Goal: Task Accomplishment & Management: Manage account settings

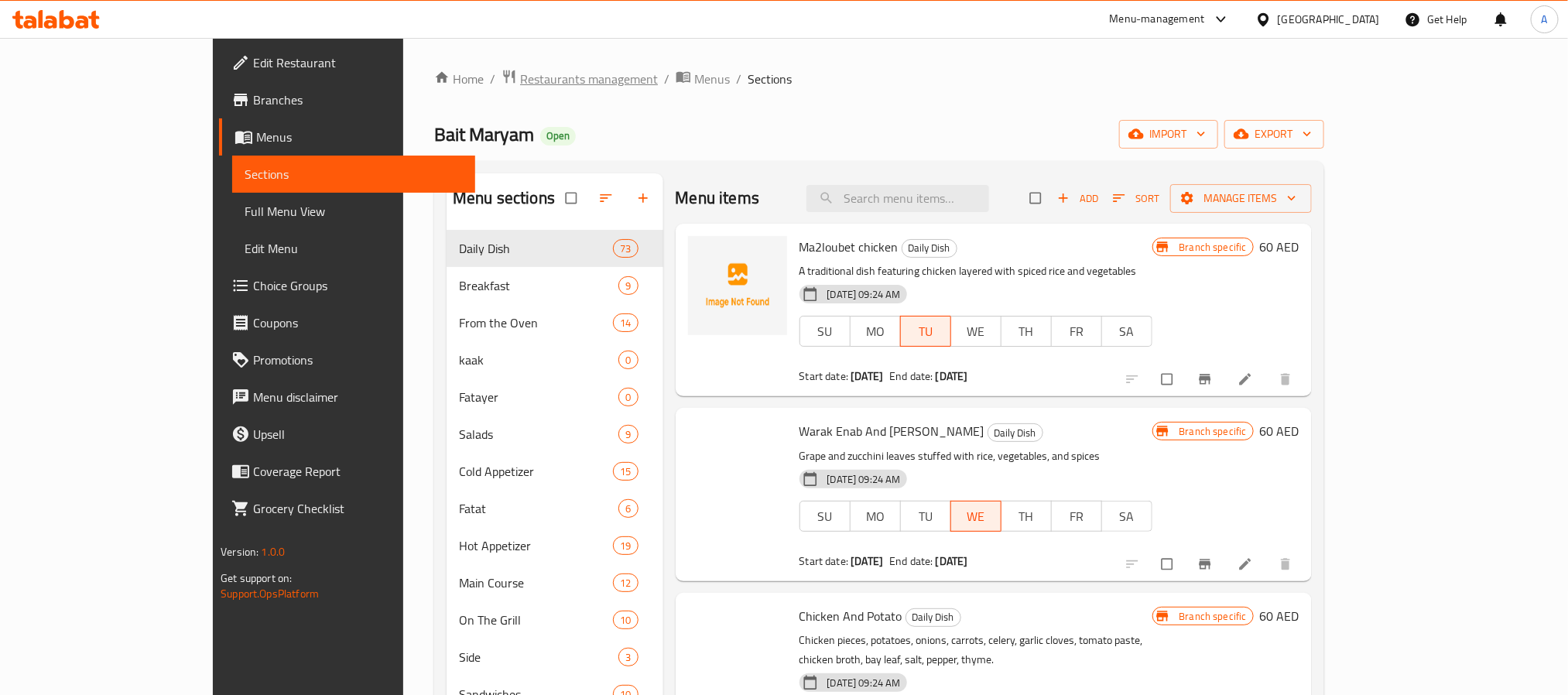
click at [520, 81] on span "Restaurants management" at bounding box center [589, 79] width 138 height 19
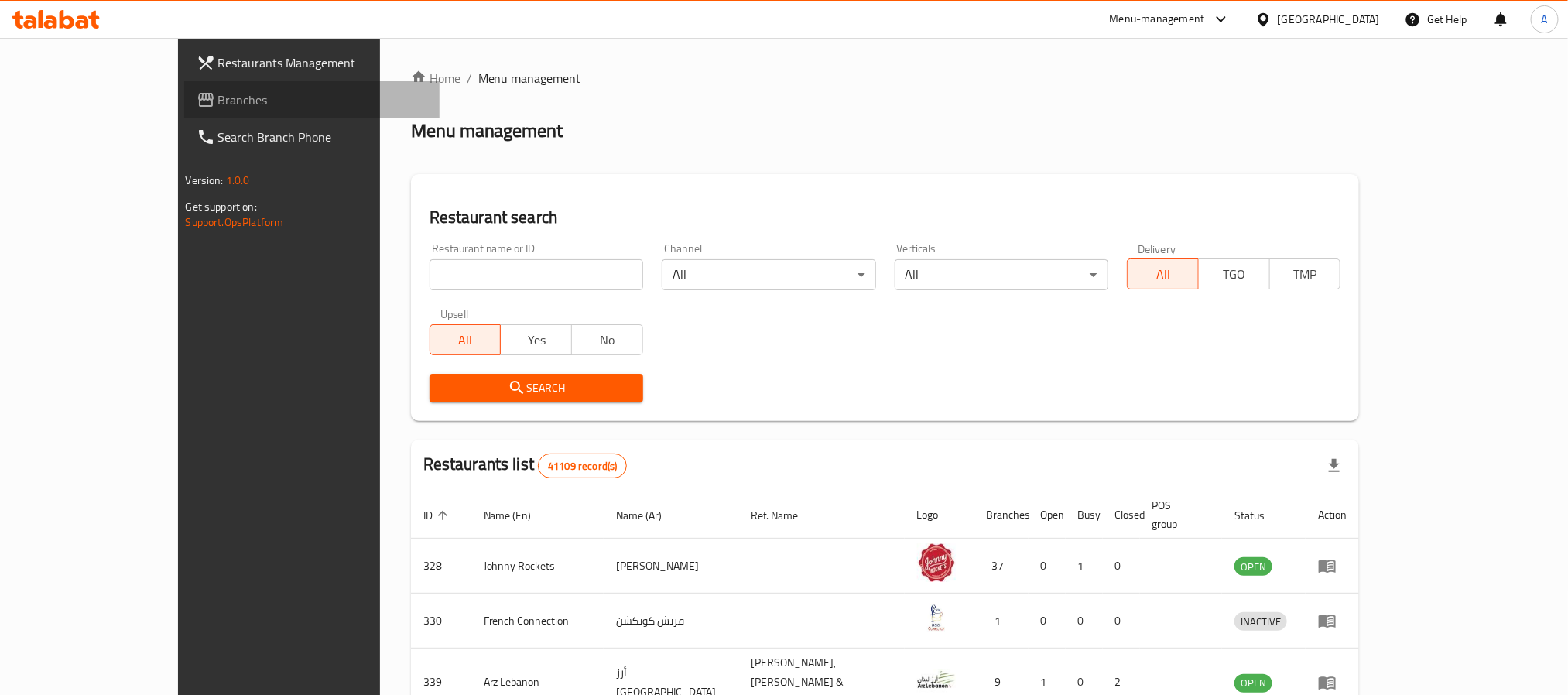
click at [218, 107] on span "Branches" at bounding box center [323, 100] width 209 height 19
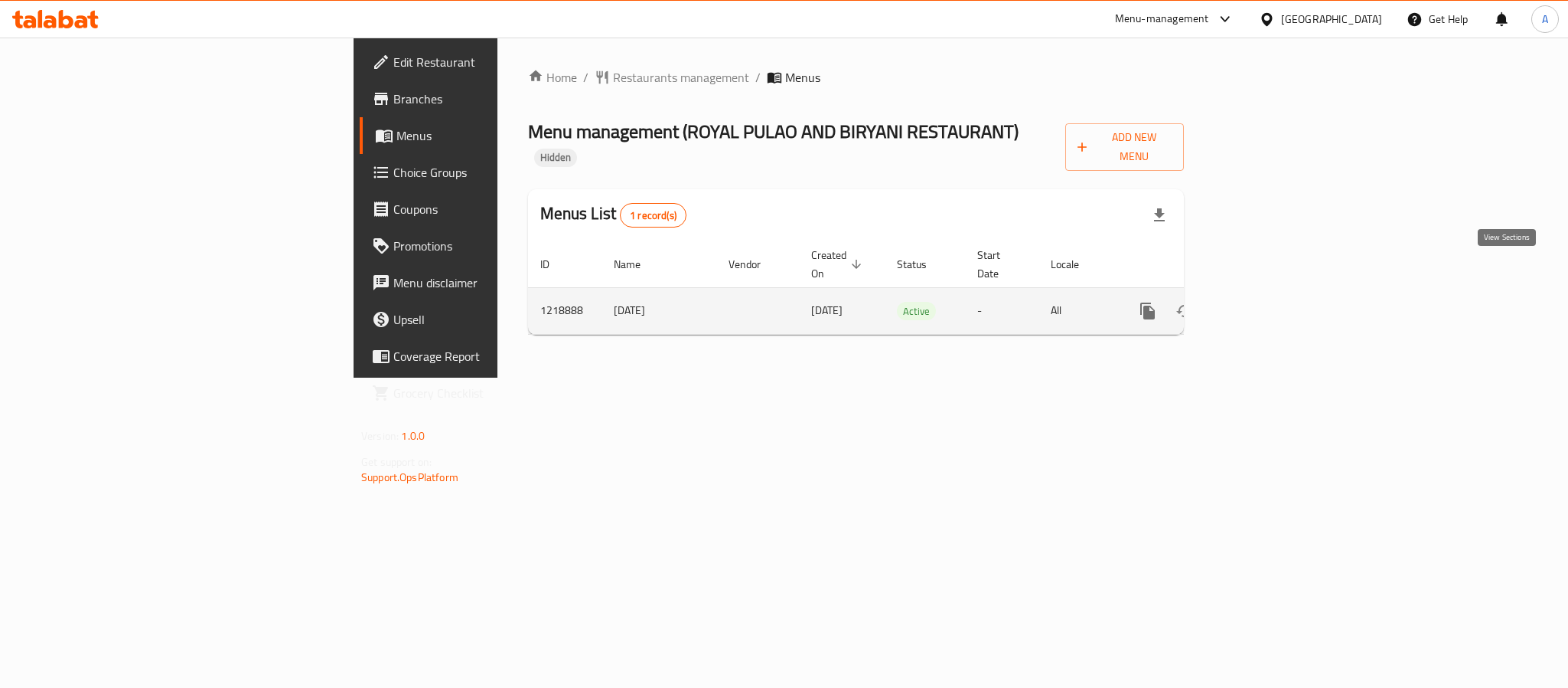
click at [1265, 304] on icon "enhanced table" at bounding box center [1258, 310] width 14 height 14
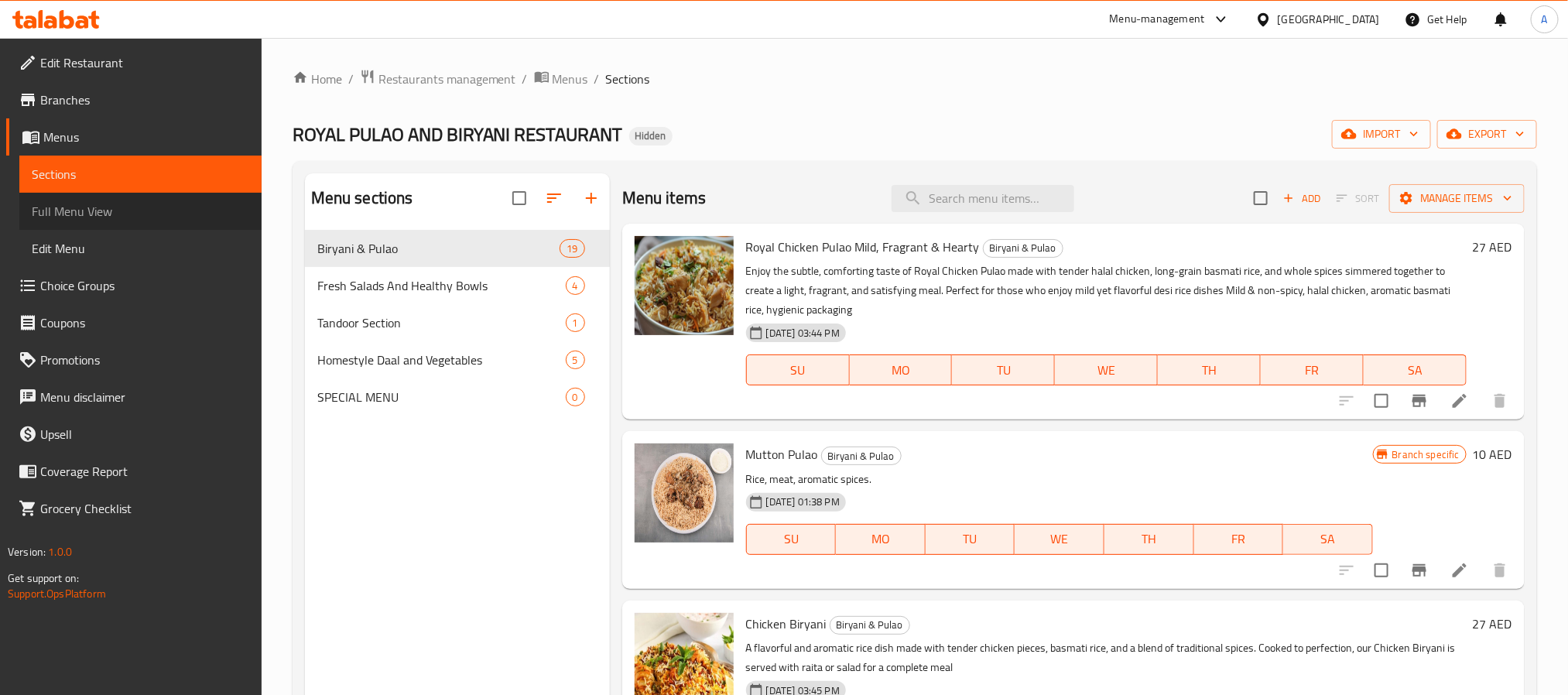
click at [119, 212] on span "Full Menu View" at bounding box center [140, 211] width 217 height 19
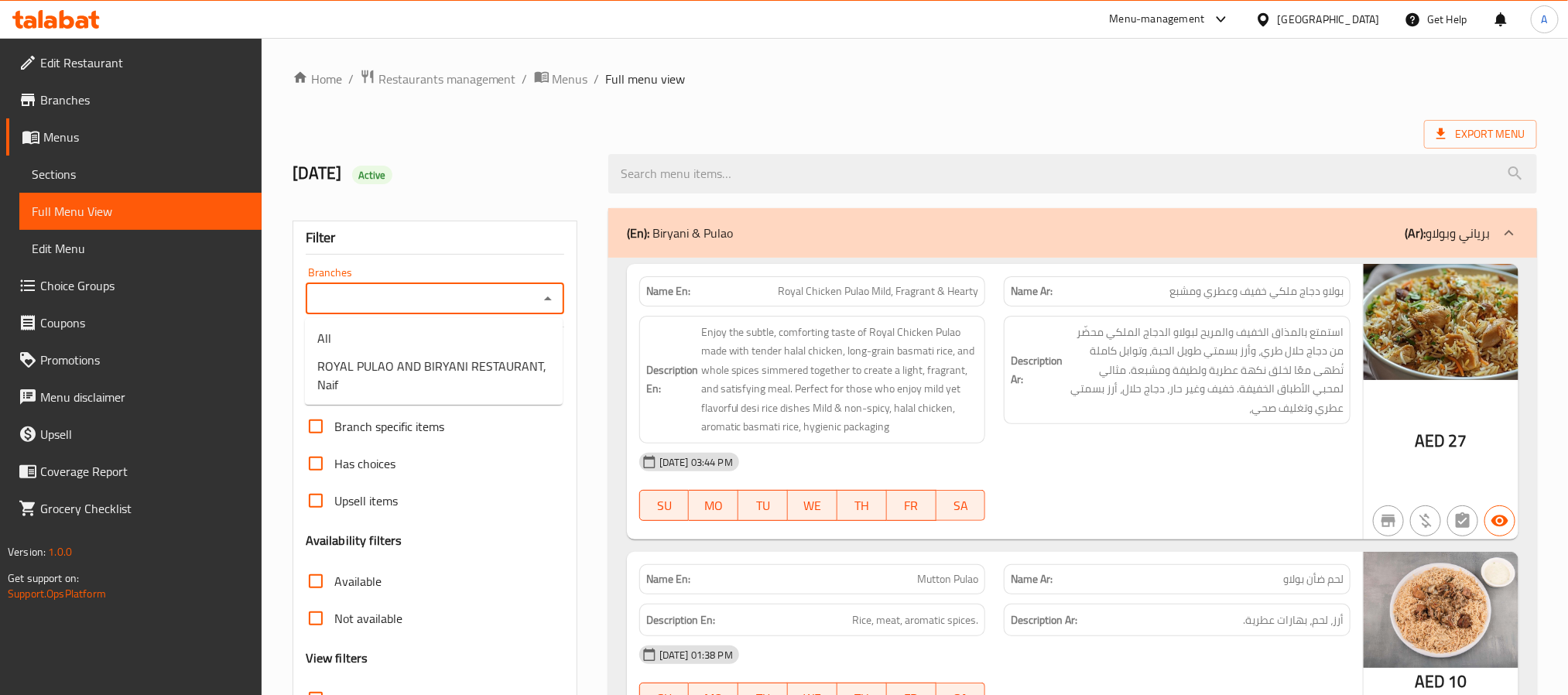
click at [444, 300] on input "Branches" at bounding box center [423, 299] width 224 height 21
click at [424, 369] on span "ROYAL PULAO AND BIRYANI RESTAURANT, Naif" at bounding box center [434, 375] width 233 height 37
type input "ROYAL PULAO AND BIRYANI RESTAURANT, Naif"
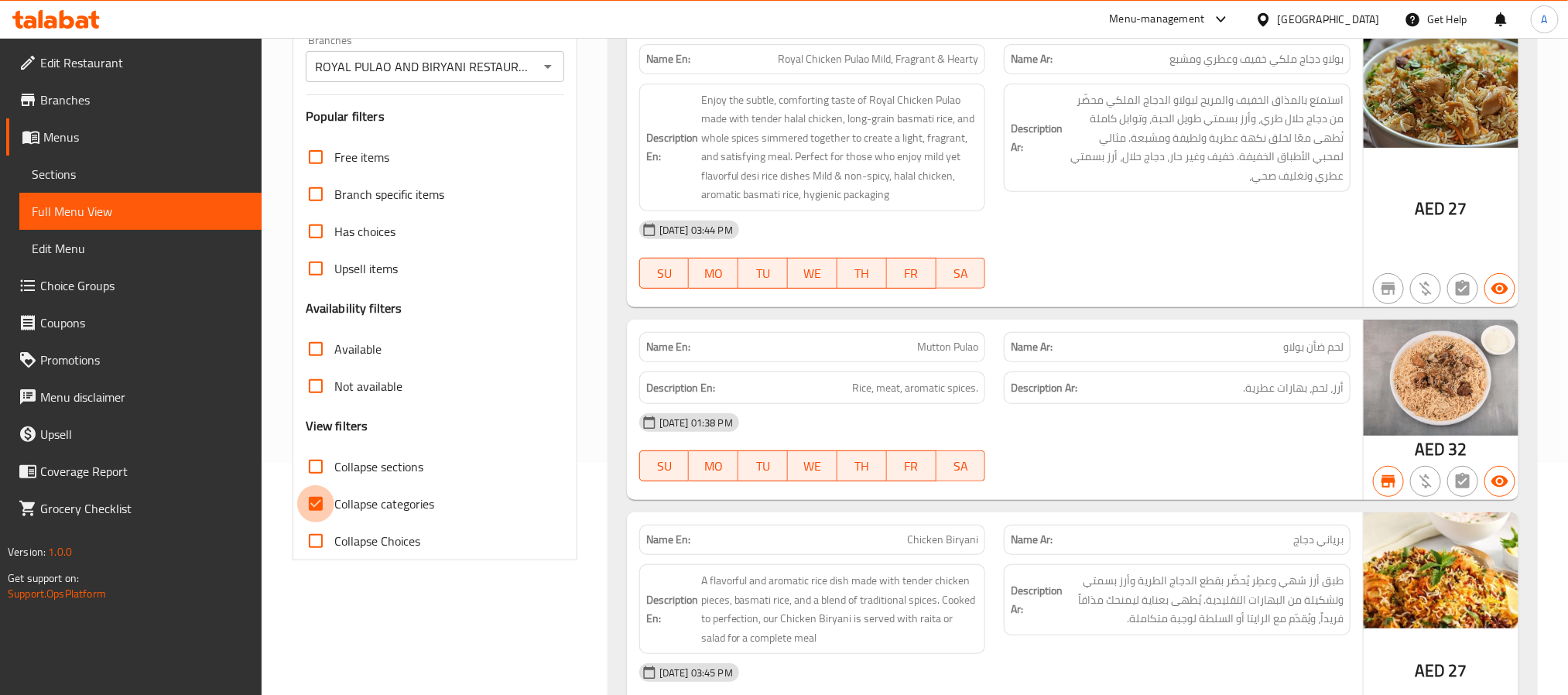
click at [324, 499] on input "Collapse categories" at bounding box center [315, 504] width 37 height 37
checkbox input "false"
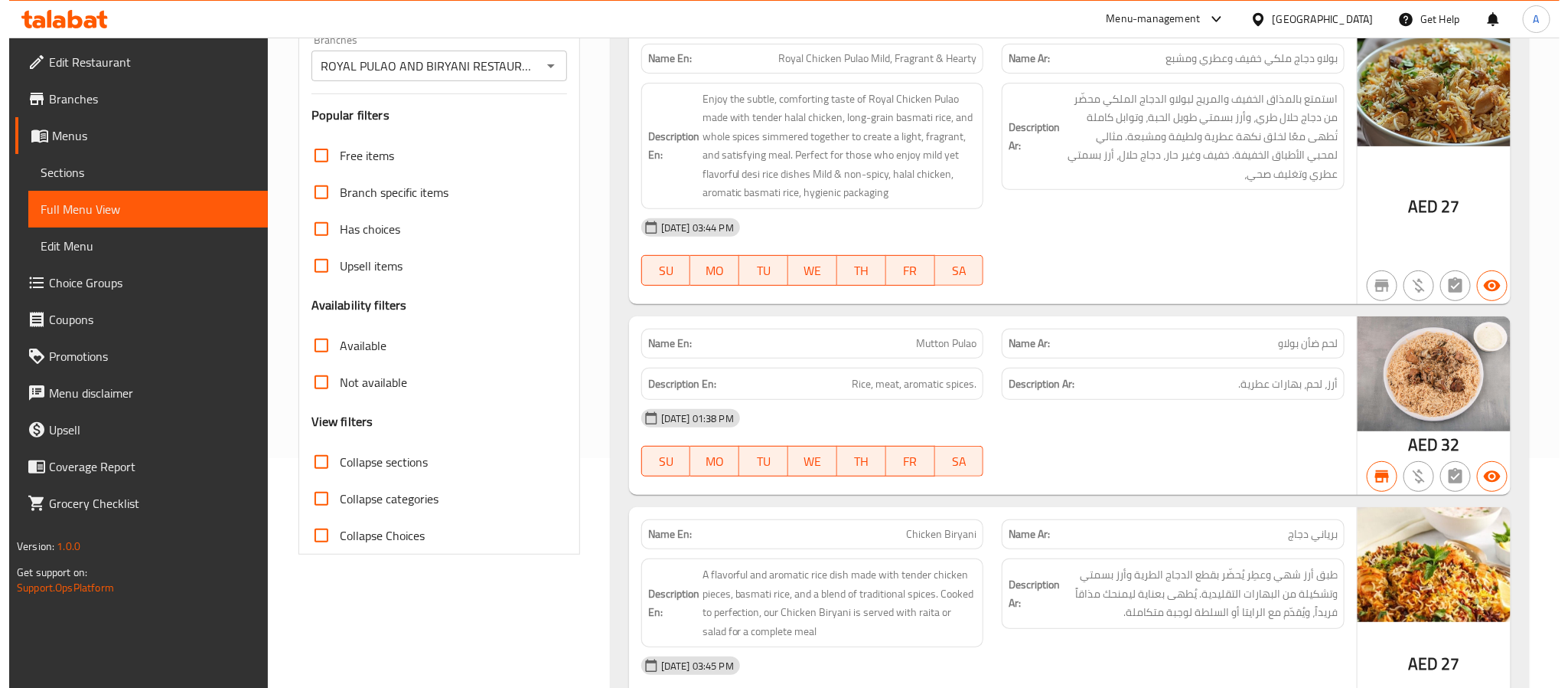
scroll to position [0, 0]
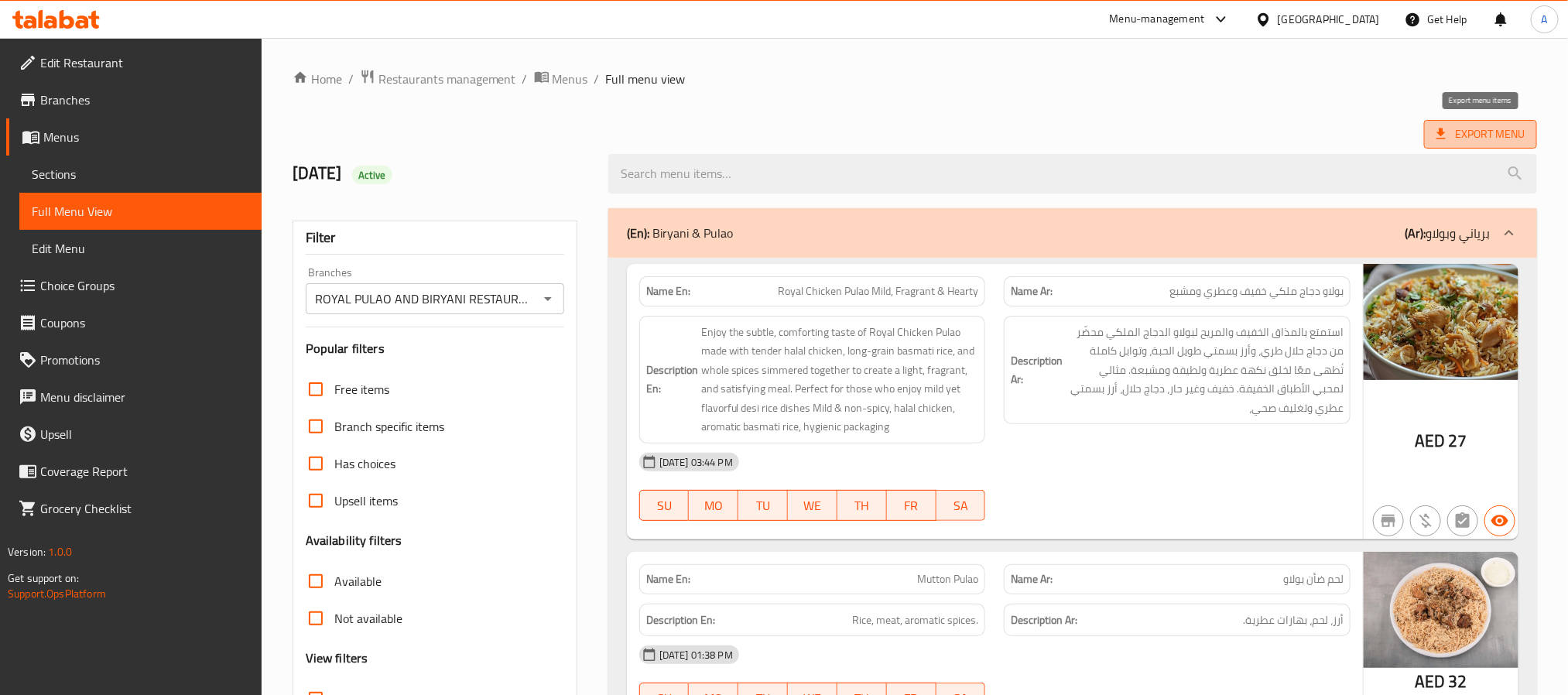
click at [1463, 134] on span "Export Menu" at bounding box center [1480, 134] width 89 height 20
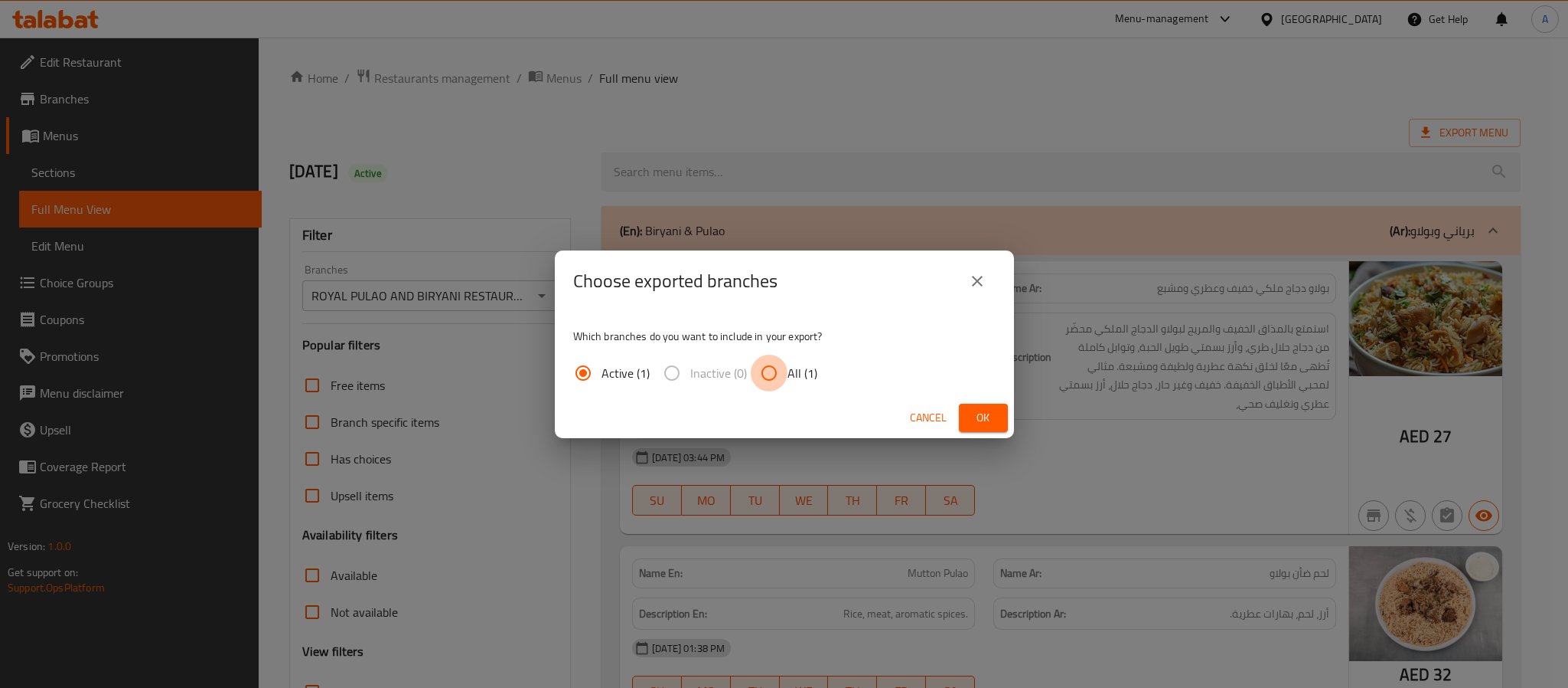
click at [777, 382] on input "All (1)" at bounding box center [770, 373] width 37 height 37
radio input "true"
click at [1003, 418] on button "Ok" at bounding box center [983, 417] width 49 height 29
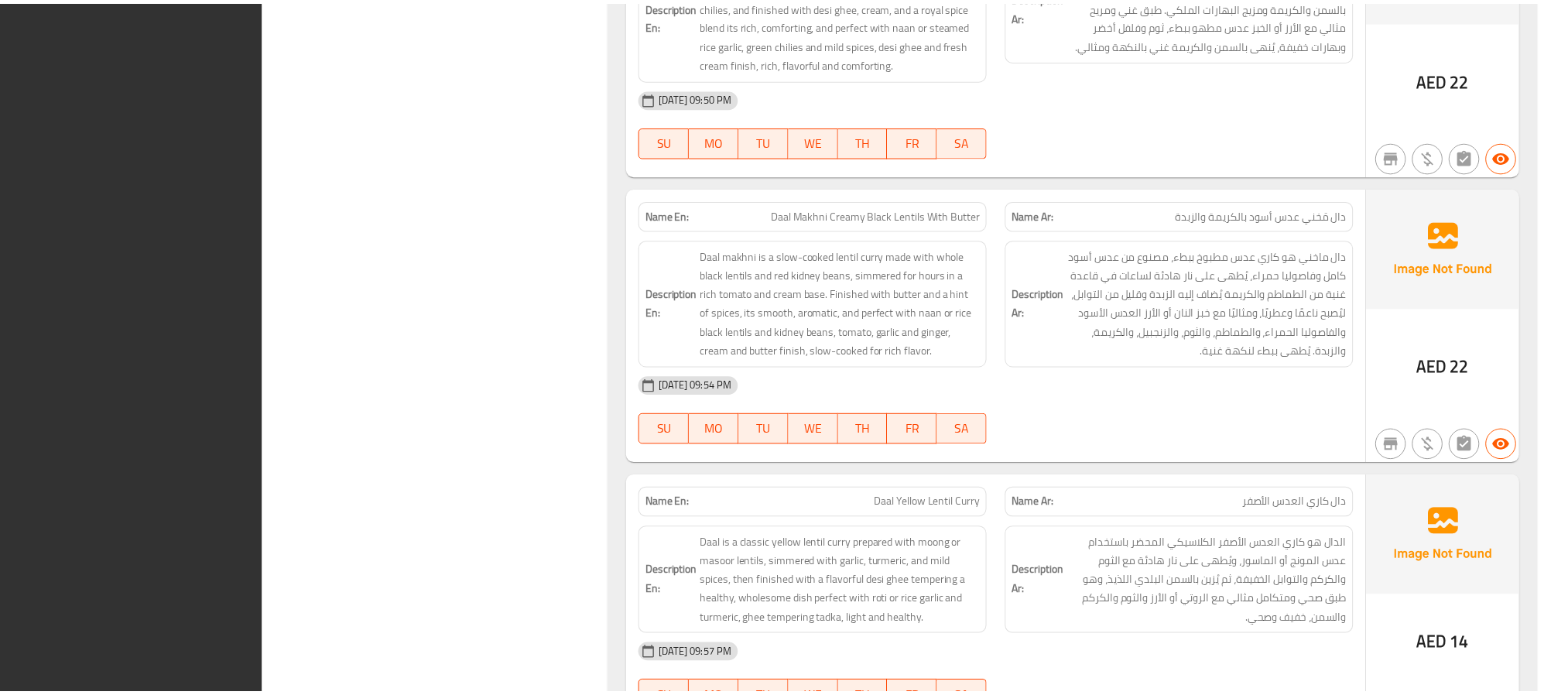
scroll to position [8303, 0]
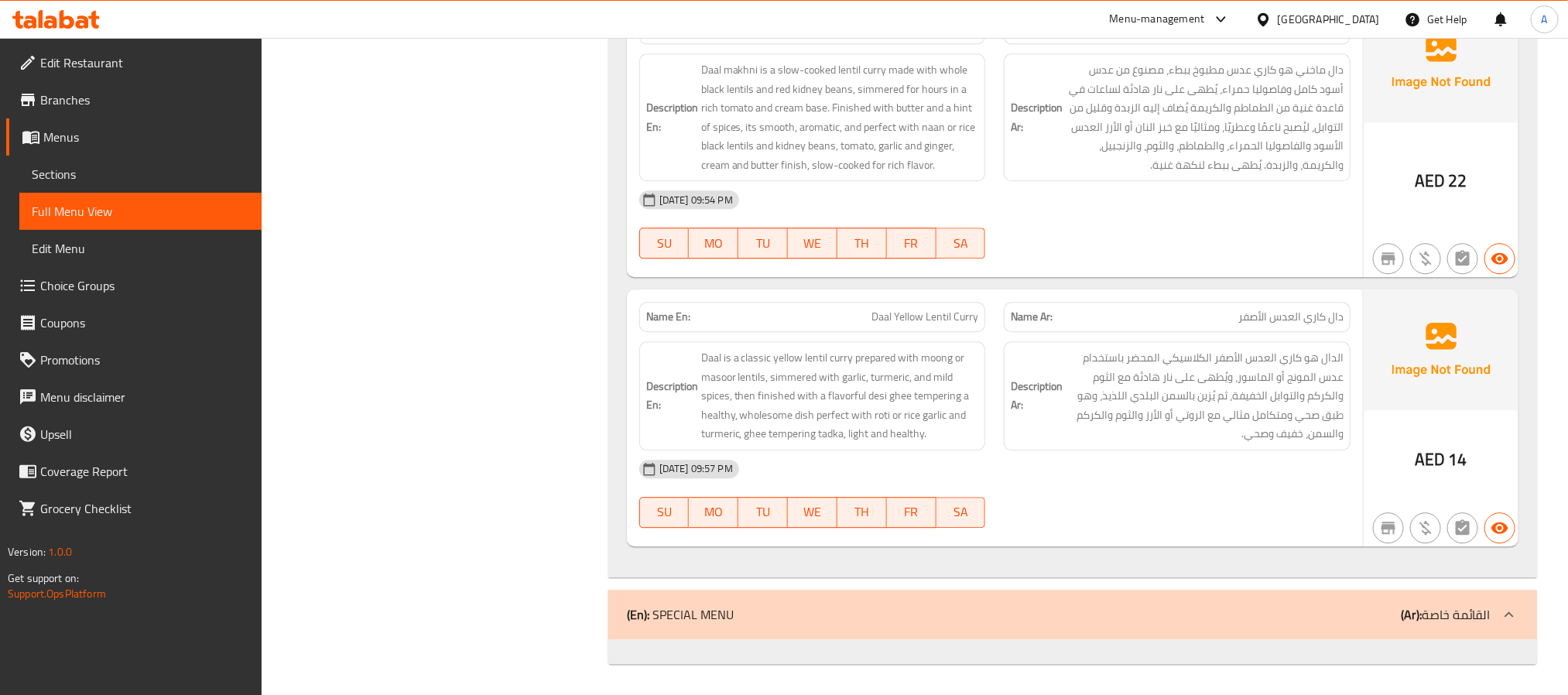
click at [187, 170] on span "Sections" at bounding box center [140, 174] width 217 height 19
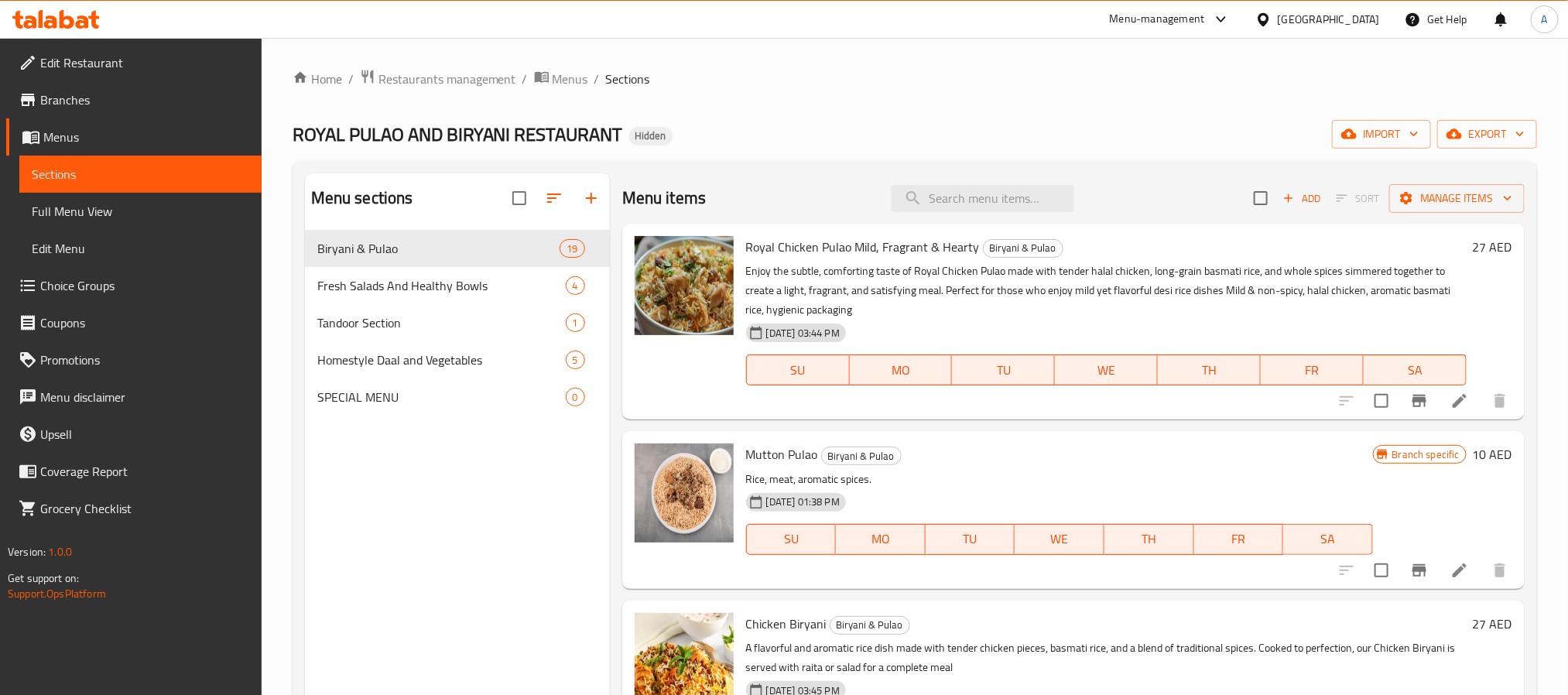
click at [421, 495] on div "Menu sections Biryani & Pulao 19 Fresh Salads And Healthy Bowls 4 Tandoor Secti…" at bounding box center [457, 521] width 305 height 695
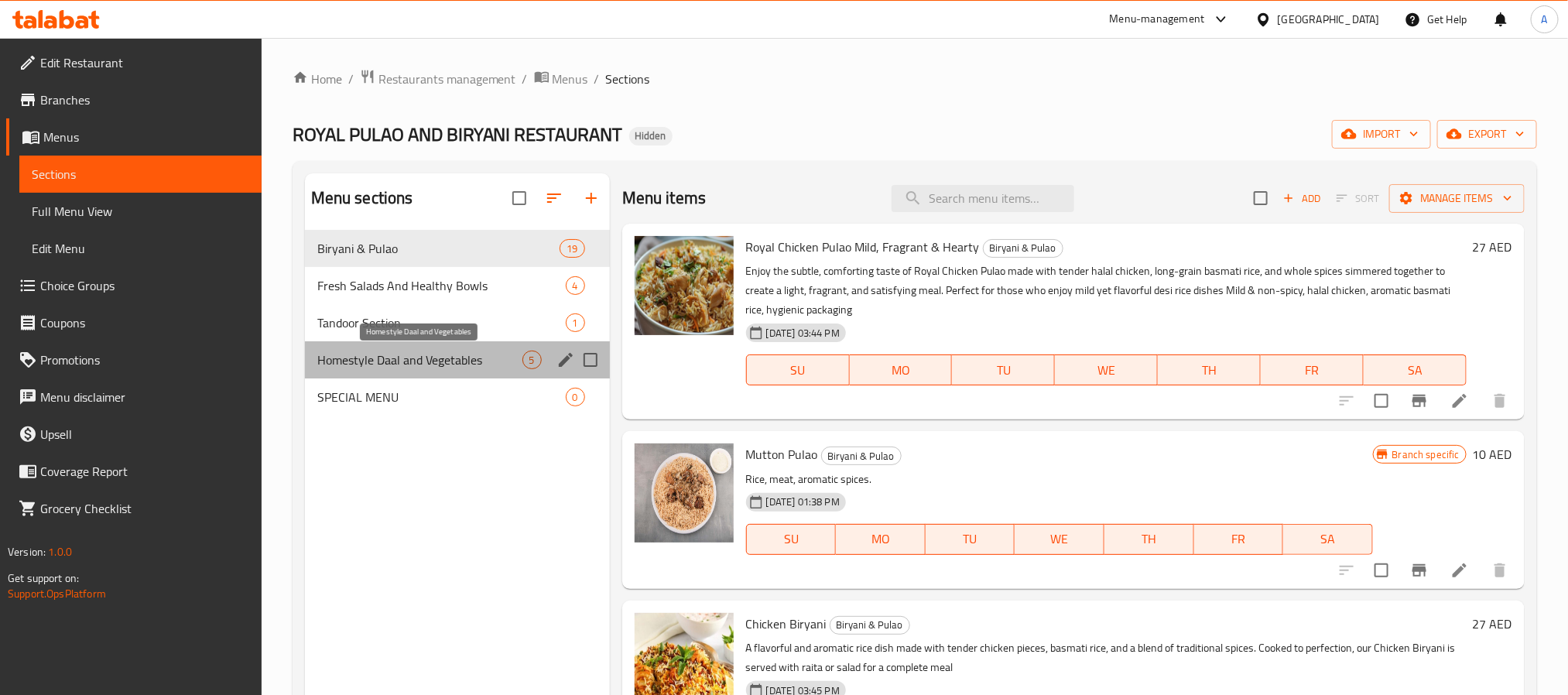
click at [421, 355] on span "Homestyle Daal and Vegetables" at bounding box center [420, 360] width 205 height 19
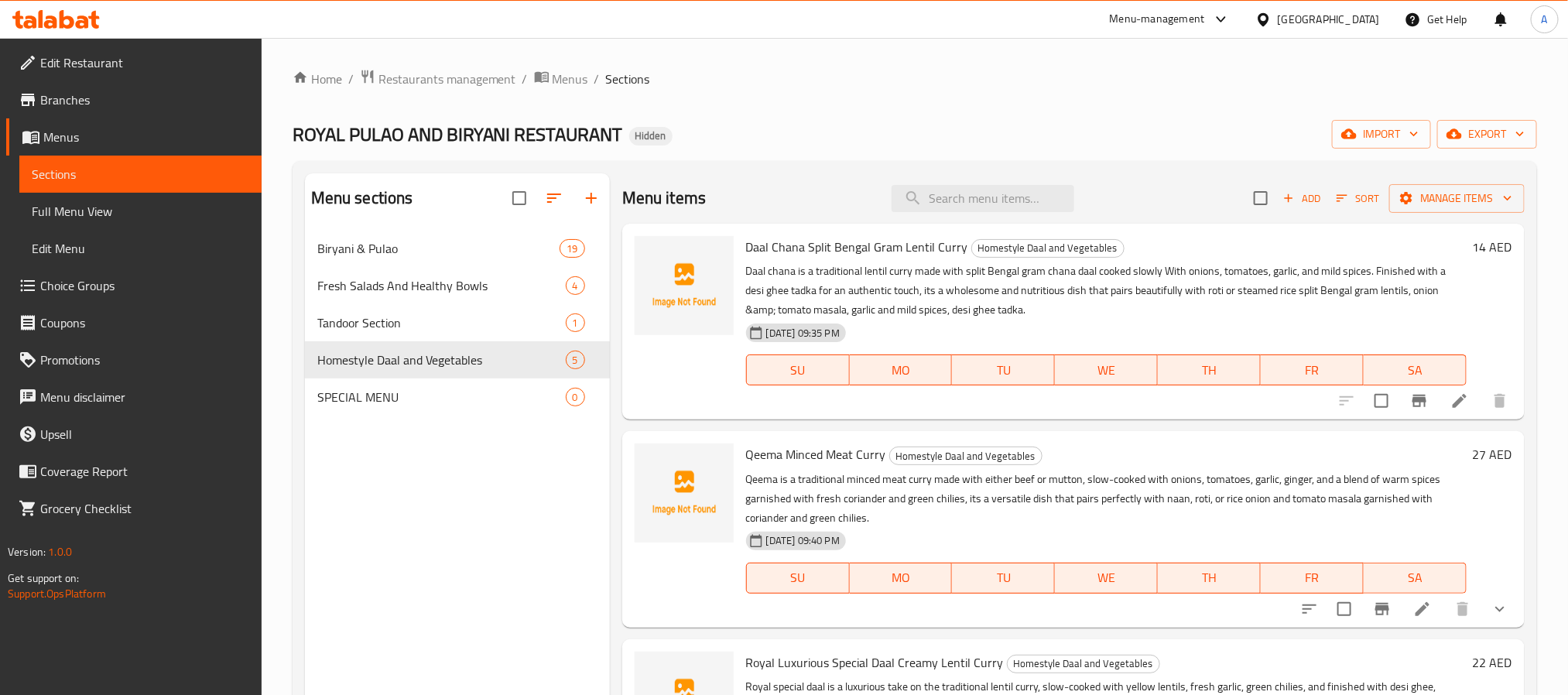
click at [1281, 200] on icon "button" at bounding box center [1288, 198] width 14 height 14
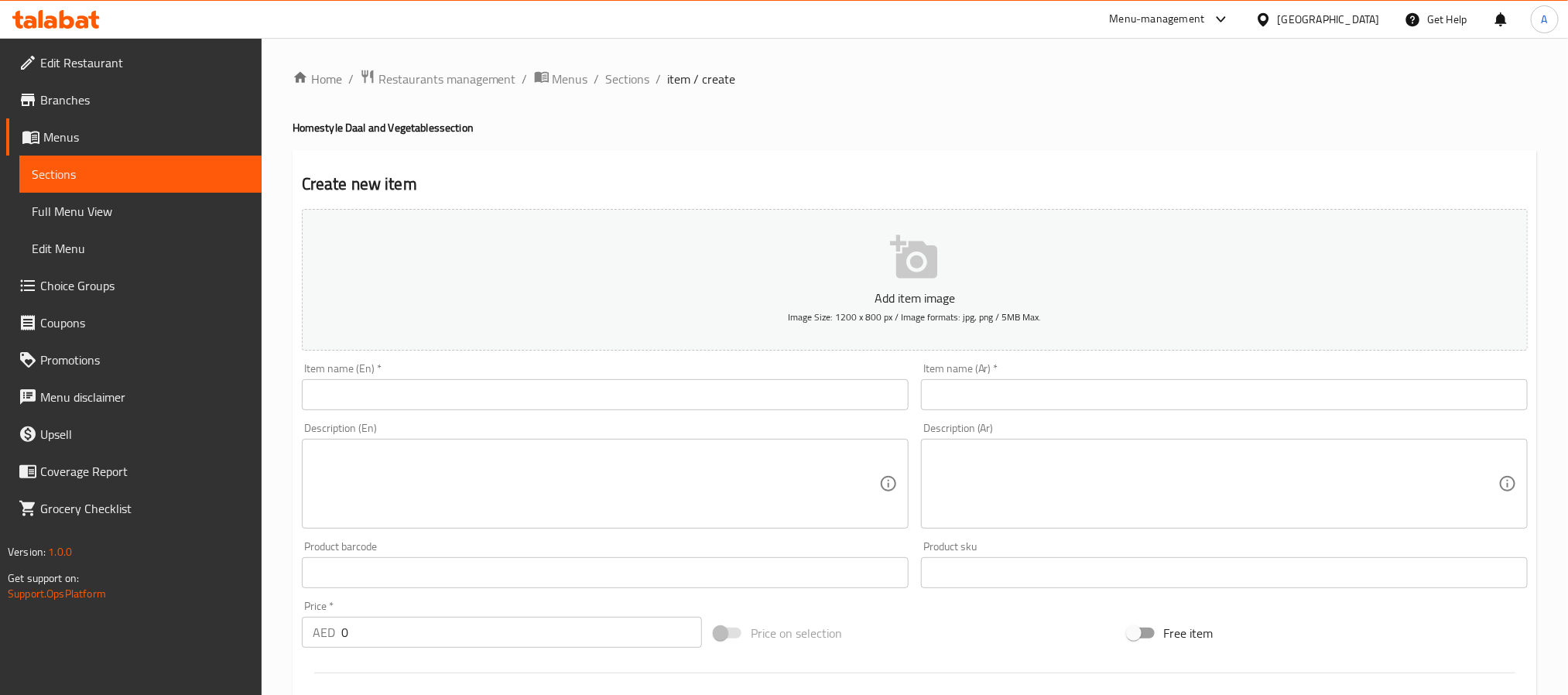
click at [549, 399] on input "text" at bounding box center [605, 394] width 607 height 31
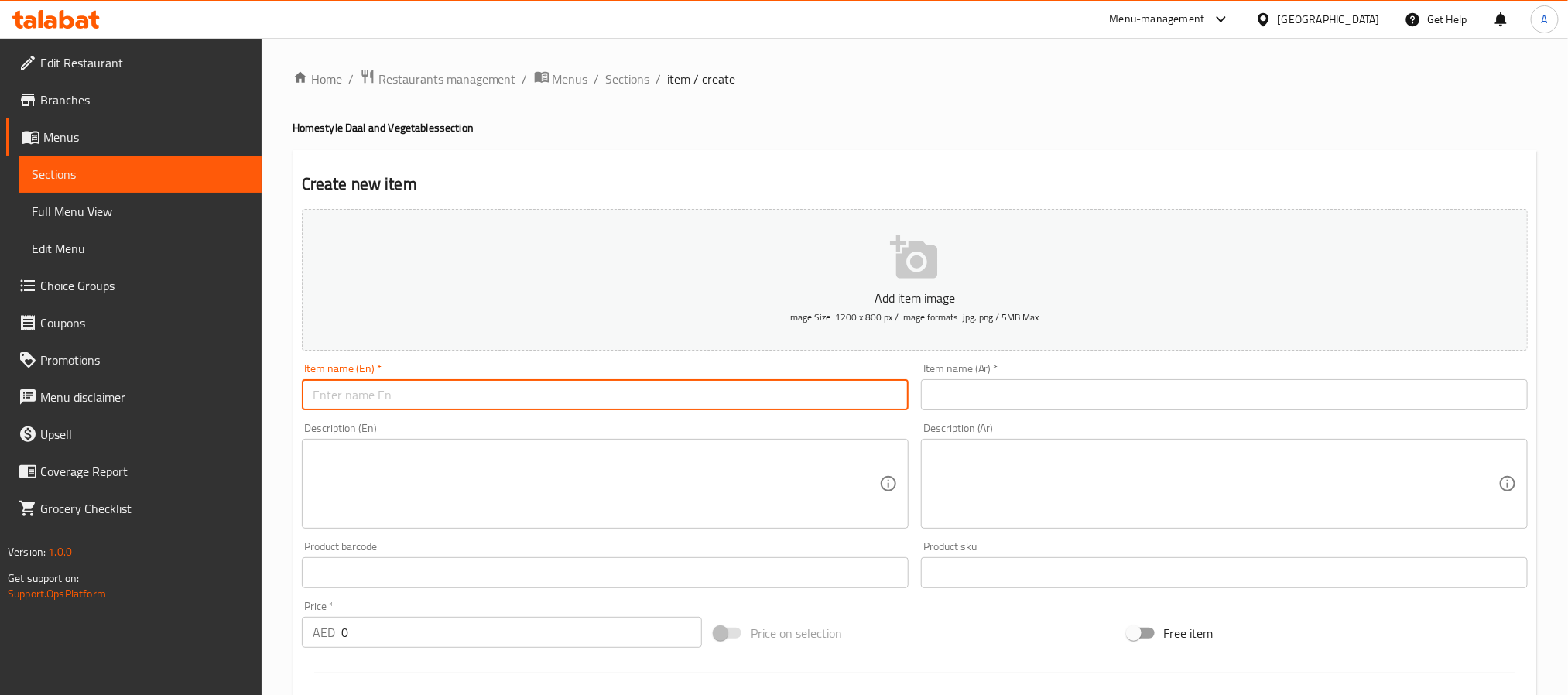
paste input "Daal – Yellow Lentil Curry"
drag, startPoint x: 338, startPoint y: 401, endPoint x: 351, endPoint y: 397, distance: 13.6
click at [351, 397] on input "Daal – Yellow Lentil Curry" at bounding box center [605, 394] width 607 height 31
type input "Daal Yellow Lentil Curry"
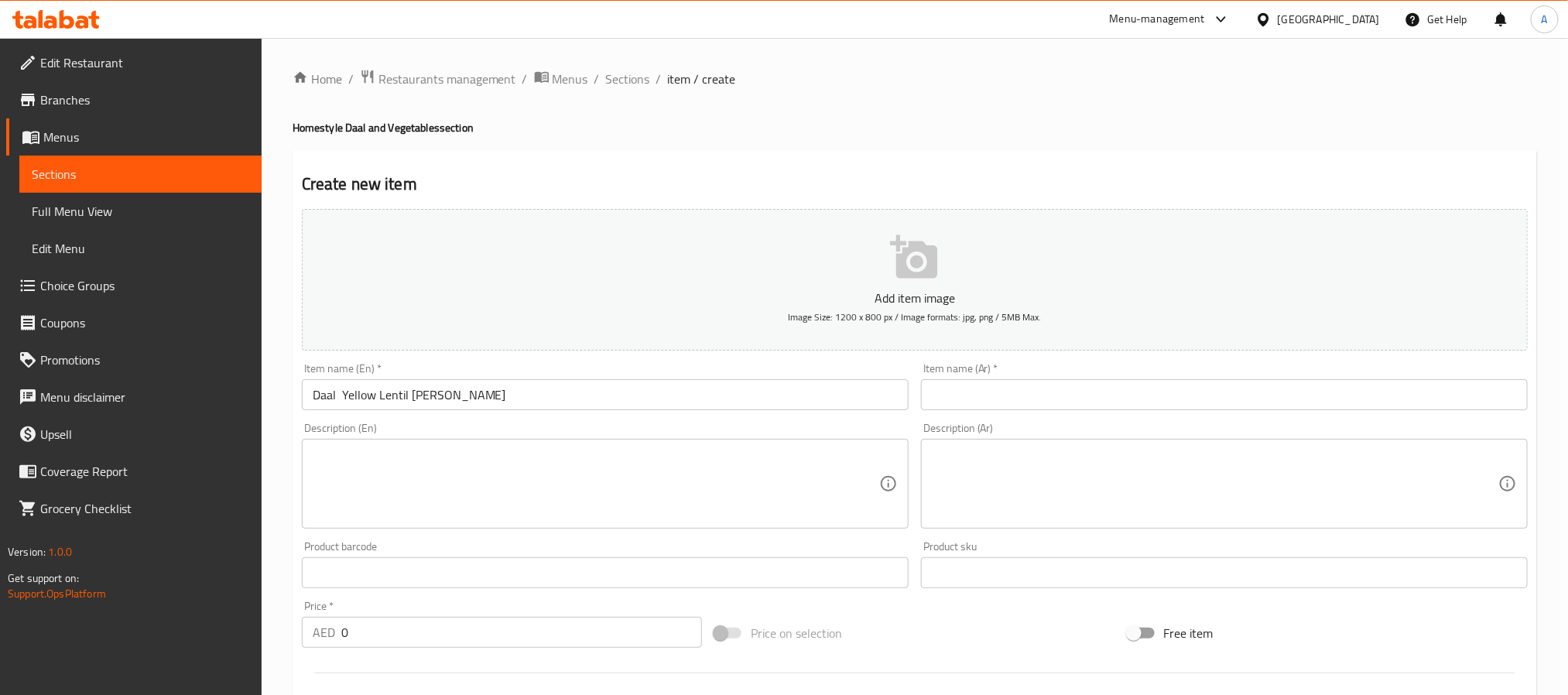
click at [1015, 415] on div "Item name (Ar)   * Item name (Ar) *" at bounding box center [1224, 386] width 619 height 60
click at [1020, 397] on input "text" at bounding box center [1225, 394] width 607 height 31
paste input "دال – كاري العدس الأصفر"
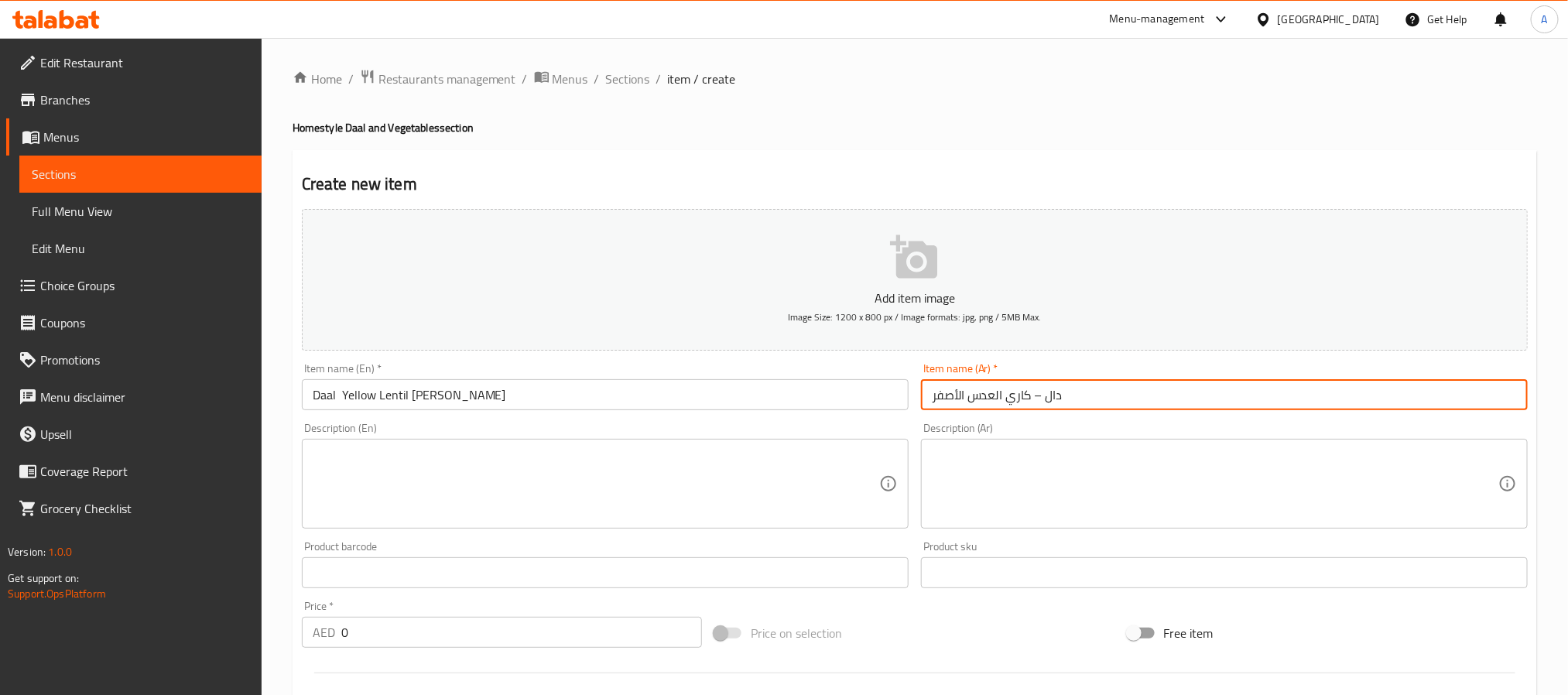
drag, startPoint x: 1034, startPoint y: 393, endPoint x: 1043, endPoint y: 390, distance: 9.5
click at [1043, 390] on input "دال – كاري العدس الأصفر" at bounding box center [1225, 394] width 607 height 31
type input "دال كاري العدس الأصفر"
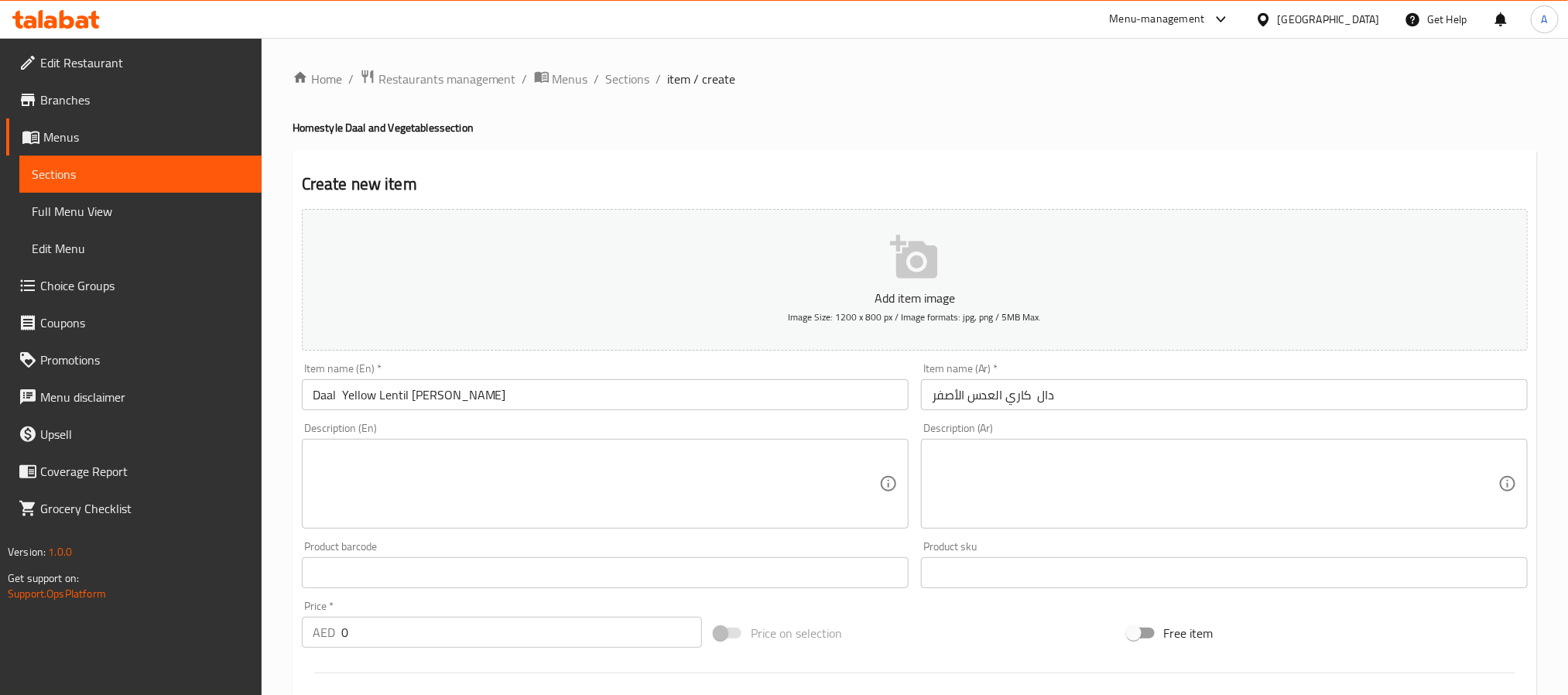
click at [595, 499] on textarea at bounding box center [595, 483] width 567 height 74
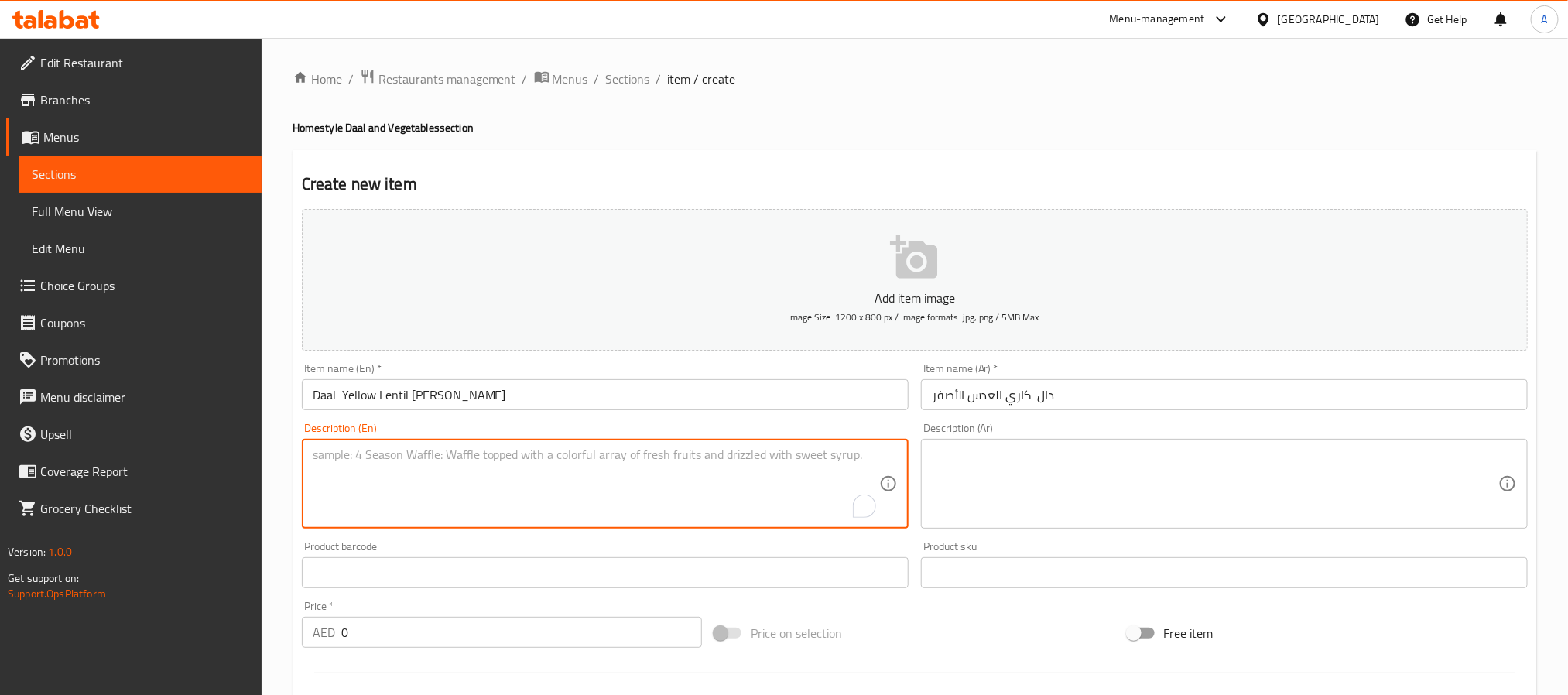
paste textarea "Daal is a classic yellow lentil curry prepared with moong or masoor lentils, si…"
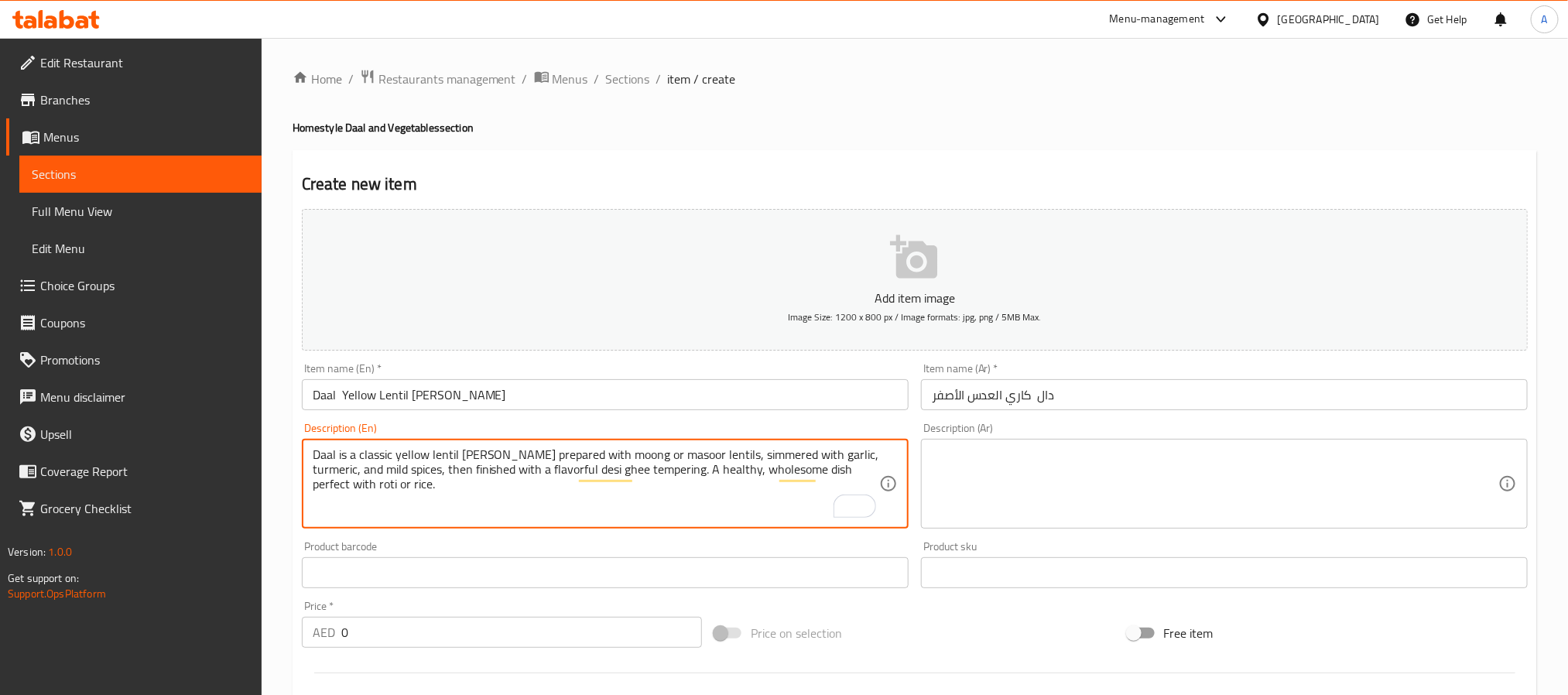
type textarea "Daal is a classic yellow lentil curry prepared with moong or masoor lentils, si…"
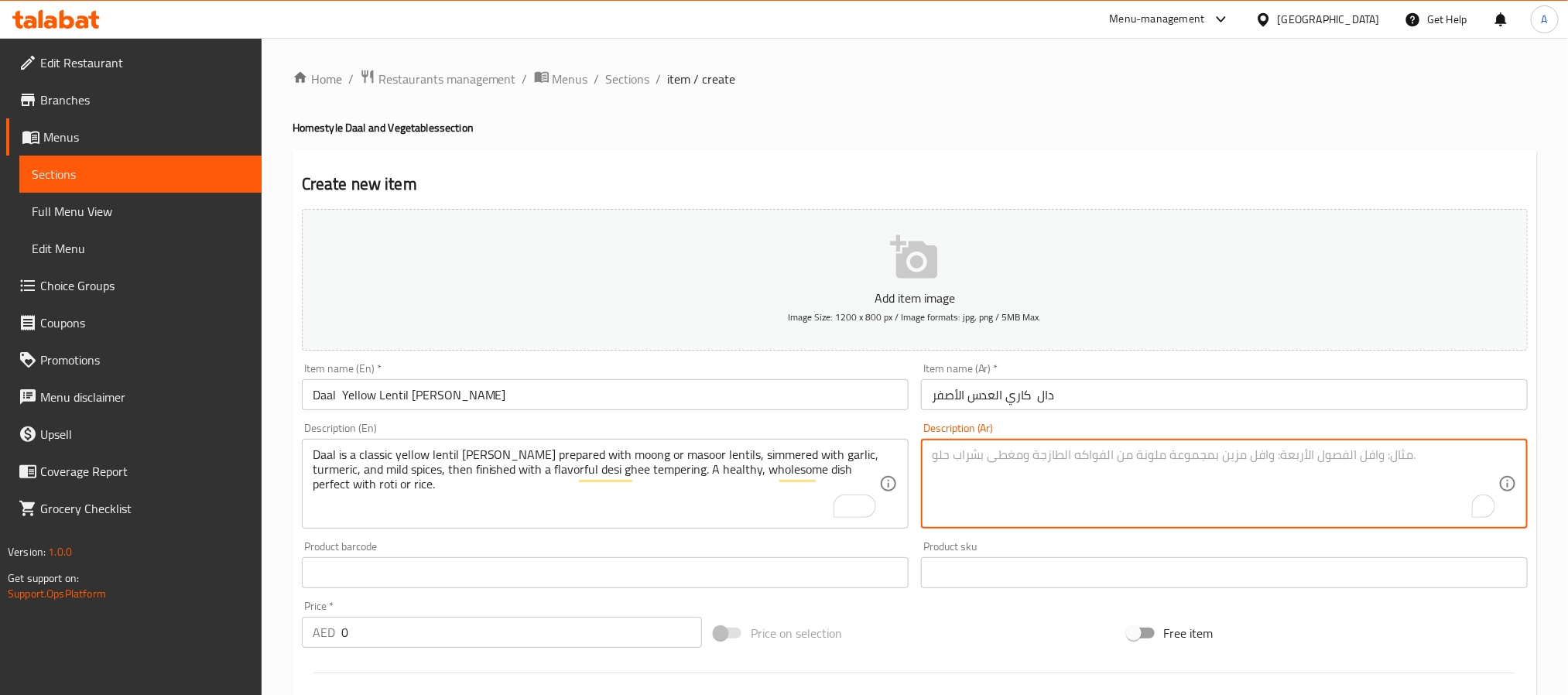
click at [1103, 496] on textarea "To enrich screen reader interactions, please activate Accessibility in Grammarl…" at bounding box center [1214, 483] width 567 height 74
paste textarea "الدال هو كاري العدس الأصفر التقليدي يُطهى ببطء مع الثوم، الكركم، والبهارات الخف…"
type textarea "الدال هو كاري العدس الأصفر التقليدي يُطهى ببطء مع الثوم، الكركم، والبهارات الخف…"
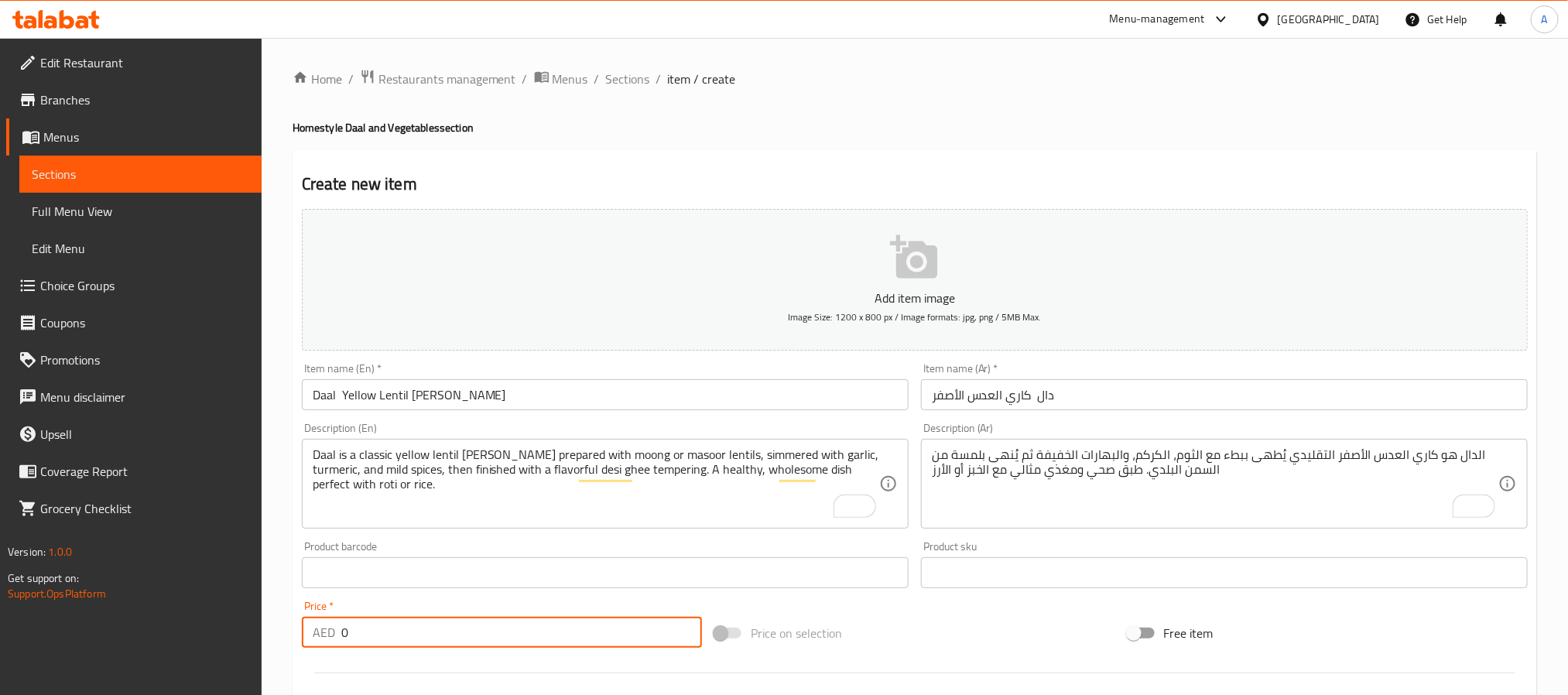
drag, startPoint x: 384, startPoint y: 639, endPoint x: 349, endPoint y: 647, distance: 35.9
click at [349, 647] on input "0" at bounding box center [522, 632] width 360 height 31
paste input "14"
click at [396, 625] on input "014" at bounding box center [522, 632] width 360 height 31
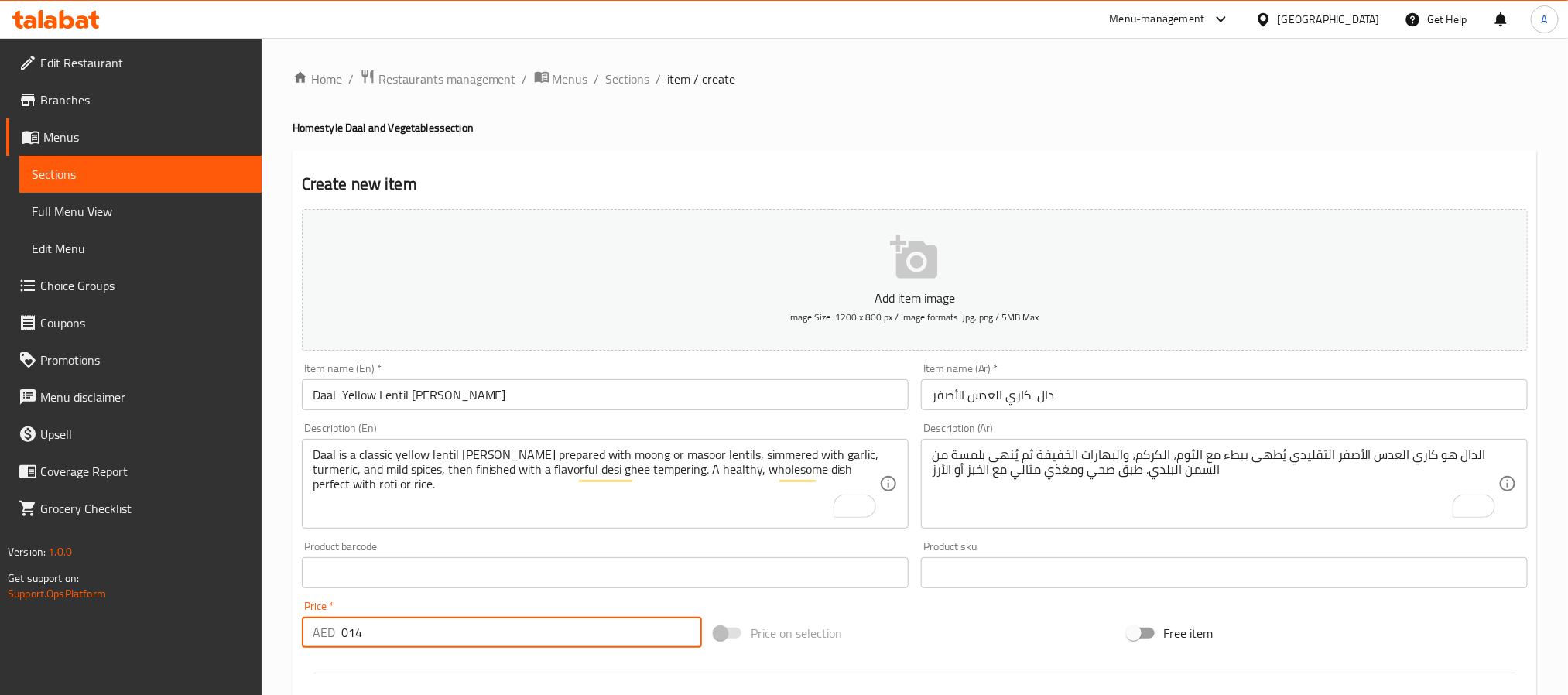
click at [396, 625] on input "014" at bounding box center [522, 632] width 360 height 31
paste input "number"
type input "14"
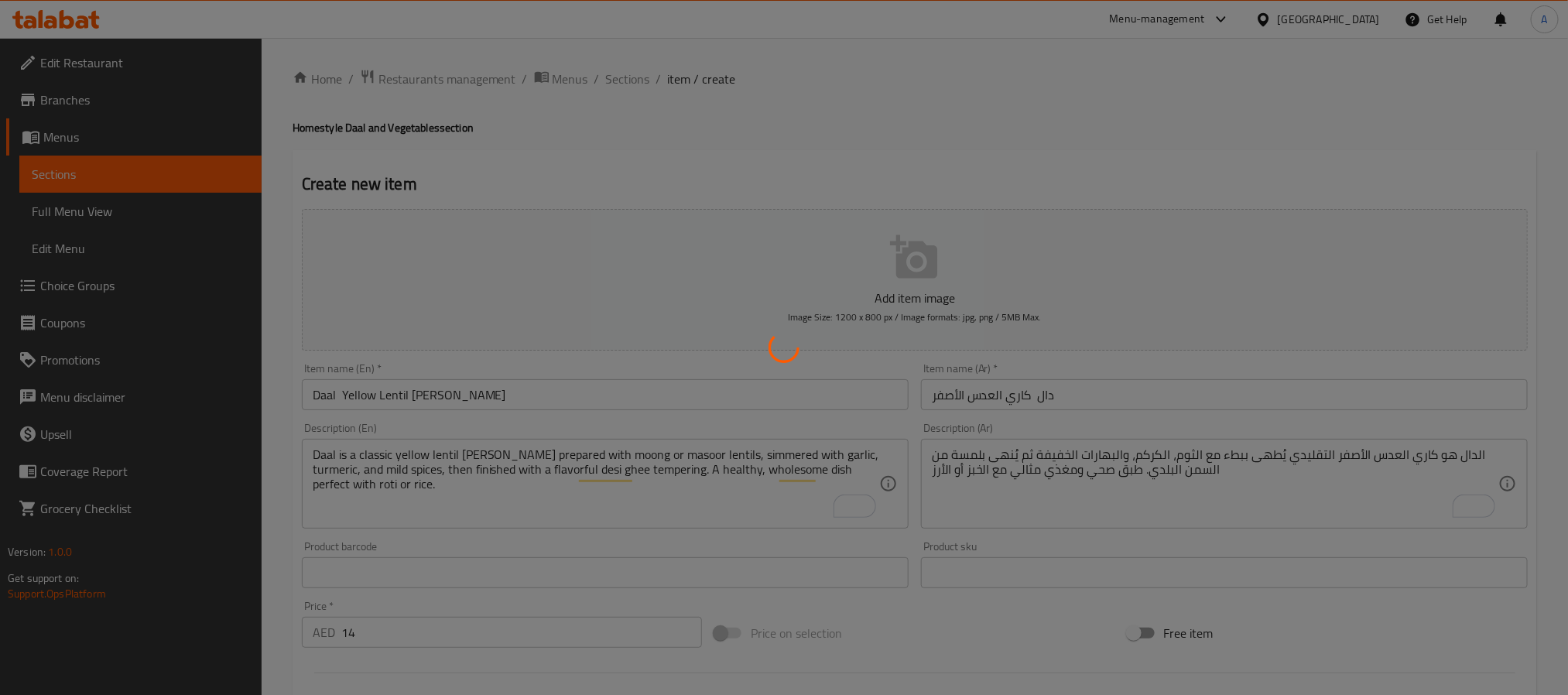
type input "0"
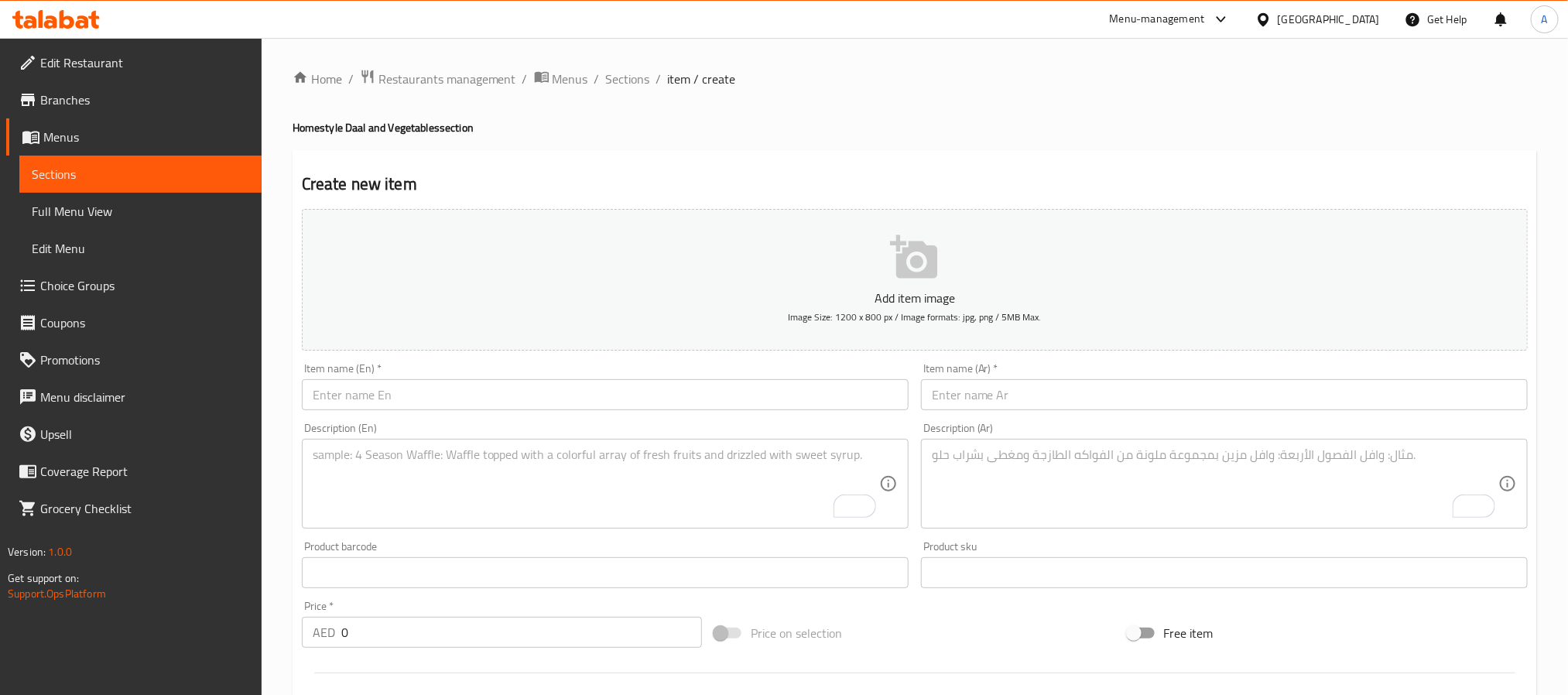
click at [442, 397] on input "text" at bounding box center [605, 394] width 607 height 31
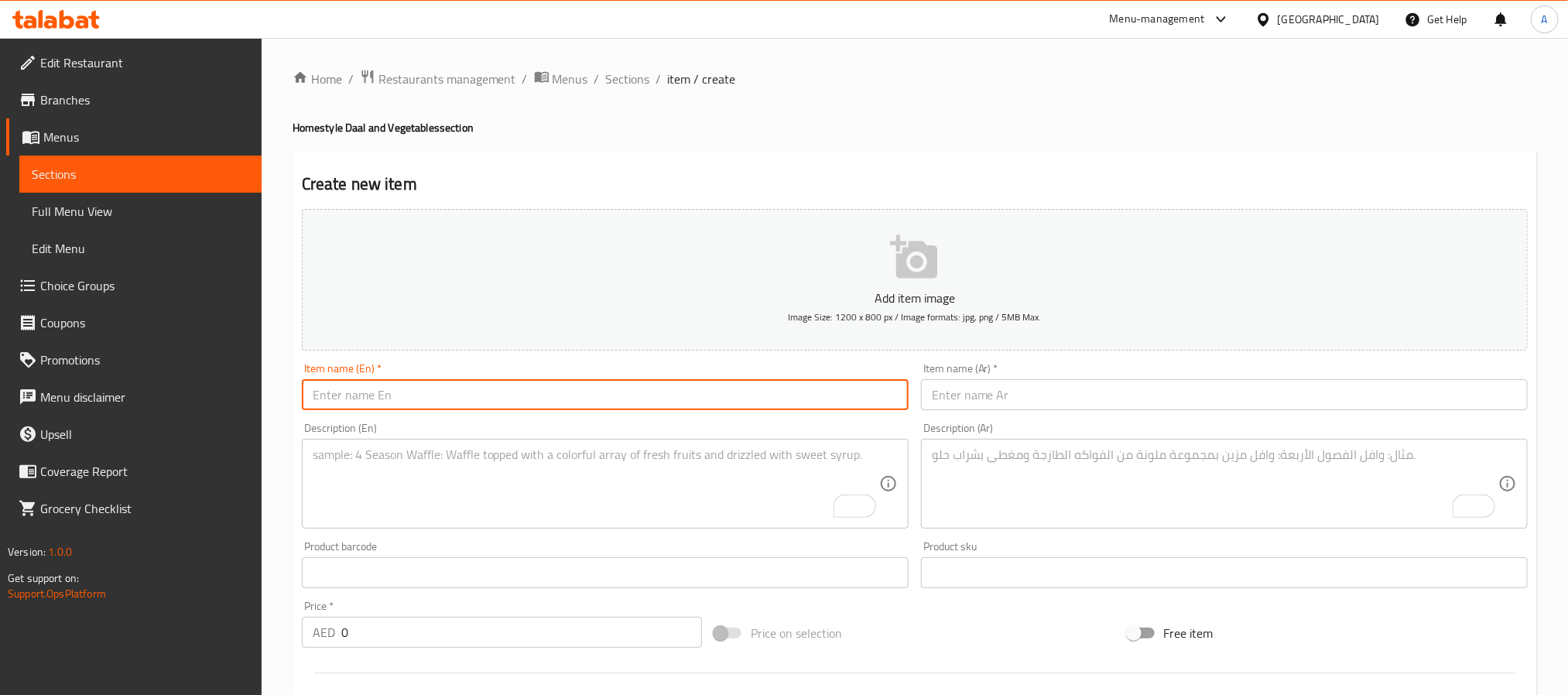
paste input "Daal Mash – Creamy Split Urad Lentil Curry"
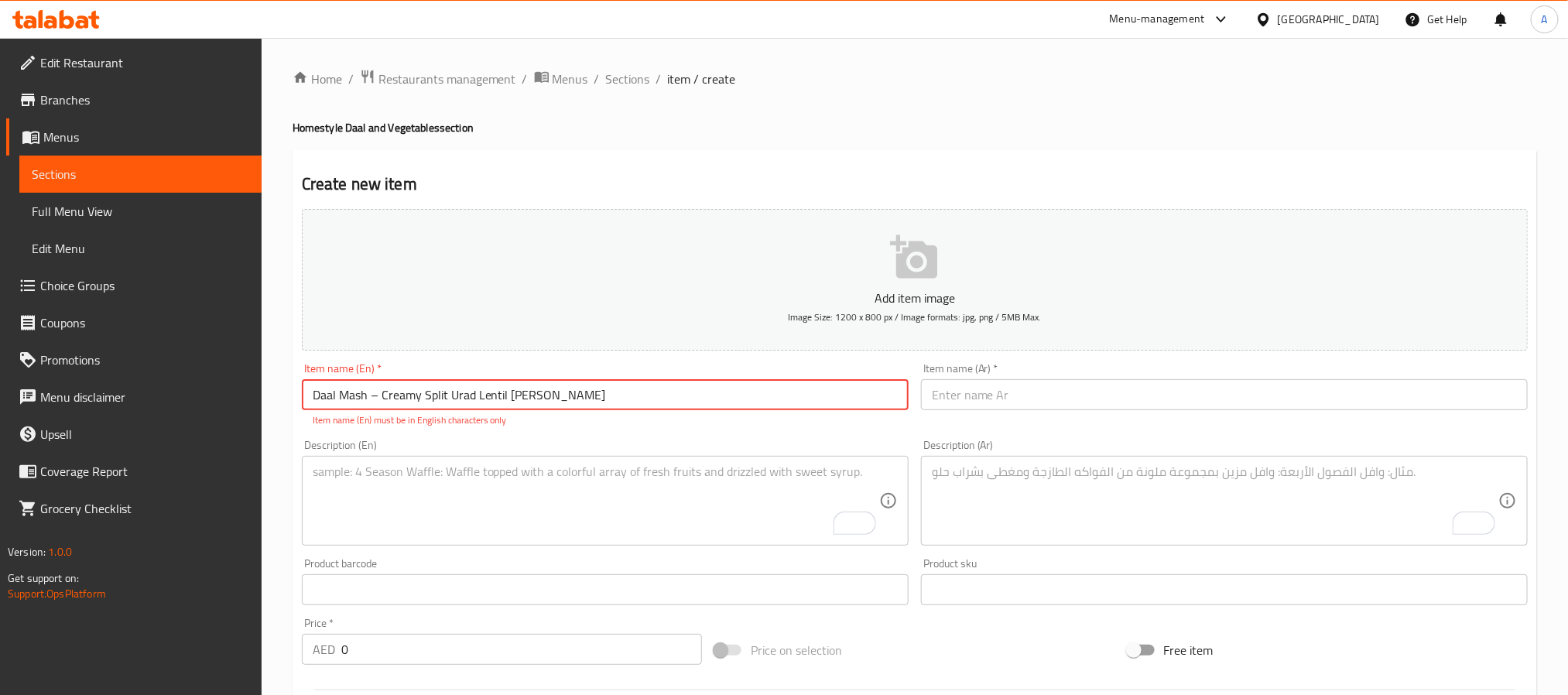
drag, startPoint x: 384, startPoint y: 401, endPoint x: 370, endPoint y: 400, distance: 14.0
click at [370, 400] on input "Daal Mash – Creamy Split Urad Lentil Curry" at bounding box center [605, 394] width 607 height 31
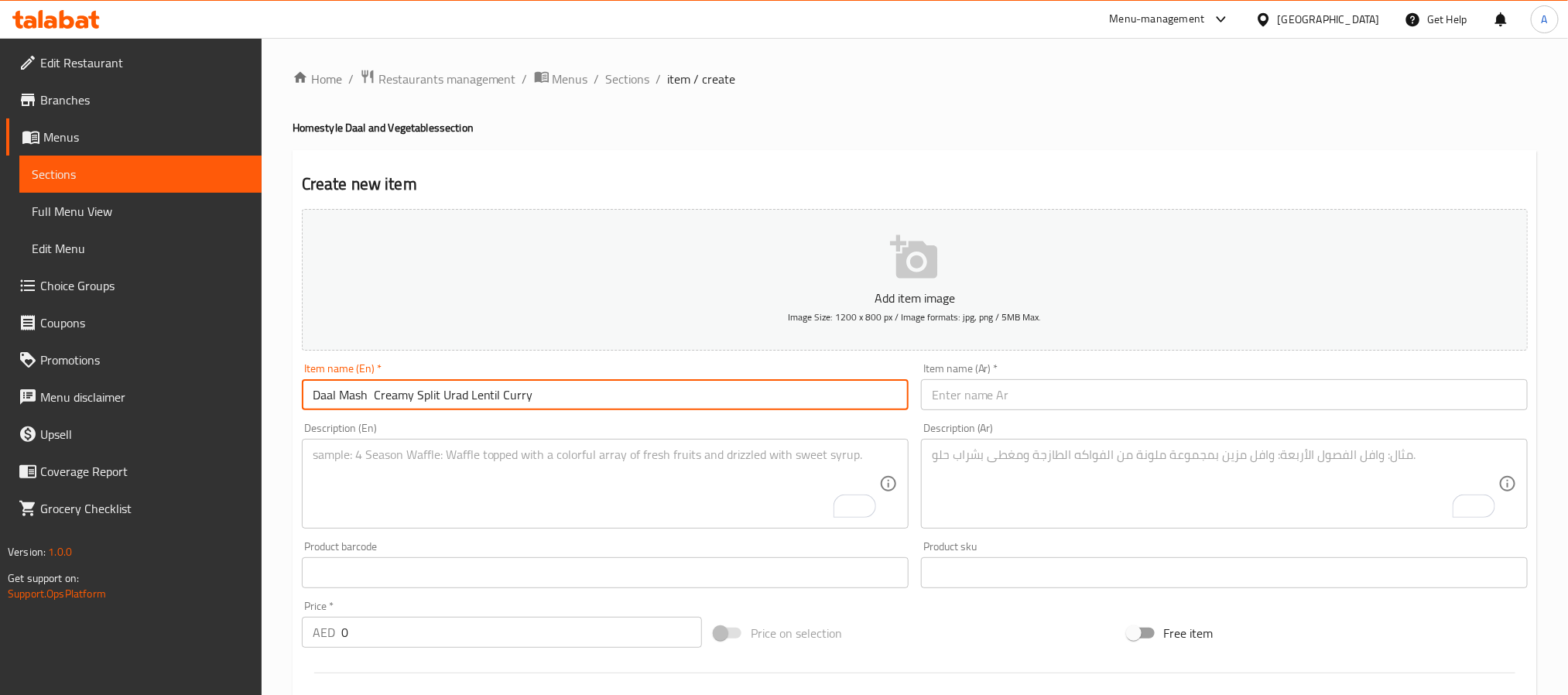
type input "Daal Mash Creamy Split Urad Lentil Curry"
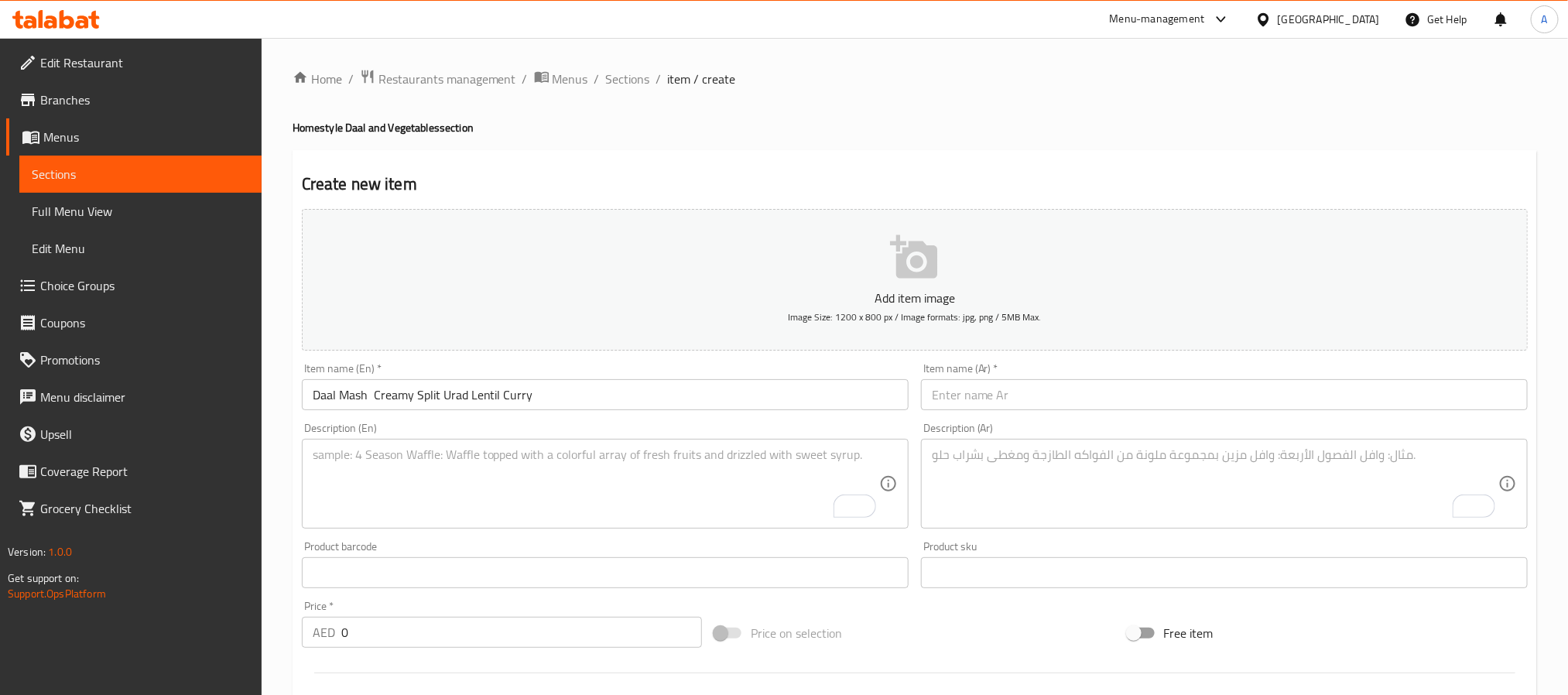
click at [978, 381] on input "text" at bounding box center [1225, 394] width 607 height 31
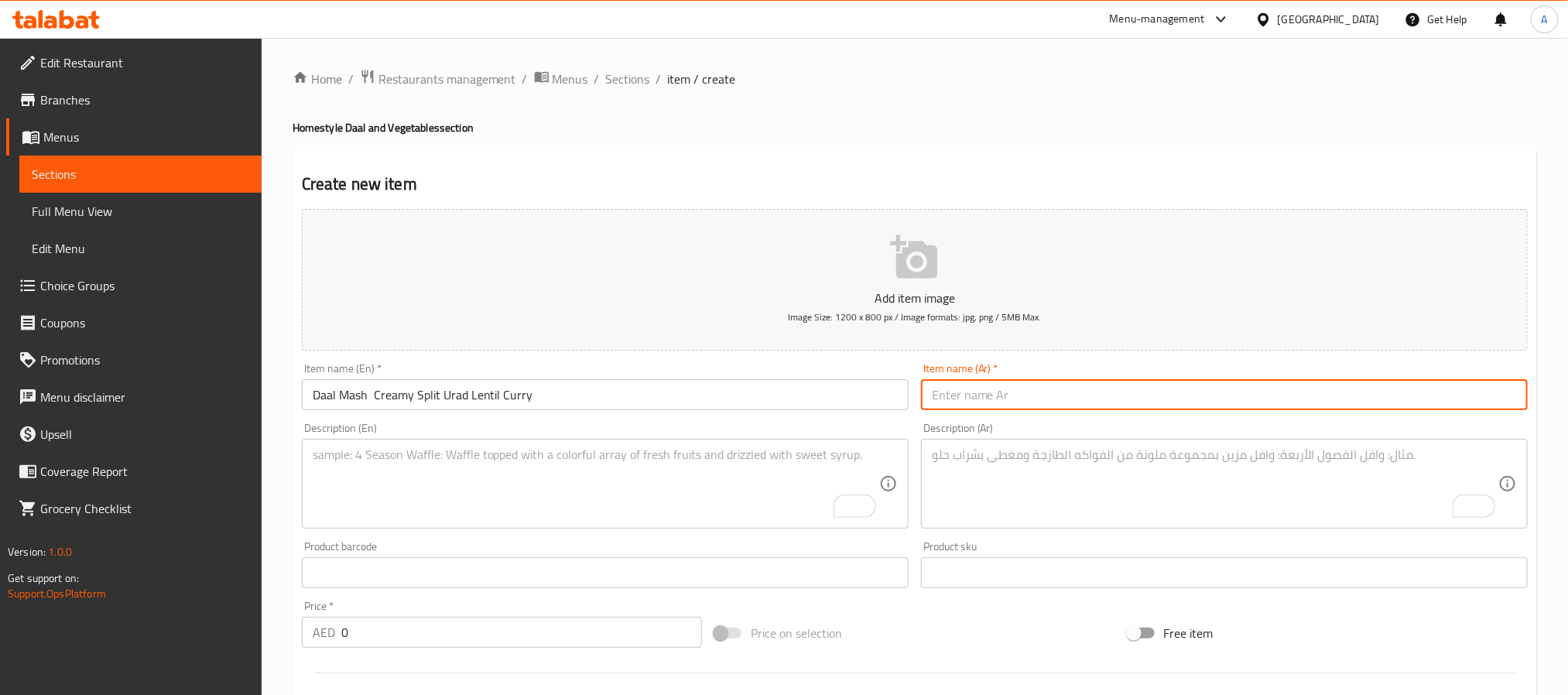
paste input "دال ماش – كاري العدس ماش الكريمي"
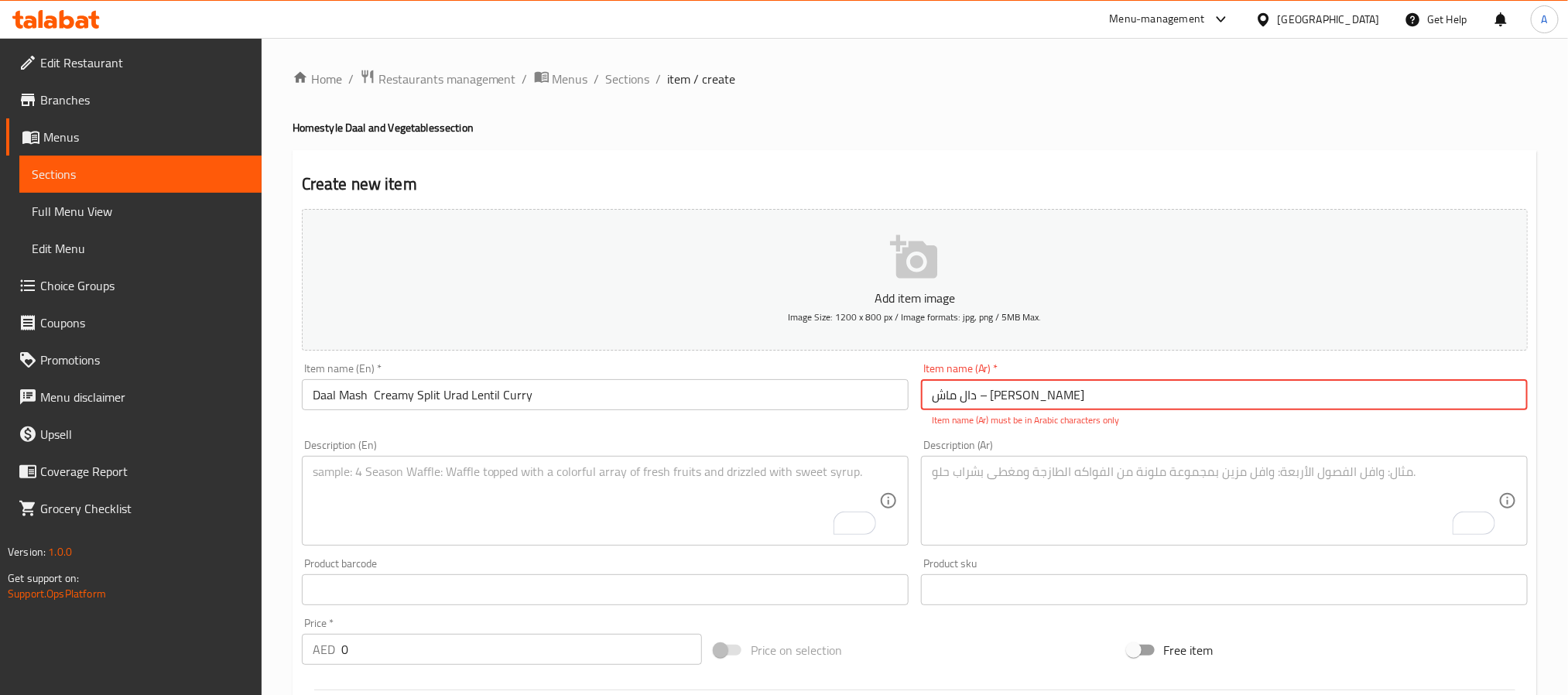
drag, startPoint x: 1069, startPoint y: 392, endPoint x: 1082, endPoint y: 391, distance: 13.0
click at [1082, 391] on input "دال ماش – كاري العدس ماش الكريمي" at bounding box center [1225, 394] width 607 height 31
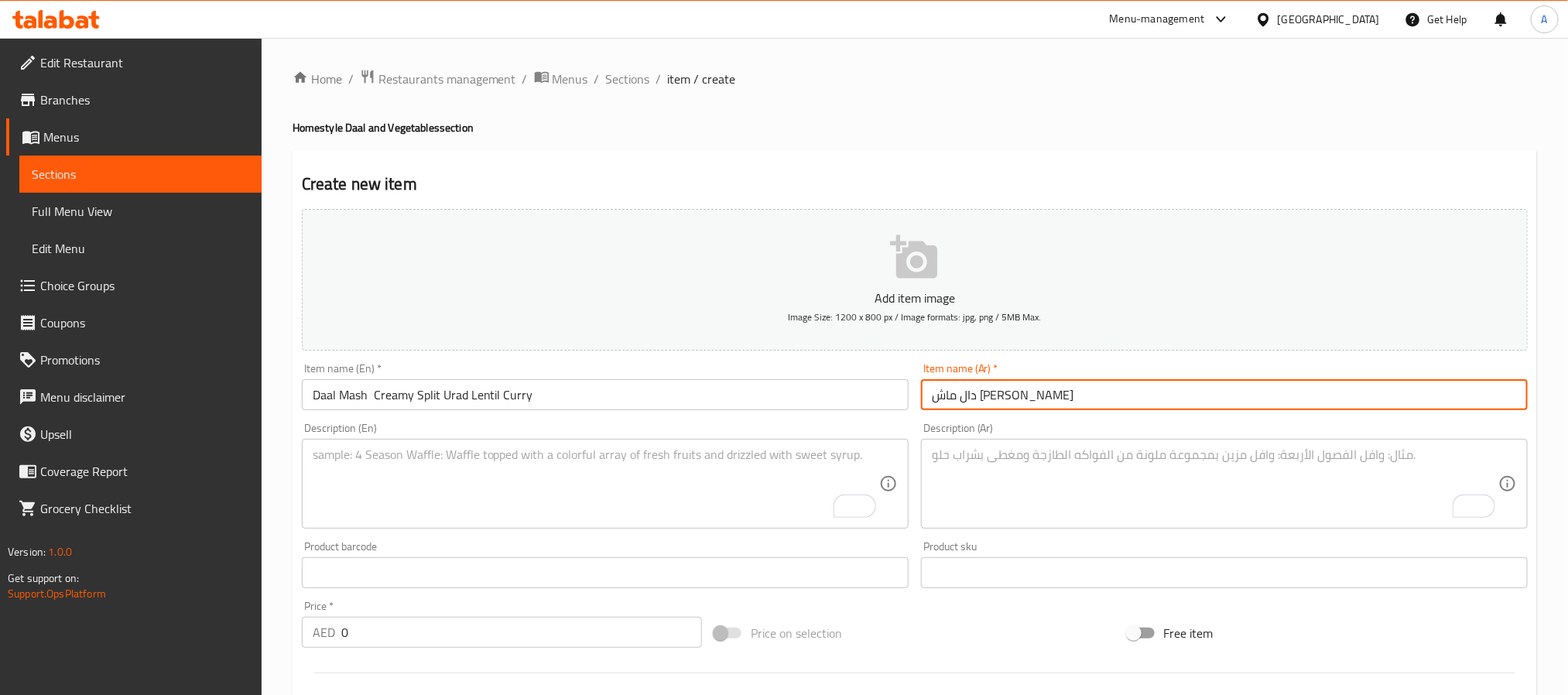
type input "دال ماش كاري العدس ماش الكريمي"
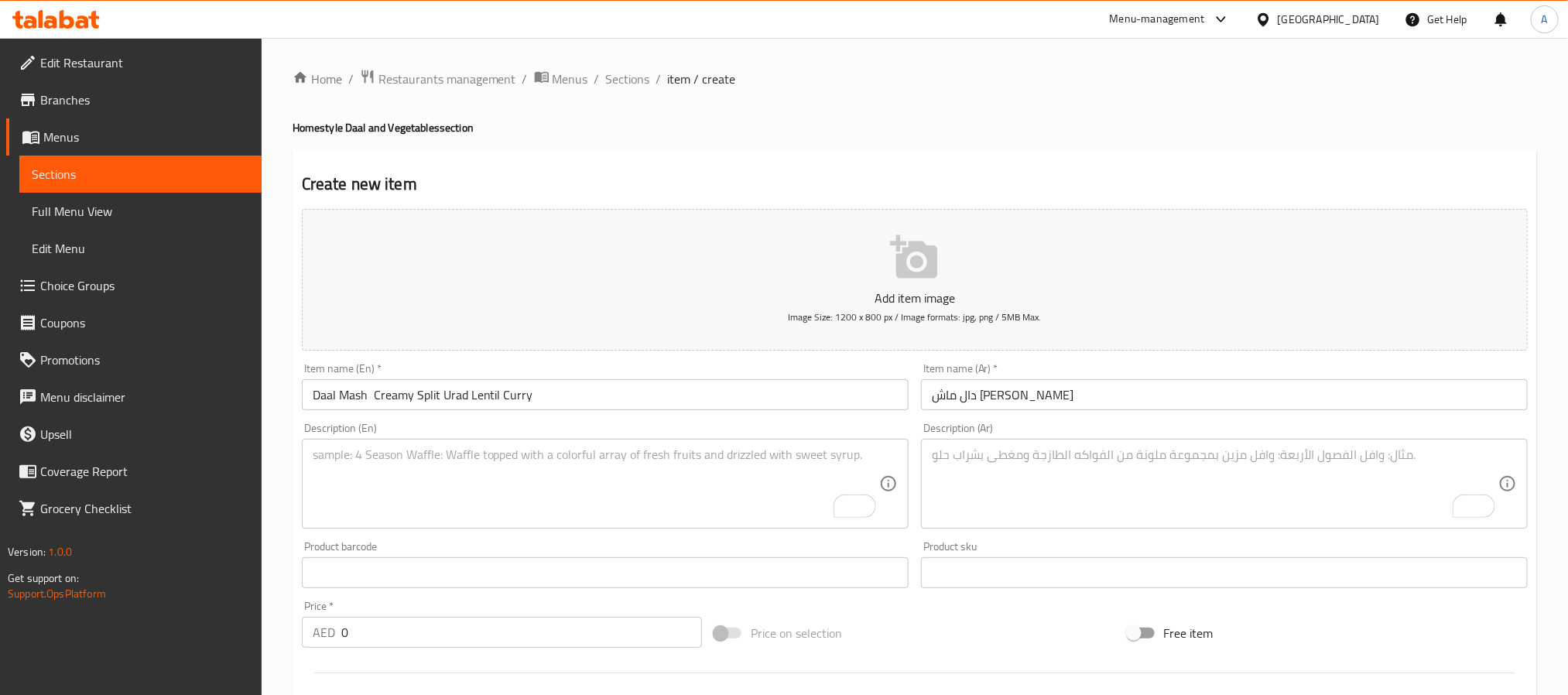
click at [537, 460] on textarea "To enrich screen reader interactions, please activate Accessibility in Grammarl…" at bounding box center [595, 483] width 567 height 74
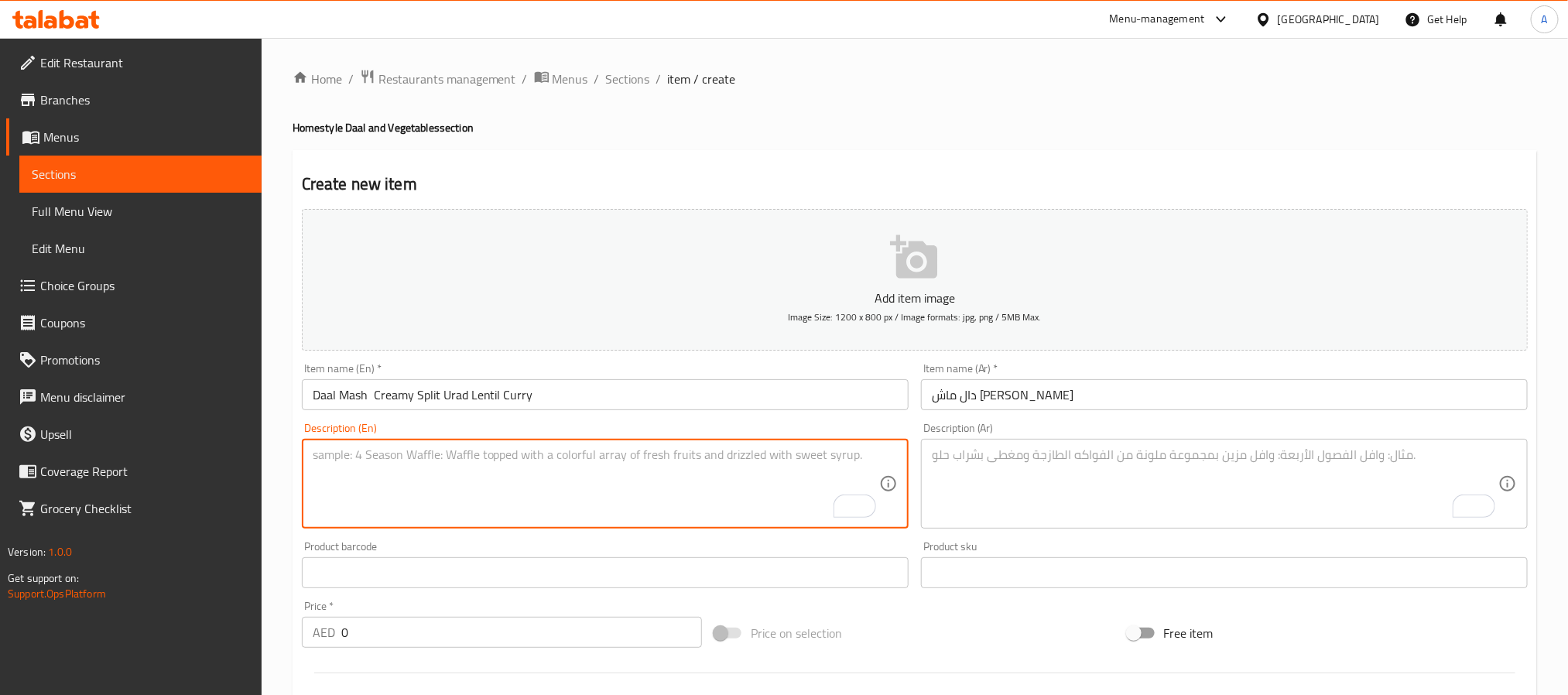
paste textarea "Daal Mash is a rich and creamy lentil curry made with split urad lentils cooked…"
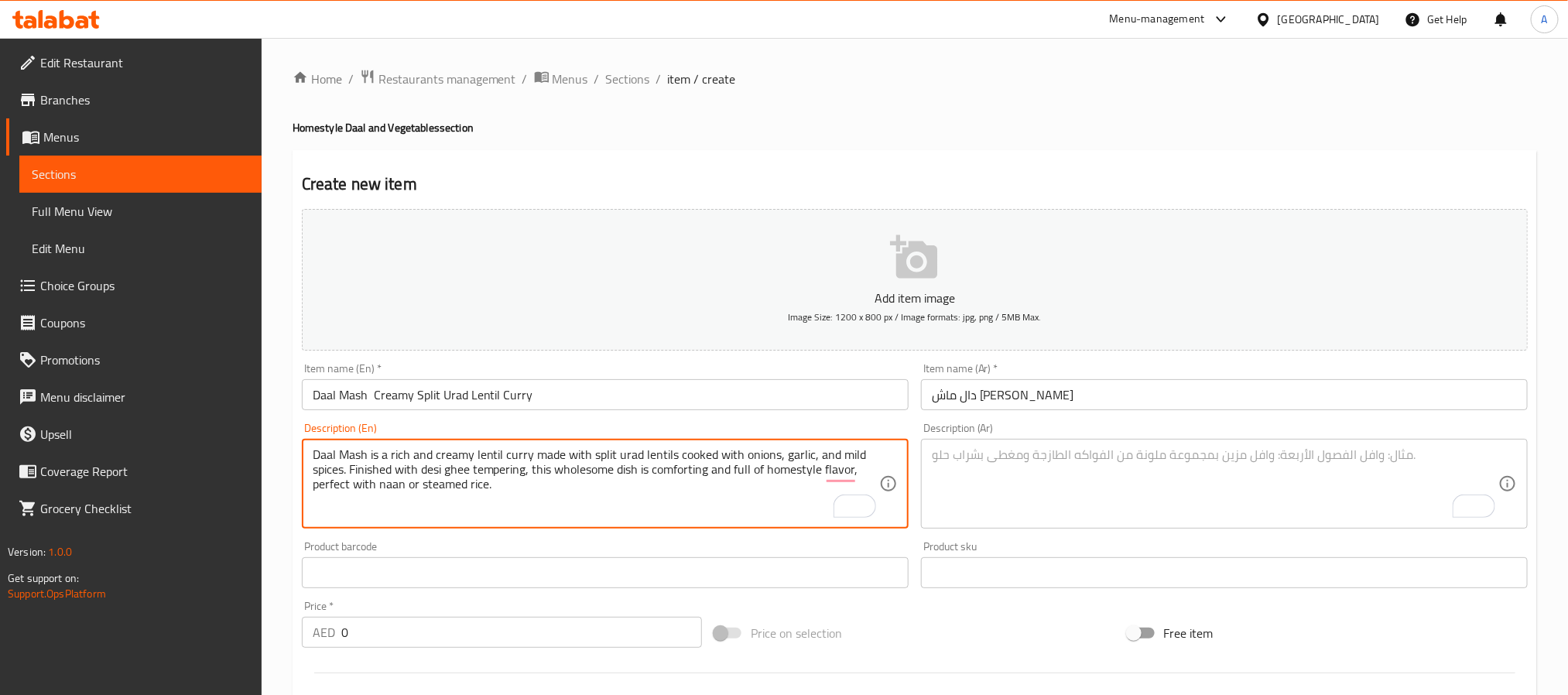
type textarea "Daal Mash is a rich and creamy lentil curry made with split urad lentils cooked…"
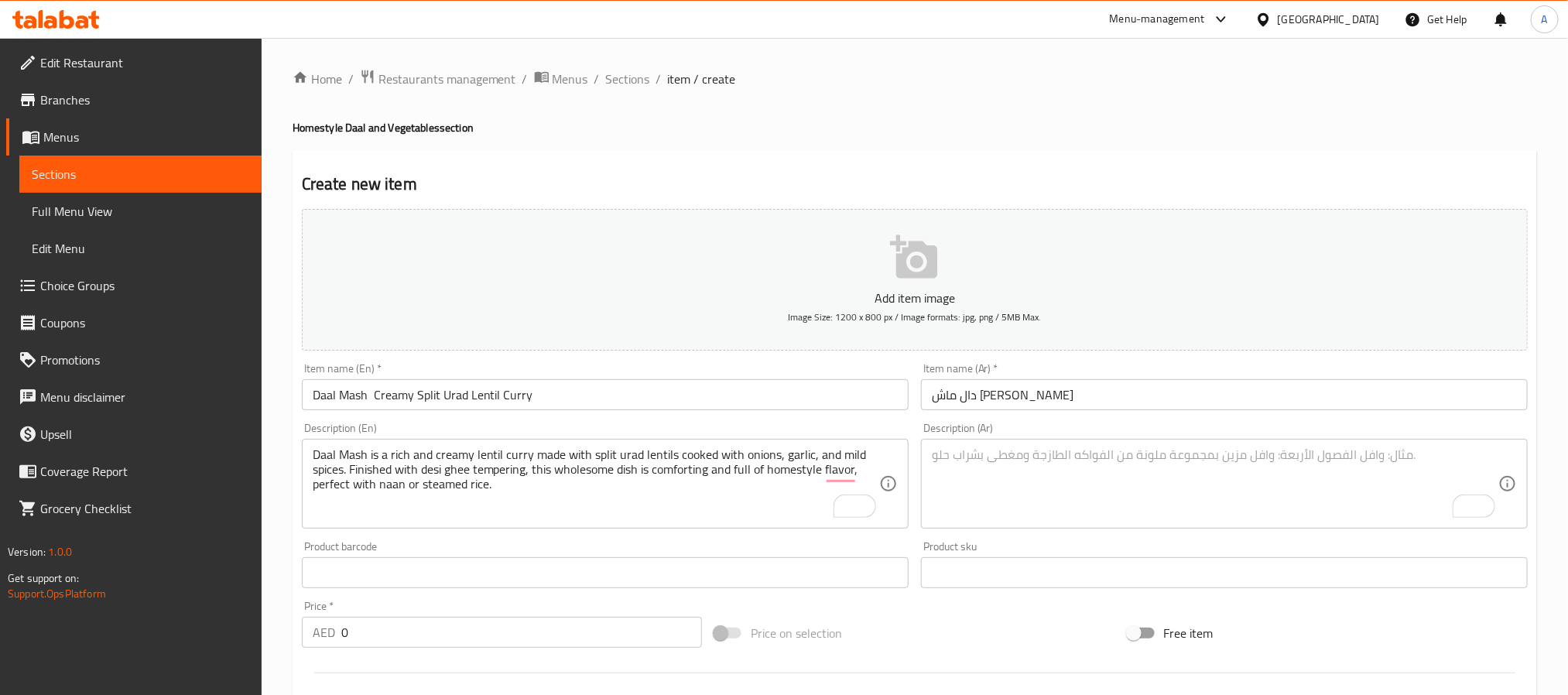
click at [1248, 528] on div "Description (Ar)" at bounding box center [1225, 483] width 607 height 90
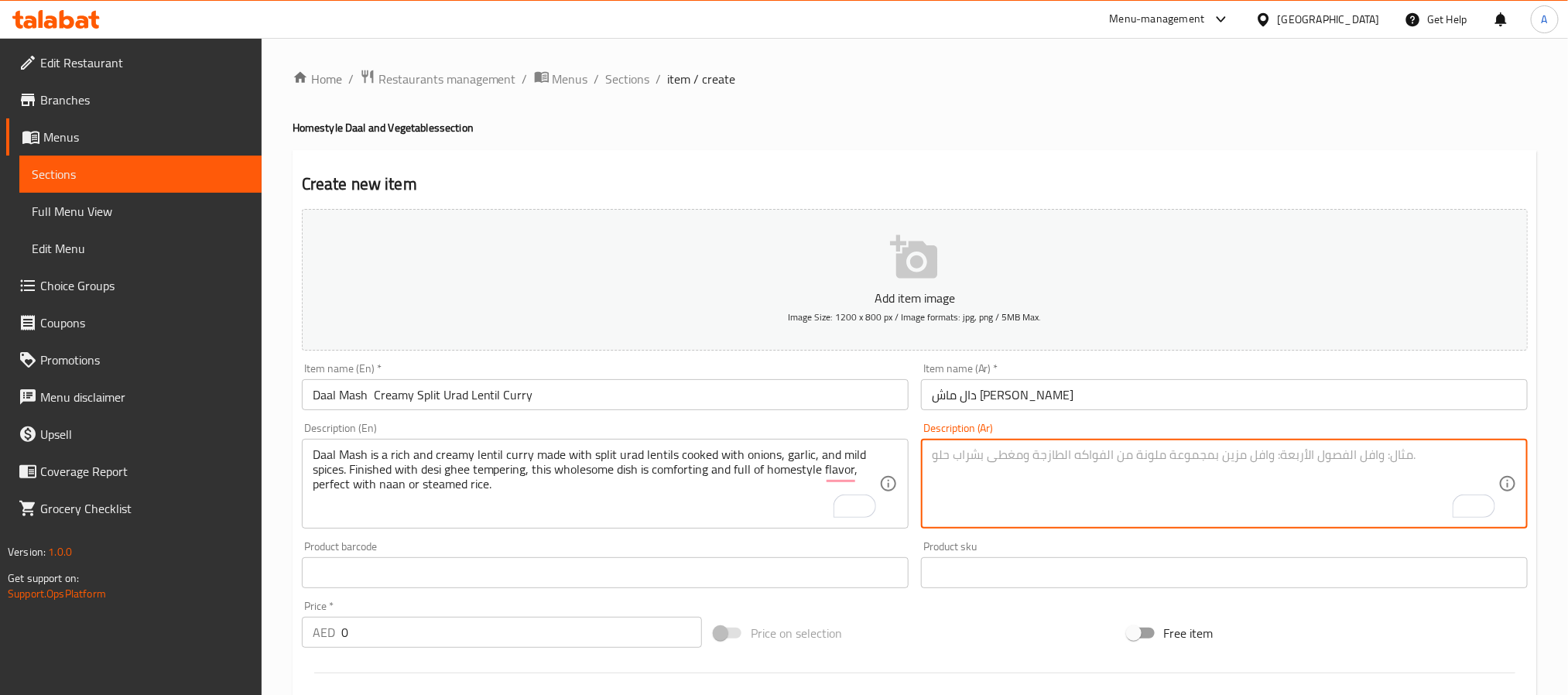
paste textarea "دال ماش هو كاري العدس الكريمي يُحضَّر من عدس ماش المطهو مع البصل، الثوم، والبها…"
type textarea "دال ماش هو كاري العدس الكريمي يُحضَّر من عدس ماش المطهو مع البصل، الثوم، والبها…"
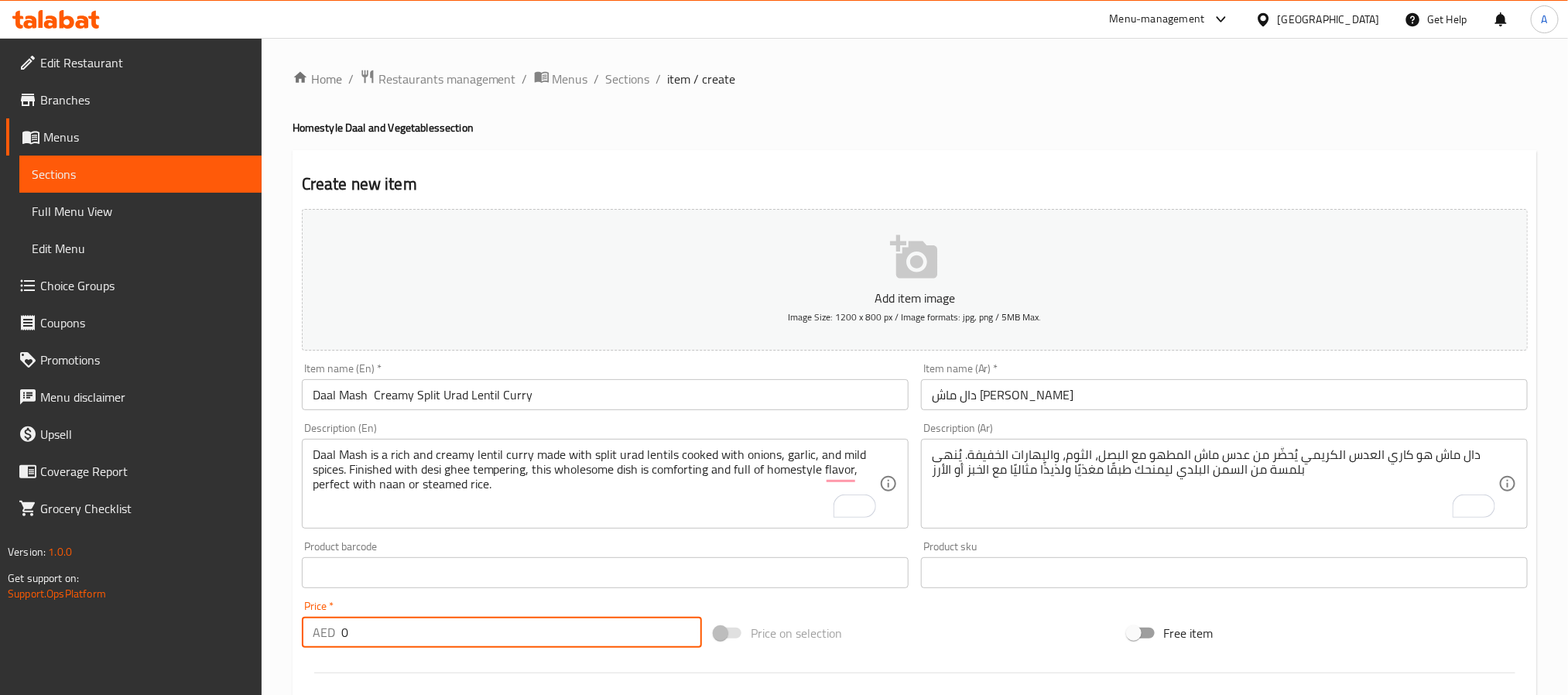
drag, startPoint x: 370, startPoint y: 619, endPoint x: 328, endPoint y: 638, distance: 46.1
click at [328, 638] on div "AED 0 Price *" at bounding box center [501, 632] width 400 height 31
paste input "19"
type input "19"
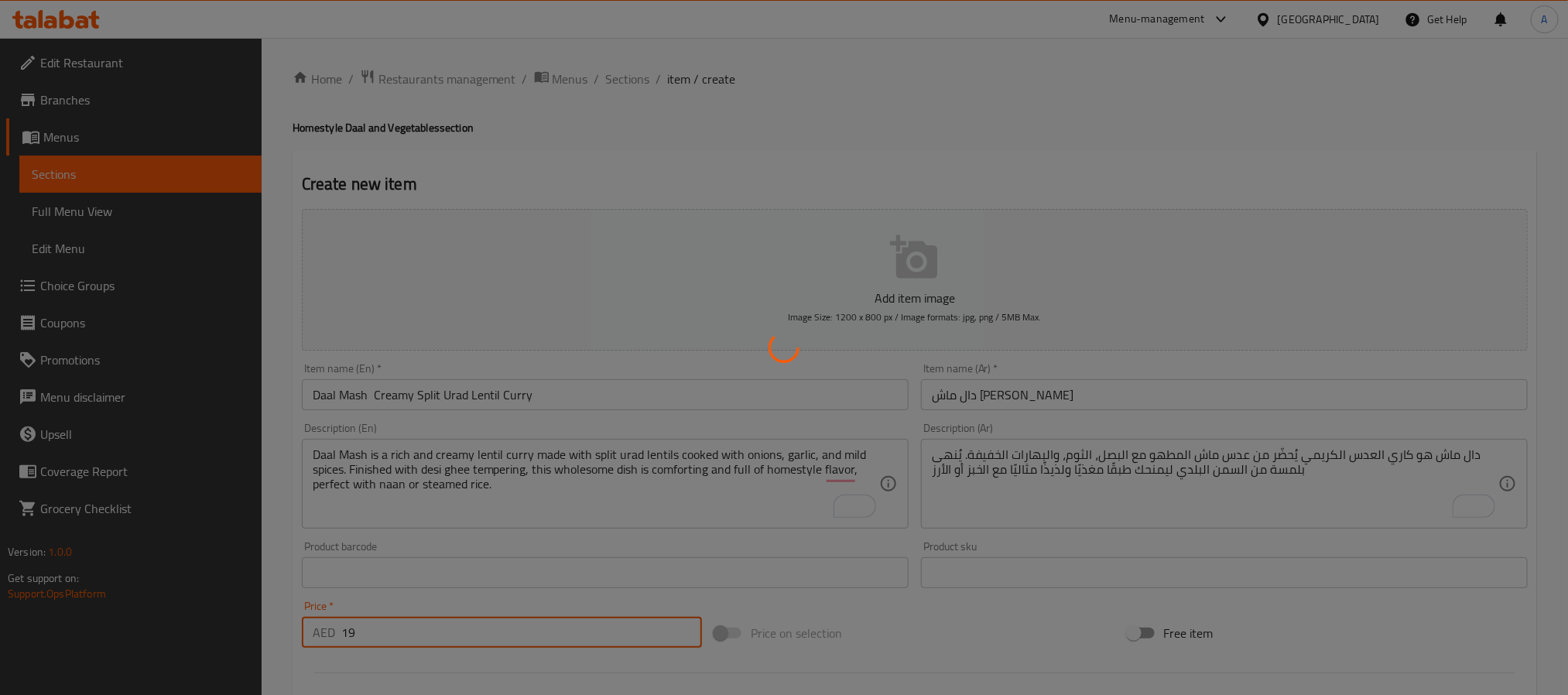
type input "0"
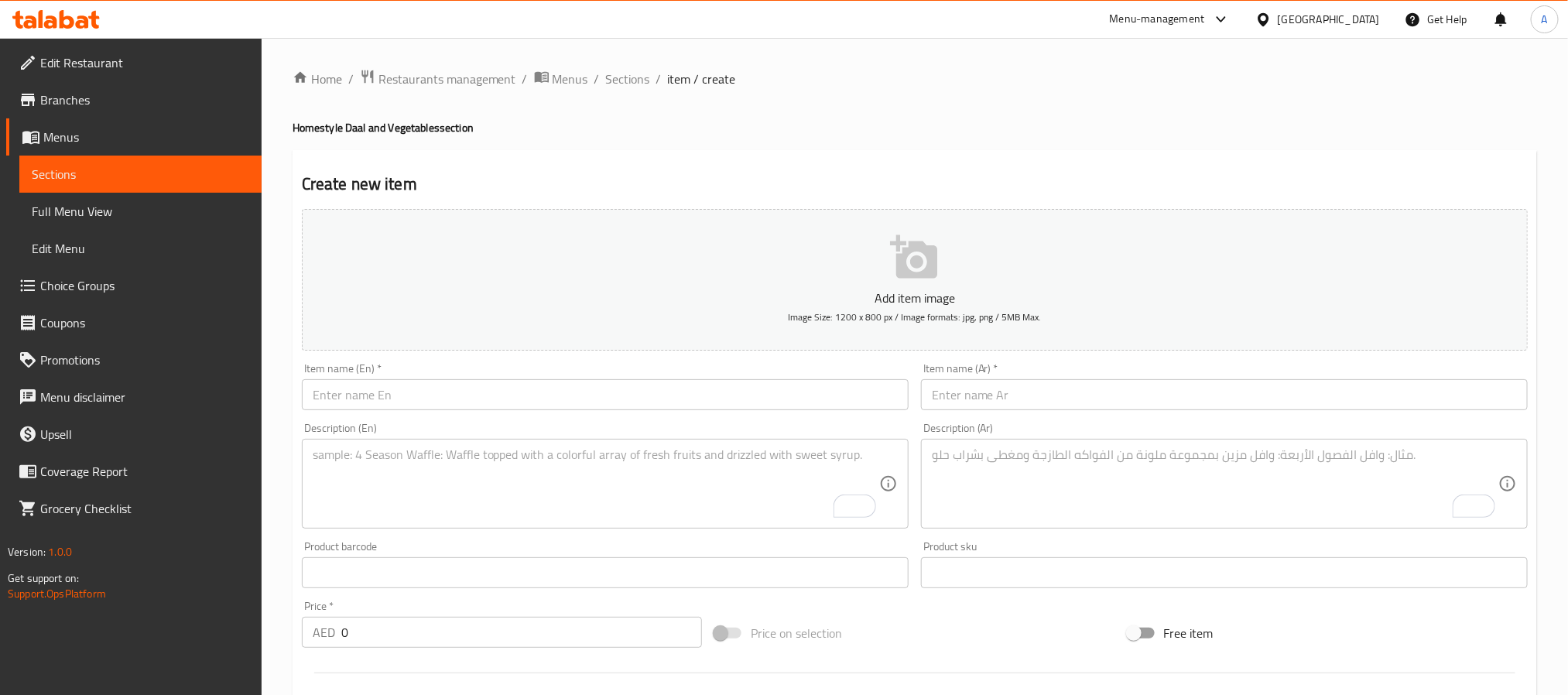
click at [434, 392] on input "text" at bounding box center [605, 394] width 607 height 31
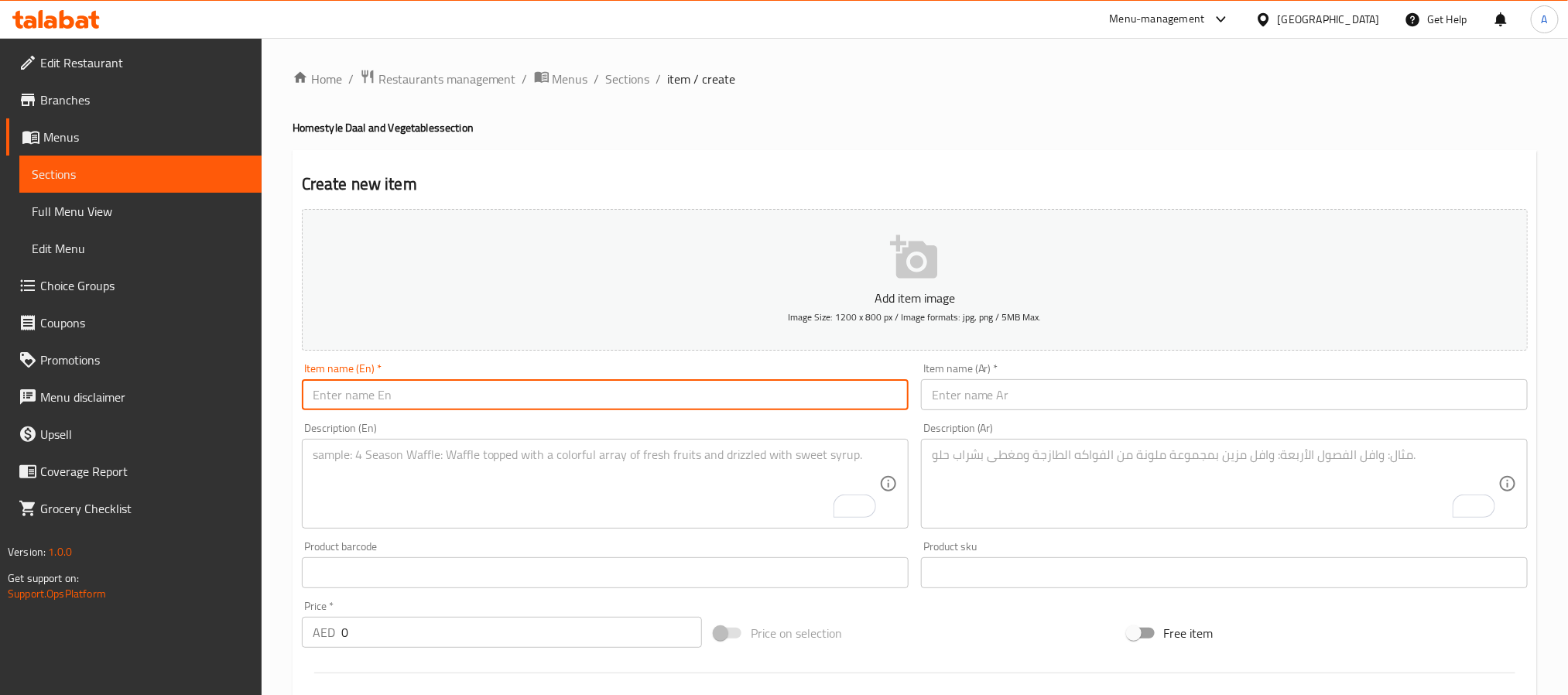
paste input "Shahi Daal – Royal Creamy Lentil Curry"
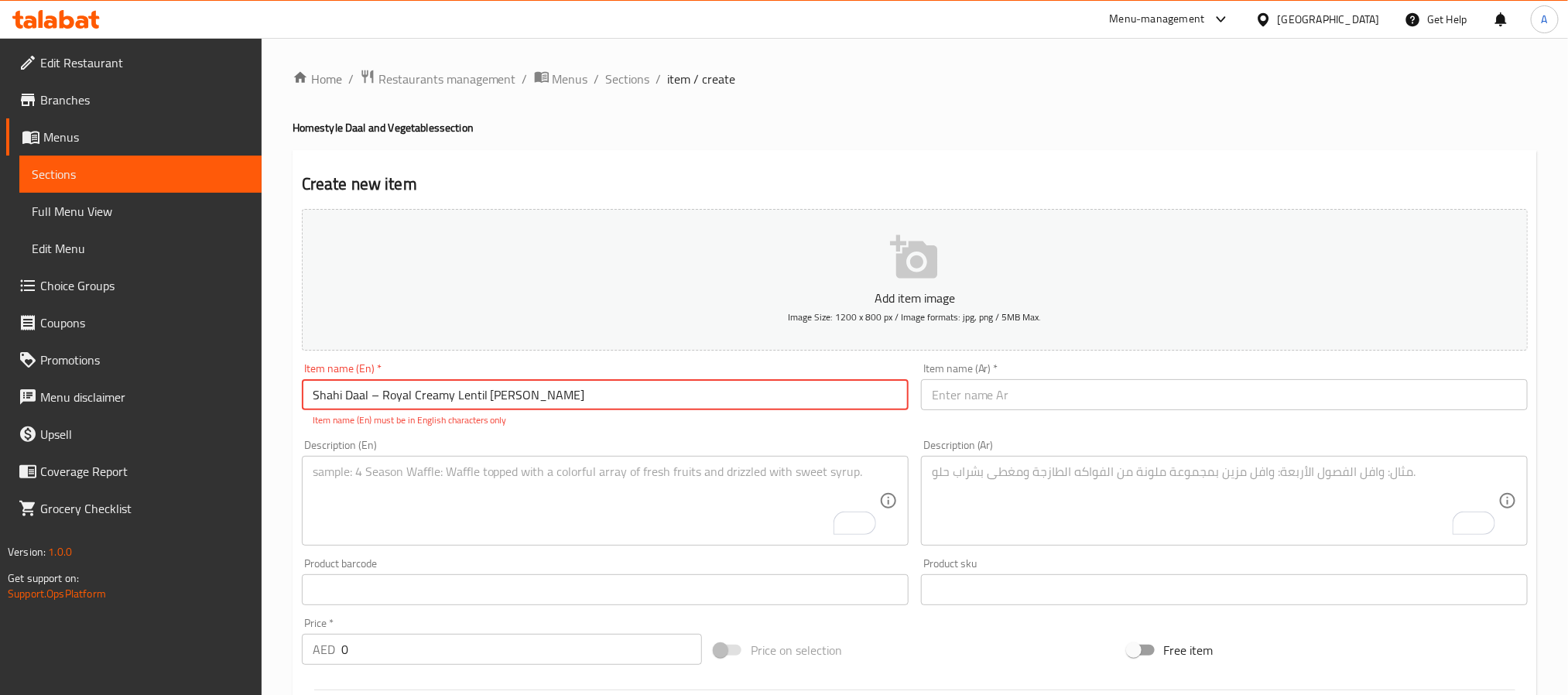
drag, startPoint x: 379, startPoint y: 402, endPoint x: 370, endPoint y: 402, distance: 9.0
click at [370, 402] on input "Shahi Daal – Royal Creamy Lentil Curry" at bounding box center [605, 394] width 607 height 31
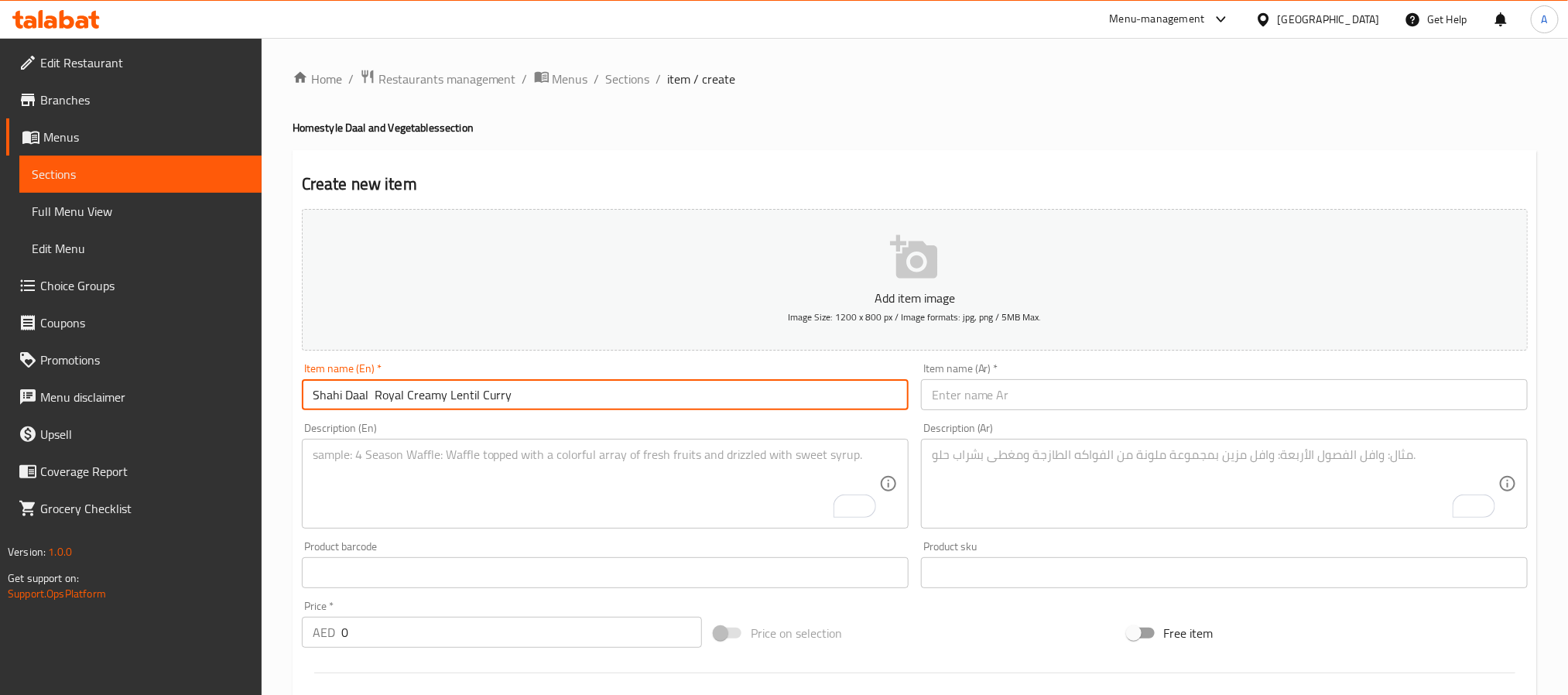
type input "Shahi Daal Royal Creamy Lentil Curry"
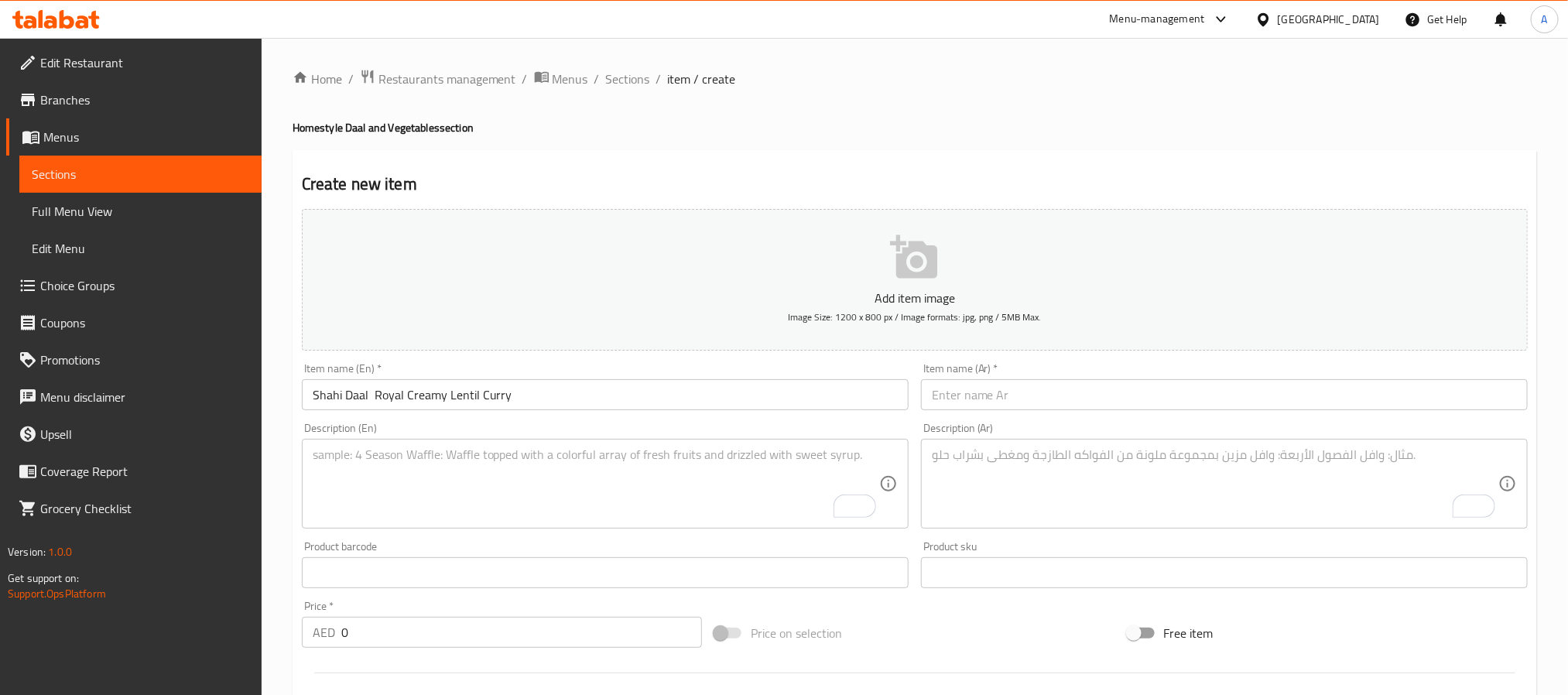
click at [1068, 405] on input "text" at bounding box center [1225, 394] width 607 height 31
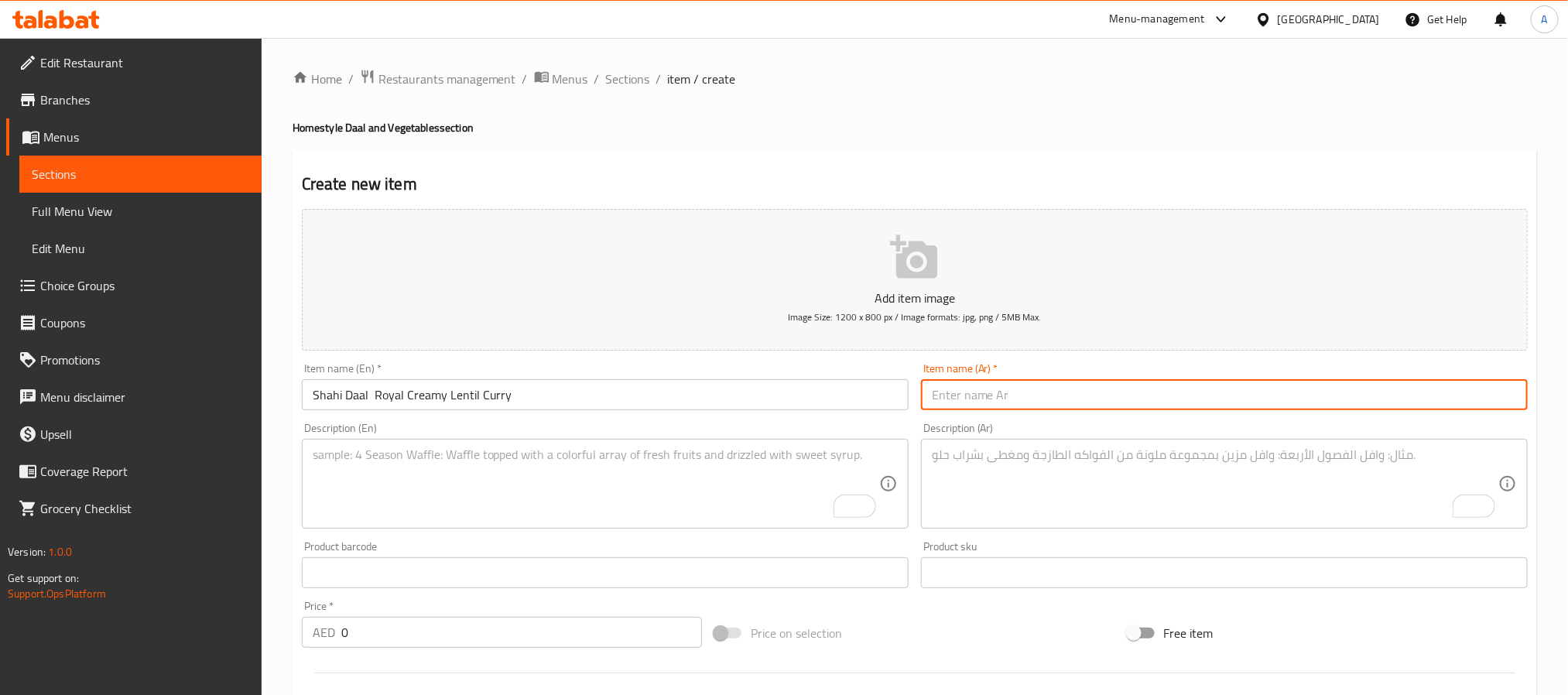
paste input "دال شاهي – كاري العدس الملكي الكريمي"
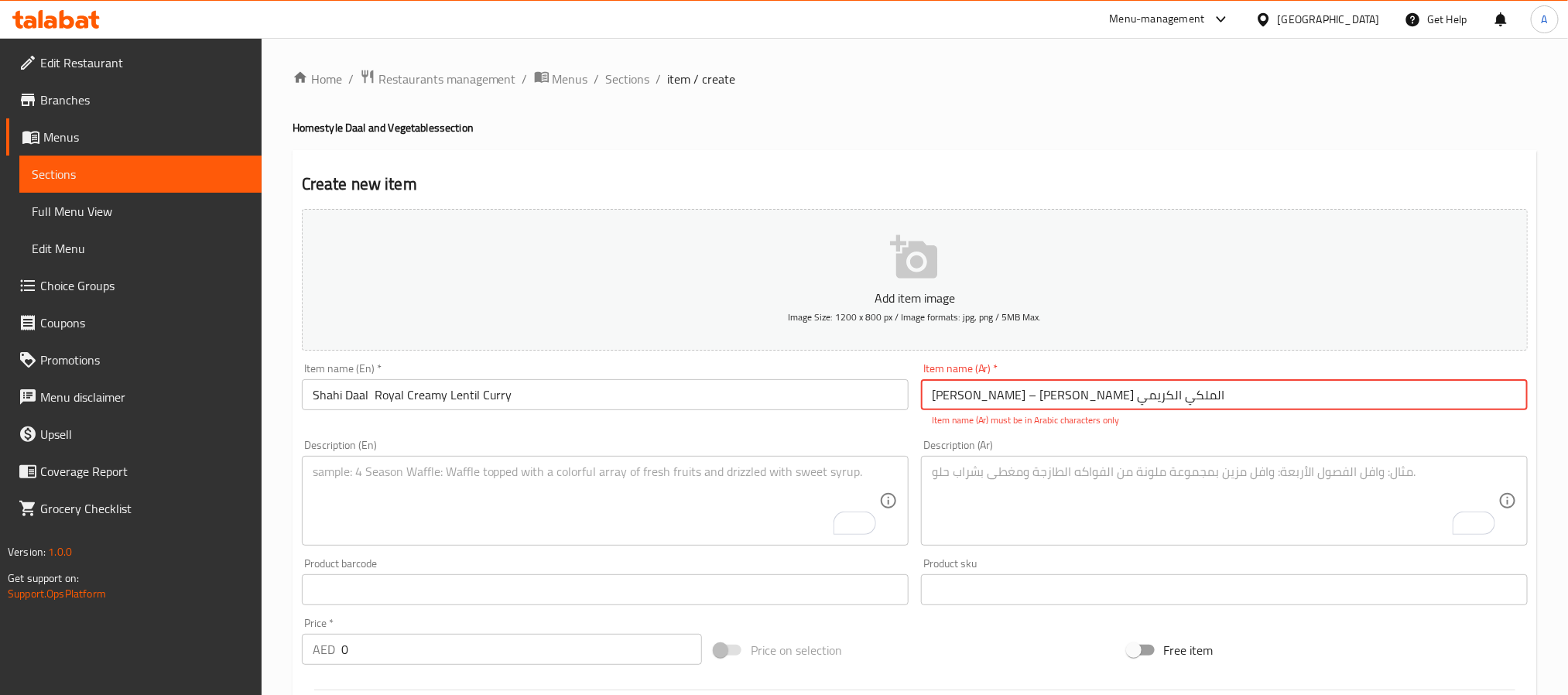
drag, startPoint x: 1087, startPoint y: 400, endPoint x: 1101, endPoint y: 396, distance: 14.6
click at [1101, 396] on input "دال شاهي – كاري العدس الملكي الكريمي" at bounding box center [1225, 394] width 607 height 31
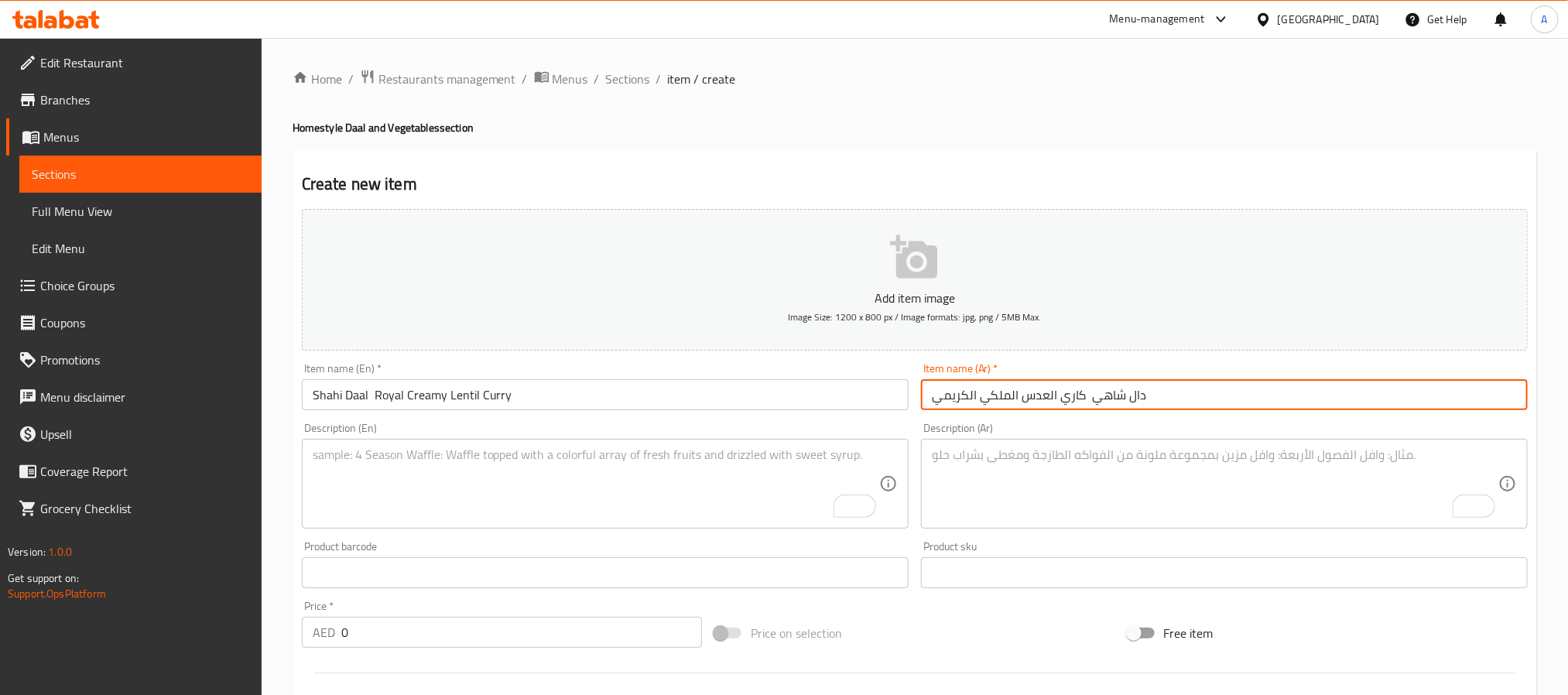
type input "دال شاهي كاري العدس الملكي الكريمي"
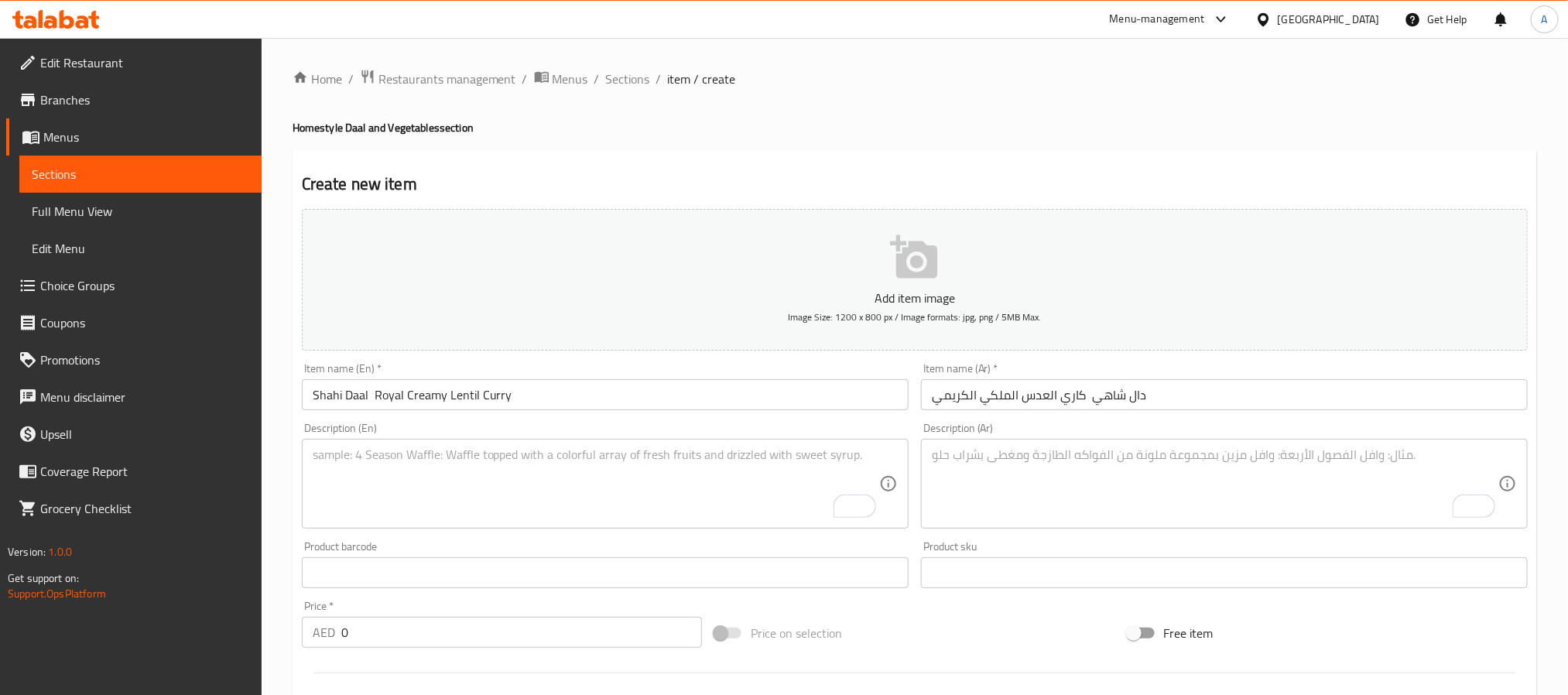
click at [658, 469] on textarea "To enrich screen reader interactions, please activate Accessibility in Grammarl…" at bounding box center [595, 483] width 567 height 74
paste textarea "Shahi Daal is a luxurious version of traditional lentil curry, slow-cooked with…"
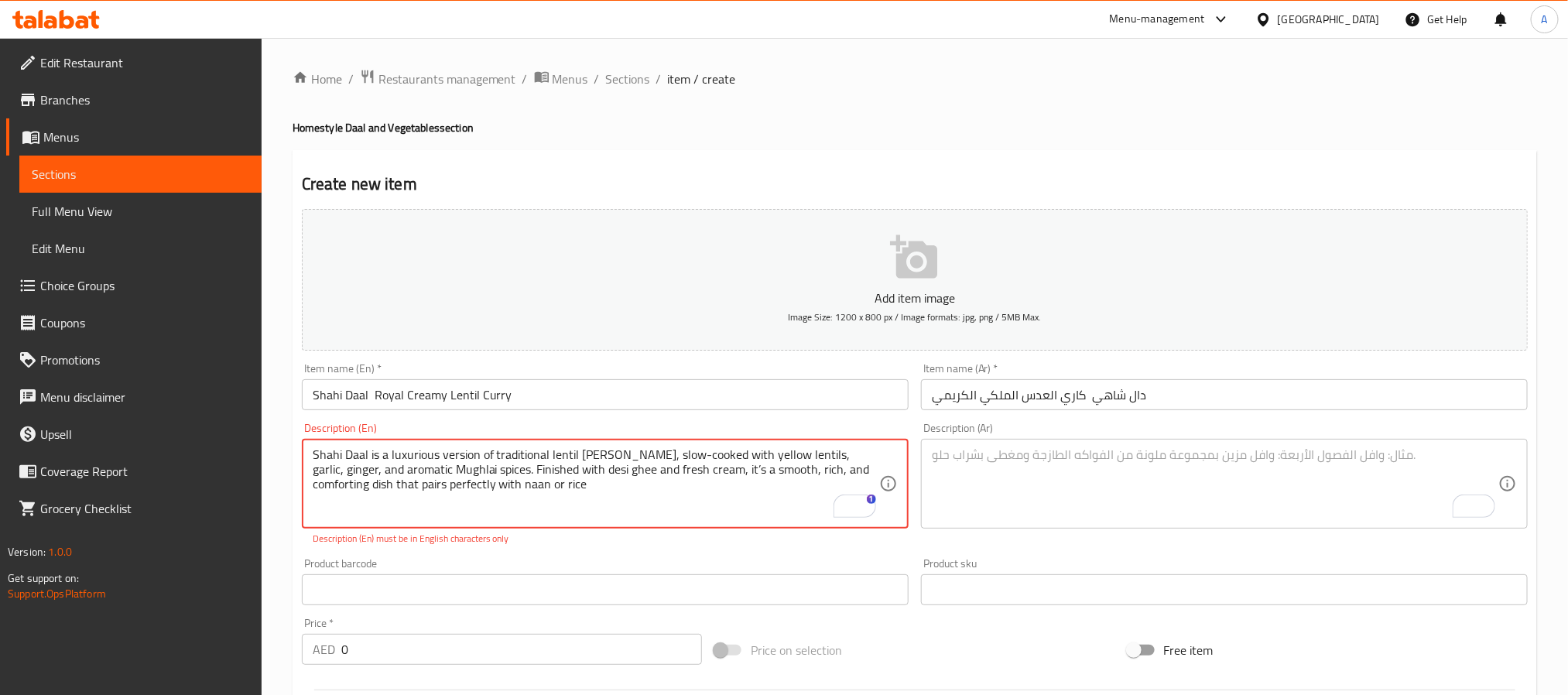
drag, startPoint x: 633, startPoint y: 457, endPoint x: 641, endPoint y: 453, distance: 8.9
click at [641, 453] on textarea "Shahi Daal is a luxurious version of traditional lentil curry, slow-cooked with…" at bounding box center [595, 483] width 567 height 74
click at [669, 497] on textarea "Shahi Daal is a luxurious version of traditional lentil curry, slow cooked with…" at bounding box center [595, 483] width 567 height 74
click at [649, 476] on textarea "Shahi Daal is a luxurious version of traditional lentil curry, slow cooked with…" at bounding box center [595, 483] width 567 height 74
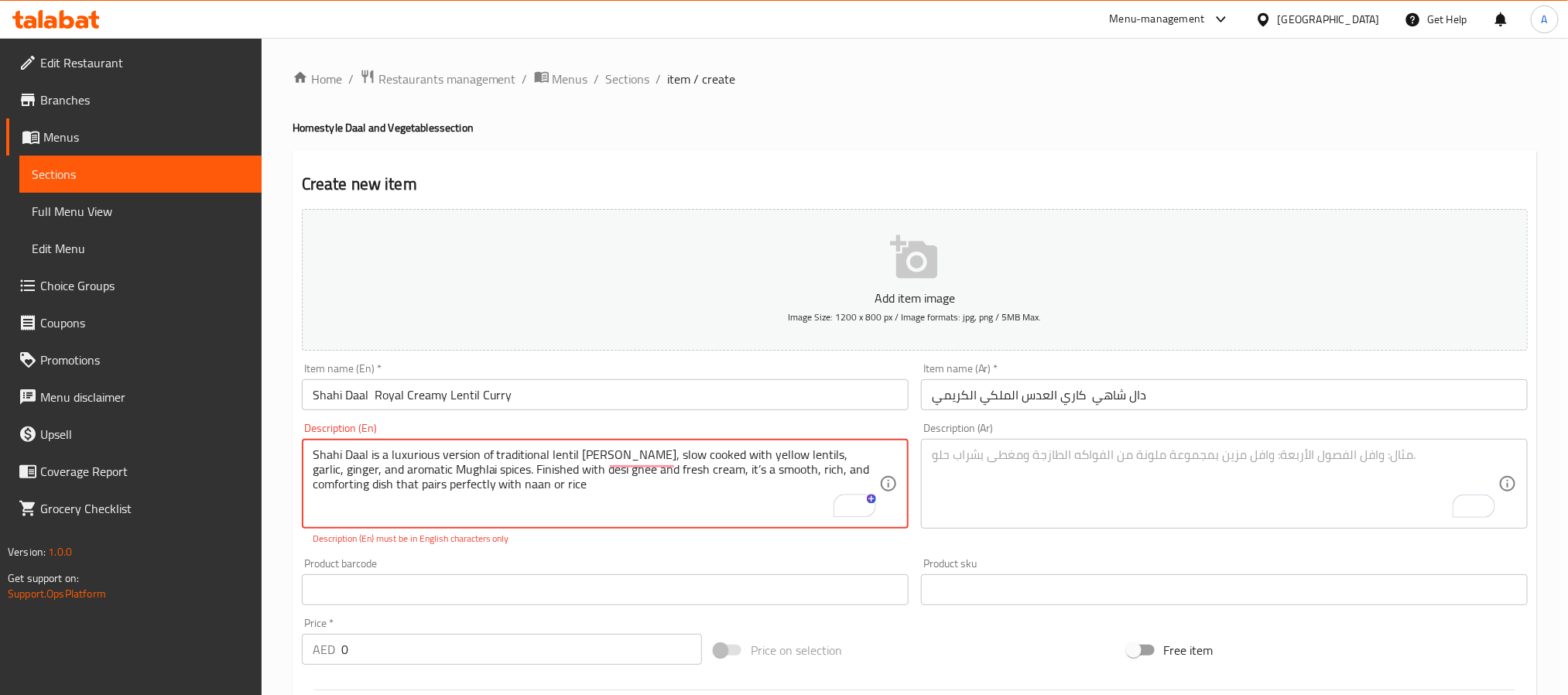
click at [649, 476] on textarea "Shahi Daal is a luxurious version of traditional lentil curry, slow cooked with…" at bounding box center [595, 483] width 567 height 74
click at [682, 497] on textarea "Shahi Daal is a luxurious version of traditional lentil curry, slow cooked with…" at bounding box center [595, 483] width 567 height 74
paste textarea "'"
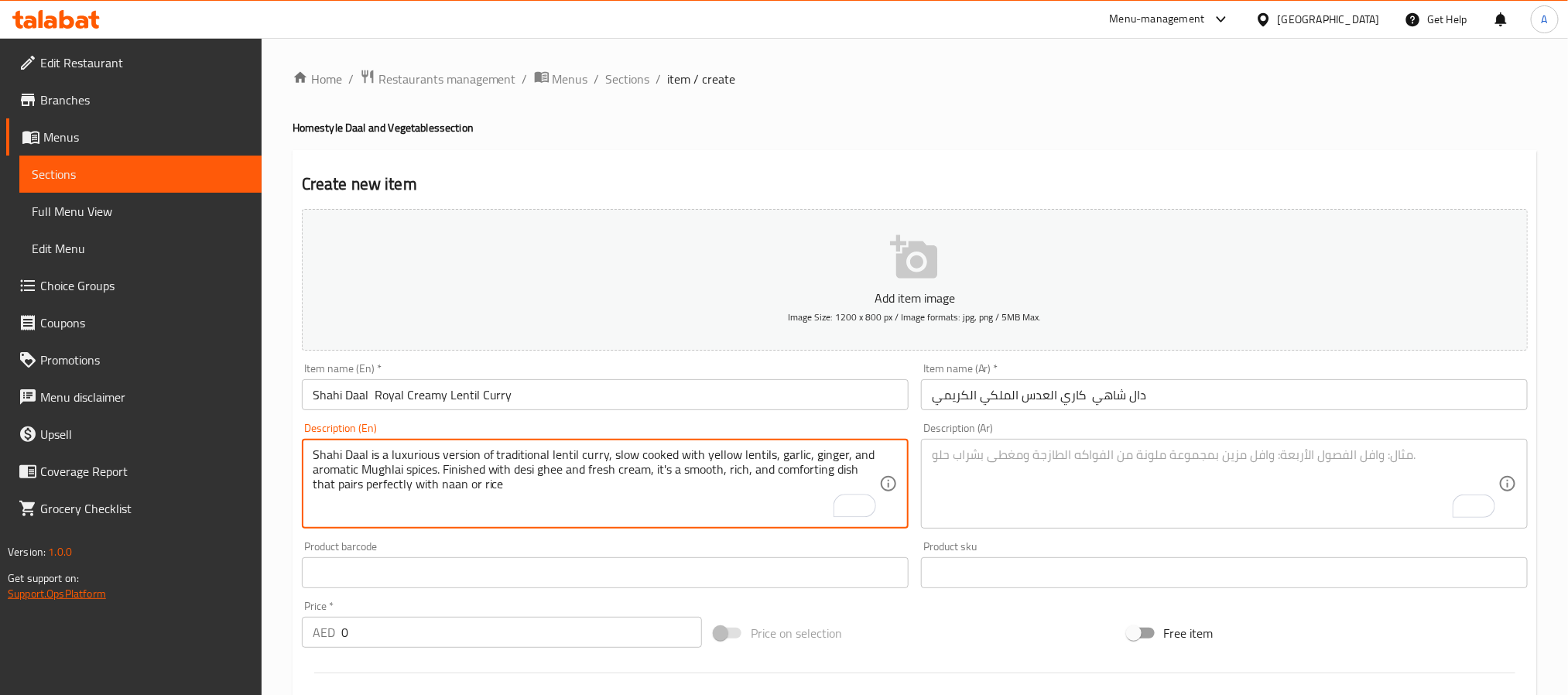
type textarea "Shahi Daal is a luxurious version of traditional lentil curry, slow cooked with…"
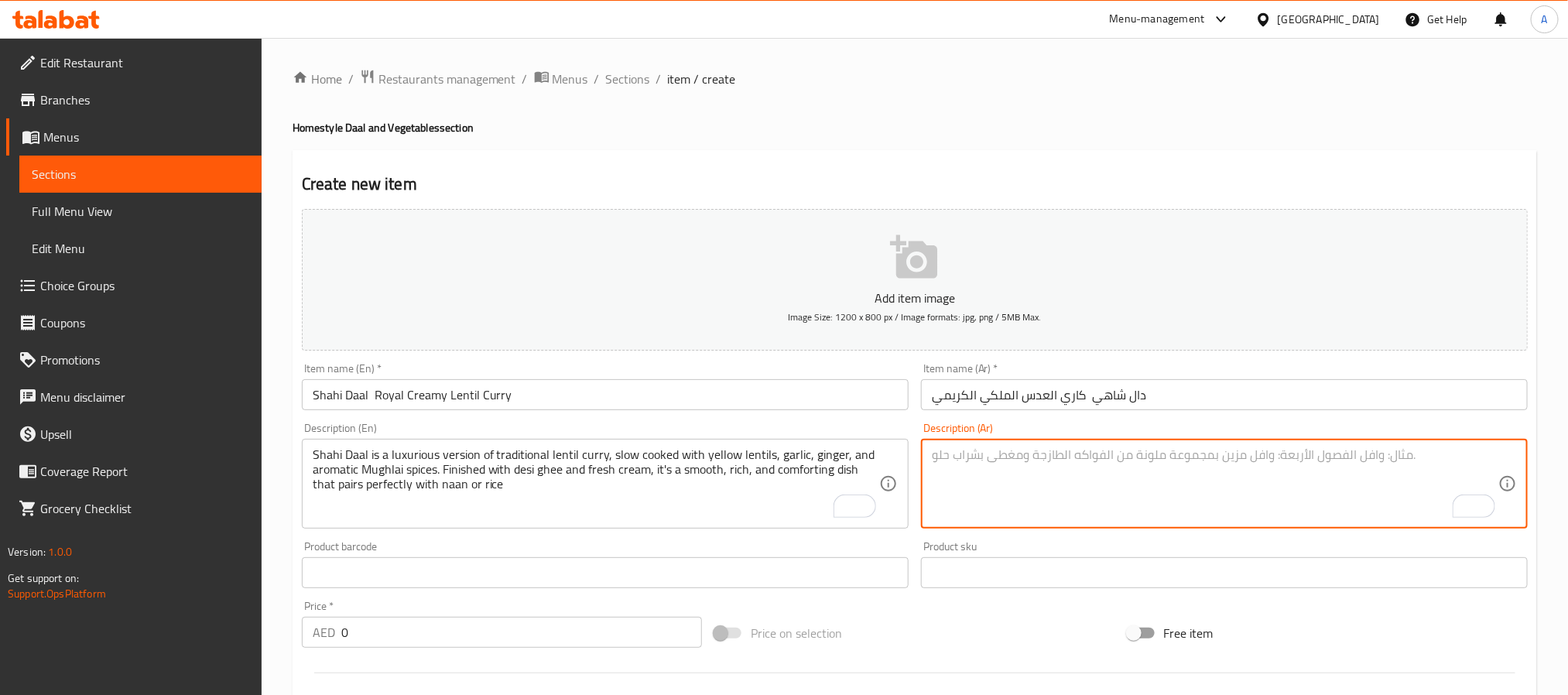
paste textarea "دال شاهي هو نسخة فاخرة من كاري العدس التقليدي، يُطهى ببطء مع العدس الأصفر، الثو…"
type textarea "دال شاهي هو نسخة فاخرة من كاري العدس التقليدي، يُطهى ببطء مع العدس الأصفر، الثو…"
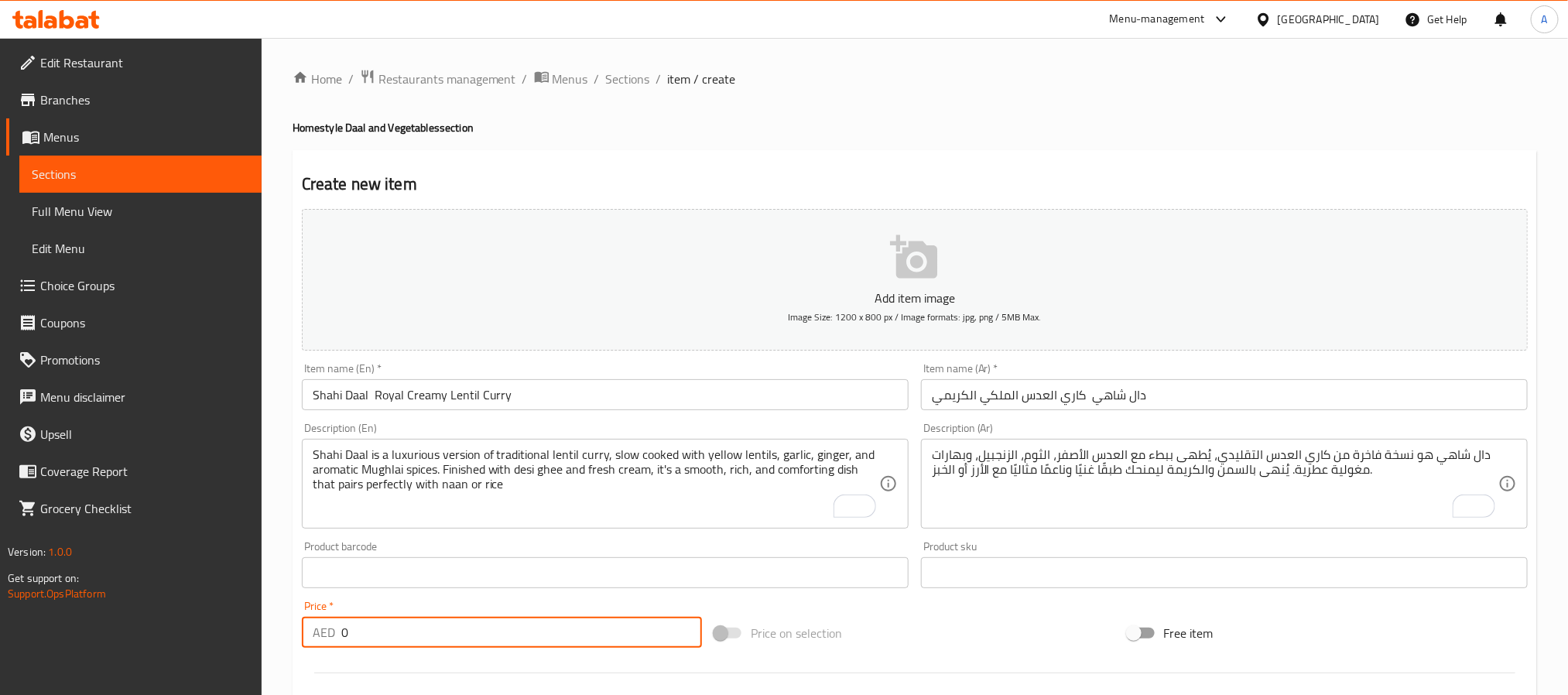
drag, startPoint x: 392, startPoint y: 637, endPoint x: 335, endPoint y: 650, distance: 58.5
click at [335, 650] on div "Price   * AED 0 Price *" at bounding box center [502, 624] width 413 height 60
paste input "32"
type input "32"
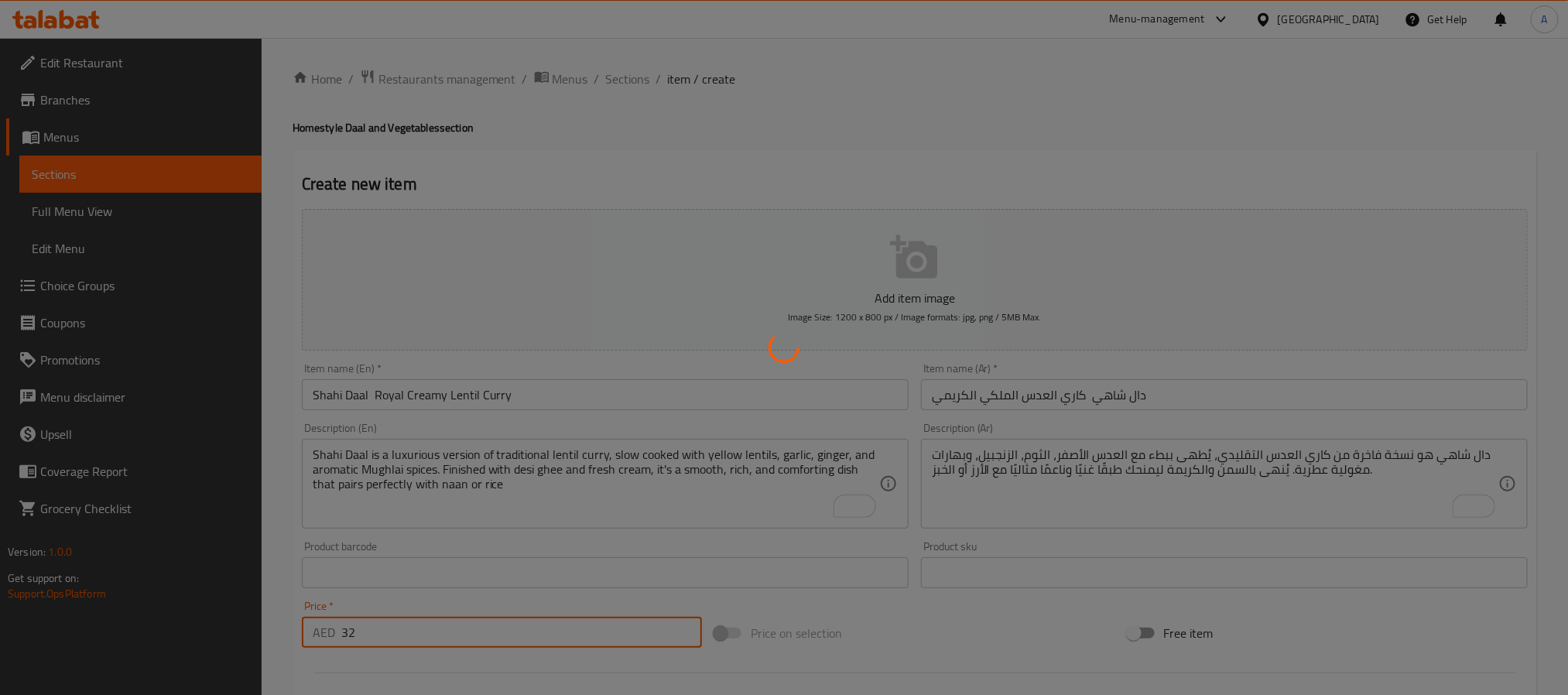
type input "0"
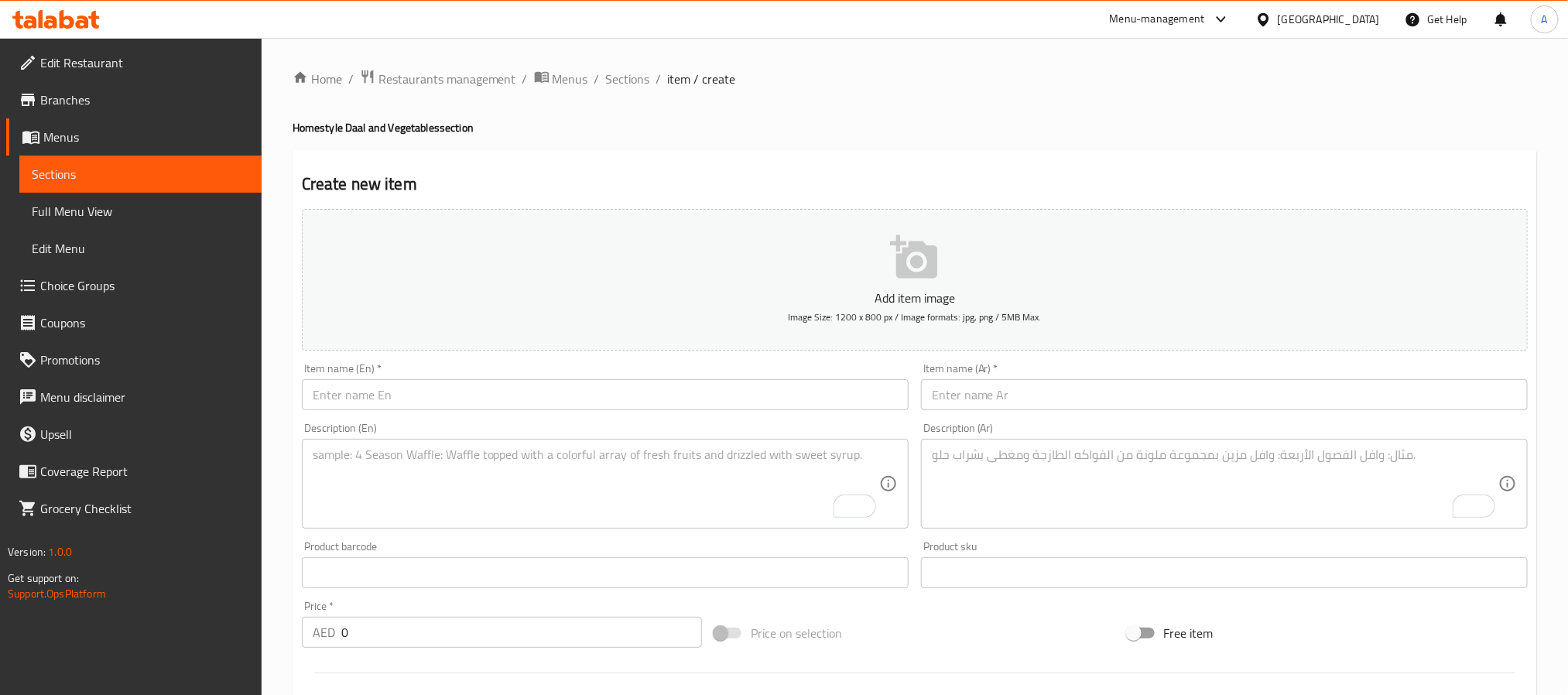
click at [538, 374] on div "Item name (En)   * Item name (En) *" at bounding box center [605, 386] width 607 height 48
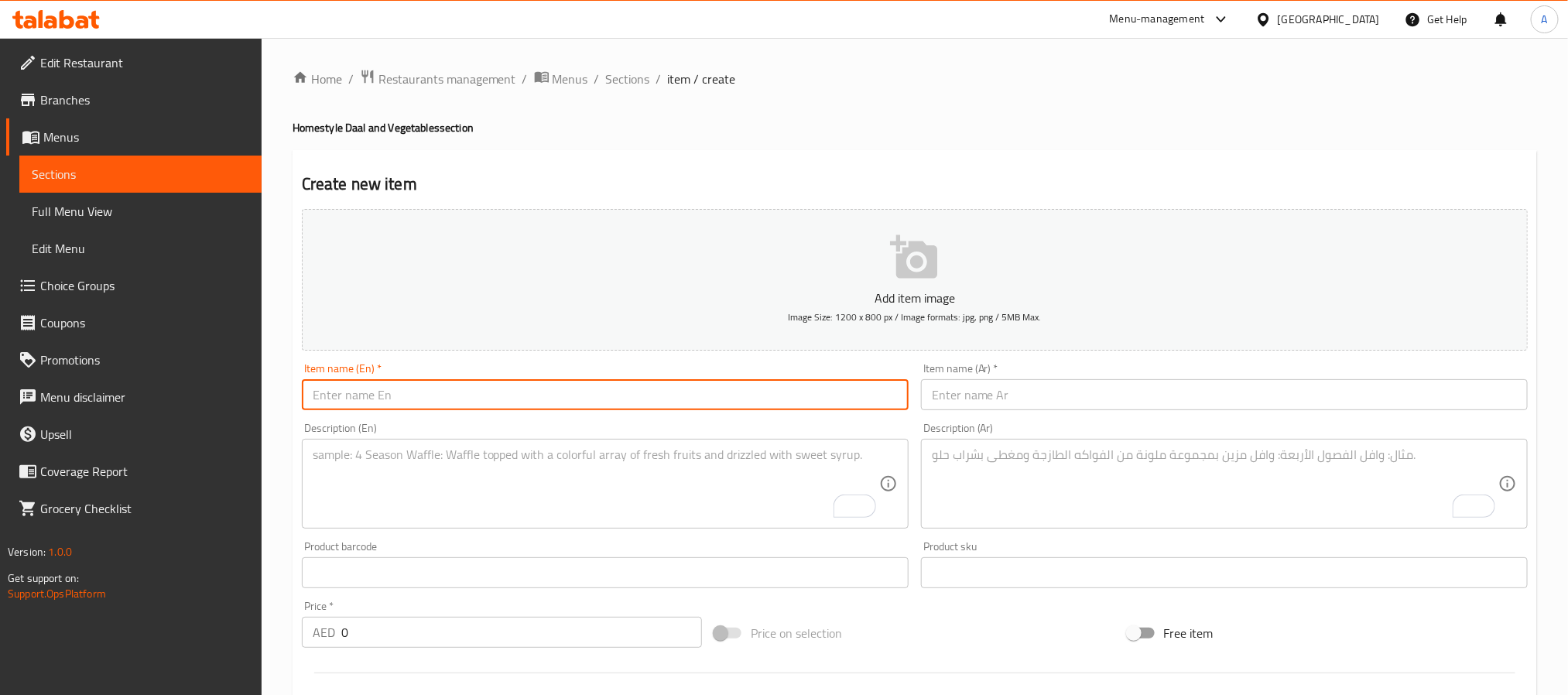
click at [538, 386] on input "text" at bounding box center [605, 394] width 607 height 31
paste input "Peshawari Daal – Lentils with Traditional Peshawari Tadka"
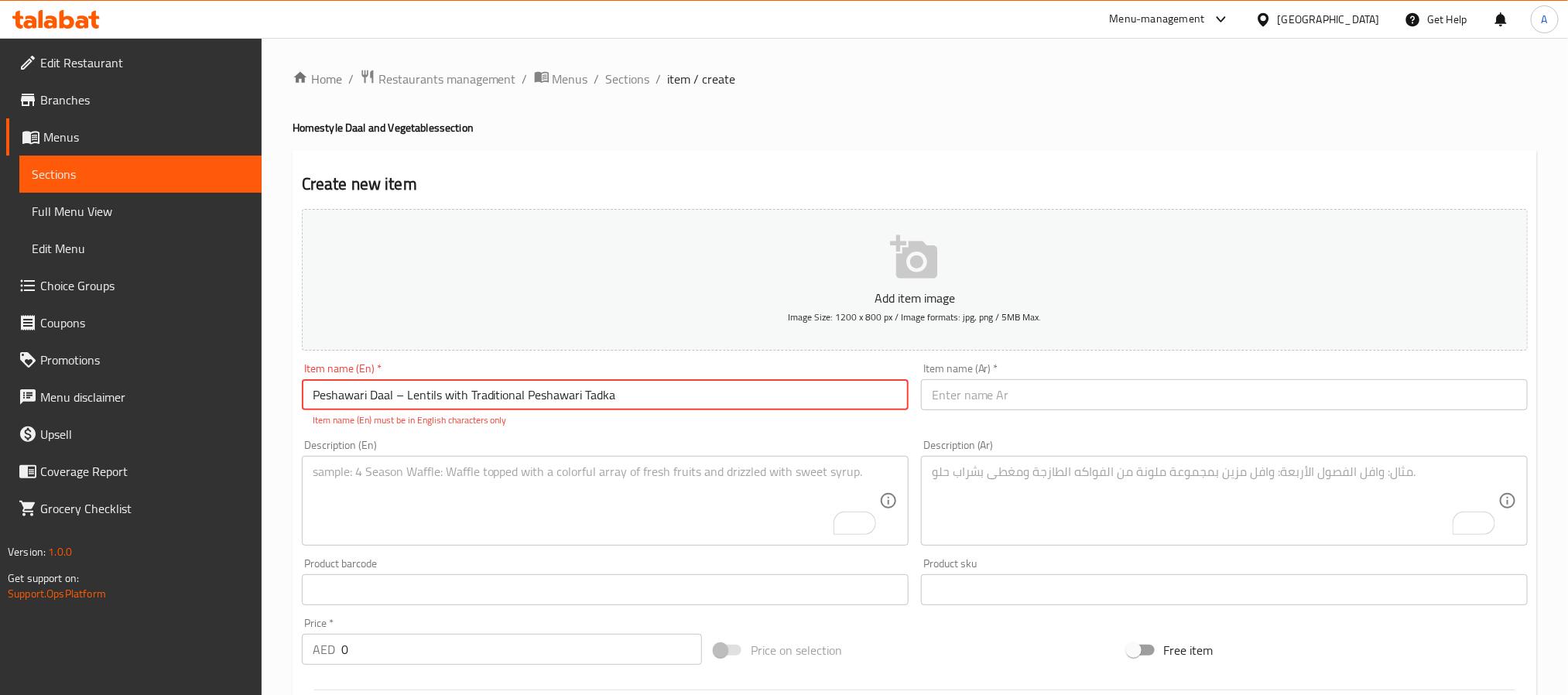
drag, startPoint x: 395, startPoint y: 406, endPoint x: 405, endPoint y: 401, distance: 11.2
click at [405, 401] on input "Peshawari Daal – Lentils with Traditional Peshawari Tadka" at bounding box center [605, 394] width 607 height 31
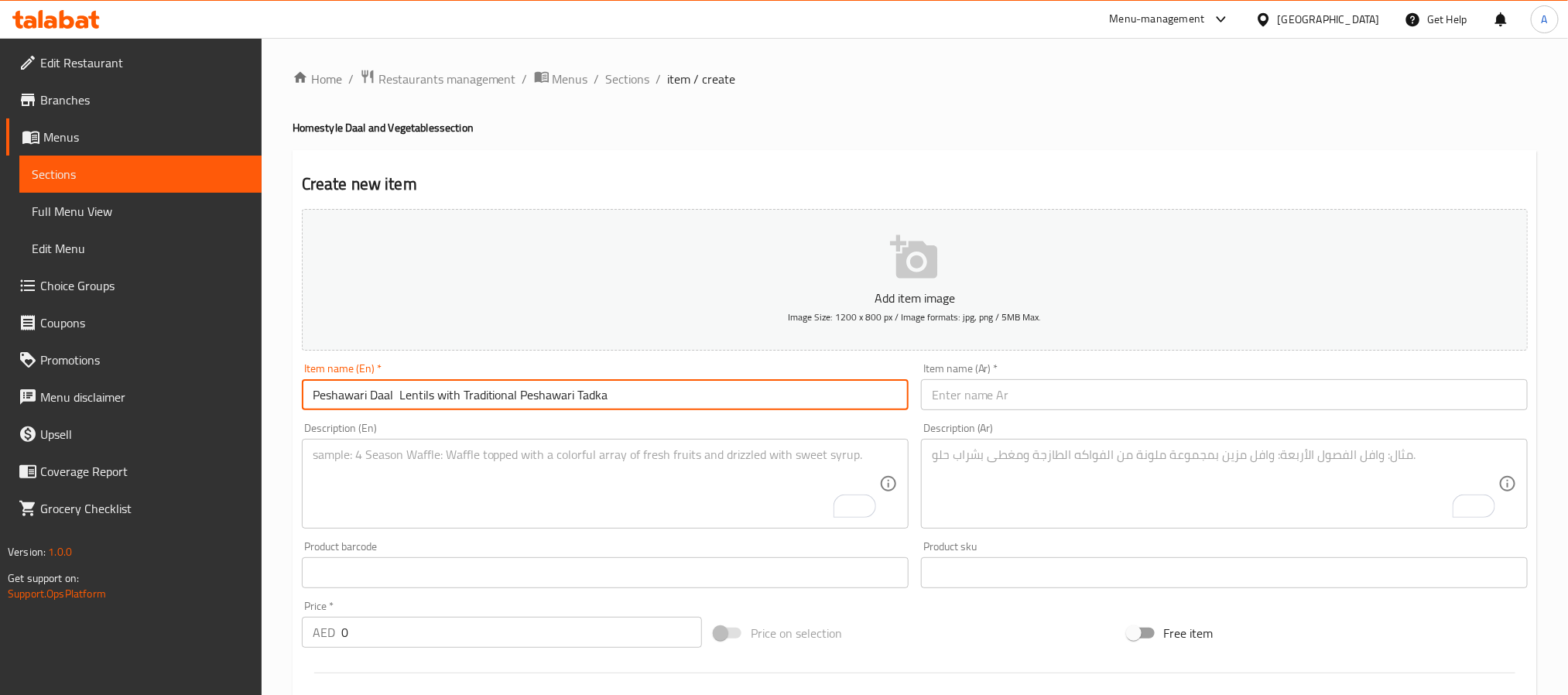
type input "Peshawari Daal Lentils with Traditional Peshawari Tadka"
click at [642, 379] on input "Peshawari Daal Lentils with Traditional Peshawari Tadka" at bounding box center [605, 394] width 607 height 31
click at [632, 393] on input "Peshawari Daal Lentils with Traditional Peshawari Tadka" at bounding box center [605, 394] width 607 height 31
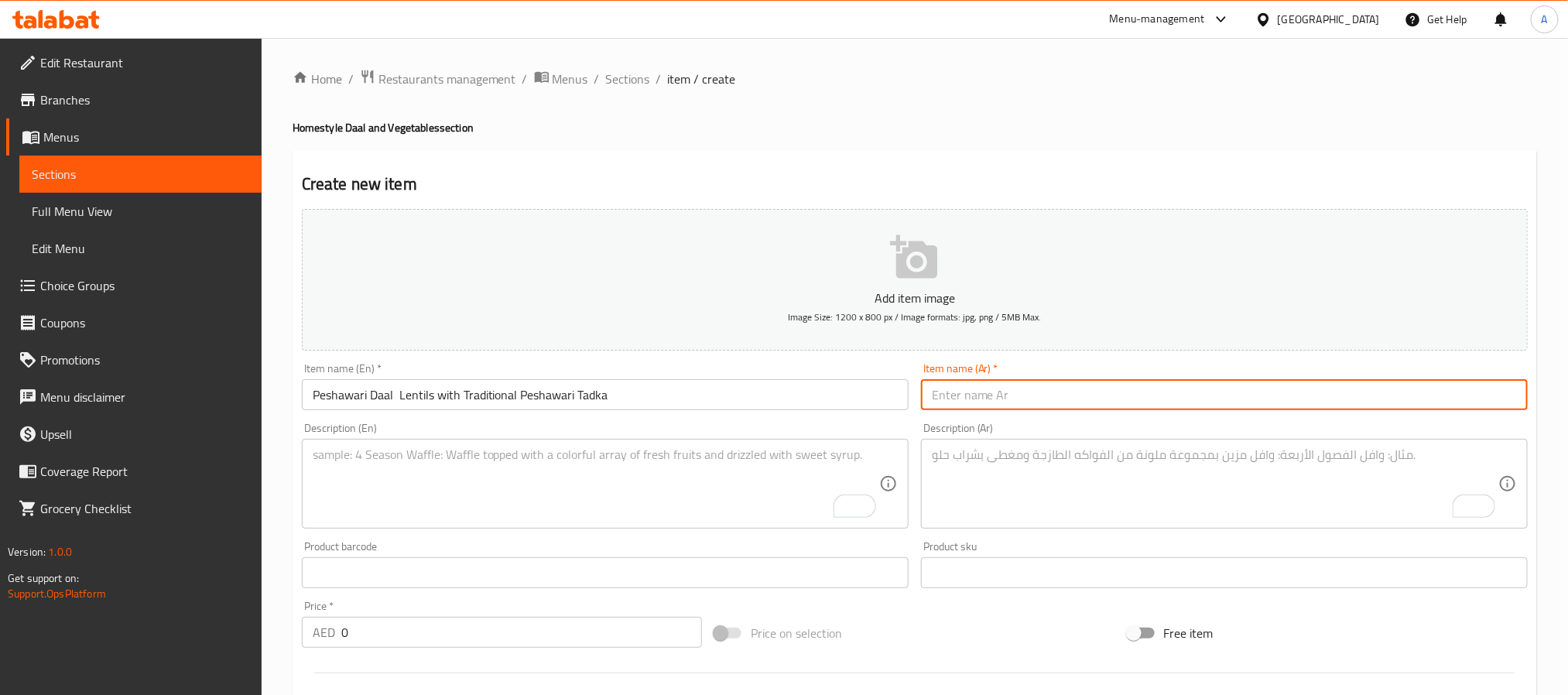
click at [1055, 393] on input "text" at bounding box center [1225, 394] width 607 height 31
paste input "عدس بيشاواري دال مع بيشاواري تادكا التقليدية"
type input "عدس بيشاواري دال مع بيشاواري تادكا التقليدية"
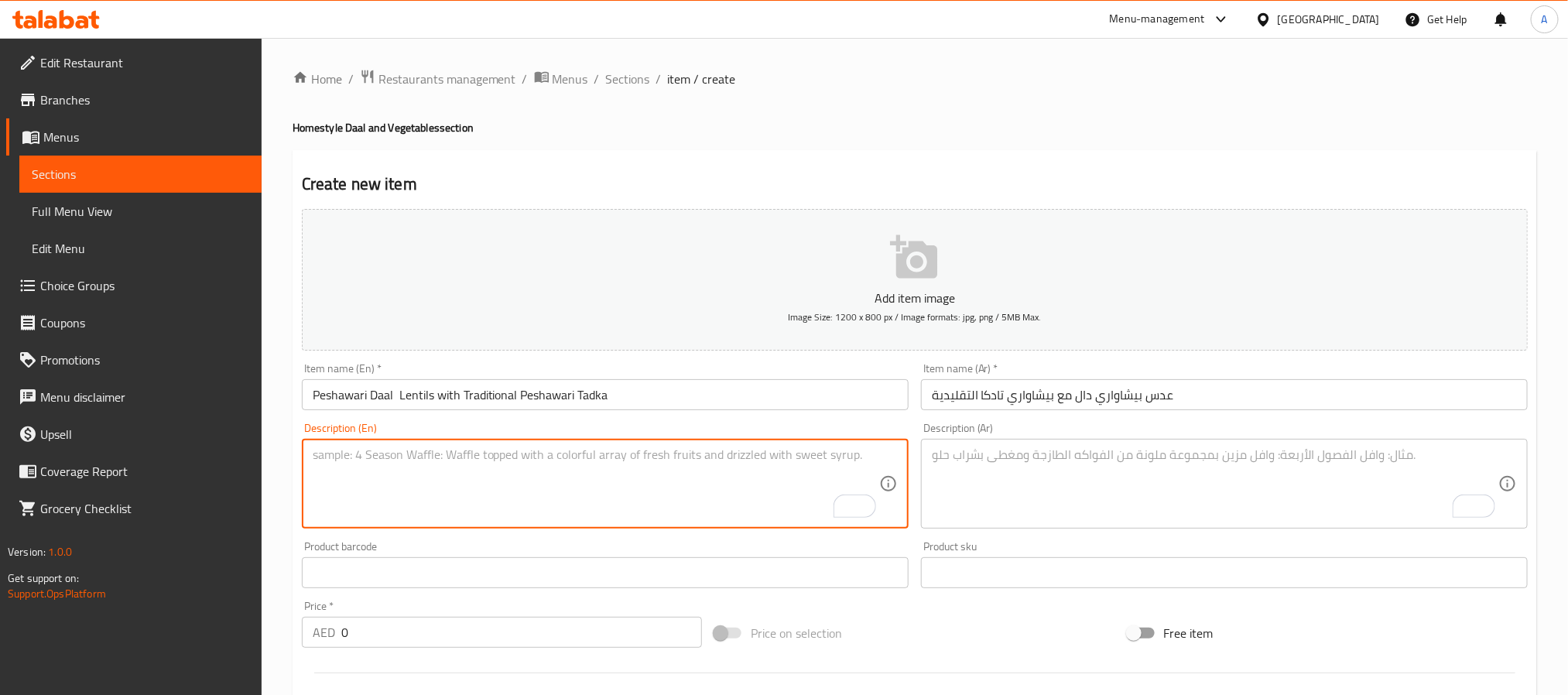
click at [495, 495] on textarea "To enrich screen reader interactions, please activate Accessibility in Grammarl…" at bounding box center [595, 483] width 567 height 74
paste textarea "Peshawari Daal is a traditional lentil curry slow-cooked with yellow lentils, g…"
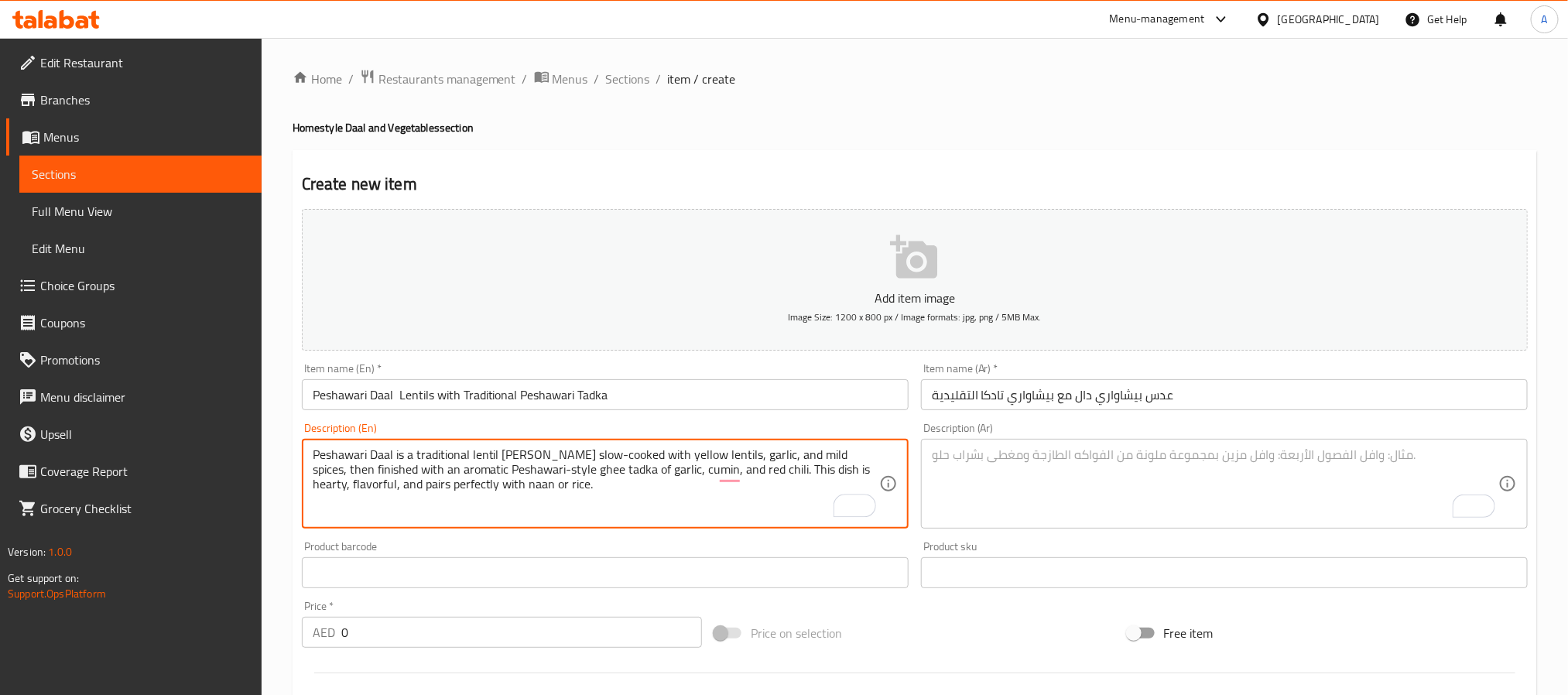
type textarea "Peshawari Daal is a traditional lentil curry slow-cooked with yellow lentils, g…"
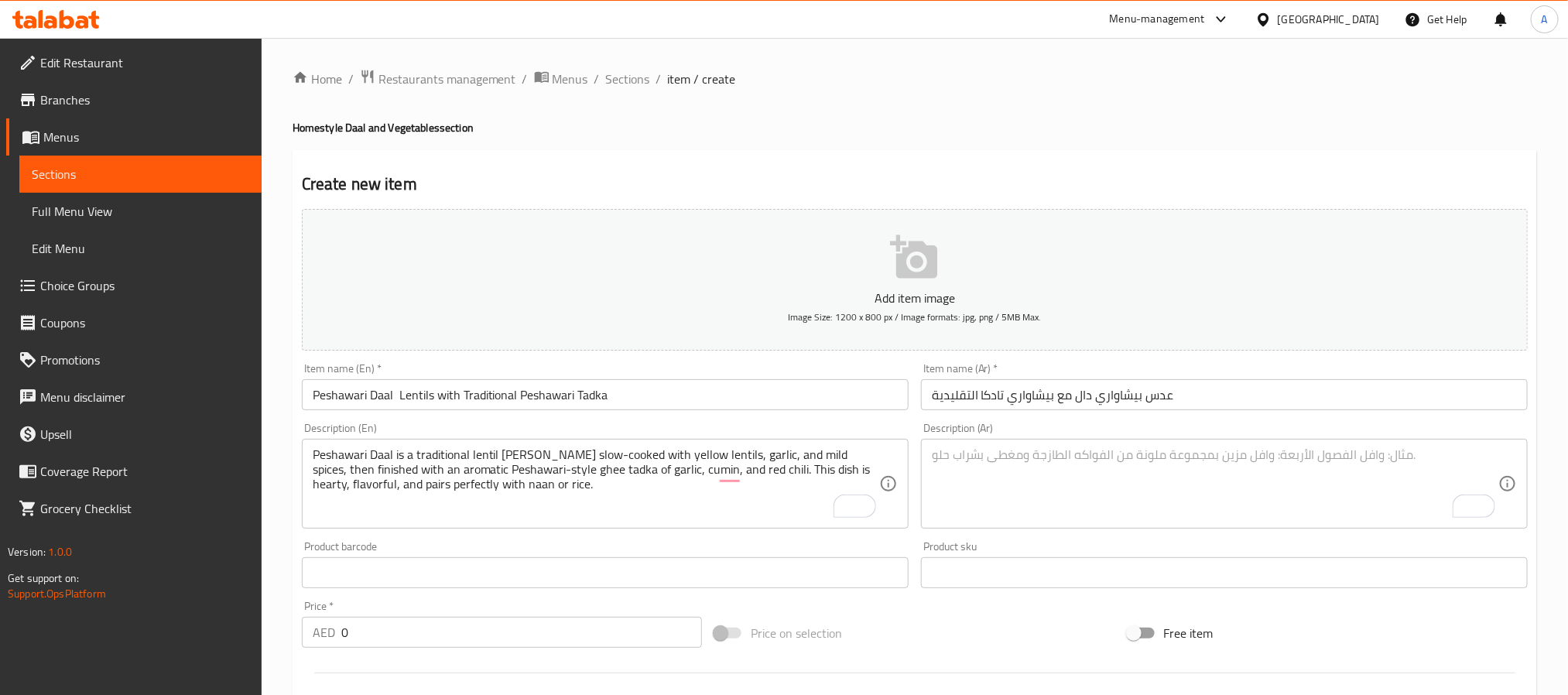
click at [1115, 494] on textarea "To enrich screen reader interactions, please activate Accessibility in Grammarl…" at bounding box center [1214, 483] width 567 height 74
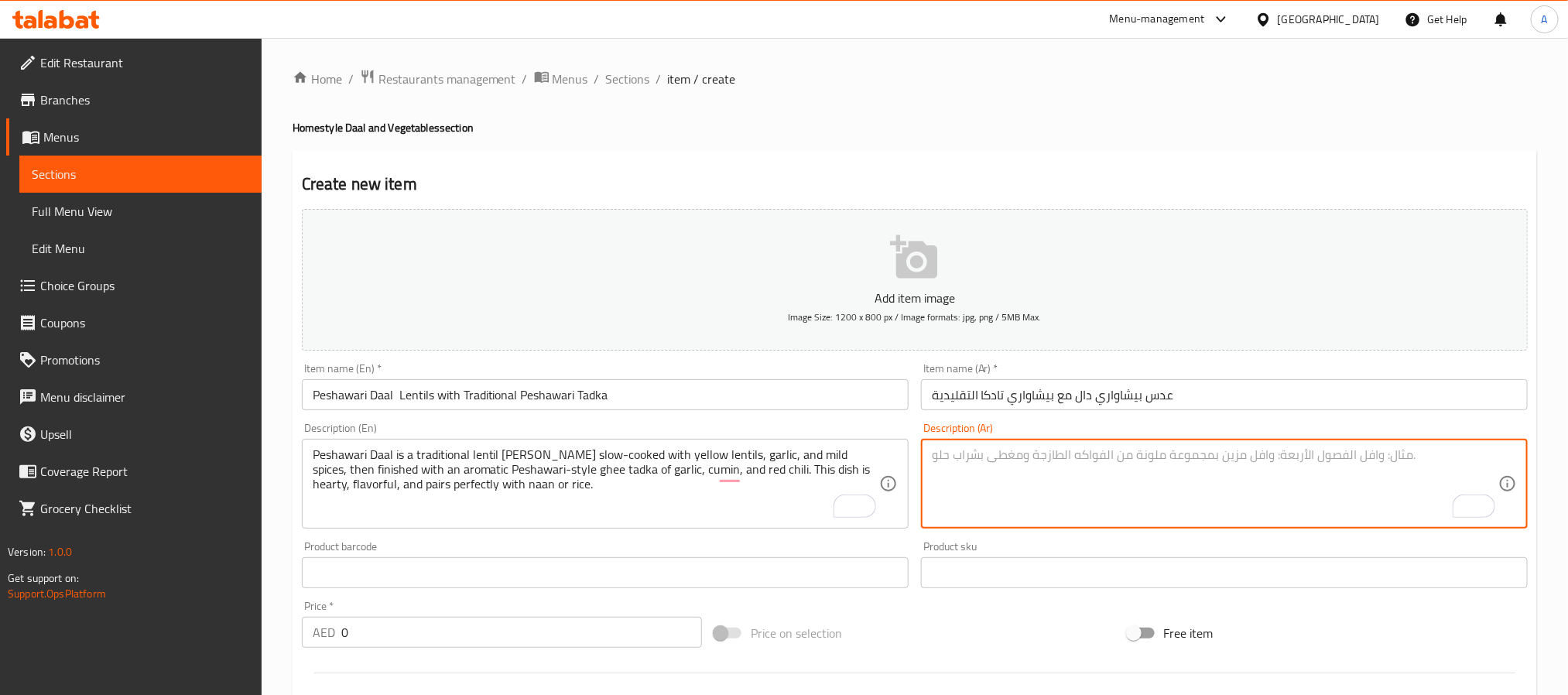
paste textarea "دال بيشاورى هو كاري العدس التقليدي يُطهى ببطء مع العدس الأصفر، الثوم، والبهارات…"
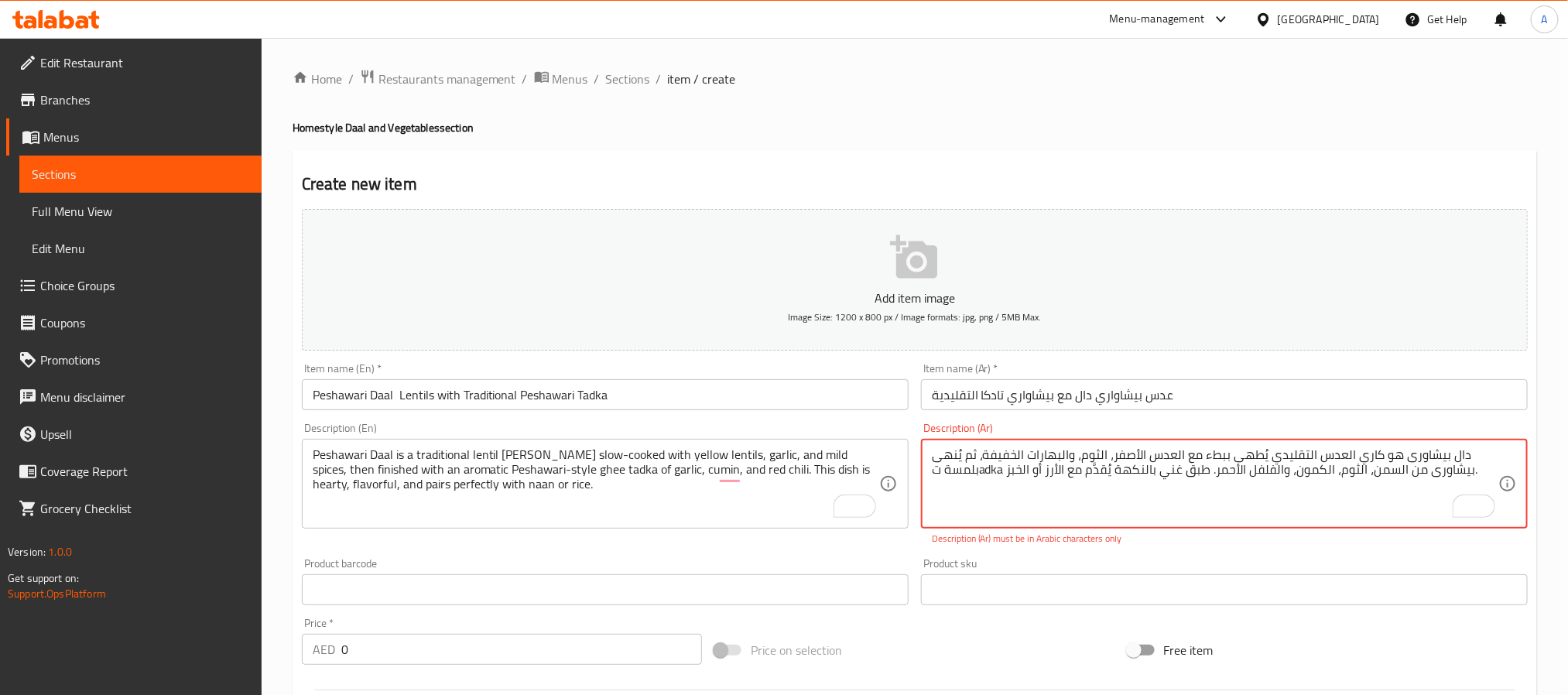
type textarea "دال بيشاورى هو كاري العدس التقليدي يُطهى ببطء مع العدس الأصفر، الثوم، والبهارات…"
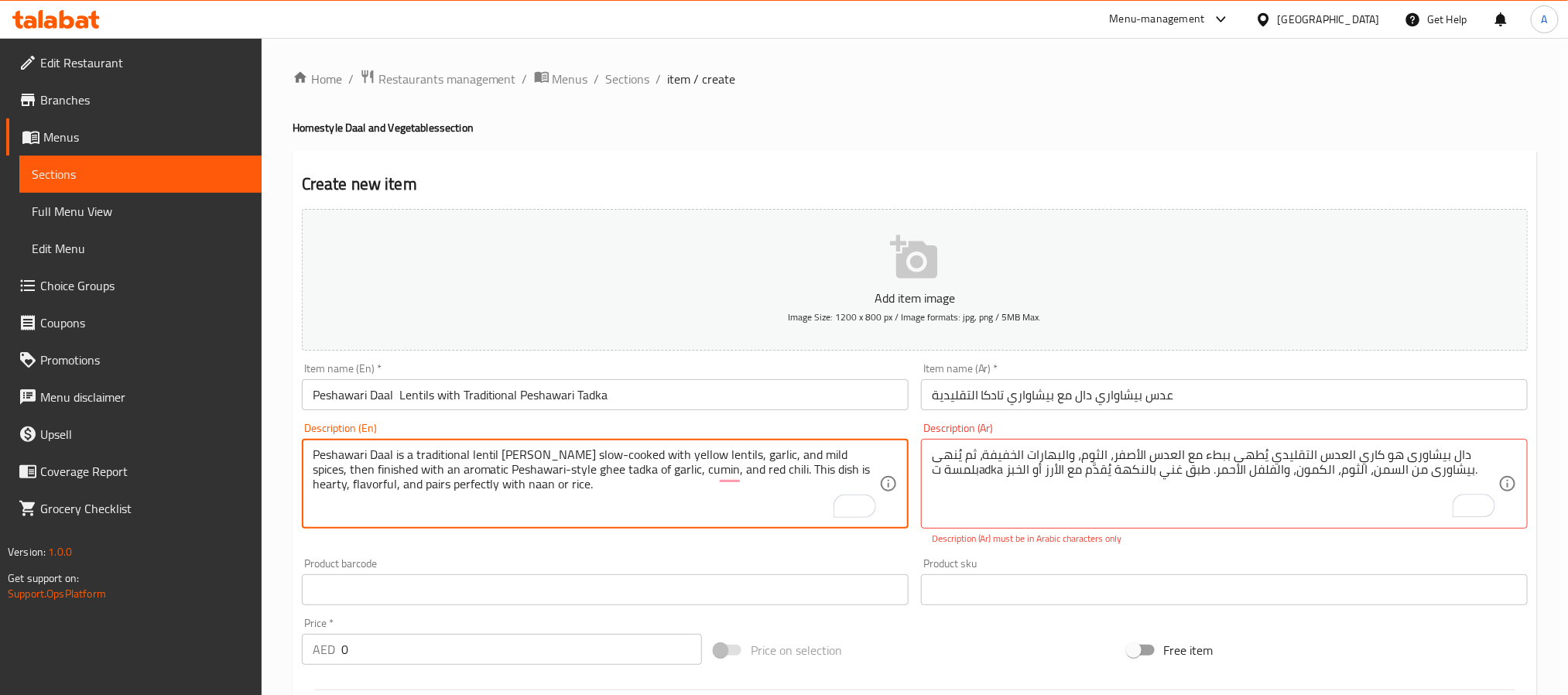
click at [700, 474] on textarea "Peshawari Daal is a traditional lentil curry slow-cooked with yellow lentils, g…" at bounding box center [595, 483] width 567 height 74
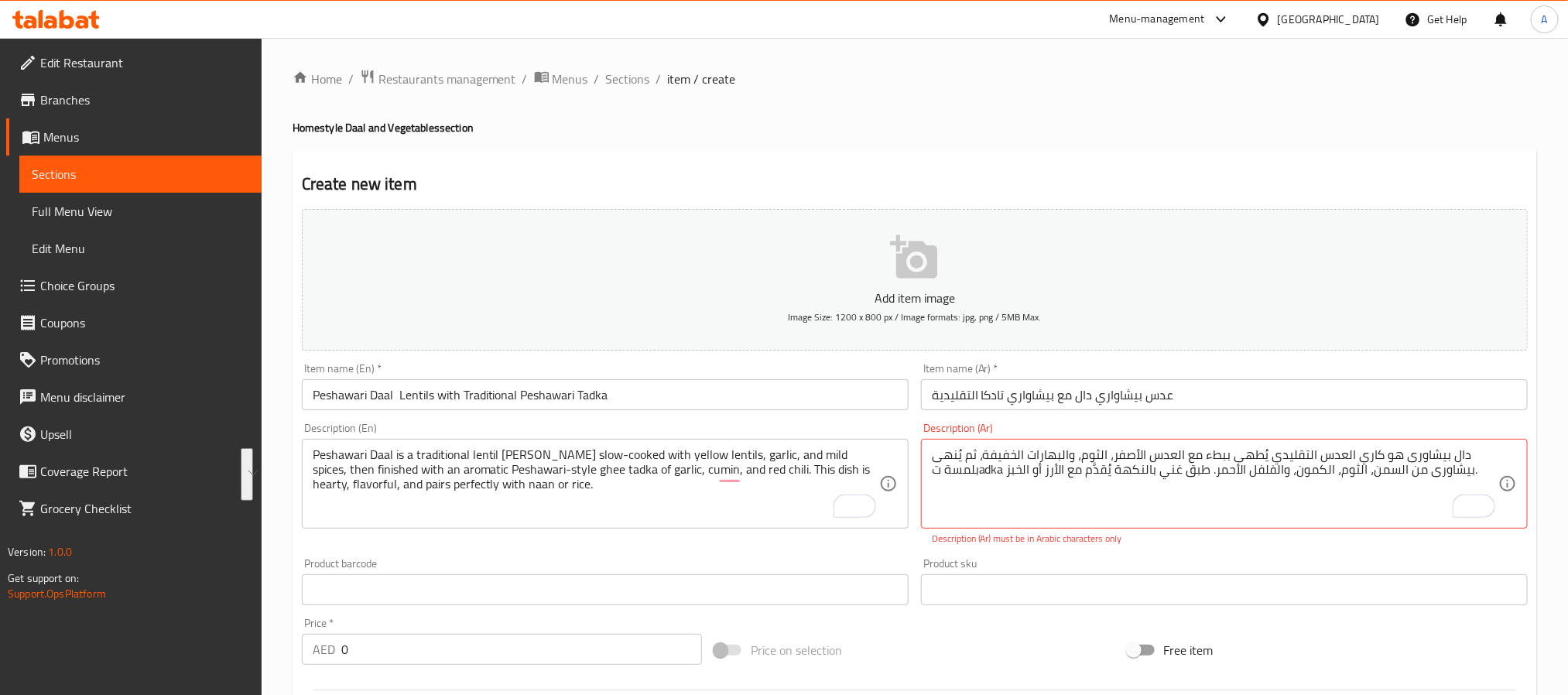
click at [592, 460] on textarea "Peshawari Daal is a traditional lentil curry slow-cooked with yellow lentils, g…" at bounding box center [595, 483] width 567 height 74
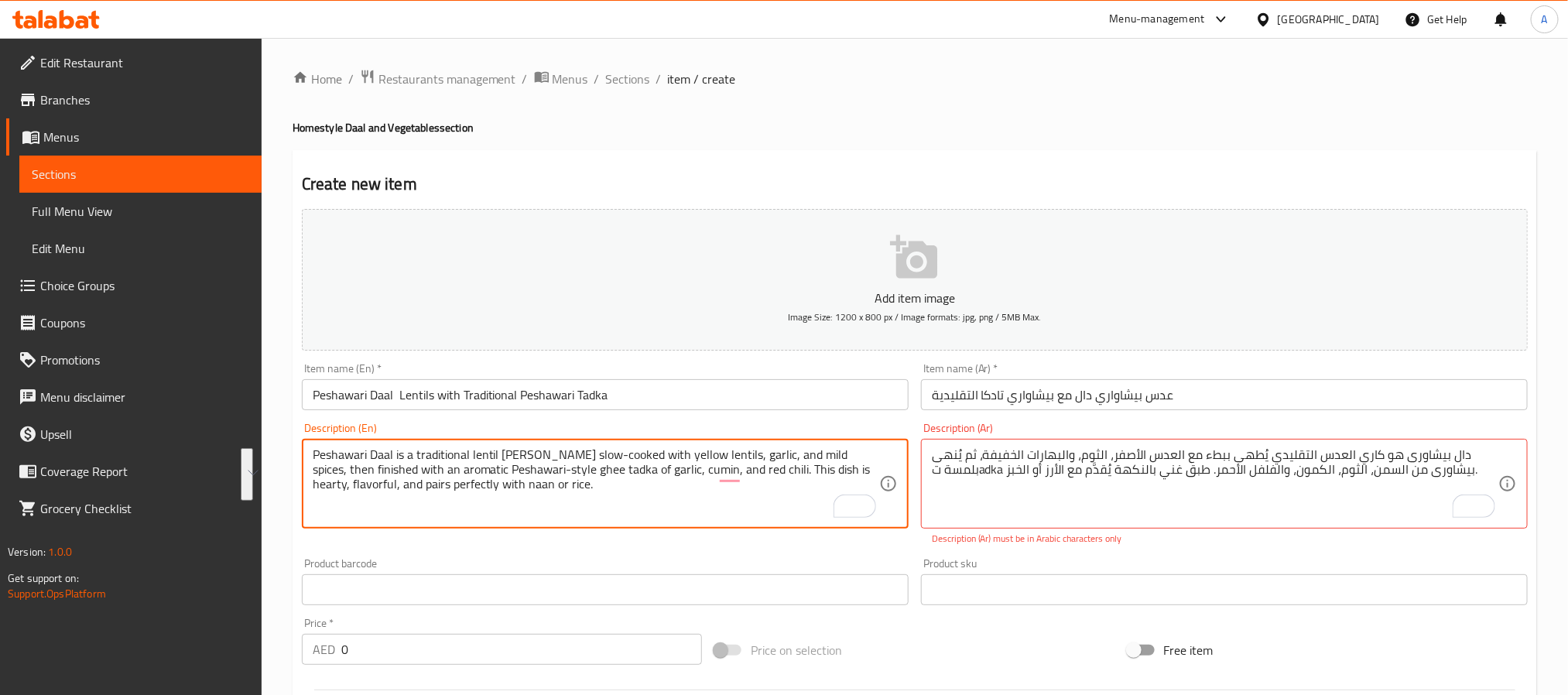
click at [592, 460] on textarea "Peshawari Daal is a traditional lentil curry slow-cooked with yellow lentils, g…" at bounding box center [595, 483] width 567 height 74
paste textarea "daal is a traditional lentil curry slow-cooked with yellow lentils, garlic, and…"
type textarea "Peshawari daal is a traditional lentil curry slow-cooked with yellow lentils, g…"
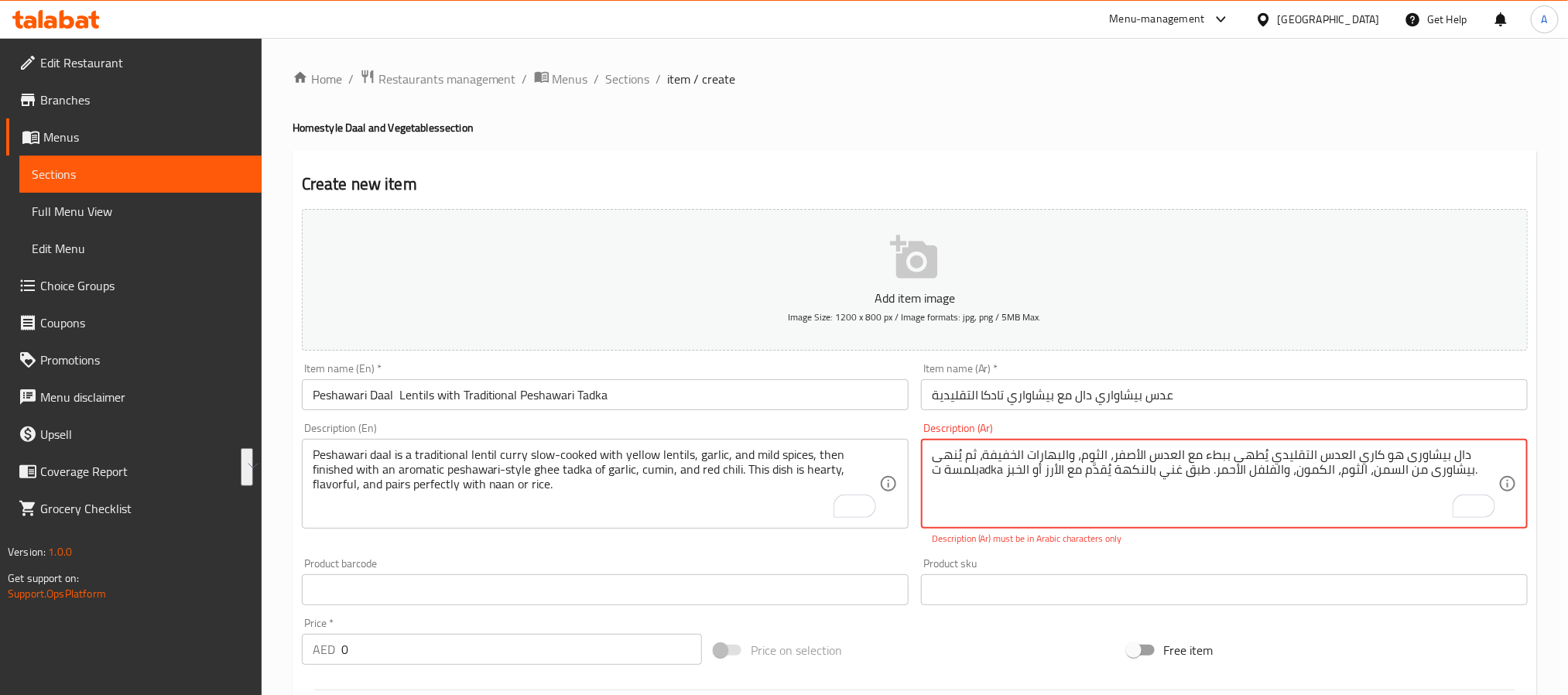
paste textarea "هو كاري عدس تقليدي يُطهى ببطء مع العدس الأصفر والثوم والتوابل الخفيفة، ثم يُضاف…"
type textarea "دال بيشاوري هو كاري عدس تقليدي يُطهى ببطء مع العدس الأصفر والثوم والتوابل الخفي…"
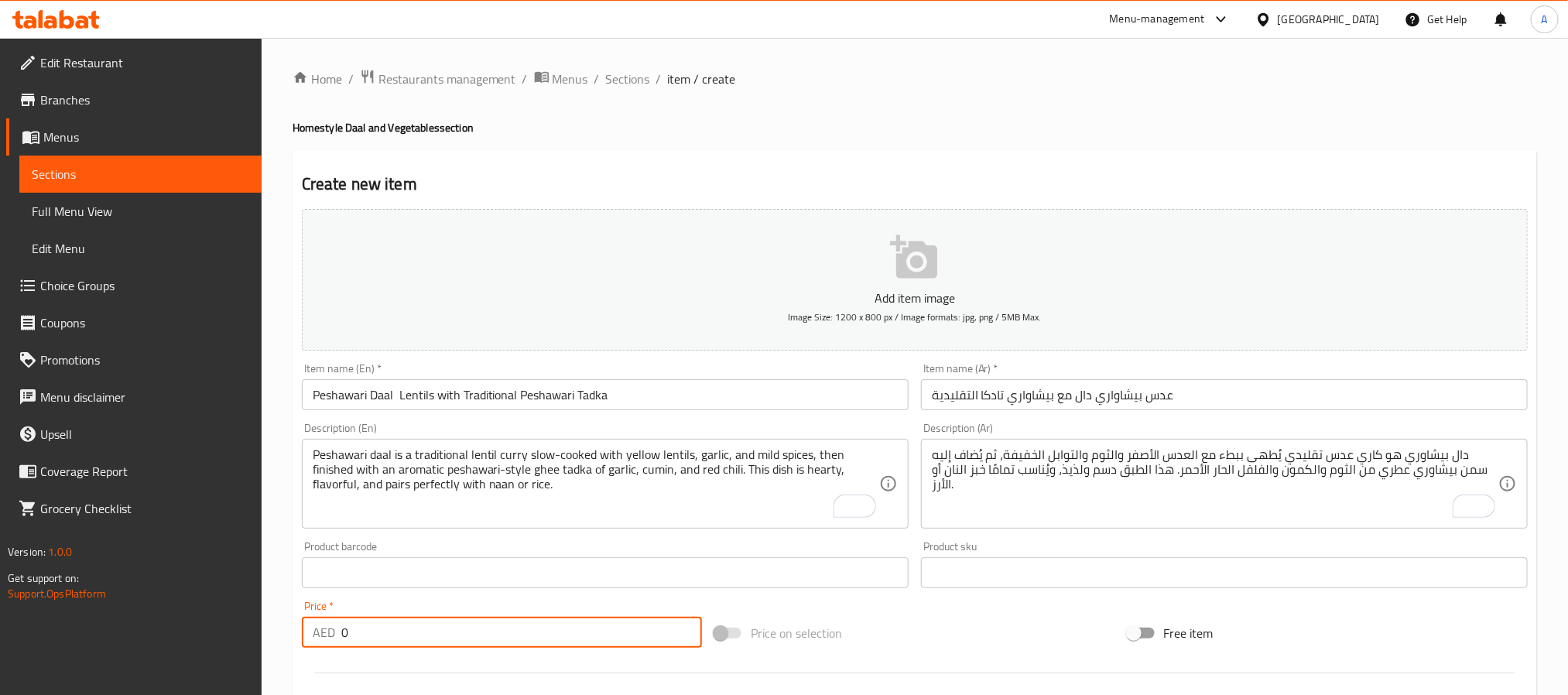
drag, startPoint x: 347, startPoint y: 619, endPoint x: 329, endPoint y: 627, distance: 19.7
click at [329, 627] on div "AED 0 Price *" at bounding box center [501, 632] width 400 height 31
paste input "22"
type input "22"
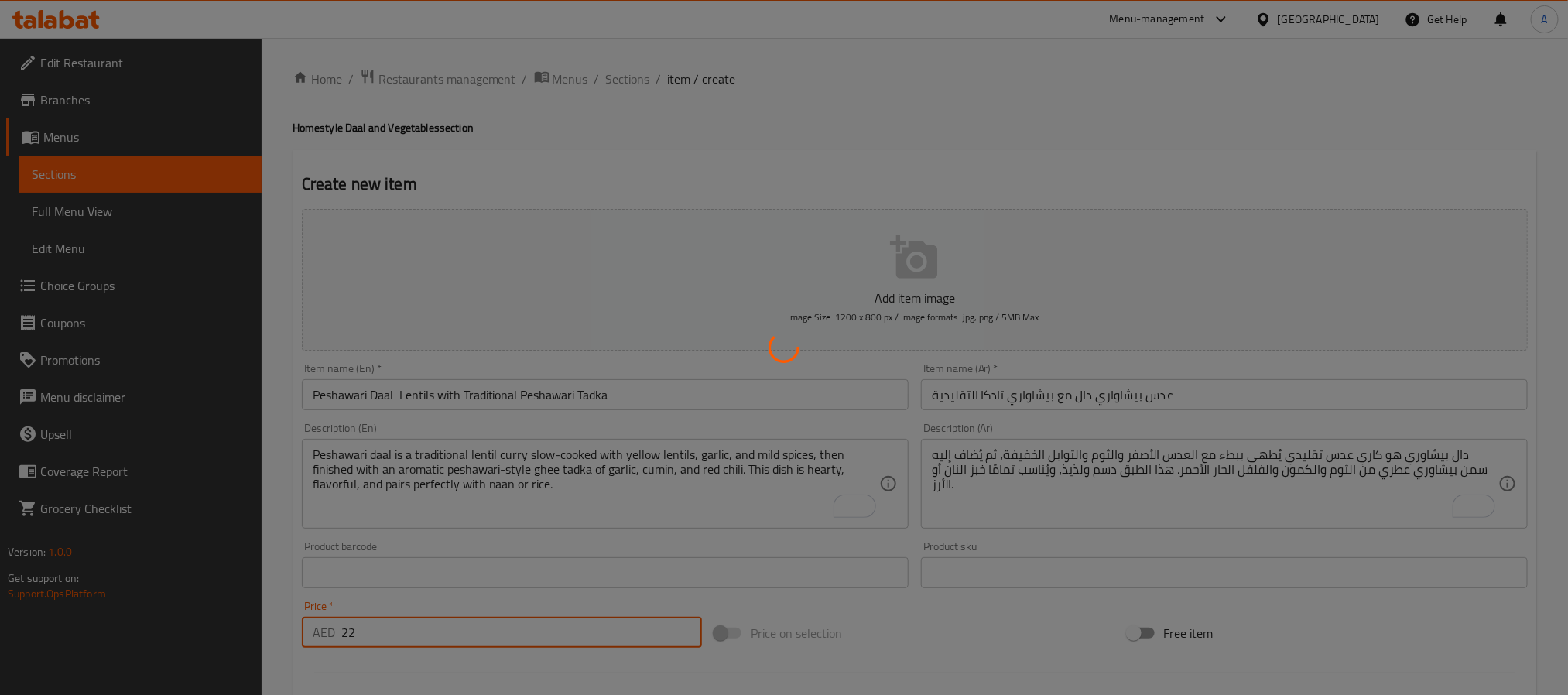
type input "0"
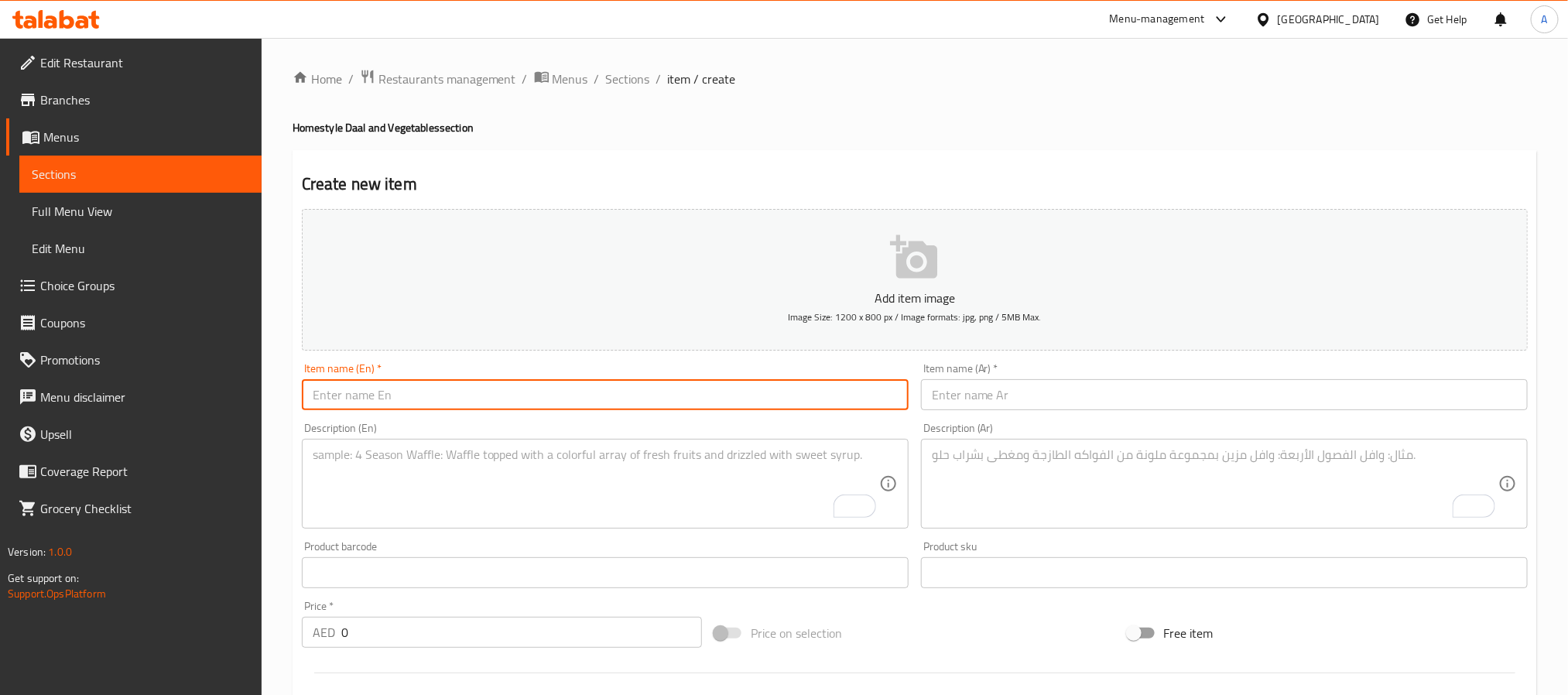
drag, startPoint x: 391, startPoint y: 397, endPoint x: 360, endPoint y: 410, distance: 33.6
click at [360, 410] on input "text" at bounding box center [605, 394] width 607 height 31
paste input "Laal Lobia – Red Kidney Beans Curry"
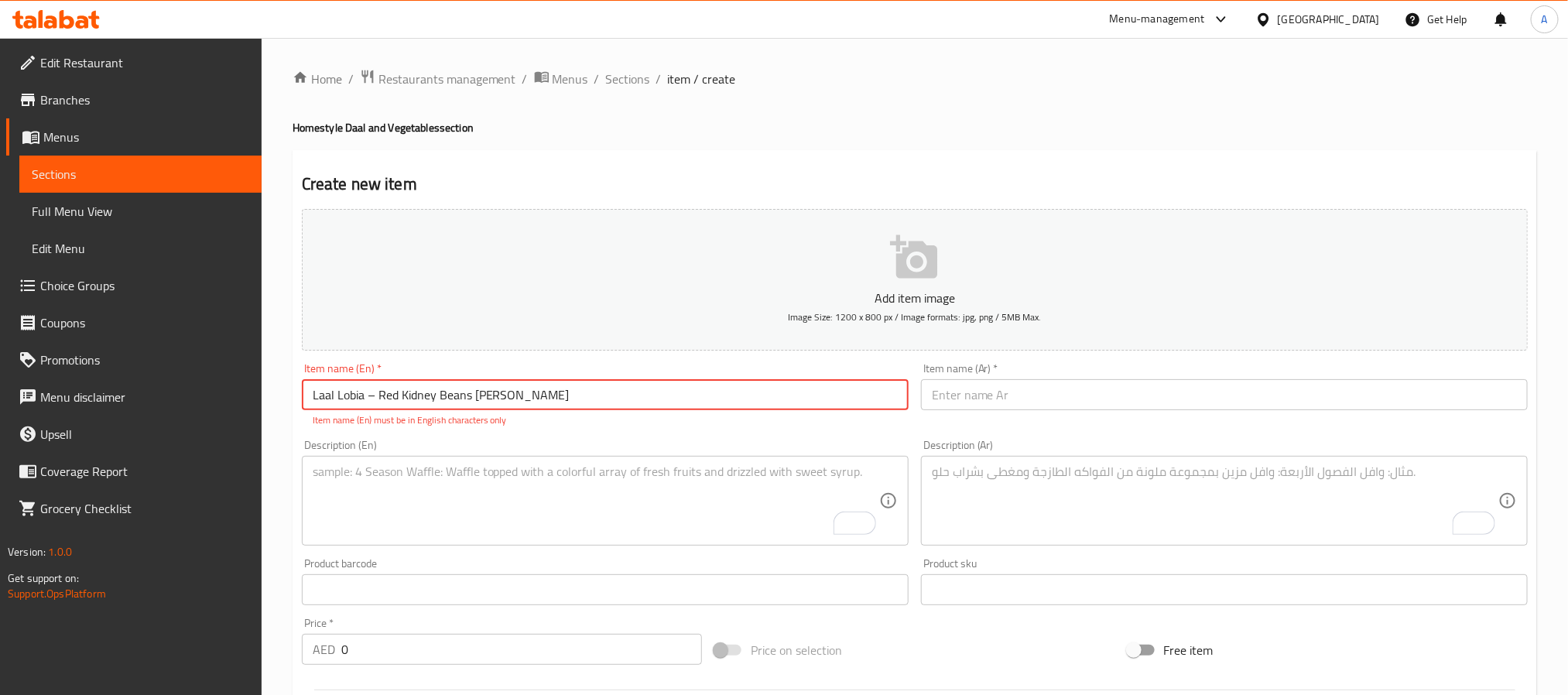
drag, startPoint x: 370, startPoint y: 392, endPoint x: 377, endPoint y: 388, distance: 8.1
click at [377, 388] on input "Laal Lobia – Red Kidney Beans Curry" at bounding box center [605, 394] width 607 height 31
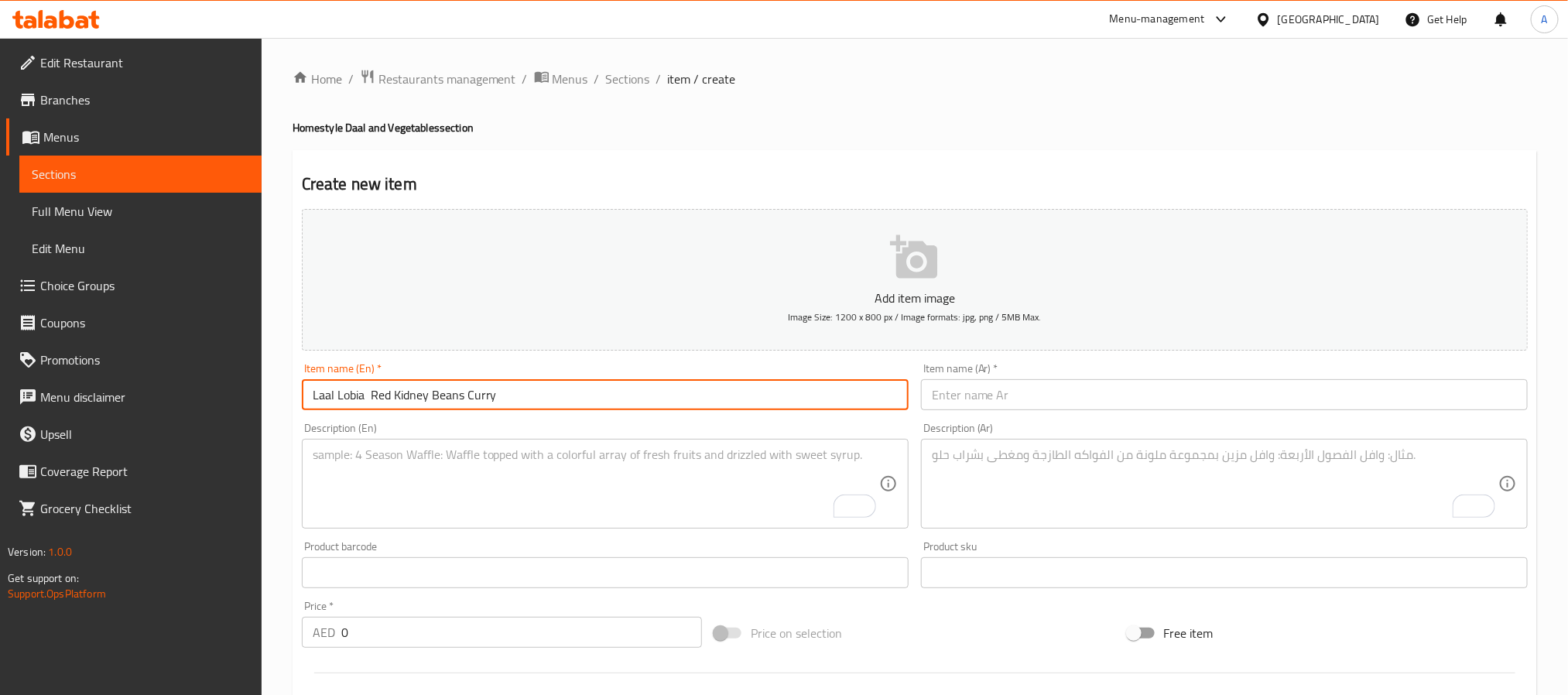
type input "Laal Lobia Red Kidney Beans Curry"
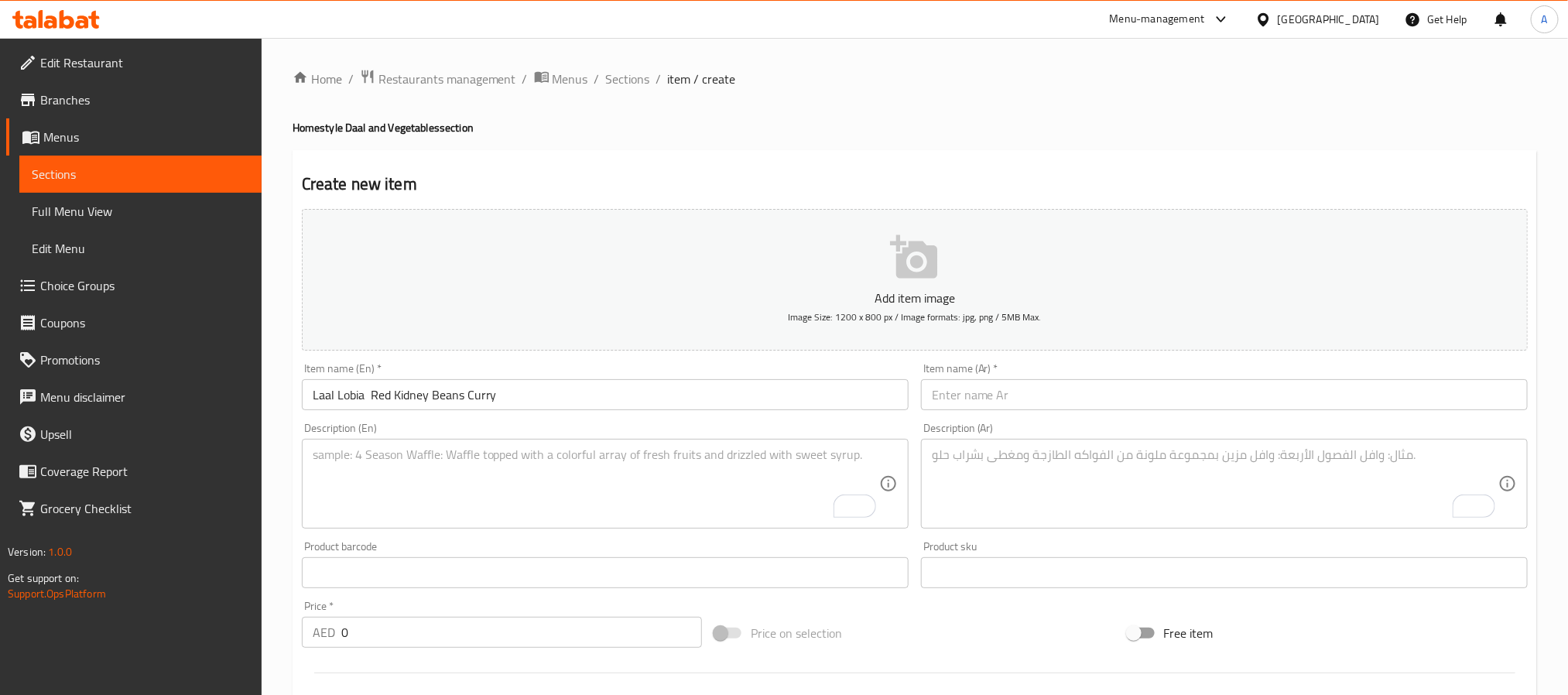
click at [1113, 369] on div "Item name (Ar)   * Item name (Ar) *" at bounding box center [1225, 386] width 607 height 48
click at [1099, 383] on input "text" at bounding box center [1225, 394] width 607 height 31
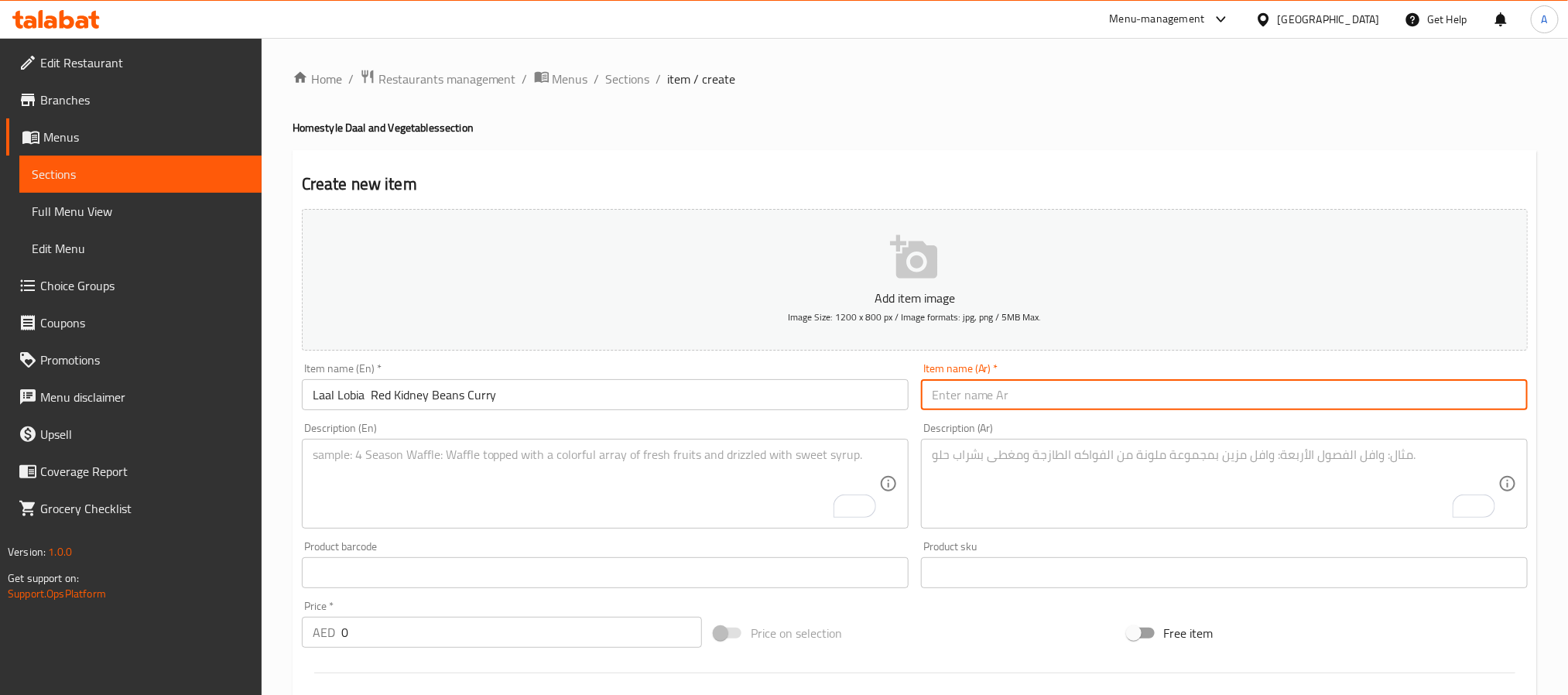
paste input "لال لوبيـا – كاري الفاصوليا الحمراء"
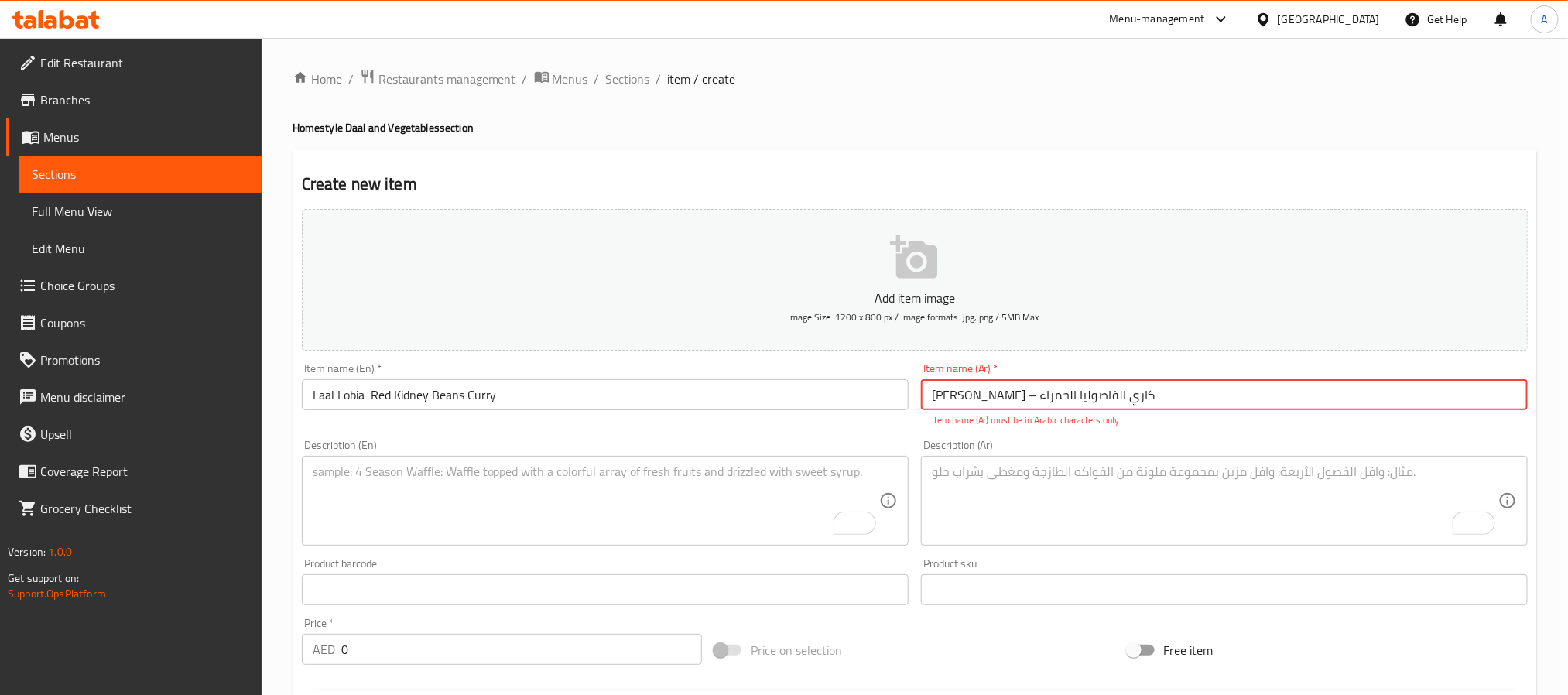
drag, startPoint x: 1057, startPoint y: 396, endPoint x: 1045, endPoint y: 396, distance: 12.0
click at [1045, 396] on input "لال لوبيـا – كاري الفاصوليا الحمراء" at bounding box center [1225, 394] width 607 height 31
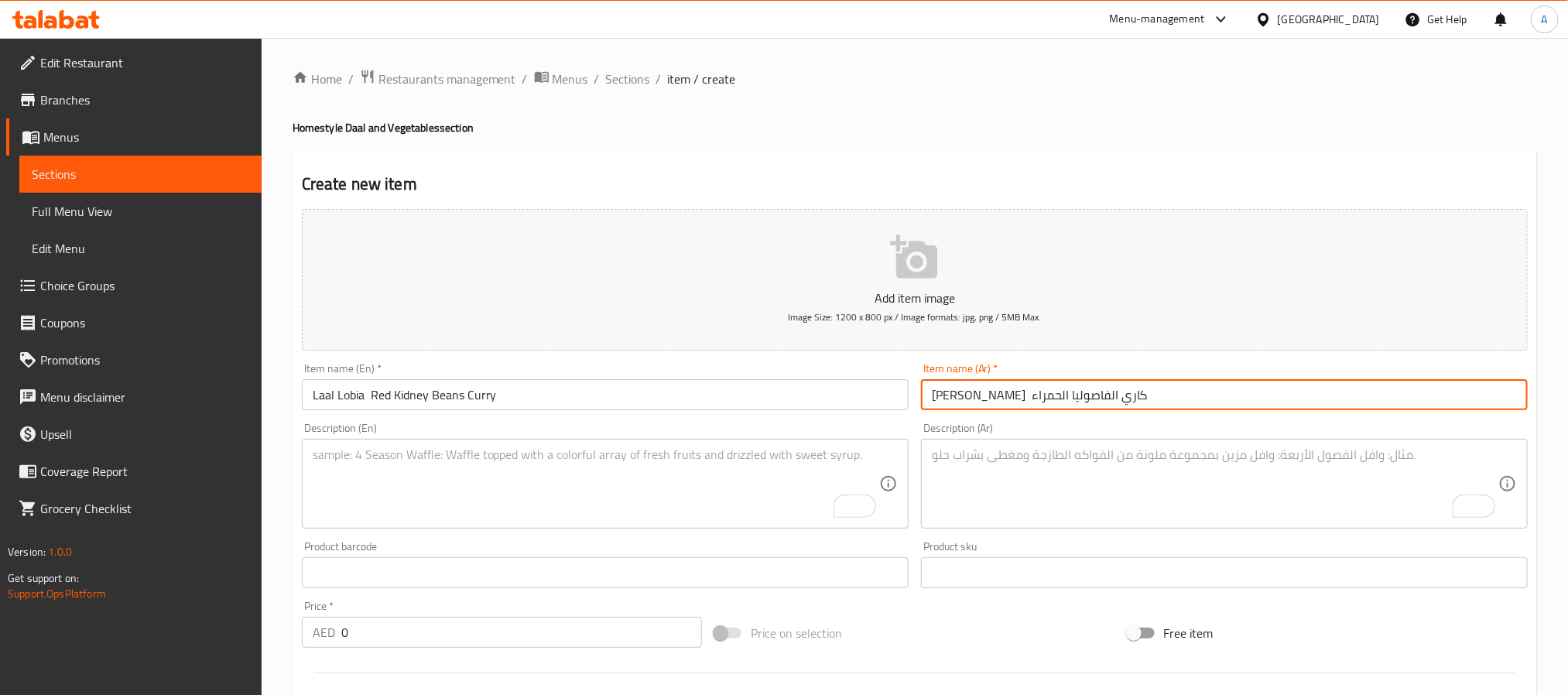
type input "لال لوبيـا كاري الفاصوليا الحمراء"
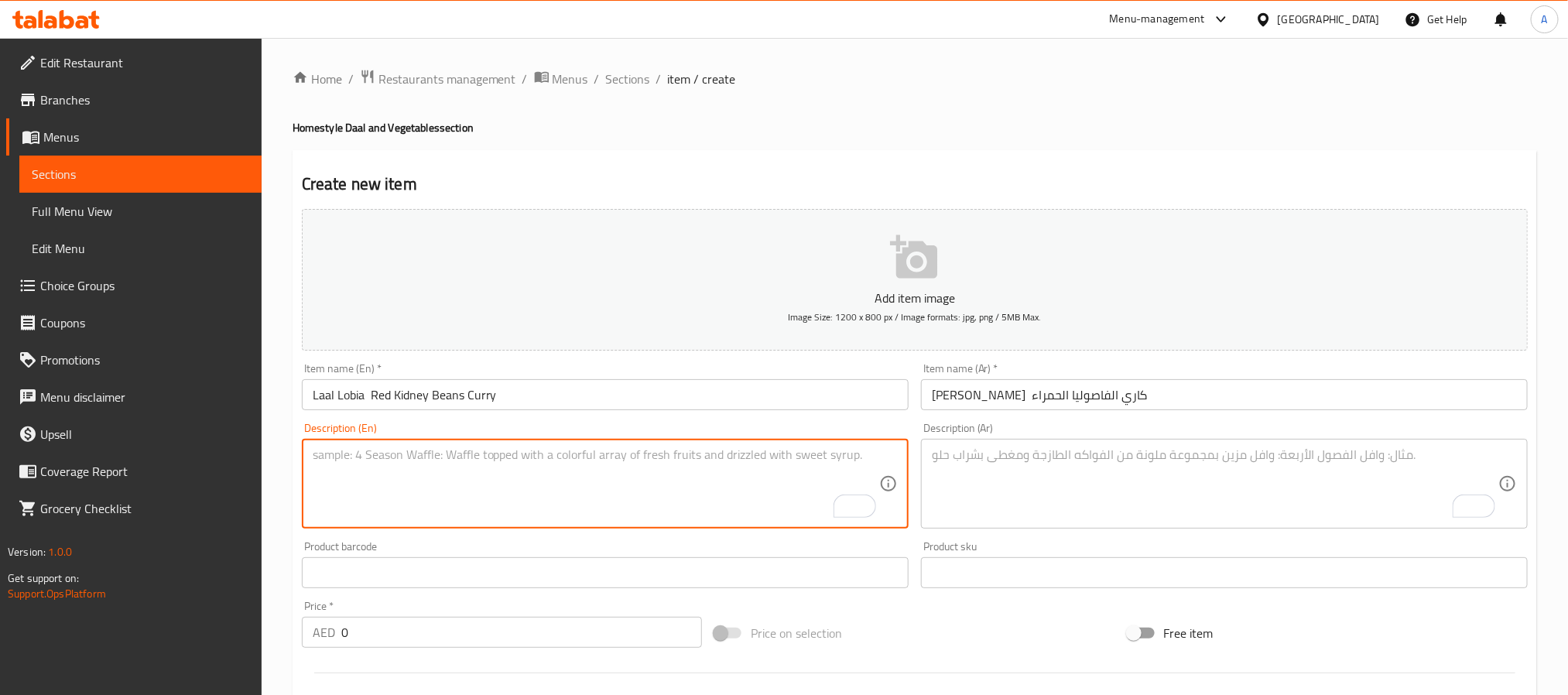
click at [479, 510] on textarea "To enrich screen reader interactions, please activate Accessibility in Grammarl…" at bounding box center [595, 483] width 567 height 74
paste textarea "Laal lobia is a flavorful curry made with red kidney beans slow-cooked with oni…"
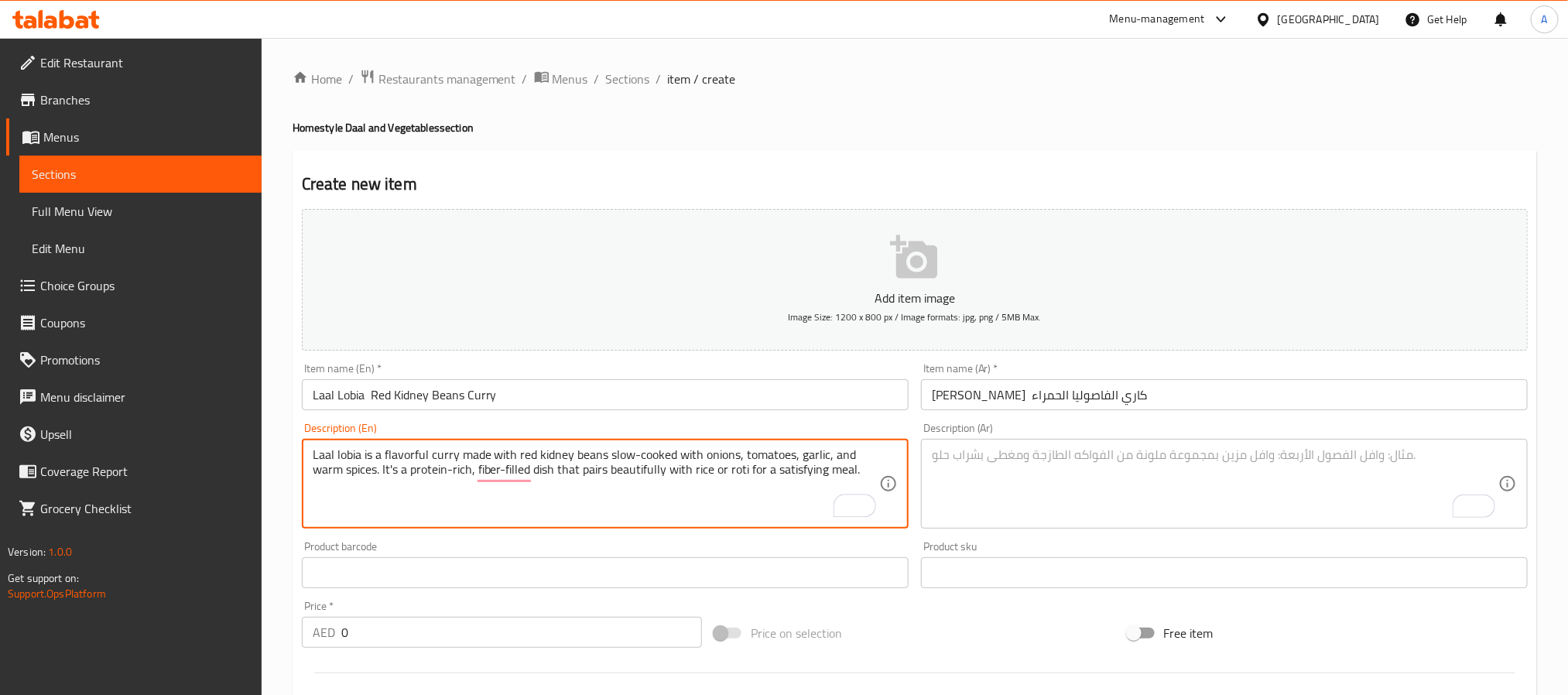
type textarea "Laal lobia is a flavorful curry made with red kidney beans slow-cooked with oni…"
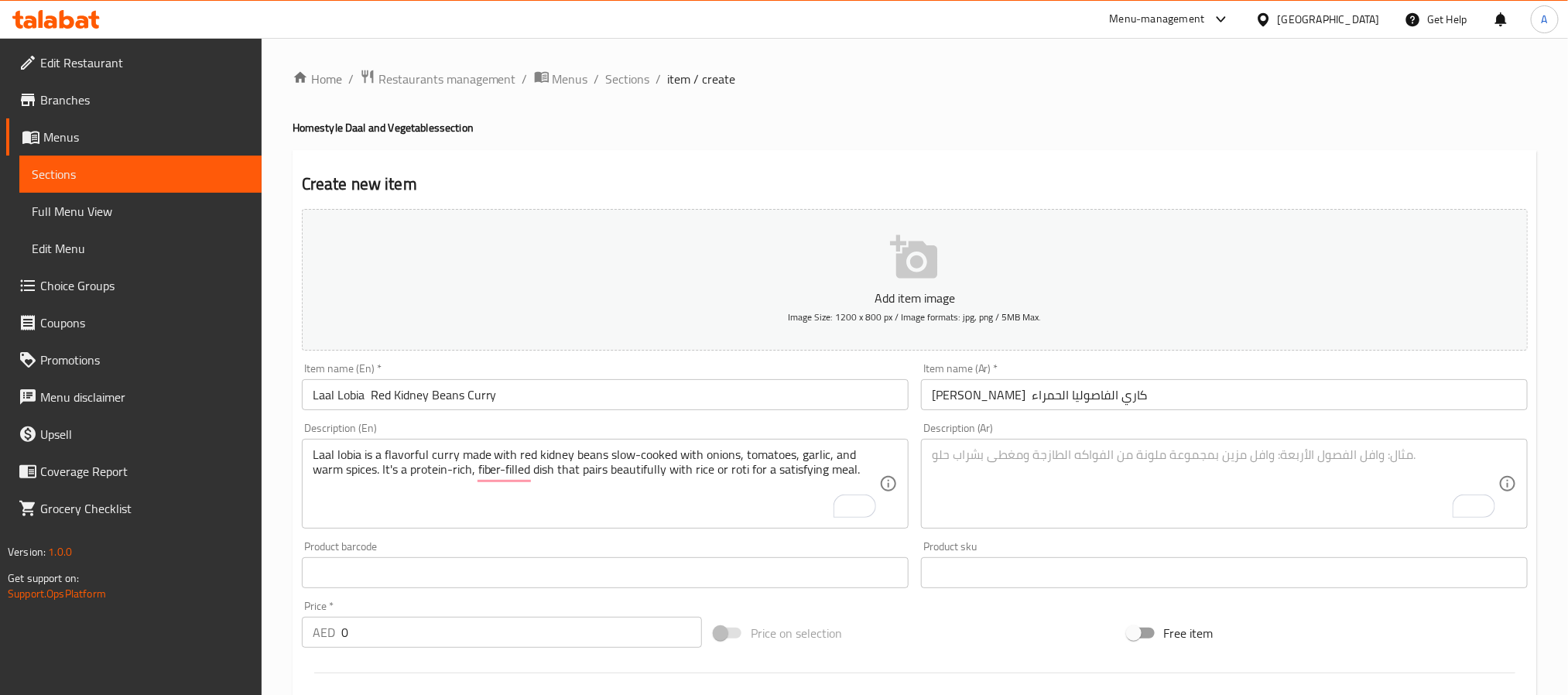
click at [1178, 479] on textarea "To enrich screen reader interactions, please activate Accessibility in Grammarl…" at bounding box center [1214, 483] width 567 height 74
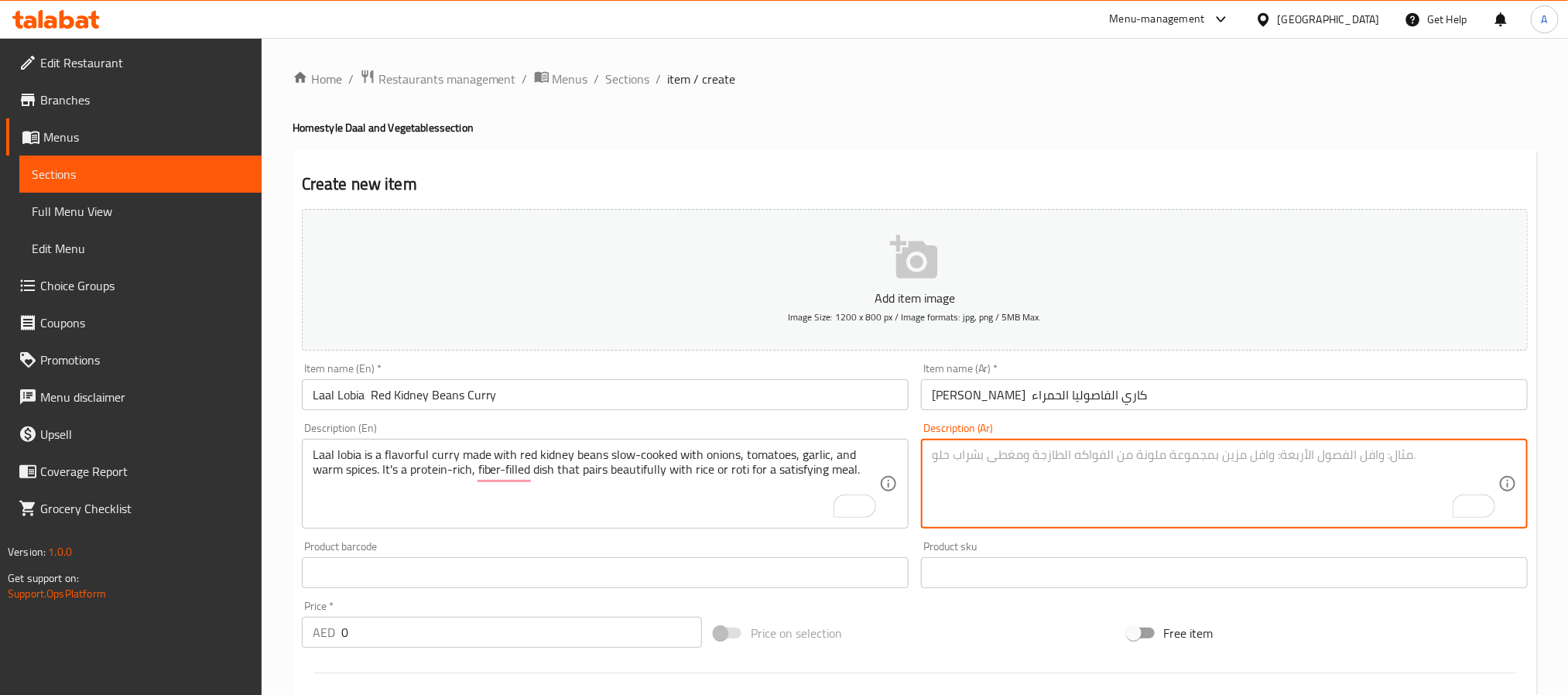
paste textarea "لال لوبيـا هو كاري غني بالنكهة يُحضَّر من الفاصوليا الحمراء المطهوة ببطء مع الب…"
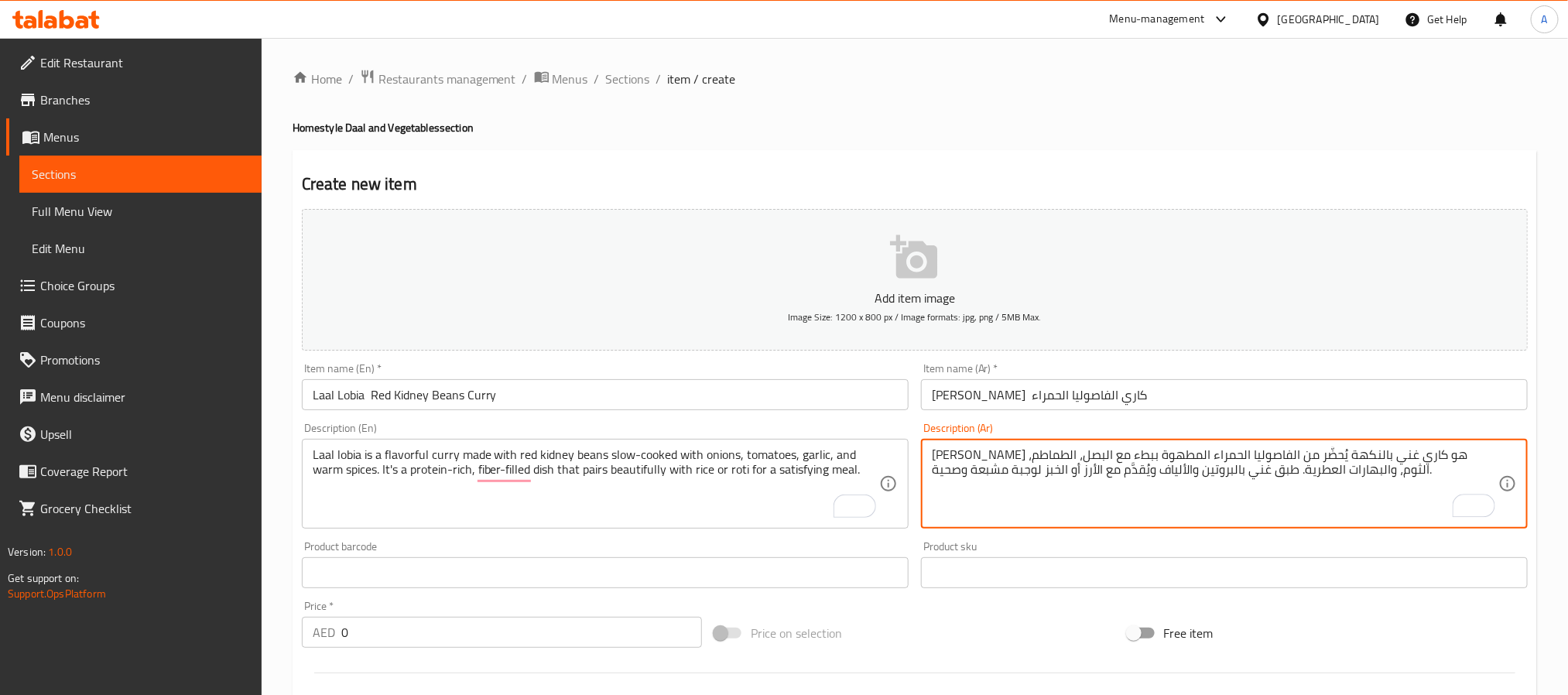
type textarea "لال لوبيـا هو كاري غني بالنكهة يُحضَّر من الفاصوليا الحمراء المطهوة ببطء مع الب…"
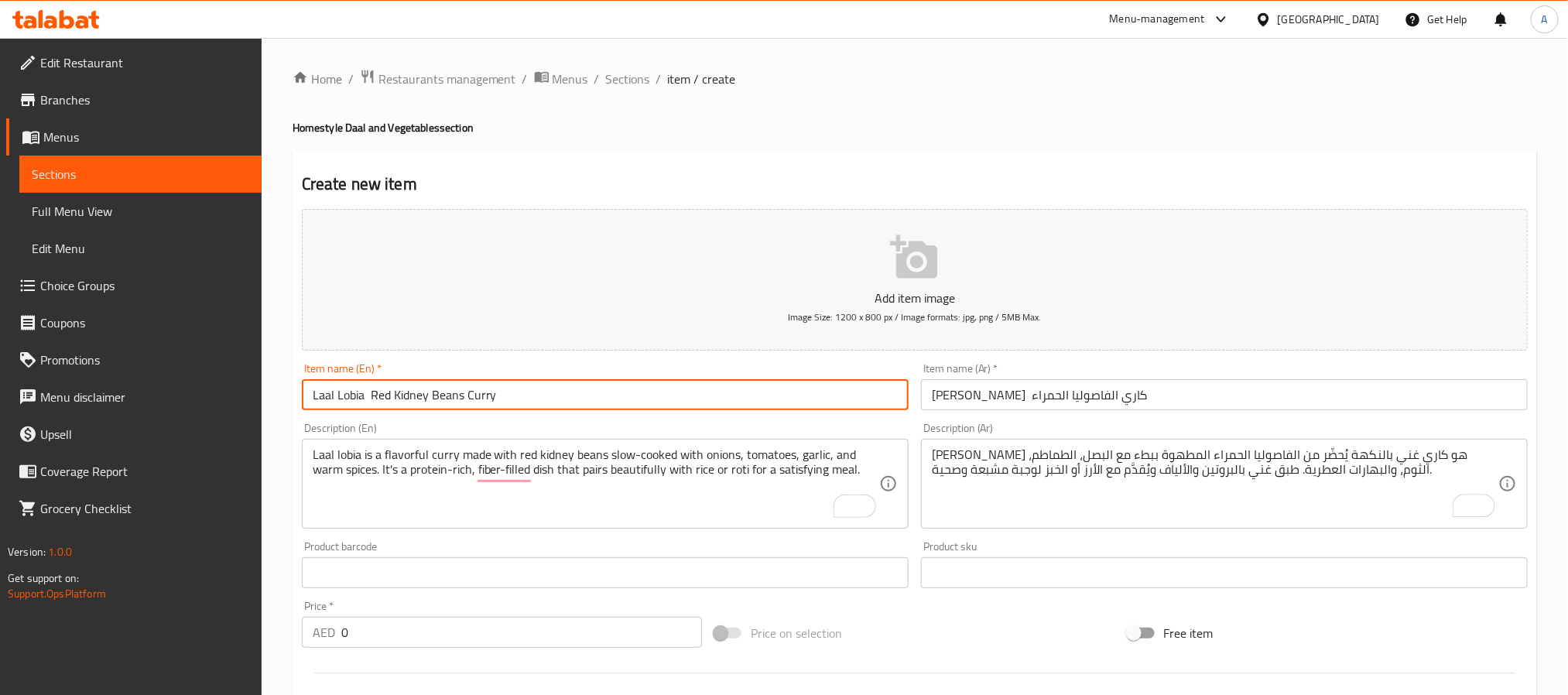
click at [530, 383] on input "Laal Lobia Red Kidney Beans Curry" at bounding box center [605, 394] width 607 height 31
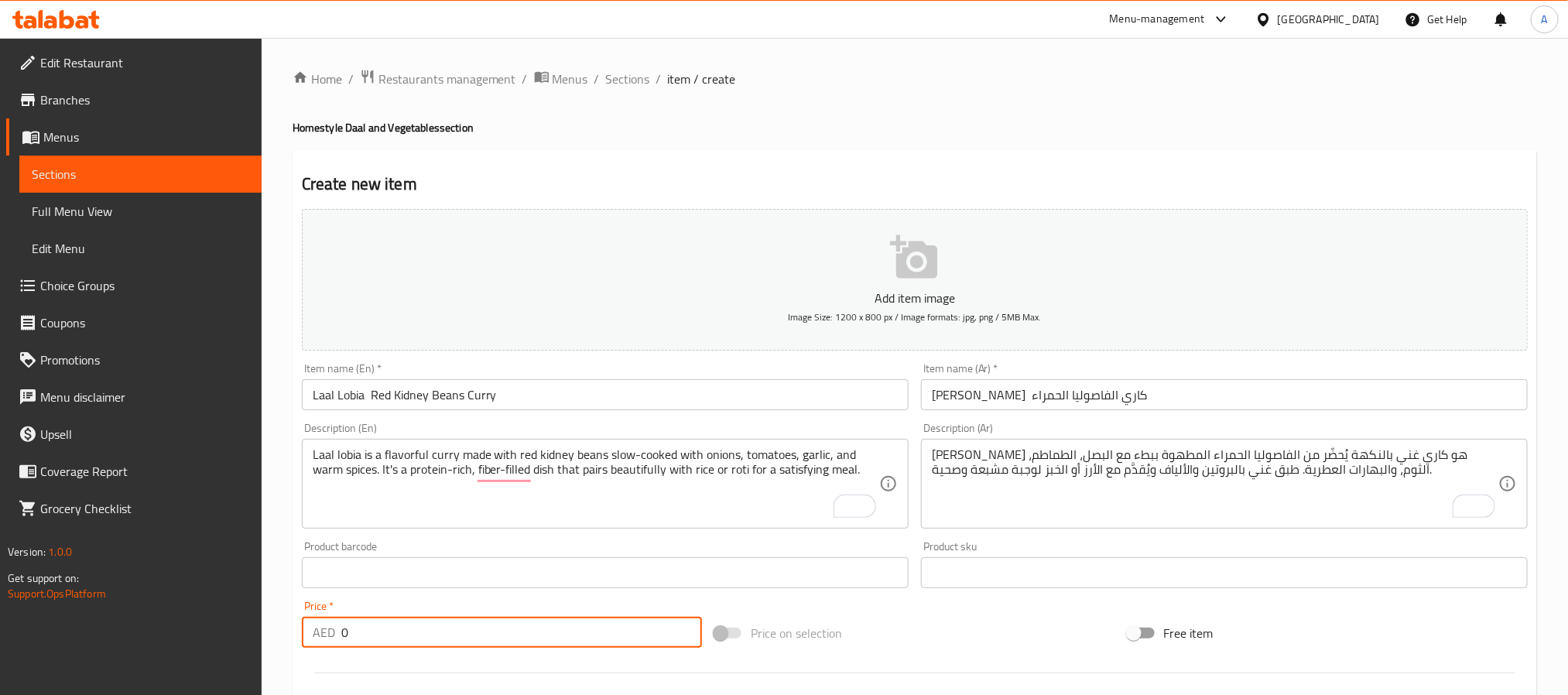
drag, startPoint x: 411, startPoint y: 639, endPoint x: 305, endPoint y: 648, distance: 106.4
click at [305, 648] on div "Price   * AED 0 Price *" at bounding box center [502, 624] width 413 height 60
paste input "19"
type input "19"
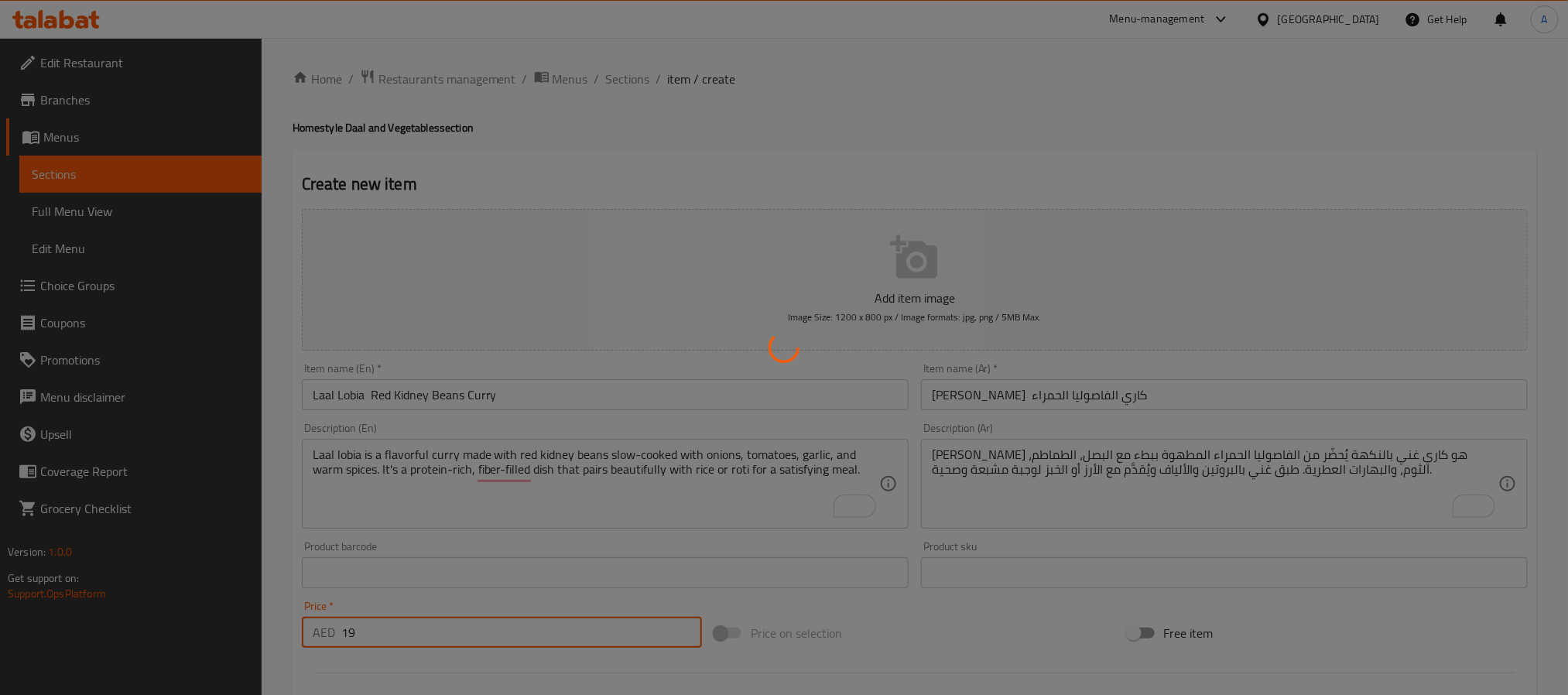
type input "0"
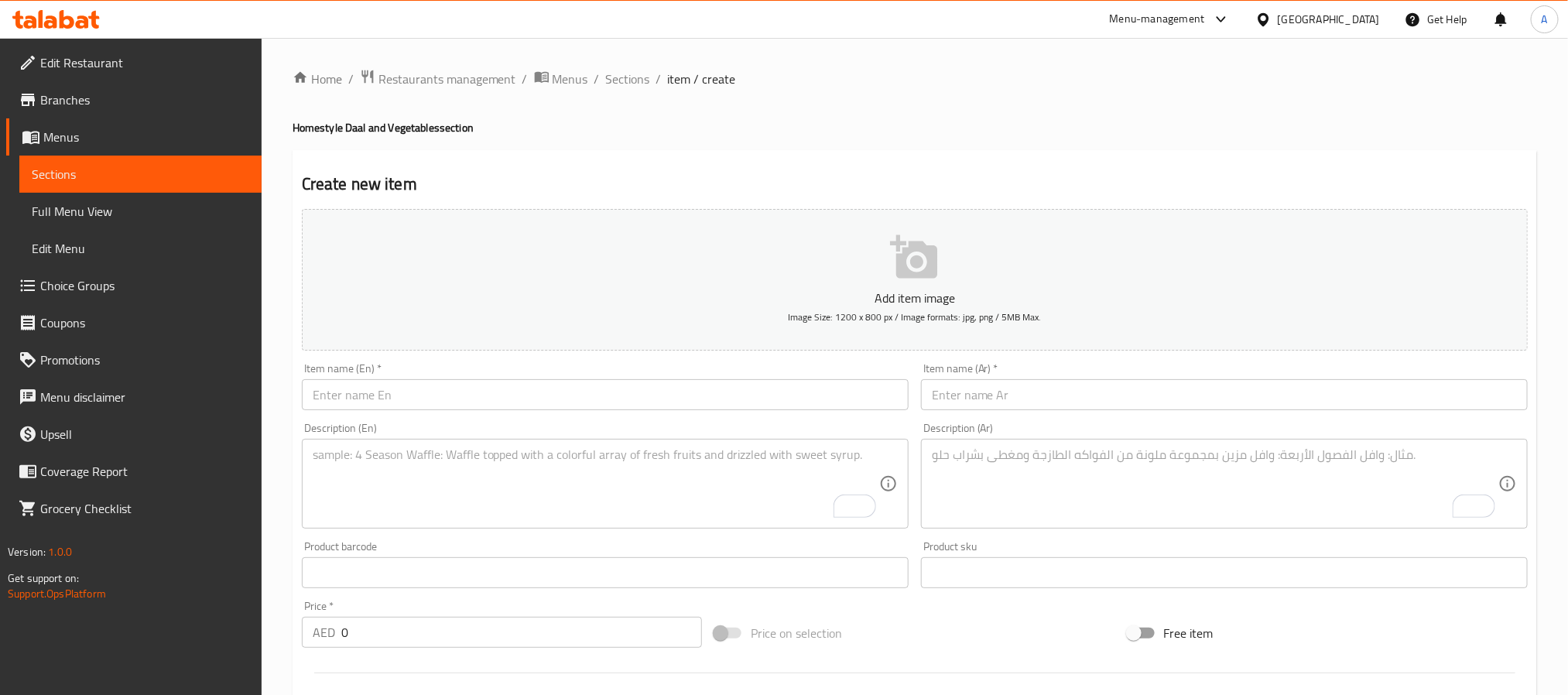
drag, startPoint x: 442, startPoint y: 424, endPoint x: 448, endPoint y: 405, distance: 19.9
click at [443, 423] on div "Description (En) Description (En)" at bounding box center [605, 476] width 607 height 106
click at [448, 404] on input "text" at bounding box center [605, 394] width 607 height 31
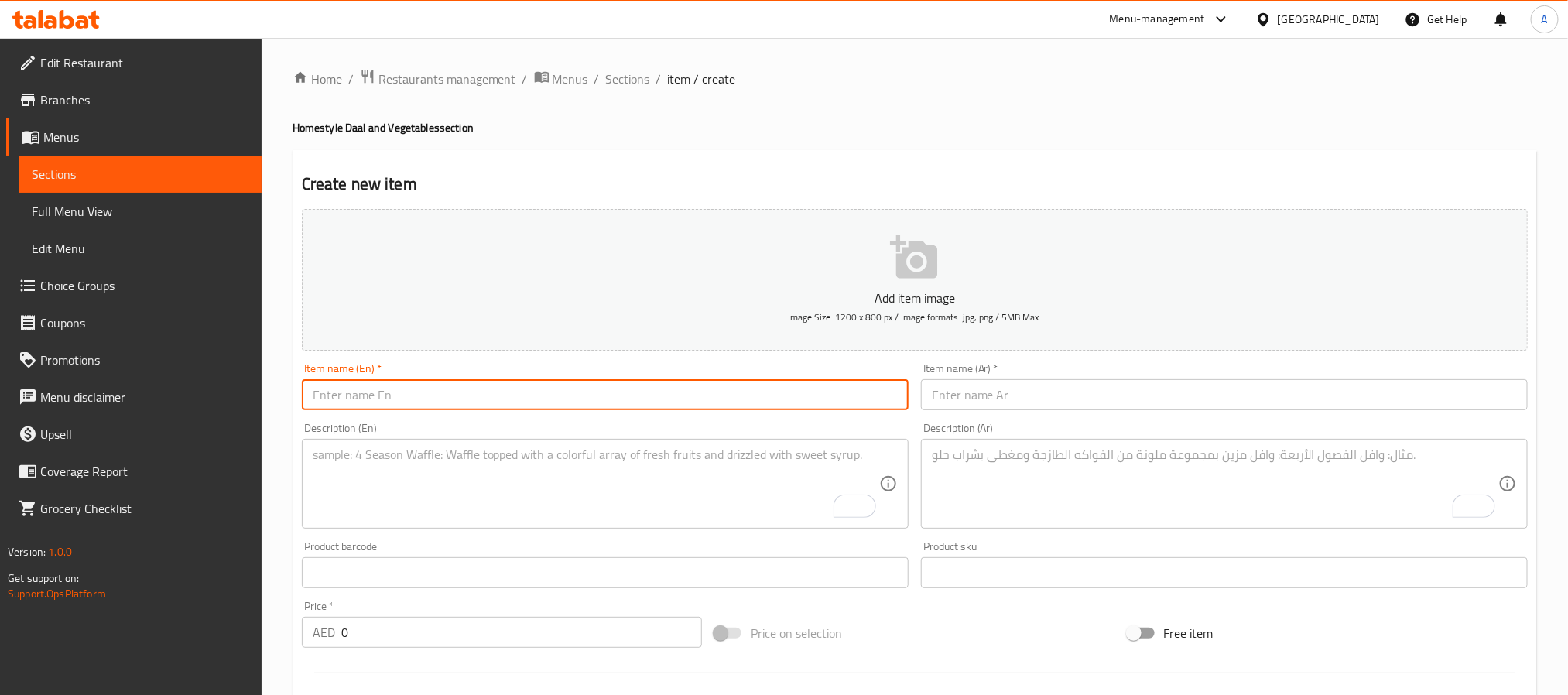
paste input "Sabut Masoor – Whole Brown Lentils Curry"
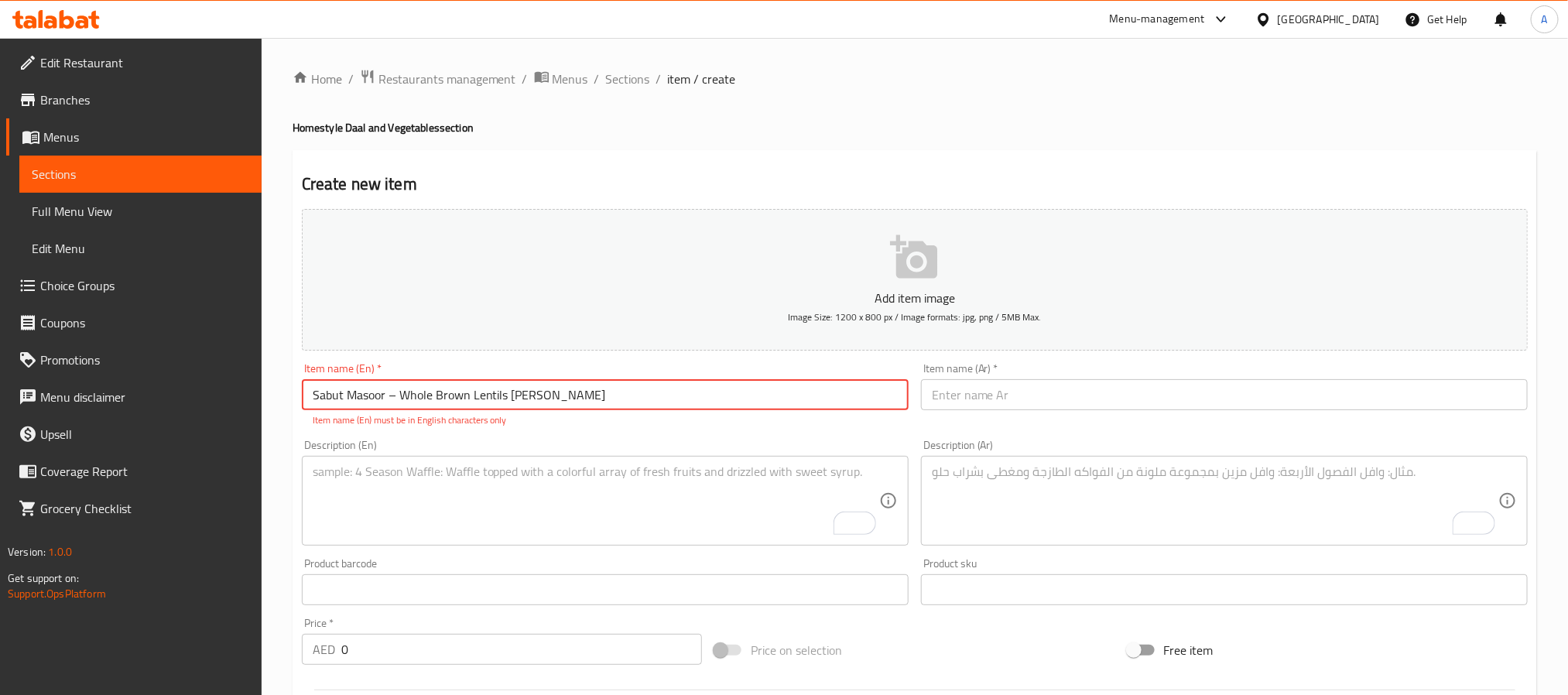
drag, startPoint x: 393, startPoint y: 393, endPoint x: 385, endPoint y: 396, distance: 8.5
click at [385, 396] on input "Sabut Masoor – Whole Brown Lentils Curry" at bounding box center [605, 394] width 607 height 31
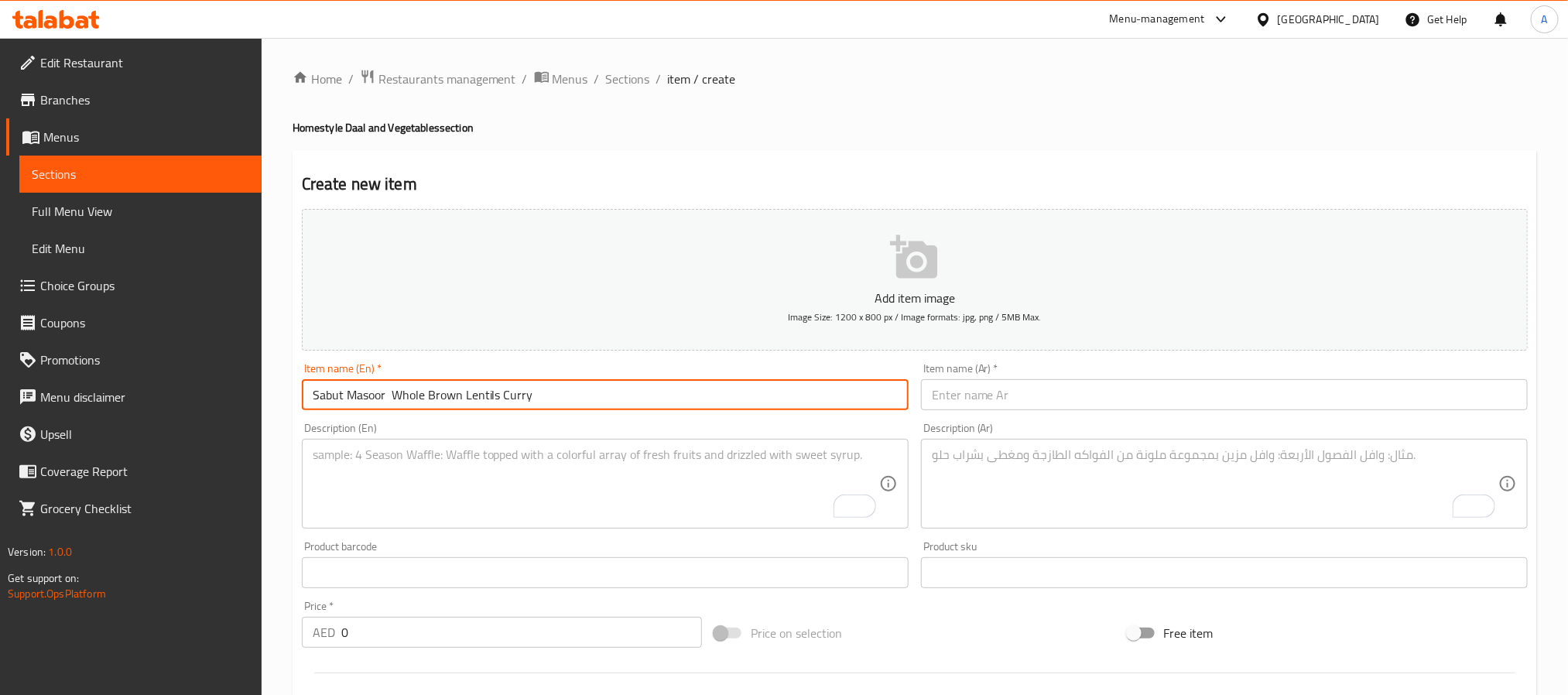
type input "Sabut Masoor Whole Brown Lentils Curry"
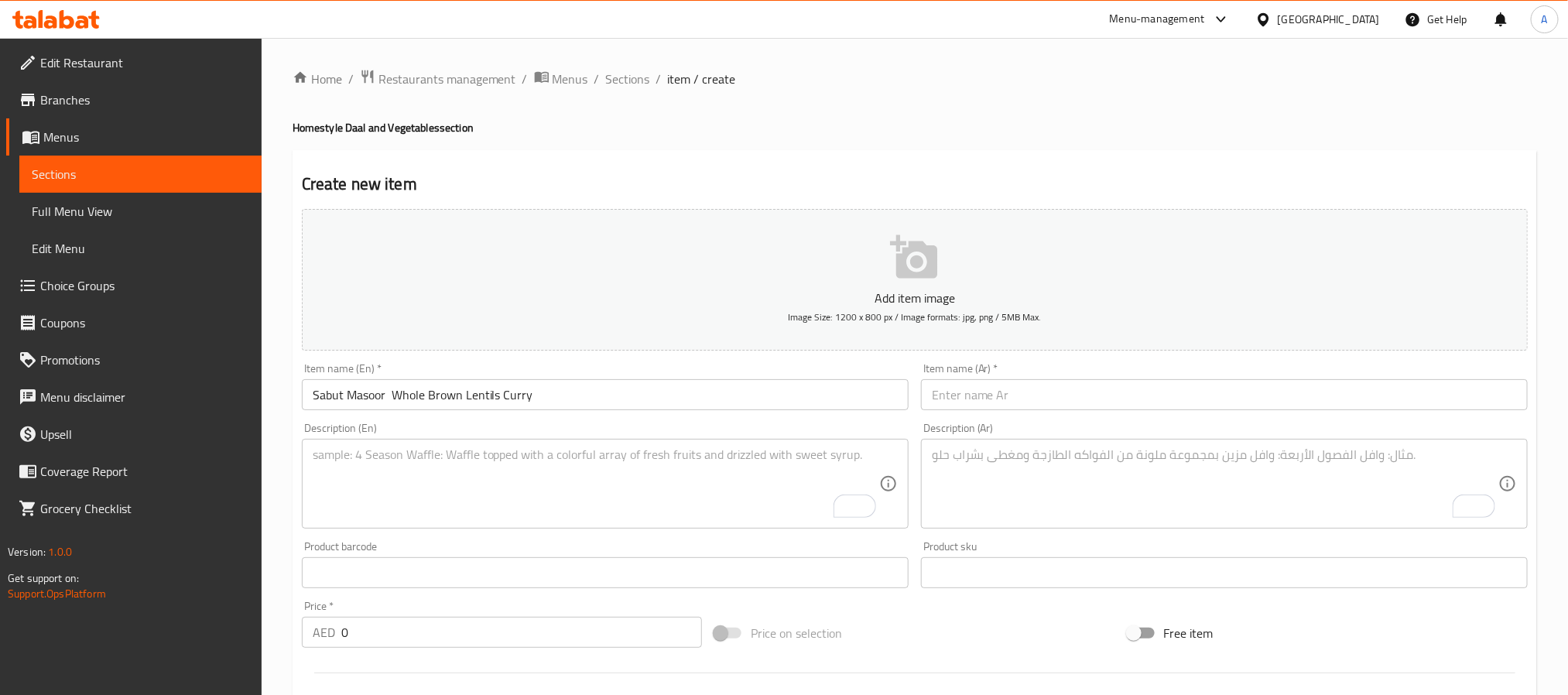
click at [1029, 413] on div "Item name (Ar)   * Item name (Ar) *" at bounding box center [1224, 386] width 619 height 60
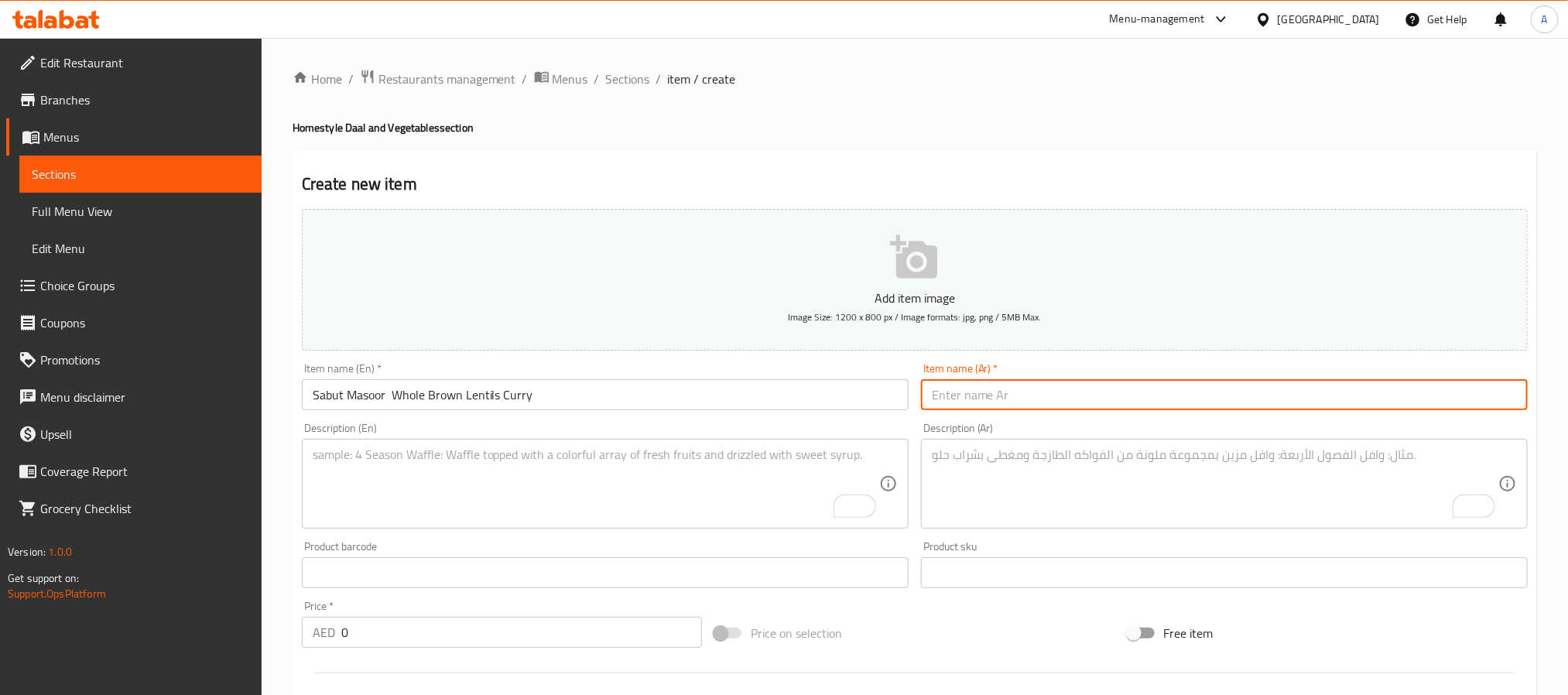
click at [1027, 404] on input "text" at bounding box center [1225, 394] width 607 height 31
paste input "سبوت مسور – كاري العدس البني الكامل"
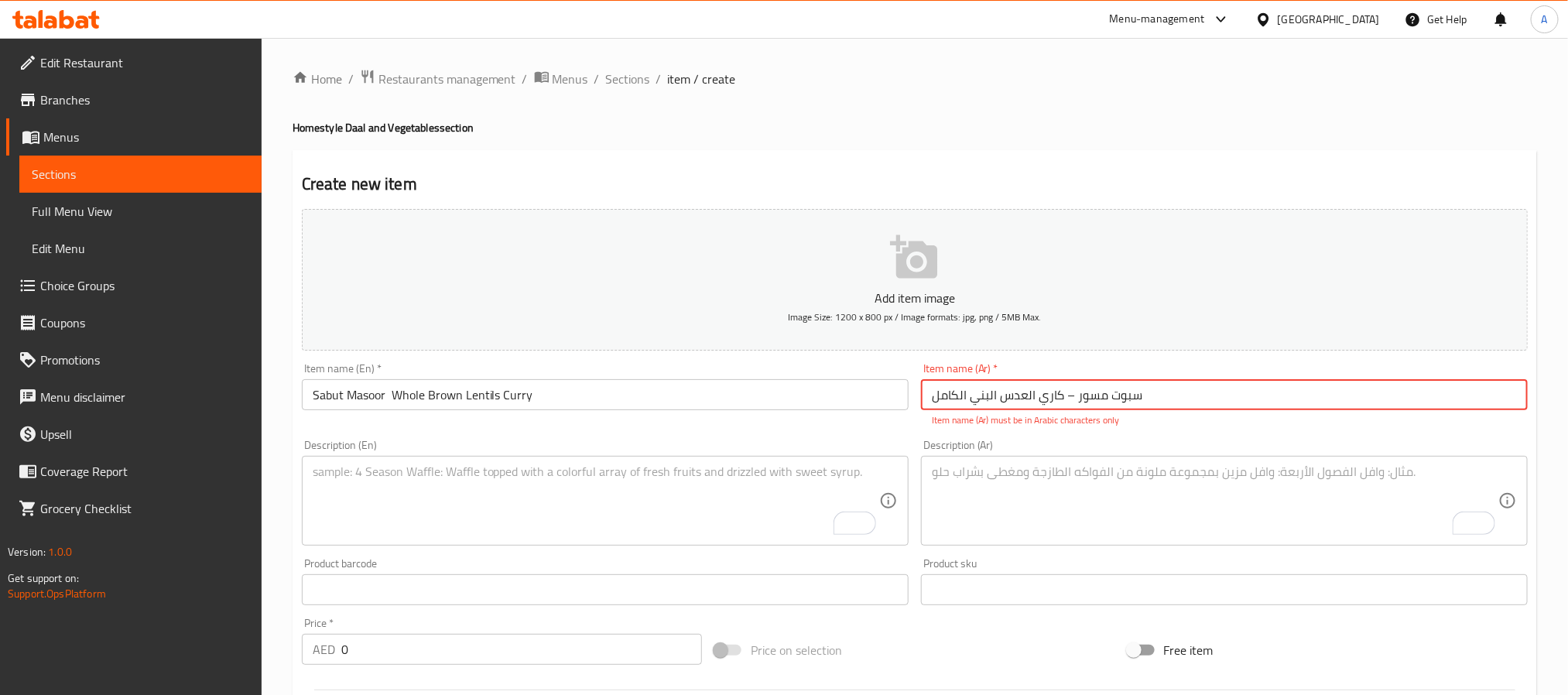
drag, startPoint x: 1067, startPoint y: 391, endPoint x: 1075, endPoint y: 391, distance: 8.0
click at [1075, 391] on input "سبوت مسور – كاري العدس البني الكامل" at bounding box center [1225, 394] width 607 height 31
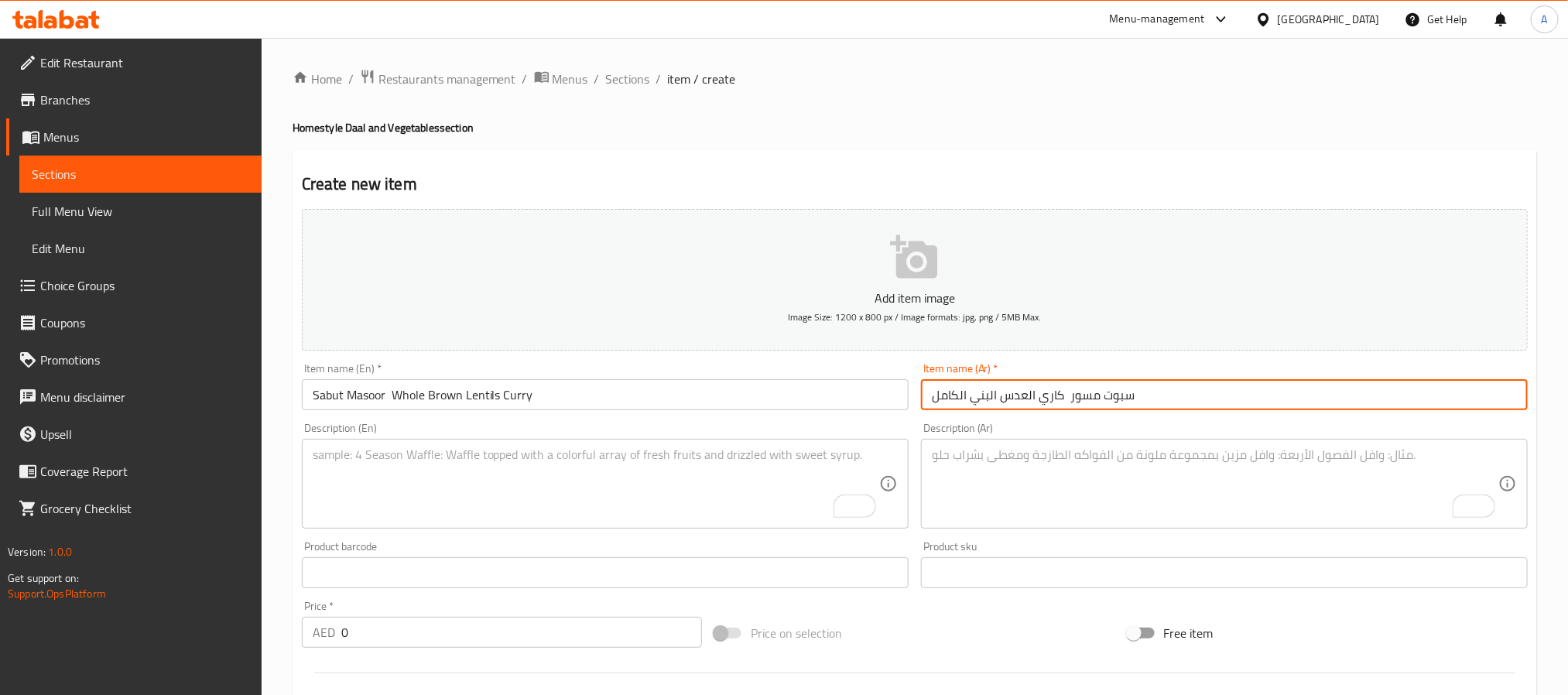
type input "سبوت مسور كاري العدس البني الكامل"
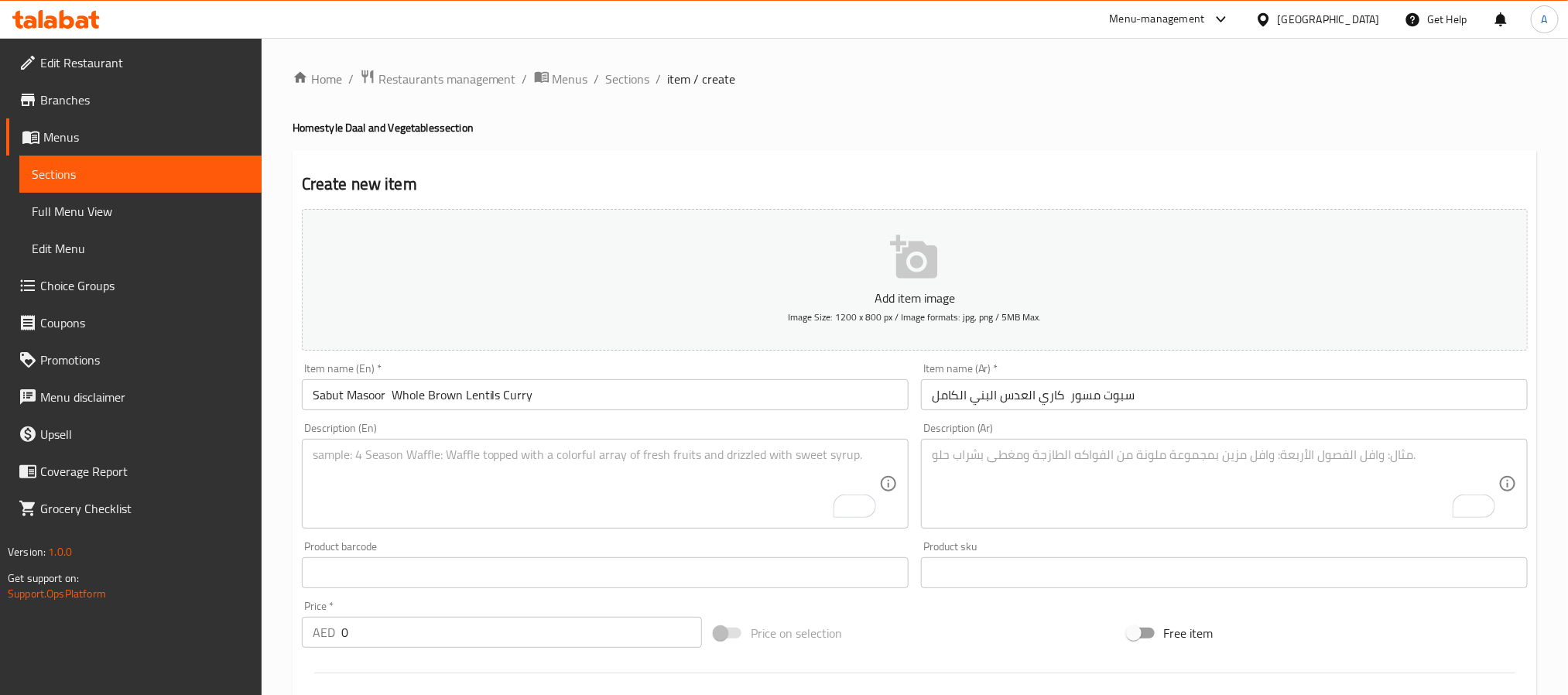
click at [479, 479] on textarea "To enrich screen reader interactions, please activate Accessibility in Grammarl…" at bounding box center [595, 483] width 567 height 74
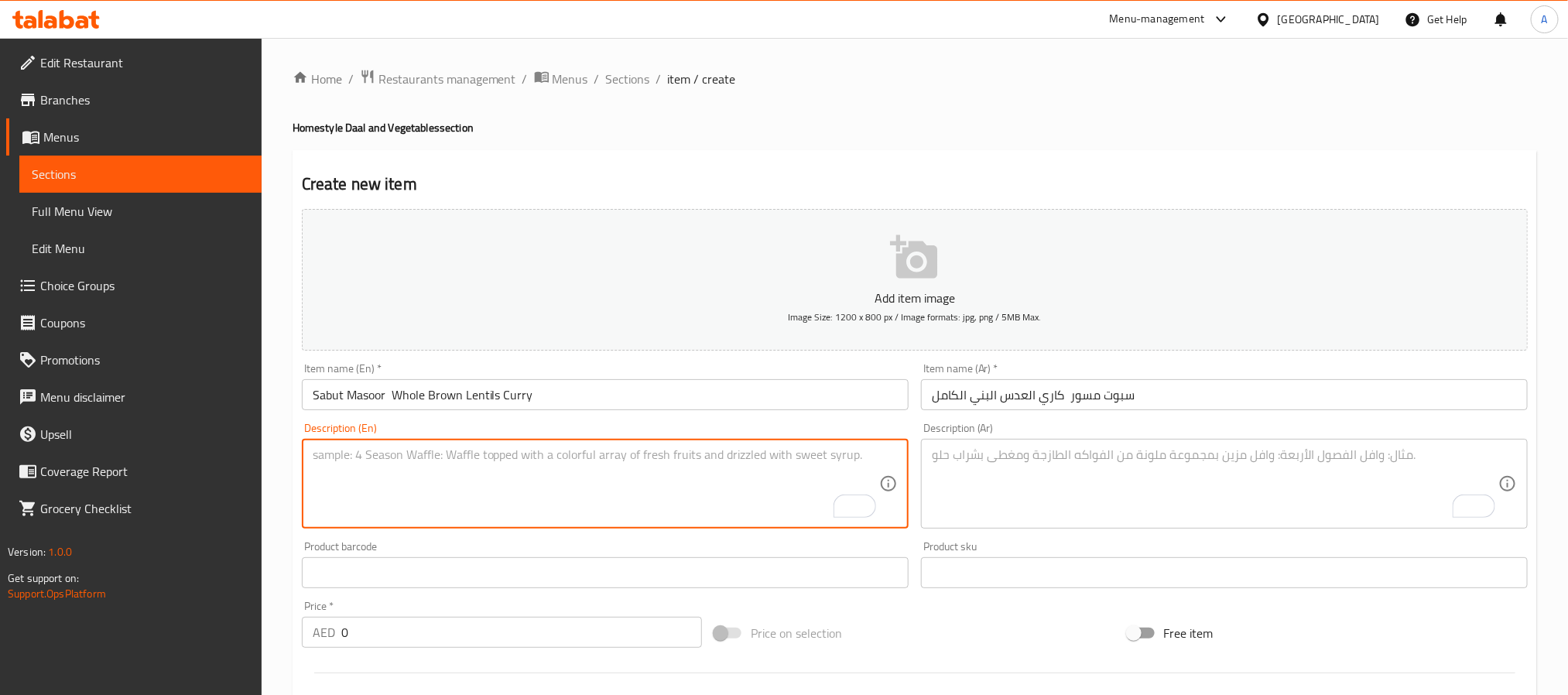
paste textarea "Sabut masoor is a healthy and satisfying curry made with whole brown lentils sl…"
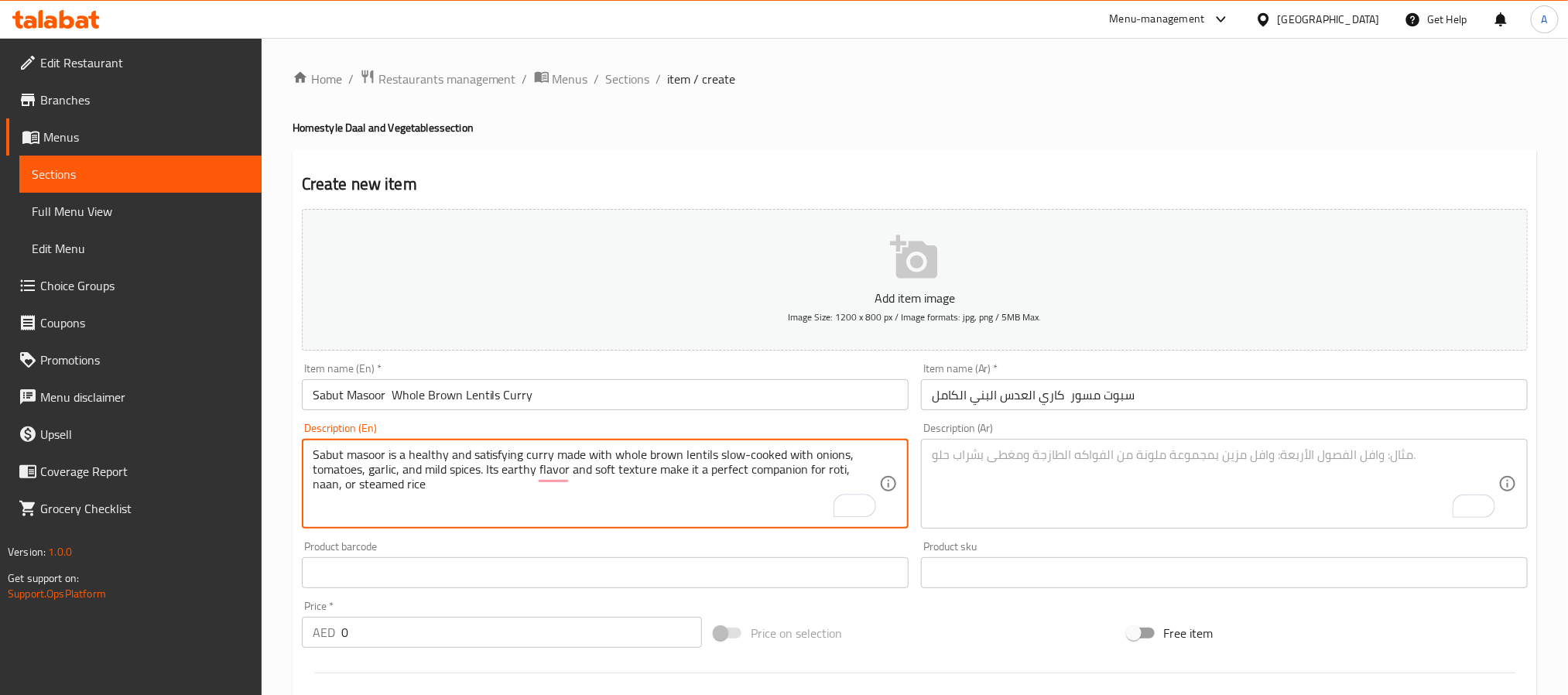
type textarea "Sabut masoor is a healthy and satisfying curry made with whole brown lentils sl…"
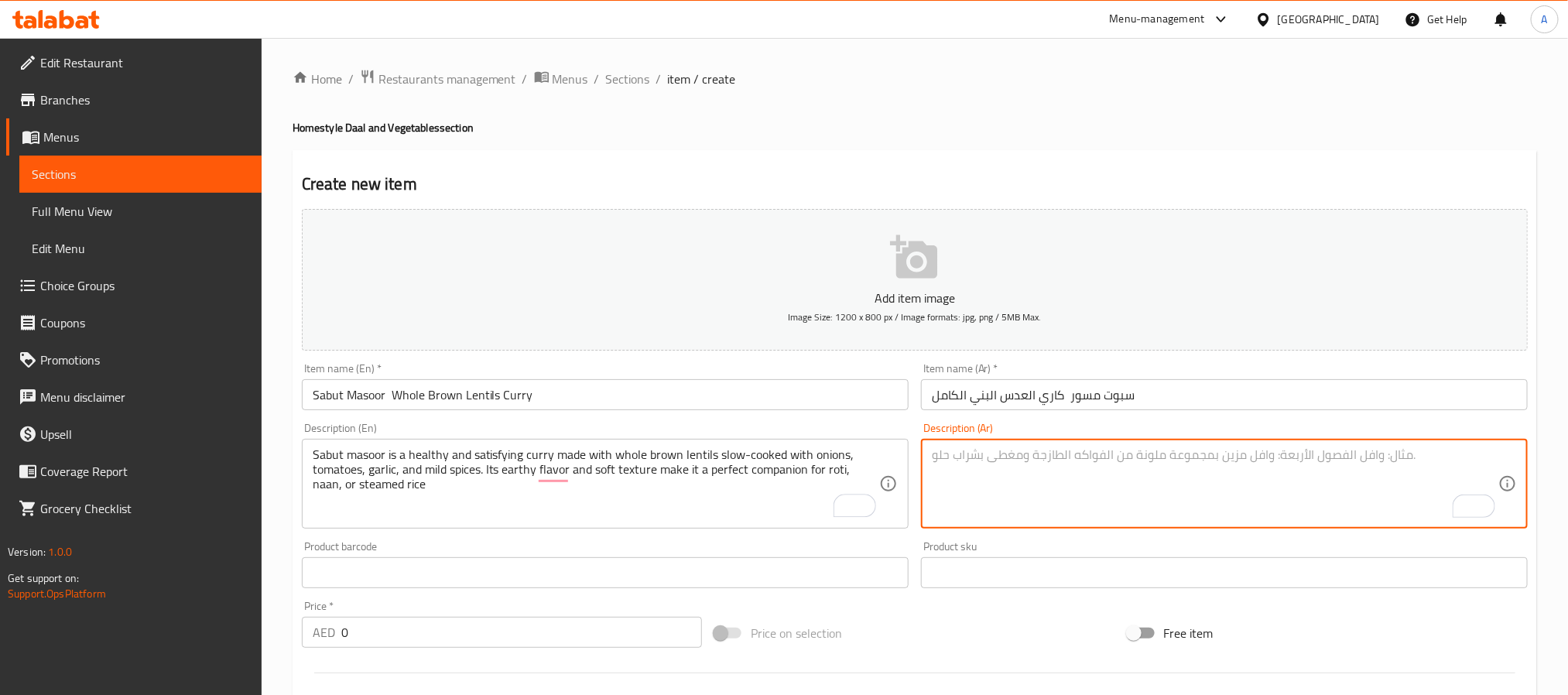
click at [1014, 495] on textarea "To enrich screen reader interactions, please activate Accessibility in Grammarl…" at bounding box center [1214, 483] width 567 height 74
paste textarea "سبوت مسور هو كاري صحي يُحضَّر من العدس البني الكامل المطهو ببطء مع البصل، الطما…"
type textarea "سبوت مسور هو كاري صحي يُحضَّر من العدس البني الكامل المطهو ببطء مع البصل، الطما…"
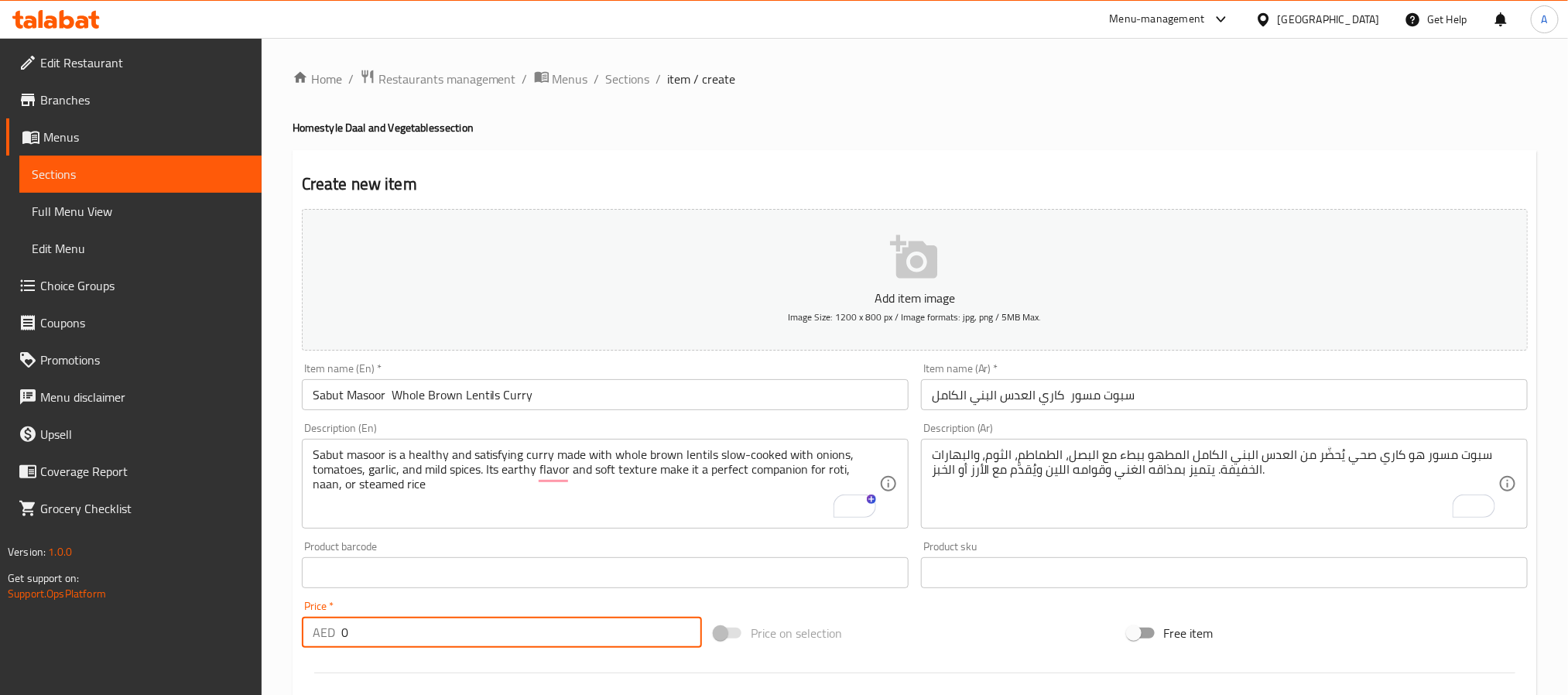
drag, startPoint x: 405, startPoint y: 634, endPoint x: 324, endPoint y: 650, distance: 82.6
click at [324, 650] on div "Price   * AED 0 Price *" at bounding box center [502, 624] width 413 height 60
paste input "19"
type input "19"
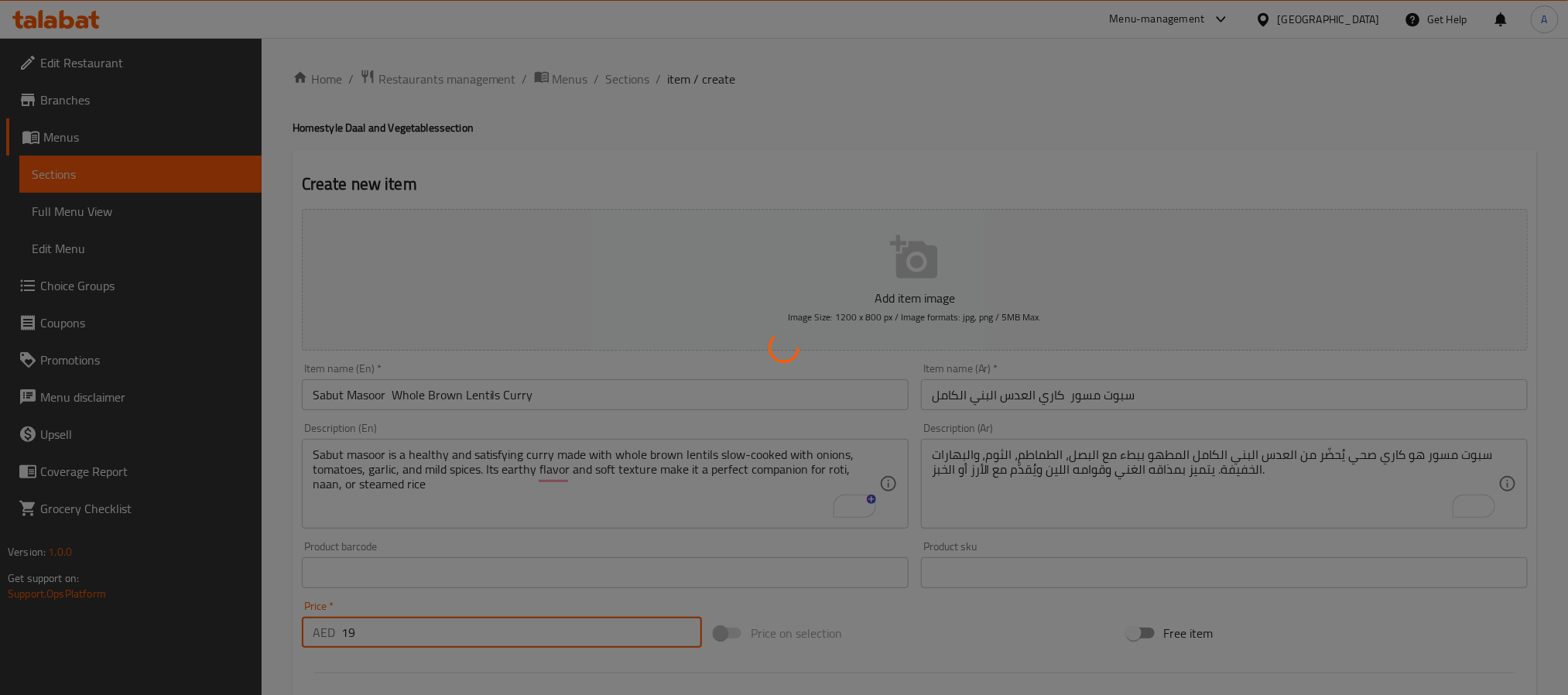
type input "0"
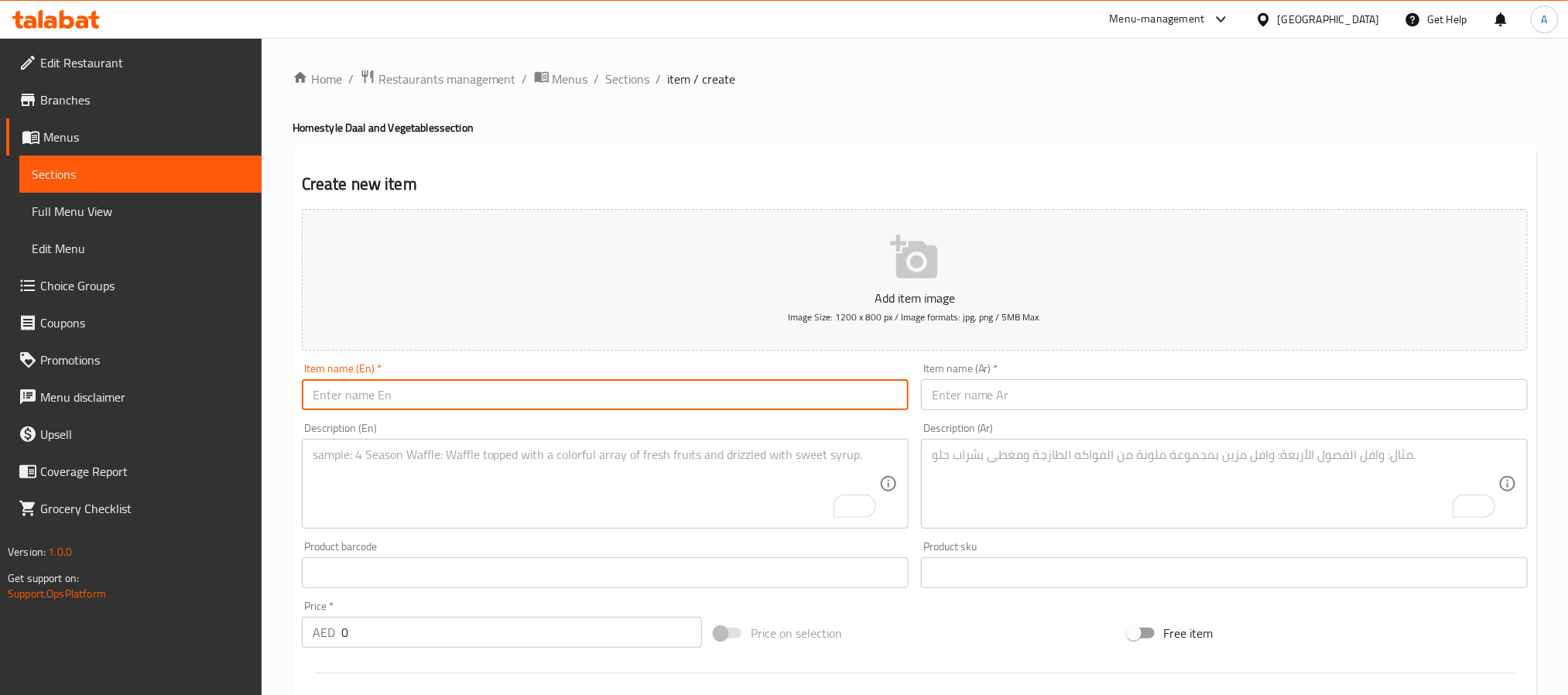
click at [451, 404] on input "text" at bounding box center [605, 394] width 607 height 31
paste input "Daal Achari – Tangy Pickle-Spiced Lentil Curry"
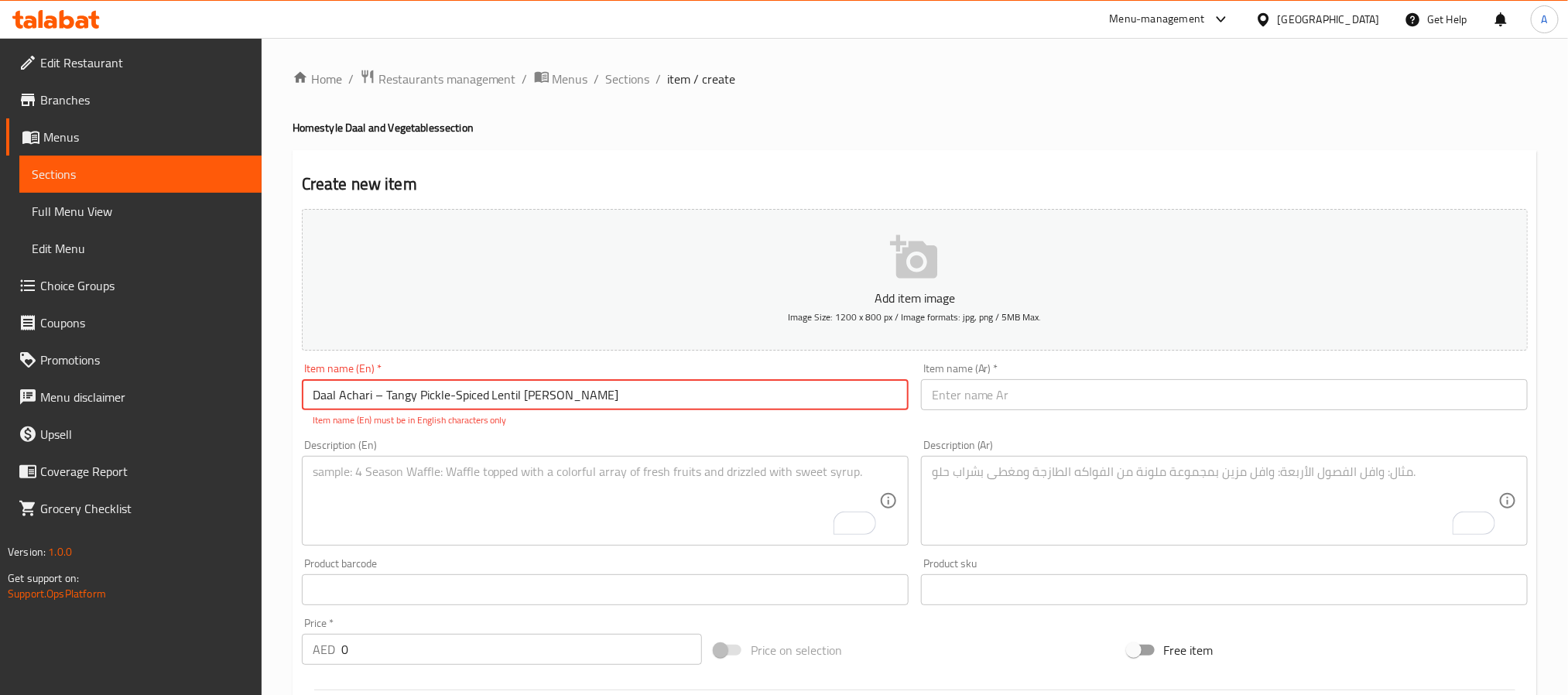
drag, startPoint x: 384, startPoint y: 396, endPoint x: 372, endPoint y: 402, distance: 13.4
click at [372, 402] on input "Daal Achari – Tangy Pickle-Spiced Lentil Curry" at bounding box center [605, 394] width 607 height 31
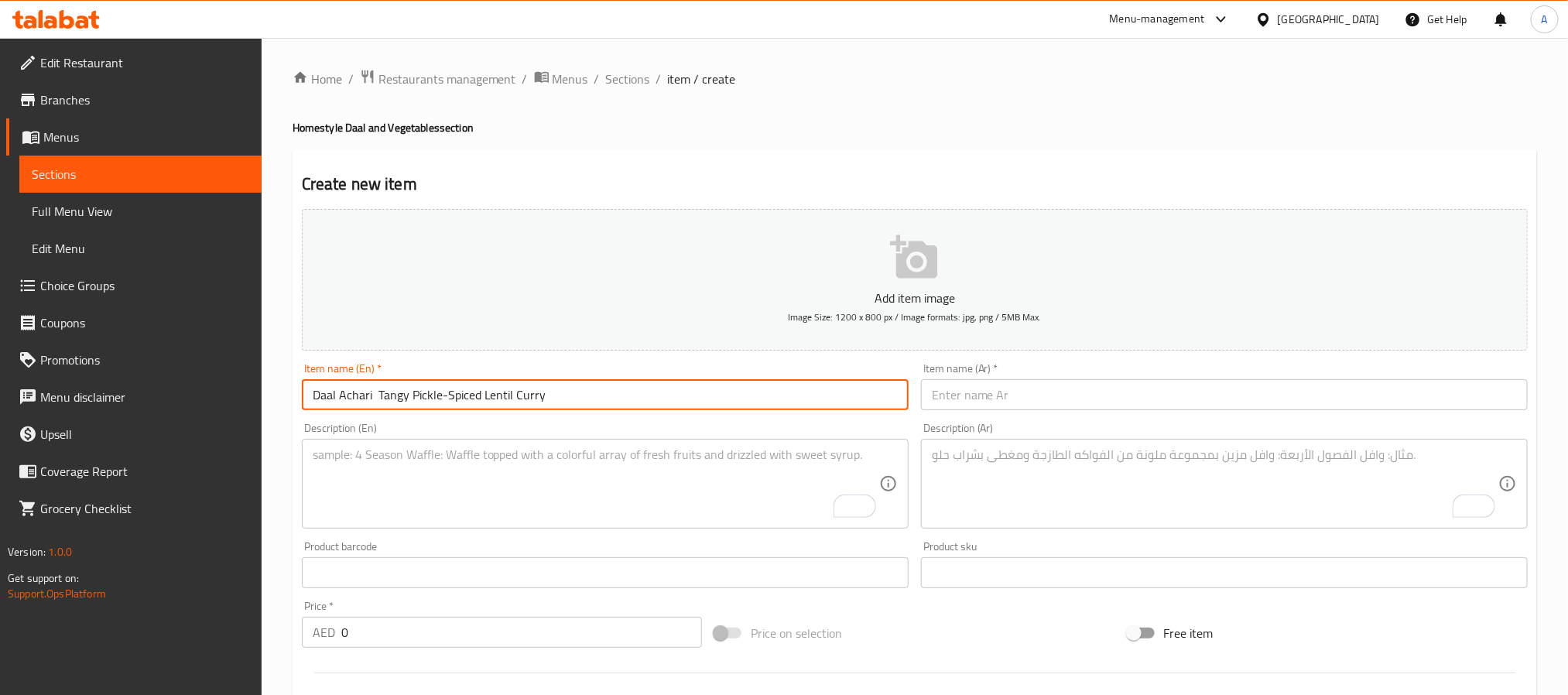
type input "Daal Achari Tangy Pickle-Spiced Lentil Curry"
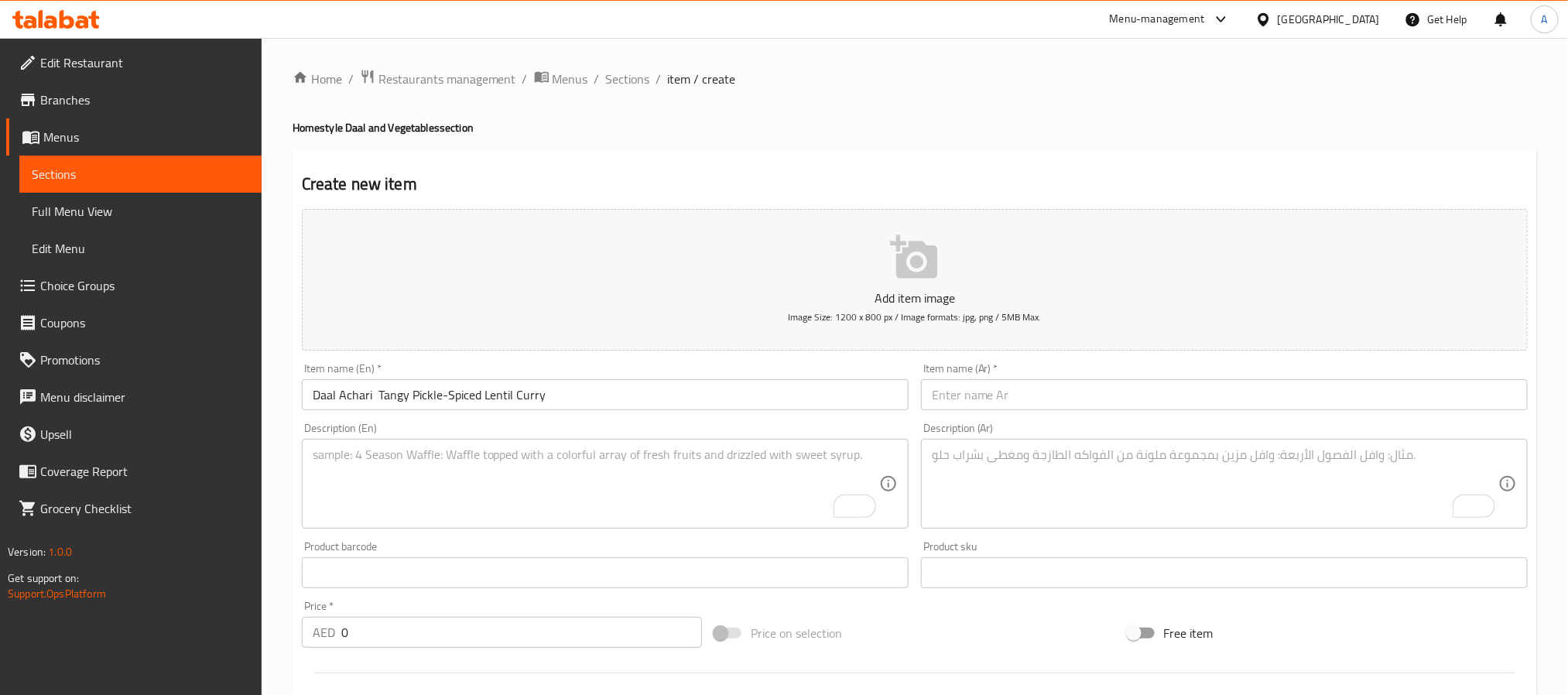
click at [1191, 379] on input "text" at bounding box center [1225, 394] width 607 height 31
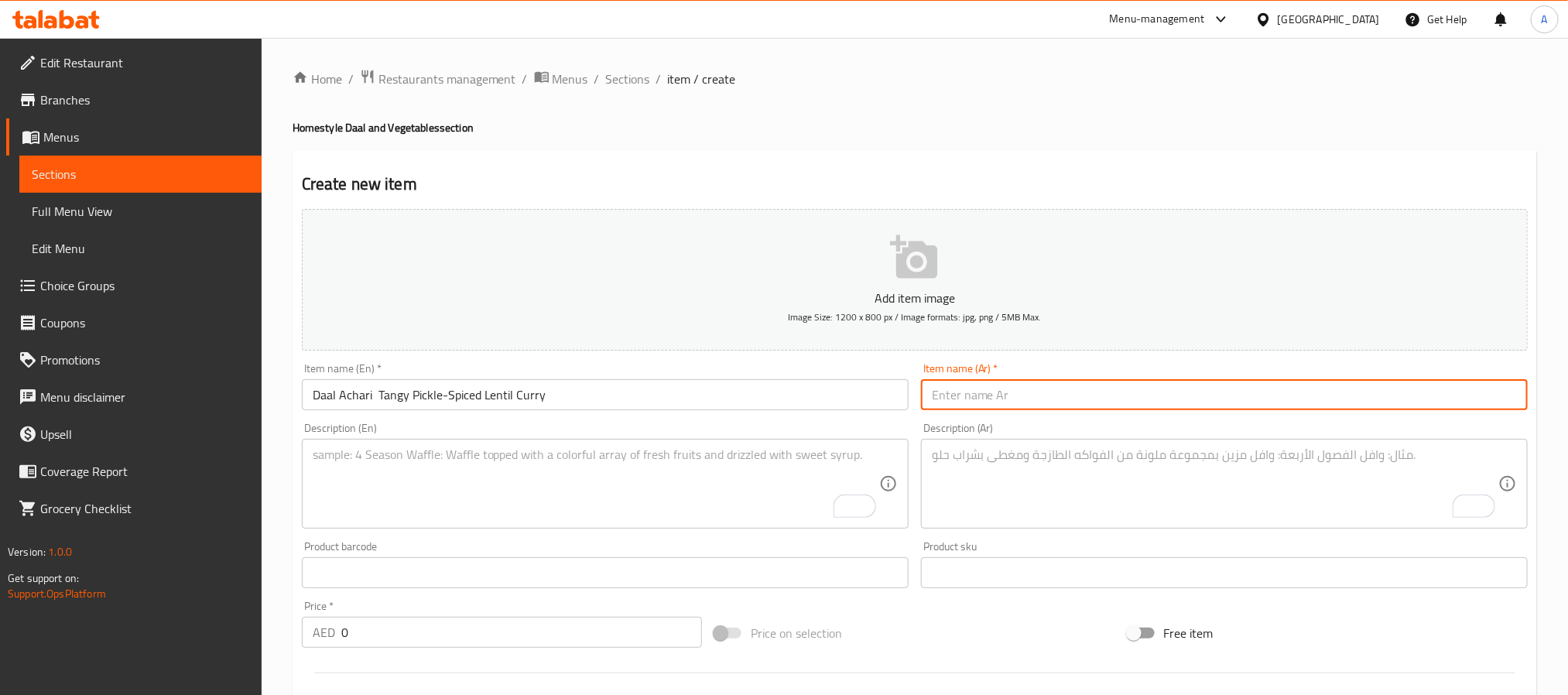
paste input "دال أتشاري – كاري العدس بنكهة المخلل"
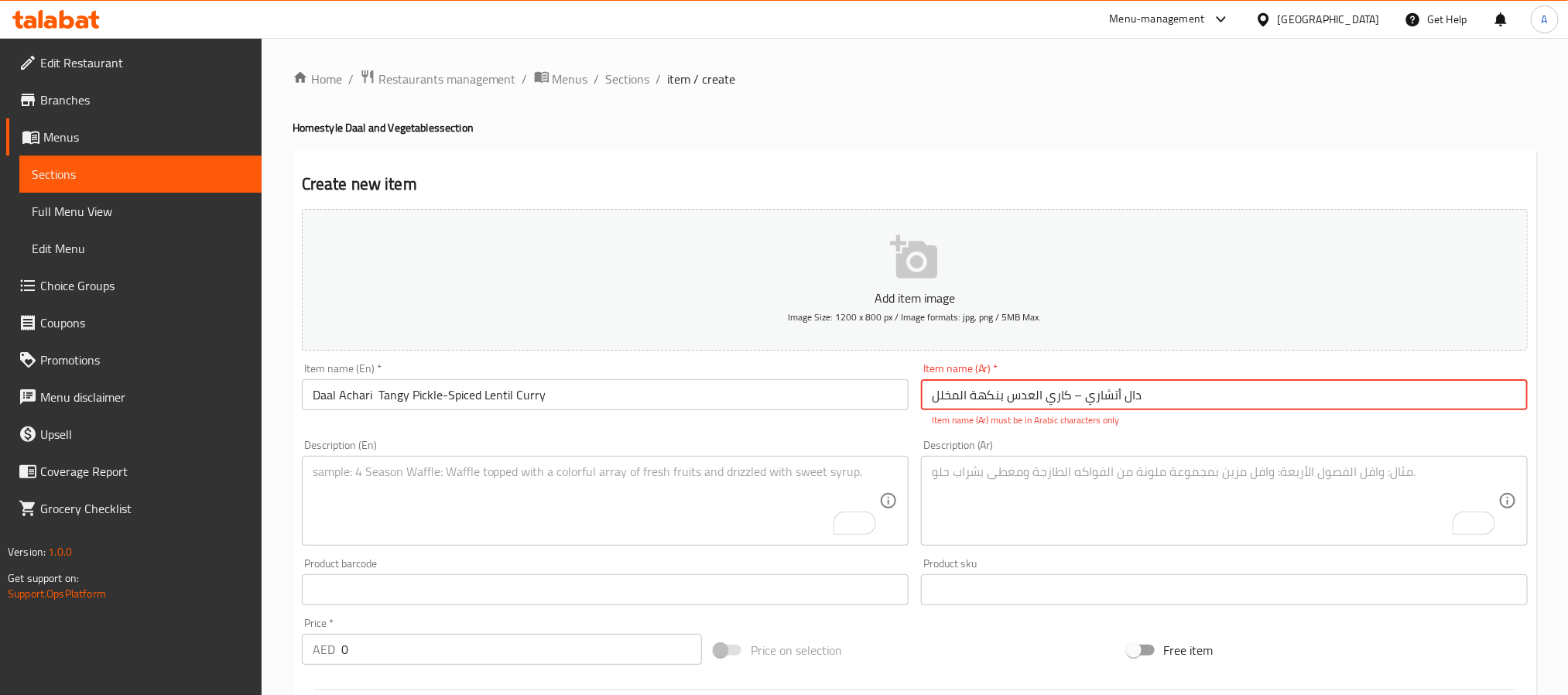
click at [1071, 399] on input "دال أتشاري – كاري العدس بنكهة المخلل" at bounding box center [1225, 394] width 607 height 31
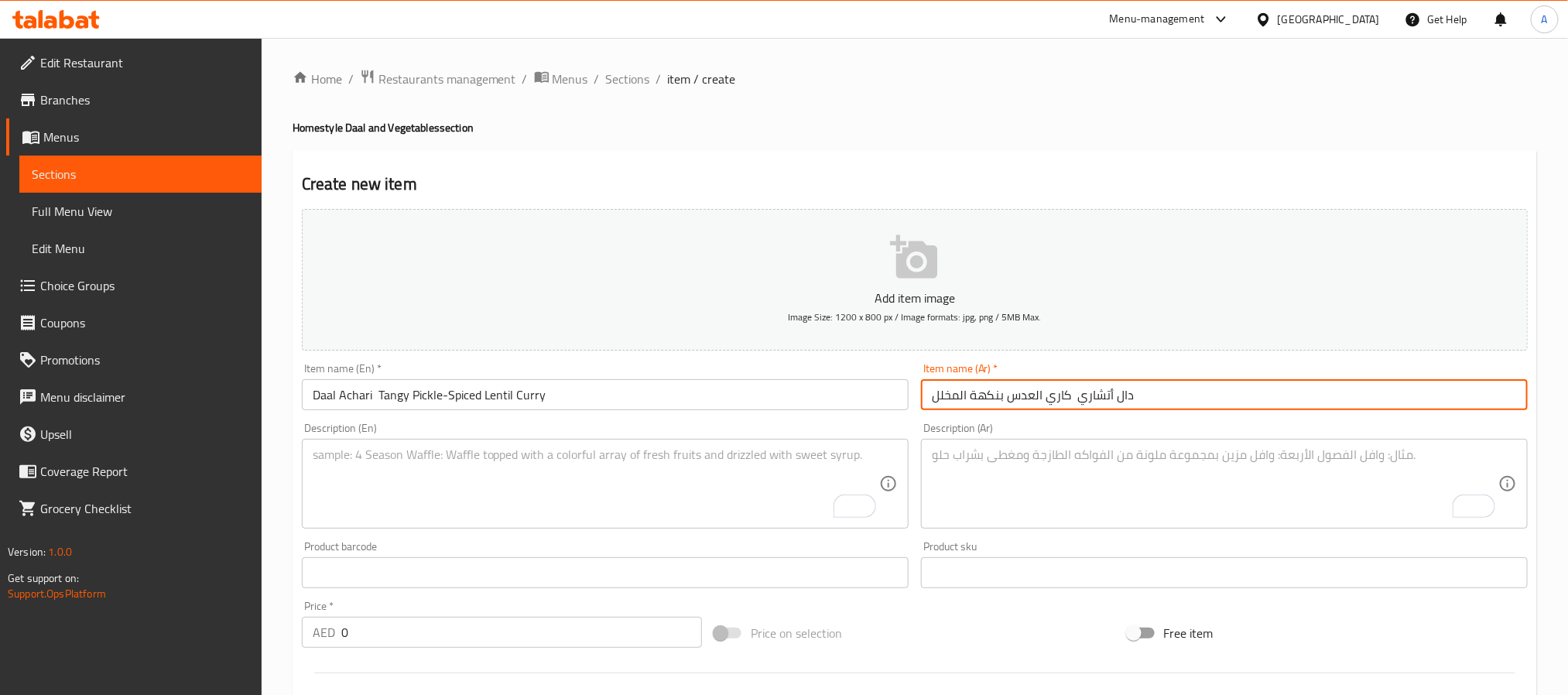
type input "دال أتشاري كاري العدس بنكهة المخلل"
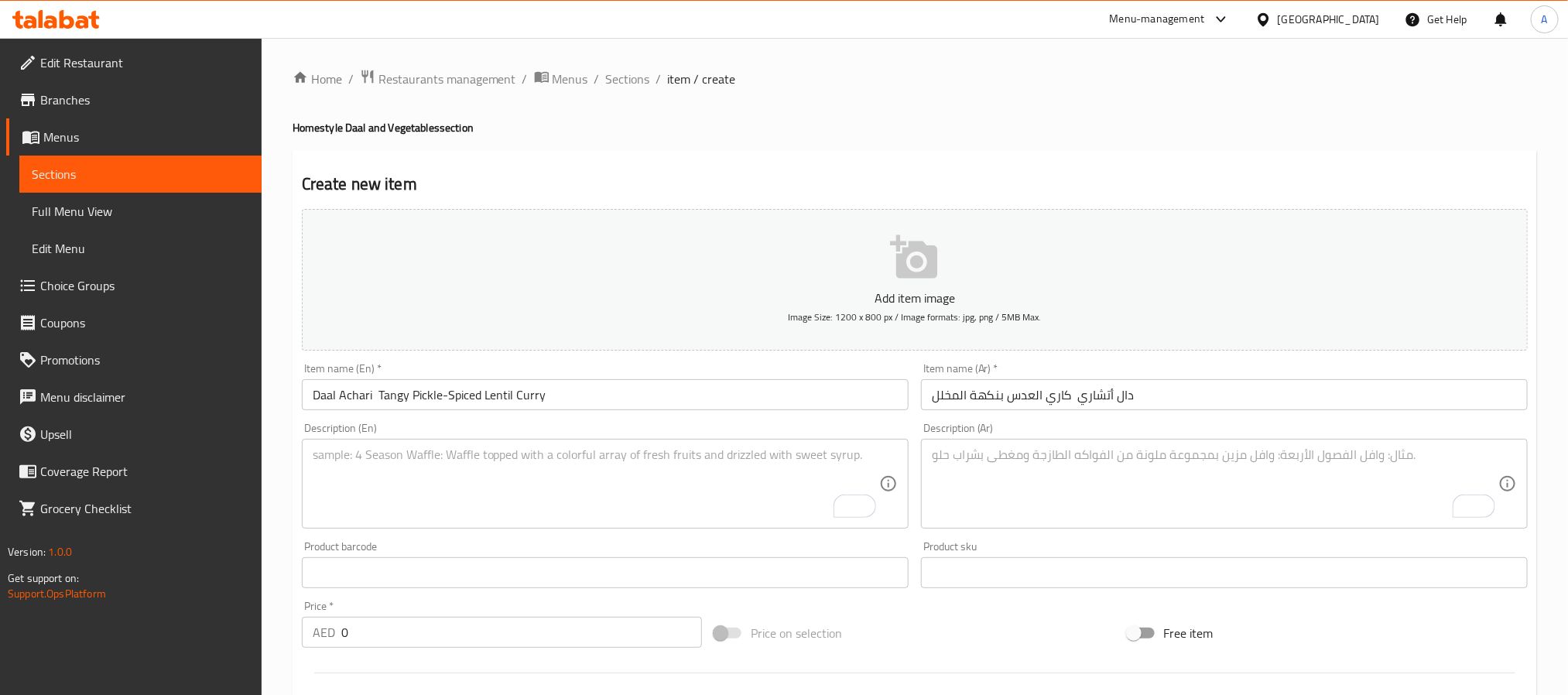
click at [646, 490] on textarea "To enrich screen reader interactions, please activate Accessibility in Grammarl…" at bounding box center [595, 483] width 567 height 74
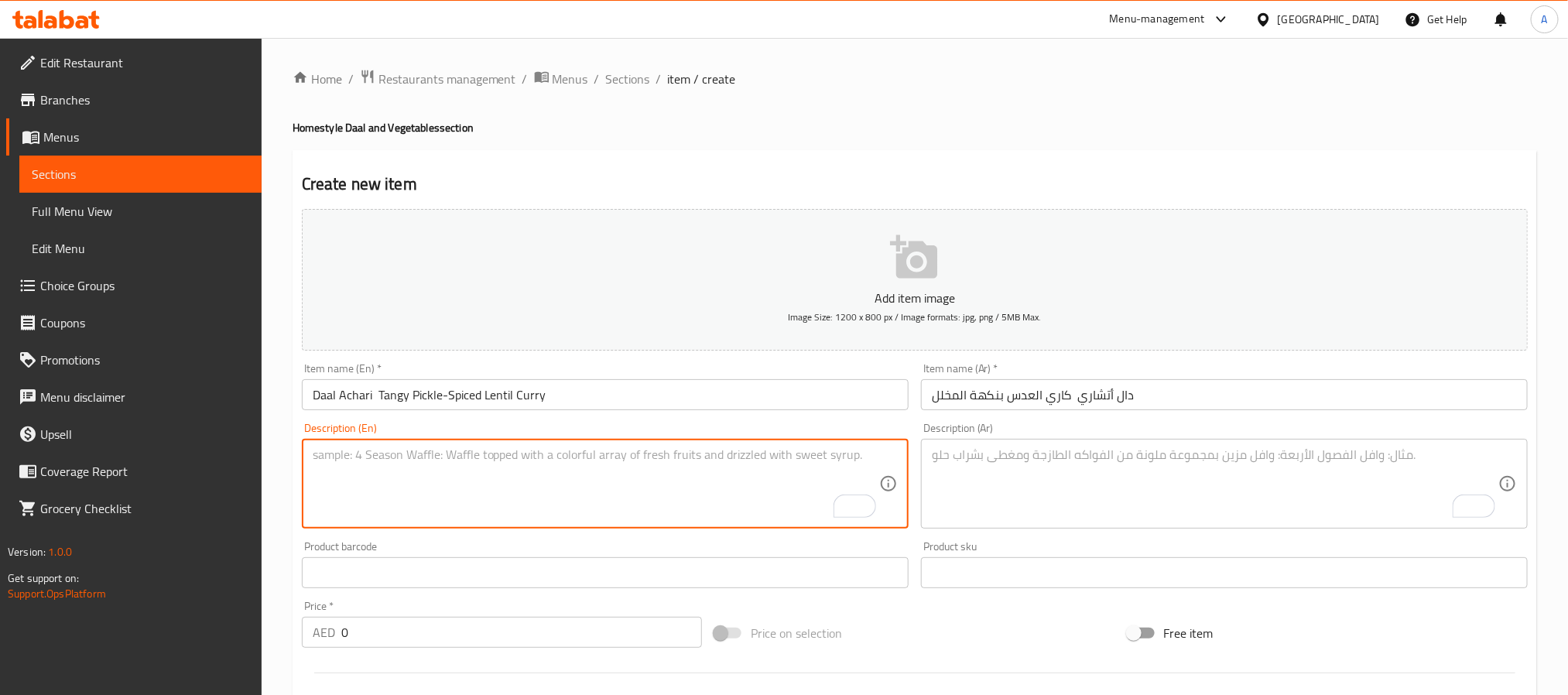
paste textarea "Daal Achari is a unique, flavorful lentil curry cooked with yellow lentils and …"
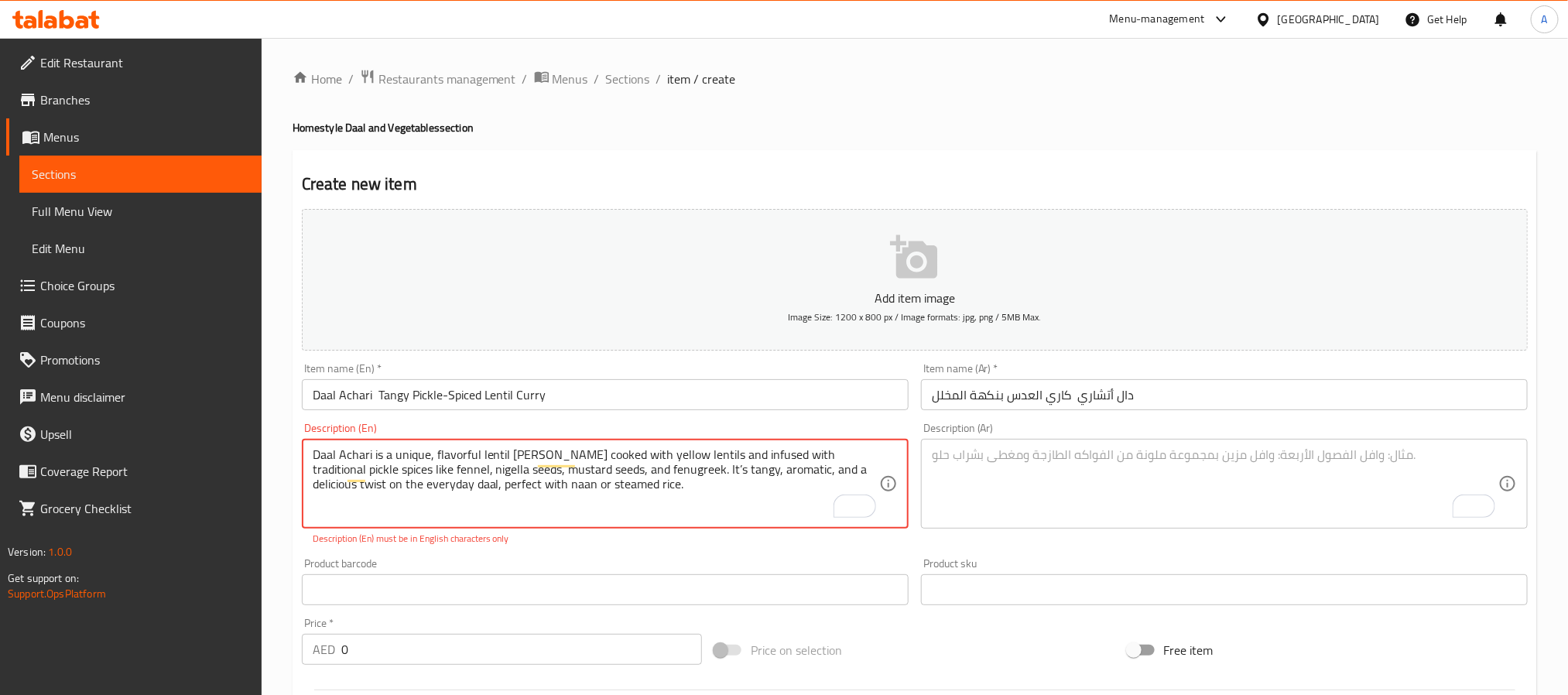
click at [651, 469] on textarea "Daal Achari is a unique, flavorful lentil curry cooked with yellow lentils and …" at bounding box center [595, 483] width 567 height 74
type textarea "Daal Achari is a unique, flavorful lentil curry cooked with yellow lentils and …"
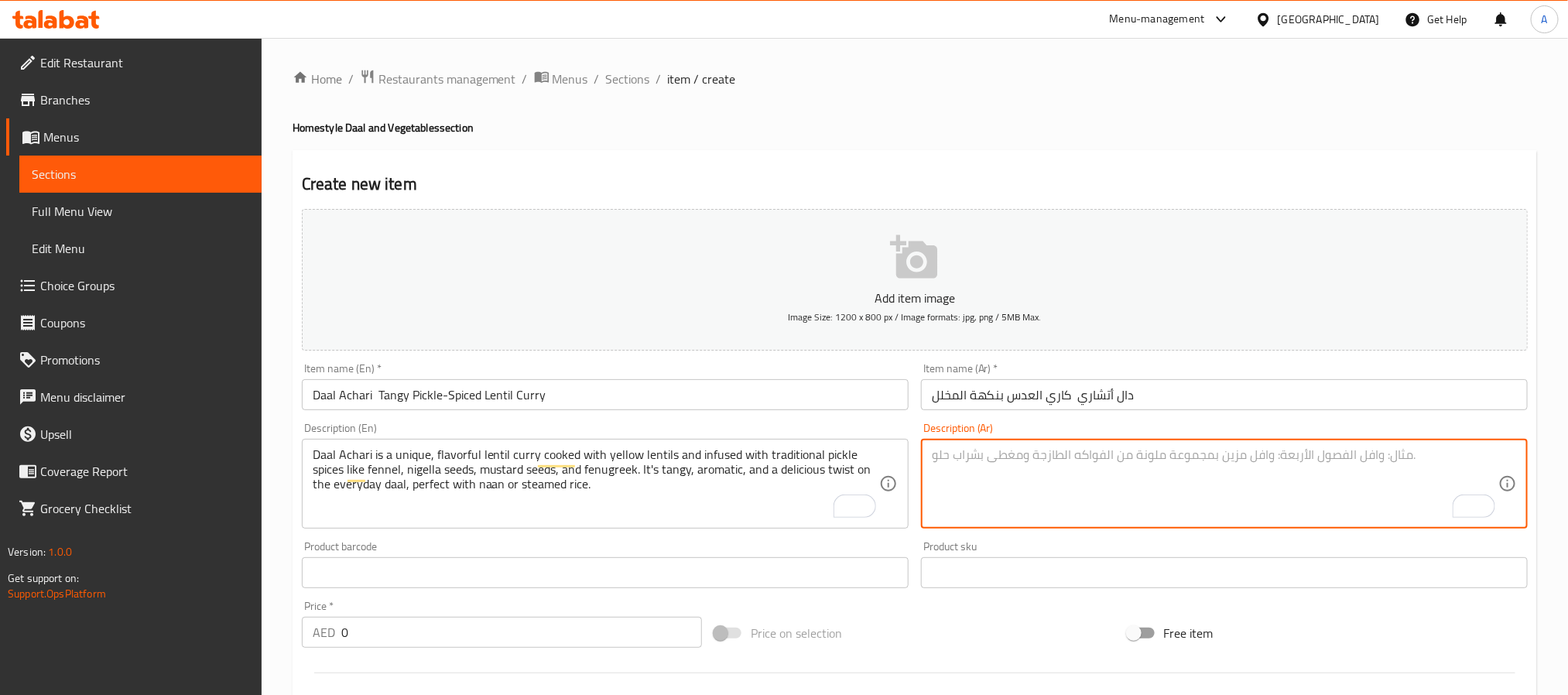
click at [1071, 487] on textarea "To enrich screen reader interactions, please activate Accessibility in Grammarl…" at bounding box center [1214, 483] width 567 height 74
paste textarea "دال أتشاري هو كاري عدس مميز يُطهى مع العدس الأصفر ويُنكَّه ببهارات المخلل التقل…"
type textarea "دال أتشاري هو كاري عدس مميز يُطهى مع العدس الأصفر ويُنكَّه ببهارات المخلل التقل…"
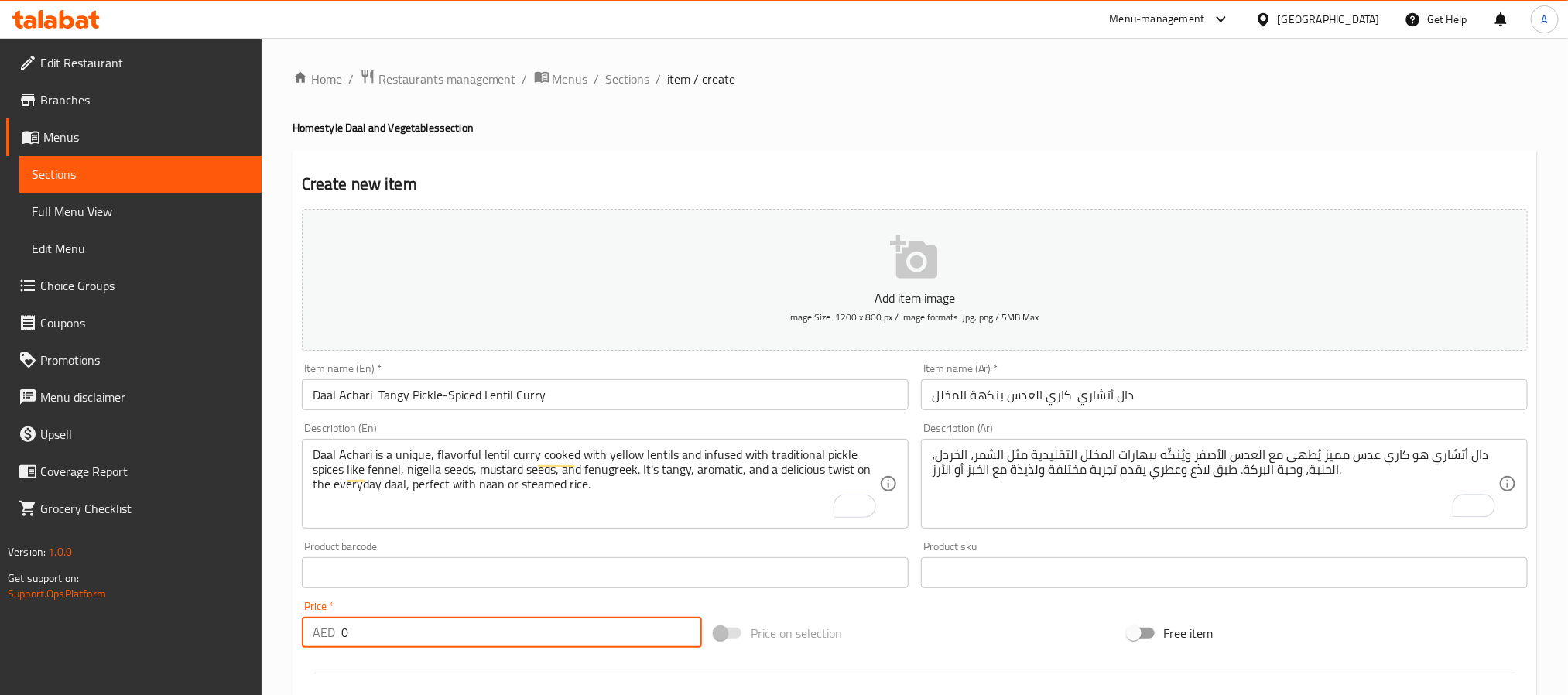
drag, startPoint x: 363, startPoint y: 646, endPoint x: 330, endPoint y: 652, distance: 33.5
click at [330, 652] on div "Price   * AED 0 Price *" at bounding box center [502, 624] width 413 height 60
paste input "19"
type input "19"
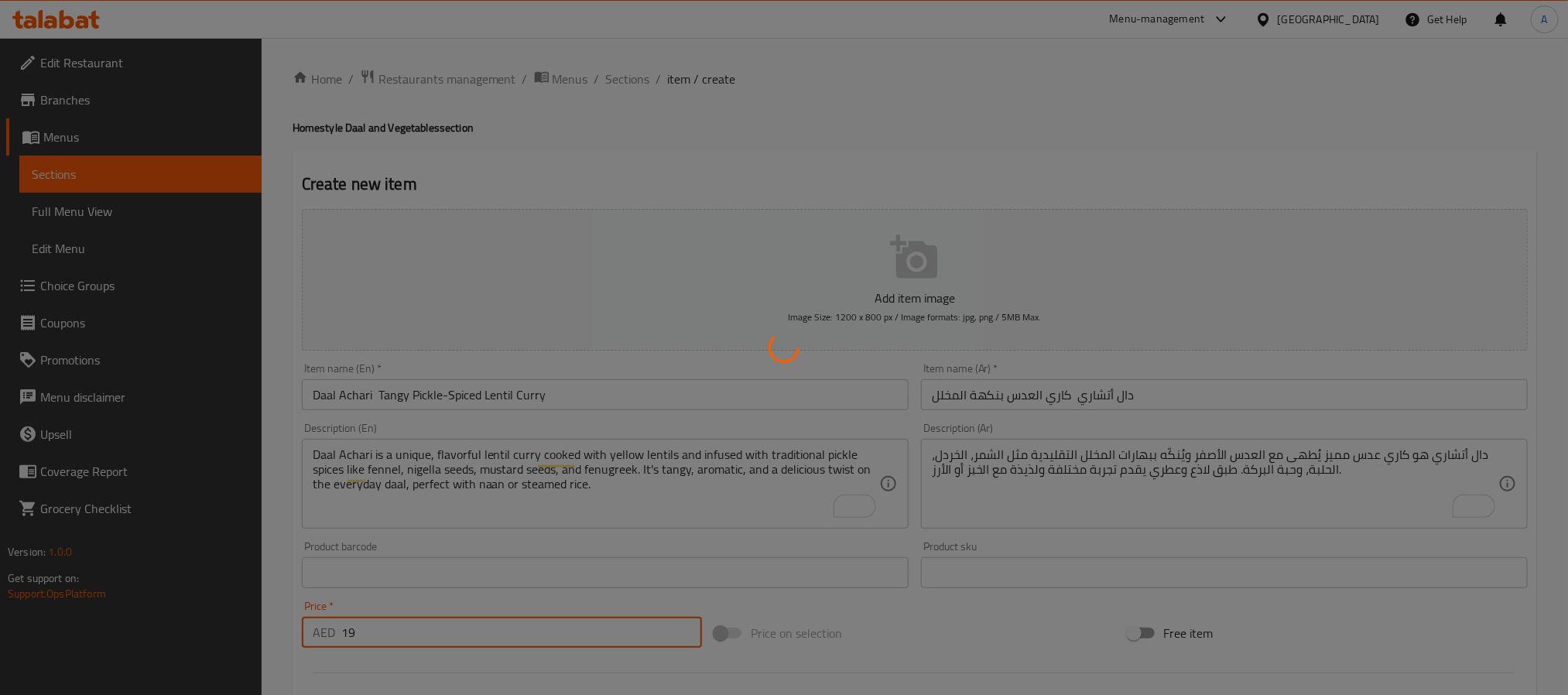
type input "0"
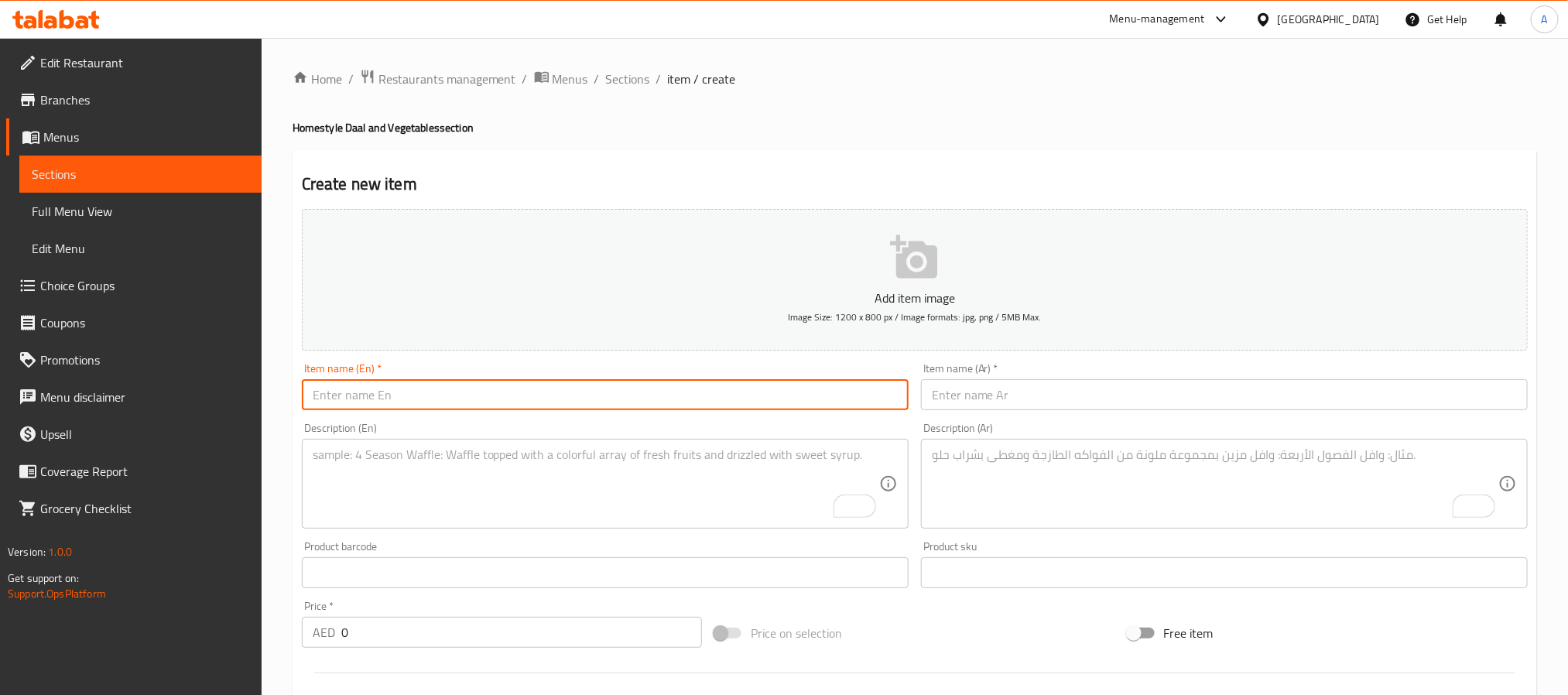
click at [524, 409] on input "text" at bounding box center [605, 394] width 607 height 31
paste input "Daal Chicken Lentils with Chicken Curry"
type input "Daal Chicken Lentils with Chicken Curry"
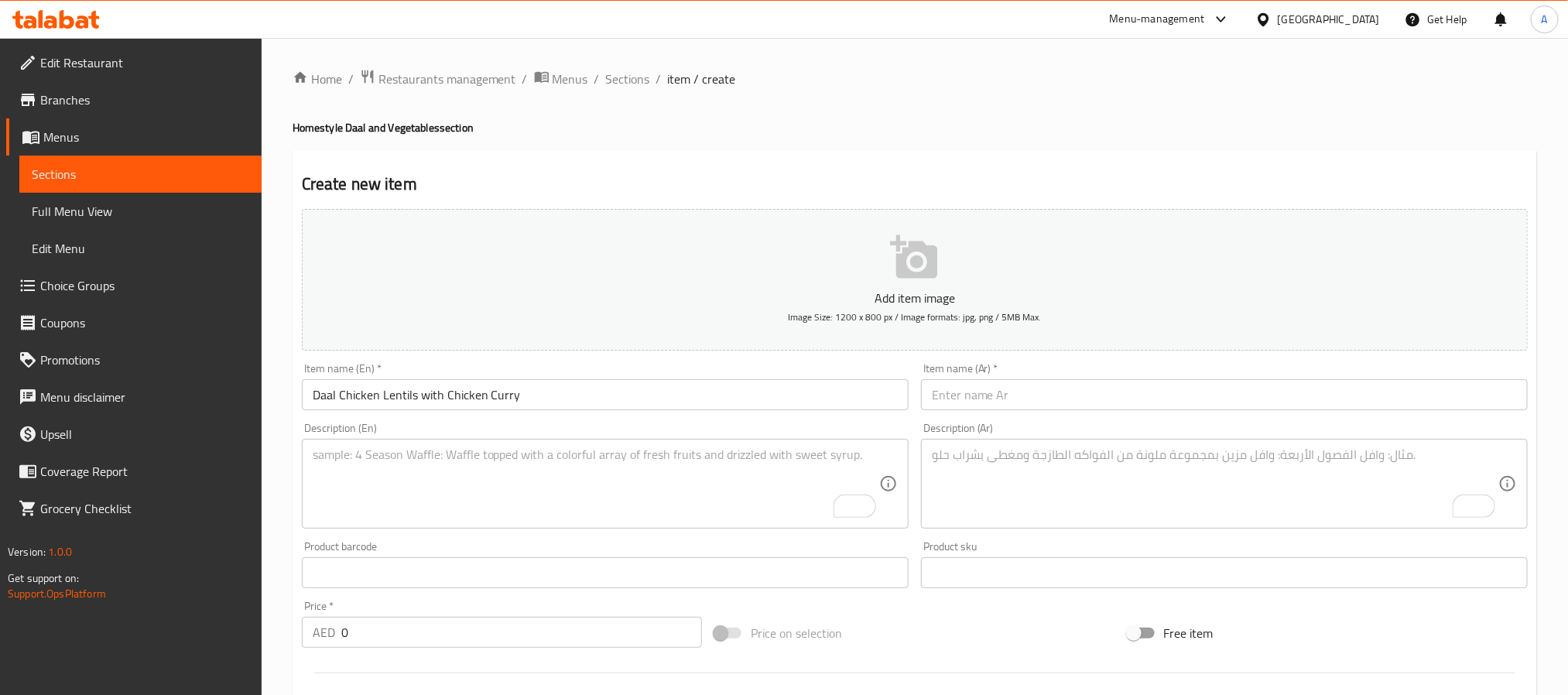
click at [983, 406] on input "text" at bounding box center [1225, 394] width 607 height 31
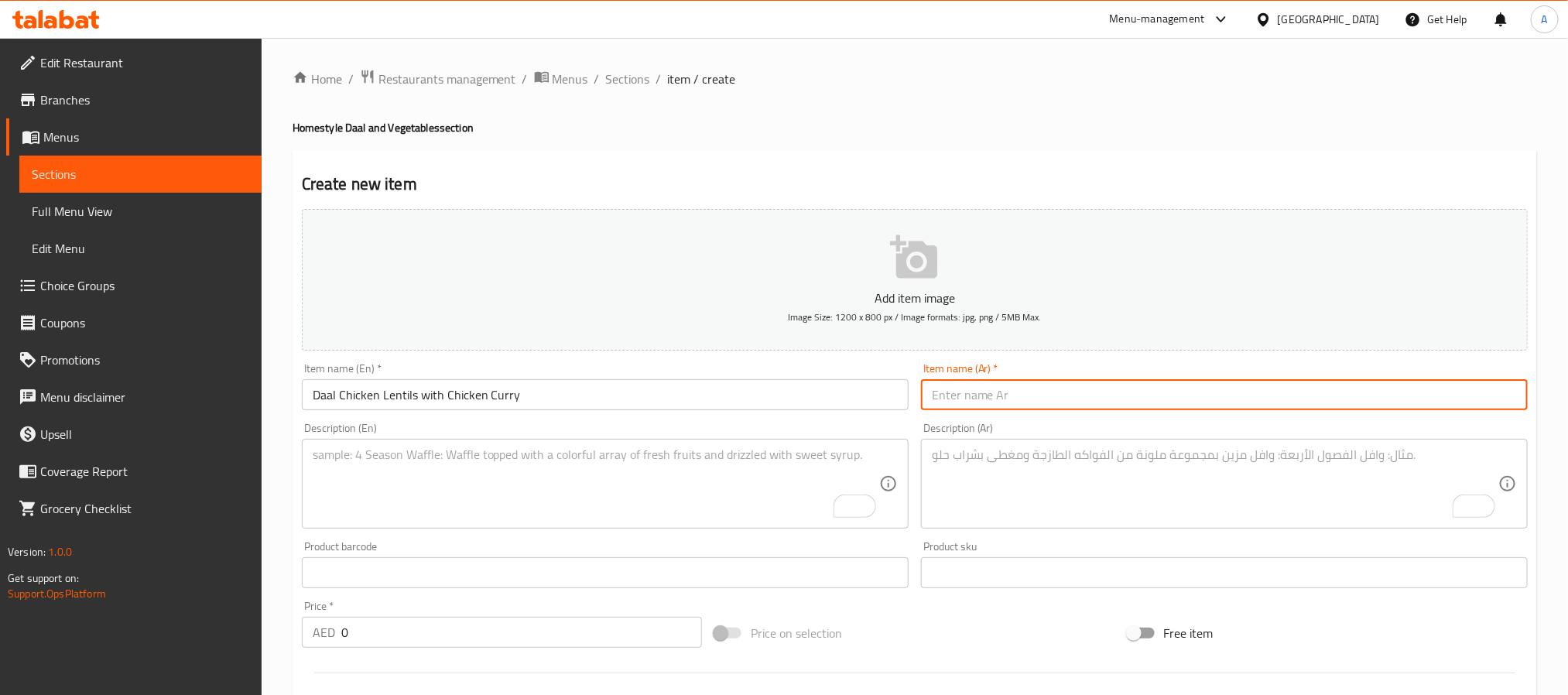
paste input "دال دجاج – عدس مع كاري الدجاج"
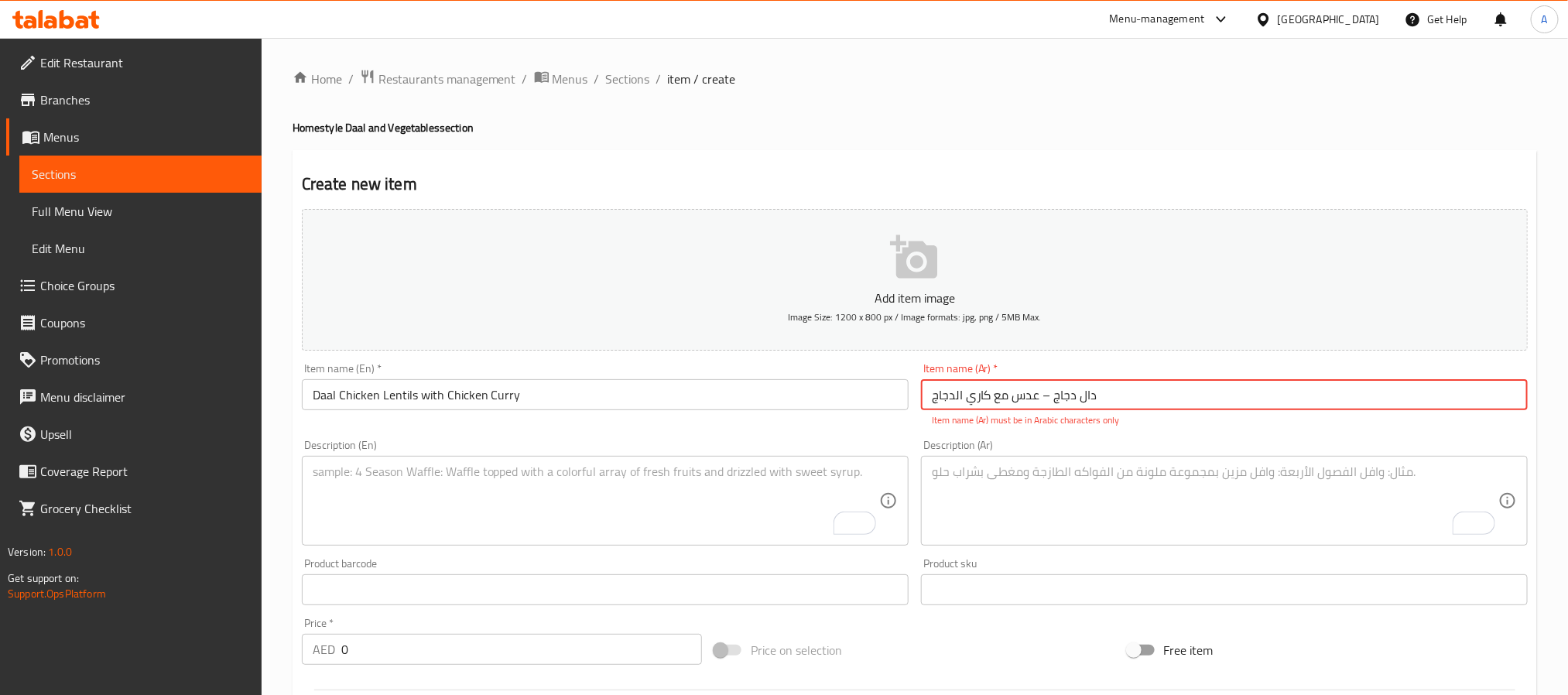
drag, startPoint x: 1036, startPoint y: 396, endPoint x: 1045, endPoint y: 393, distance: 9.5
click at [1045, 393] on input "دال دجاج – عدس مع كاري الدجاج" at bounding box center [1225, 394] width 607 height 31
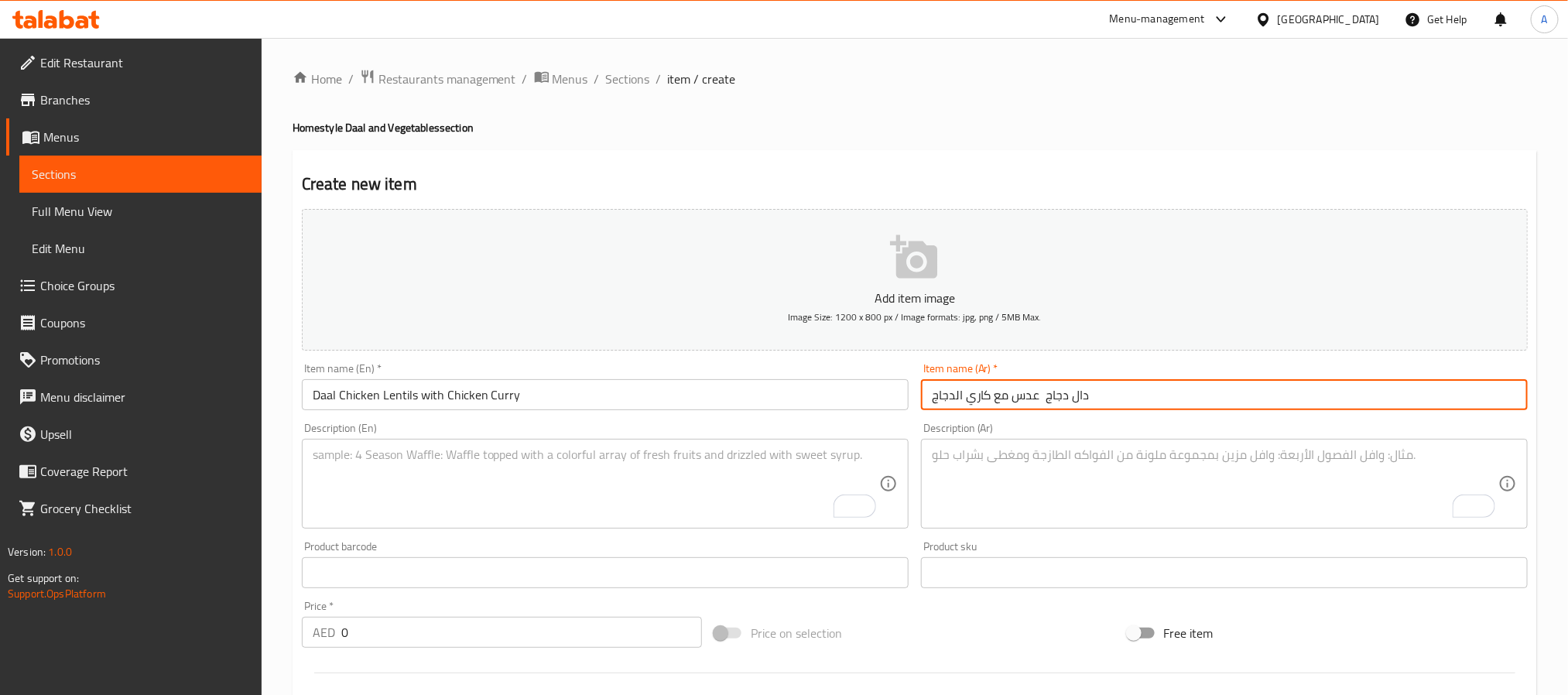
type input "دال دجاج عدس مع كاري الدجاج"
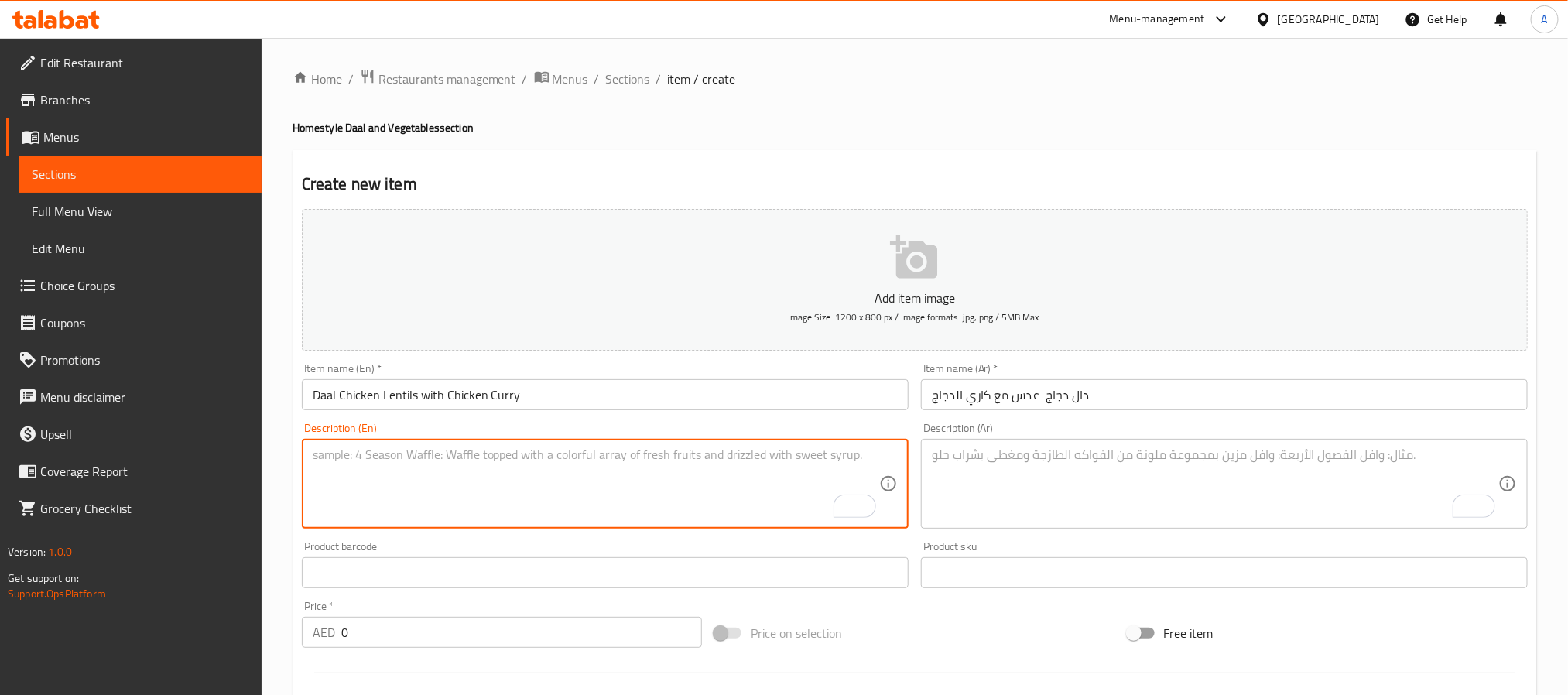
click at [577, 510] on textarea "To enrich screen reader interactions, please activate Accessibility in Grammarl…" at bounding box center [595, 483] width 567 height 74
paste textarea "Daal Chicken is a delicious, hearty curry made with yellow lentils and tender c…"
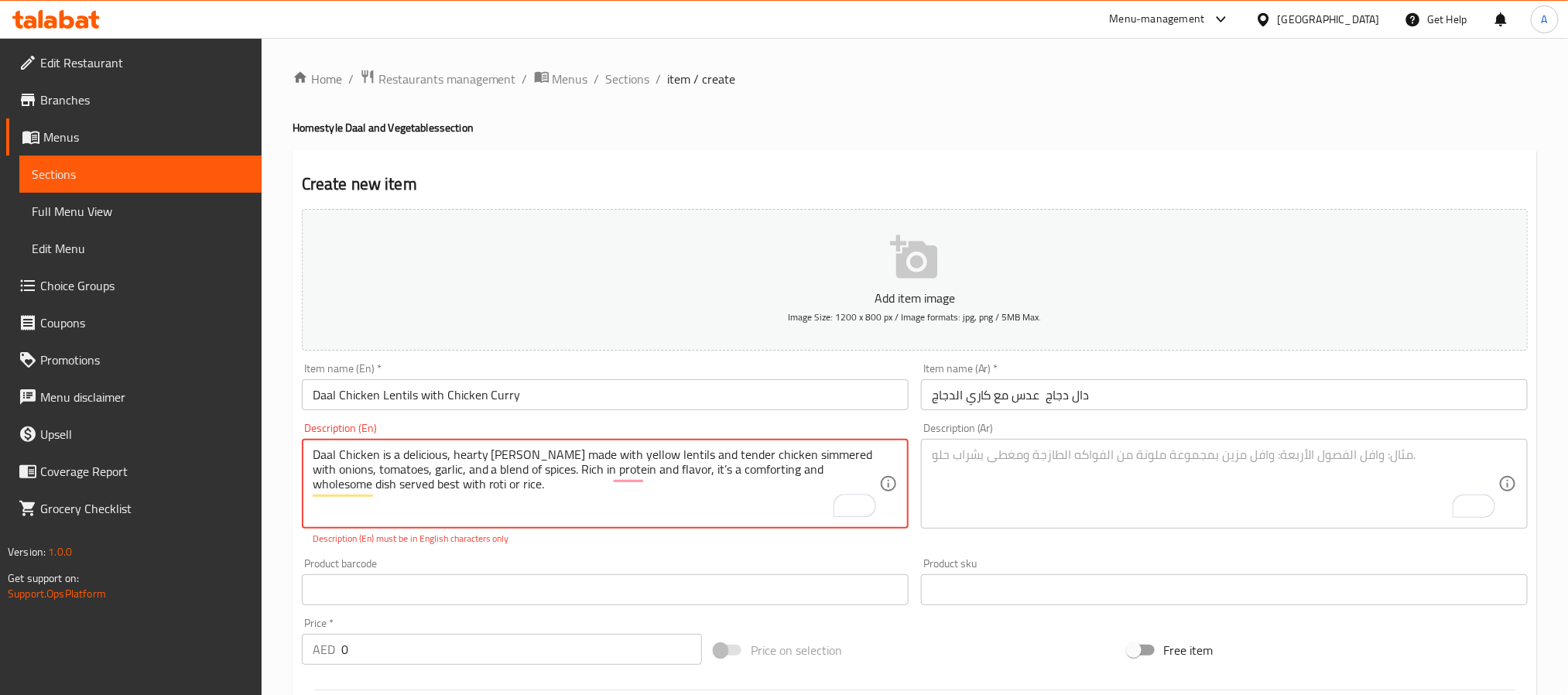
click at [660, 467] on textarea "Daal Chicken is a delicious, hearty curry made with yellow lentils and tender c…" at bounding box center [595, 483] width 567 height 74
type textarea "Daal Chicken is a delicious, hearty curry made with yellow lentils and tender c…"
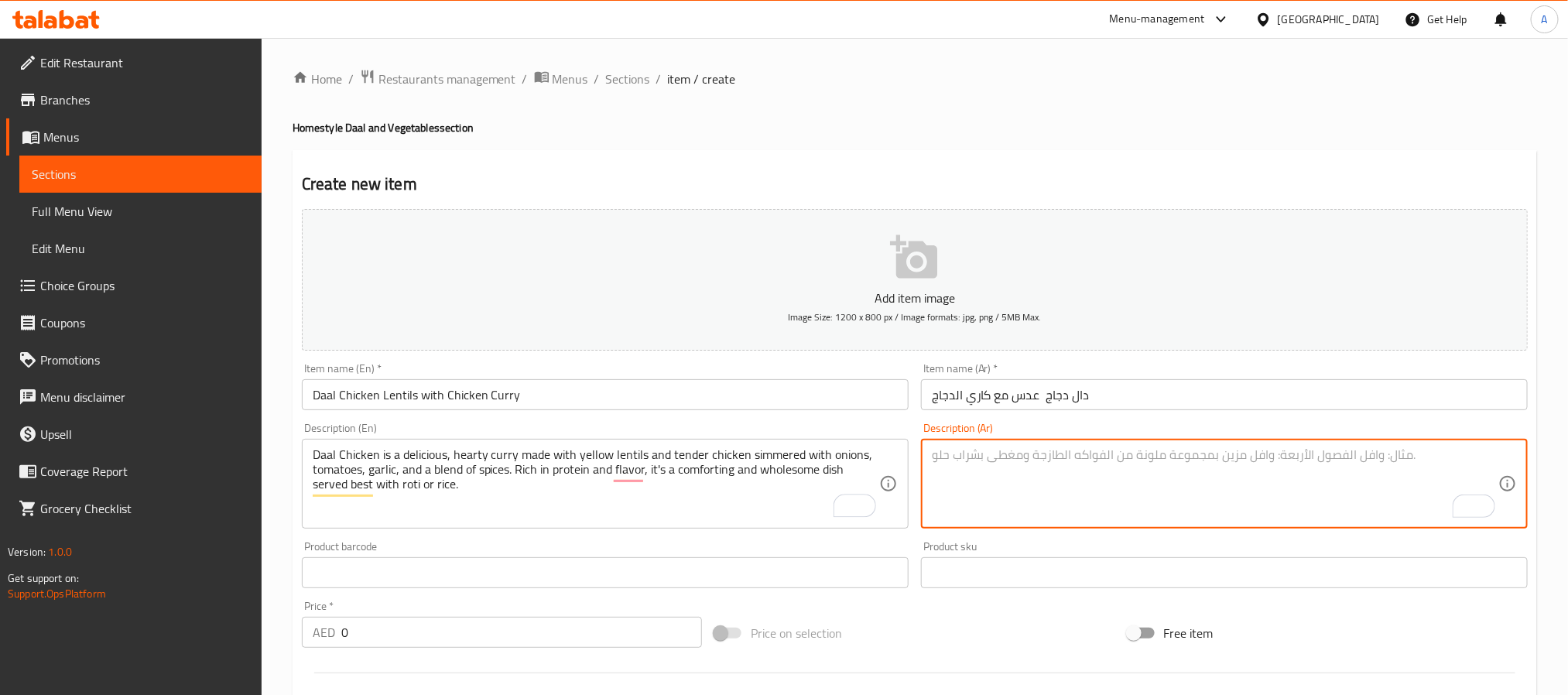
click at [1113, 480] on textarea "To enrich screen reader interactions, please activate Accessibility in Grammarl…" at bounding box center [1214, 483] width 567 height 74
paste textarea "دال دجاج هو كاري لذيذ غني بالبروتين يُحضَّر من العدس الأصفر والدجاج الطري المطه…"
type textarea "دال دجاج هو كاري لذيذ غني بالبروتين يُحضَّر من العدس الأصفر والدجاج الطري المطه…"
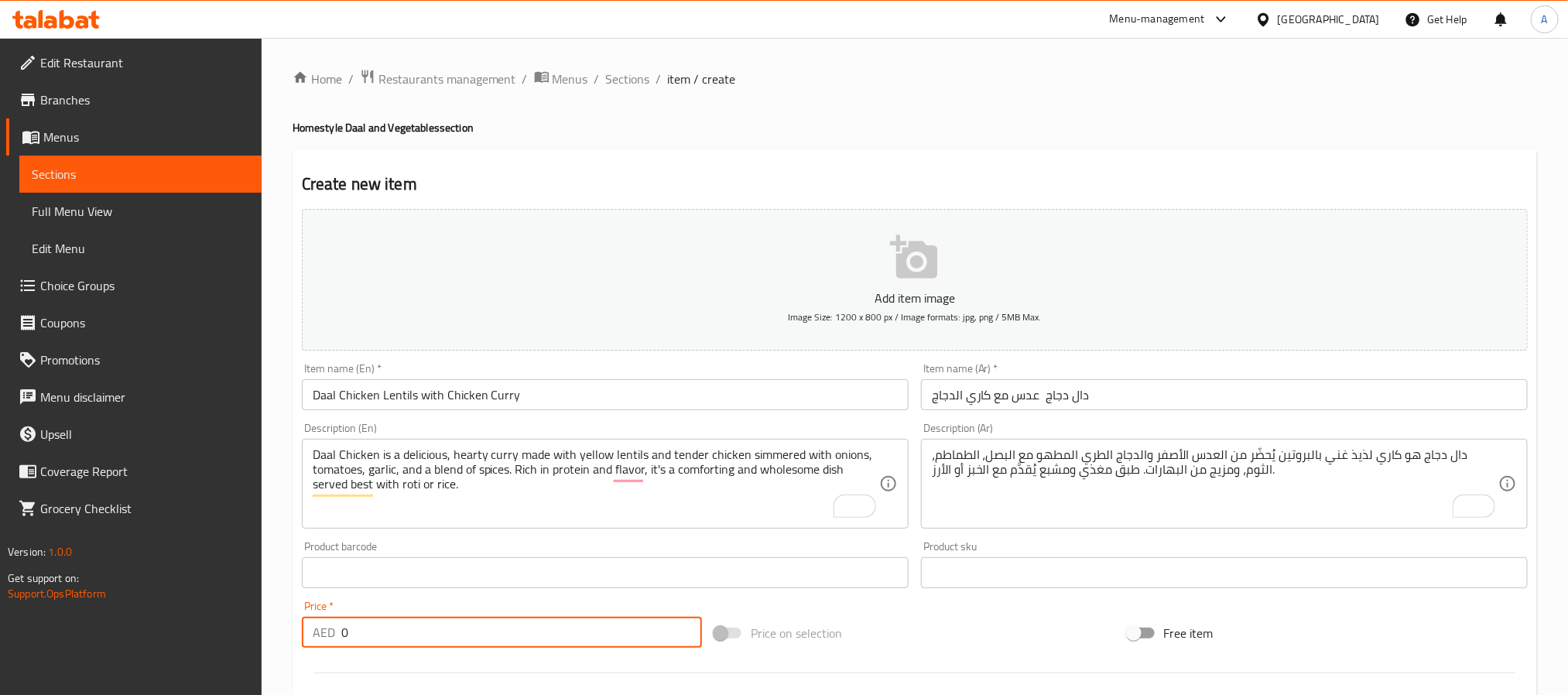
drag, startPoint x: 400, startPoint y: 646, endPoint x: 332, endPoint y: 658, distance: 69.1
click at [332, 658] on div "Add item image Image Size: 1200 x 800 px / Image formats: jpg, png / 5MB Max. I…" at bounding box center [915, 535] width 1239 height 667
paste input "26.6"
type input "26.6"
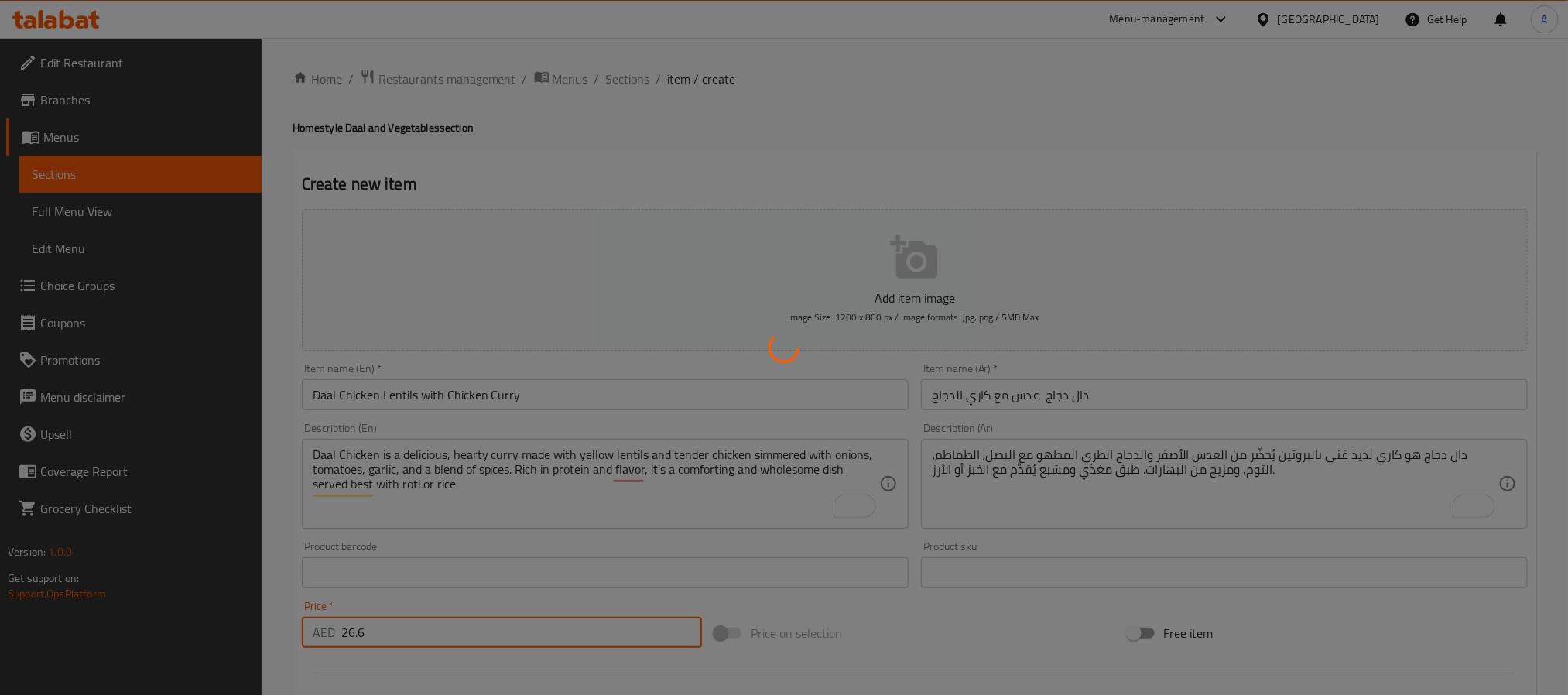
type input "0"
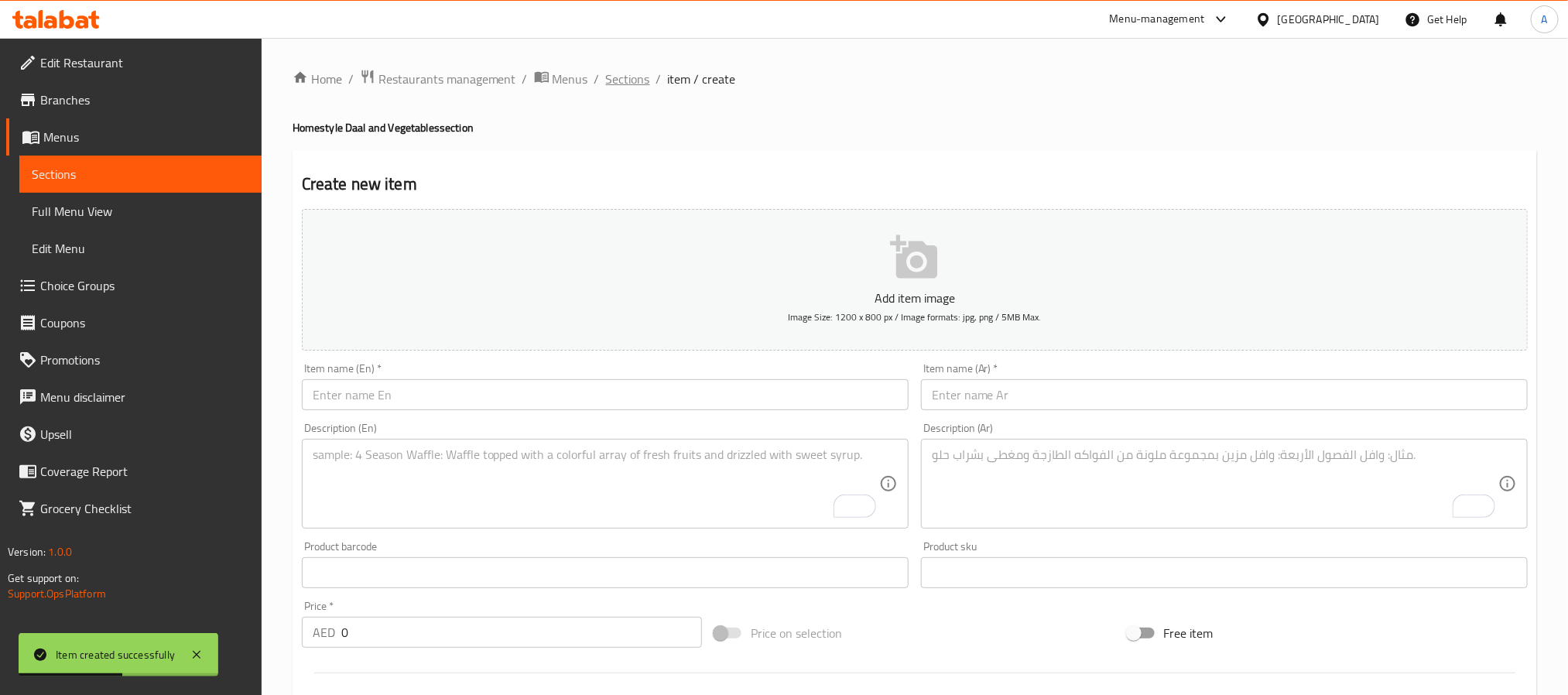
click at [615, 82] on span "Sections" at bounding box center [627, 79] width 44 height 19
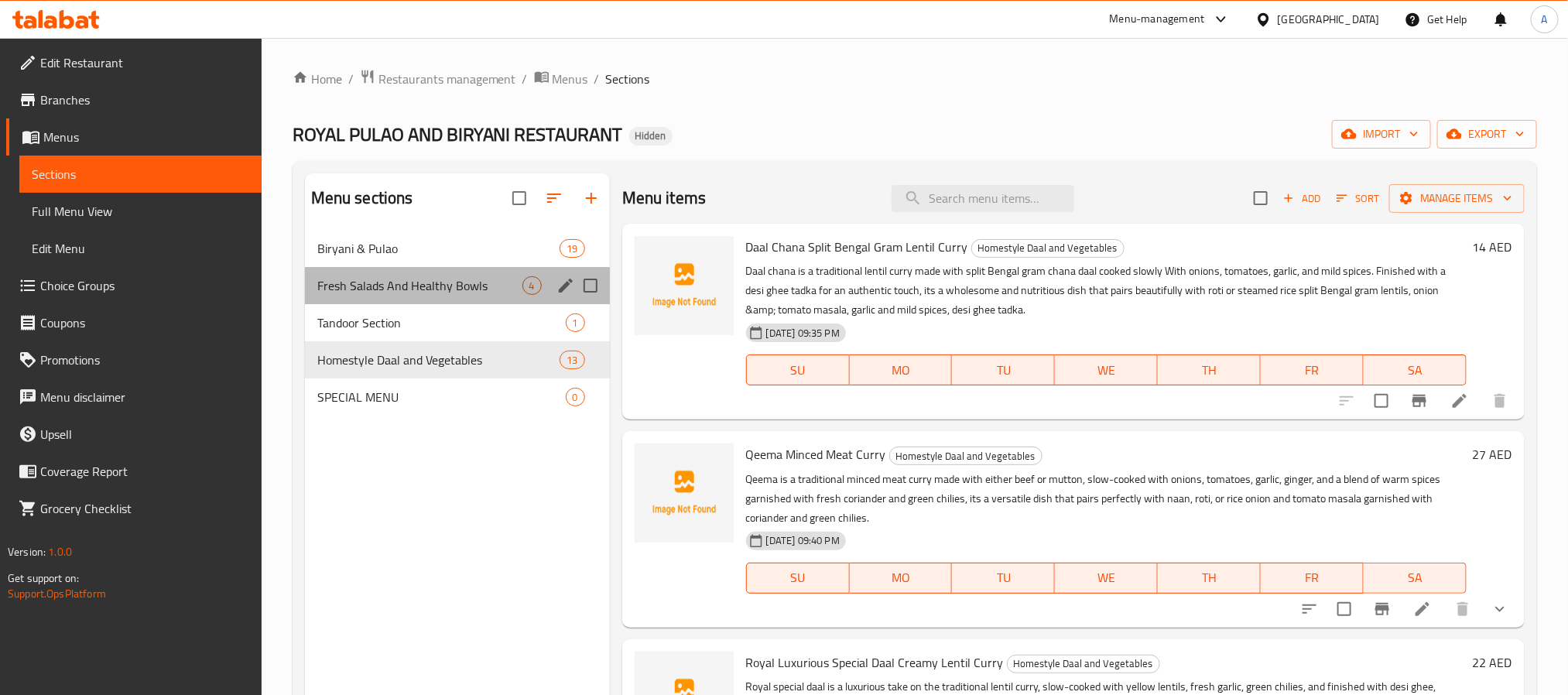
click at [469, 274] on div "Fresh Salads And Healthy Bowls 4" at bounding box center [457, 285] width 305 height 37
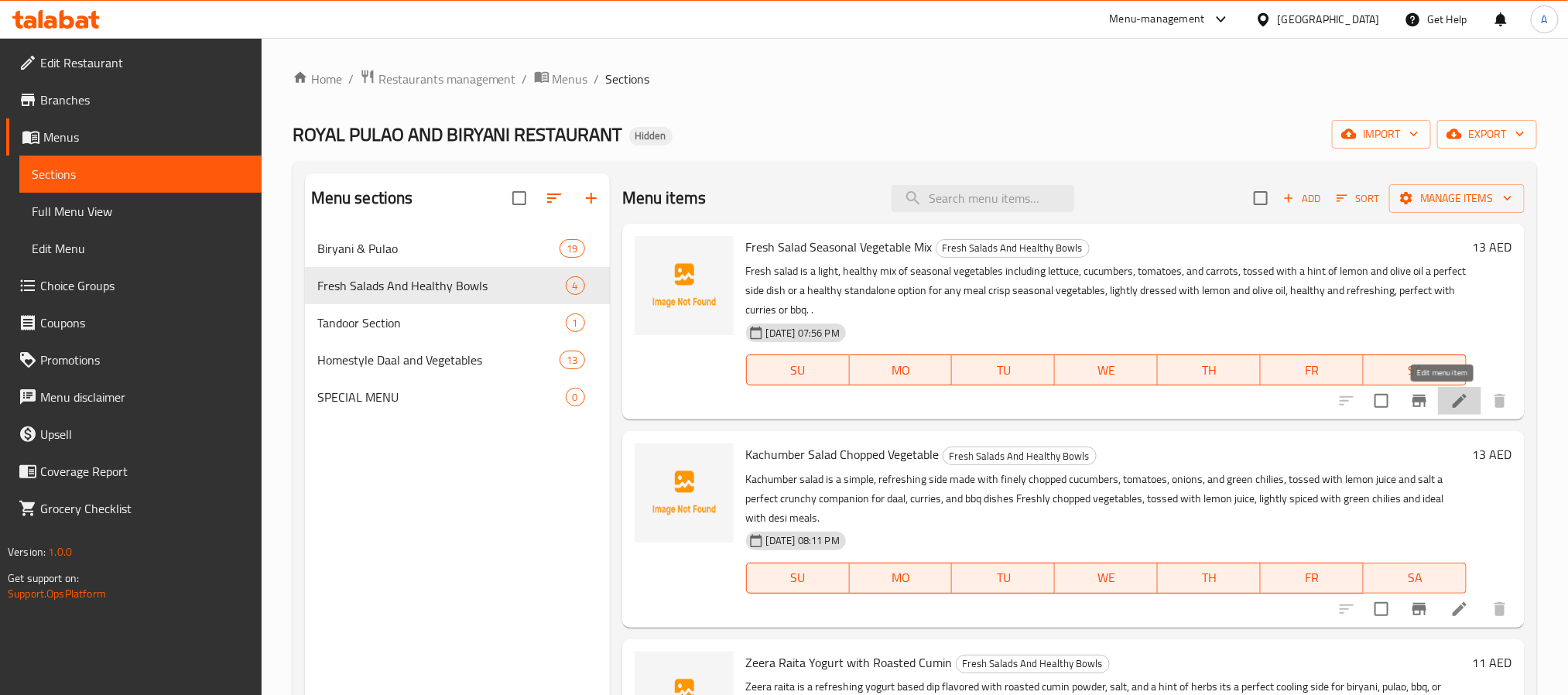
click at [1450, 399] on icon at bounding box center [1460, 401] width 19 height 19
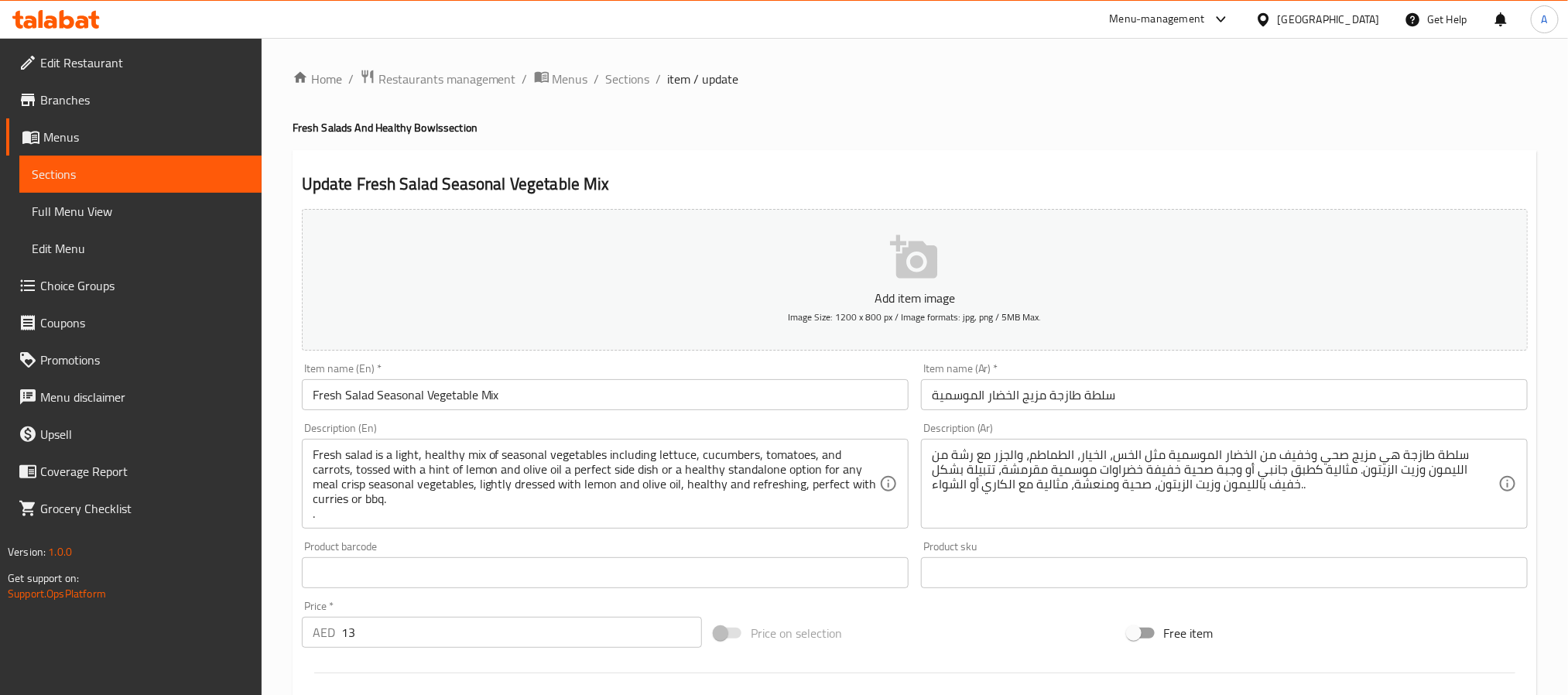
scroll to position [5, 0]
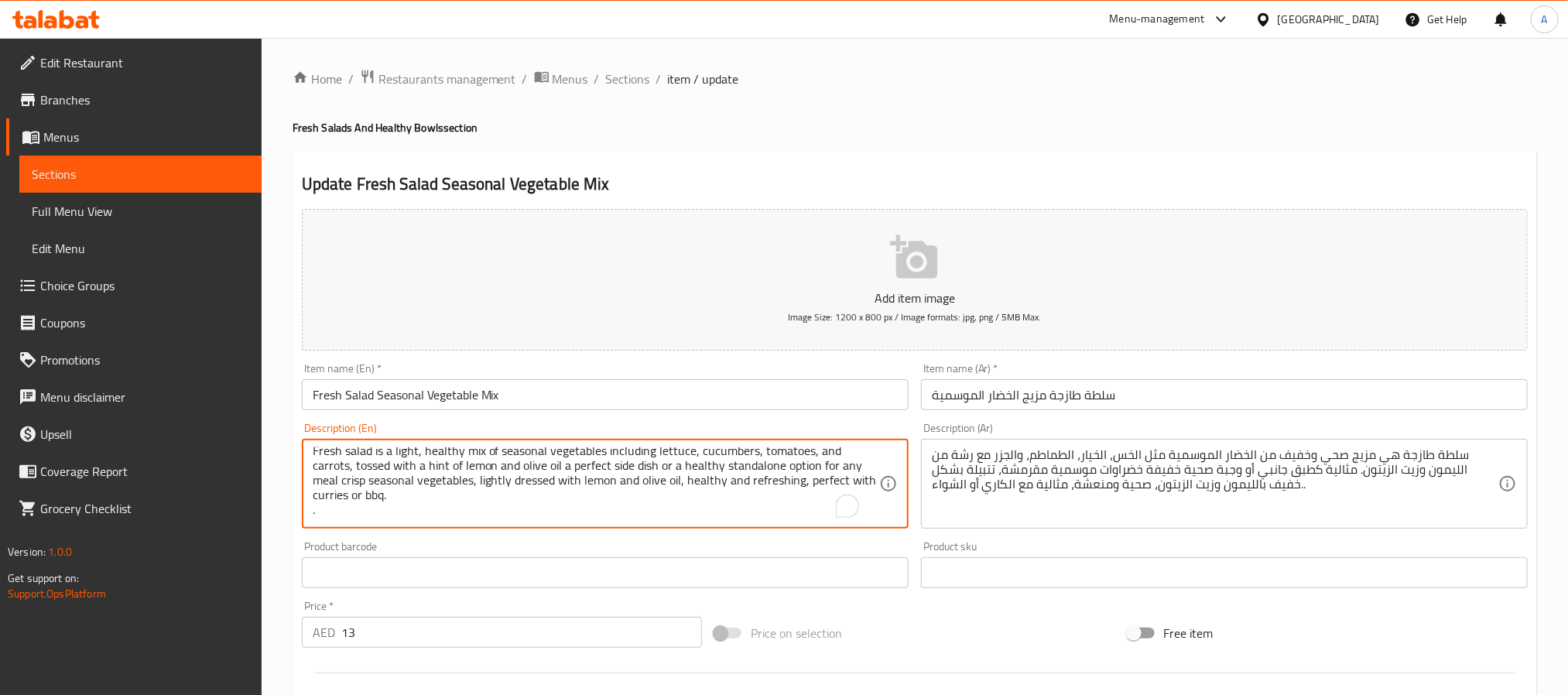
click at [499, 476] on textarea "Fresh salad is a light, healthy mix of seasonal vegetables including lettuce, c…" at bounding box center [595, 483] width 567 height 74
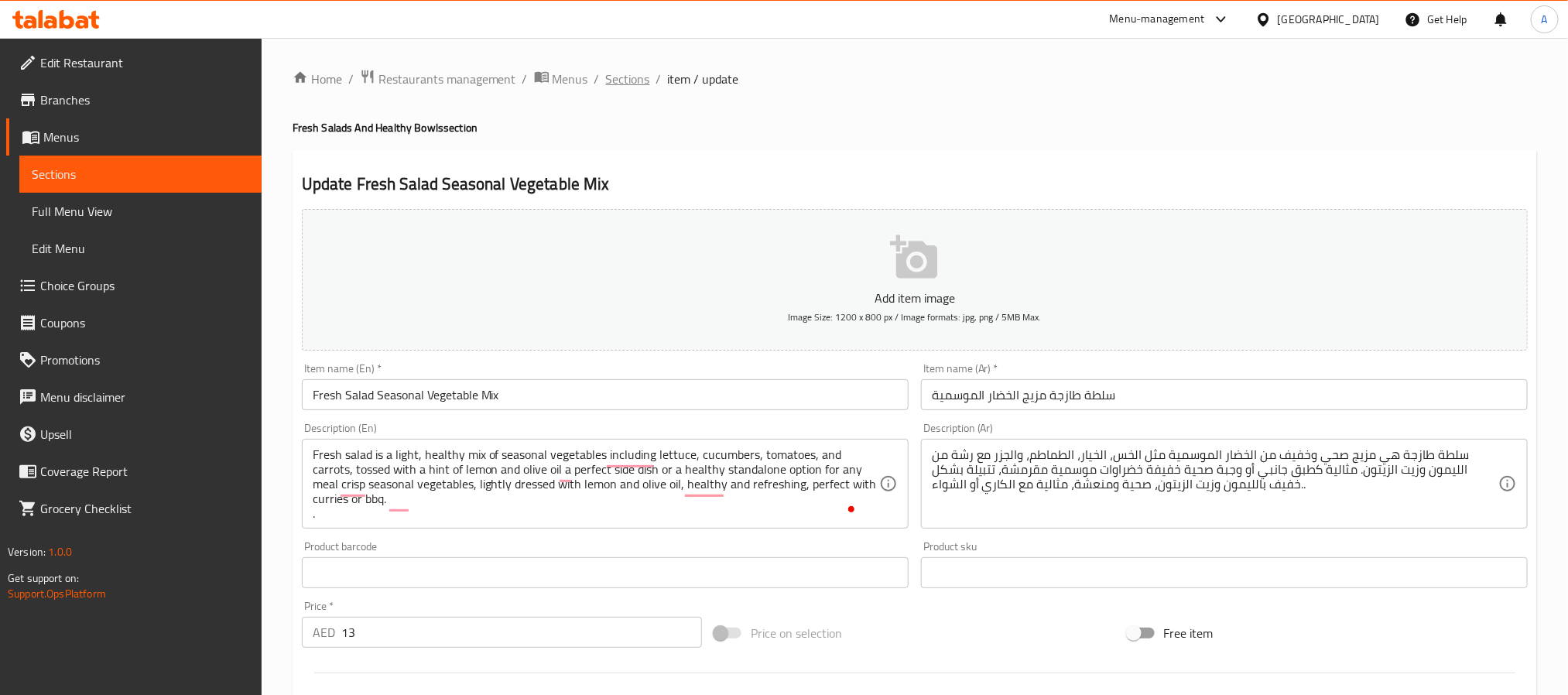
click at [624, 79] on span "Sections" at bounding box center [627, 79] width 44 height 19
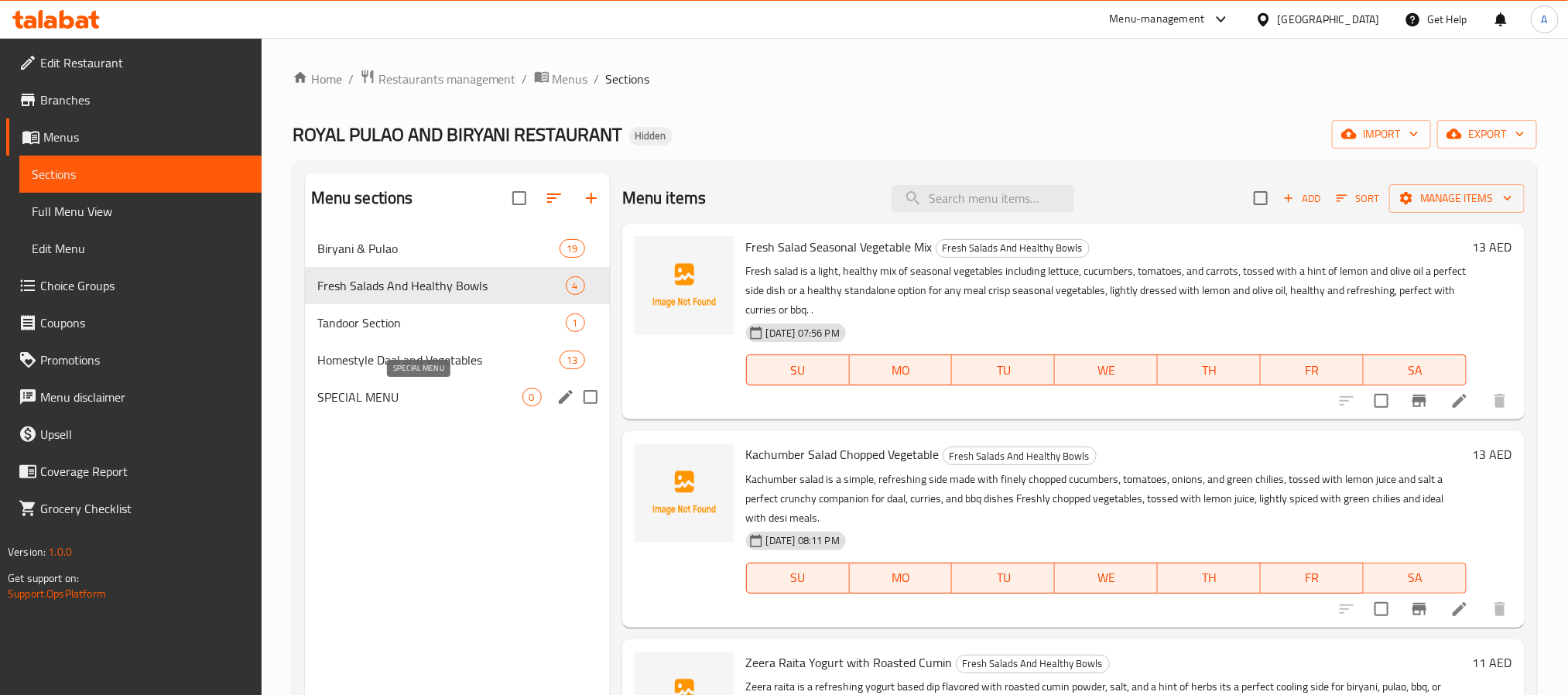
click at [469, 401] on span "SPECIAL MENU" at bounding box center [420, 396] width 205 height 19
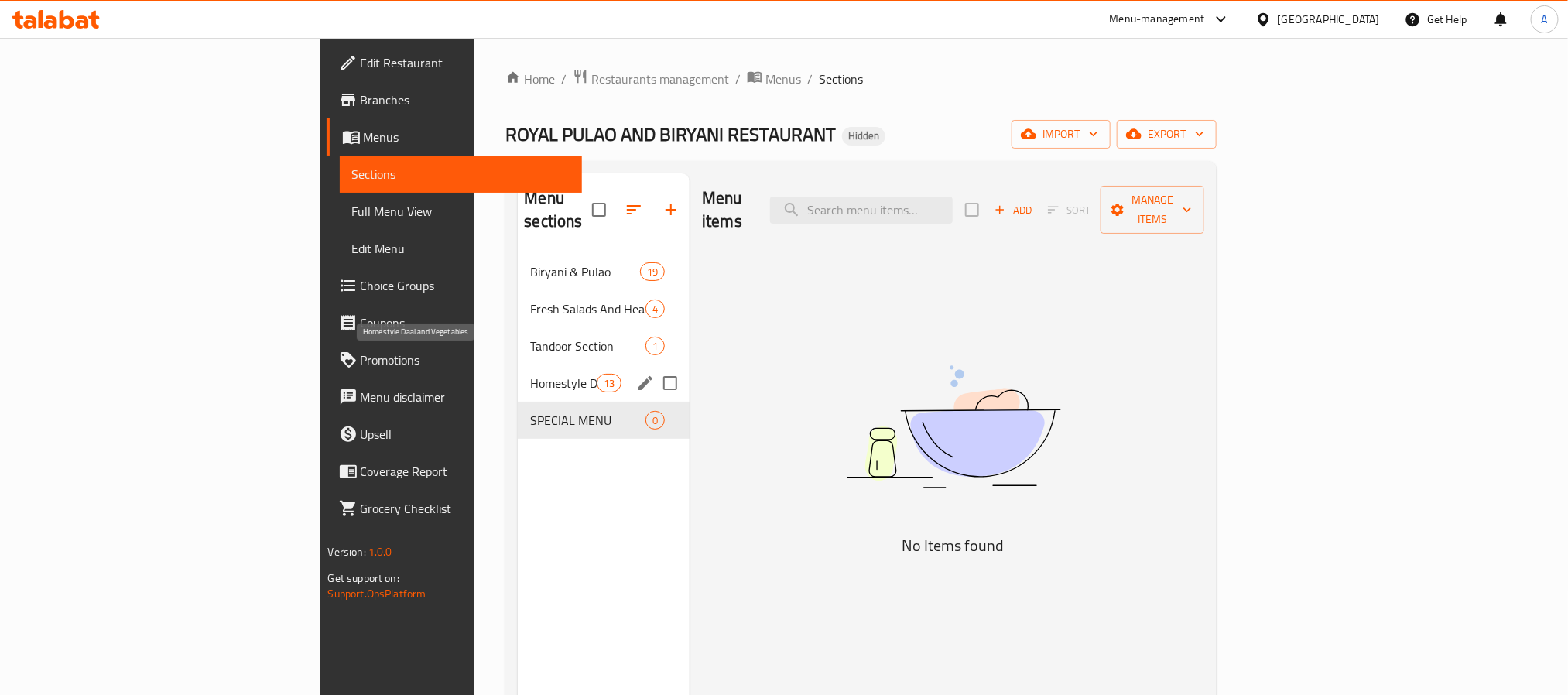
click at [530, 374] on span "Homestyle Daal and Vegetables" at bounding box center [563, 383] width 65 height 19
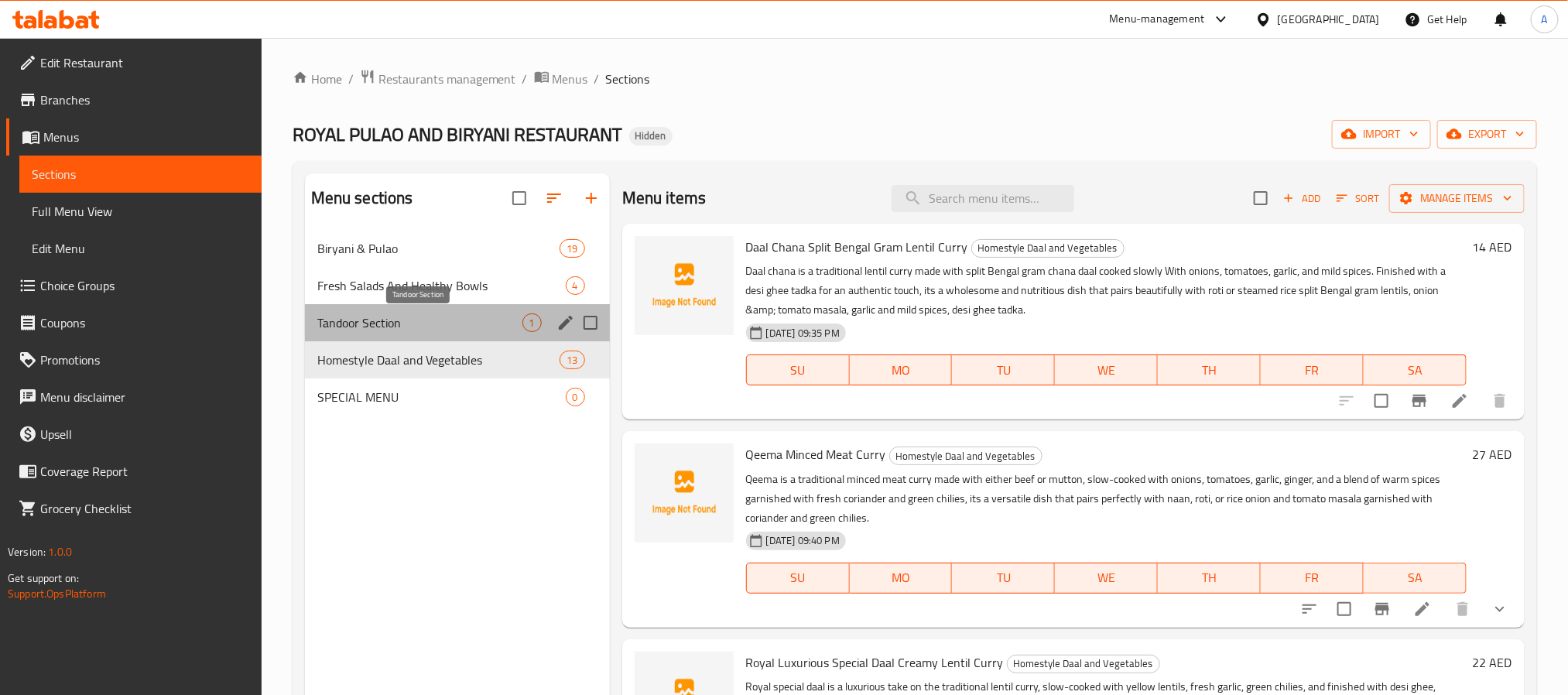
click at [421, 313] on span "Tandoor Section" at bounding box center [420, 323] width 205 height 19
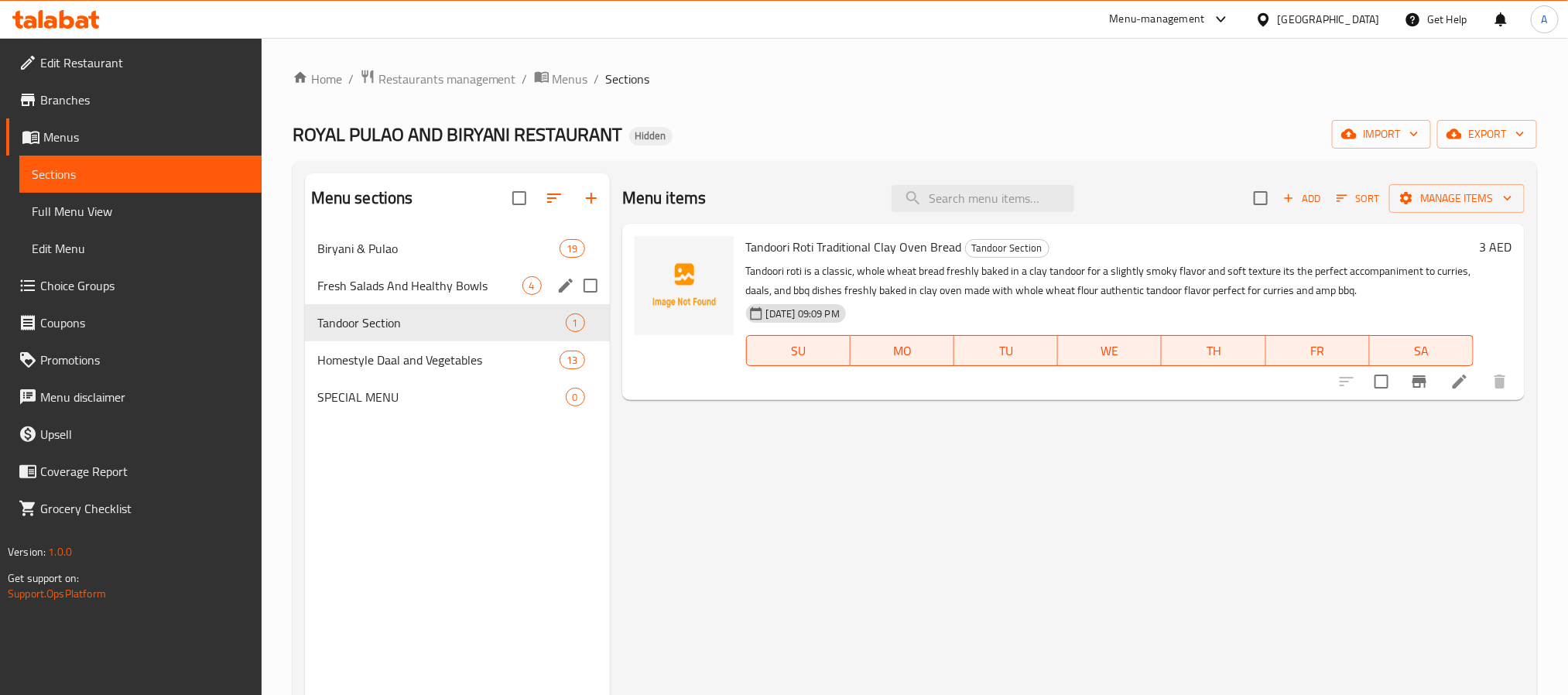
click at [418, 270] on div "Fresh Salads And Healthy Bowls 4" at bounding box center [457, 285] width 305 height 37
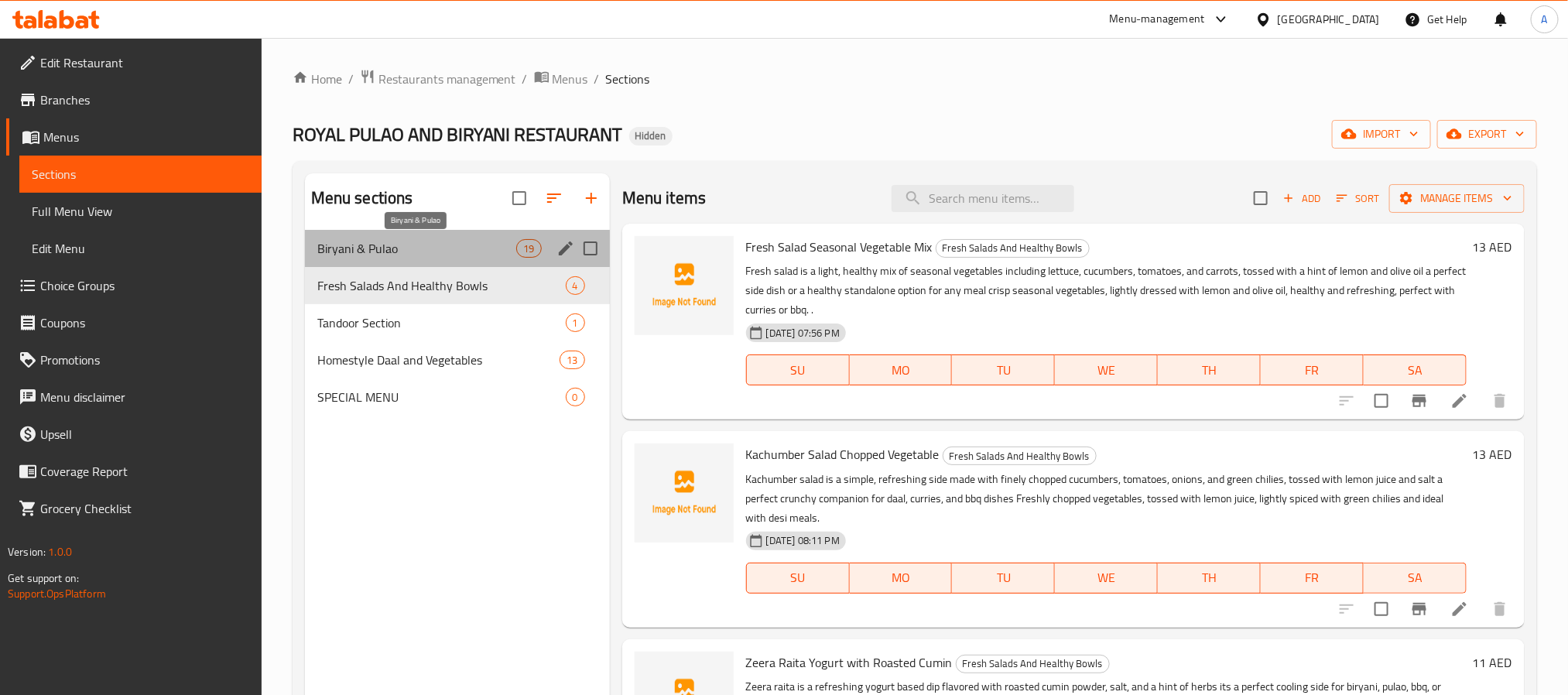
click at [426, 240] on span "Biryani & Pulao" at bounding box center [417, 248] width 200 height 19
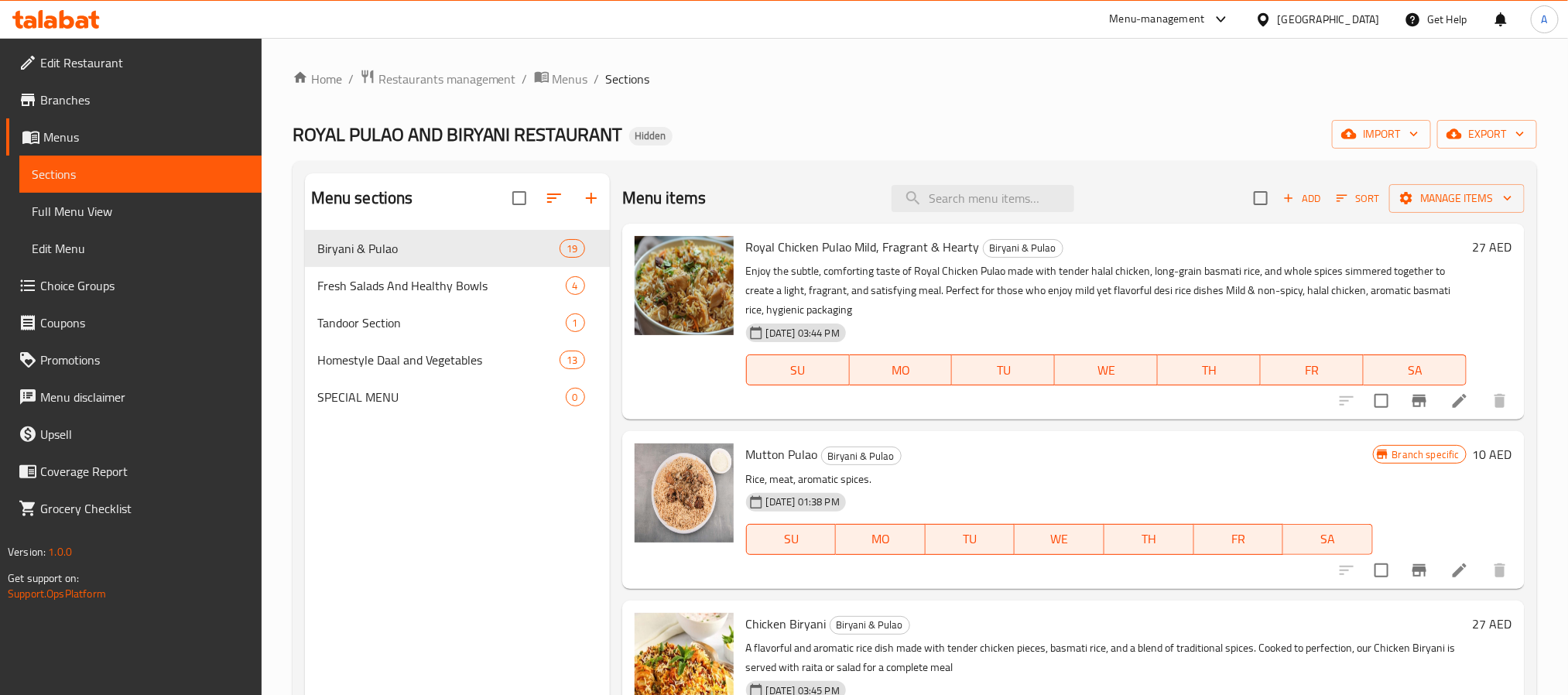
click at [1008, 181] on div "Menu items Add Sort Manage items" at bounding box center [1073, 199] width 903 height 50
click at [1008, 205] on input "search" at bounding box center [983, 198] width 183 height 27
paste input "Economy"
type input "Economy"
click at [595, 198] on icon "button" at bounding box center [592, 198] width 11 height 11
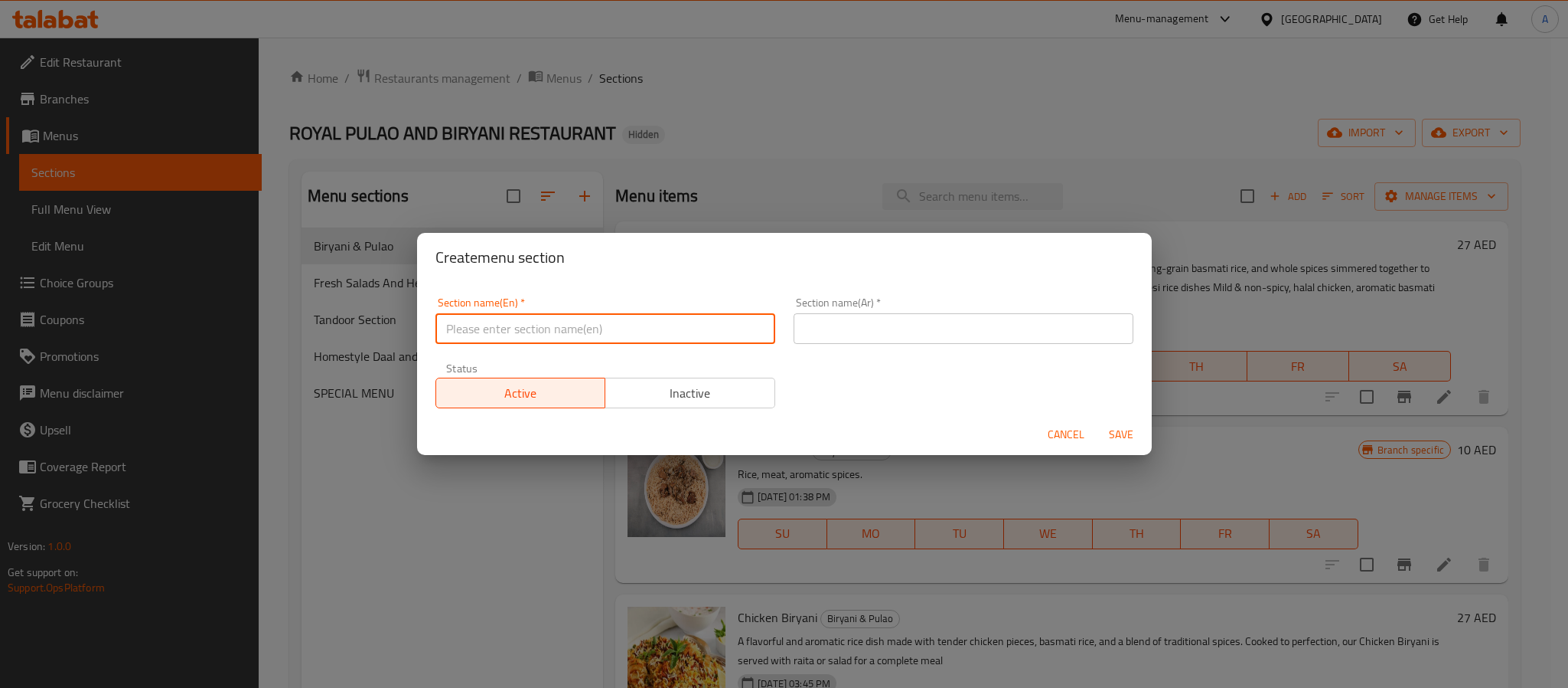
click at [461, 326] on input "text" at bounding box center [605, 328] width 340 height 30
paste input "Bbq Platters And Grilled Specials"
type input "Bbq Platters And Grilled Specials"
paste input "أطباق باربكيو ومشويات مميزة"
click at [878, 340] on input "text" at bounding box center [964, 328] width 340 height 30
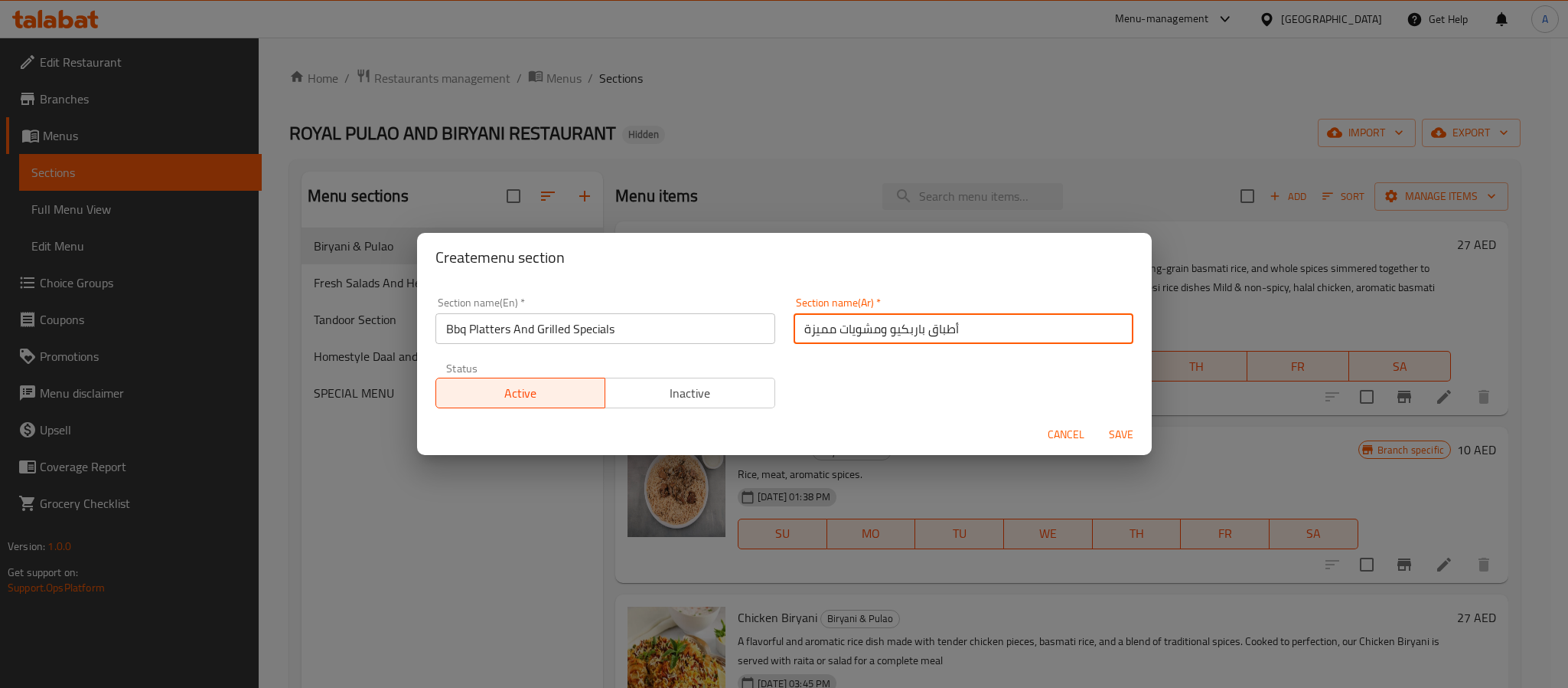
type input "أطباق باربكيو ومشويات مميزة"
click at [1132, 439] on span "Save" at bounding box center [1121, 434] width 37 height 19
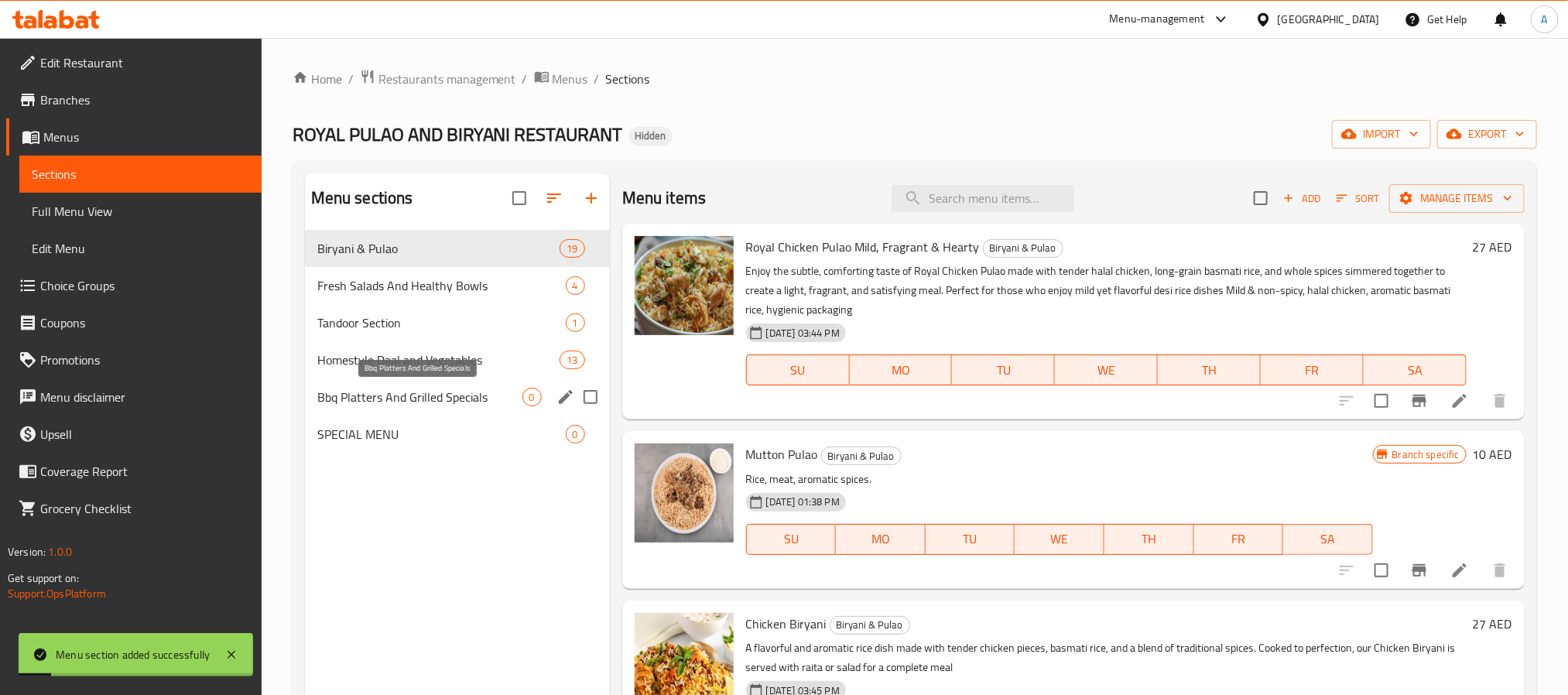
click at [344, 388] on span "Bbq Platters And Grilled Specials" at bounding box center [420, 396] width 205 height 19
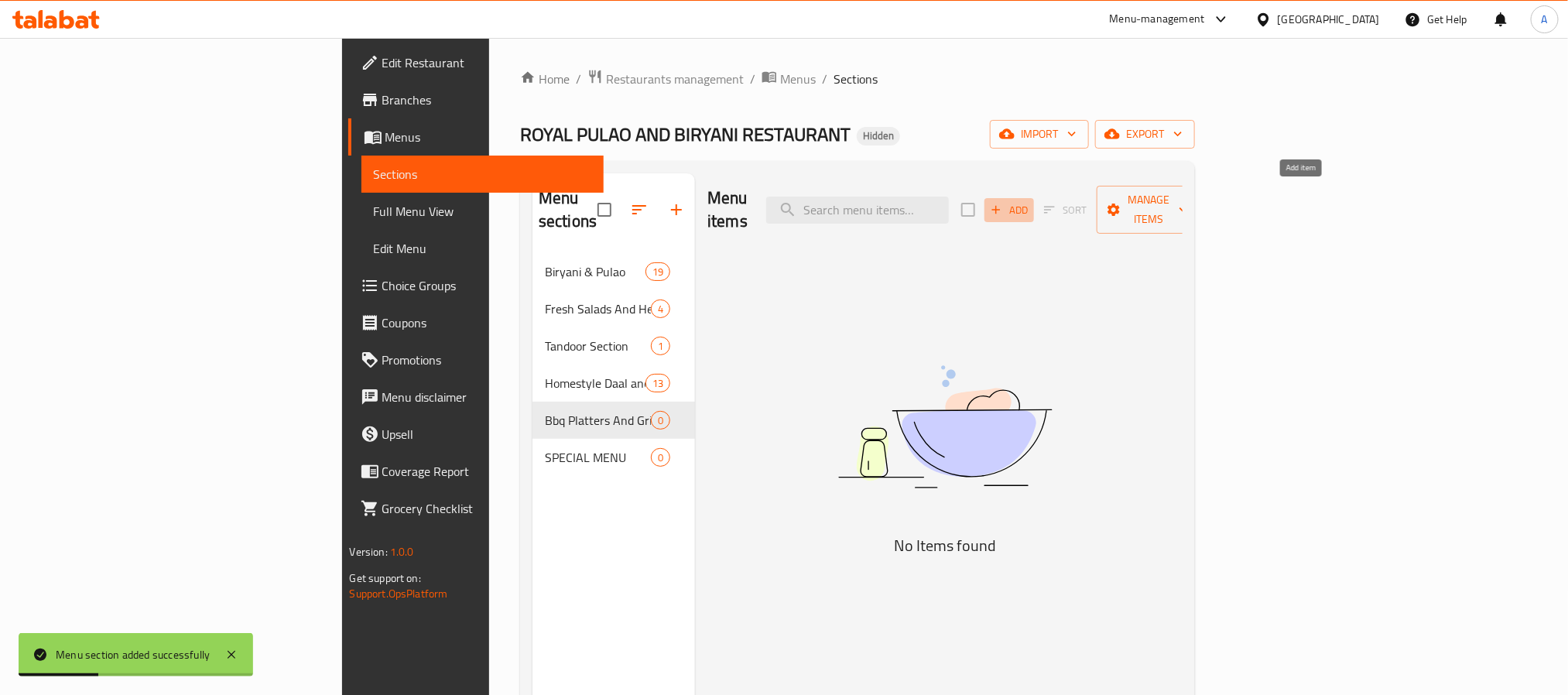
click at [1030, 202] on span "Add" at bounding box center [1009, 210] width 42 height 18
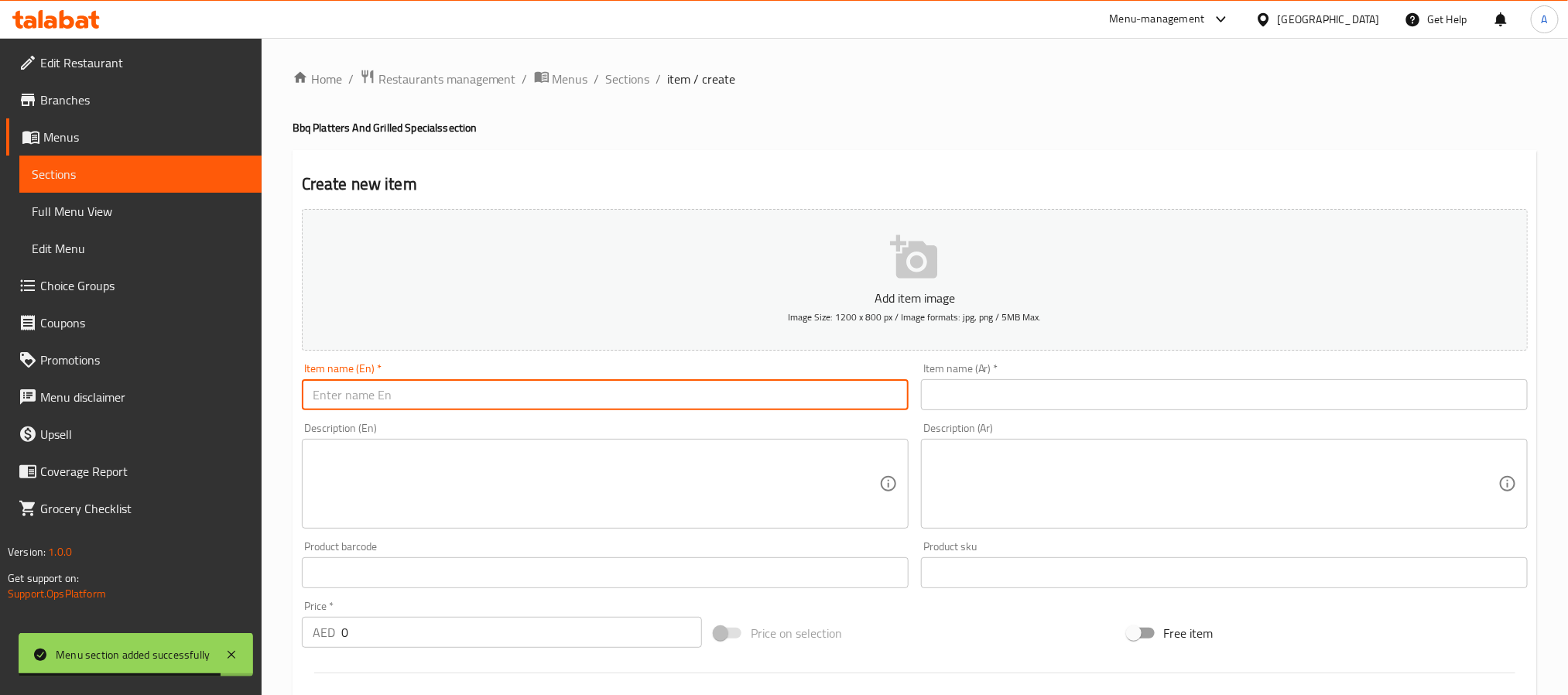
click at [469, 391] on input "text" at bounding box center [605, 394] width 607 height 31
paste input "Economy BBQ Platter – 2 Persons"
click at [427, 396] on input "Economy BBQ Platter – 2 Persons" at bounding box center [605, 394] width 607 height 31
type input "Economy BBQ Platter 2 Persons"
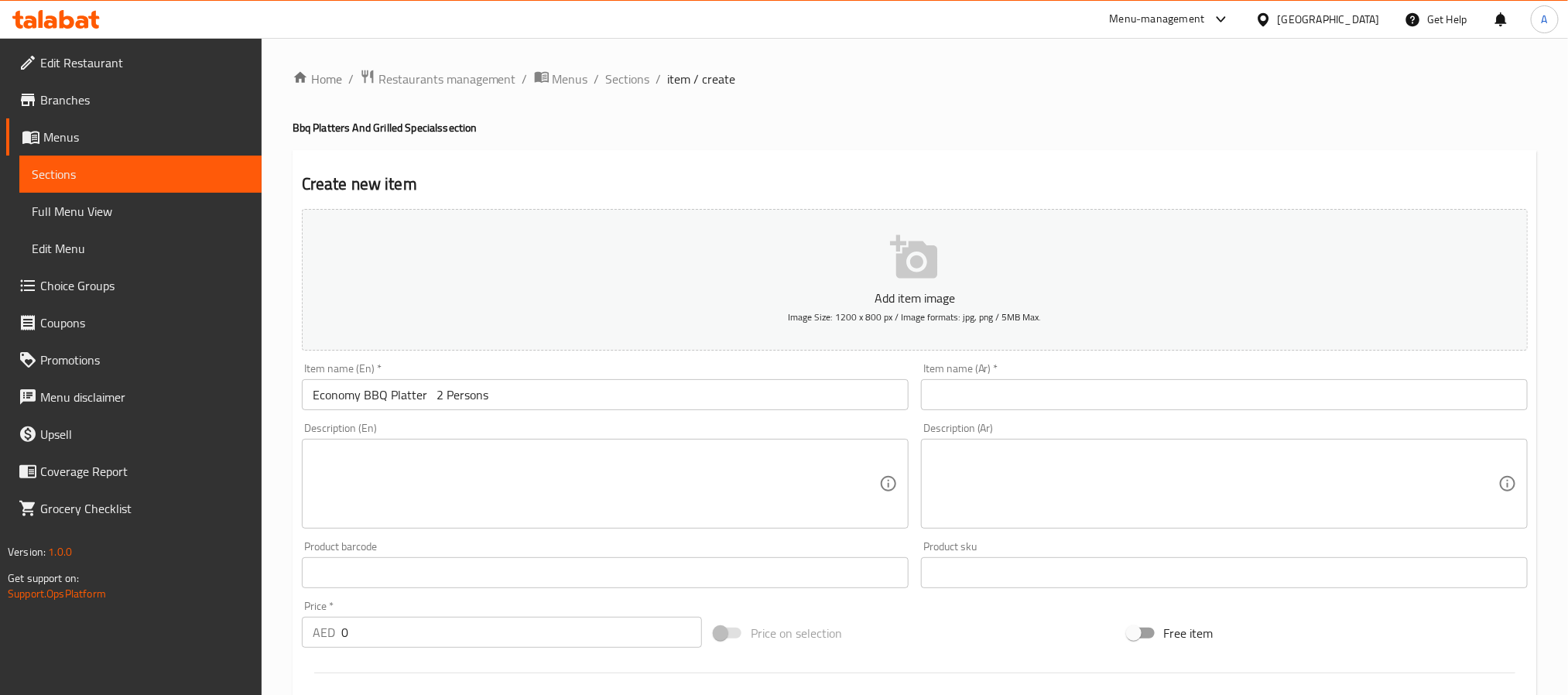
click at [1128, 402] on input "text" at bounding box center [1225, 394] width 607 height 31
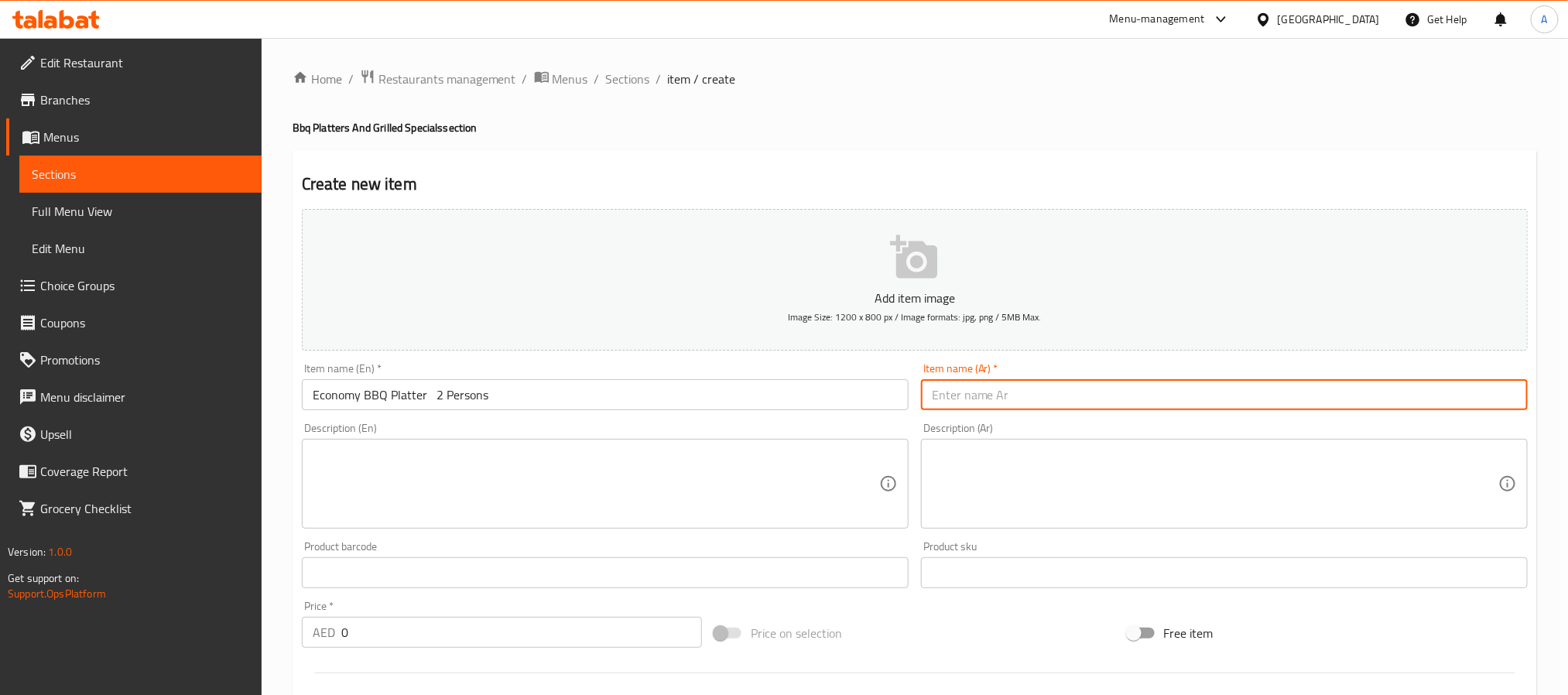
paste input "طبق مشاوي اقتصادي – لشخصين"
drag, startPoint x: 981, startPoint y: 390, endPoint x: 992, endPoint y: 386, distance: 11.7
click at [992, 386] on input "طبق مشاوي اقتصادي – لشخصين" at bounding box center [1225, 394] width 607 height 31
type input "طبق مشاوي اقتصادي لشخصين"
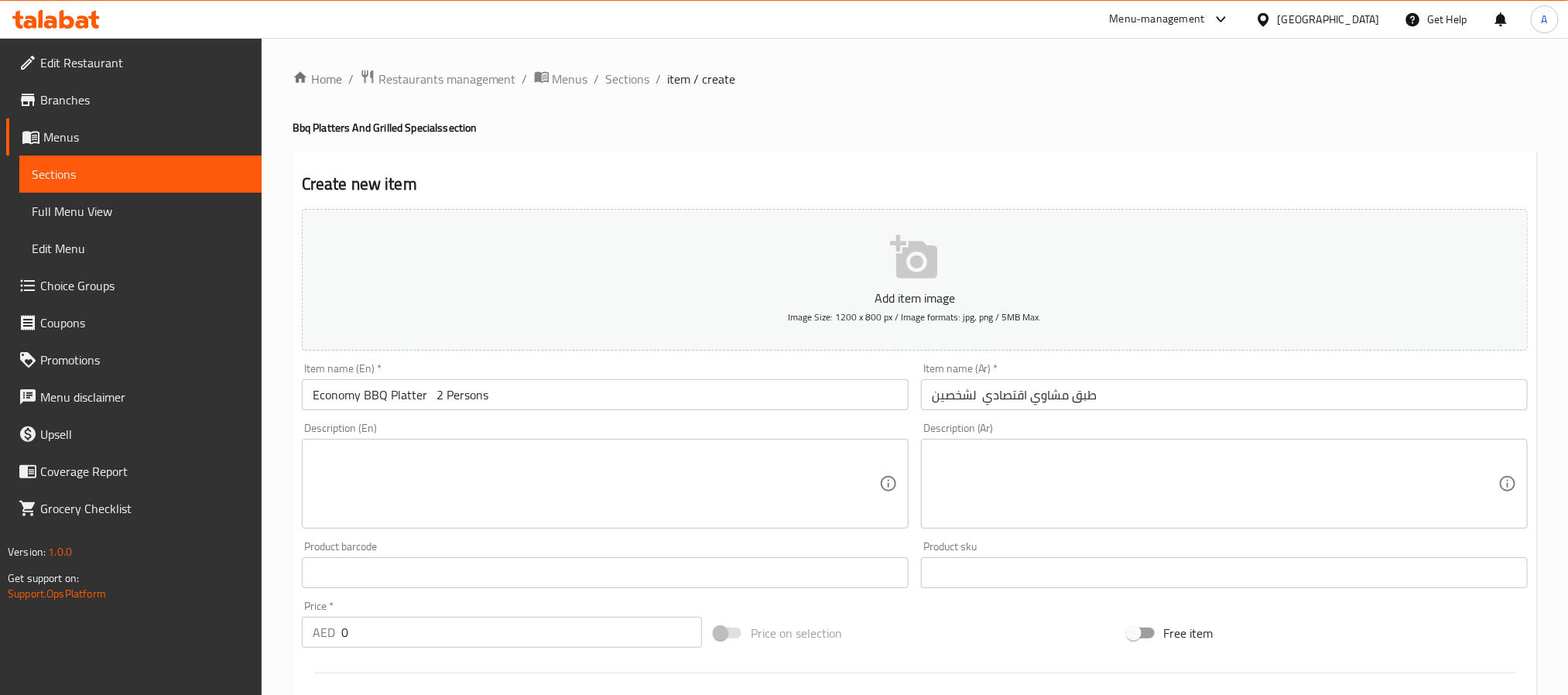
click at [607, 443] on div "Description (En)" at bounding box center [605, 483] width 607 height 90
paste textarea "Chicken boti 4 pcs – leg or chest juicy, marinated chicken grilled to perfectio…"
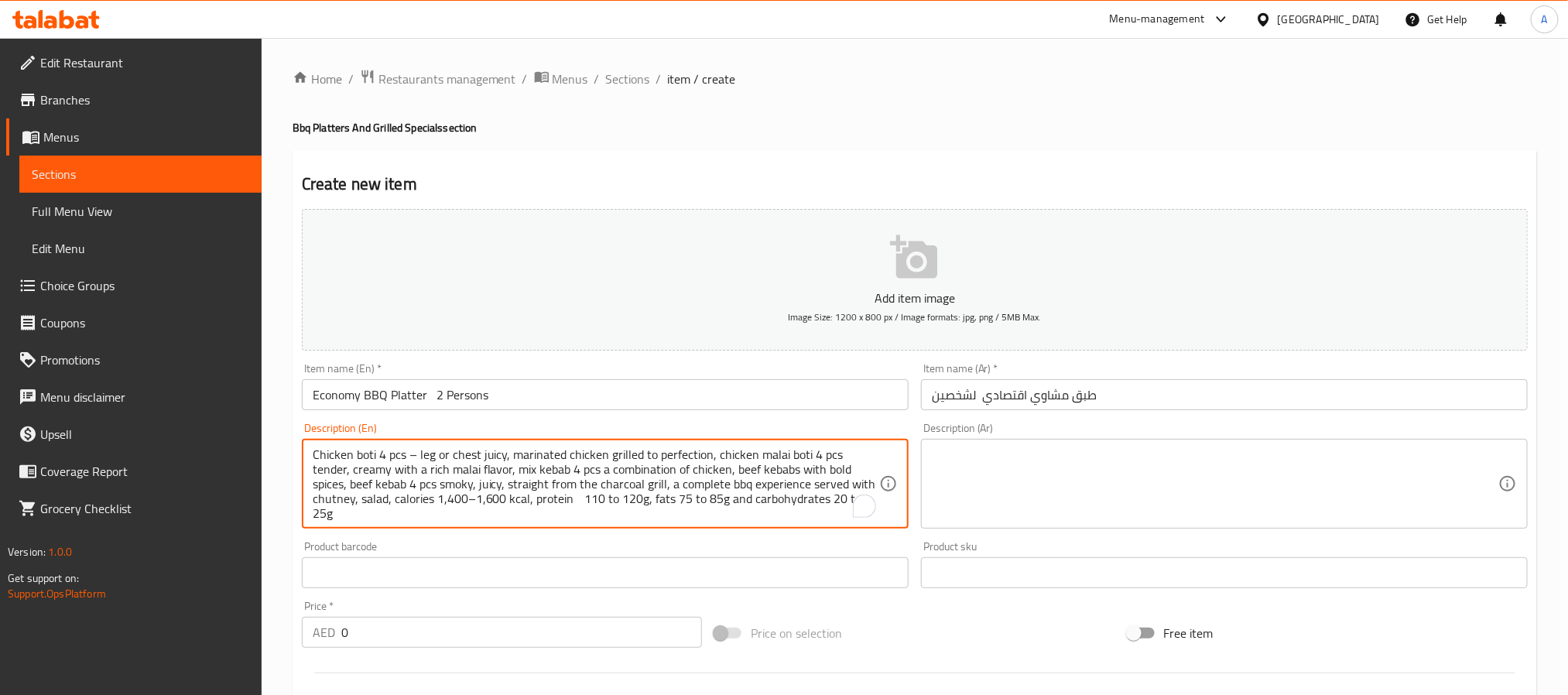
click at [1036, 477] on textarea at bounding box center [1214, 483] width 567 height 74
click at [574, 467] on textarea "Chicken boti 4 pcs – leg or chest juicy, marinated chicken grilled to perfectio…" at bounding box center [595, 483] width 567 height 74
click at [453, 462] on textarea "Chicken boti 4 pcs – leg or chest juicy, marinated chicken grilled to perfectio…" at bounding box center [595, 483] width 567 height 74
drag, startPoint x: 409, startPoint y: 453, endPoint x: 421, endPoint y: 451, distance: 12.2
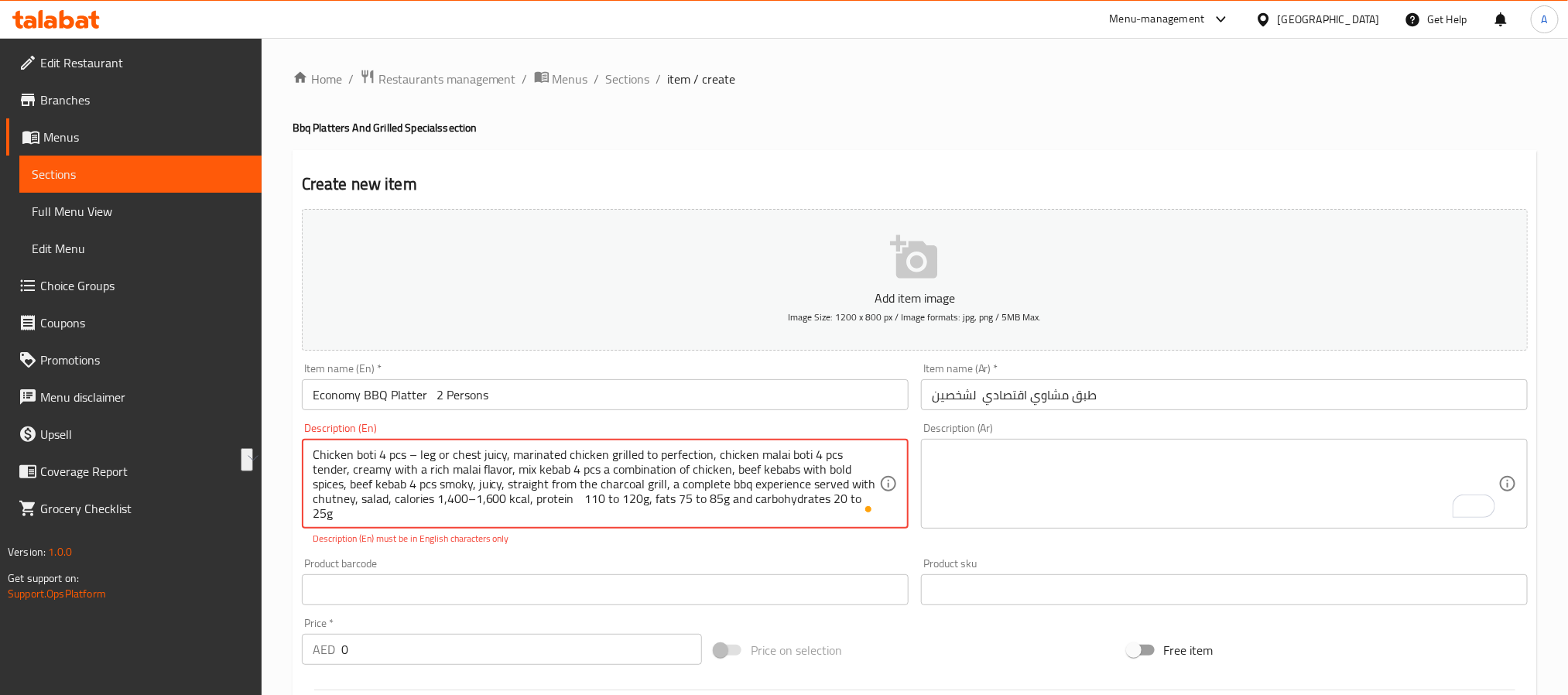
click at [421, 451] on textarea "Chicken boti 4 pcs – leg or chest juicy, marinated chicken grilled to perfectio…" at bounding box center [595, 483] width 567 height 74
click at [1019, 499] on textarea "To enrich screen reader interactions, please activate Accessibility in Grammarl…" at bounding box center [1214, 483] width 567 height 74
click at [663, 493] on textarea "Chicken boti 4 pcs eg or chest juicy, marinated chicken grilled to perfection, …" at bounding box center [595, 483] width 567 height 74
click at [658, 476] on textarea "Chicken boti 4 pcs eg or chest juicy, marinated chicken grilled to perfection, …" at bounding box center [595, 483] width 567 height 74
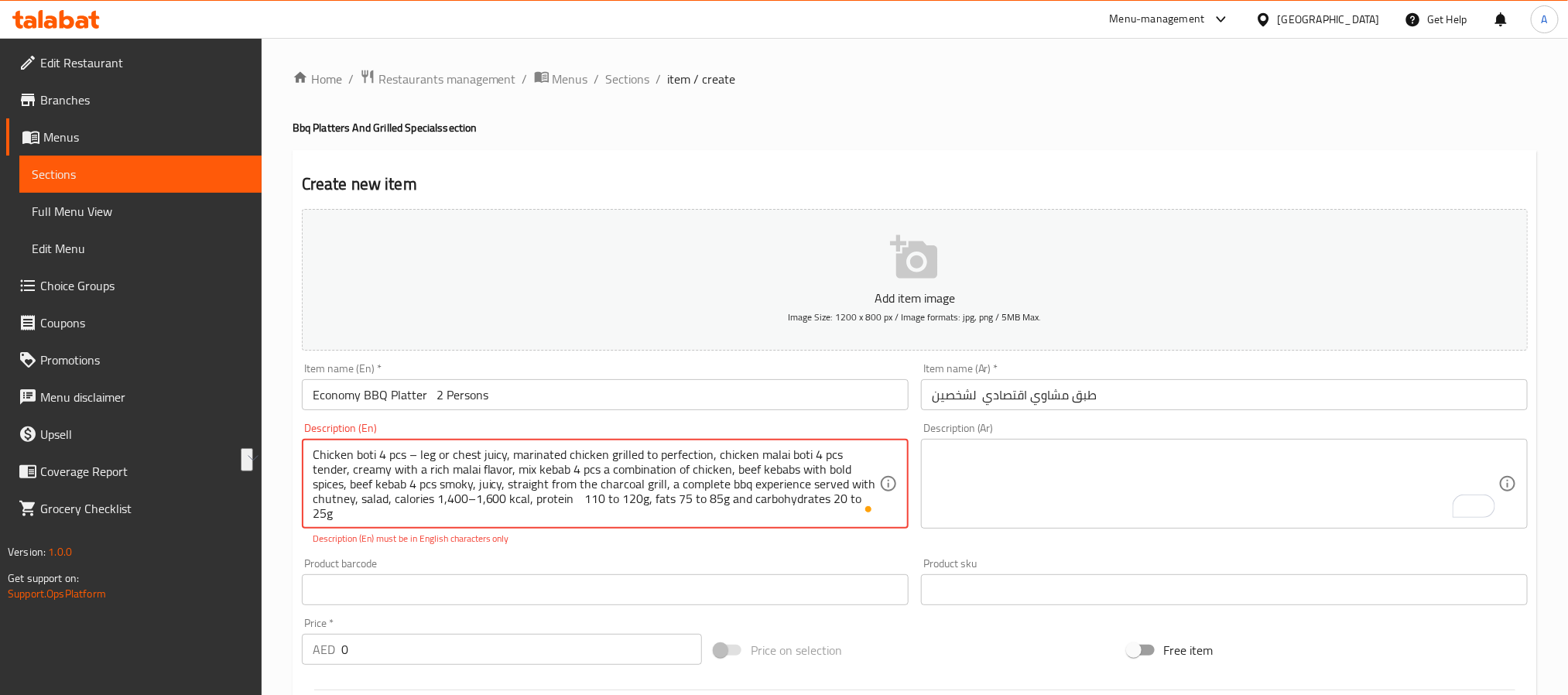
click at [648, 479] on textarea "Chicken boti 4 pcs – leg or chest juicy, marinated chicken grilled to perfectio…" at bounding box center [595, 483] width 567 height 74
click at [606, 472] on textarea "Chicken boti 4 pcs – leg or chest juicy, marinated chicken grilled to perfectio…" at bounding box center [595, 483] width 567 height 74
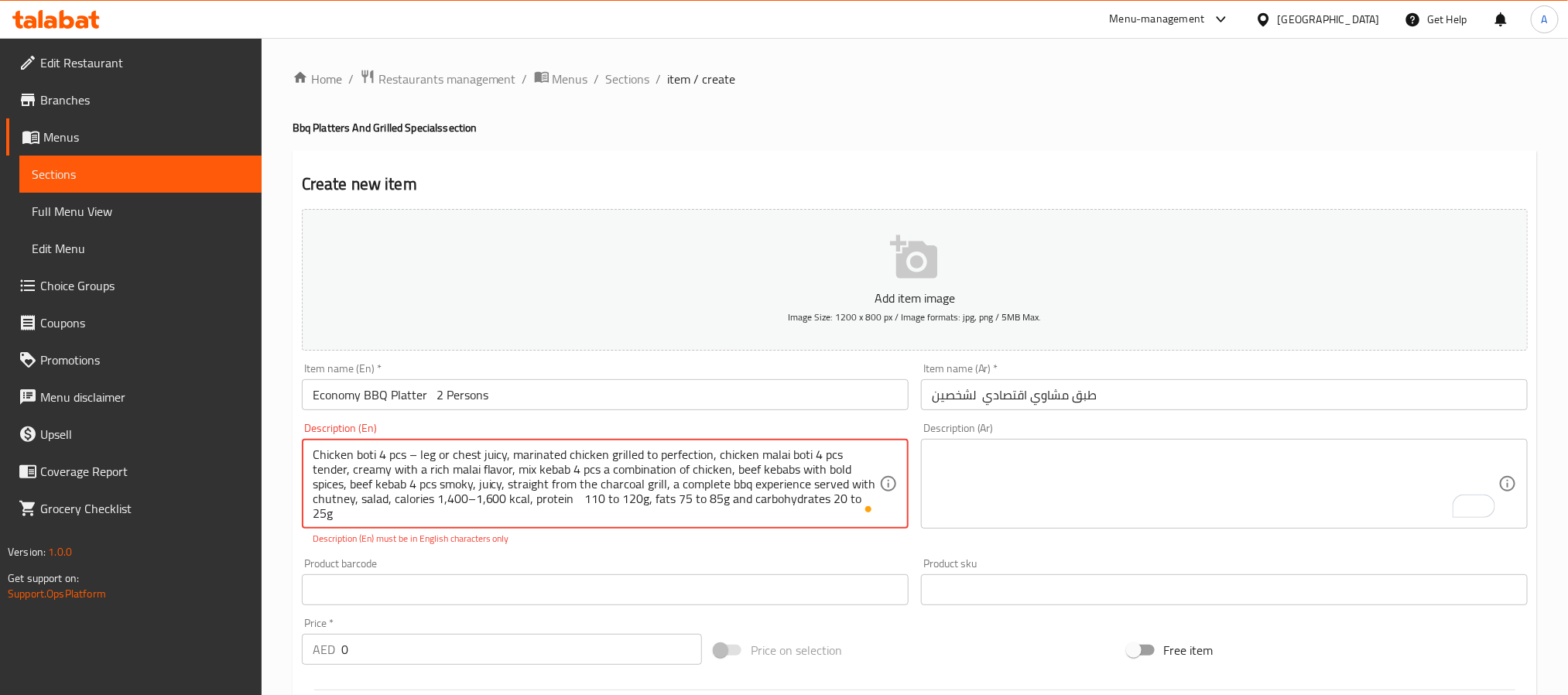
click at [606, 472] on textarea "Chicken boti 4 pcs – leg or chest juicy, marinated chicken grilled to perfectio…" at bounding box center [595, 483] width 567 height 74
paste textarea "leg or chest juicy, marinated chicken grilled to perfection, chicken malai boti…"
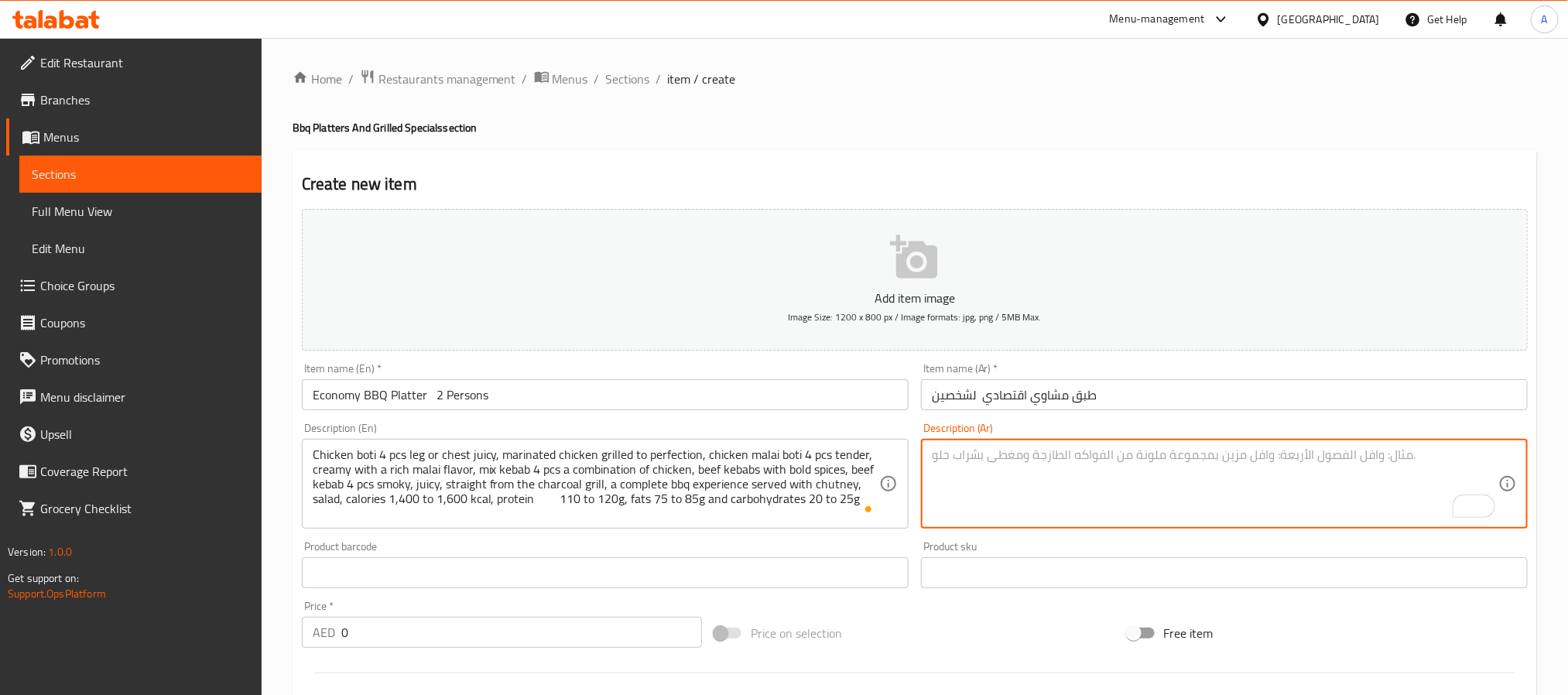
click at [1001, 479] on textarea "To enrich screen reader interactions, please activate Accessibility in Grammarl…" at bounding box center [1214, 483] width 567 height 74
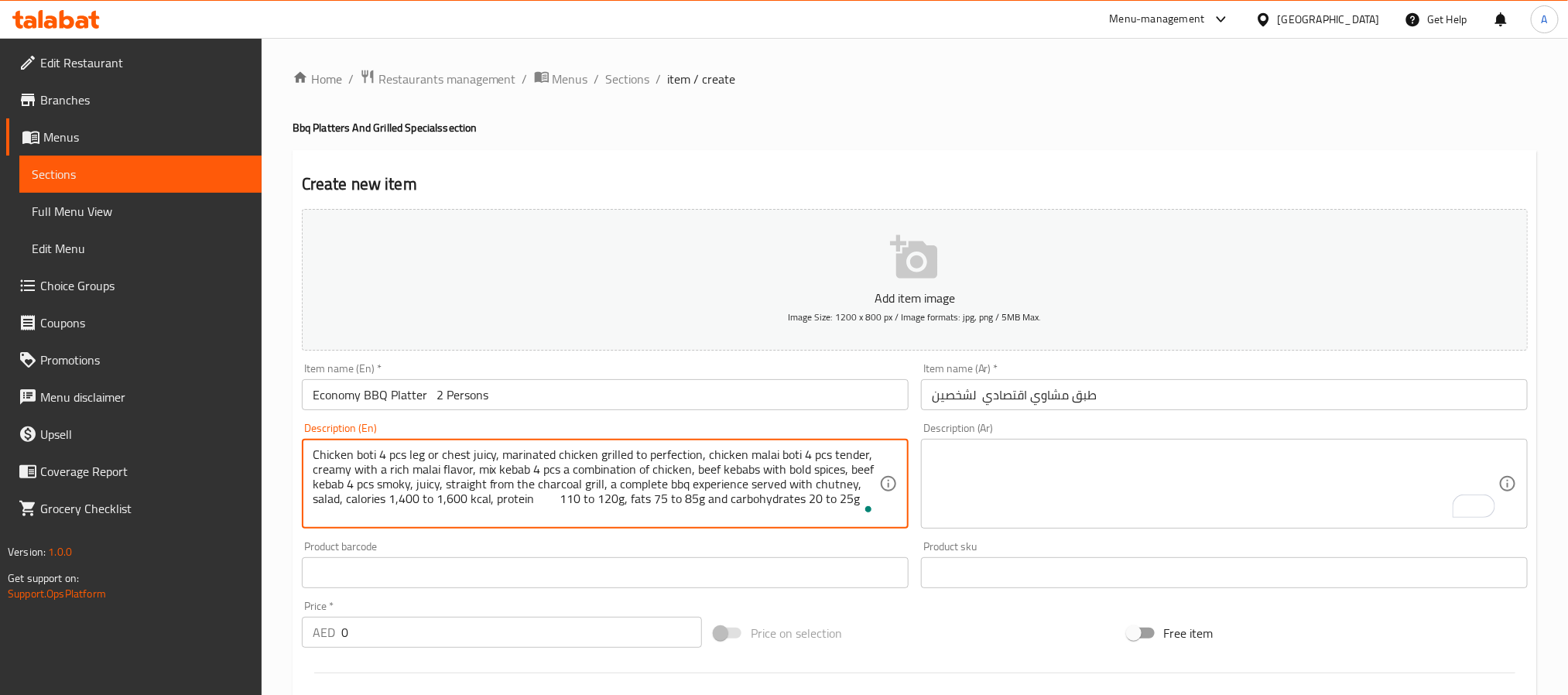
click at [590, 496] on textarea "Chicken boti 4 pcs leg or chest juicy, marinated chicken grilled to perfection,…" at bounding box center [595, 483] width 567 height 74
paste textarea "To enrich screen reader interactions, please activate Accessibility in Grammarl…"
type textarea "Chicken boti 4 pcs leg or chest juicy, marinated chicken grilled to perfection,…"
click at [1085, 494] on textarea "To enrich screen reader interactions, please activate Accessibility in Grammarl…" at bounding box center [1214, 483] width 567 height 74
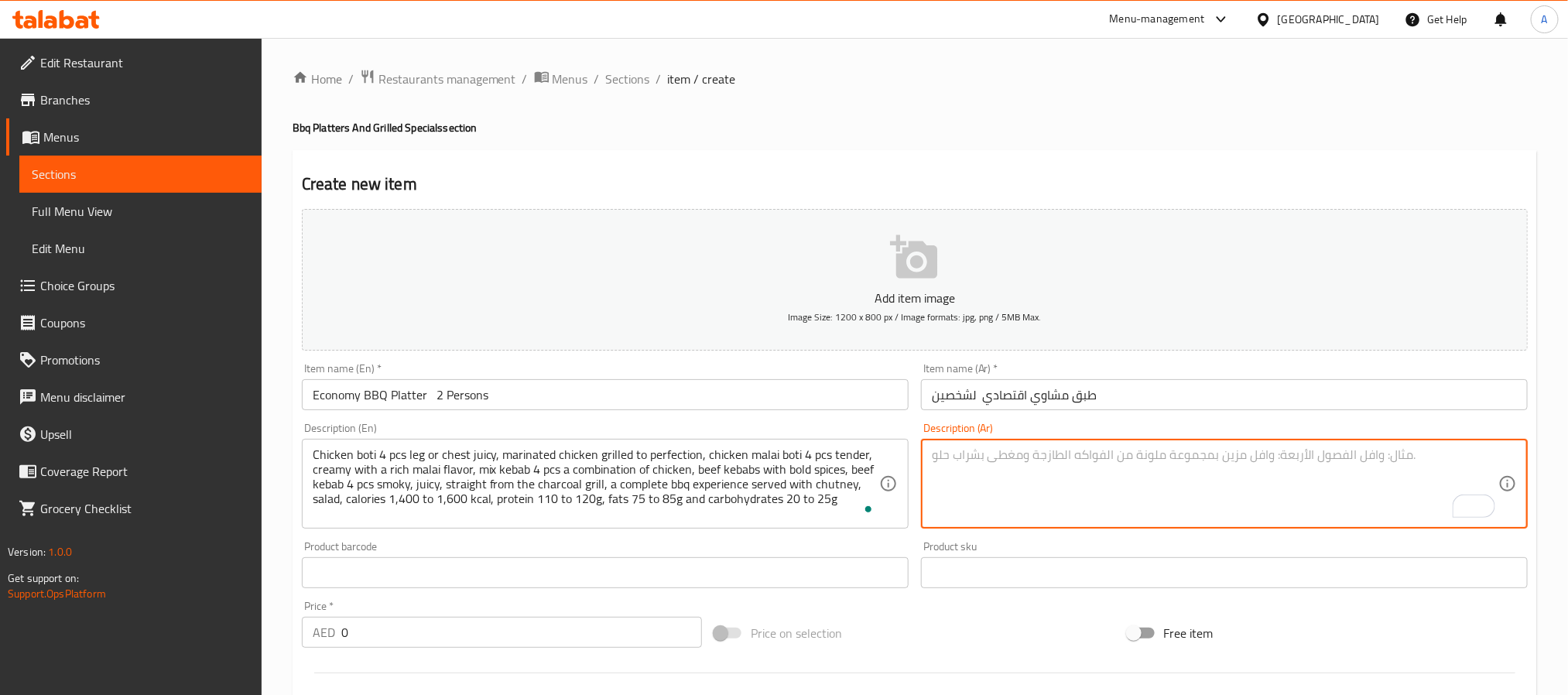
paste textarea "دجاج بوتي 4 قطع فخذ أو صدر دجاج طري متبل مشوي إلى درجة الكمال، دجاج مالاي بوتي …"
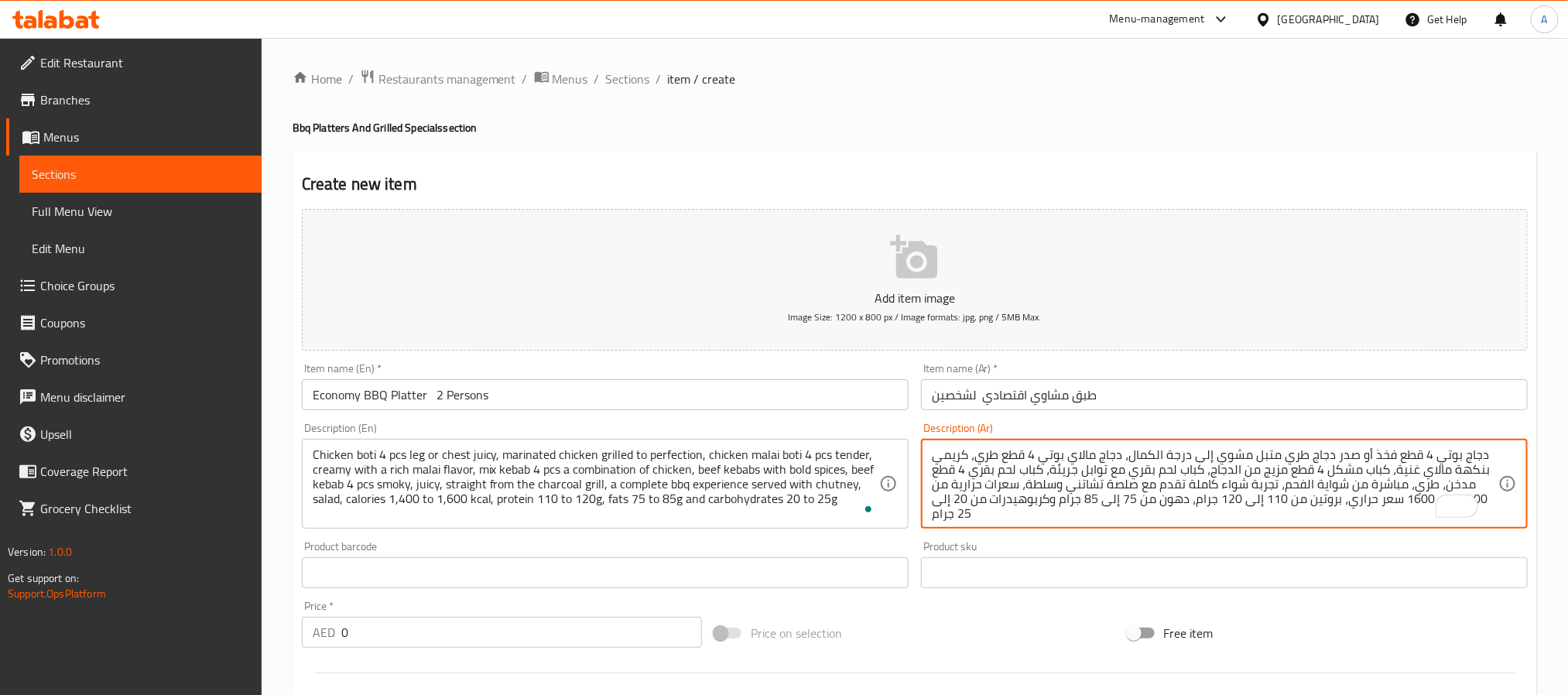
scroll to position [5, 0]
type textarea "دجاج بوتي 4 قطع فخذ أو صدر دجاج طري متبل مشوي إلى درجة الكمال، دجاج مالاي بوتي …"
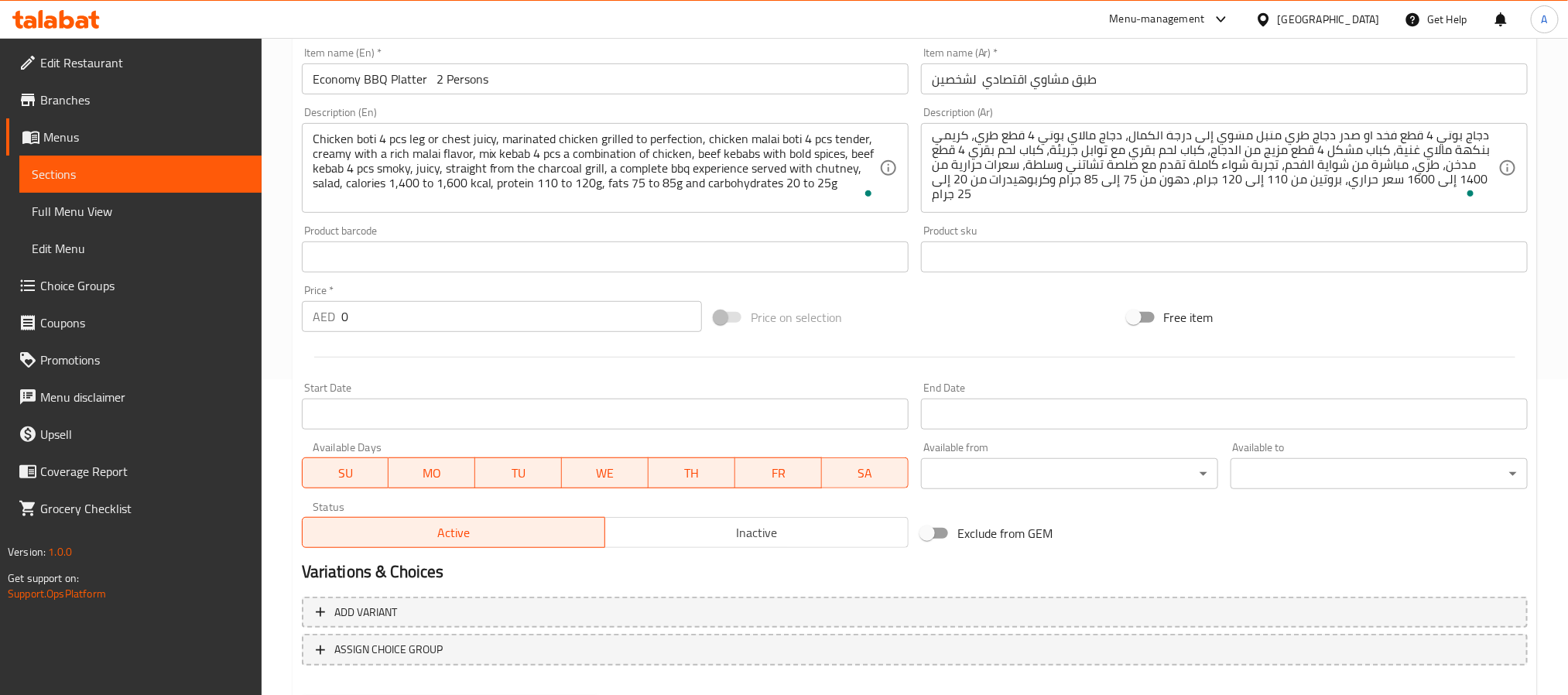
scroll to position [396, 0]
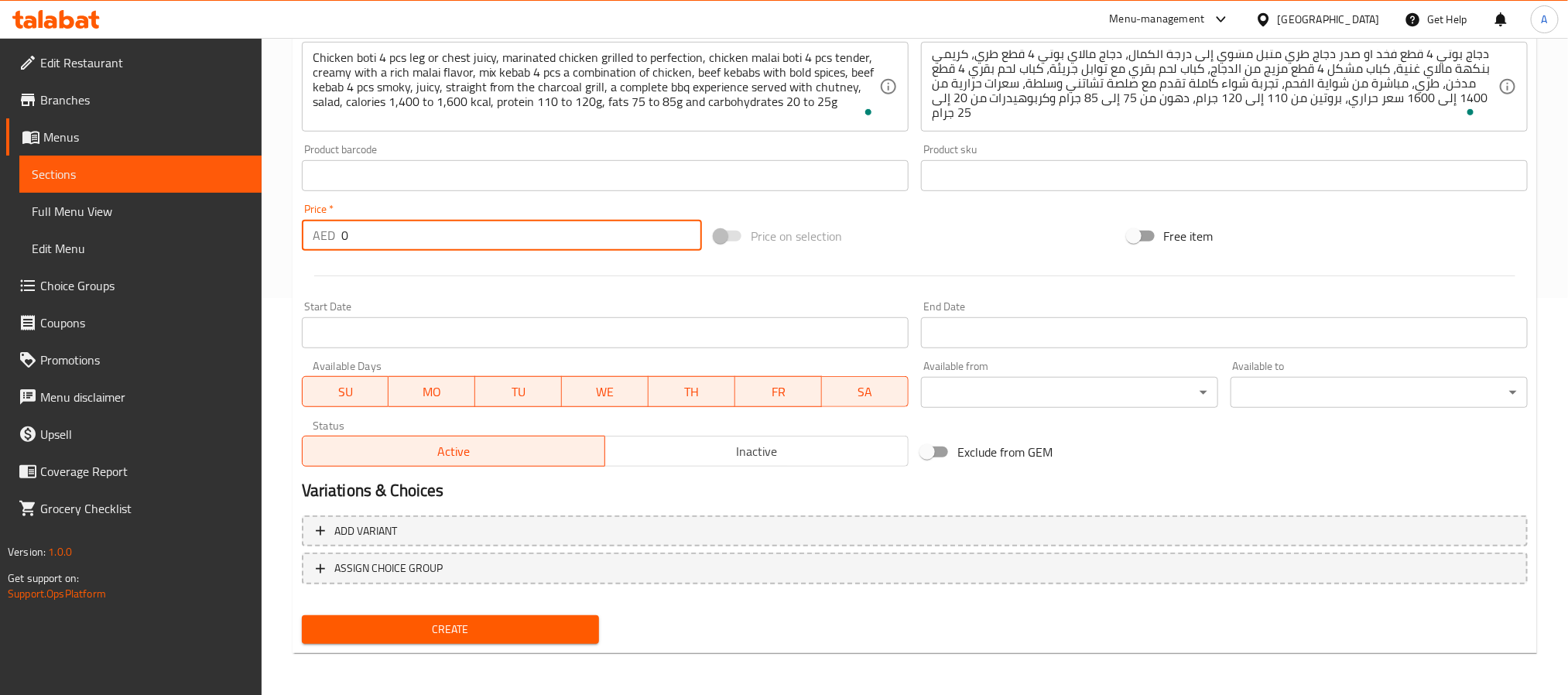
drag, startPoint x: 400, startPoint y: 226, endPoint x: 333, endPoint y: 244, distance: 69.4
click at [333, 244] on div "AED 0 Price *" at bounding box center [501, 235] width 400 height 31
paste input "67"
type input "67"
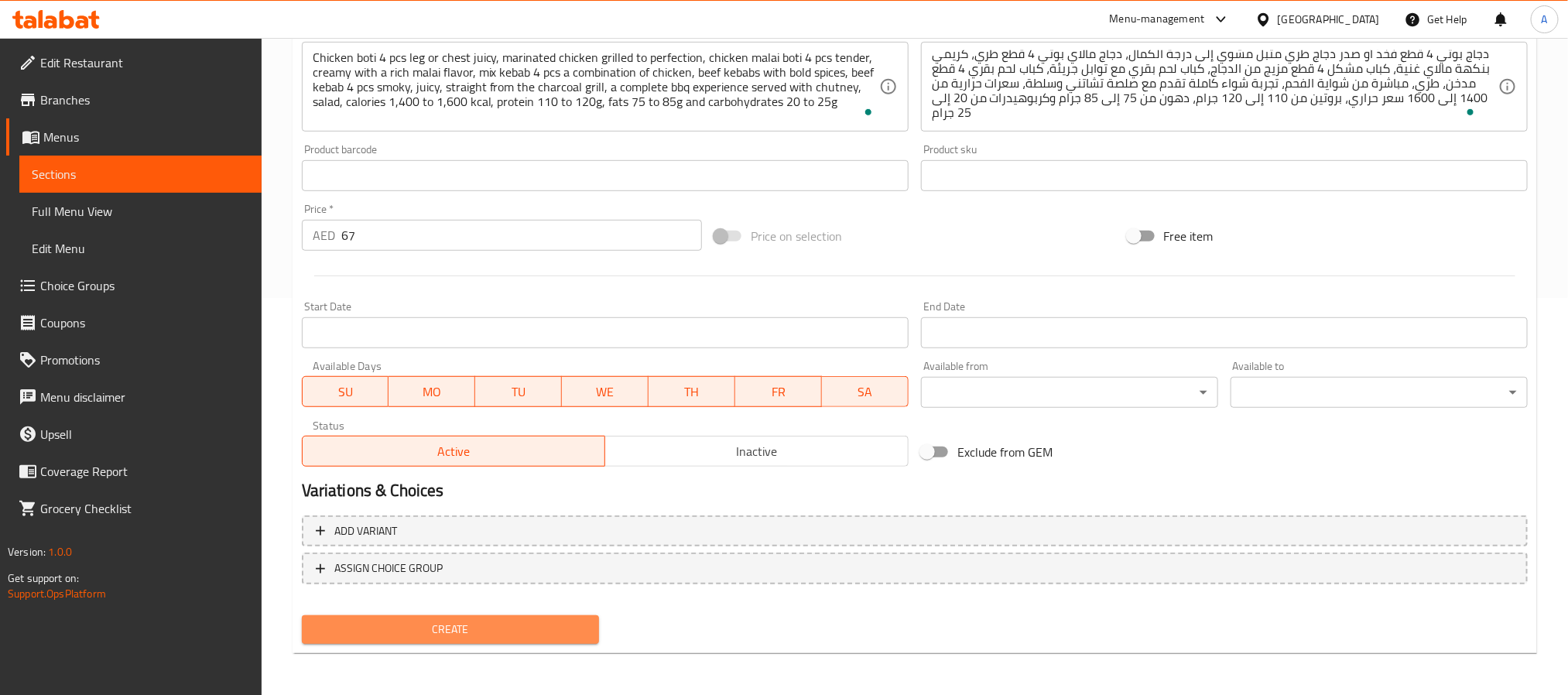
click at [448, 620] on span "Create" at bounding box center [451, 629] width 273 height 20
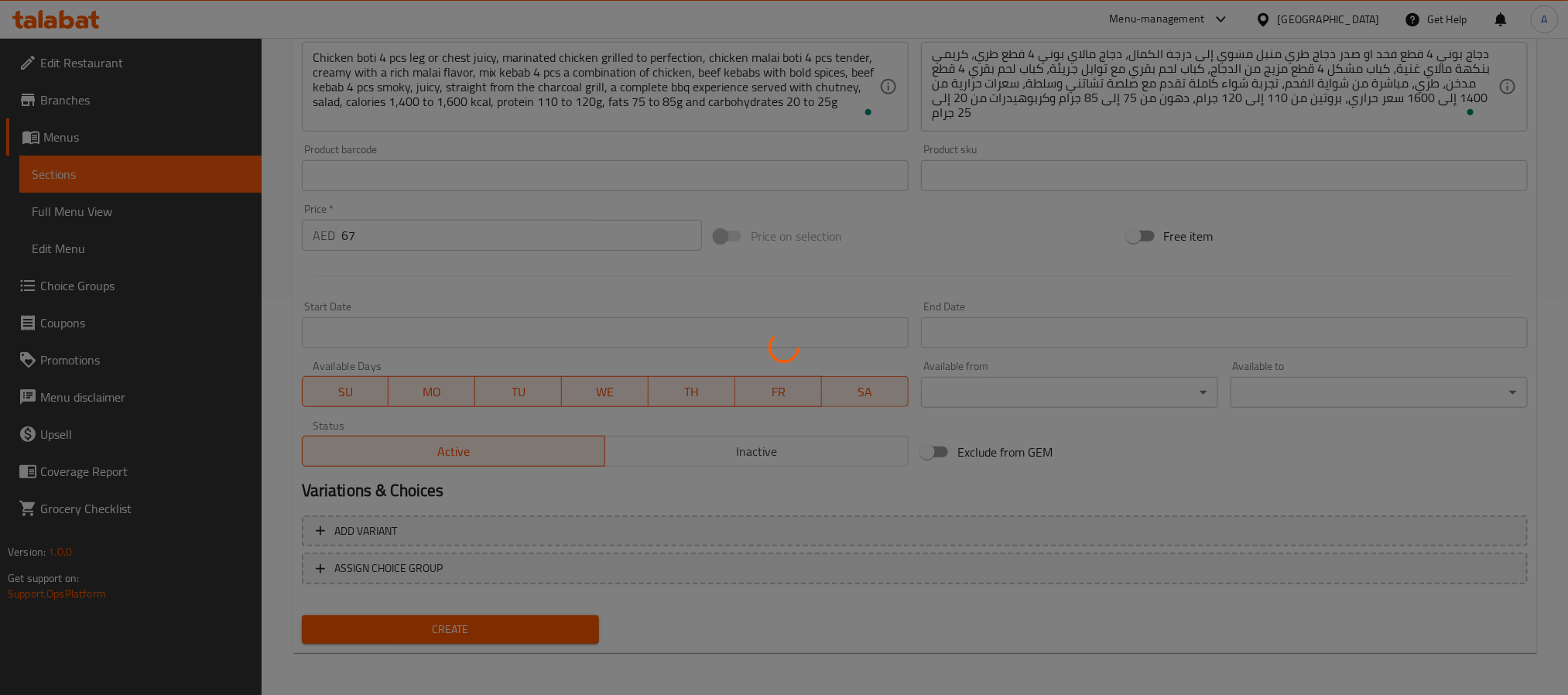
type input "0"
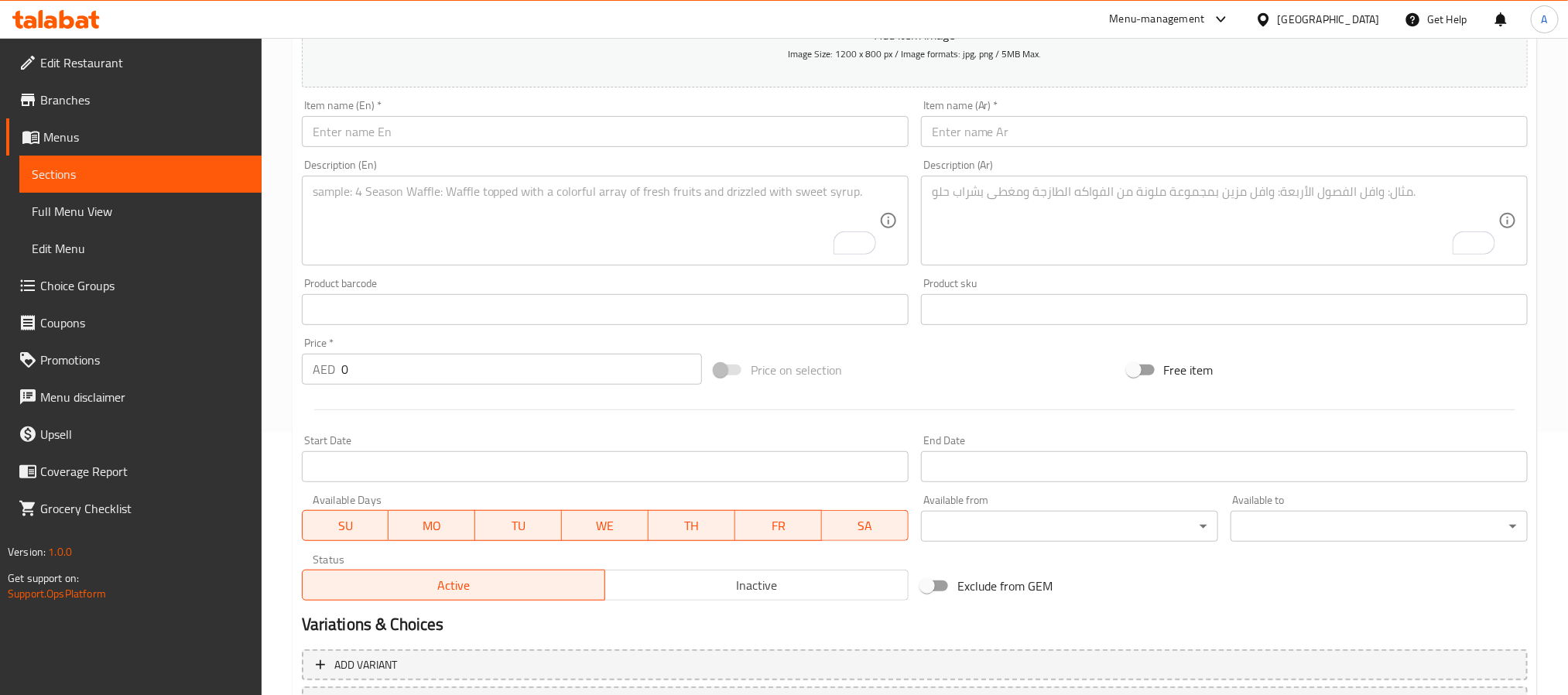
scroll to position [165, 0]
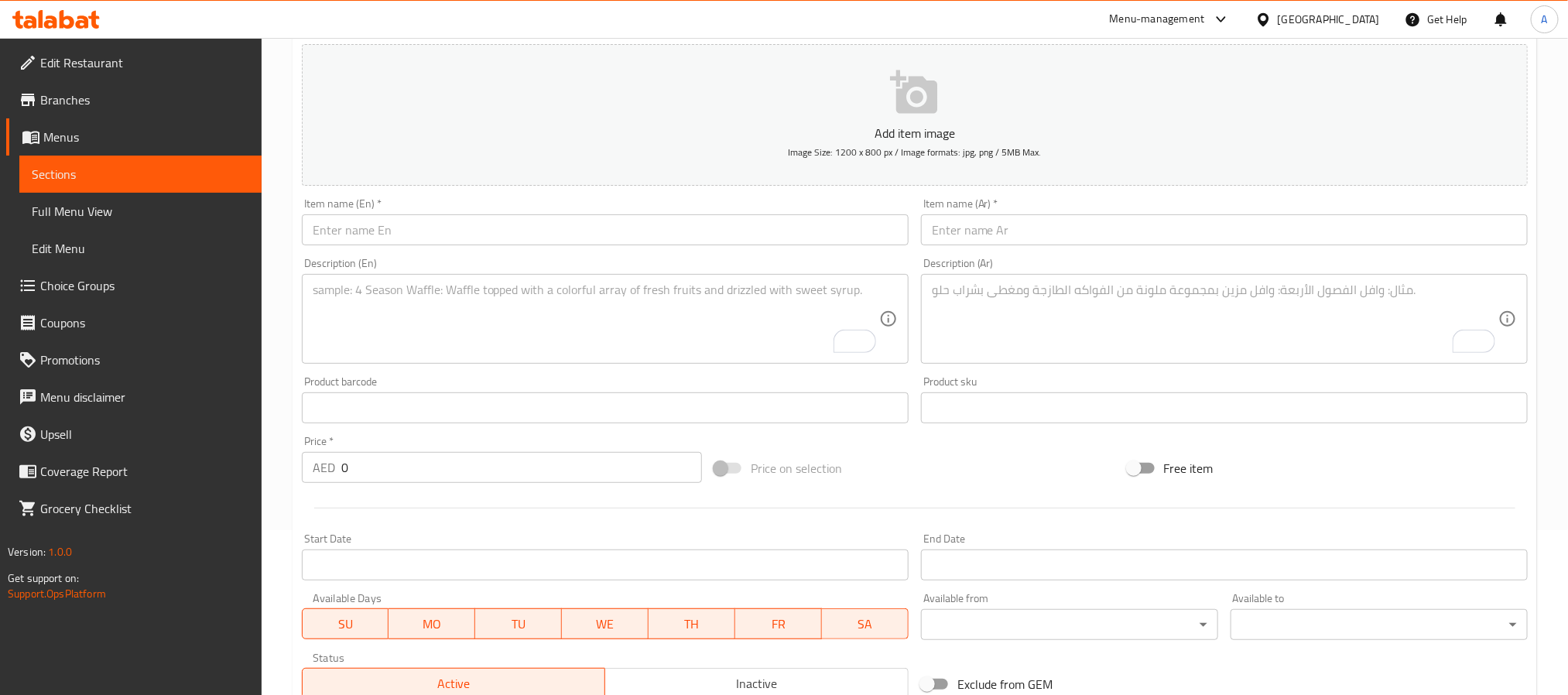
click at [434, 234] on input "text" at bounding box center [605, 229] width 607 height 31
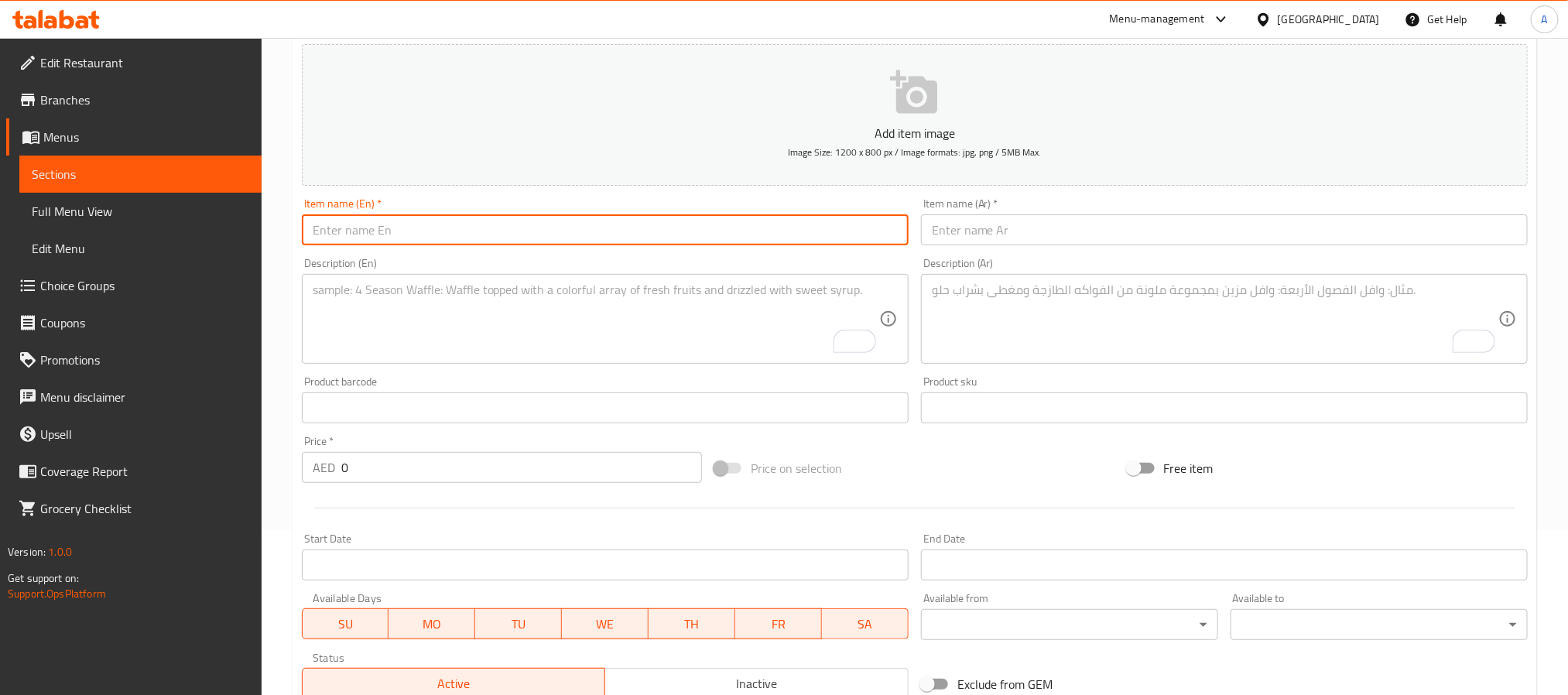
paste input "Mix BBQ Platter – Single Serving Grilled Selection"
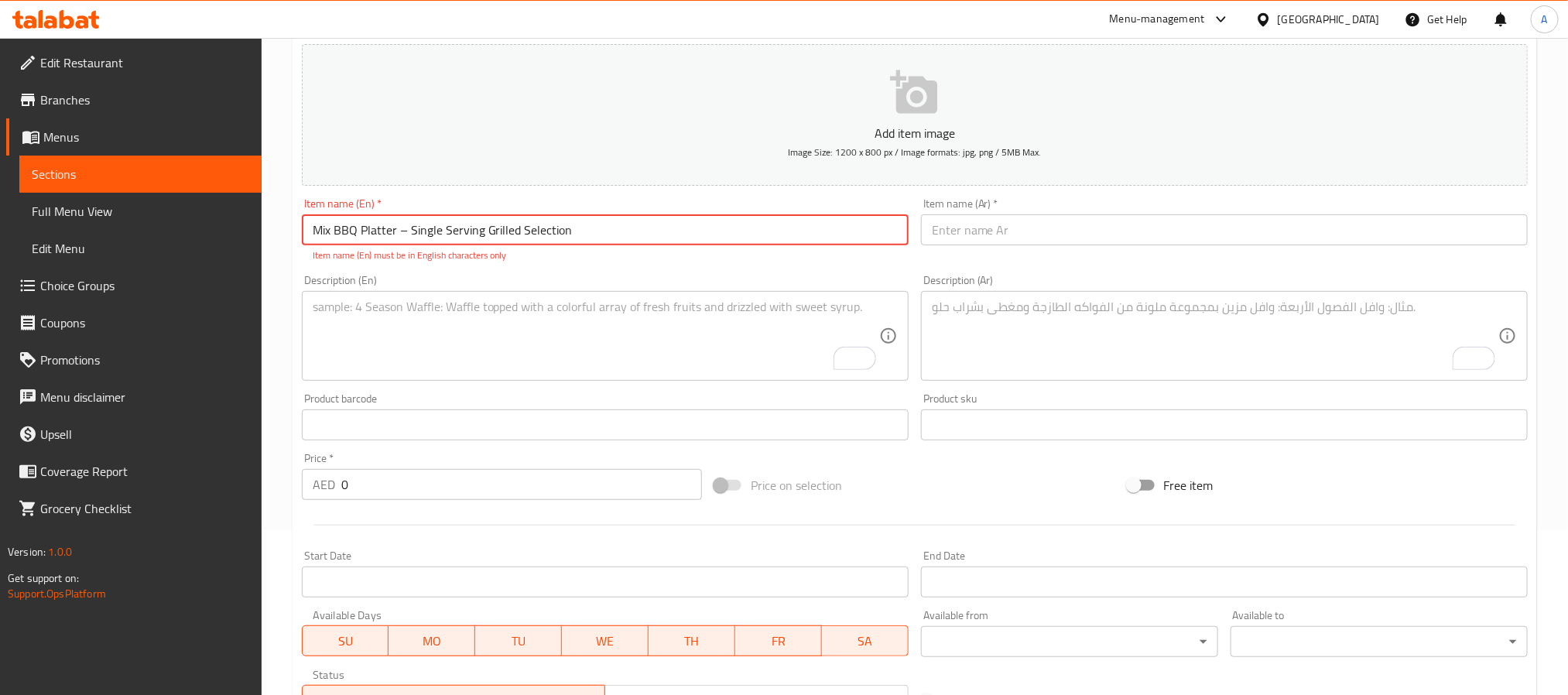
drag, startPoint x: 411, startPoint y: 224, endPoint x: 399, endPoint y: 229, distance: 13.0
click at [399, 229] on input "Mix BBQ Platter – Single Serving Grilled Selection" at bounding box center [605, 229] width 607 height 31
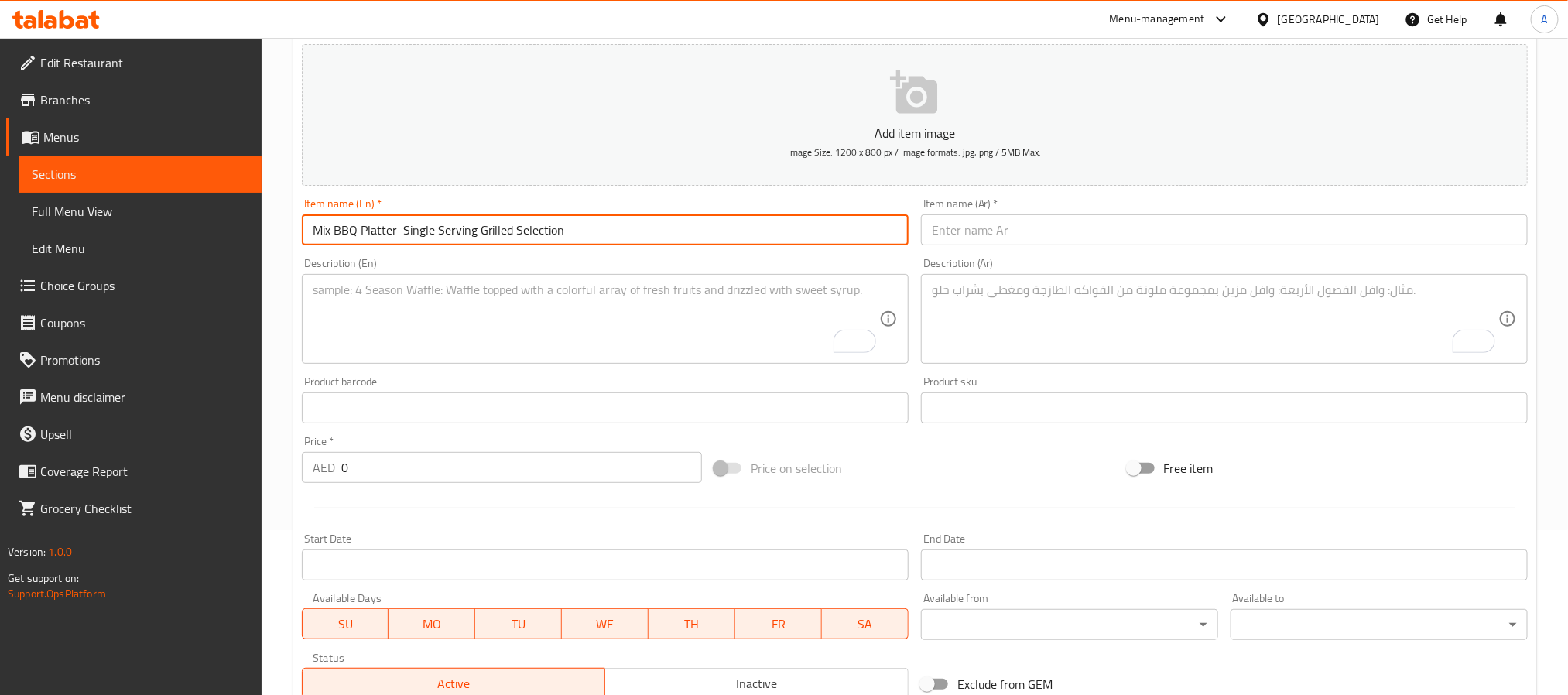
type input "Mix BBQ Platter Single Serving Grilled Selection"
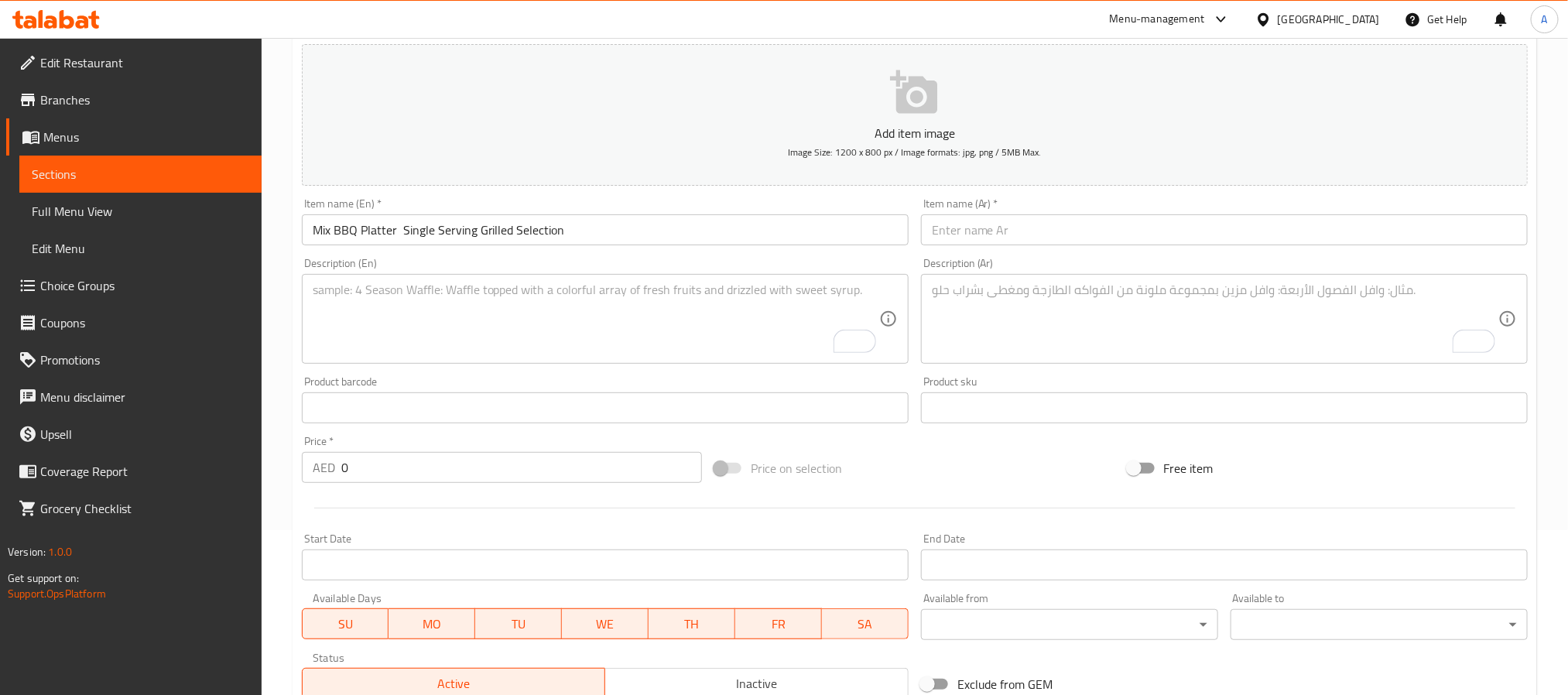
click at [1082, 228] on input "text" at bounding box center [1225, 229] width 607 height 31
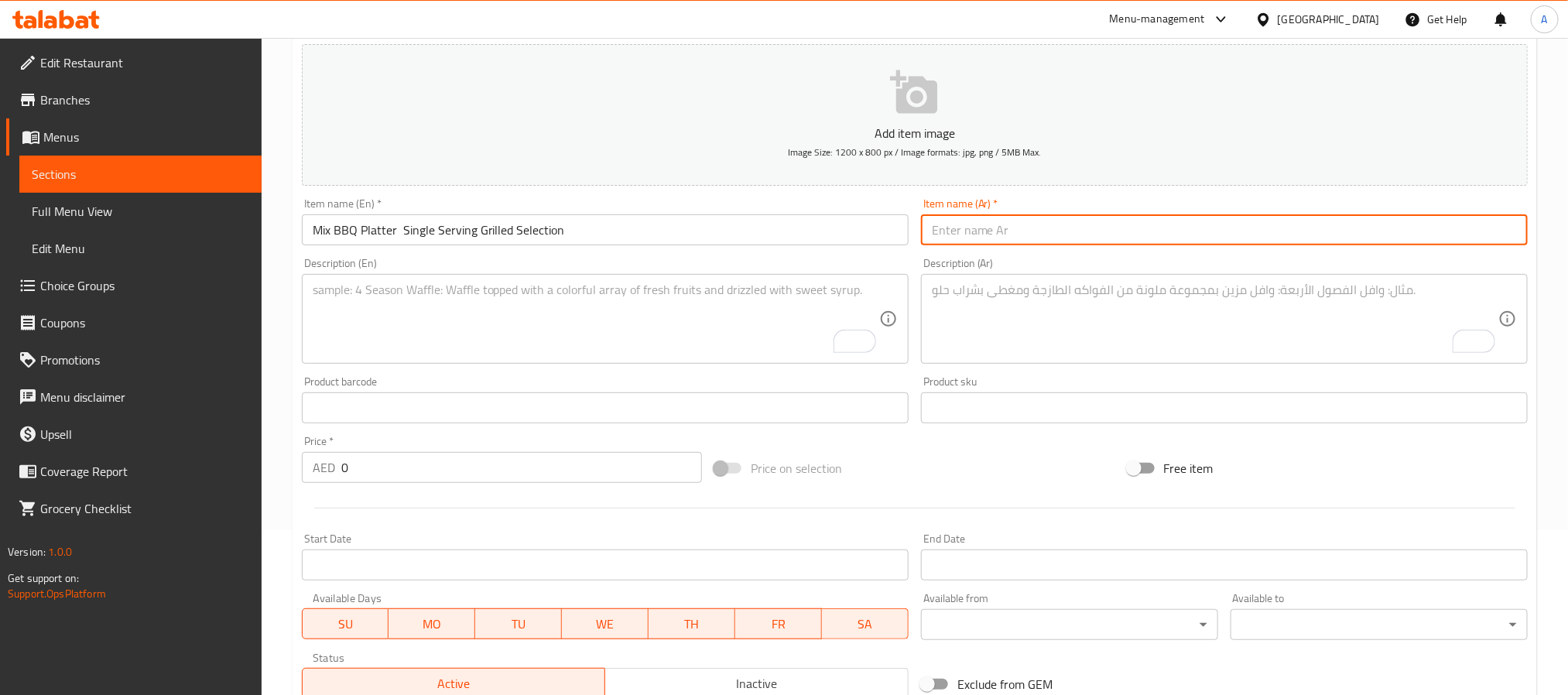
paste input "طبق المشاوي المشكل – حصة فردية"
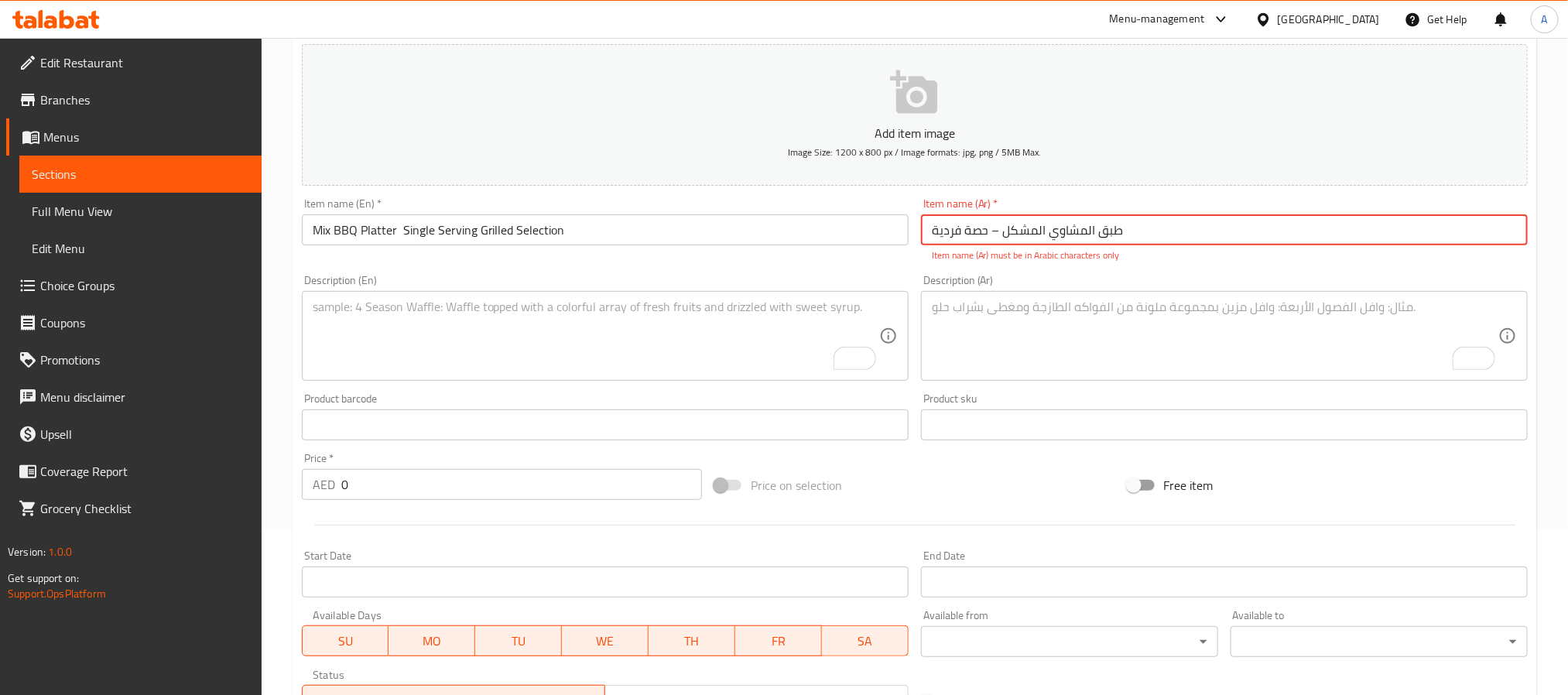
drag, startPoint x: 987, startPoint y: 229, endPoint x: 1005, endPoint y: 226, distance: 18.2
click at [1005, 226] on input "طبق المشاوي المشكل – حصة فردية" at bounding box center [1225, 229] width 607 height 31
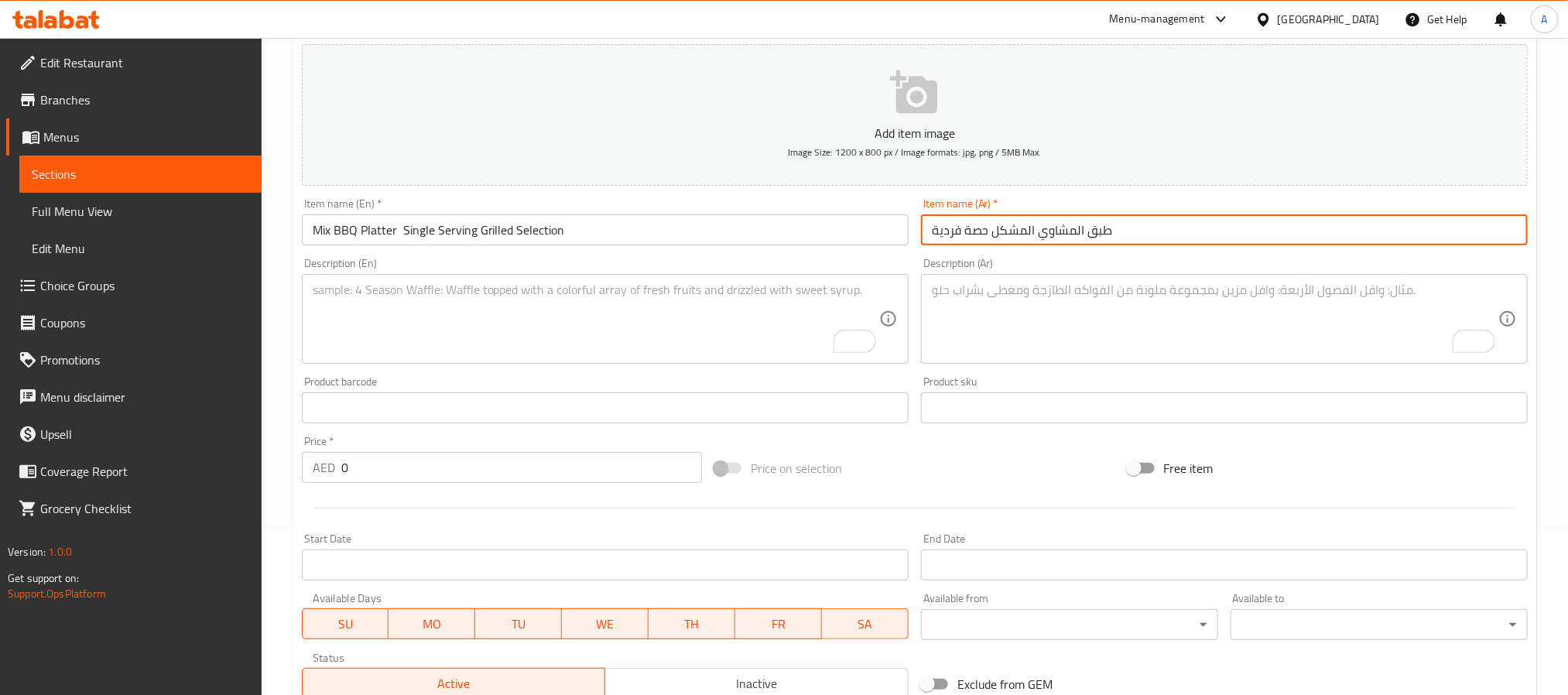
type input "طبق المشاوي المشكل حصة فردية"
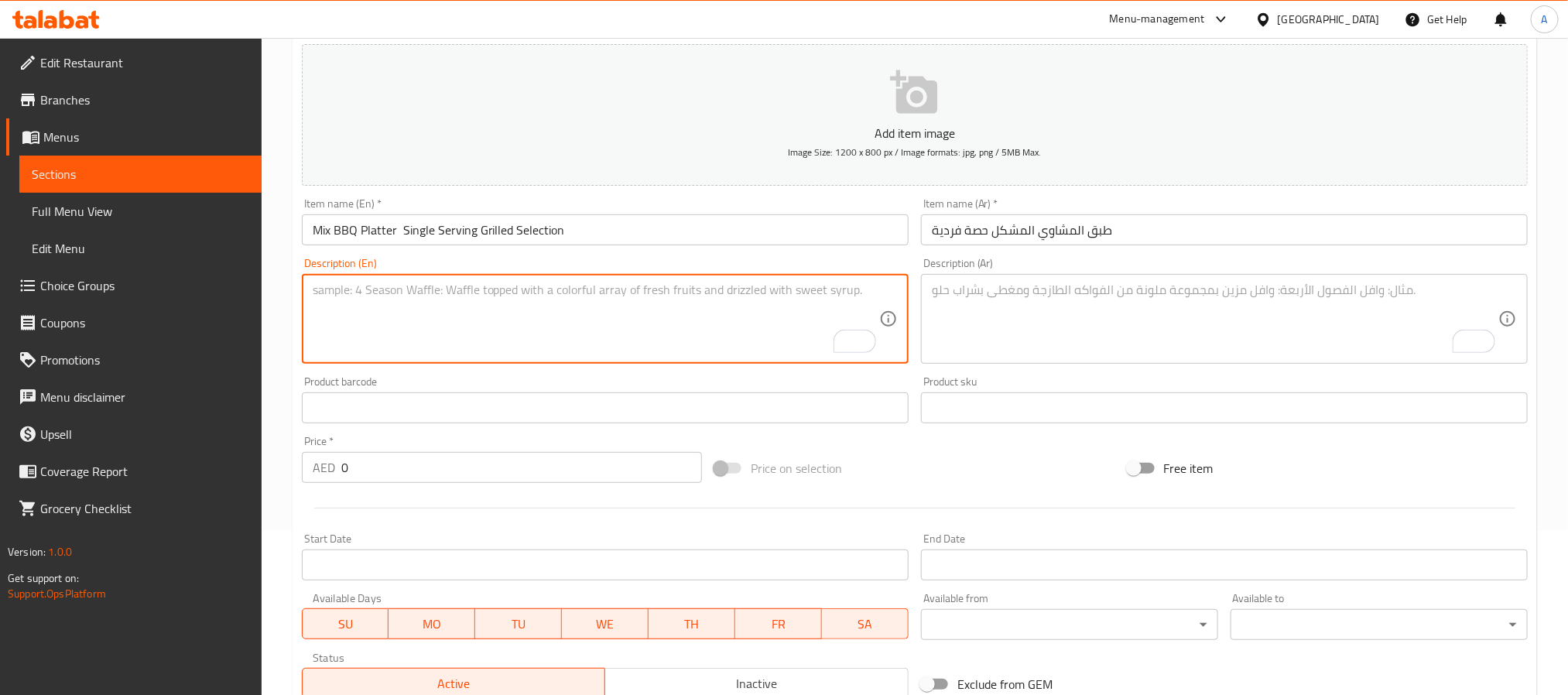
click at [483, 344] on textarea "To enrich screen reader interactions, please activate Accessibility in Grammarl…" at bounding box center [595, 319] width 567 height 74
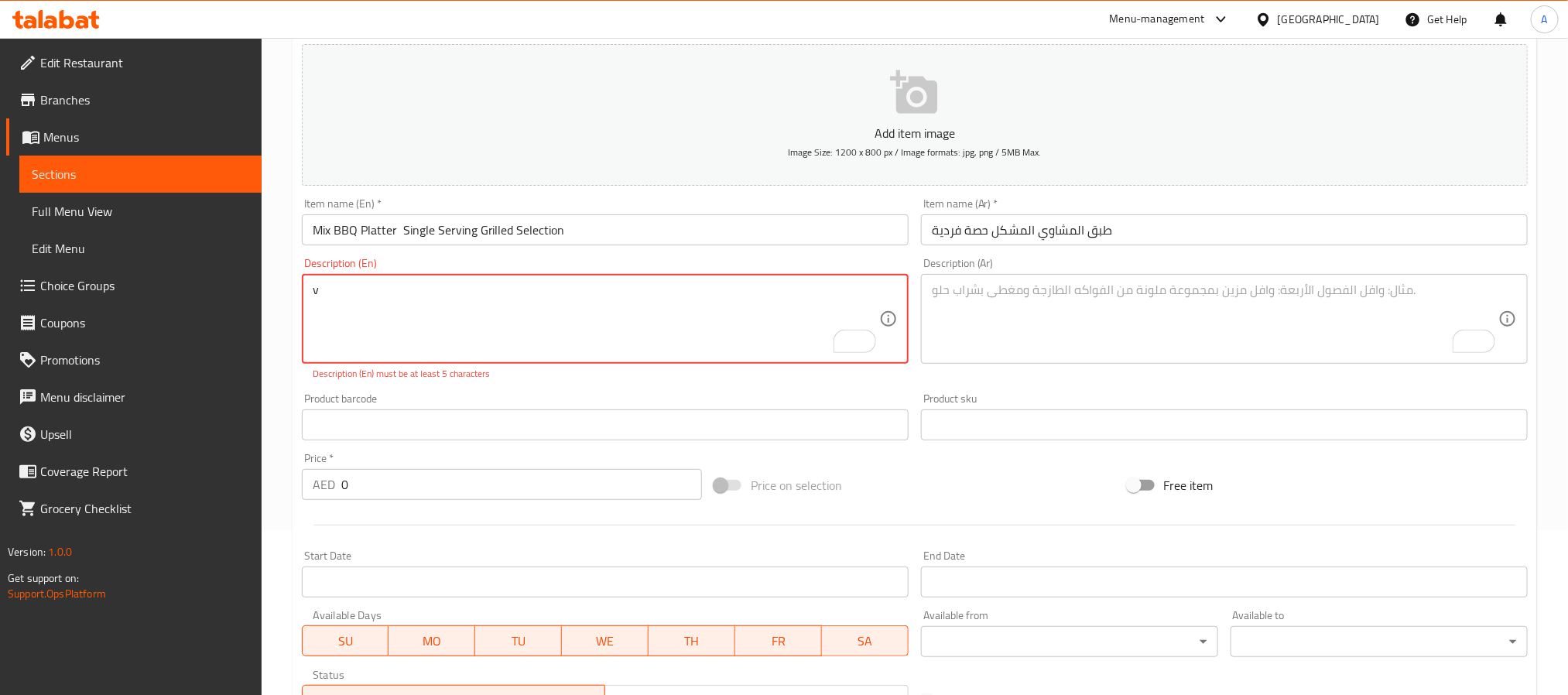
click at [487, 334] on textarea "v" at bounding box center [595, 319] width 567 height 74
paste textarea "Chicken tikka 1 pc leg or chest, marinated in traditional spices, chicken boti …"
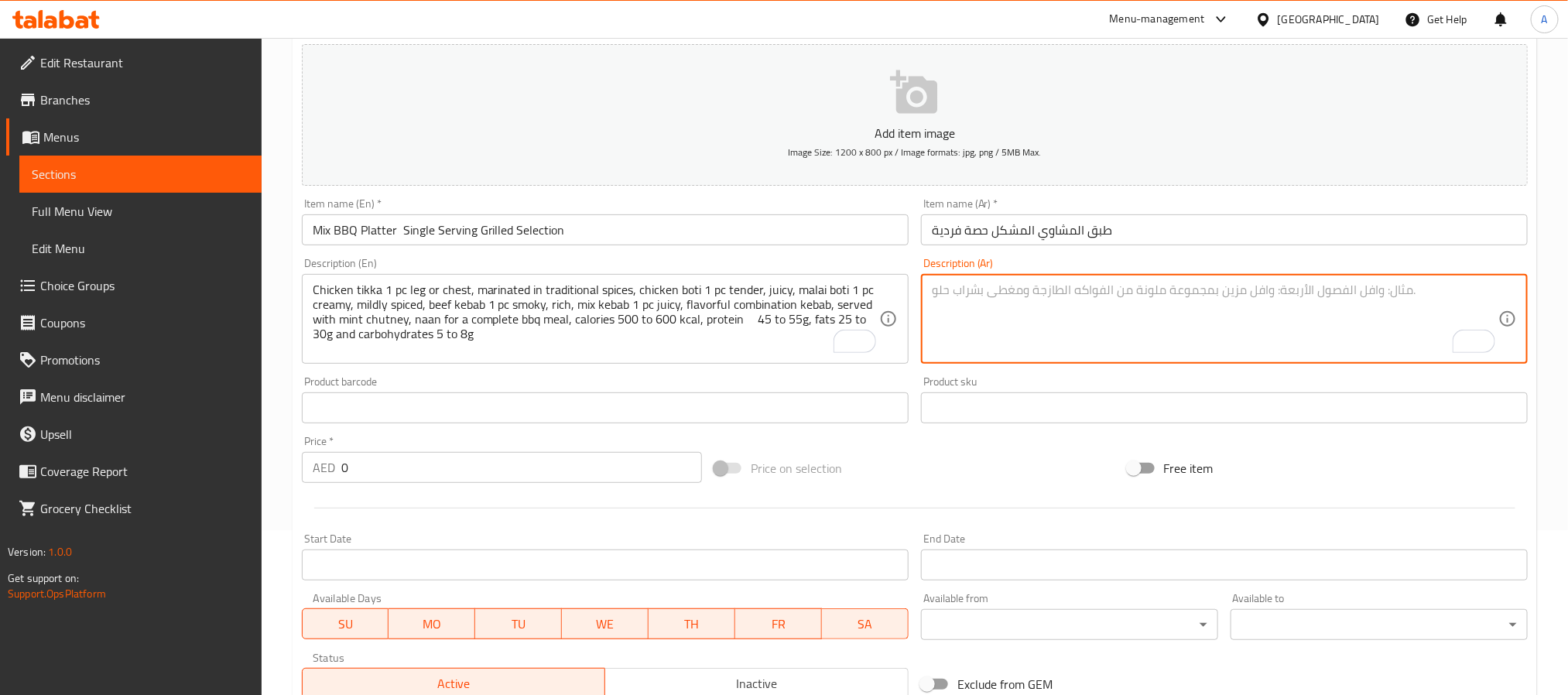
click at [973, 320] on textarea "To enrich screen reader interactions, please activate Accessibility in Grammarl…" at bounding box center [1214, 319] width 567 height 74
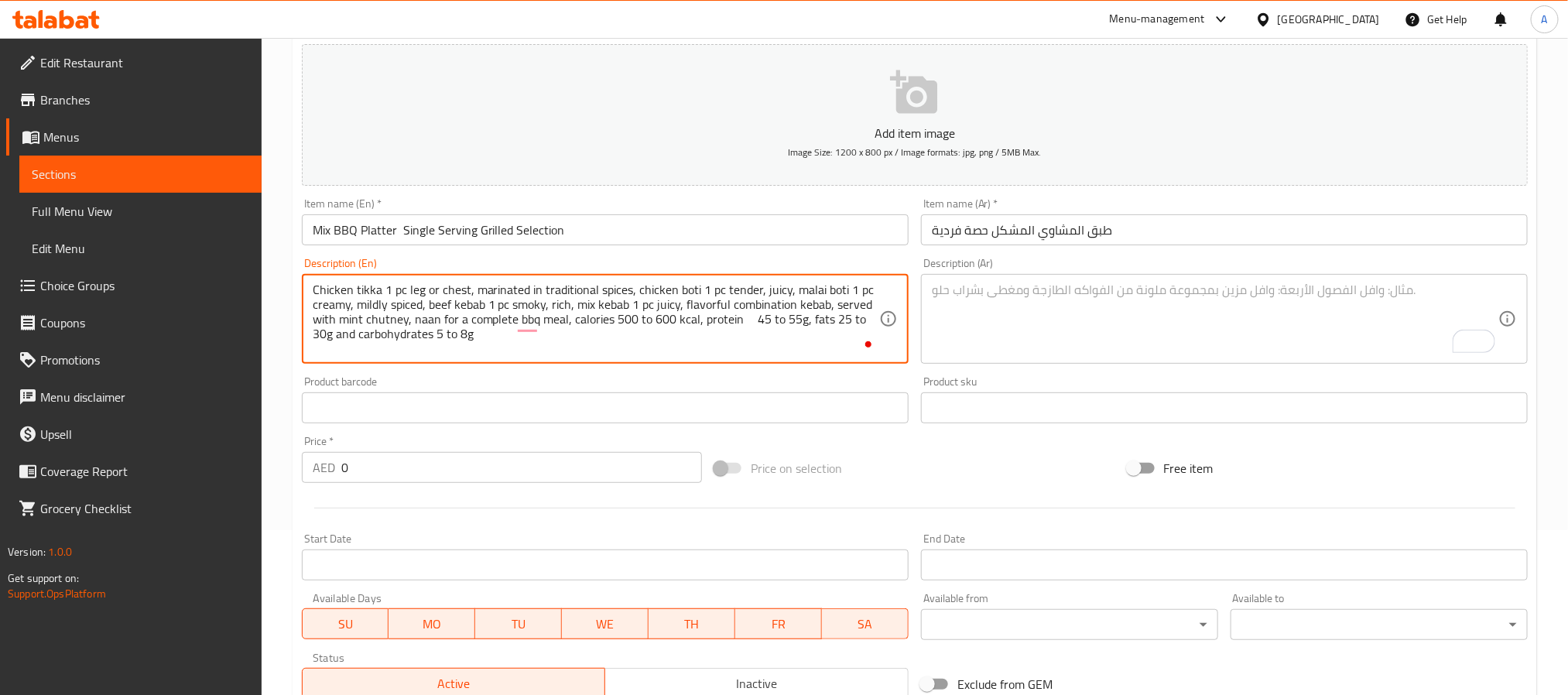
drag, startPoint x: 749, startPoint y: 316, endPoint x: 737, endPoint y: 318, distance: 12.2
click at [737, 318] on textarea "Chicken tikka 1 pc leg or chest, marinated in traditional spices, chicken boti …" at bounding box center [595, 319] width 567 height 74
type textarea "Chicken tikka 1 pc leg or chest, marinated in traditional spices, chicken boti …"
click at [1050, 344] on textarea "To enrich screen reader interactions, please activate Accessibility in Grammarl…" at bounding box center [1214, 319] width 567 height 74
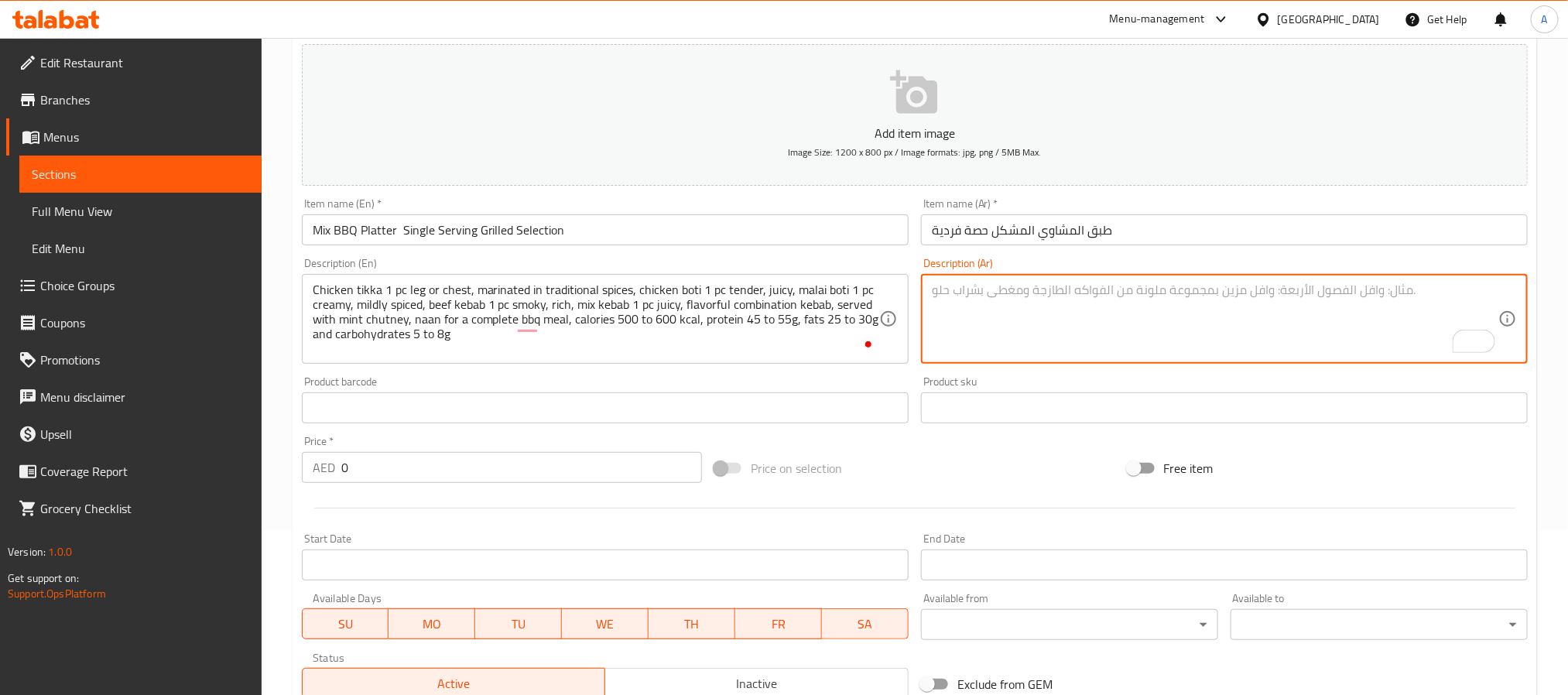
paste textarea "دجاج تيكا قطعة واحدة من فخذ الدجاج أو الصدر، متبلة بالتوابل التقليدية، دجاج بوت…"
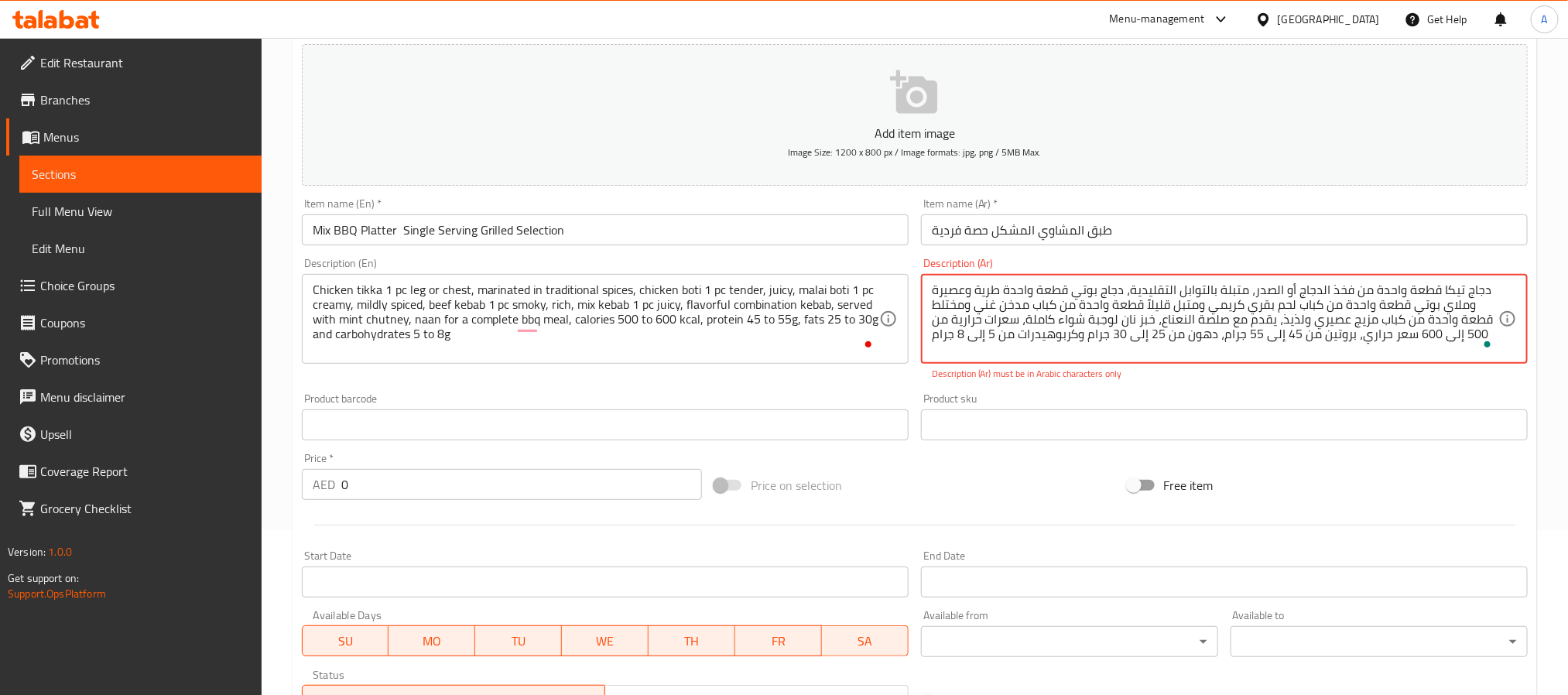
type textarea "دجاج تيكا قطعة واحدة من فخذ الدجاج أو الصدر، متبلة بالتوابل التقليدية، دجاج بوت…"
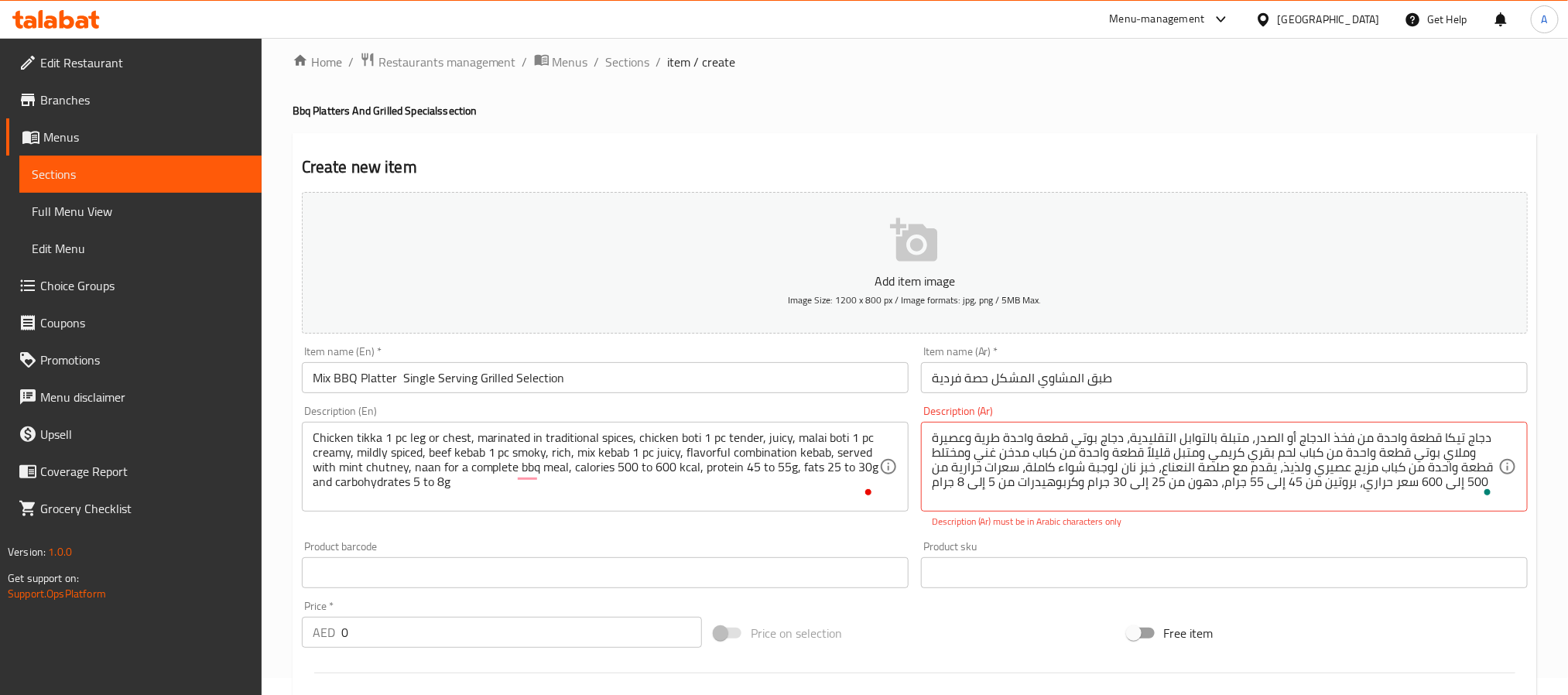
scroll to position [0, 0]
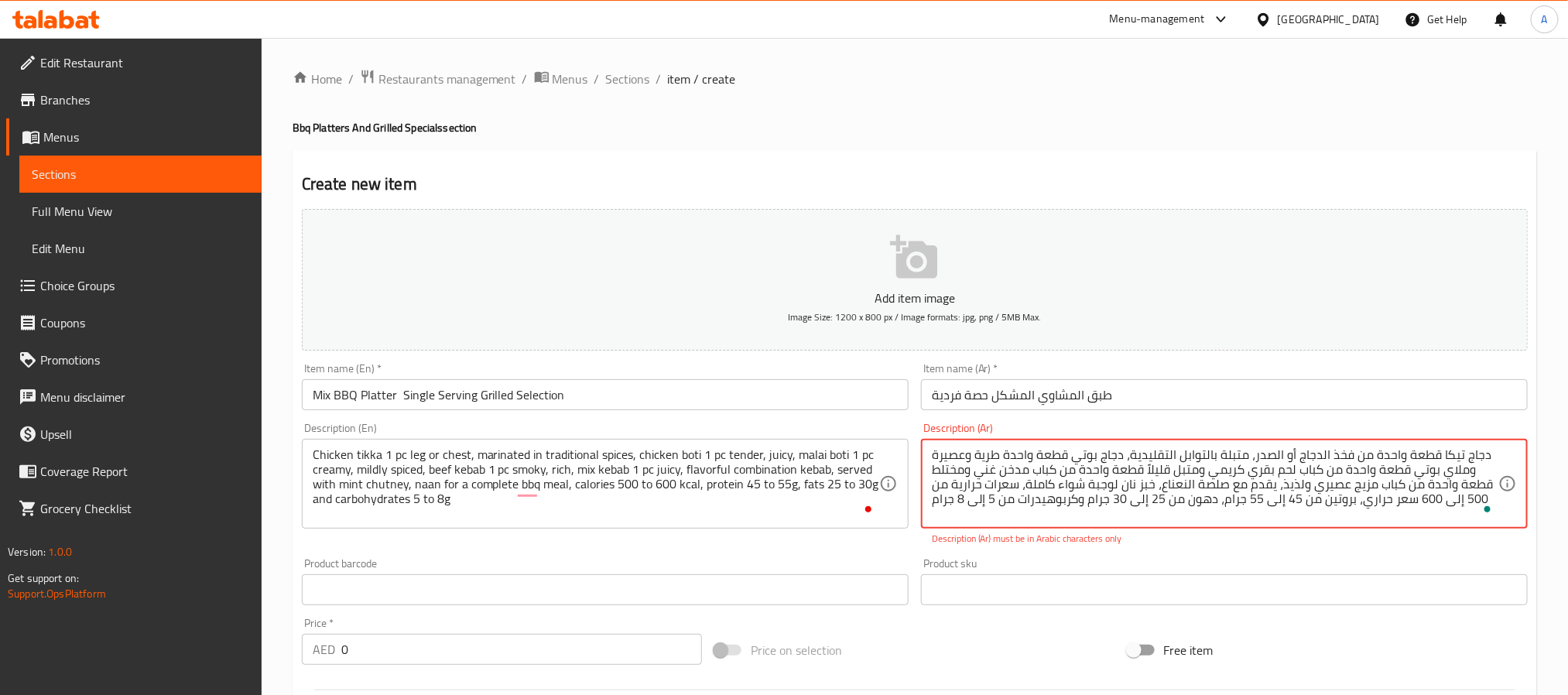
click at [1336, 462] on textarea "دجاج تيكا قطعة واحدة من فخذ الدجاج أو الصدر، متبلة بالتوابل التقليدية، دجاج بوت…" at bounding box center [1214, 483] width 567 height 74
click at [1317, 466] on textarea "دجاج تيكا قطعة واحدة من فخذ الدجاج أو الصدر، متبلة بالتوابل التقليدية، دجاج بوت…" at bounding box center [1214, 483] width 567 height 74
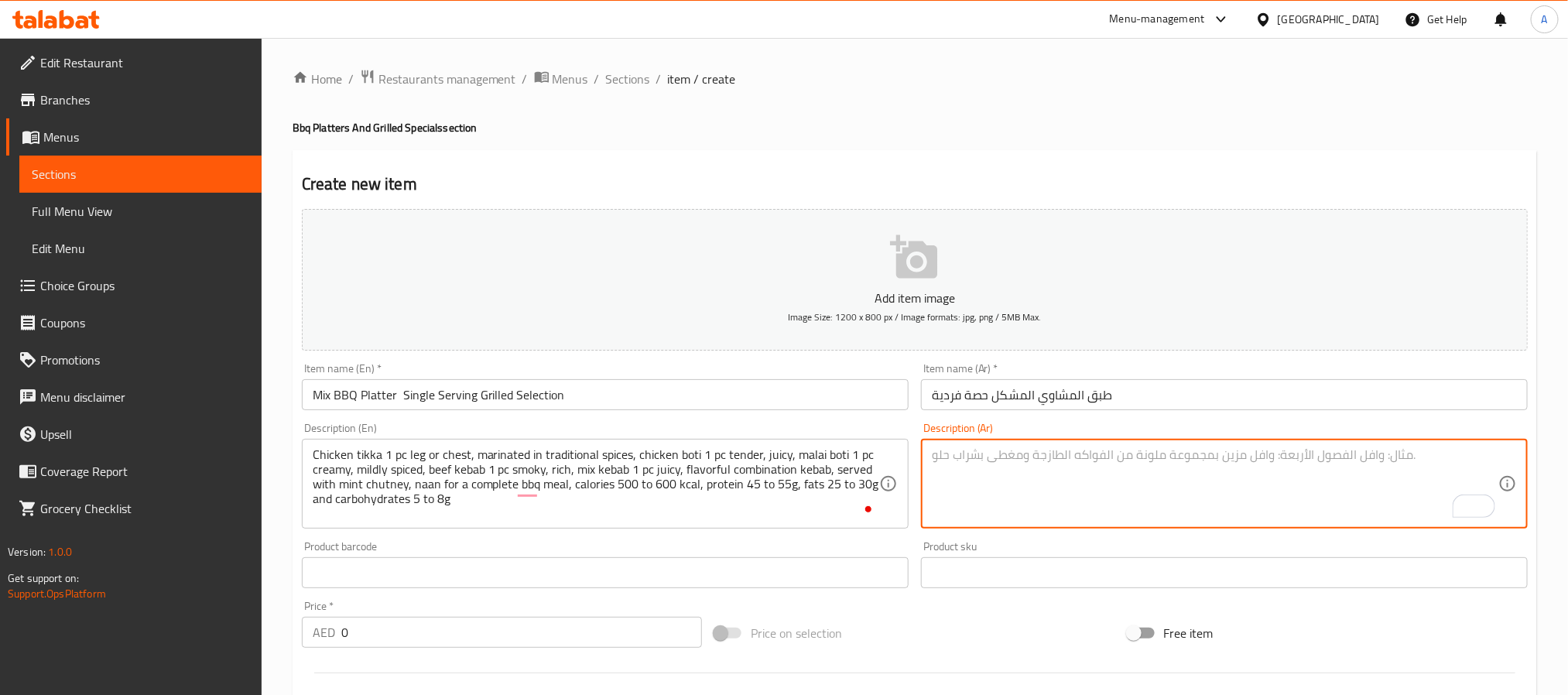
click at [1289, 518] on textarea "To enrich screen reader interactions, please activate Accessibility in Grammarl…" at bounding box center [1214, 483] width 567 height 74
paste textarea "دجاج تيكا قطعة واحدة من فخذ الدجاج أو الصدر، متبلة بالتوابل التقليدية، دجاج بوت…"
click at [982, 457] on textarea "دجاج تيكا قطعة واحدة من فخذ الدجاج أو الصدر، متبلة بالتوابل التقليدية، دجاج بوت…" at bounding box center [1214, 483] width 567 height 74
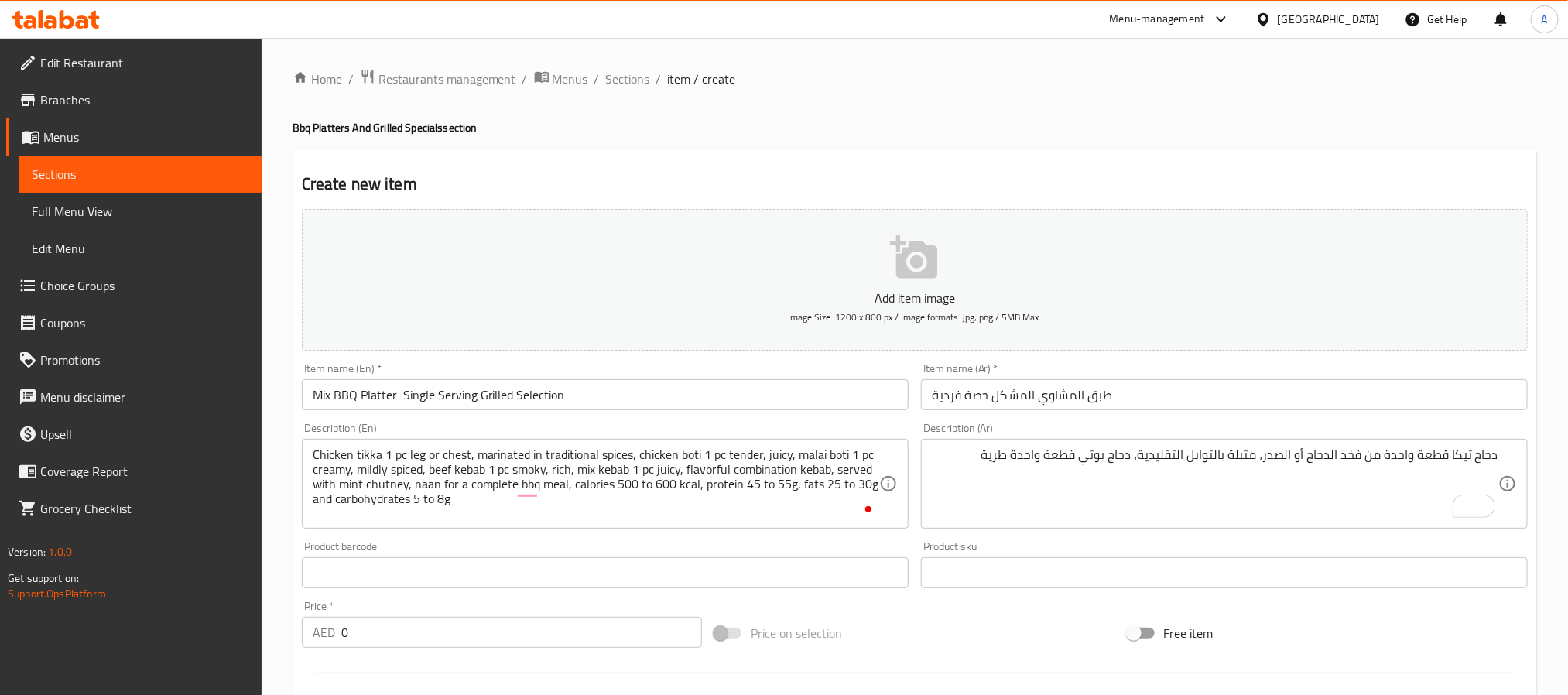
click at [961, 463] on textarea "دجاج تيكا قطعة واحدة من فخذ الدجاج أو الصدر، متبلة بالتوابل التقليدية، دجاج بوت…" at bounding box center [1214, 483] width 567 height 74
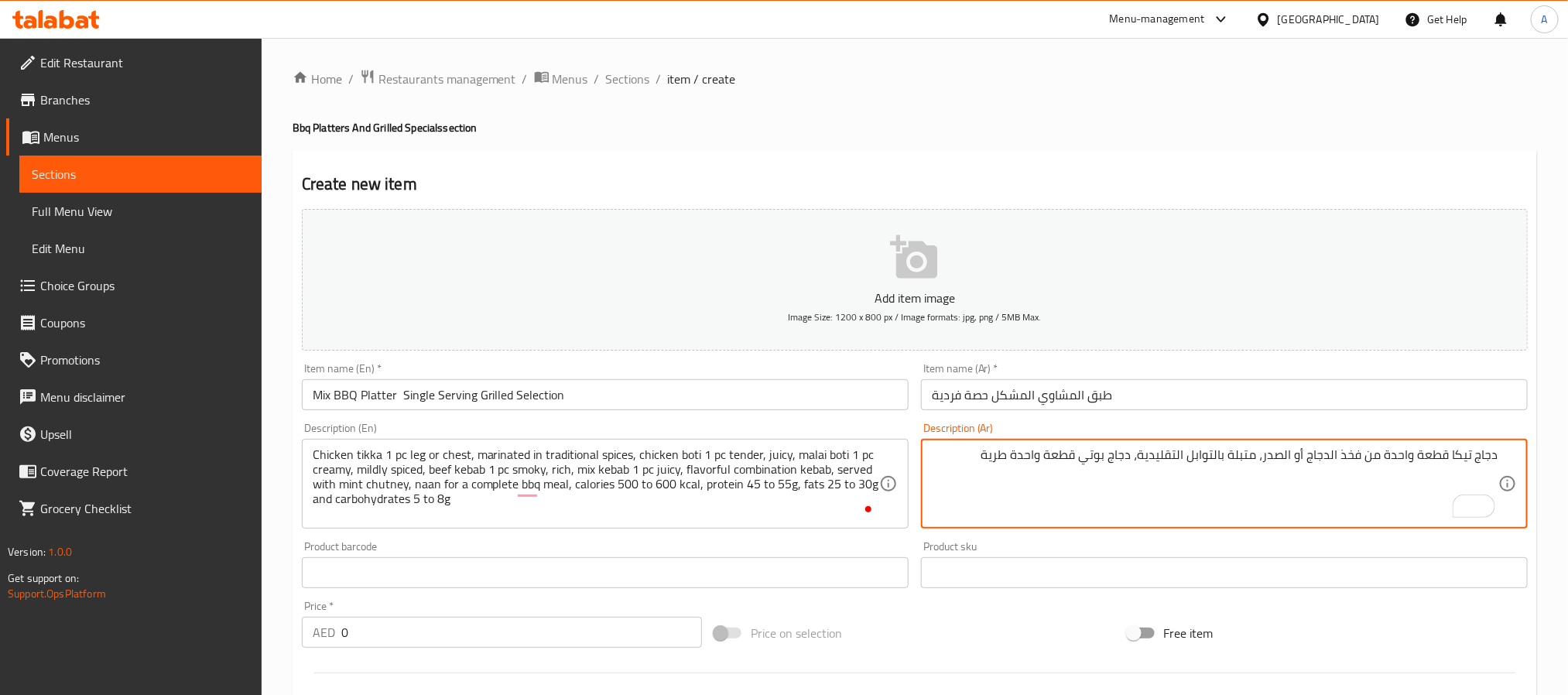
paste textarea "وعصيرة وملاي بوتي قطعة واحدة من كباب لحم بقري كريمي ومتبل قليلاً قطعة واحدة من …"
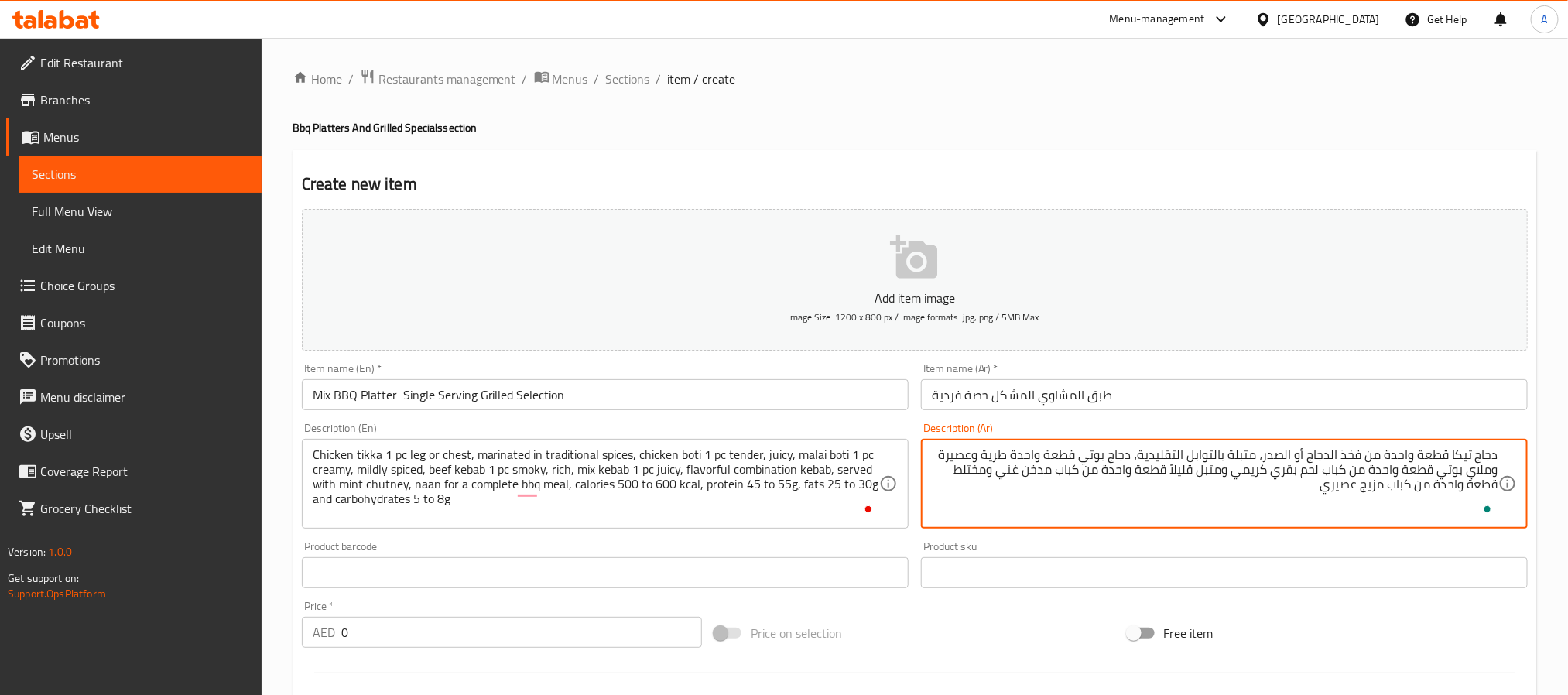
click at [1286, 481] on textarea "دجاج تيكا قطعة واحدة من فخذ الدجاج أو الصدر، متبلة بالتوابل التقليدية، دجاج بوت…" at bounding box center [1214, 483] width 567 height 74
click at [1310, 492] on textarea "دجاج تيكا قطعة واحدة من فخذ الدجاج أو الصدر، متبلة بالتوابل التقليدية، دجاج بوت…" at bounding box center [1214, 483] width 567 height 74
paste textarea "ولذيذ، يقدم مع صلصة النعناع، ​​خبز نان لوجبة شواء كاملة، سعرات حرارية من 500 إل…"
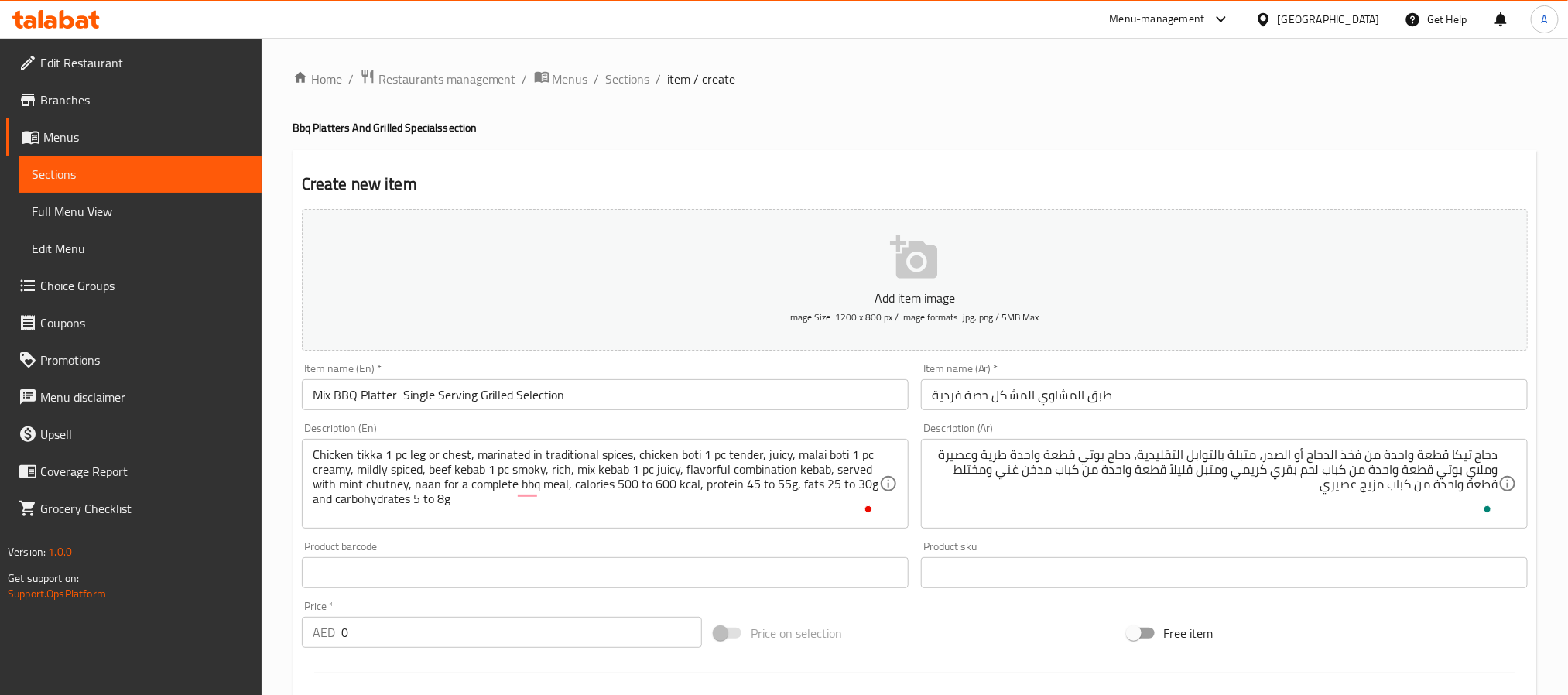
click at [1225, 483] on textarea "دجاج تيكا قطعة واحدة من فخذ الدجاج أو الصدر، متبلة بالتوابل التقليدية، دجاج بوت…" at bounding box center [1214, 483] width 567 height 74
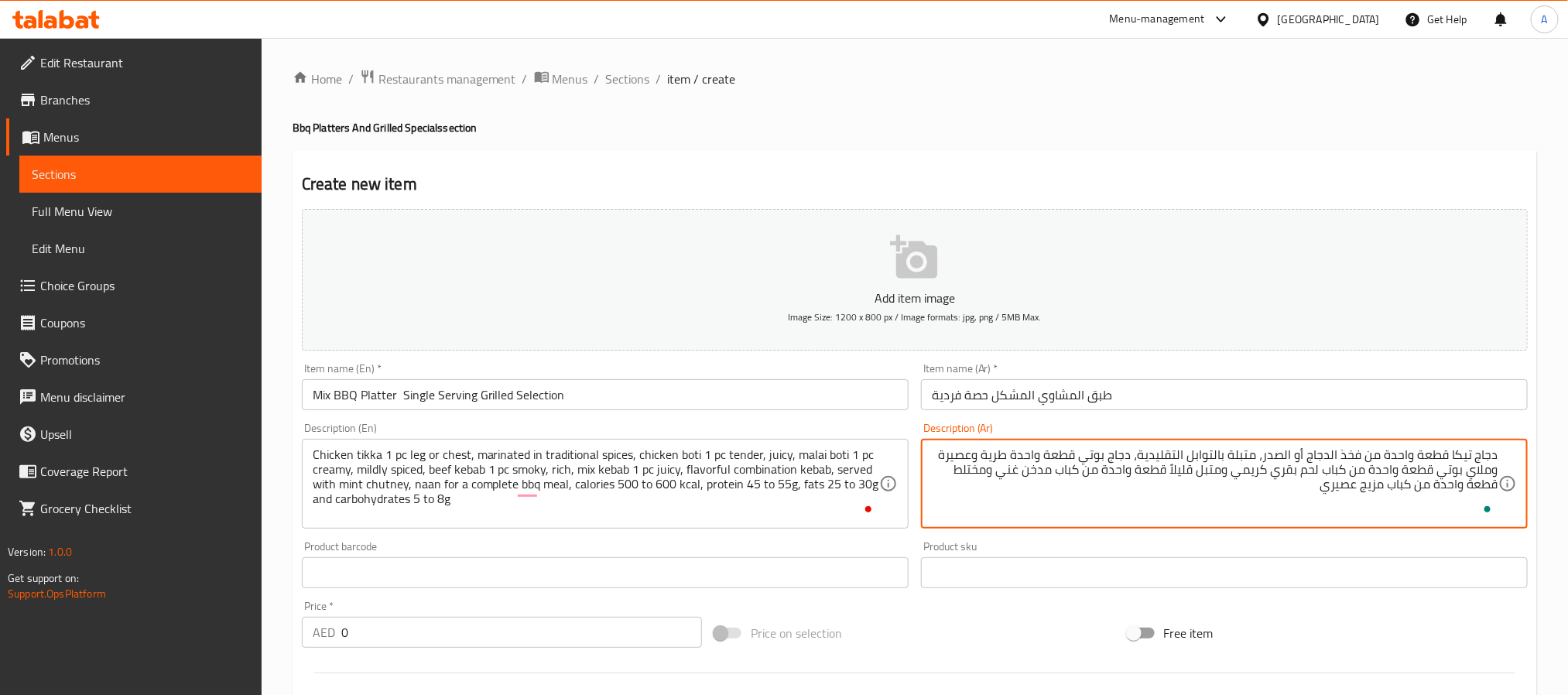
paste textarea "ولذيذ، يقدم مع صلصة النعناع"
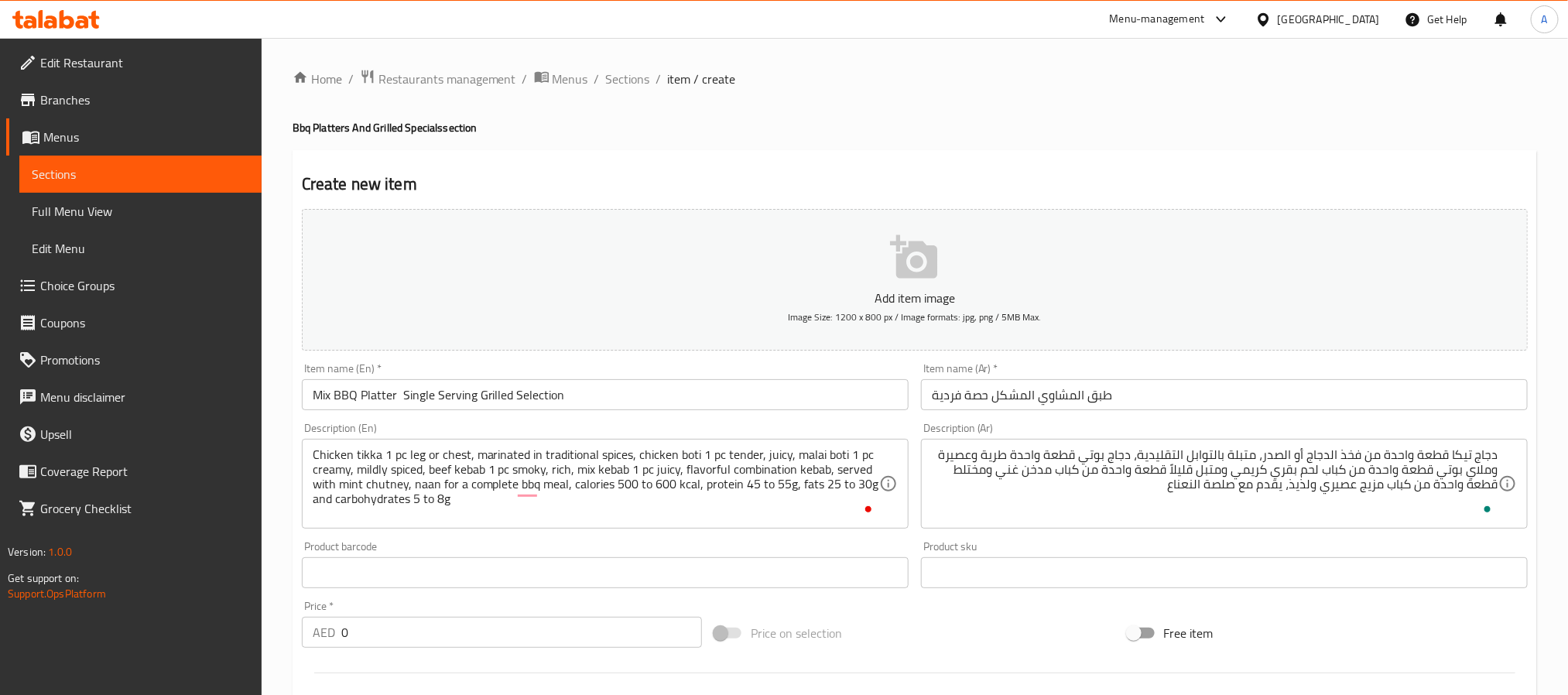
click at [1111, 491] on textarea "دجاج تيكا قطعة واحدة من فخذ الدجاج أو الصدر، متبلة بالتوابل التقليدية، دجاج بوت…" at bounding box center [1214, 483] width 567 height 74
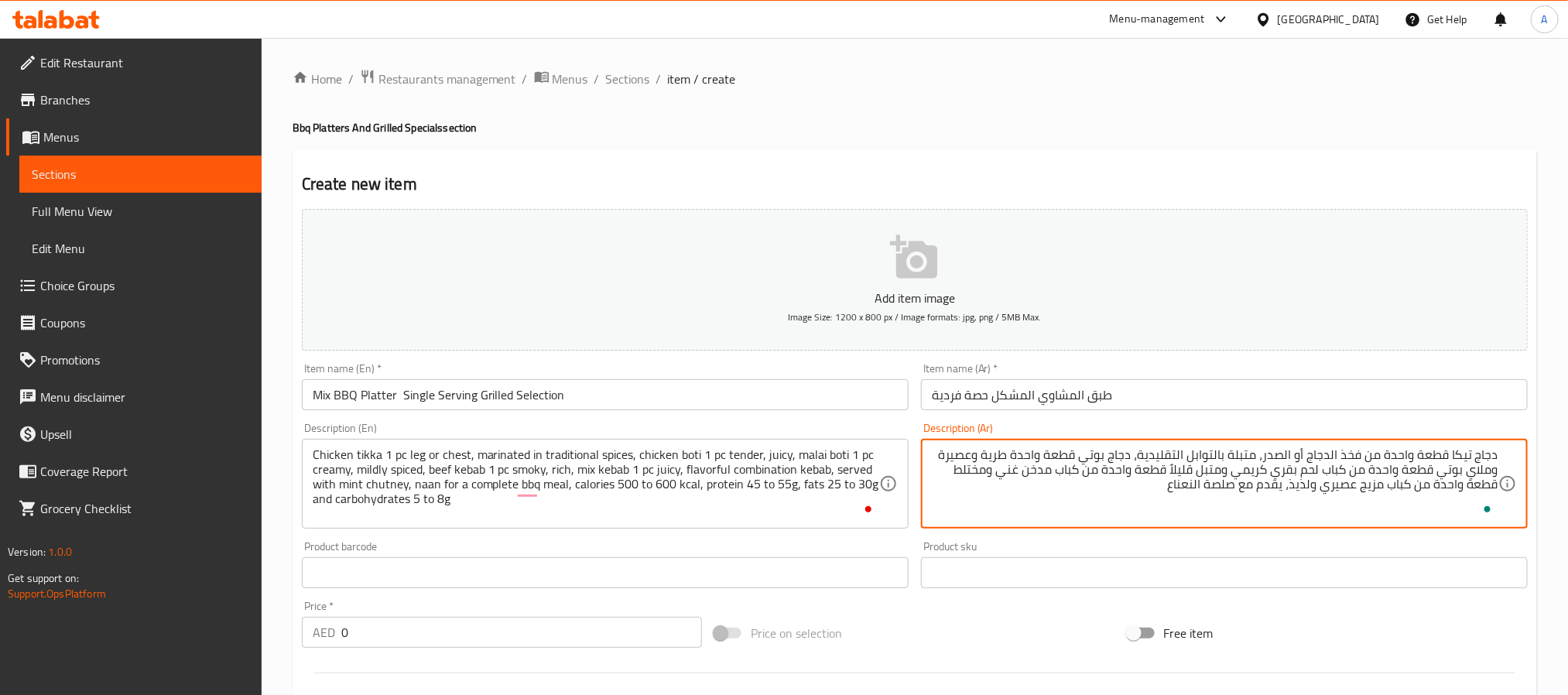
paste textarea "​​خبز نان لوجبة شواء كاملة"
click at [1043, 483] on textarea "دجاج تيكا قطعة واحدة من فخذ الدجاج أو الصدر، متبلة بالتوابل التقليدية، دجاج بوت…" at bounding box center [1214, 483] width 567 height 74
paste textarea "خبز نان"
click at [1173, 492] on textarea "دجاج تيكا قطعة واحدة من فخذ الدجاج أو الصدر، متبلة بالتوابل التقليدية، دجاج بوت…" at bounding box center [1214, 483] width 567 height 74
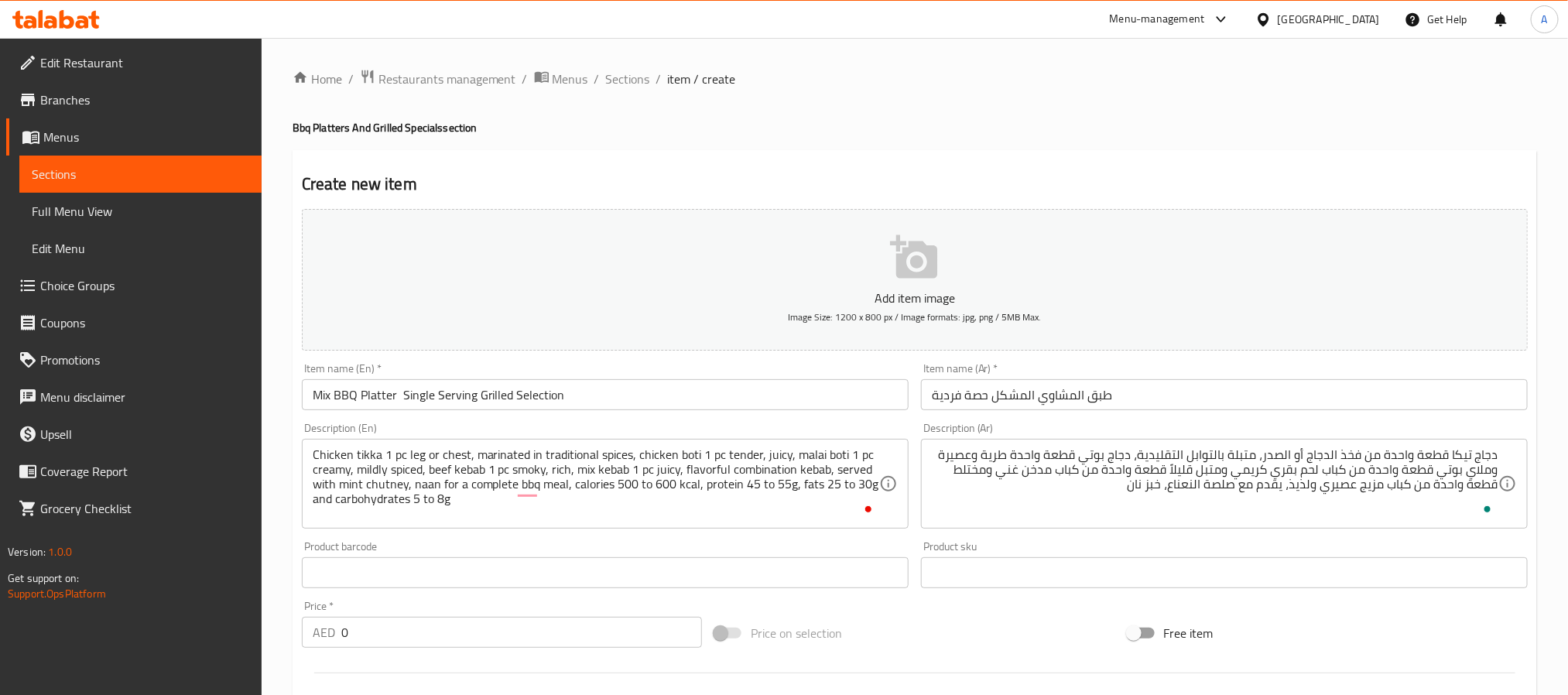
click at [1076, 479] on textarea "دجاج تيكا قطعة واحدة من فخذ الدجاج أو الصدر، متبلة بالتوابل التقليدية، دجاج بوت…" at bounding box center [1214, 483] width 567 height 74
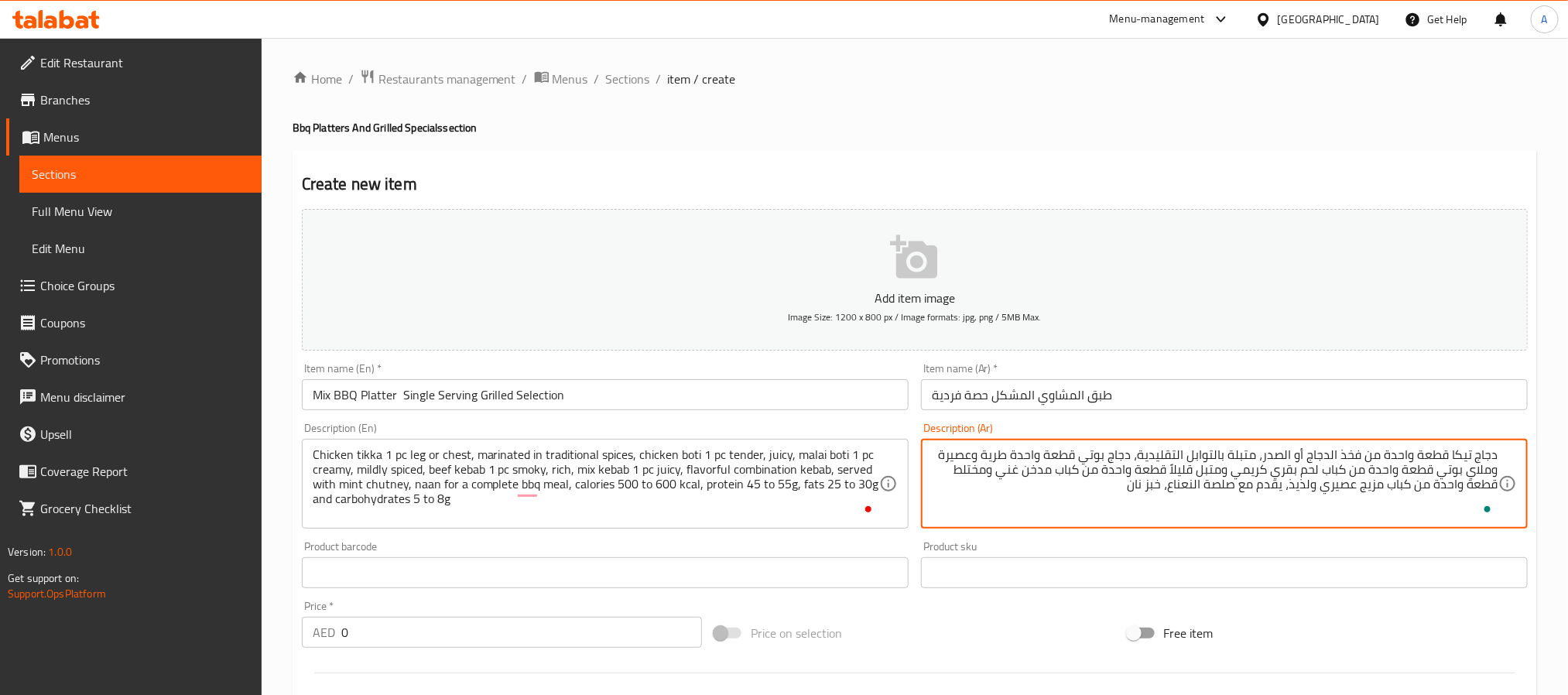
click at [1099, 490] on textarea "دجاج تيكا قطعة واحدة من فخذ الدجاج أو الصدر، متبلة بالتوابل التقليدية، دجاج بوت…" at bounding box center [1214, 483] width 567 height 74
paste textarea "لوجبة"
drag, startPoint x: 1029, startPoint y: 493, endPoint x: 1041, endPoint y: 488, distance: 13.0
click at [1041, 488] on textarea "دجاج تيكا قطعة واحدة من فخذ الدجاج أو الصدر، متبلة بالتوابل التقليدية، دجاج بوت…" at bounding box center [1214, 483] width 567 height 74
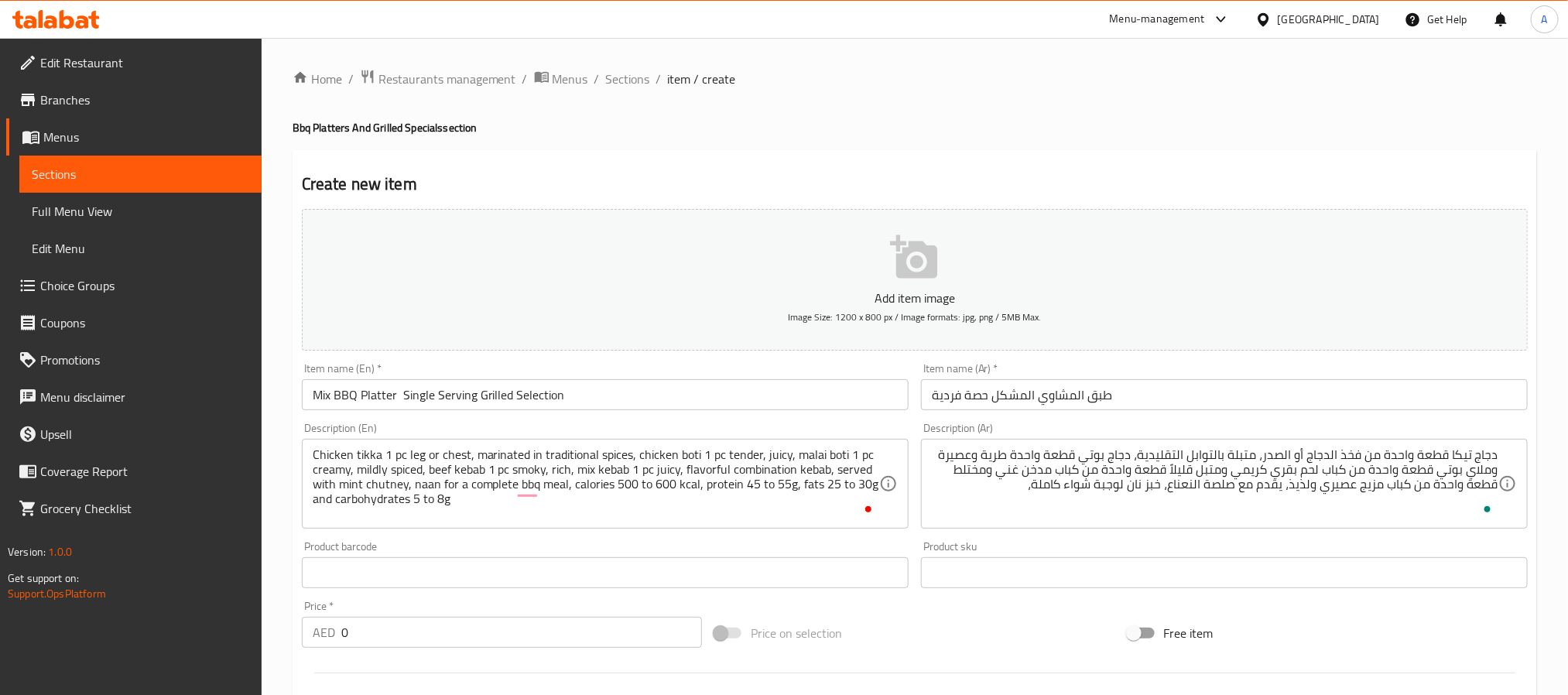
click at [978, 493] on textarea "دجاج تيكا قطعة واحدة من فخذ الدجاج أو الصدر، متبلة بالتوابل التقليدية، دجاج بوت…" at bounding box center [1214, 483] width 567 height 74
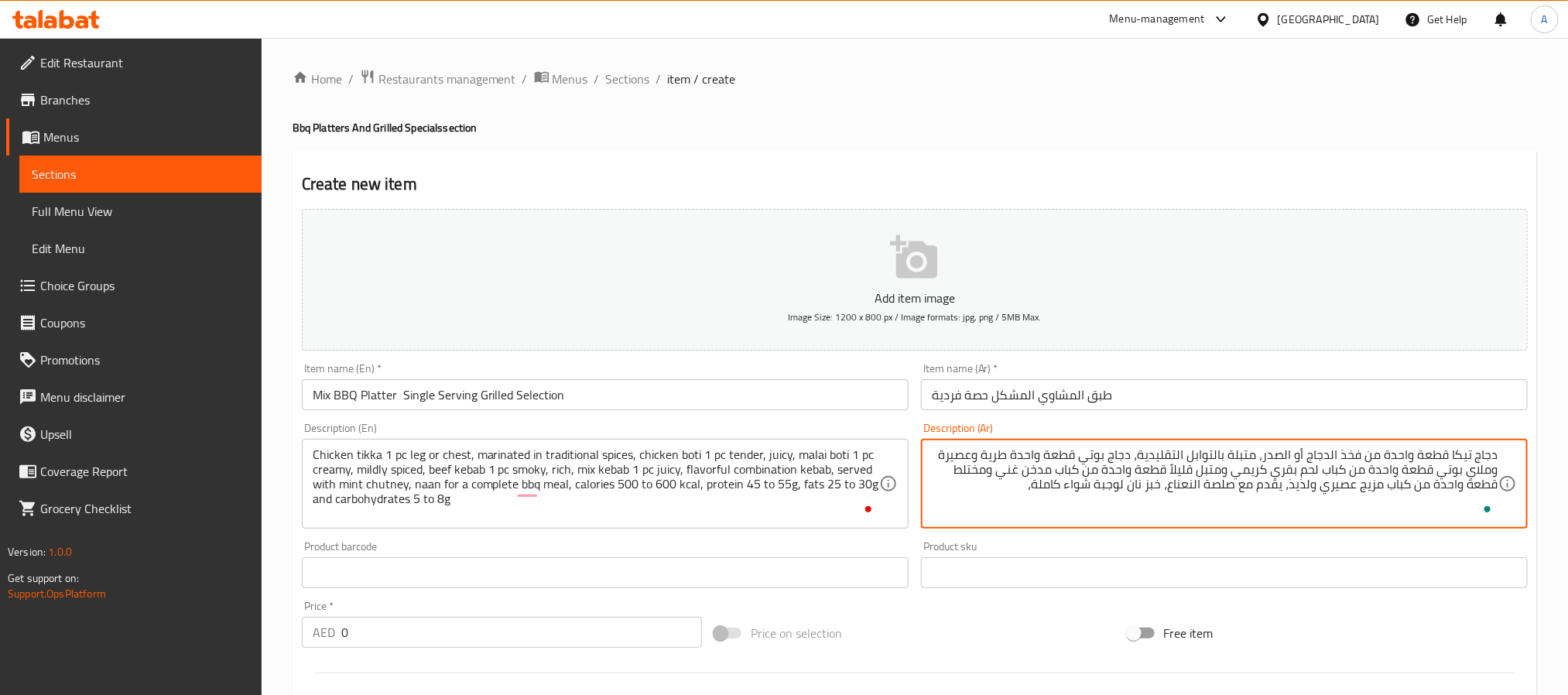
paste textarea "سعرات حرارية من 500 إلى 600 سعر حراري، بروتين من 45 إلى 55 جرام، دهون من 25 إلى…"
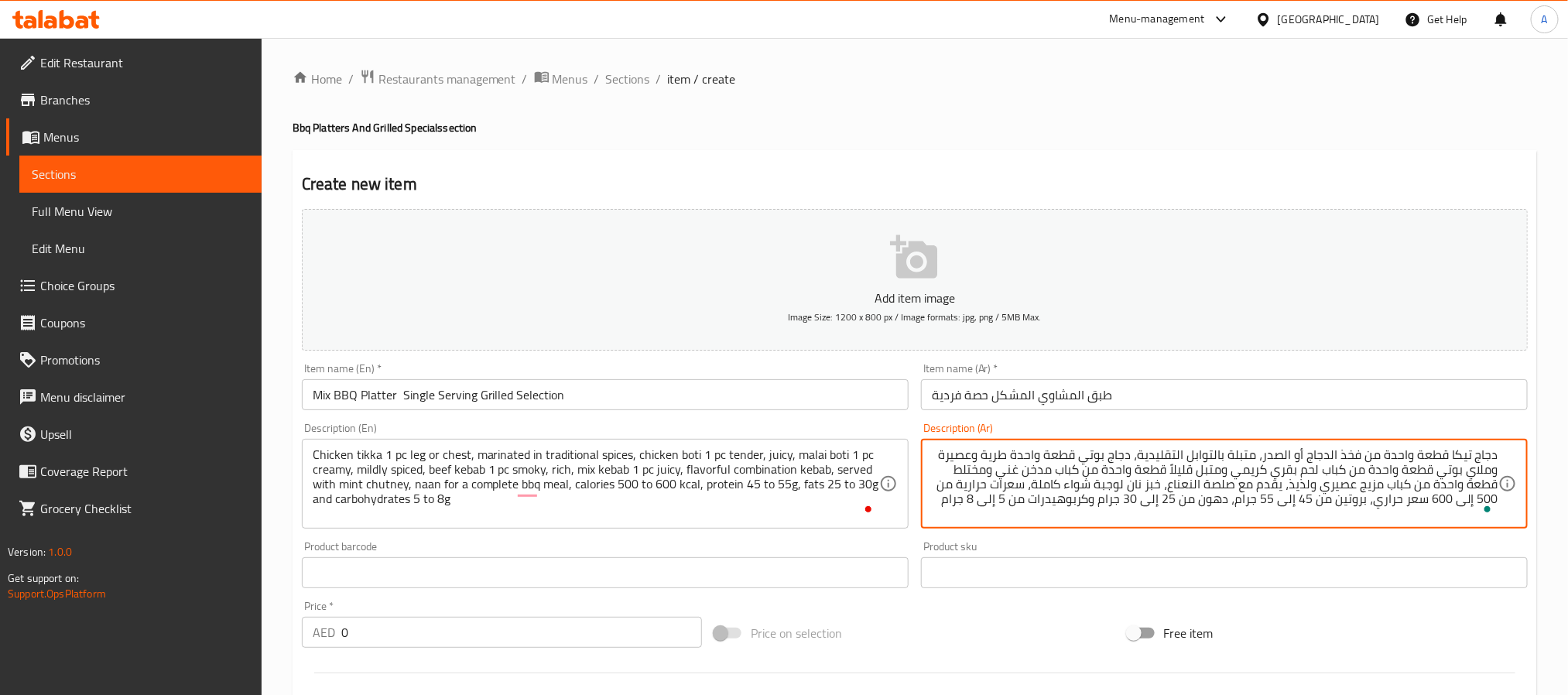
type textarea "دجاج تيكا قطعة واحدة من فخذ الدجاج أو الصدر، متبلة بالتوابل التقليدية، دجاج بوت…"
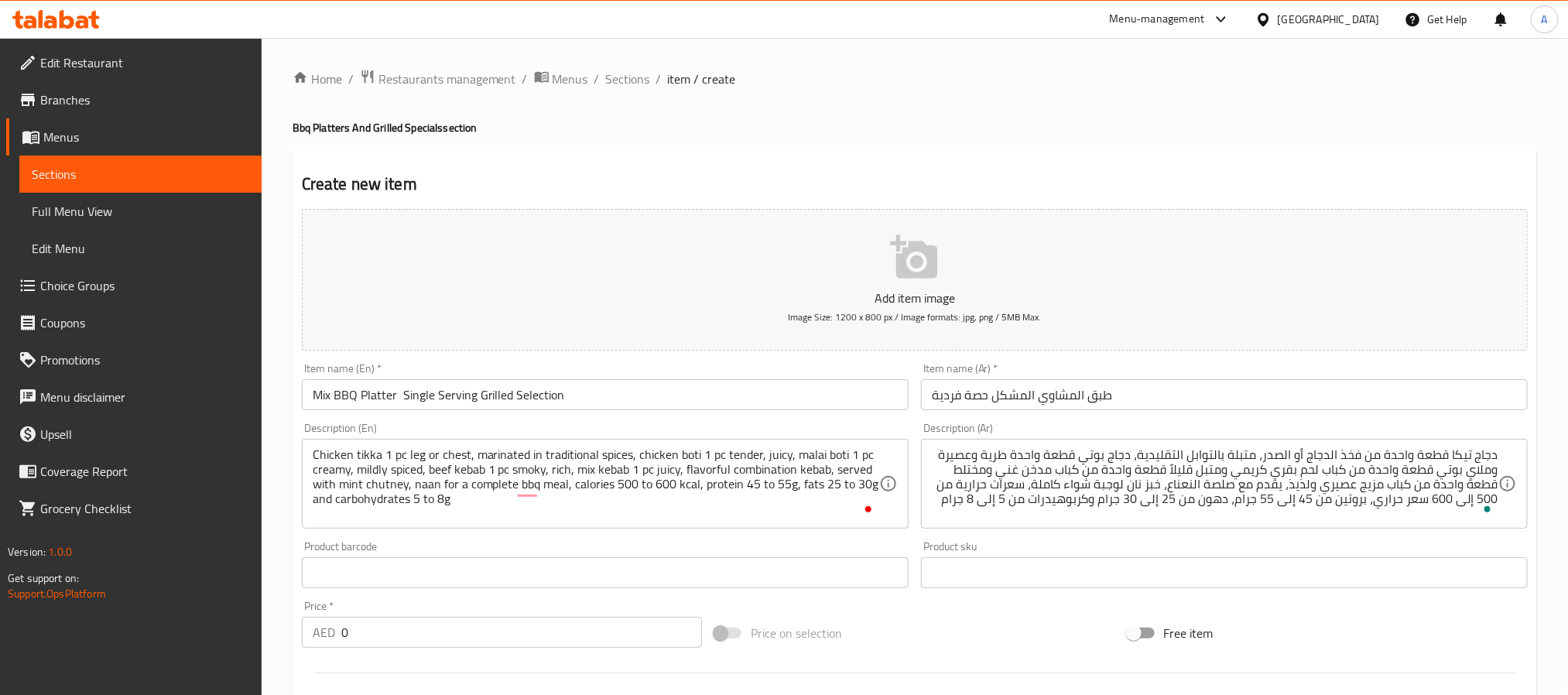
click at [750, 528] on div "Chicken tikka 1 pc leg or chest, marinated in traditional spices, chicken boti …" at bounding box center [605, 483] width 607 height 90
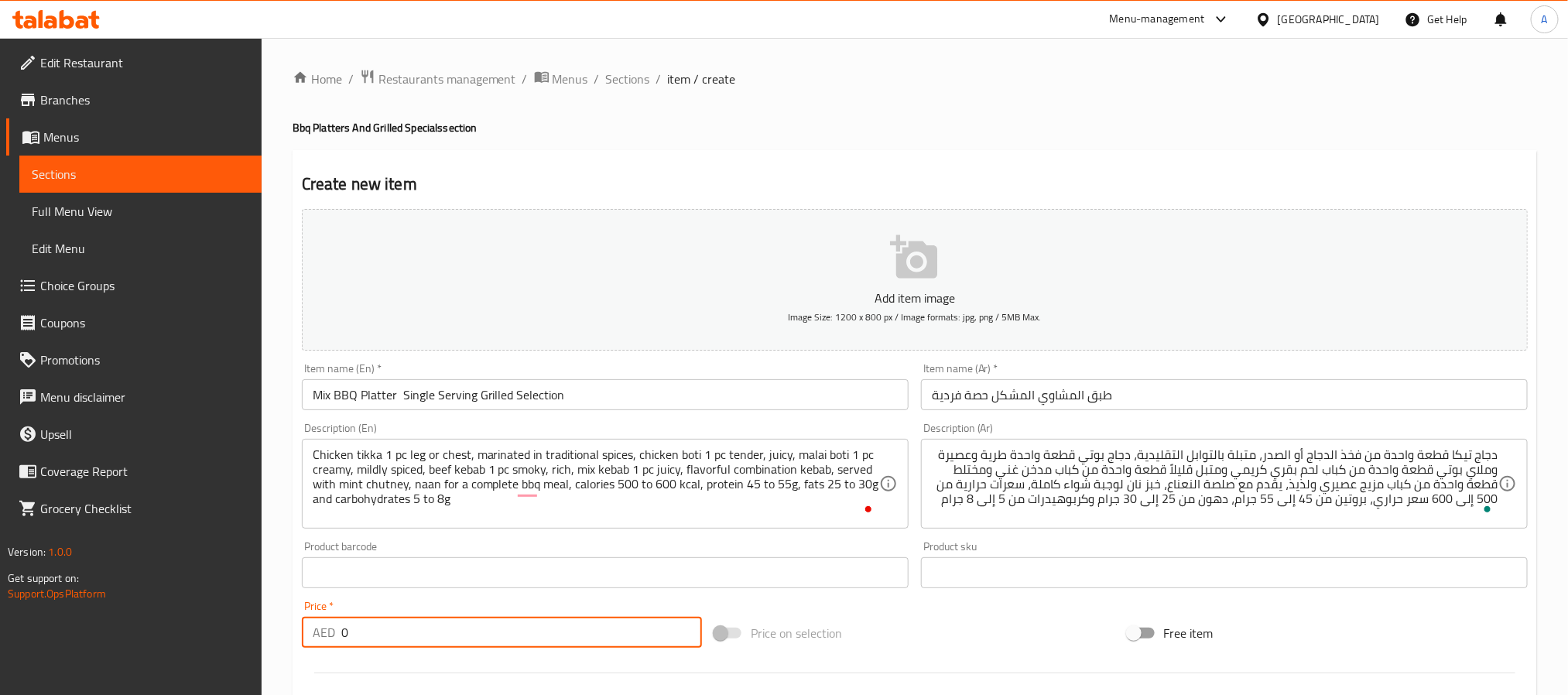
drag, startPoint x: 414, startPoint y: 636, endPoint x: 320, endPoint y: 648, distance: 94.8
click at [320, 648] on div "Price   * AED 0 Price *" at bounding box center [502, 624] width 413 height 60
paste input "8"
type input "80"
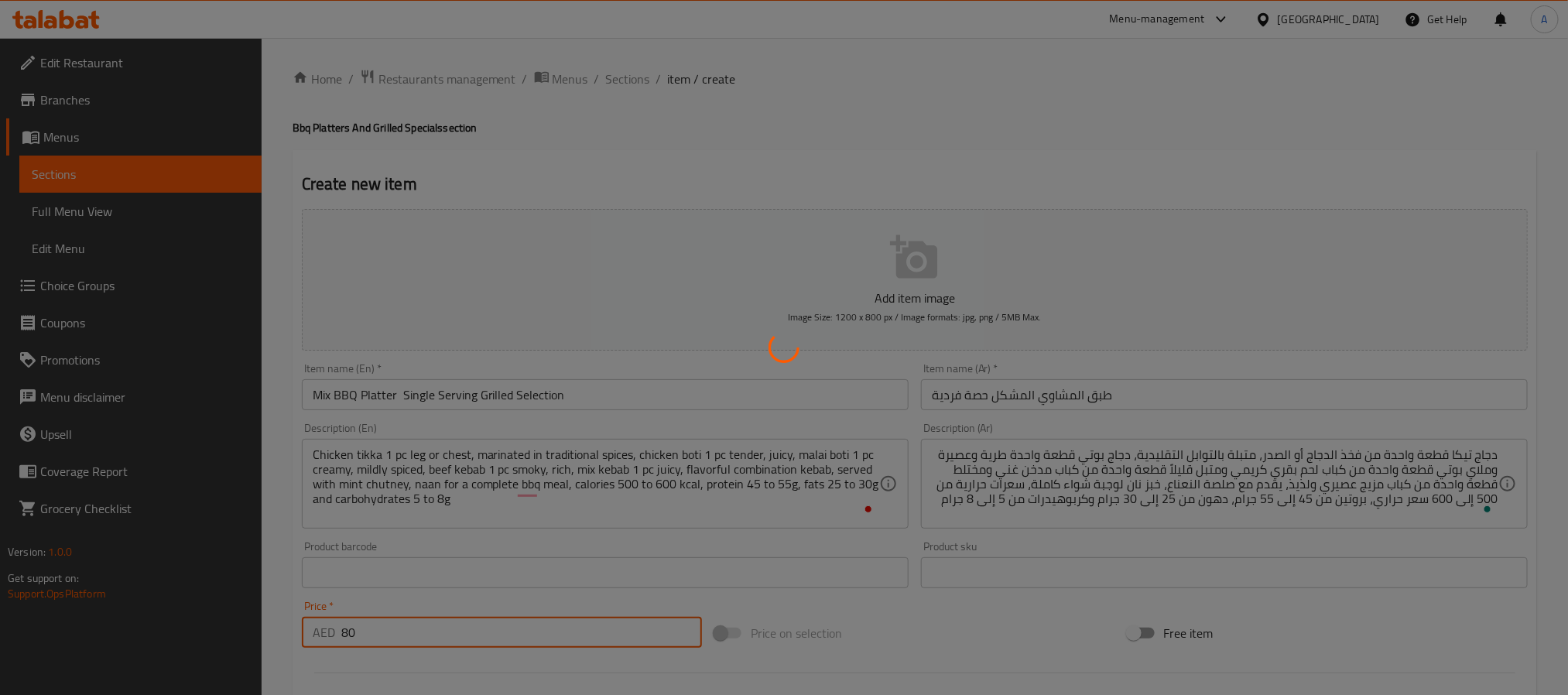
type input "0"
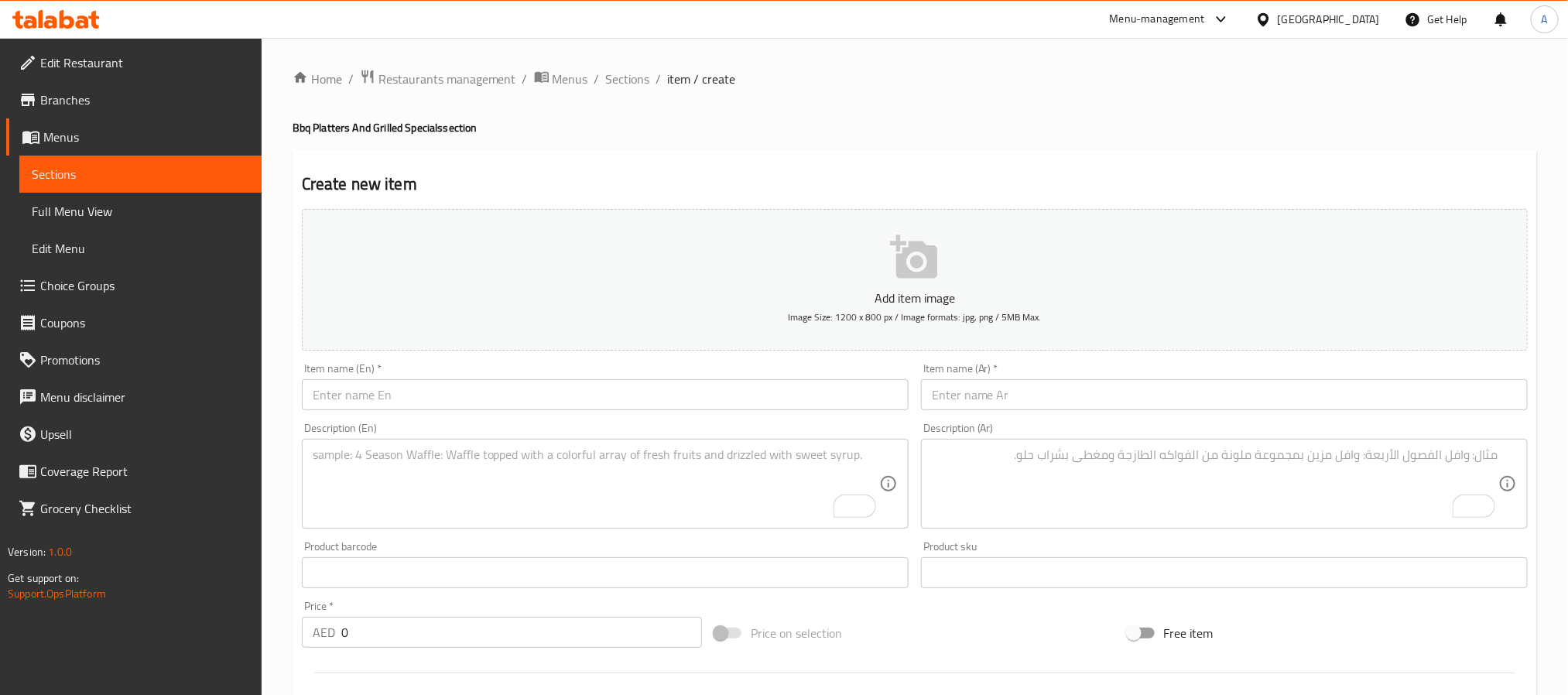
paste input "Family Bbq Platter For 5 Persons"
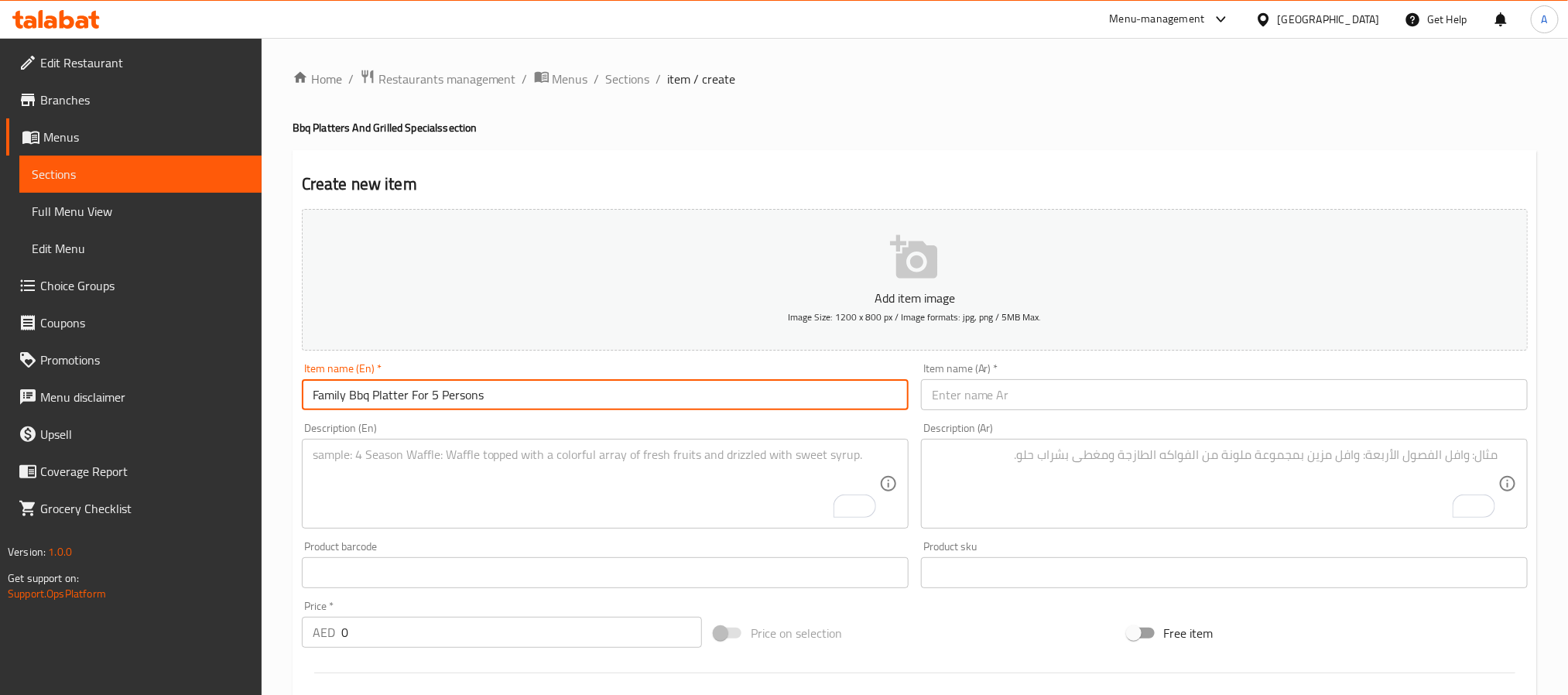
click at [381, 410] on input "Family Bbq Platter For 5 Persons" at bounding box center [605, 394] width 607 height 31
type input "Family Bbq Platter For 5 Persons"
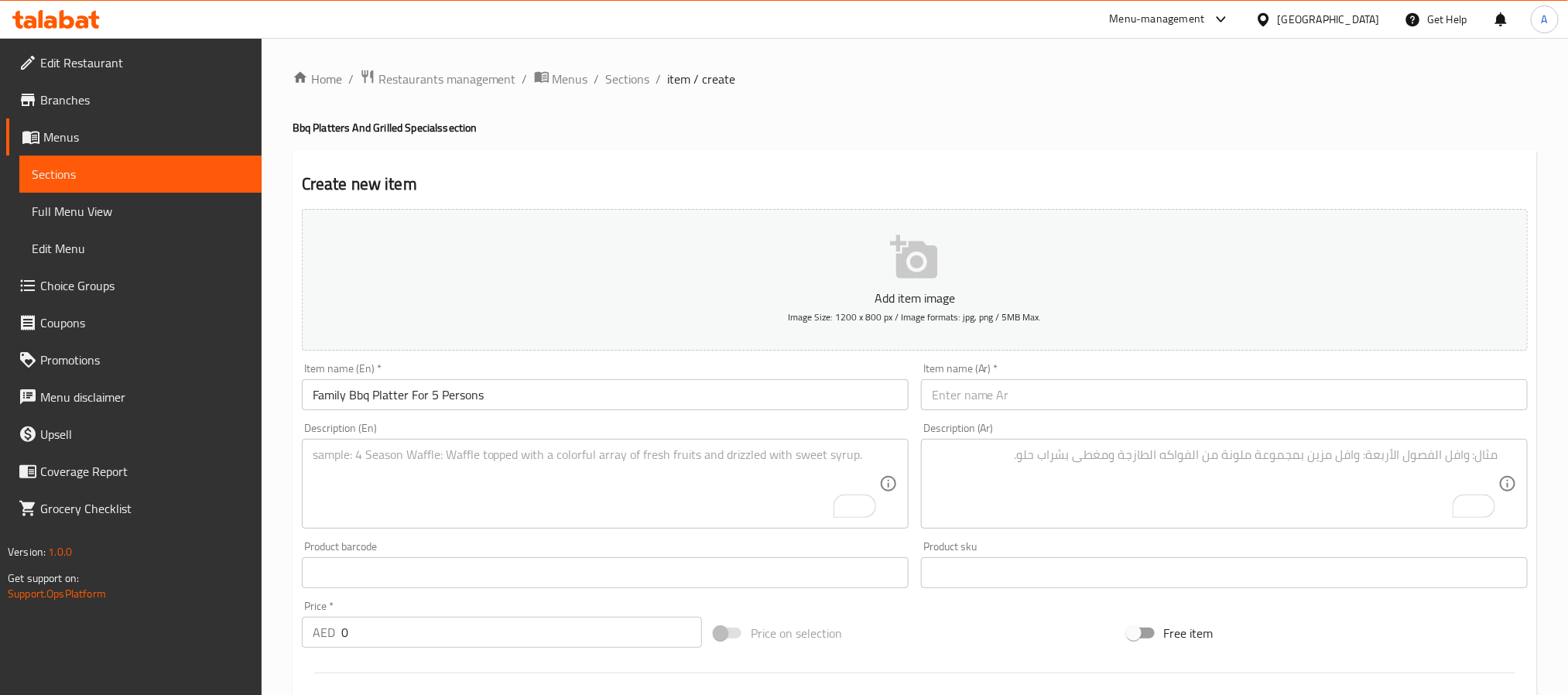
click at [966, 396] on input "text" at bounding box center [1225, 394] width 607 height 31
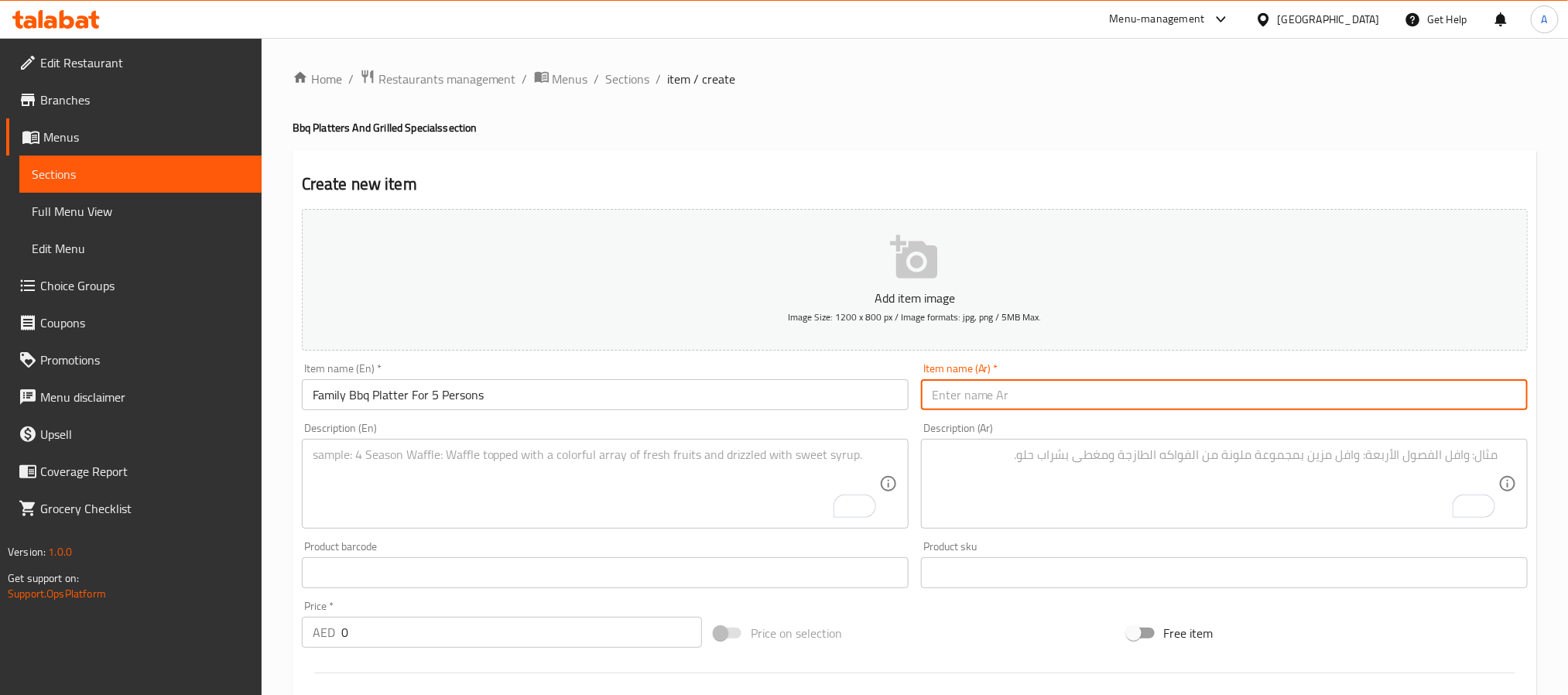
paste input "طبق المشاوي العائلي – لـ ٥ أشخاص"
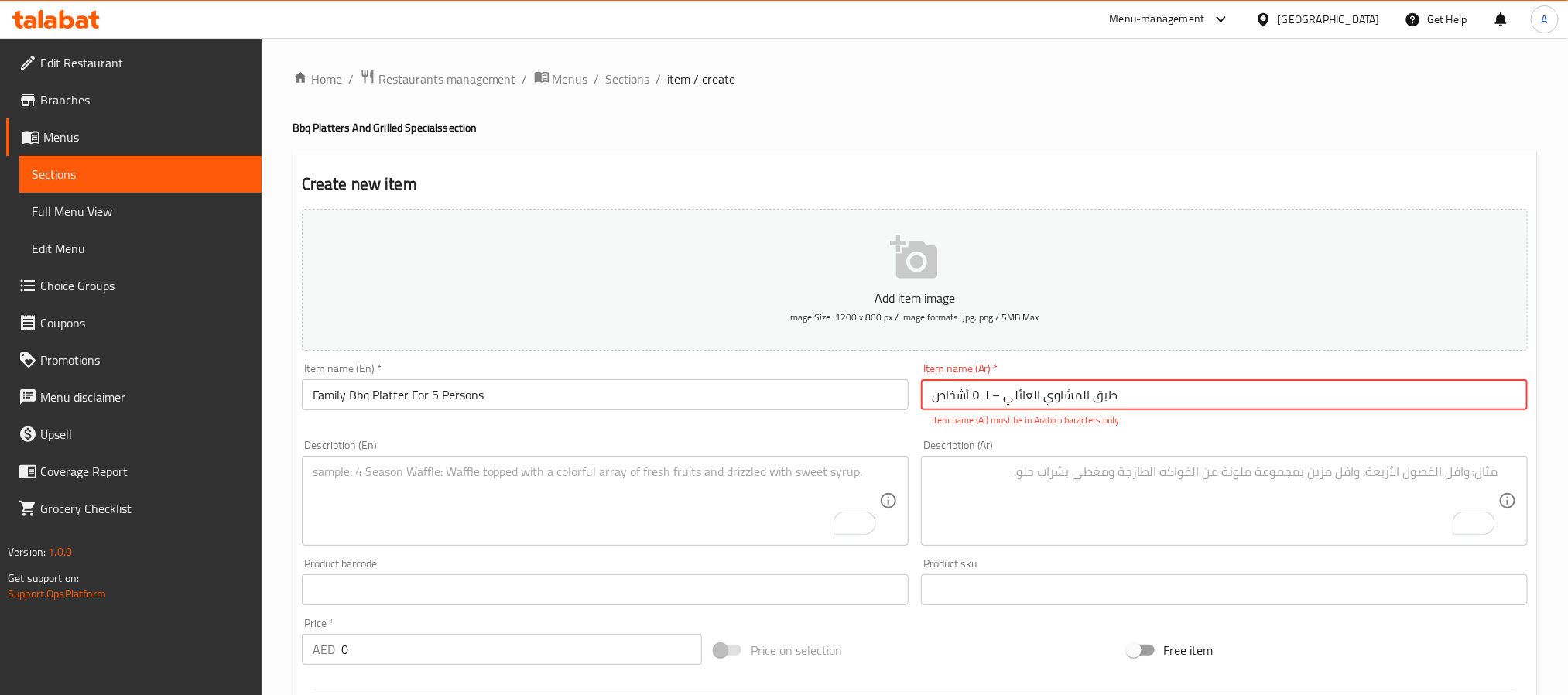
drag, startPoint x: 995, startPoint y: 392, endPoint x: 1004, endPoint y: 392, distance: 9.0
click at [1004, 392] on input "طبق المشاوي العائلي – لـ ٥ أشخاص" at bounding box center [1225, 394] width 607 height 31
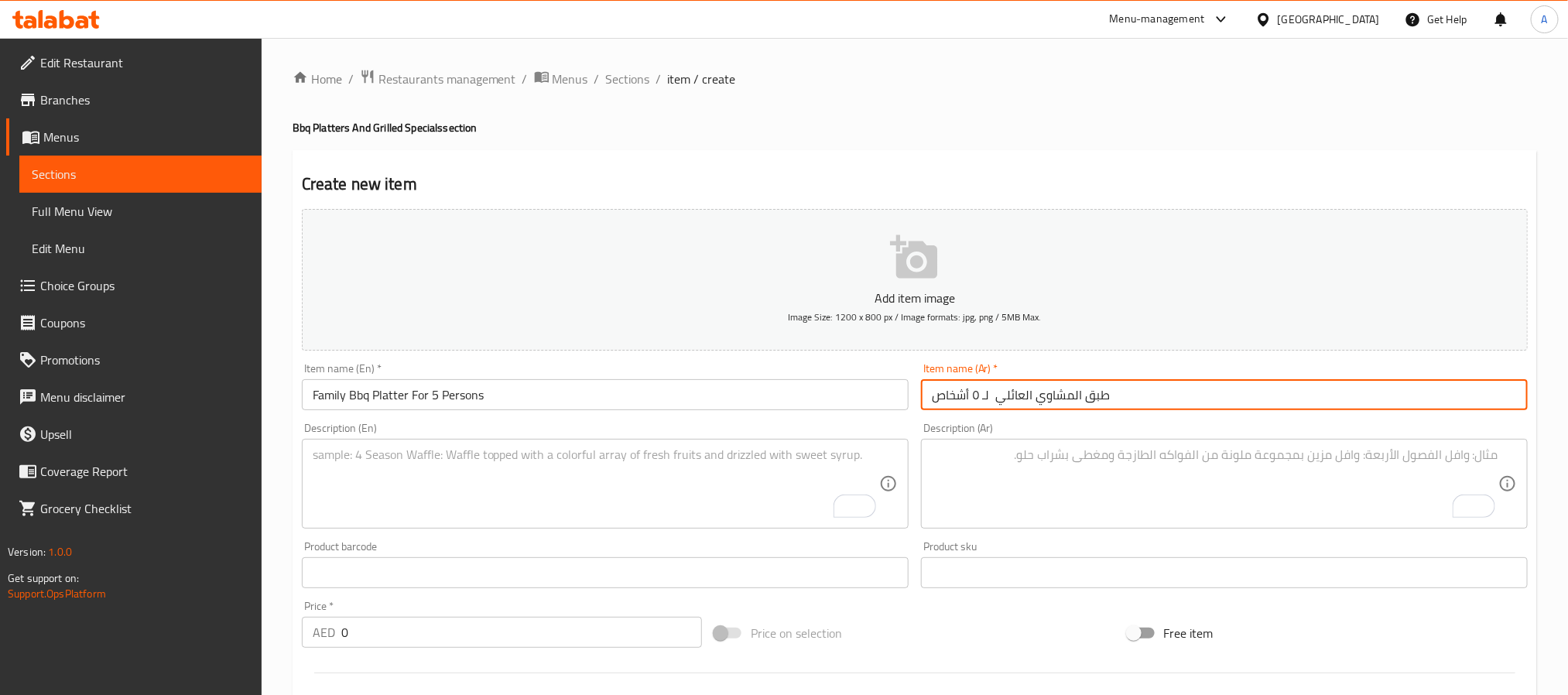
click at [973, 393] on input "طبق المشاوي العائلي لـ ٥ أشخاص" at bounding box center [1225, 394] width 607 height 31
type input "طبق المشاوي العائلي لـ 5 أشخاص"
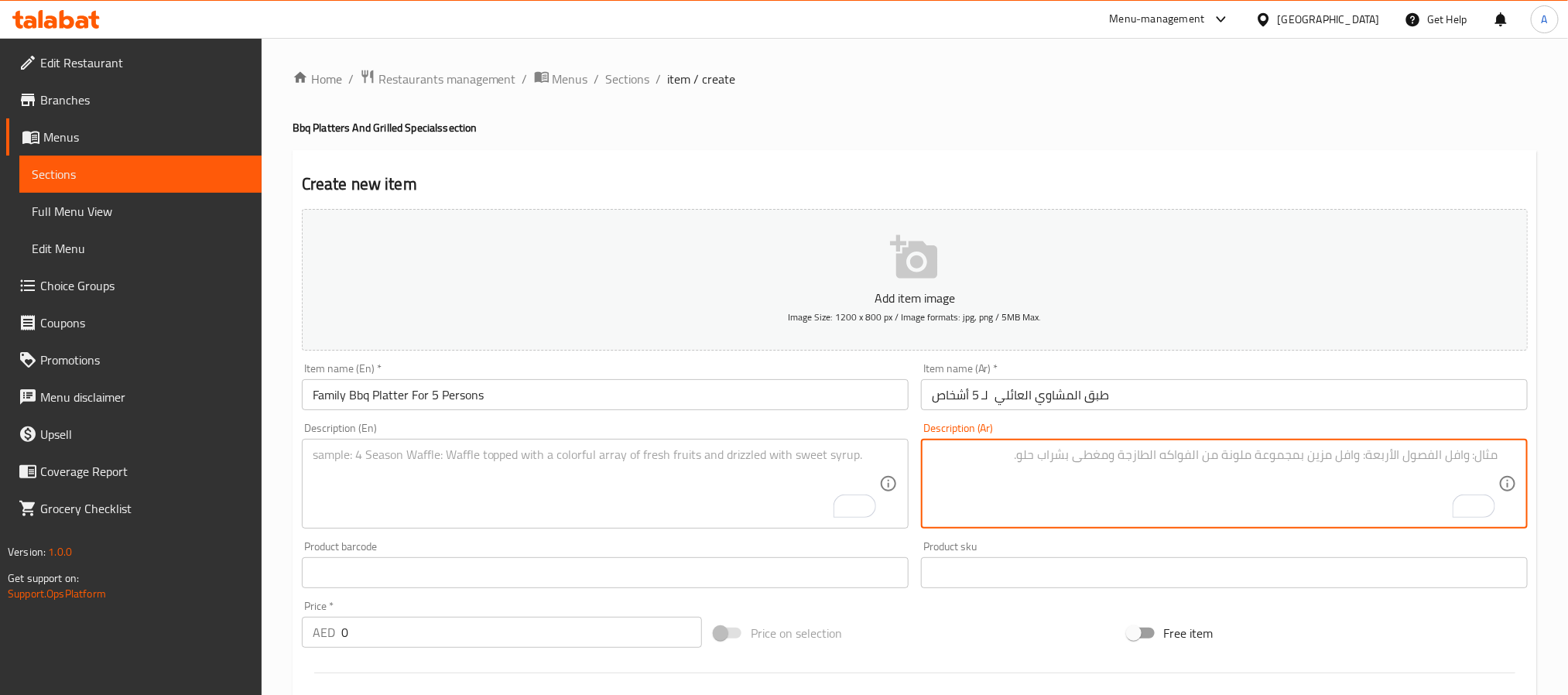
click at [1017, 465] on textarea "To enrich screen reader interactions, please activate Accessibility in Grammarl…" at bounding box center [1214, 483] width 567 height 74
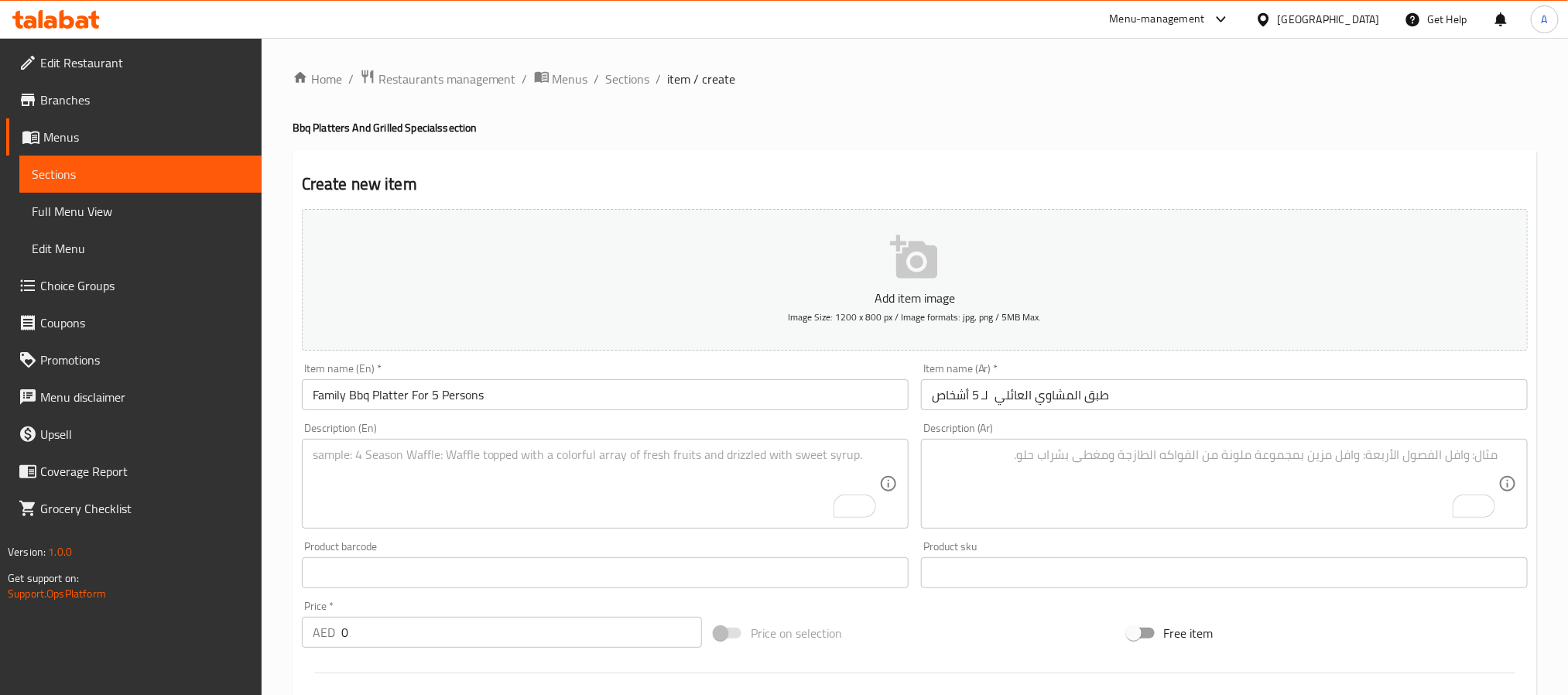
click at [541, 466] on textarea "To enrich screen reader interactions, please activate Accessibility in Grammarl…" at bounding box center [595, 483] width 567 height 74
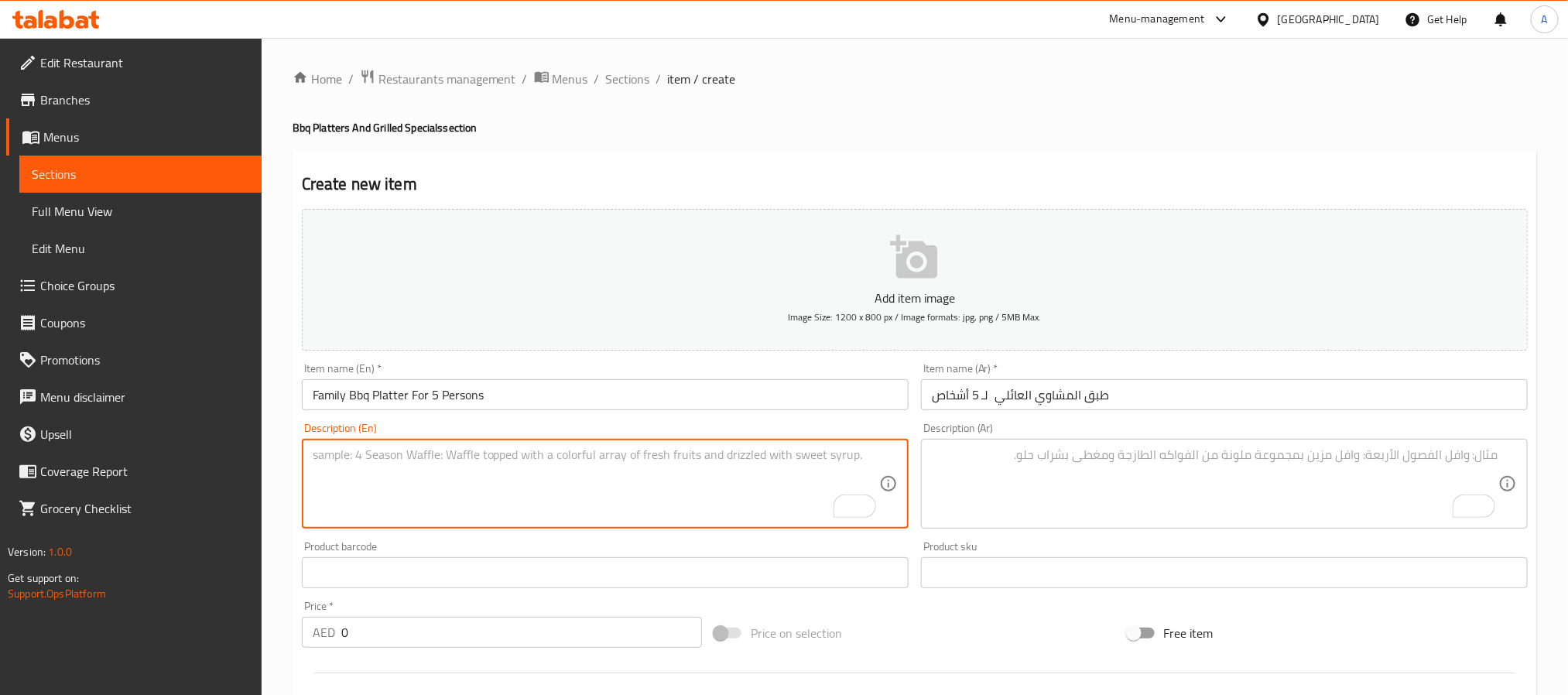
paste textarea "Chicken tikka 1 pc leg or chest, marinated, grilled, chicken boti 1 pc juicy, f…"
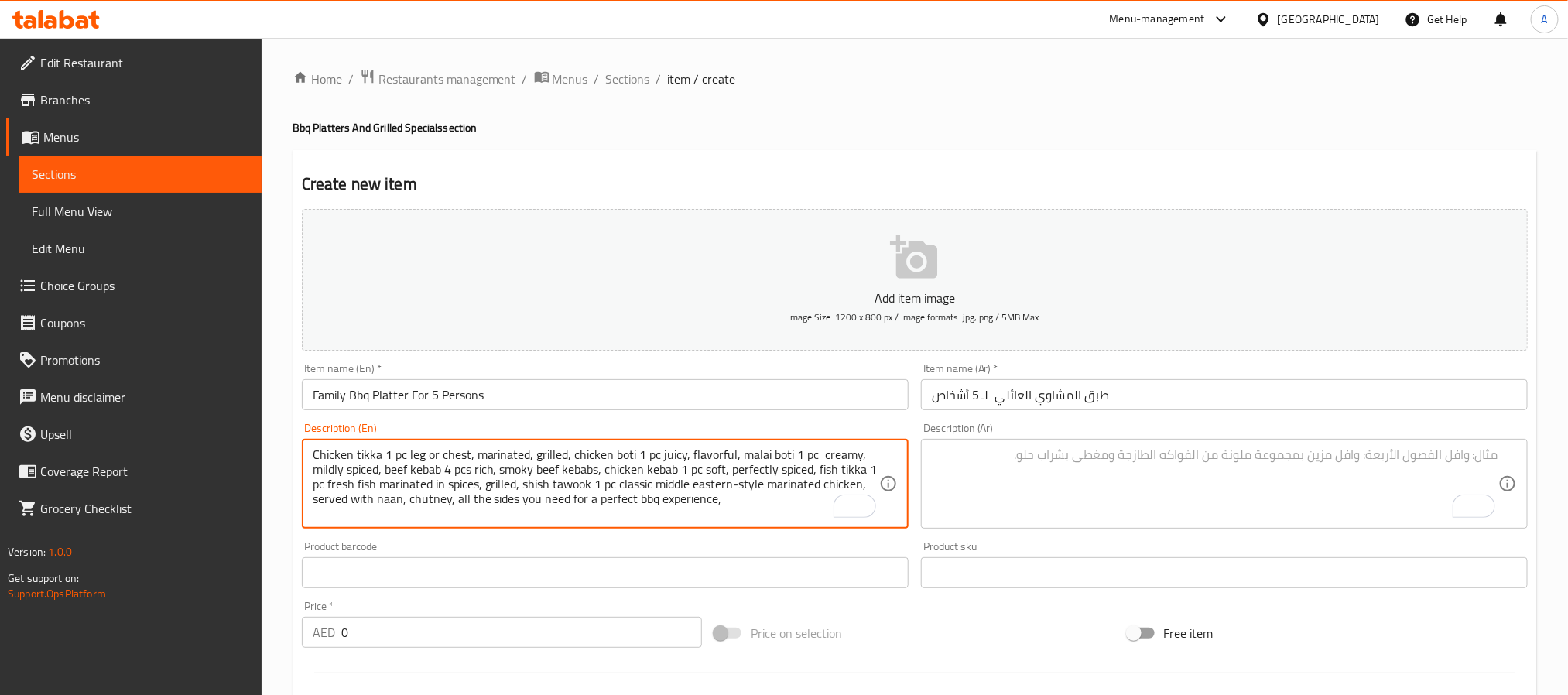
type textarea "Chicken tikka 1 pc leg or chest, marinated, grilled, chicken boti 1 pc juicy, f…"
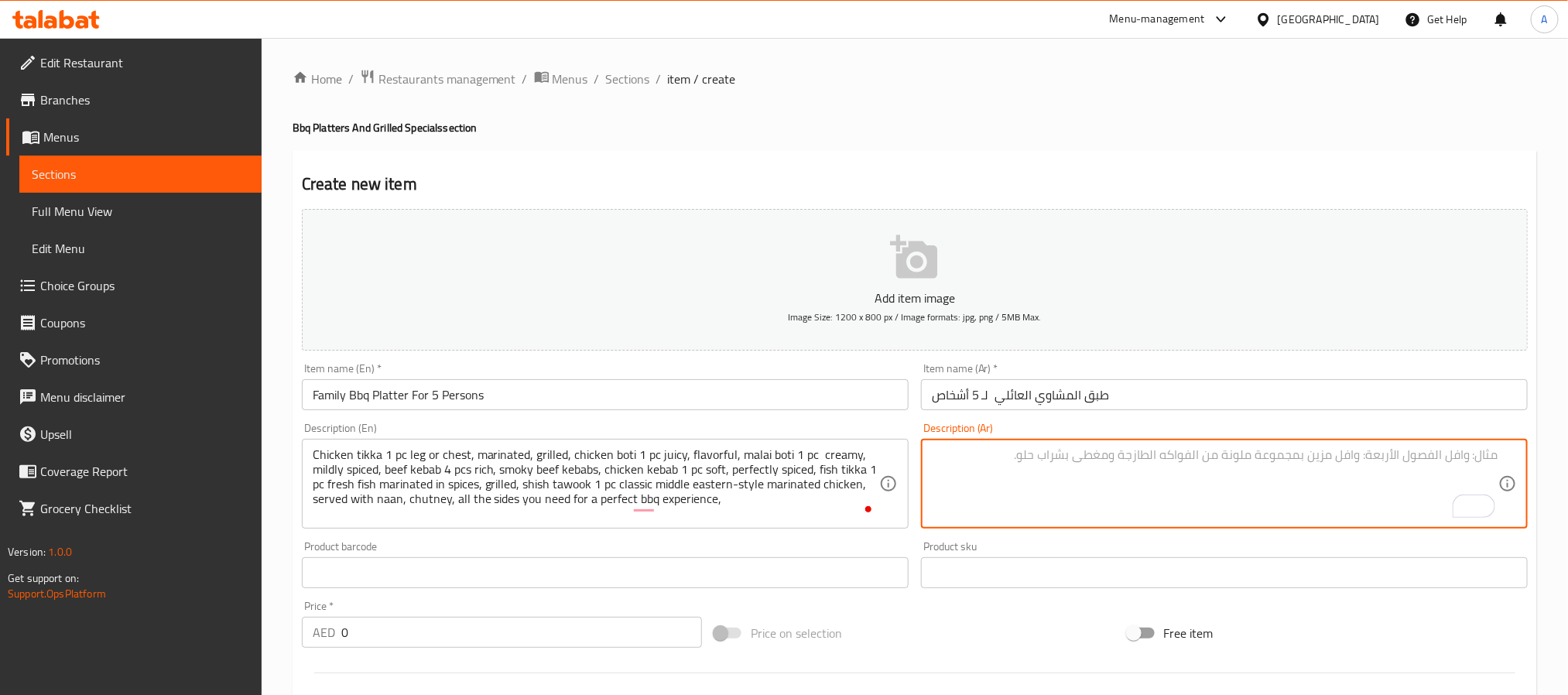
click at [931, 485] on textarea "To enrich screen reader interactions, please activate Accessibility in Grammarl…" at bounding box center [1214, 483] width 567 height 74
paste textarea "دجاج تيكا 1 قطعة فخذ أو صدر متبل ومشوي، دجاج بوتي 1 قطعة بوتي مالاي طرية ولذيذة…"
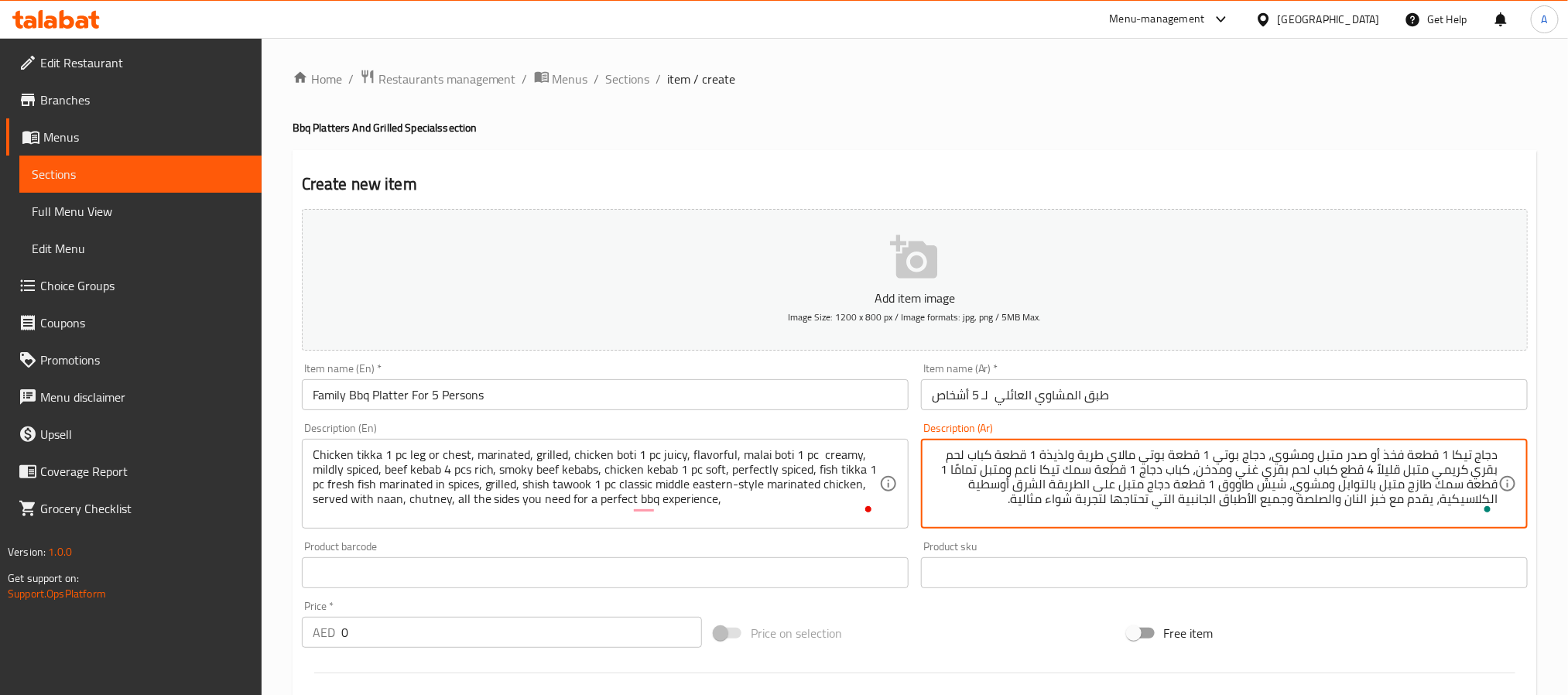
type textarea "دجاج تيكا 1 قطعة فخذ أو صدر متبل ومشوي، دجاج بوتي 1 قطعة بوتي مالاي طرية ولذيذة…"
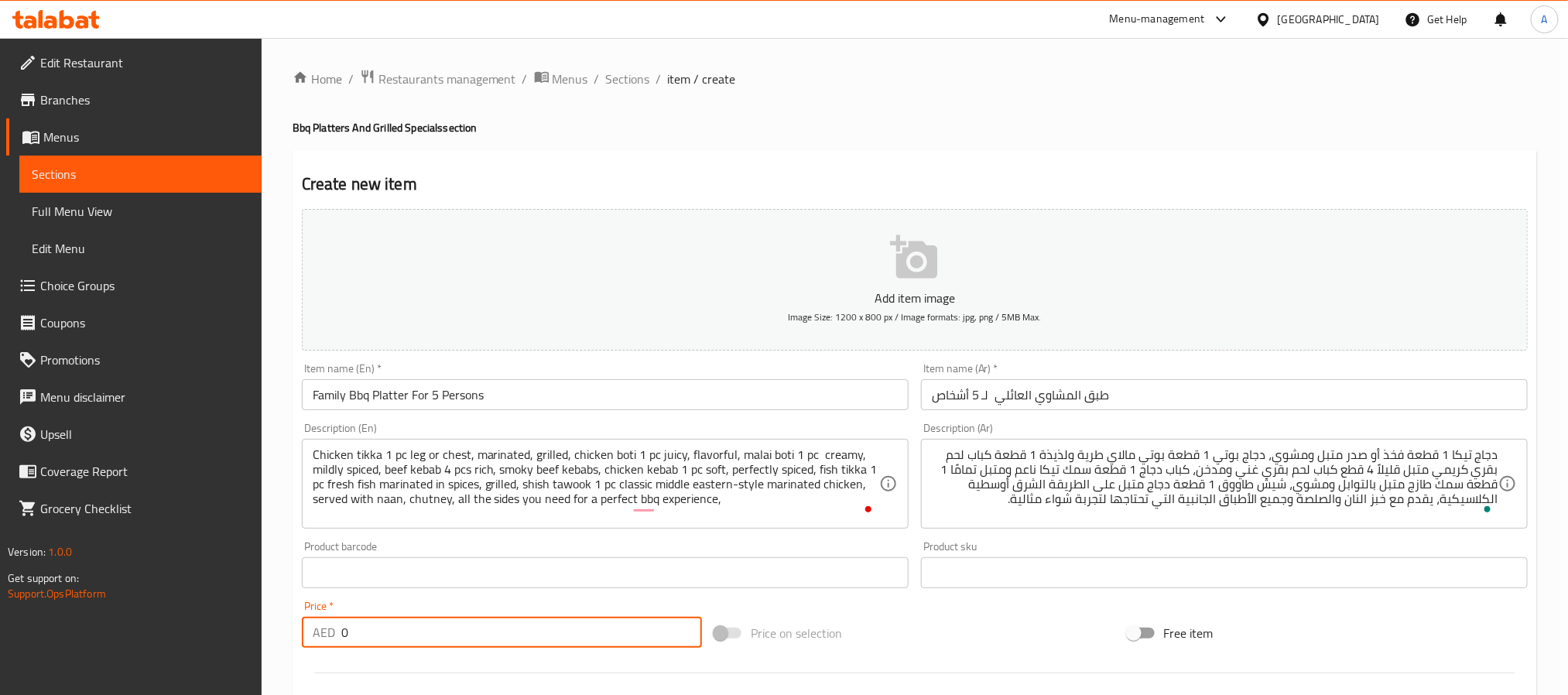
drag, startPoint x: 392, startPoint y: 628, endPoint x: 321, endPoint y: 639, distance: 71.8
click at [321, 639] on div "AED 0 Price *" at bounding box center [501, 632] width 400 height 31
paste input "12"
type input "120"
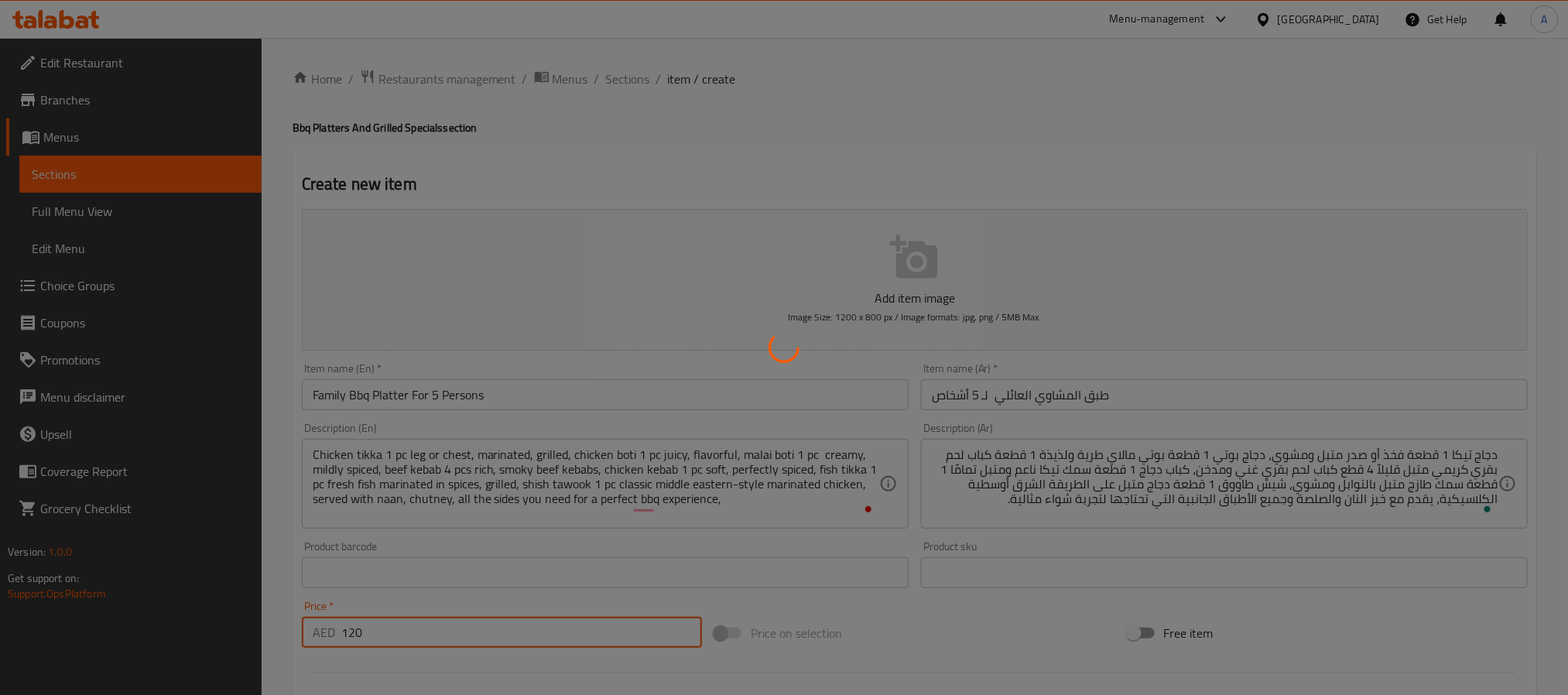
type input "0"
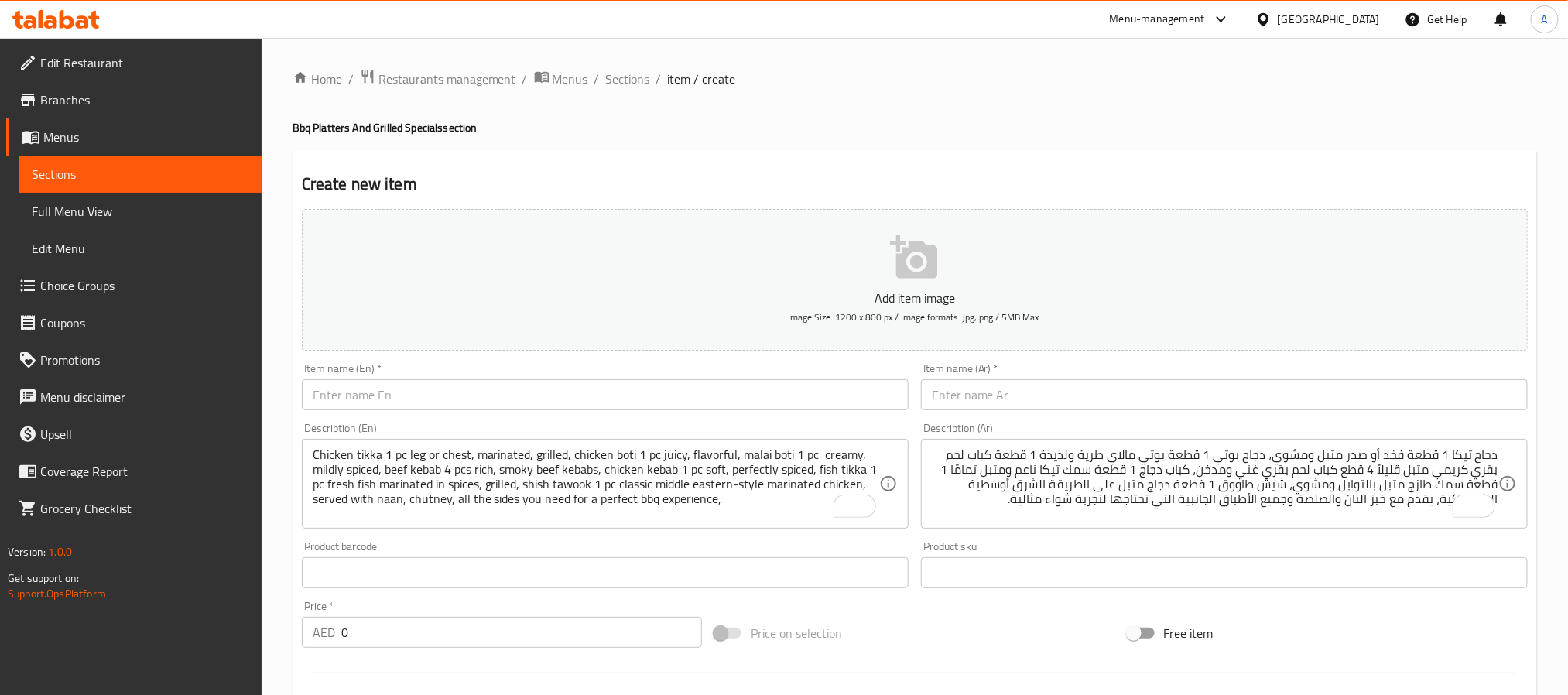
click at [356, 414] on div "Item name (En)   * Item name (En) *" at bounding box center [605, 386] width 619 height 60
click at [360, 409] on input "text" at bounding box center [605, 394] width 607 height 31
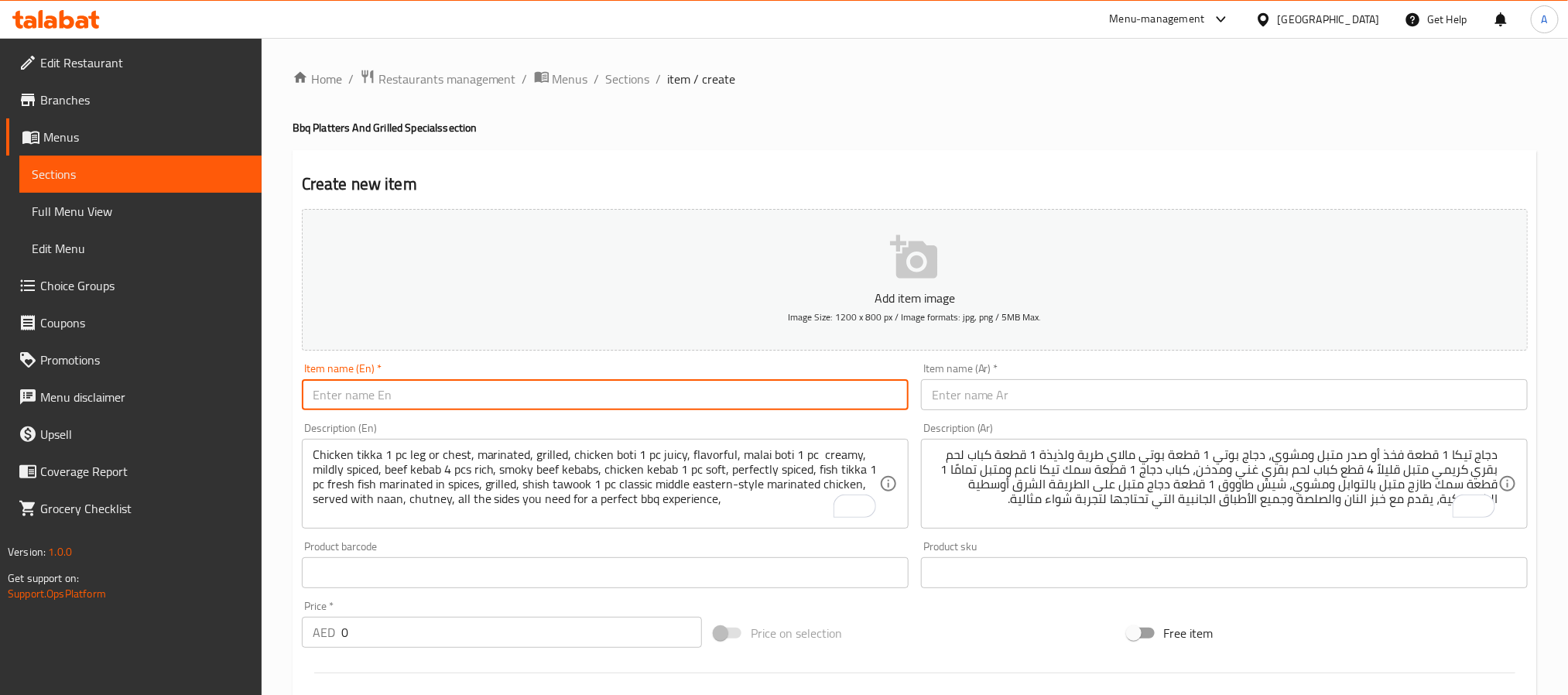
paste input "Royal Bbq Platter For 7 To 8 Persons"
type input "Royal Bbq Platter For 7 To 8 Persons"
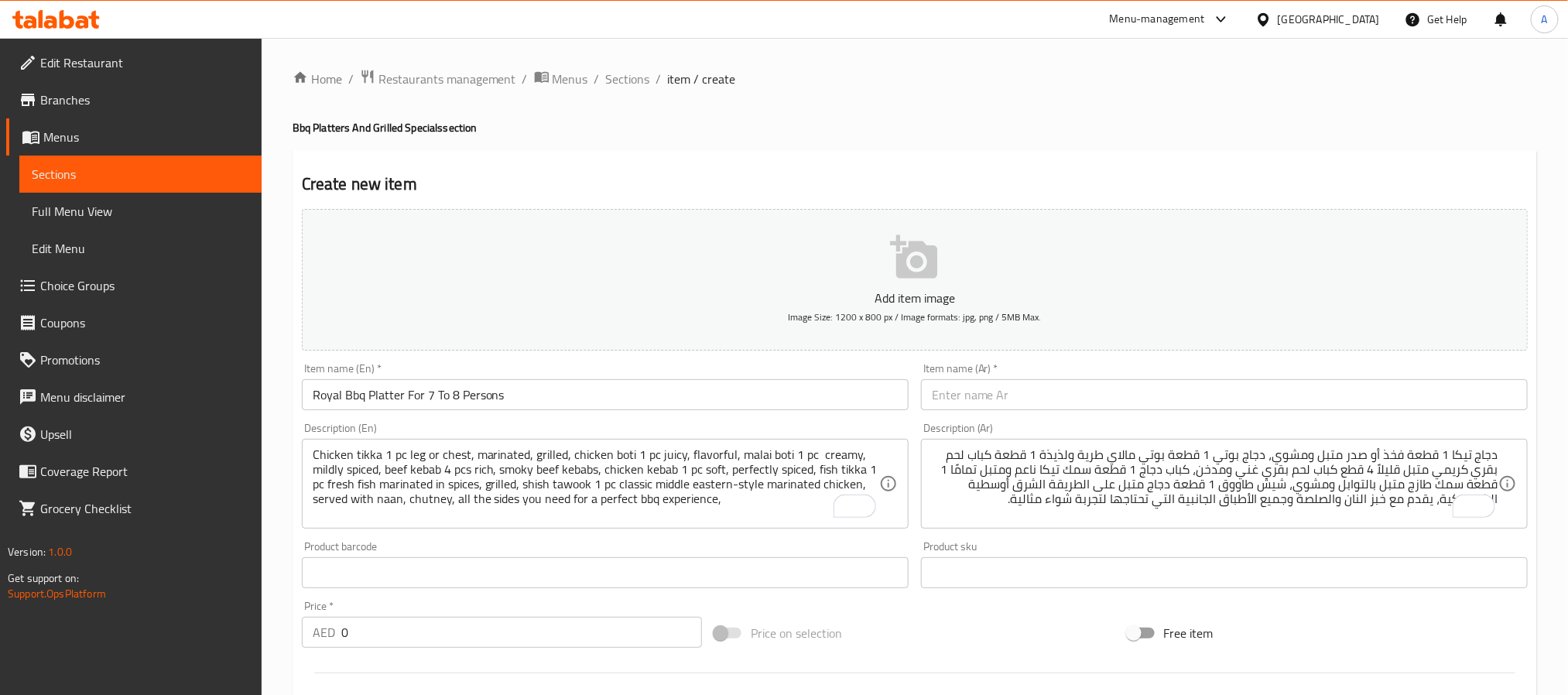
click at [1034, 400] on input "text" at bounding box center [1225, 394] width 607 height 31
paste input "طبق المشاوي الملكي – لـ ٧–٨ أشخاص"
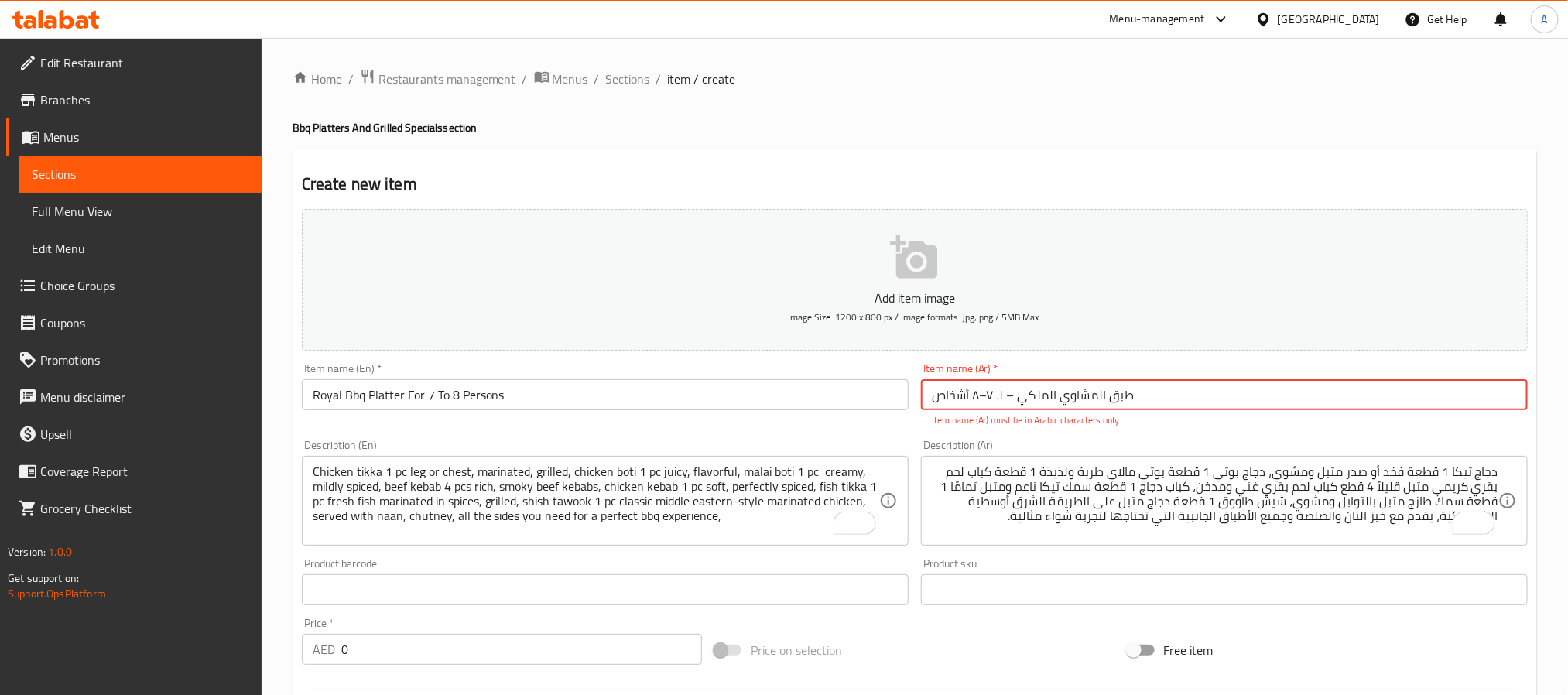
drag, startPoint x: 1006, startPoint y: 399, endPoint x: 1018, endPoint y: 396, distance: 12.4
click at [1018, 396] on input "طبق المشاوي الملكي – لـ ٧–٨ أشخاص" at bounding box center [1225, 394] width 607 height 31
click at [982, 401] on input "طبق المشاوي الملكي لـ ٧–٨ أشخاص" at bounding box center [1225, 394] width 607 height 31
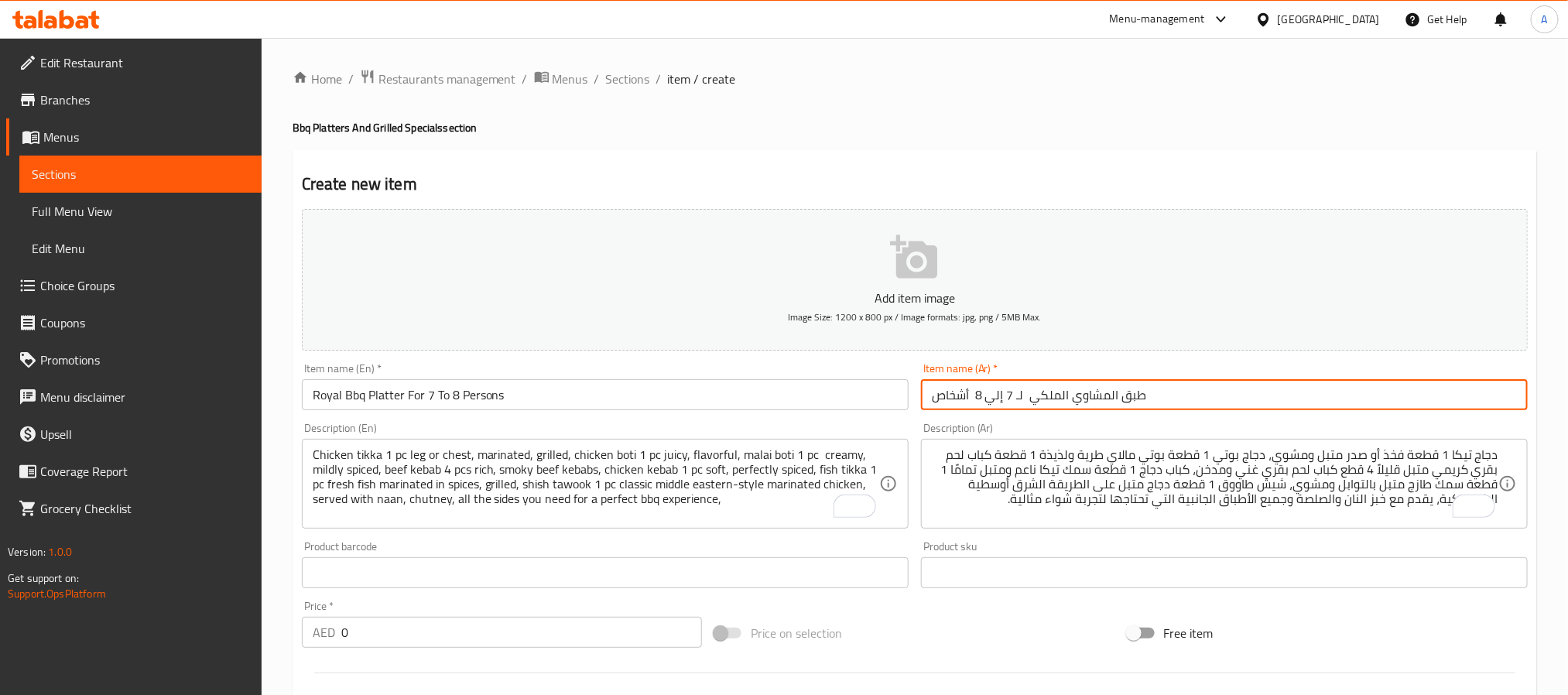
type input "طبق المشاوي الملكي لـ 7 إلي 8 أشخاص"
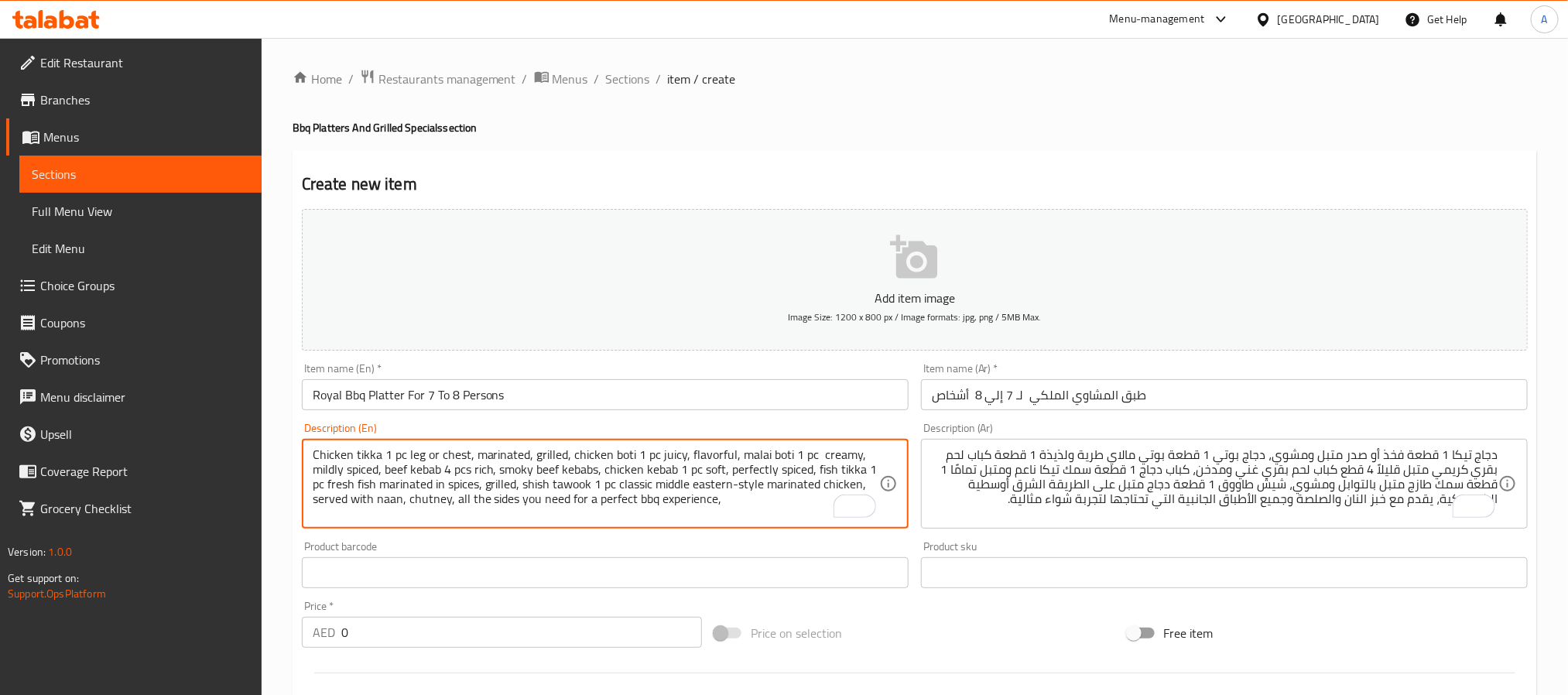
click at [485, 453] on textarea "Chicken tikka 1 pc leg or chest, marinated, grilled, chicken boti 1 pc juicy, f…" at bounding box center [595, 483] width 567 height 74
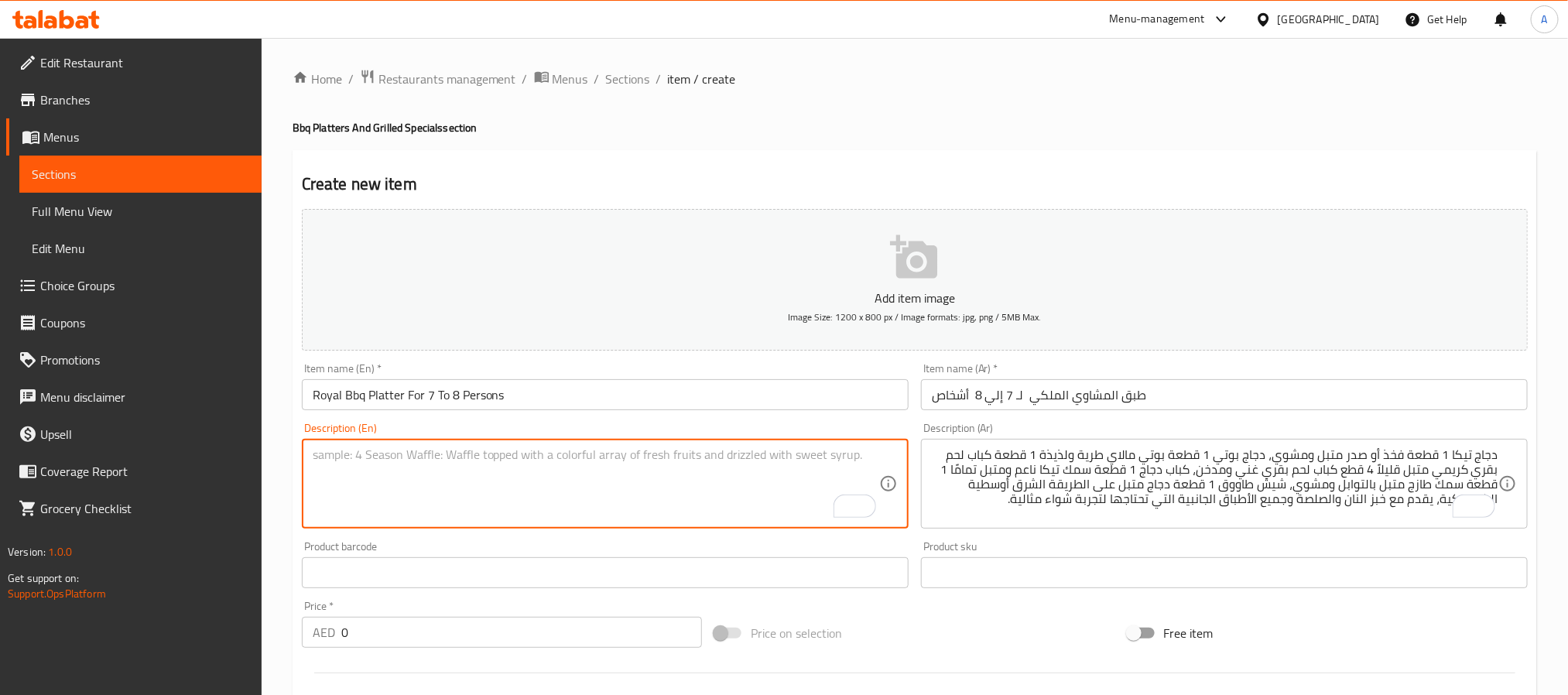
paste textarea "Chicken tikka 2 pcs leg or chest, marinated, charcoal, grilled, chicken boti 2 …"
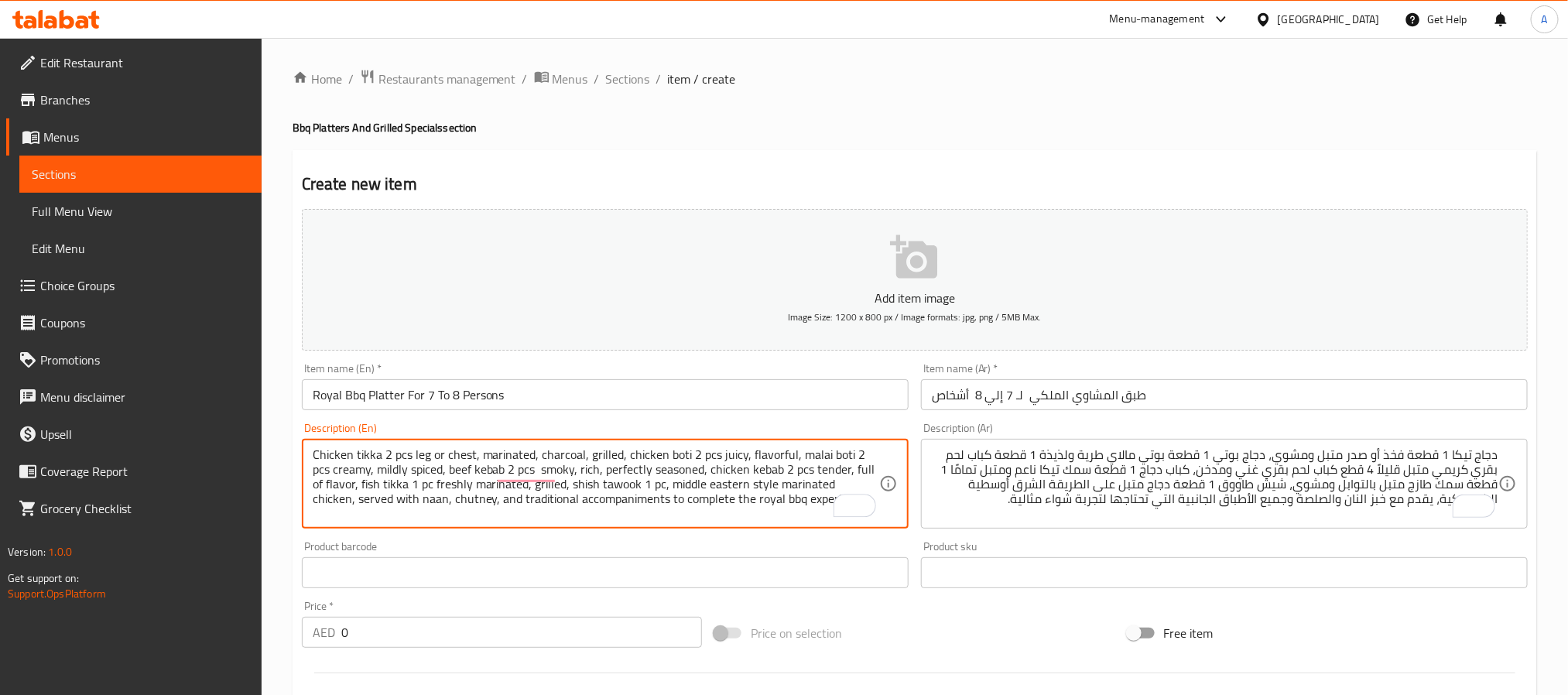
type textarea "Chicken tikka 2 pcs leg or chest, marinated, charcoal, grilled, chicken boti 2 …"
click at [1185, 538] on div "Product sku Product sku" at bounding box center [1224, 564] width 619 height 60
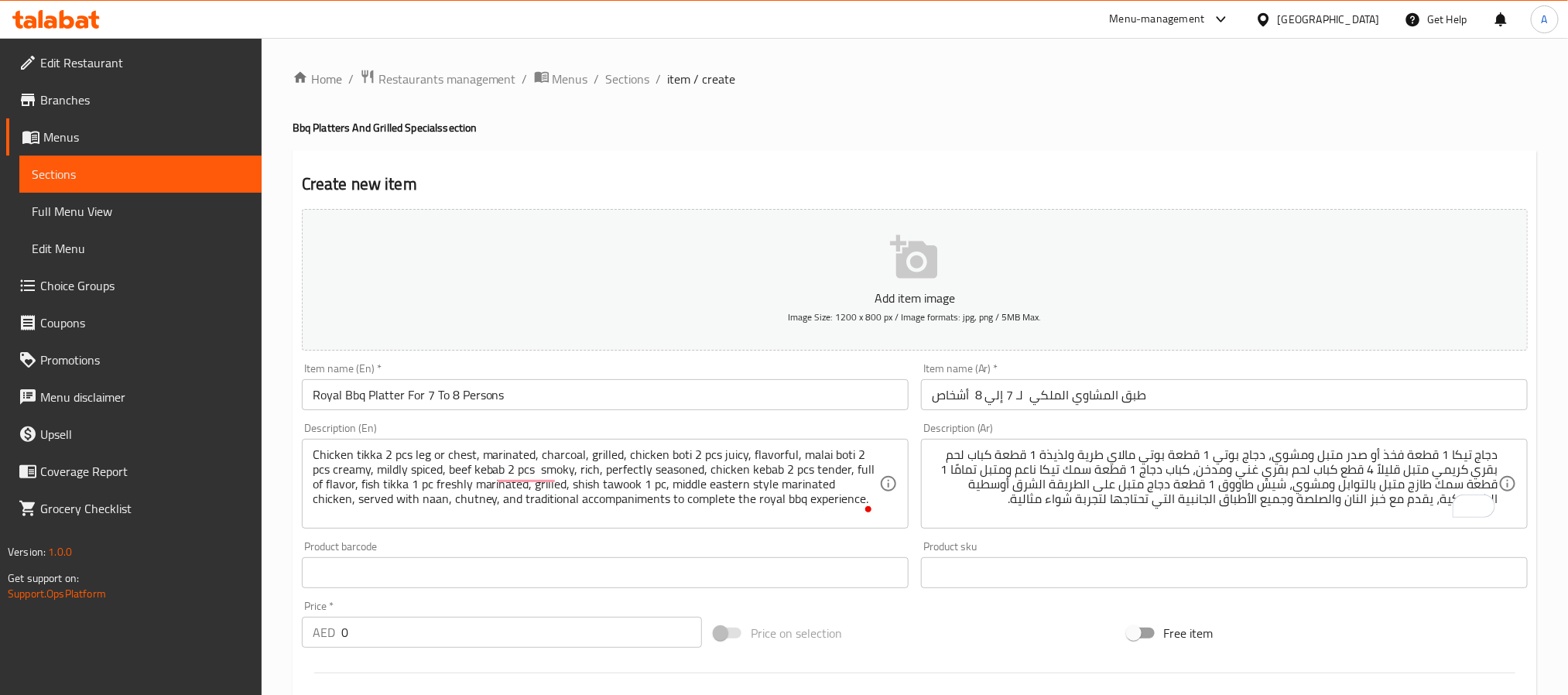
click at [1192, 495] on textarea "دجاج تيكا 1 قطعة فخذ أو صدر متبل ومشوي، دجاج بوتي 1 قطعة بوتي مالاي طرية ولذيذة…" at bounding box center [1214, 483] width 567 height 74
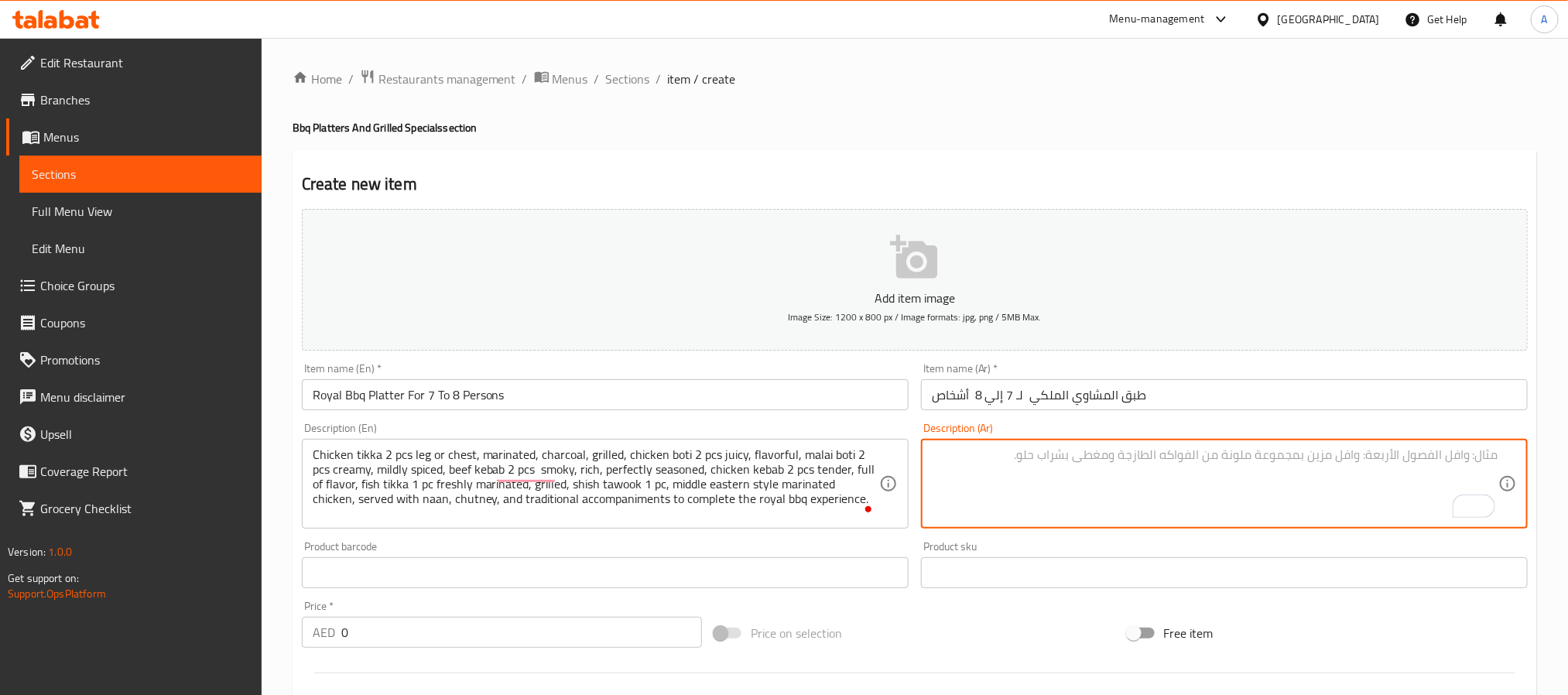
paste textarea "دجاج تيكا 2 قطعة فخذ أو صدر متبل، فحم، مشوي، دجاج بوتي 2 قطعة بوتي مالاي 2 قطعة…"
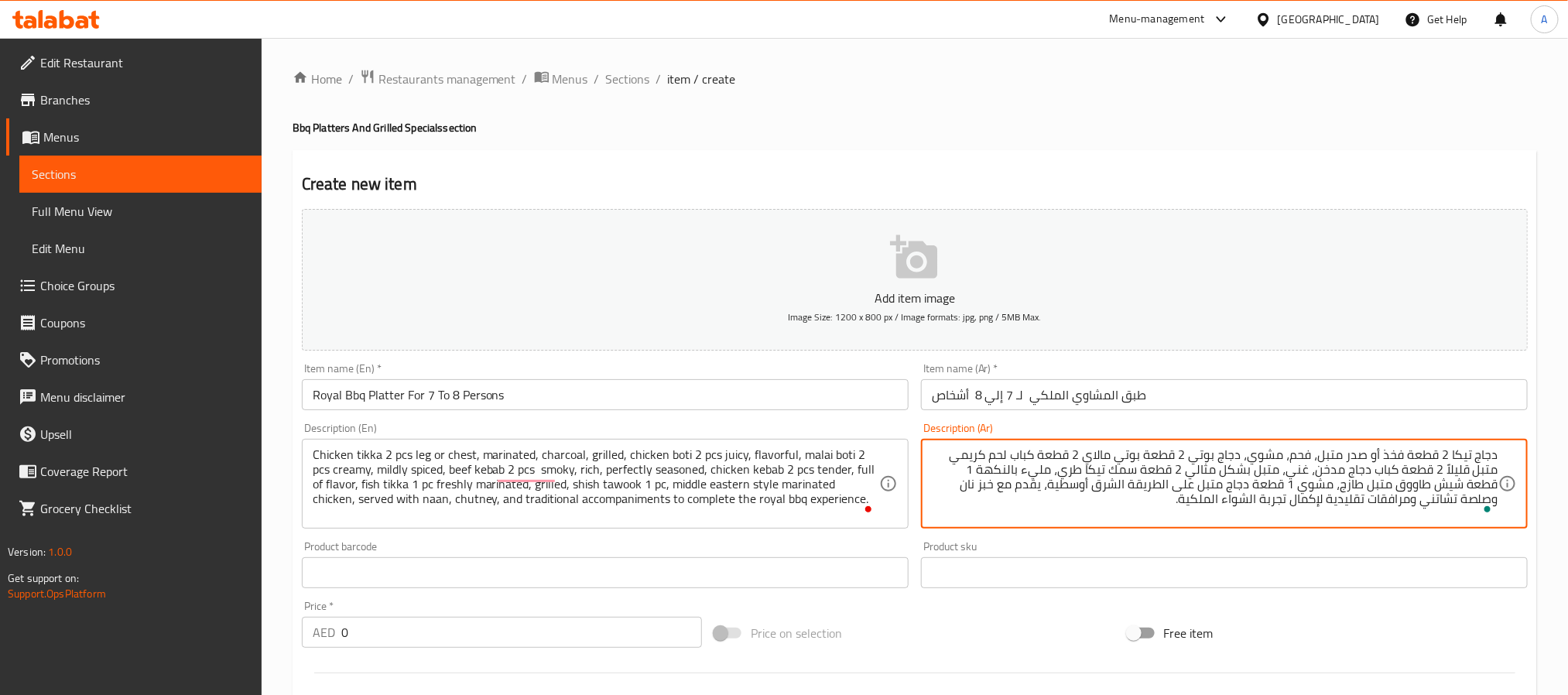
type textarea "دجاج تيكا 2 قطعة فخذ أو صدر متبل، فحم، مشوي، دجاج بوتي 2 قطعة بوتي مالاي 2 قطعة…"
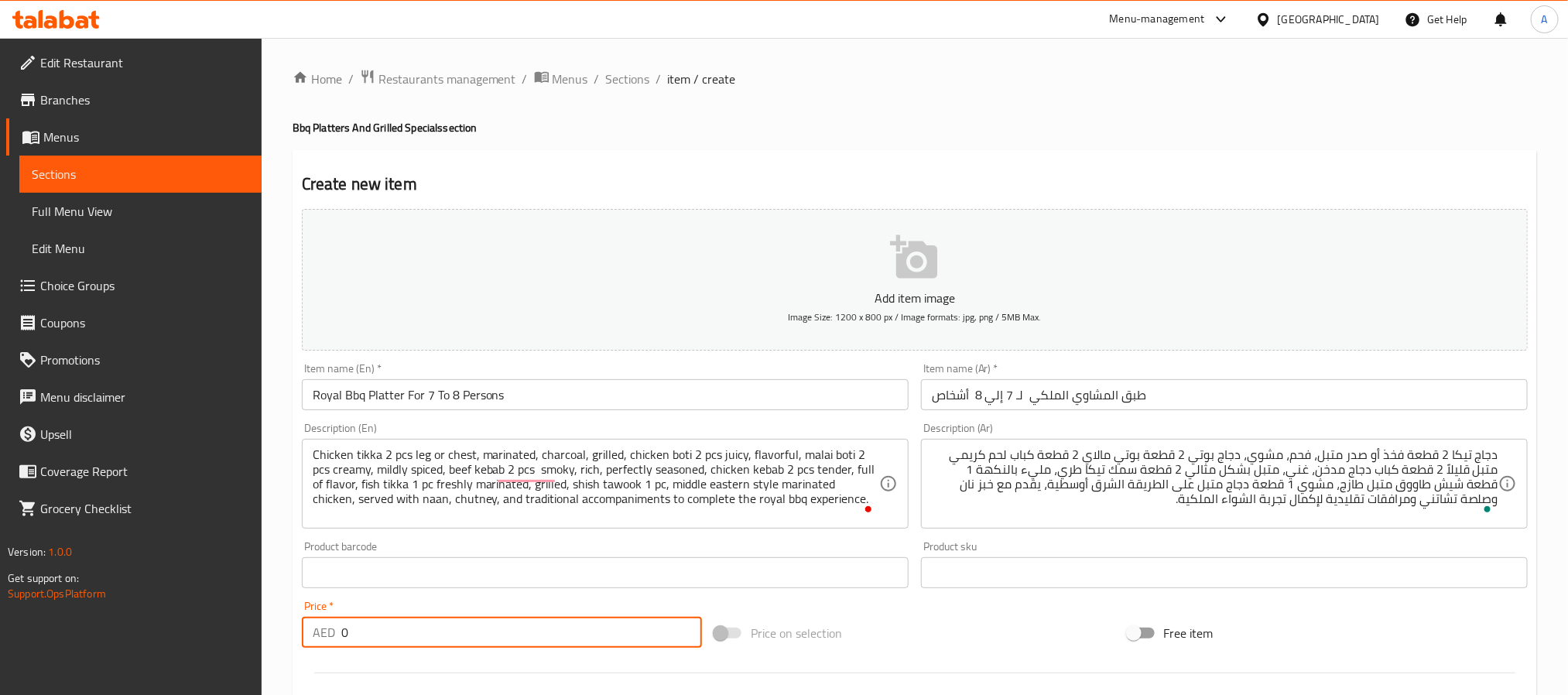
drag, startPoint x: 379, startPoint y: 638, endPoint x: 268, endPoint y: 629, distance: 111.4
click at [268, 629] on div "Home / Restaurants management / Menus / Sections / item / create Bbq Platters A…" at bounding box center [915, 565] width 1307 height 1055
paste input "187"
type input "187"
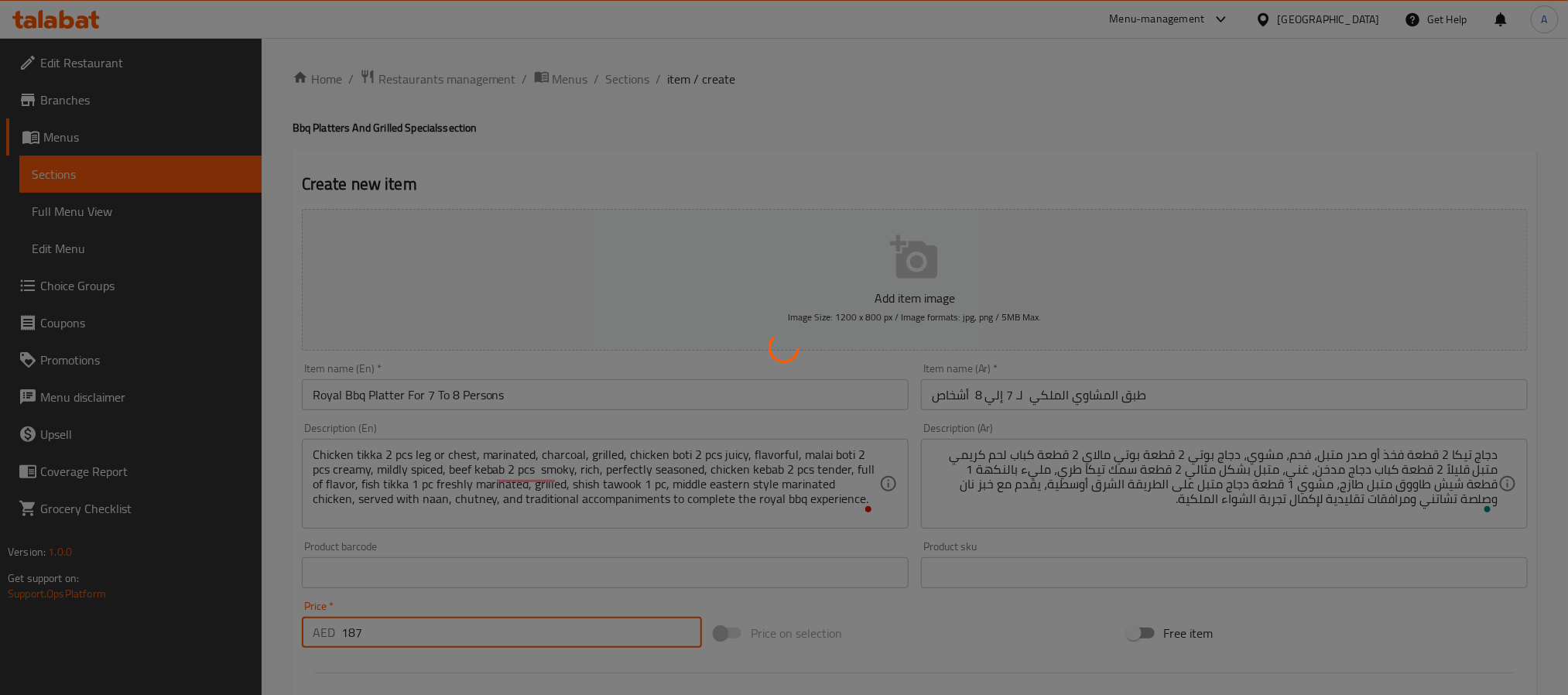
type input "0"
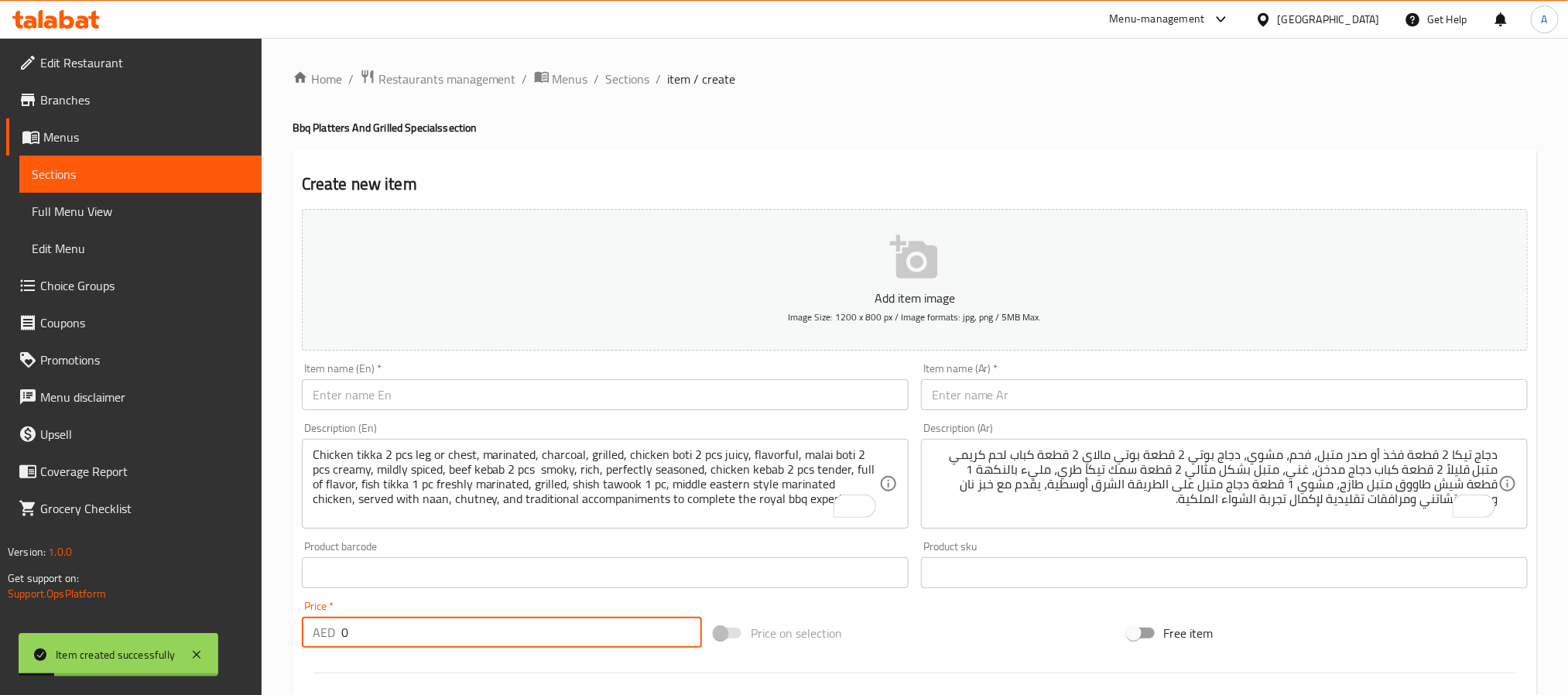
click at [105, 277] on span "Choice Groups" at bounding box center [145, 285] width 209 height 19
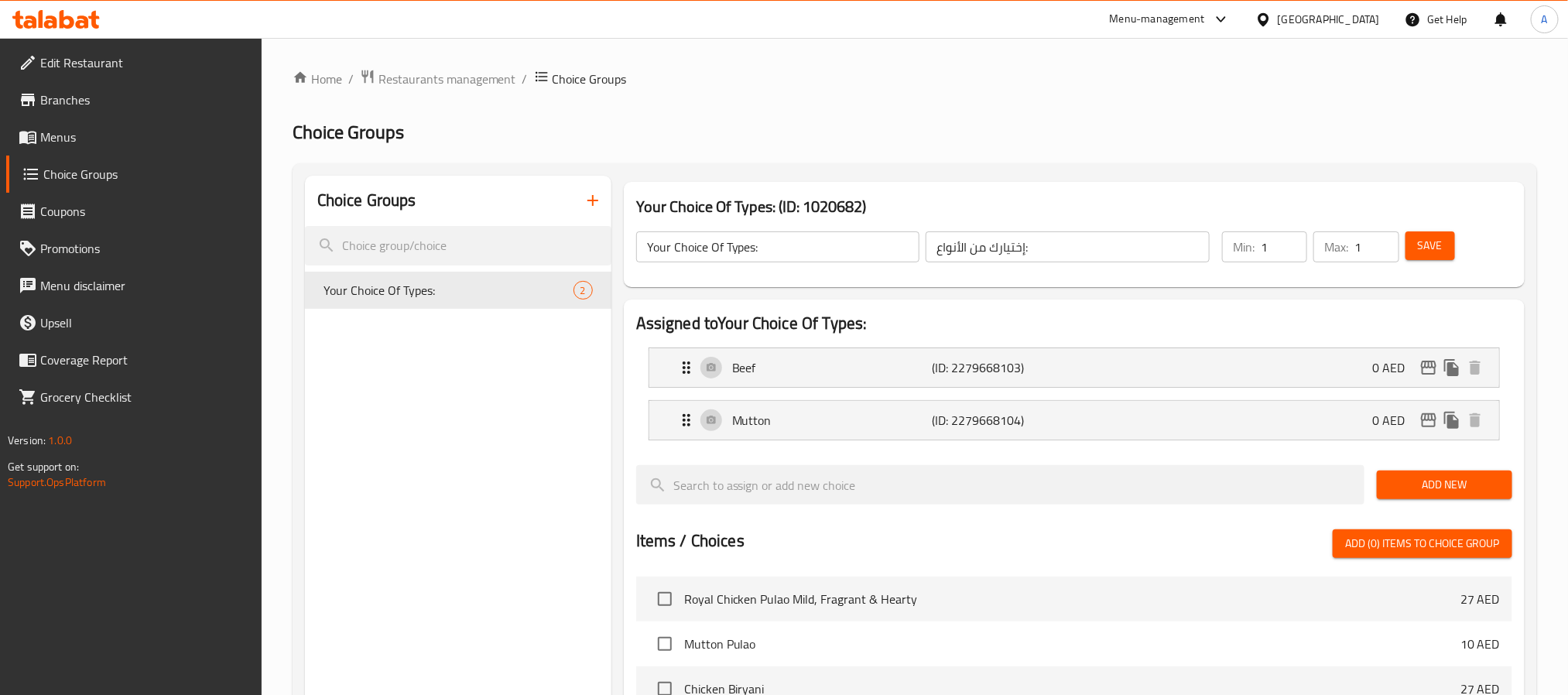
click at [595, 207] on icon "button" at bounding box center [593, 201] width 19 height 19
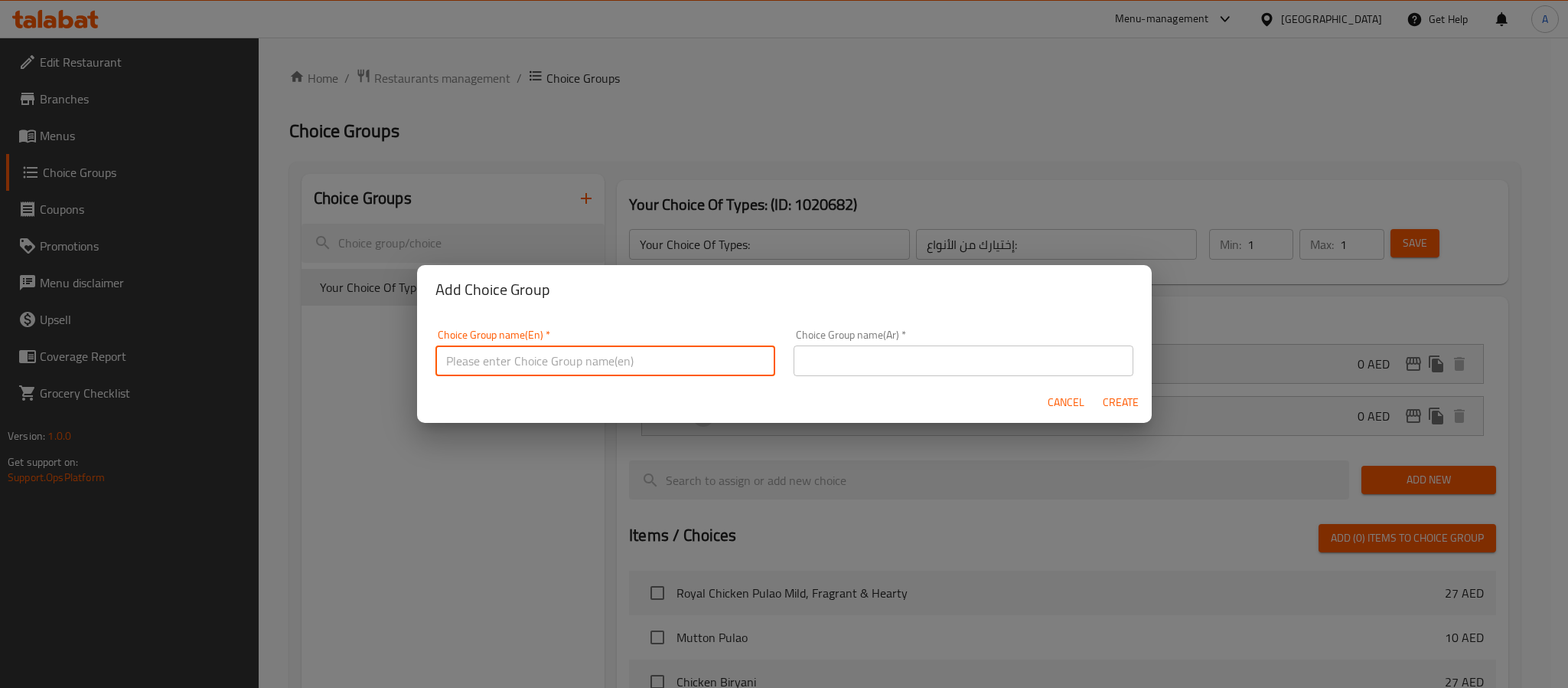
click at [572, 355] on input "text" at bounding box center [605, 360] width 340 height 30
click at [536, 366] on input "Your Choice Of Sauce" at bounding box center [605, 360] width 340 height 30
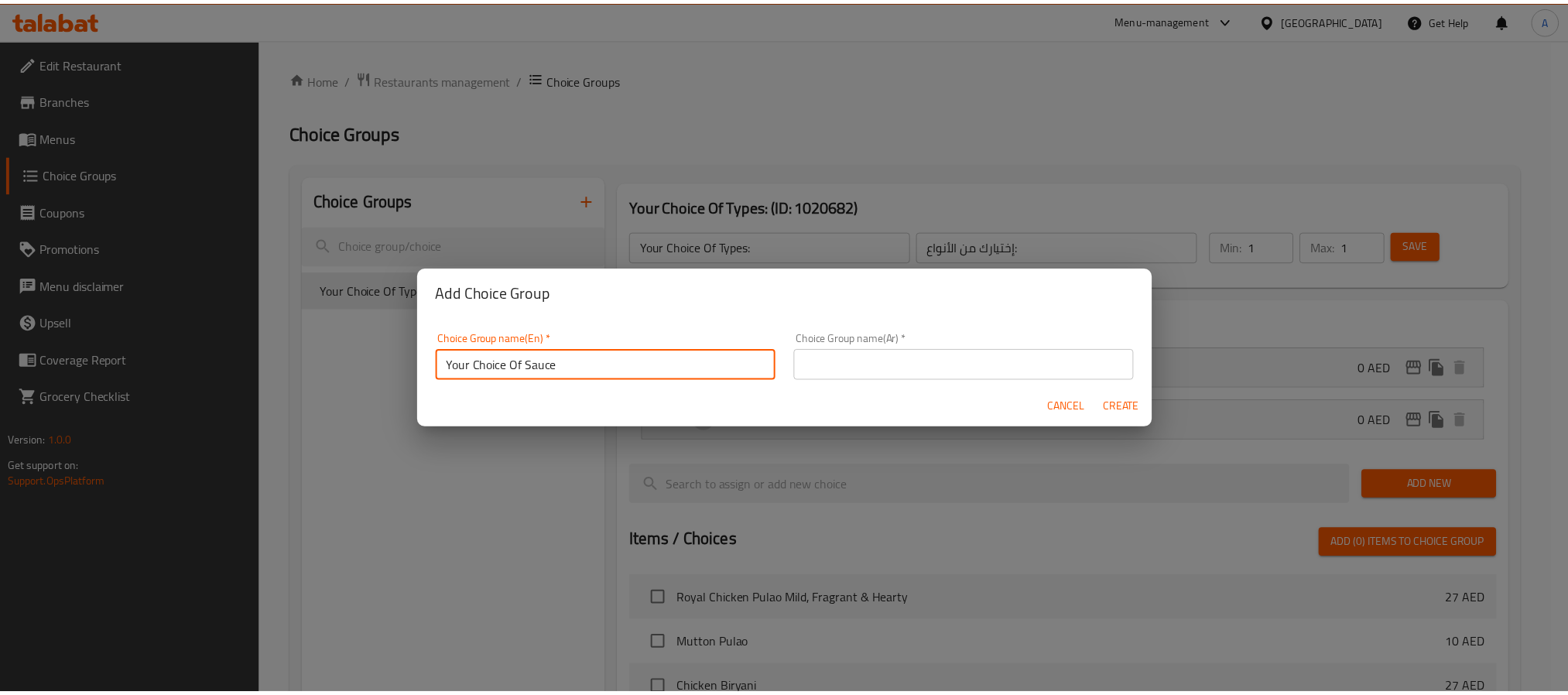
scroll to position [3, 0]
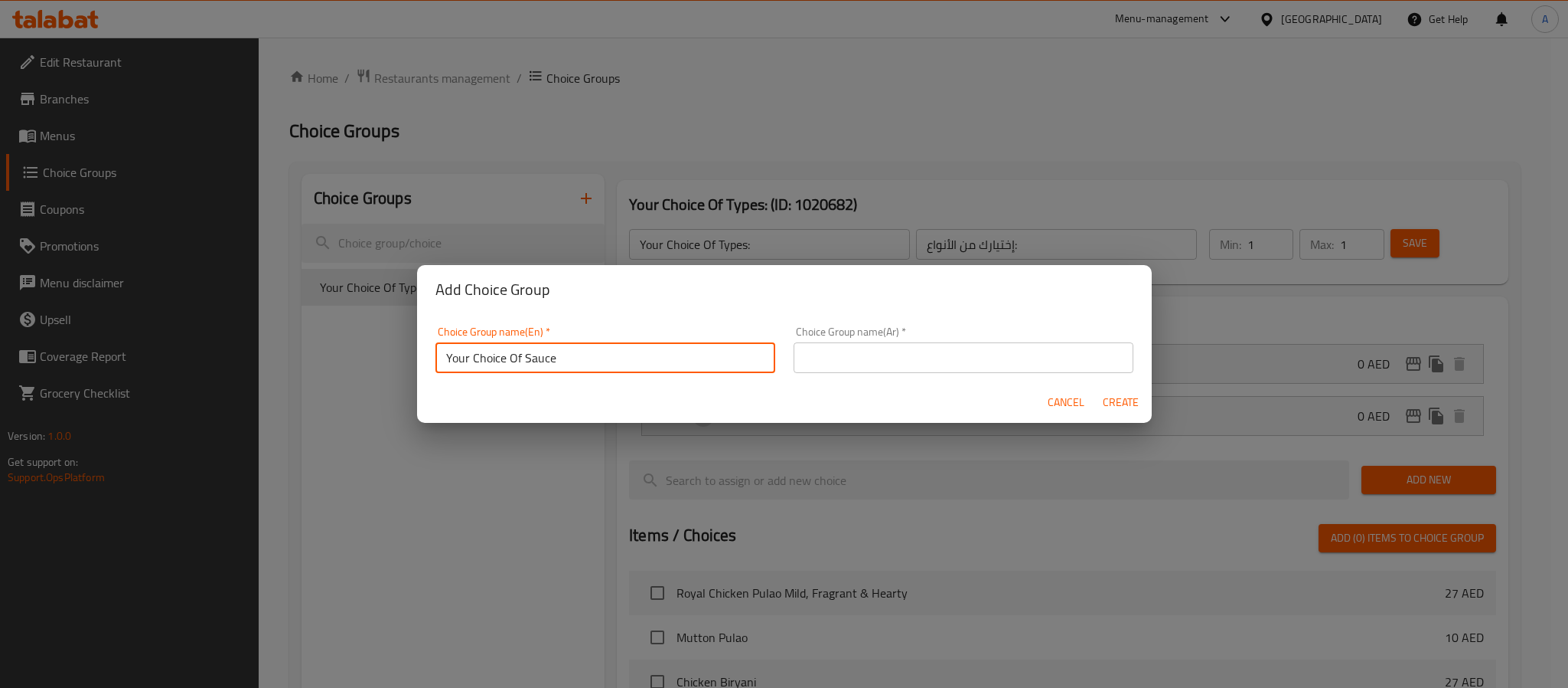
click at [536, 366] on input "Your Choice Of Sauce" at bounding box center [605, 357] width 340 height 30
type input "Your Choice Of"
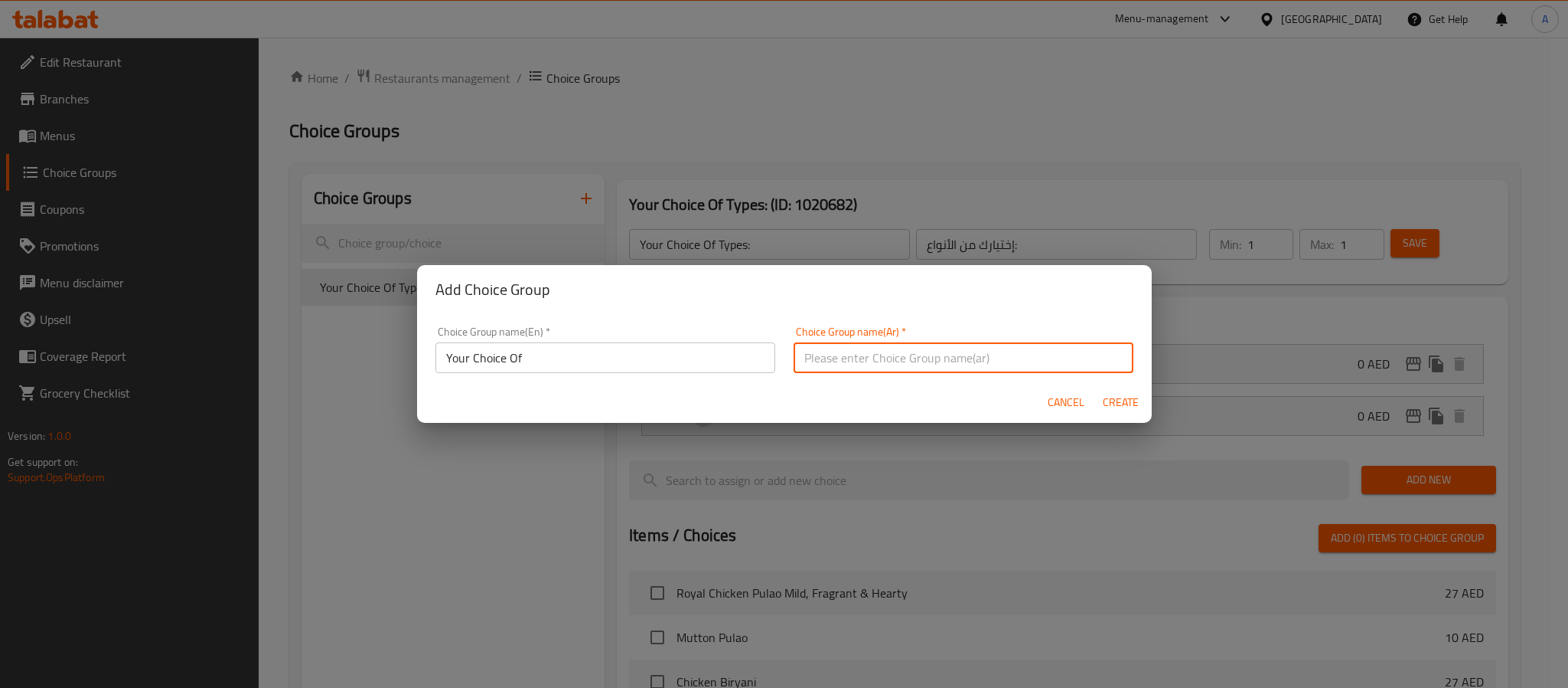
click at [815, 364] on input "text" at bounding box center [964, 357] width 340 height 30
click at [815, 356] on input "اختيارك من الصوص" at bounding box center [964, 357] width 340 height 30
click at [813, 364] on input "اختيارك من الصوص" at bounding box center [964, 357] width 340 height 30
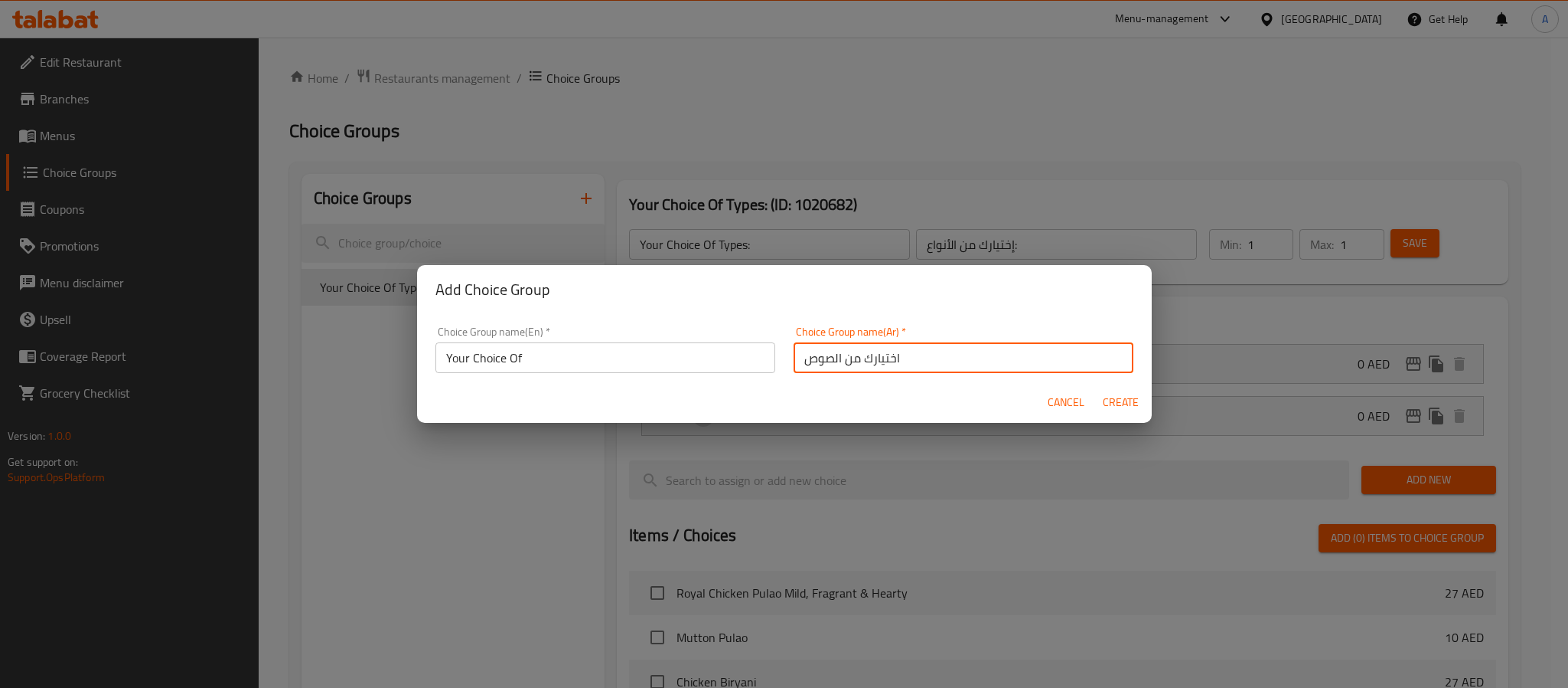
click at [820, 359] on input "اختيارك من الصوص" at bounding box center [964, 357] width 340 height 30
click at [827, 356] on input "اختيارك من الصوص" at bounding box center [964, 357] width 340 height 30
type input "اختيارك من"
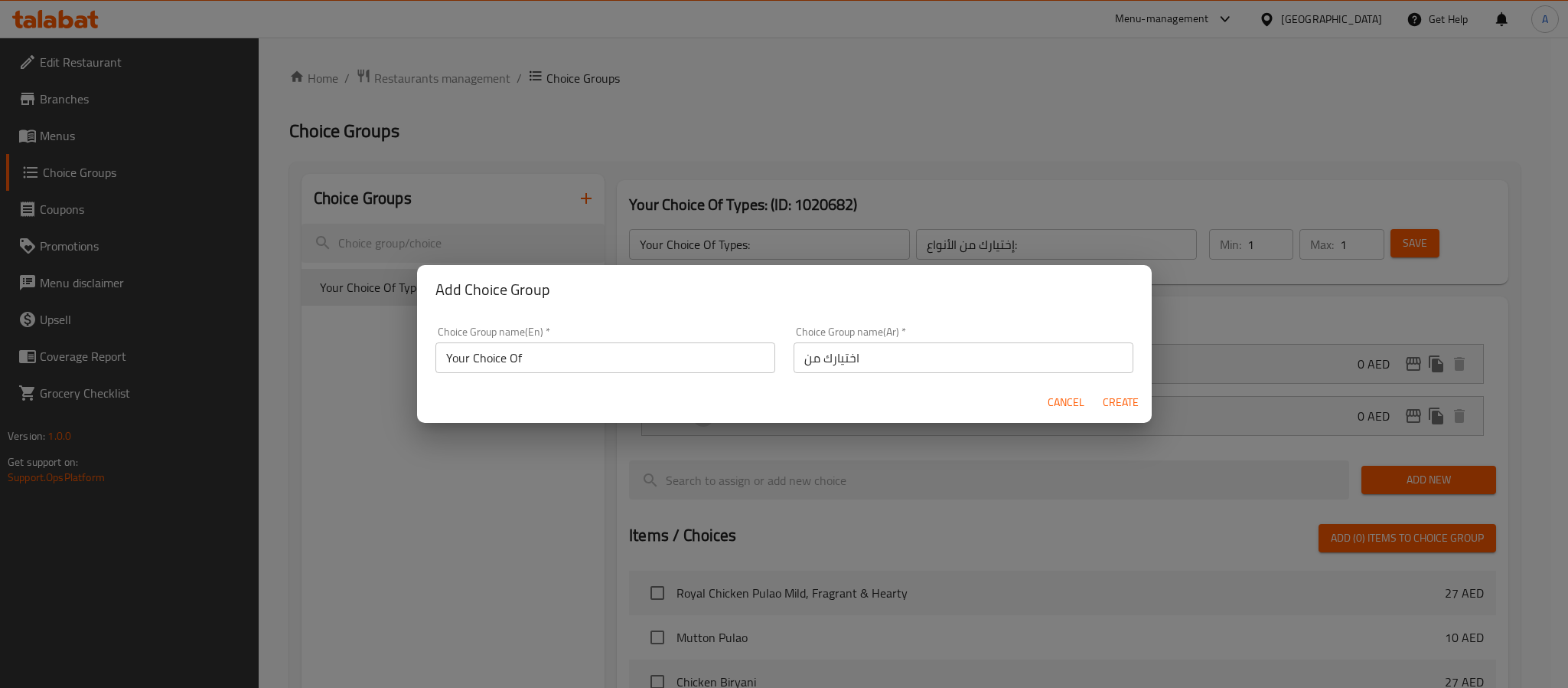
click at [1049, 308] on div "Add Choice Group" at bounding box center [784, 289] width 735 height 49
click at [1117, 406] on span "Create" at bounding box center [1121, 402] width 37 height 19
type input "Your Choice Of"
type input "اختيارك من"
type input "0"
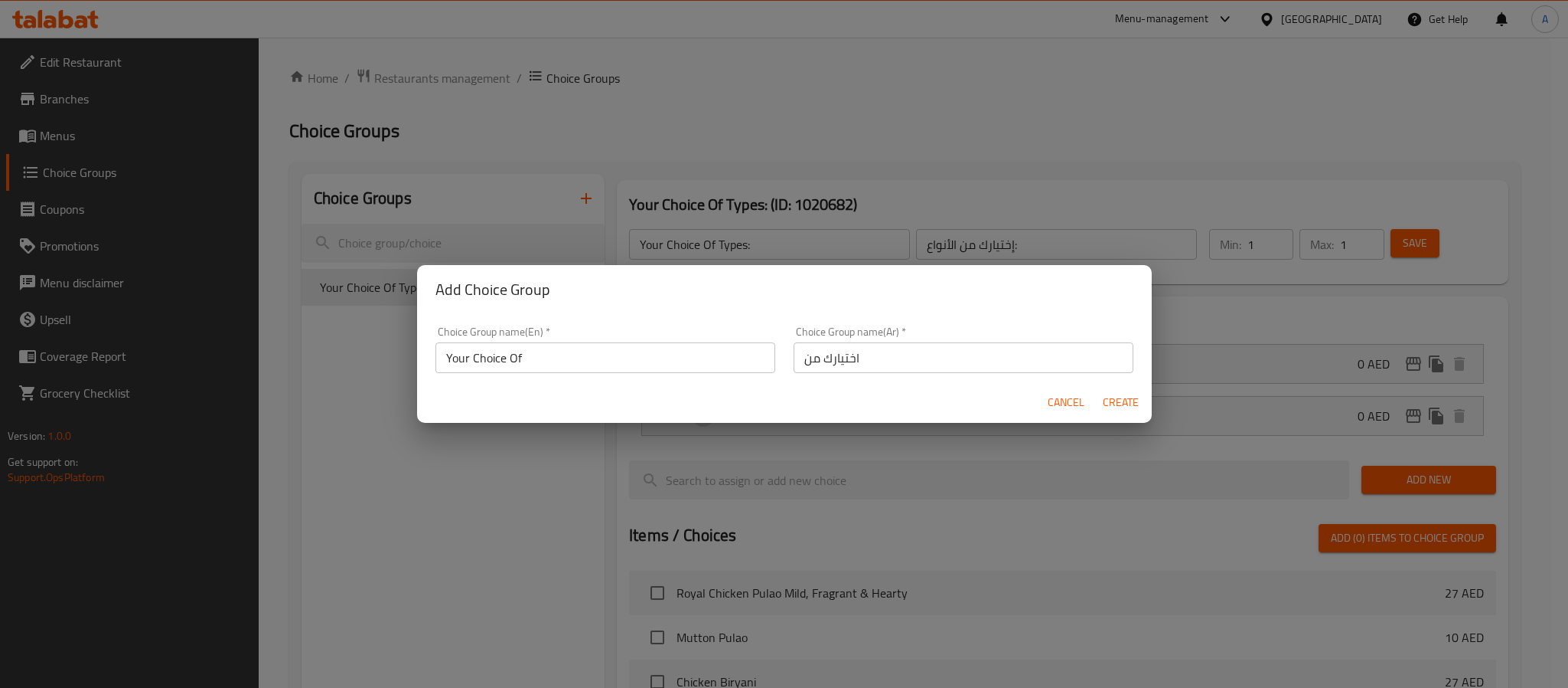
type input "0"
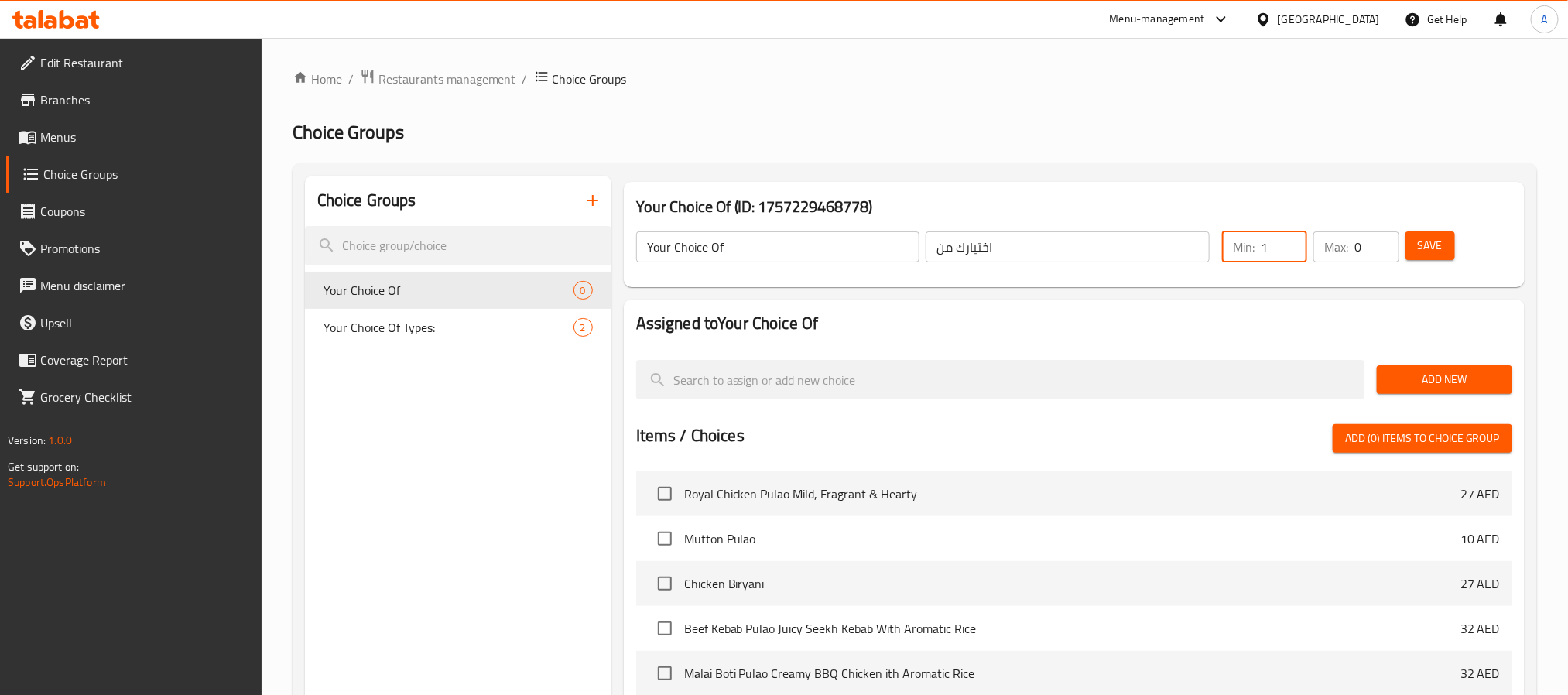
type input "1"
click at [1287, 240] on input "1" at bounding box center [1284, 246] width 47 height 31
type input "1"
click at [1381, 240] on input "1" at bounding box center [1376, 246] width 44 height 31
click at [1310, 316] on h2 "Assigned to Your Choice Of" at bounding box center [1074, 323] width 876 height 23
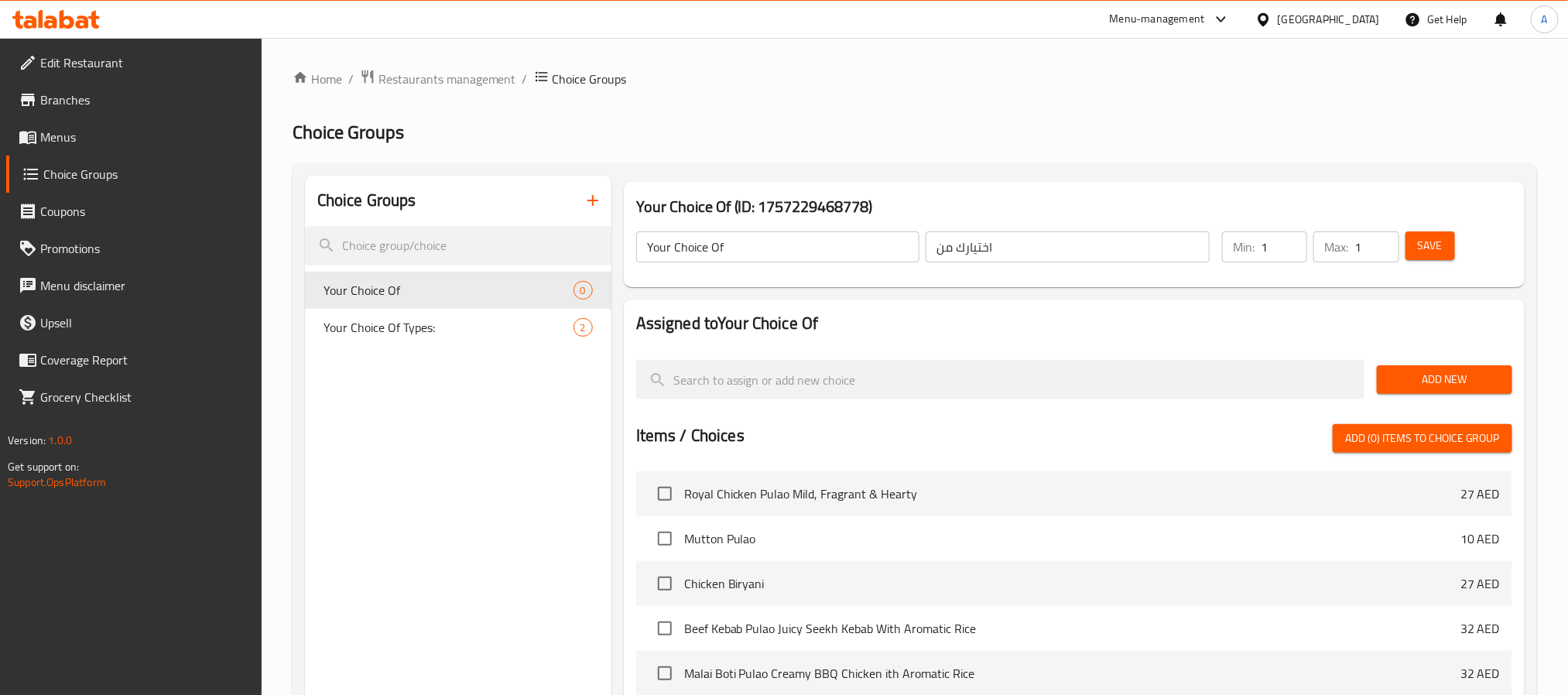
click at [1404, 376] on span "Add New" at bounding box center [1445, 379] width 111 height 20
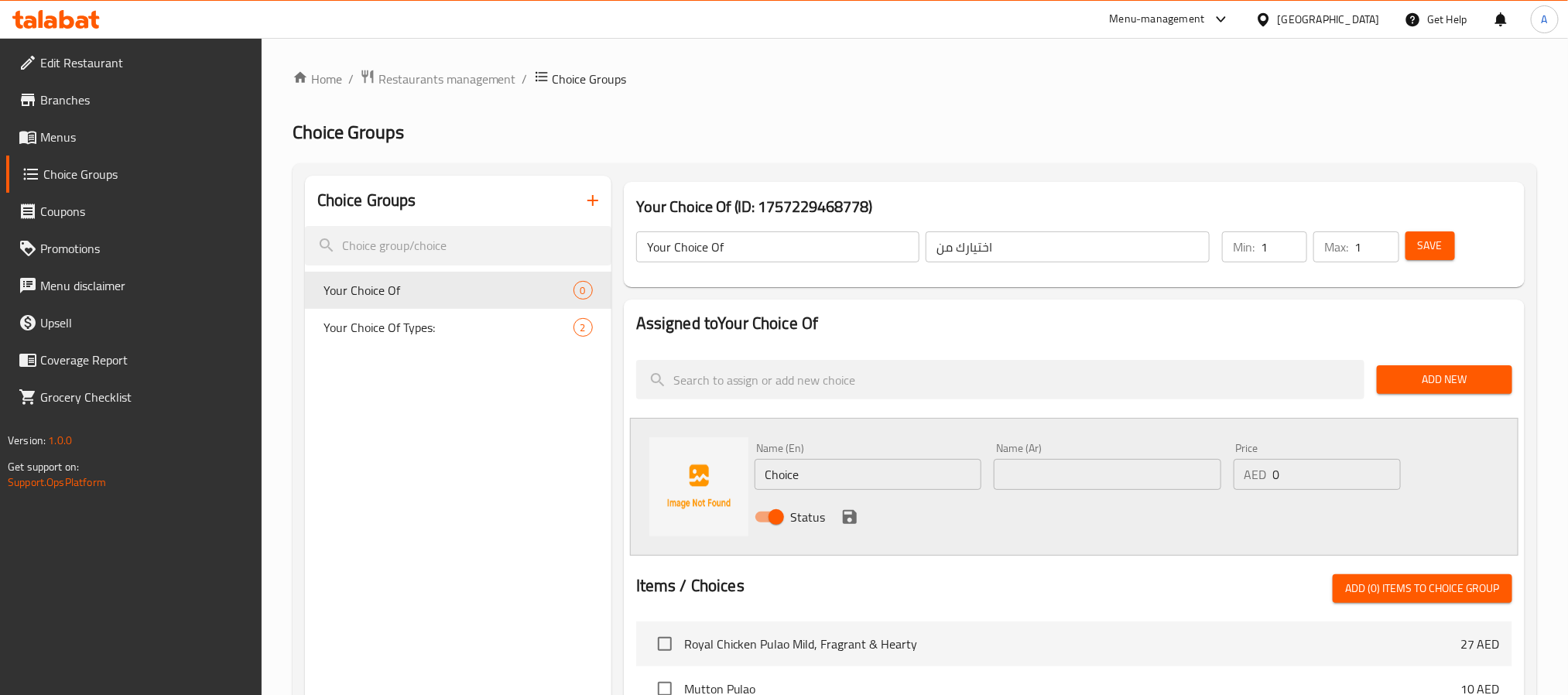
click at [1157, 477] on input "text" at bounding box center [1108, 474] width 228 height 31
paste input "فخذ"
type input "فخذ"
click at [897, 474] on input "Choice" at bounding box center [869, 474] width 228 height 31
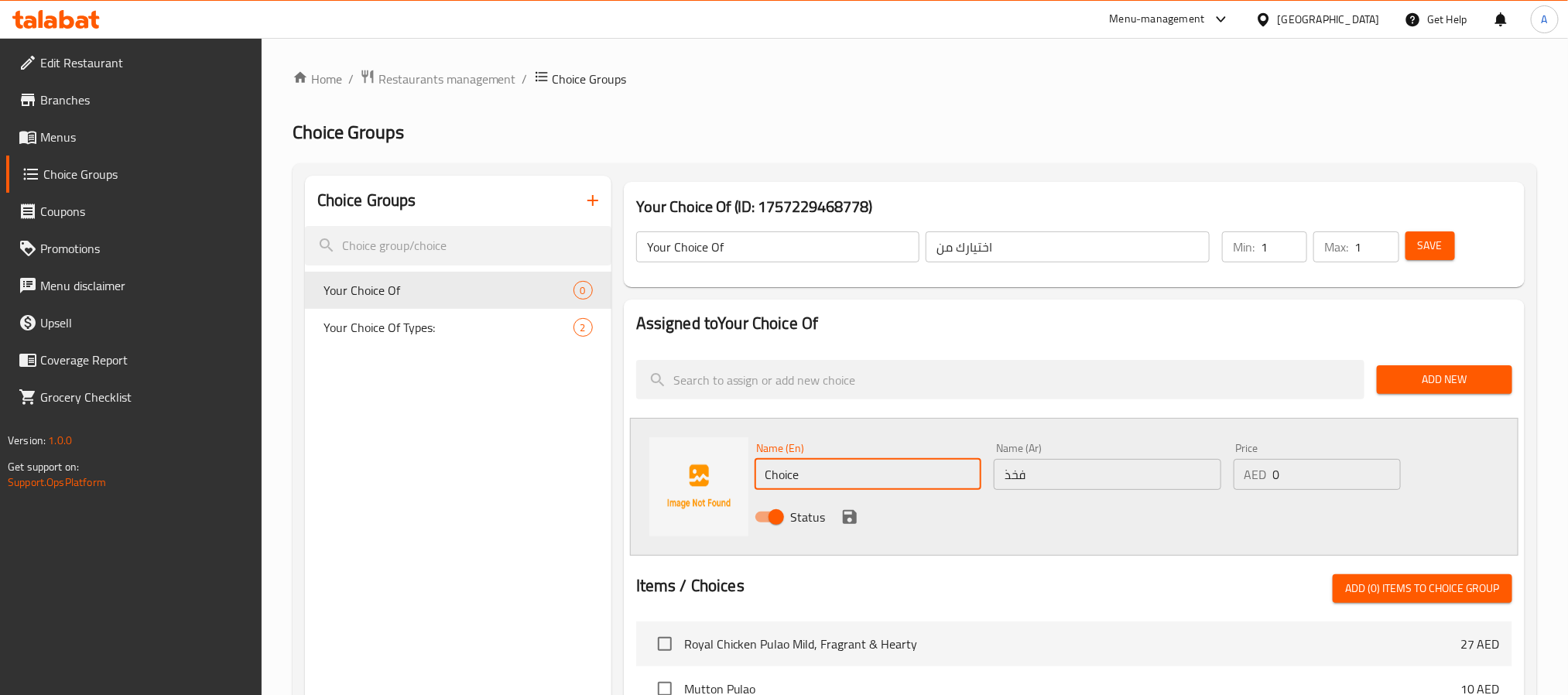
paste input "Thighs"
type input "Thighs"
click at [847, 518] on icon "save" at bounding box center [849, 517] width 14 height 14
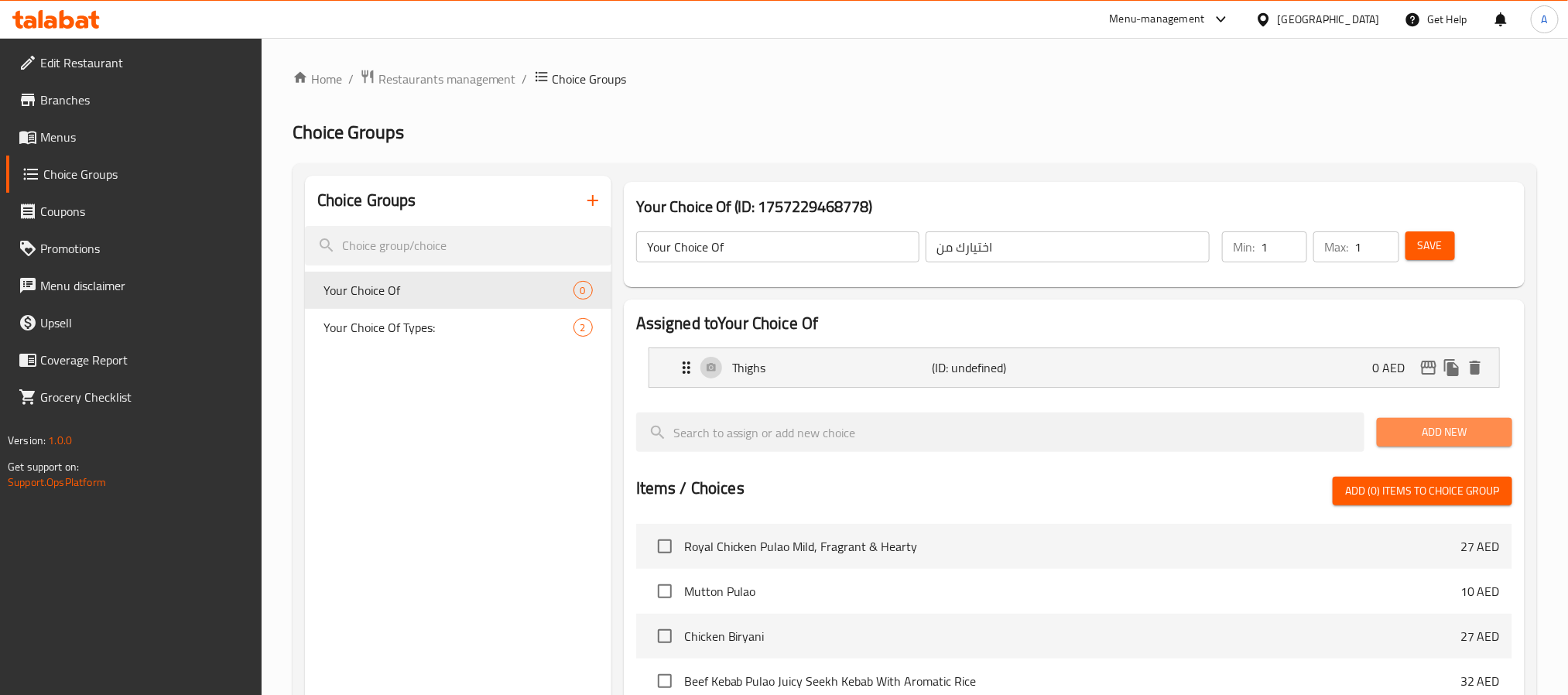
click at [1406, 444] on button "Add New" at bounding box center [1444, 432] width 135 height 29
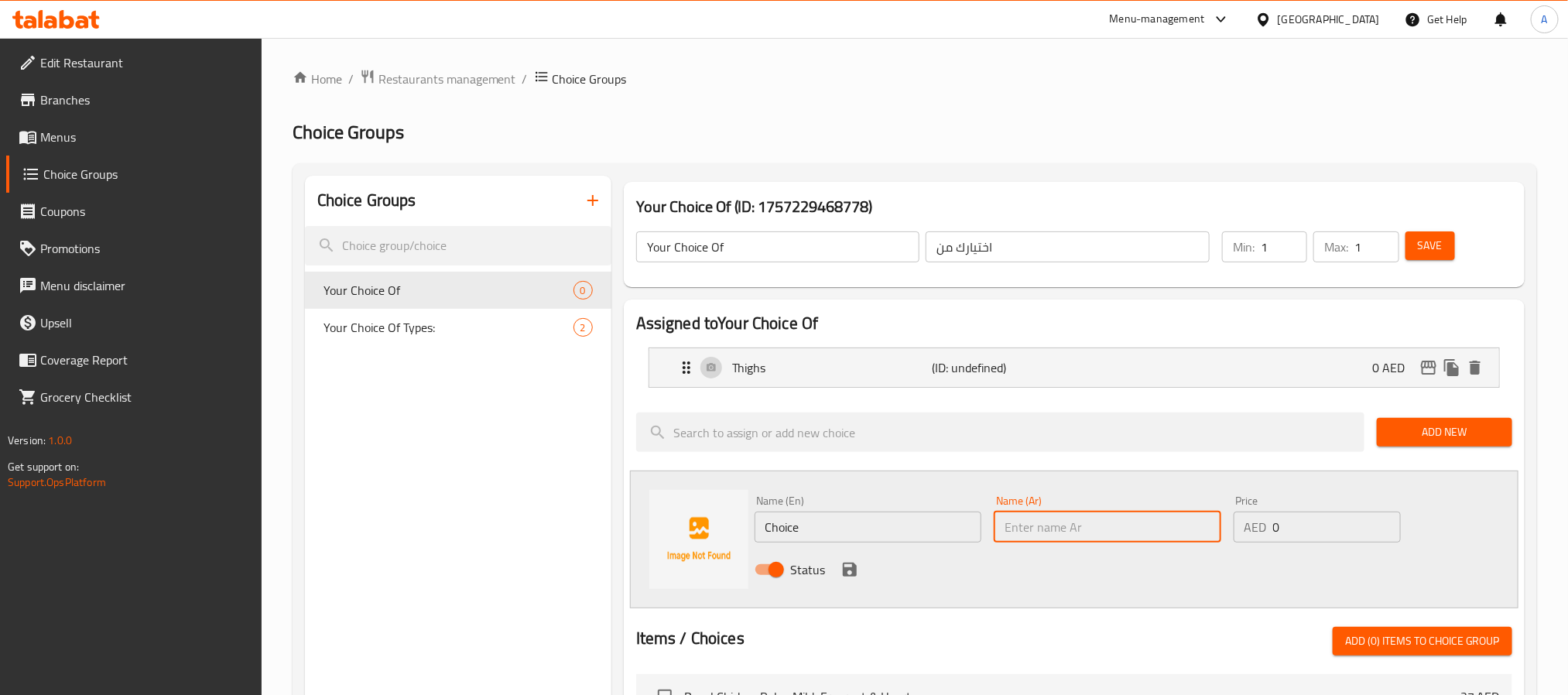
click at [1043, 533] on input "text" at bounding box center [1108, 526] width 228 height 31
paste input "صدر"
type input "صدر"
click at [911, 529] on input "Choice" at bounding box center [869, 526] width 228 height 31
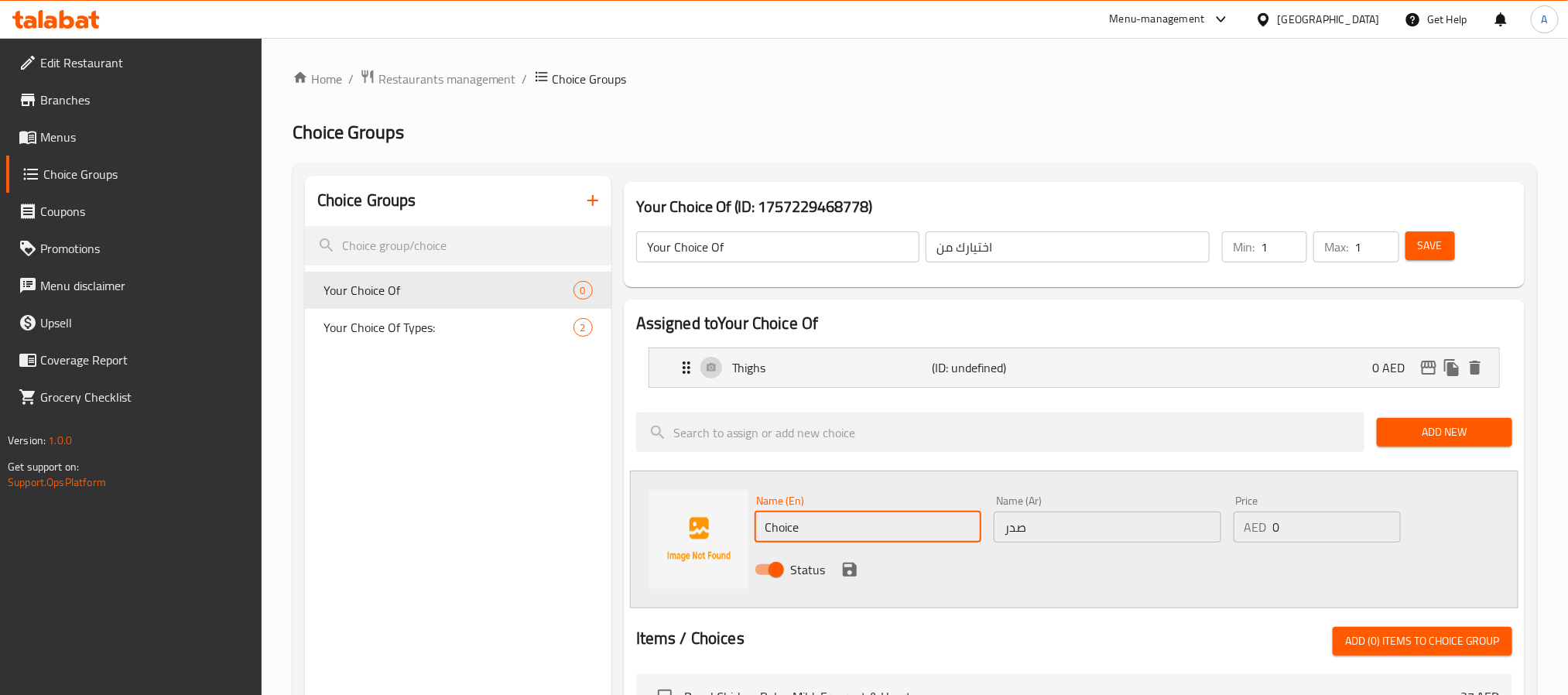
click at [911, 529] on input "Choice" at bounding box center [869, 526] width 228 height 31
click at [866, 533] on input "breast" at bounding box center [869, 526] width 228 height 31
click at [871, 528] on input "breast" at bounding box center [869, 526] width 228 height 31
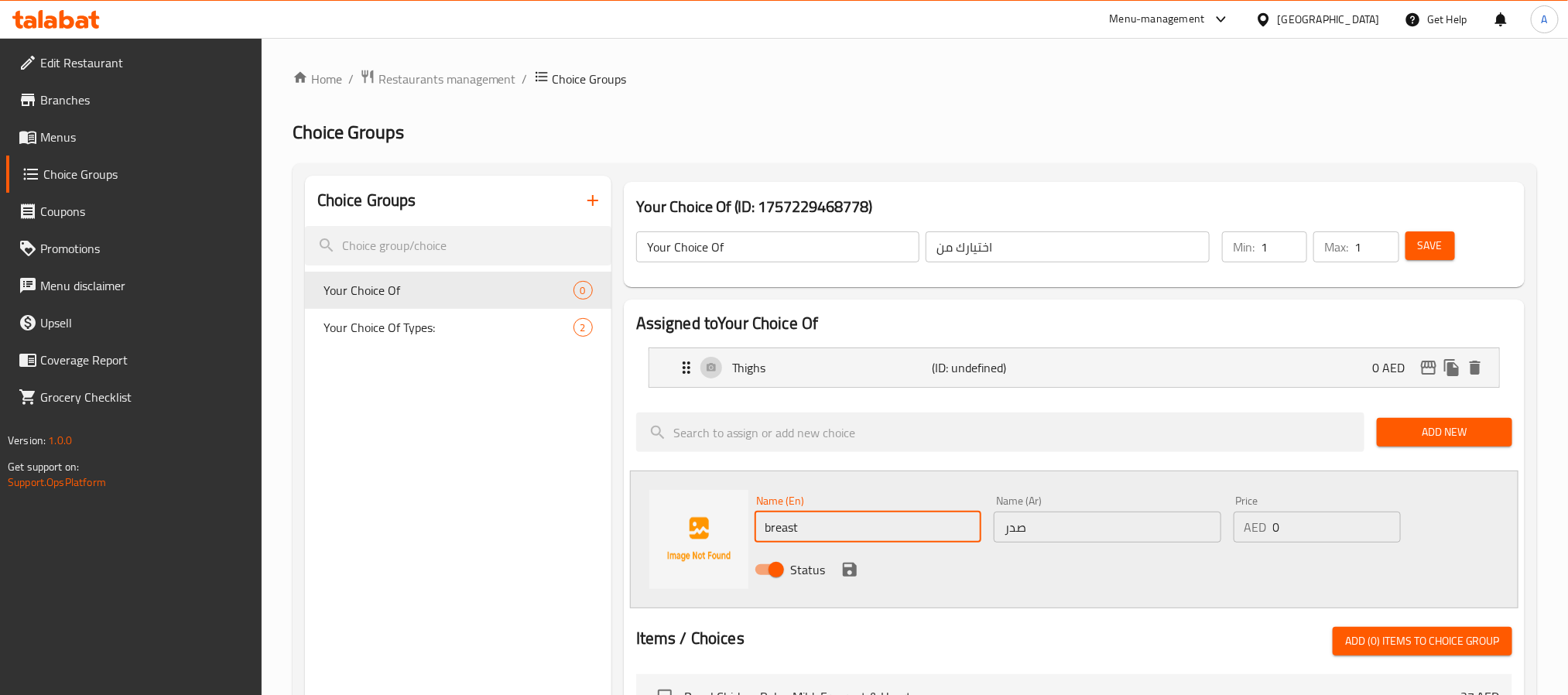
paste input "Breasts"
type input "Breasts"
click at [437, 539] on div "Choice Groups Your Choice Of 0 Your Choice Of Types: 2" at bounding box center [458, 693] width 306 height 1036
click at [846, 569] on icon "save" at bounding box center [849, 569] width 14 height 14
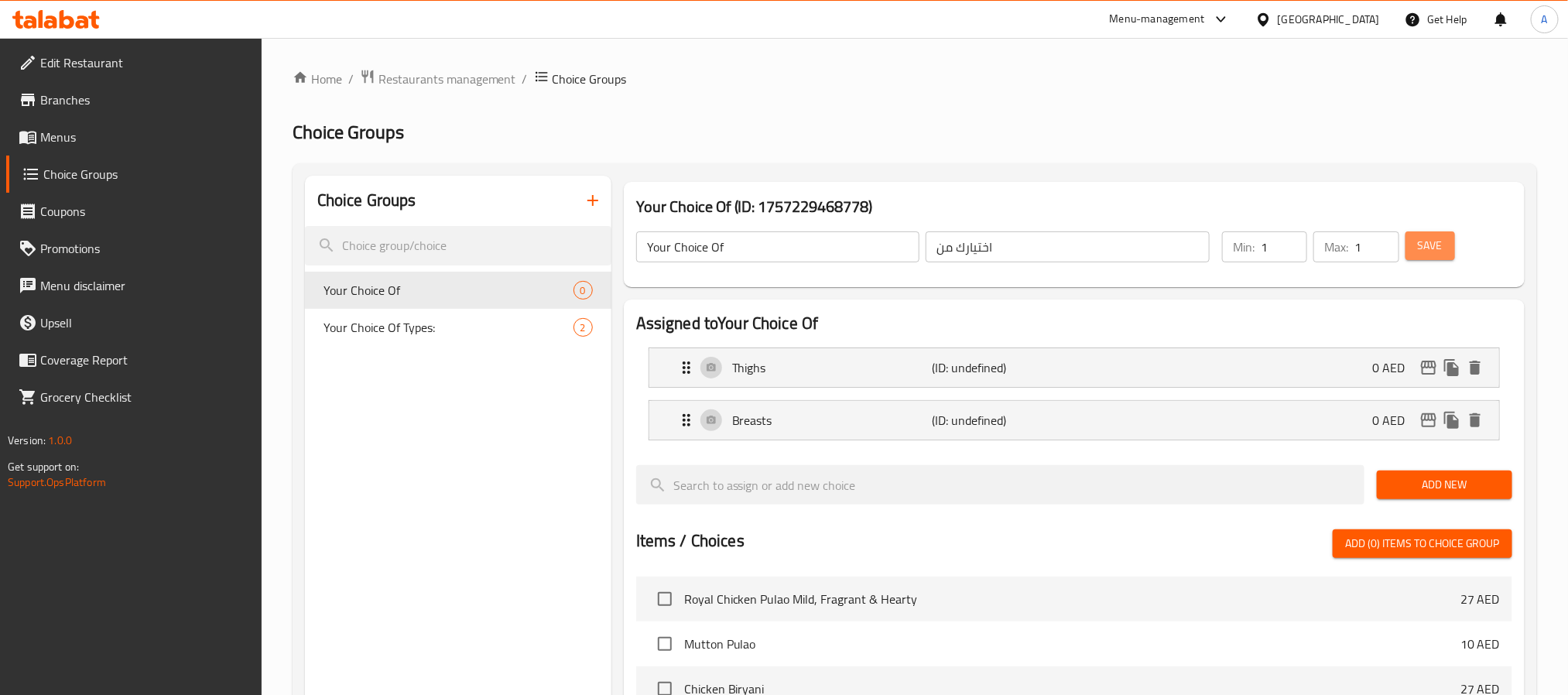
click at [1433, 247] on span "Save" at bounding box center [1430, 245] width 25 height 20
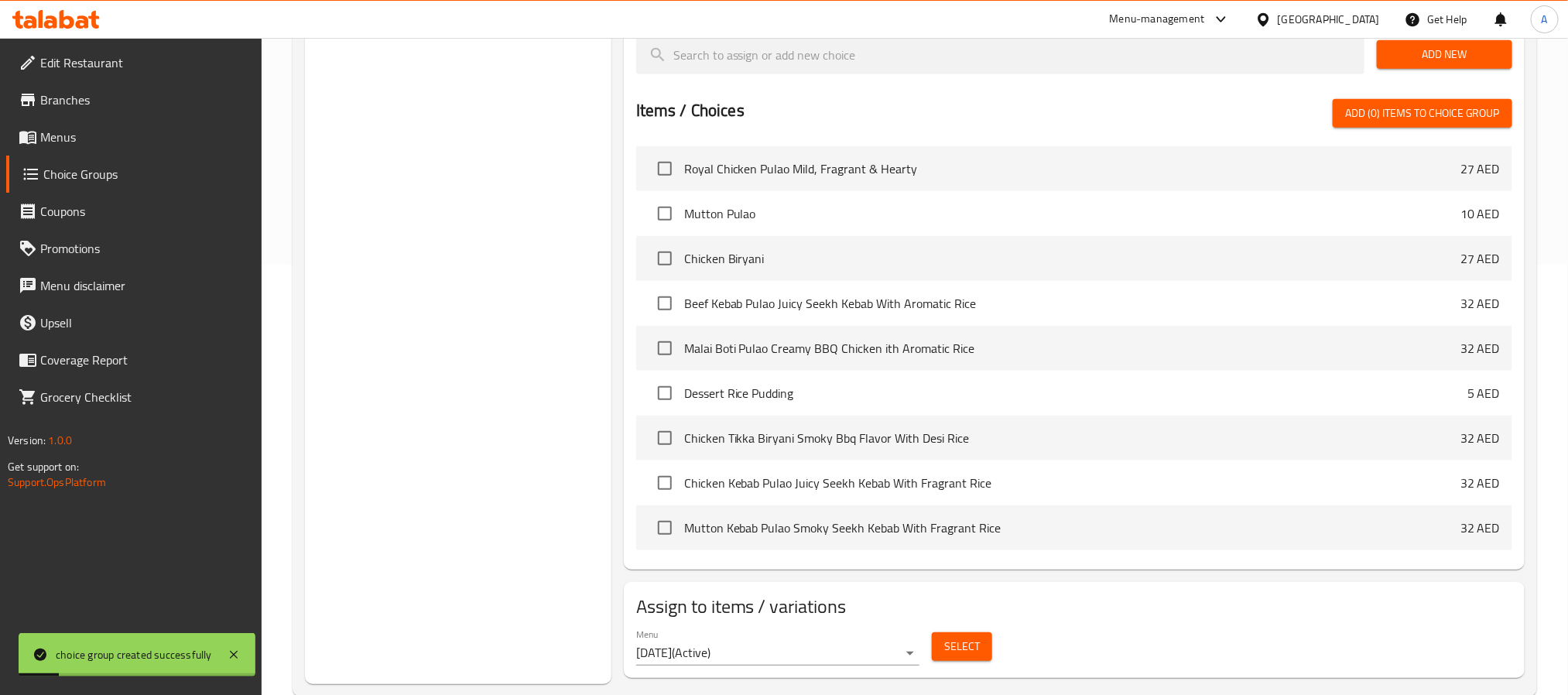
scroll to position [463, 0]
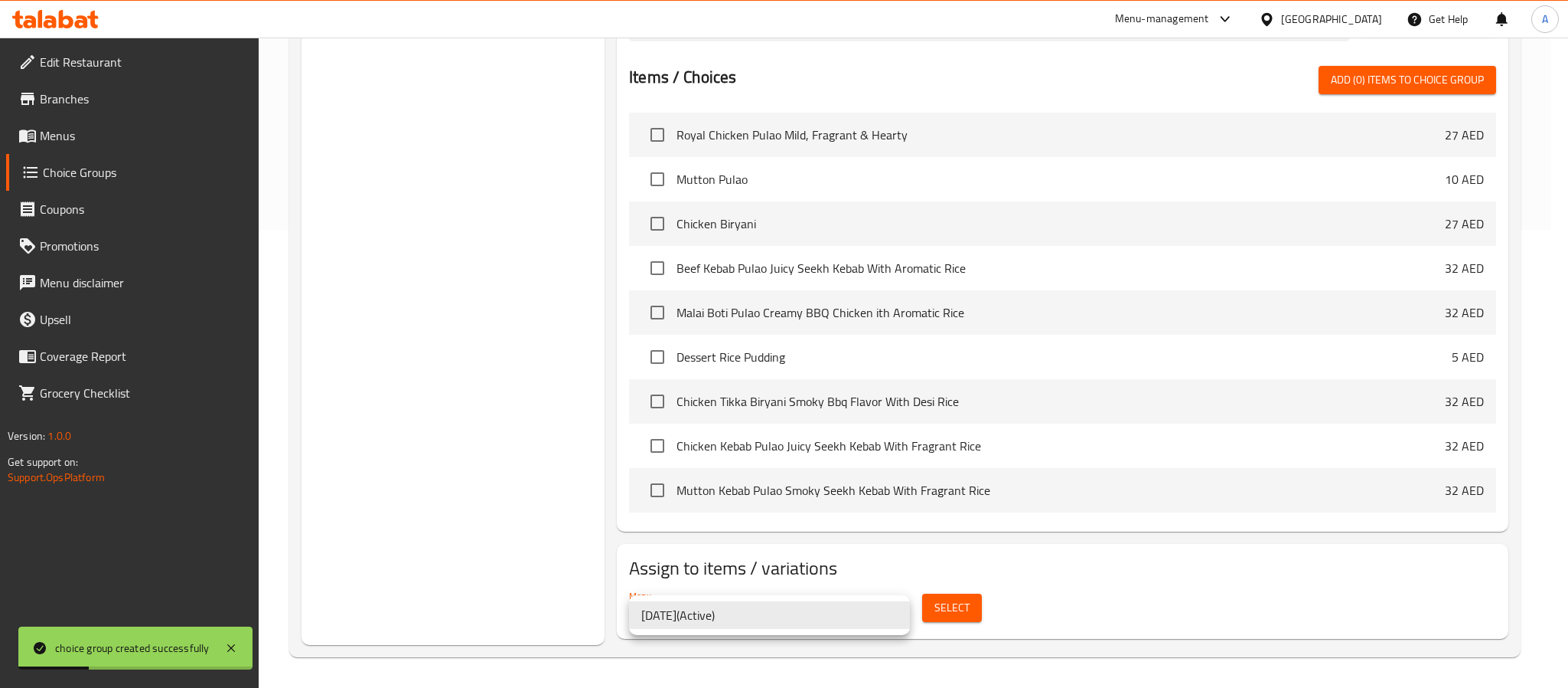
click at [700, 607] on li "15/1/2024 ( Active )" at bounding box center [770, 615] width 281 height 28
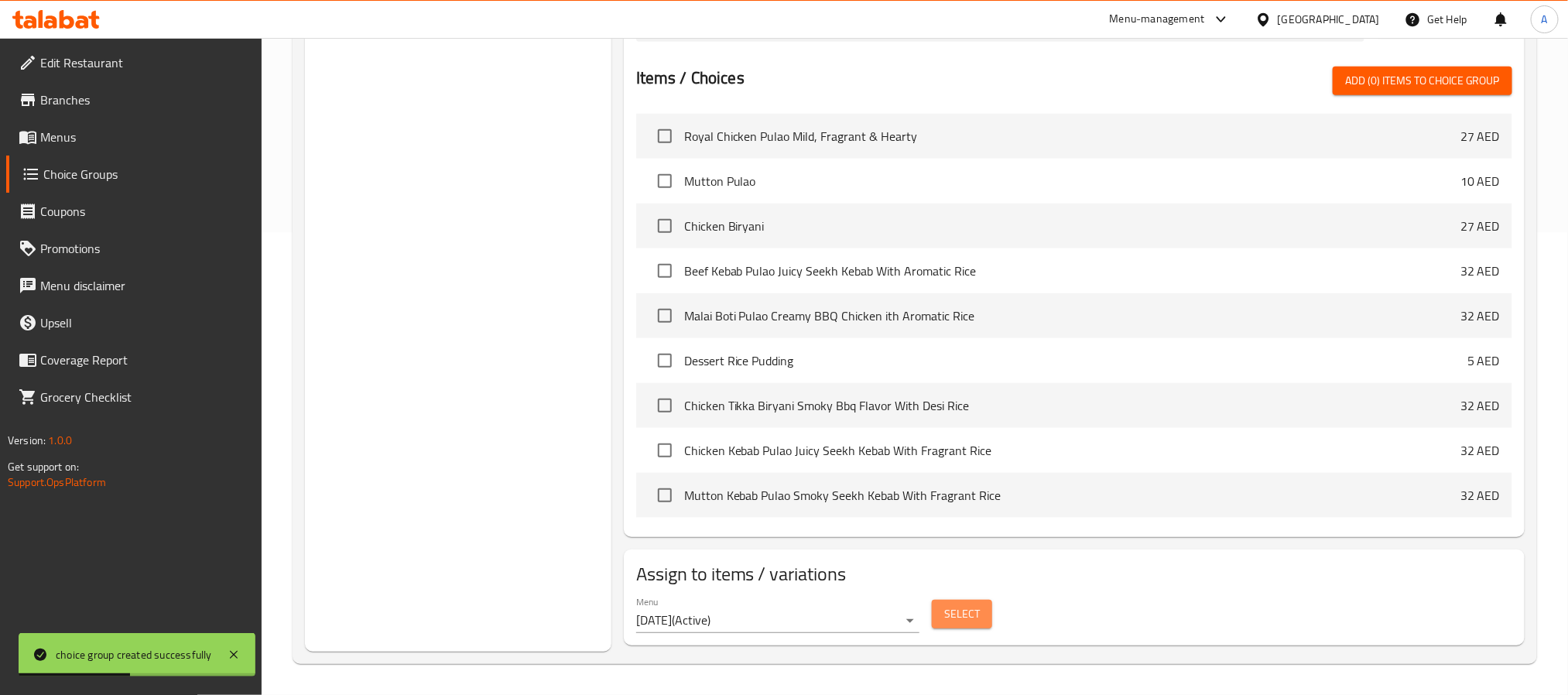
click at [987, 623] on button "Select" at bounding box center [961, 614] width 61 height 29
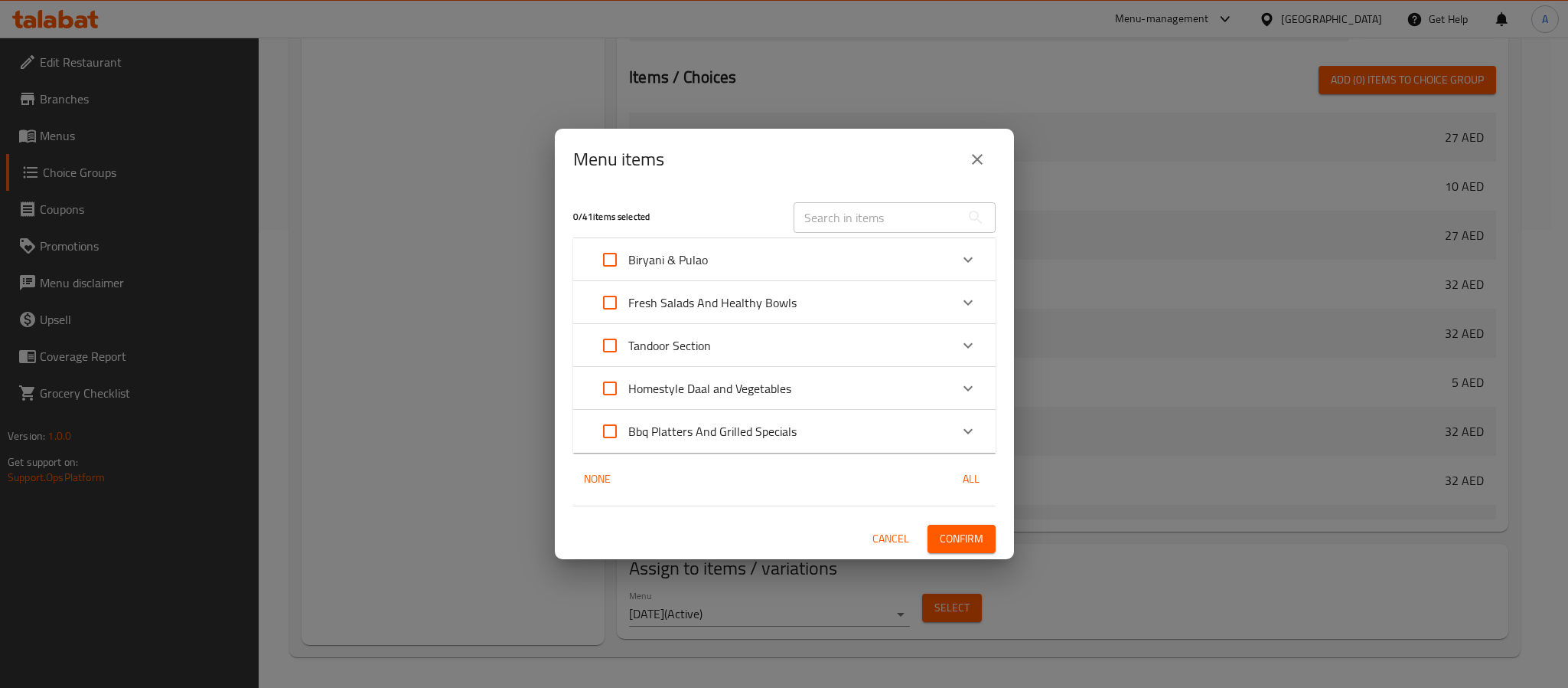
click at [604, 432] on input "Expand" at bounding box center [610, 431] width 37 height 37
checkbox input "true"
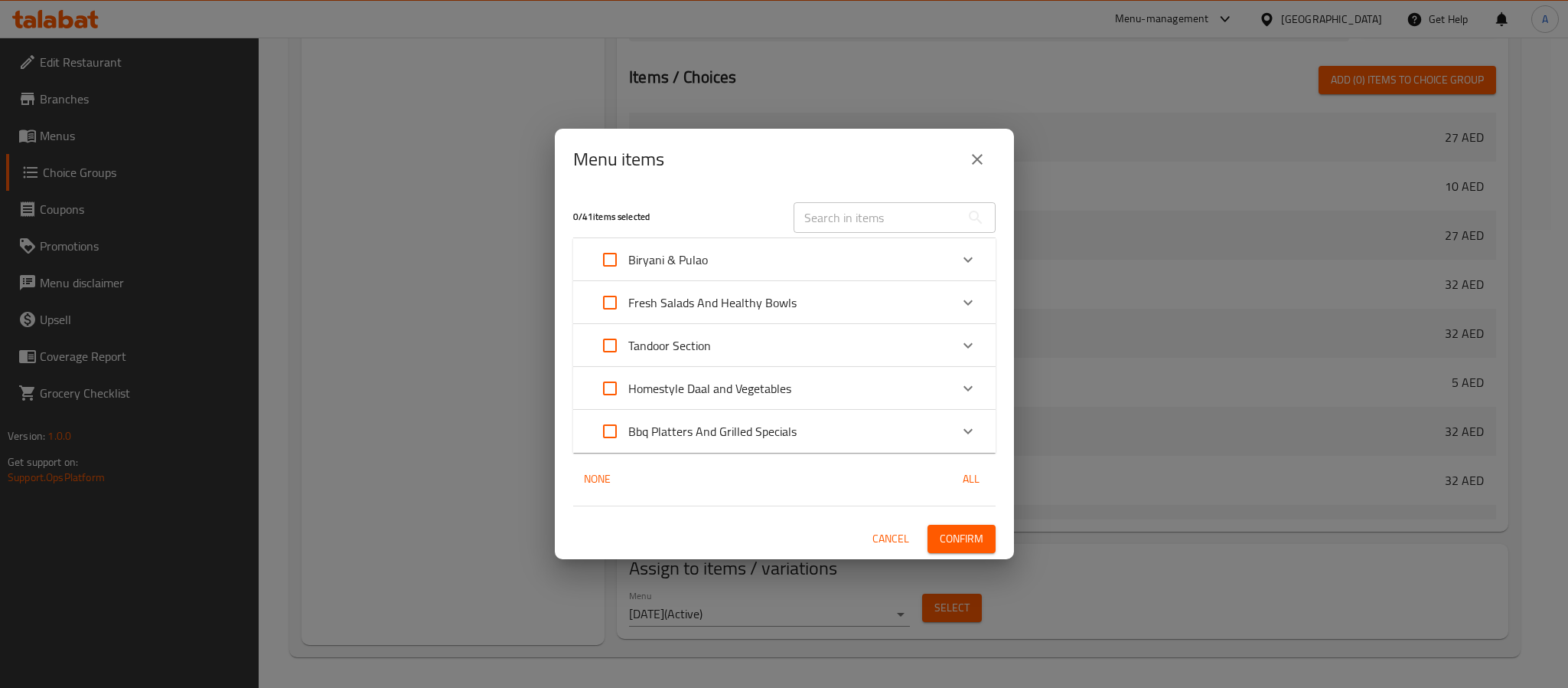
checkbox input "true"
click at [965, 537] on span "Confirm" at bounding box center [961, 538] width 43 height 19
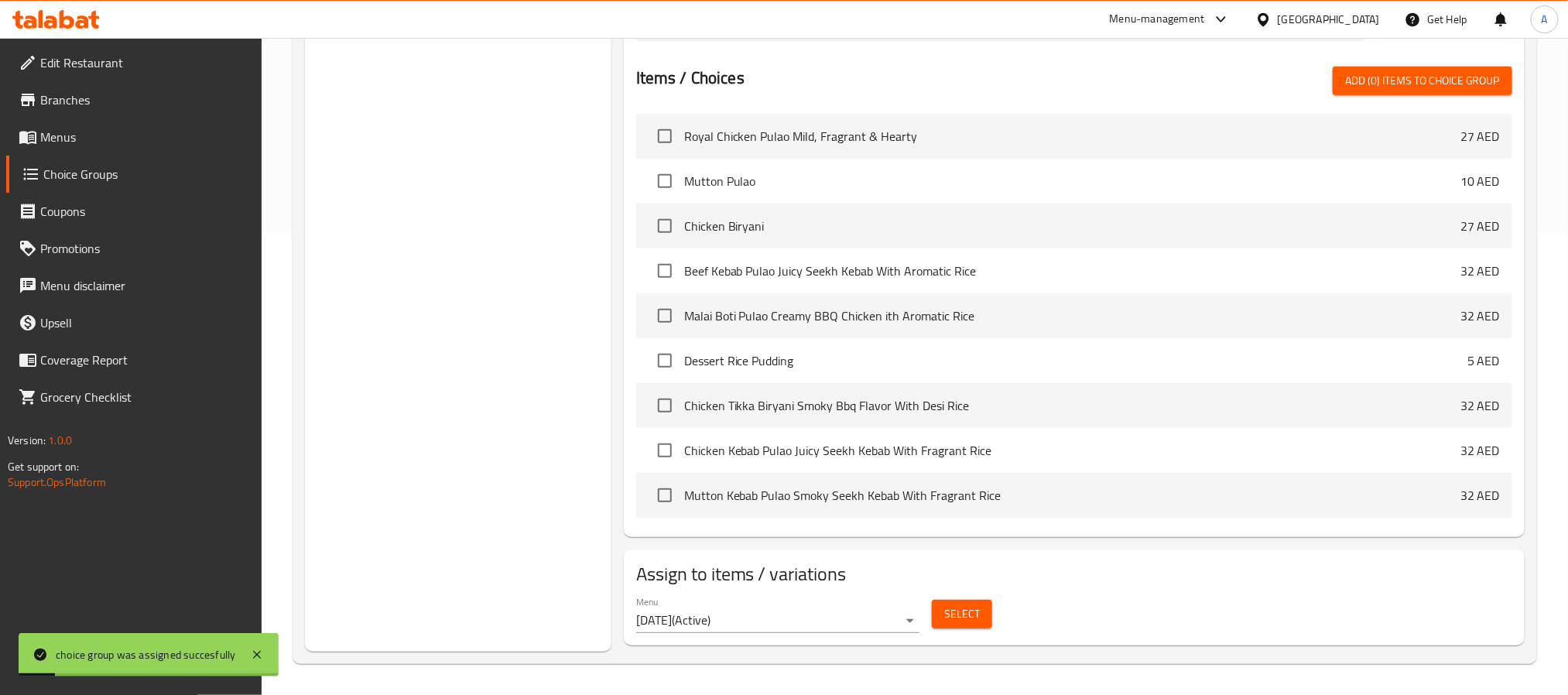
click at [91, 120] on link "Menus" at bounding box center [134, 137] width 256 height 37
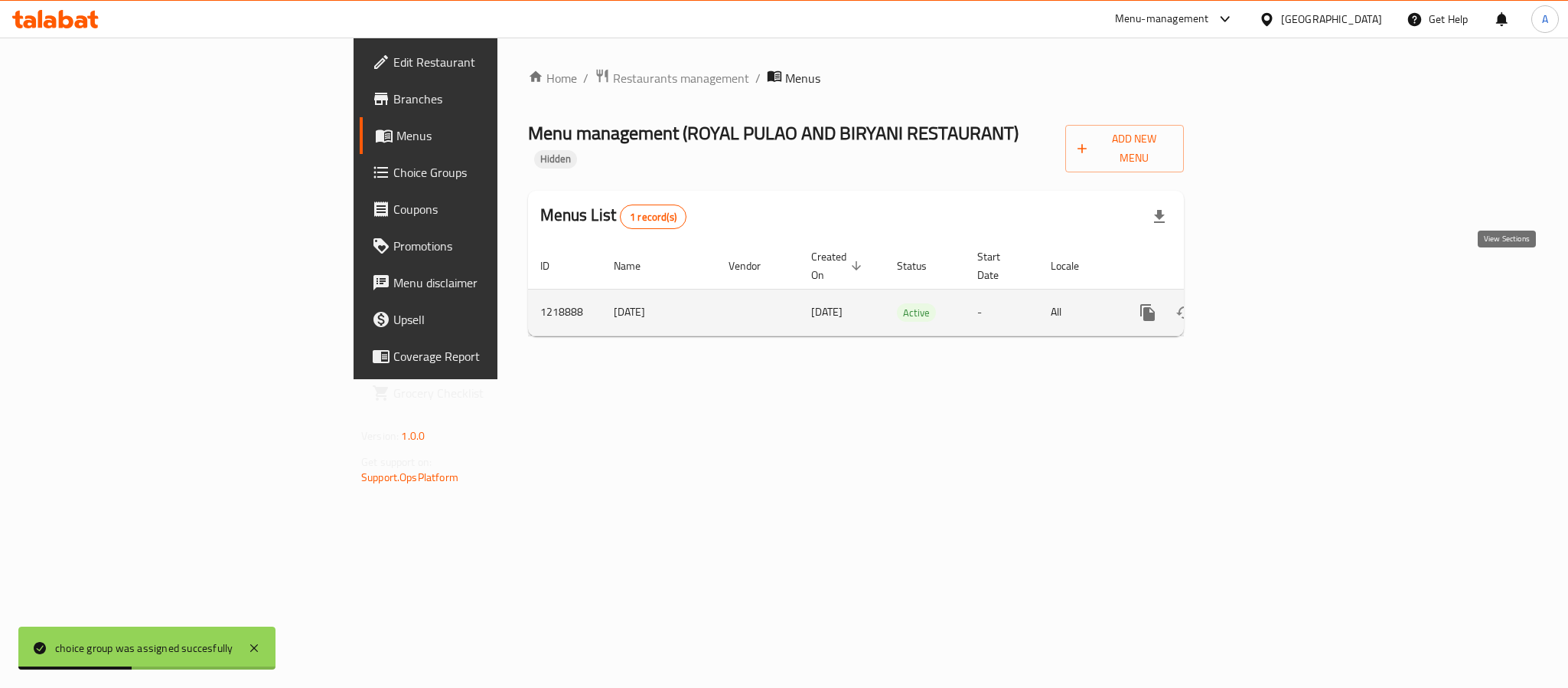
click at [1267, 303] on icon "enhanced table" at bounding box center [1258, 312] width 18 height 18
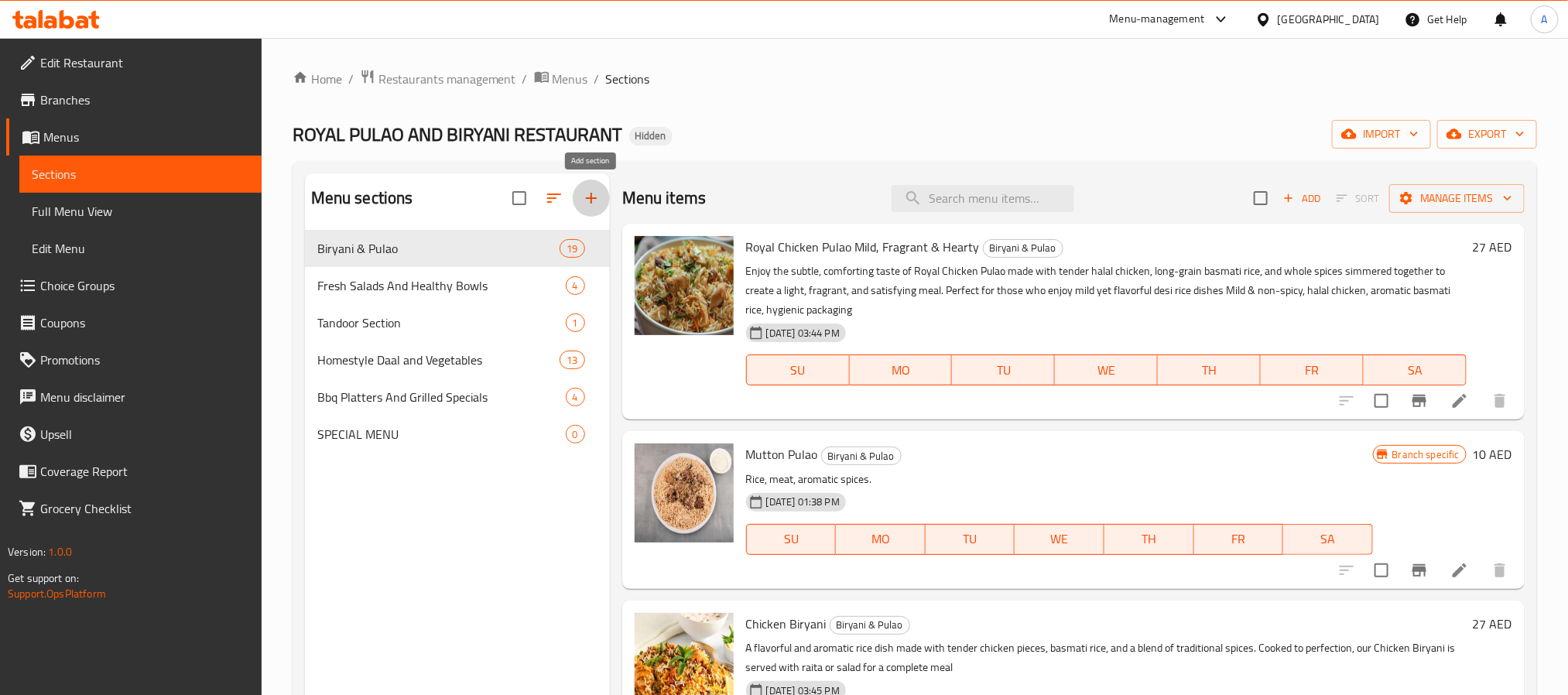
click at [595, 202] on icon "button" at bounding box center [592, 198] width 19 height 19
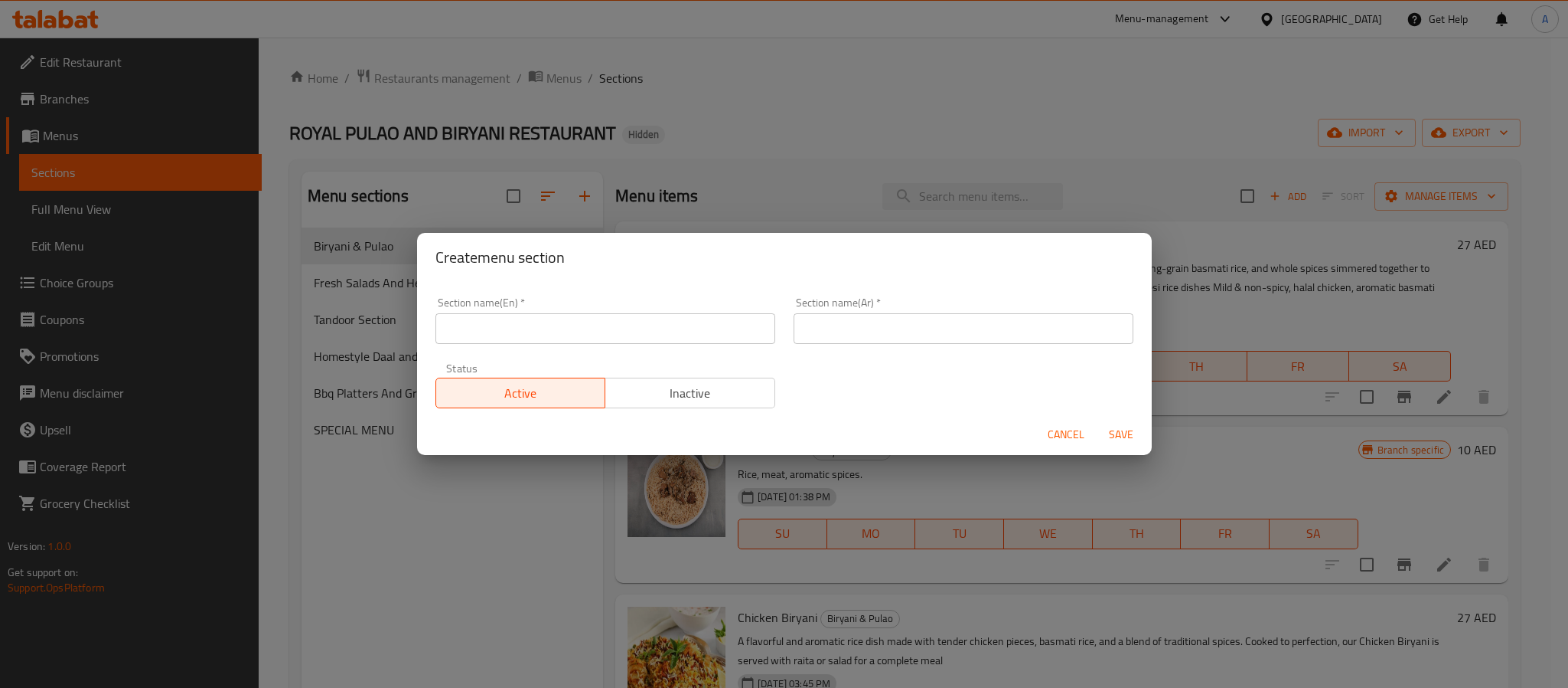
click at [522, 338] on input "text" at bounding box center [605, 328] width 340 height 30
type input "BBQ"
click at [1007, 336] on input "text" at bounding box center [964, 328] width 340 height 30
paste input "باربكيو"
type input "باربكيو"
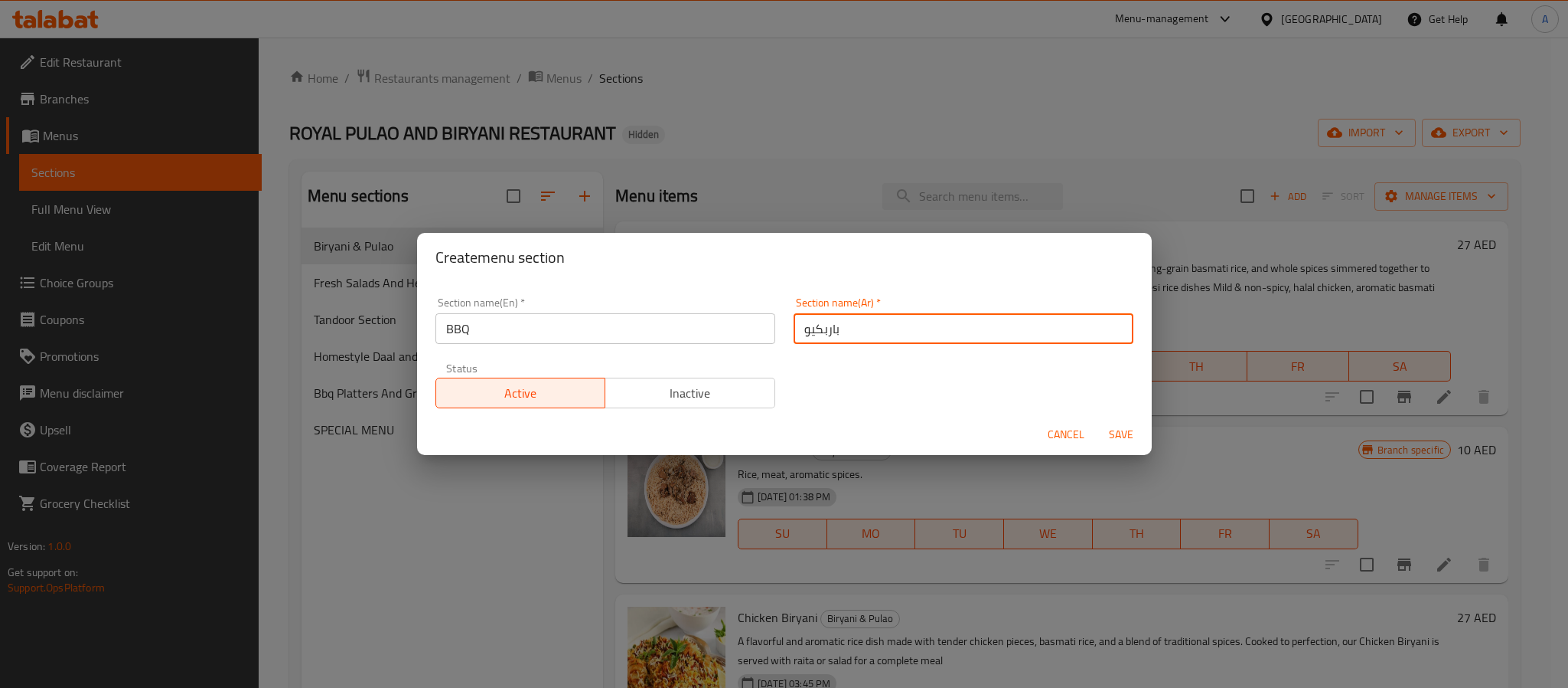
click at [1126, 426] on span "Save" at bounding box center [1121, 434] width 37 height 19
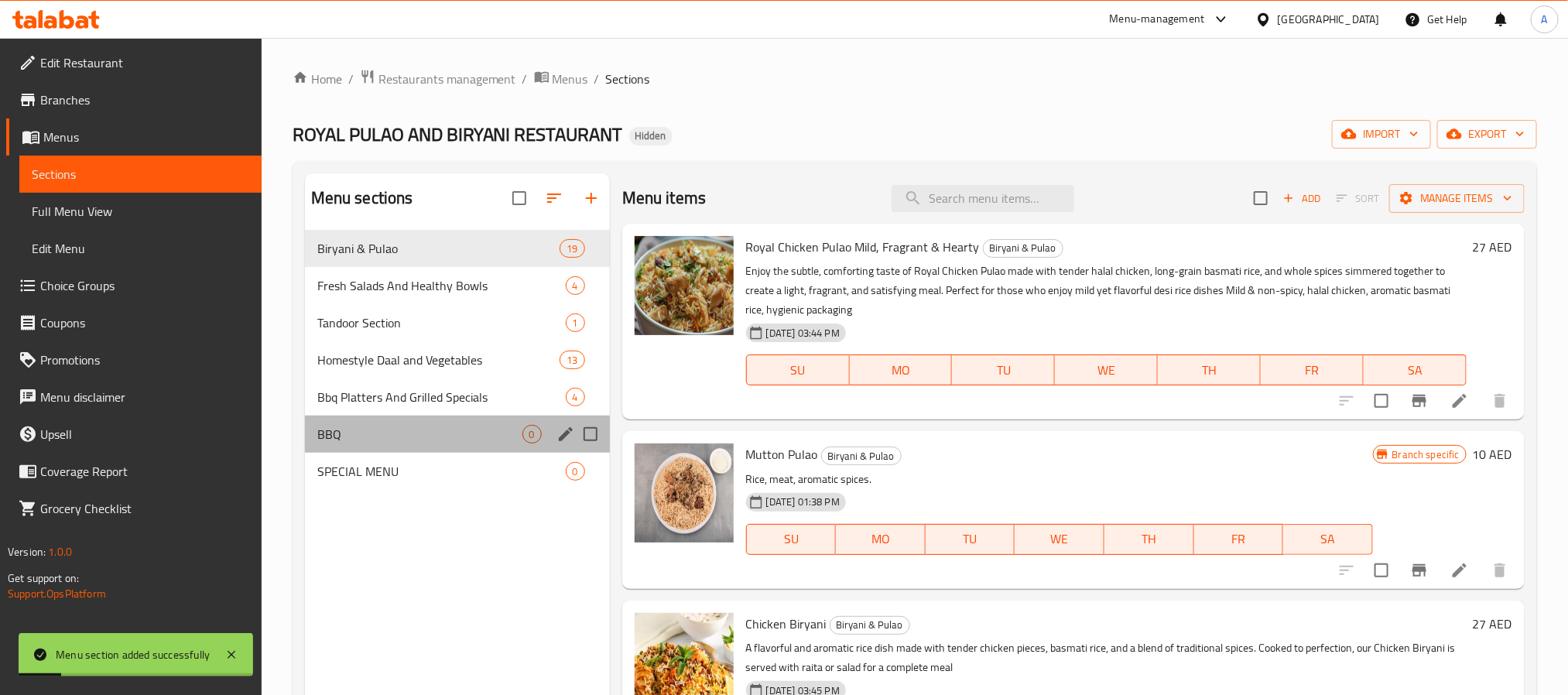
click at [310, 428] on div "BBQ 0" at bounding box center [457, 434] width 305 height 37
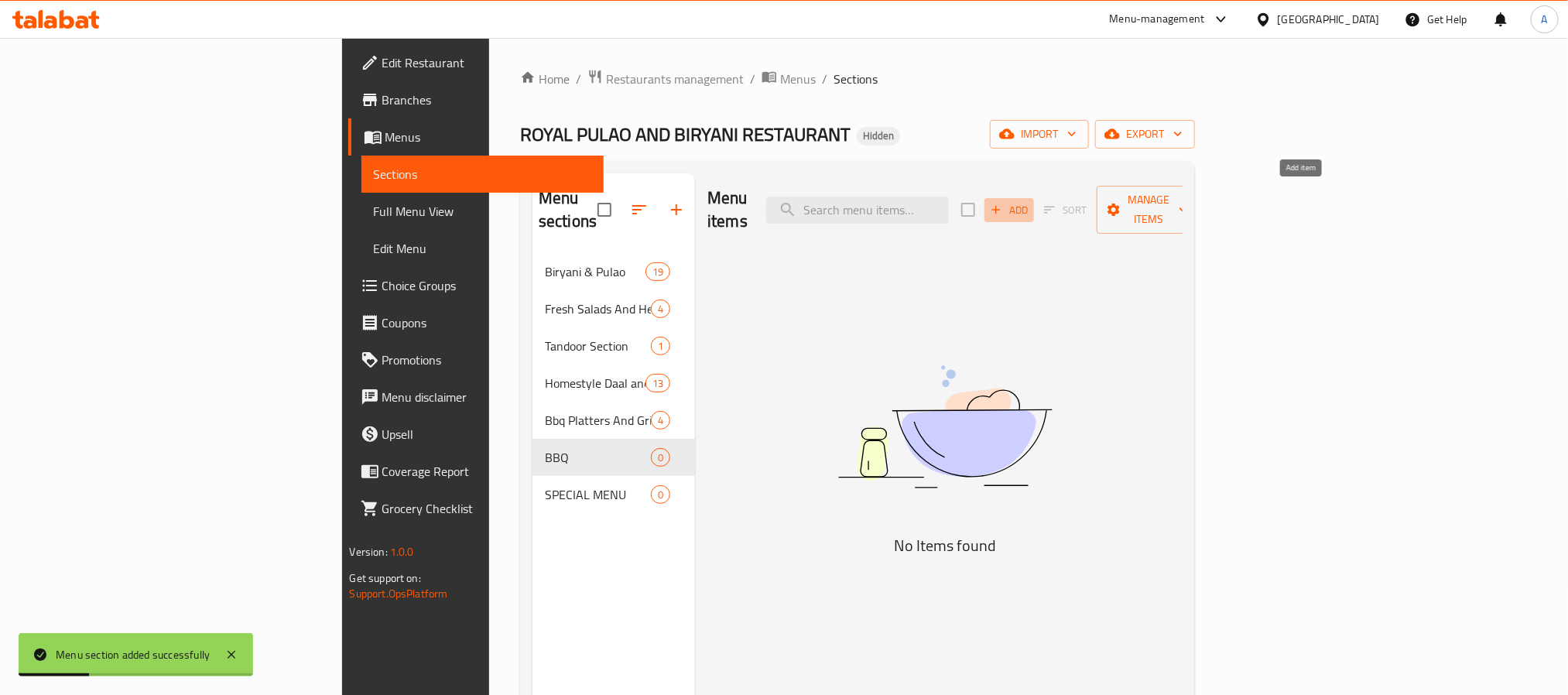
click at [1034, 198] on button "Add" at bounding box center [1009, 210] width 49 height 24
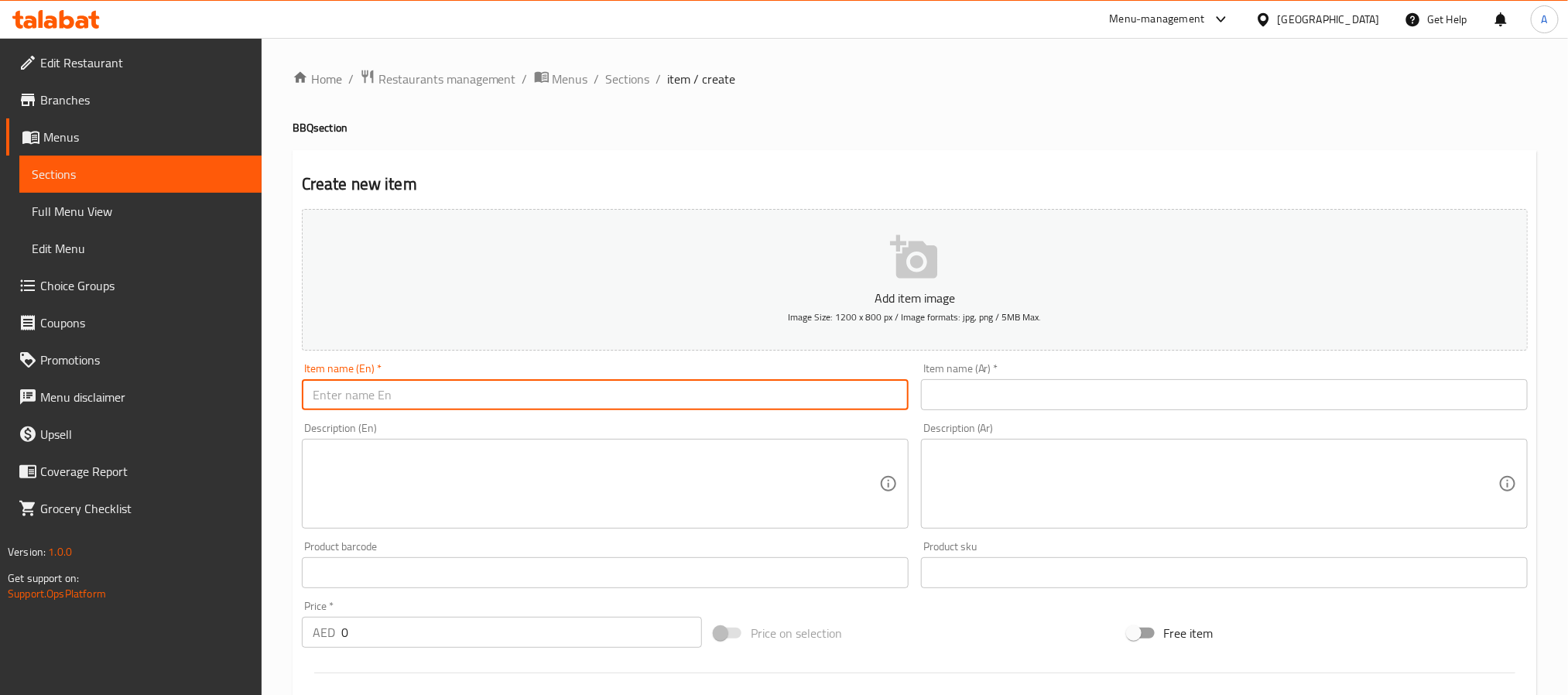
click at [460, 407] on input "text" at bounding box center [605, 394] width 607 height 31
paste input "Chicken Kebab Classic Grilled Ground Chicken Patties"
type input "Chicken Kebab Classic Grilled Ground Chicken Patties"
click at [1004, 385] on input "text" at bounding box center [1225, 394] width 607 height 31
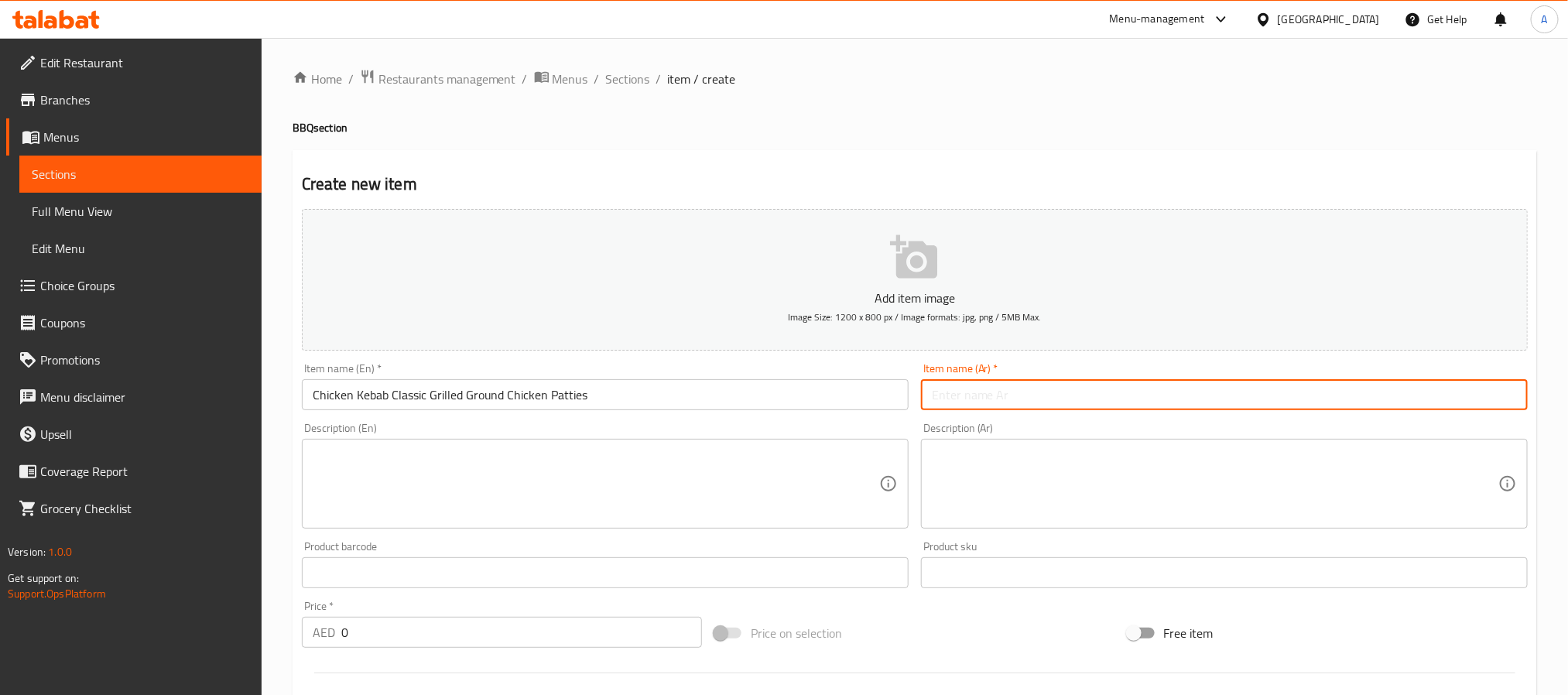
paste input "كباب دجاج – كباب مشوي كلاسيكي من الدجاج المفروم"
drag, startPoint x: 1141, startPoint y: 396, endPoint x: 1156, endPoint y: 396, distance: 15.0
click at [1156, 396] on input "كباب دجاج – كباب مشوي كلاسيكي من الدجاج المفروم" at bounding box center [1225, 394] width 607 height 31
type input "كباب دجاج كباب مشوي كلاسيكي من الدجاج المفروم"
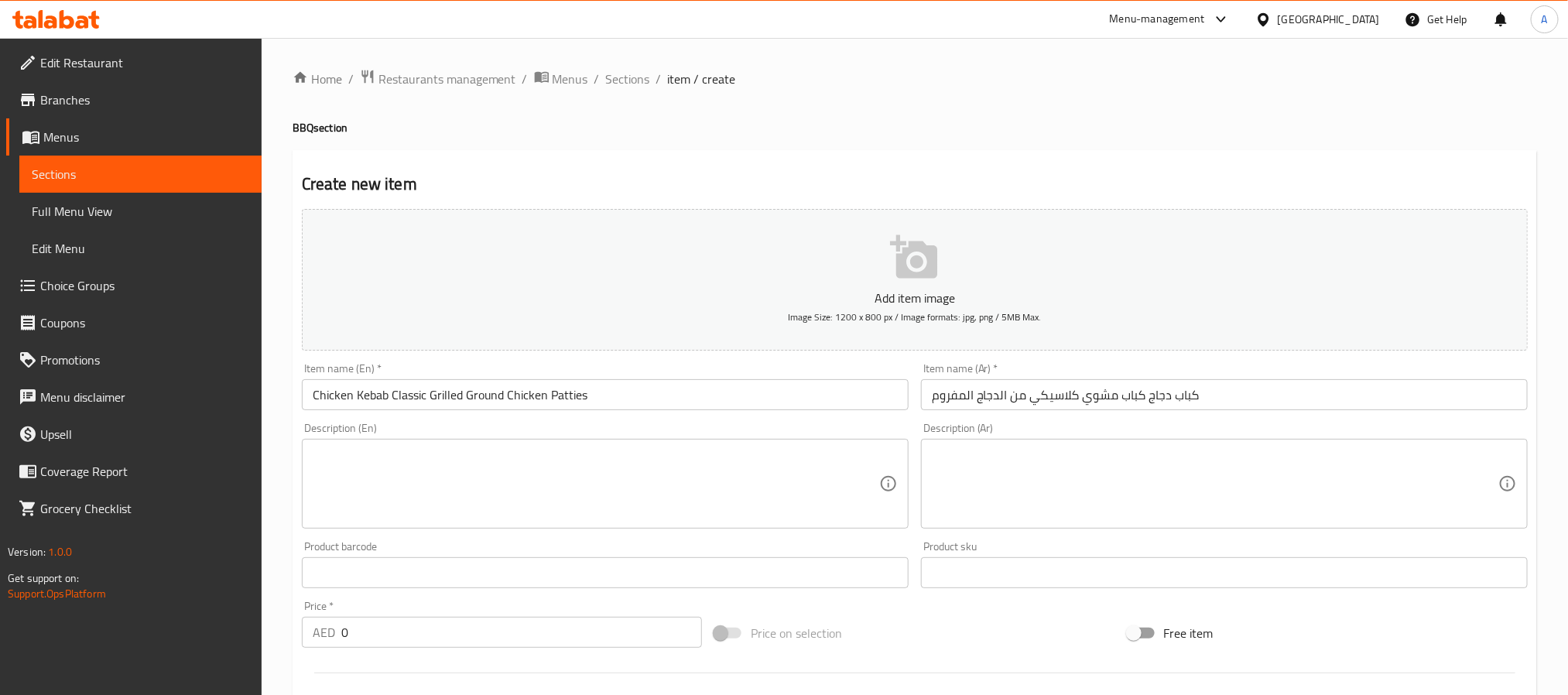
click at [578, 462] on textarea at bounding box center [595, 483] width 567 height 74
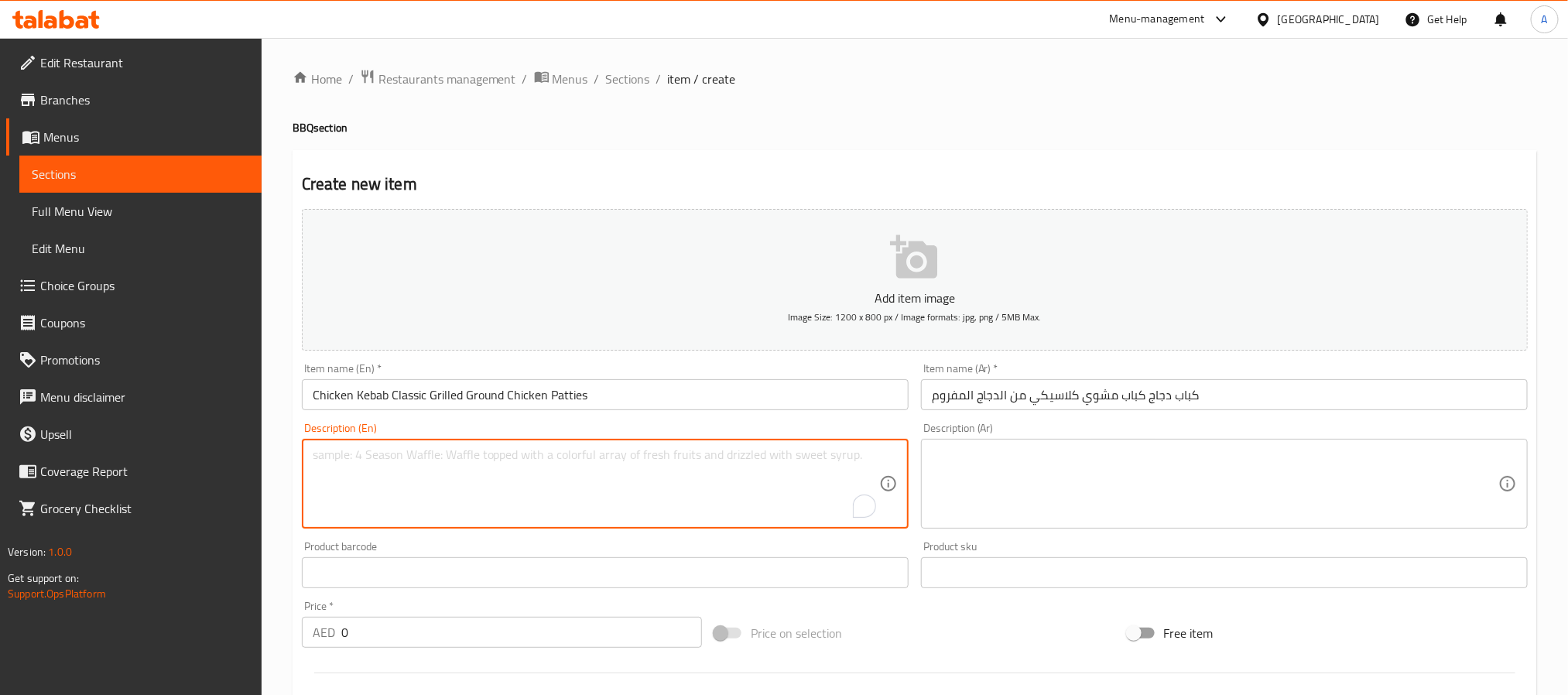
paste textarea "Our chicken kebabs are made from finely ground halal chicken, seasoned with her…"
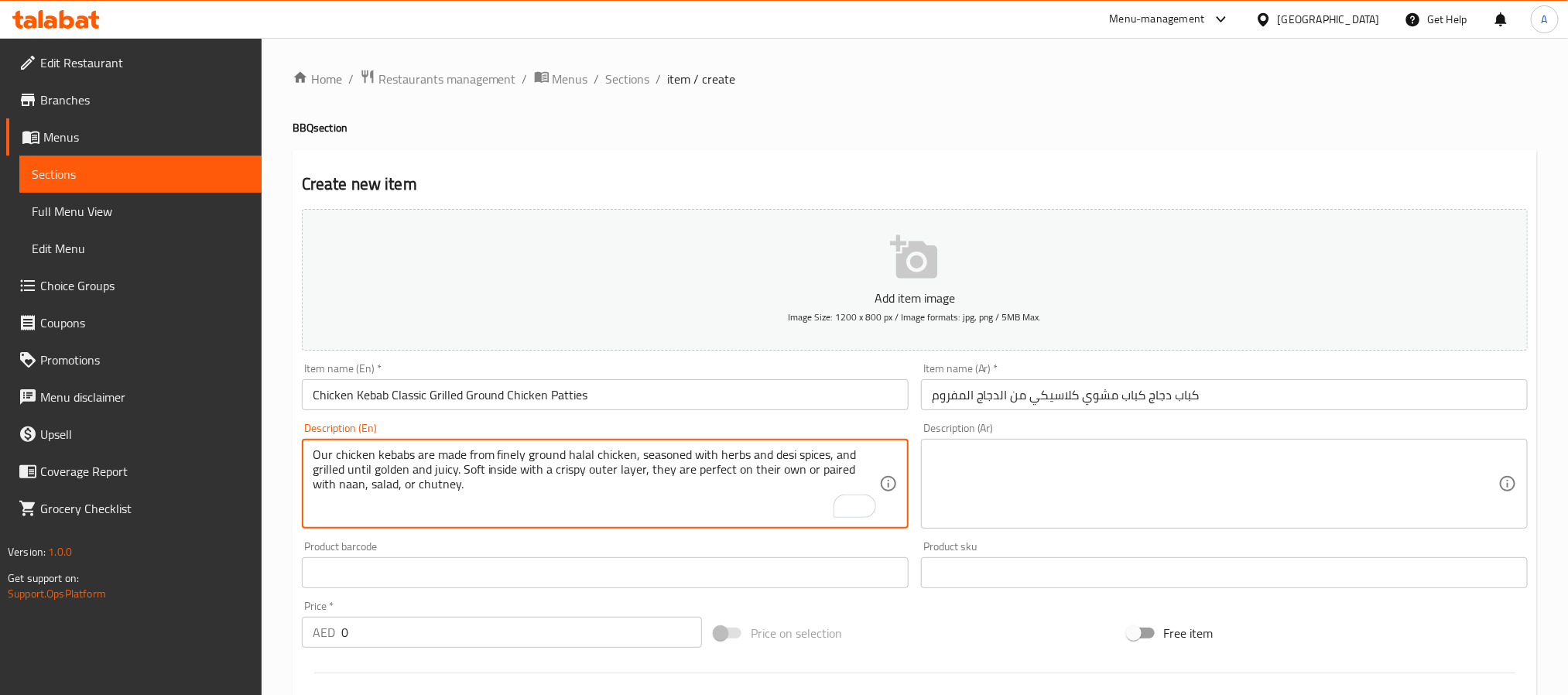
click at [718, 465] on textarea "Our chicken kebabs are made from finely ground halal chicken, seasoned with her…" at bounding box center [595, 483] width 567 height 74
type textarea "Our chicken kebabs are made from finely ground halal chicken, seasoned with her…"
click at [1100, 495] on textarea at bounding box center [1214, 483] width 567 height 74
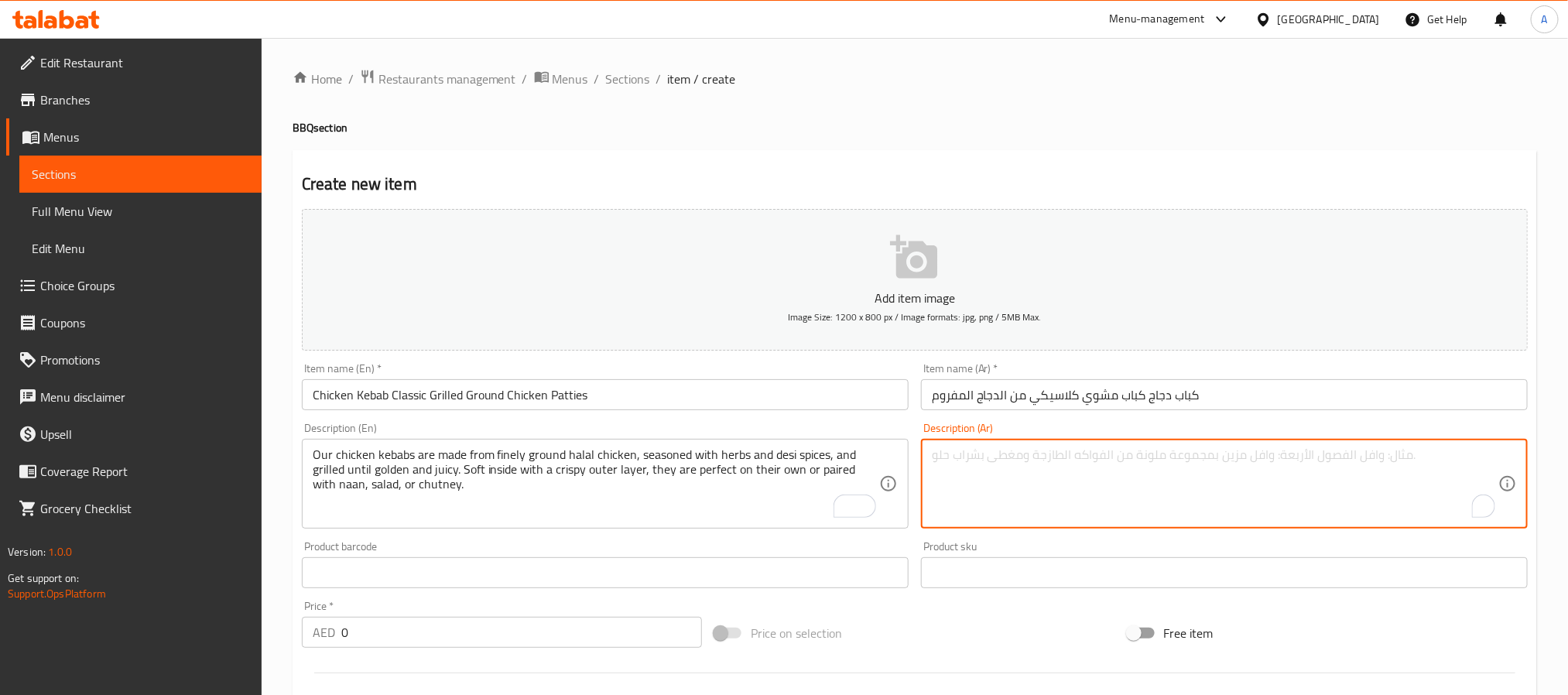
paste textarea "كباب الدجاج لدينا مصنوع من دجاج حلال مفروم ناعمًا، متبل بالأعشاب والتوابل الهند…"
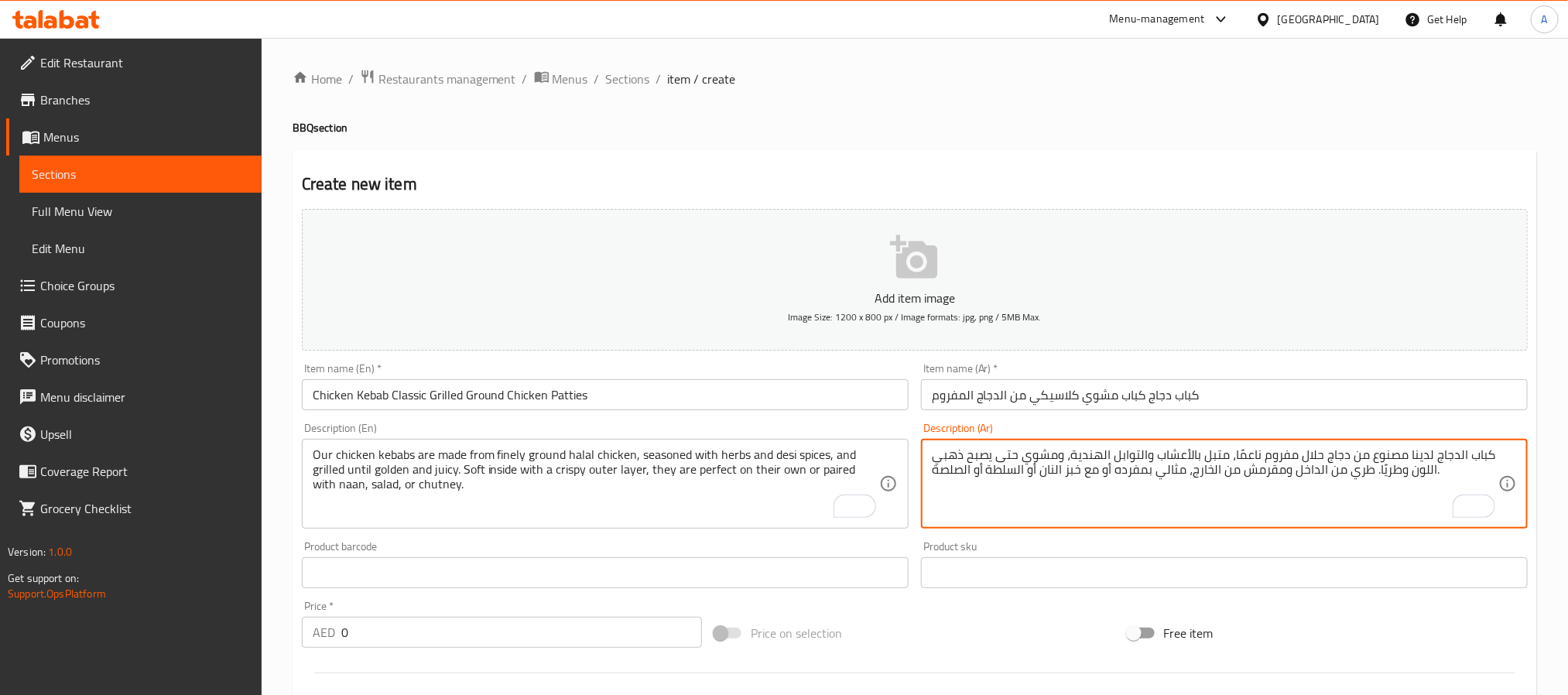
type textarea "كباب الدجاج لدينا مصنوع من دجاج حلال مفروم ناعمًا، متبل بالأعشاب والتوابل الهند…"
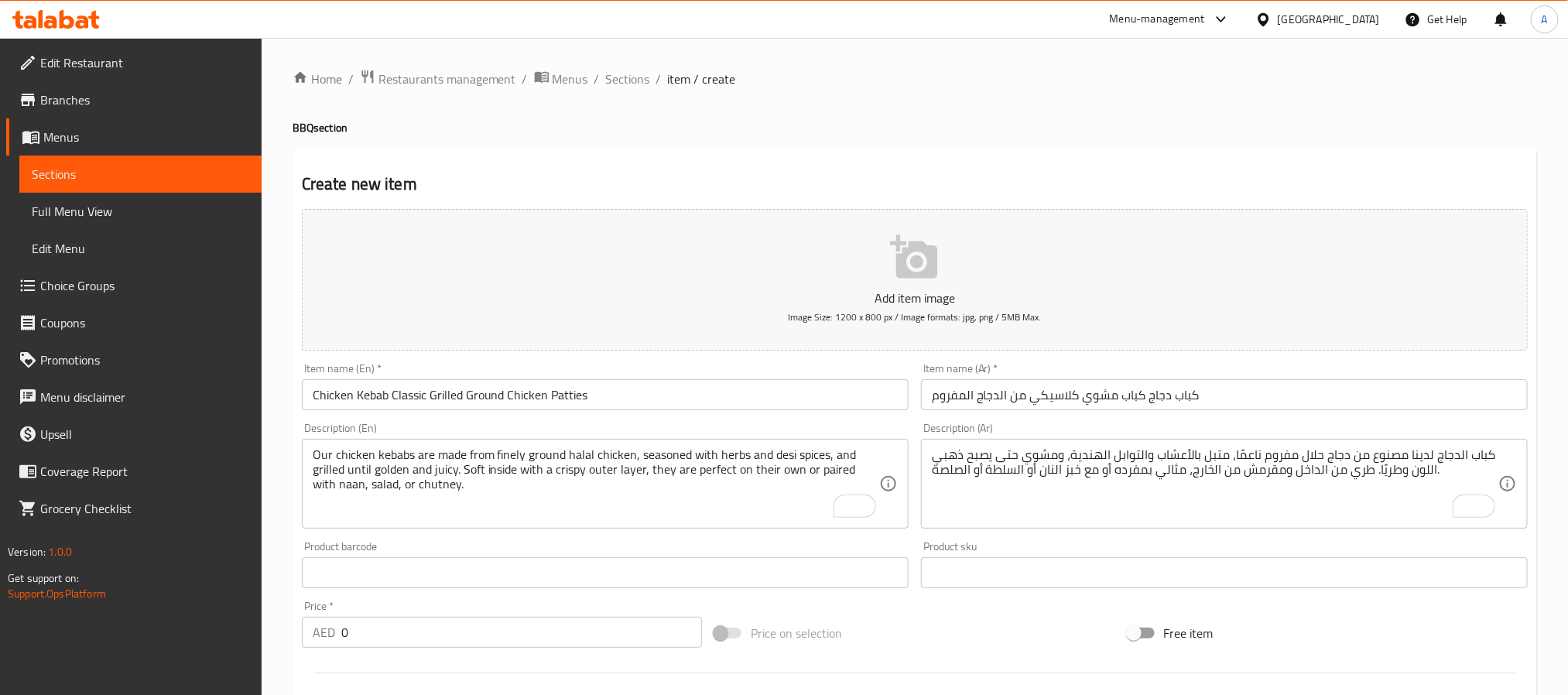
drag, startPoint x: 379, startPoint y: 610, endPoint x: 352, endPoint y: 625, distance: 30.9
click at [344, 625] on div "Price   * AED 0 Price *" at bounding box center [501, 624] width 400 height 48
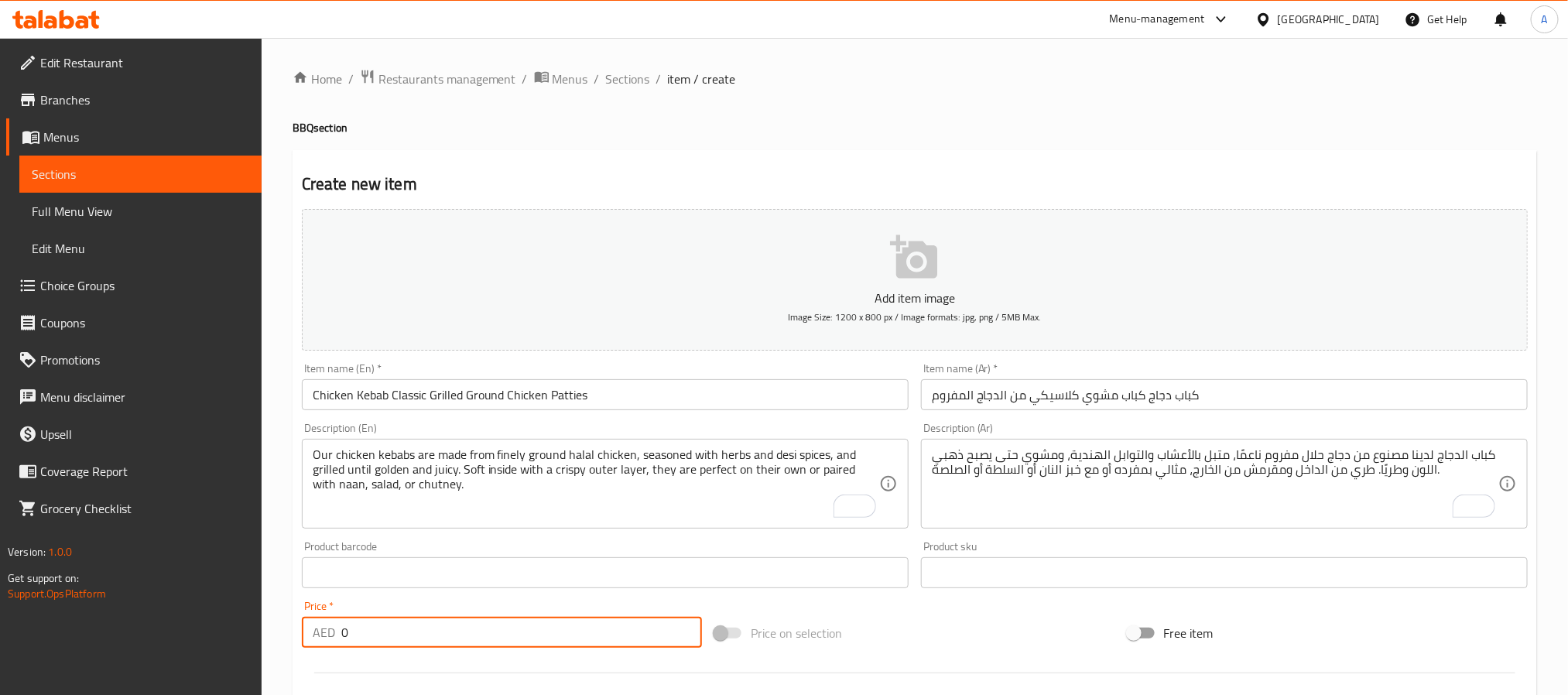
drag, startPoint x: 365, startPoint y: 632, endPoint x: 329, endPoint y: 634, distance: 36.1
click at [329, 634] on div "AED 0 Price *" at bounding box center [501, 632] width 400 height 31
drag, startPoint x: 395, startPoint y: 624, endPoint x: 362, endPoint y: 638, distance: 35.8
click at [362, 638] on input "number" at bounding box center [522, 632] width 360 height 31
type input "40"
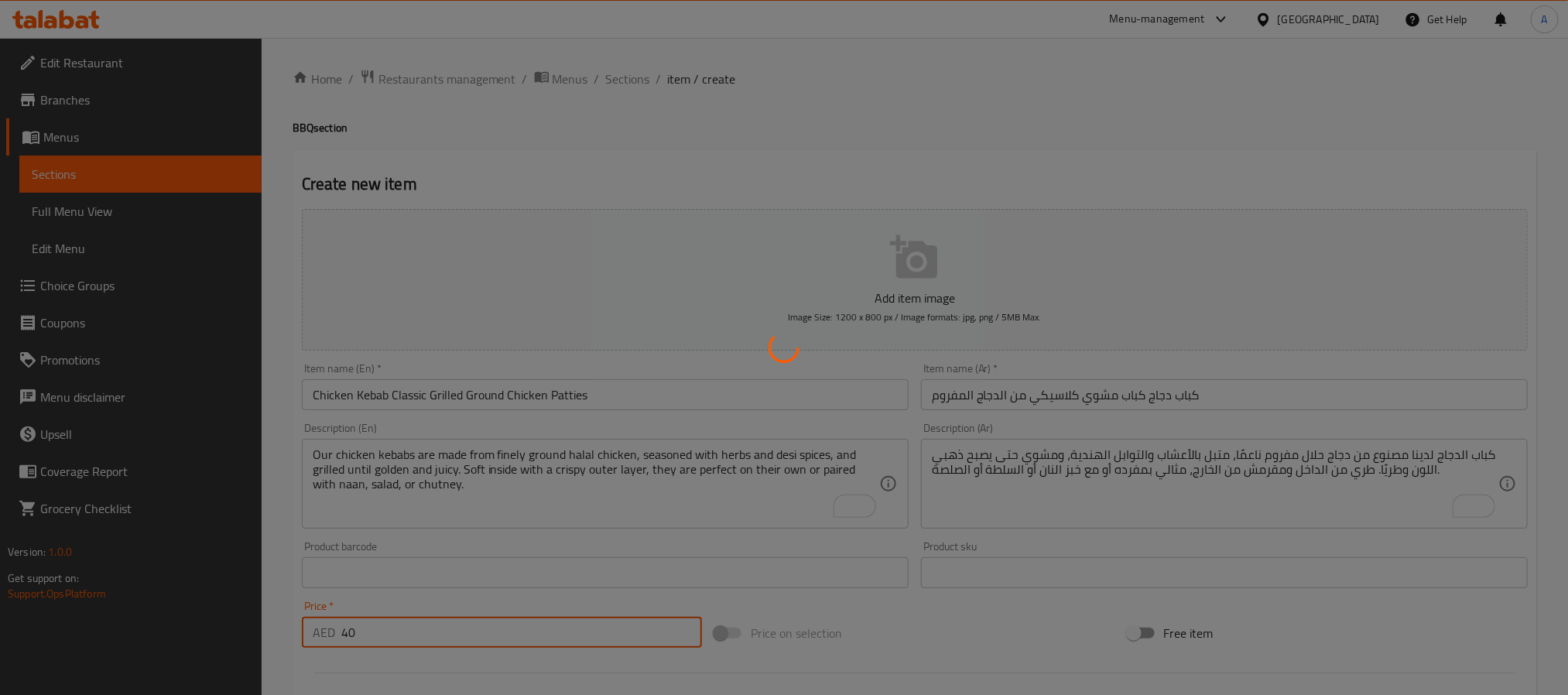
type input "0"
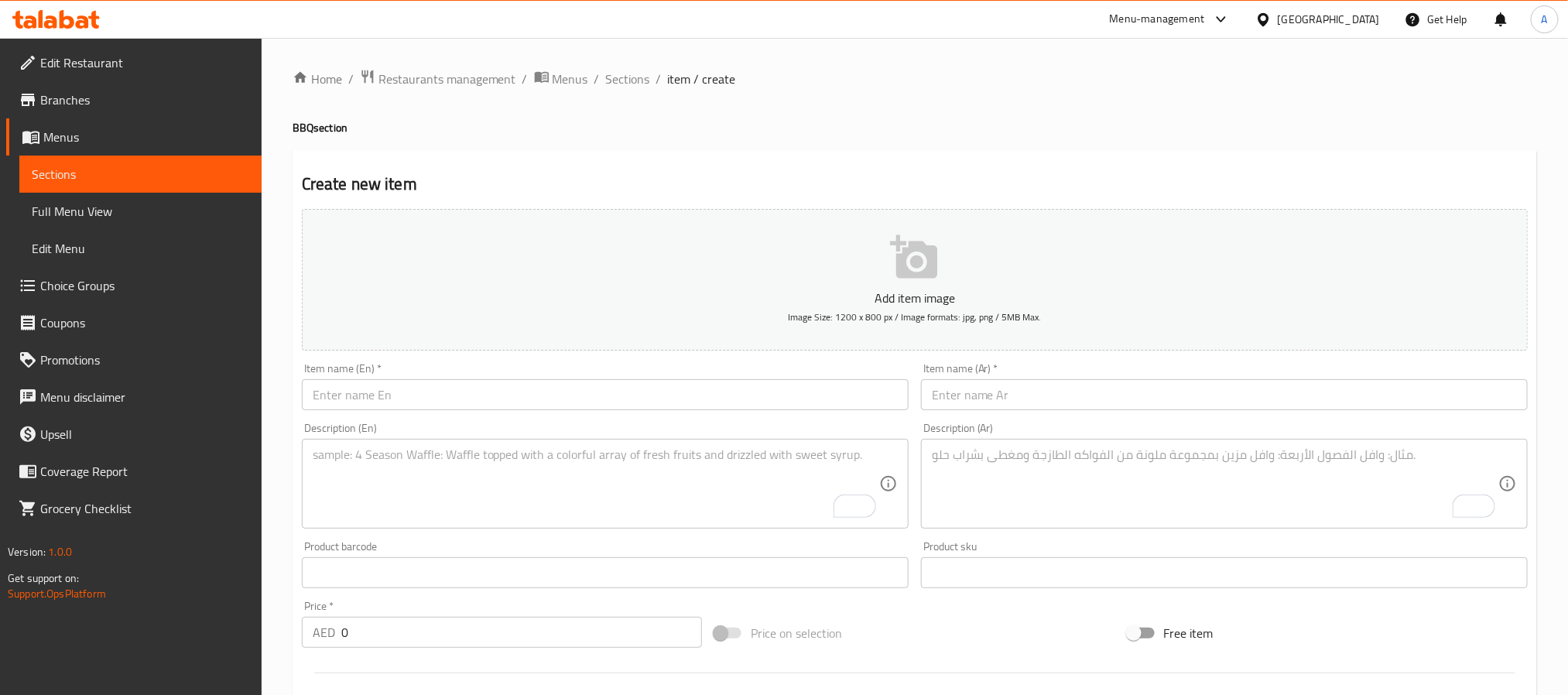
click at [483, 397] on input "text" at bounding box center [605, 394] width 607 height 31
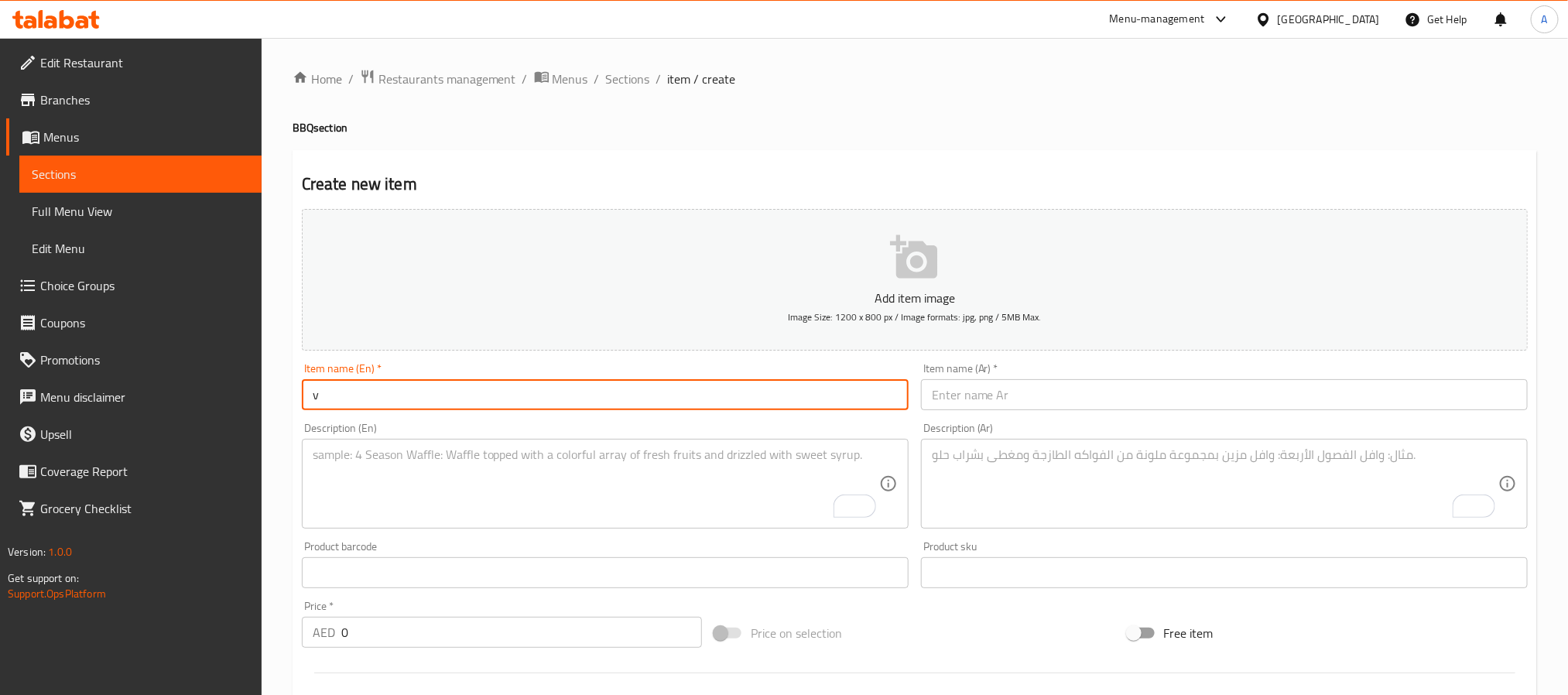
click at [381, 390] on input "v" at bounding box center [605, 394] width 607 height 31
paste input "Seekh Kebab Traditional Spiced BBQ Skewers"
type input "Seekh Kebab Traditional Spiced BBQ Skewers"
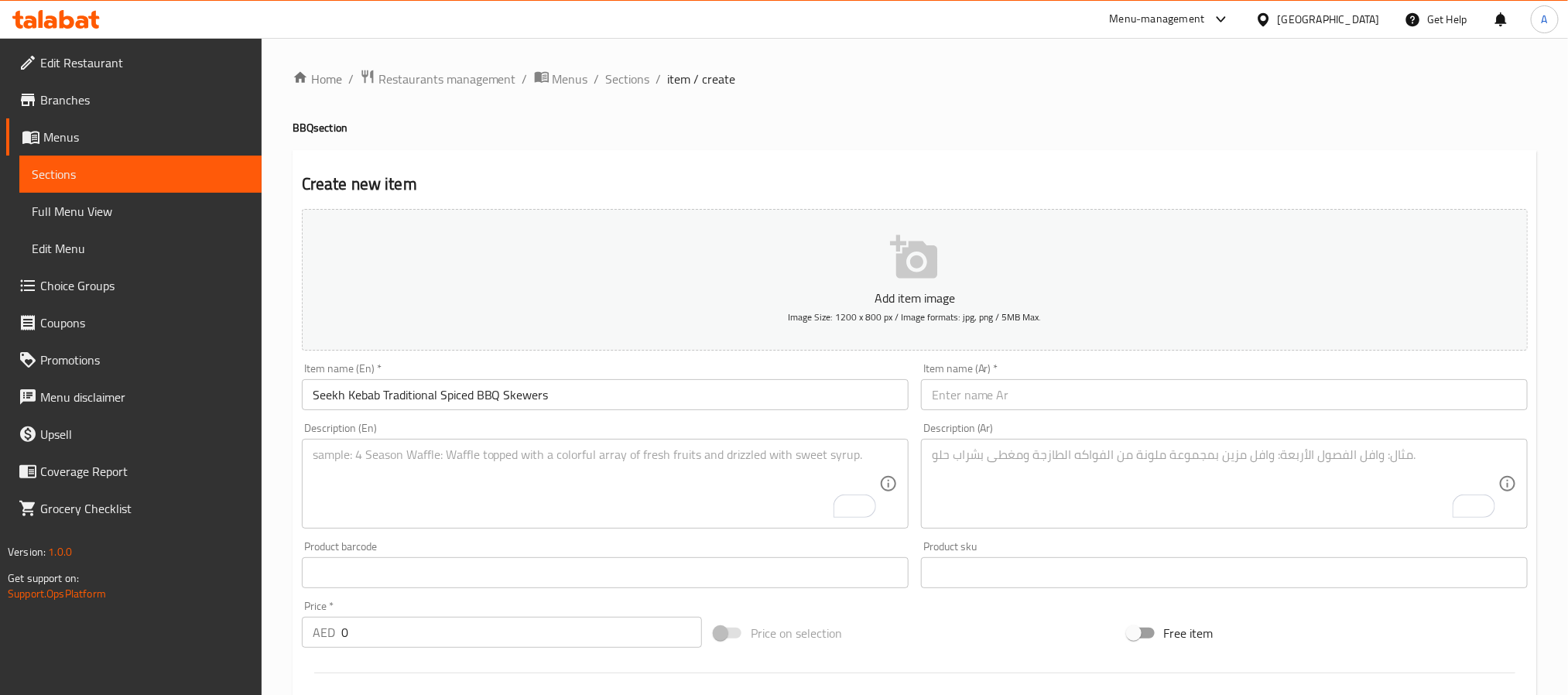
click at [1155, 396] on input "text" at bounding box center [1225, 394] width 607 height 31
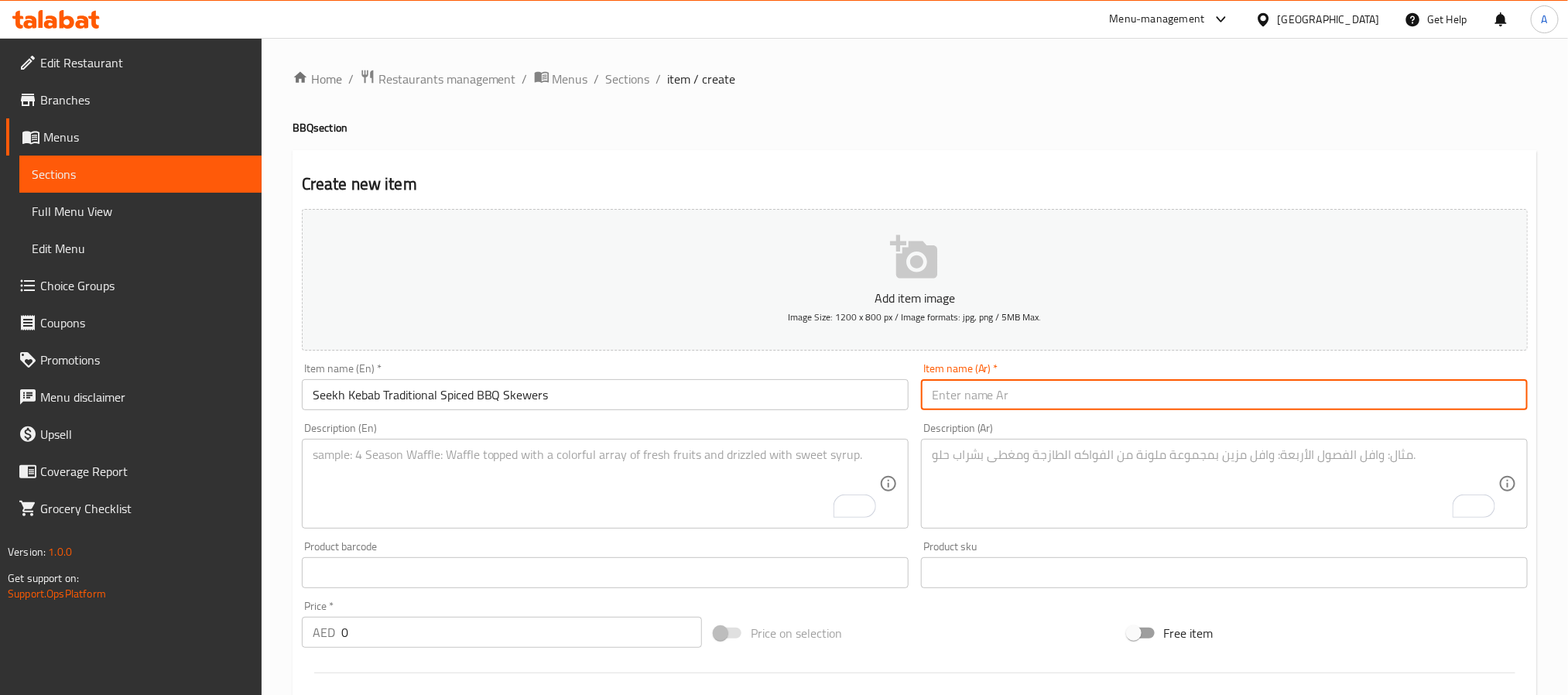
paste input "سيخ كباب – أسياخ مشوية متبلة بالطريقة التقليدية"
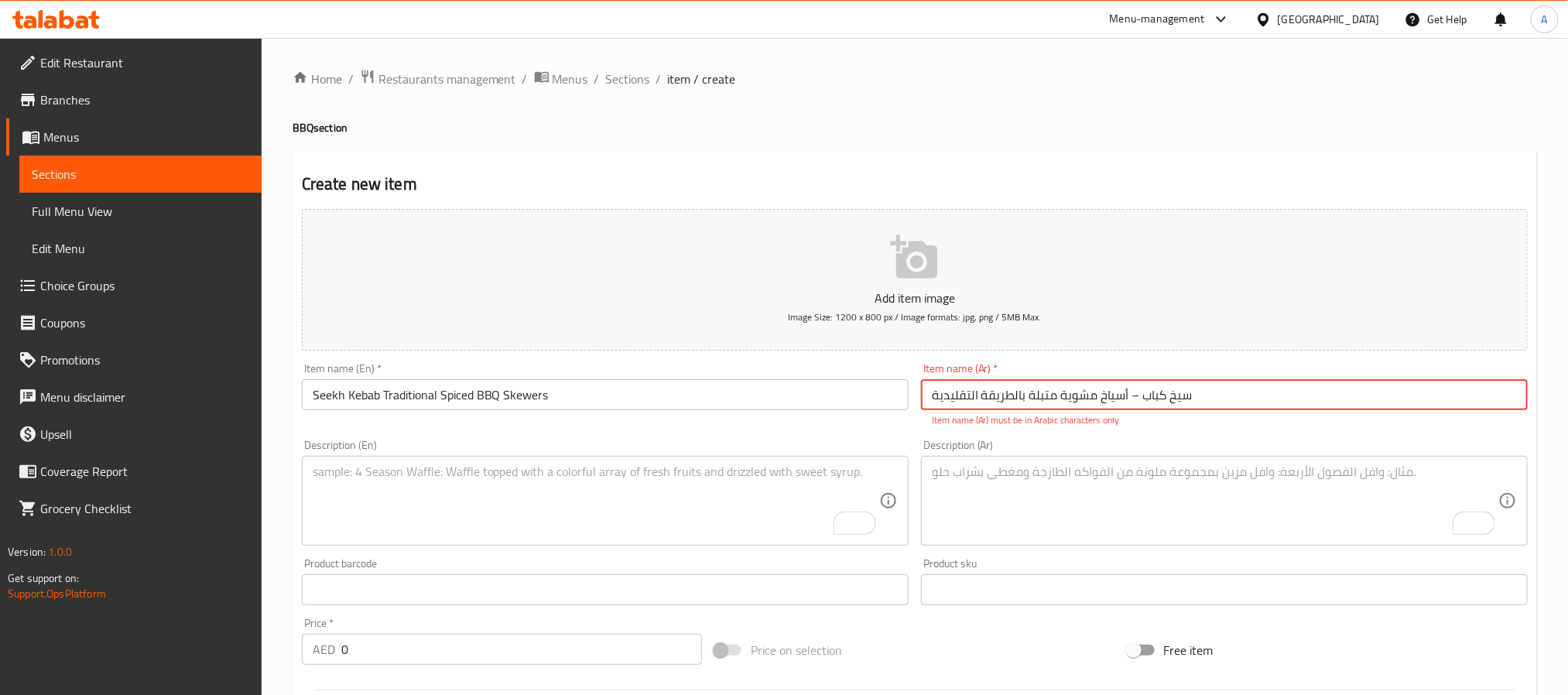
drag, startPoint x: 1127, startPoint y: 396, endPoint x: 1143, endPoint y: 390, distance: 17.1
click at [1143, 390] on input "سيخ كباب – أسياخ مشوية متبلة بالطريقة التقليدية" at bounding box center [1225, 394] width 607 height 31
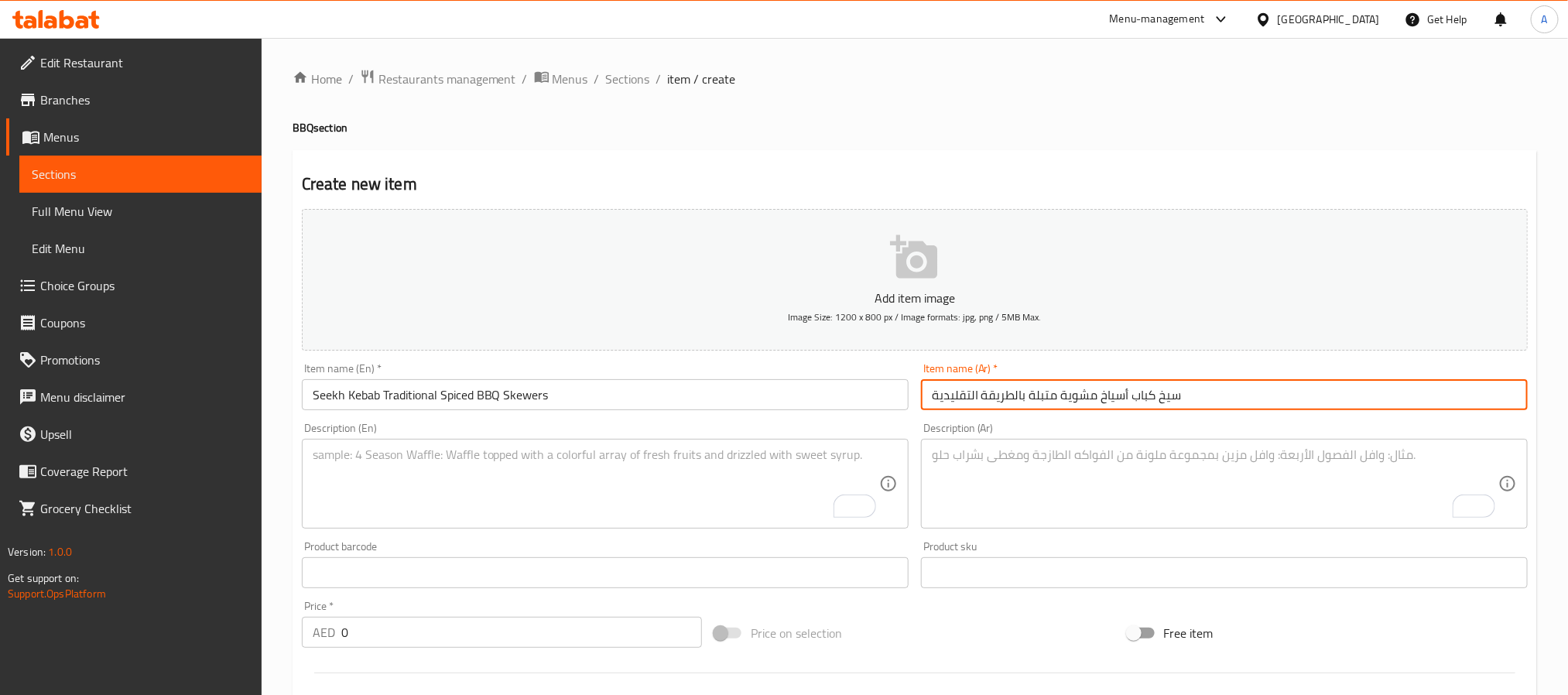
type input "سيخ كباب أسياخ مشوية متبلة بالطريقة التقليدية"
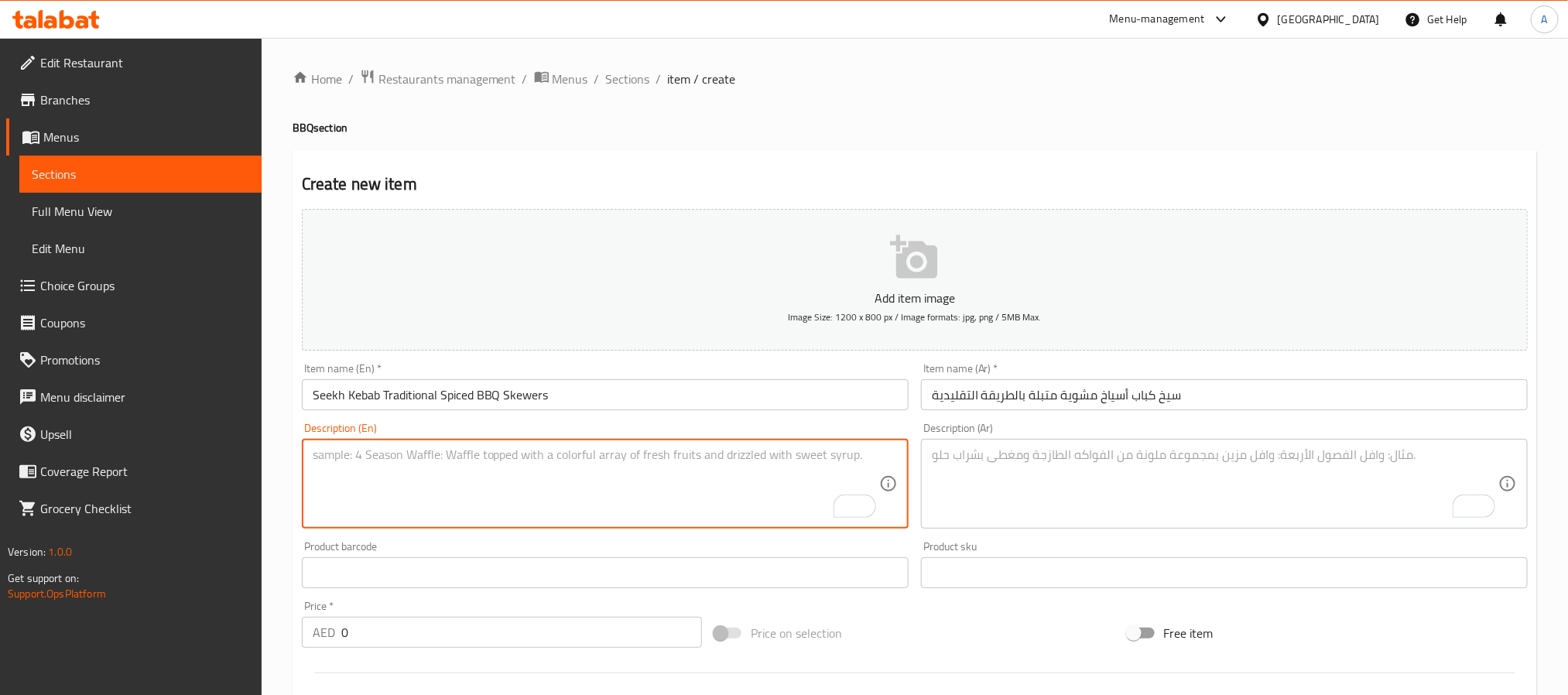
click at [630, 474] on textarea "To enrich screen reader interactions, please activate Accessibility in Grammarl…" at bounding box center [595, 483] width 567 height 74
paste textarea "Seekh Kebab is a traditional South Asian BBQ delicacy made from minced beef or …"
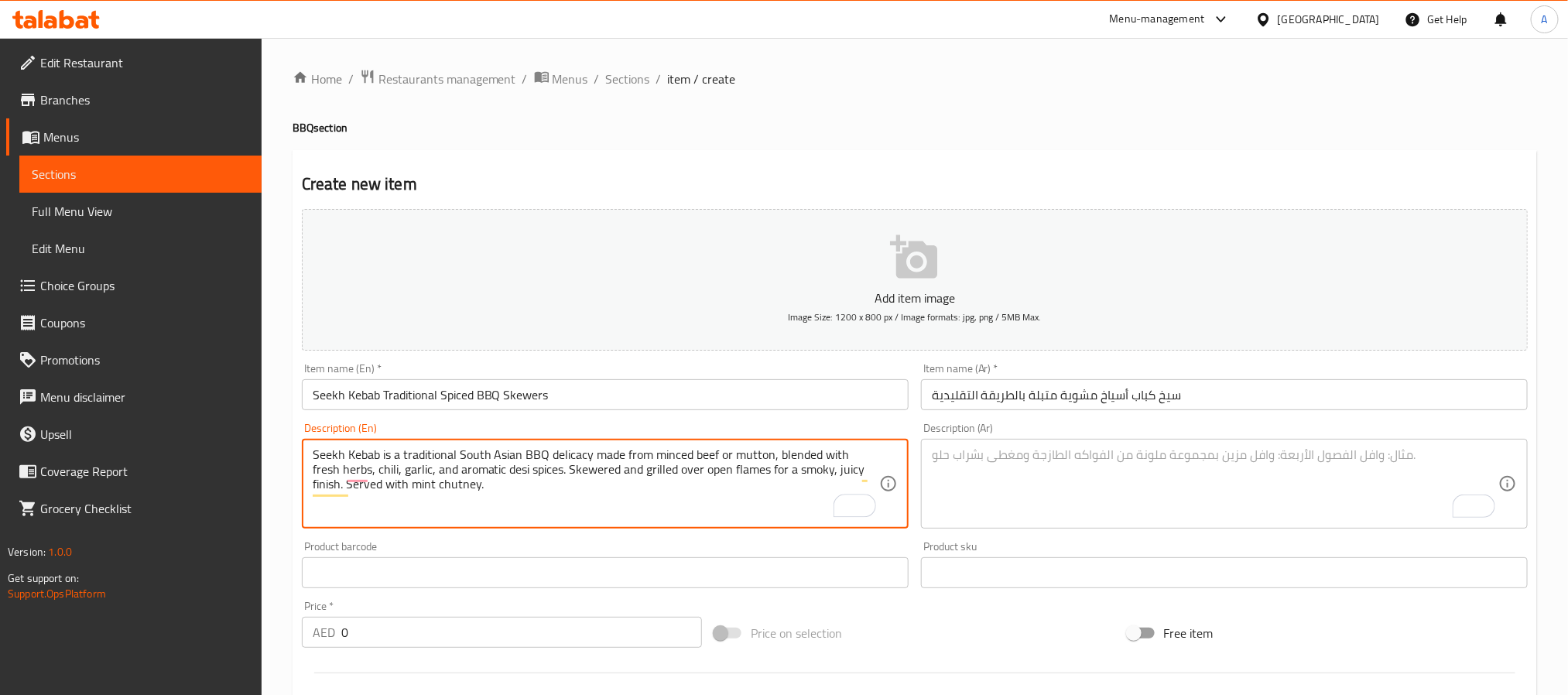
type textarea "Seekh Kebab is a traditional South Asian BBQ delicacy made from minced beef or …"
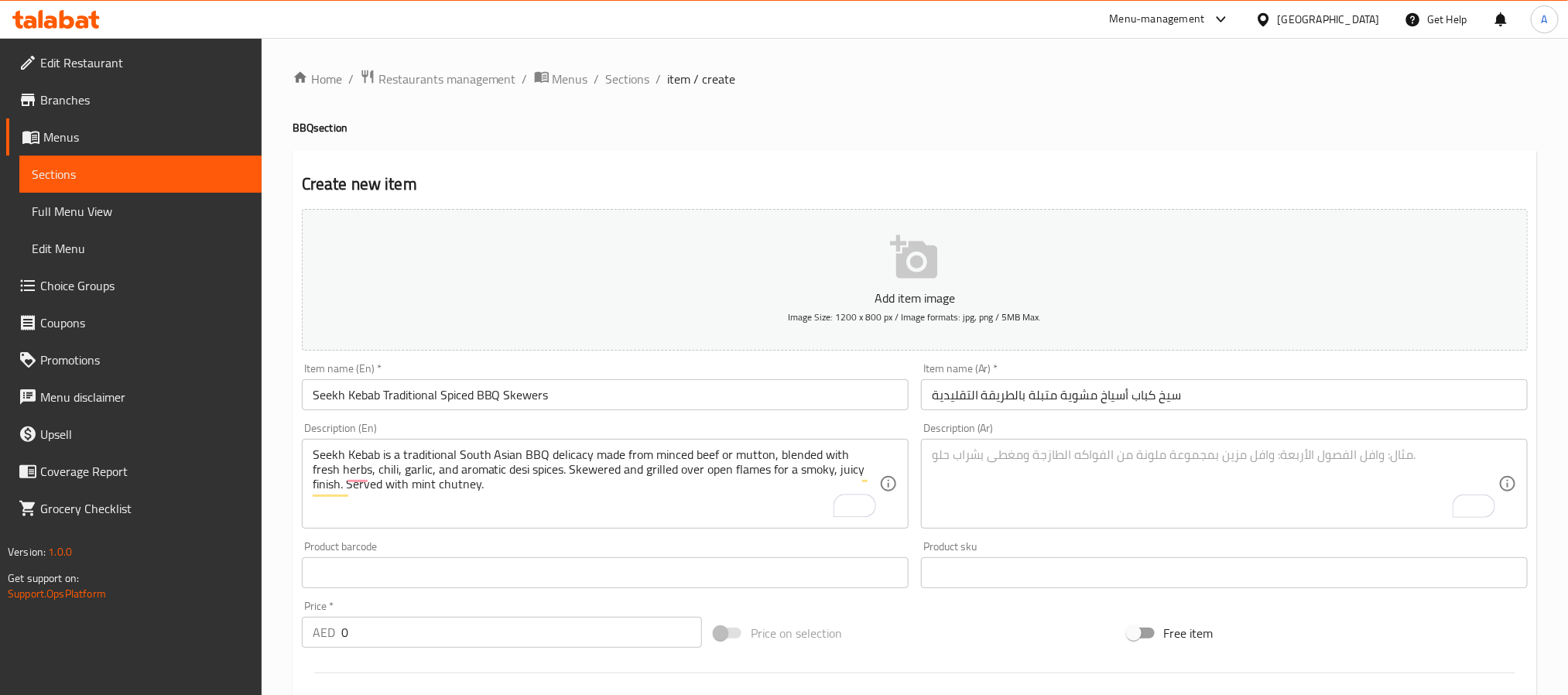
click at [1015, 452] on textarea "To enrich screen reader interactions, please activate Accessibility in Grammarl…" at bounding box center [1214, 483] width 567 height 74
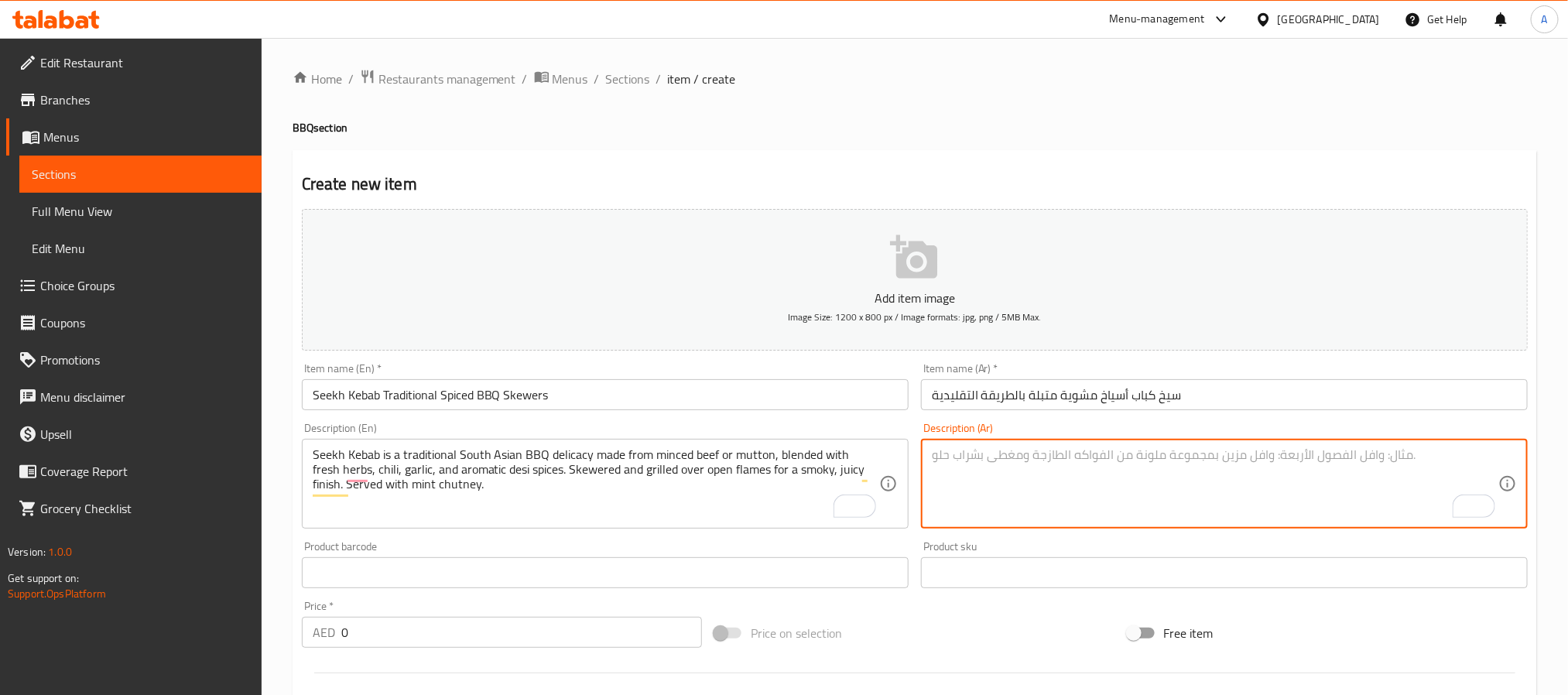
paste textarea "سيخ كباب هو طبق مشاوي ديسي تقليدي يُحضّر من لحم بقري أو لحم غنم مفروم ممزوج بال…"
type textarea "سيخ كباب هو طبق مشاوي ديسي تقليدي يُحضّر من لحم بقري أو لحم غنم مفروم ممزوج بال…"
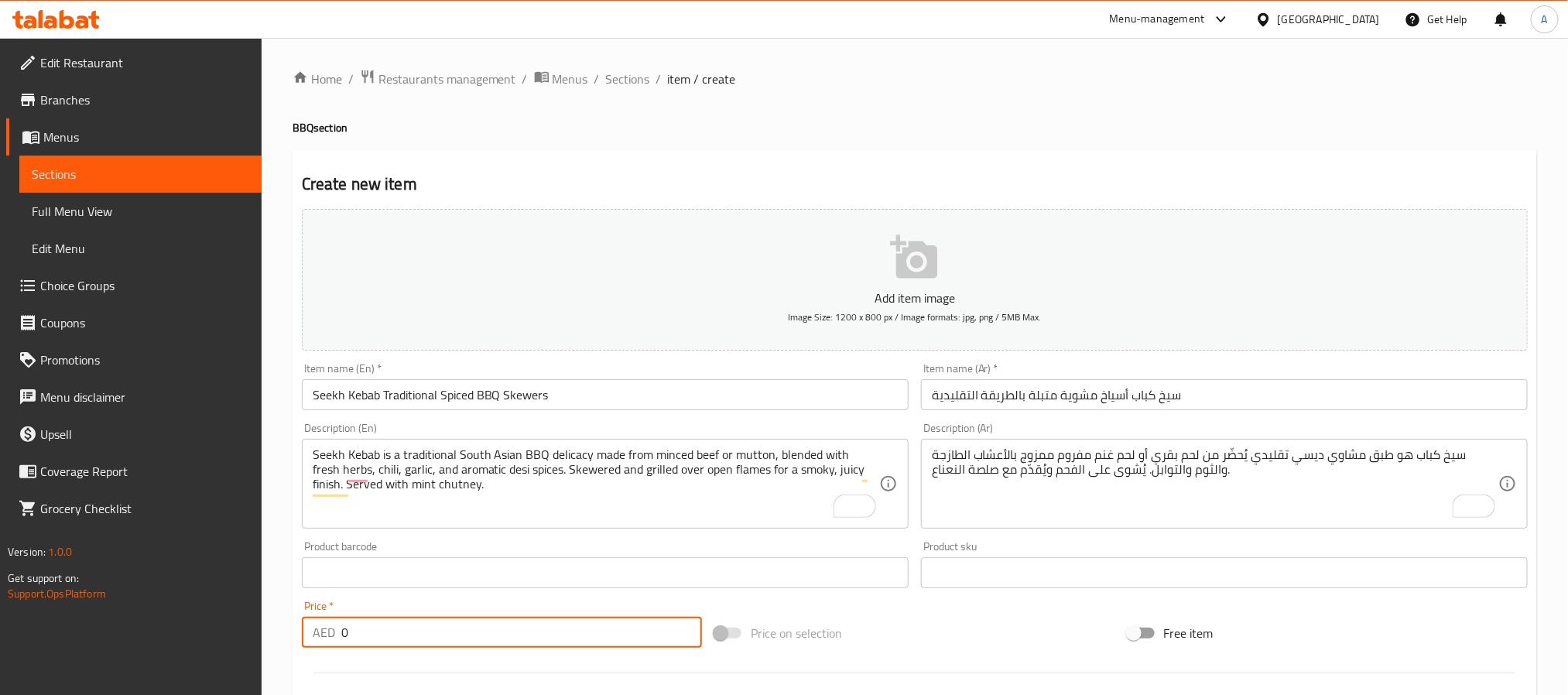
drag, startPoint x: 372, startPoint y: 636, endPoint x: 328, endPoint y: 625, distance: 45.4
click at [328, 625] on div "AED 0 Price *" at bounding box center [501, 632] width 400 height 31
drag, startPoint x: 384, startPoint y: 634, endPoint x: 354, endPoint y: 639, distance: 30.4
click at [354, 639] on input "number" at bounding box center [522, 632] width 360 height 31
click at [381, 629] on input "3" at bounding box center [522, 632] width 360 height 31
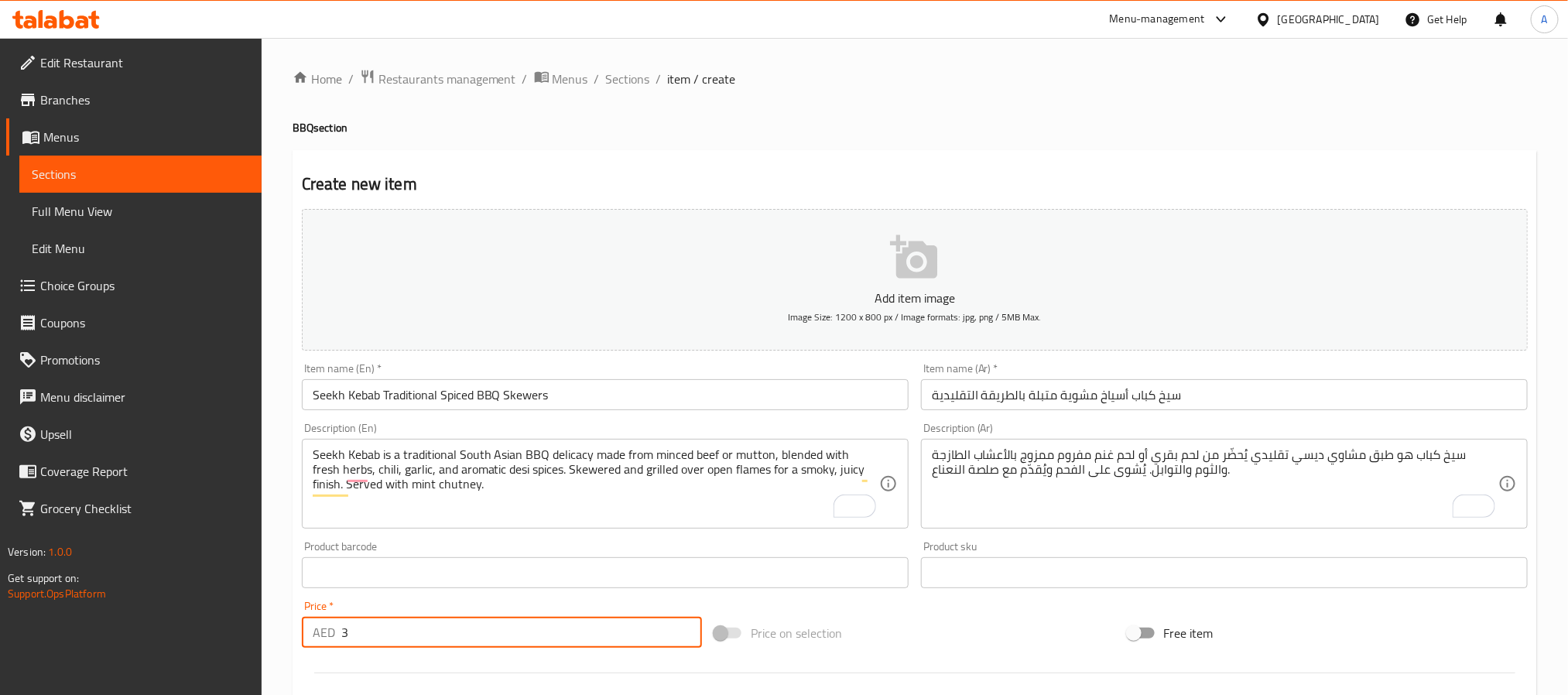
click at [381, 629] on input "3" at bounding box center [522, 632] width 360 height 31
type input "40"
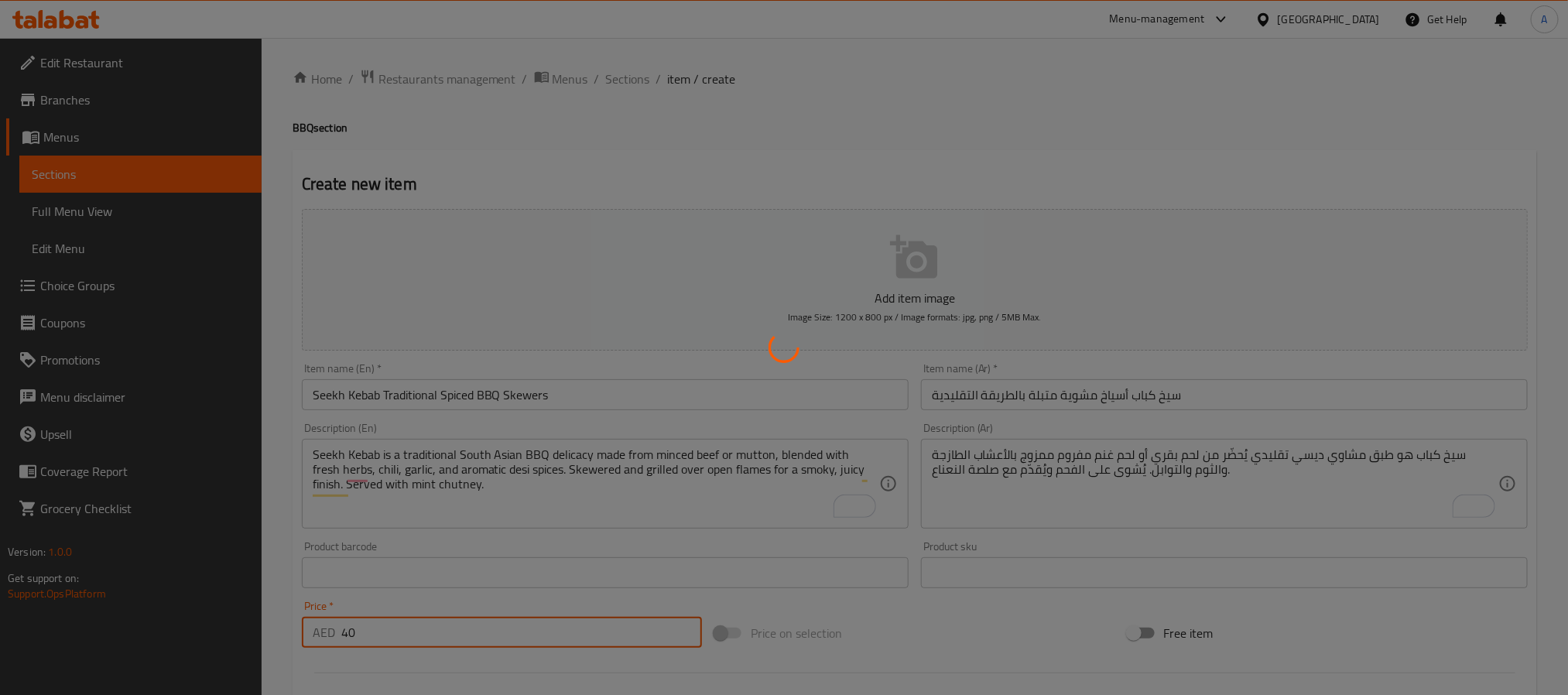
type input "0"
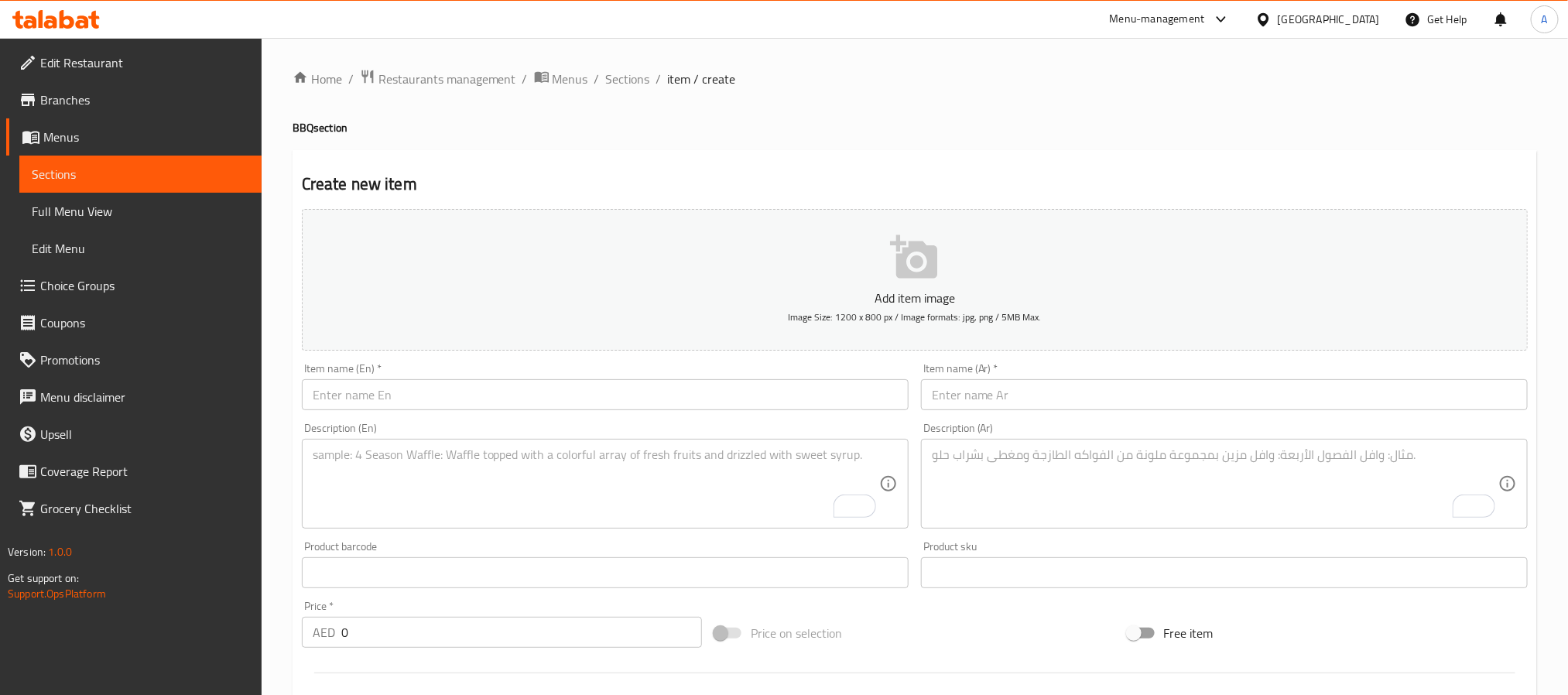
click at [509, 391] on input "text" at bounding box center [605, 394] width 607 height 31
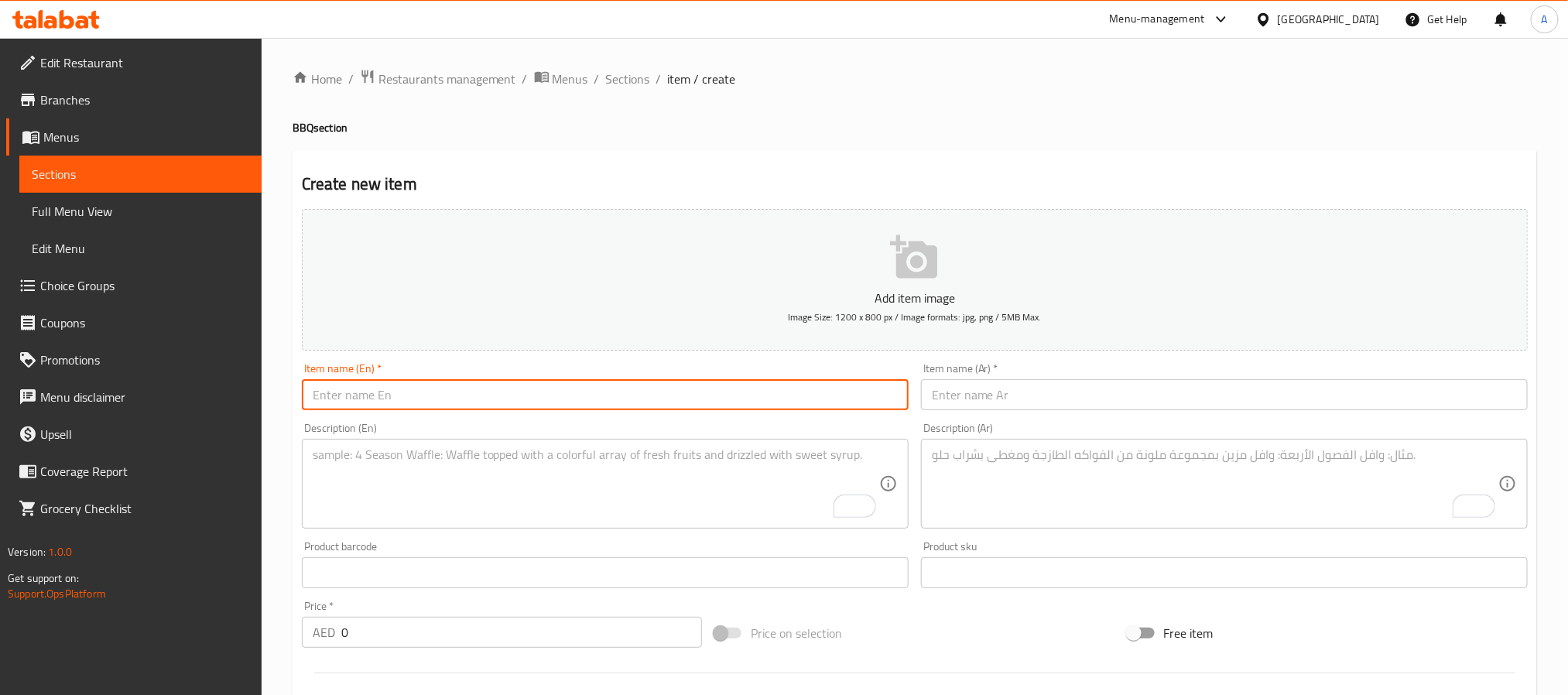
paste input "Chicken Tikka Boti – Boneless Spicy BBQ Cubes"
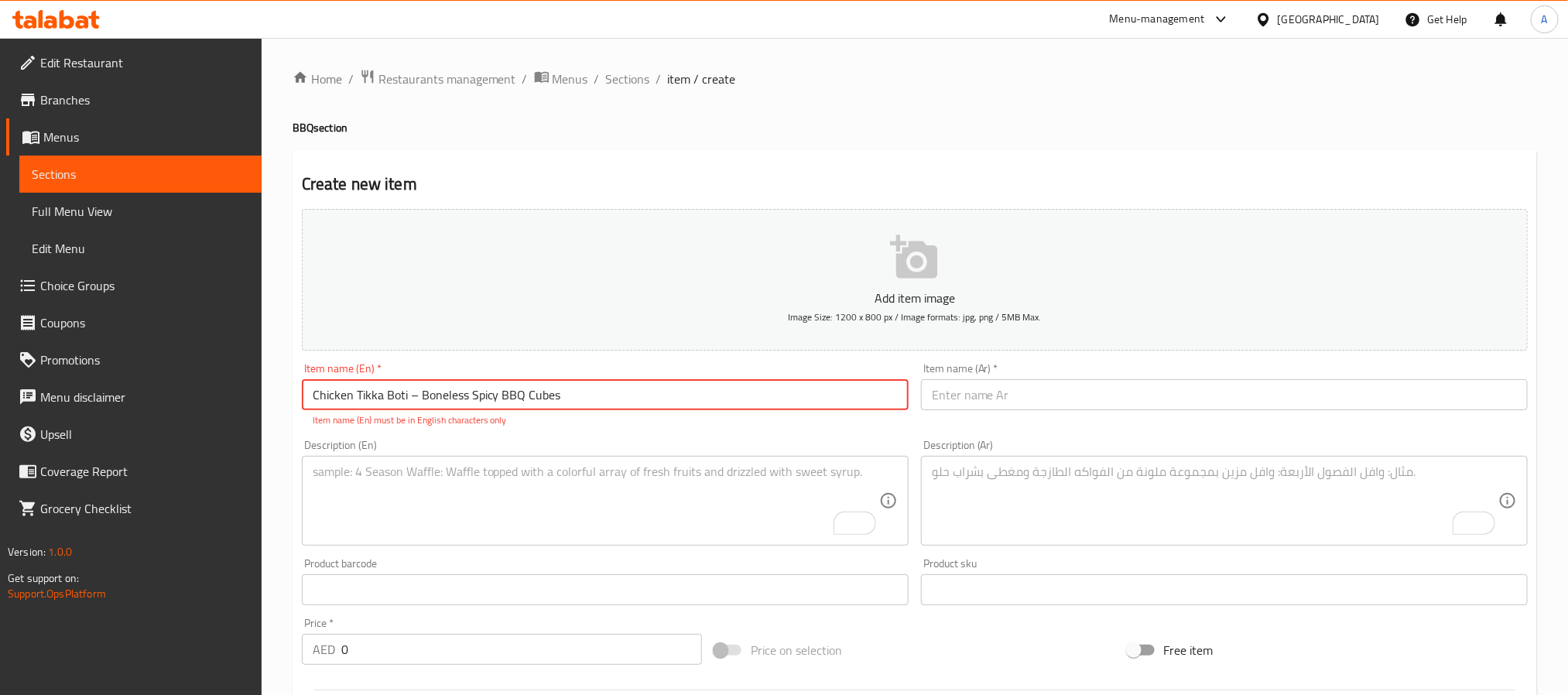
drag, startPoint x: 419, startPoint y: 400, endPoint x: 407, endPoint y: 404, distance: 12.6
click at [407, 404] on input "Chicken Tikka Boti – Boneless Spicy BBQ Cubes" at bounding box center [605, 394] width 607 height 31
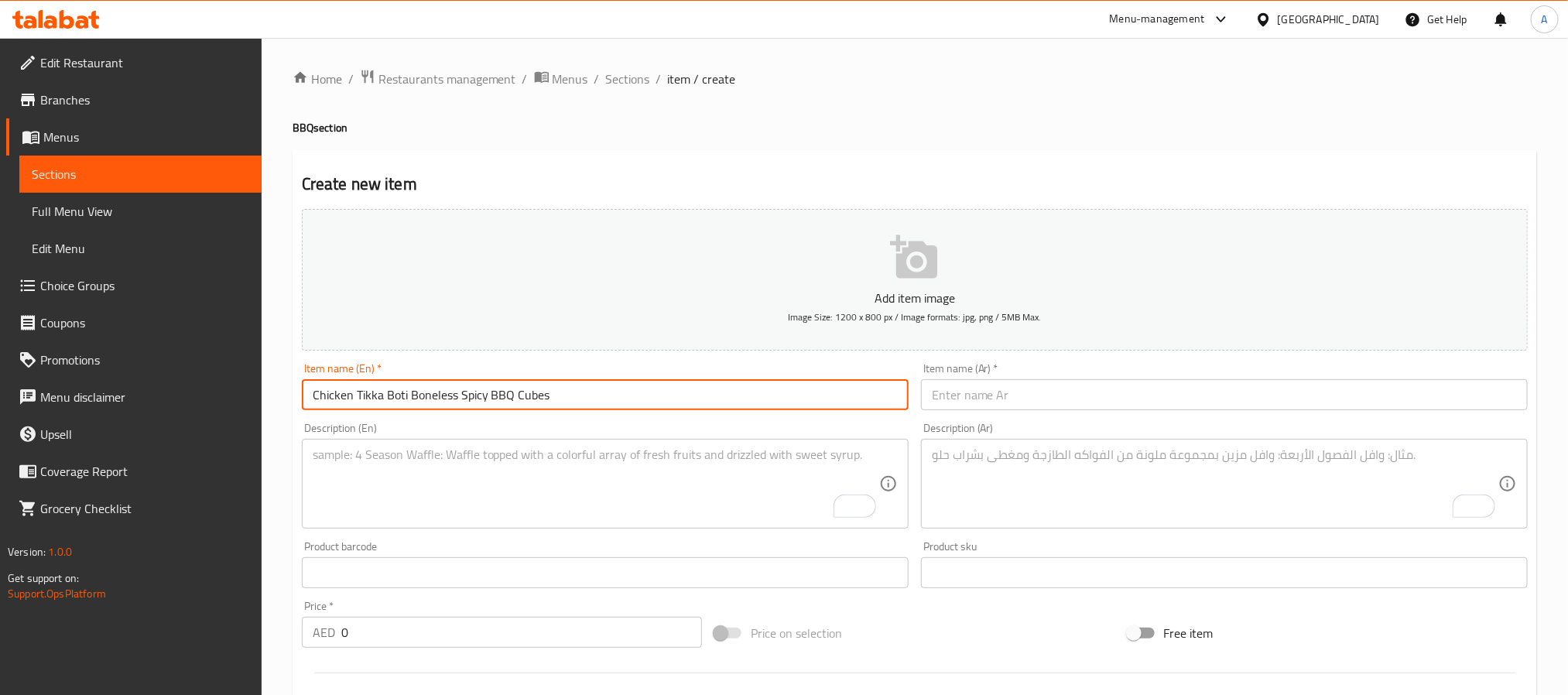
type input "Chicken Tikka Boti Boneless Spicy BBQ Cubes"
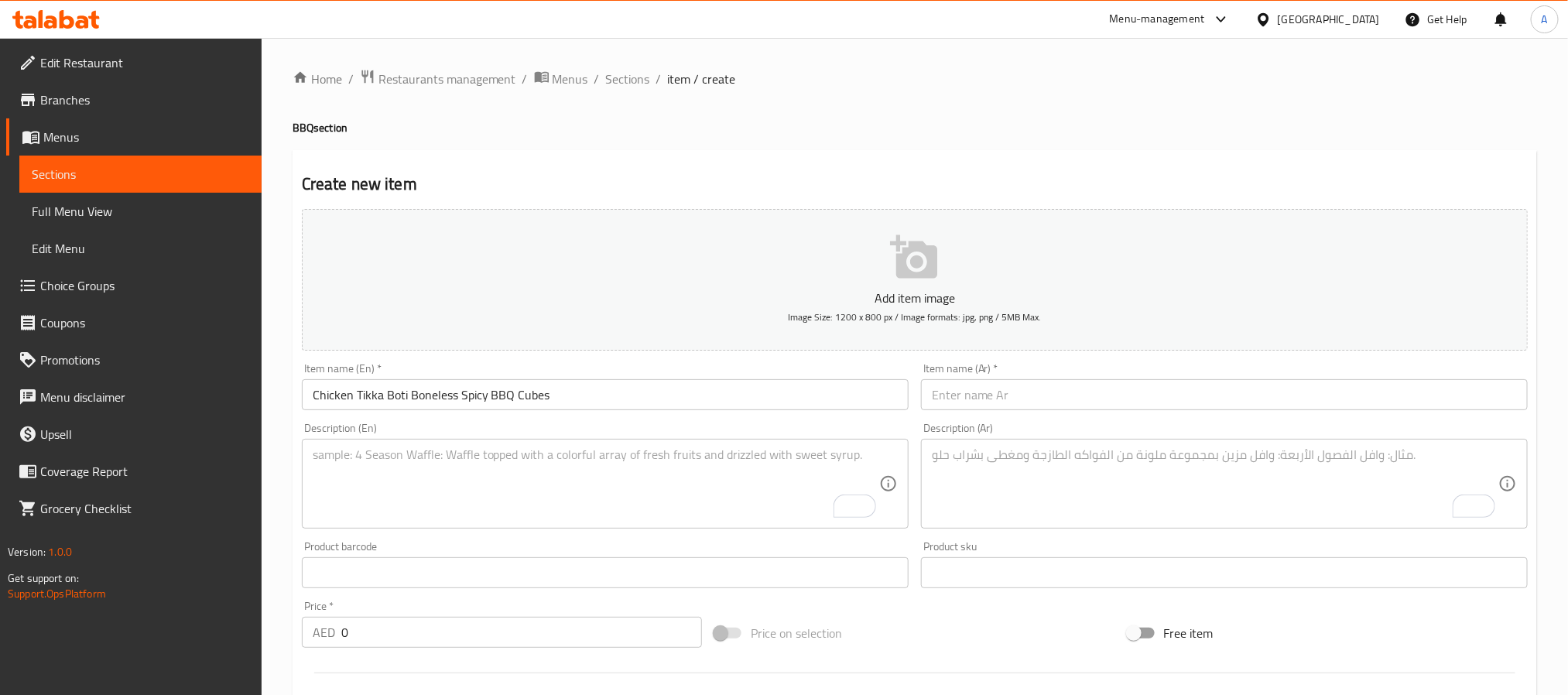
click at [1050, 407] on input "text" at bounding box center [1225, 394] width 607 height 31
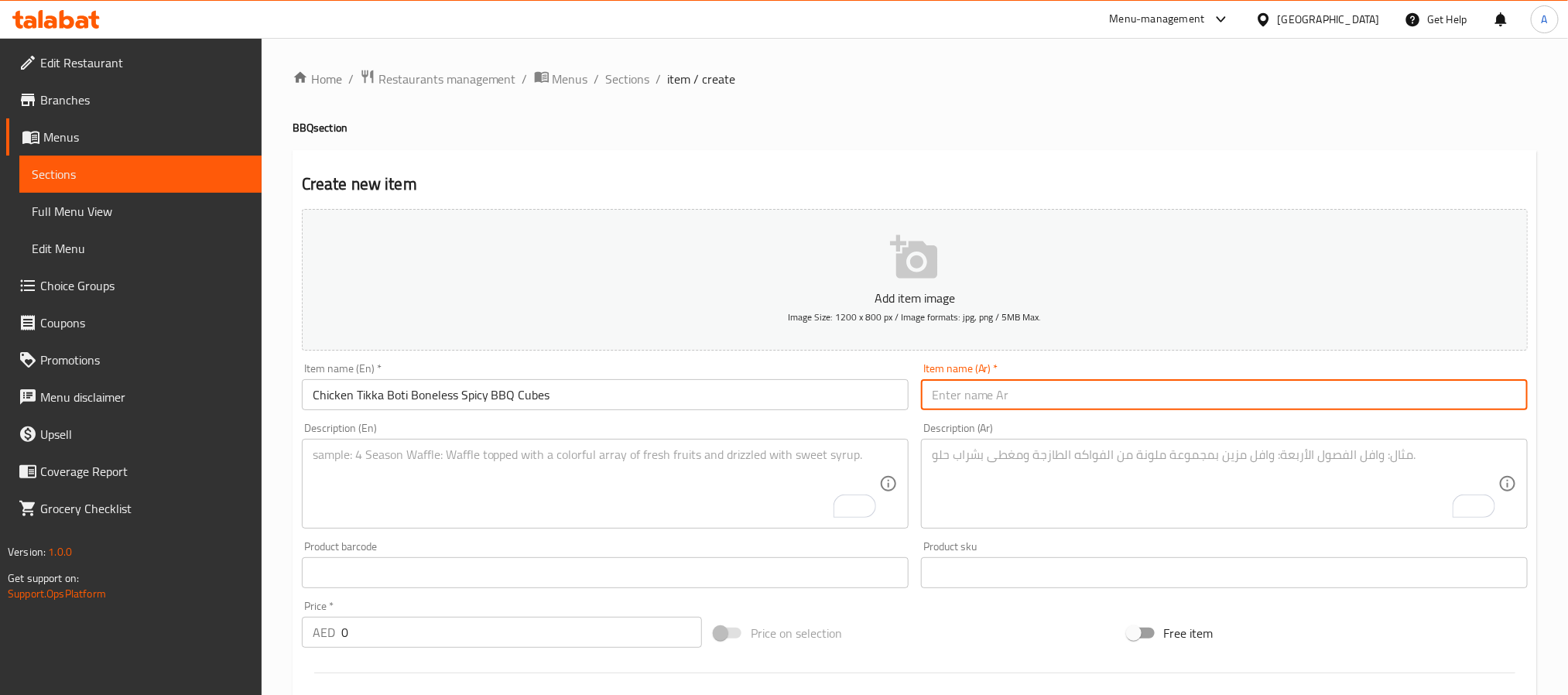
paste input "تيكا بوتي دجاج – مكعبات دجاج مشوية متبلة"
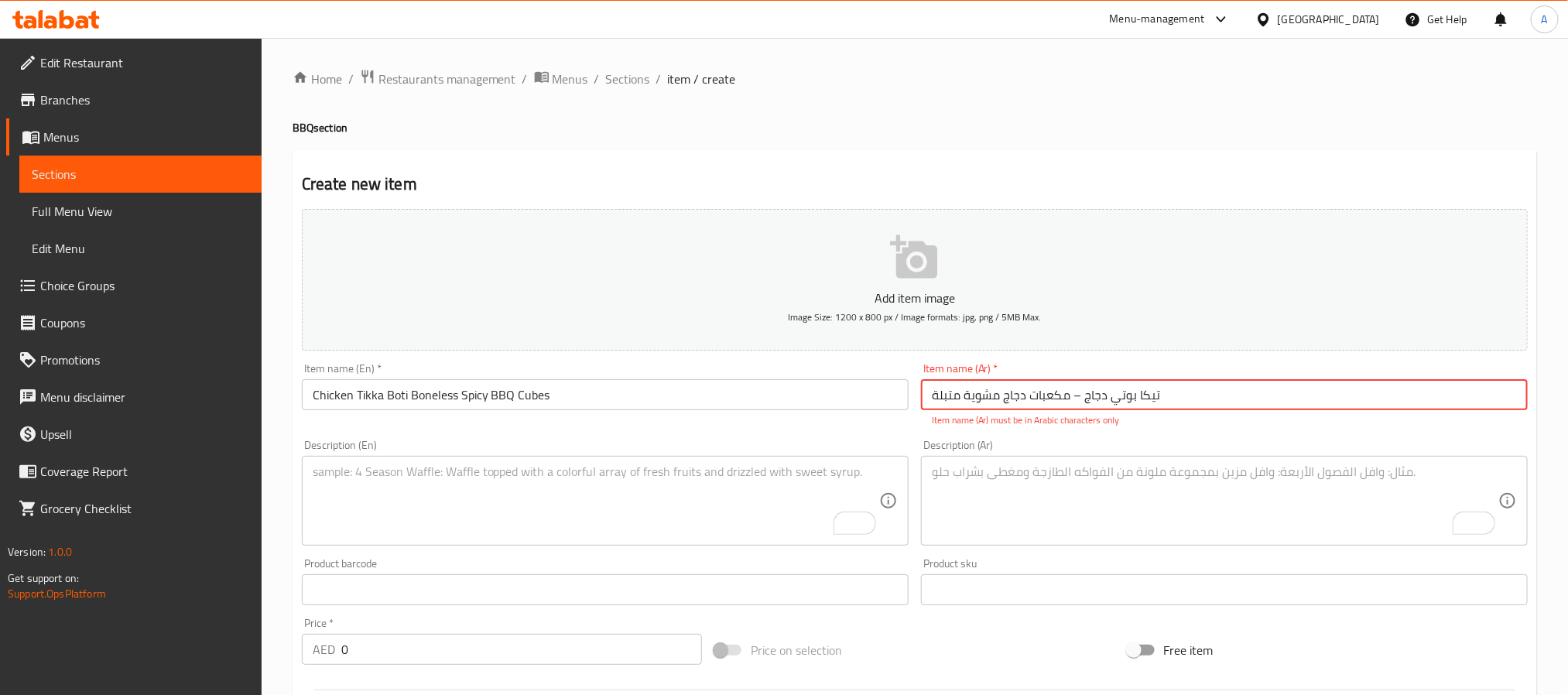
click at [1066, 404] on input "تيكا بوتي دجاج – مكعبات دجاج مشوية متبلة" at bounding box center [1225, 394] width 607 height 31
click at [1068, 402] on input "تيكا بوتي دجاج – مكعبات دجاج مشوية متبلة" at bounding box center [1225, 394] width 607 height 31
drag, startPoint x: 1068, startPoint y: 402, endPoint x: 1080, endPoint y: 401, distance: 12.0
click at [1080, 401] on input "تيكا بوتي دجاج – مكعبات دجاج مشوية متبلة" at bounding box center [1225, 394] width 607 height 31
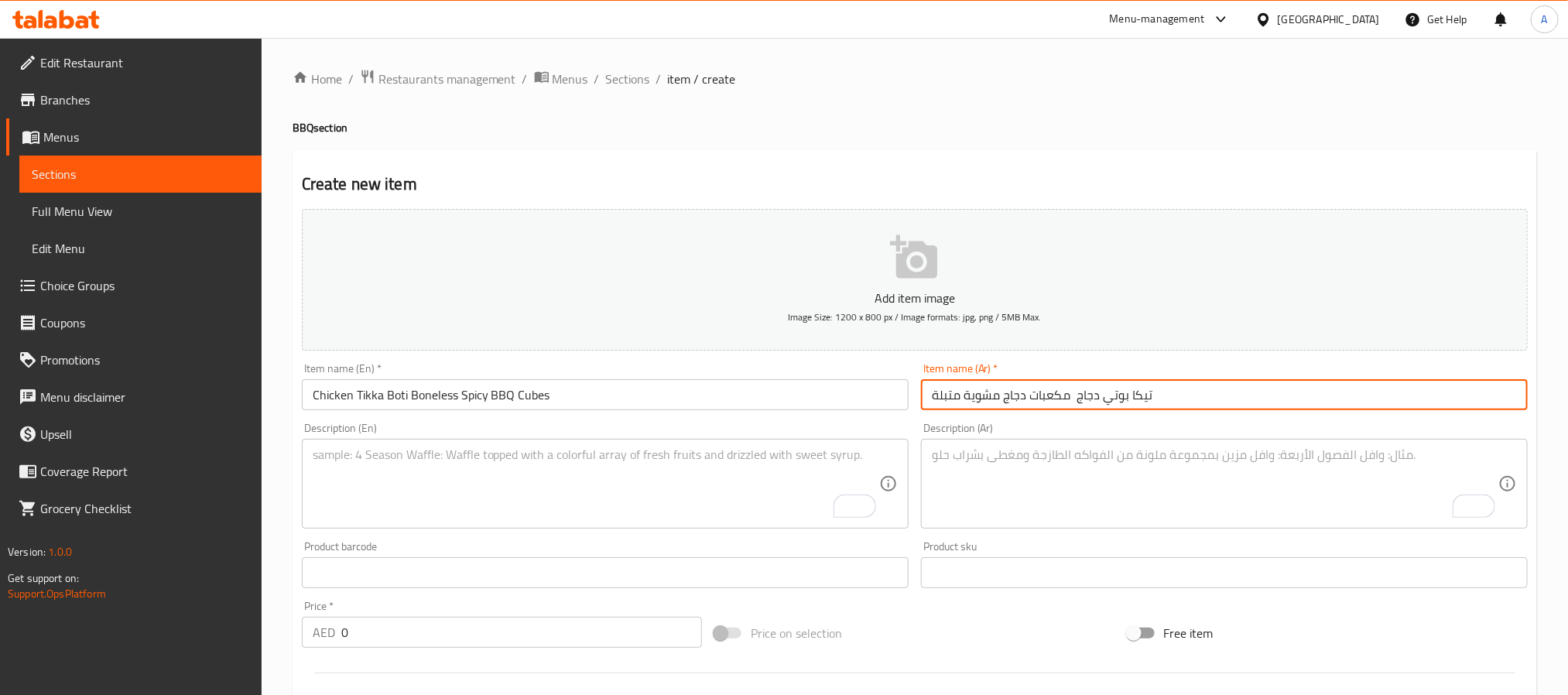
type input "تيكا بوتي دجاج مكعبات دجاج مشوية متبلة"
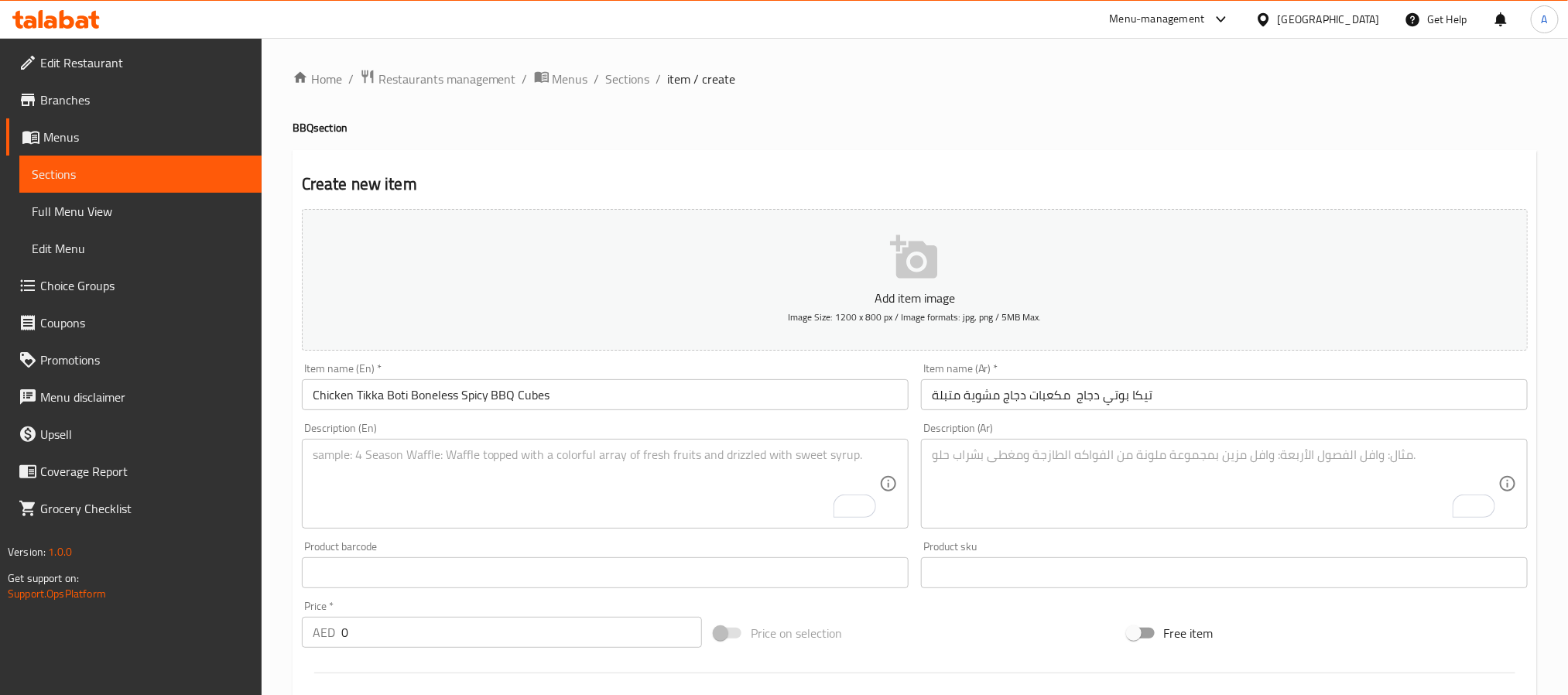
click at [374, 511] on textarea "To enrich screen reader interactions, please activate Accessibility in Grammarl…" at bounding box center [595, 483] width 567 height 74
click at [546, 485] on textarea "To enrich screen reader interactions, please activate Accessibility in Grammarl…" at bounding box center [595, 483] width 567 height 74
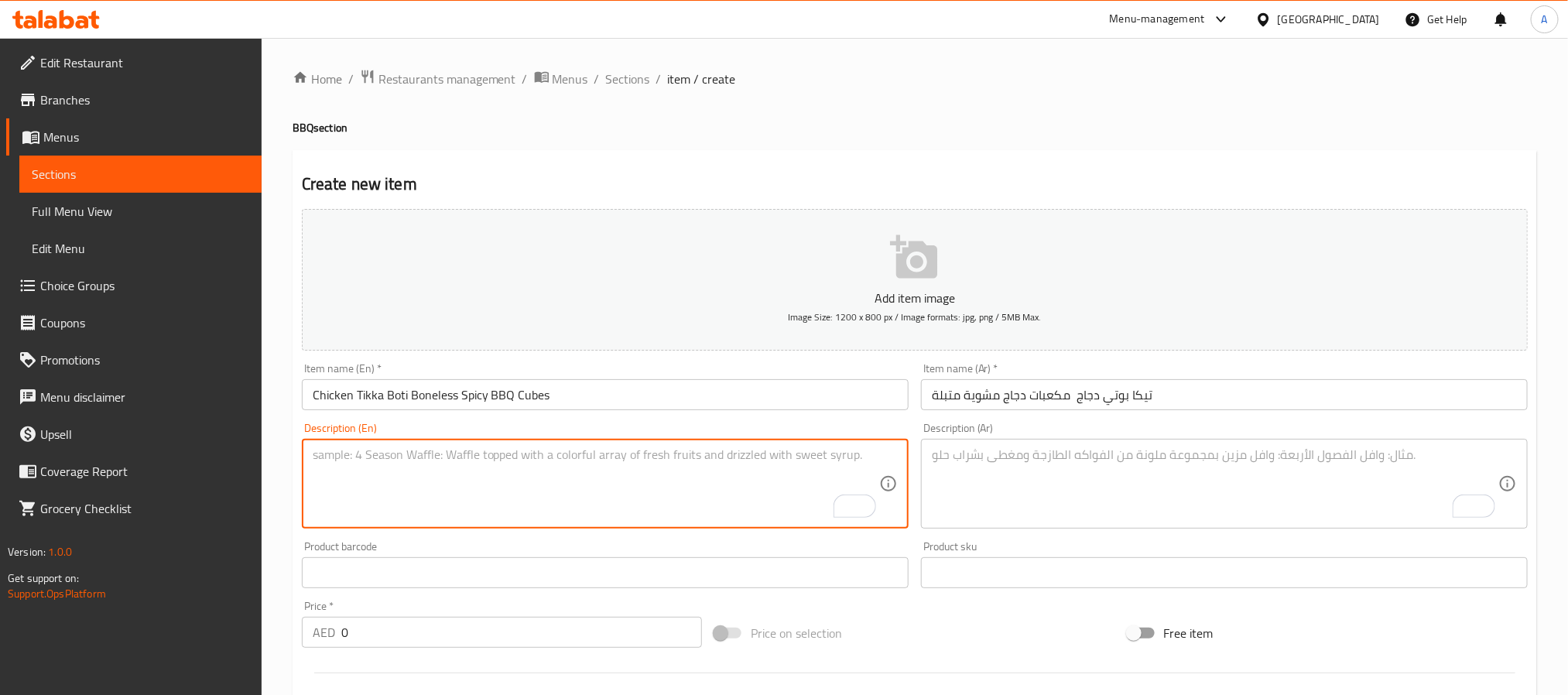
paste textarea "Chicken tikka boti is made from tender boneless chicken marinated in yogurt, re…"
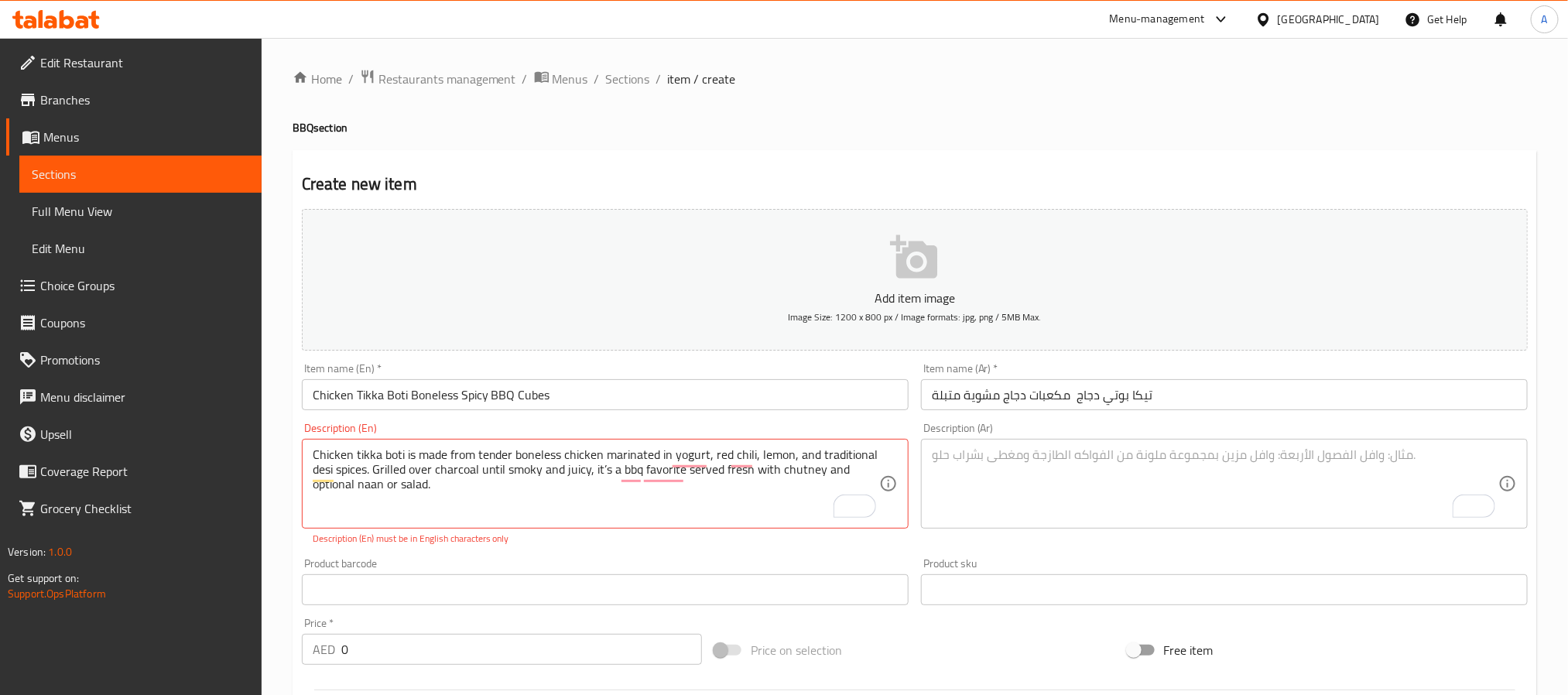
click at [585, 476] on textarea "Chicken tikka boti is made from tender boneless chicken marinated in yogurt, re…" at bounding box center [595, 483] width 567 height 74
paste textarea "'"
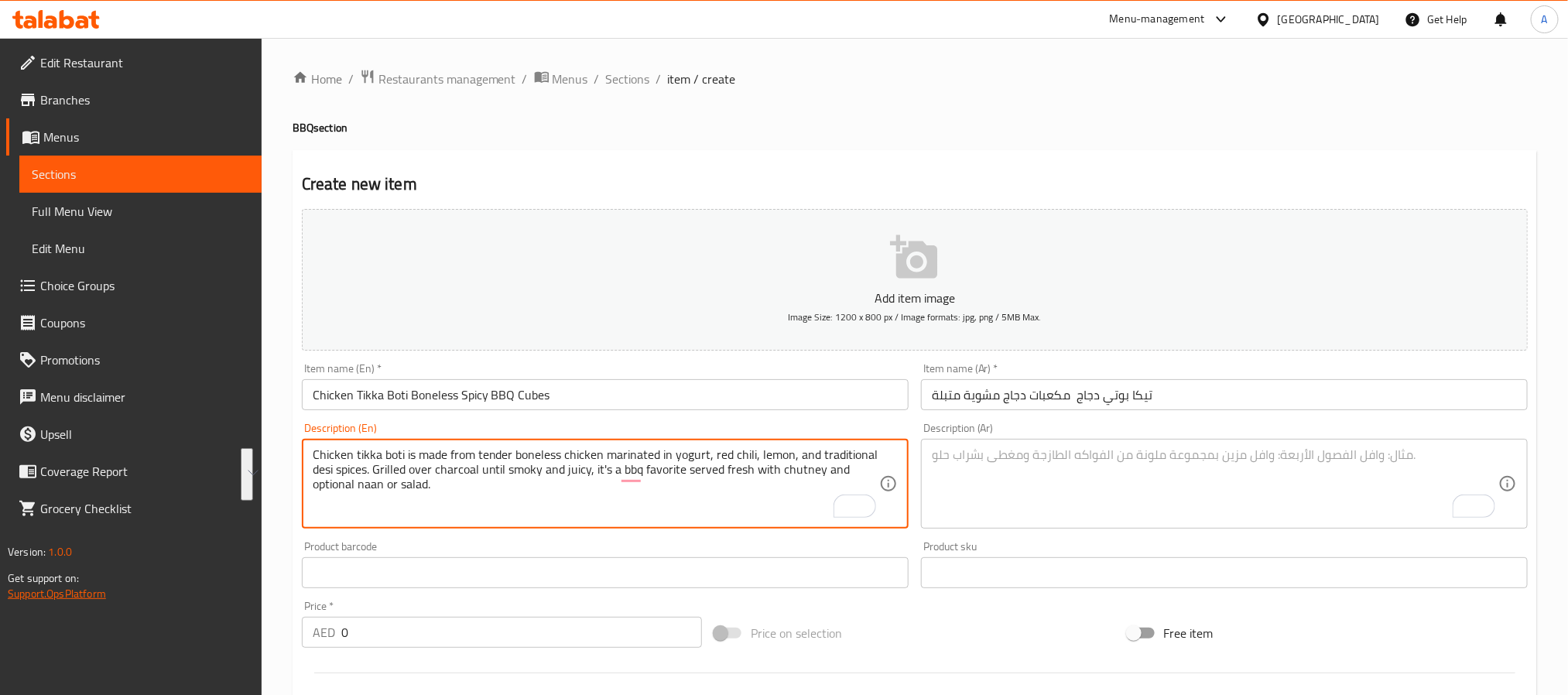
type textarea "Chicken tikka boti is made from tender boneless chicken marinated in yogurt, re…"
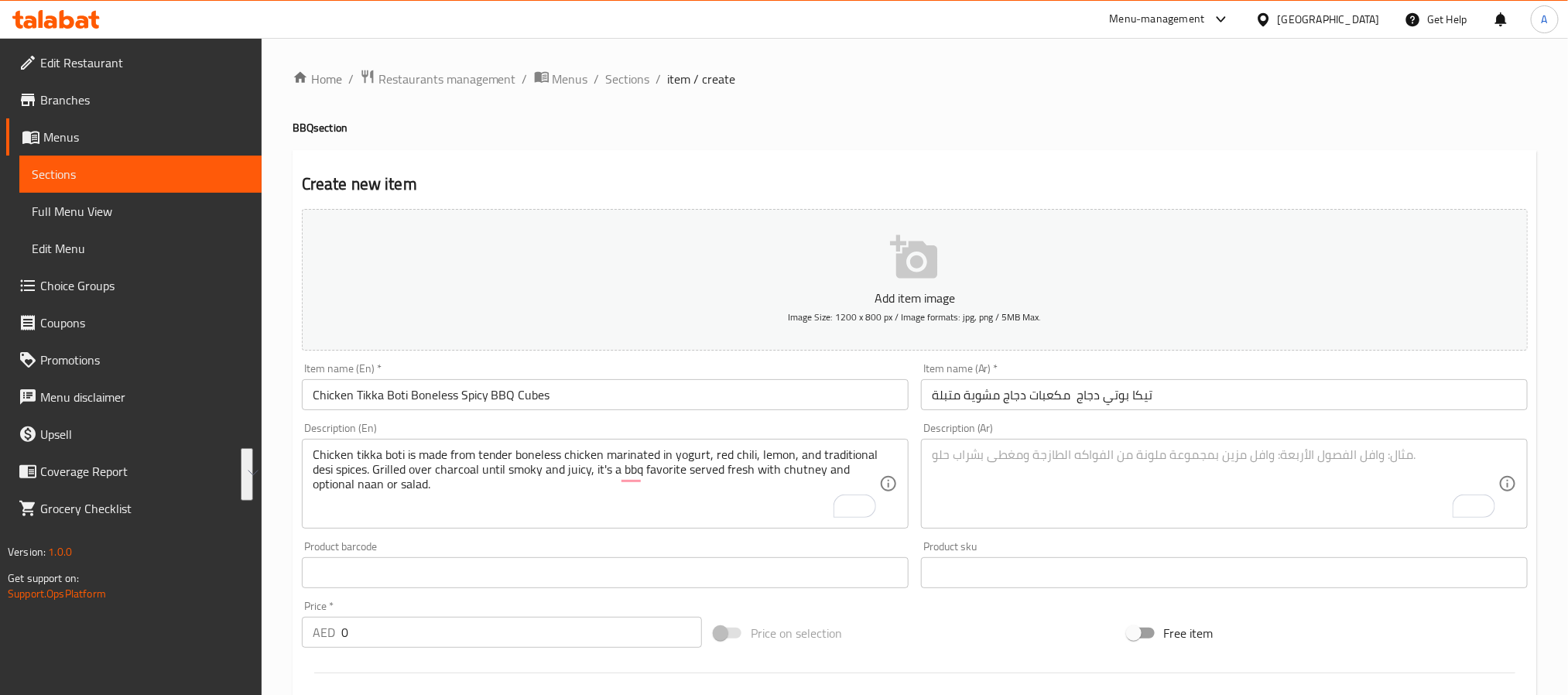
click at [1092, 441] on div "Description (Ar)" at bounding box center [1225, 483] width 607 height 90
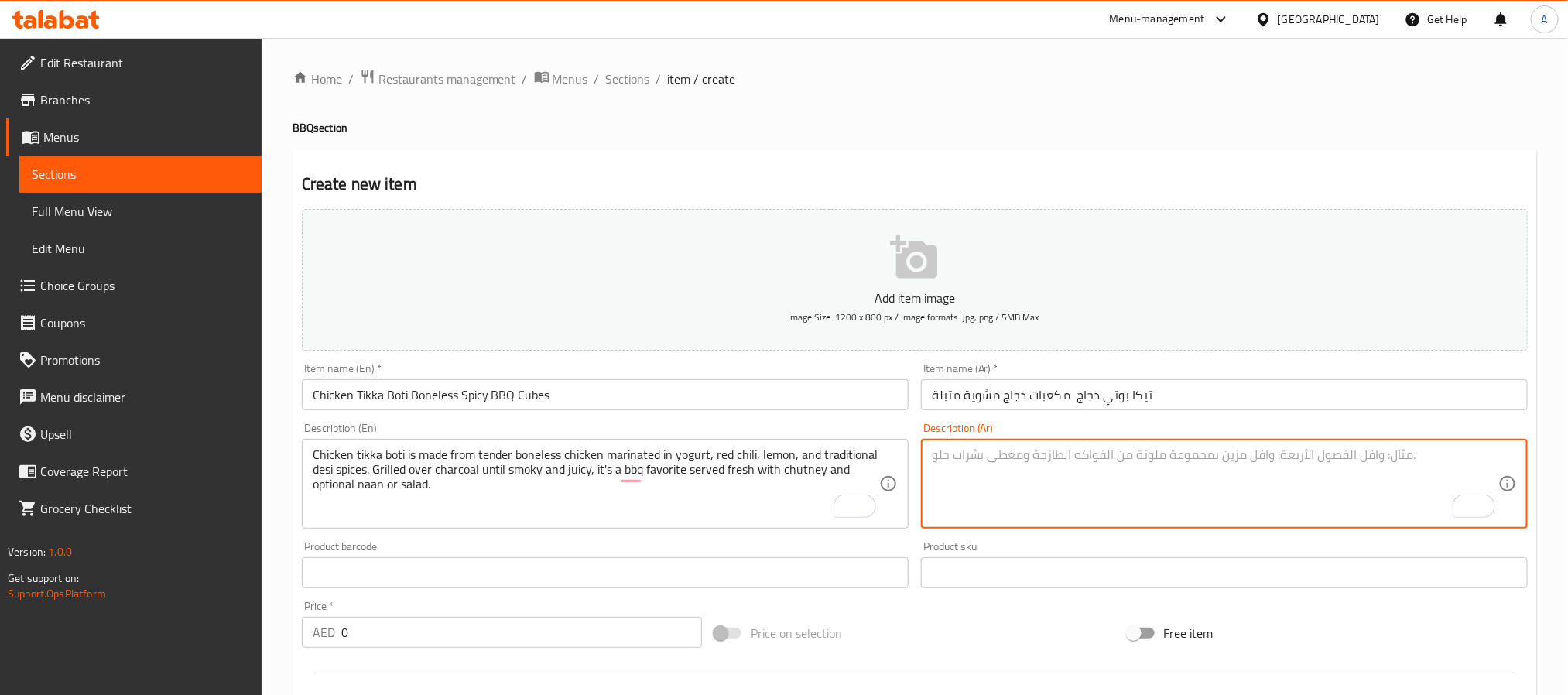
paste textarea "تيكا بوتي دجاج تتكون من مكعبات دجاج طرية متبلة باللبن والليمون والتوابل الديسية…"
type textarea "تيكا بوتي دجاج تتكون من مكعبات دجاج طرية متبلة باللبن والليمون والتوابل الديسية…"
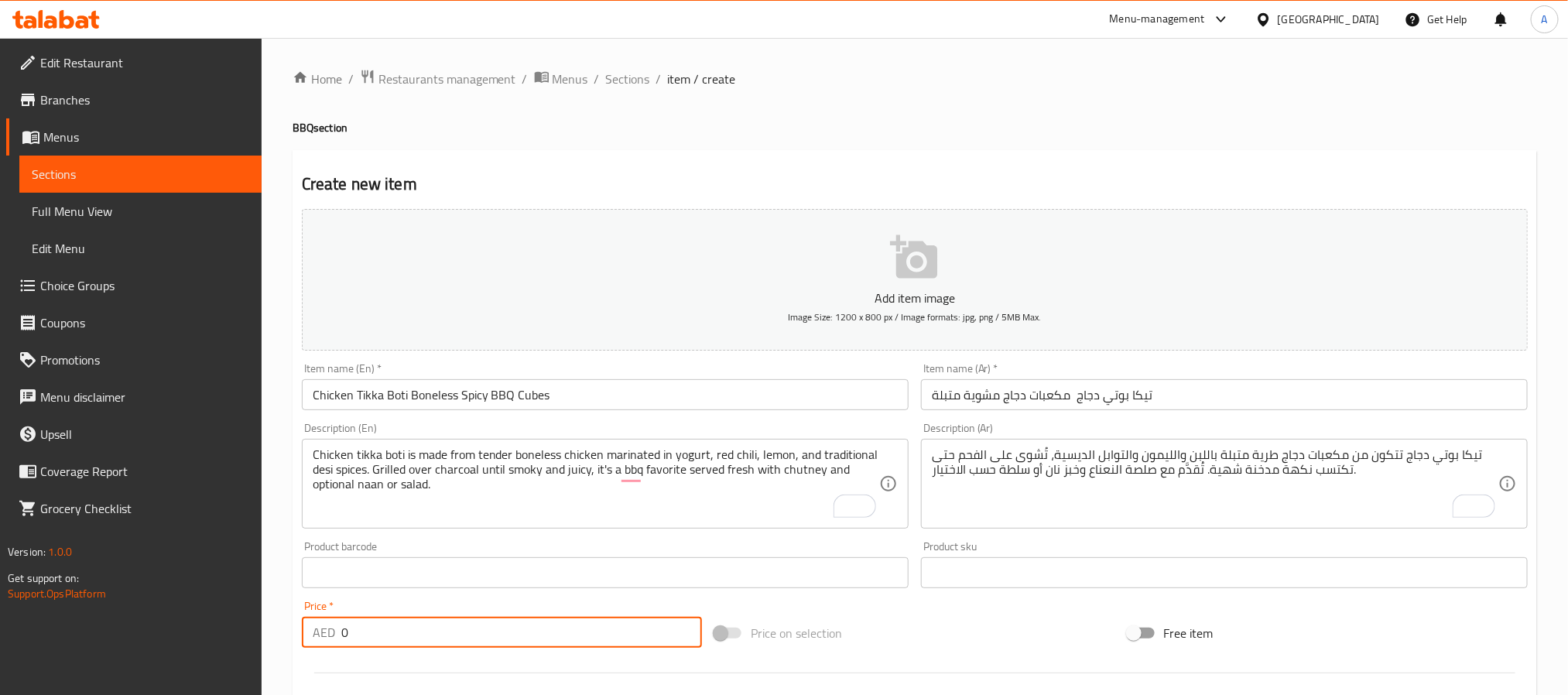
drag, startPoint x: 390, startPoint y: 637, endPoint x: 321, endPoint y: 646, distance: 69.6
click at [321, 646] on div "AED 0 Price *" at bounding box center [501, 632] width 400 height 31
paste input "4"
type input "40"
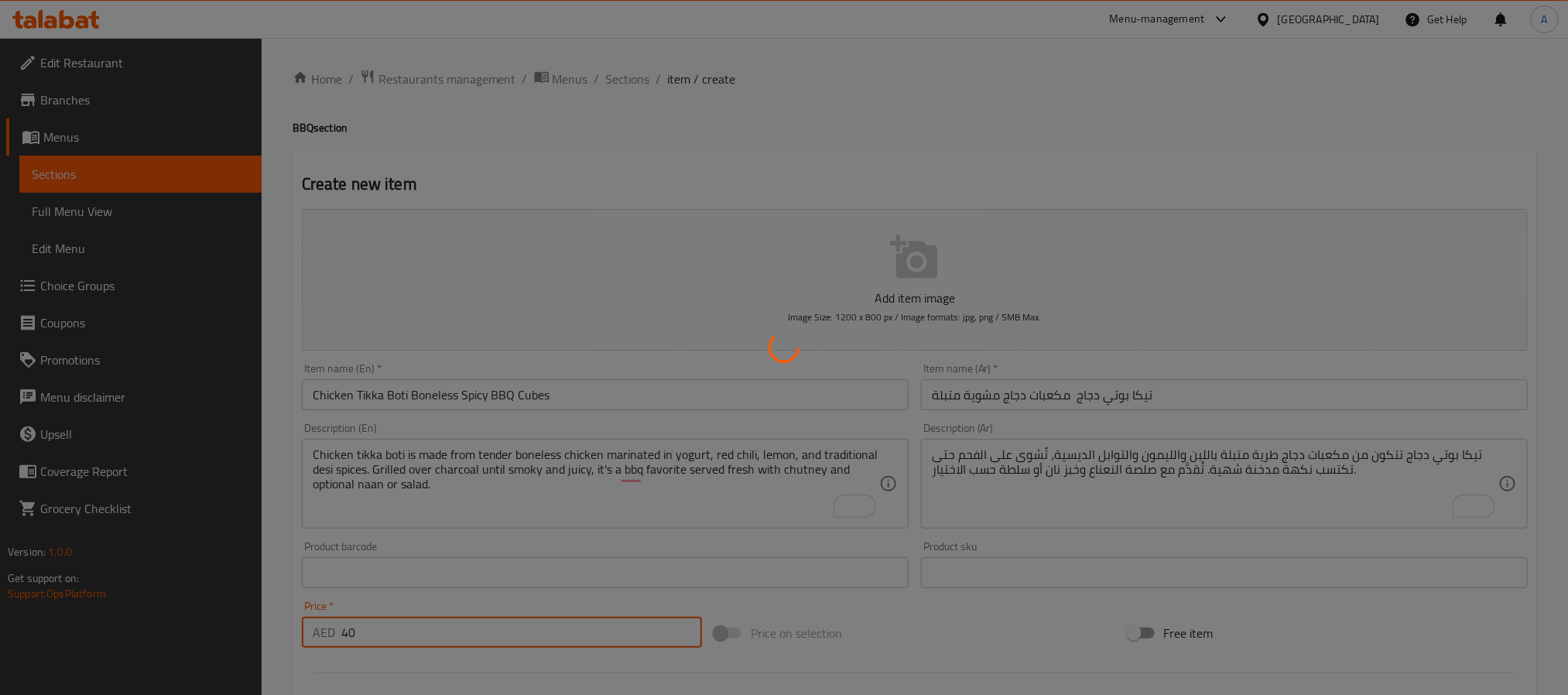
type input "0"
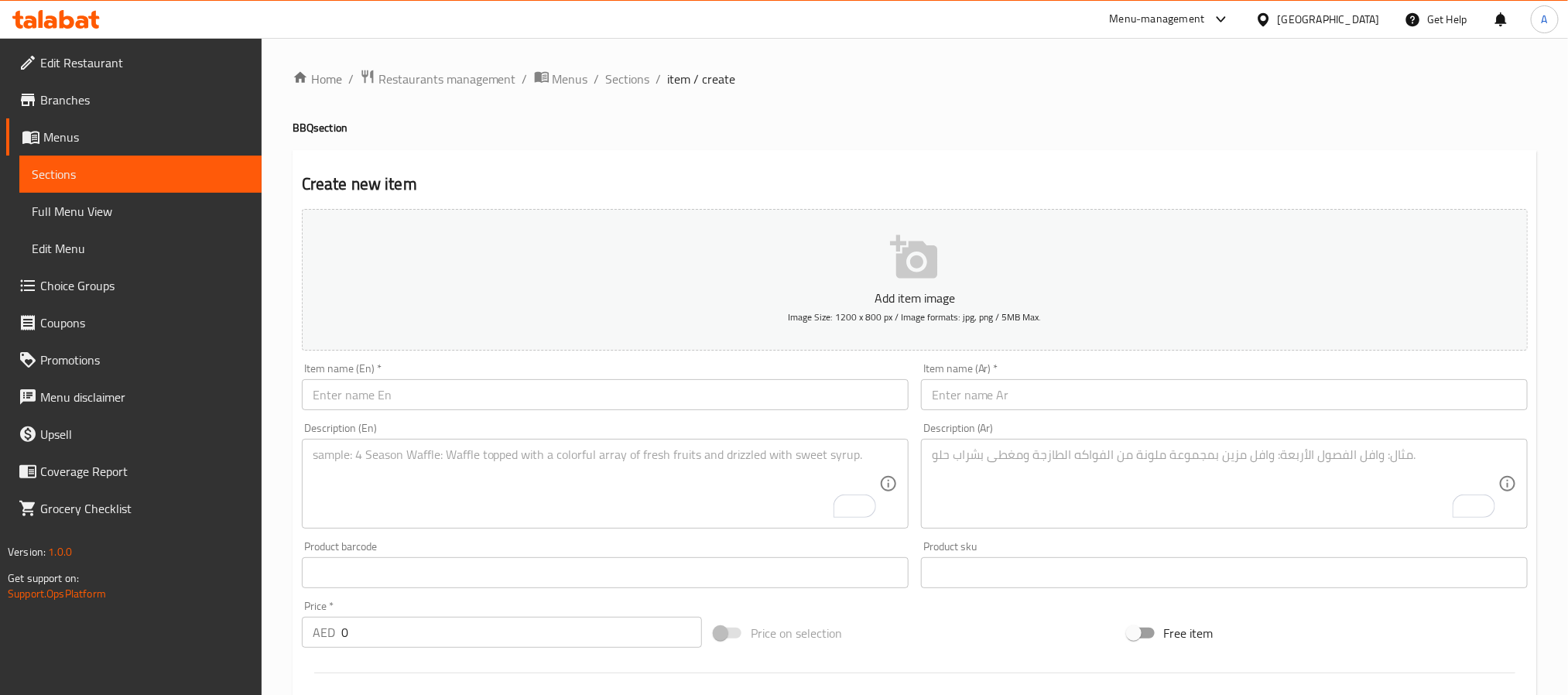
click at [571, 396] on input "text" at bounding box center [605, 394] width 607 height 31
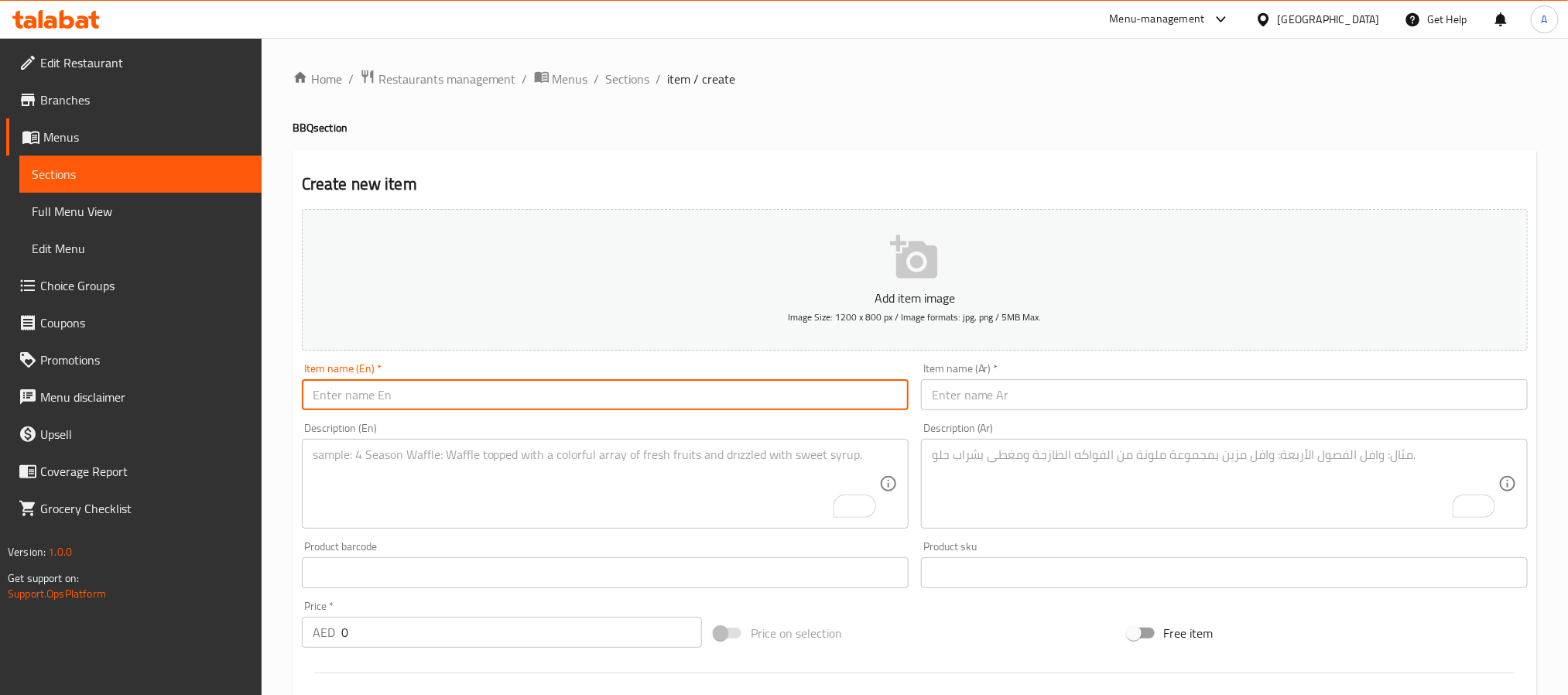
paste input "Chicken Tikka Charcoal Grilled Leg Or Chest"
type input "Chicken Tikka Charcoal Grilled Leg Or Chest"
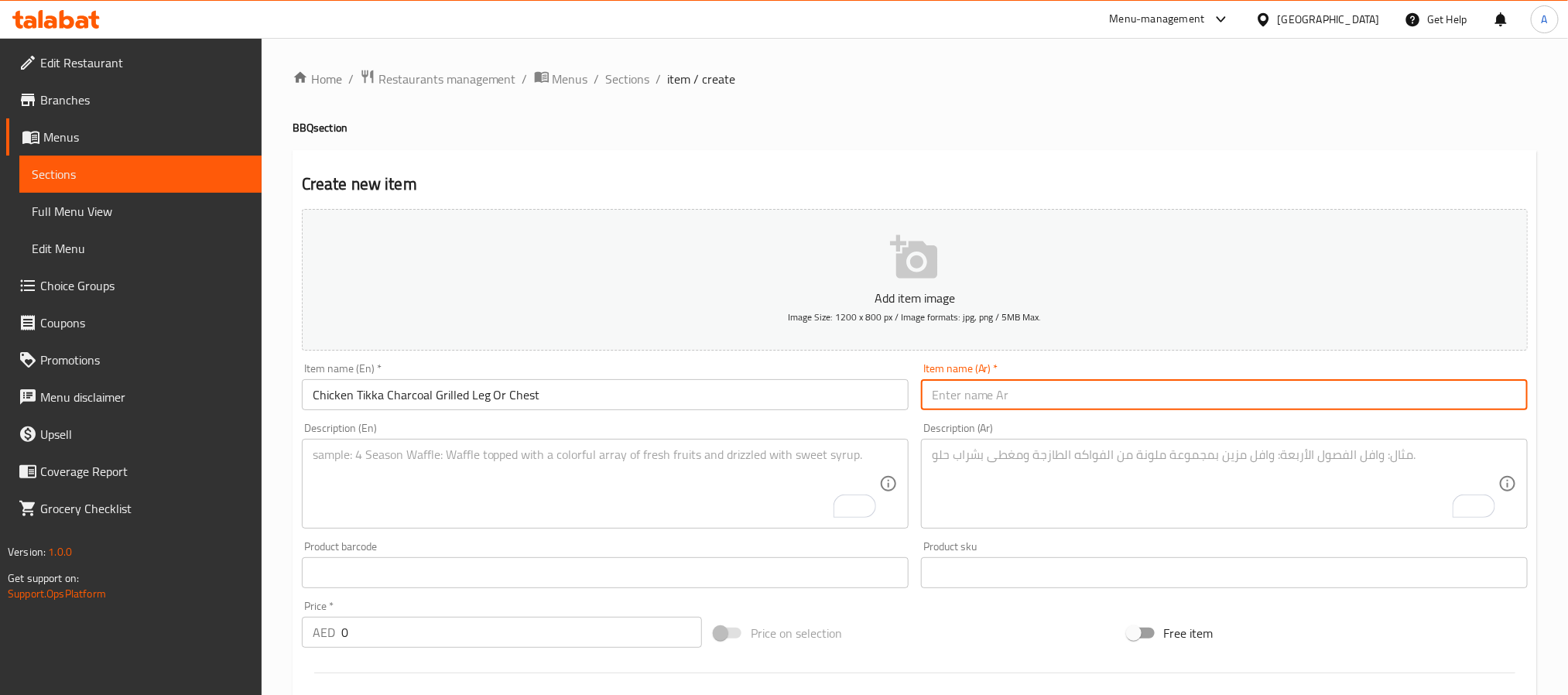
click at [1340, 400] on input "text" at bounding box center [1225, 394] width 607 height 31
paste input "تيكا دجاج – مشوي على الفحم (فخذ / صدر)"
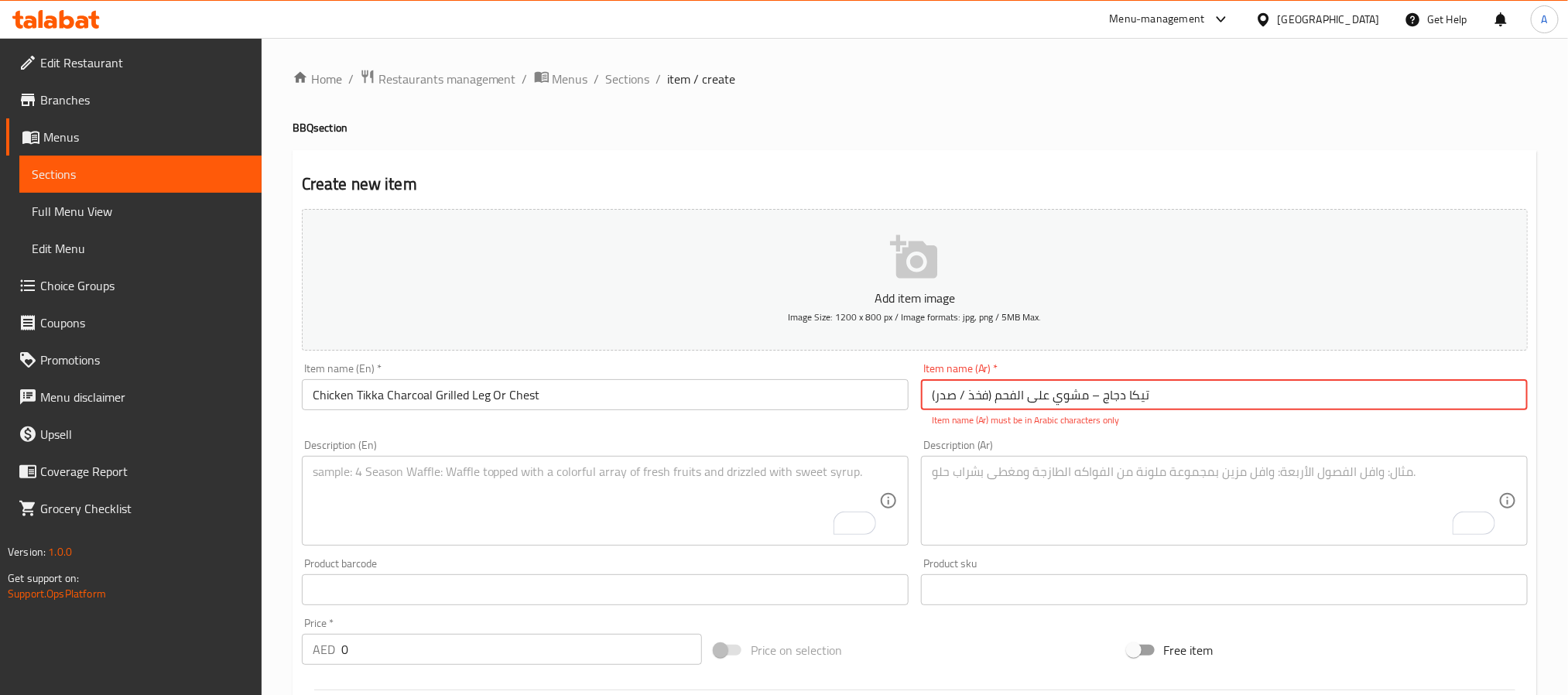
drag, startPoint x: 1099, startPoint y: 399, endPoint x: 1090, endPoint y: 399, distance: 9.0
click at [1090, 399] on input "تيكا دجاج – مشوي على الفحم (فخذ / صدر)" at bounding box center [1225, 394] width 607 height 31
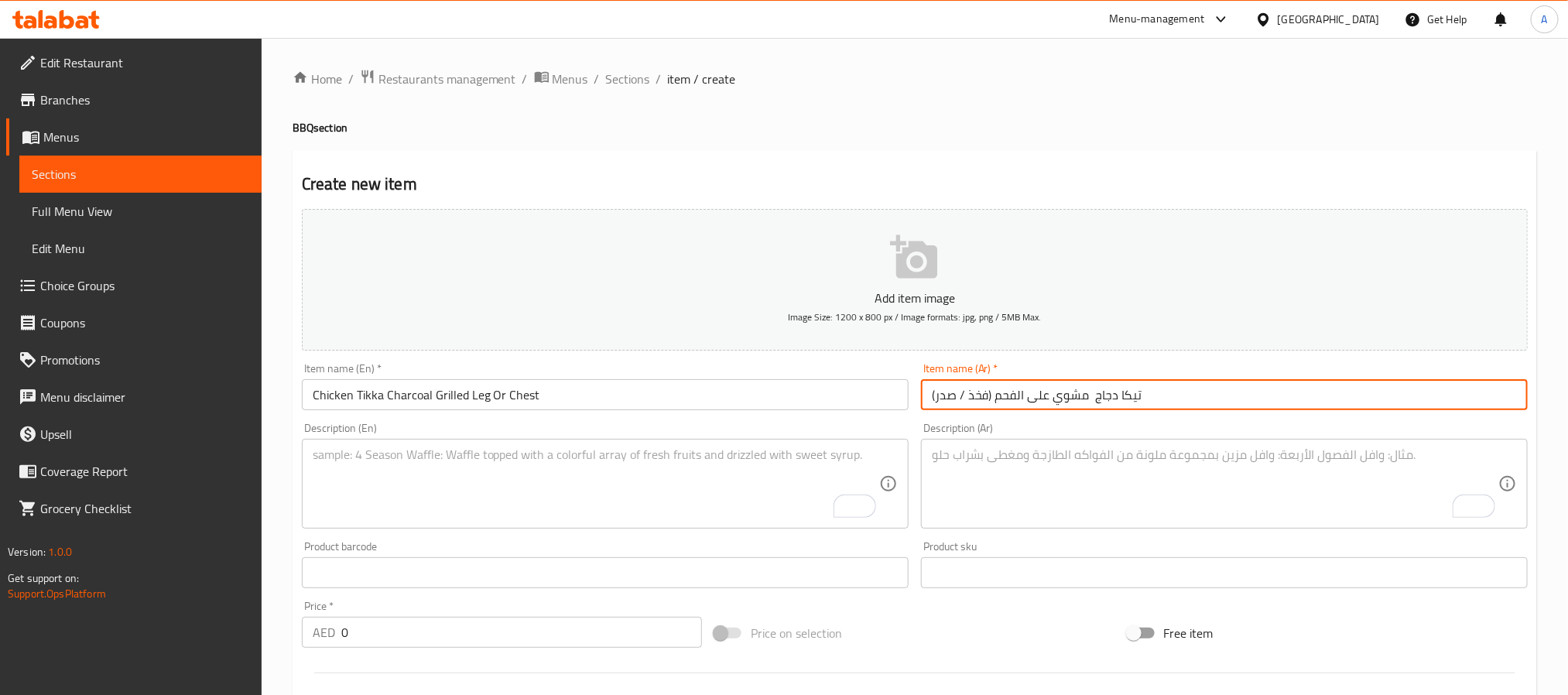
click at [987, 402] on input "تيكا دجاج مشوي على الفحم (فخذ / صدر)" at bounding box center [1225, 394] width 607 height 31
click at [959, 393] on input "تيكا دجاج مشوي على الفحم فخذ / صدر)" at bounding box center [1225, 394] width 607 height 31
click at [1142, 396] on input "تيكا دجاج مشوي على الفحم فخذ أو صدر)" at bounding box center [1225, 394] width 607 height 31
type input "تيكا دجاج مشوي على الفحم فخذ أو صدر"
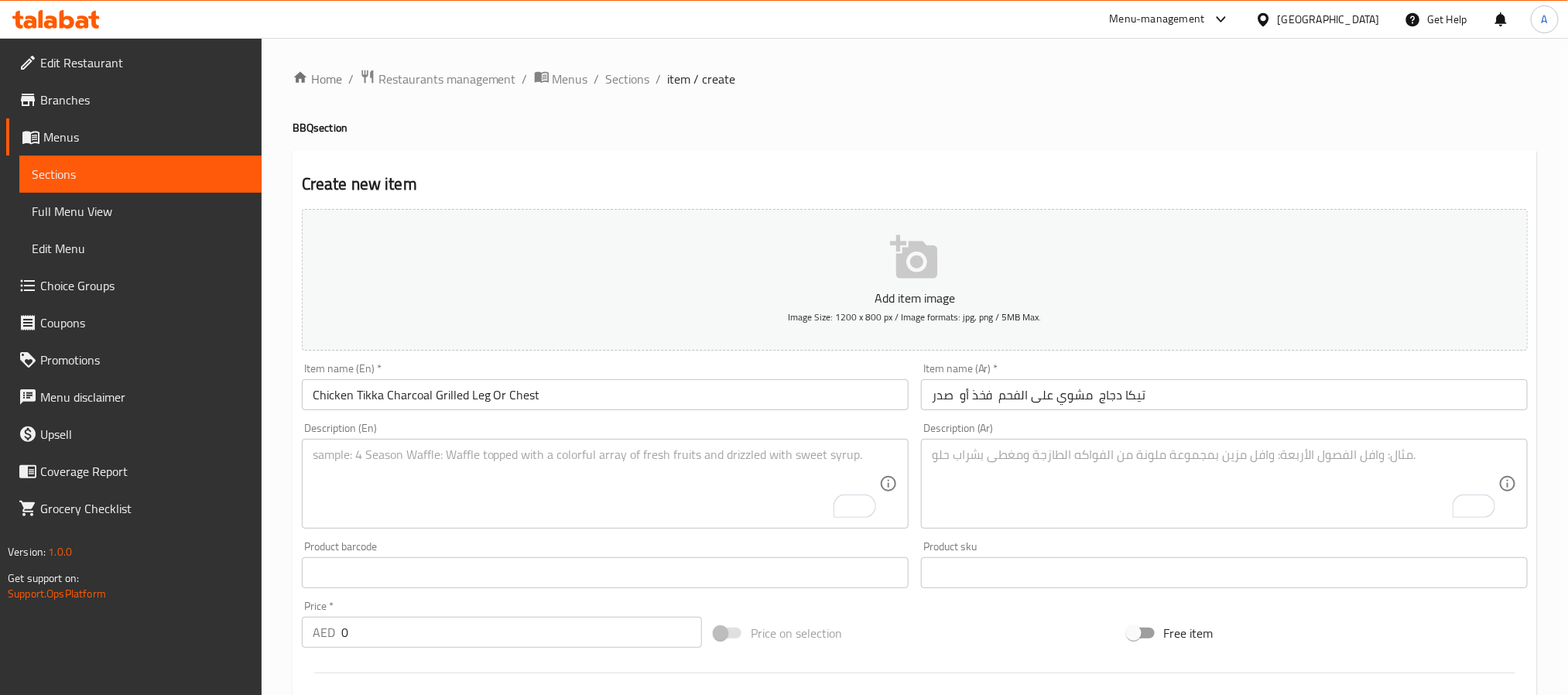
click at [485, 466] on textarea "To enrich screen reader interactions, please activate Accessibility in Grammarl…" at bounding box center [595, 483] width 567 height 74
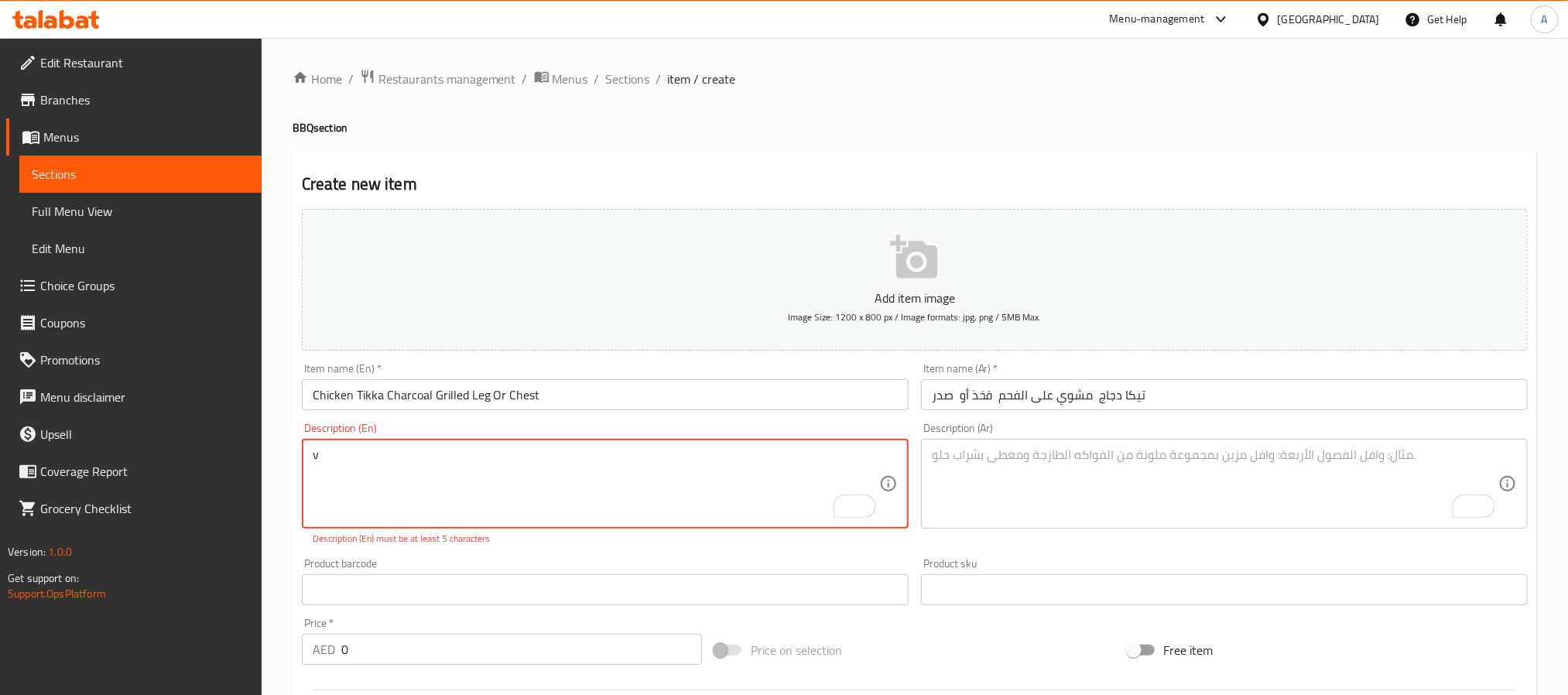
click at [609, 482] on textarea "v" at bounding box center [595, 483] width 567 height 74
paste textarea "Our chicken tikka is marinated in creamy yogurt, lemon, garlic, and desi spices…"
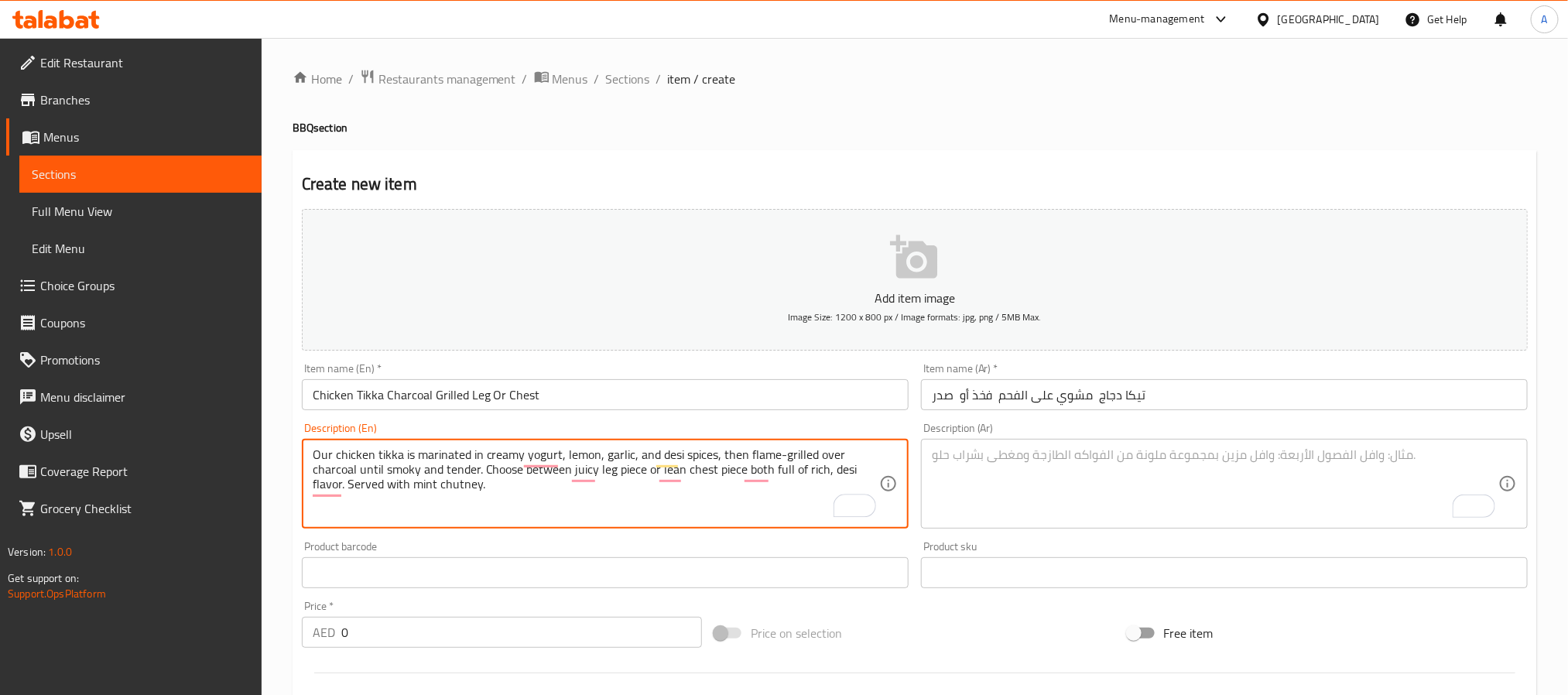
type textarea "Our chicken tikka is marinated in creamy yogurt, lemon, garlic, and desi spices…"
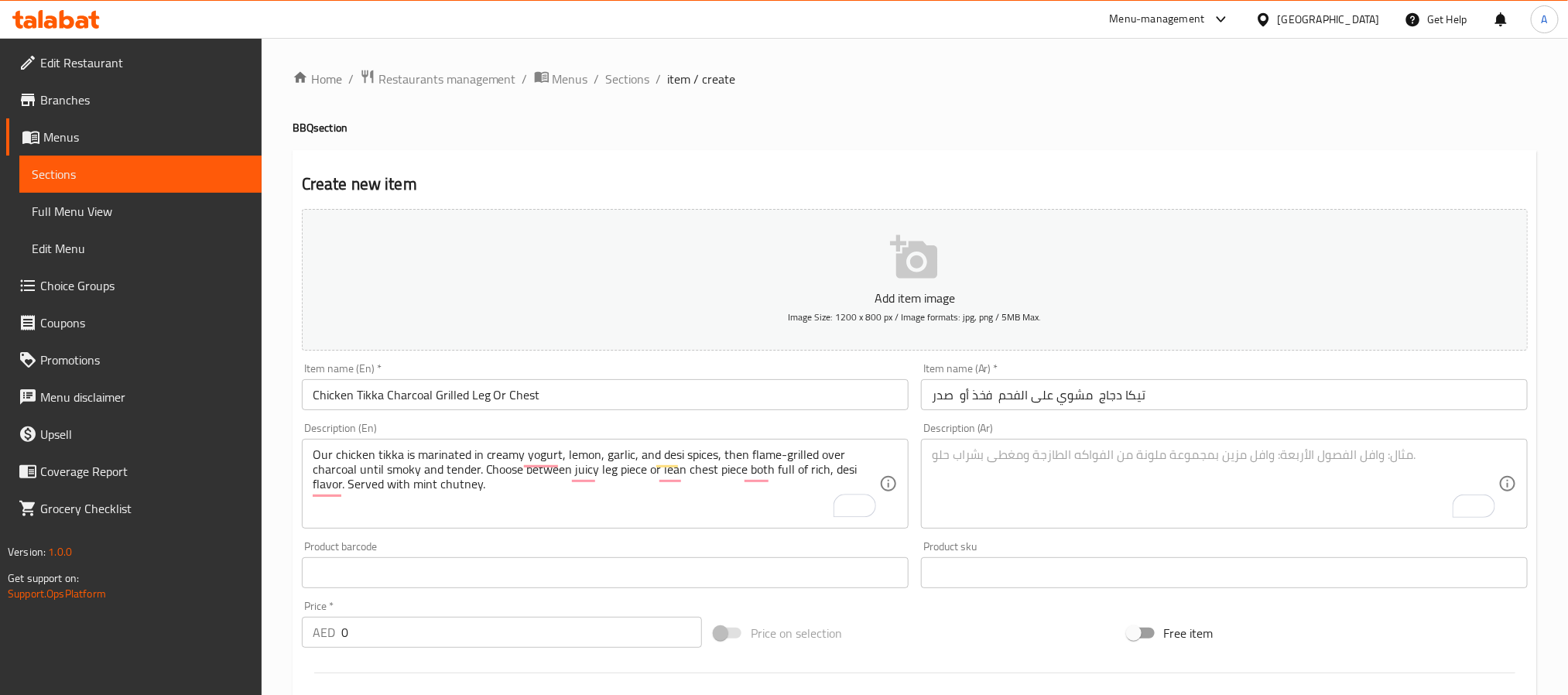
click at [1240, 457] on textarea "To enrich screen reader interactions, please activate Accessibility in Grammarl…" at bounding box center [1214, 483] width 567 height 74
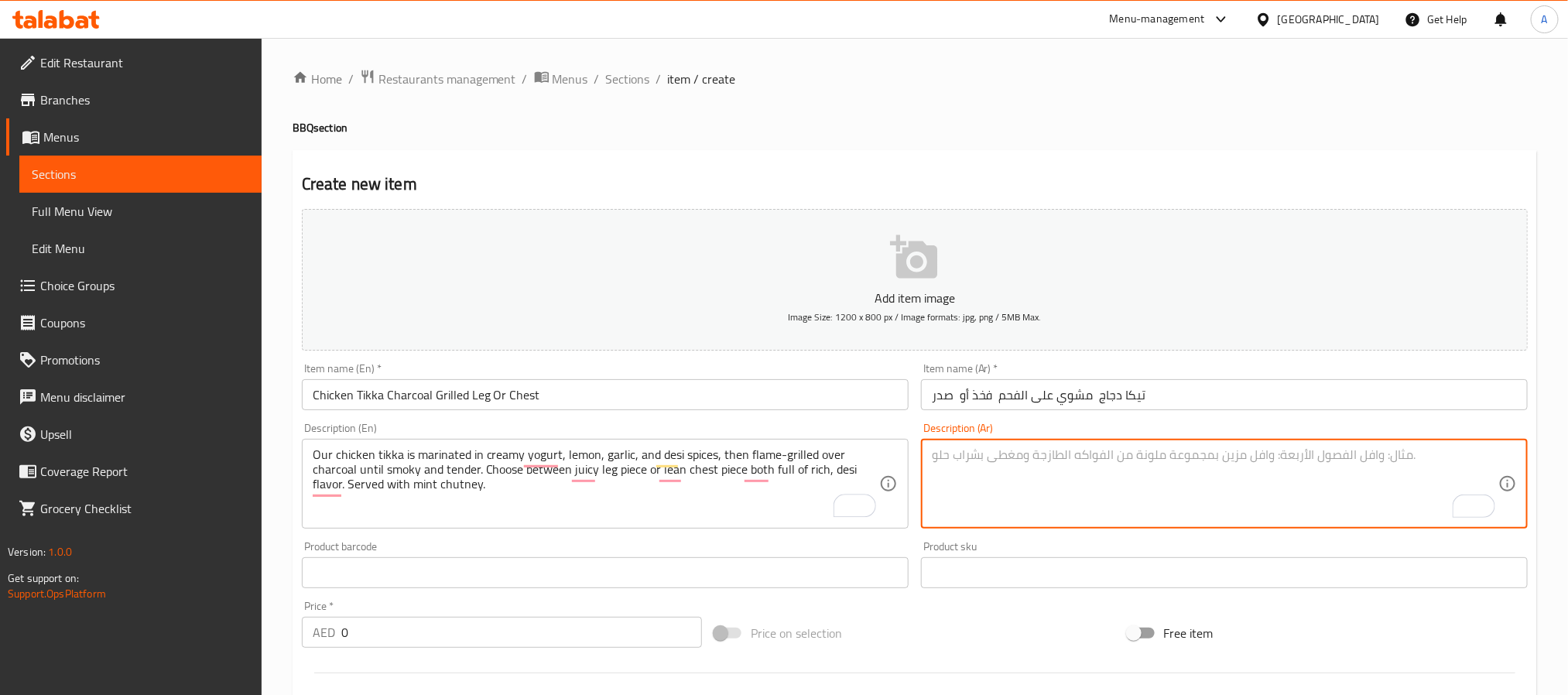
paste textarea "تيكا دجاج متبلة باللبن الزبادي والليمون والثوم والتوابل الديسية، تُشوى على الفح…"
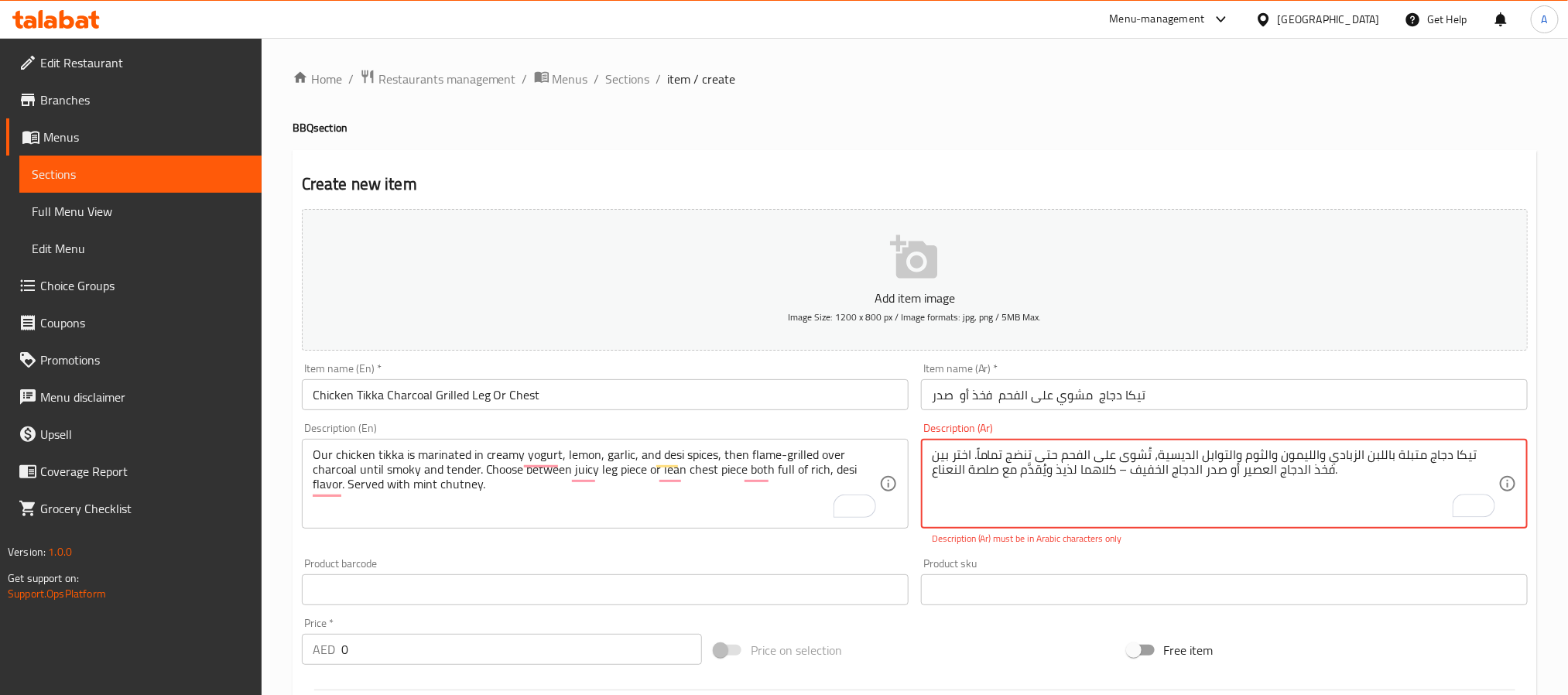
drag, startPoint x: 1125, startPoint y: 472, endPoint x: 1114, endPoint y: 474, distance: 11.2
click at [1114, 474] on textarea "تيكا دجاج متبلة باللبن الزبادي والليمون والثوم والتوابل الديسية، تُشوى على الفح…" at bounding box center [1214, 483] width 567 height 74
type textarea "تيكا دجاج متبلة باللبن الزبادي والليمون والثوم والتوابل الديسية، تُشوى على الفح…"
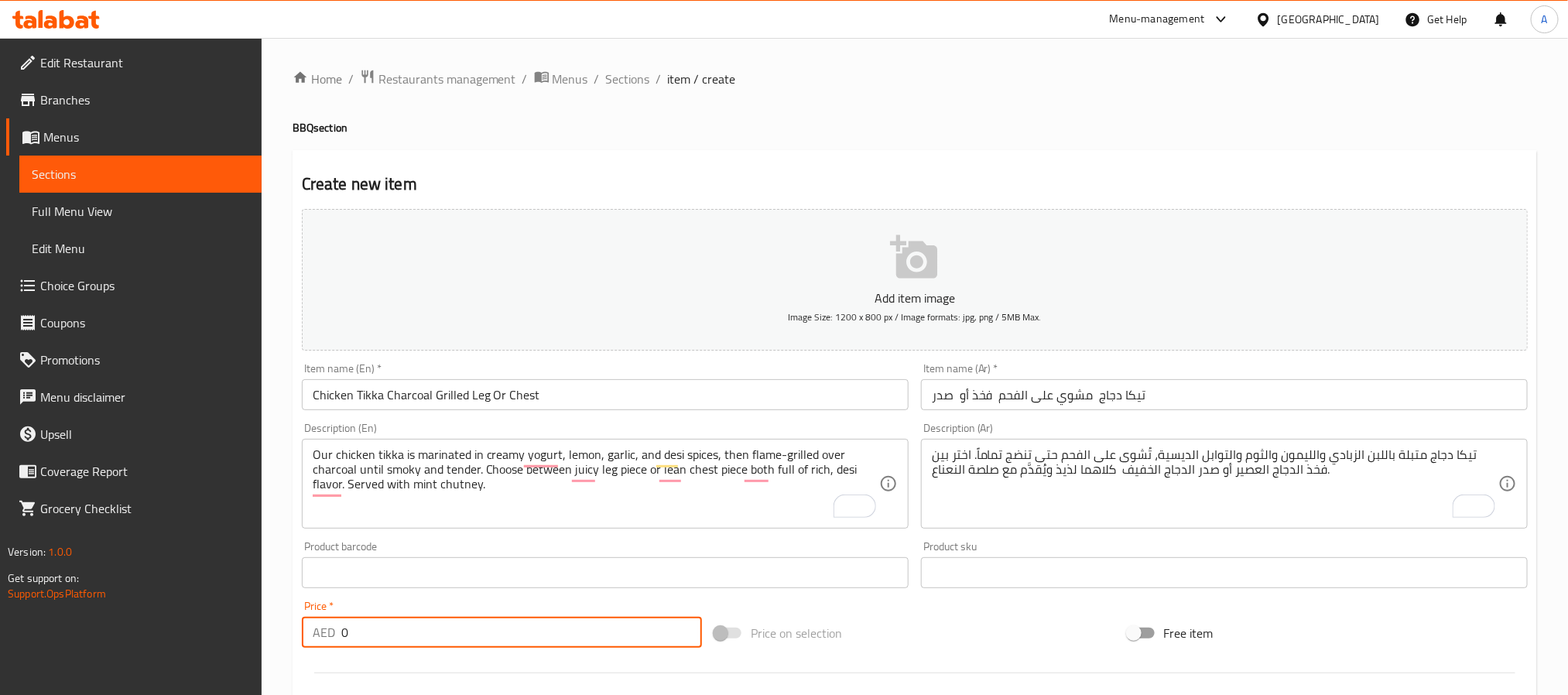
drag, startPoint x: 360, startPoint y: 637, endPoint x: 307, endPoint y: 647, distance: 53.9
click at [307, 647] on div "AED 0 Price *" at bounding box center [501, 632] width 400 height 31
paste input "27"
type input "27"
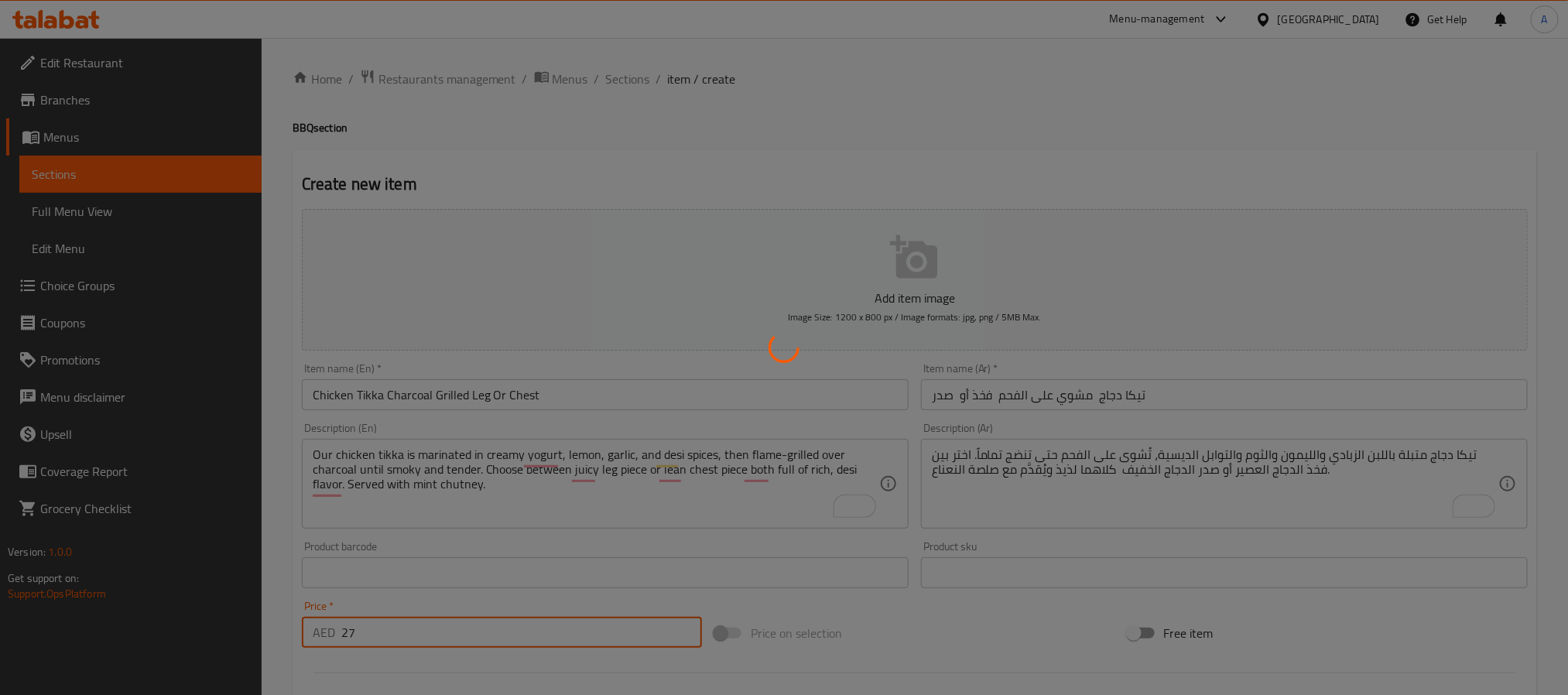
type input "0"
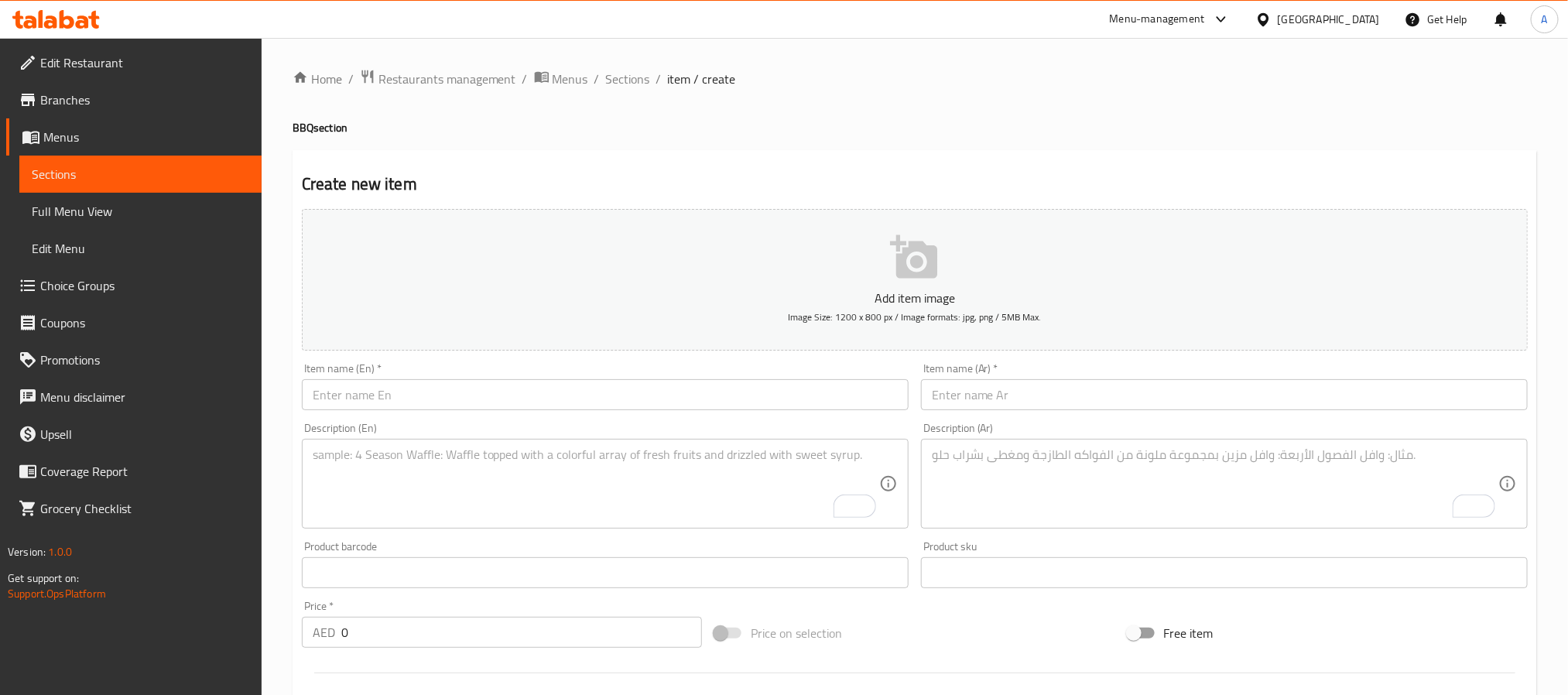
click at [527, 416] on div "Description (En) Description (En)" at bounding box center [605, 475] width 619 height 118
click at [527, 400] on input "text" at bounding box center [605, 394] width 607 height 31
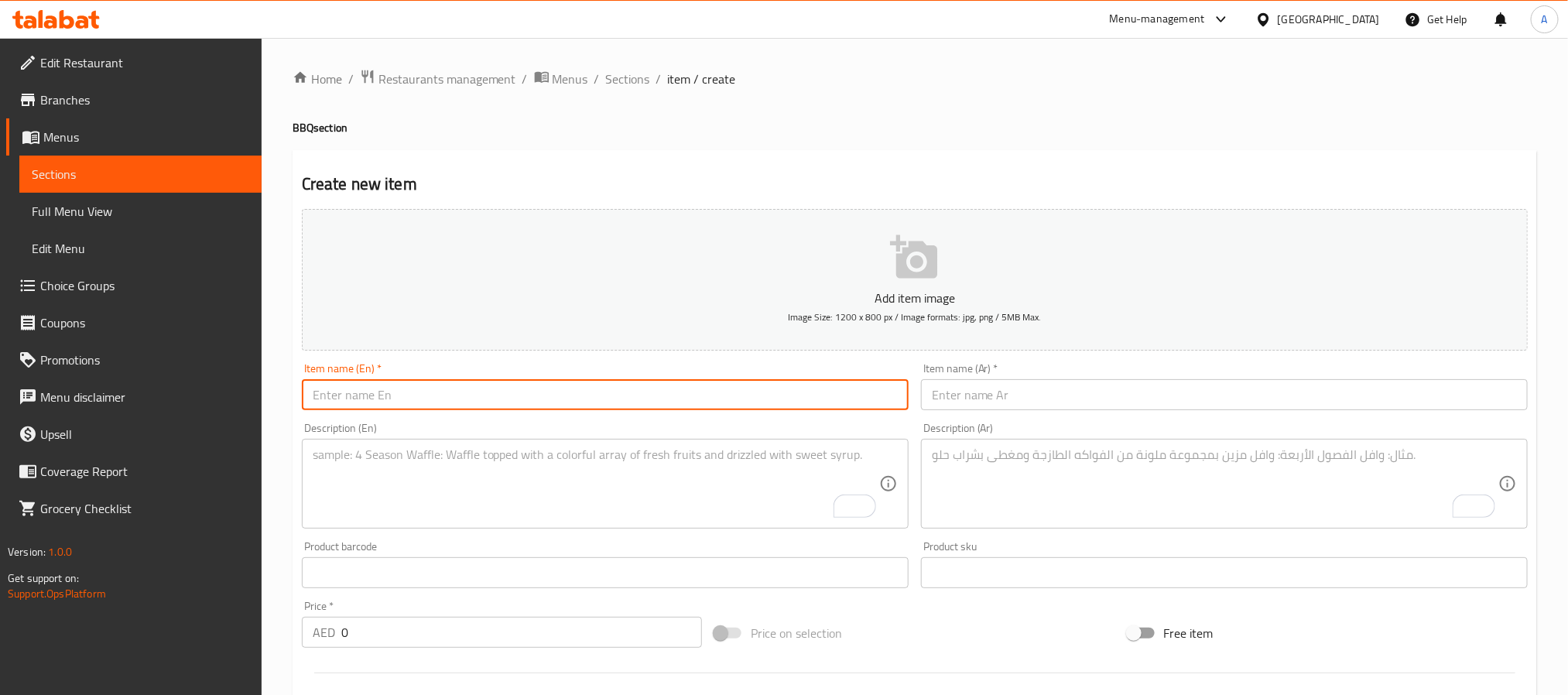
paste input "Fish Tikka Spicy Grilled Fish Cubes"
type input "Fish Tikka Spicy Grilled Fish Cubes"
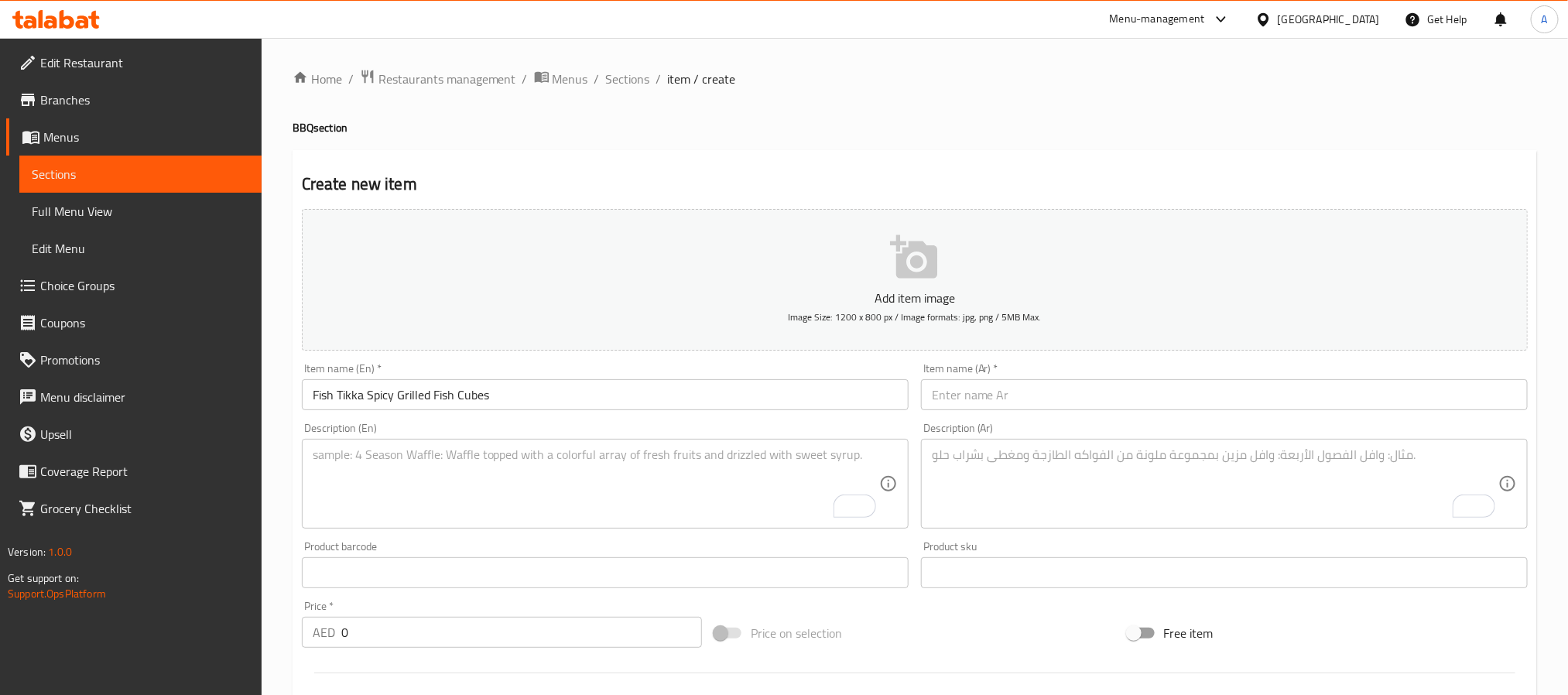
click at [1005, 400] on input "text" at bounding box center [1225, 394] width 607 height 31
paste input "فيش تيكا – مكعبات سمك مشوي متبلة"
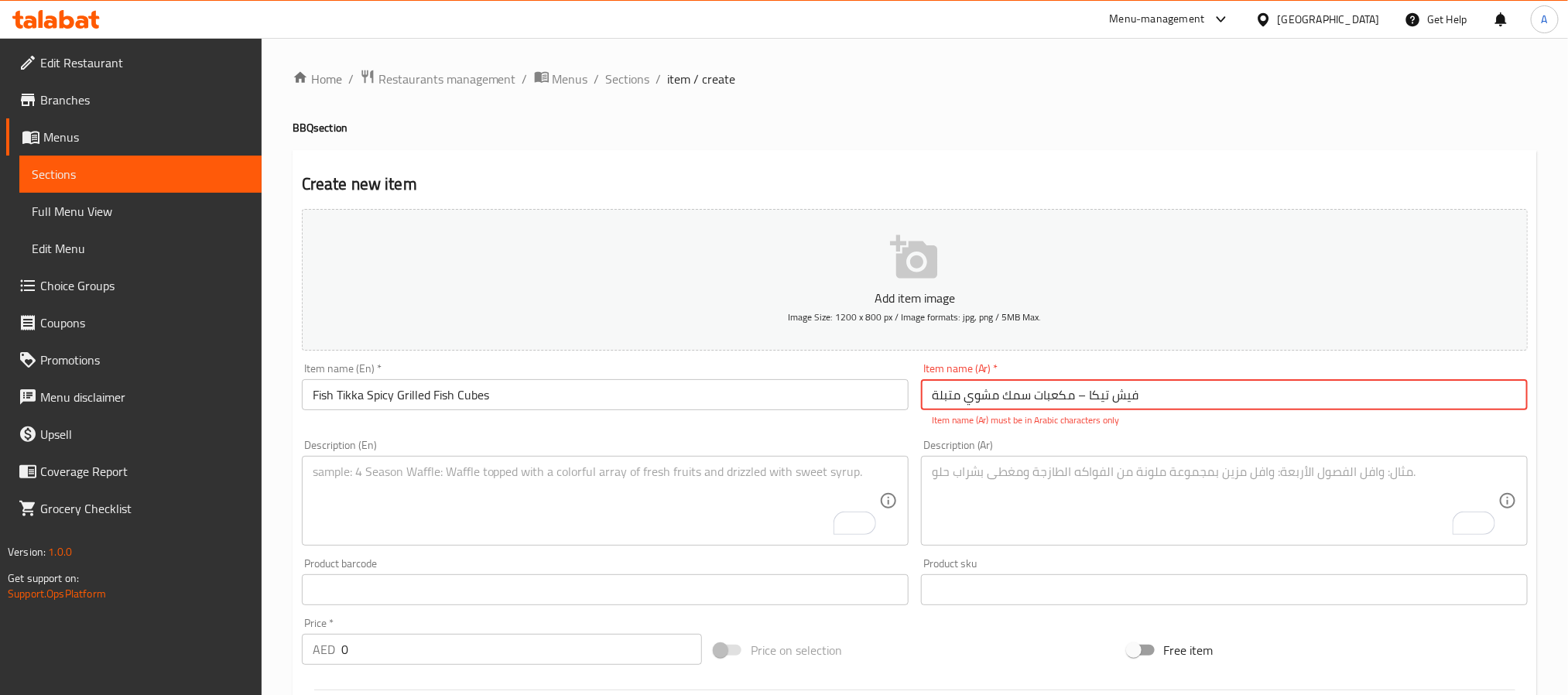
drag, startPoint x: 1075, startPoint y: 406, endPoint x: 1089, endPoint y: 400, distance: 15.2
click at [1089, 400] on input "فيش تيكا – مكعبات سمك مشوي متبلة" at bounding box center [1225, 394] width 607 height 31
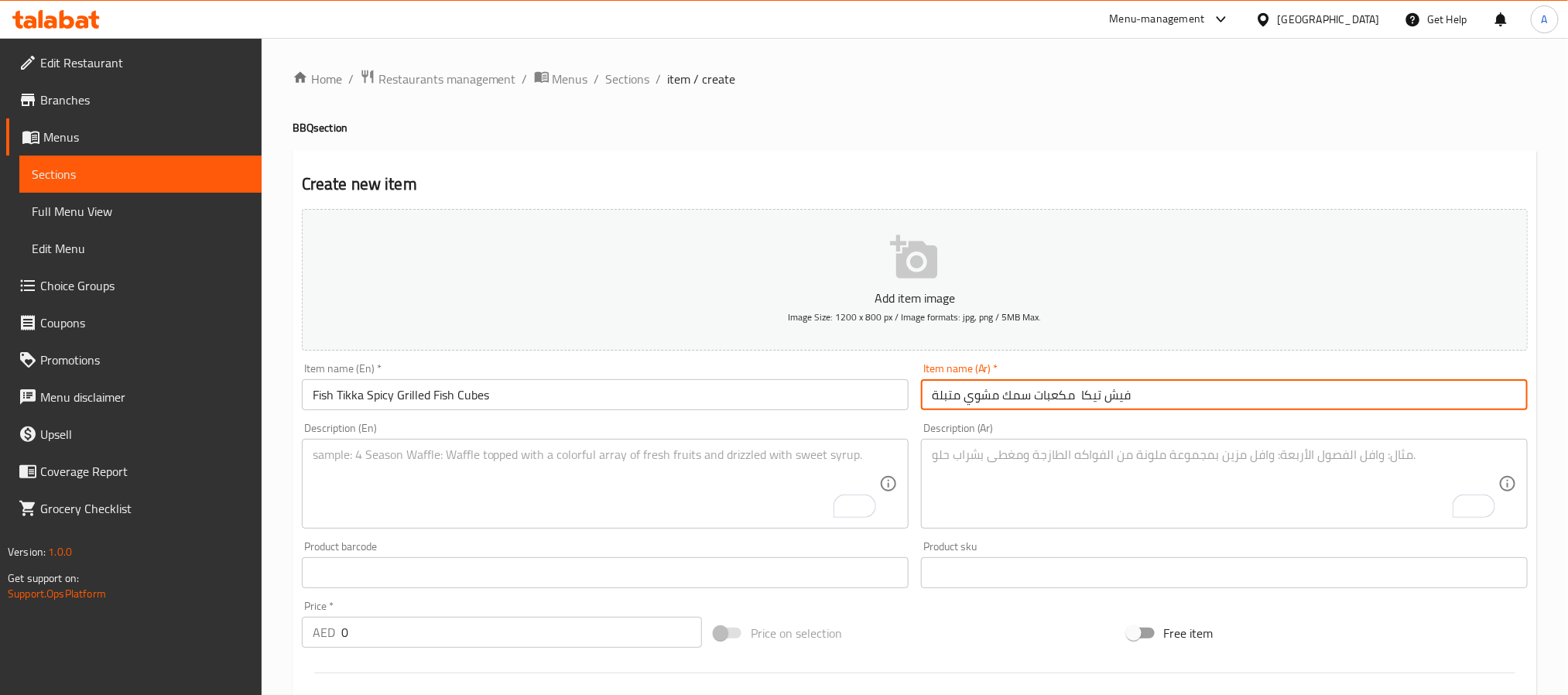
type input "فيش تيكا مكعبات سمك مشوي متبلة"
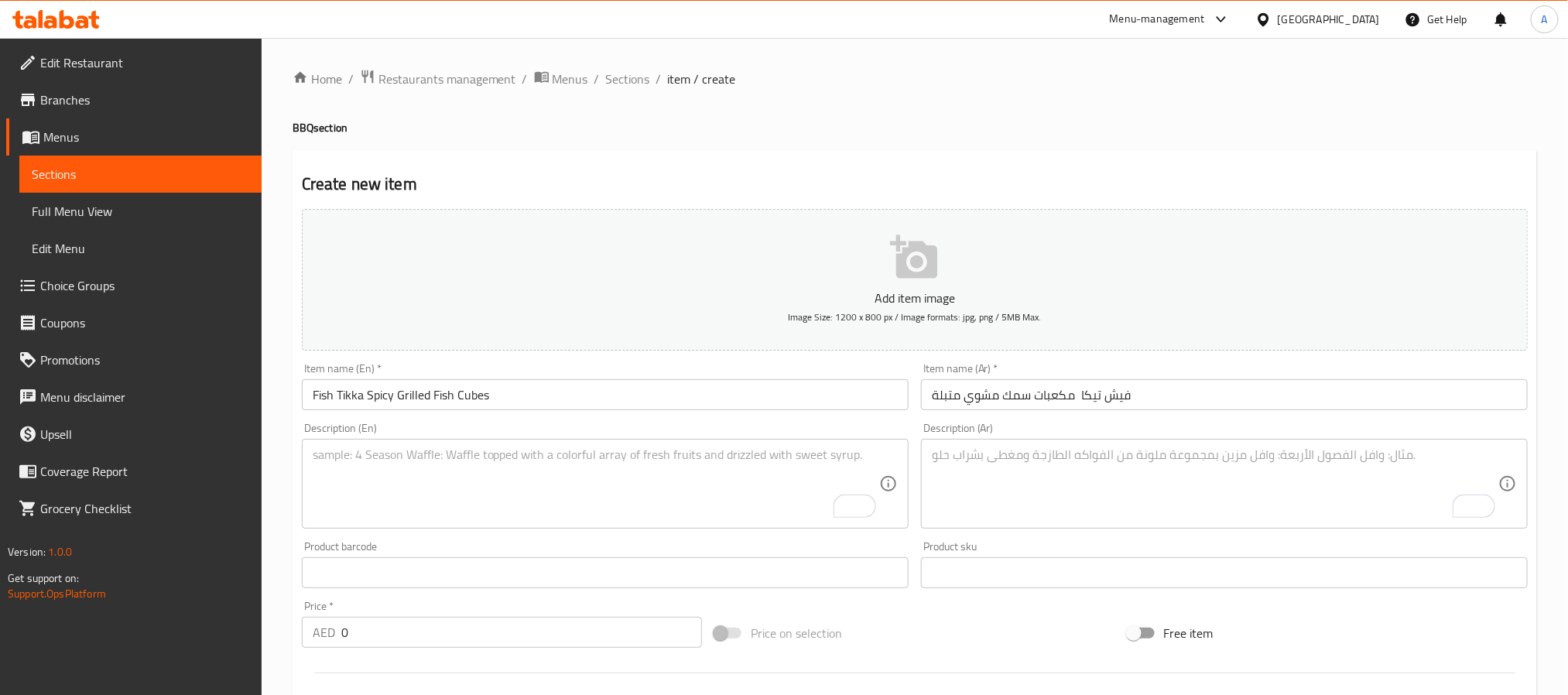
click at [694, 462] on textarea "To enrich screen reader interactions, please activate Accessibility in Grammarl…" at bounding box center [595, 483] width 567 height 74
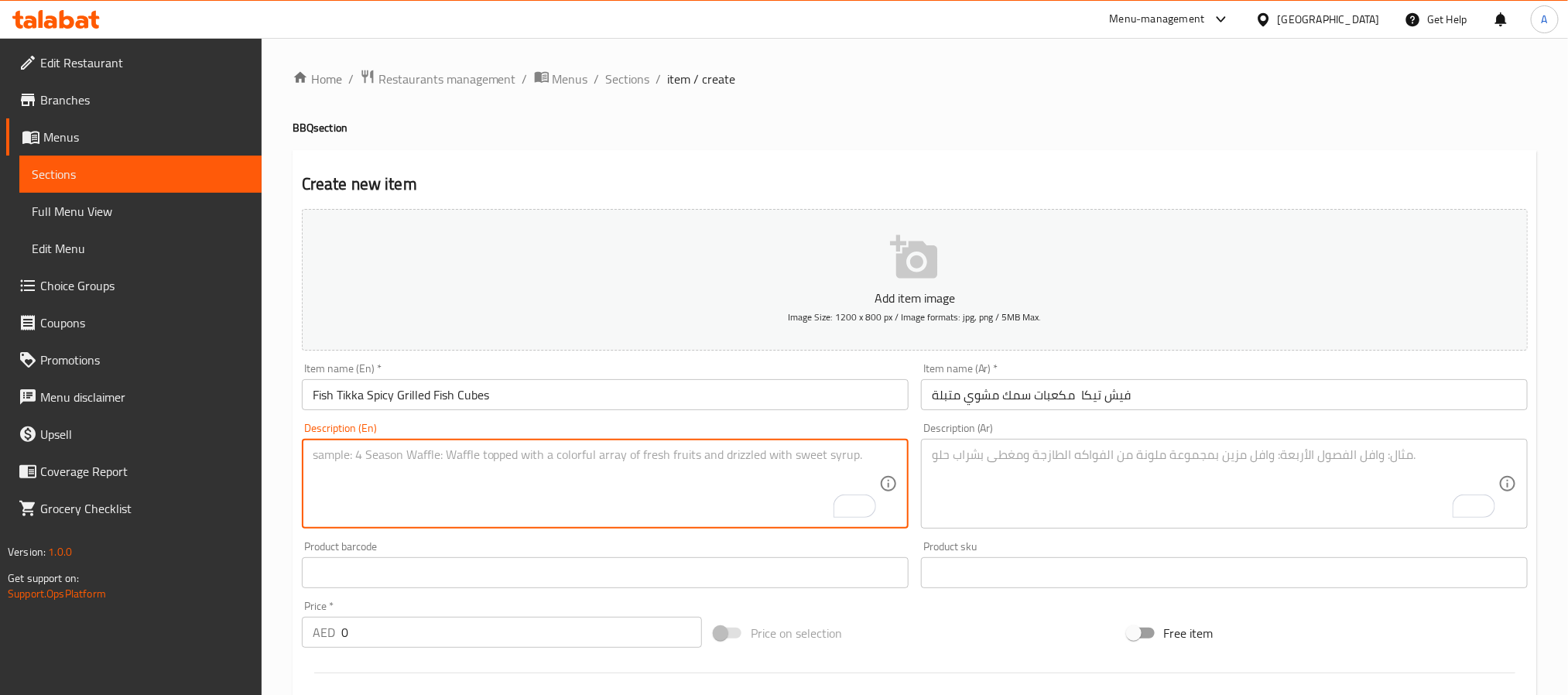
paste textarea "Fish Tikka features boneless chunks of fresh fish marinated in lemon juice, yog…"
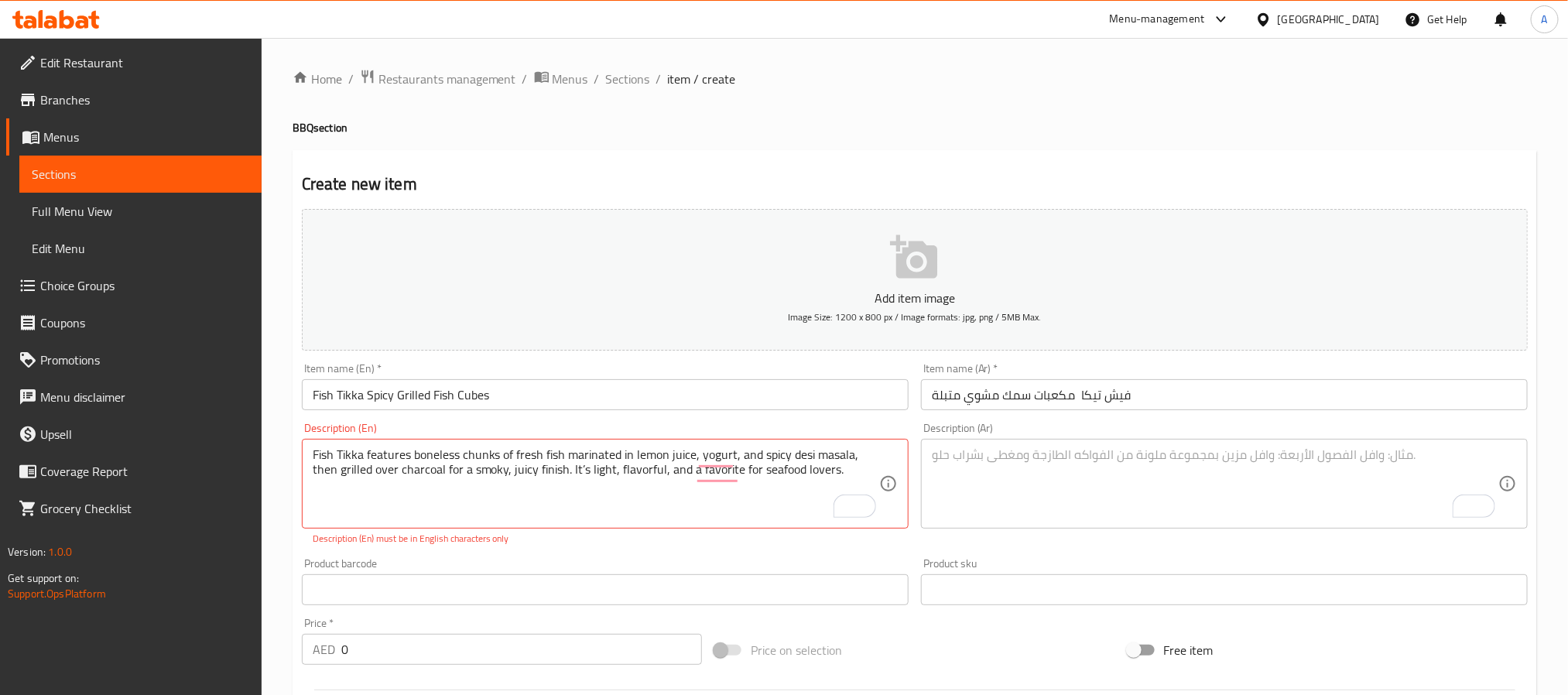
click at [630, 452] on textarea "Fish Tikka features boneless chunks of fresh fish marinated in lemon juice, yog…" at bounding box center [595, 483] width 567 height 74
drag, startPoint x: 630, startPoint y: 452, endPoint x: 610, endPoint y: 515, distance: 66.1
click at [624, 472] on textarea "Fish Tikka features boneless chunks of fresh fish marinated in lemon juice, yog…" at bounding box center [595, 483] width 567 height 74
click at [610, 446] on div "Fish Tikka features boneless chunks of fresh fish marinated in lemon juice, yog…" at bounding box center [605, 483] width 607 height 90
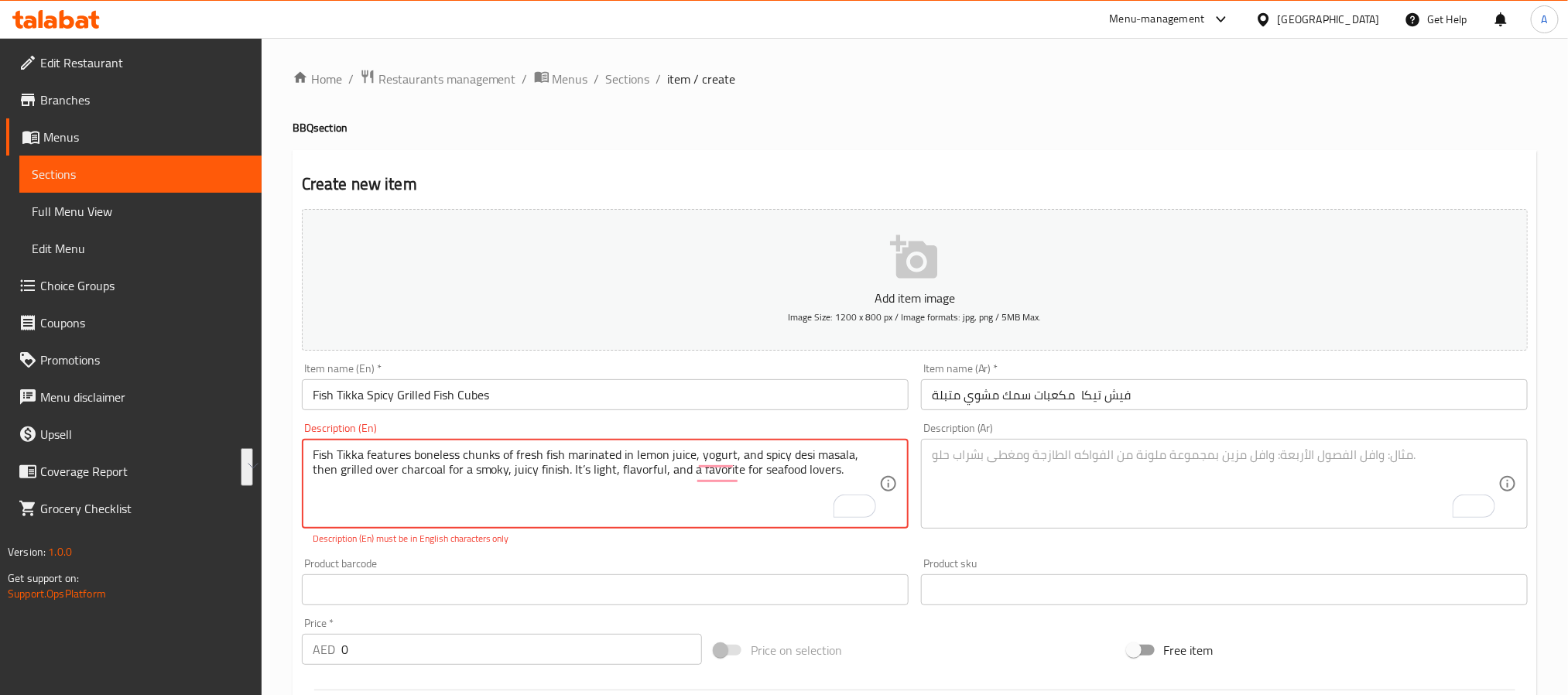
click at [604, 460] on textarea "Fish Tikka features boneless chunks of fresh fish marinated in lemon juice, yog…" at bounding box center [595, 483] width 567 height 74
paste textarea "'"
type textarea "Fish Tikka features boneless chunks of fresh fish marinated in lemon juice, yog…"
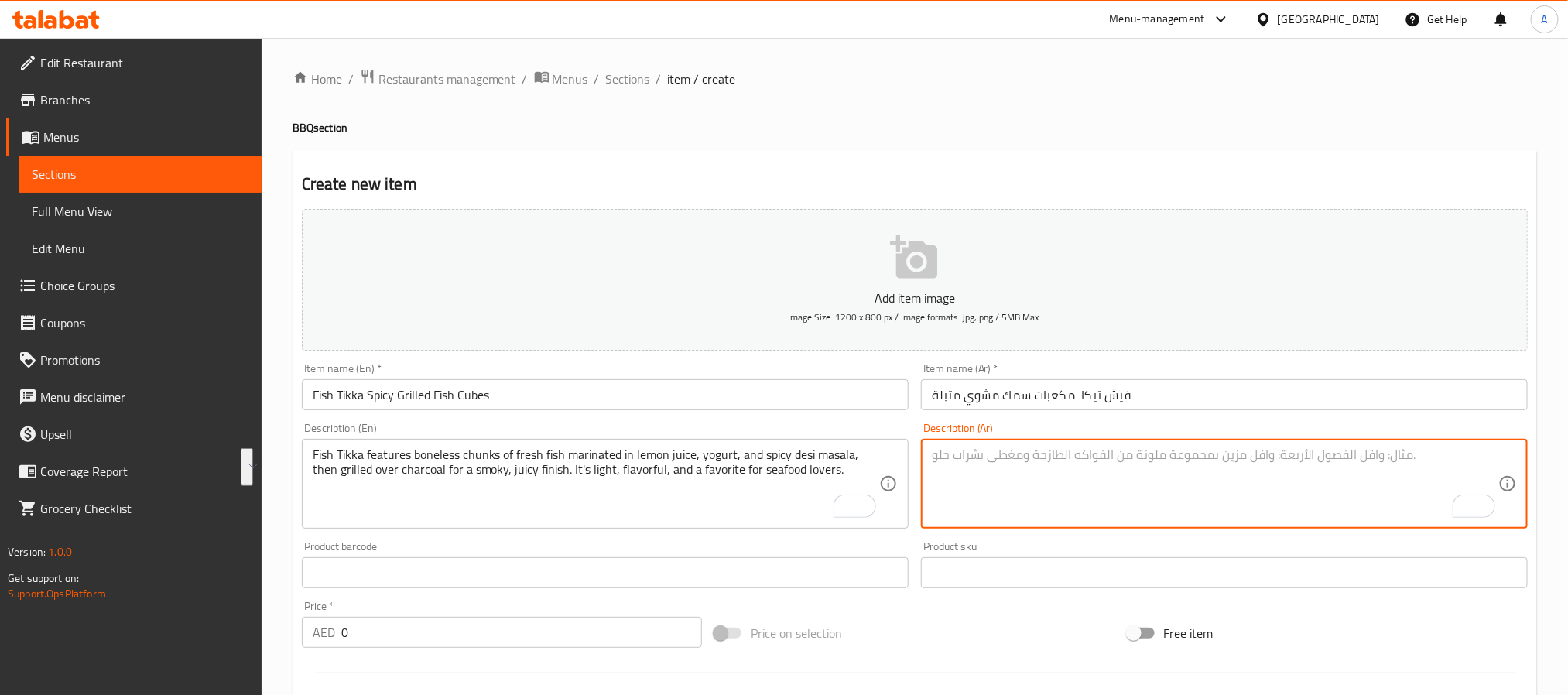
click at [1043, 466] on textarea "To enrich screen reader interactions, please activate Accessibility in Grammarl…" at bounding box center [1214, 483] width 567 height 74
paste textarea "فيش تيكا عبارة عن مكعبات سمك طازج بدون عظم، متبلة بعصير الليمون واللبن الزبادي …"
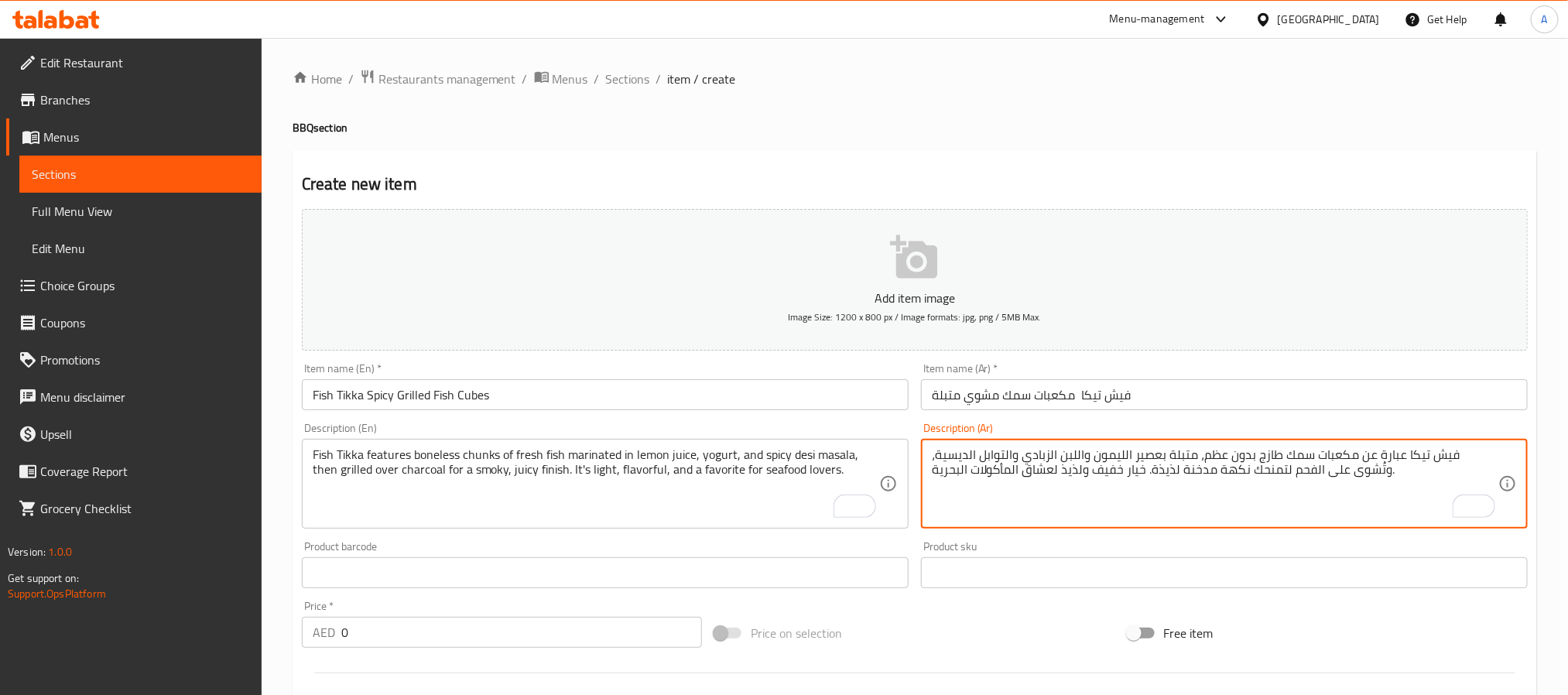
type textarea "فيش تيكا عبارة عن مكعبات سمك طازج بدون عظم، متبلة بعصير الليمون واللبن الزبادي …"
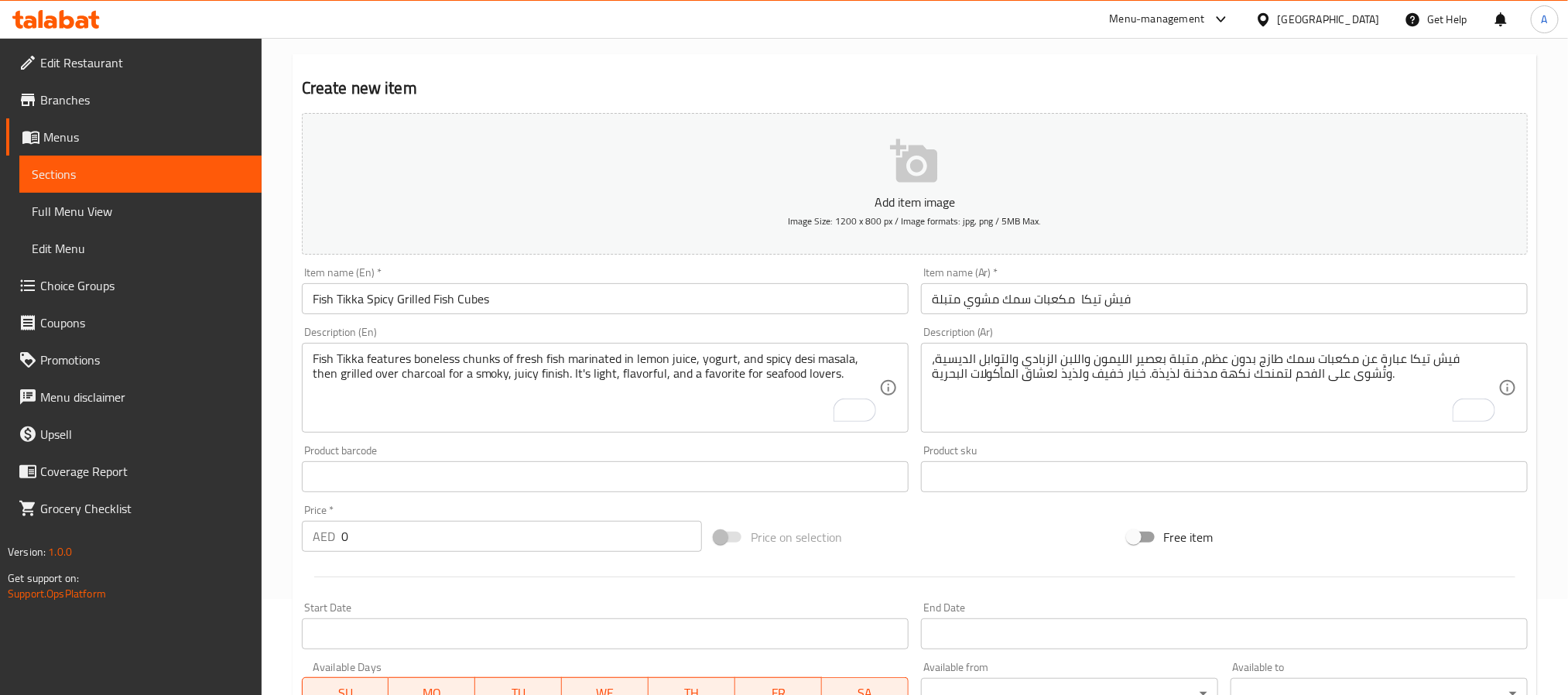
scroll to position [232, 0]
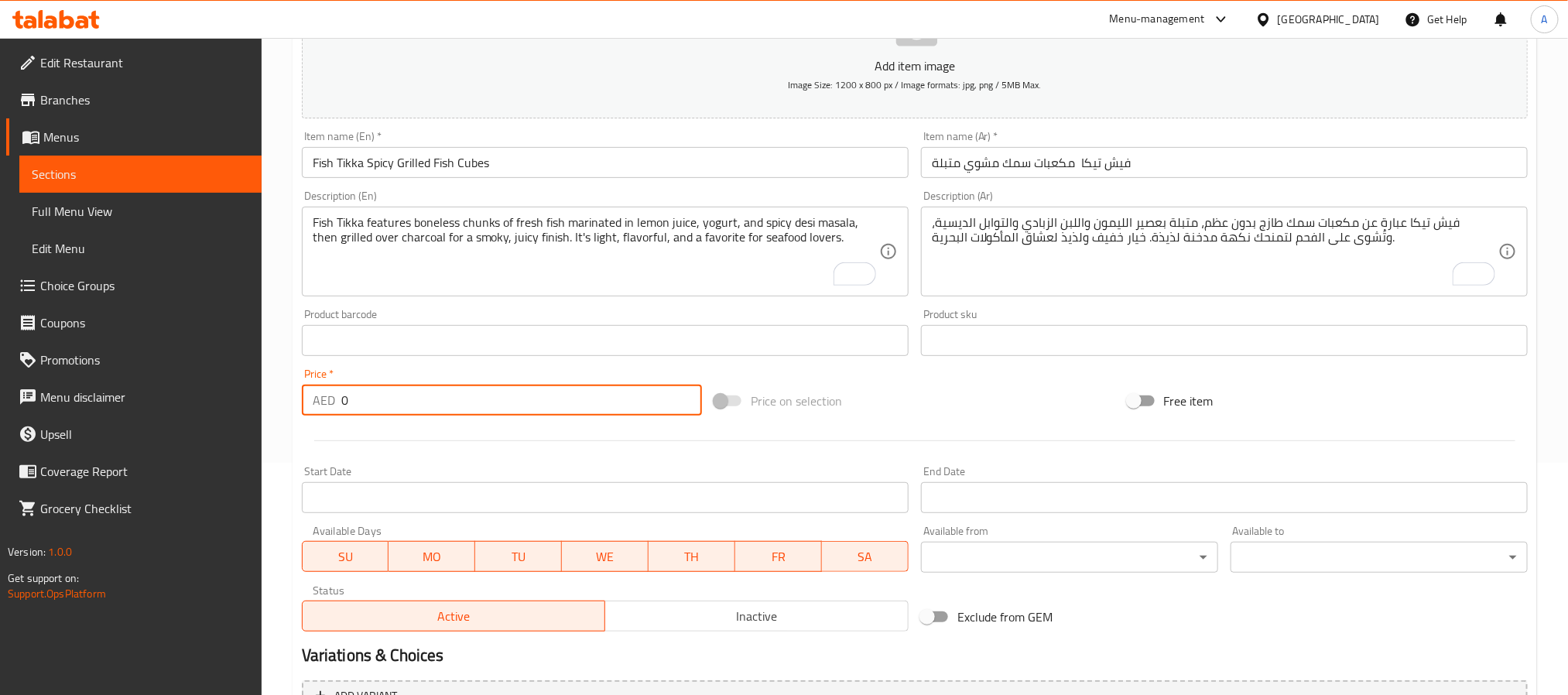
drag, startPoint x: 384, startPoint y: 411, endPoint x: 330, endPoint y: 416, distance: 54.2
click at [330, 416] on div "Price   * AED 0 Price *" at bounding box center [502, 392] width 413 height 60
paste input "4"
type input "40"
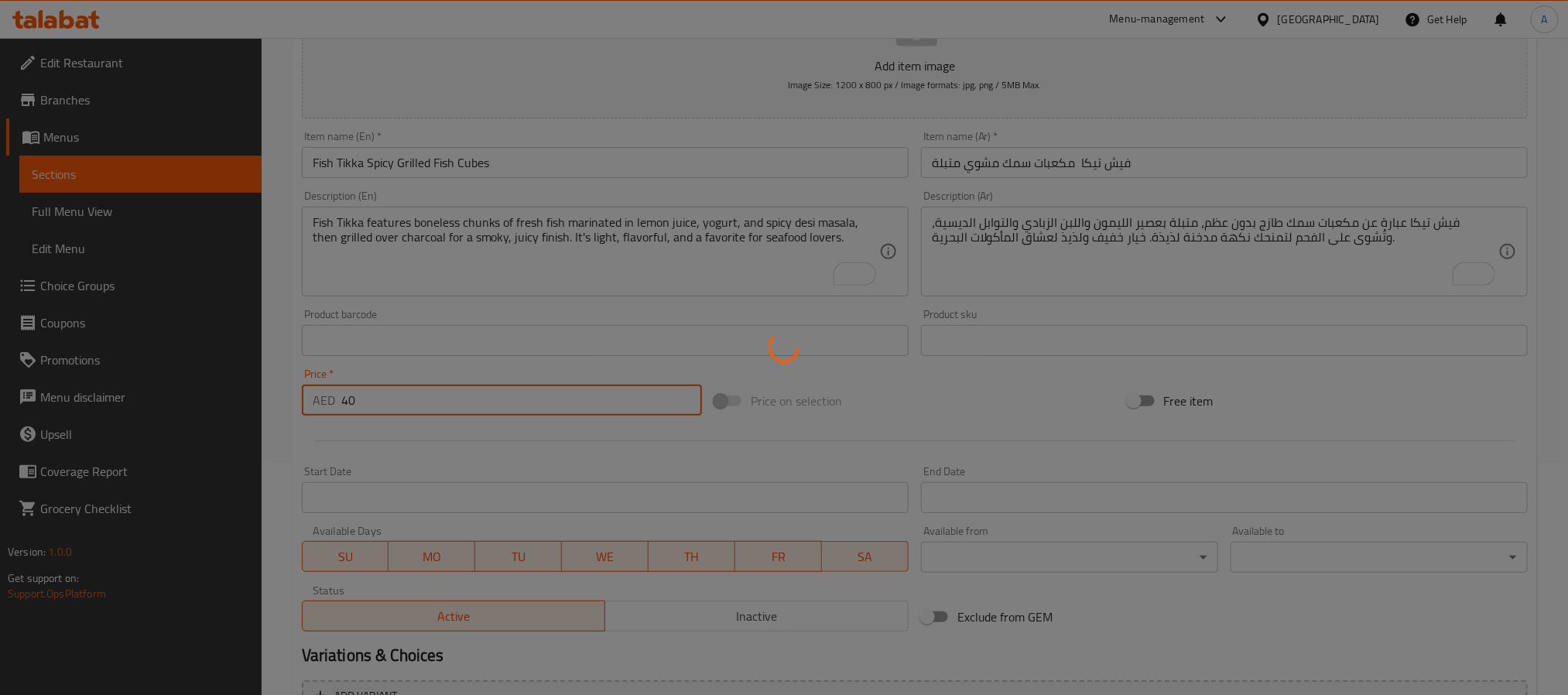
type input "0"
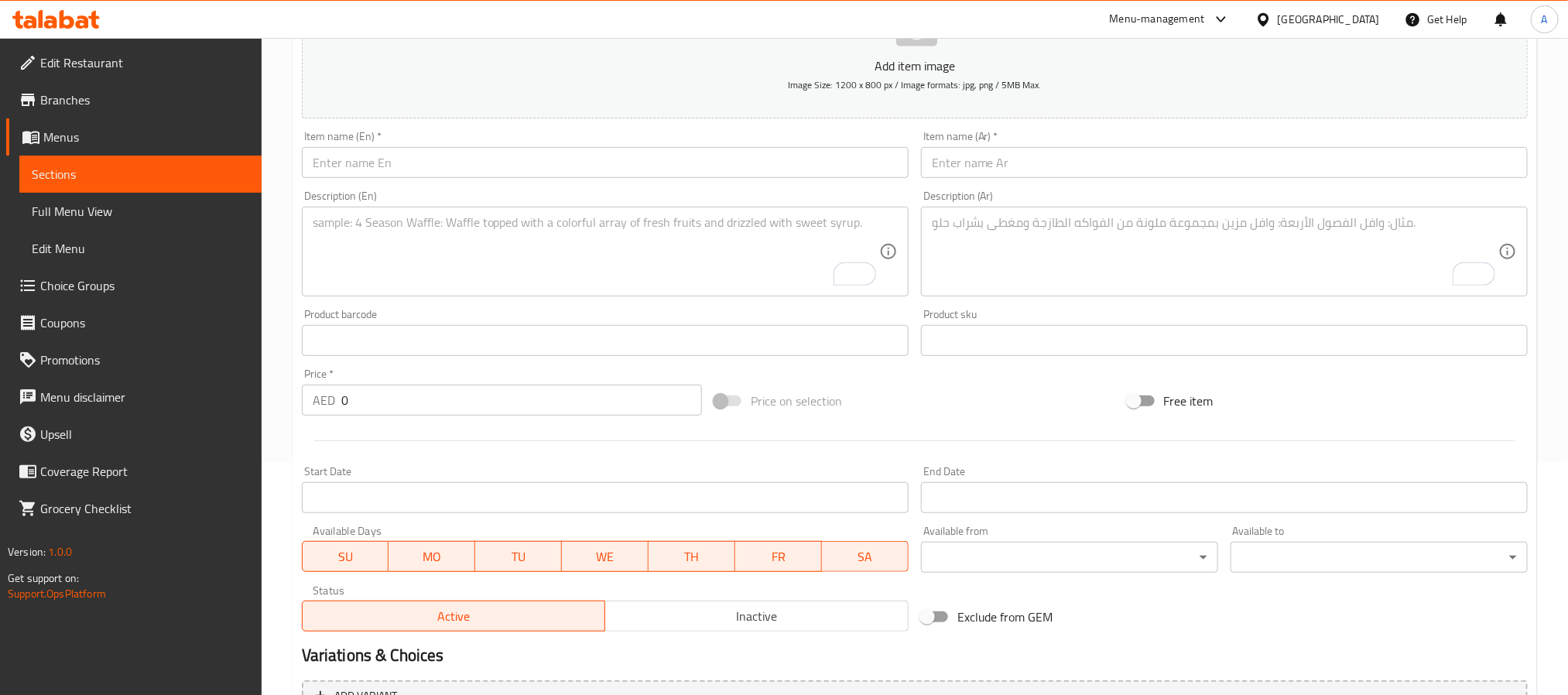
click at [495, 172] on input "text" at bounding box center [605, 162] width 607 height 31
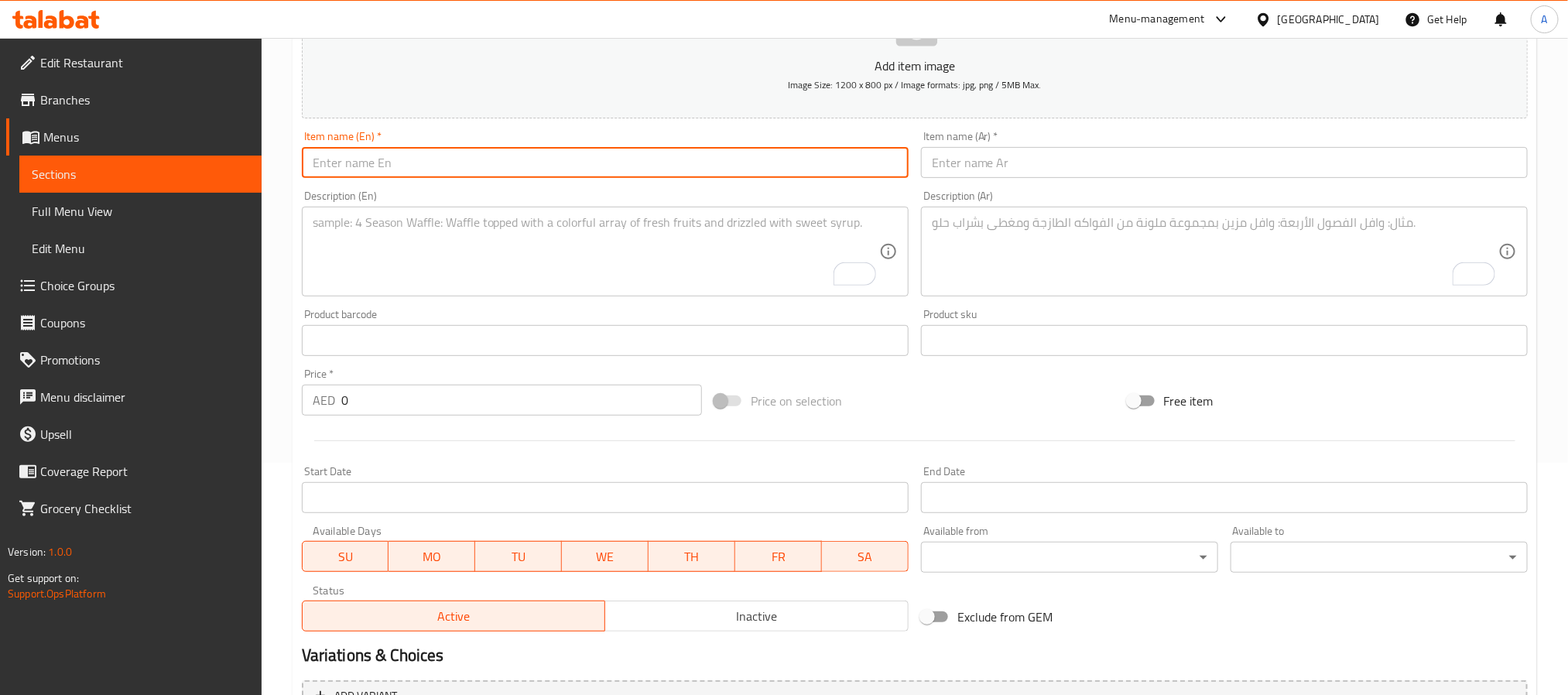
paste input "Mutton Chops – Tender Charcoal-Grilled Ribs"
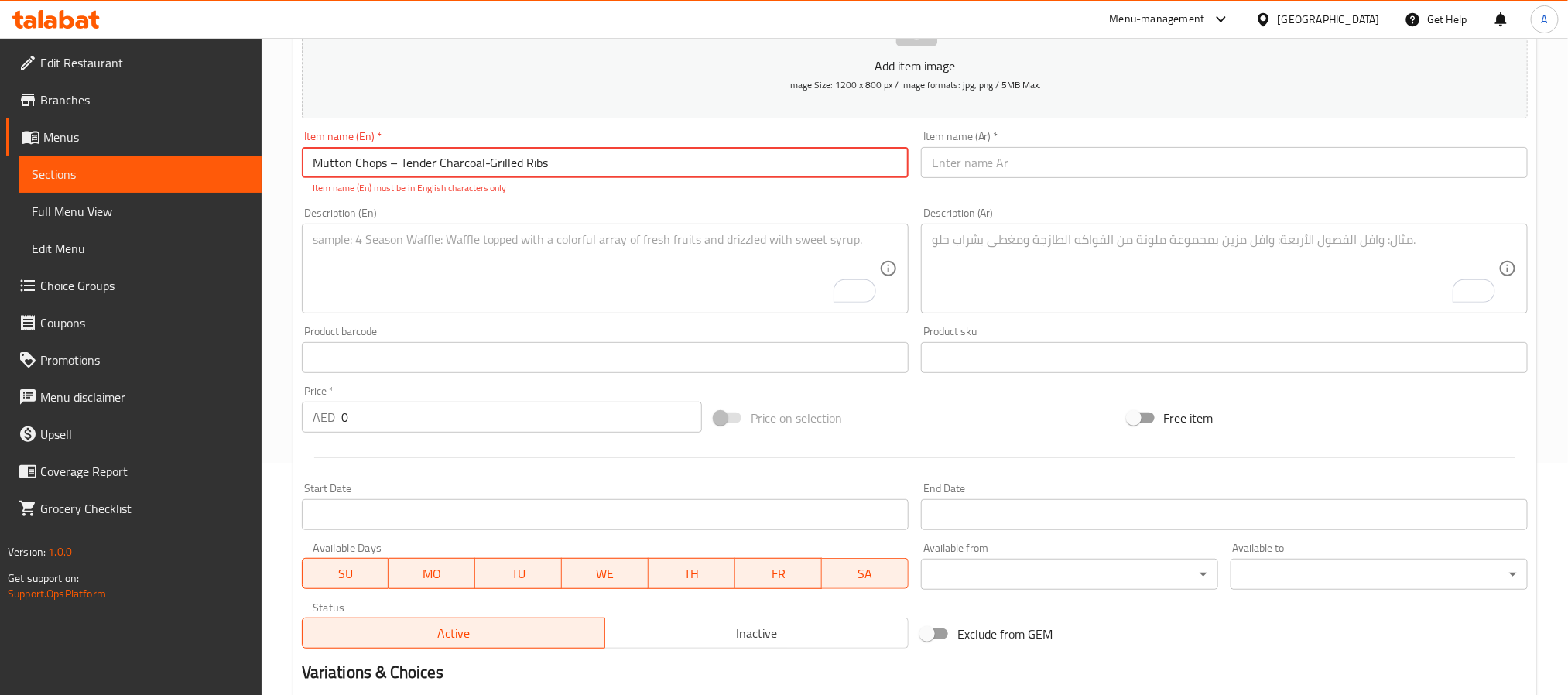
drag, startPoint x: 387, startPoint y: 167, endPoint x: 398, endPoint y: 162, distance: 12.1
click at [398, 162] on input "Mutton Chops – Tender Charcoal-Grilled Ribs" at bounding box center [605, 162] width 607 height 31
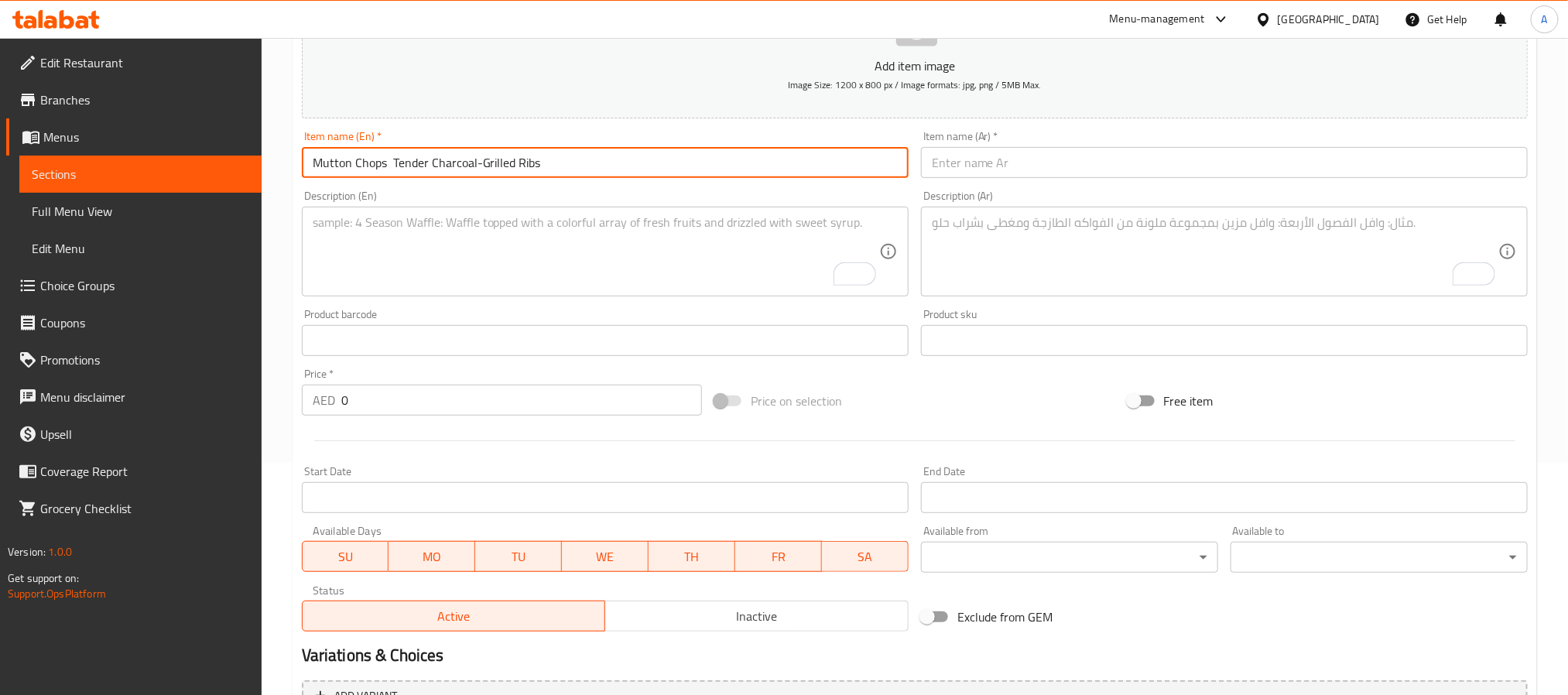
type input "Mutton Chops Tender Charcoal-Grilled Ribs"
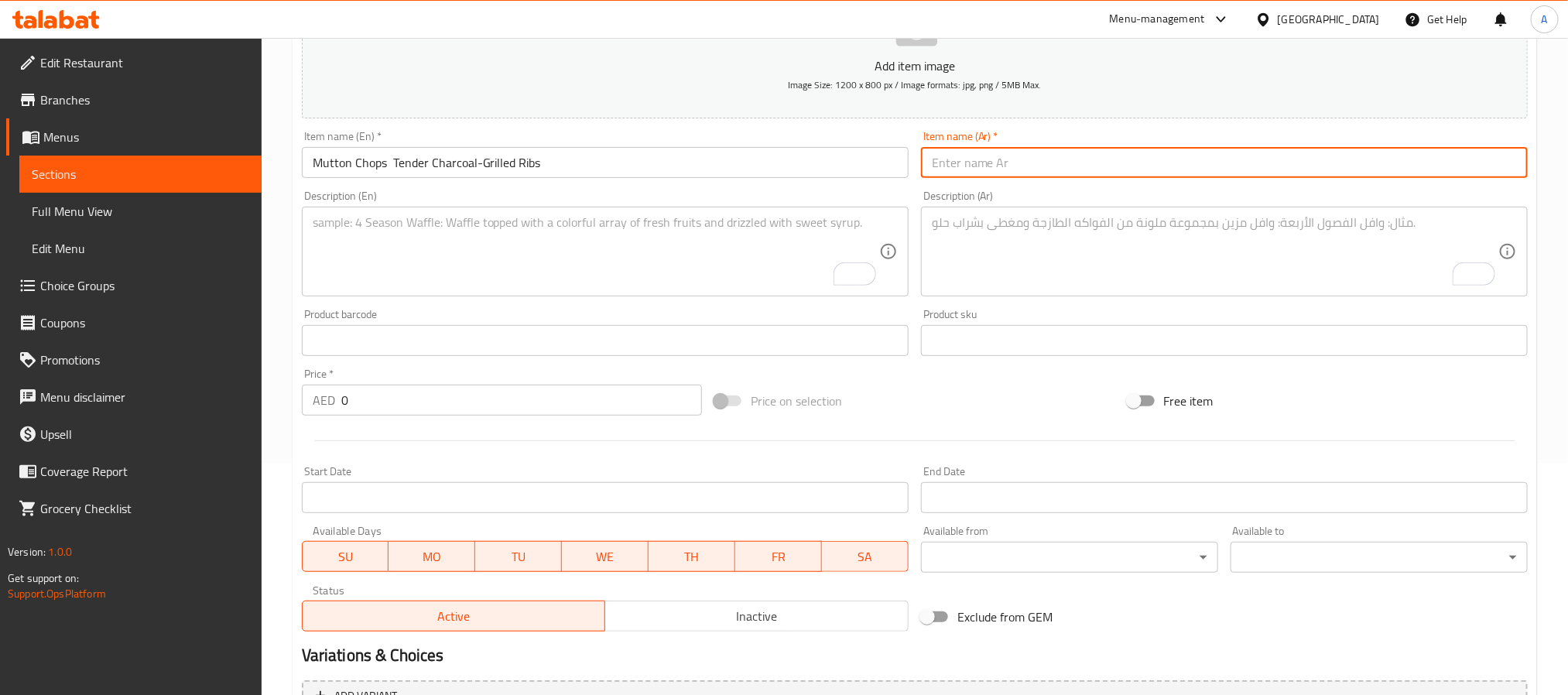
click at [1120, 170] on input "text" at bounding box center [1225, 162] width 607 height 31
paste input "ريش لحم مشوية – مَتون تشوبس على الفحم"
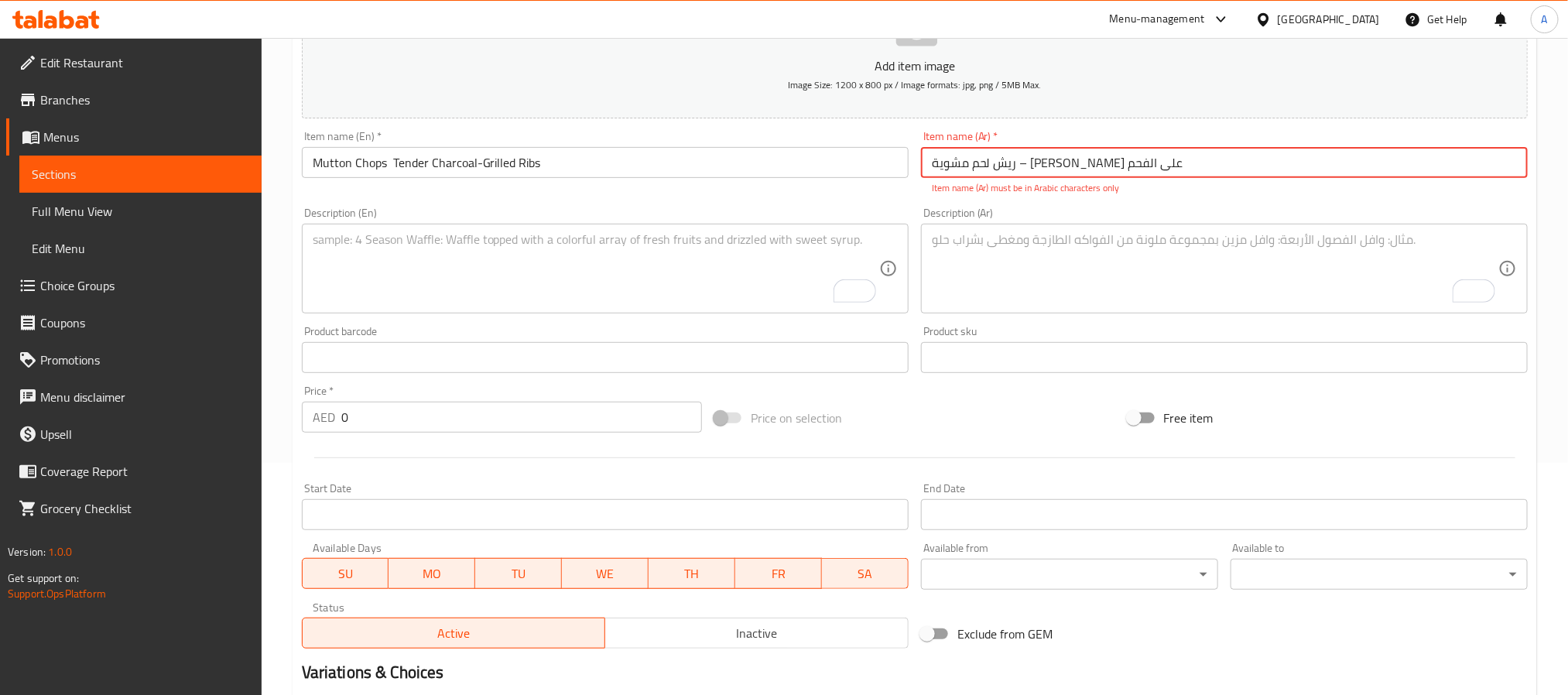
drag, startPoint x: 1059, startPoint y: 165, endPoint x: 1069, endPoint y: 165, distance: 10.0
click at [1069, 165] on input "ريش لحم مشوية – مَتون تشوبس على الفحم" at bounding box center [1225, 162] width 607 height 31
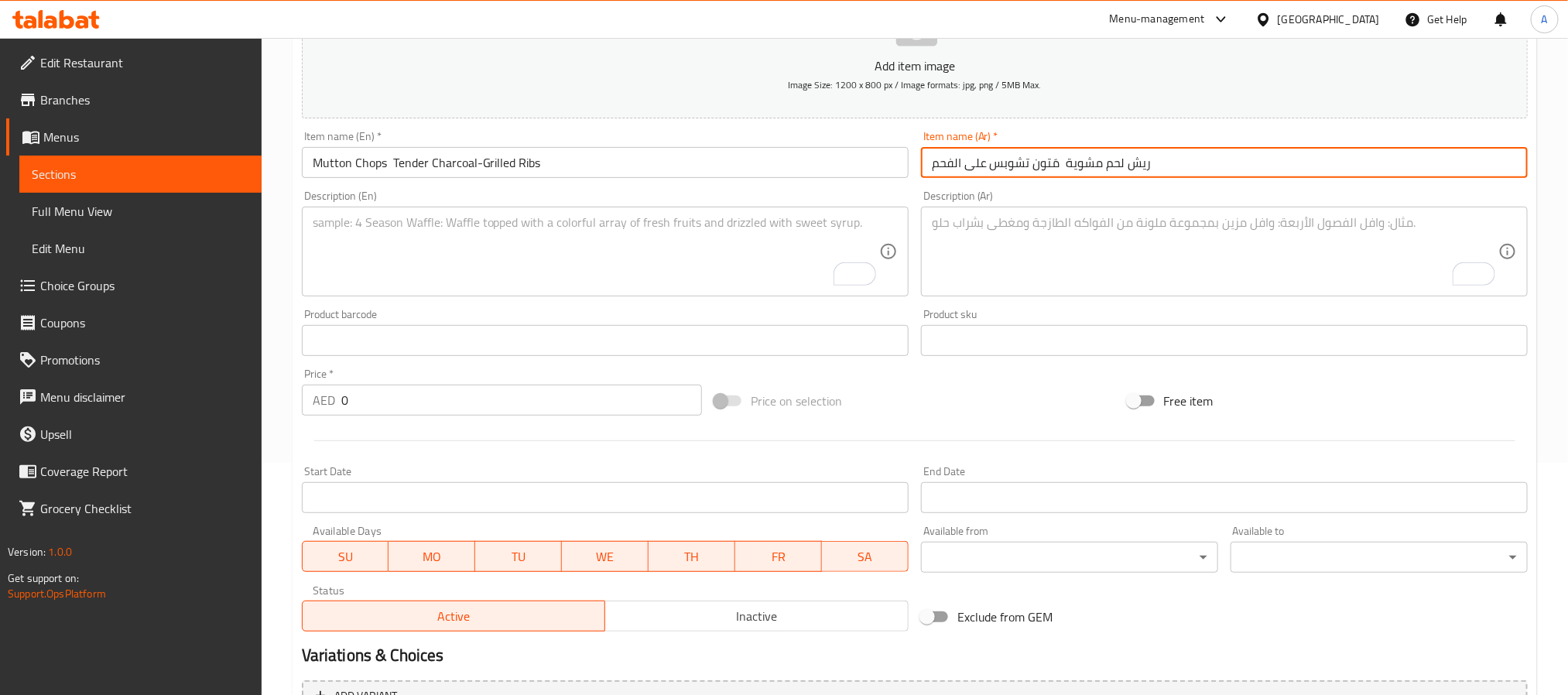
type input "ريش لحم مشوية مَتون تشوبس على الفحم"
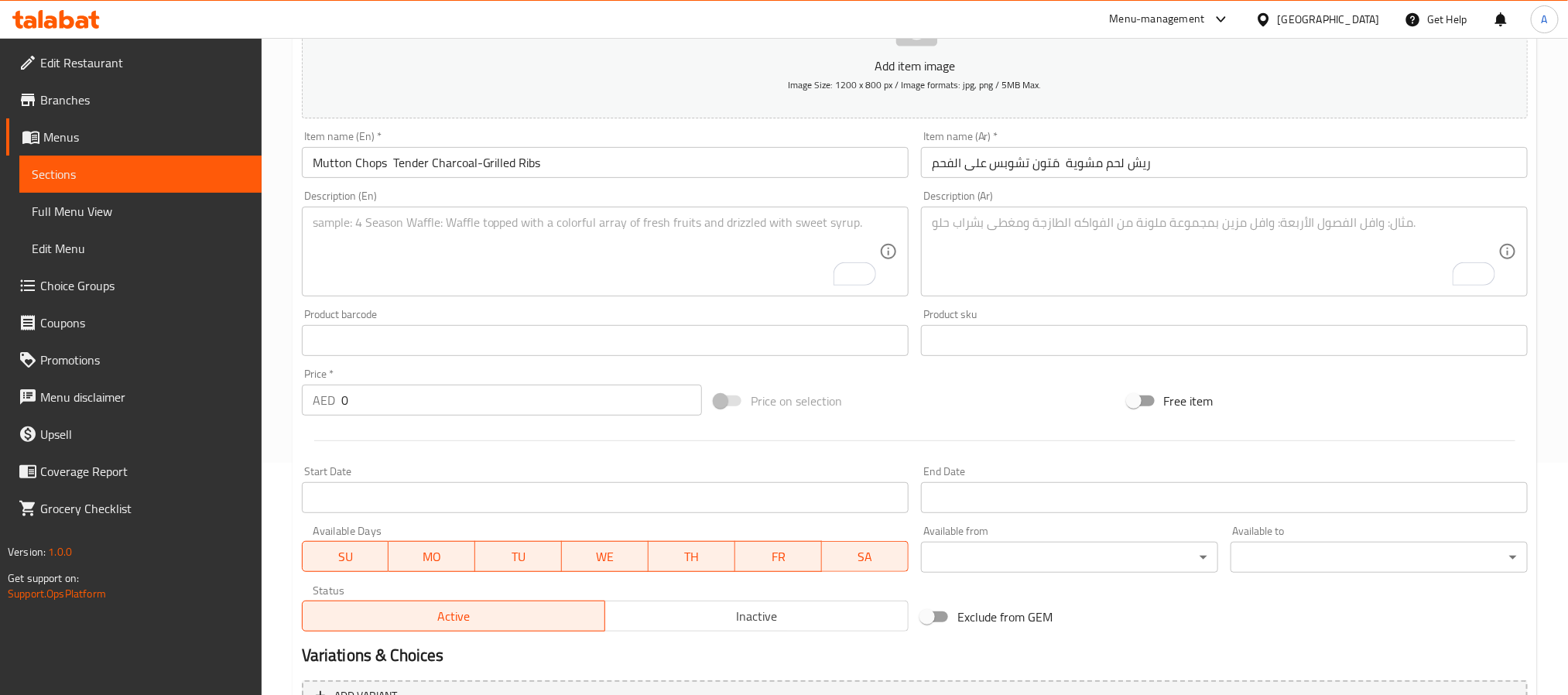
click at [469, 202] on div "Description (En) Description (En)" at bounding box center [605, 243] width 607 height 106
click at [469, 237] on textarea "To enrich screen reader interactions, please activate Accessibility in Grammarl…" at bounding box center [595, 252] width 567 height 74
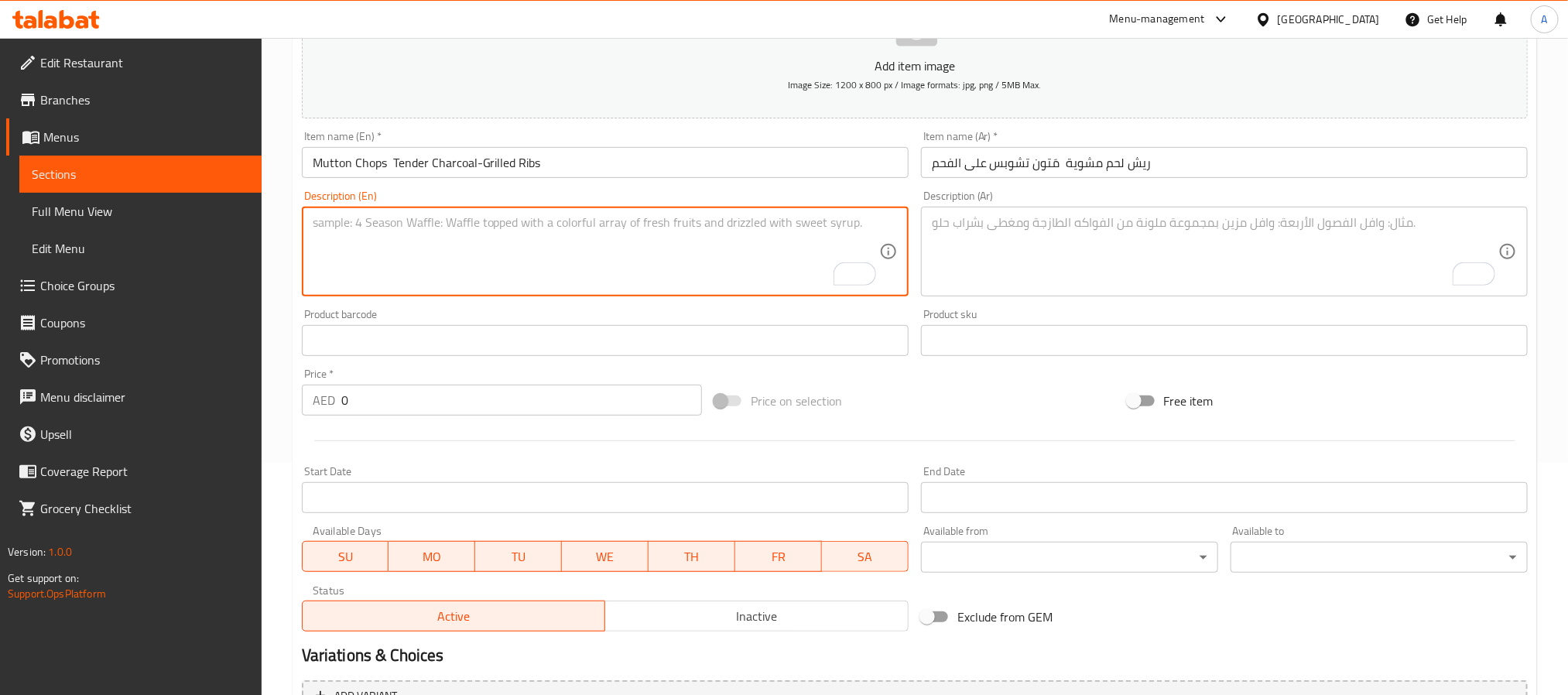
paste textarea "Our mutton chops are marinated overnight with yogurt, lemon, hand-blended desi …"
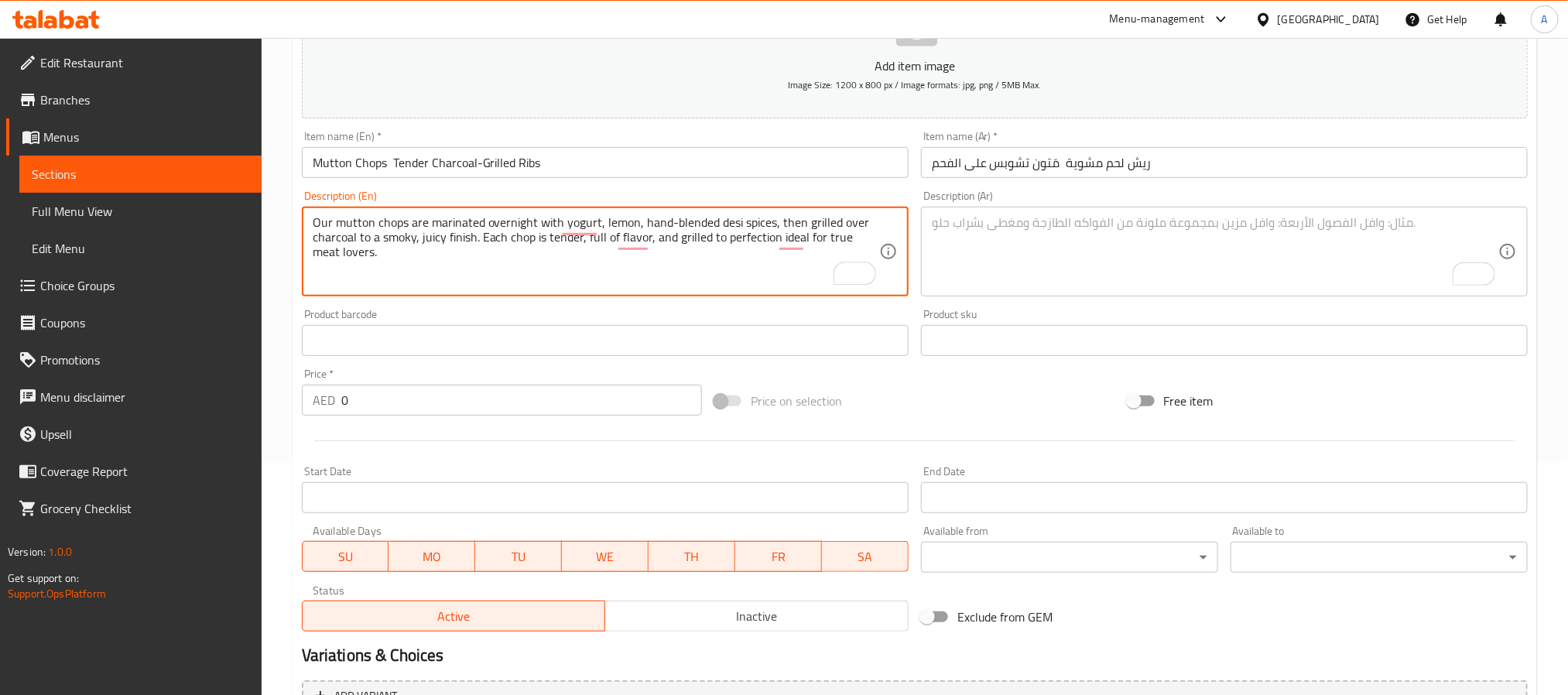
type textarea "Our mutton chops are marinated overnight with yogurt, lemon, hand-blended desi …"
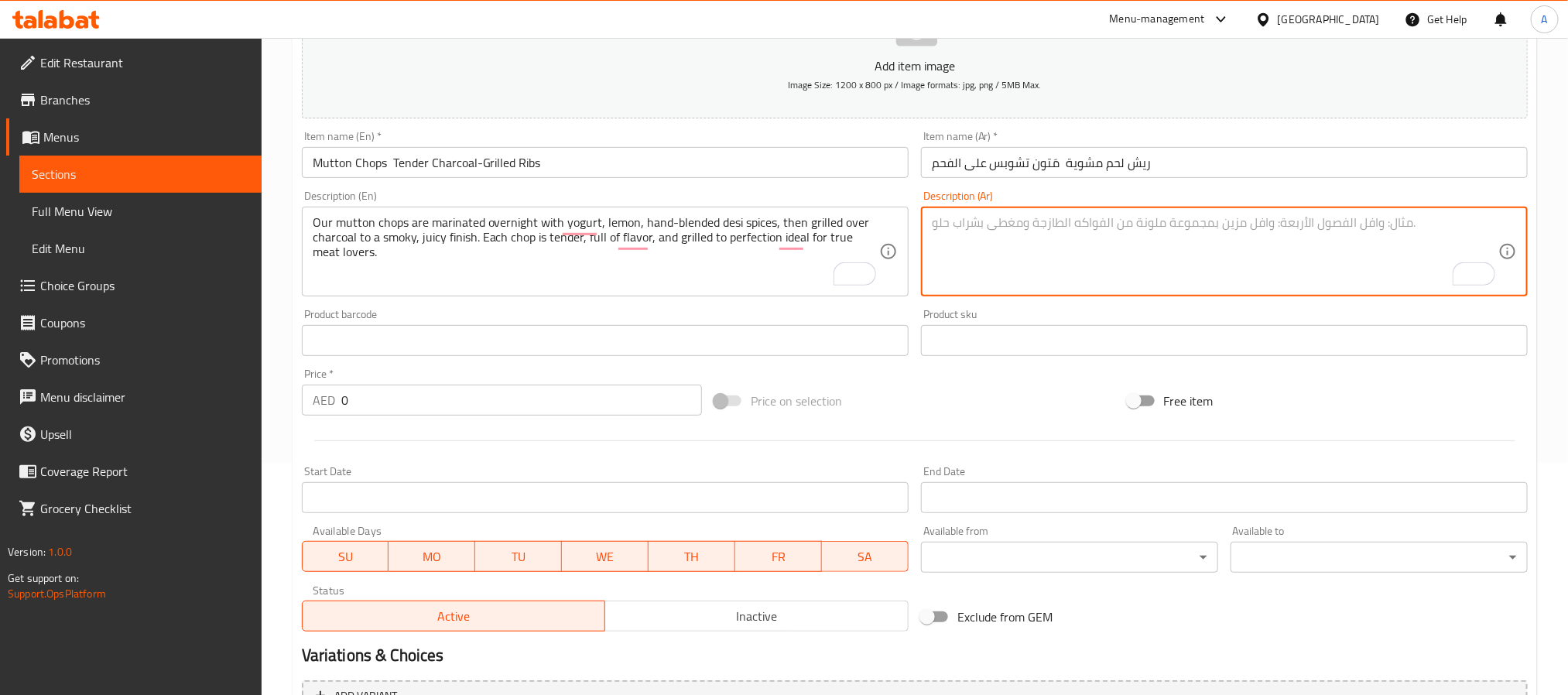
click at [1306, 244] on textarea "To enrich screen reader interactions, please activate Accessibility in Grammarl…" at bounding box center [1214, 252] width 567 height 74
paste textarea "ريش لحم غنم مُتبّلة باللبن والليمون والتوابل الديسية، تُشوى على الفحم حتى تُصبح…"
type textarea "ريش لحم غنم مُتبّلة باللبن والليمون والتوابل الديسية، تُشوى على الفحم حتى تُصبح…"
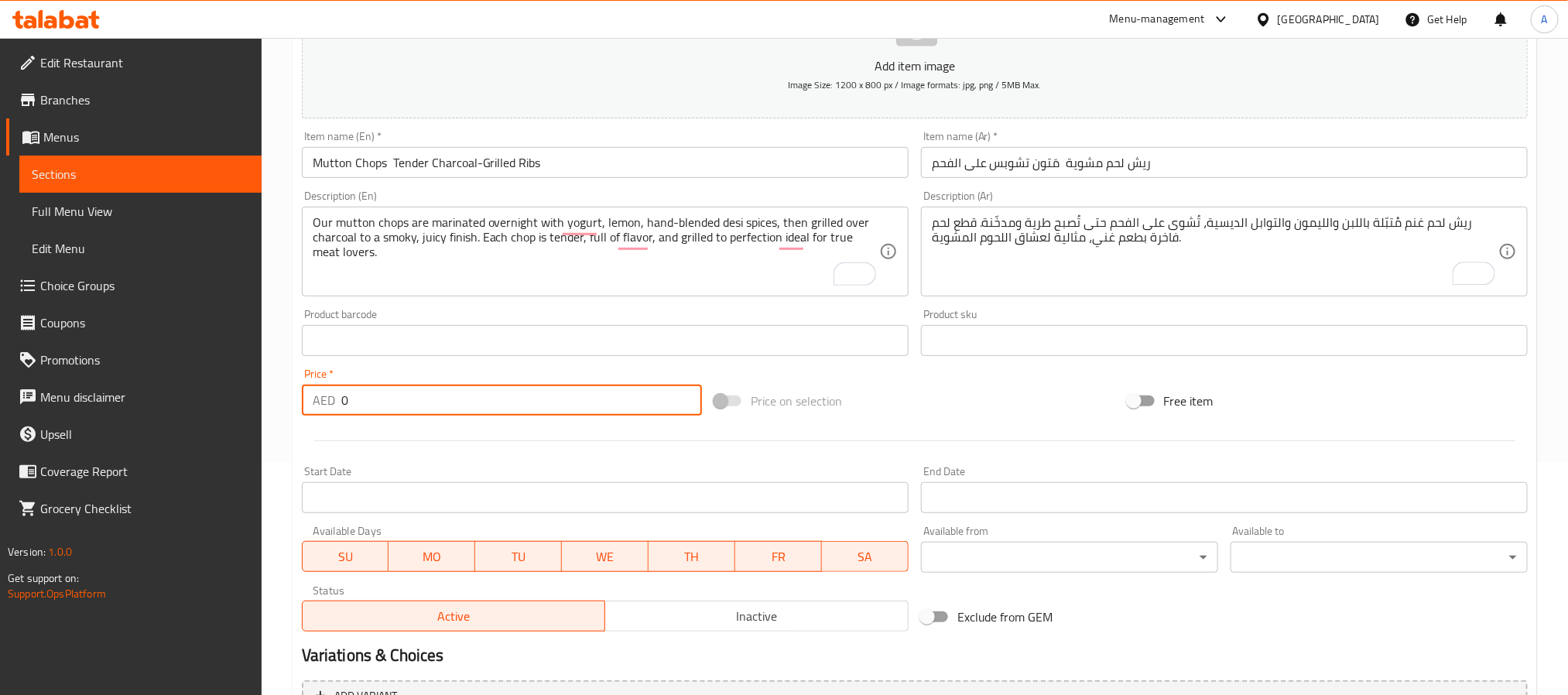
drag, startPoint x: 371, startPoint y: 410, endPoint x: 334, endPoint y: 424, distance: 39.6
click at [334, 424] on div "Add item image Image Size: 1200 x 800 px / Image formats: jpg, png / 5MB Max. I…" at bounding box center [915, 303] width 1239 height 667
paste input "48"
type input "48"
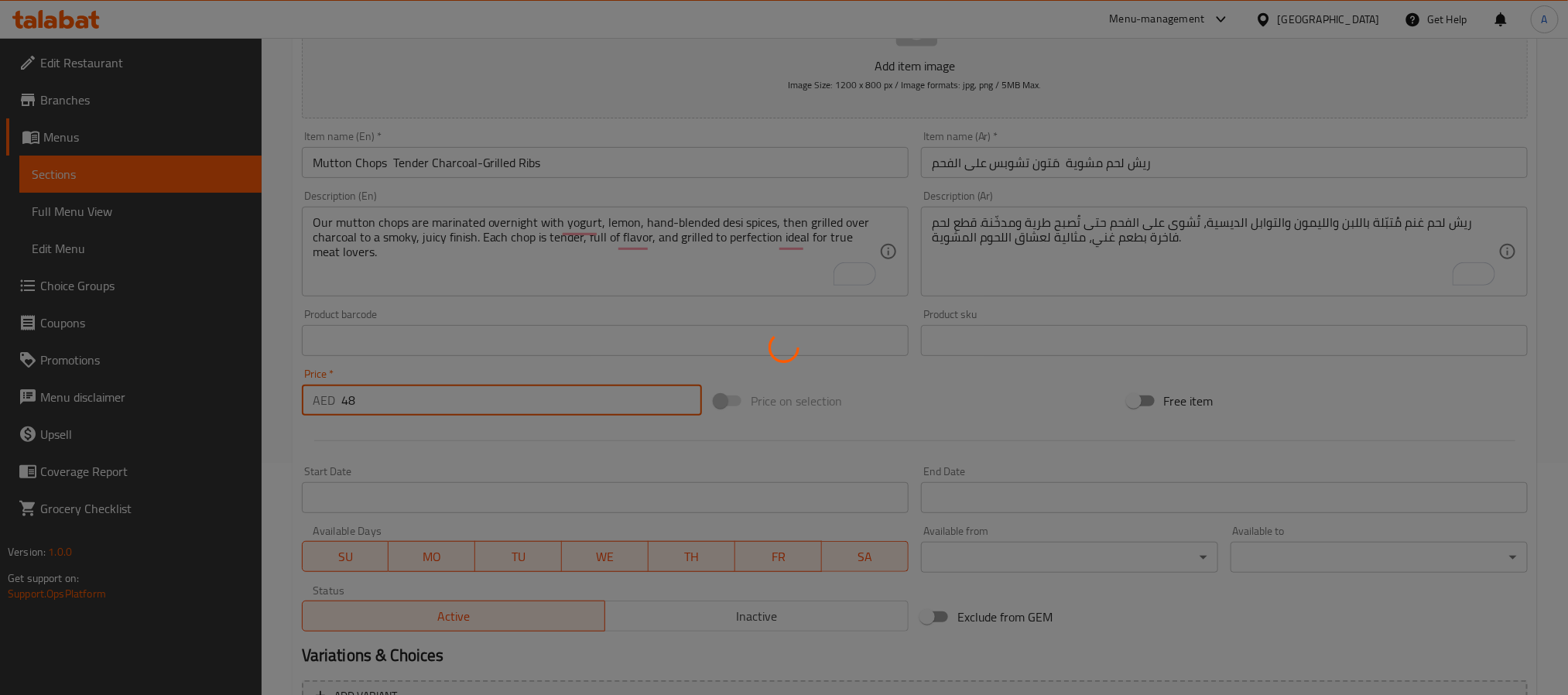
type input "0"
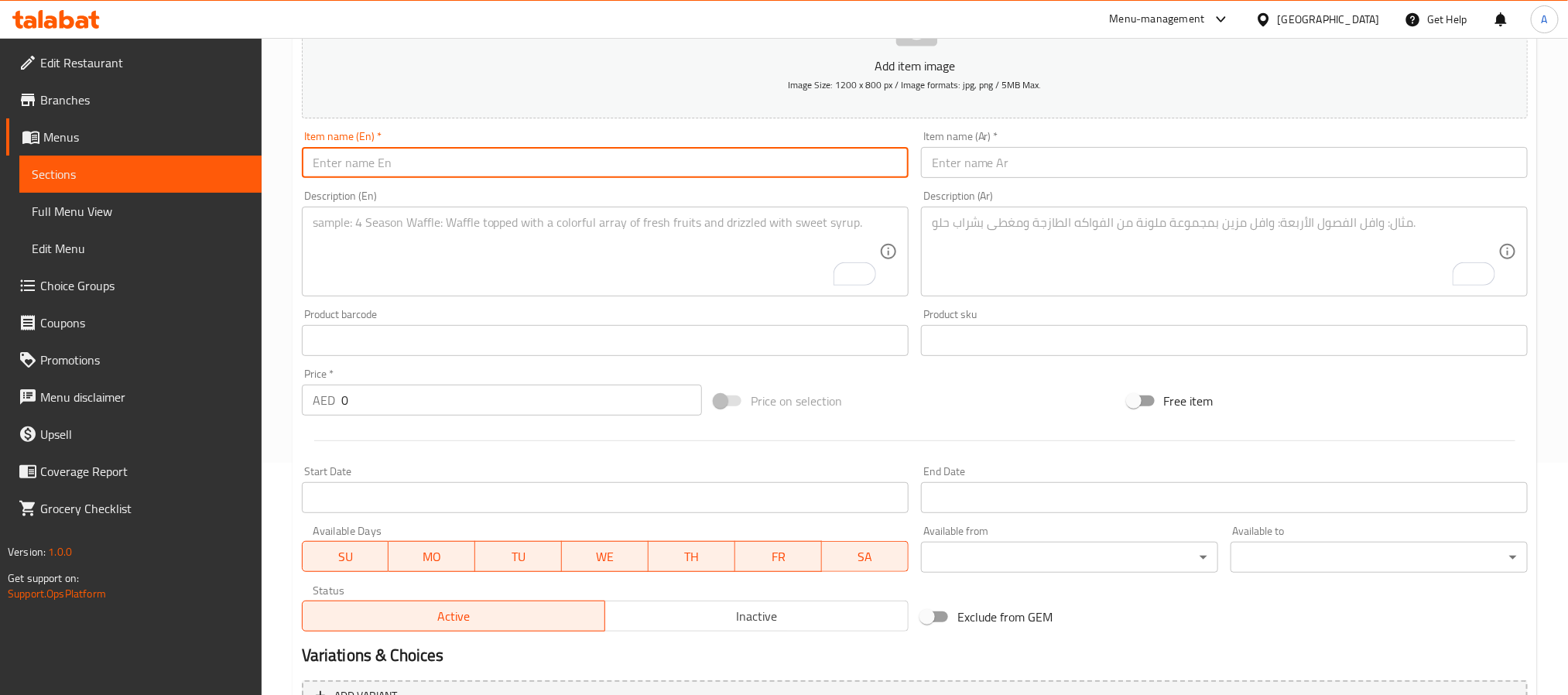
click at [495, 159] on input "text" at bounding box center [605, 162] width 607 height 31
paste input "Full Chicken Charcoal Whole Grilled Chicken"
type input "Full Chicken Charcoal Whole Grilled Chicken"
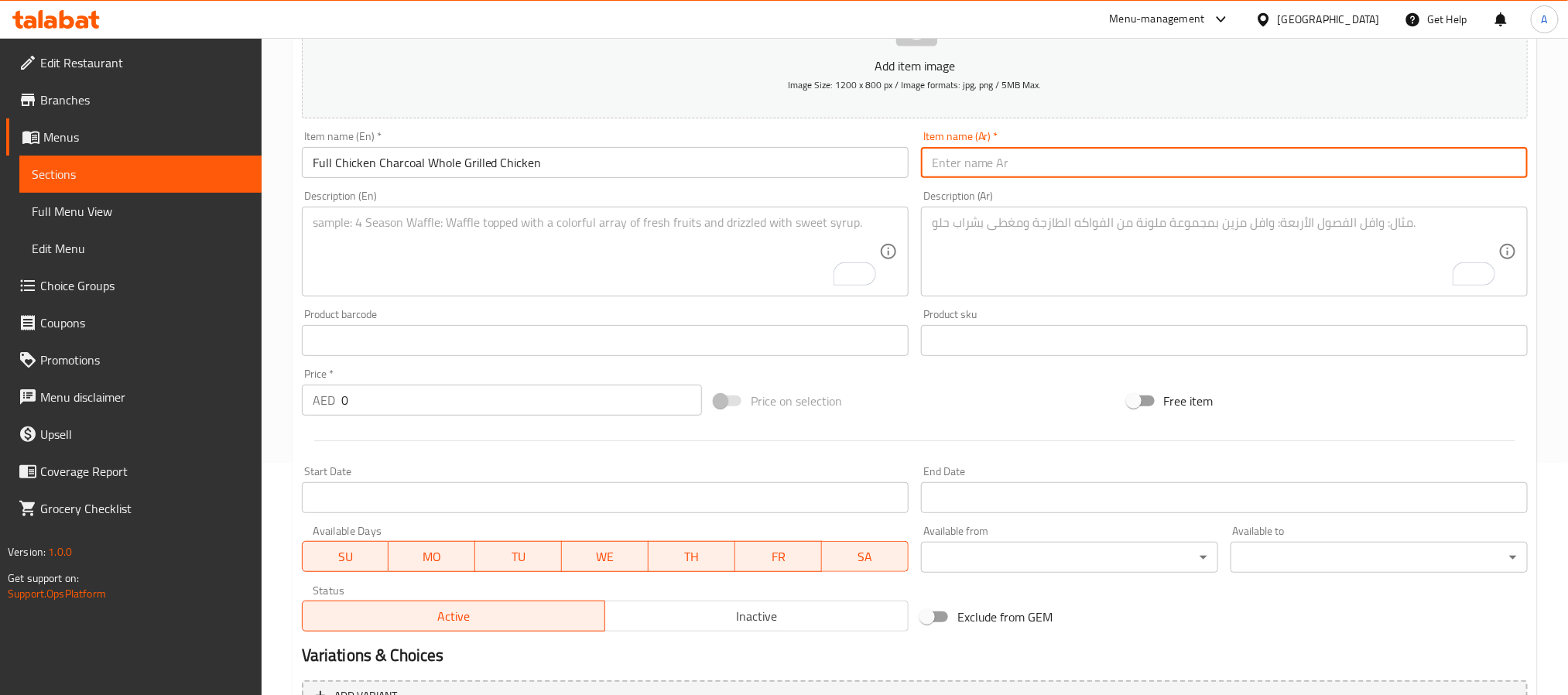
click at [1225, 176] on input "text" at bounding box center [1225, 162] width 607 height 31
paste input "دجاج مشوي كامل – على الفحم"
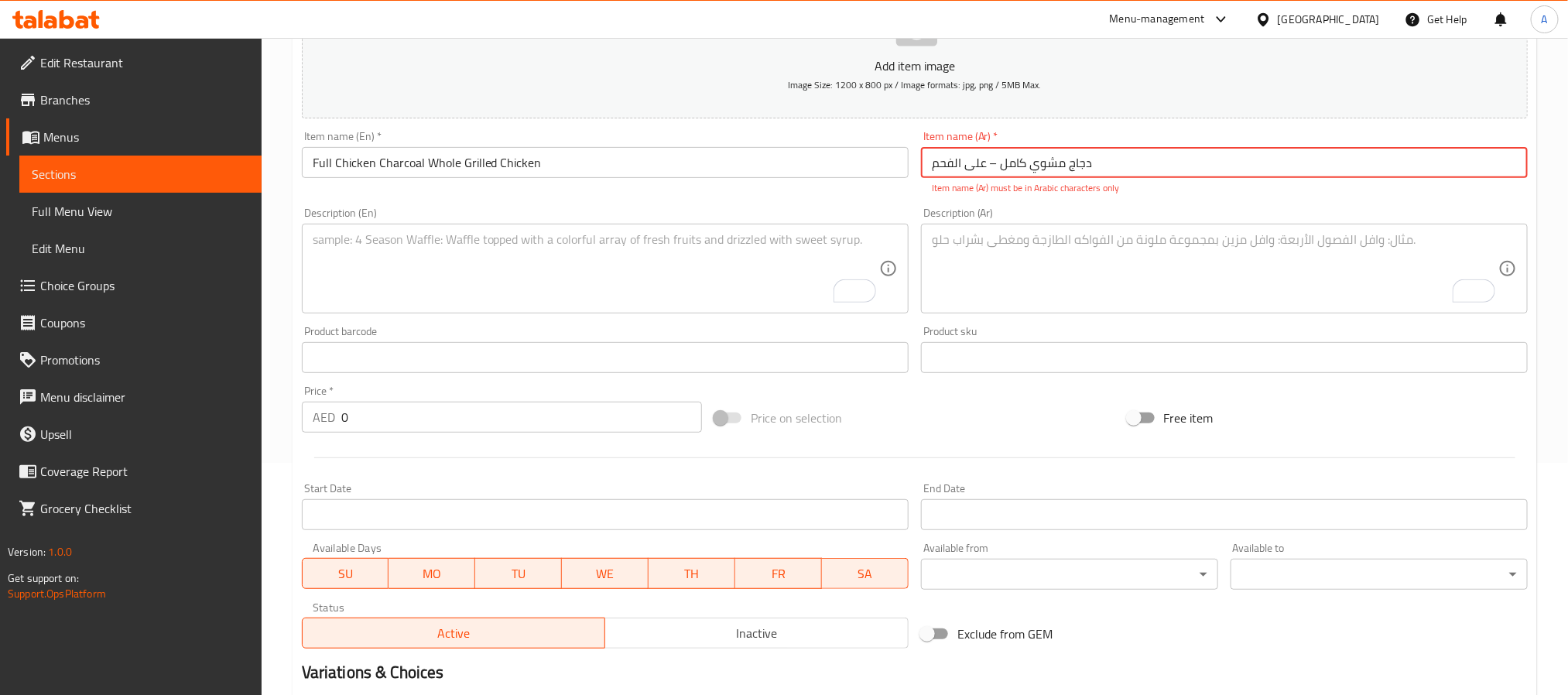
drag, startPoint x: 997, startPoint y: 173, endPoint x: 987, endPoint y: 176, distance: 10.4
click at [987, 176] on input "دجاج مشوي كامل – على الفحم" at bounding box center [1225, 162] width 607 height 31
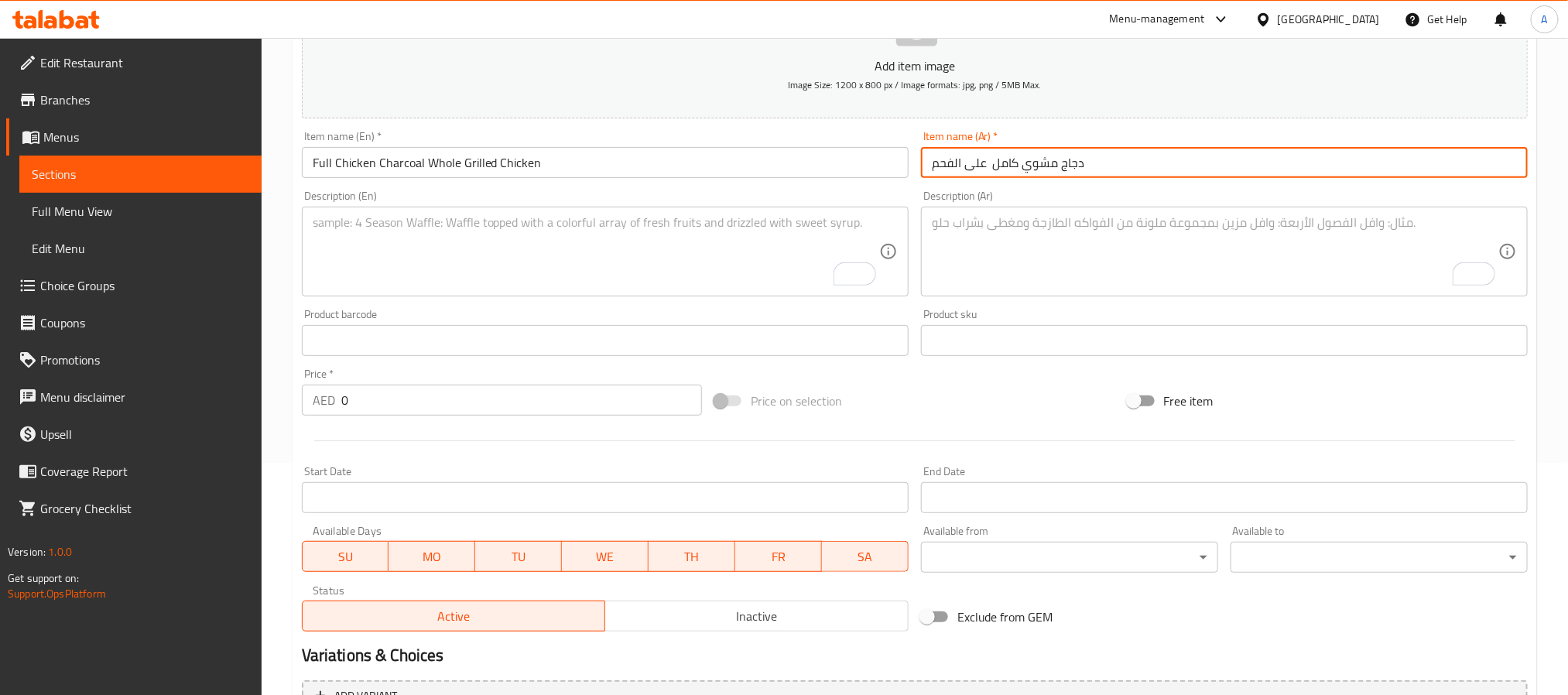
type input "دجاج مشوي كامل على الفحم"
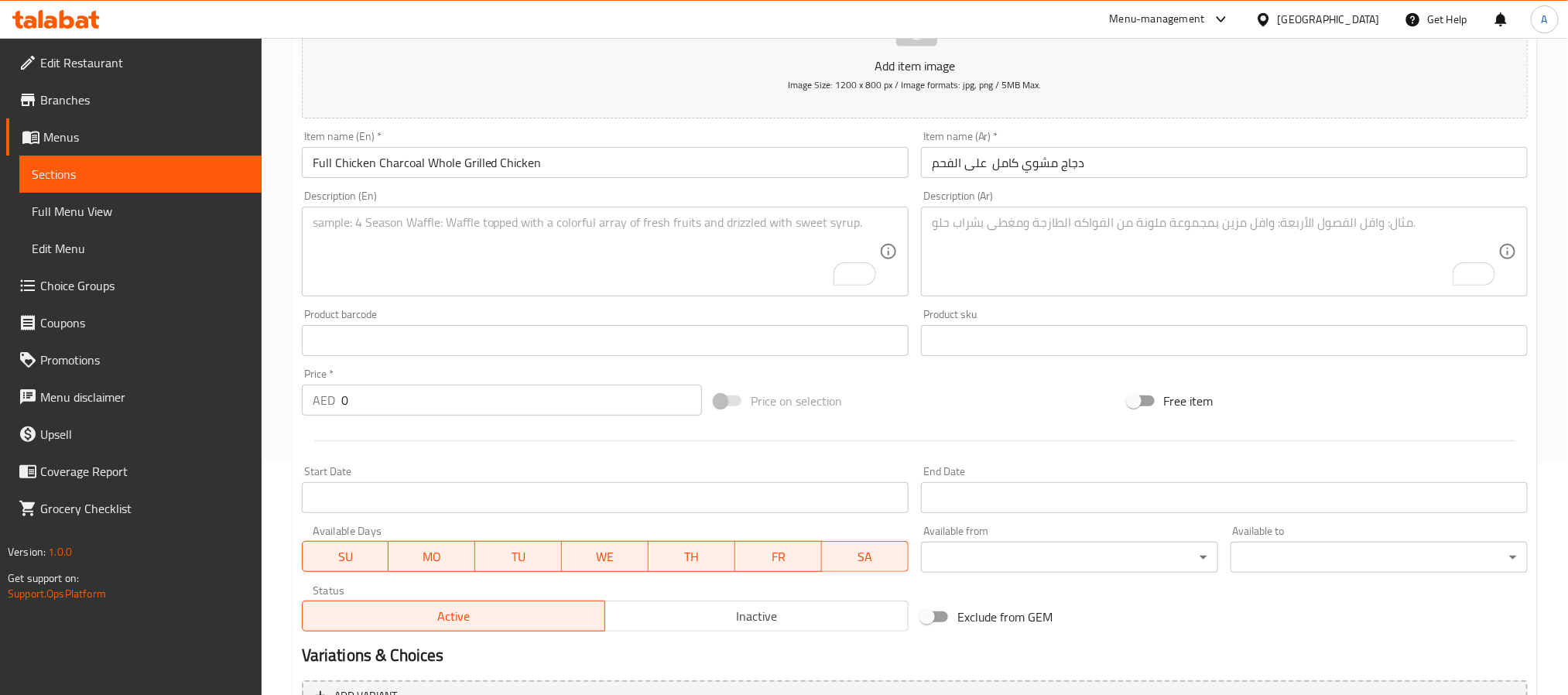
click at [511, 249] on textarea "To enrich screen reader interactions, please activate Accessibility in Grammarl…" at bounding box center [595, 252] width 567 height 74
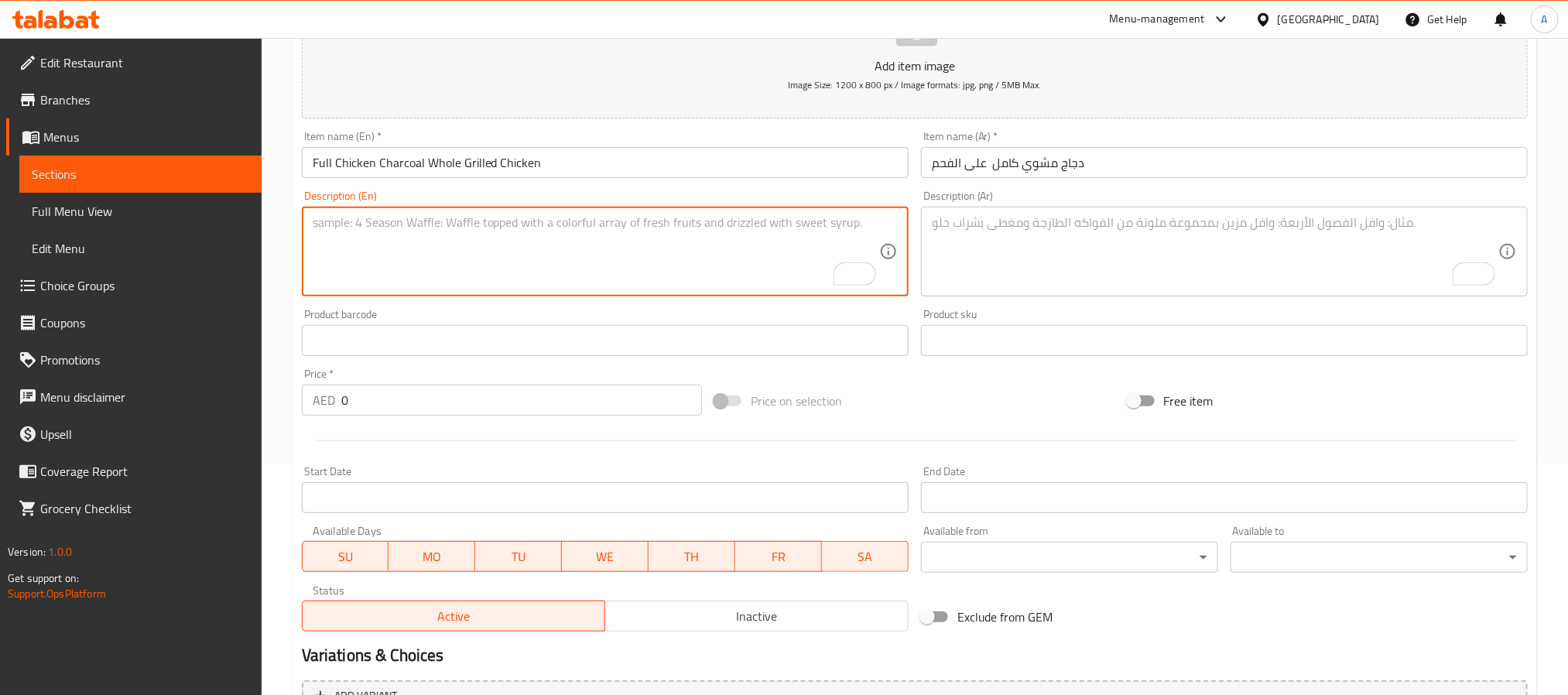
paste textarea "Our Full Chicken Charcoal is marinated in a special house-blend of yogurt, lemo…"
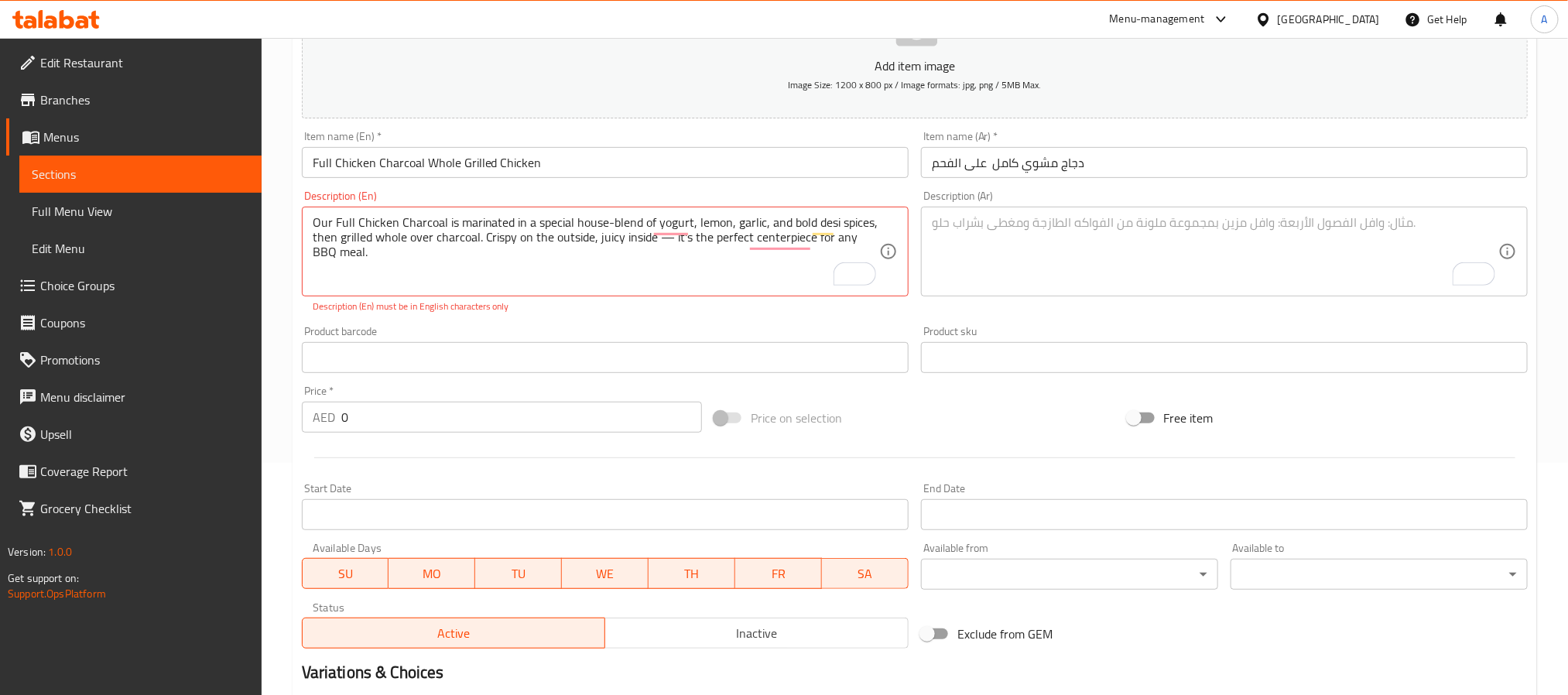
click at [492, 246] on textarea "Our Full Chicken Charcoal is marinated in a special house-blend of yogurt, lemo…" at bounding box center [595, 252] width 567 height 74
paste textarea "full chicken charcoal is marinated in a special house-blend of yogurt, lemon, g…"
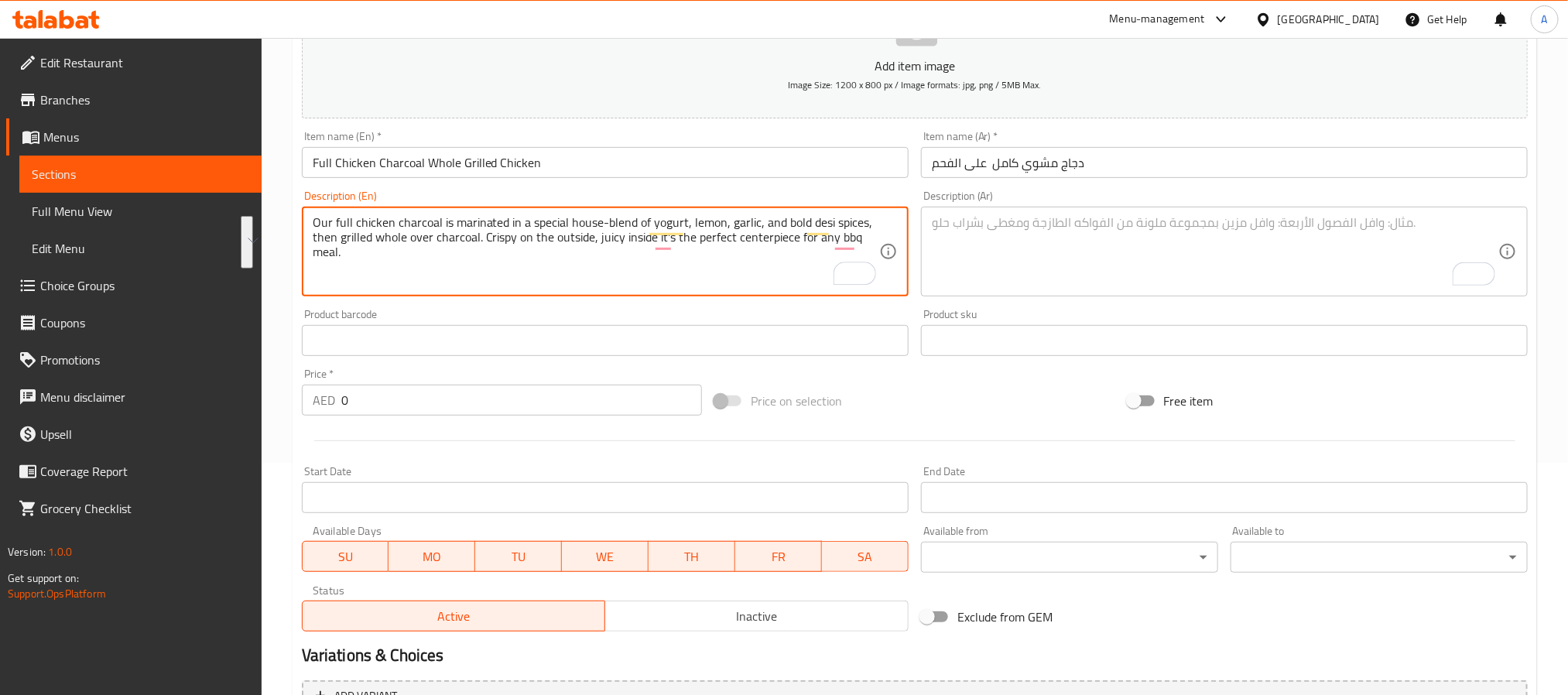
type textarea "Our full chicken charcoal is marinated in a special house-blend of yogurt, lemo…"
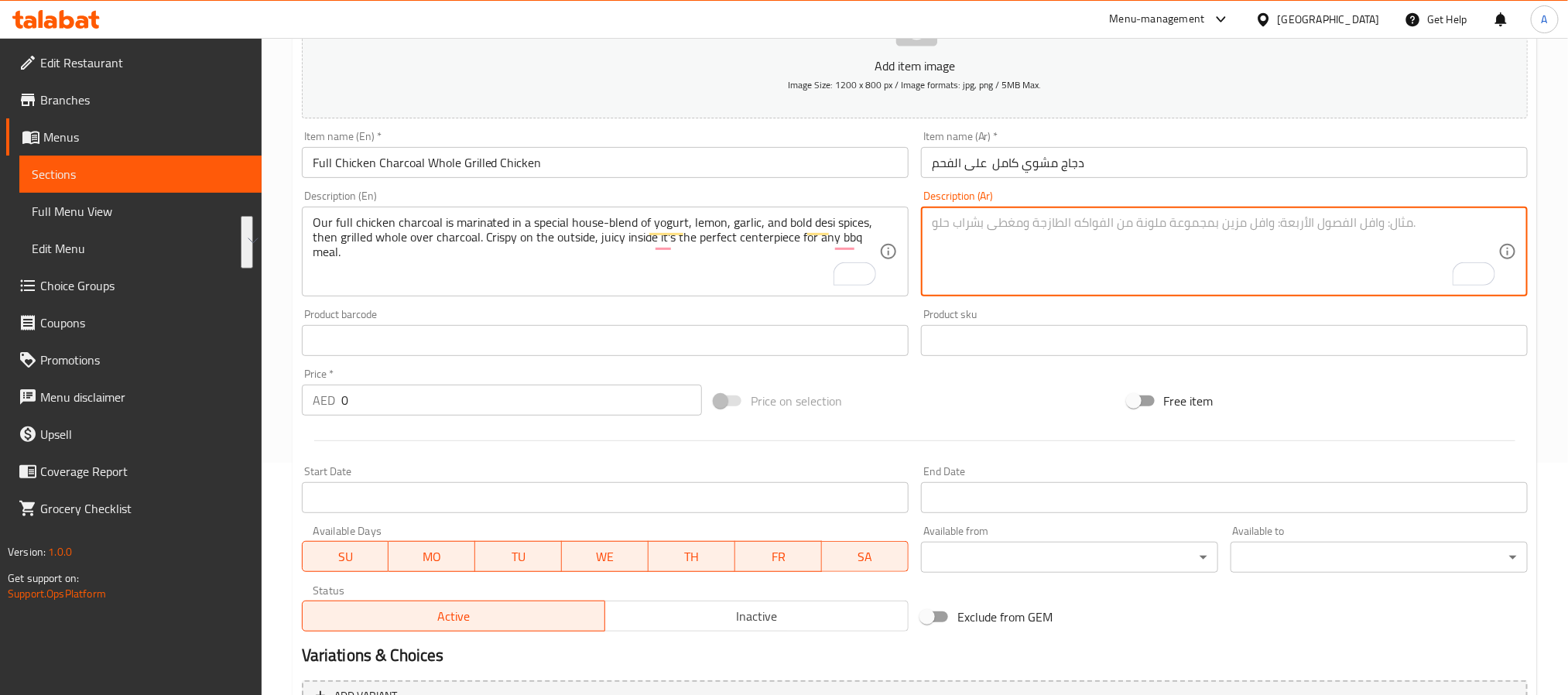
click at [1175, 265] on textarea "To enrich screen reader interactions, please activate Accessibility in Grammarl…" at bounding box center [1214, 252] width 567 height 74
paste textarea "دجاج كامل متبّل بخليط خاص من الزبادي والليمون والثوم والتوابل الديسية، ويُشوى ب…"
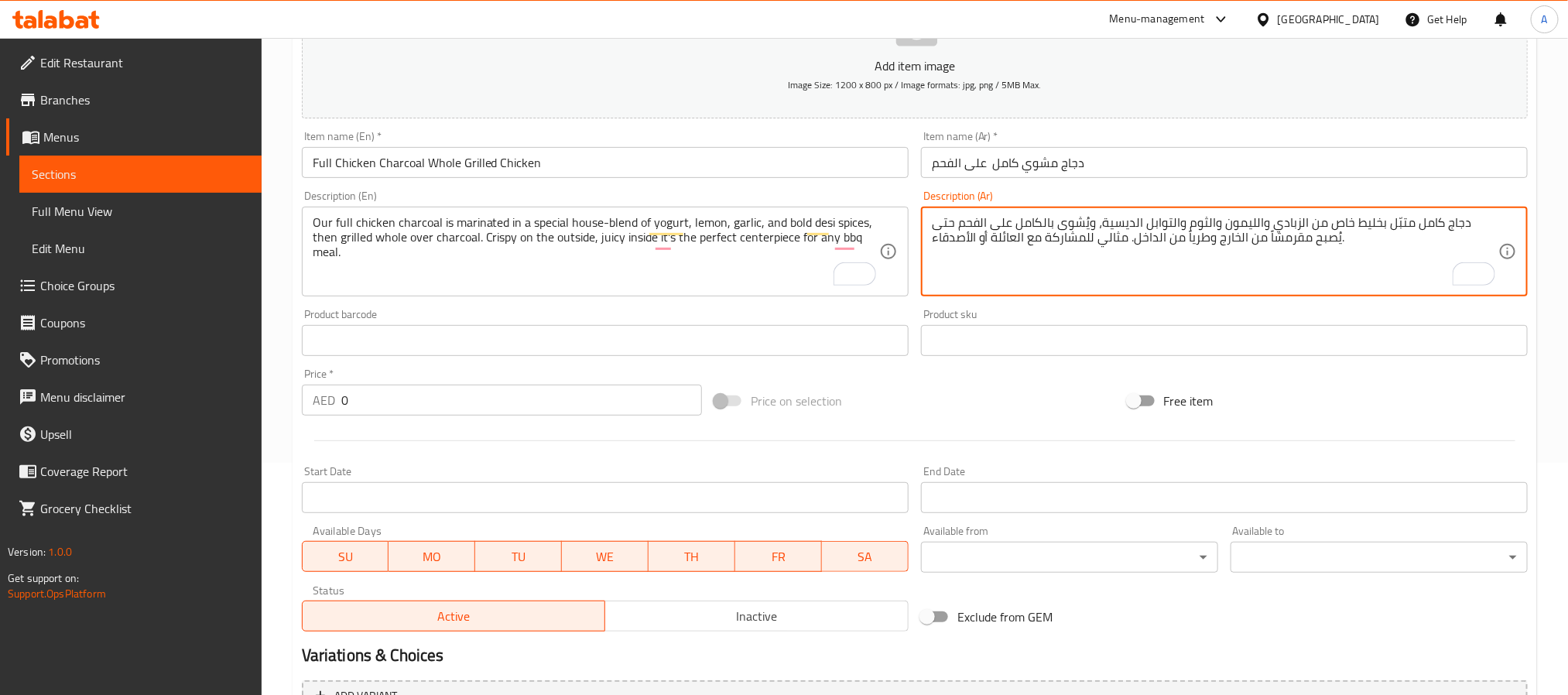
type textarea "دجاج كامل متبّل بخليط خاص من الزبادي والليمون والثوم والتوابل الديسية، ويُشوى ب…"
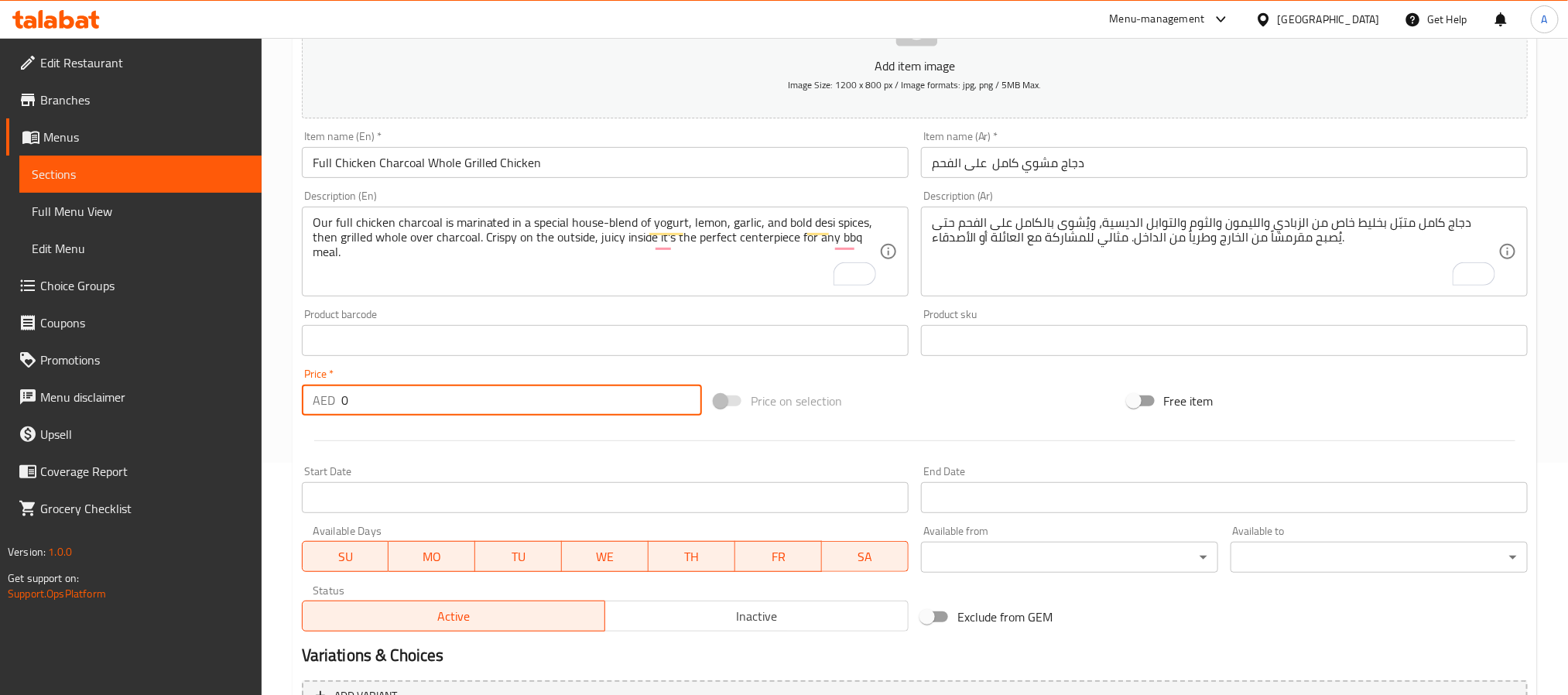
drag, startPoint x: 367, startPoint y: 400, endPoint x: 333, endPoint y: 402, distance: 34.1
click at [333, 402] on div "AED 0 Price *" at bounding box center [501, 399] width 400 height 31
paste input "93"
type input "93"
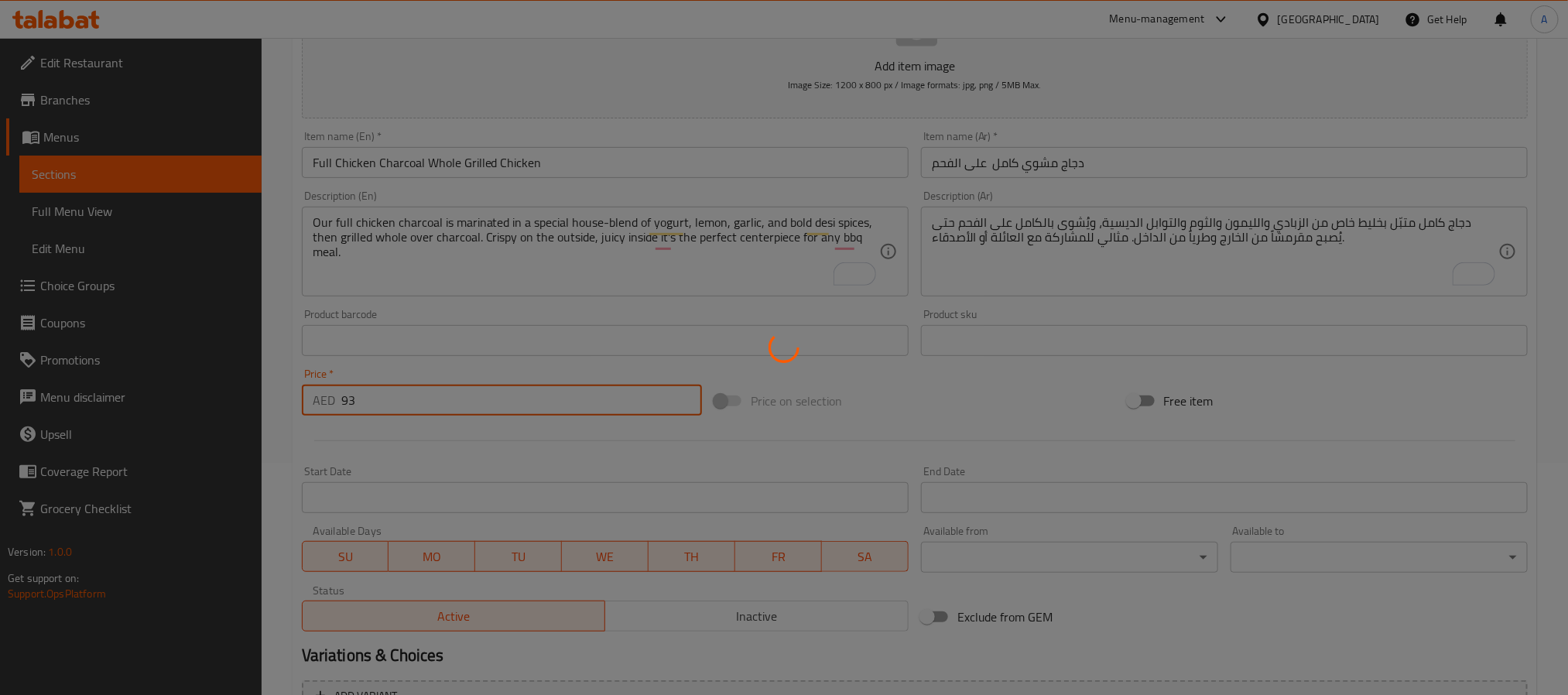
type input "0"
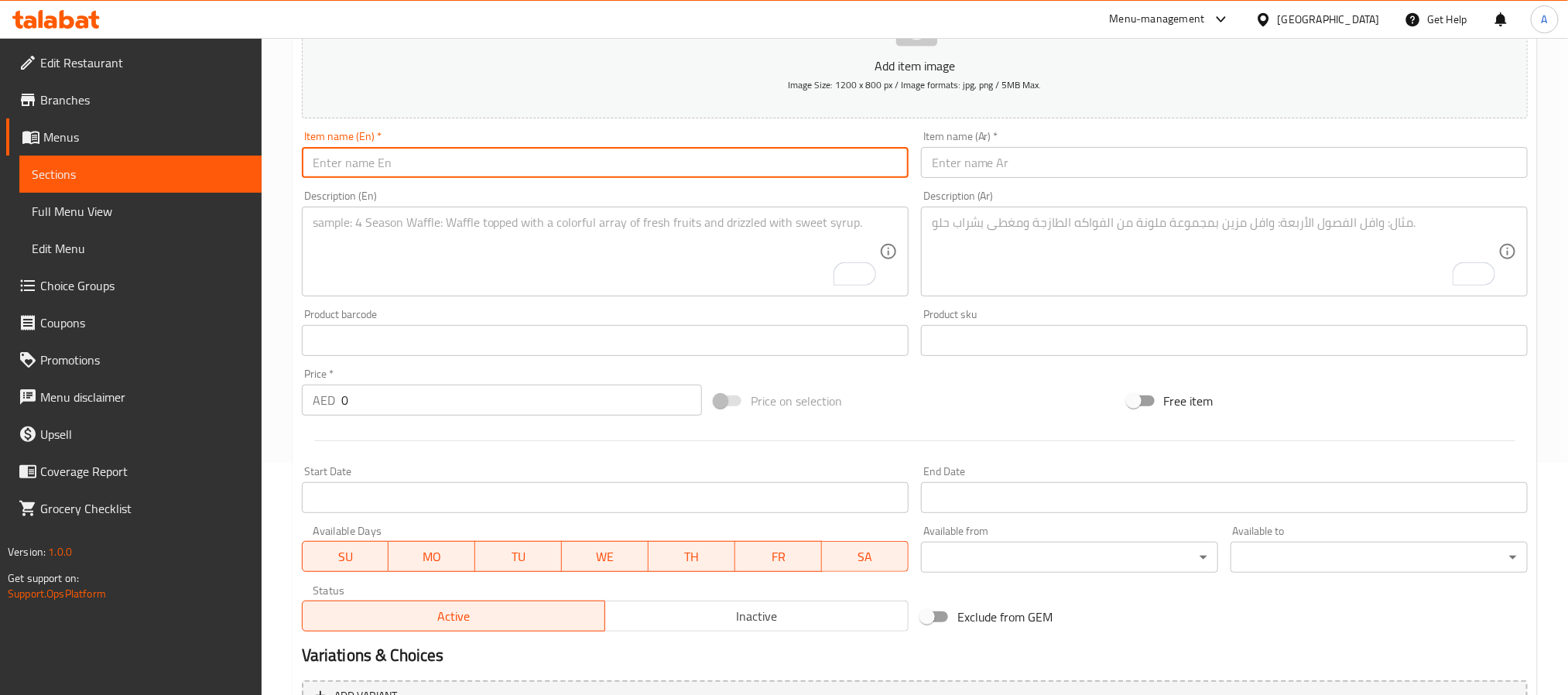
click at [495, 162] on input "text" at bounding box center [605, 162] width 607 height 31
paste input "Chicken Bihari Boti – Smoky BBQ Boneless Strips"
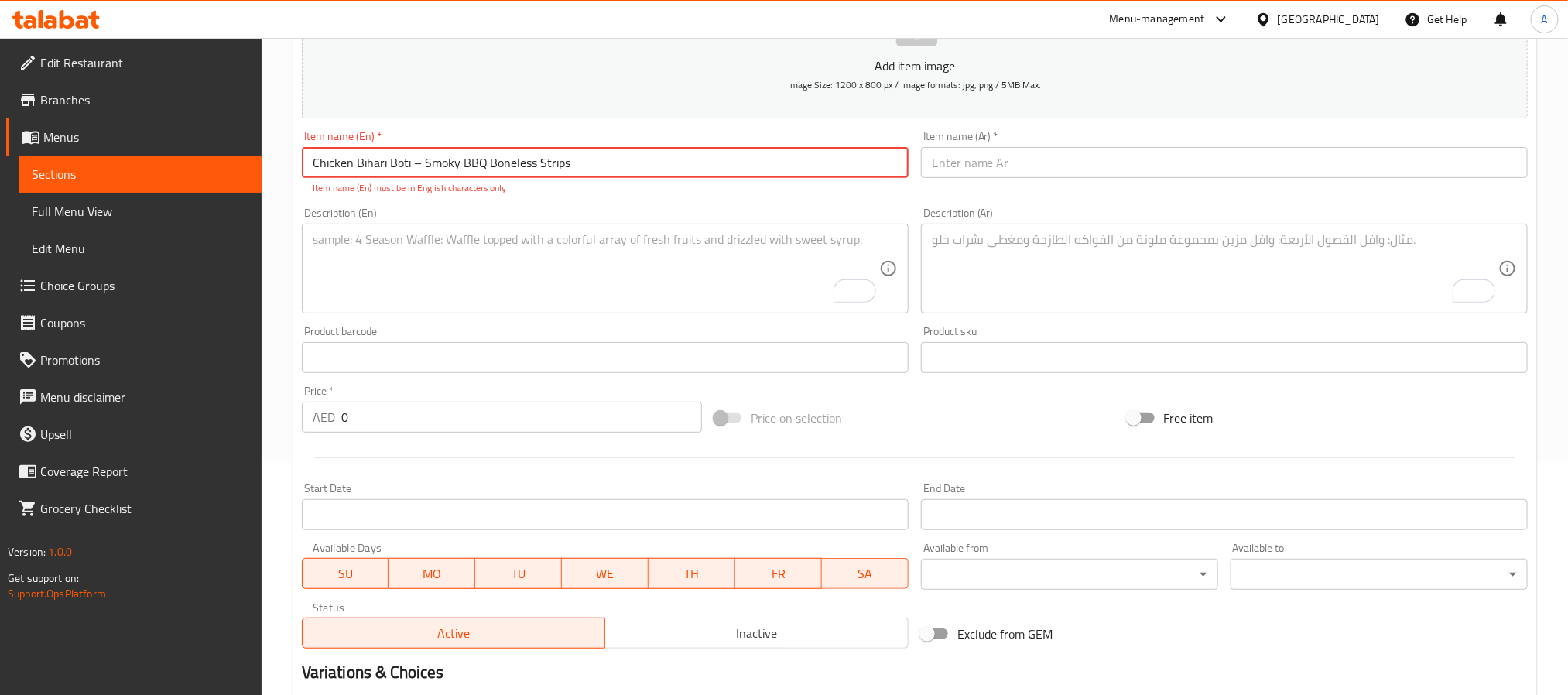
drag, startPoint x: 411, startPoint y: 167, endPoint x: 425, endPoint y: 167, distance: 14.0
click at [425, 167] on input "Chicken Bihari Boti – Smoky BBQ Boneless Strips" at bounding box center [605, 162] width 607 height 31
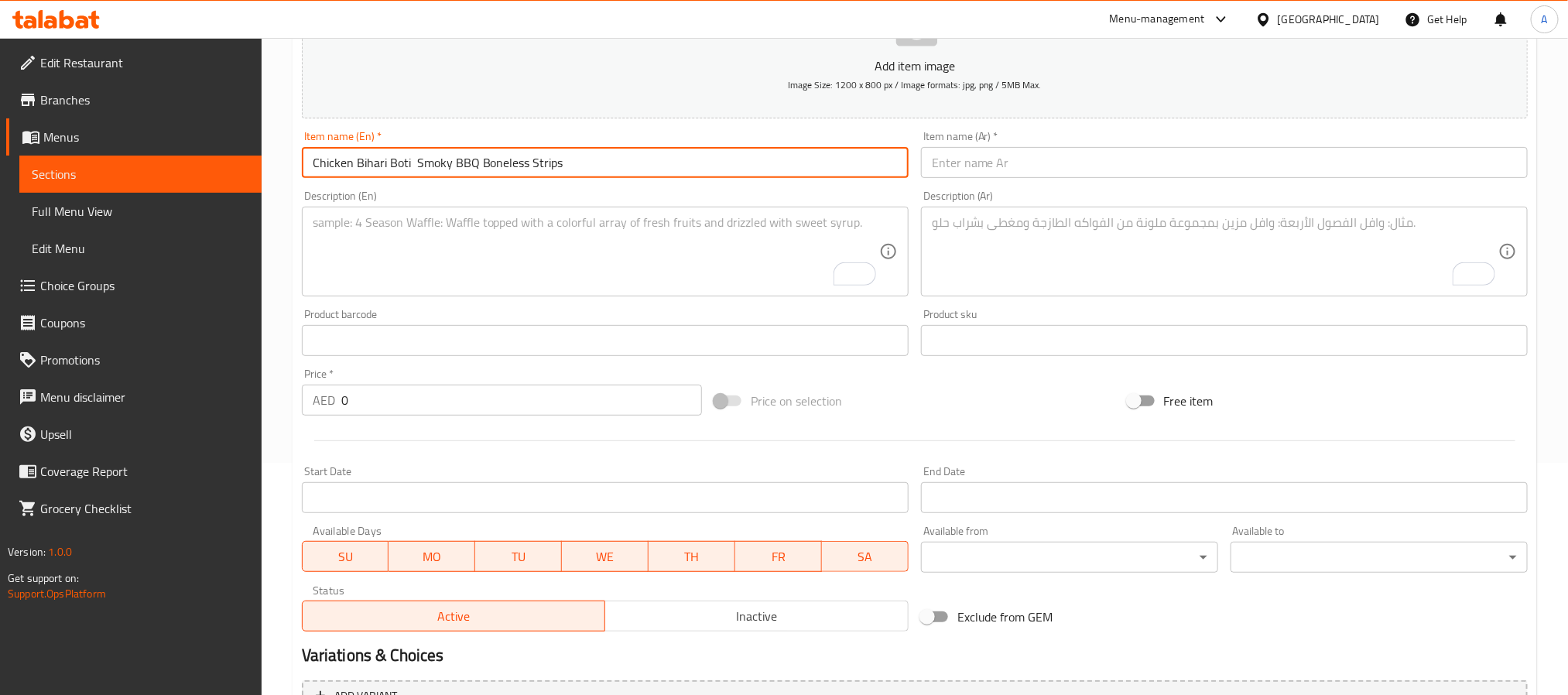
type input "Chicken Bihari Boti Smoky BBQ Boneless Strips"
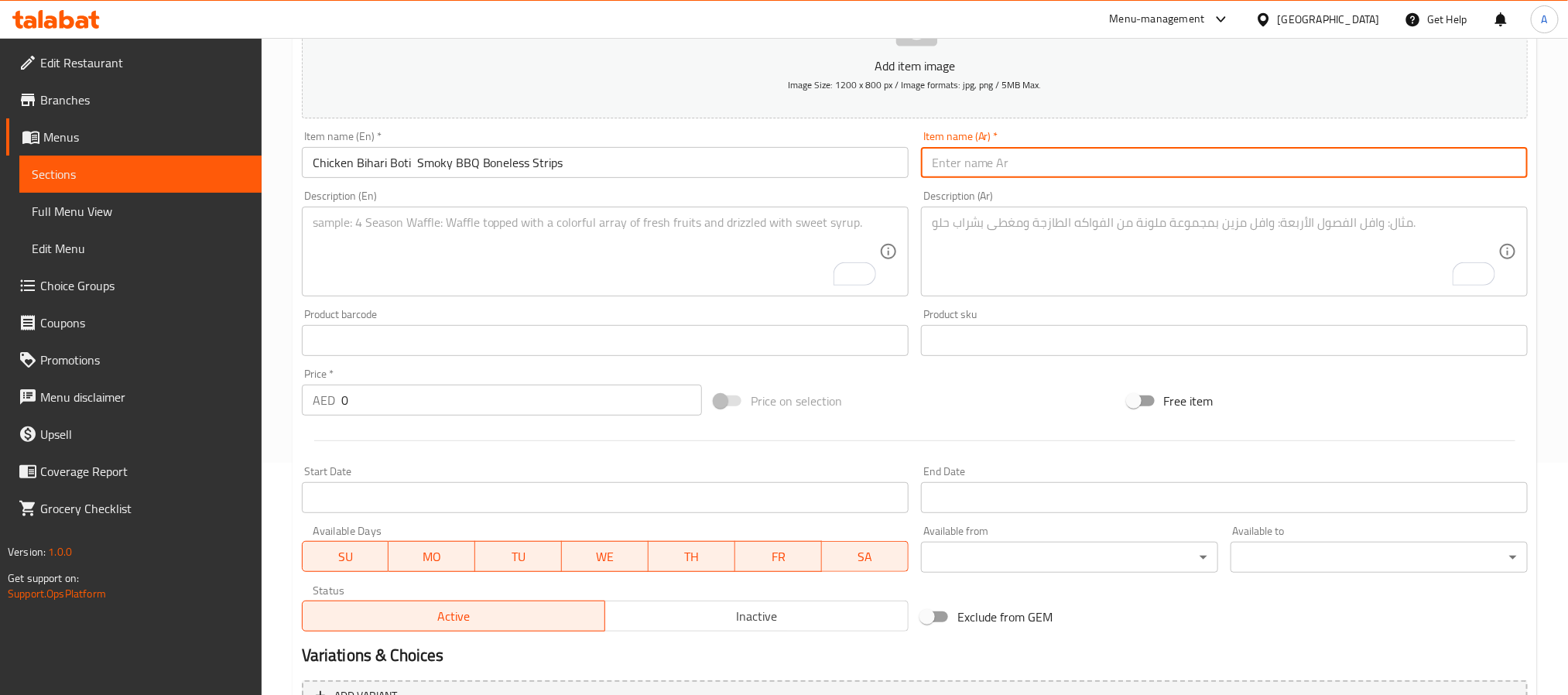
click at [997, 152] on input "text" at bounding box center [1225, 162] width 607 height 31
paste input "دجاج بيهاري بوتي – مكعبات دجاج متبّلة ومشوية"
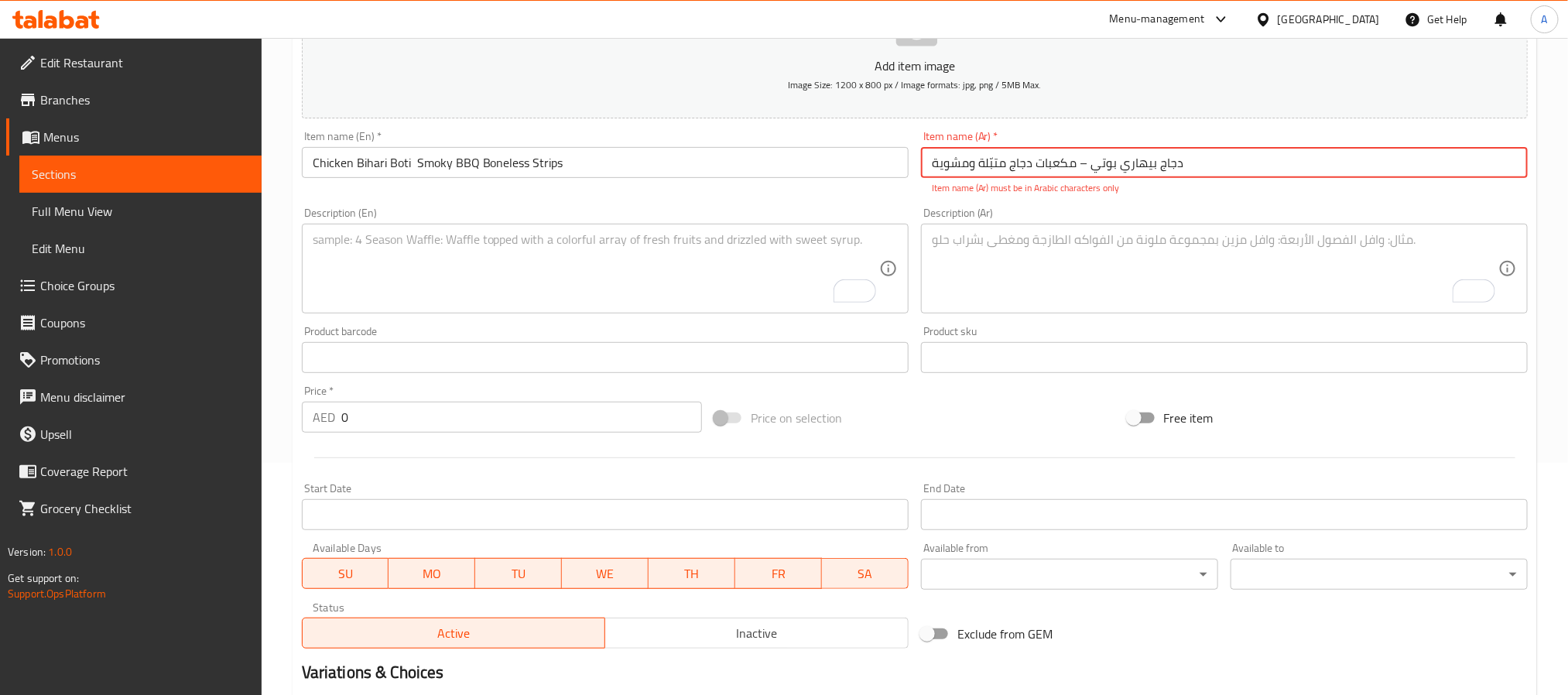
drag, startPoint x: 1073, startPoint y: 165, endPoint x: 1089, endPoint y: 167, distance: 16.1
click at [1089, 167] on input "دجاج بيهاري بوتي – مكعبات دجاج متبّلة ومشوية" at bounding box center [1225, 162] width 607 height 31
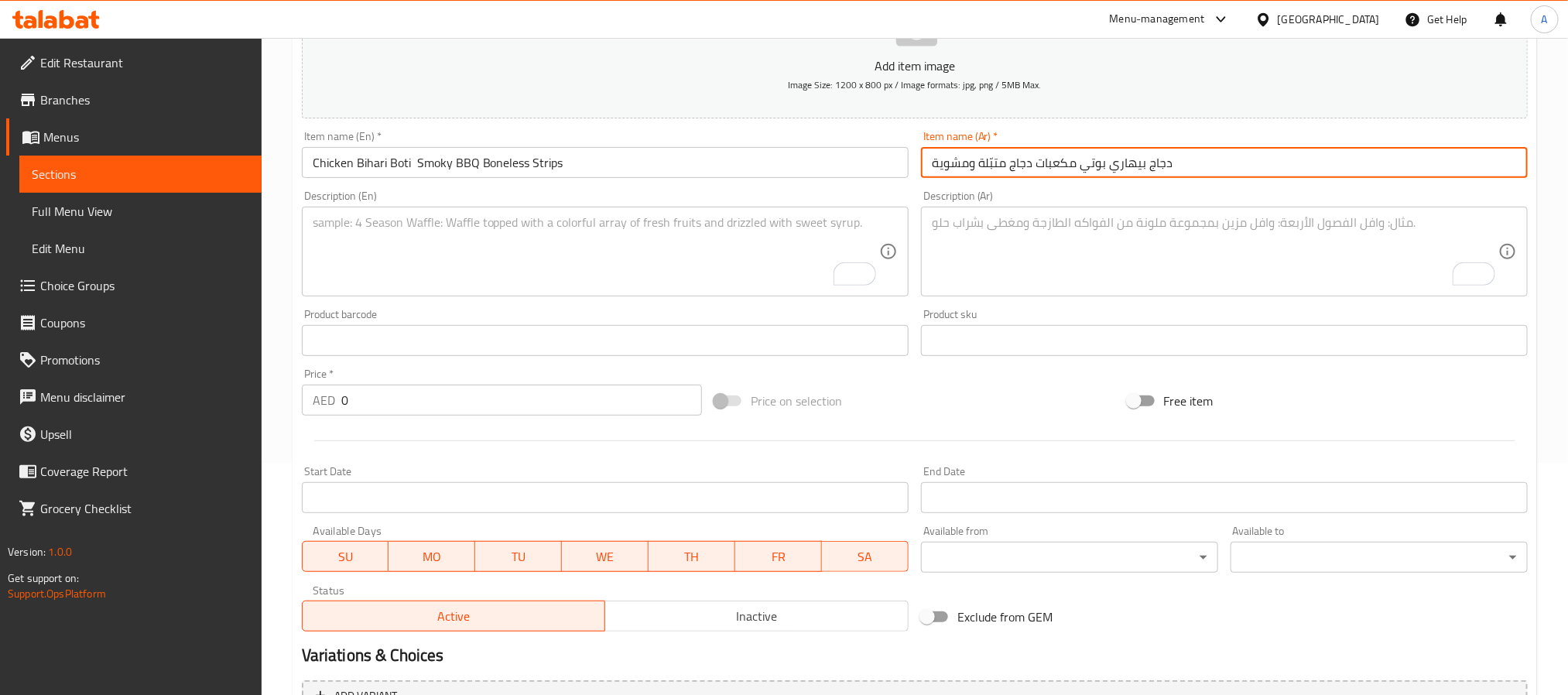
type input "دجاج بيهاري بوتي مكعبات دجاج متبّلة ومشوية"
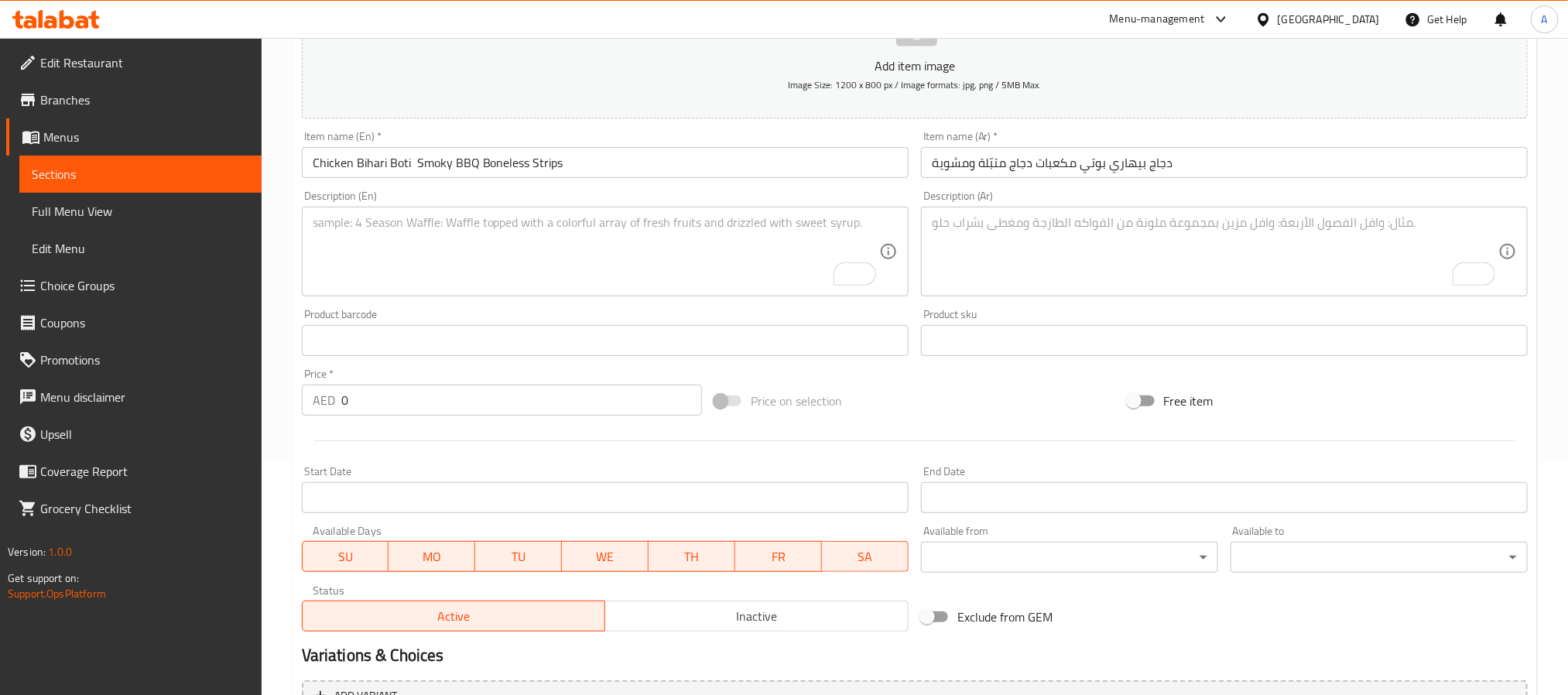
click at [569, 243] on textarea "To enrich screen reader interactions, please activate Accessibility in Grammarl…" at bounding box center [595, 252] width 567 height 74
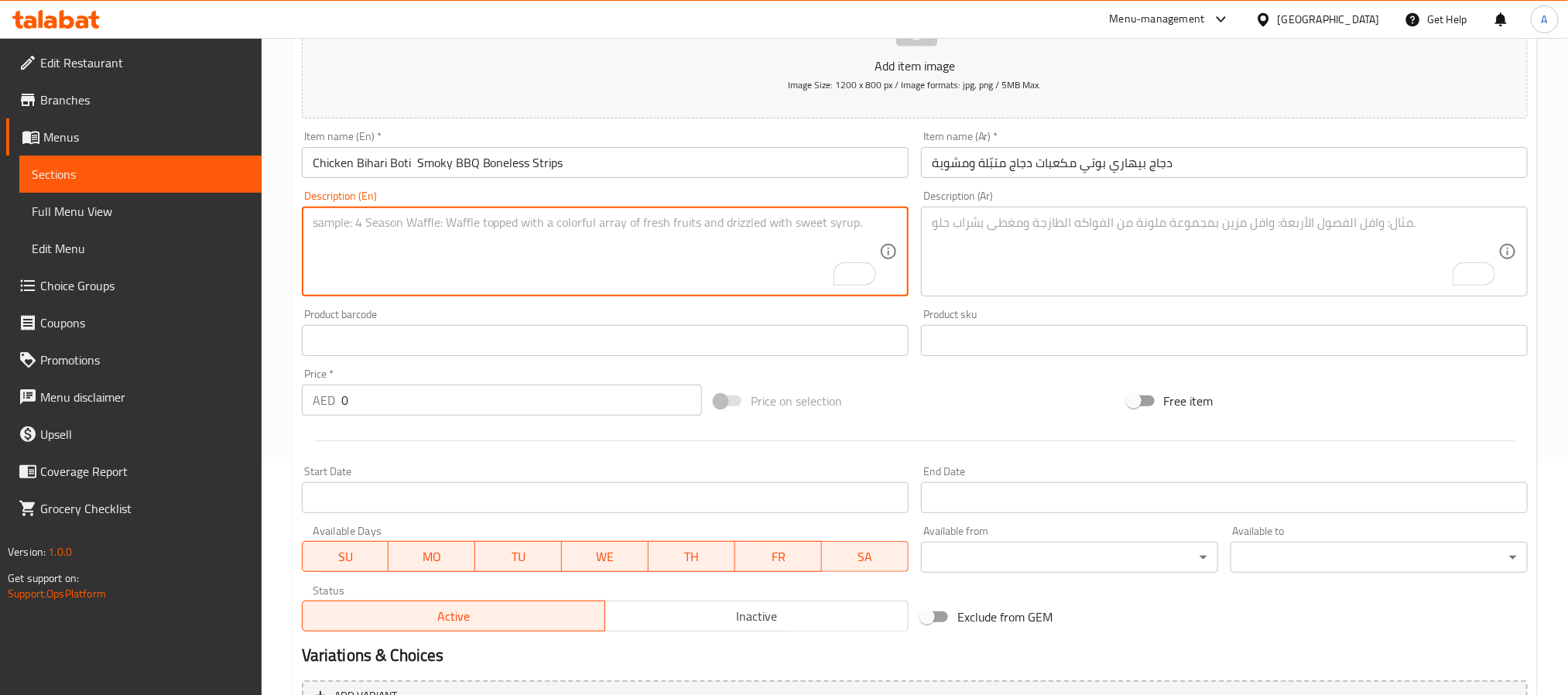
paste textarea "Chicken bihari boti is made from boneless chicken strips marinated in mustard o…"
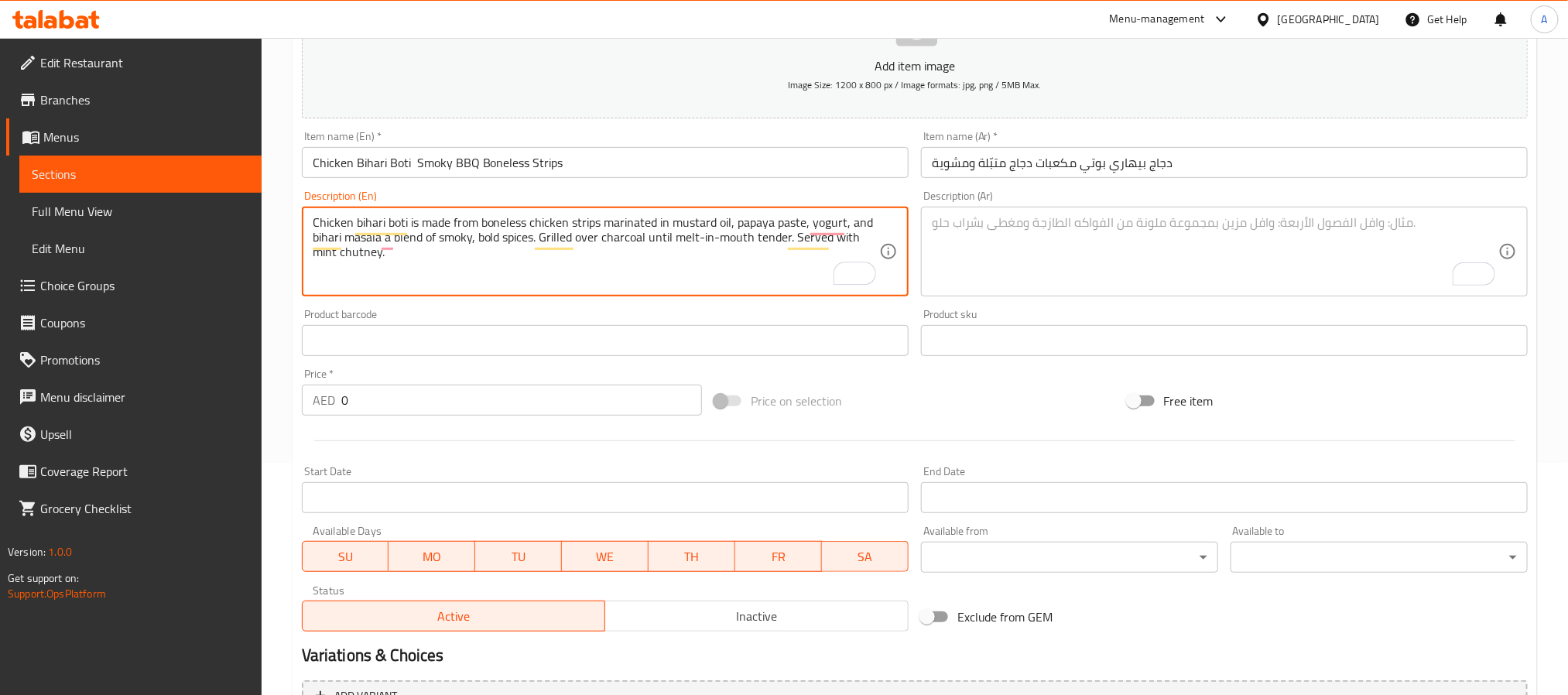
type textarea "Chicken bihari boti is made from boneless chicken strips marinated in mustard o…"
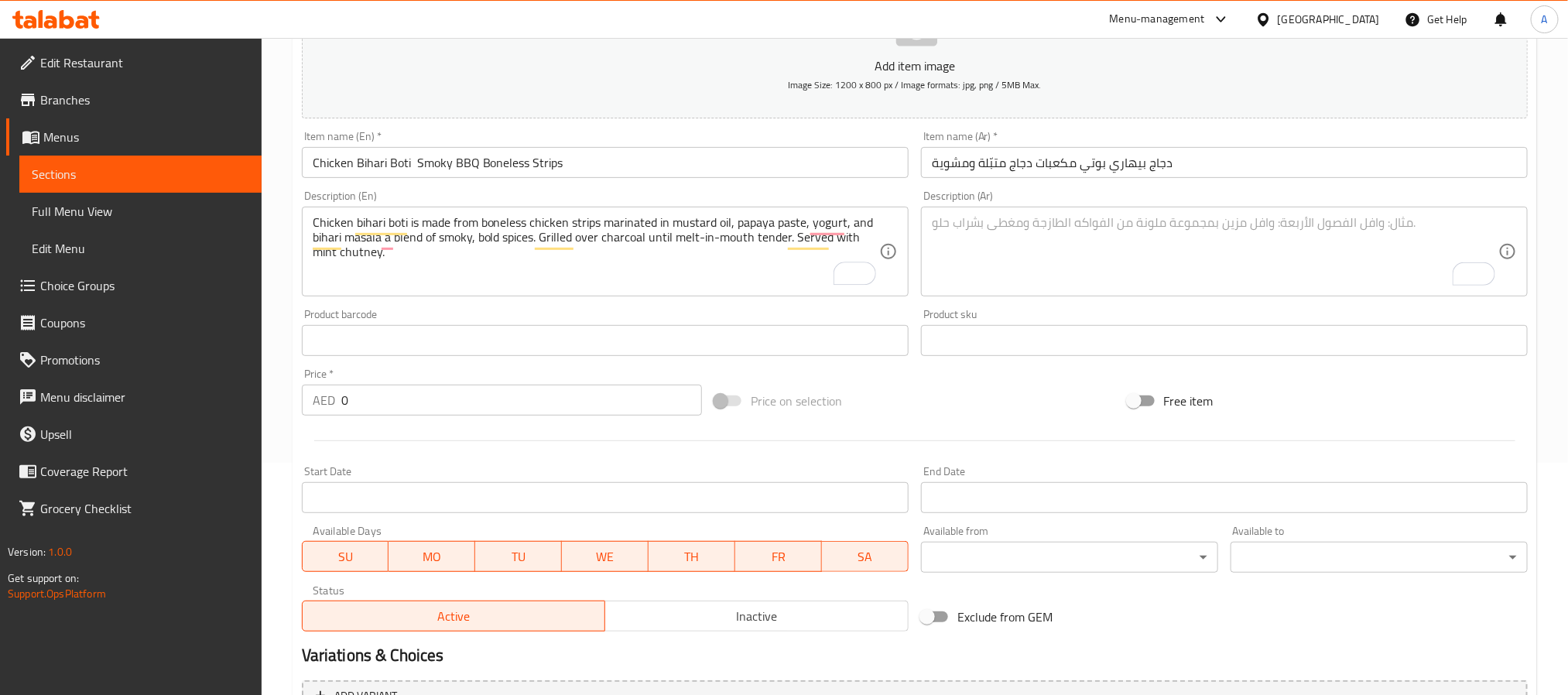
click at [1003, 225] on textarea "To enrich screen reader interactions, please activate Accessibility in Grammarl…" at bounding box center [1214, 252] width 567 height 74
paste textarea "دجاج بيهاري بوتي مصنوع من شرائح دجاج بدون عظم، متبّلة بزيت الخردل ومعجون البابا…"
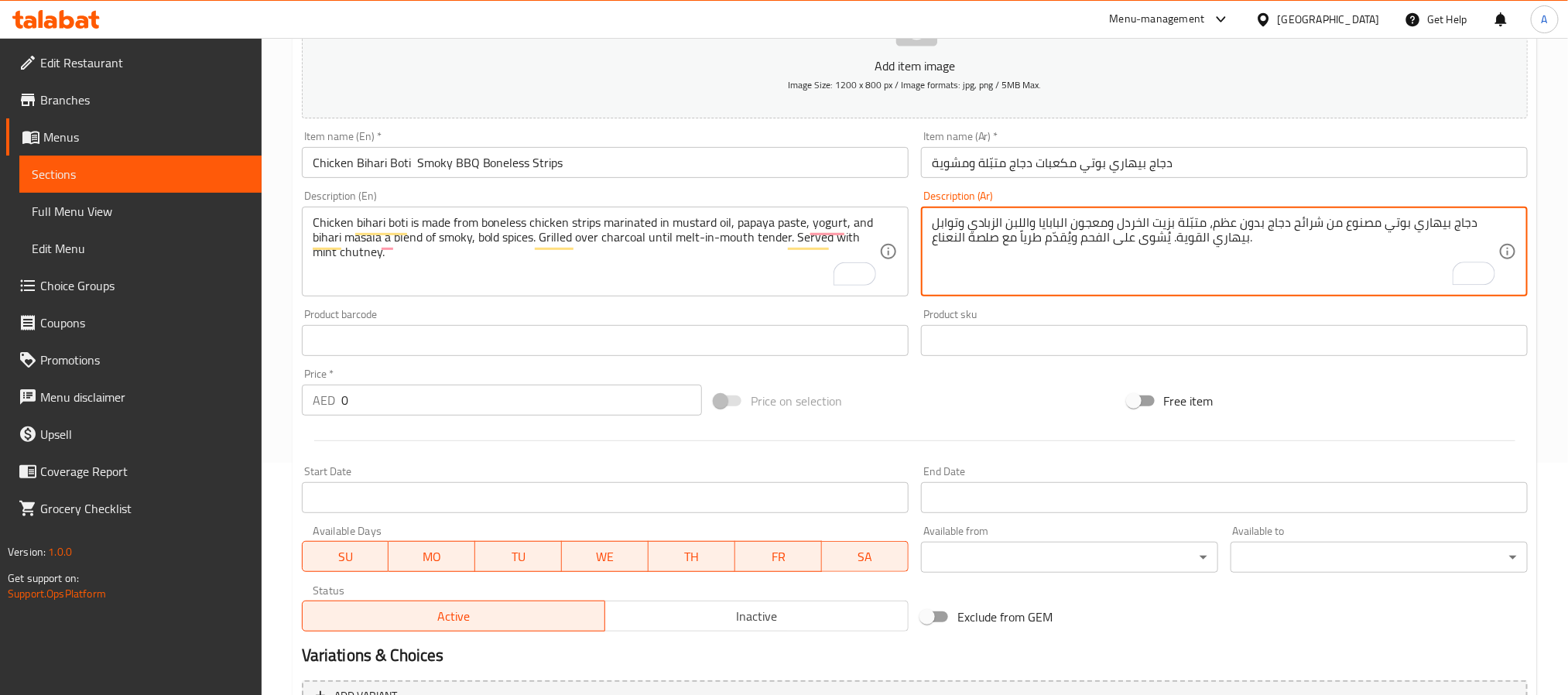
type textarea "دجاج بيهاري بوتي مصنوع من شرائح دجاج بدون عظم، متبّلة بزيت الخردل ومعجون البابا…"
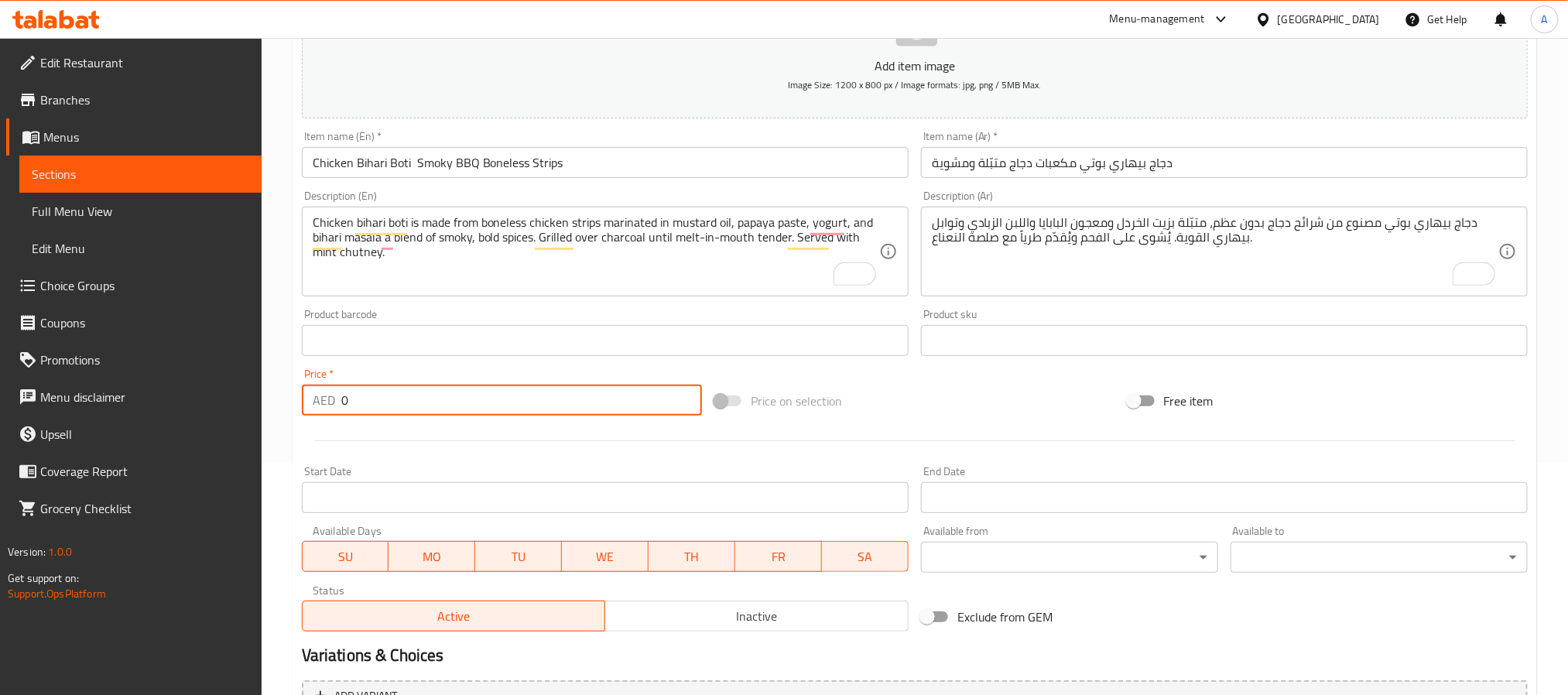
drag, startPoint x: 374, startPoint y: 396, endPoint x: 340, endPoint y: 413, distance: 38.0
click at [342, 413] on input "0" at bounding box center [522, 399] width 360 height 31
paste input "48"
type input "48"
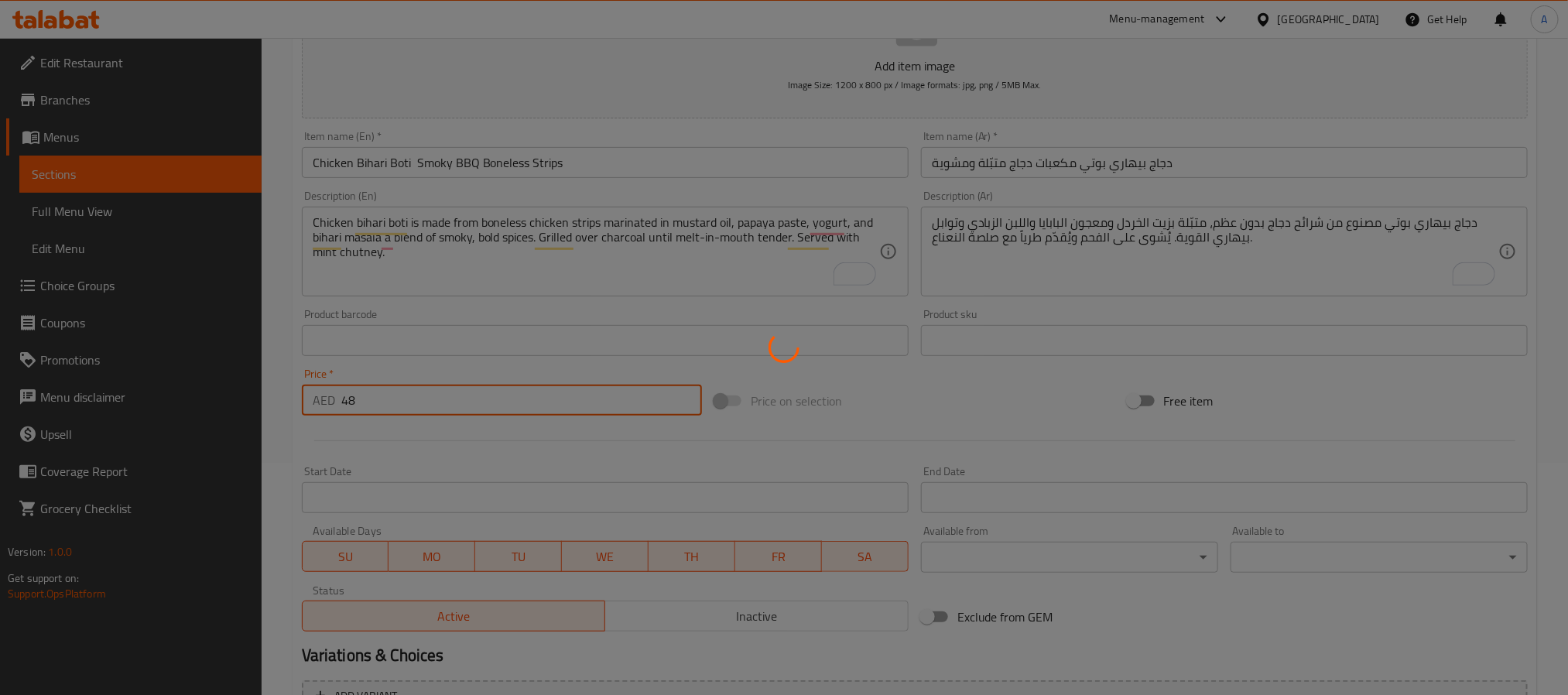
type input "0"
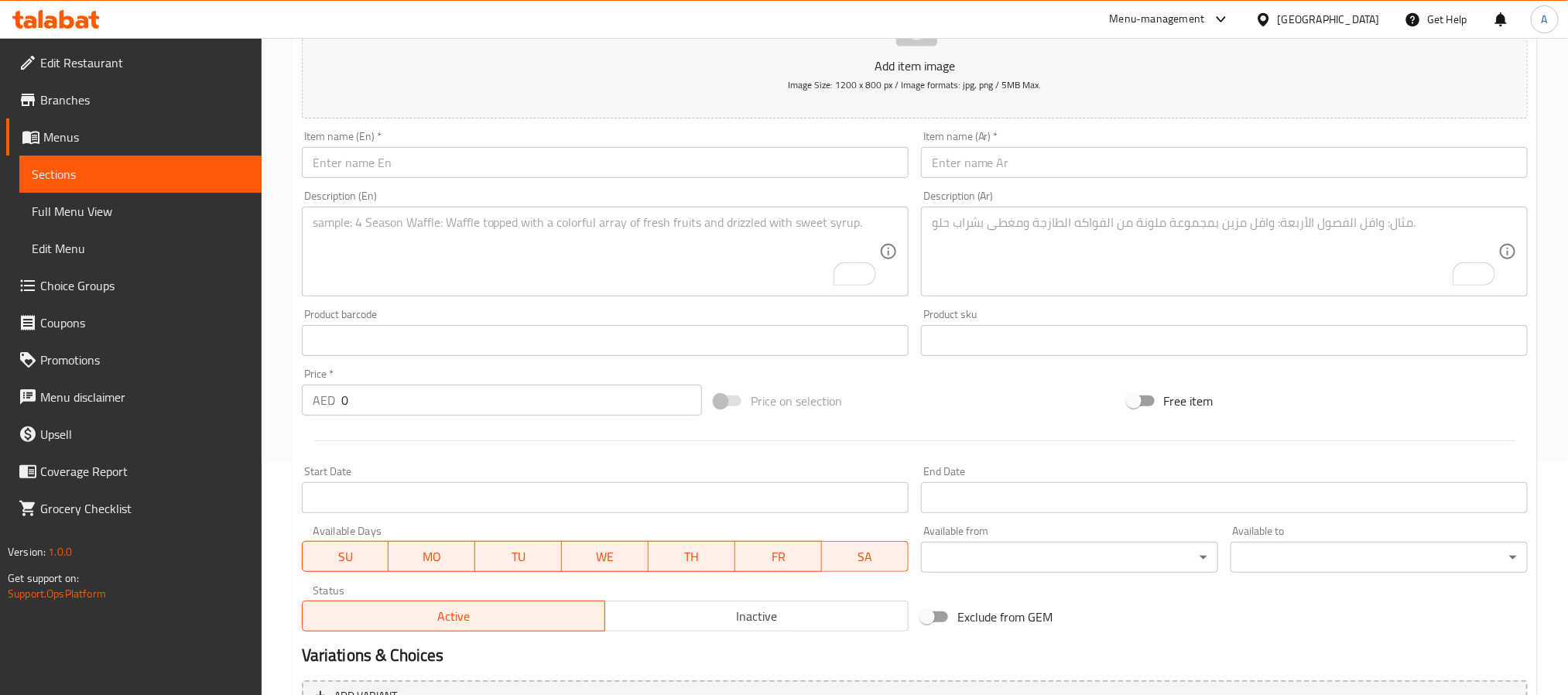
click at [515, 163] on input "text" at bounding box center [605, 162] width 607 height 31
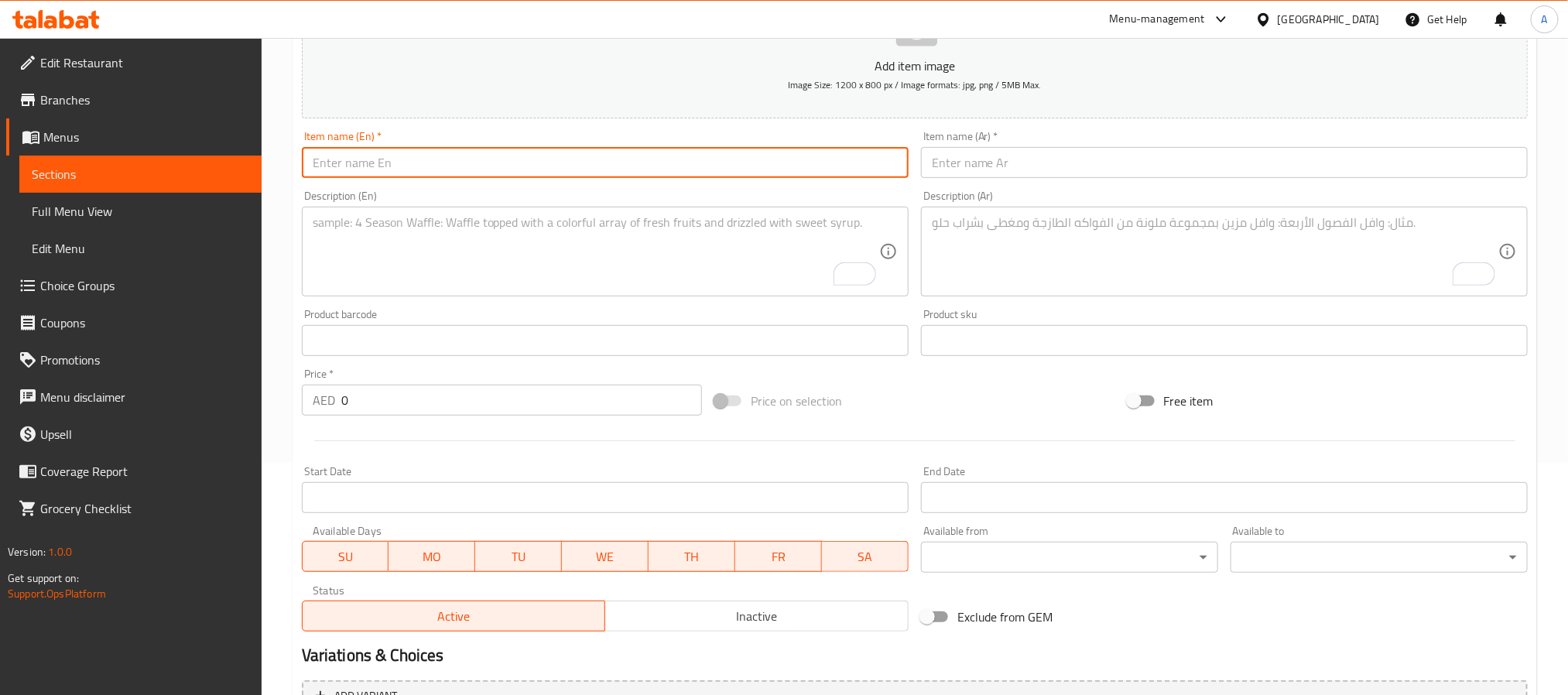
paste input "Chicken Green Boti Herb Marinated Boneless BBQ"
type input "Chicken Green Boti Herb Marinated Boneless BBQ"
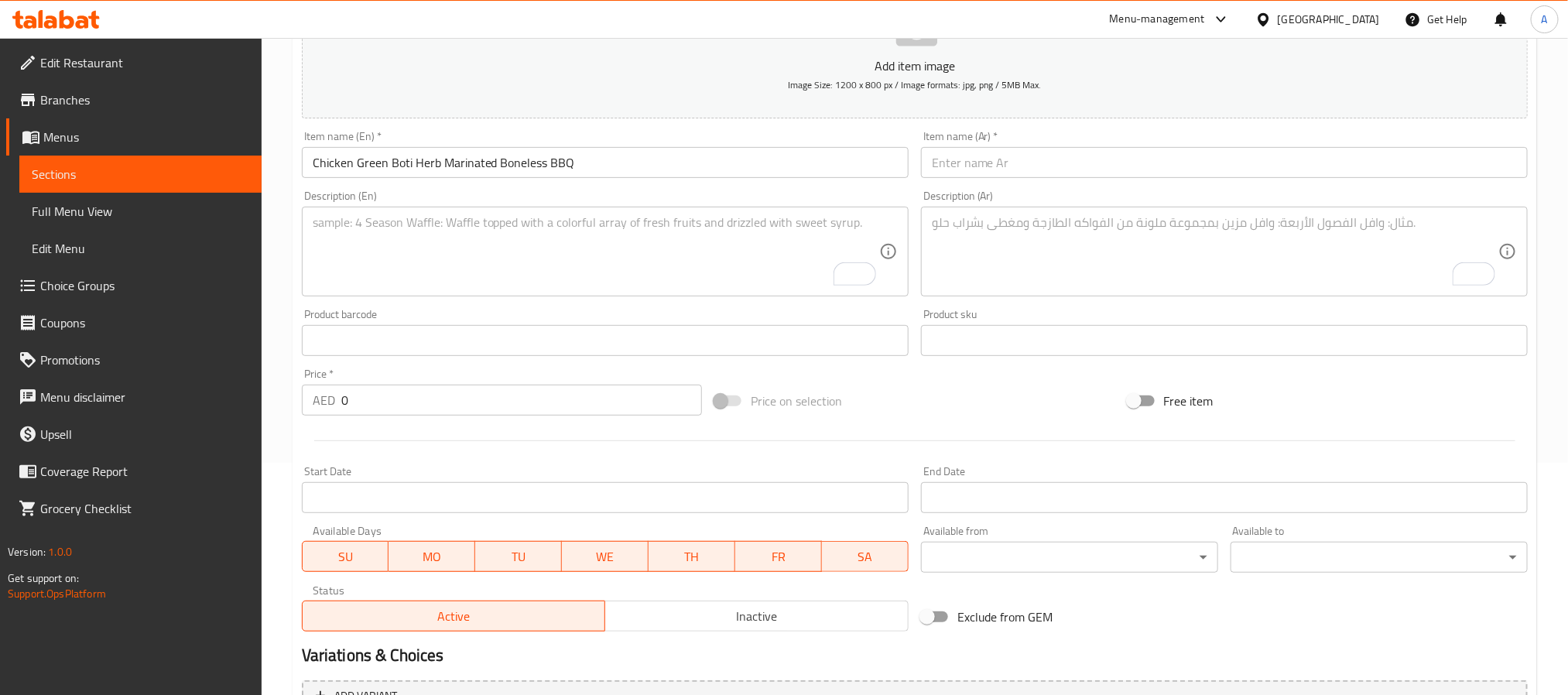
click at [1005, 160] on input "text" at bounding box center [1225, 162] width 607 height 31
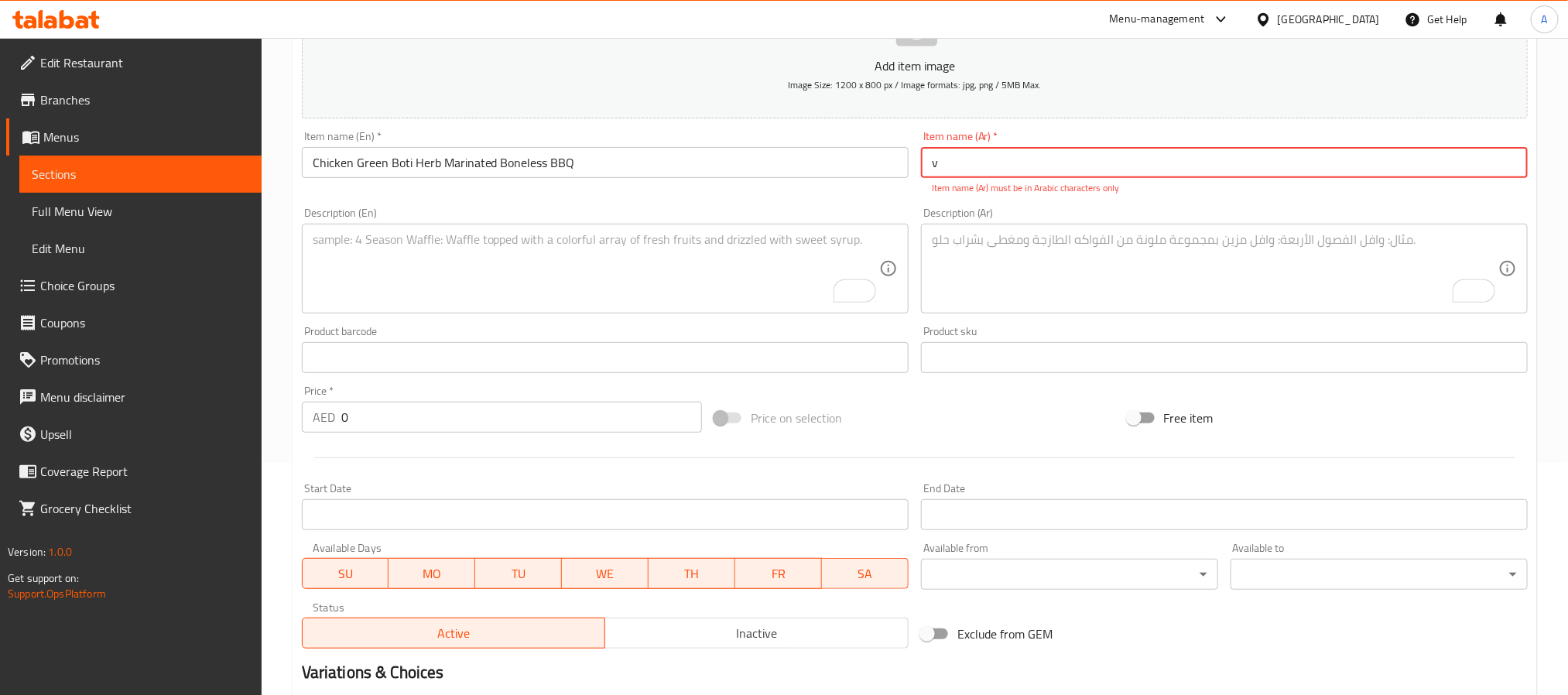
click at [1036, 168] on input "v" at bounding box center [1225, 162] width 607 height 31
paste input "دجاج بوتي أخضر – مكعبات دجاج متبّلة بالأعشاب ومشوية"
drag, startPoint x: 1122, startPoint y: 165, endPoint x: 1136, endPoint y: 165, distance: 14.0
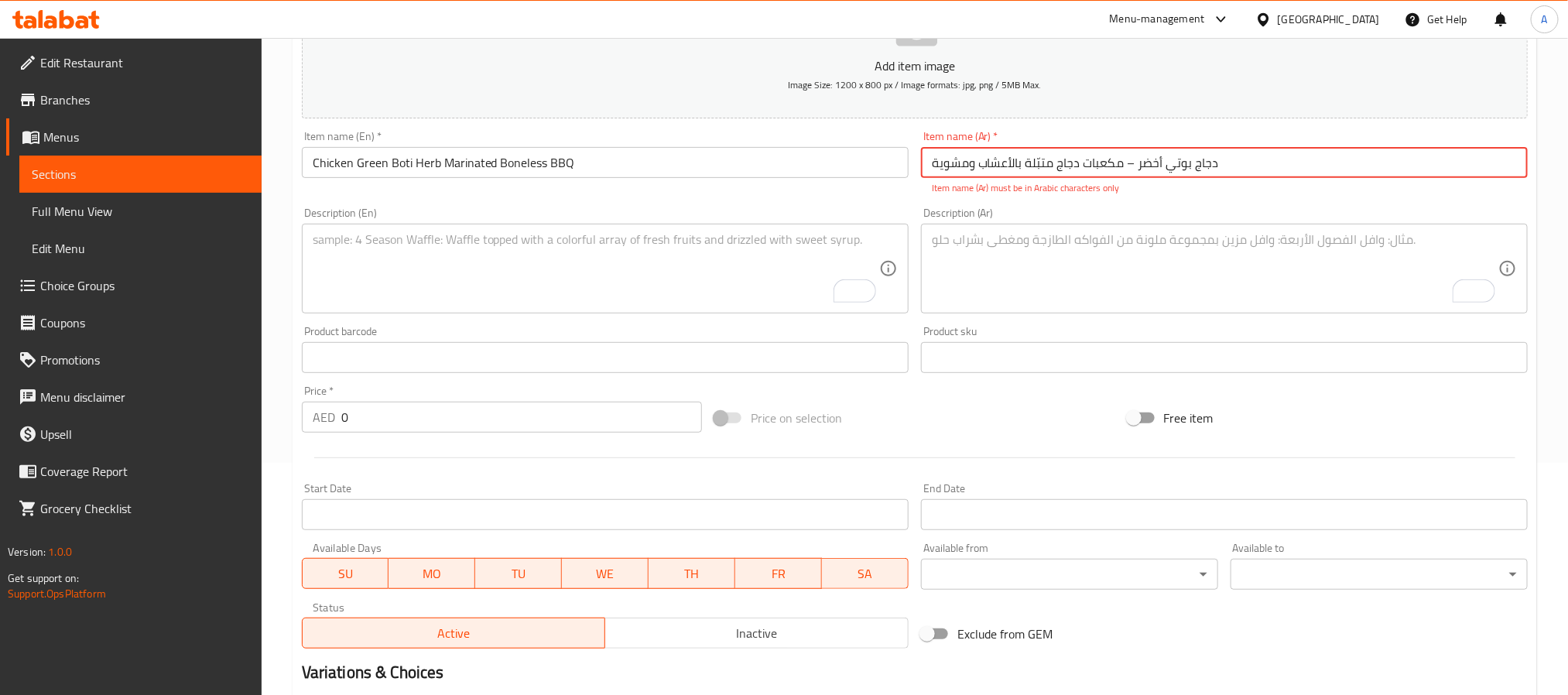
click at [1136, 165] on input "دجاج بوتي أخضر – مكعبات دجاج متبّلة بالأعشاب ومشوية" at bounding box center [1225, 162] width 607 height 31
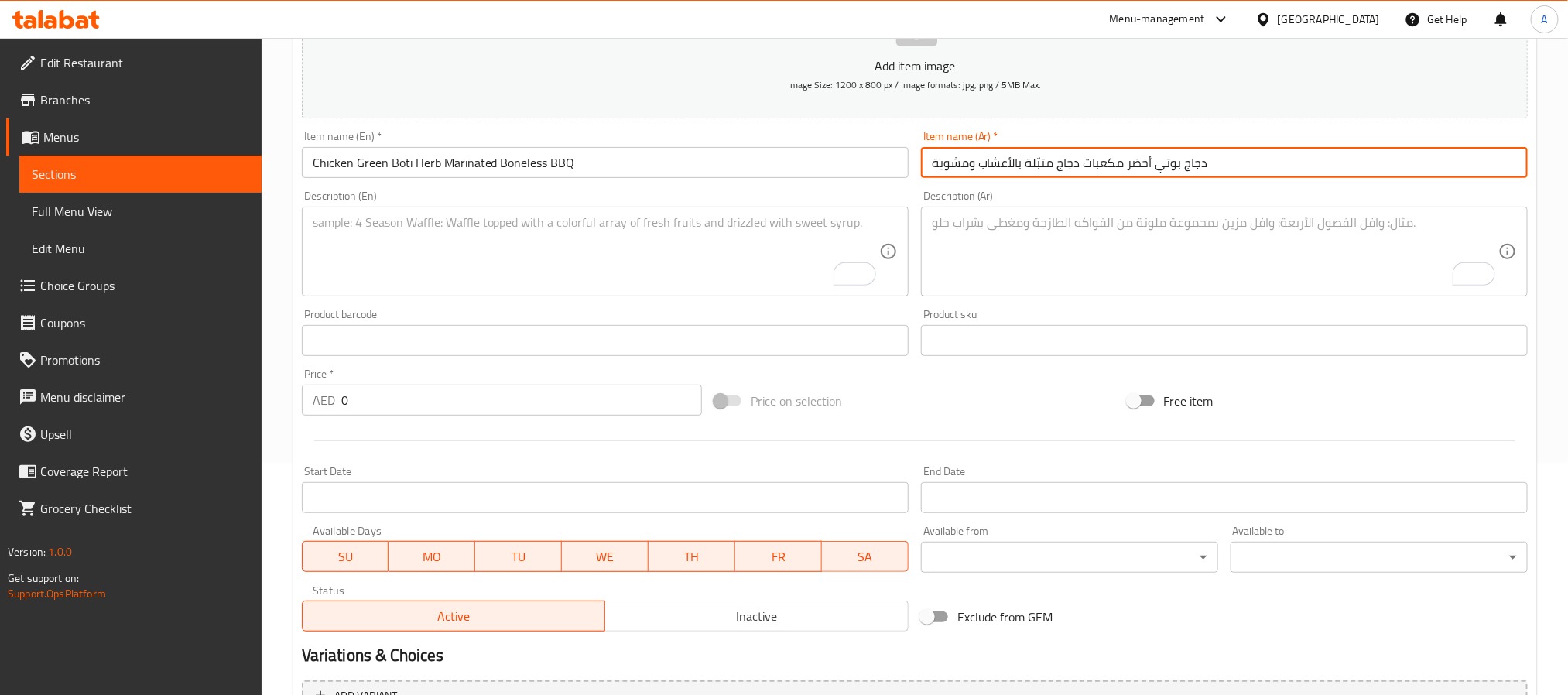
type input "دجاج بوتي أخضر مكعبات دجاج متبّلة بالأعشاب ومشوية"
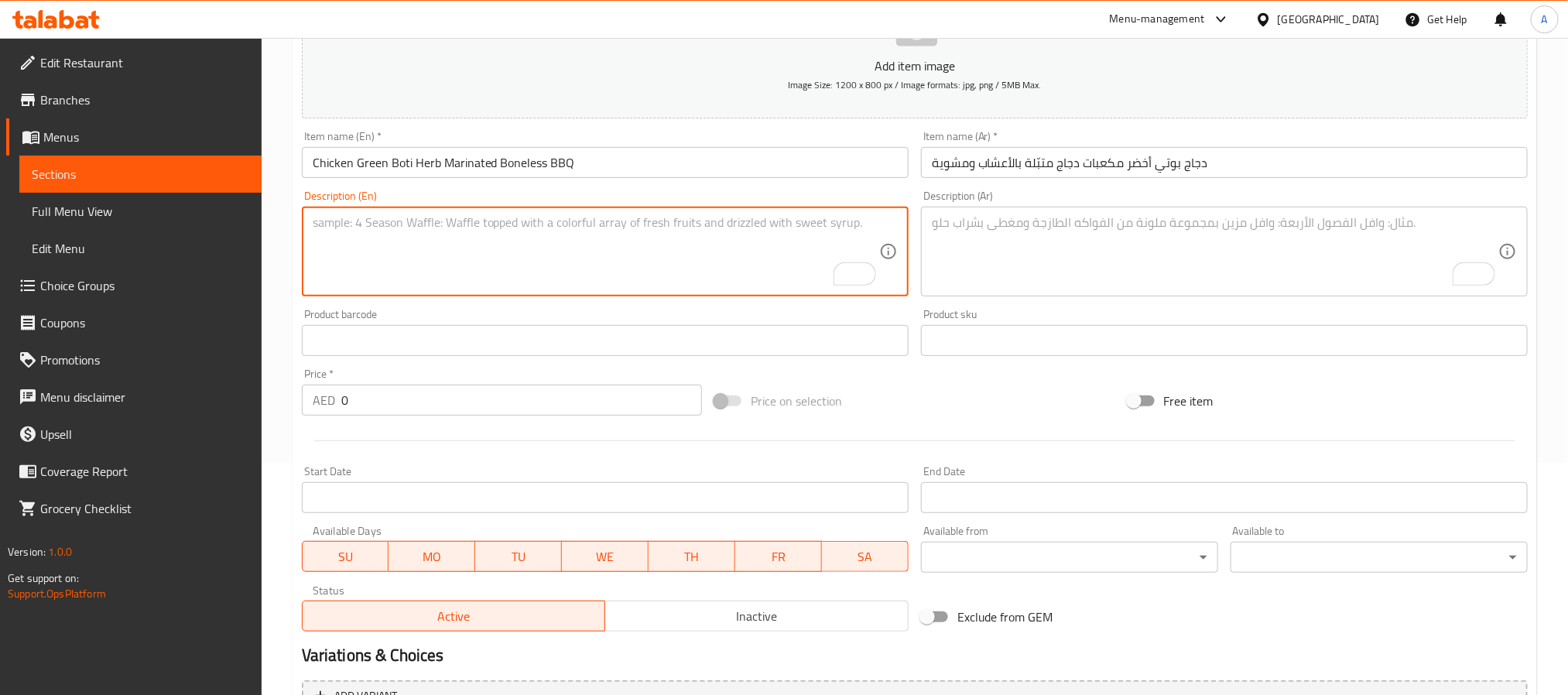
click at [627, 242] on textarea "To enrich screen reader interactions, please activate Accessibility in Grammarl…" at bounding box center [595, 252] width 567 height 74
paste textarea "Chicken Green Boti is made from tender boneless chicken marinated in a blend of…"
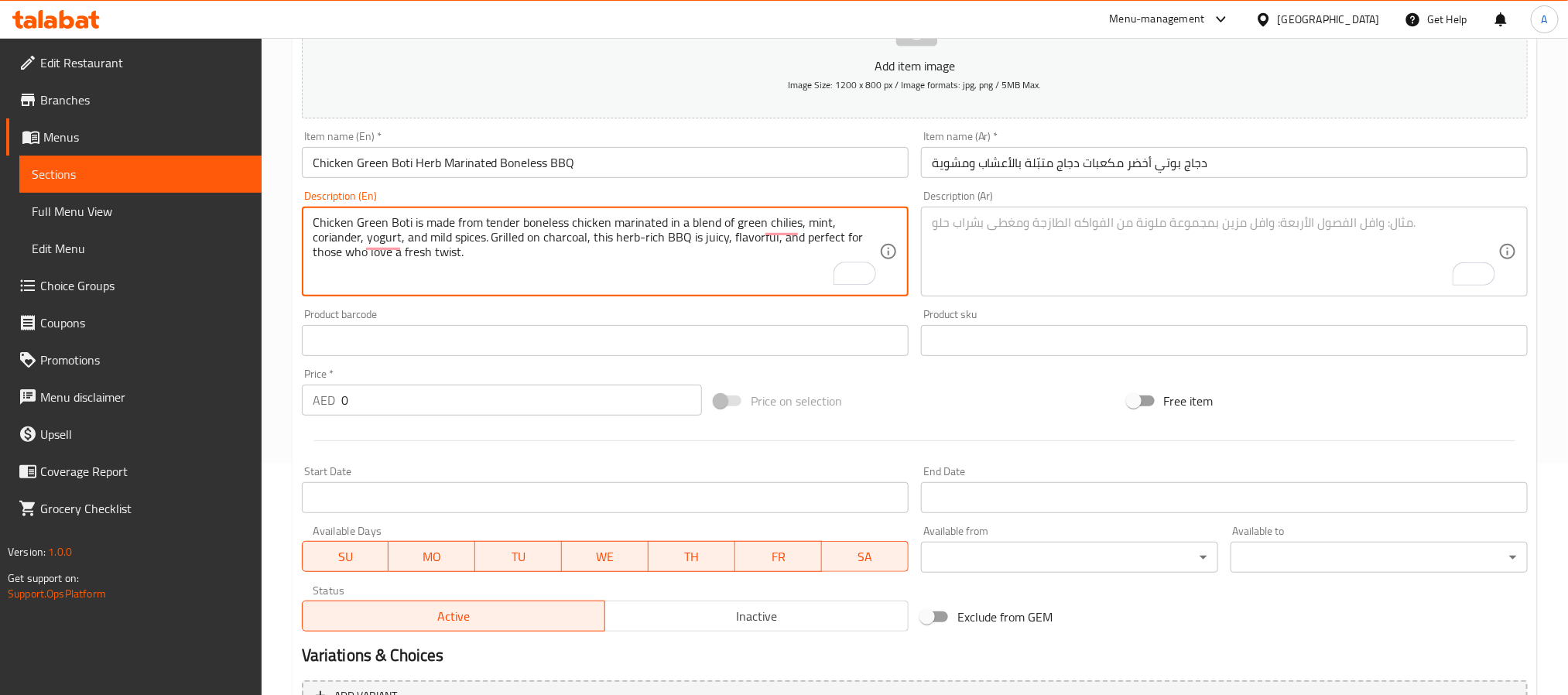
type textarea "Chicken Green Boti is made from tender boneless chicken marinated in a blend of…"
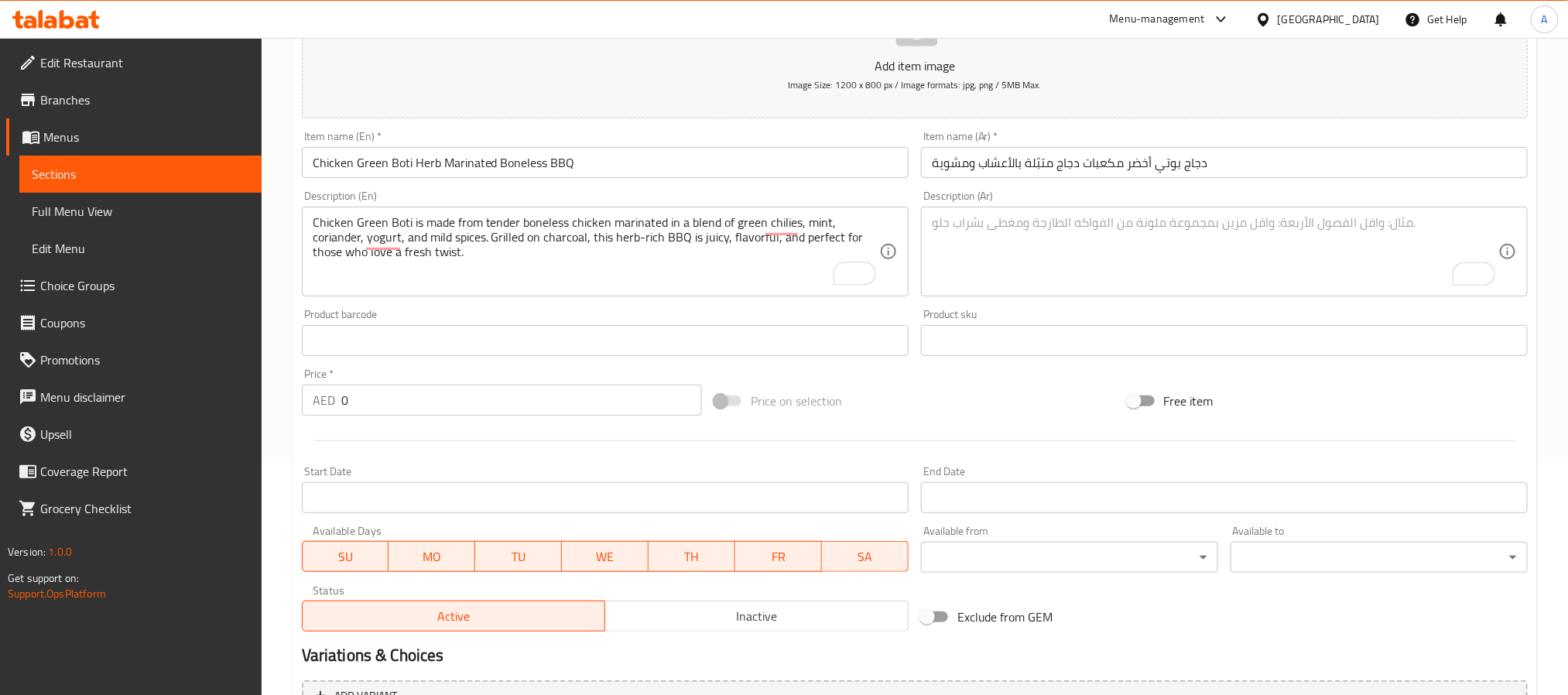
click at [1200, 267] on textarea "To enrich screen reader interactions, please activate Accessibility in Grammarl…" at bounding box center [1214, 252] width 567 height 74
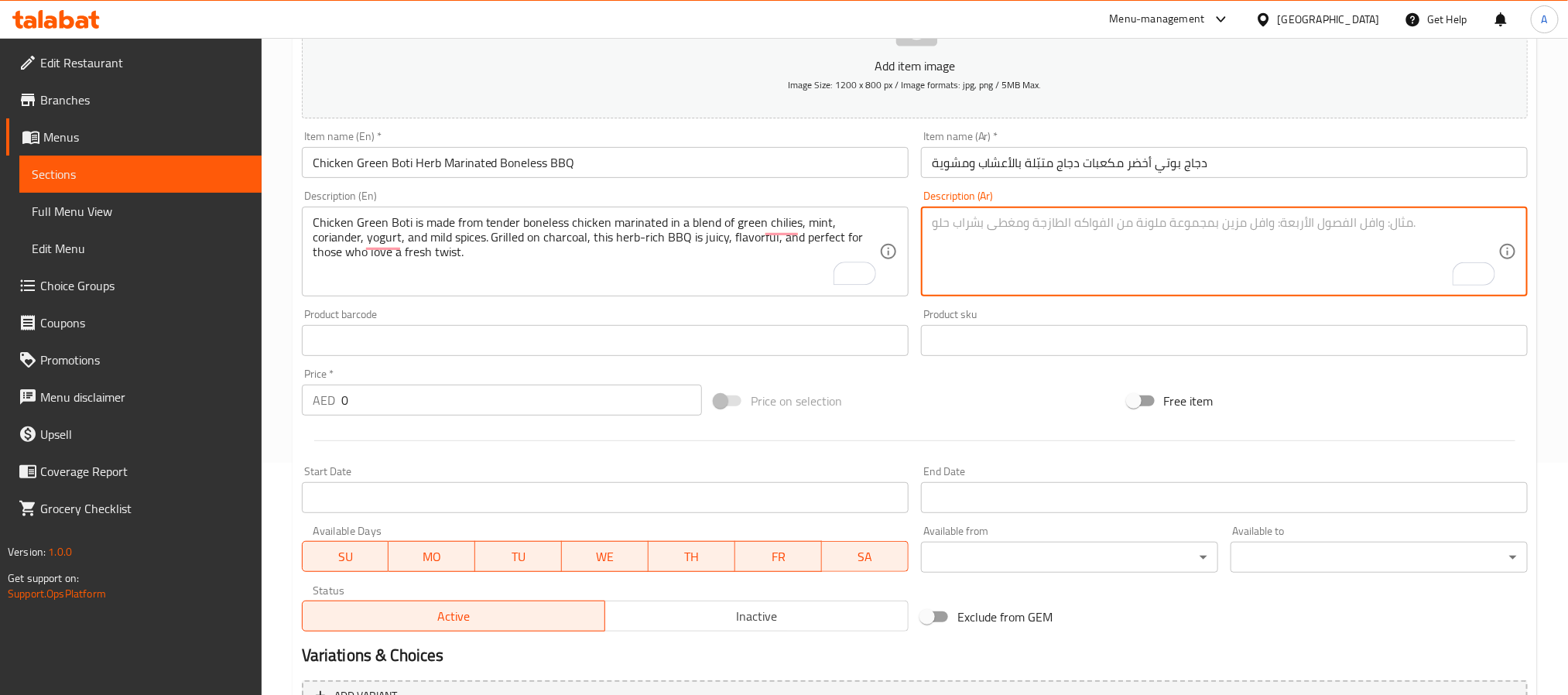
paste textarea "دجاج بوتي أخضر مصنوع من مكعبات دجاج بدون عظم، متبلة بالخليط الأخضر من النعناع و…"
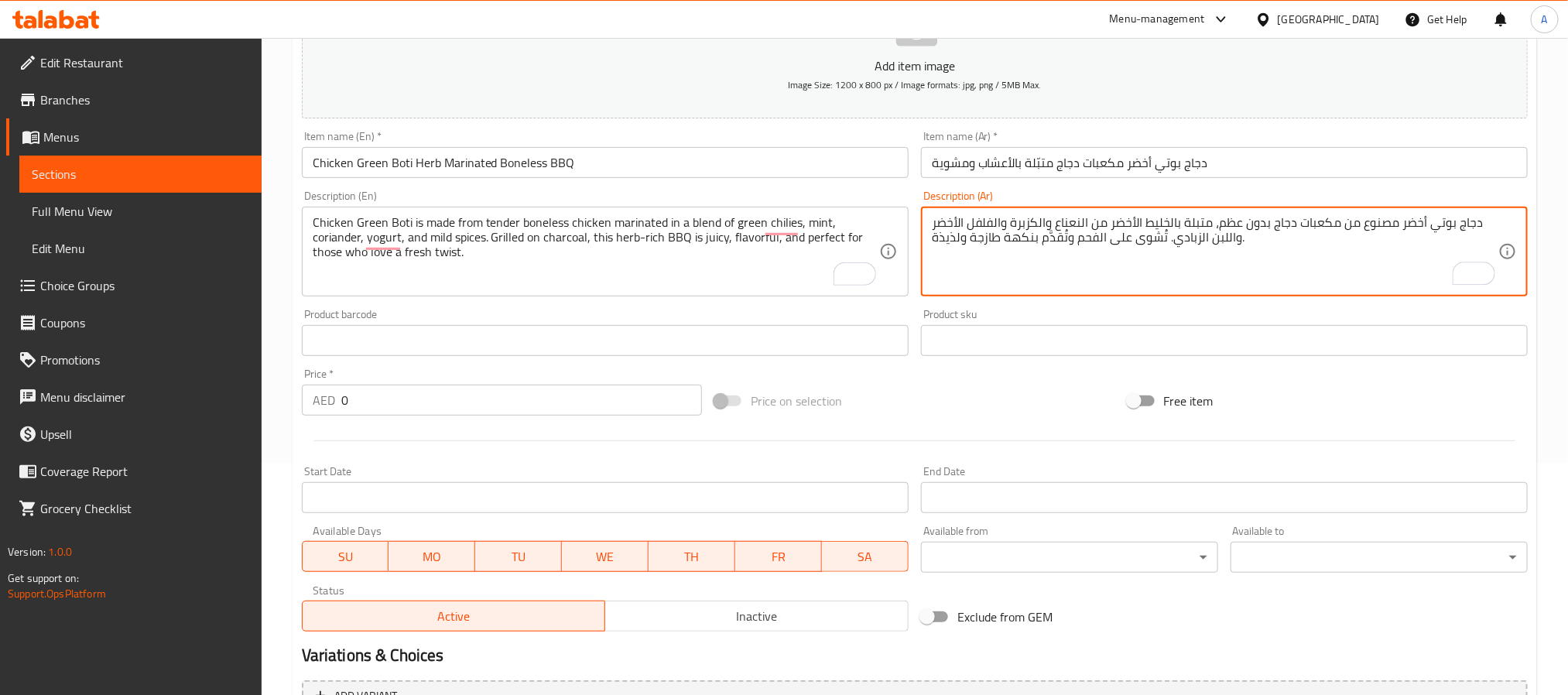
type textarea "دجاج بوتي أخضر مصنوع من مكعبات دجاج بدون عظم، متبلة بالخليط الأخضر من النعناع و…"
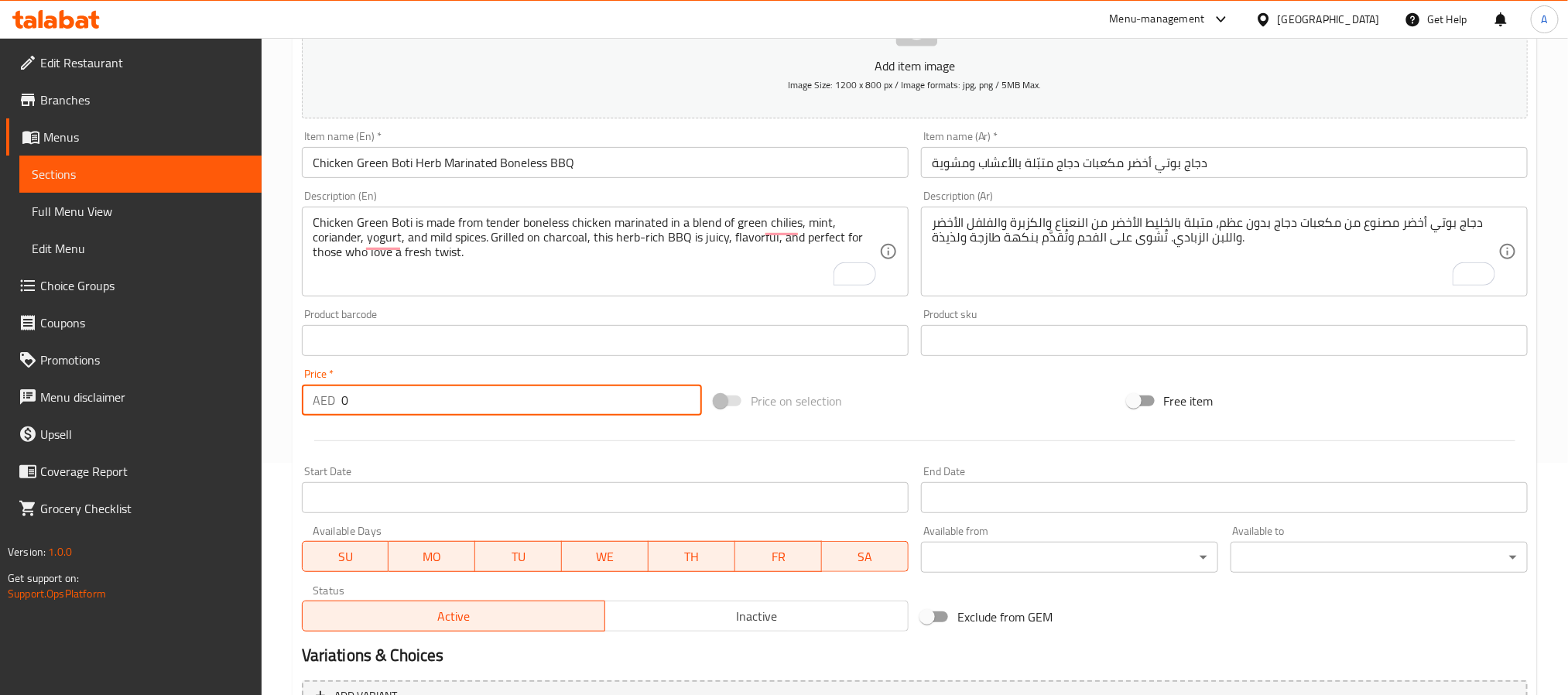
drag, startPoint x: 402, startPoint y: 401, endPoint x: 333, endPoint y: 409, distance: 69.5
click at [333, 409] on div "AED 0 Price *" at bounding box center [501, 399] width 400 height 31
paste input "48"
type input "48"
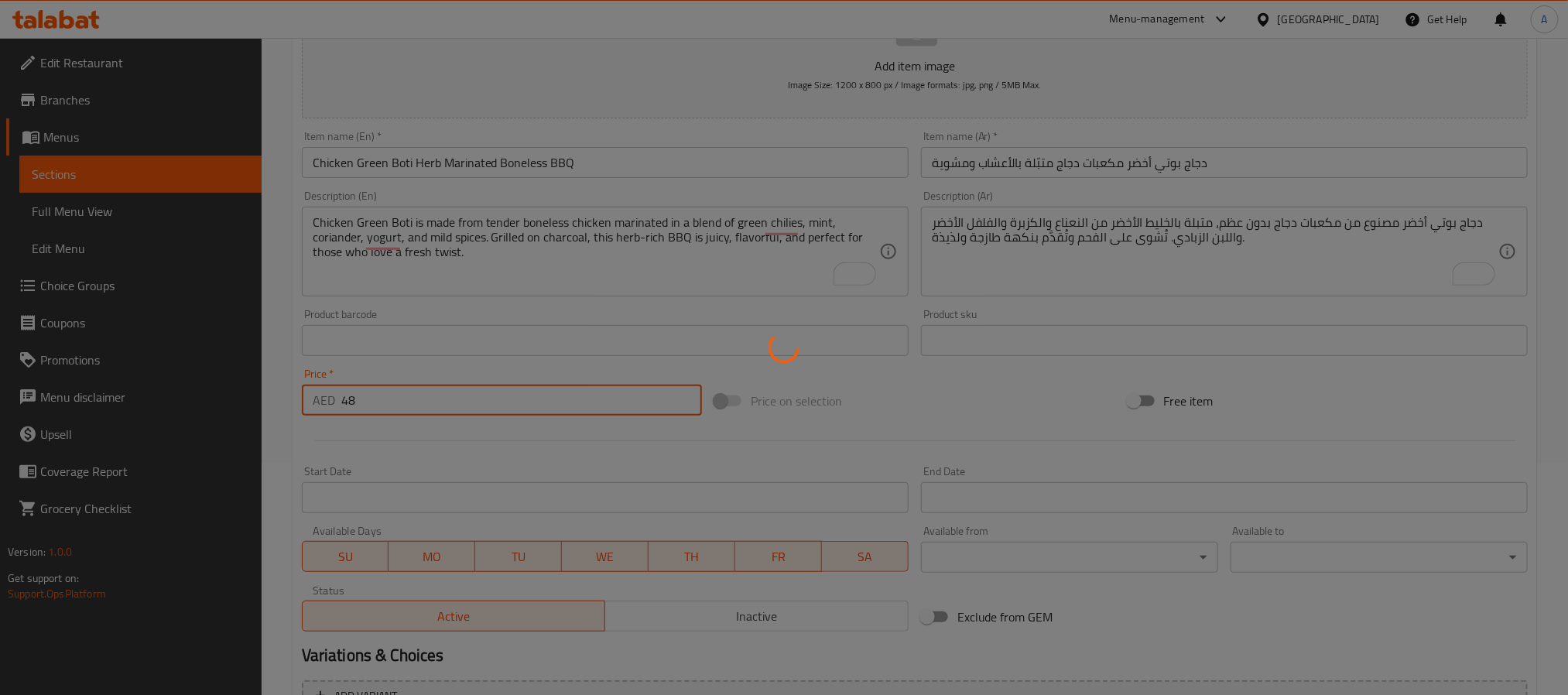
type input "0"
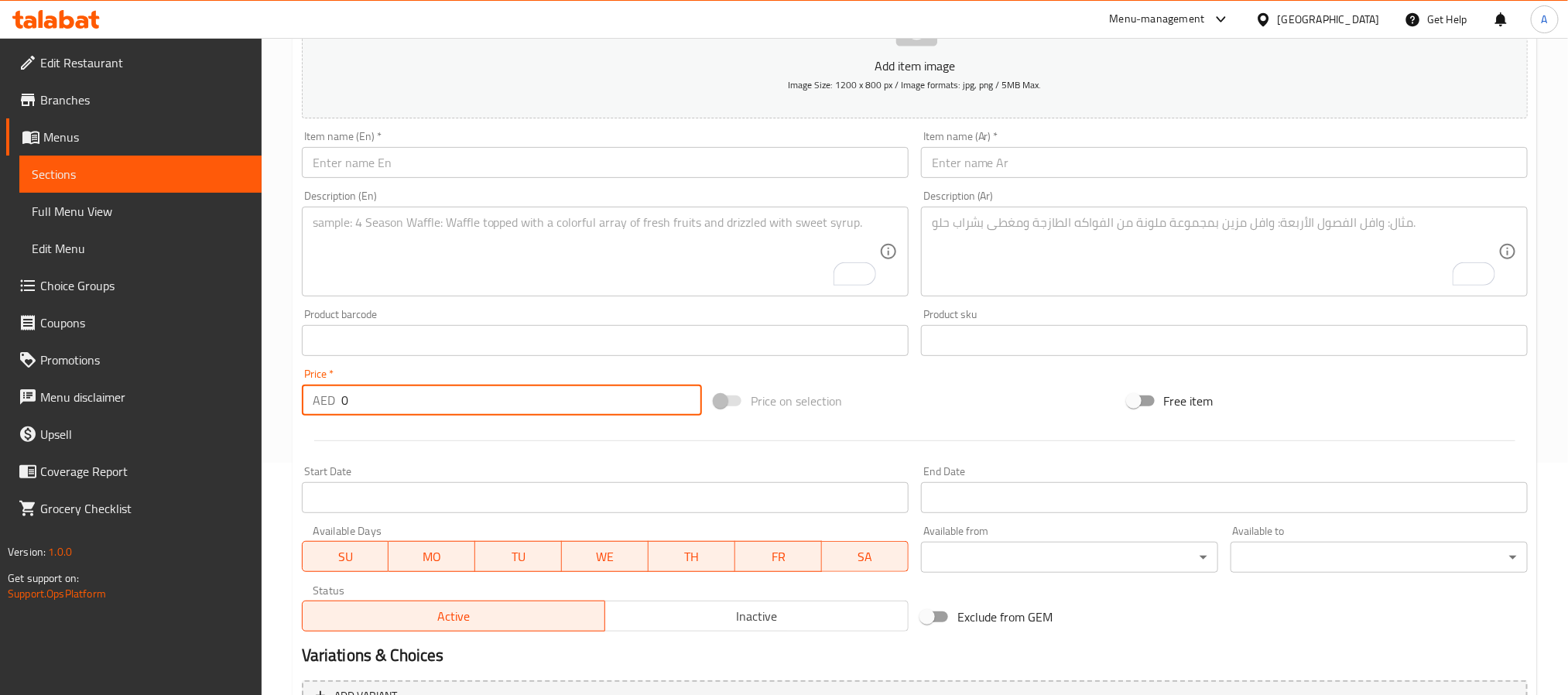
click at [502, 163] on input "text" at bounding box center [605, 162] width 607 height 31
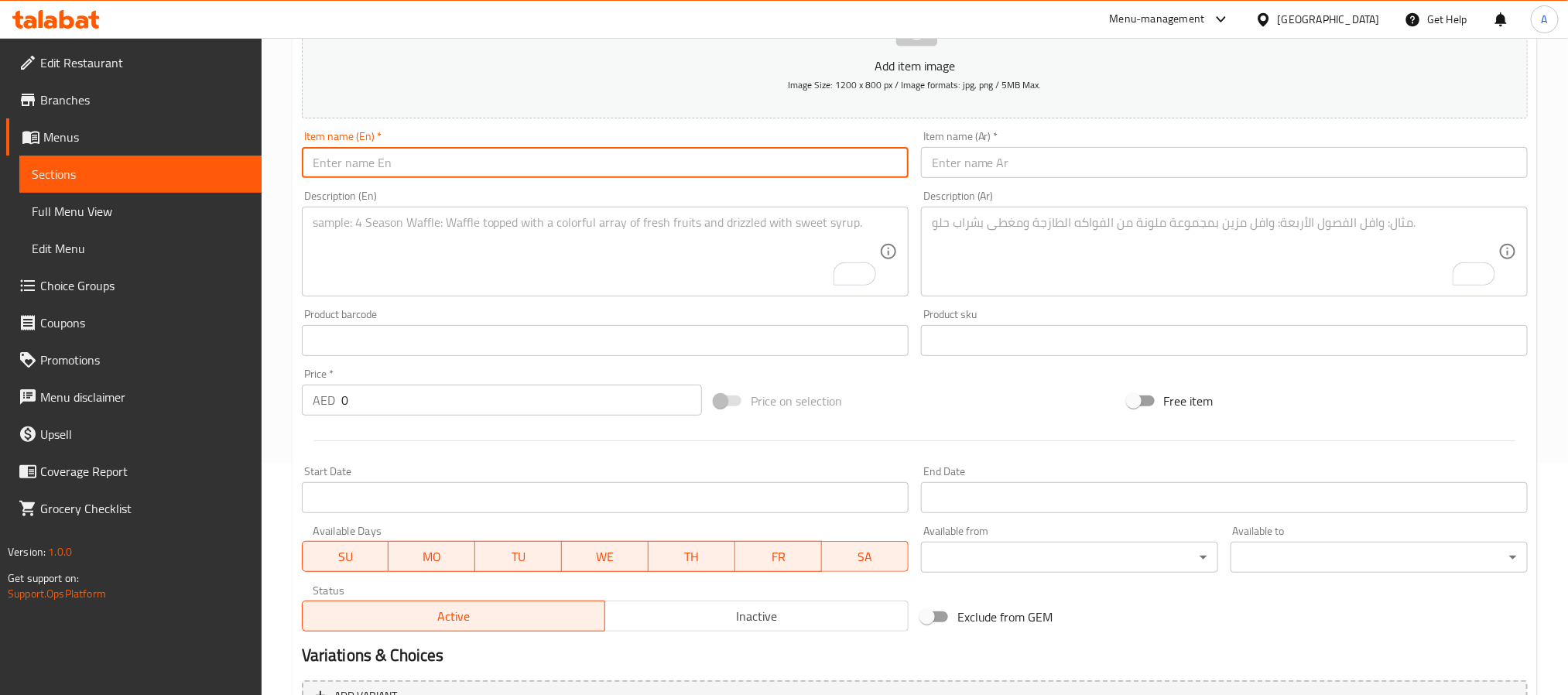
paste input "Chicken Malai Boti Creamy Boneless BBQ Cubes"
type input "Chicken Malai Boti Creamy Boneless BBQ Cubes"
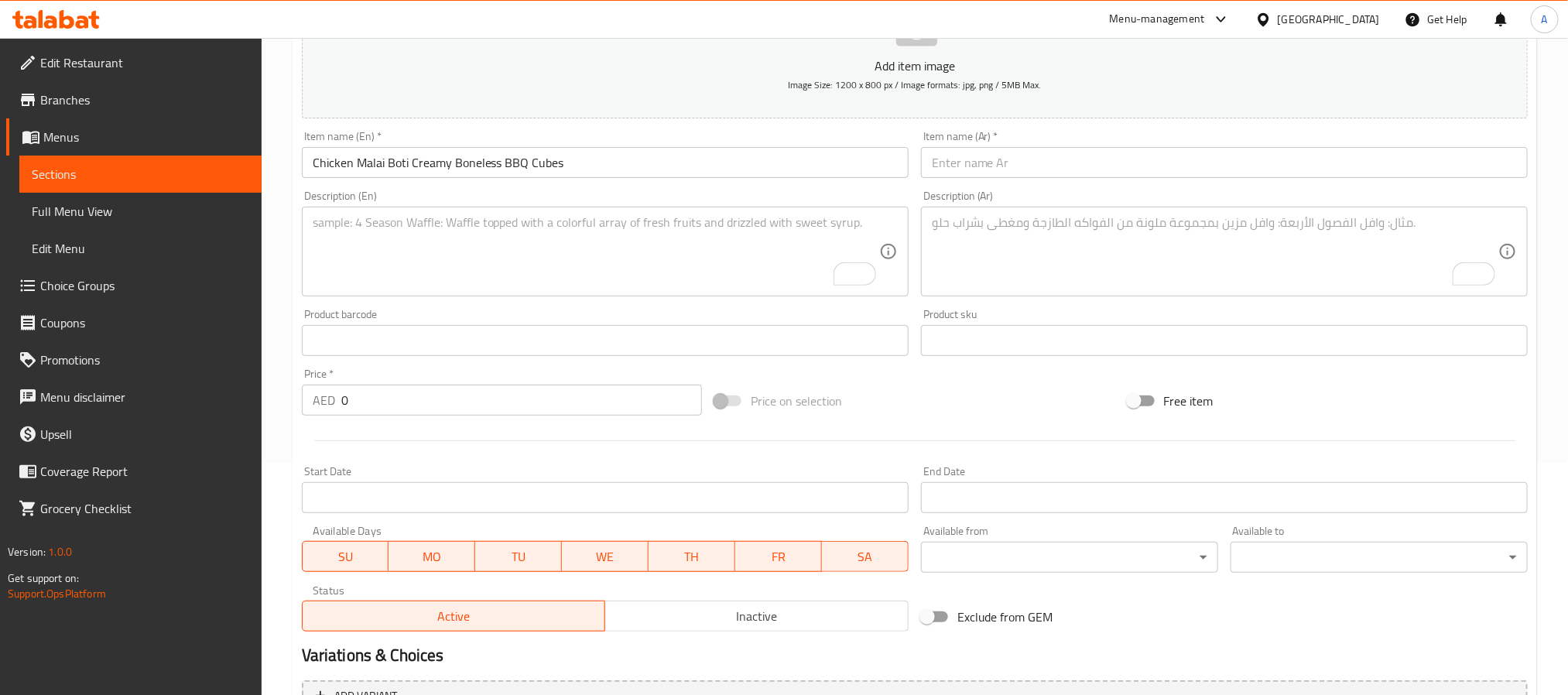
click at [1108, 160] on input "text" at bounding box center [1225, 162] width 607 height 31
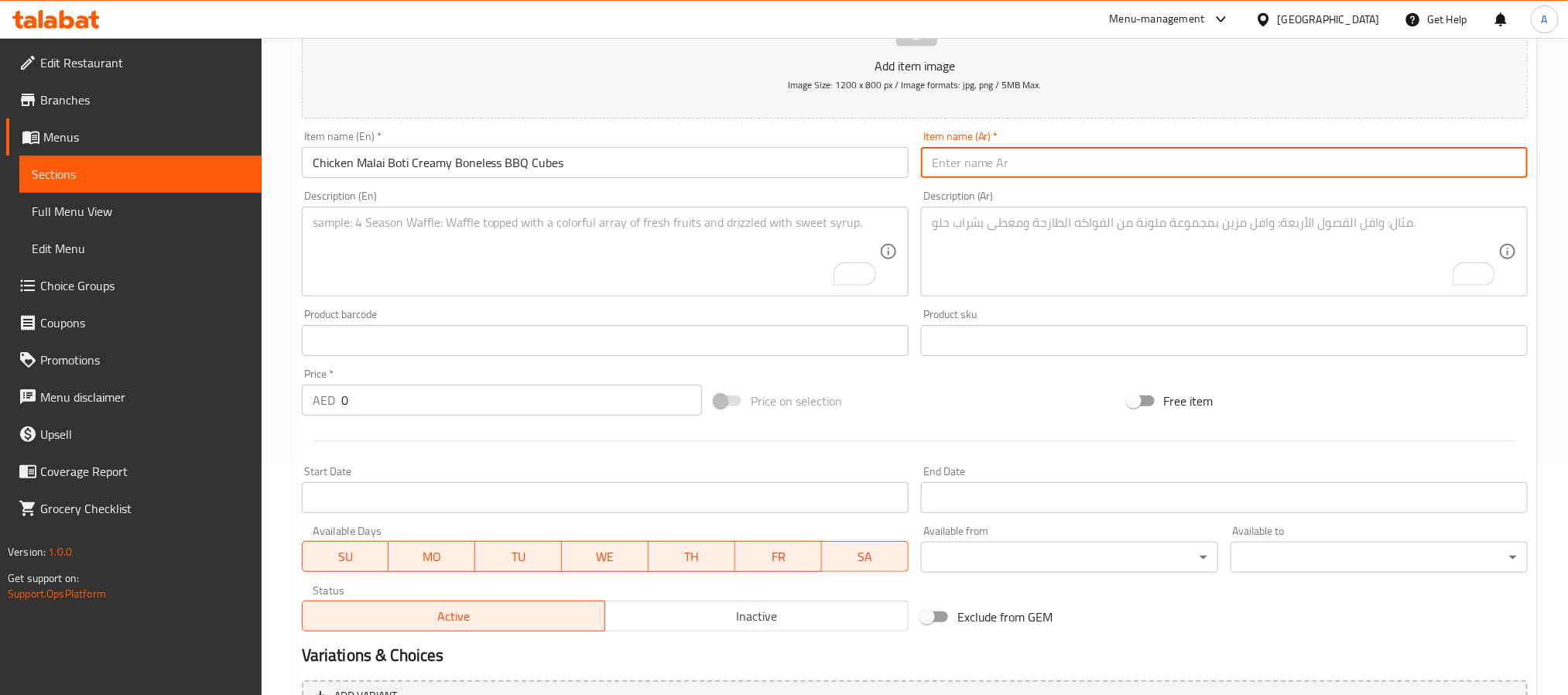
paste input "دجاج بوتي ملاي – مكعبات دجاج مشوية بكريمة خفيفة"
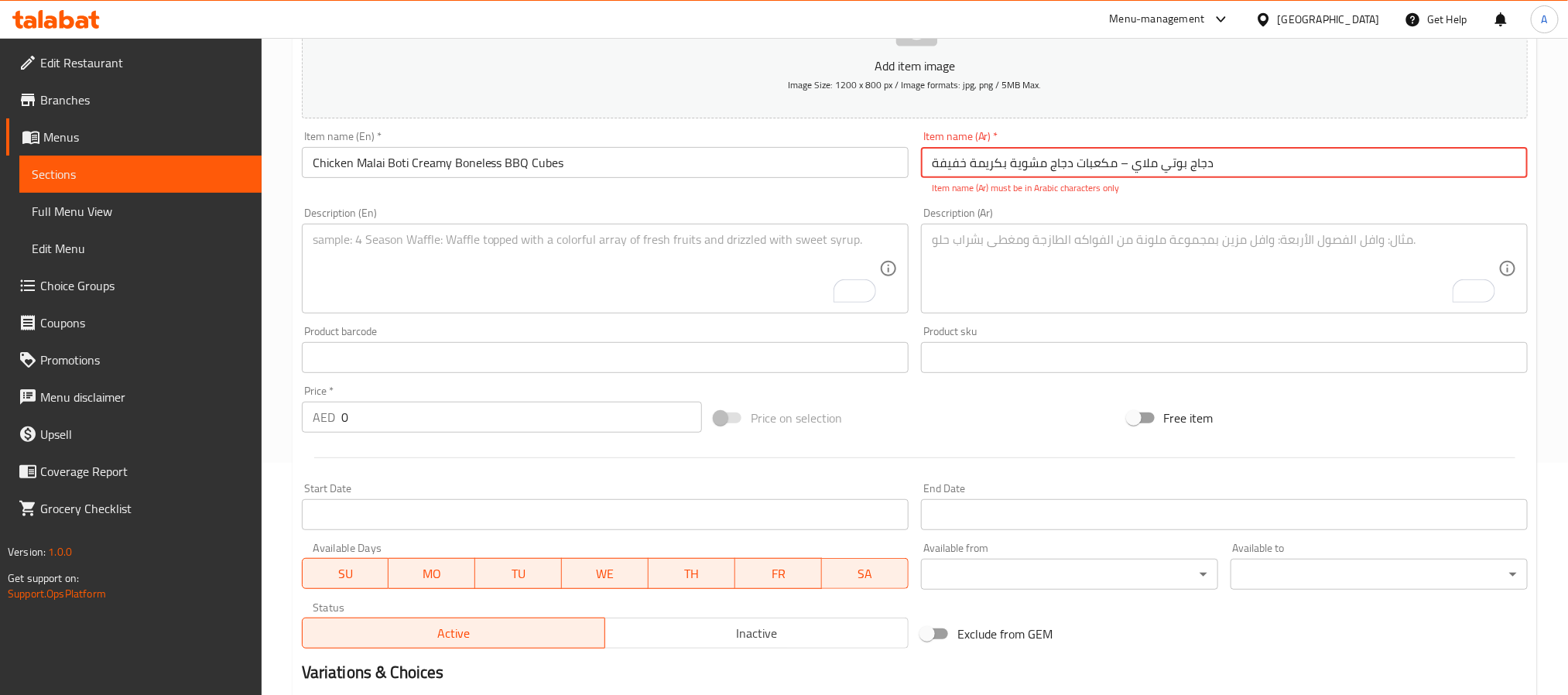
drag, startPoint x: 1113, startPoint y: 158, endPoint x: 1131, endPoint y: 159, distance: 18.0
click at [1131, 159] on input "دجاج بوتي ملاي – مكعبات دجاج مشوية بكريمة خفيفة" at bounding box center [1225, 162] width 607 height 31
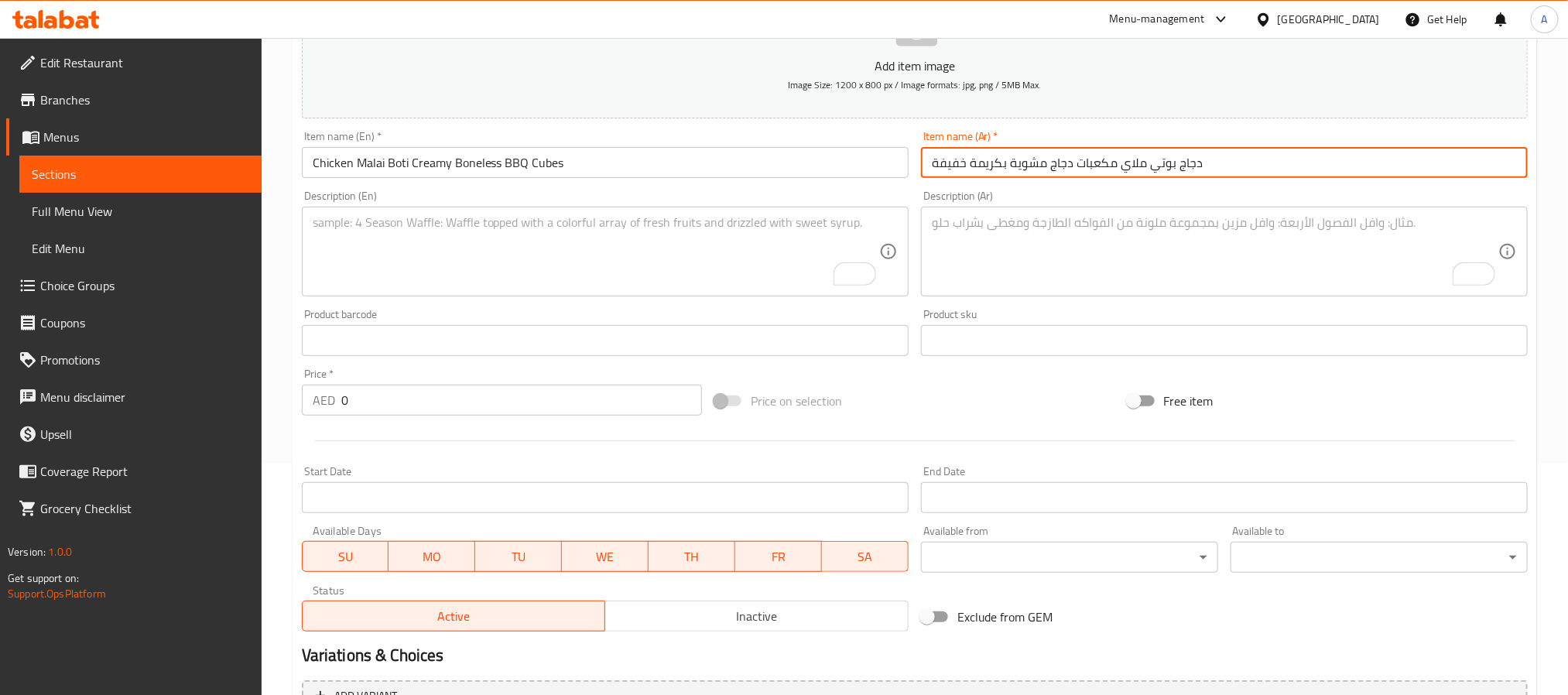
type input "دجاج بوتي ملاي مكعبات دجاج مشوية بكريمة خفيفة"
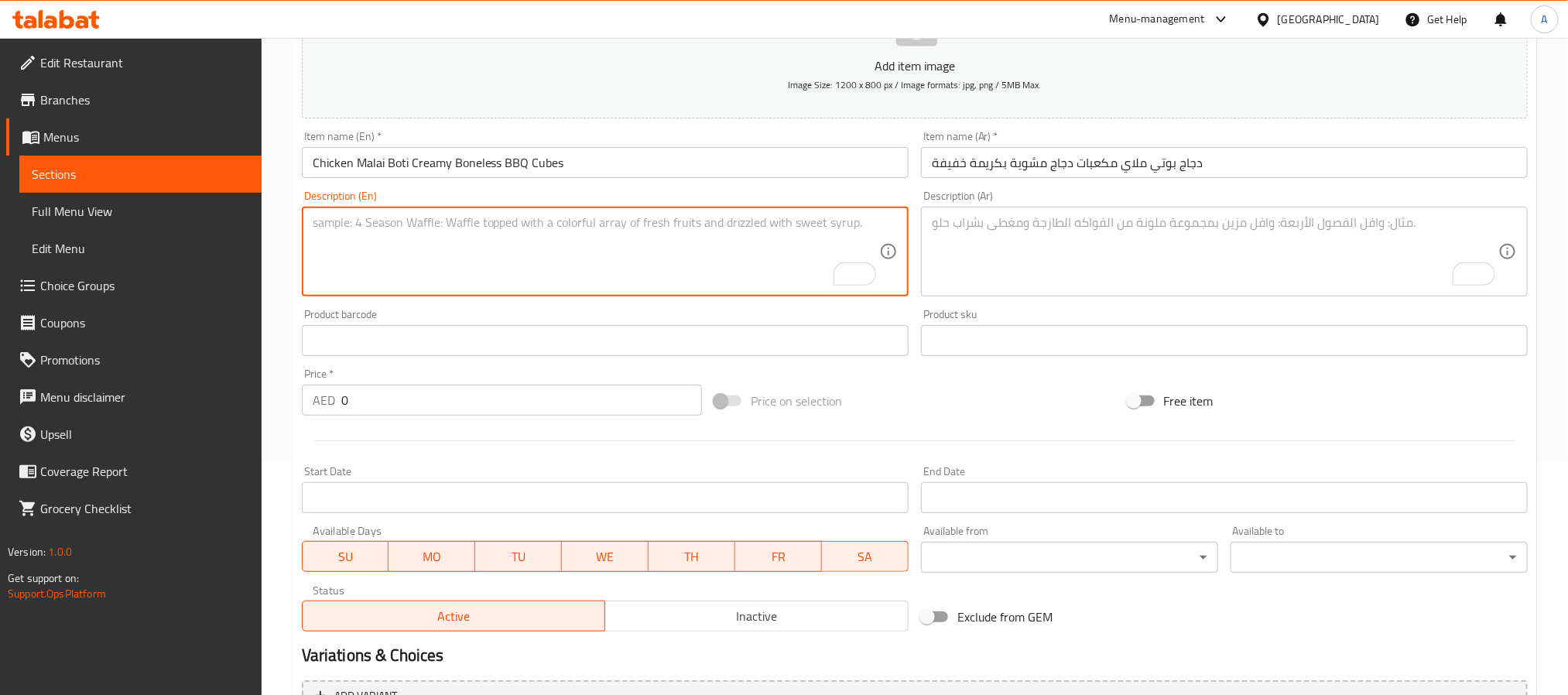
click at [471, 257] on textarea "To enrich screen reader interactions, please activate Accessibility in Grammarl…" at bounding box center [595, 252] width 567 height 74
paste textarea "Chicken malai boti is made from tender boneless chicken cubes marinated in crea…"
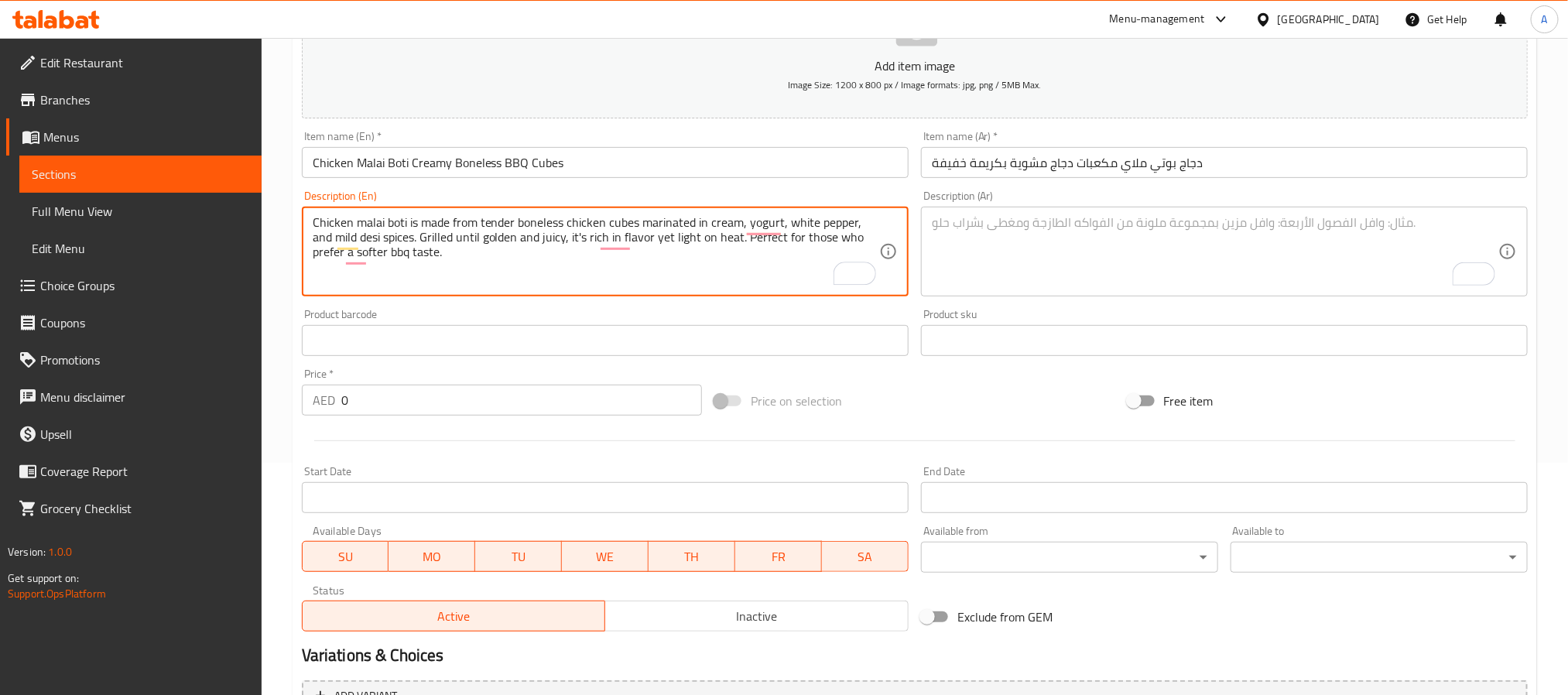
type textarea "Chicken malai boti is made from tender boneless chicken cubes marinated in crea…"
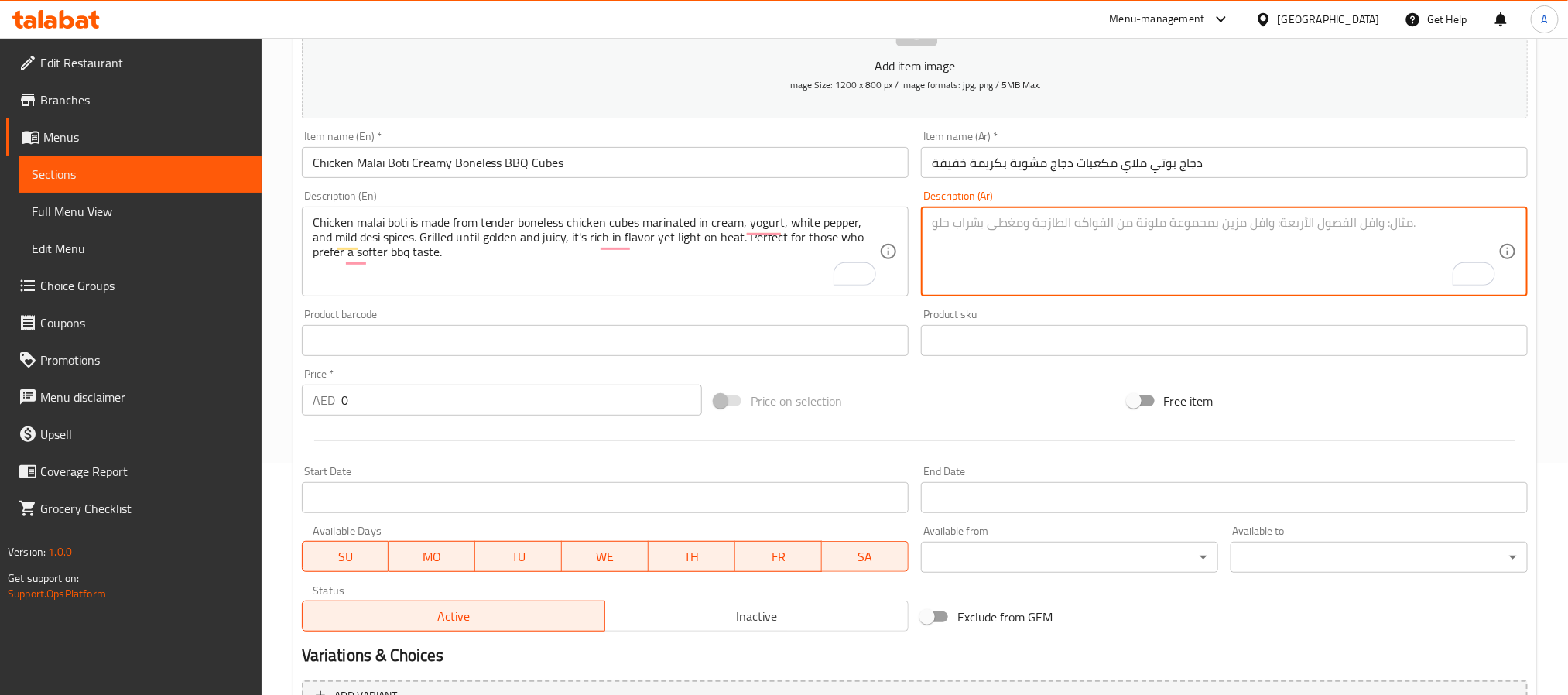
click at [1104, 254] on textarea "To enrich screen reader interactions, please activate Accessibility in Grammarl…" at bounding box center [1214, 252] width 567 height 74
paste textarea "دجاج بوتي ملاي يتكون من قطع دجاج بدون عظم متبّلة بالقشطة واللبن الزبادي والفلفل…"
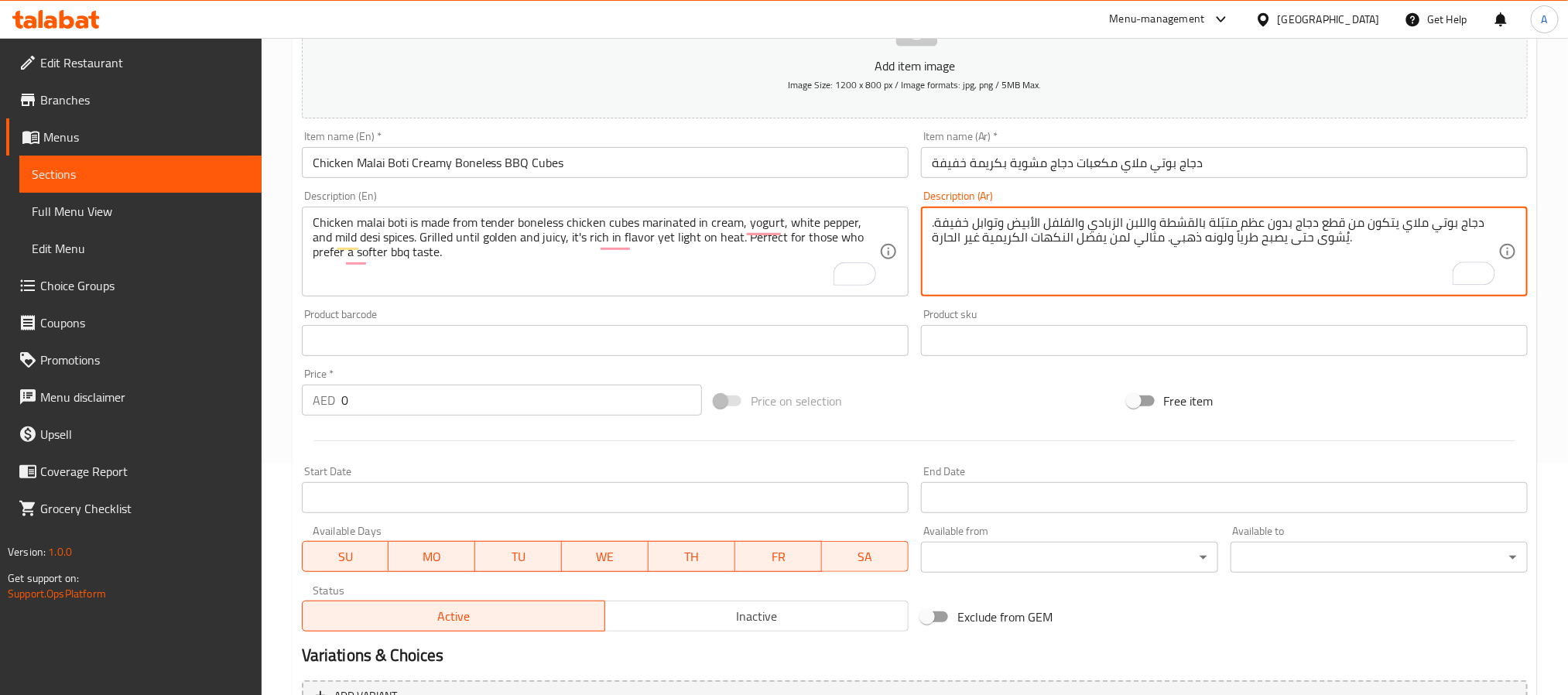
type textarea "دجاج بوتي ملاي يتكون من قطع دجاج بدون عظم متبّلة بالقشطة واللبن الزبادي والفلفل…"
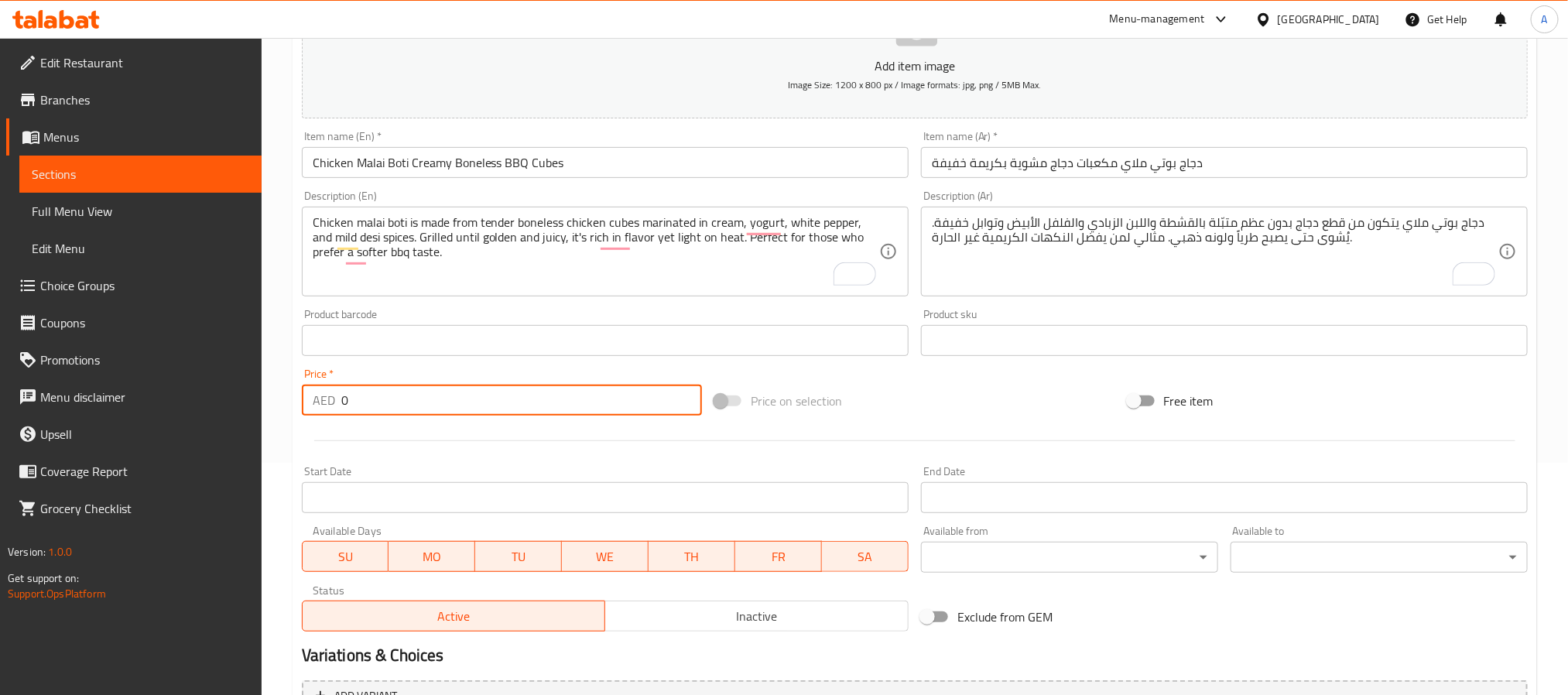
drag, startPoint x: 374, startPoint y: 409, endPoint x: 324, endPoint y: 397, distance: 51.4
click at [324, 397] on div "AED 0 Price *" at bounding box center [501, 399] width 400 height 31
paste input "4"
type input "40"
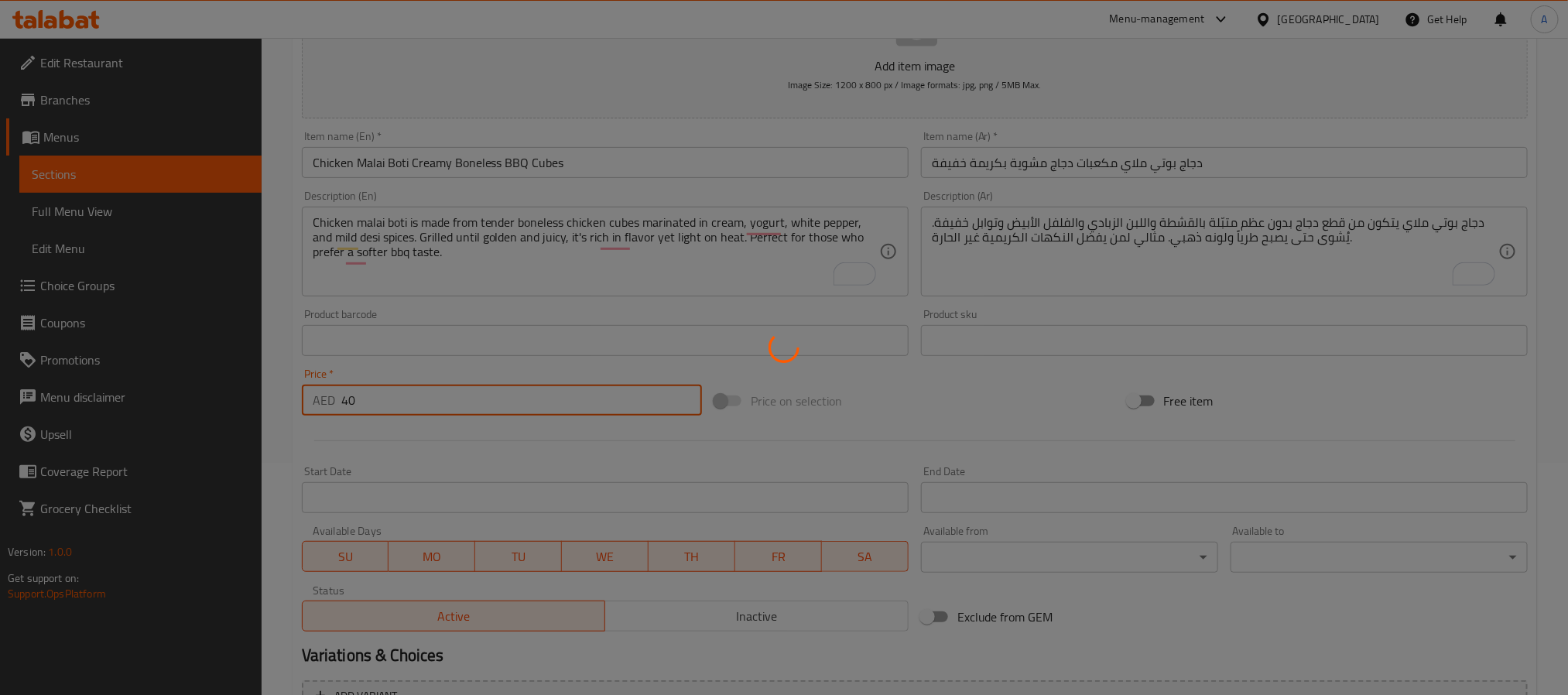
type input "0"
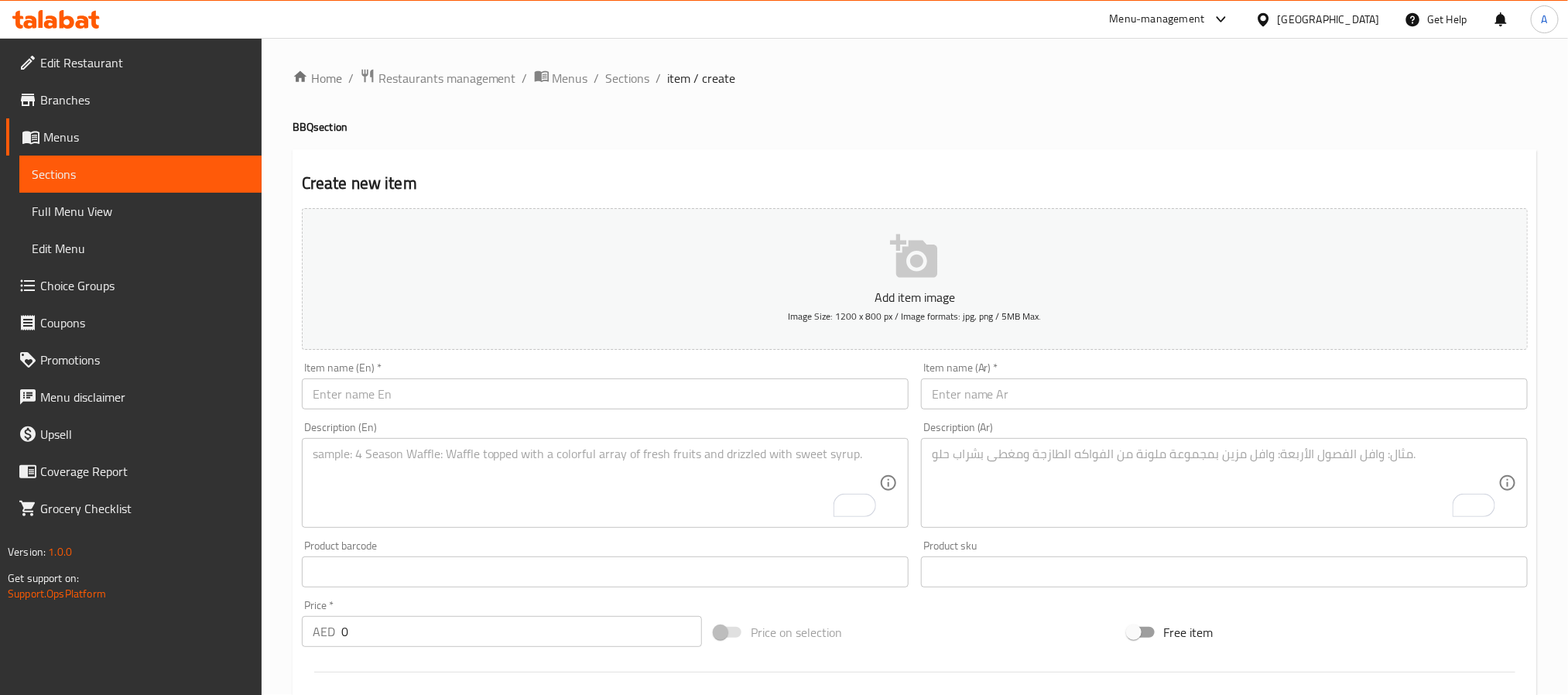
scroll to position [0, 0]
click at [621, 79] on span "Sections" at bounding box center [627, 79] width 44 height 19
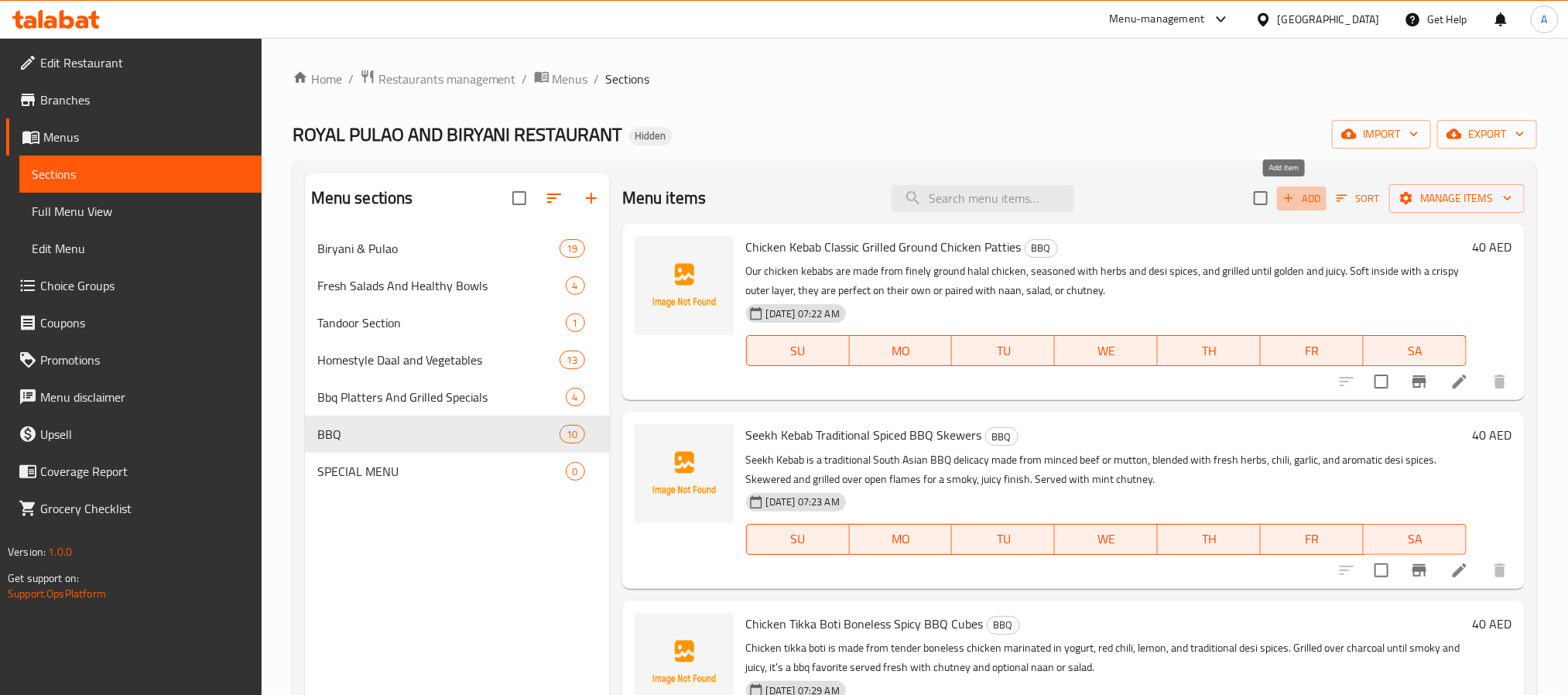
click at [1287, 195] on span "Add" at bounding box center [1302, 198] width 42 height 18
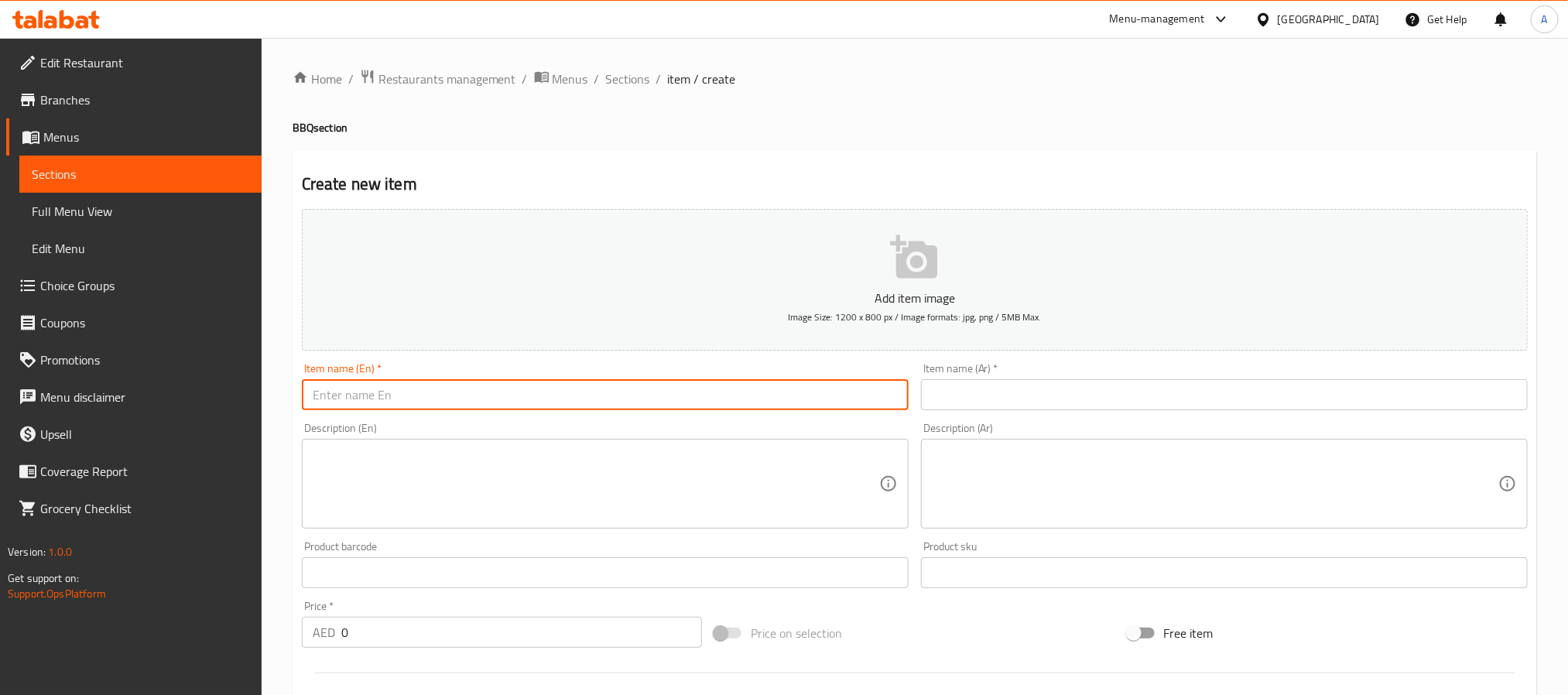
click at [399, 396] on input "text" at bounding box center [605, 394] width 607 height 31
paste input "Chicken Achari Boti Tangy Pickle Spiced BBQ Cubes"
type input "Chicken Achari Boti Tangy Pickle Spiced BBQ Cubes"
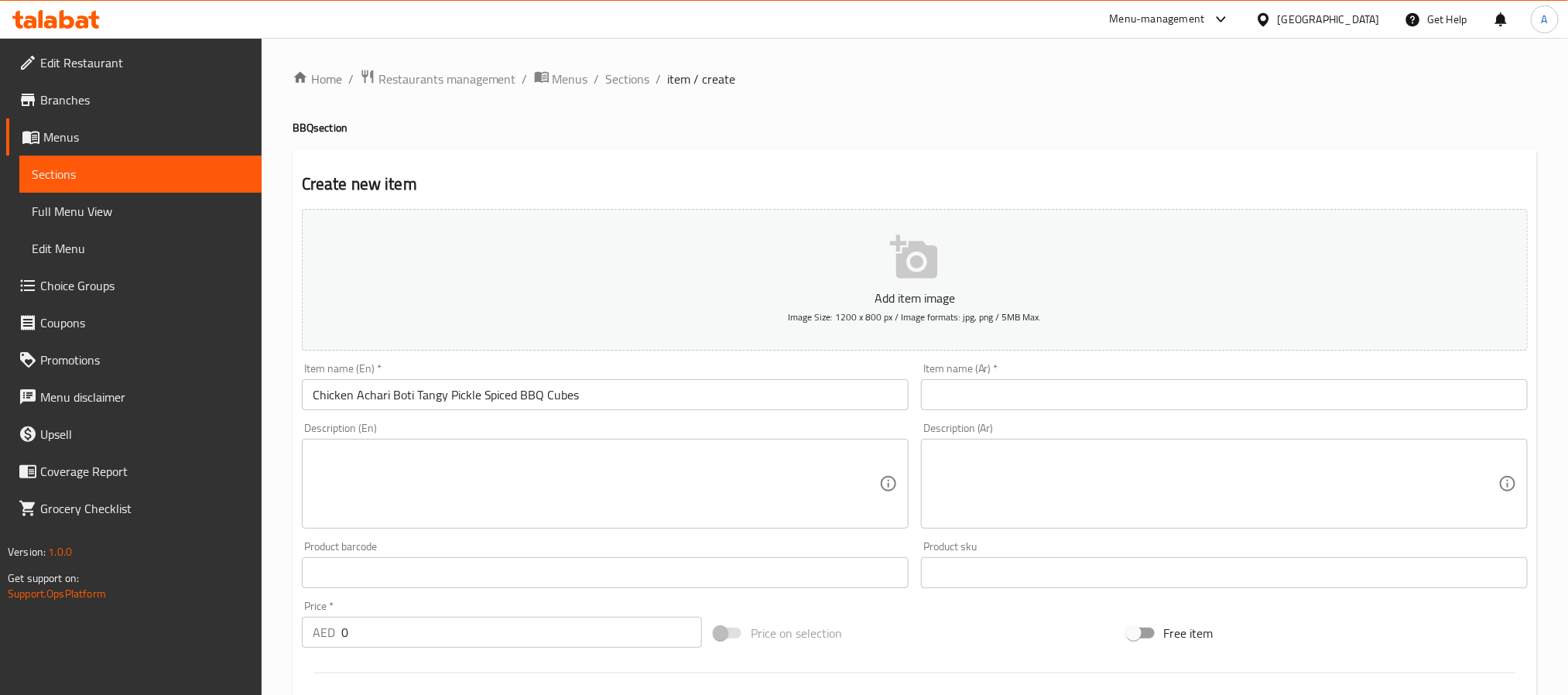
click at [1047, 399] on input "text" at bounding box center [1225, 394] width 607 height 31
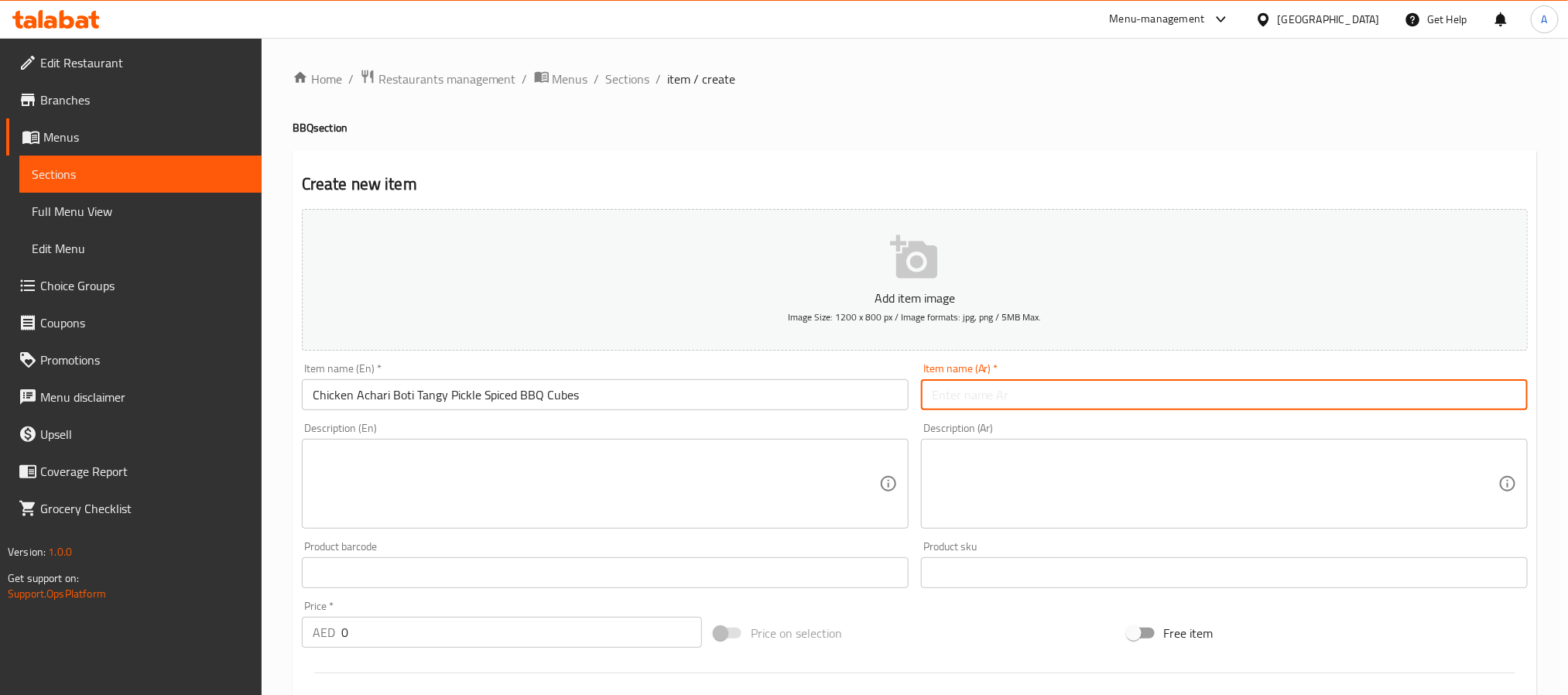
paste input "دجاج بوتي أتشاري – مكعبات دجاج مشوية بنكهة المخلل"
drag, startPoint x: 1113, startPoint y: 397, endPoint x: 1128, endPoint y: 399, distance: 15.1
click at [1128, 399] on input "دجاج بوتي أتشاري – مكعبات دجاج مشوية بنكهة المخلل" at bounding box center [1225, 394] width 607 height 31
type input "دجاج بوتي أتشاري مكعبات دجاج مشوية بنكهة المخلل"
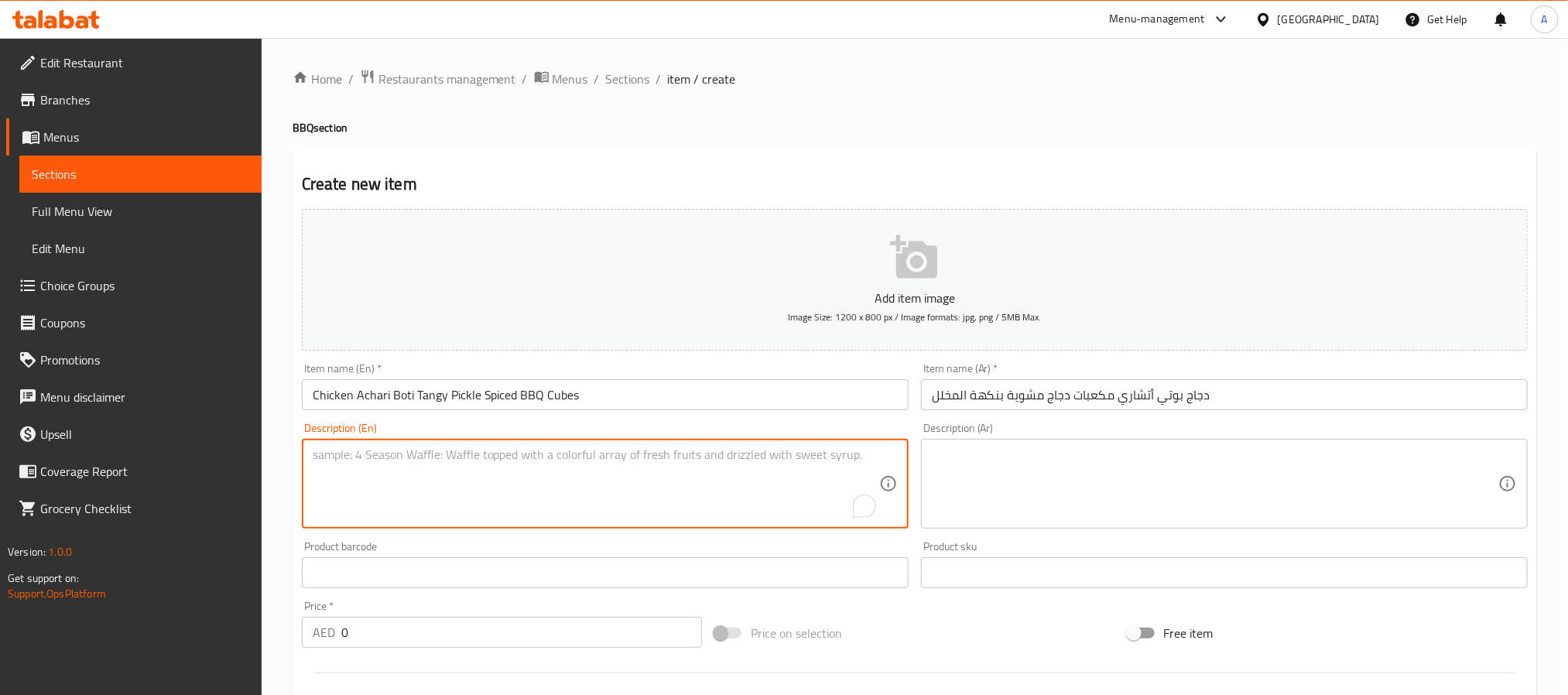
click at [549, 481] on textarea "To enrich screen reader interactions, please activate Accessibility in Grammarl…" at bounding box center [595, 483] width 567 height 74
paste textarea "Chicken achari boti is made with boneless chicken cubes marinated in yogurt, mu…"
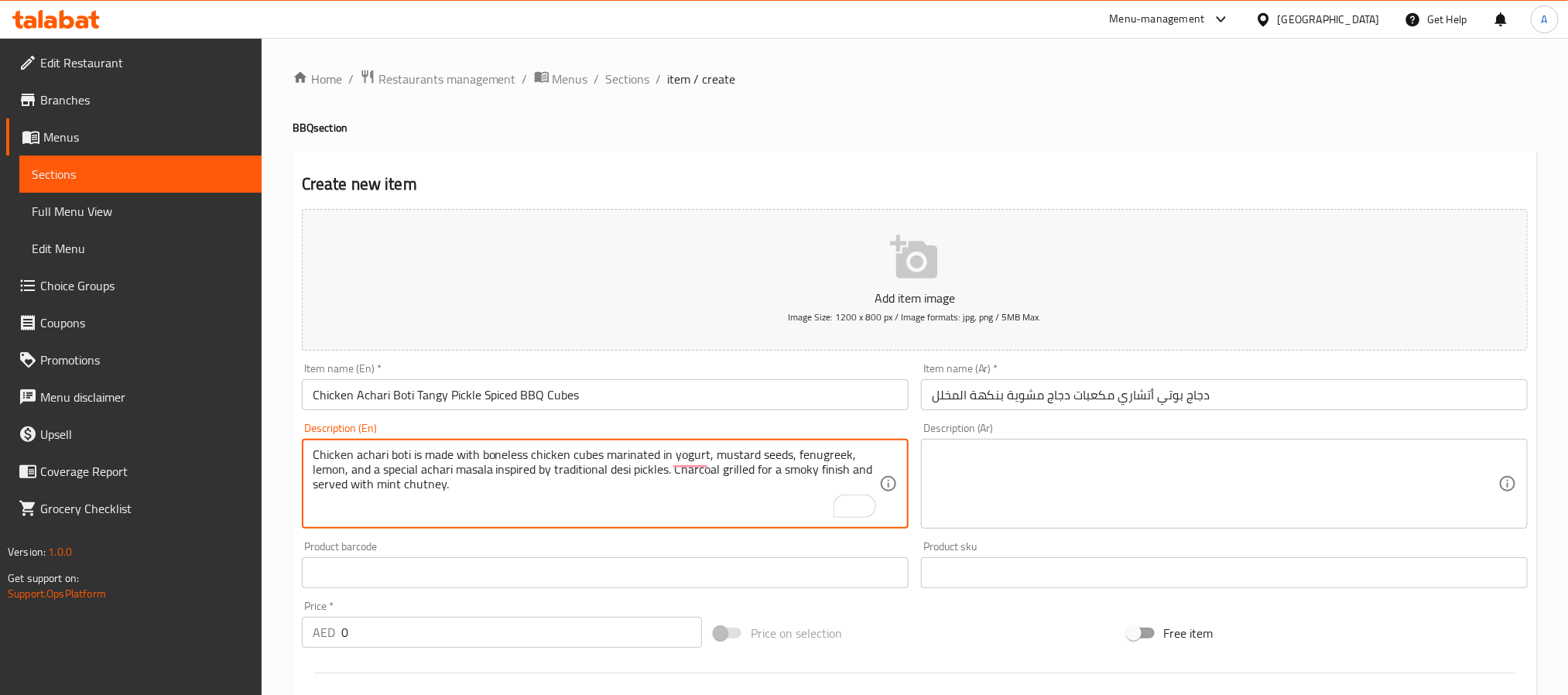
type textarea "Chicken achari boti is made with boneless chicken cubes marinated in yogurt, mu…"
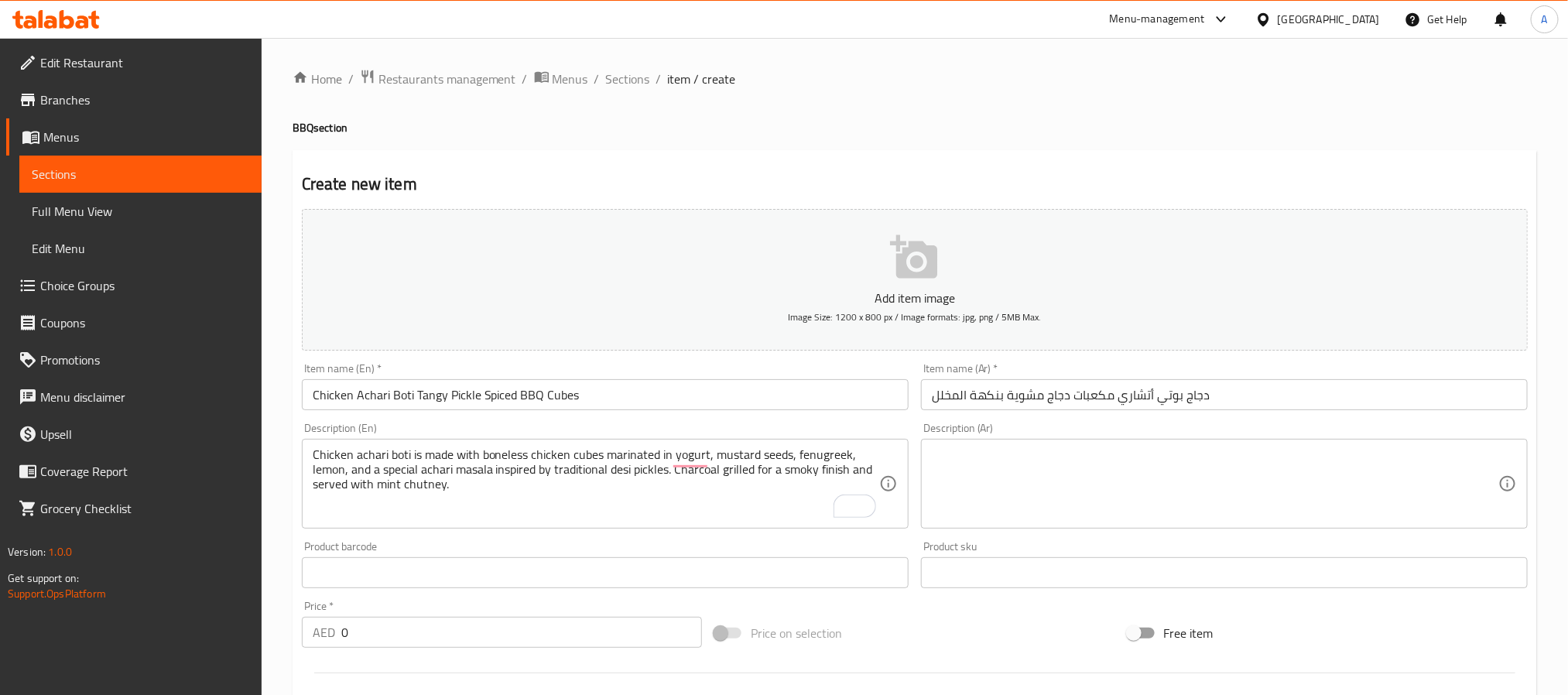
click at [1301, 482] on textarea at bounding box center [1214, 483] width 567 height 74
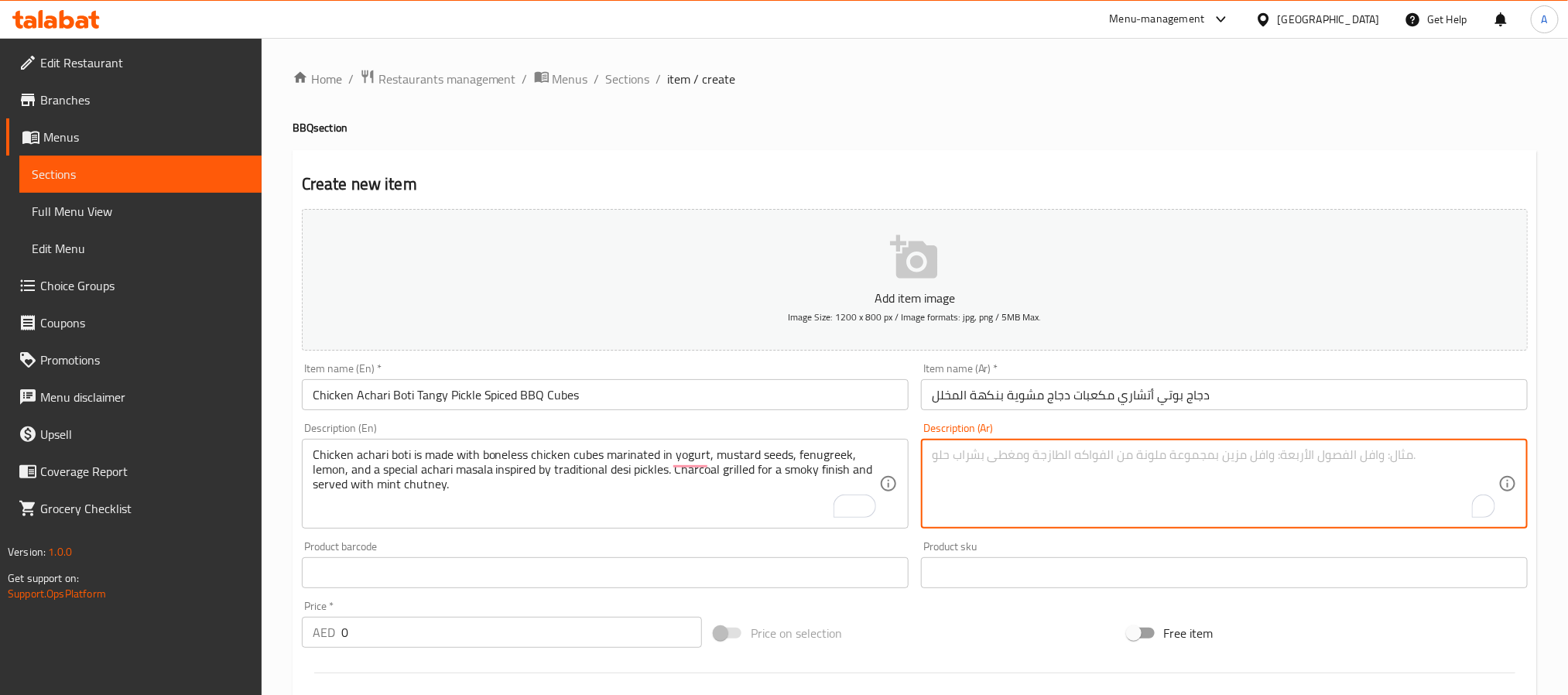
paste textarea "دجاج بوتي أتشاري مصنوع من مكعبات دجاج بدون عظم، متبلة باللبن، الخردل، الحلبة، ا…"
type textarea "دجاج بوتي أتشاري مصنوع من مكعبات دجاج بدون عظم، متبلة باللبن، الخردل، الحلبة، ا…"
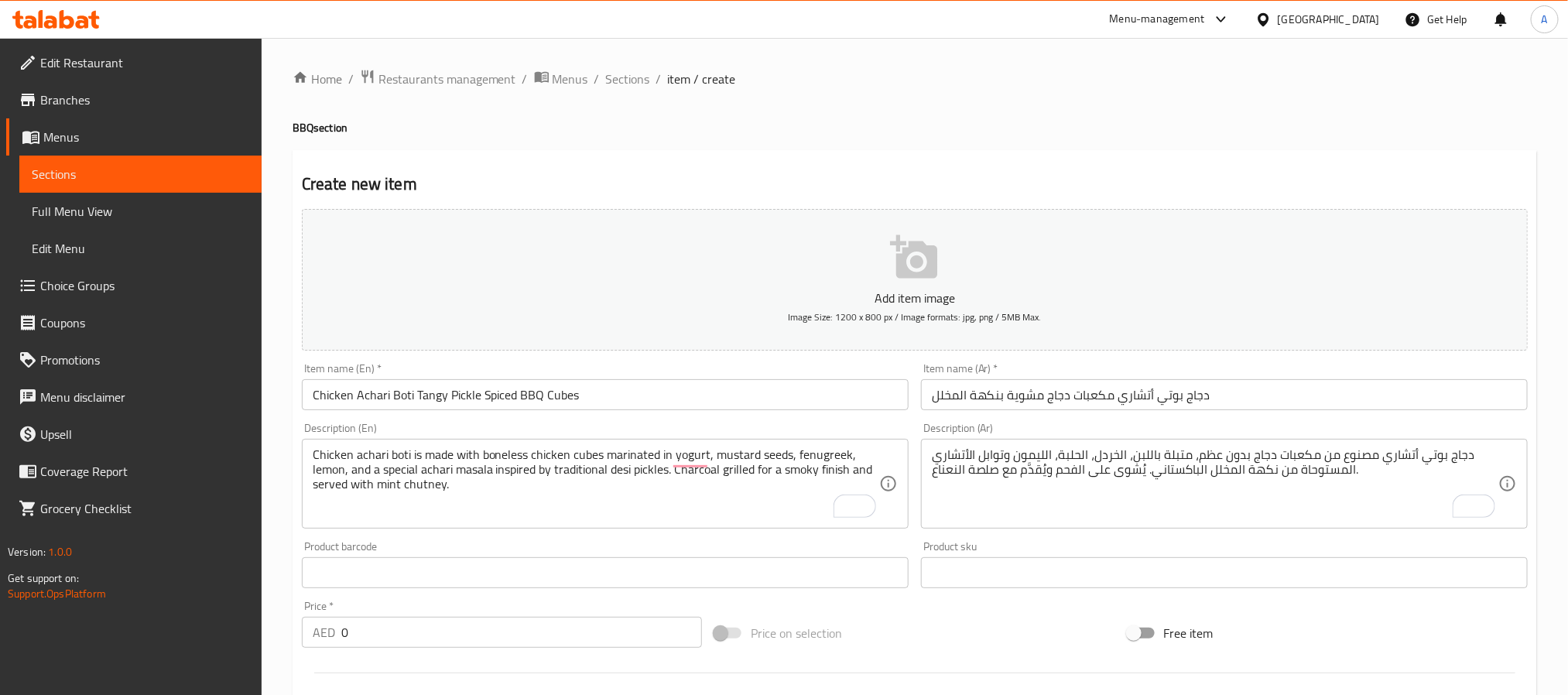
drag, startPoint x: 346, startPoint y: 648, endPoint x: 353, endPoint y: 644, distance: 8.1
click at [353, 644] on div "Price   * AED 0 Price *" at bounding box center [502, 624] width 413 height 60
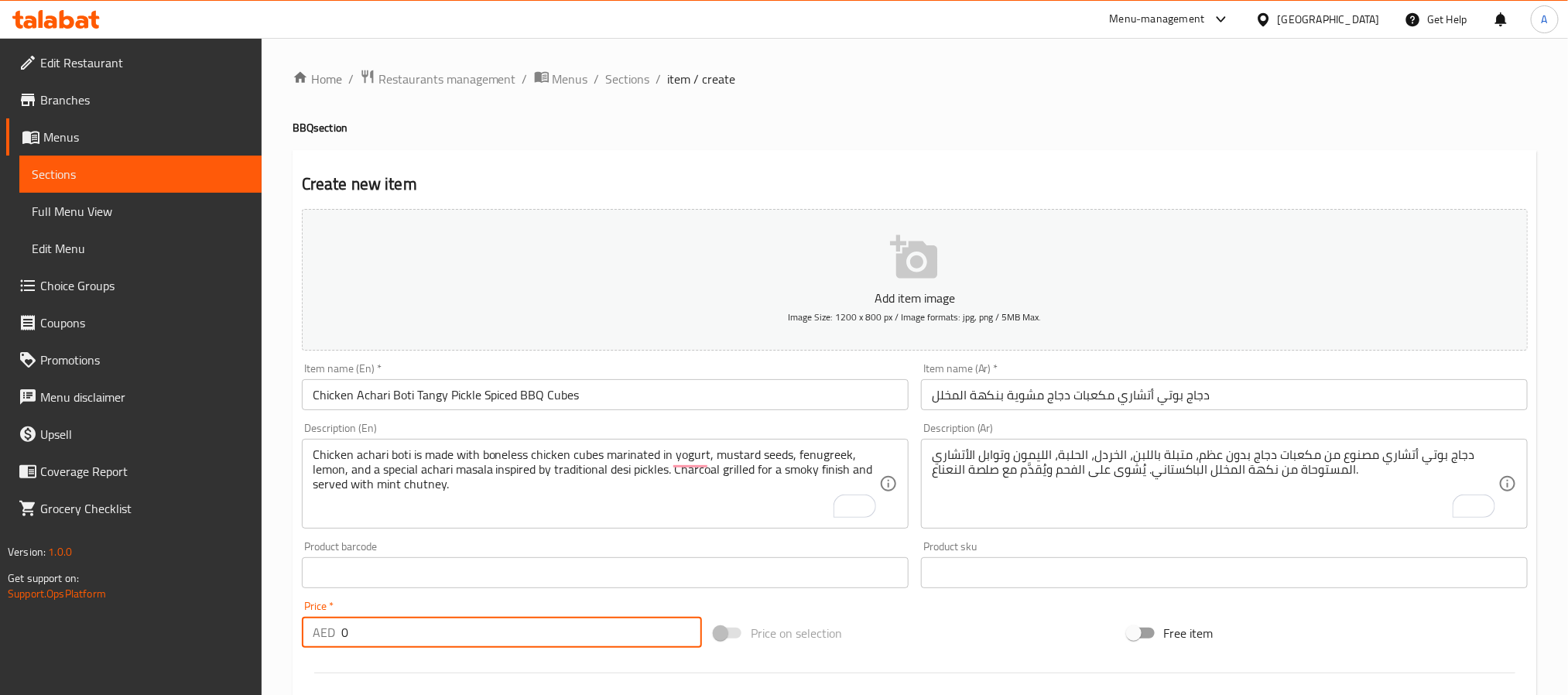
drag, startPoint x: 353, startPoint y: 644, endPoint x: 315, endPoint y: 634, distance: 39.3
click at [315, 634] on div "AED 0 Price *" at bounding box center [501, 632] width 400 height 31
paste input "43"
type input "43"
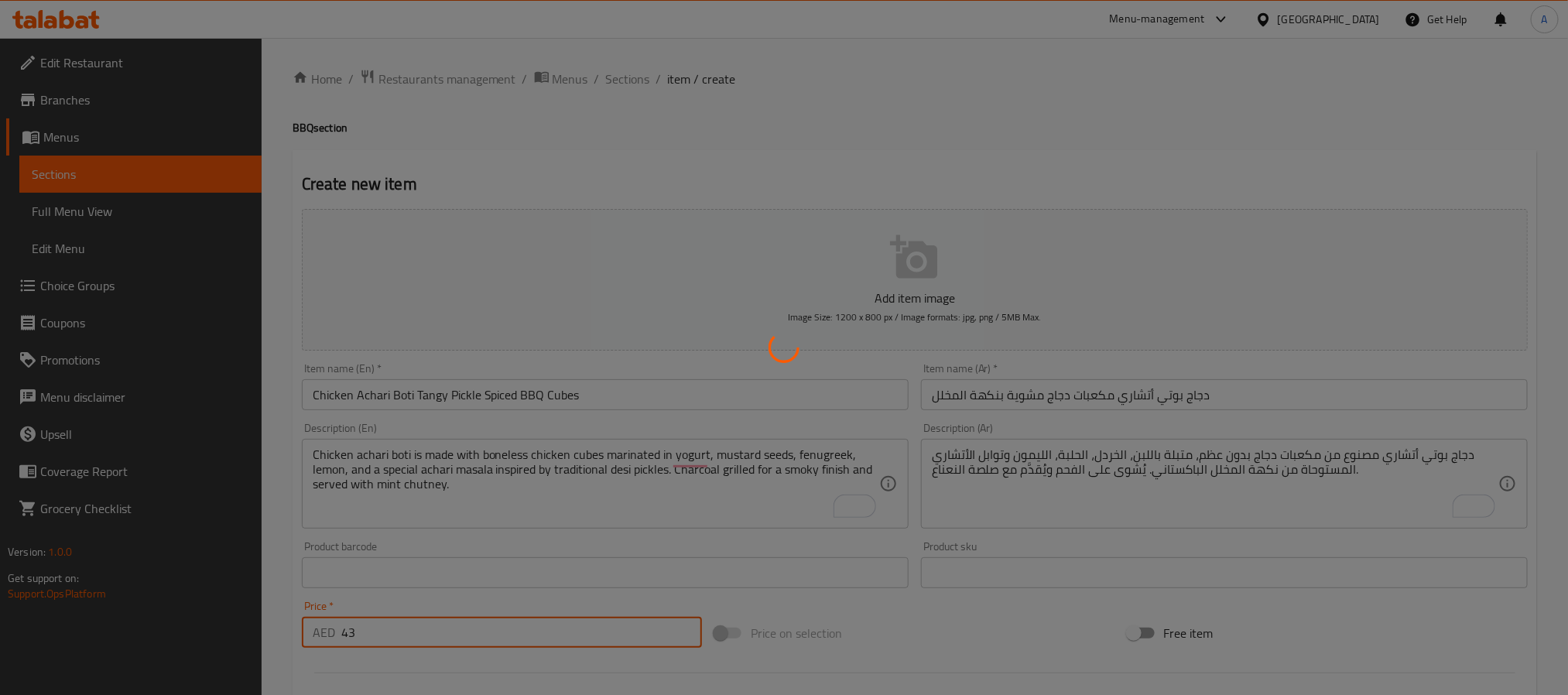
type input "0"
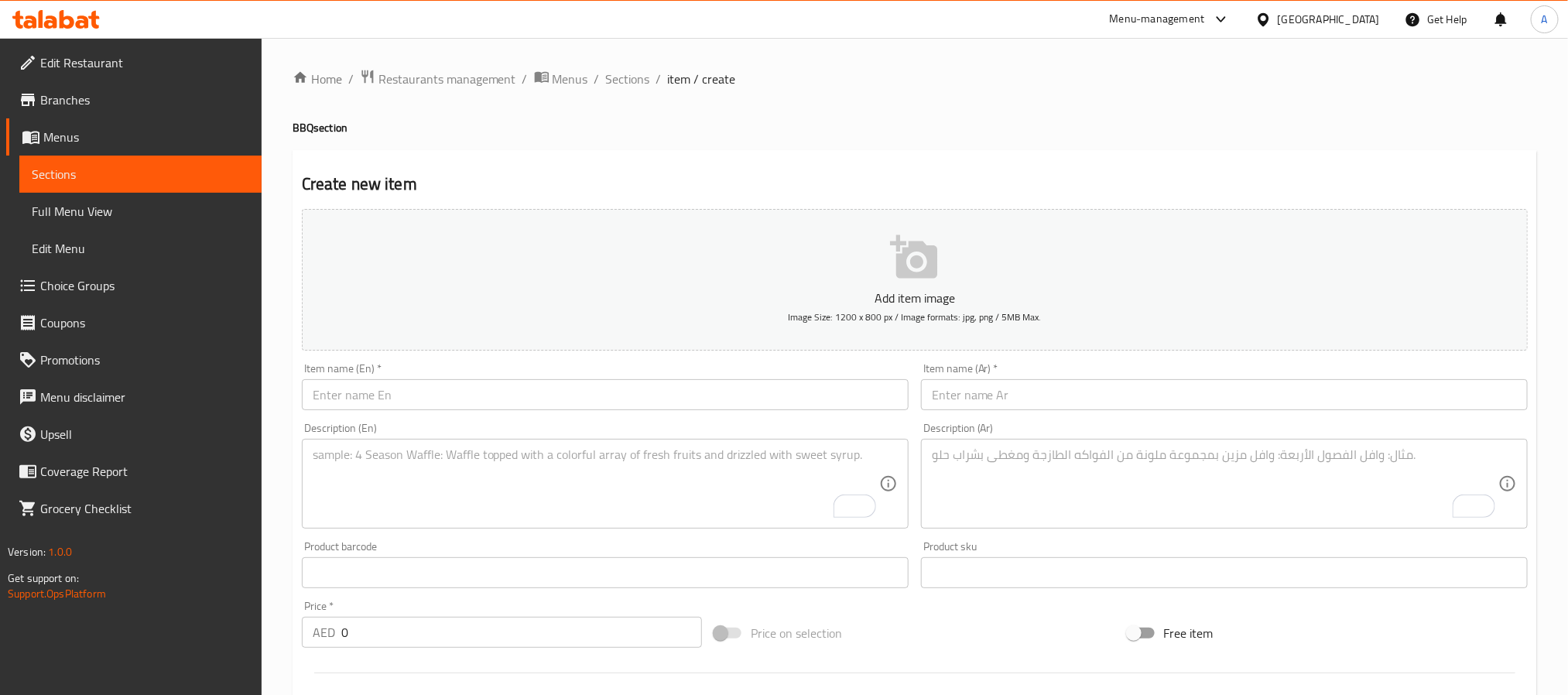
click at [510, 397] on input "text" at bounding box center [605, 394] width 607 height 31
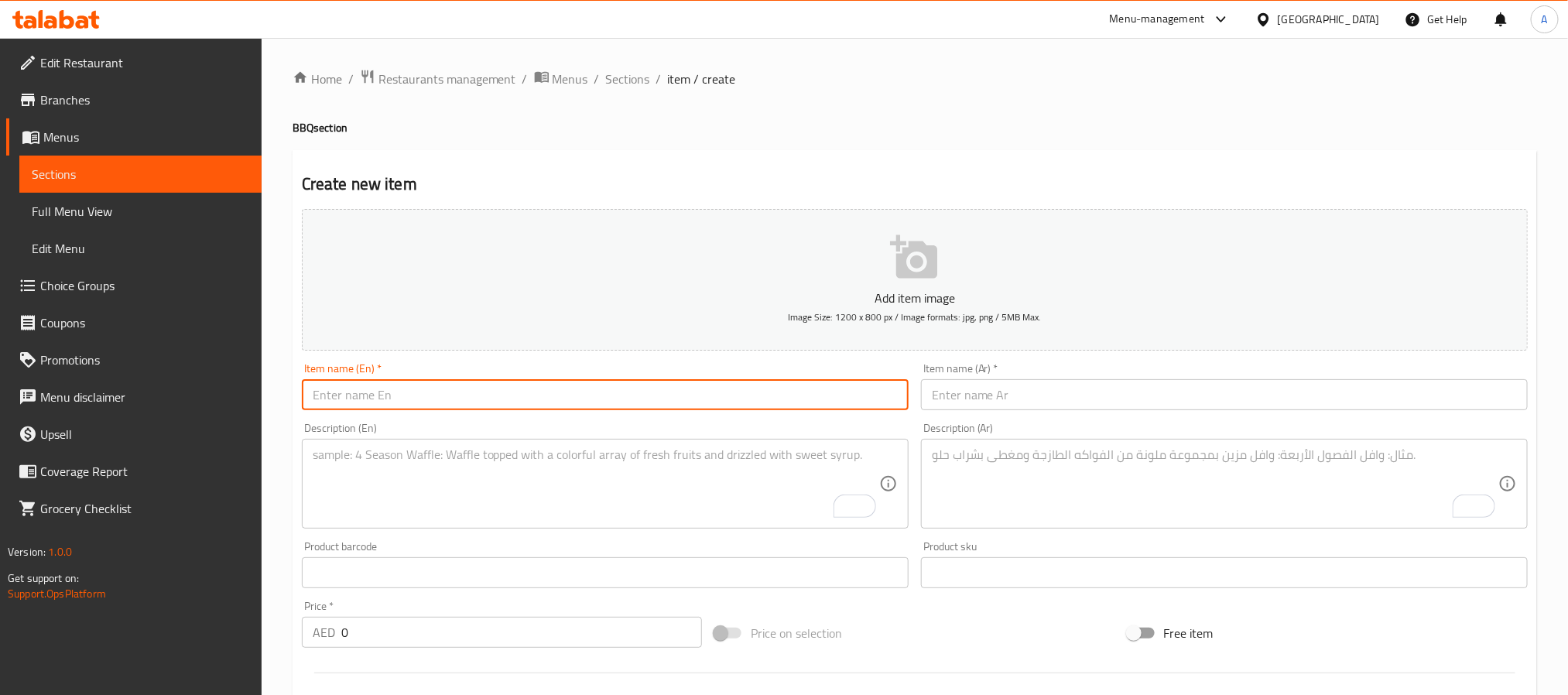
paste input "Chicken Kastoori Boti Fenugreek-Flavored Creamy BBQ"
type input "Chicken Kastoori Boti Fenugreek-Flavored Creamy BBQ"
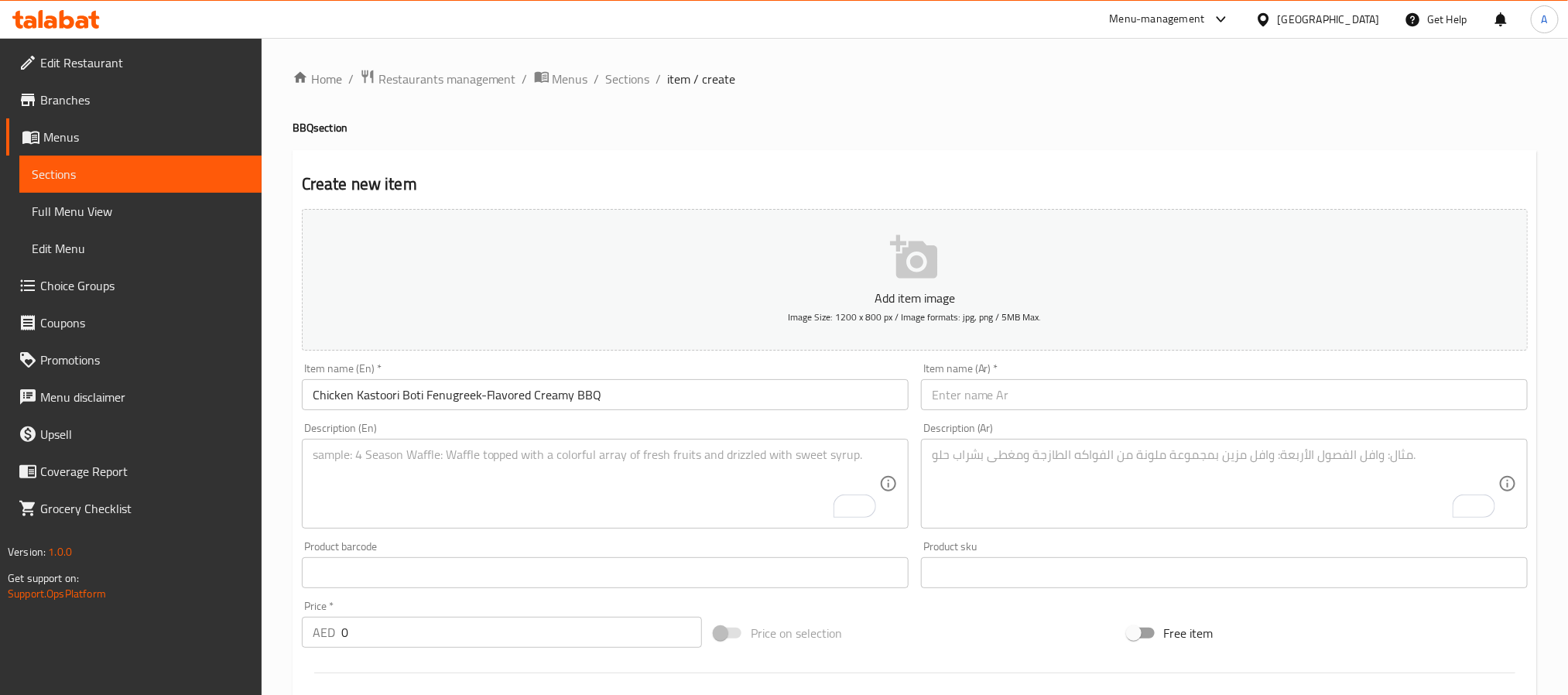
click at [1015, 409] on input "text" at bounding box center [1225, 394] width 607 height 31
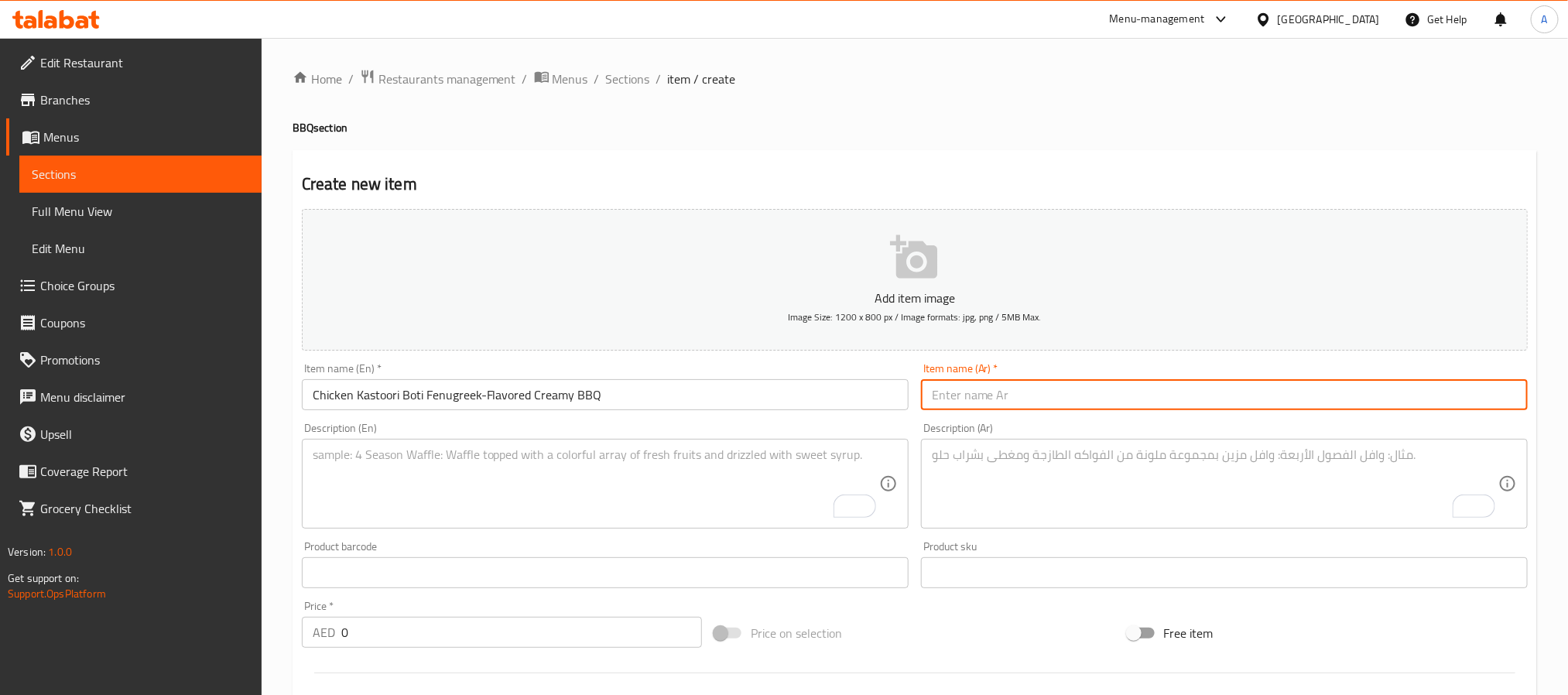
paste input "دجاج بوتي كستوري – مكعبات دجاج مشوية بنكهة الحلبة"
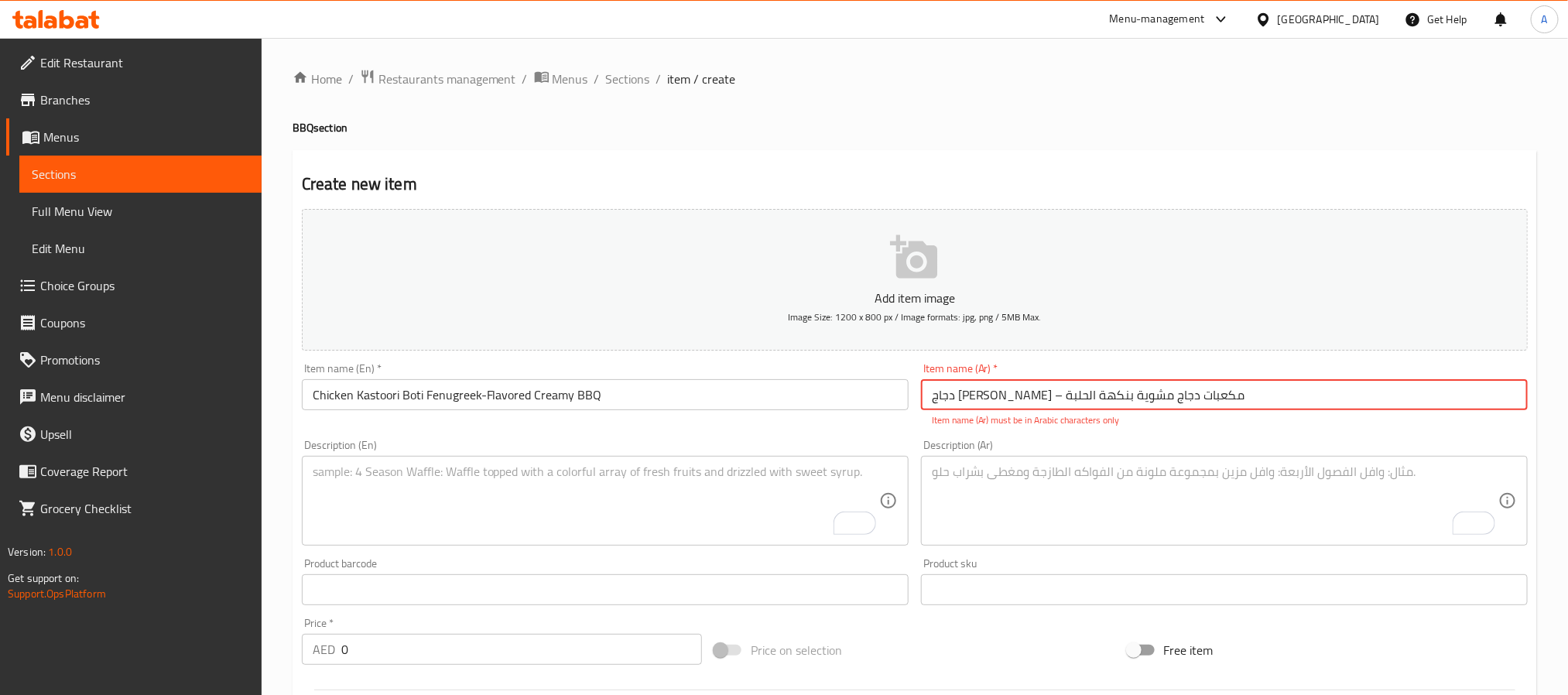
drag, startPoint x: 1109, startPoint y: 397, endPoint x: 1124, endPoint y: 396, distance: 15.0
click at [1124, 396] on input "دجاج بوتي كستوري – مكعبات دجاج مشوية بنكهة الحلبة" at bounding box center [1225, 394] width 607 height 31
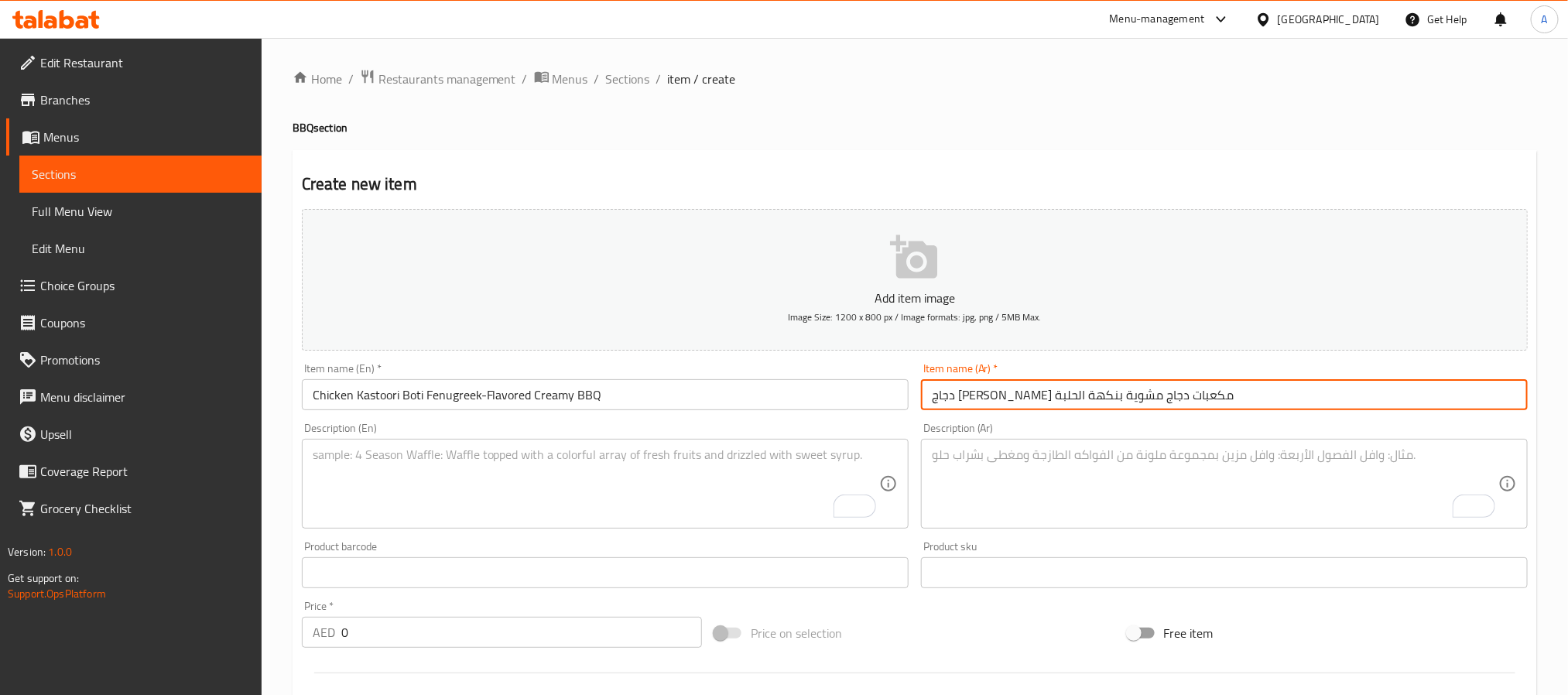
type input "دجاج بوتي كستوري مكعبات دجاج مشوية بنكهة الحلبة"
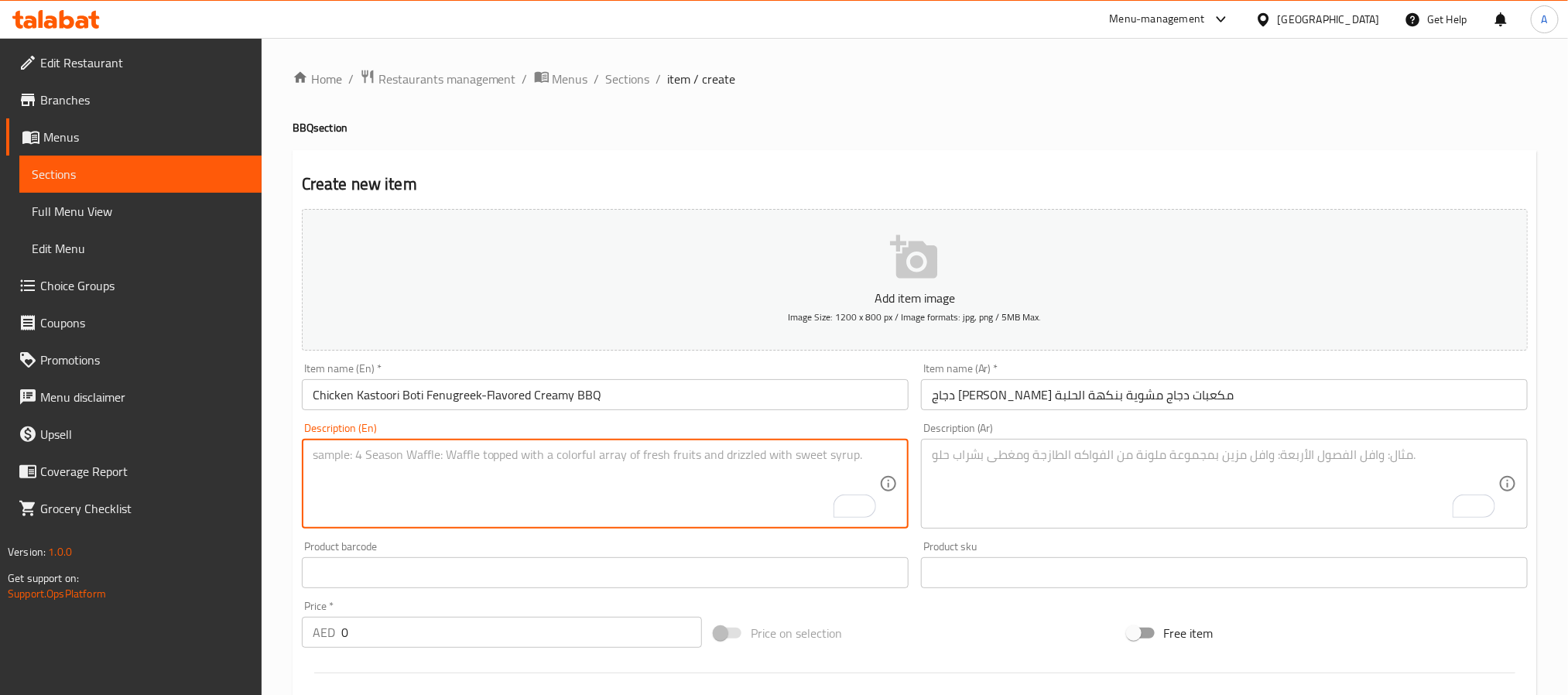
click at [510, 485] on textarea "To enrich screen reader interactions, please activate Accessibility in Grammarl…" at bounding box center [595, 483] width 567 height 74
paste textarea "Chicken Kastoori Boti is made from boneless chicken cubes marinated in yogurt, …"
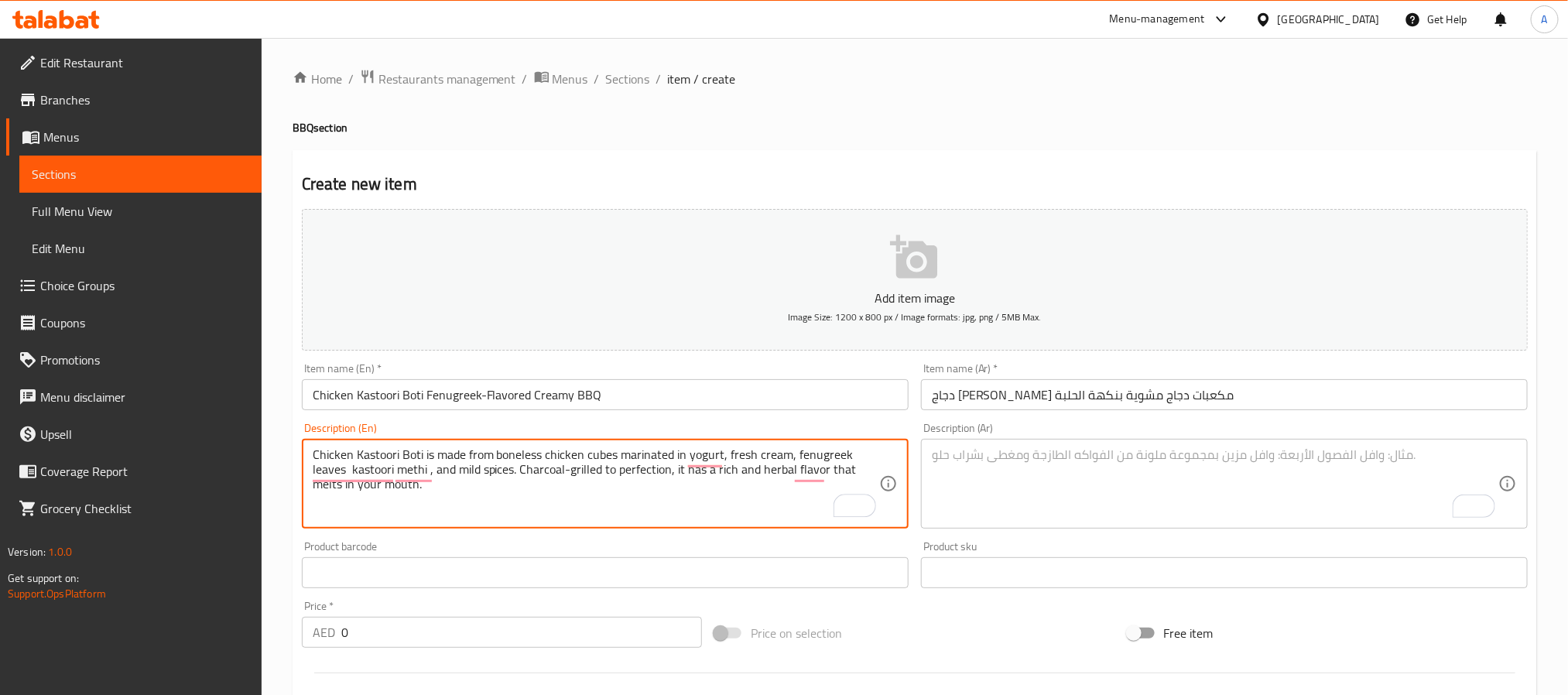
type textarea "Chicken Kastoori Boti is made from boneless chicken cubes marinated in yogurt, …"
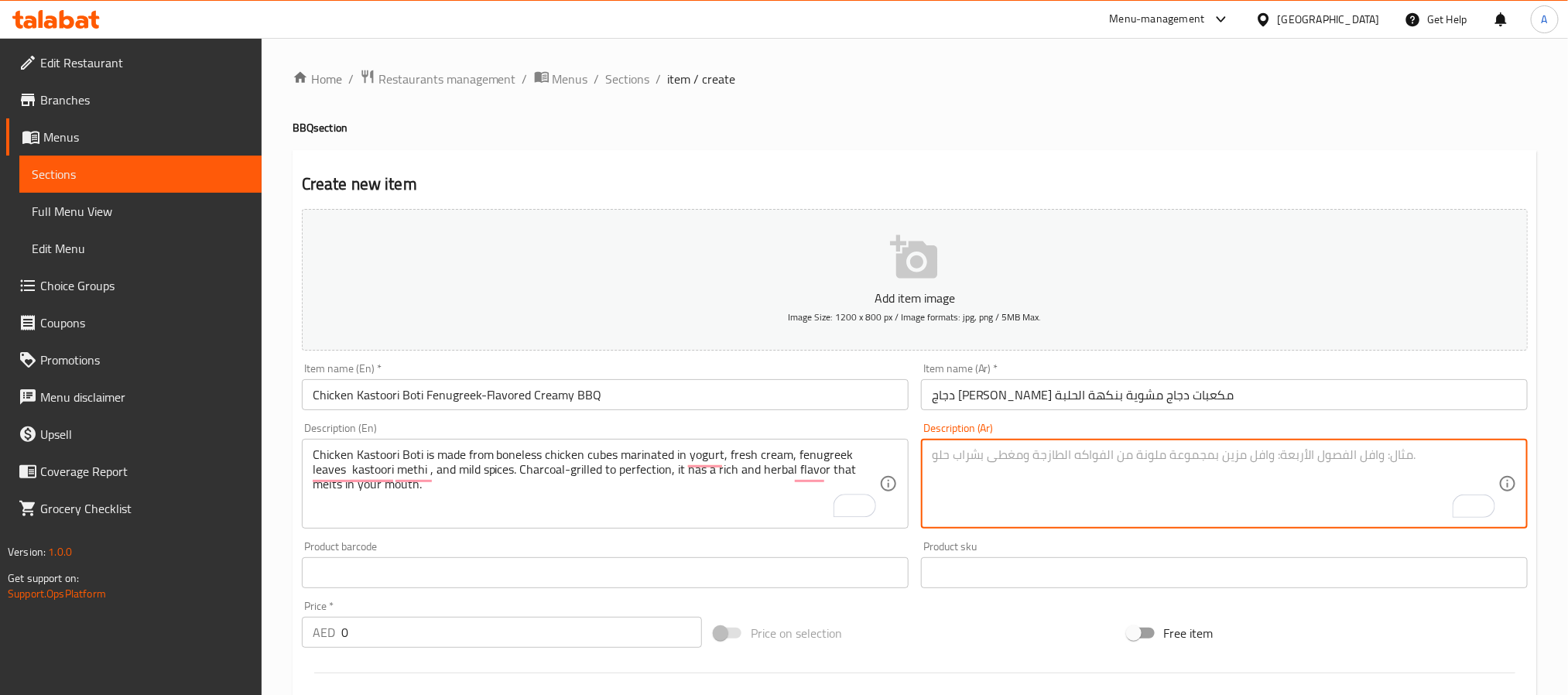
click at [1069, 508] on textarea "To enrich screen reader interactions, please activate Accessibility in Grammarl…" at bounding box center [1214, 483] width 567 height 74
paste textarea "دجاج بوتي كستوري يتكون من مكعبات دجاج بدون عظم، متبلة باللبن الزبادي والقشطة وأ…"
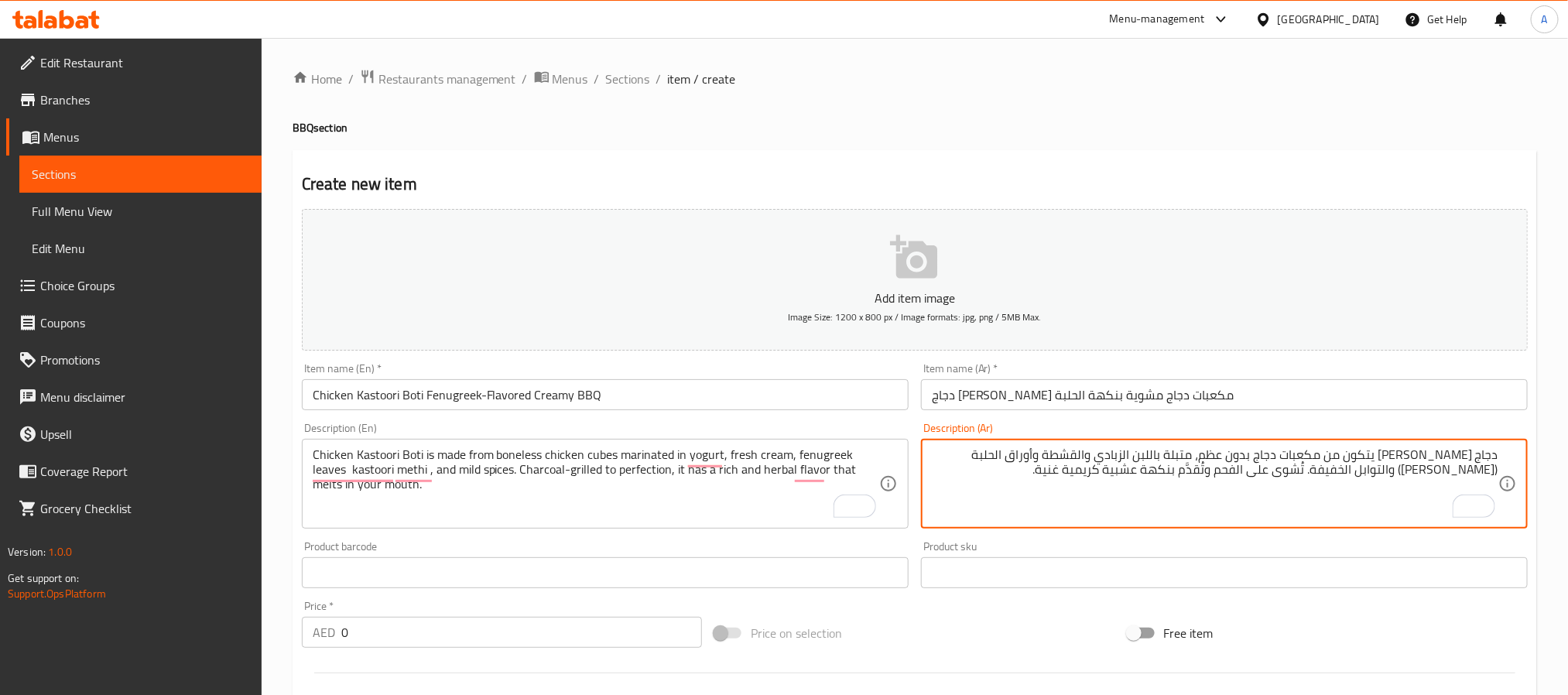
drag, startPoint x: 991, startPoint y: 455, endPoint x: 1001, endPoint y: 455, distance: 10.0
click at [1001, 455] on textarea "دجاج بوتي كستوري يتكون من مكعبات دجاج بدون عظم، متبلة باللبن الزبادي والقشطة وأ…" at bounding box center [1214, 483] width 567 height 74
drag, startPoint x: 1480, startPoint y: 479, endPoint x: 1468, endPoint y: 480, distance: 12.0
click at [1468, 480] on textarea "دجاج بوتي كستوري يتكون من مكعبات دجاج بدون عظم، متبلة باللبن الزبادي والقشطة وأ…" at bounding box center [1214, 483] width 567 height 74
type textarea "دجاج بوتي كستوري يتكون من مكعبات دجاج بدون عظم، متبلة باللبن الزبادي والقشطة وأ…"
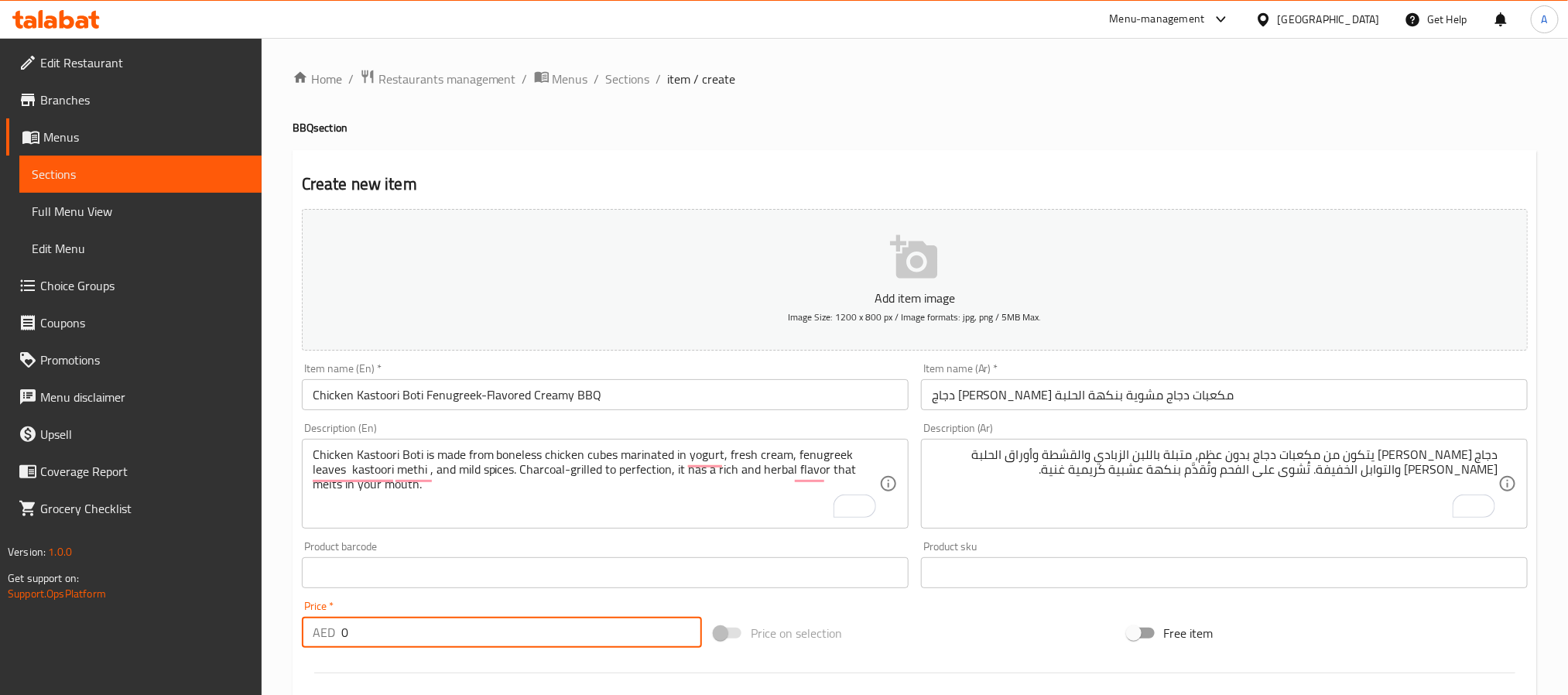
drag, startPoint x: 379, startPoint y: 633, endPoint x: 284, endPoint y: 630, distance: 95.0
click at [284, 630] on div "Home / Restaurants management / Menus / Sections / item / create BBQ section Cr…" at bounding box center [915, 565] width 1307 height 1055
paste input "43"
type input "43"
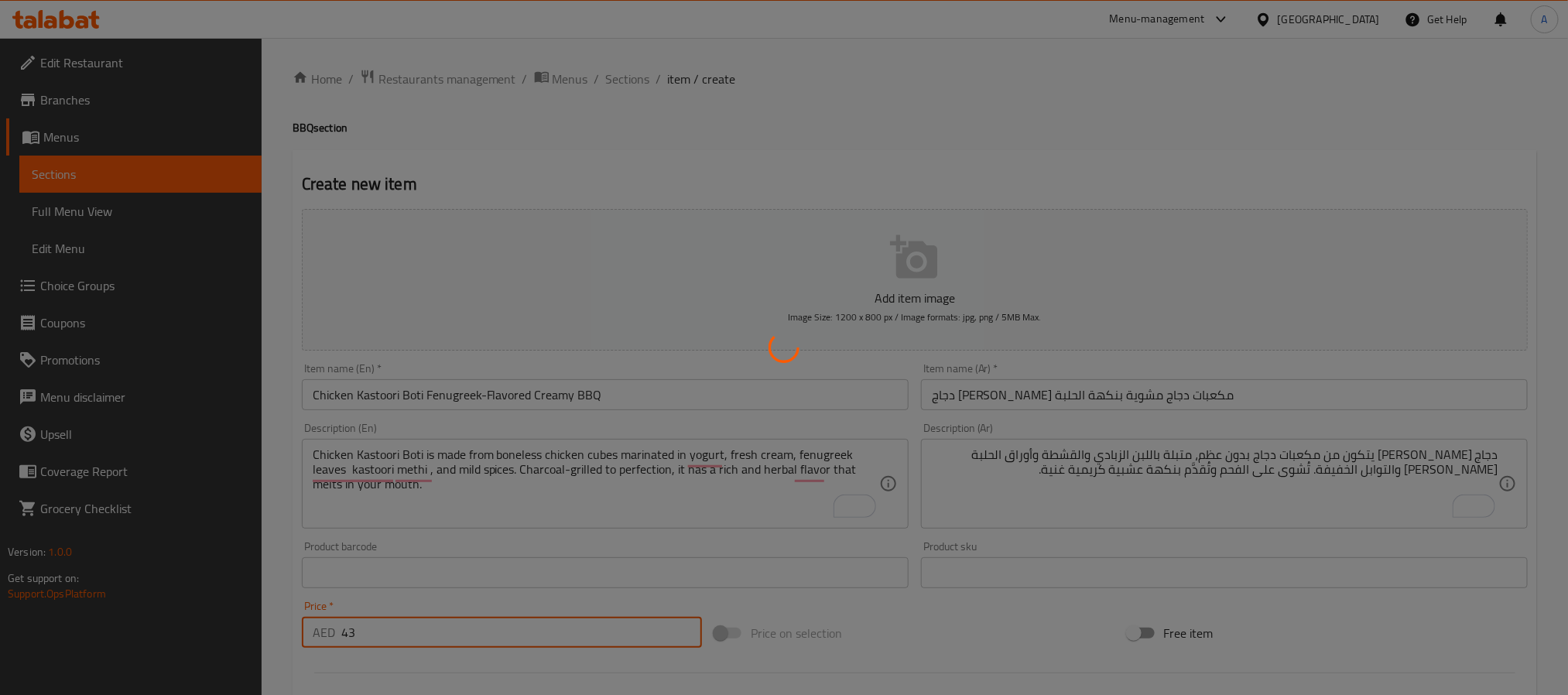
type input "0"
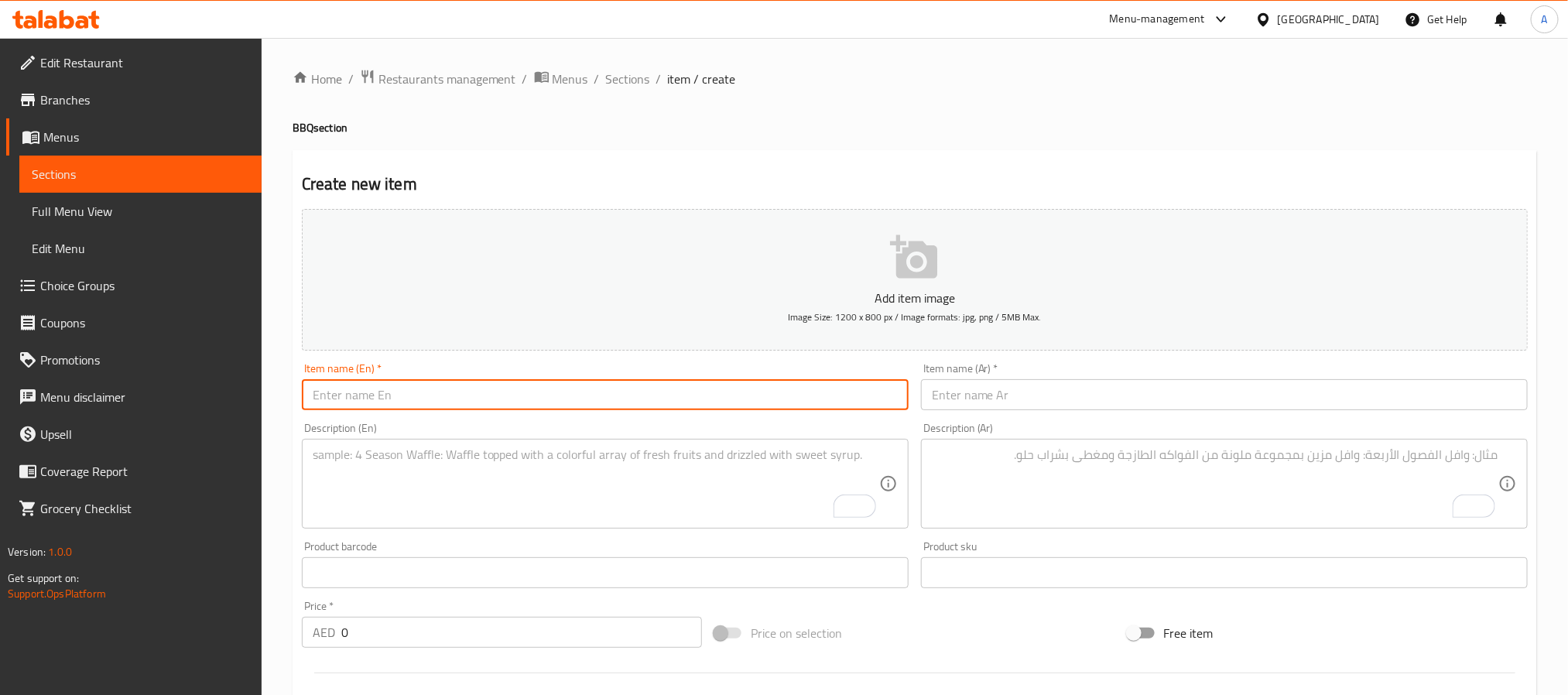
paste input "Lahori Chargha Whole Spiced Chicken Full"
click at [504, 397] on input "Lahori Chargha Whole Spiced Chicken Full" at bounding box center [605, 394] width 607 height 31
type input "Lahori Chargha Whole Spiced Chicken Full"
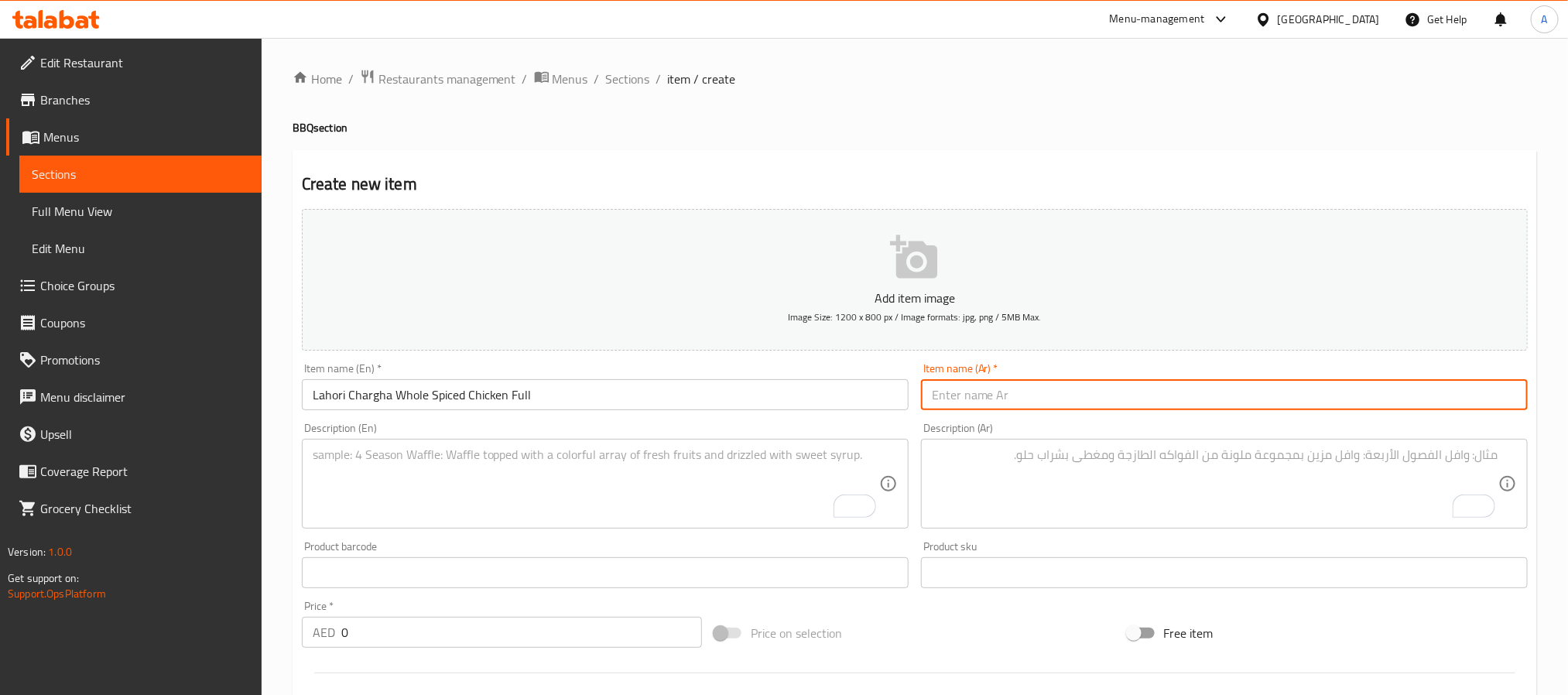
click at [962, 396] on input "text" at bounding box center [1225, 394] width 607 height 31
paste input "شارغا لاهوري – دجاج كامل متبل على الطريقة اللآهورية"
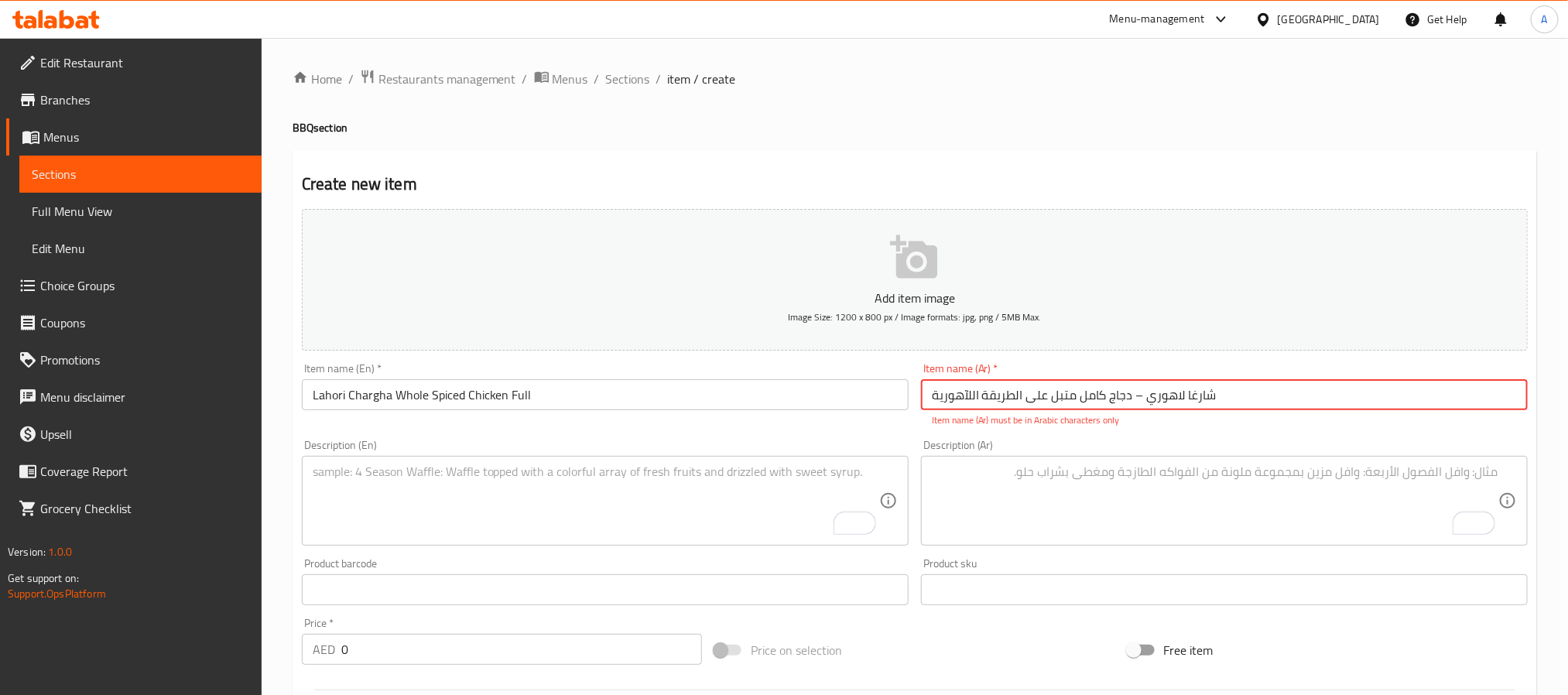
drag, startPoint x: 1142, startPoint y: 404, endPoint x: 1128, endPoint y: 407, distance: 14.3
click at [1128, 407] on input "شارغا لاهوري – دجاج كامل متبل على الطريقة اللآهورية" at bounding box center [1225, 394] width 607 height 31
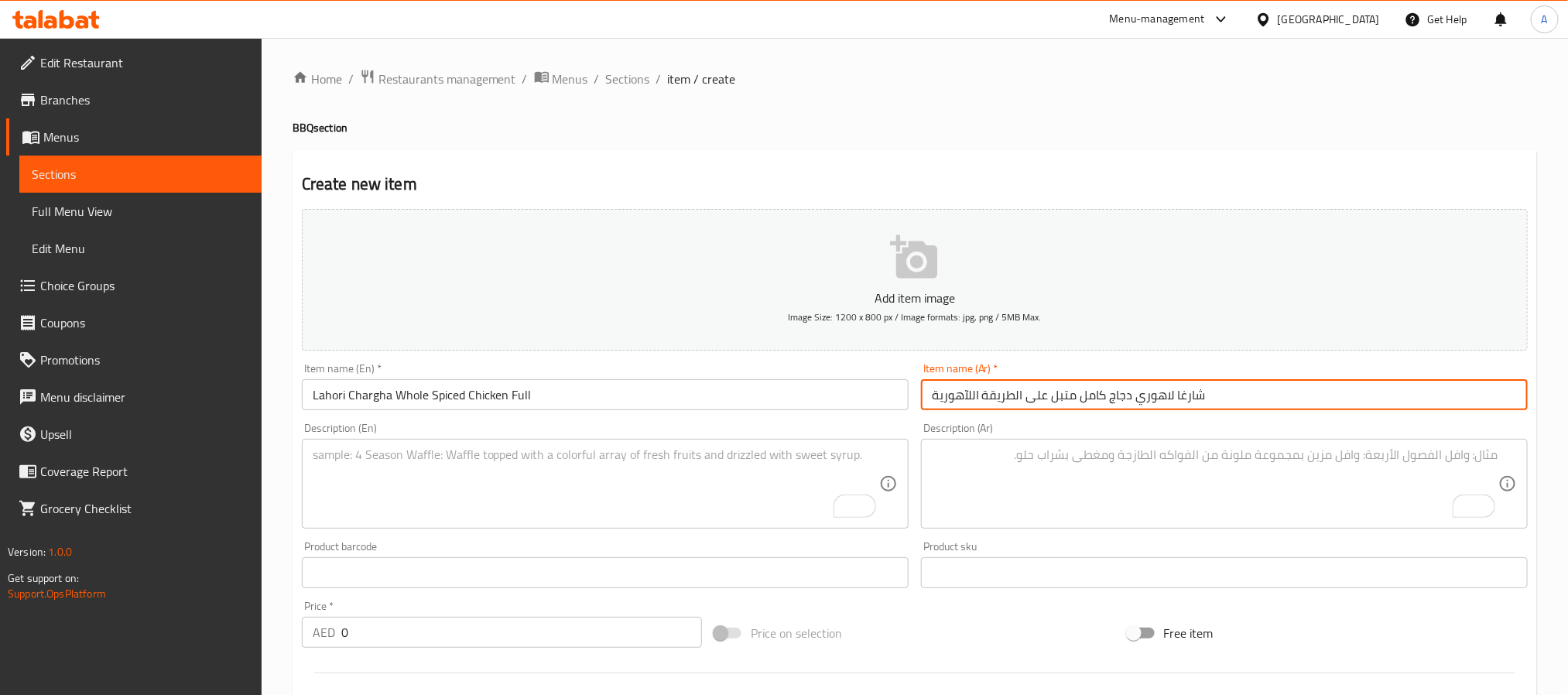
type input "شارغا لاهوري دجاج كامل متبل على الطريقة اللآهورية"
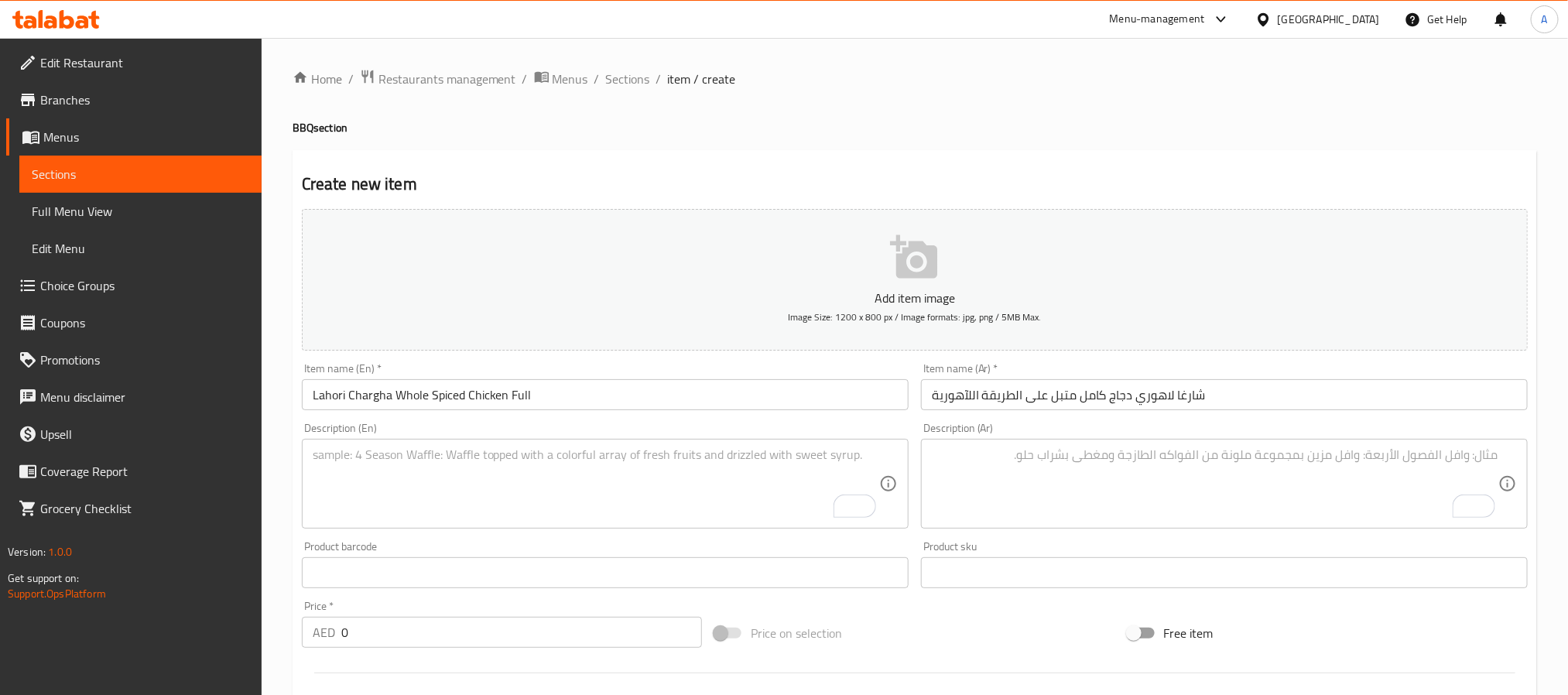
click at [469, 501] on textarea "To enrich screen reader interactions, please activate Accessibility in Grammarl…" at bounding box center [595, 483] width 567 height 74
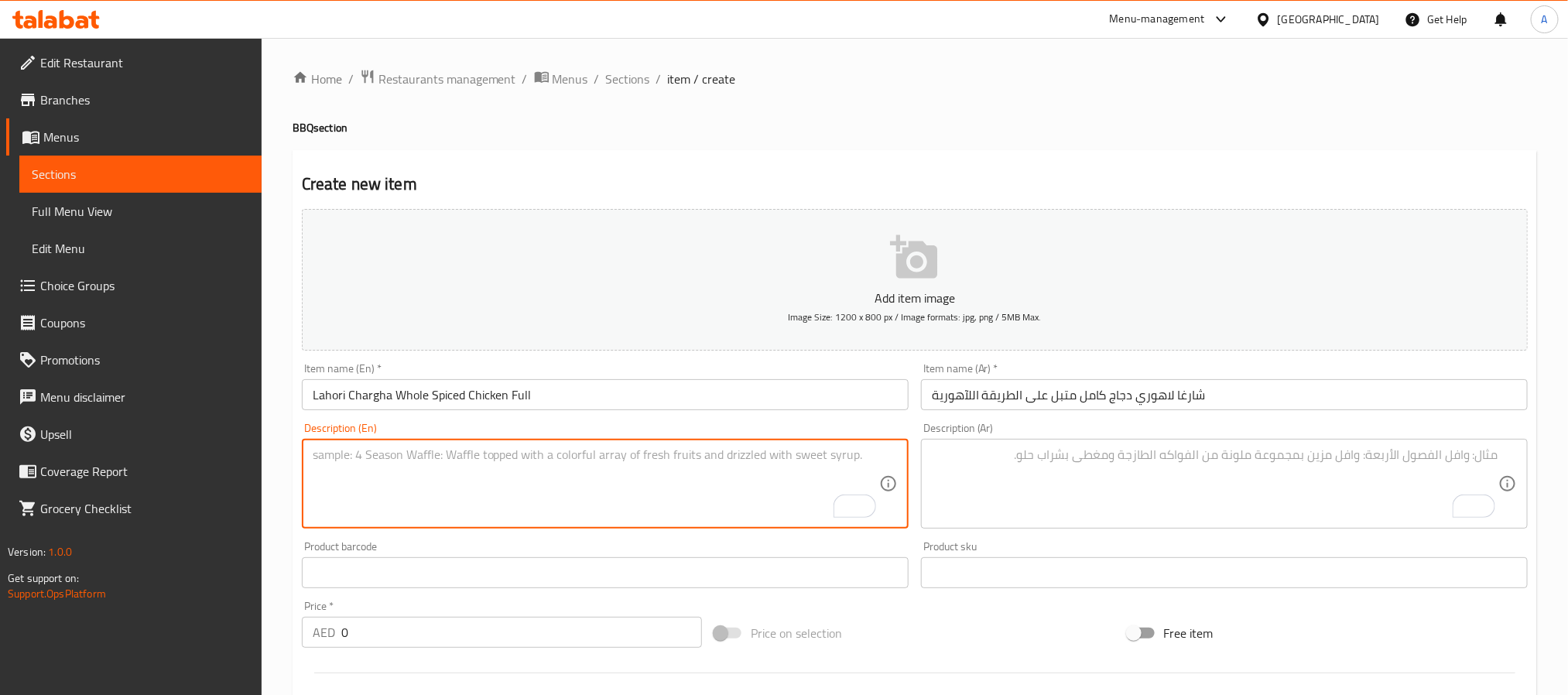
paste textarea "Lahori chargha is a full chicken marinated in ginger, garlic, lemon, yogurt, re…"
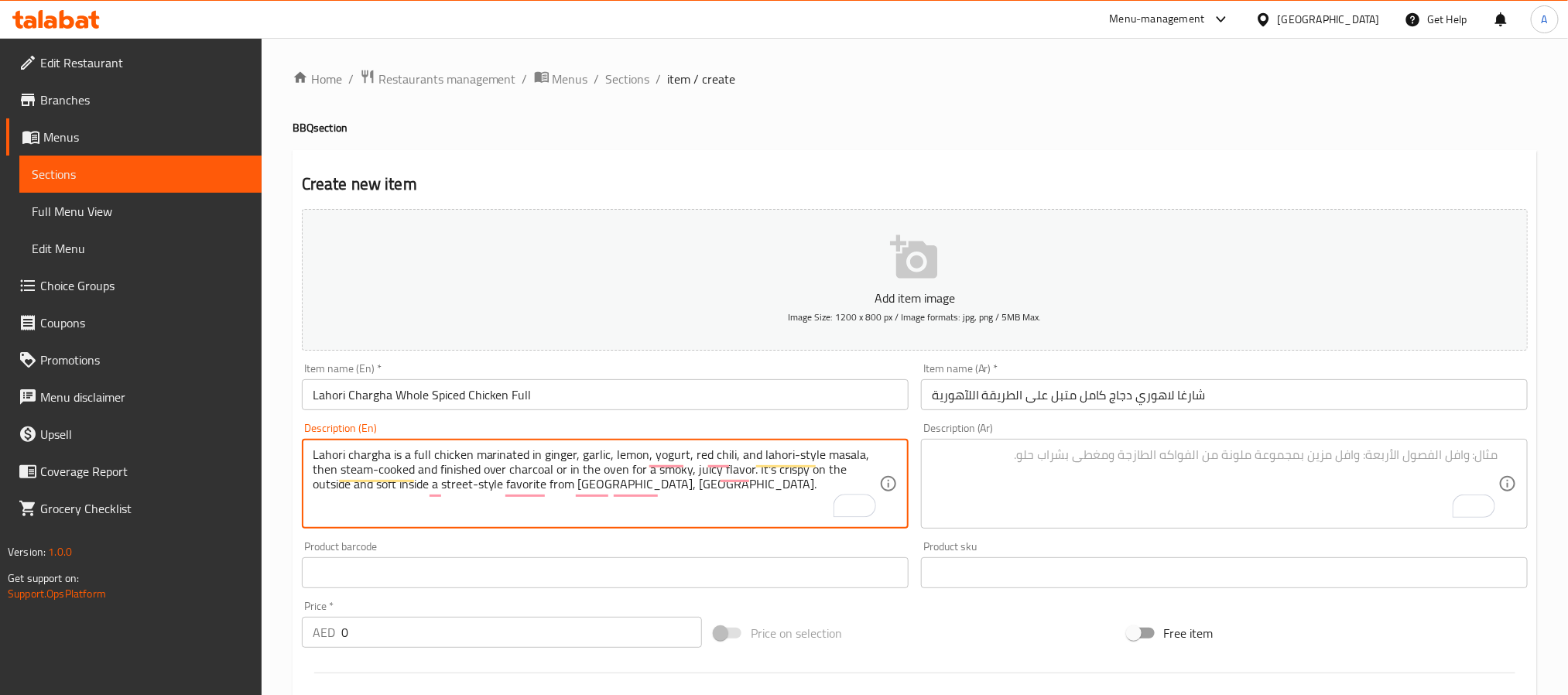
type textarea "Lahori chargha is a full chicken marinated in ginger, garlic, lemon, yogurt, re…"
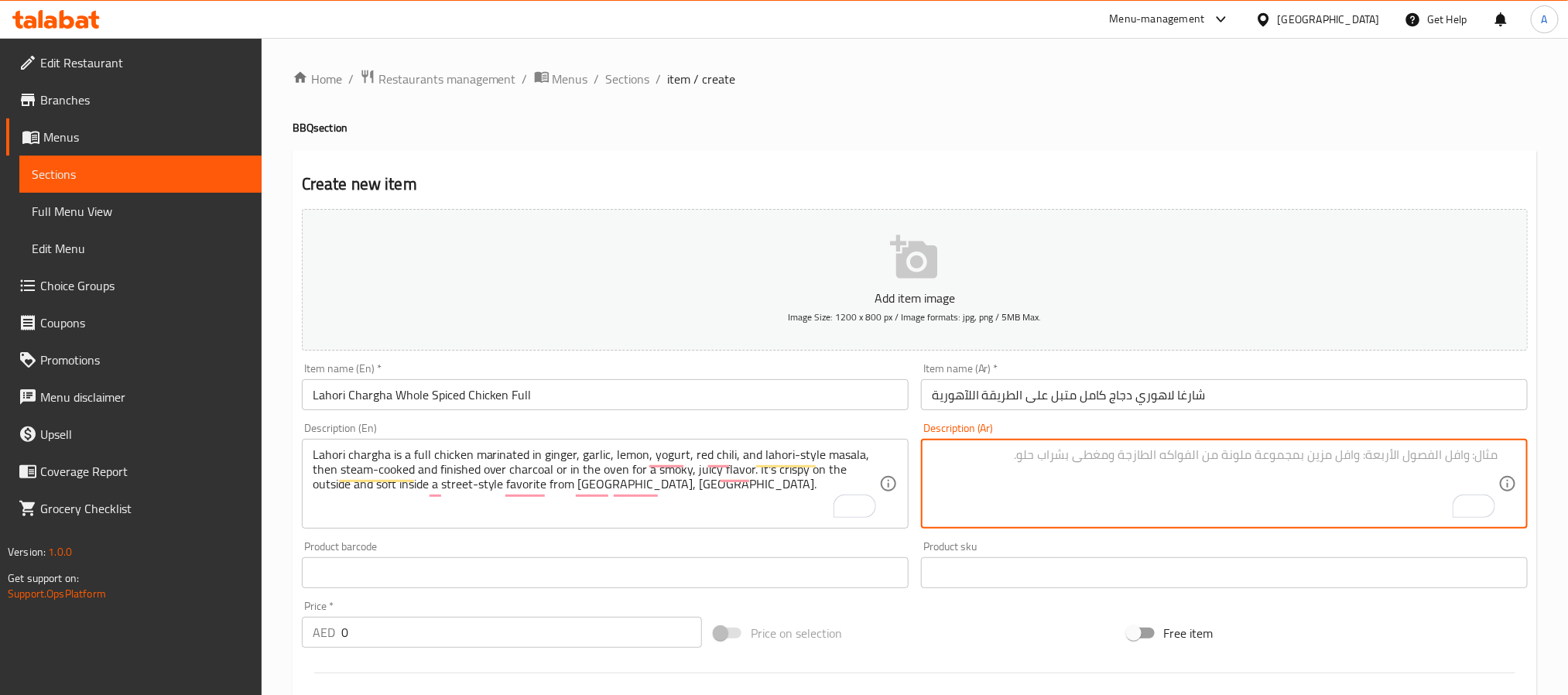
click at [1119, 469] on textarea "To enrich screen reader interactions, please activate Accessibility in Grammarl…" at bounding box center [1214, 483] width 567 height 74
paste textarea "شارغا لاهوري هو دجاج كامل متبل بالزنجبيل، الثوم، الليمون، الزبادي، الفلفل الأحم…"
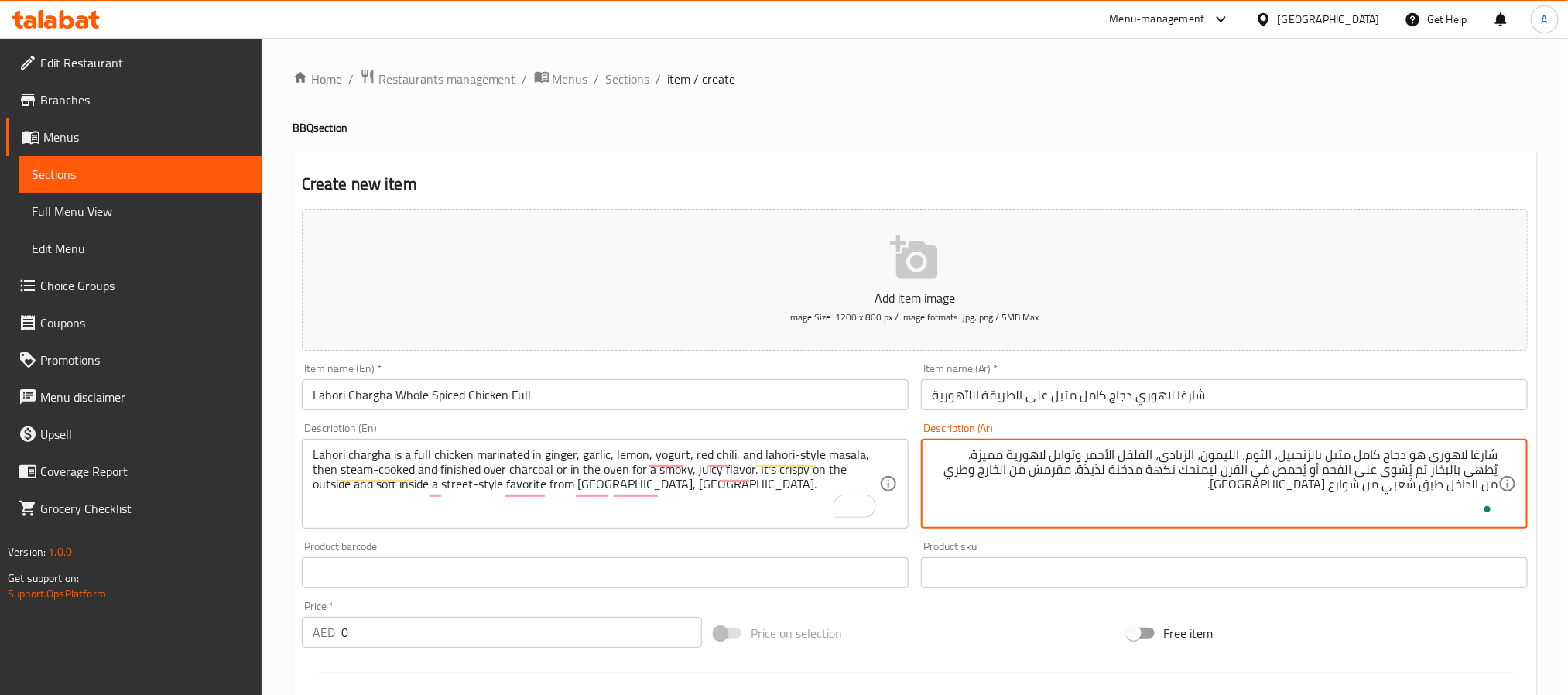
type textarea "شارغا لاهوري هو دجاج كامل متبل بالزنجبيل، الثوم، الليمون، الزبادي، الفلفل الأحم…"
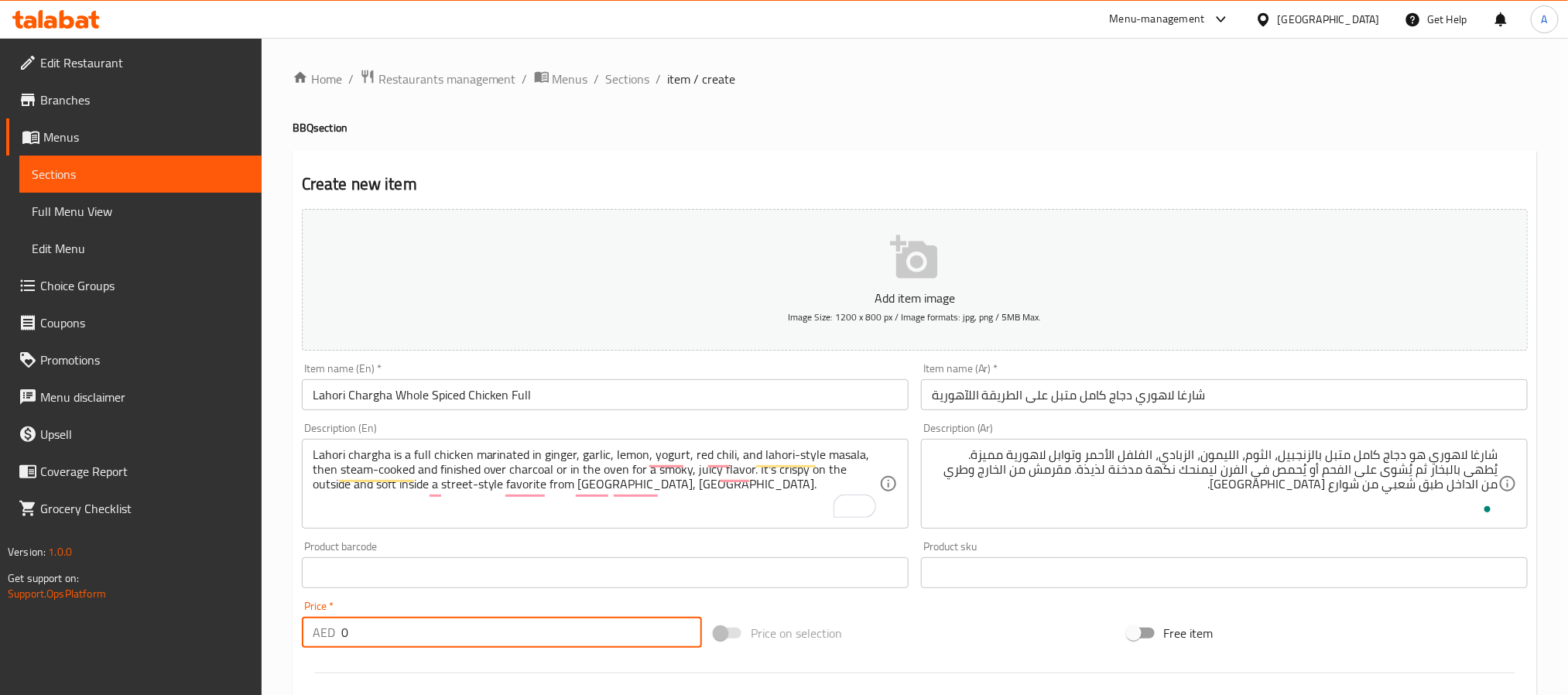
drag, startPoint x: 384, startPoint y: 634, endPoint x: 329, endPoint y: 641, distance: 55.4
click at [329, 641] on div "AED 0 Price *" at bounding box center [501, 632] width 400 height 31
paste input "8"
type input "80"
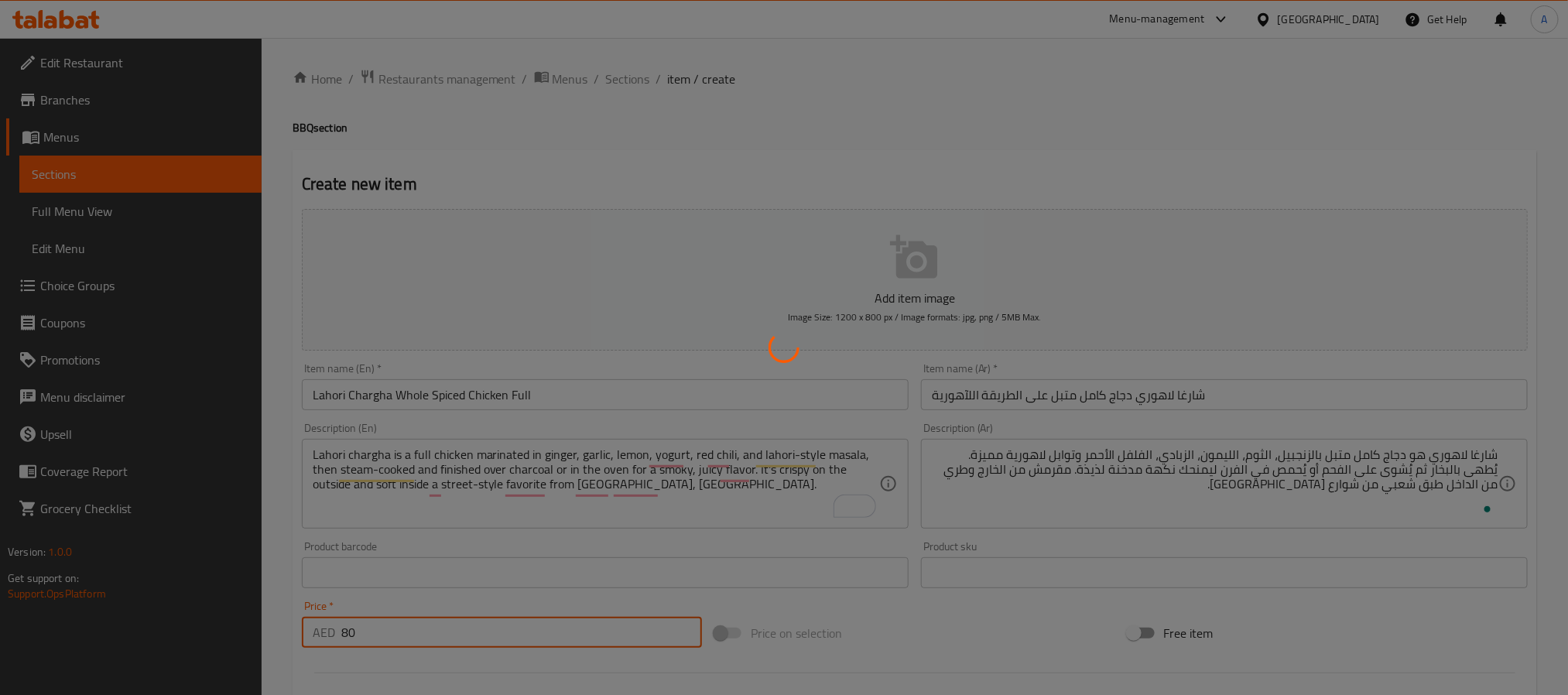
type input "0"
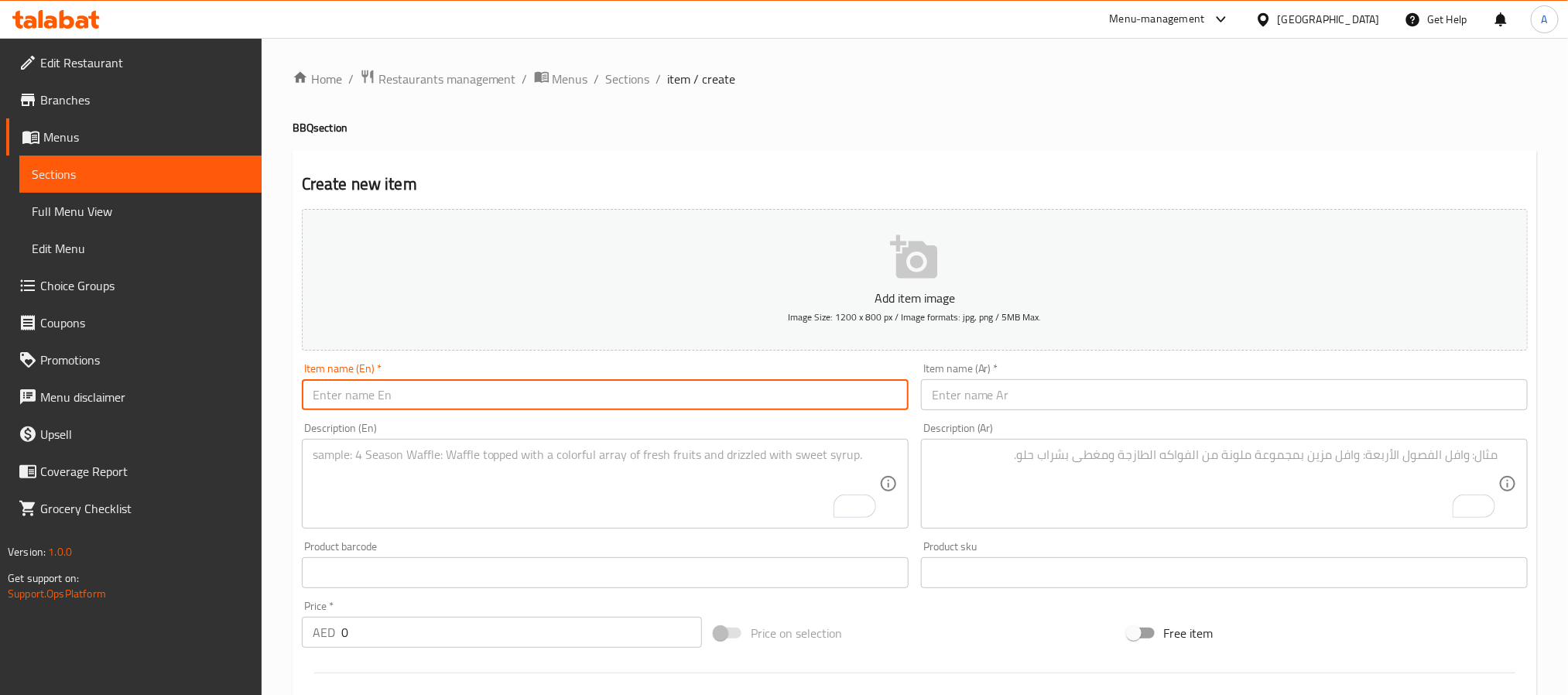
click at [411, 397] on input "text" at bounding box center [605, 394] width 607 height 31
paste input "BBQ Mix Platter Grilled Chicken And Meat Variety"
type input "BBQ Mix Platter Grilled Chicken And Meat Variety"
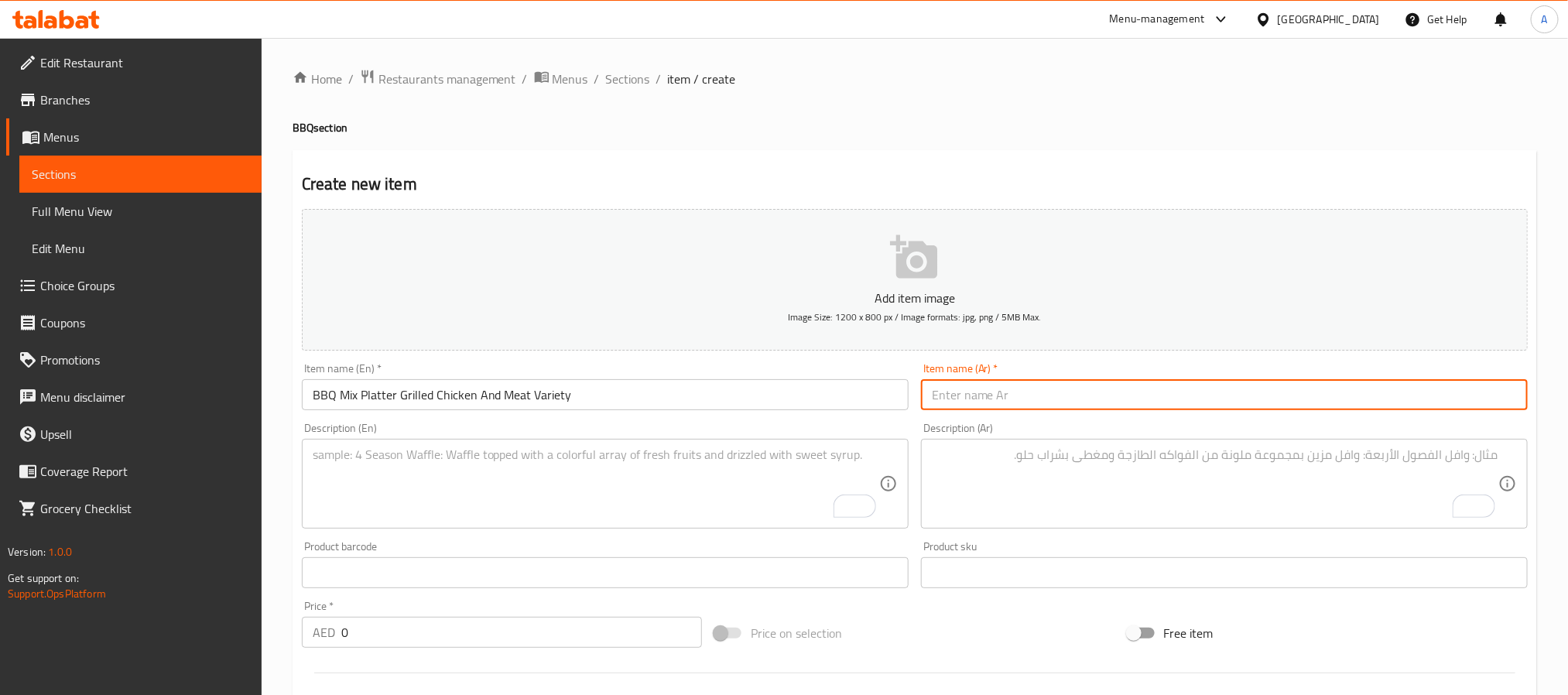
click at [1009, 396] on input "text" at bounding box center [1225, 394] width 607 height 31
paste input "مشاوي مشكلة – طبق مشويات متنوع"
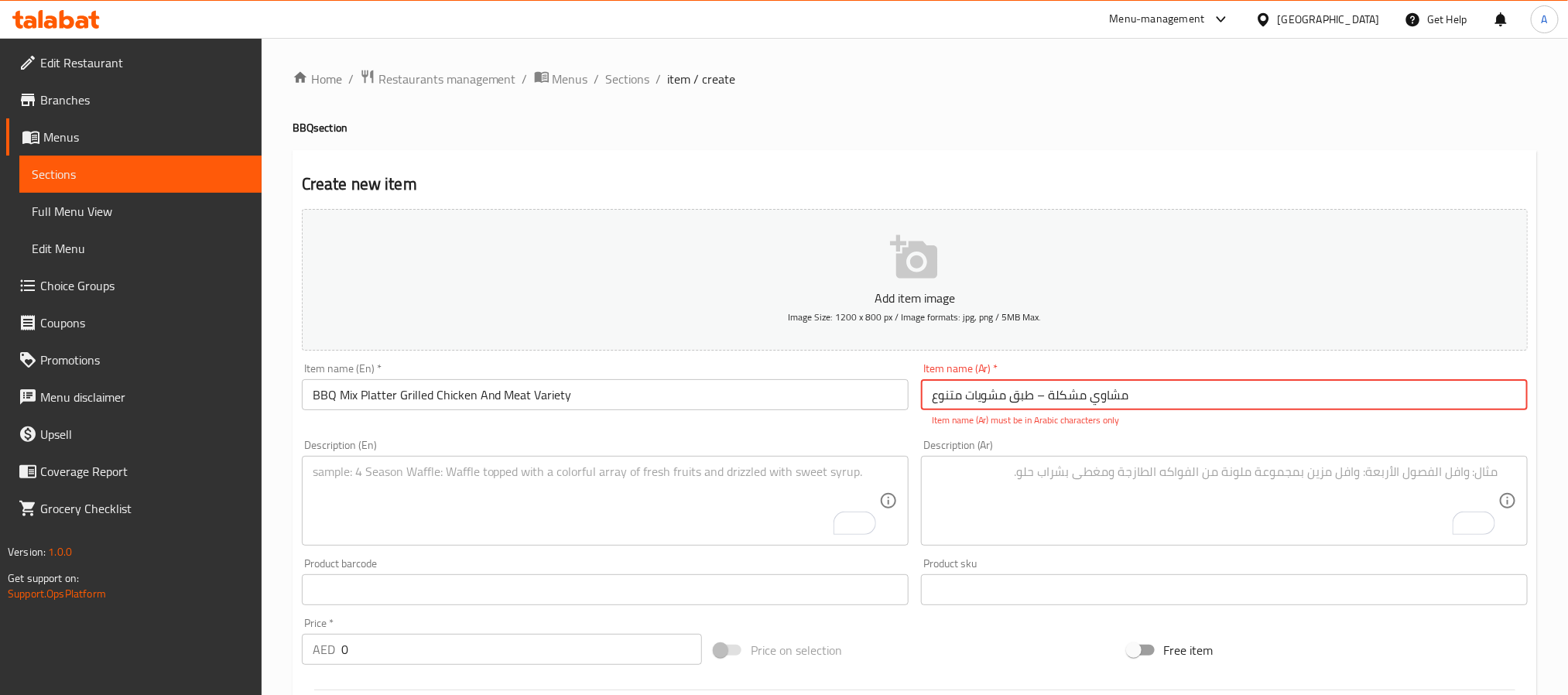
drag, startPoint x: 1036, startPoint y: 399, endPoint x: 1050, endPoint y: 399, distance: 14.0
click at [1050, 399] on input "مشاوي مشكلة – طبق مشويات متنوع" at bounding box center [1225, 394] width 607 height 31
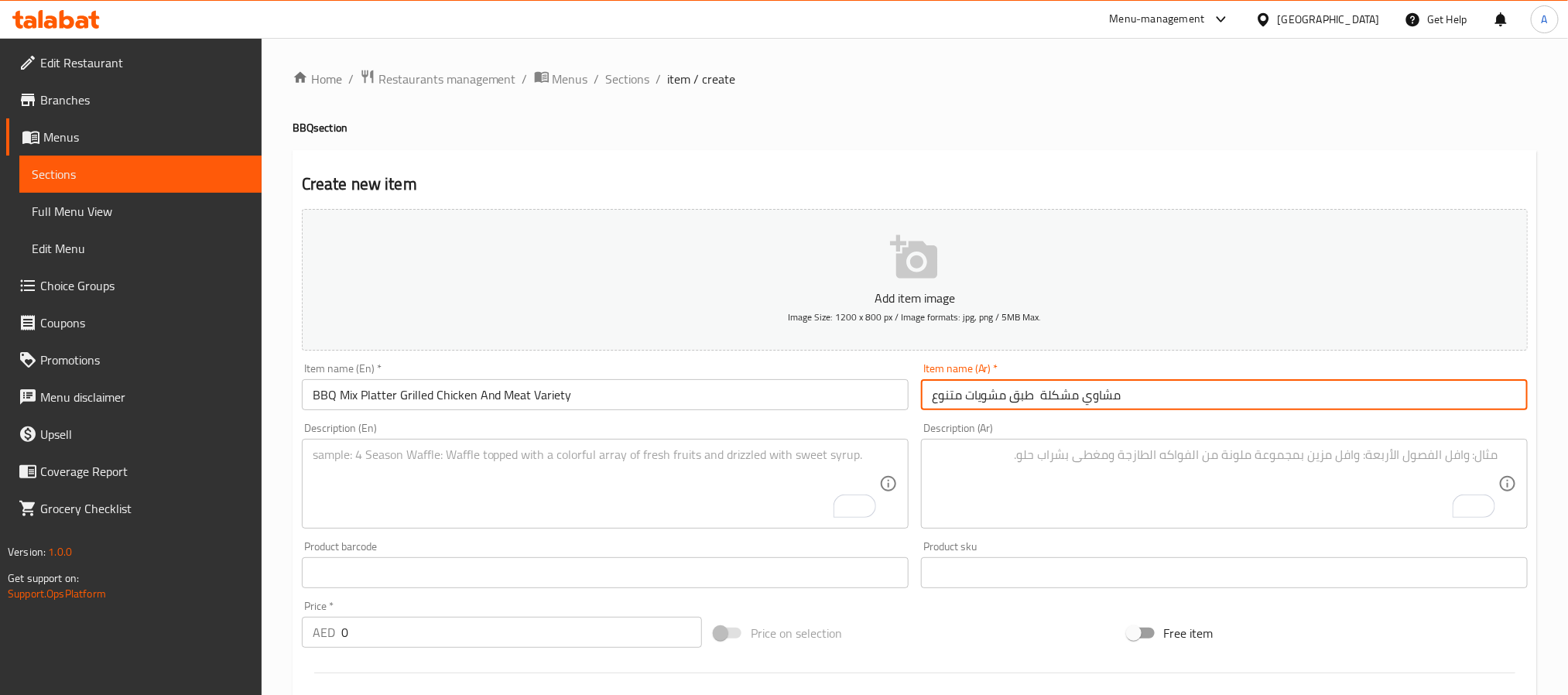
type input "مشاوي مشكلة طبق مشويات متنوع"
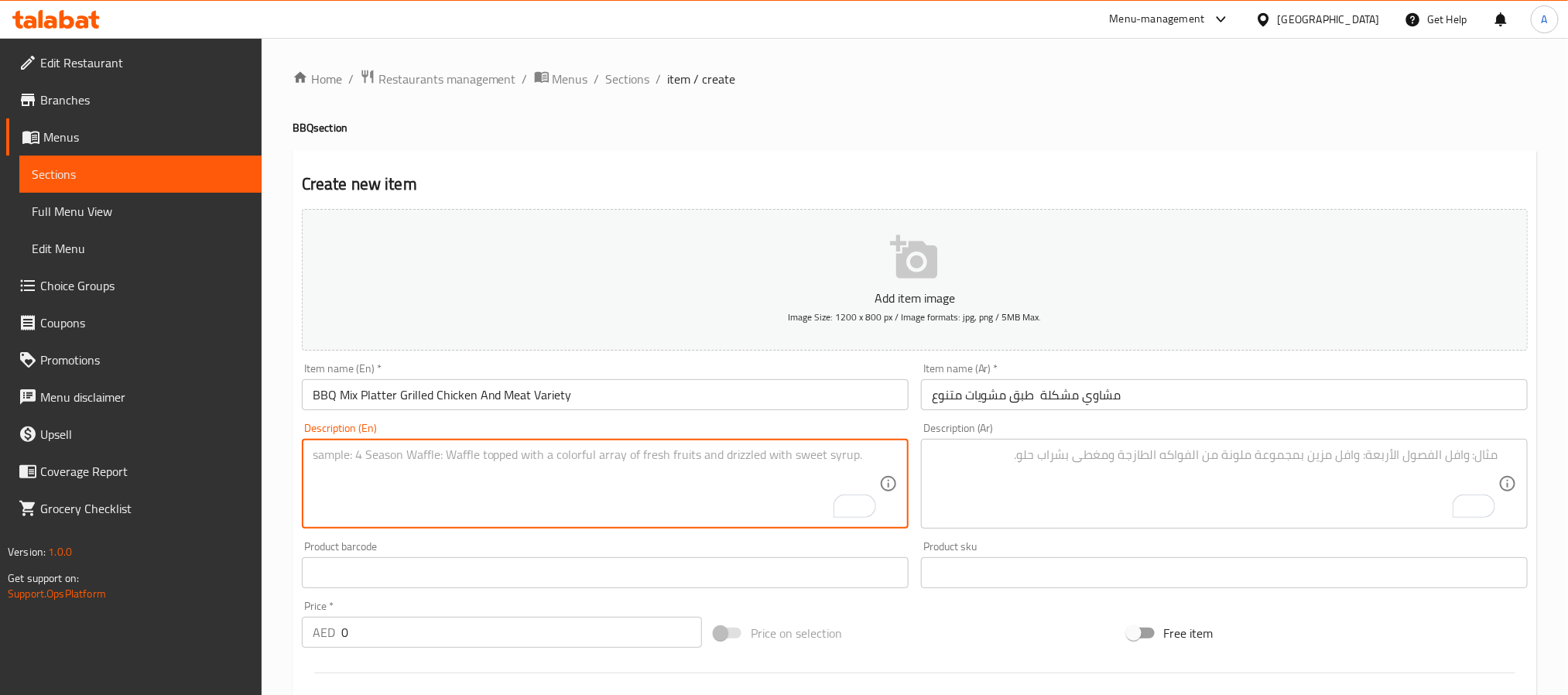
click at [513, 506] on textarea "To enrich screen reader interactions, please activate Accessibility in Grammarl…" at bounding box center [595, 483] width 567 height 74
paste textarea "Our BBQ Mix Platter features a variety of juicy, charcoal-grilled favorites inc…"
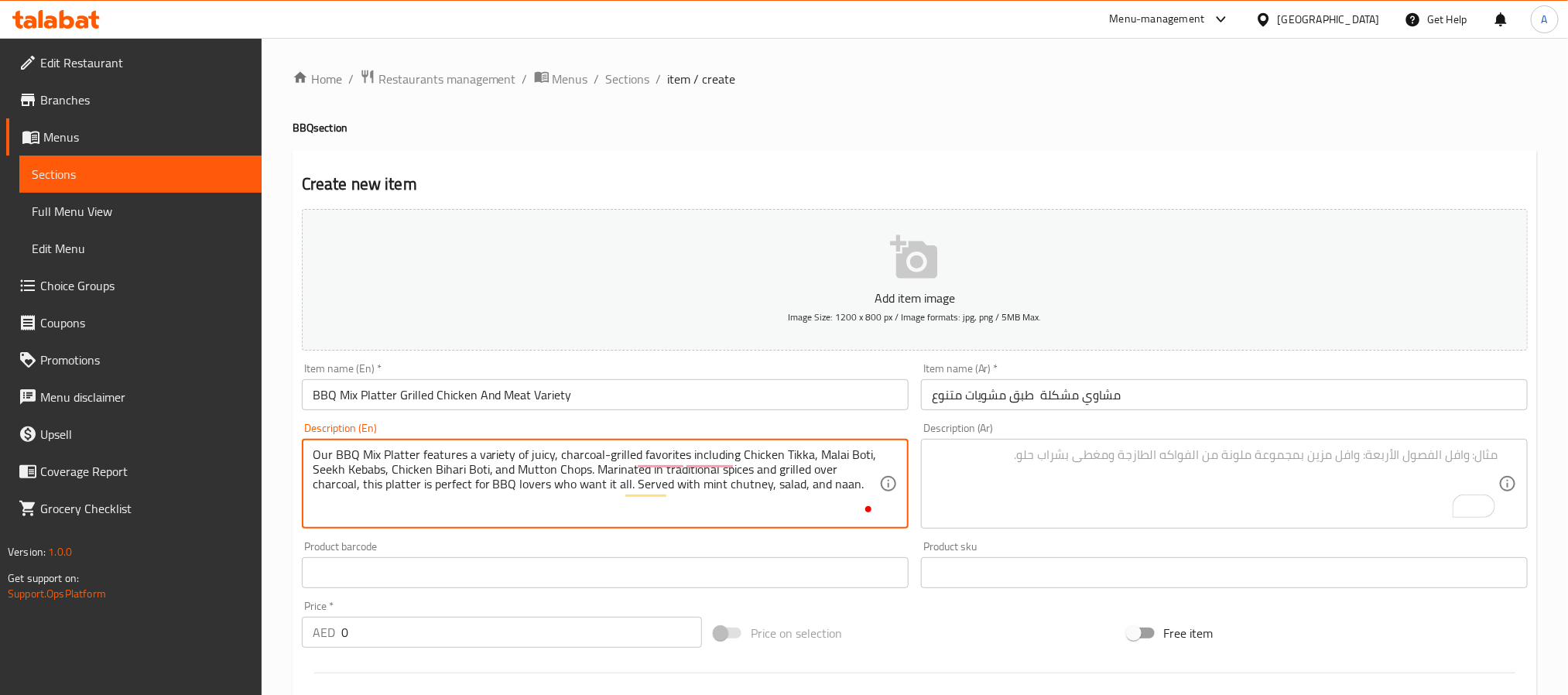
type textarea "Our BBQ Mix Platter features a variety of juicy, charcoal-grilled favorites inc…"
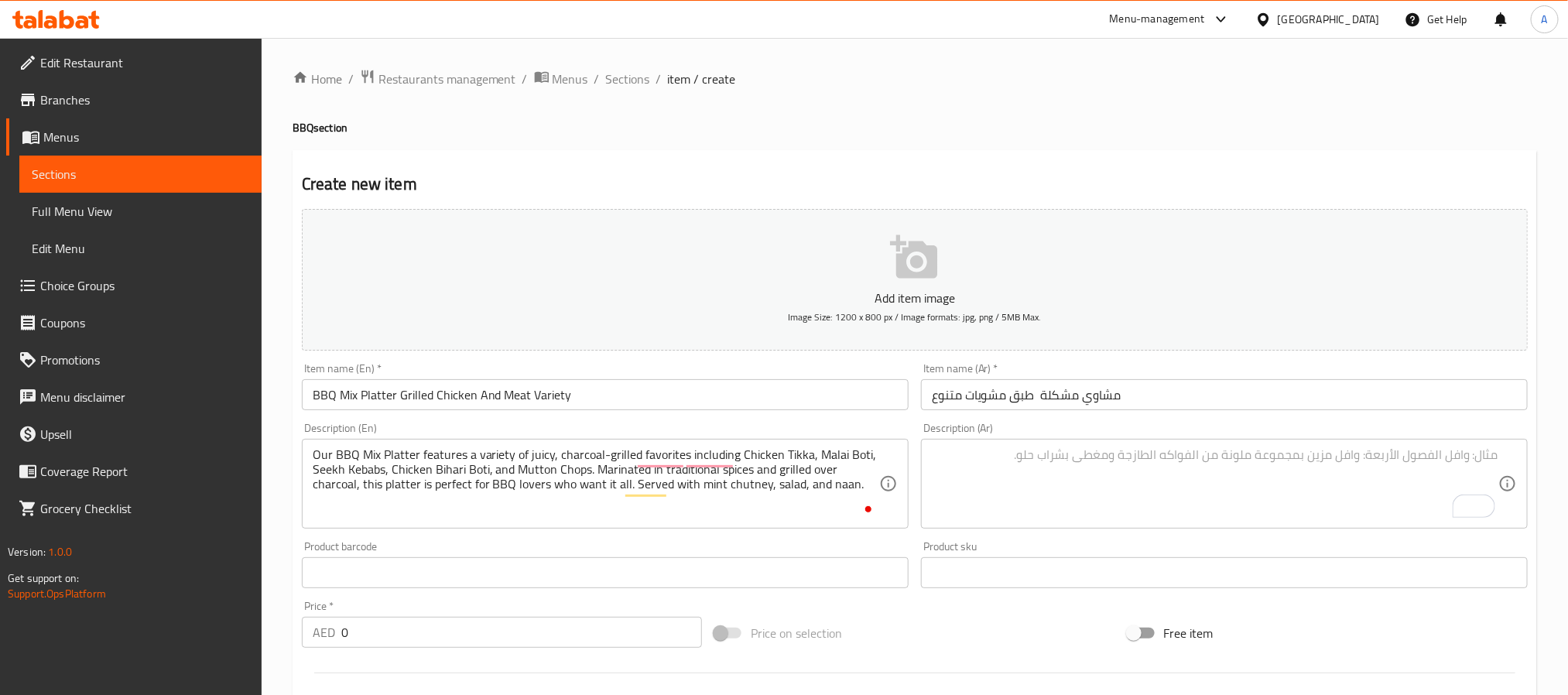
click at [1191, 481] on textarea "To enrich screen reader interactions, please activate Accessibility in Grammarl…" at bounding box center [1214, 483] width 567 height 74
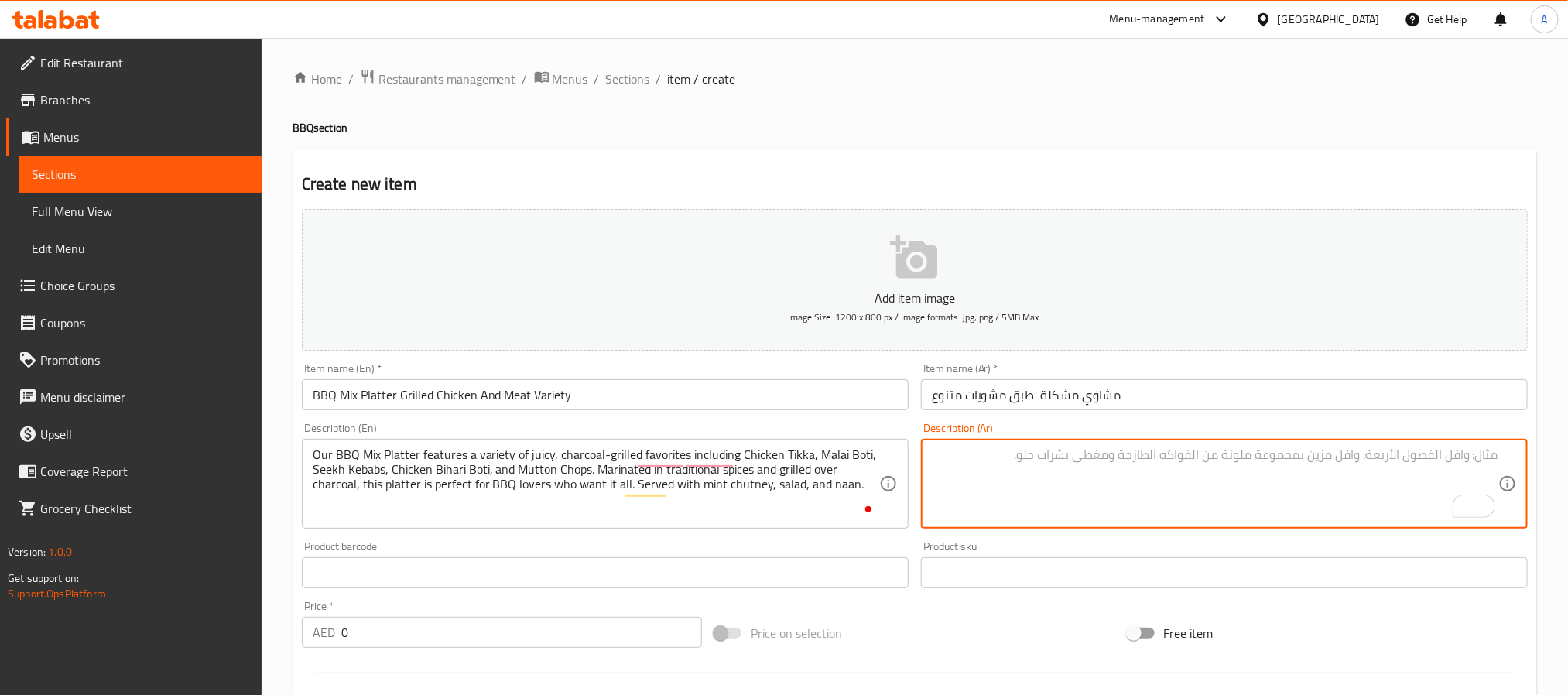
paste textarea "طبق مشاوي مشكلة يحتوي على مجموعة مختارة من ألذ المشويات مثل تيكا دجاج، بوتي ملا…"
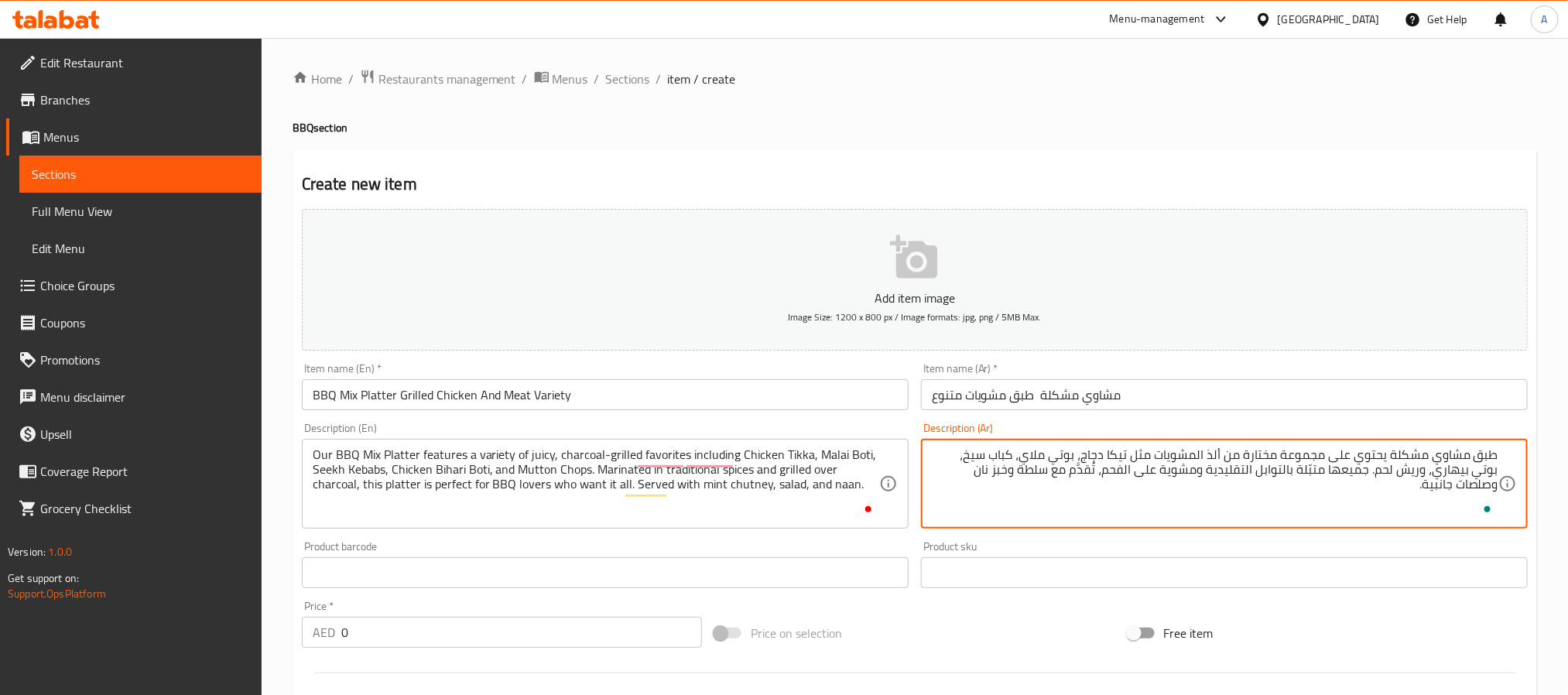
type textarea "طبق مشاوي مشكلة يحتوي على مجموعة مختارة من ألذ المشويات مثل تيكا دجاج، بوتي ملا…"
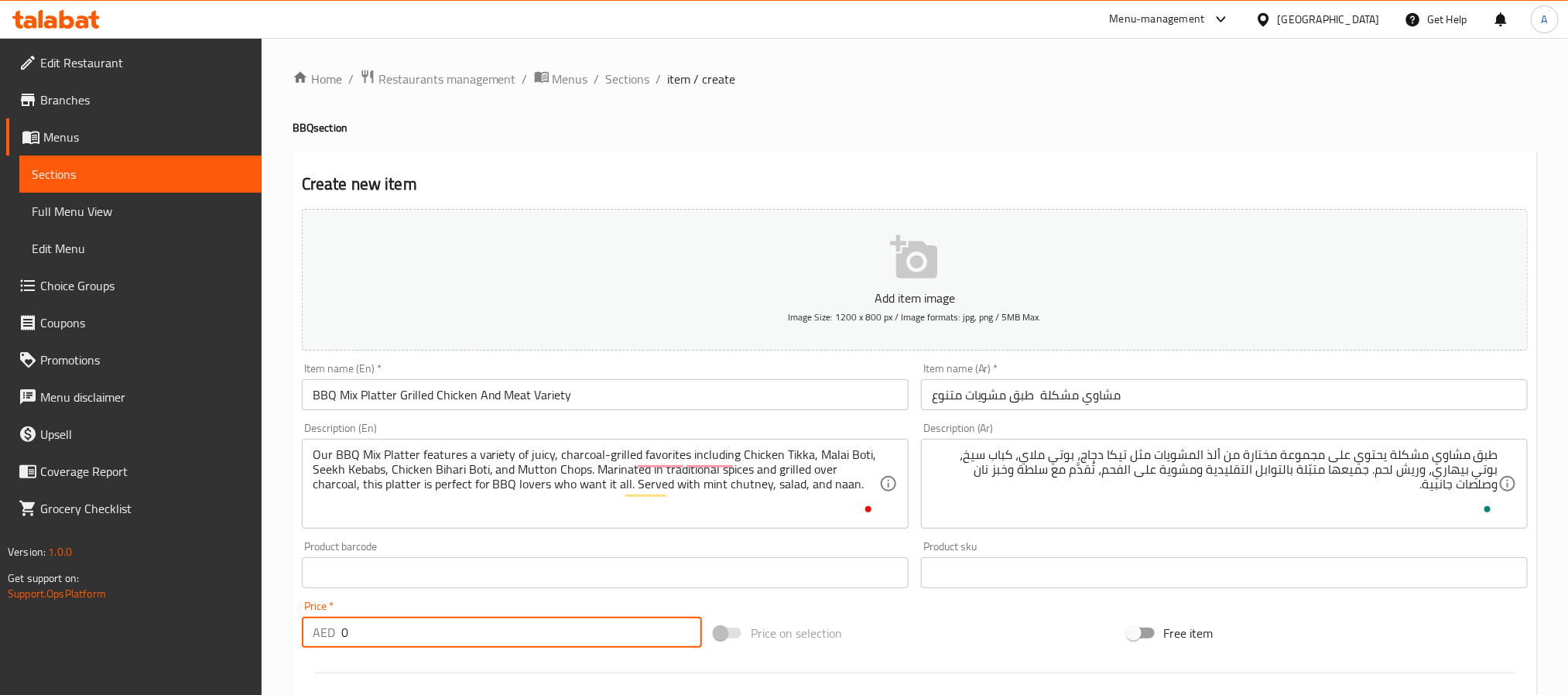
drag, startPoint x: 381, startPoint y: 639, endPoint x: 319, endPoint y: 641, distance: 62.0
click at [319, 641] on div "AED 0 Price *" at bounding box center [501, 632] width 400 height 31
paste input "8"
type input "80"
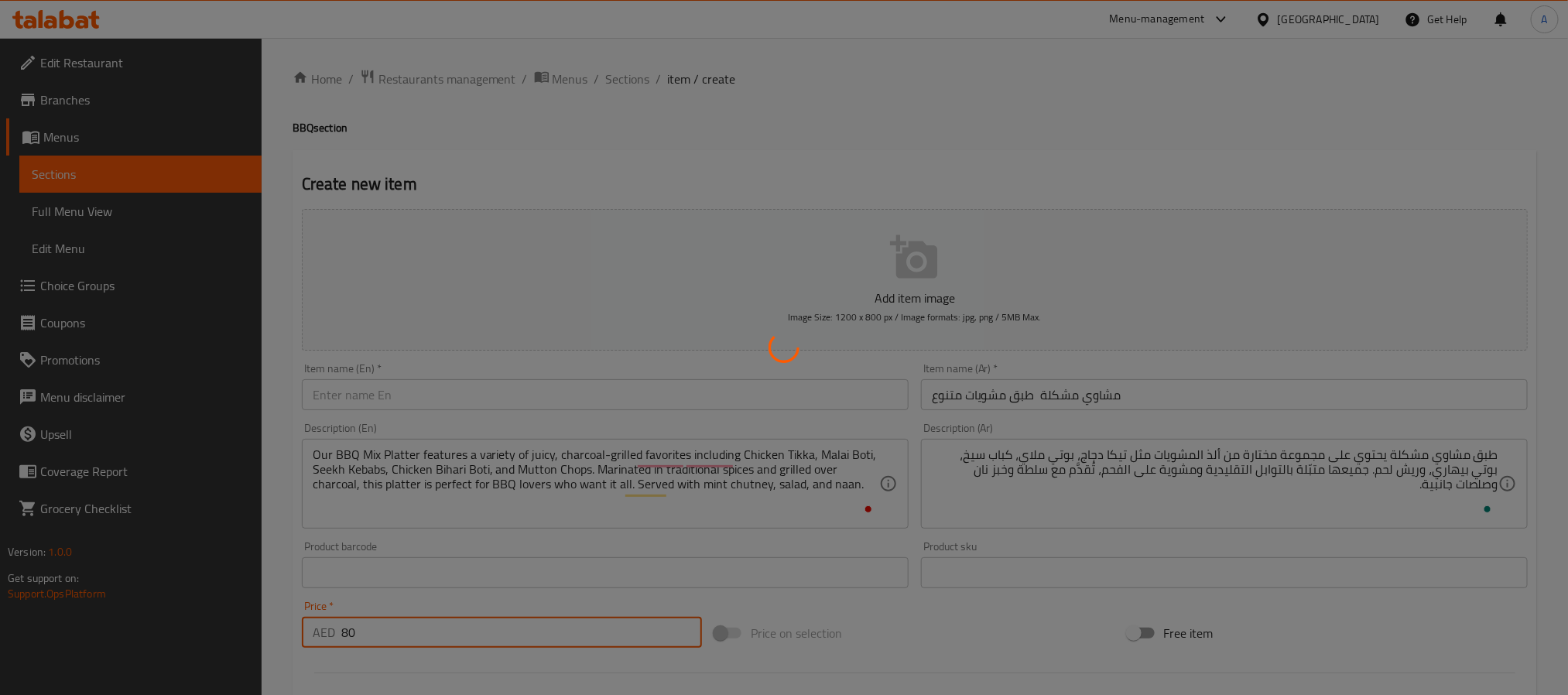
type input "0"
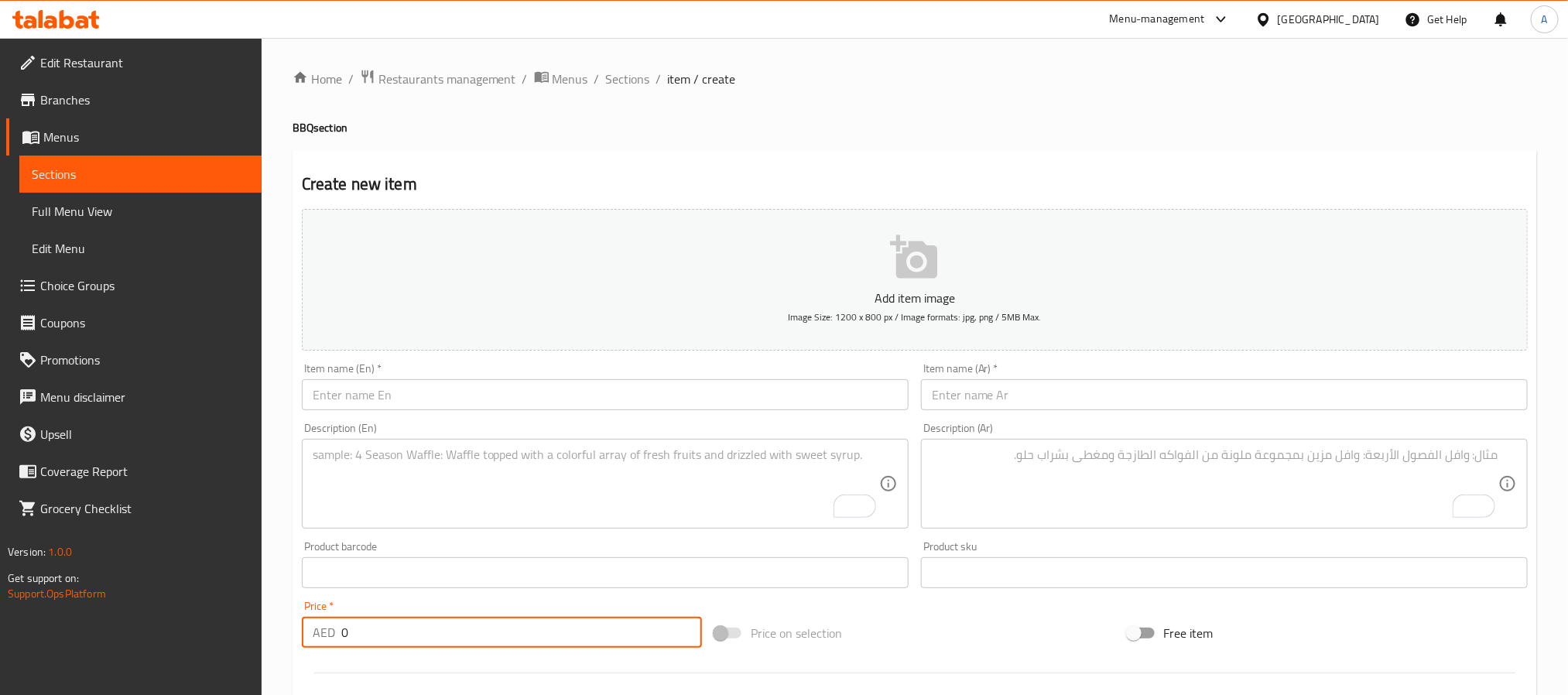
click at [184, 279] on span "Choice Groups" at bounding box center [145, 285] width 209 height 19
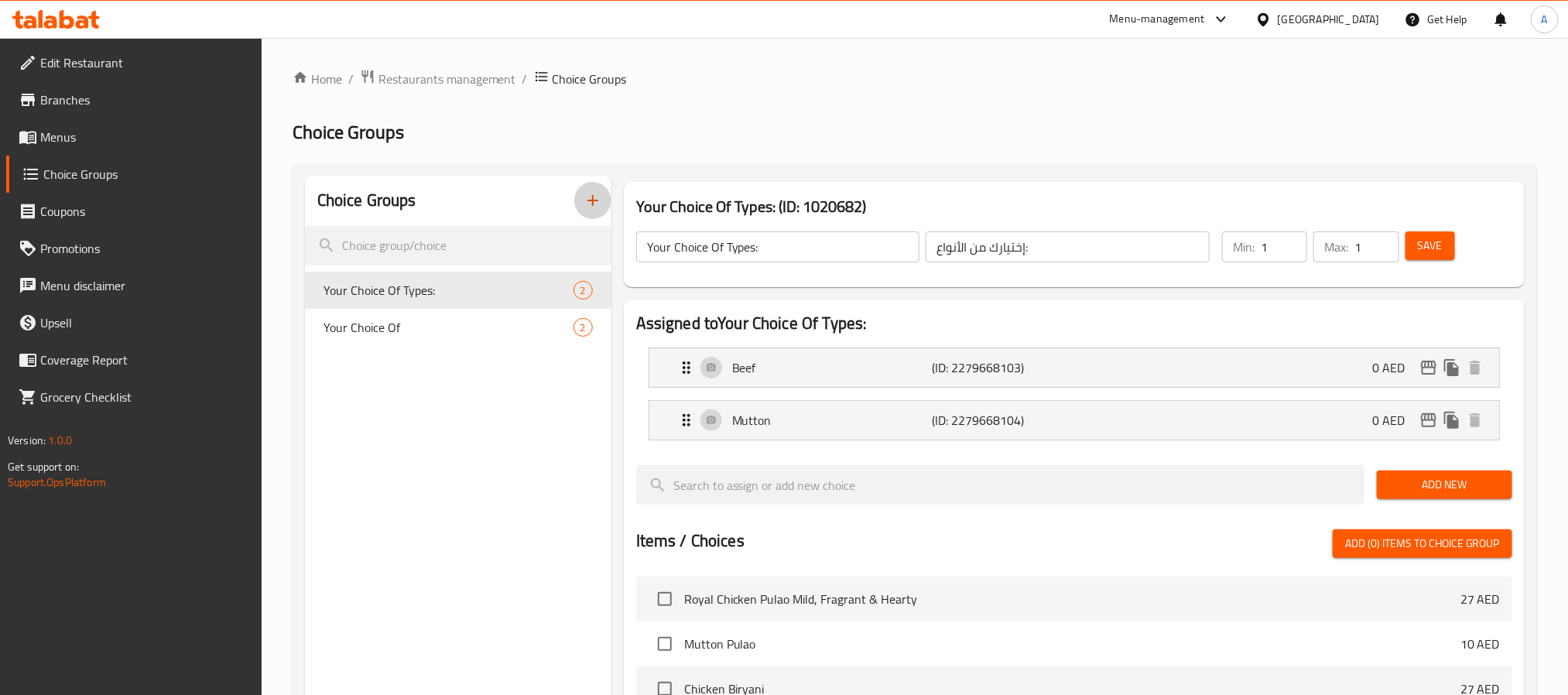
click at [601, 201] on icon "button" at bounding box center [593, 201] width 19 height 19
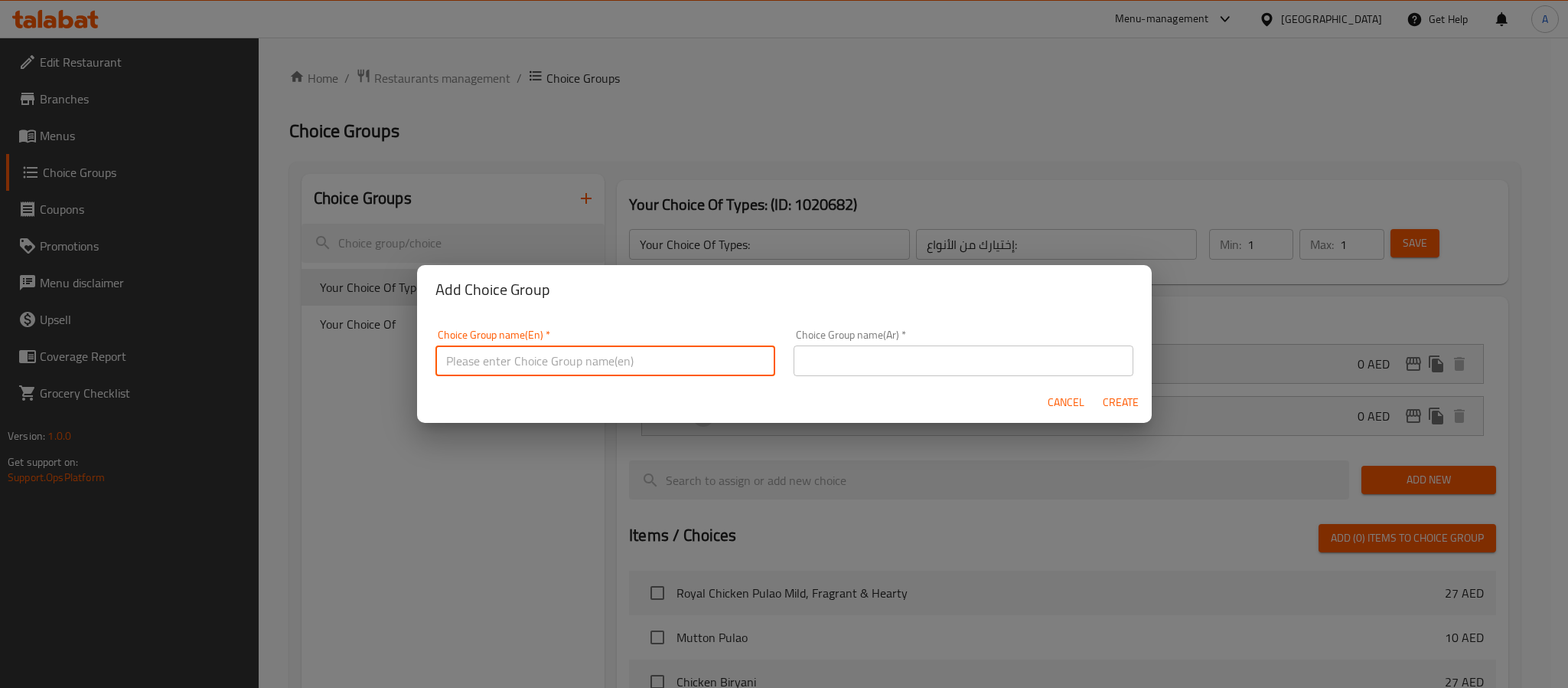
click at [639, 347] on input "text" at bounding box center [605, 360] width 340 height 30
type input "Your Choice Of :"
click at [839, 356] on input "text" at bounding box center [964, 360] width 340 height 30
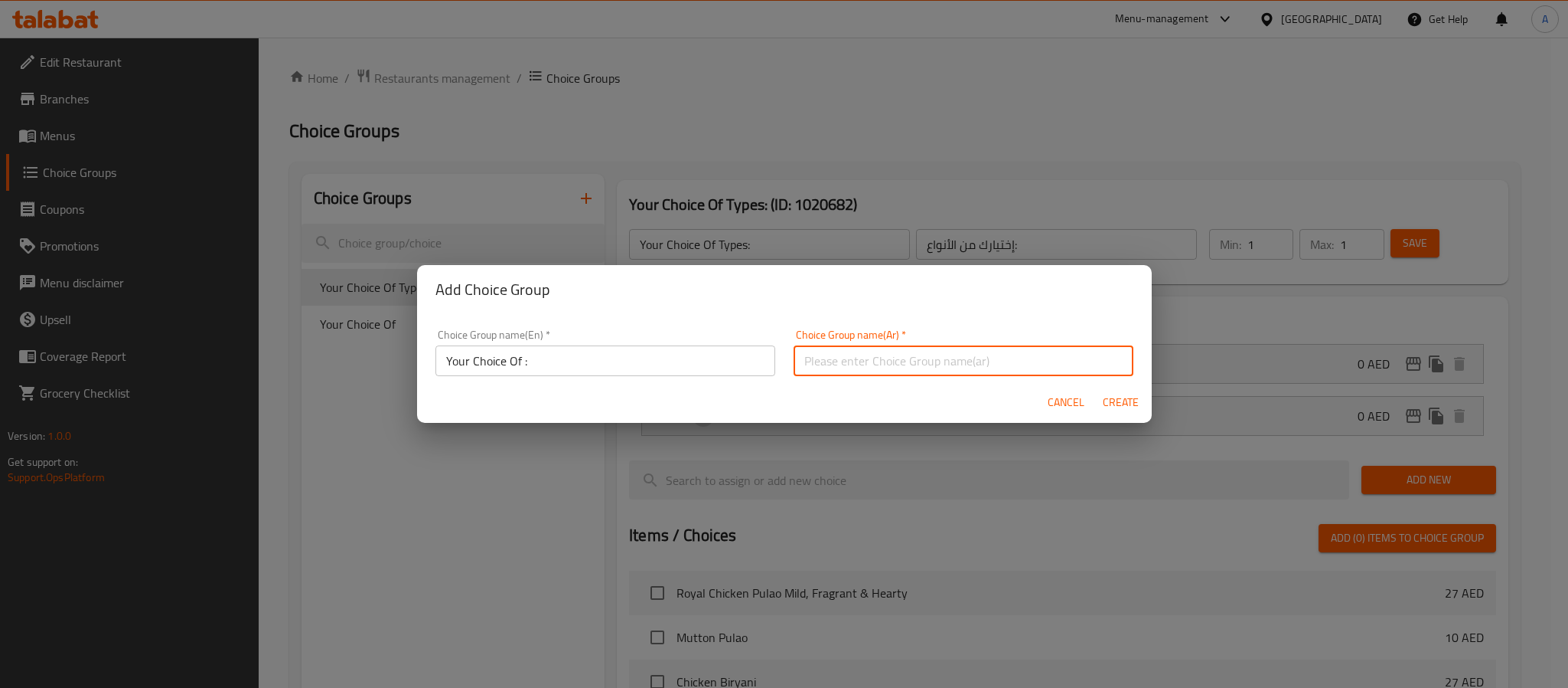
type input ":"
click at [839, 356] on input ":" at bounding box center [964, 360] width 340 height 30
click at [839, 356] on input "text" at bounding box center [964, 360] width 340 height 30
type input "اختيارك من:"
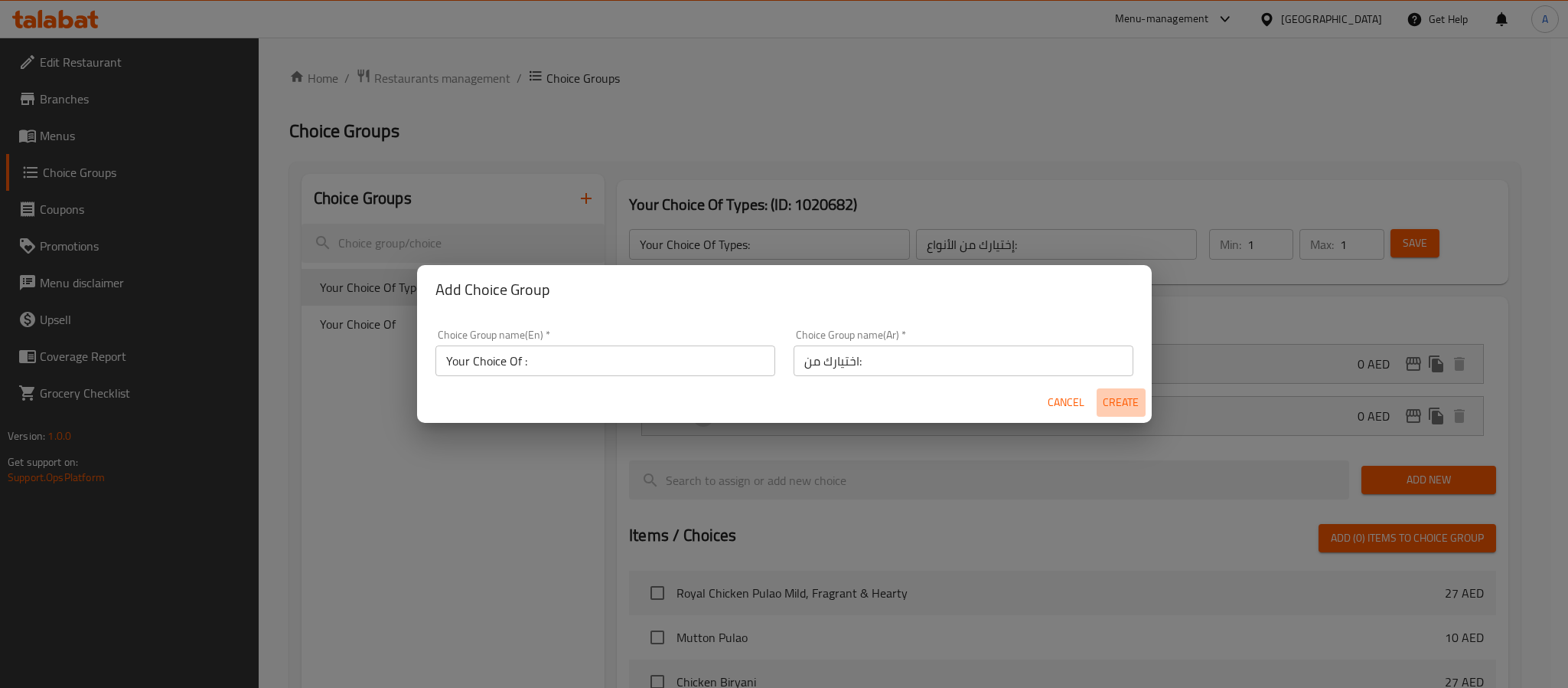
click at [1128, 398] on span "Create" at bounding box center [1121, 402] width 37 height 19
type input "Your Choice Of :"
type input "اختيارك من:"
type input "0"
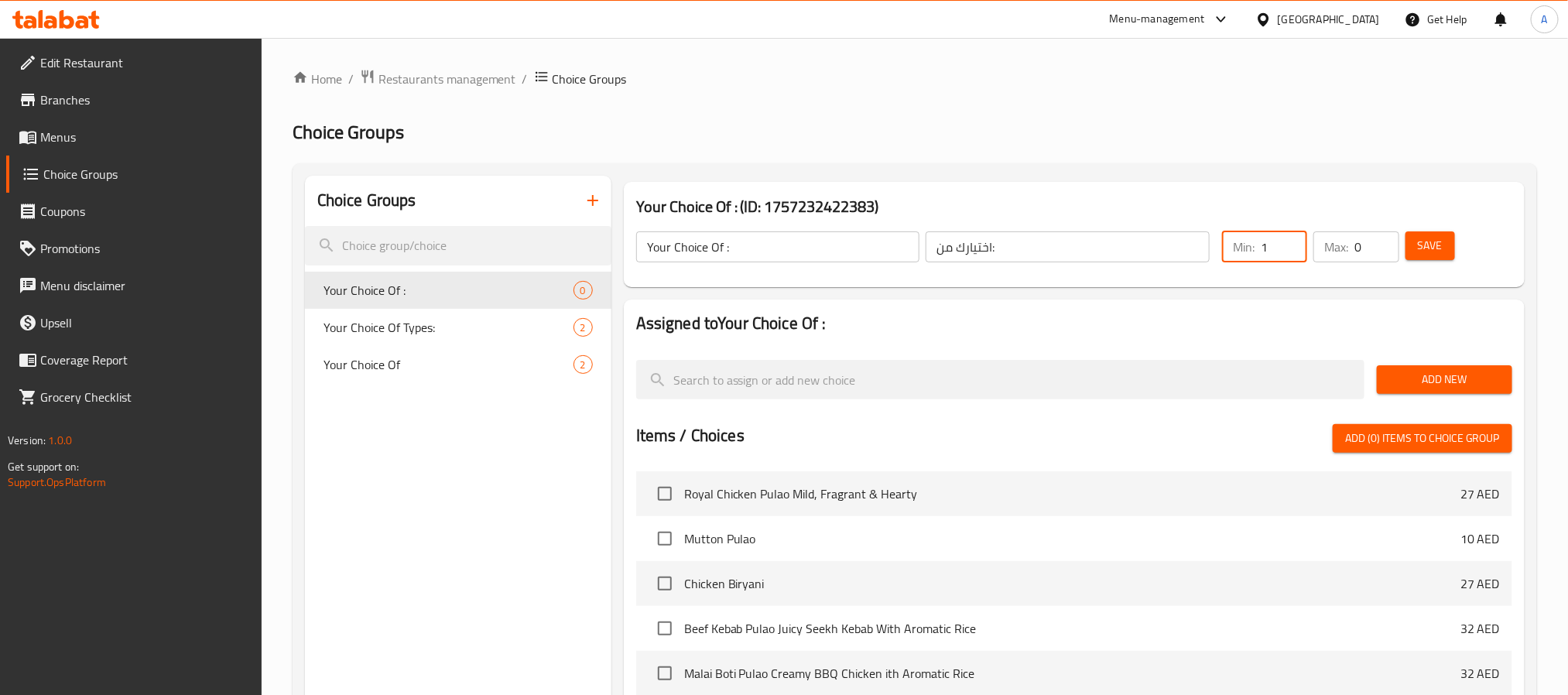
type input "1"
click at [1294, 243] on input "1" at bounding box center [1284, 246] width 47 height 31
type input "1"
click at [1384, 237] on input "1" at bounding box center [1376, 246] width 44 height 31
click at [1412, 372] on span "Add New" at bounding box center [1445, 379] width 111 height 20
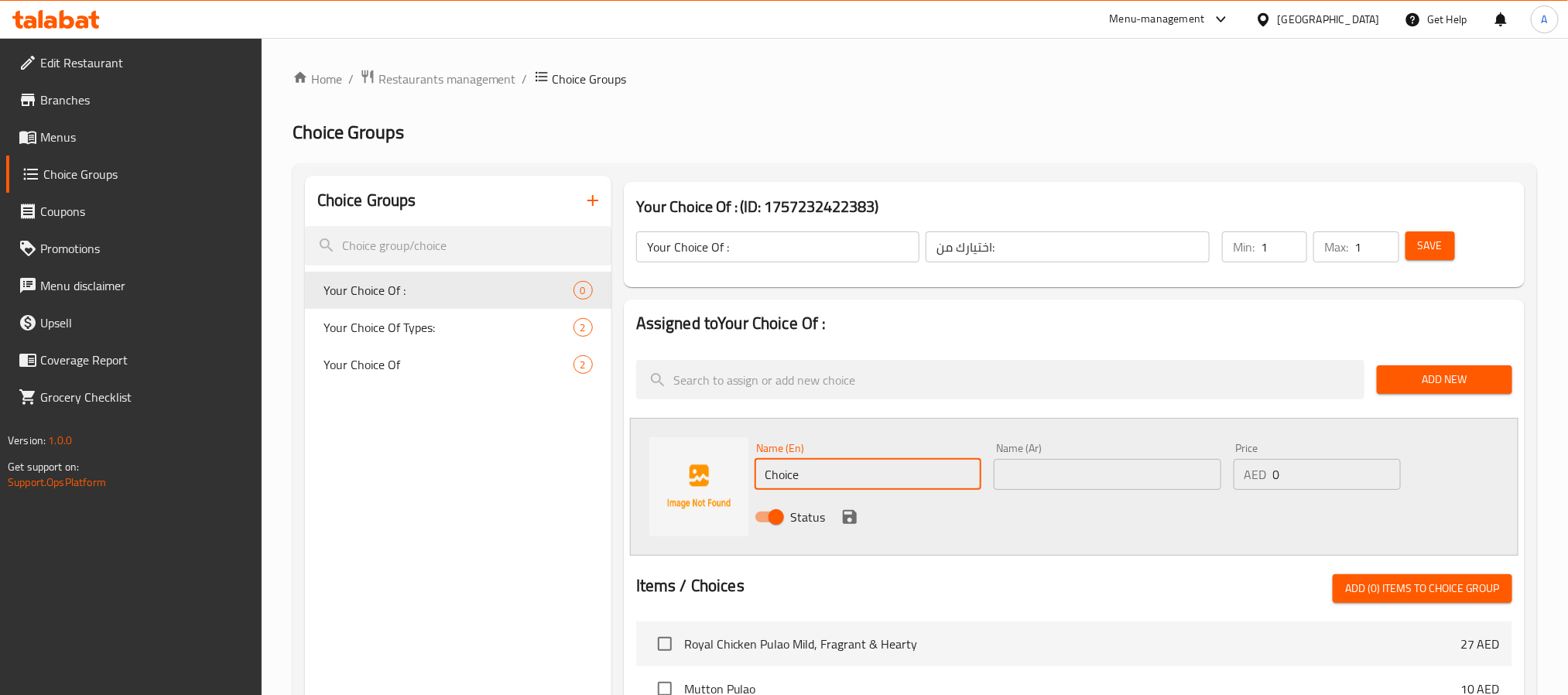
click at [844, 466] on input "Choice" at bounding box center [869, 474] width 228 height 31
paste input "Naan"
type input "Naan"
click at [1045, 479] on input "text" at bounding box center [1108, 474] width 228 height 31
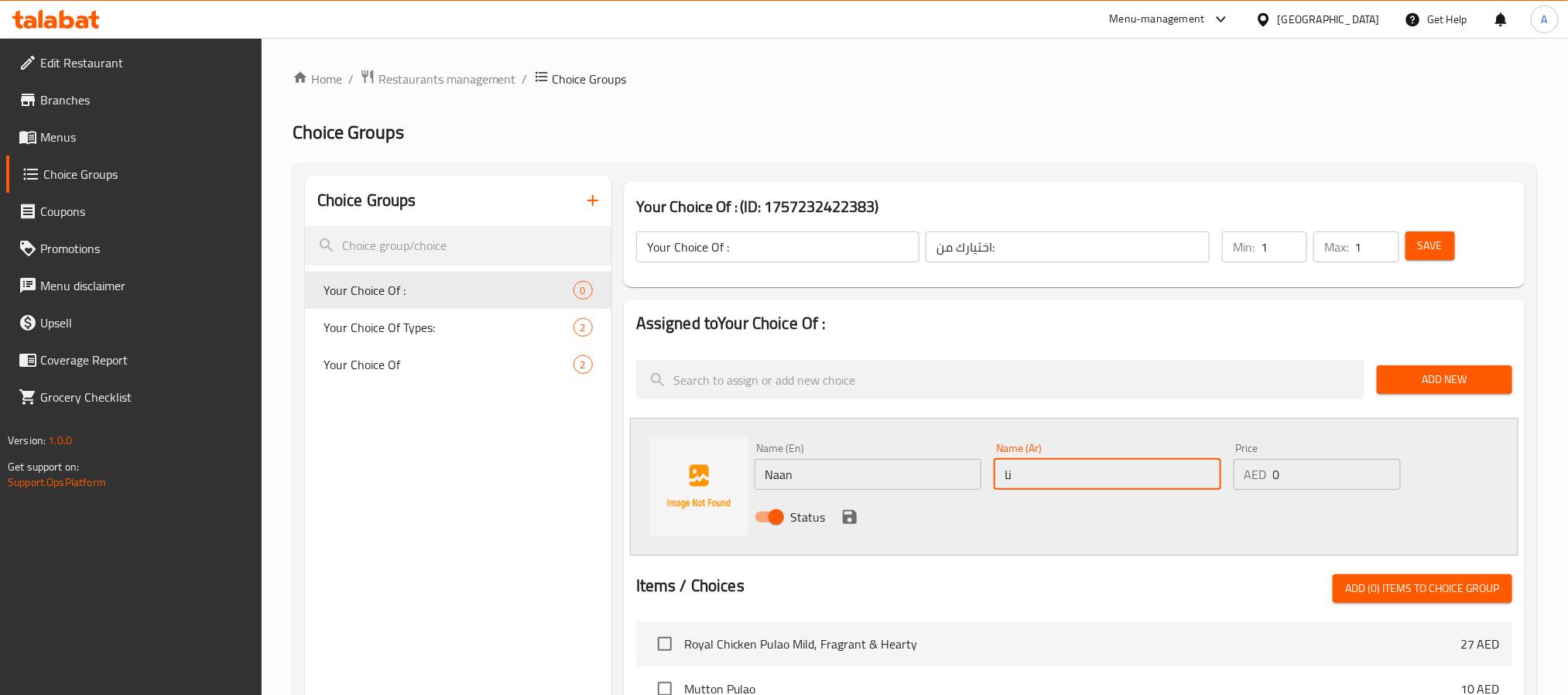
type input "نان"
click at [853, 513] on icon "save" at bounding box center [849, 517] width 14 height 14
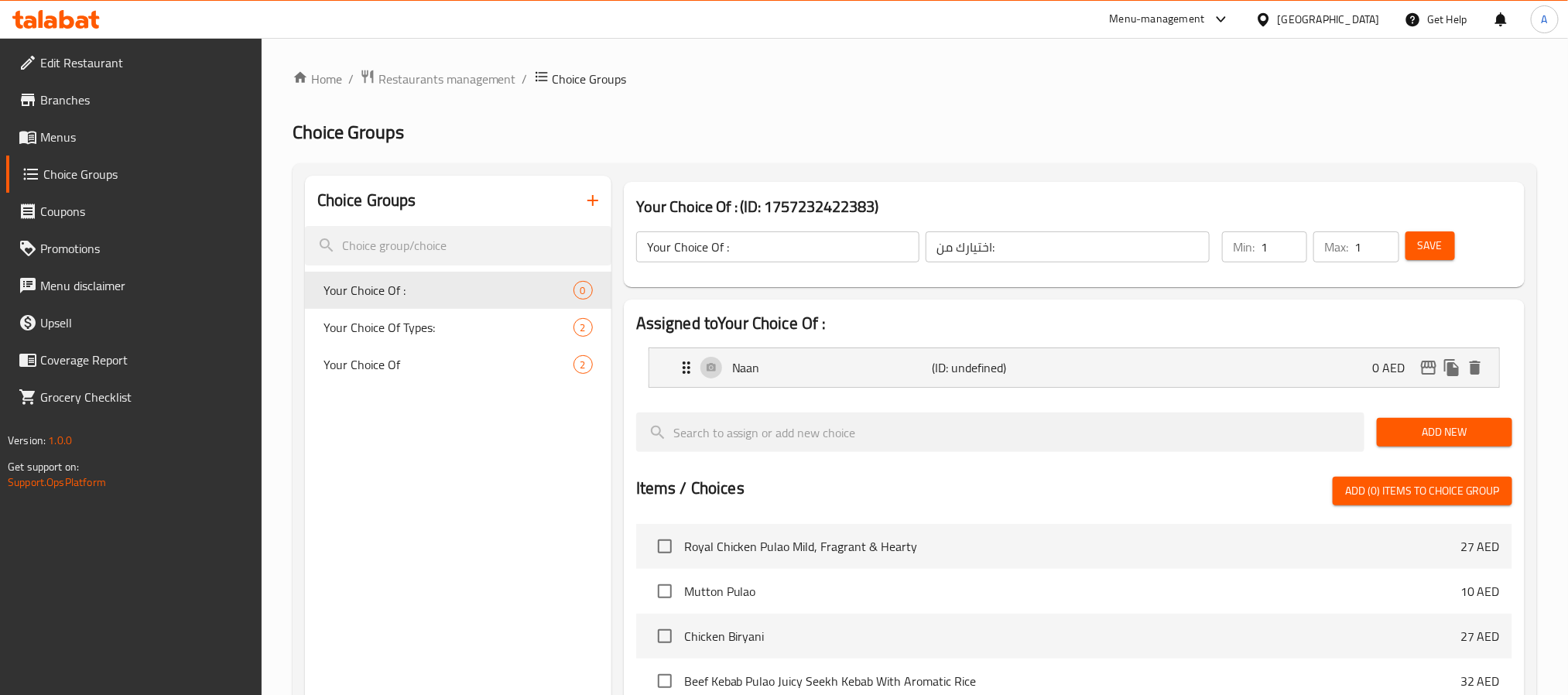
click at [1404, 430] on span "Add New" at bounding box center [1445, 432] width 111 height 20
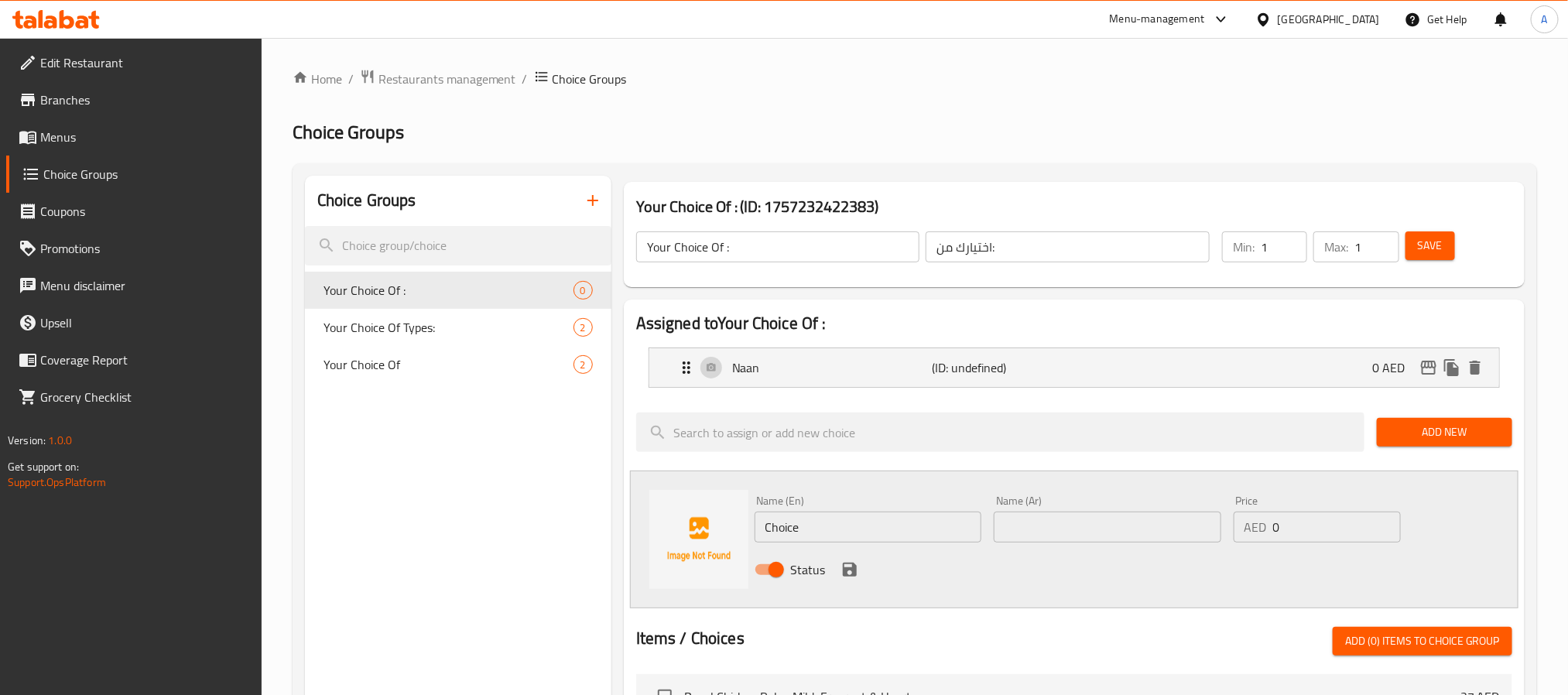
click at [839, 518] on input "Choice" at bounding box center [869, 526] width 228 height 31
paste input "Salad"
type input "Salad"
click at [1081, 525] on input "text" at bounding box center [1108, 526] width 228 height 31
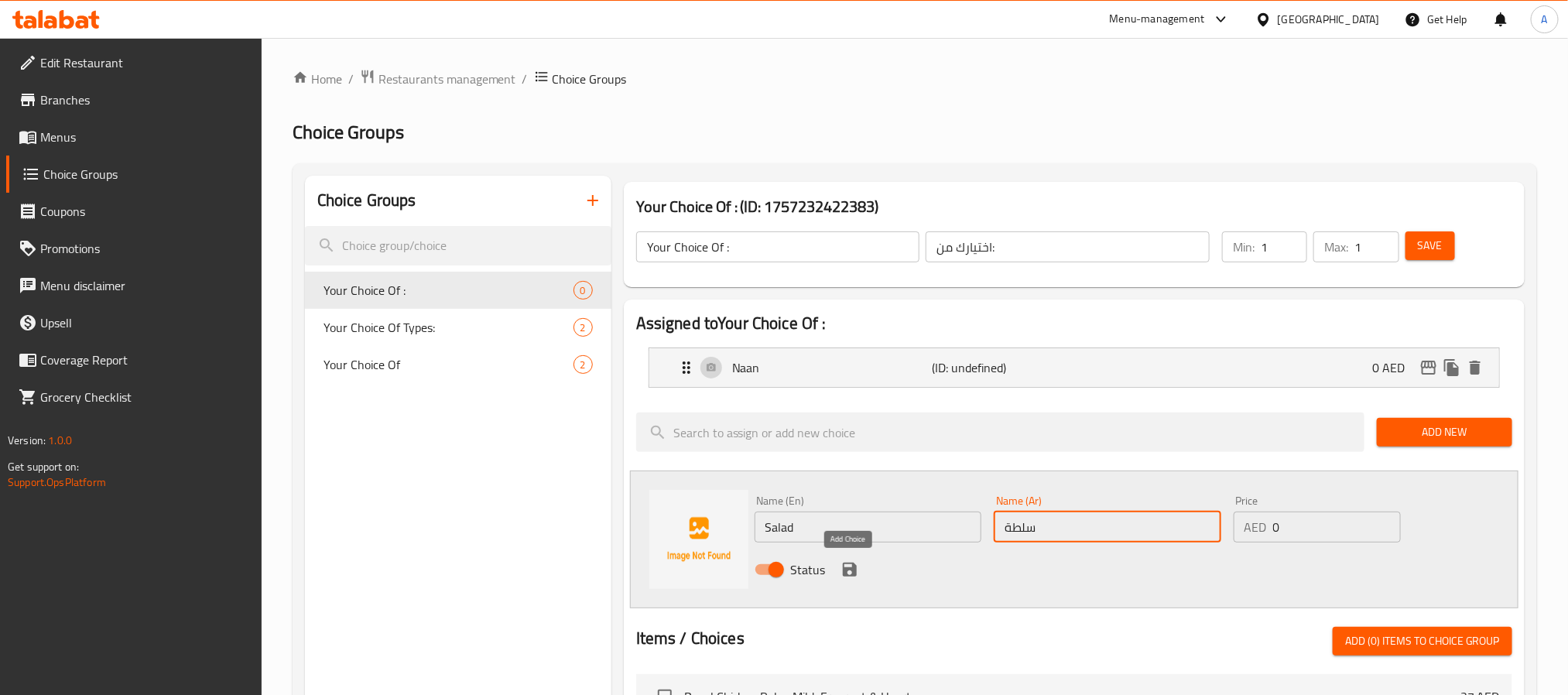
type input "سلطة"
click at [855, 567] on icon "save" at bounding box center [849, 569] width 14 height 14
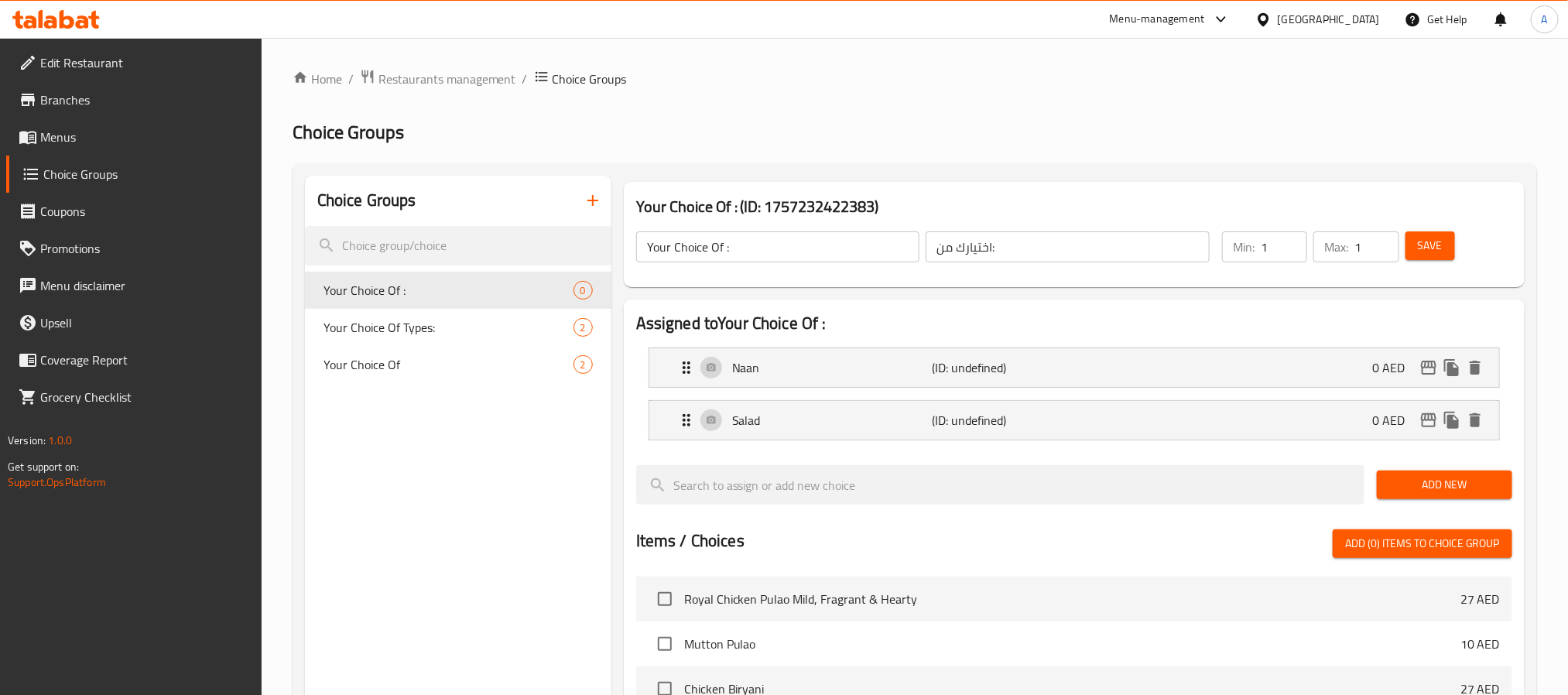
click at [1426, 252] on span "Save" at bounding box center [1430, 245] width 25 height 20
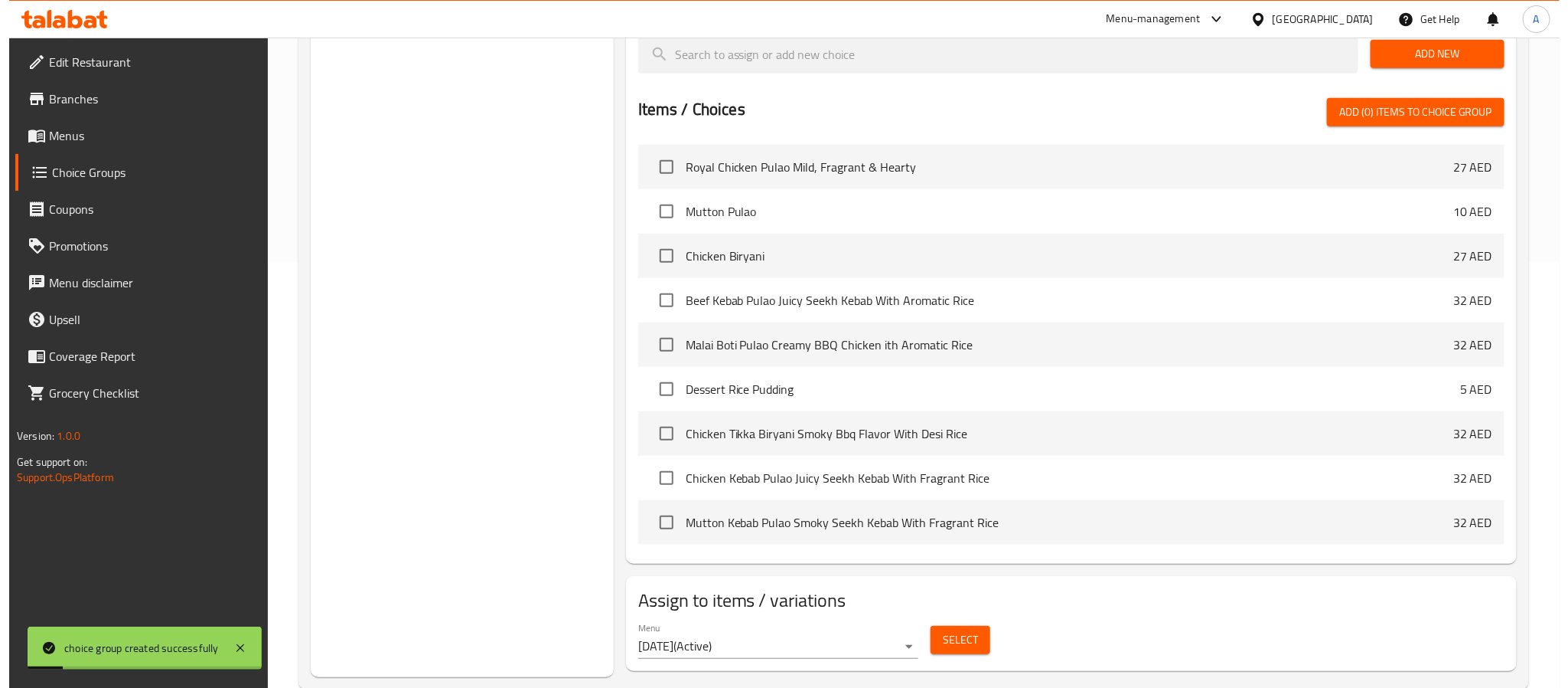
scroll to position [458, 0]
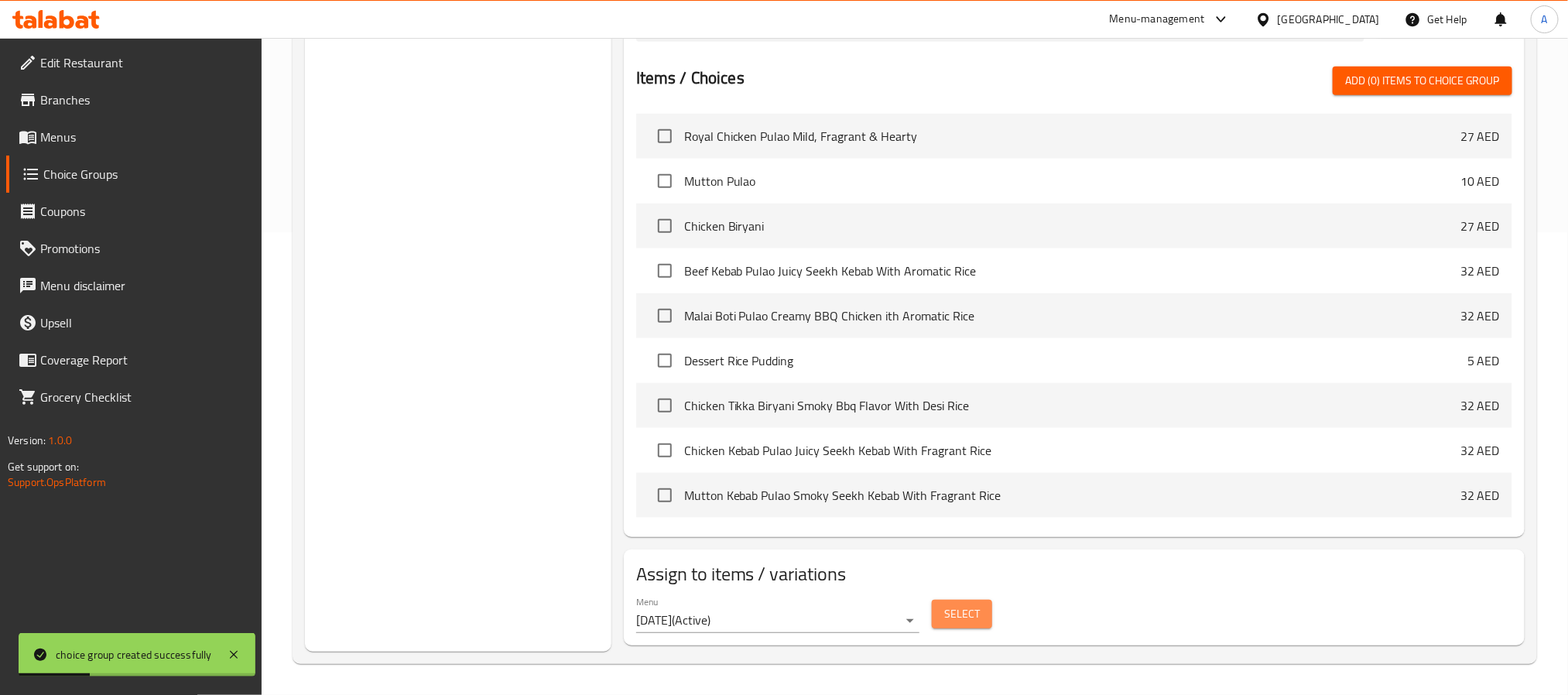
click at [966, 618] on span "Select" at bounding box center [962, 614] width 35 height 20
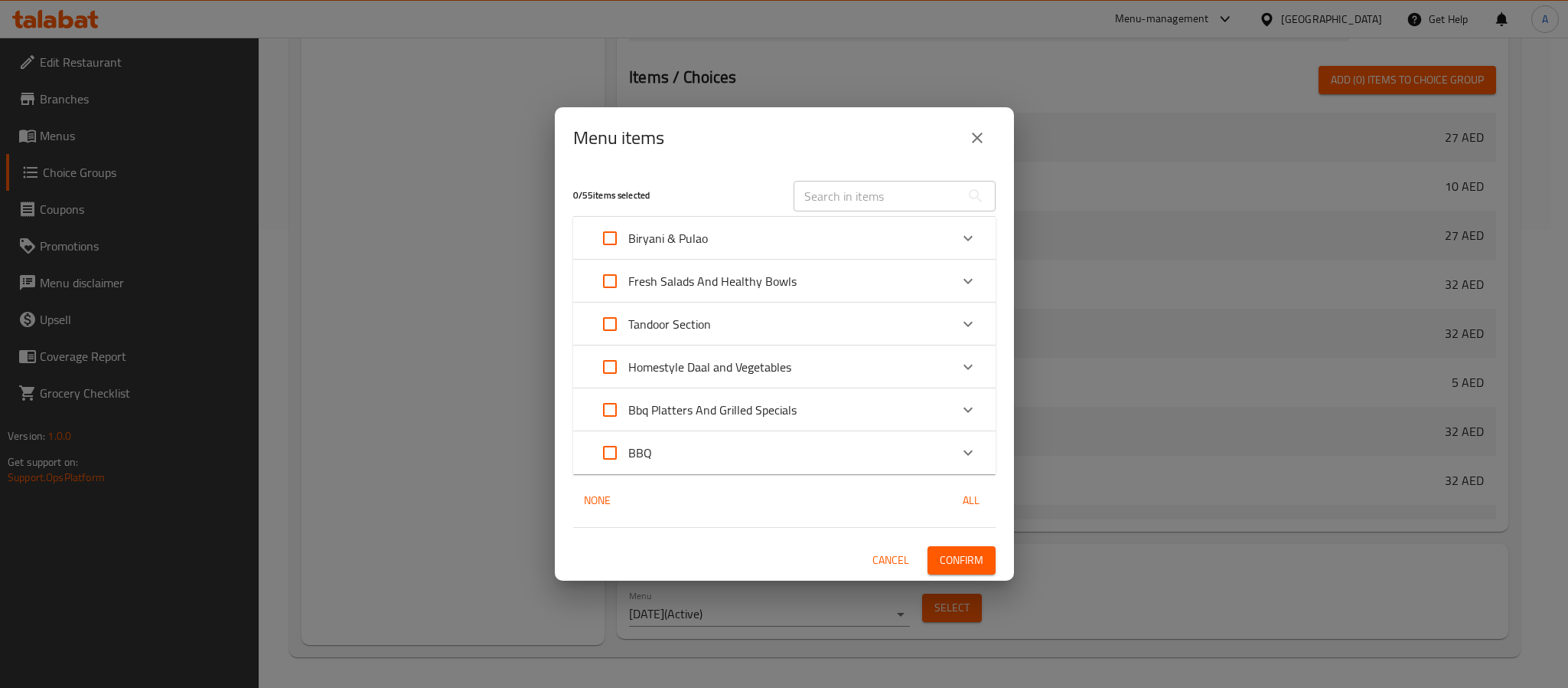
click at [685, 441] on div "BBQ" at bounding box center [771, 453] width 358 height 37
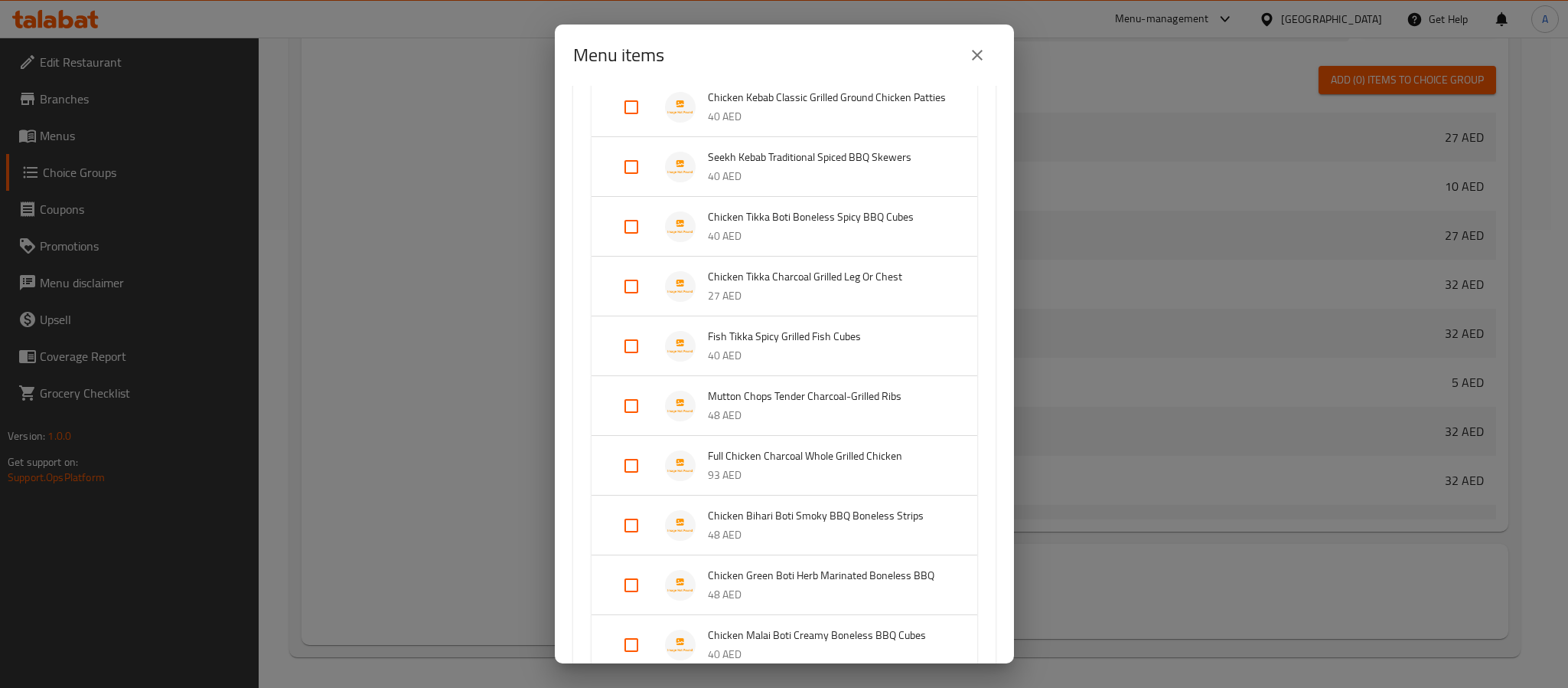
scroll to position [460, 0]
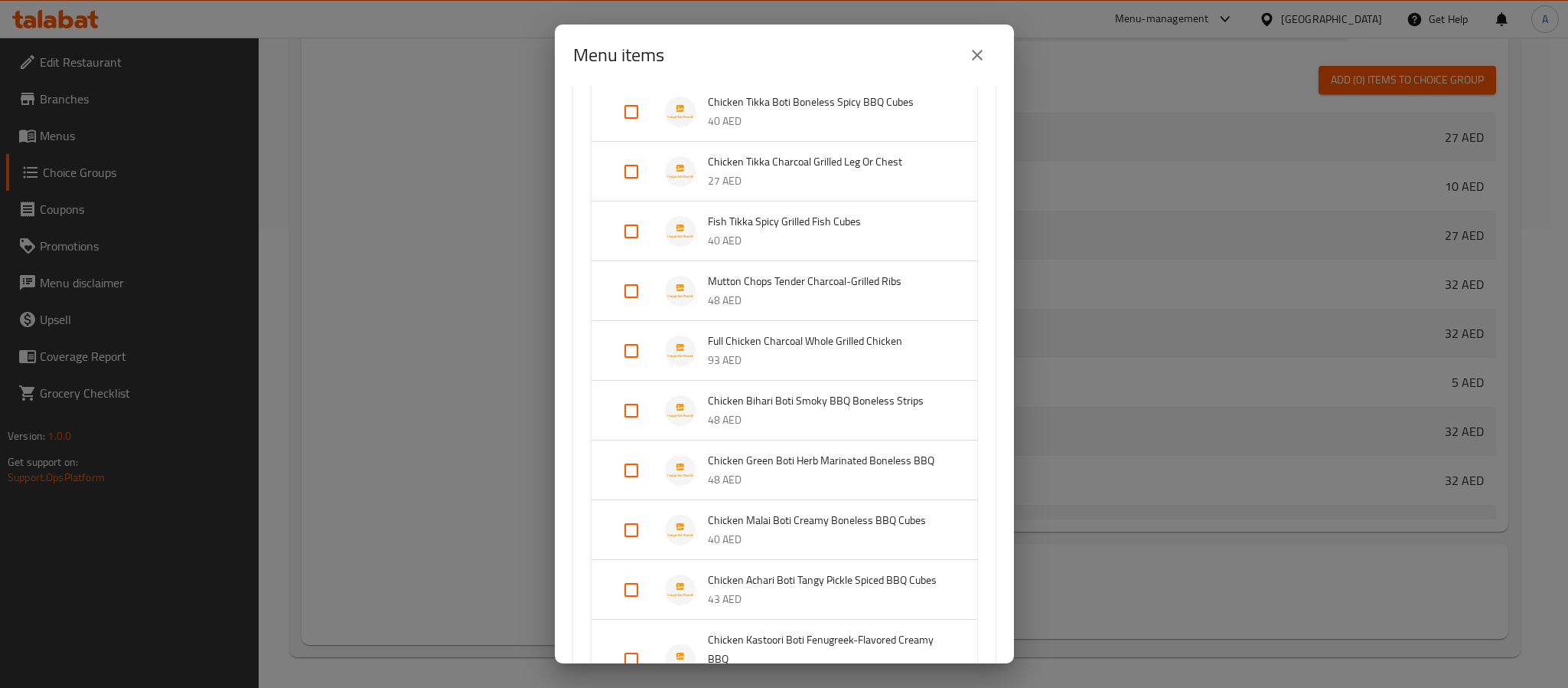
click at [586, 575] on div "Chicken Kebab Classic Grilled Ground Chicken Patties 40 AED Seekh Kebab Traditi…" at bounding box center [784, 396] width 423 height 892
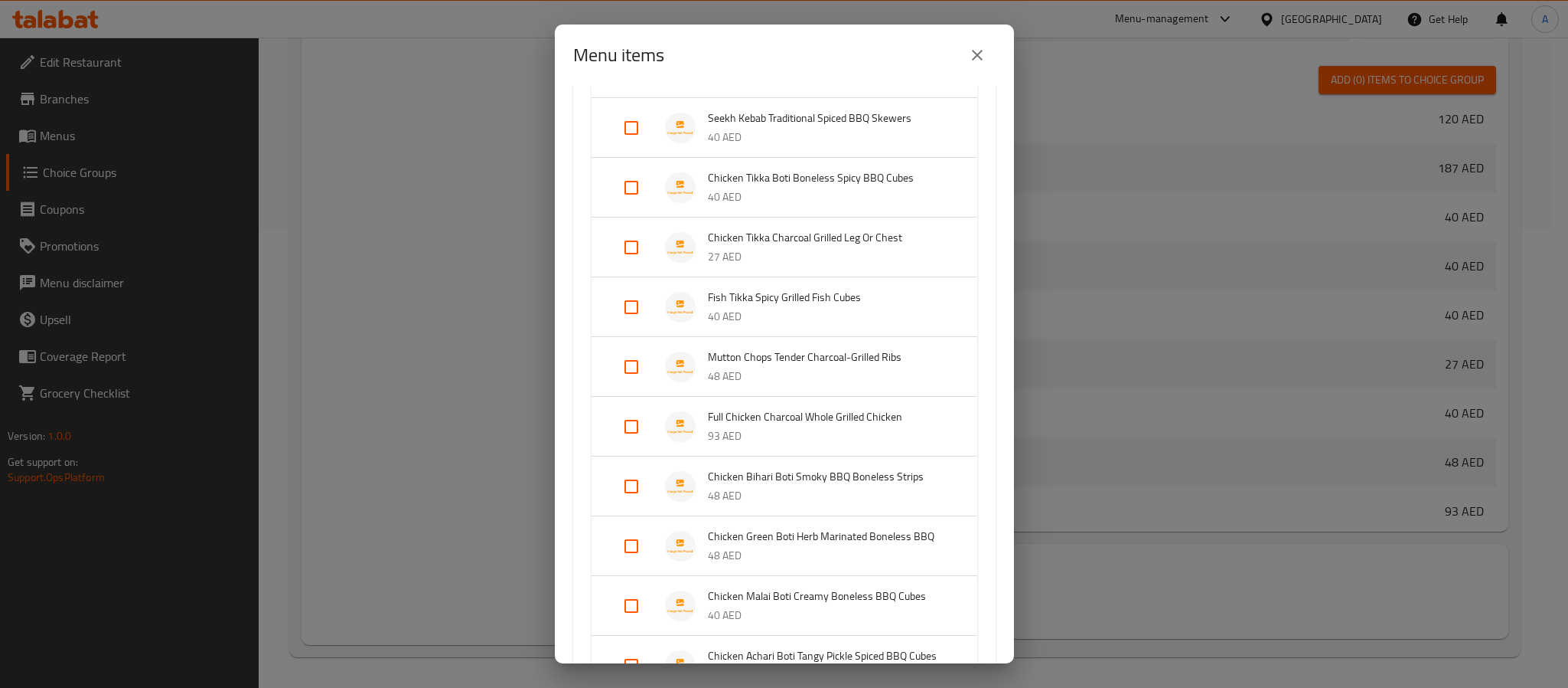
scroll to position [344, 0]
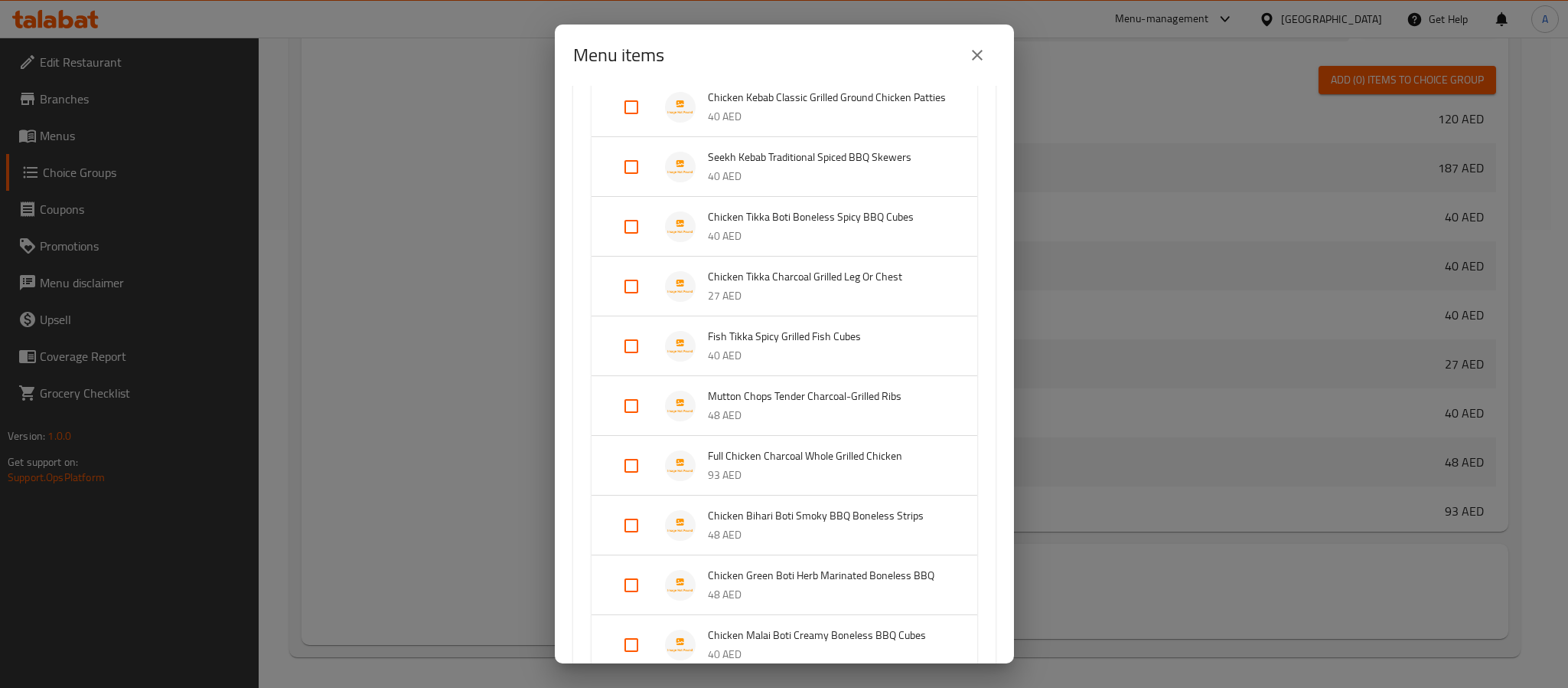
click at [632, 237] on input "Expand" at bounding box center [631, 227] width 37 height 37
checkbox input "true"
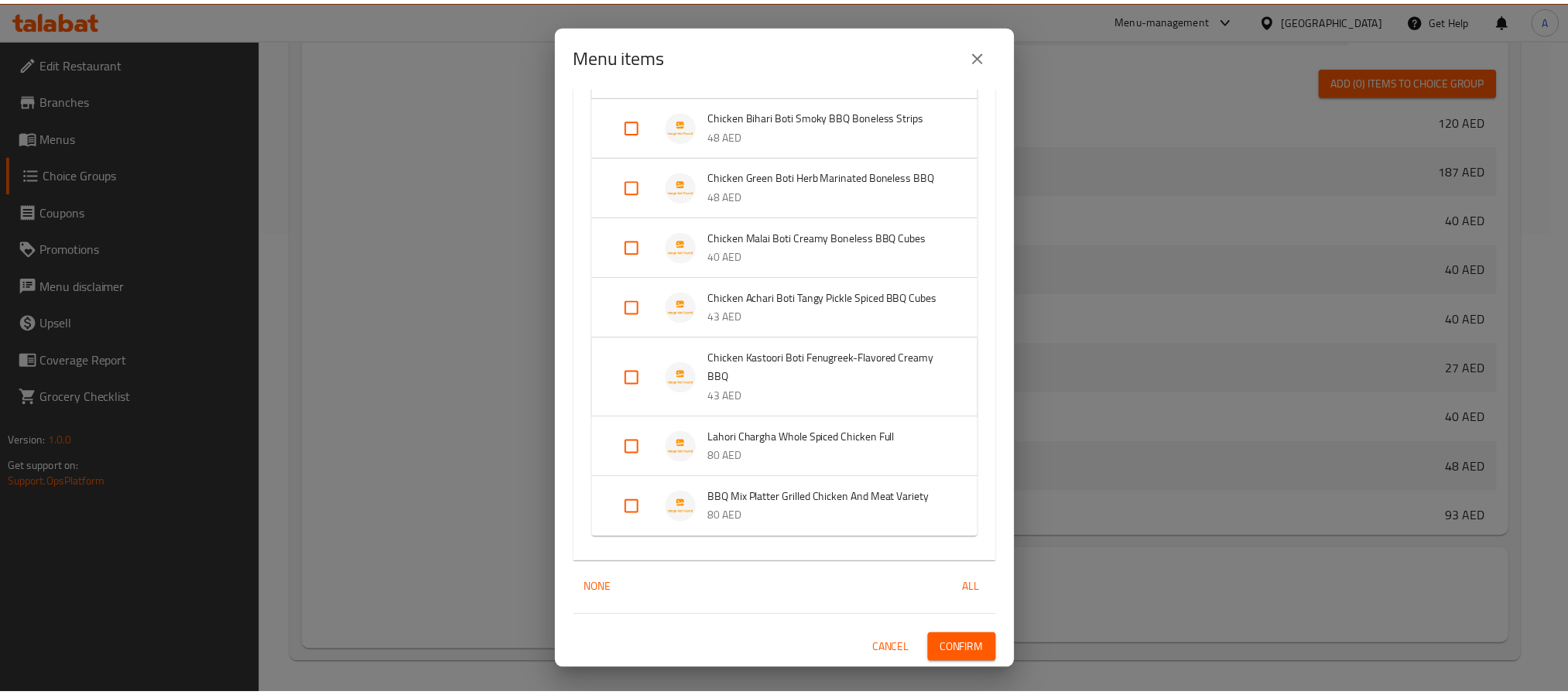
scroll to position [833, 0]
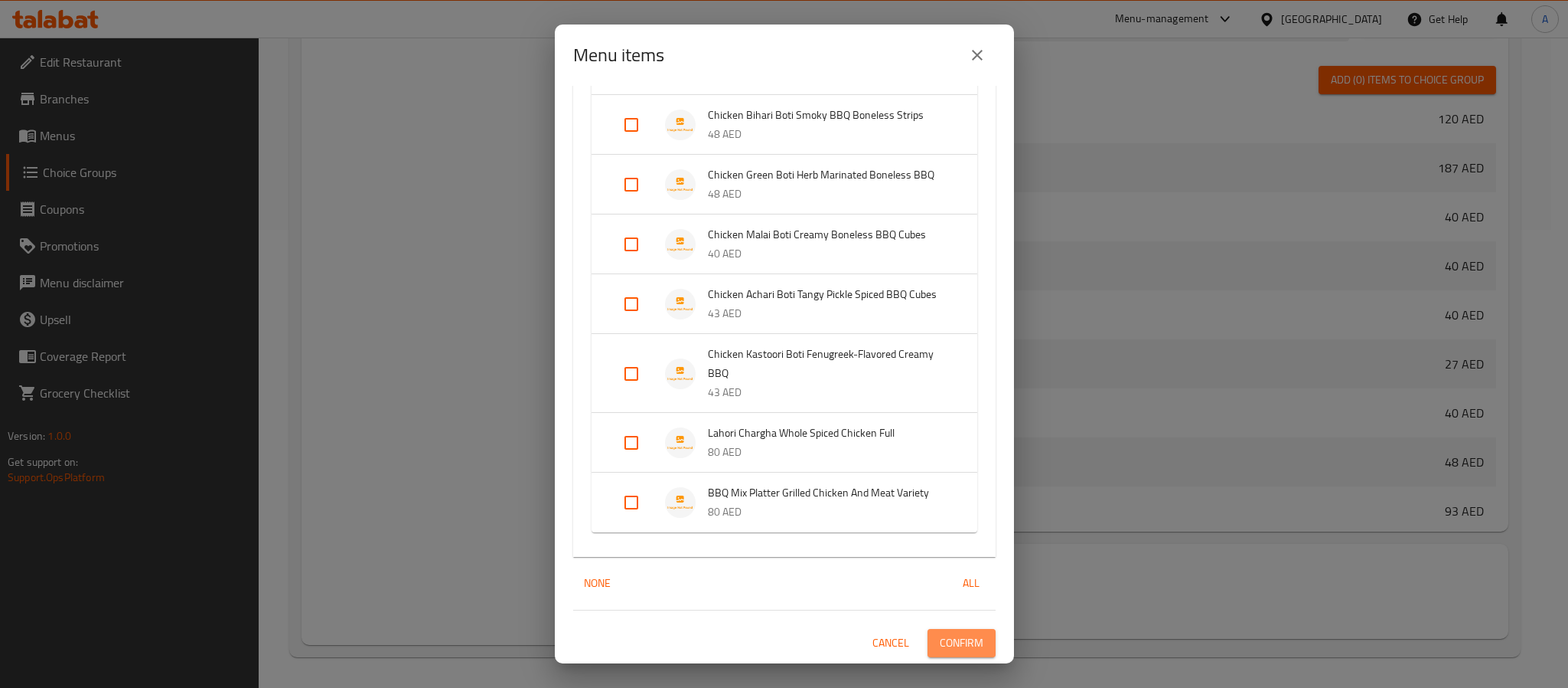
click at [940, 644] on span "Confirm" at bounding box center [961, 643] width 43 height 19
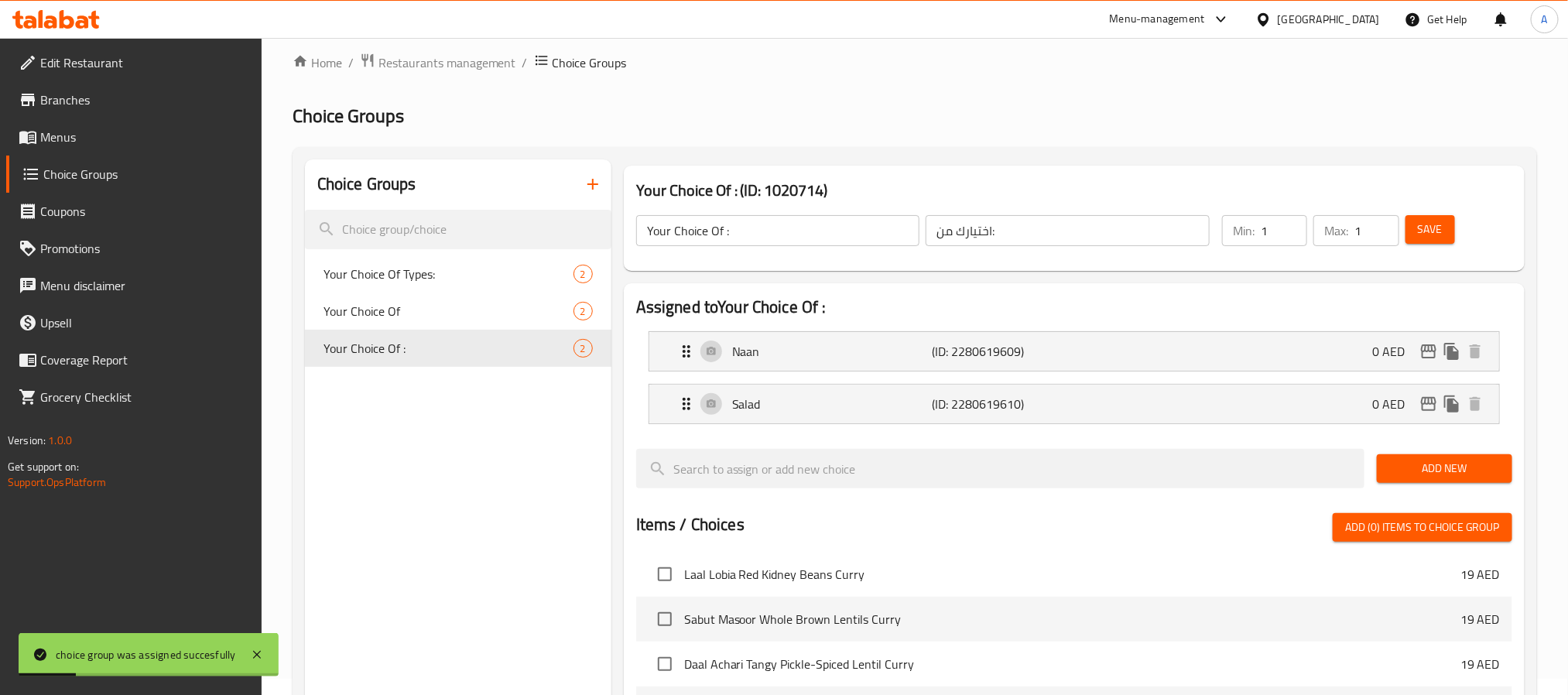
scroll to position [0, 0]
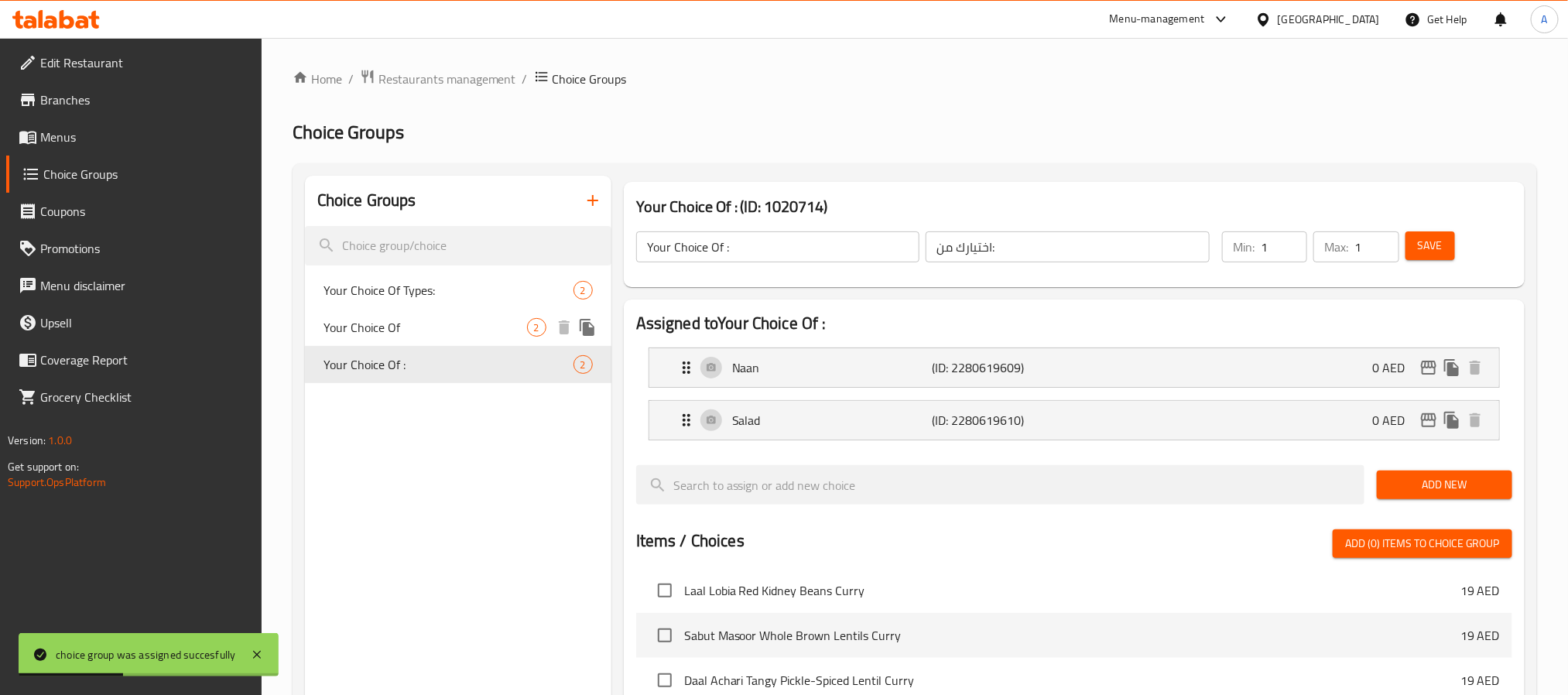
click at [396, 337] on span "Your Choice Of" at bounding box center [426, 327] width 203 height 19
type input "Your Choice Of"
type input "اختيارك من"
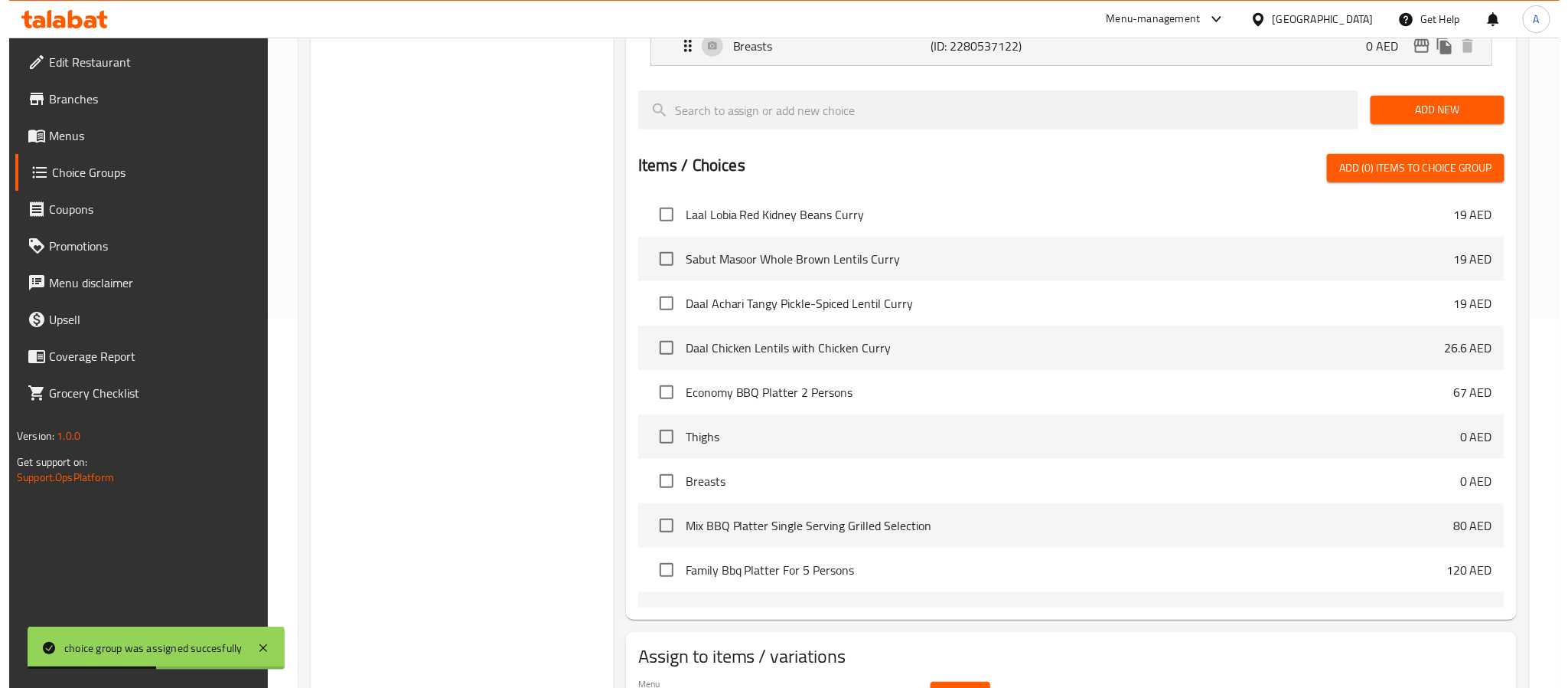
scroll to position [458, 0]
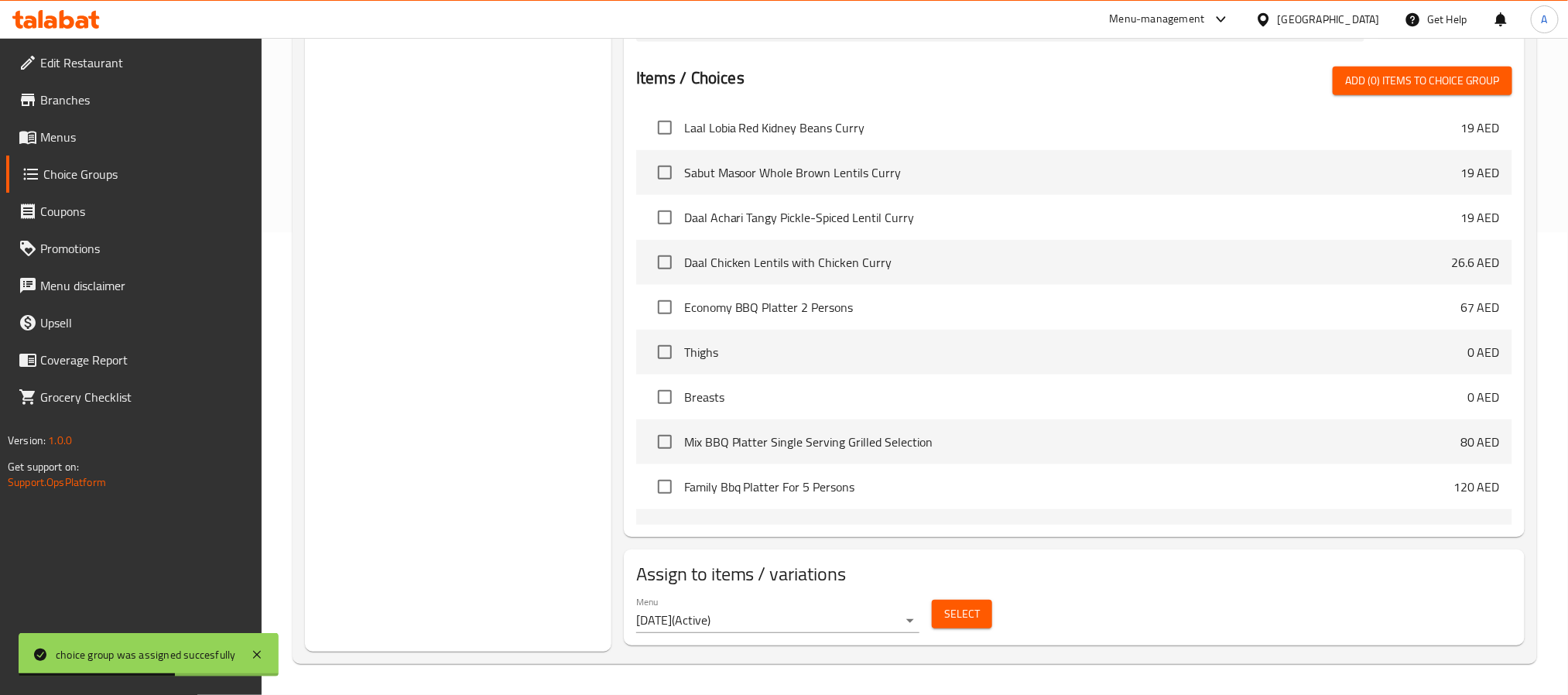
click at [962, 620] on span "Select" at bounding box center [962, 614] width 35 height 20
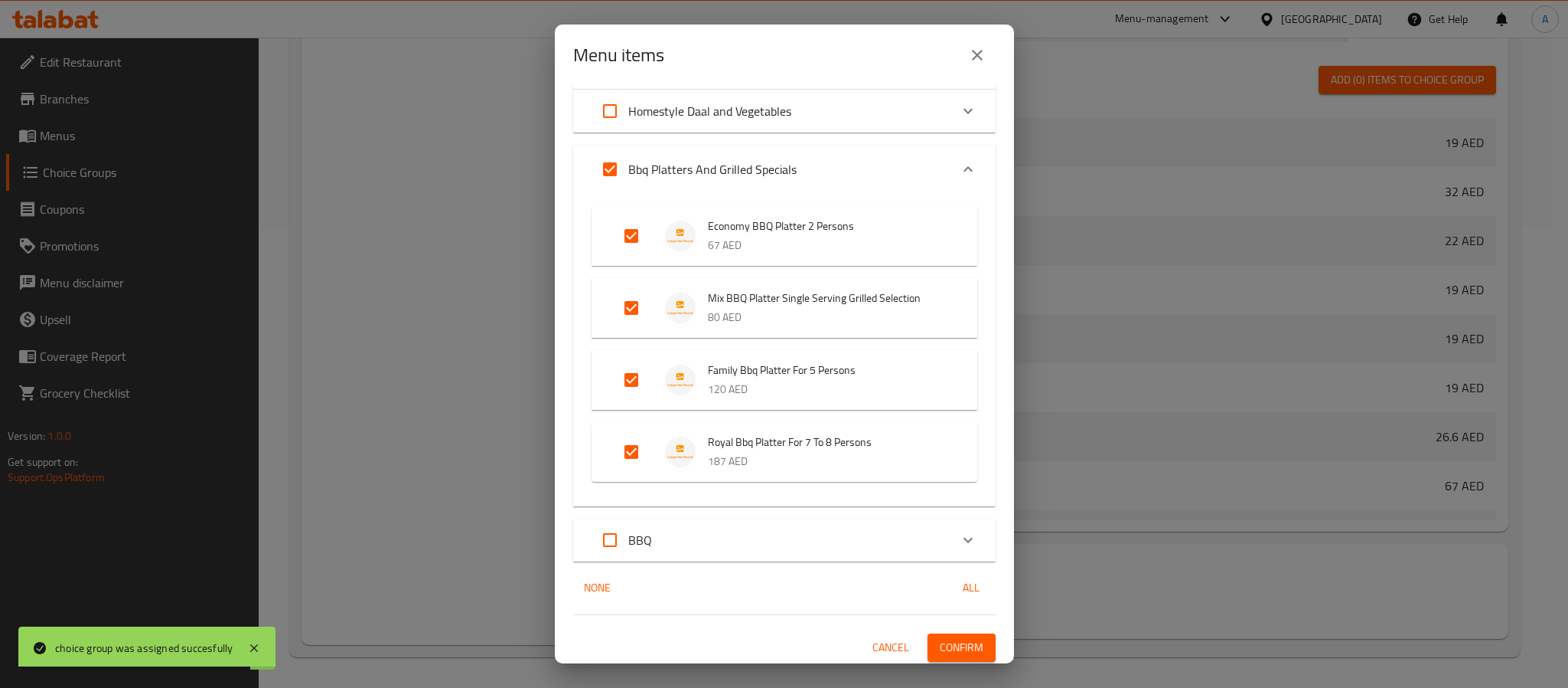
scroll to position [177, 0]
click at [716, 540] on div "BBQ" at bounding box center [771, 537] width 358 height 37
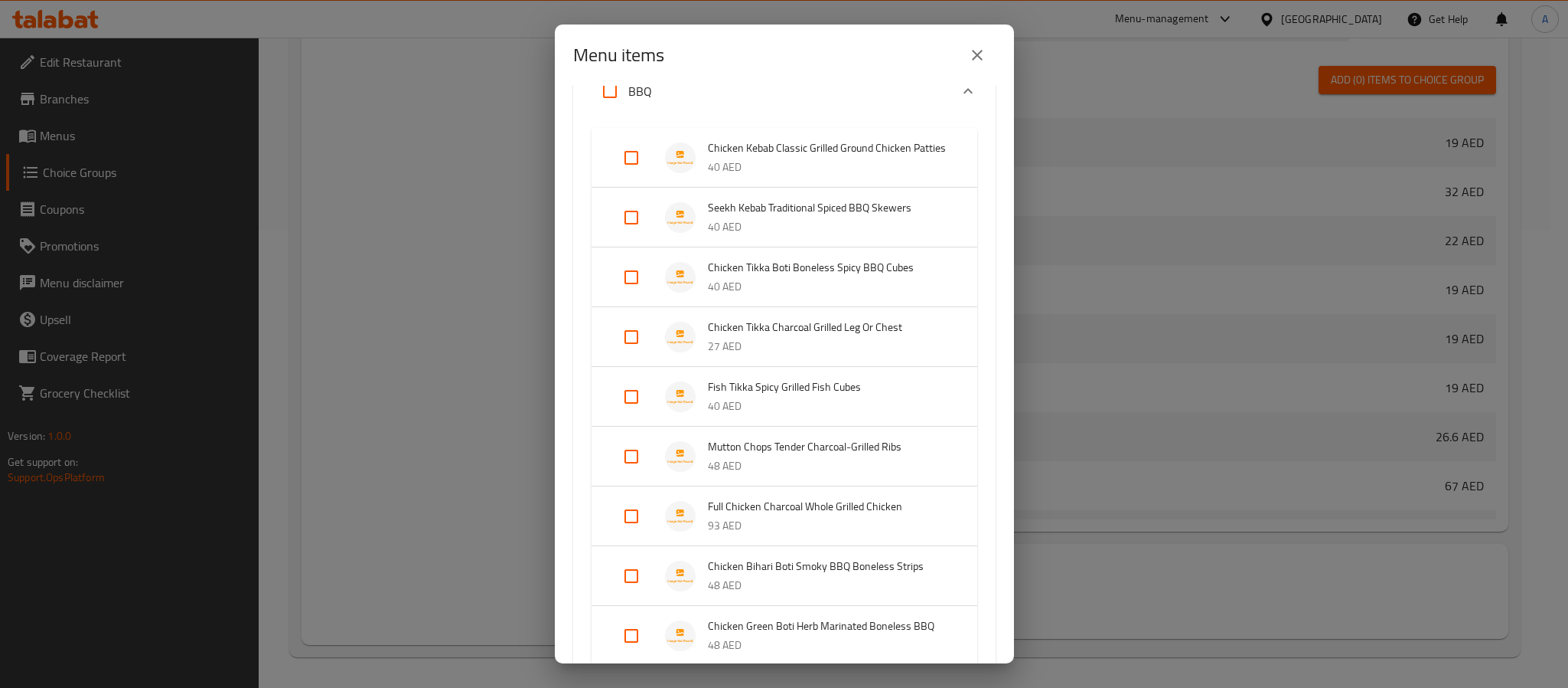
scroll to position [636, 0]
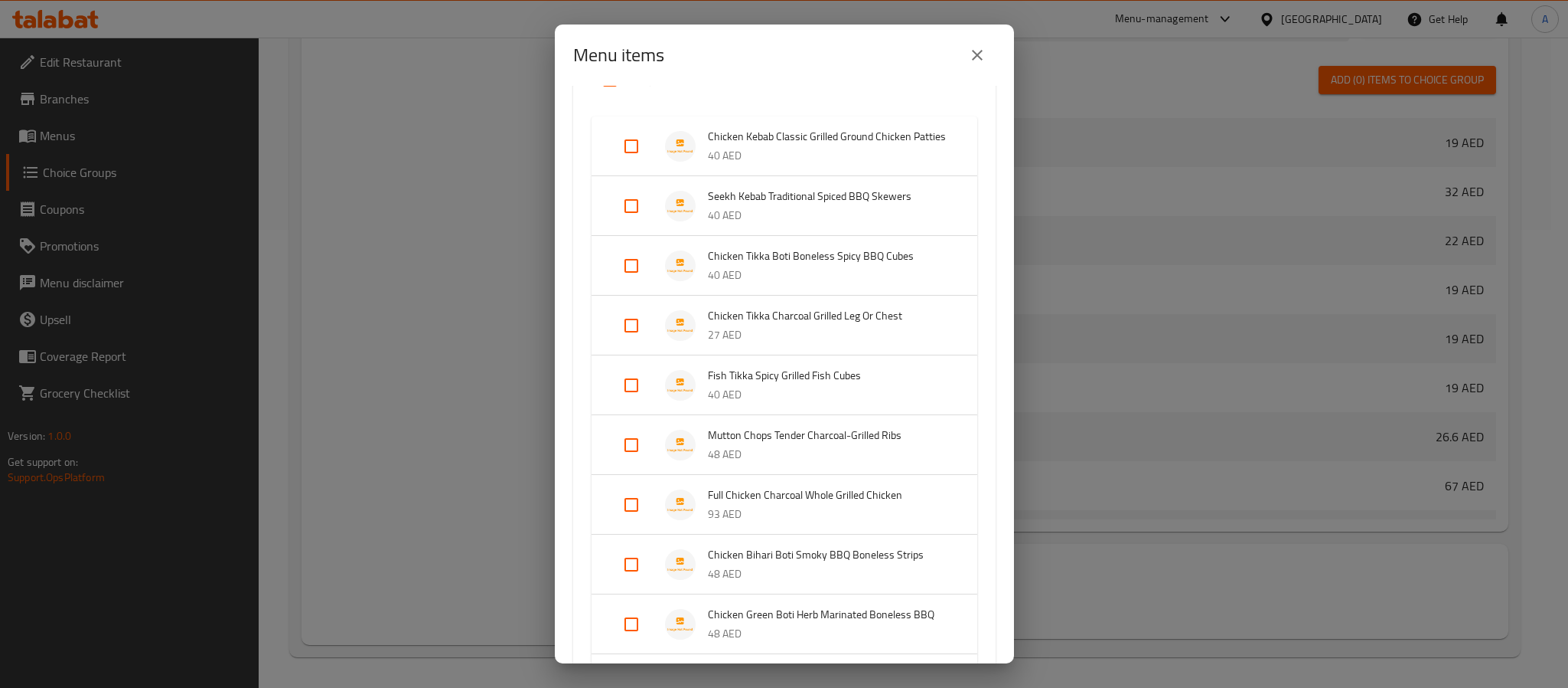
click at [568, 628] on div "4 / 55 items selected ​ Biryani & Pulao Royal Chicken Pulao Mild, Fragrant & He…" at bounding box center [784, 374] width 460 height 577
click at [622, 335] on input "Expand" at bounding box center [631, 326] width 37 height 37
checkbox input "true"
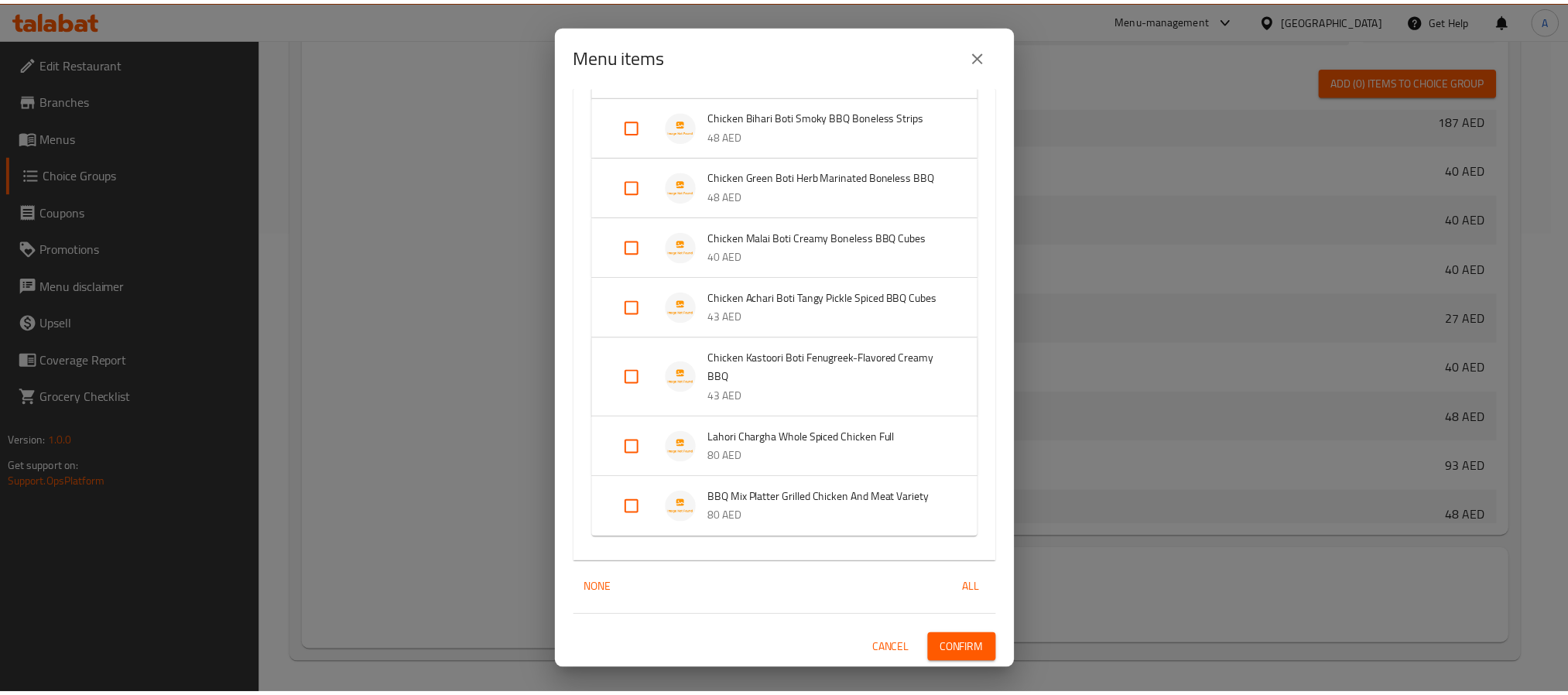
scroll to position [1166, 0]
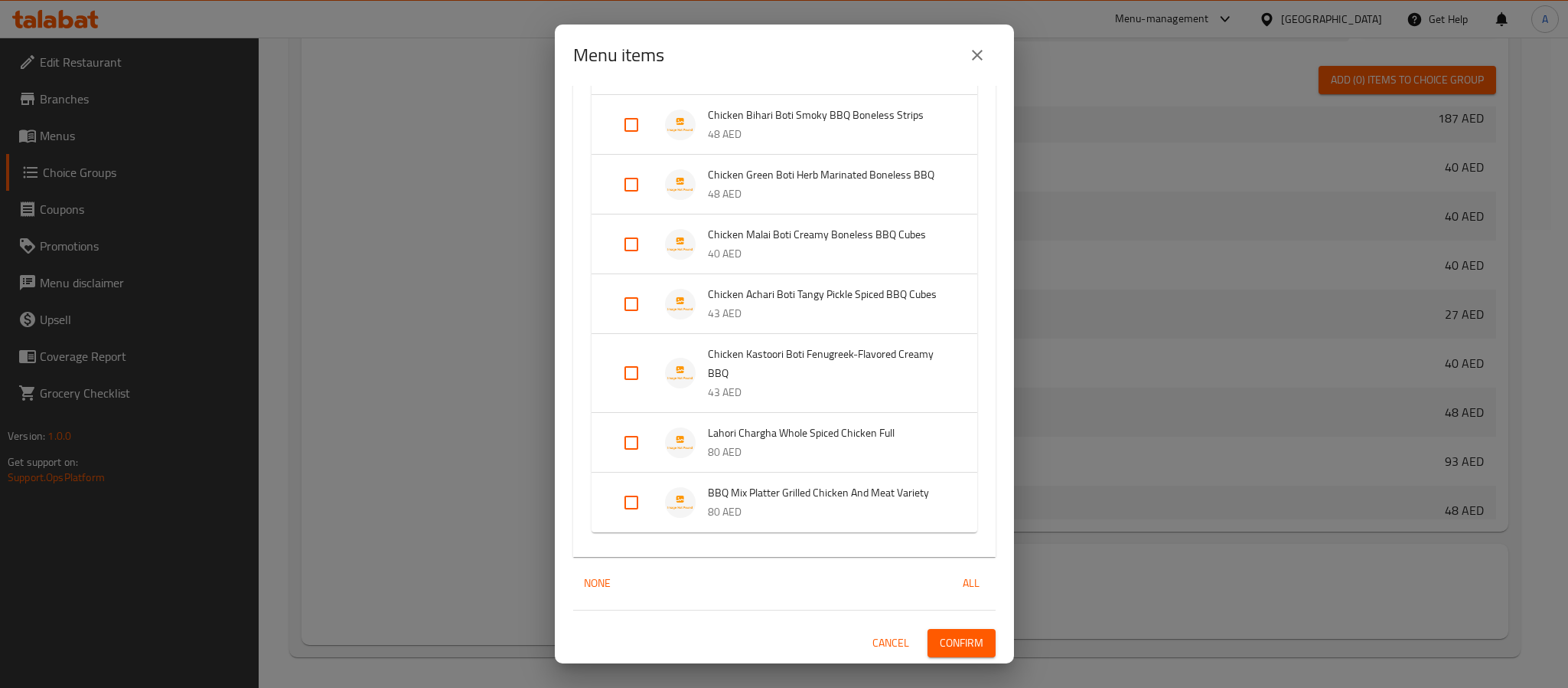
click at [953, 644] on span "Confirm" at bounding box center [961, 643] width 43 height 19
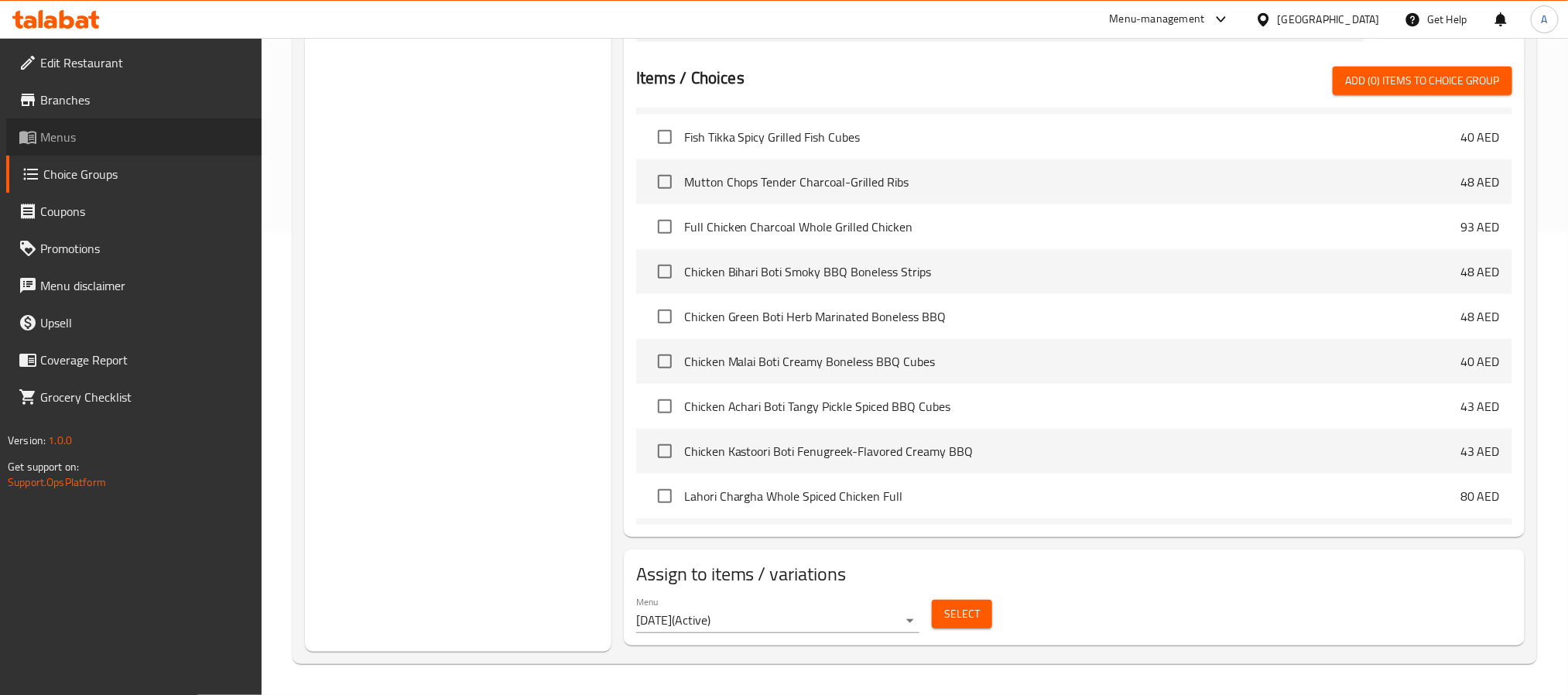
click at [79, 128] on span "Menus" at bounding box center [145, 137] width 209 height 19
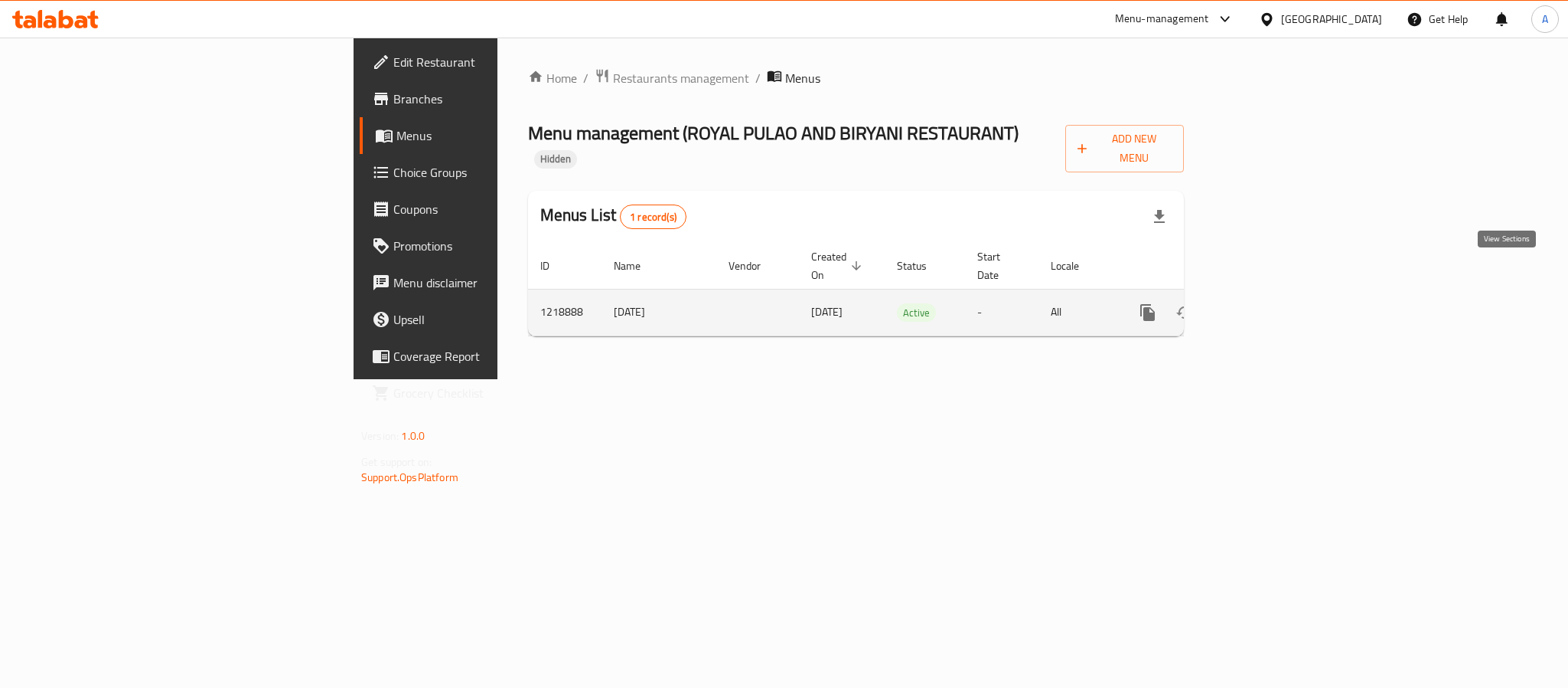
click at [1265, 306] on icon "enhanced table" at bounding box center [1258, 312] width 14 height 14
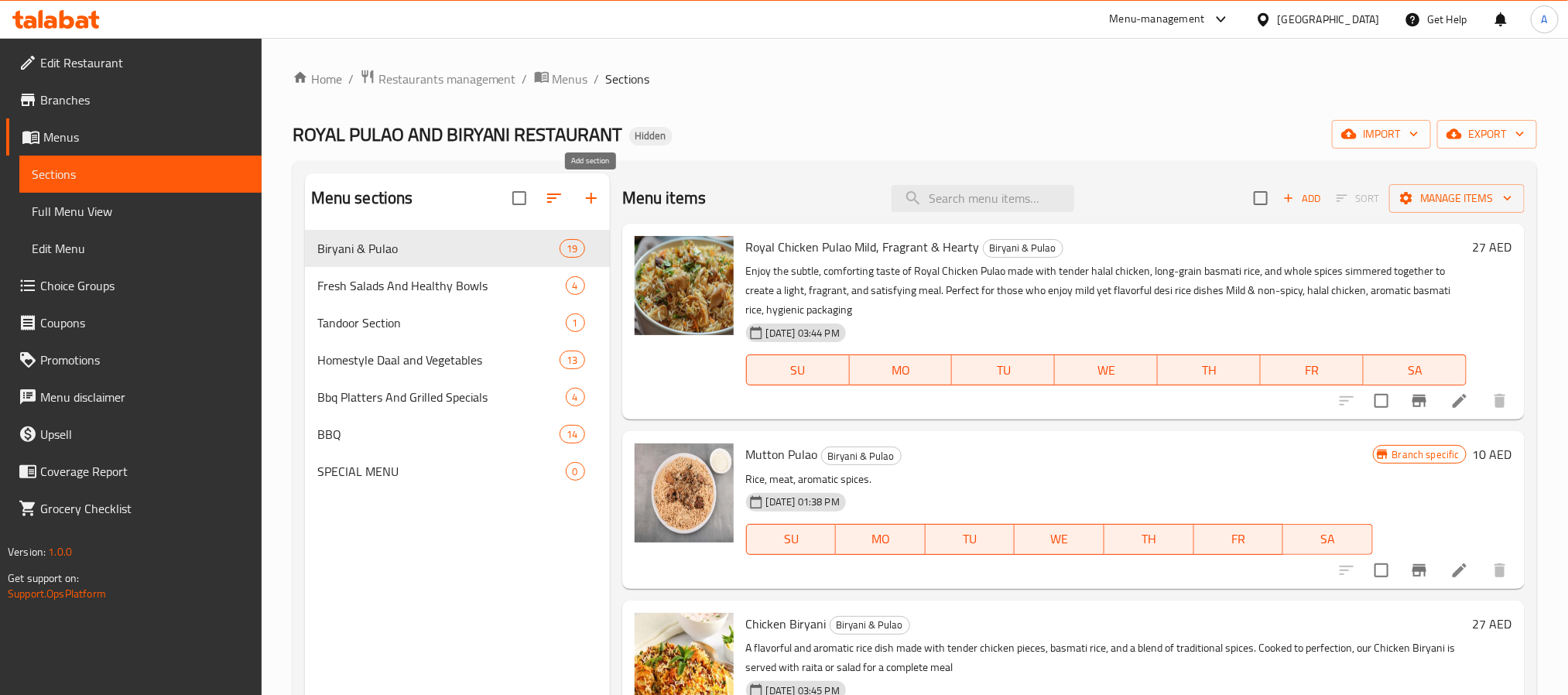
click at [595, 198] on icon "button" at bounding box center [592, 198] width 11 height 11
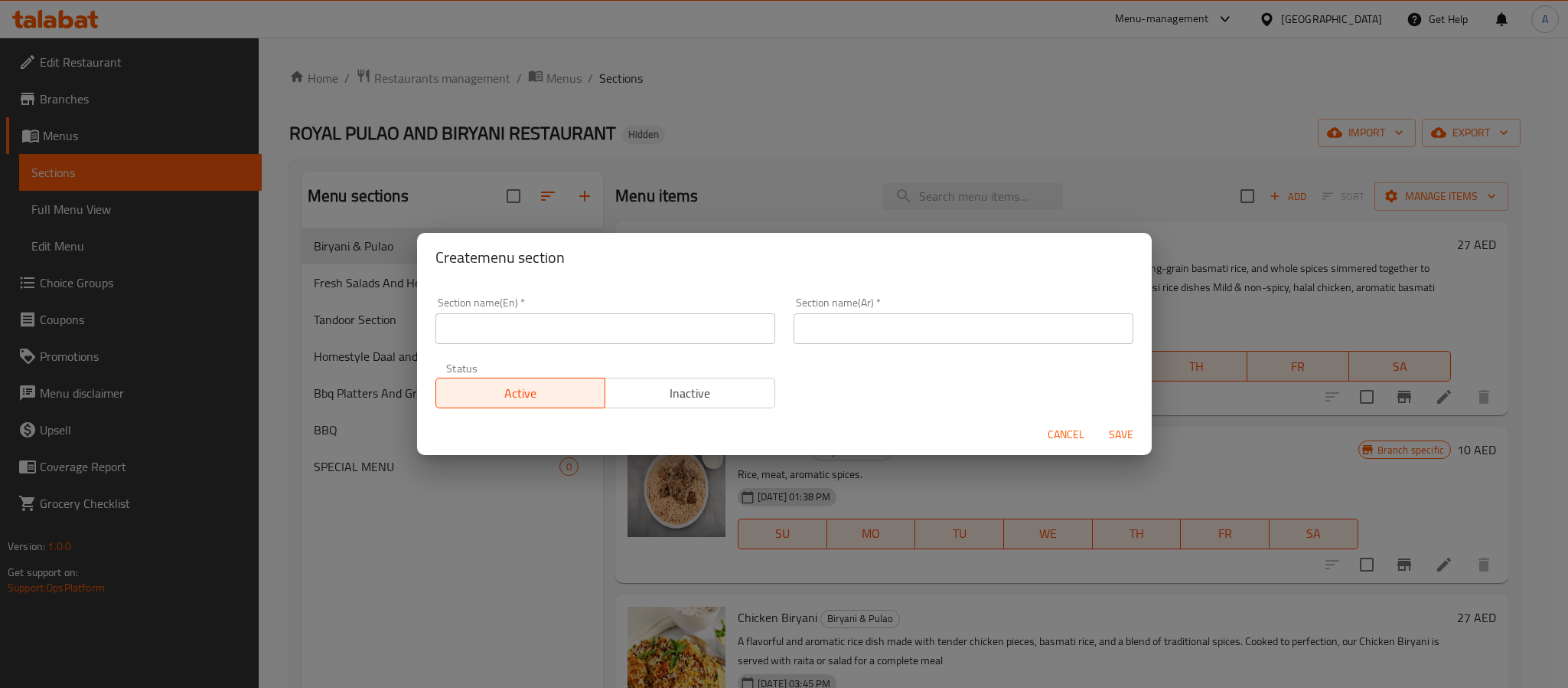
click at [631, 352] on div "Section name(En)   * Section name(En) *" at bounding box center [605, 320] width 358 height 65
click at [628, 331] on input "text" at bounding box center [605, 328] width 340 height 30
paste input "Fresh Drink And Beverages"
type input "Fresh Drink And Beverages"
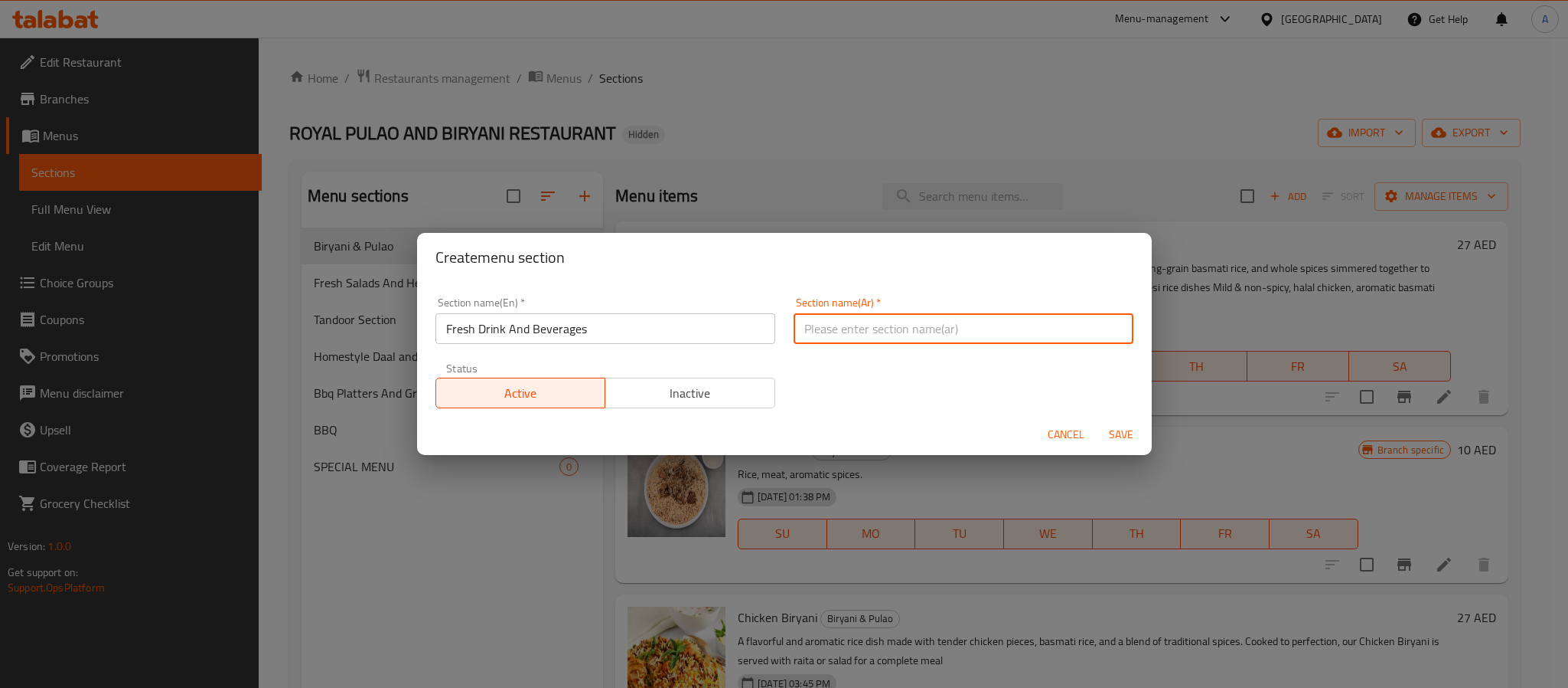
click at [1009, 322] on input "text" at bounding box center [964, 328] width 340 height 30
paste input "المشروبات الطازجة والمرطبات"
type input "المشروبات الطازجة والمرطبات"
click at [1131, 441] on span "Save" at bounding box center [1121, 434] width 37 height 19
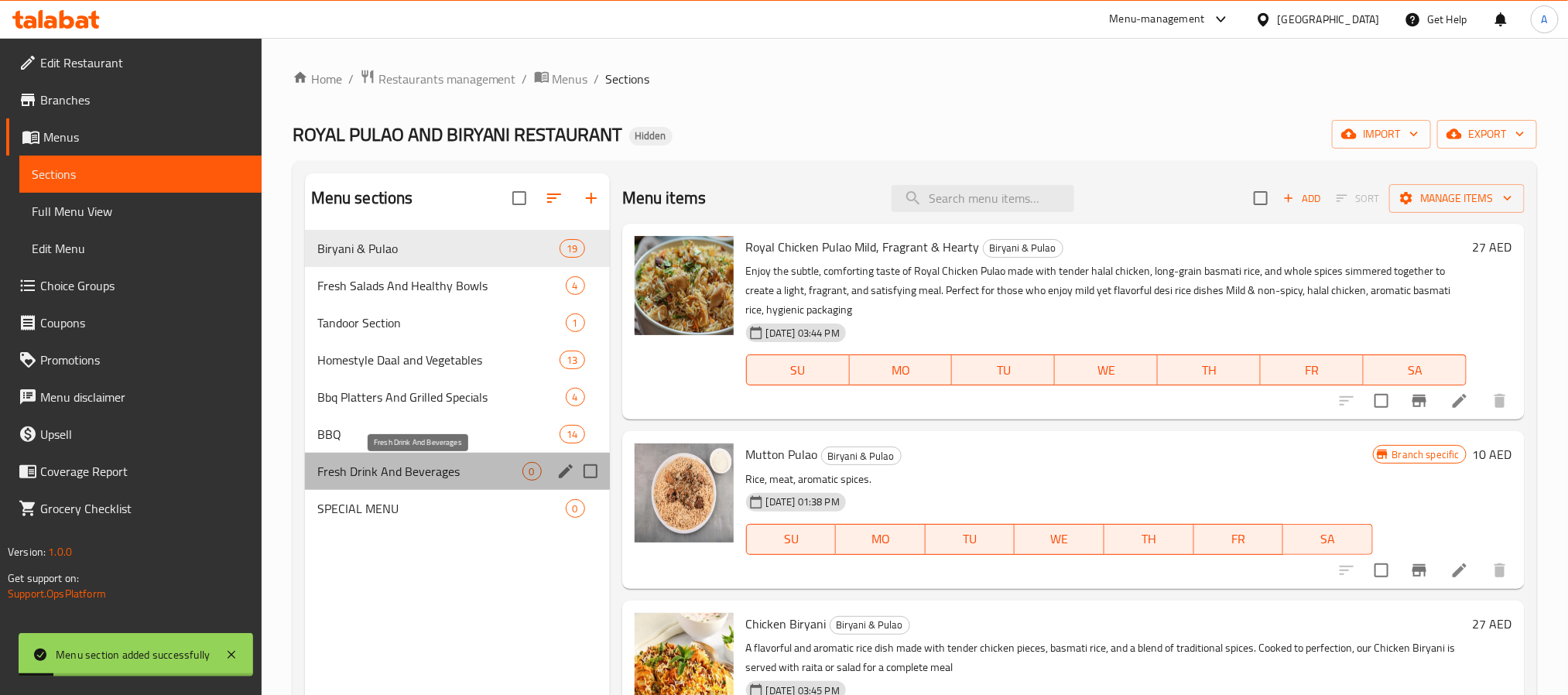
click at [429, 471] on span "Fresh Drink And Beverages" at bounding box center [420, 471] width 205 height 19
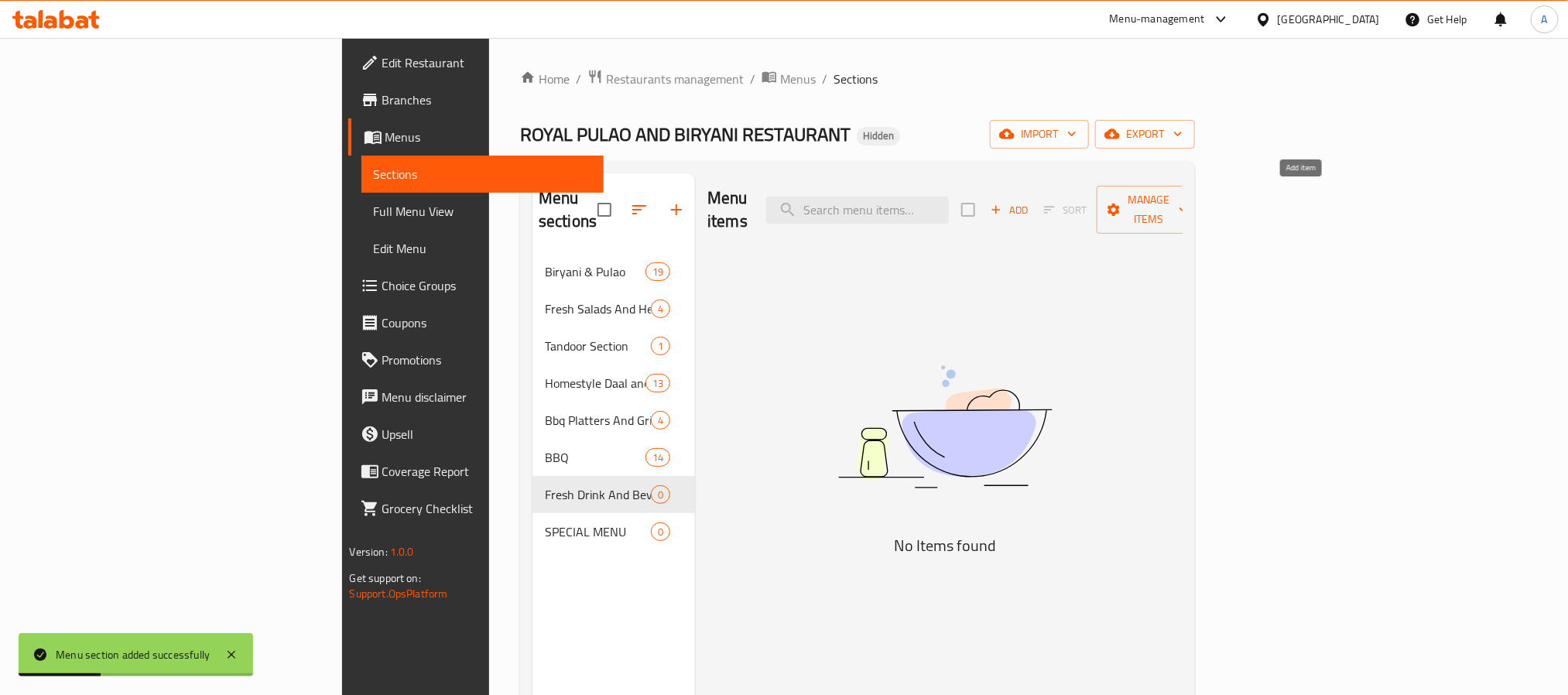
click at [1030, 202] on span "Add" at bounding box center [1009, 210] width 42 height 18
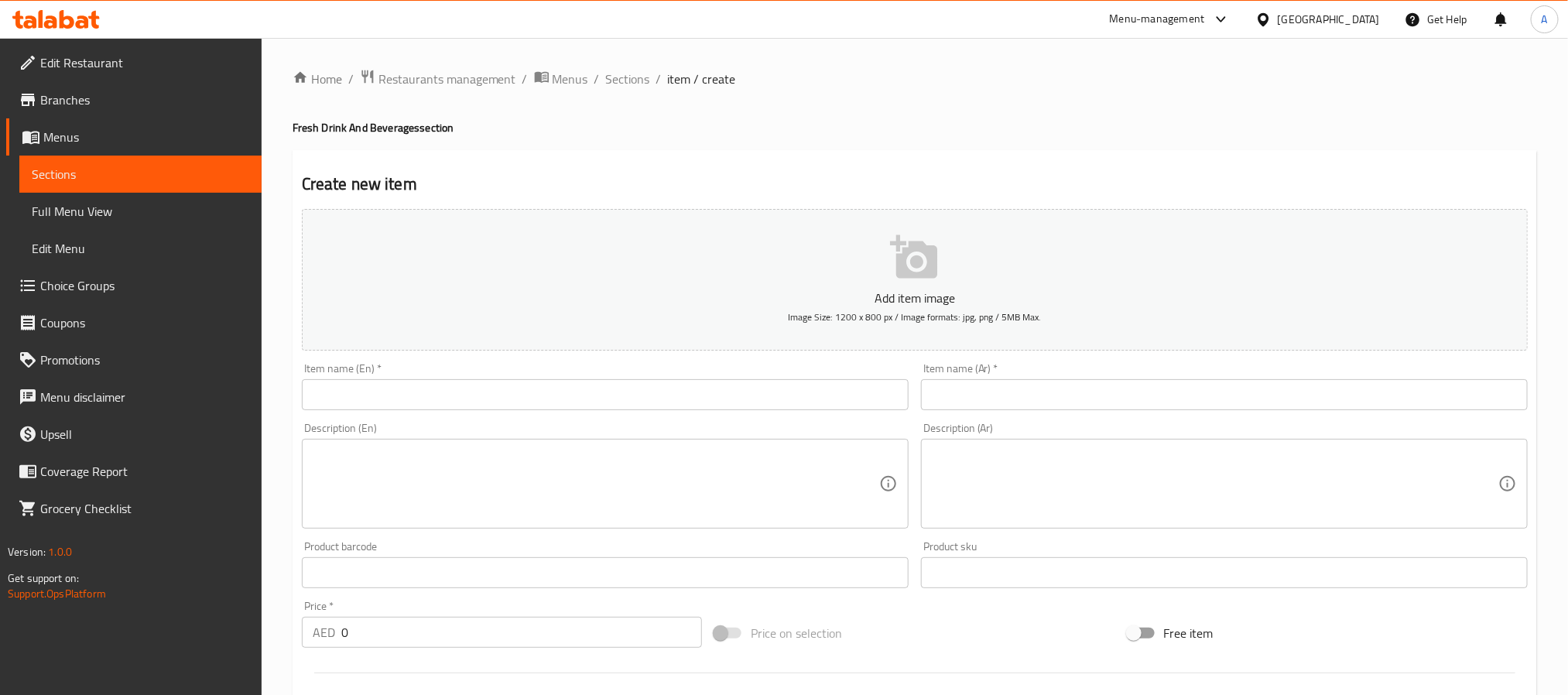
click at [511, 385] on input "text" at bounding box center [605, 394] width 607 height 31
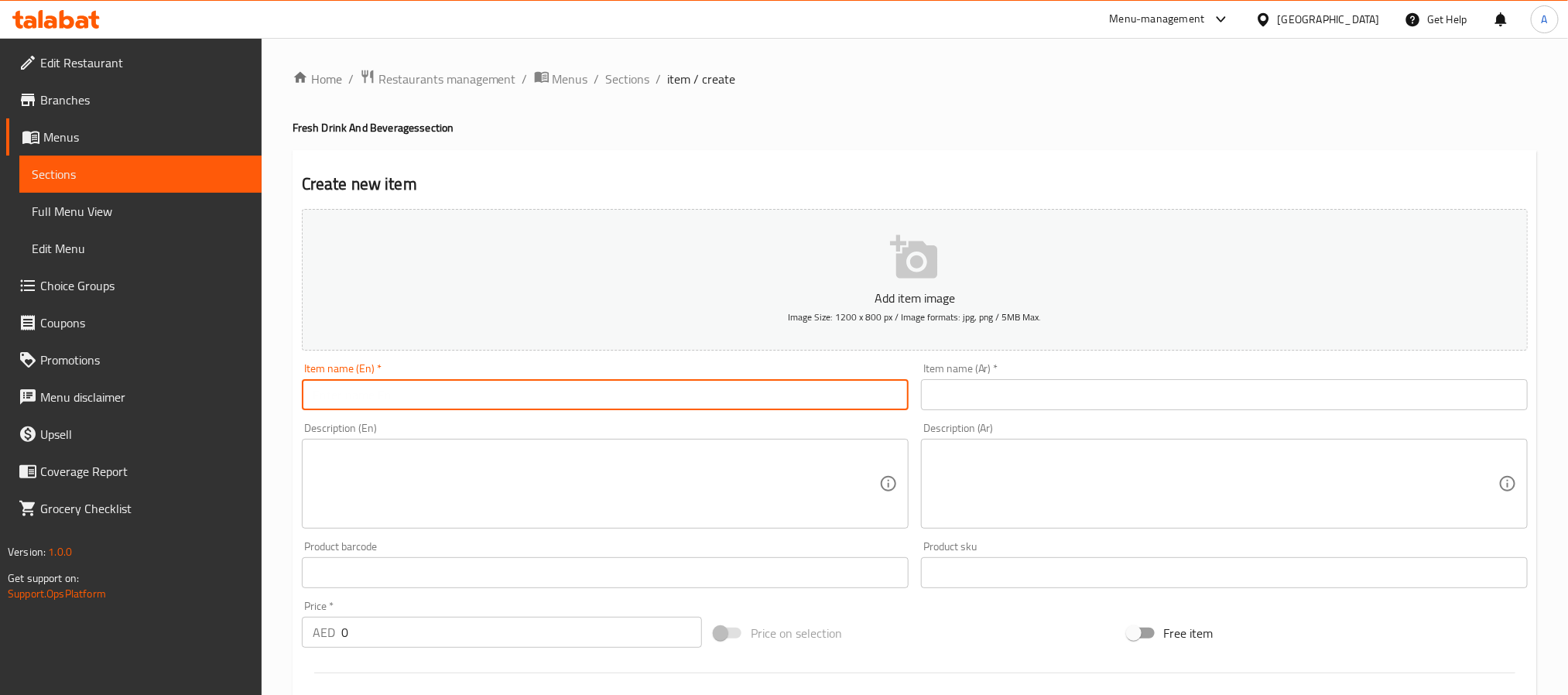
paste input "Sweet Lassi Traditional Yogurt Drink"
type input "Sweet Lassi Traditional Yogurt Drink"
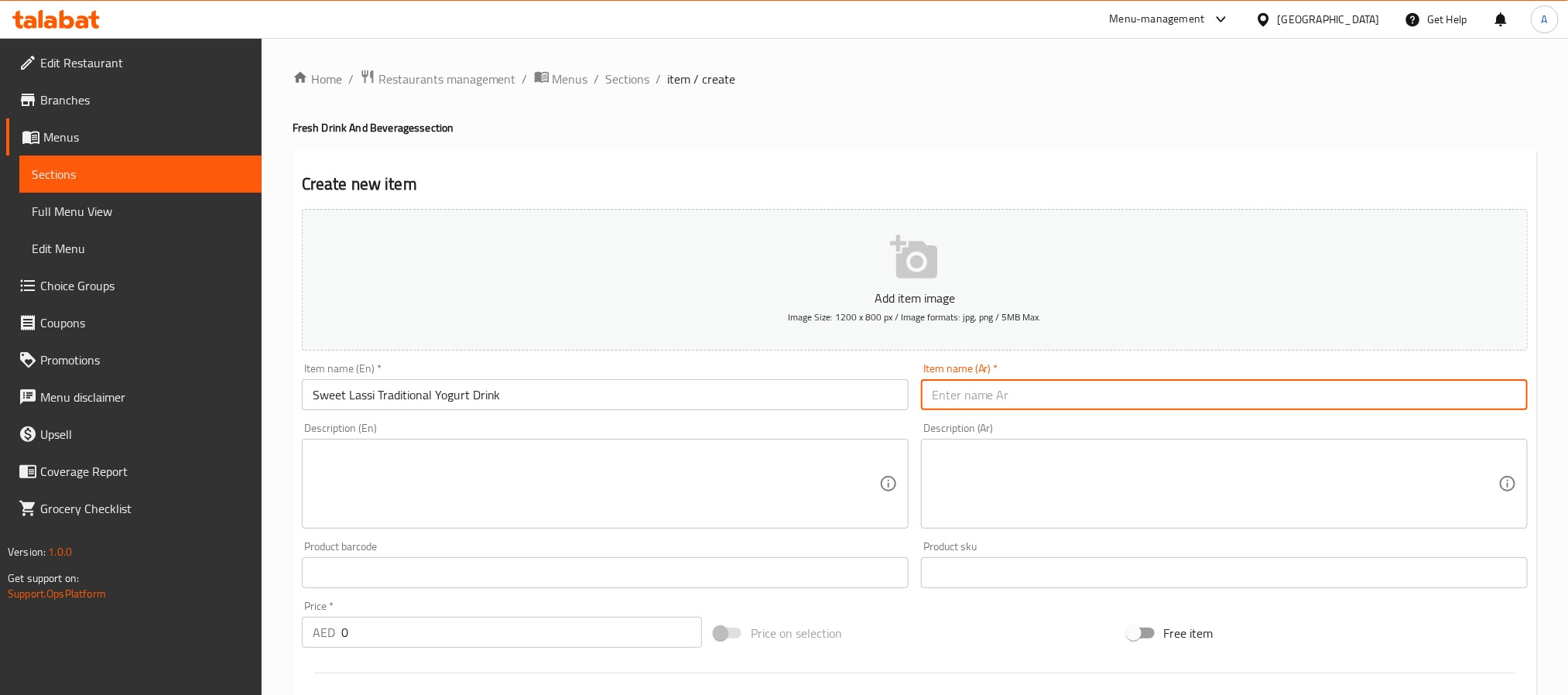
click at [1147, 386] on input "text" at bounding box center [1225, 394] width 607 height 31
paste input "لاسي حلو – مشروب الزبادي التقليدي"
drag, startPoint x: 1057, startPoint y: 396, endPoint x: 1072, endPoint y: 396, distance: 15.0
click at [1072, 396] on input "لاسي حلو – مشروب الزبادي التقليدي" at bounding box center [1225, 394] width 607 height 31
type input "لاسي حلو مشروب الزبادي التقليدي"
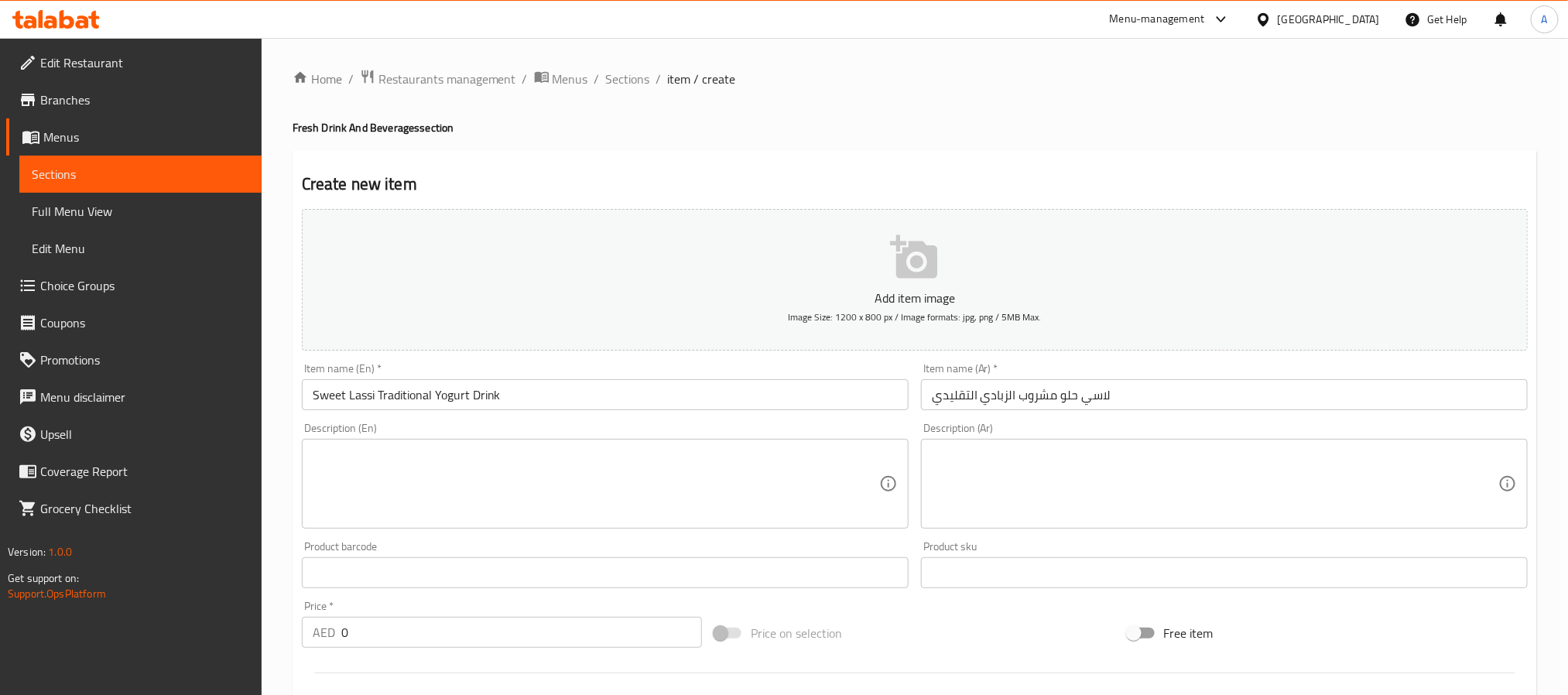
click at [579, 437] on div "Description (En) Description (En)" at bounding box center [605, 476] width 607 height 106
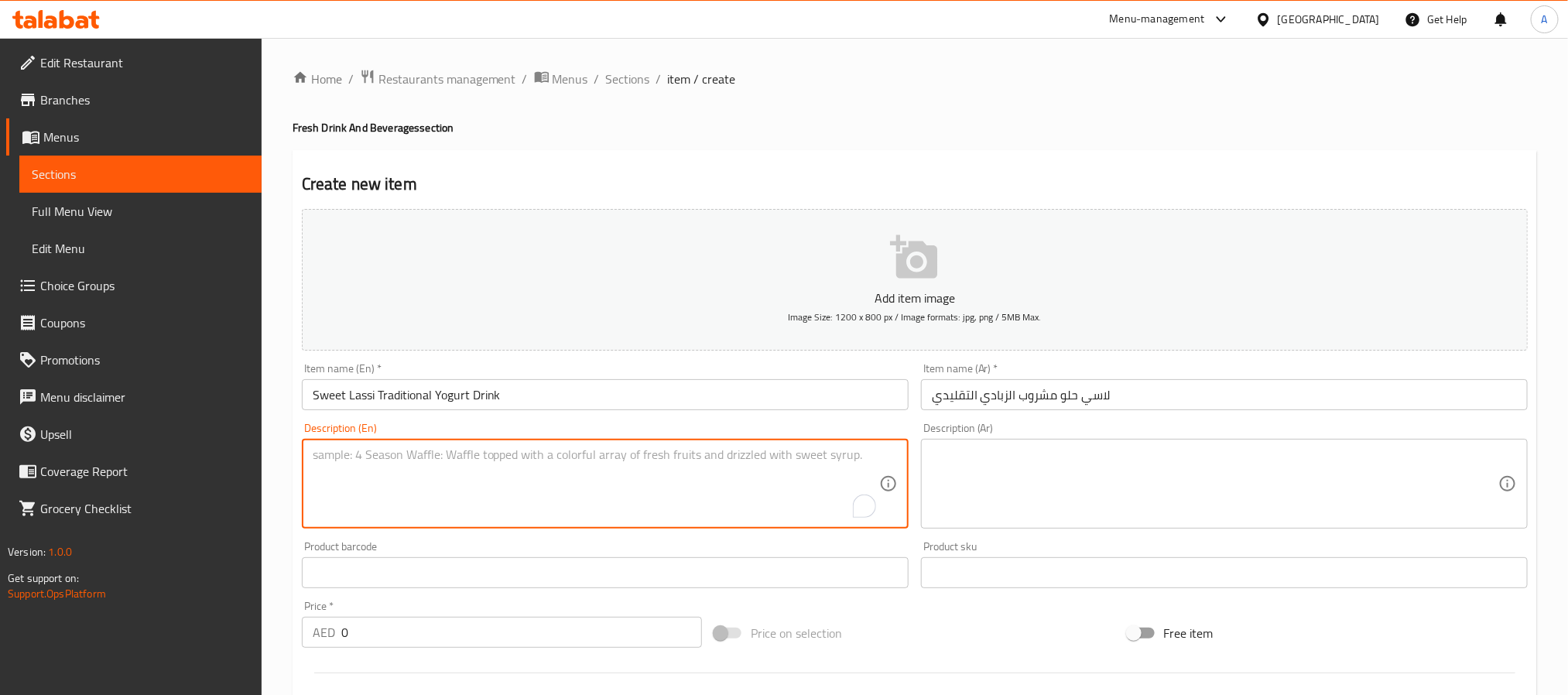
click at [555, 479] on textarea "To enrich screen reader interactions, please activate Accessibility in Grammarl…" at bounding box center [595, 483] width 567 height 74
paste textarea "Sweet lassi is a refreshing yogurt-based drink blended with sugar and a hint of…"
type textarea "Sweet lassi is a refreshing yogurt-based drink blended with sugar and a hint of…"
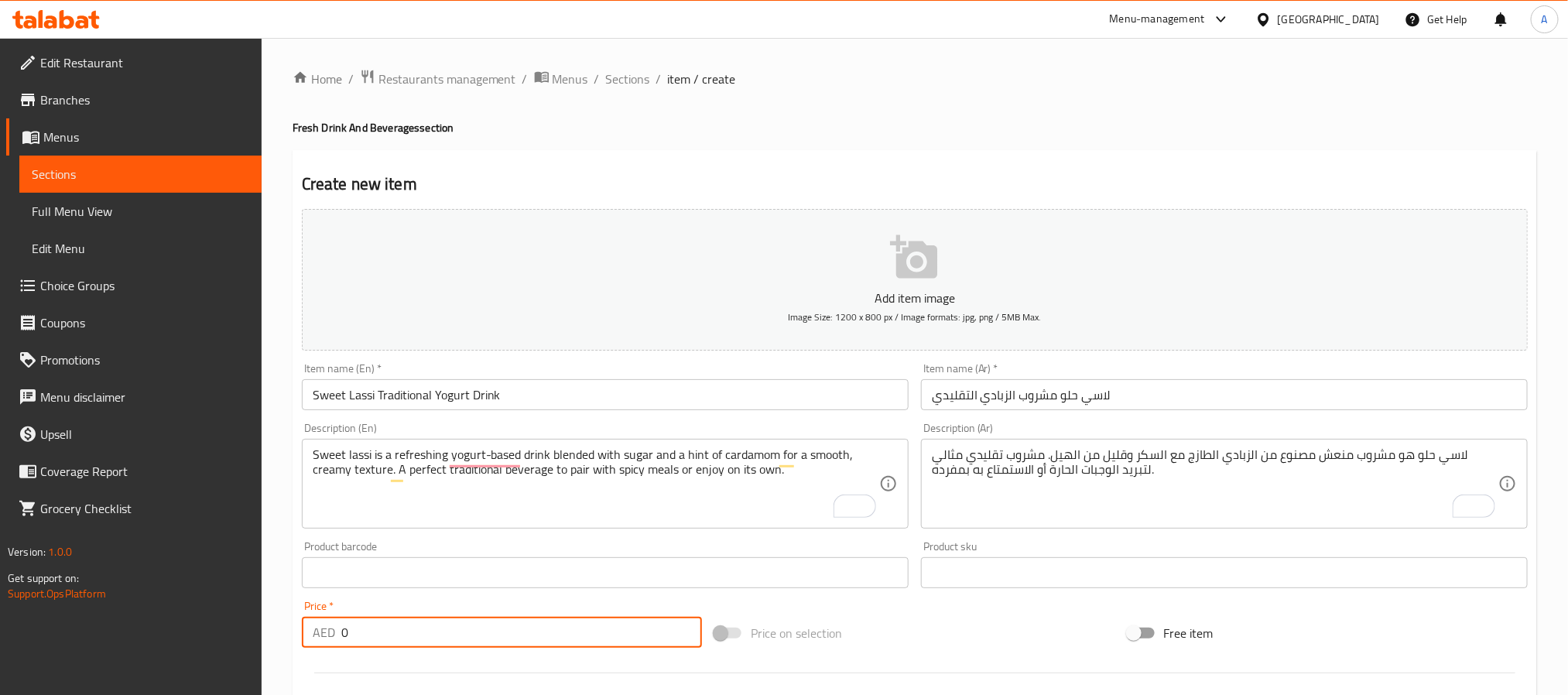
drag, startPoint x: 399, startPoint y: 630, endPoint x: 310, endPoint y: 641, distance: 89.7
click at [310, 641] on div "AED 0 Price *" at bounding box center [501, 632] width 400 height 31
paste input "11"
type input "11"
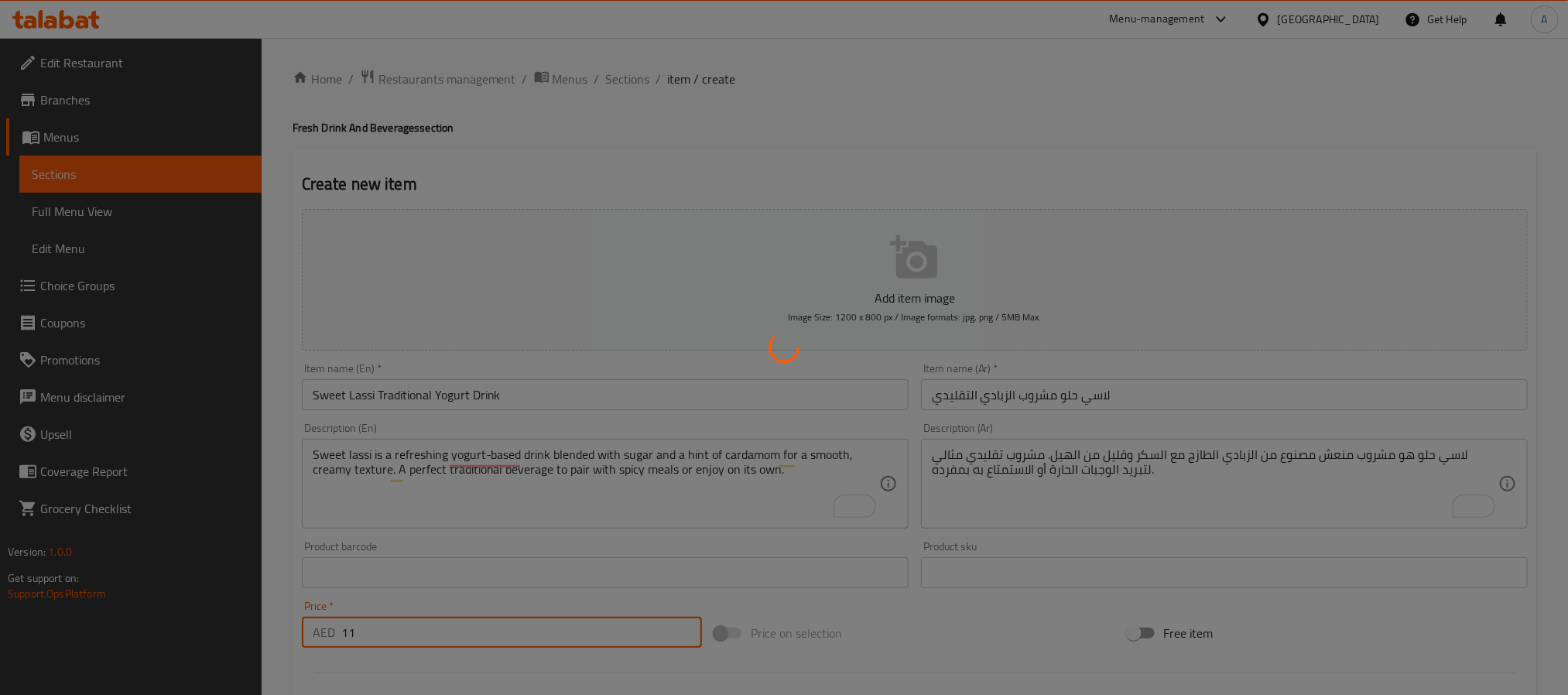
type input "0"
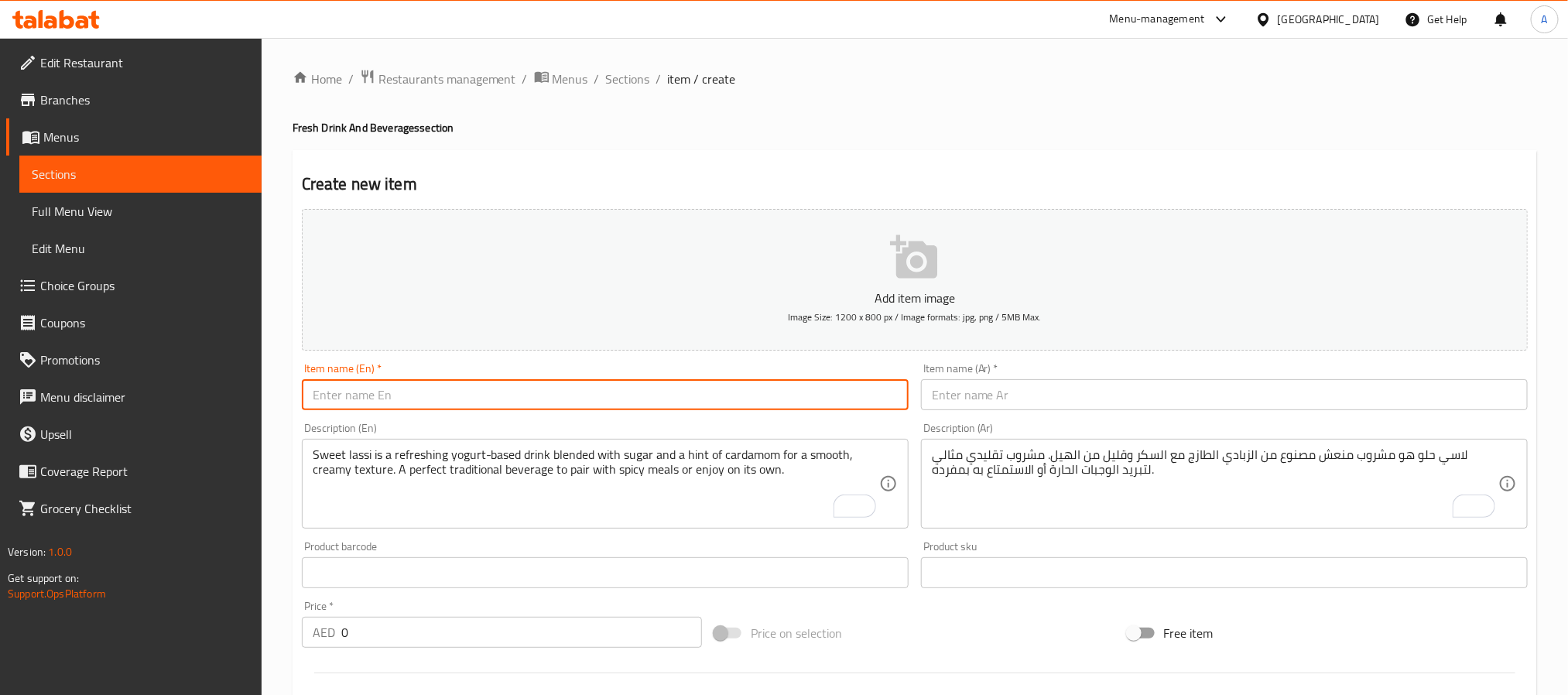
click at [481, 383] on input "text" at bounding box center [605, 394] width 607 height 31
paste input "Small Water 500 Ml Bottle"
type input "Small Water 500 Ml Bottle"
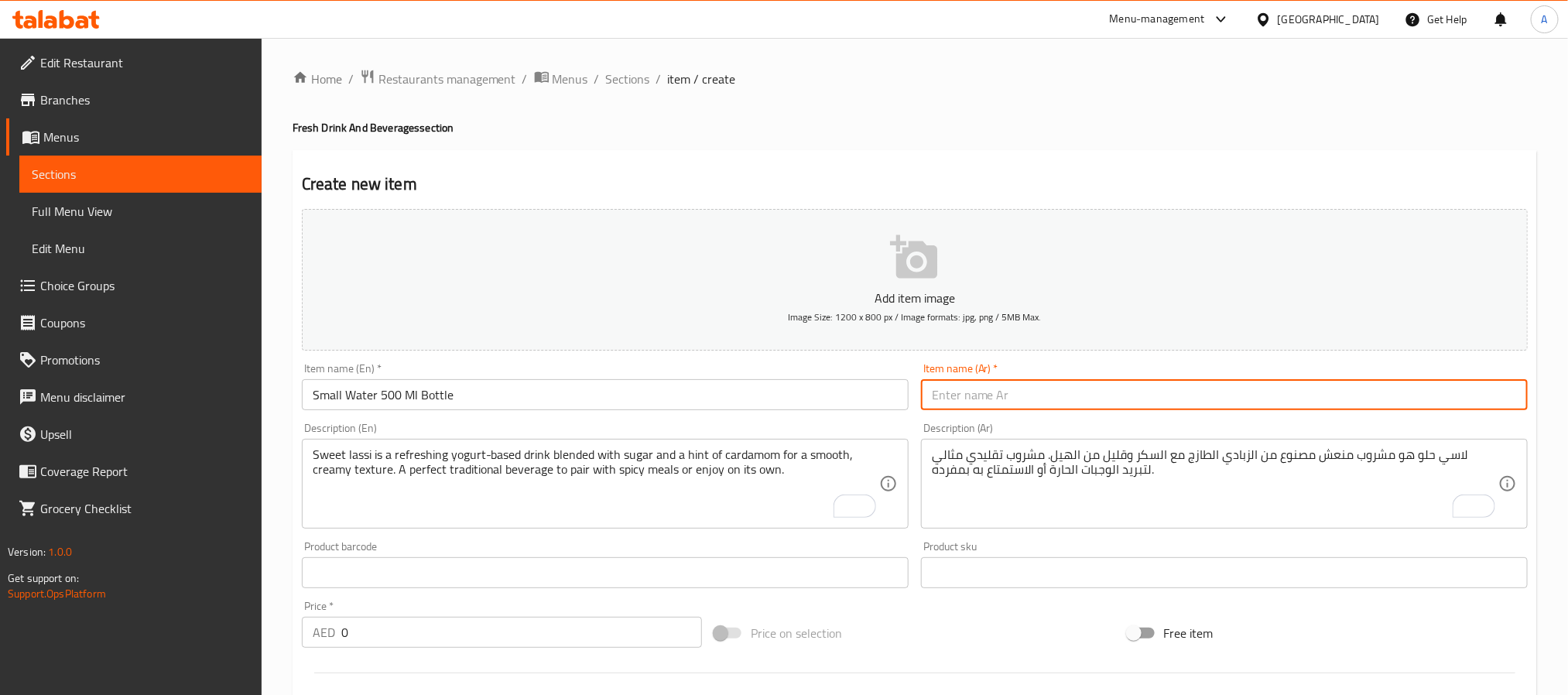
click at [1109, 399] on input "text" at bounding box center [1225, 394] width 607 height 31
paste input "مياه صغيرة – زجاجة 500 مل"
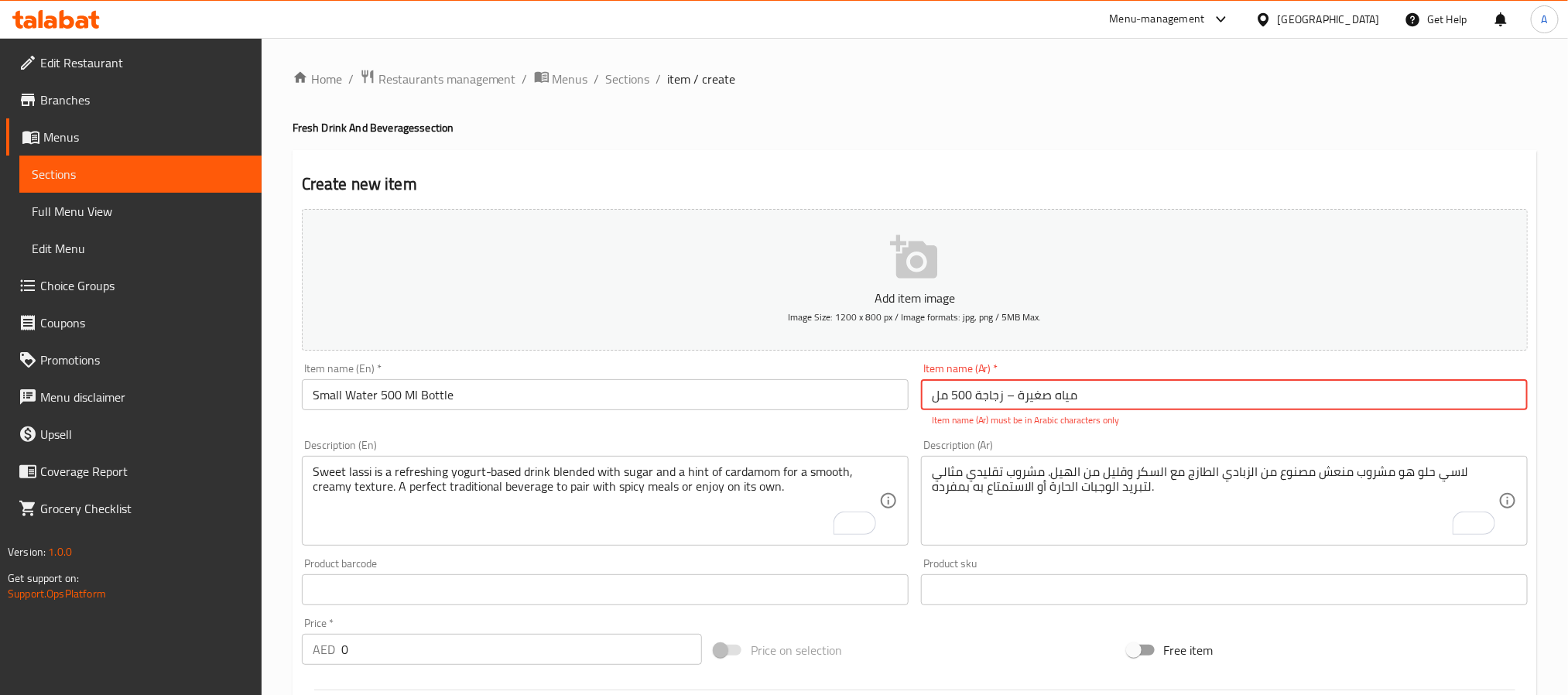
click at [1005, 397] on input "مياه صغيرة – زجاجة 500 مل" at bounding box center [1225, 394] width 607 height 31
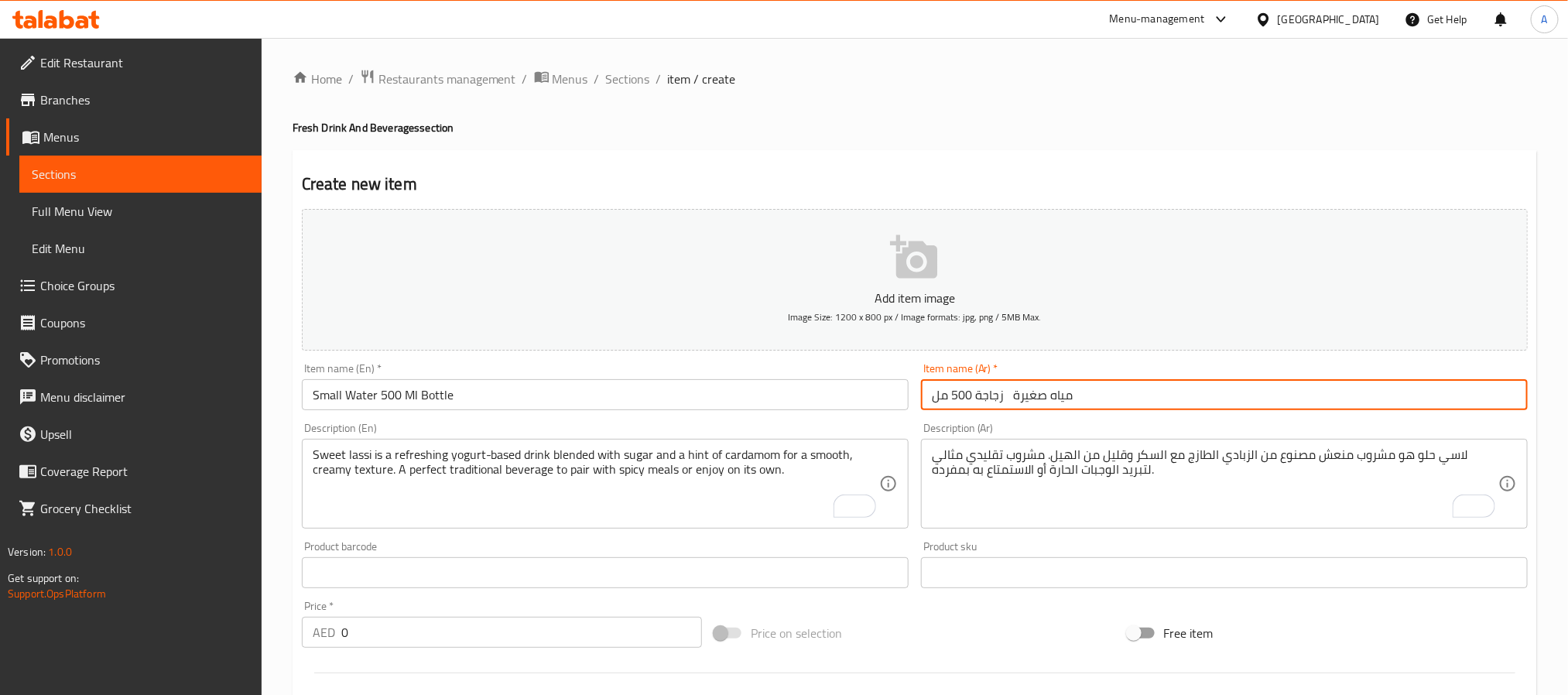
type input "مياه صغيرة زجاجة 500 مل"
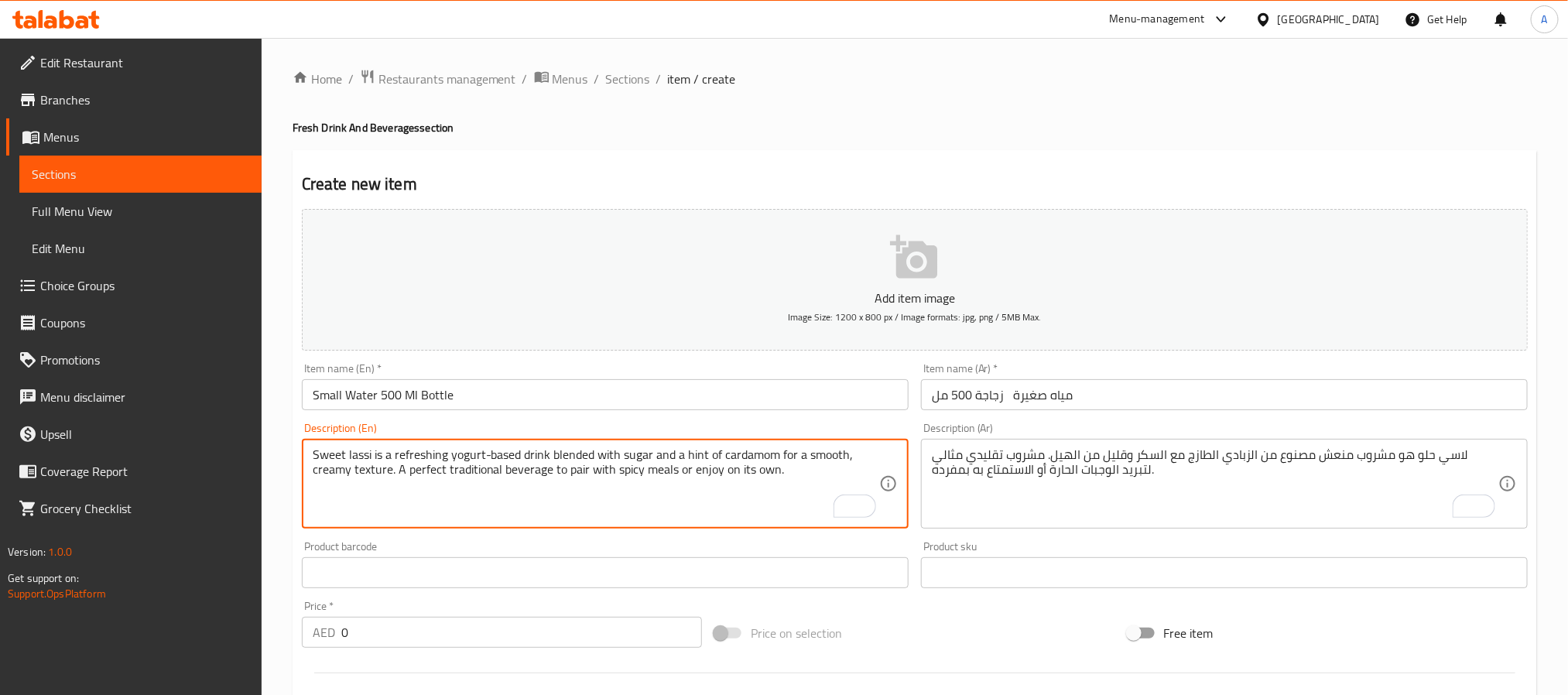
click at [532, 488] on textarea "Sweet lassi is a refreshing yogurt-based drink blended with sugar and a hint of…" at bounding box center [595, 483] width 567 height 74
paste textarea "Pure and refreshing bottled water 500ml , perfect to accompany any meal or enjo…"
type textarea "Pure and refreshing bottled water 500ml , perfect to accompany any meal or enjo…"
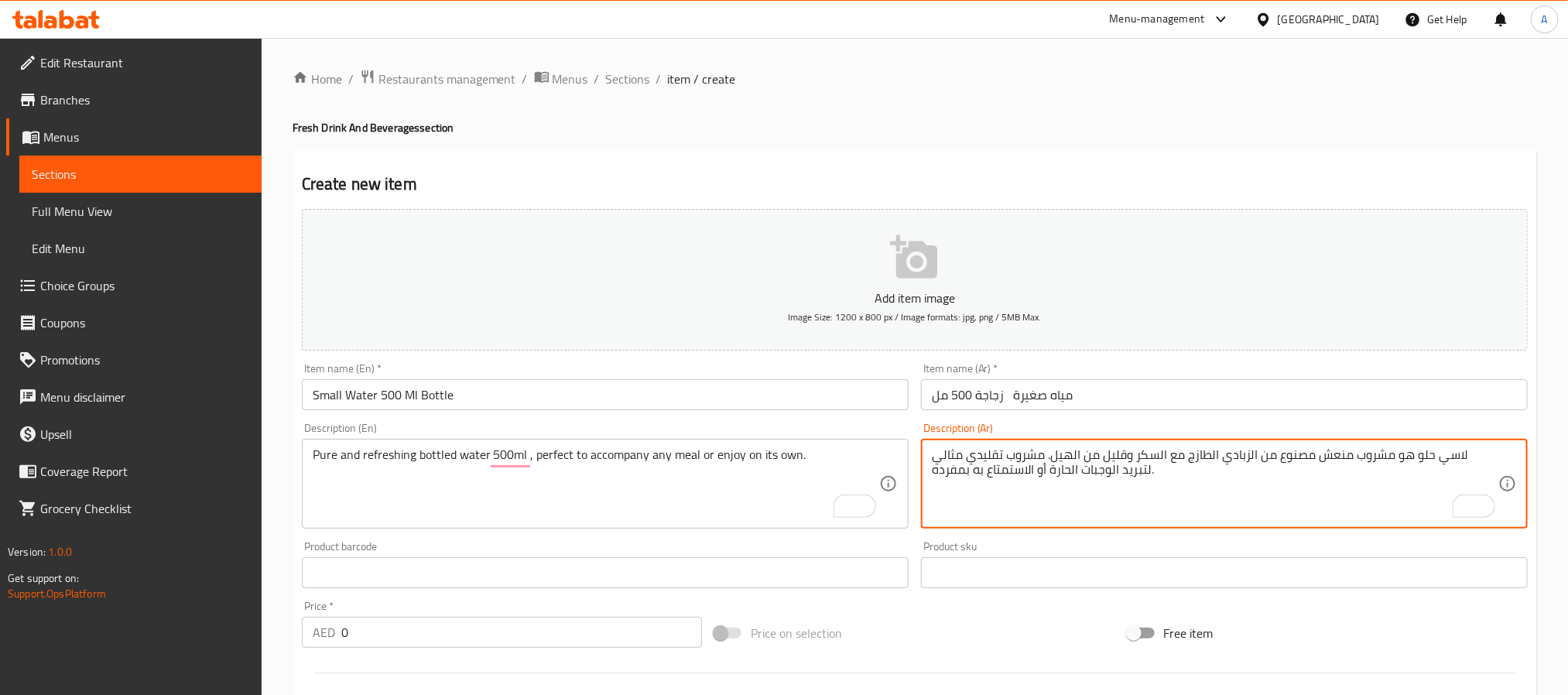
click at [971, 485] on textarea "لاسي حلو هو مشروب منعش مصنوع من الزبادي الطازج مع السكر وقليل من الهيل. مشروب ت…" at bounding box center [1214, 483] width 567 height 74
paste textarea "مياه نقية ومنعشة (500 مل)، مثالية مع أي وجبة أو للشرب في أي وقت."
click at [1142, 455] on textarea "مياه نقية ومنعشة (500 مل)، مثالية مع أي وجبة أو للشرب في أي وقت." at bounding box center [1214, 483] width 567 height 74
click at [1187, 455] on textarea "مياه نقية ومنعشة (500 مل ، مثالية مع أي وجبة أو للشرب في أي وقت." at bounding box center [1214, 483] width 567 height 74
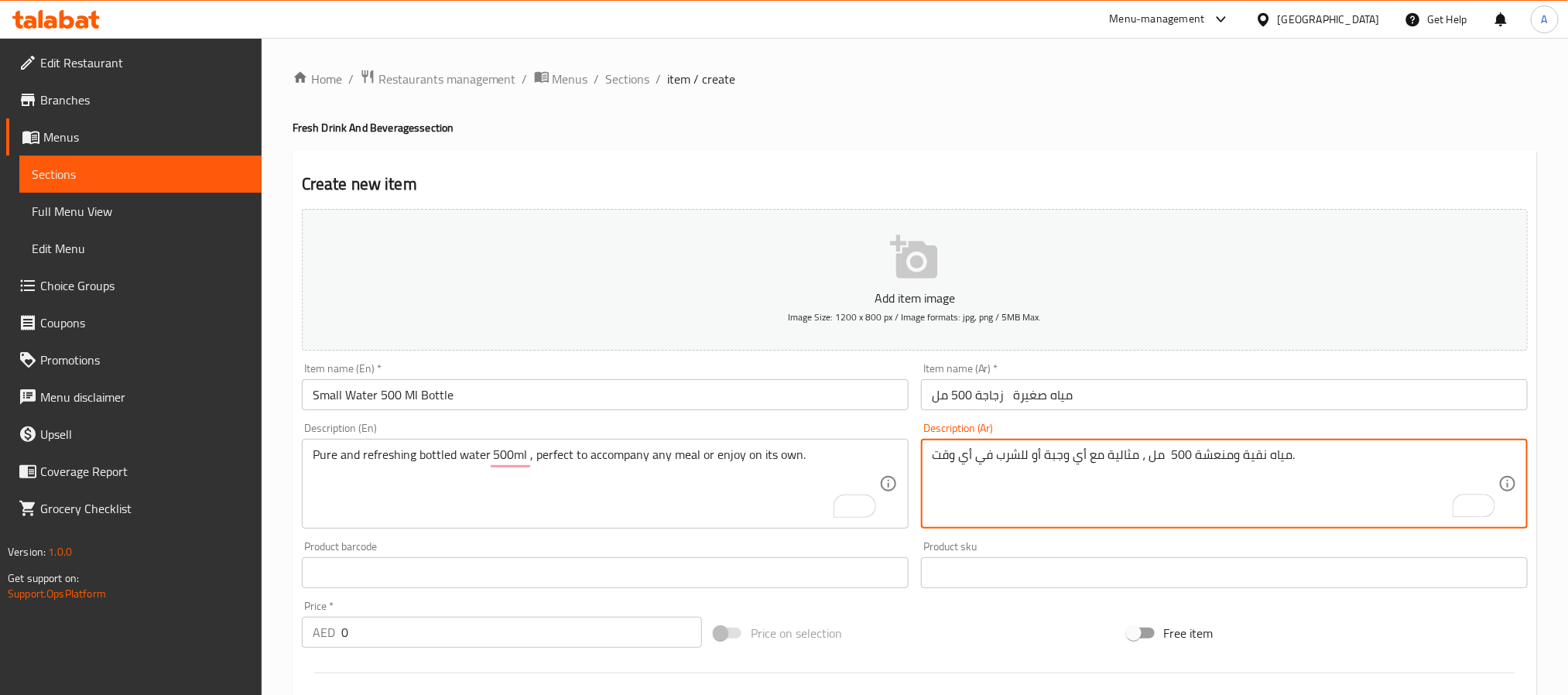
type textarea "مياه نقية ومنعشة 500 مل ، مثالية مع أي وجبة أو للشرب في أي وقت."
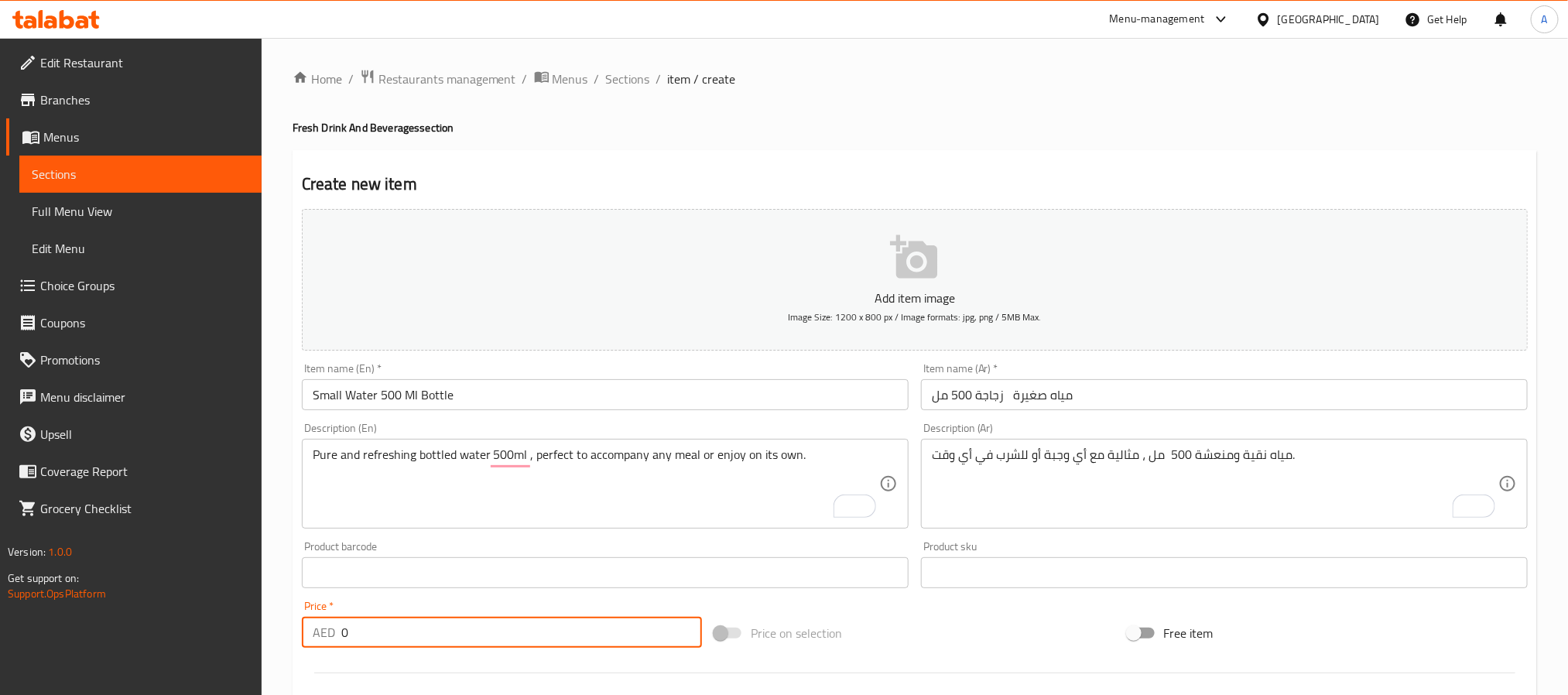
drag, startPoint x: 356, startPoint y: 641, endPoint x: 319, endPoint y: 638, distance: 37.1
click at [319, 638] on div "AED 0 Price *" at bounding box center [501, 632] width 400 height 31
paste input "3"
type input "3"
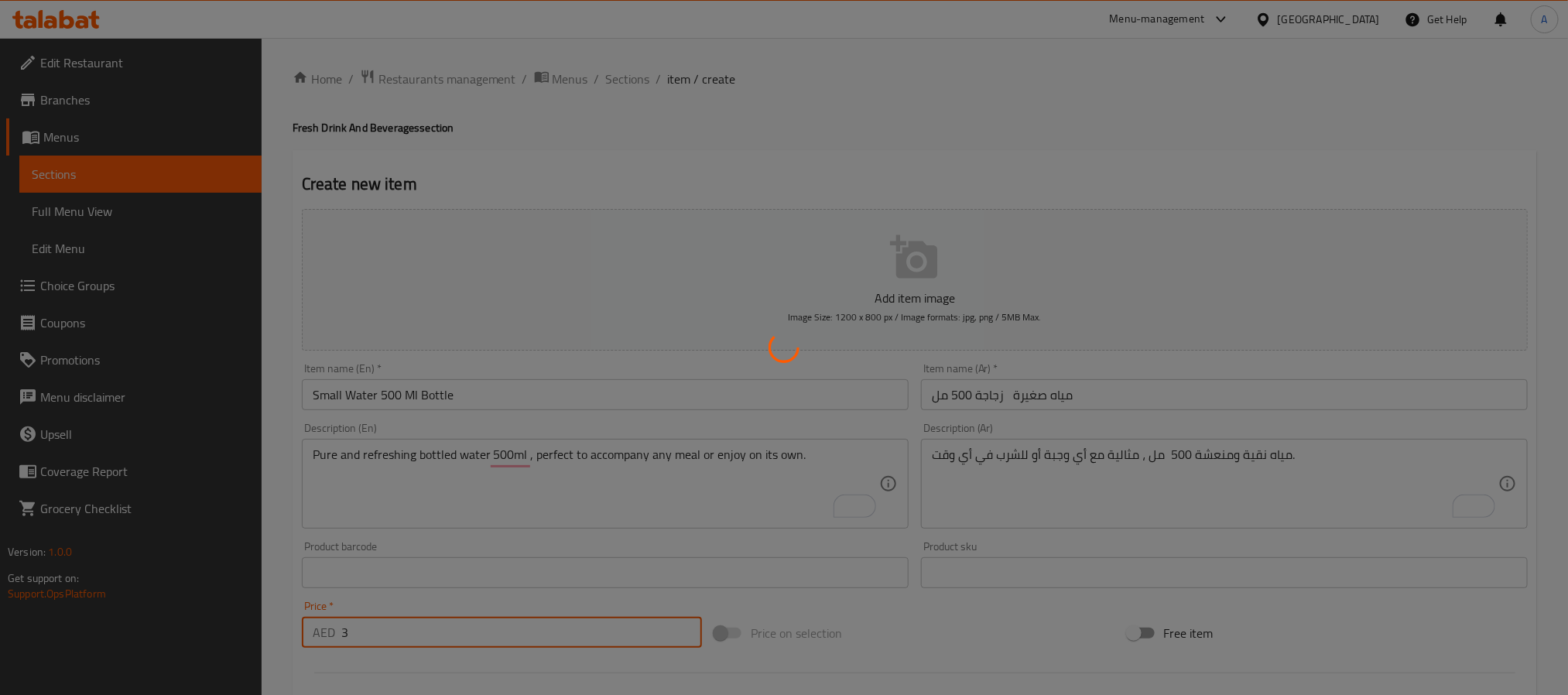
type input "0"
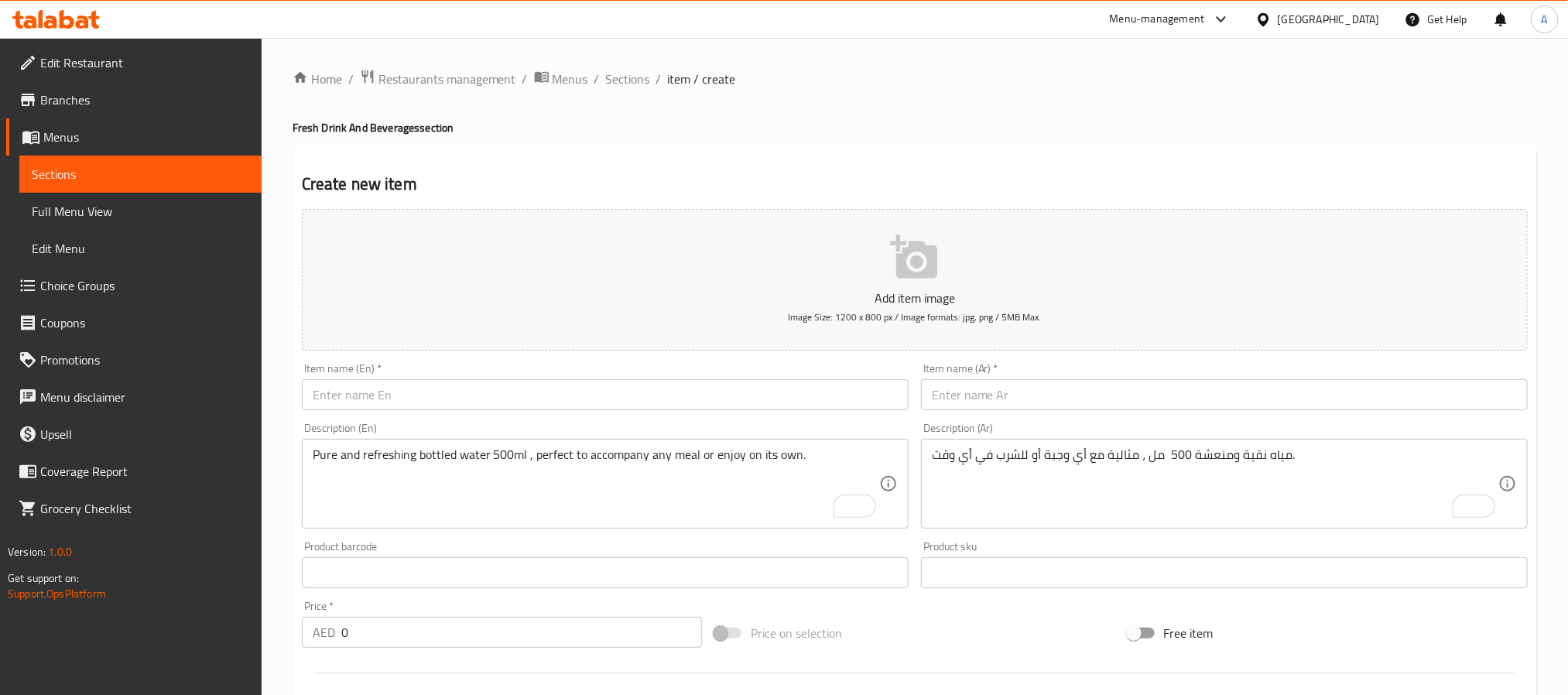
click at [491, 404] on input "text" at bounding box center [605, 394] width 607 height 31
paste input "Large Water 1.5L Bottle"
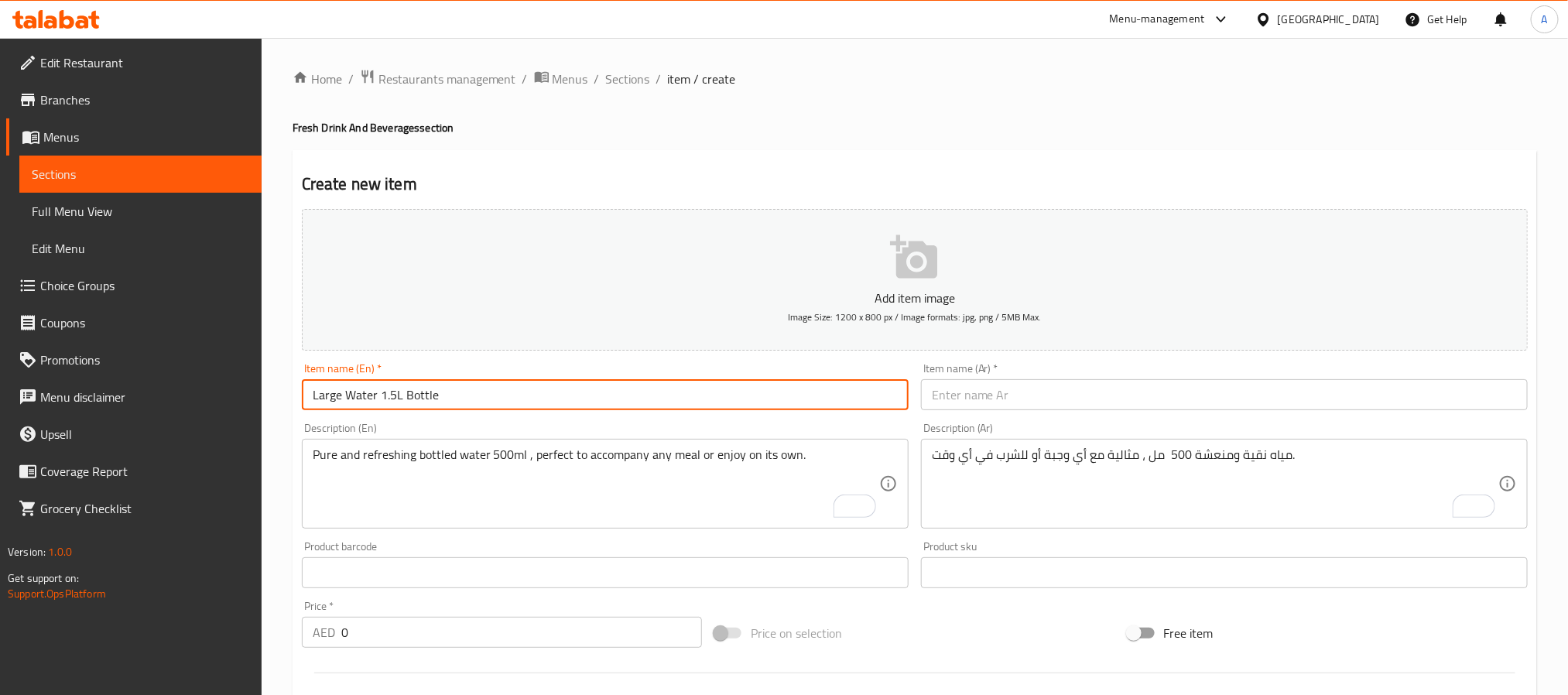
type input "Large Water 1.5L Bottle"
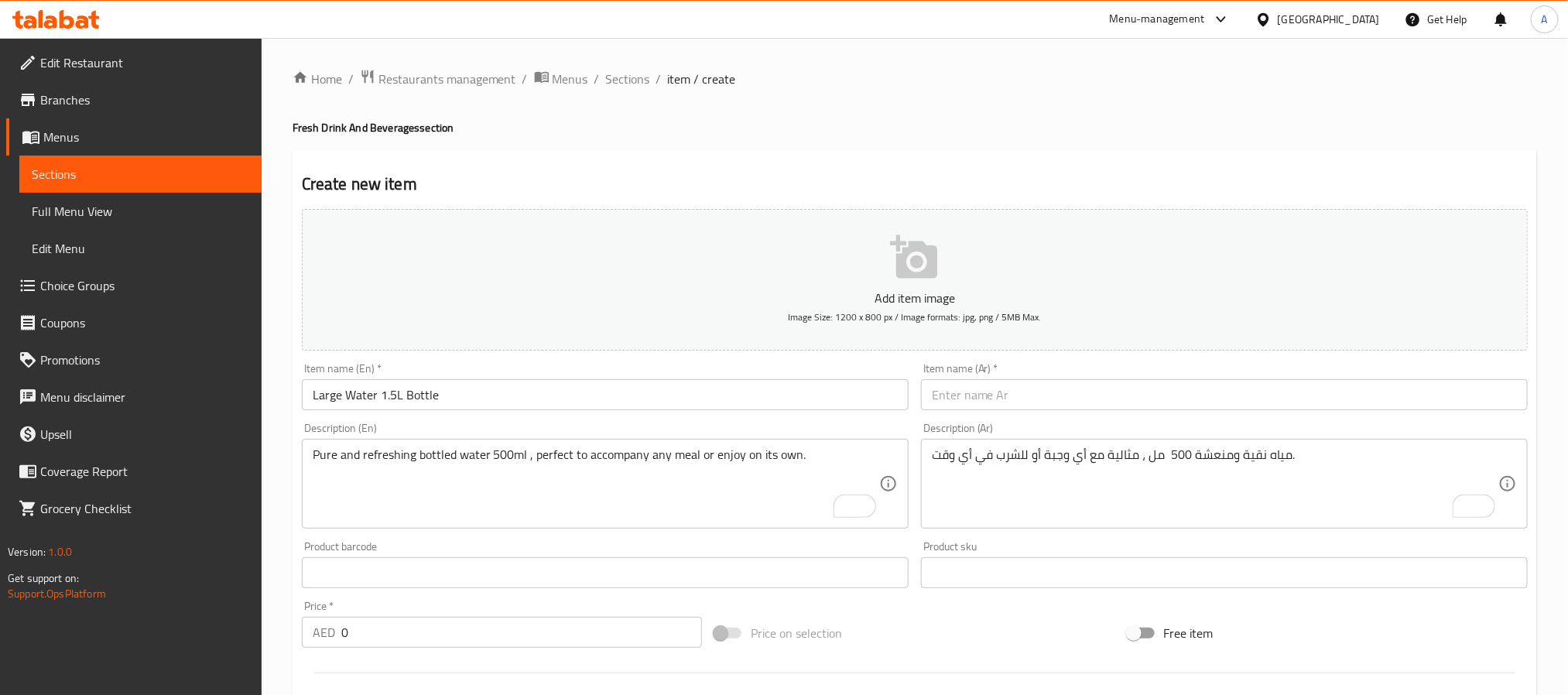
click at [1039, 379] on div "Item name (Ar)   * Item name (Ar) *" at bounding box center [1225, 386] width 607 height 48
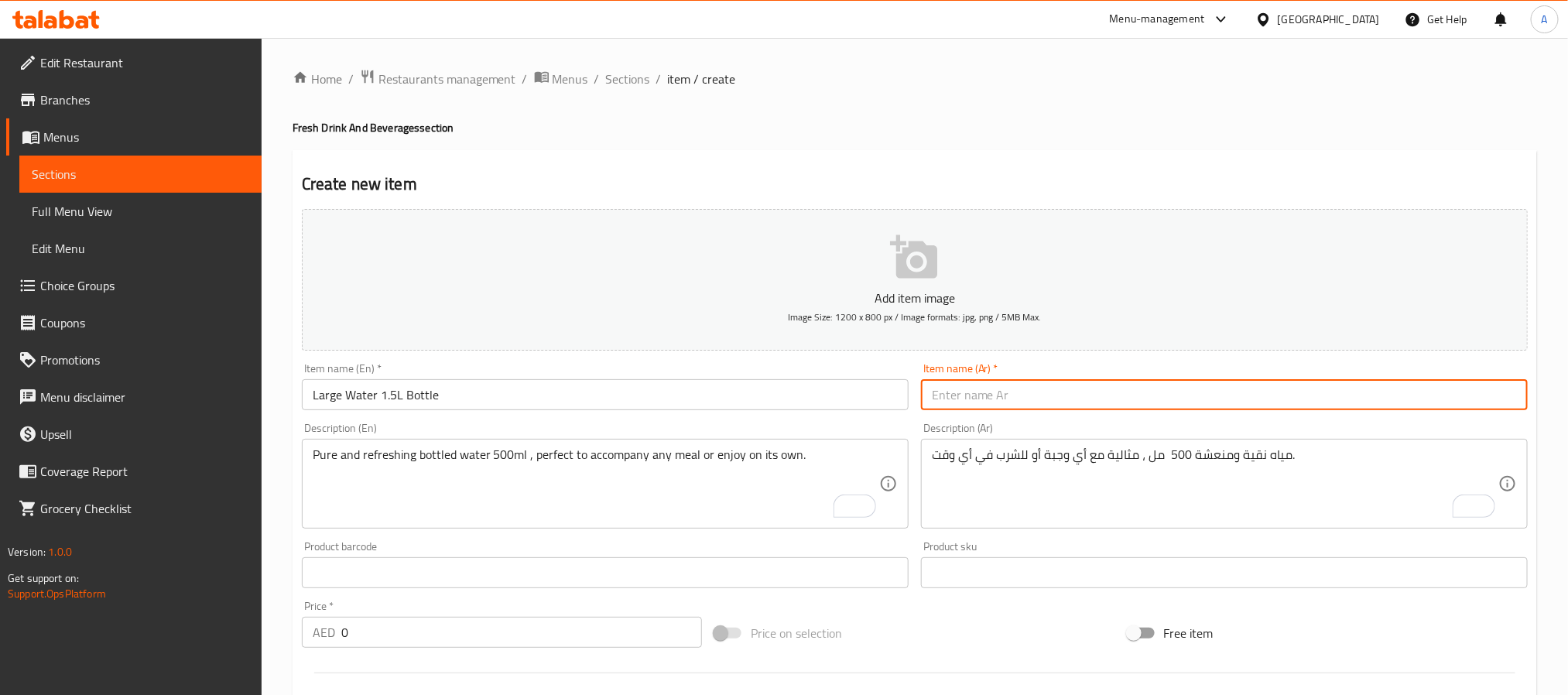
click at [1039, 385] on input "text" at bounding box center [1225, 394] width 607 height 31
paste input "مياه كبيرة – زجاجة 1.5 لتر"
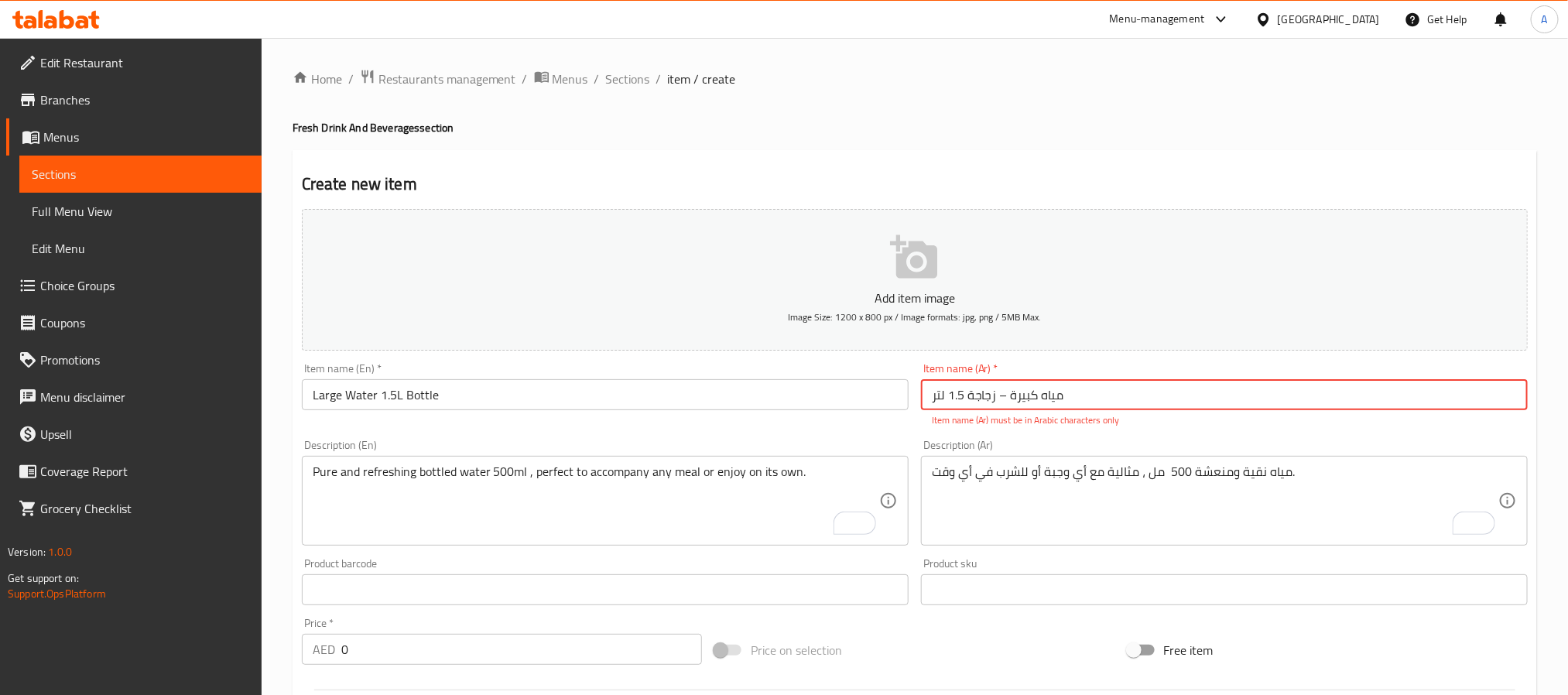
click at [999, 401] on input "مياه كبيرة – زجاجة 1.5 لتر" at bounding box center [1225, 394] width 607 height 31
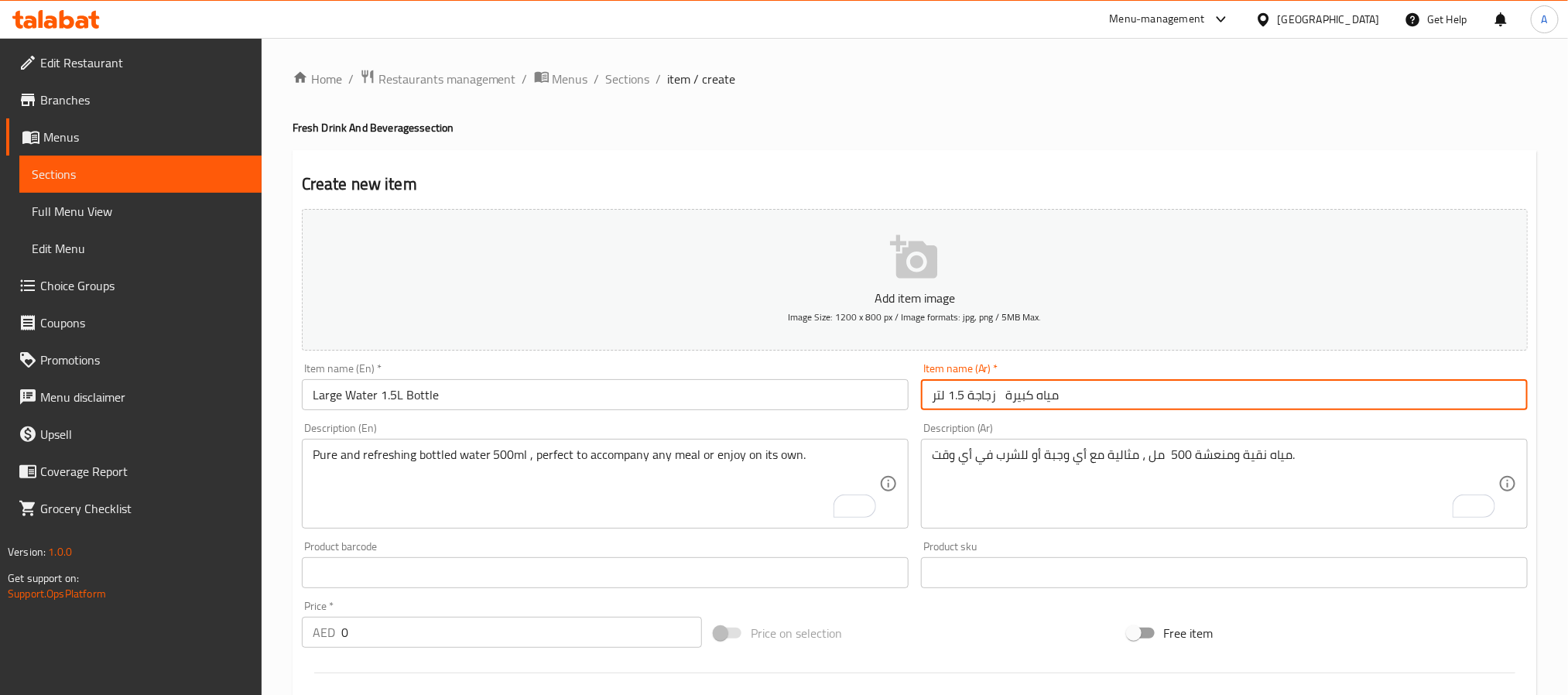
type input "مياه كبيرة زجاجة 1.5 لتر"
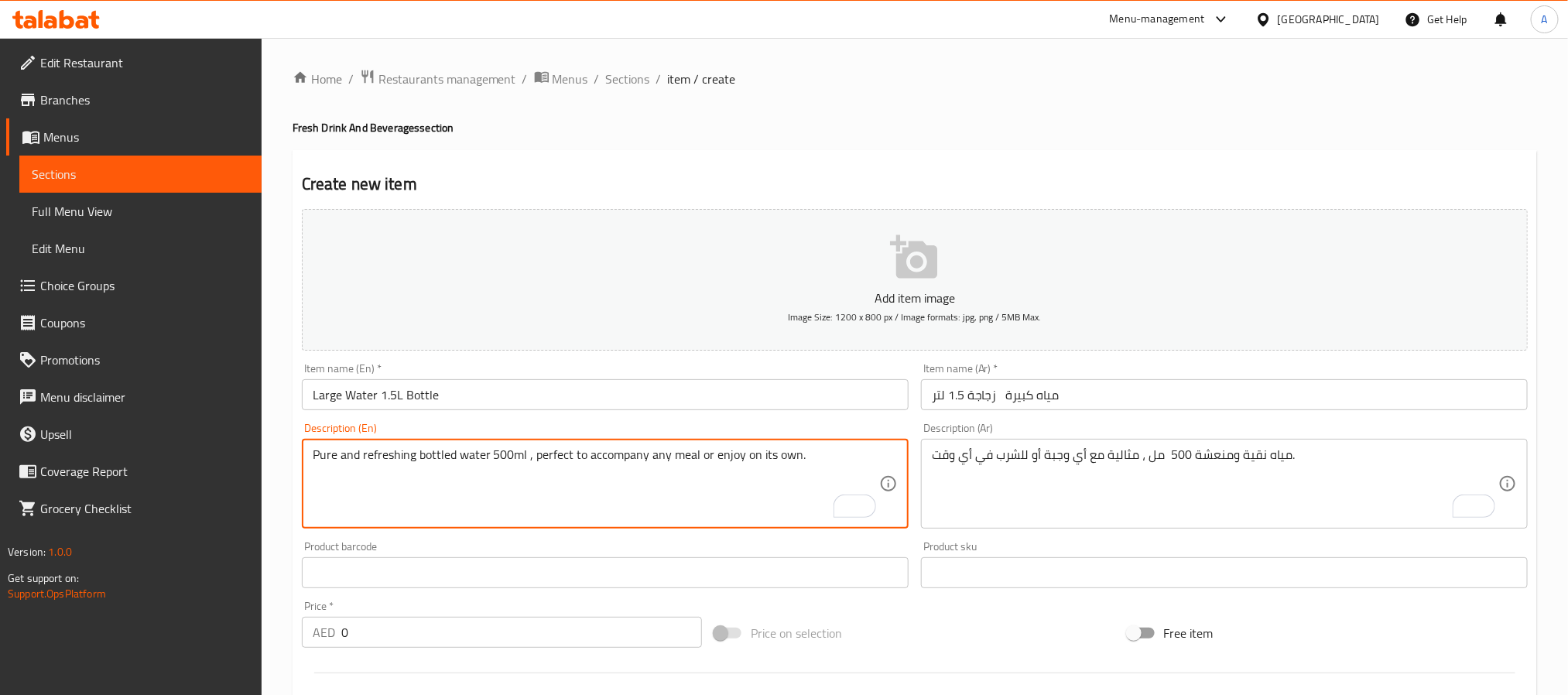
click at [472, 507] on textarea "Pure and refreshing bottled water 500ml , perfect to accompany any meal or enjo…" at bounding box center [595, 483] width 567 height 74
paste textarea "Pure, refreshing bottled water 1.5l , ideal for family meals or group dining. C…"
type textarea "Pure, refreshing bottled water 1.5l , ideal for family meals or group dining. C…"
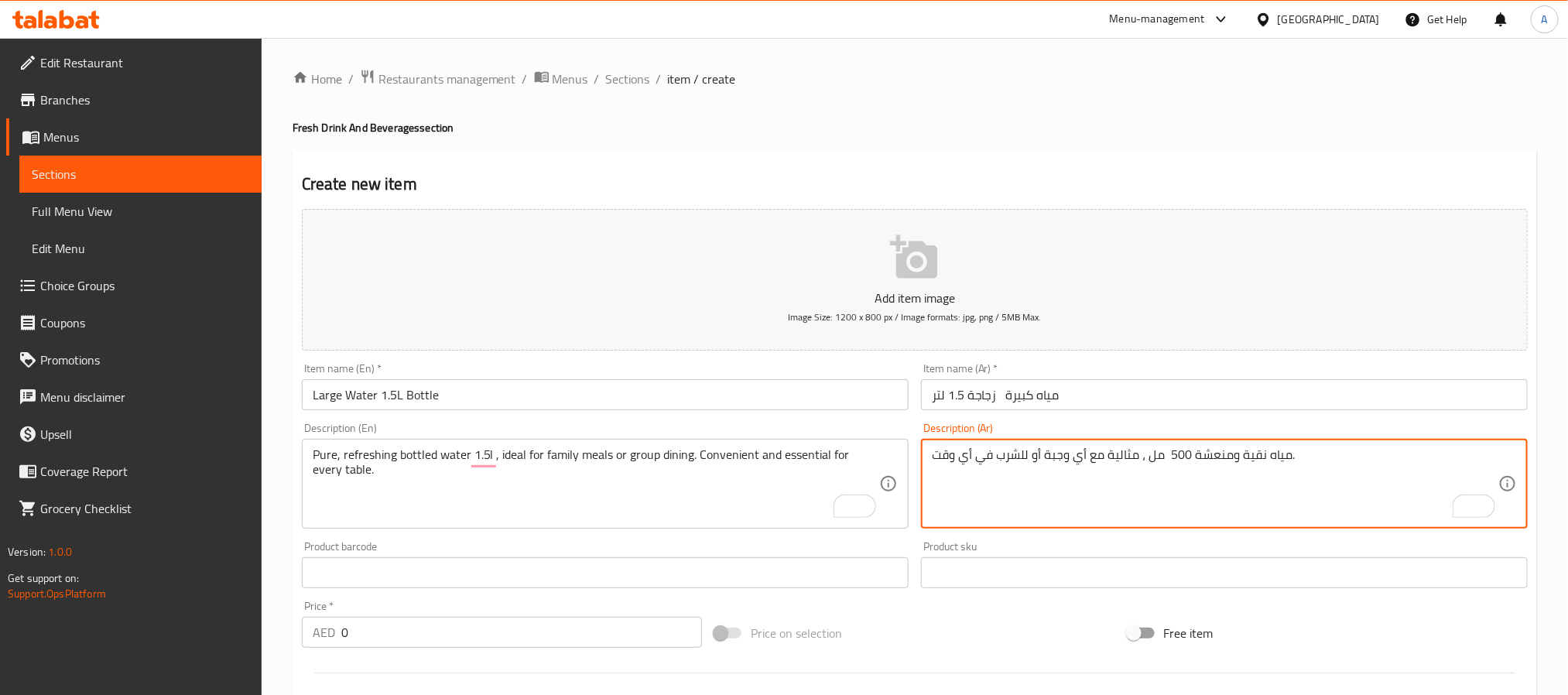
click at [1083, 511] on textarea "مياه نقية ومنعشة 500 مل ، مثالية مع أي وجبة أو للشرب في أي وقت." at bounding box center [1214, 483] width 567 height 74
paste textarea "مياه نقية ومنعشة 1.5 لتر، مثالية للعائلات أو الوجبات الجماعية. عملية وأساسية عل…"
type textarea "مياه نقية ومنعشة 1.5 لتر، مثالية للعائلات أو الوجبات الجماعية. عملية وأساسية عل…"
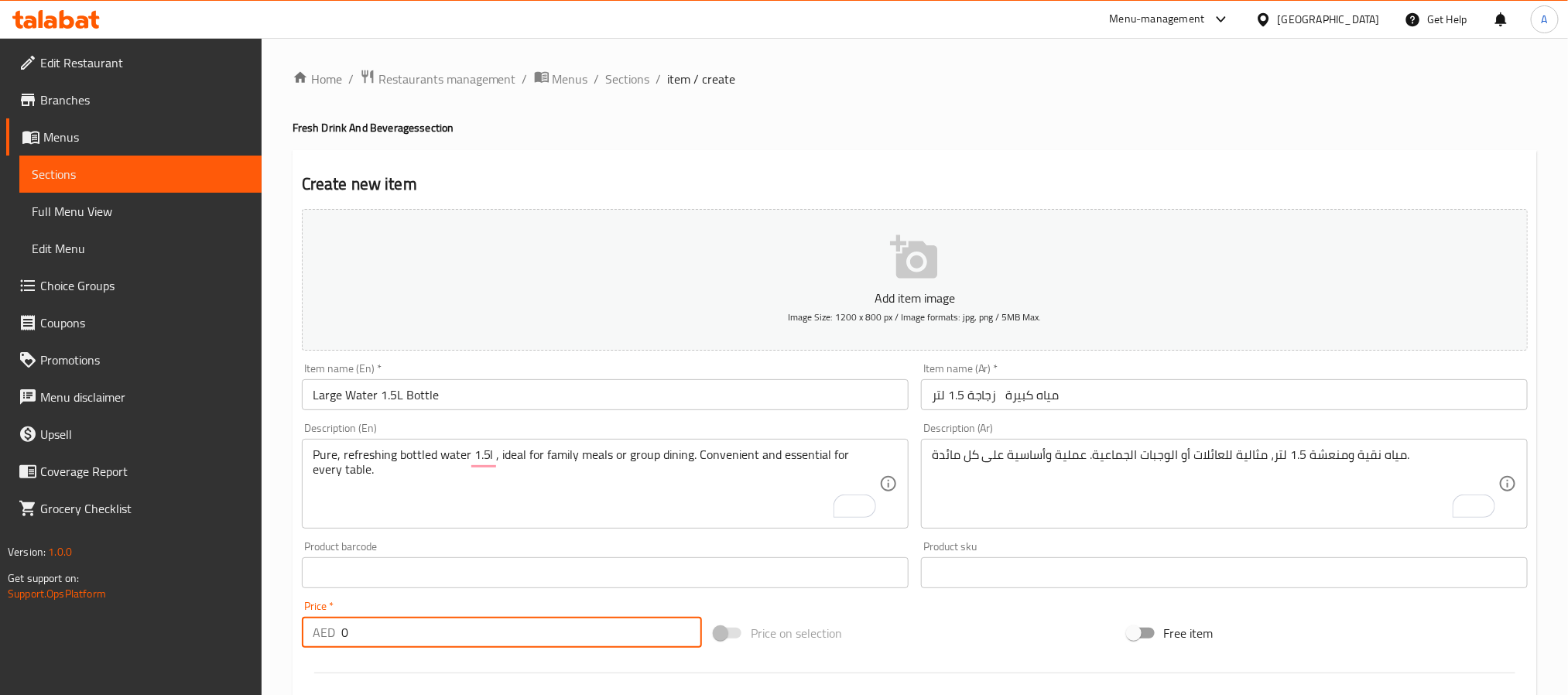
drag, startPoint x: 343, startPoint y: 634, endPoint x: 365, endPoint y: 632, distance: 22.1
click at [365, 632] on input "0" at bounding box center [522, 632] width 360 height 31
paste input "6"
type input "6"
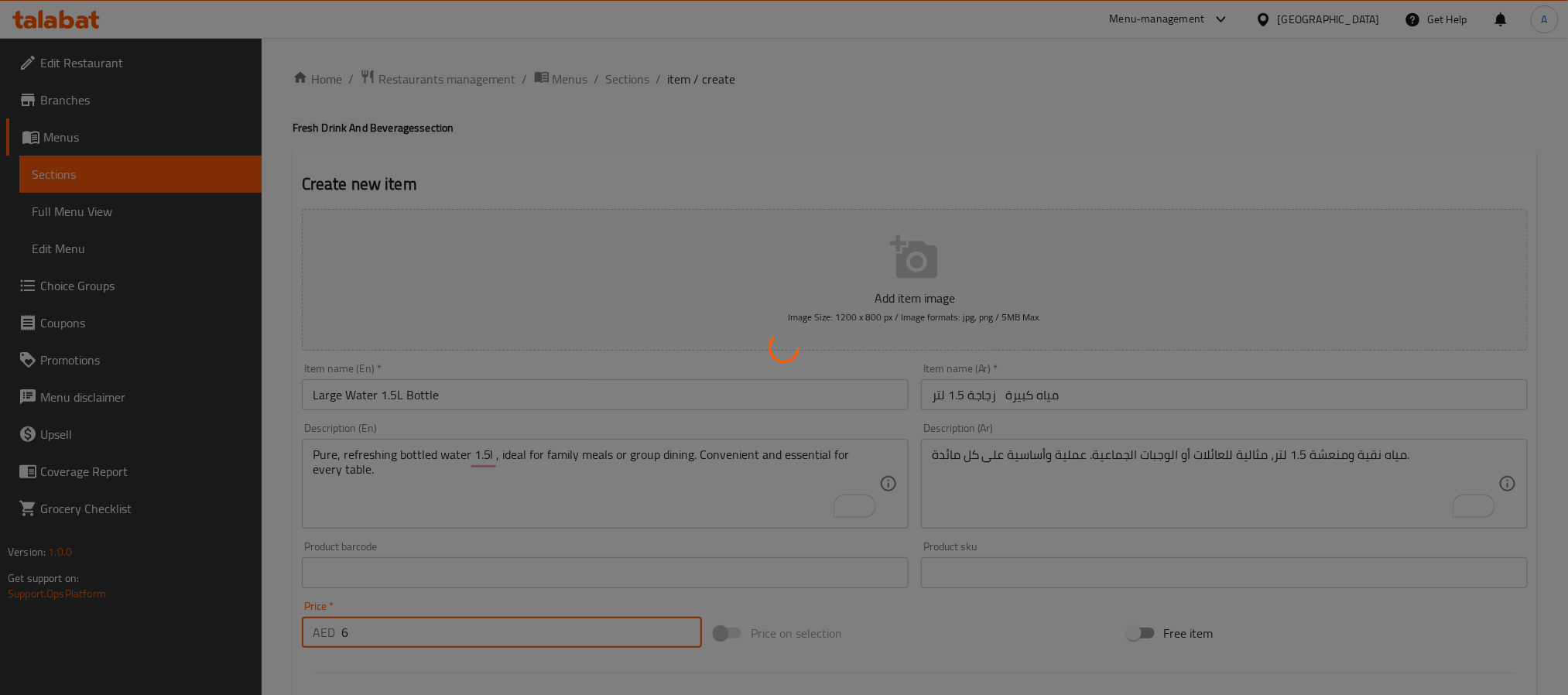
type input "0"
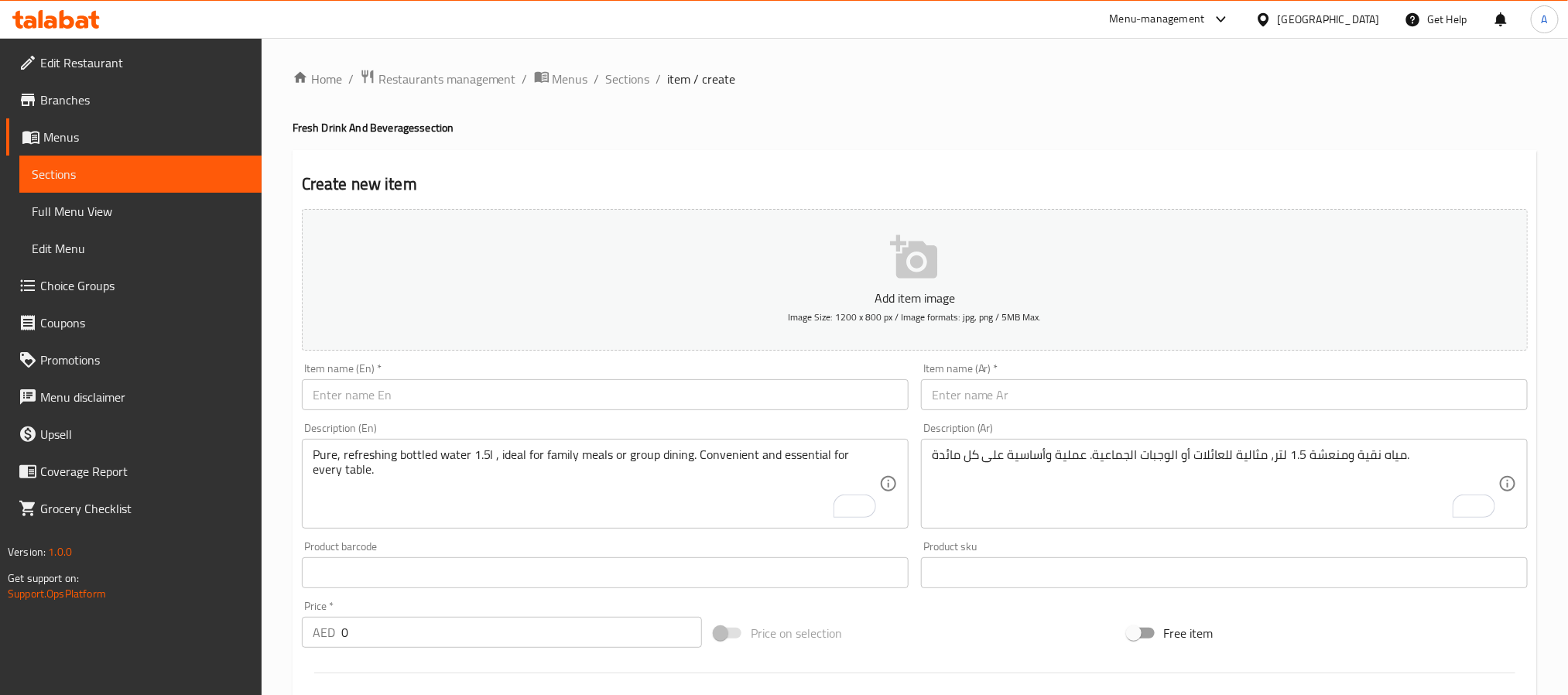
drag, startPoint x: 511, startPoint y: 419, endPoint x: 496, endPoint y: 399, distance: 25.0
click at [511, 419] on div "Description (En) Pure, refreshing bottled water 1.5l , ideal for family meals o…" at bounding box center [605, 475] width 619 height 118
click at [492, 388] on input "text" at bounding box center [605, 394] width 607 height 31
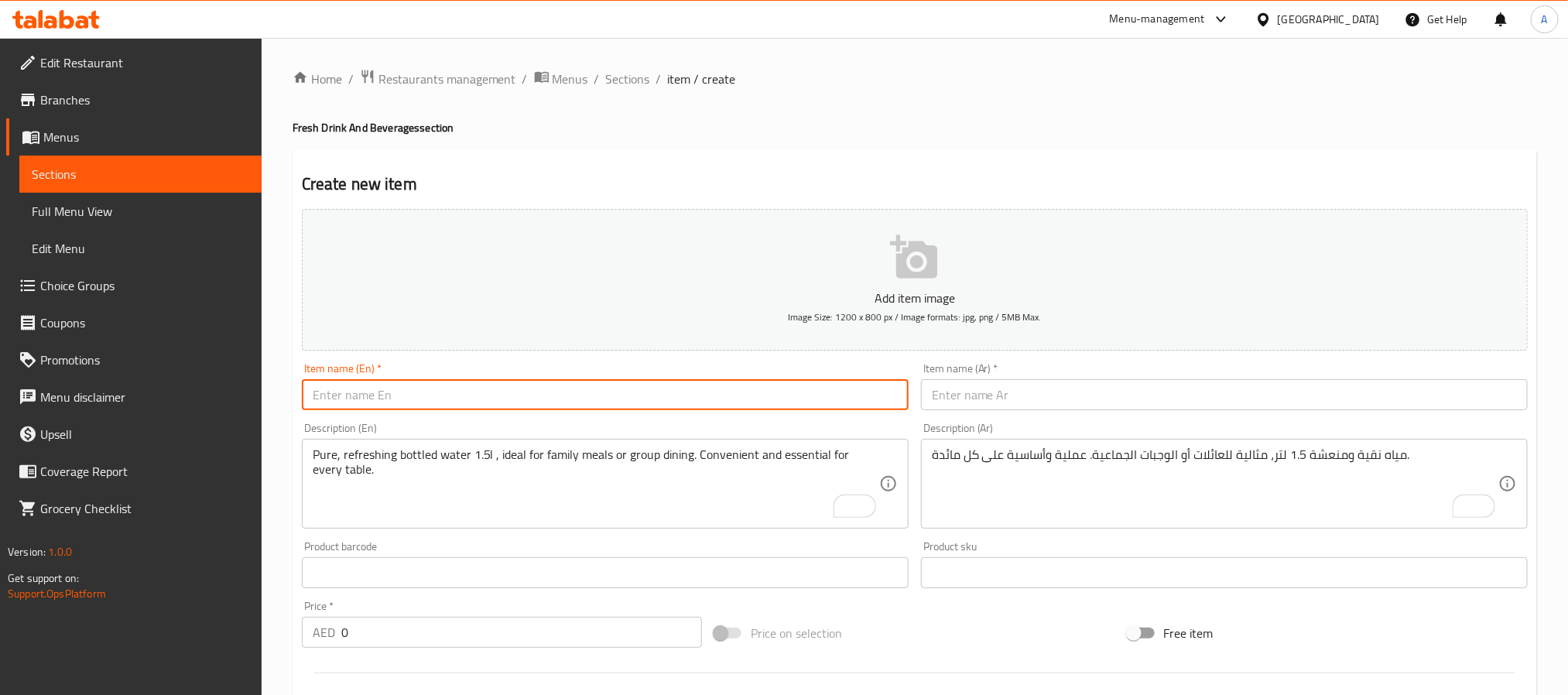
paste input "Zafrani Milk Saffron Infused Milk"
type input "Zafrani Milk Saffron Infused Milk"
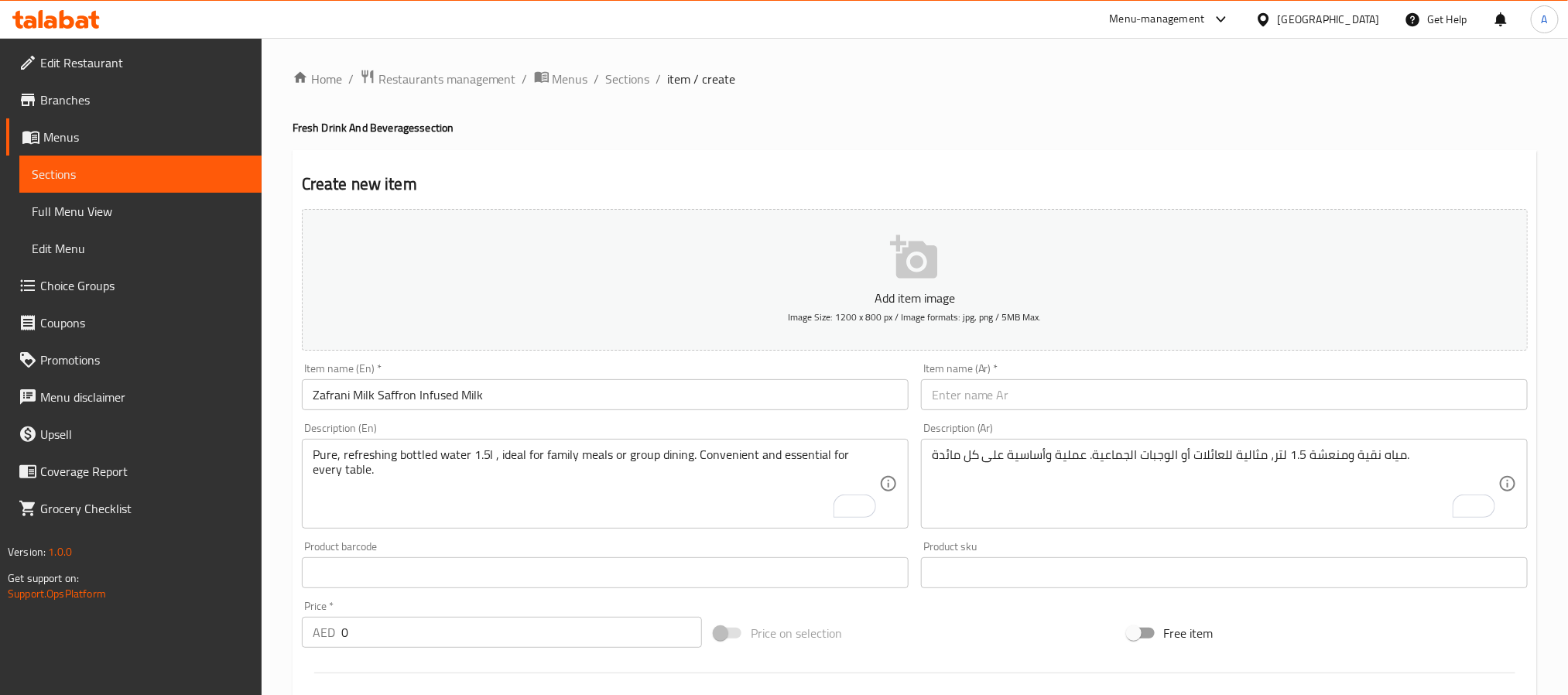
click at [1000, 396] on input "text" at bounding box center [1225, 394] width 607 height 31
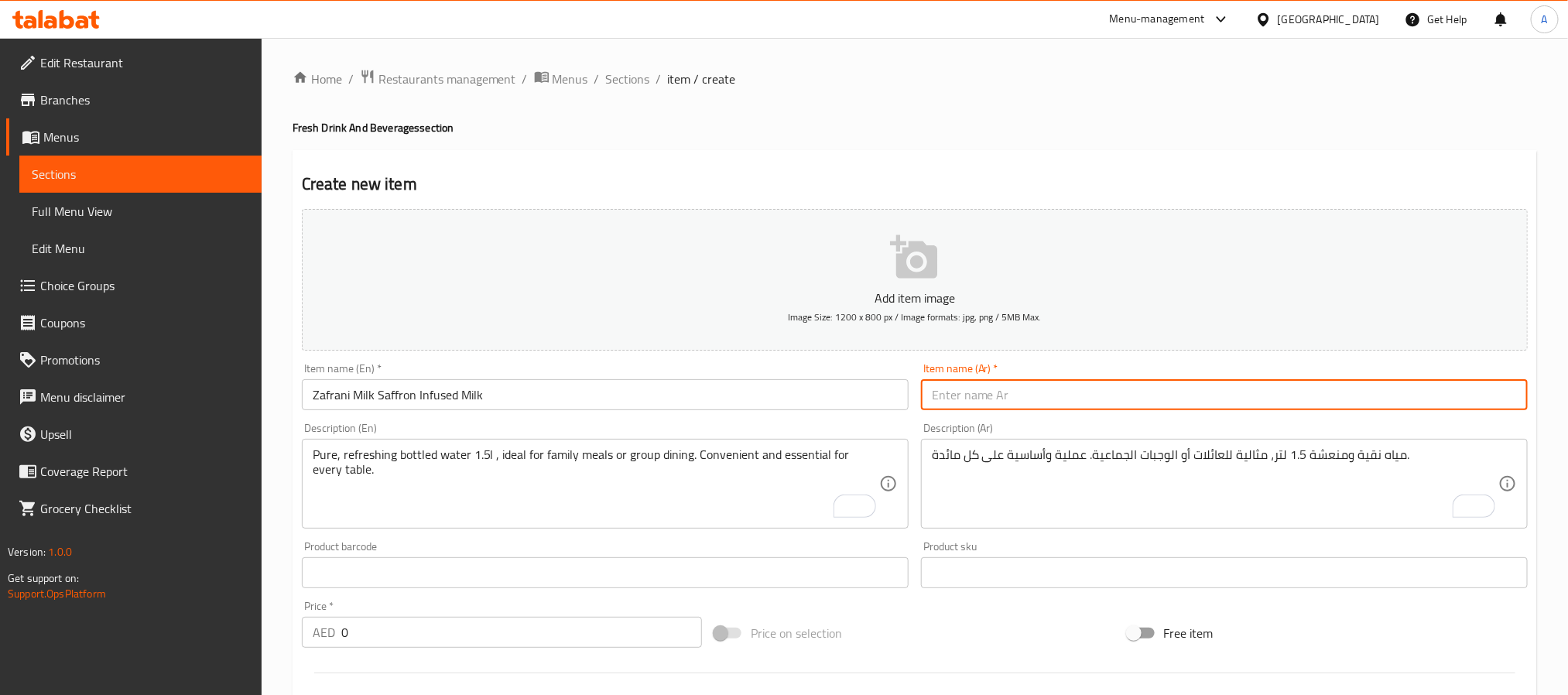
paste input "حليب زعفراني – حليب بالزعفران"
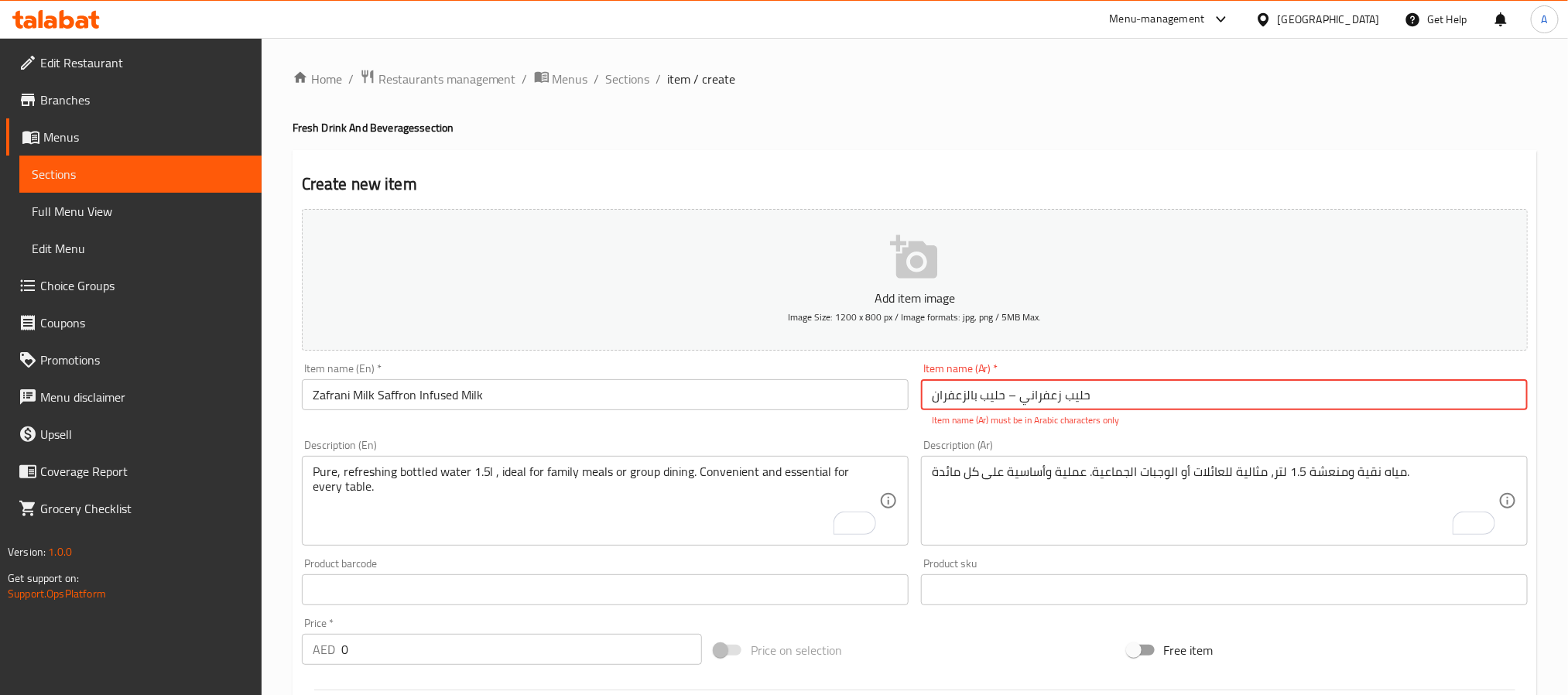
drag, startPoint x: 1014, startPoint y: 393, endPoint x: 1005, endPoint y: 399, distance: 10.8
click at [1005, 399] on input "حليب زعفراني – حليب بالزعفران" at bounding box center [1225, 394] width 607 height 31
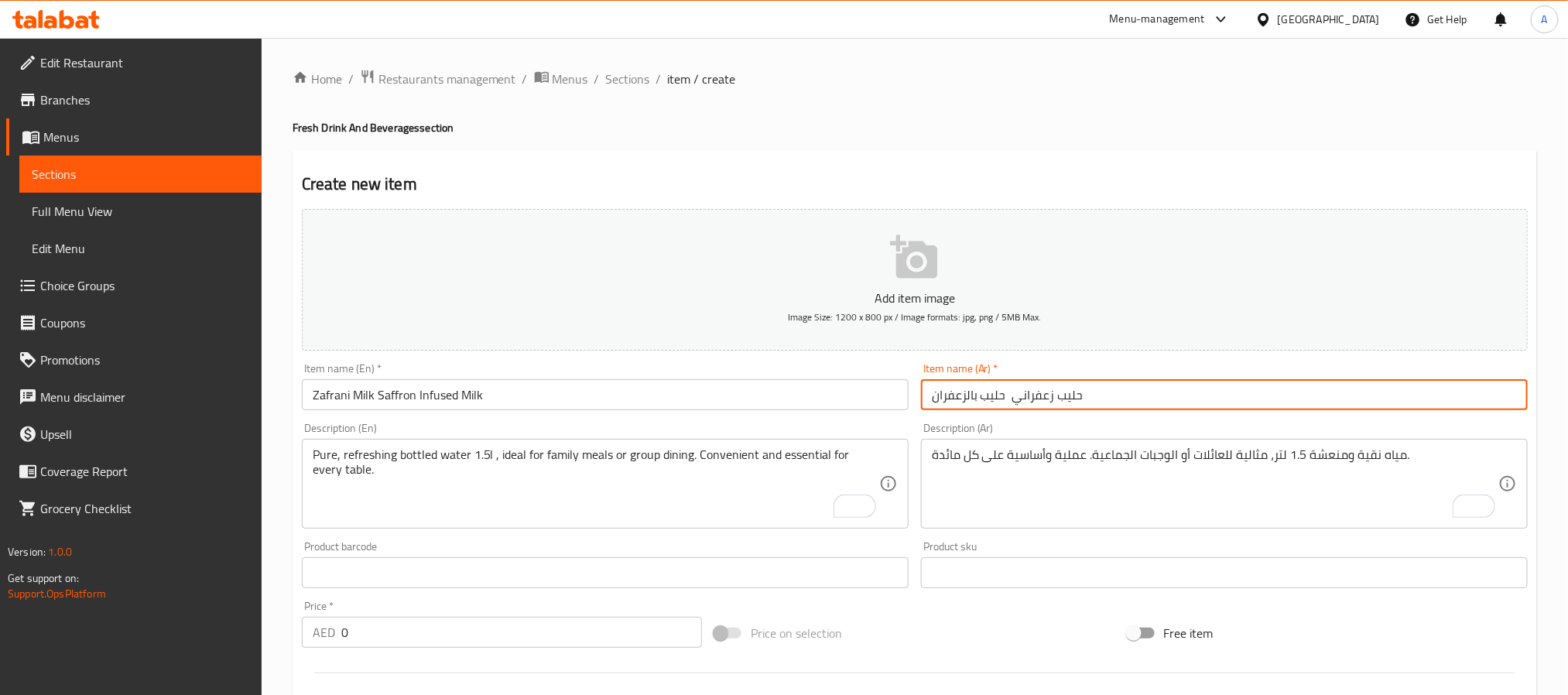
type input "حليب زعفراني حليب بالزعفران"
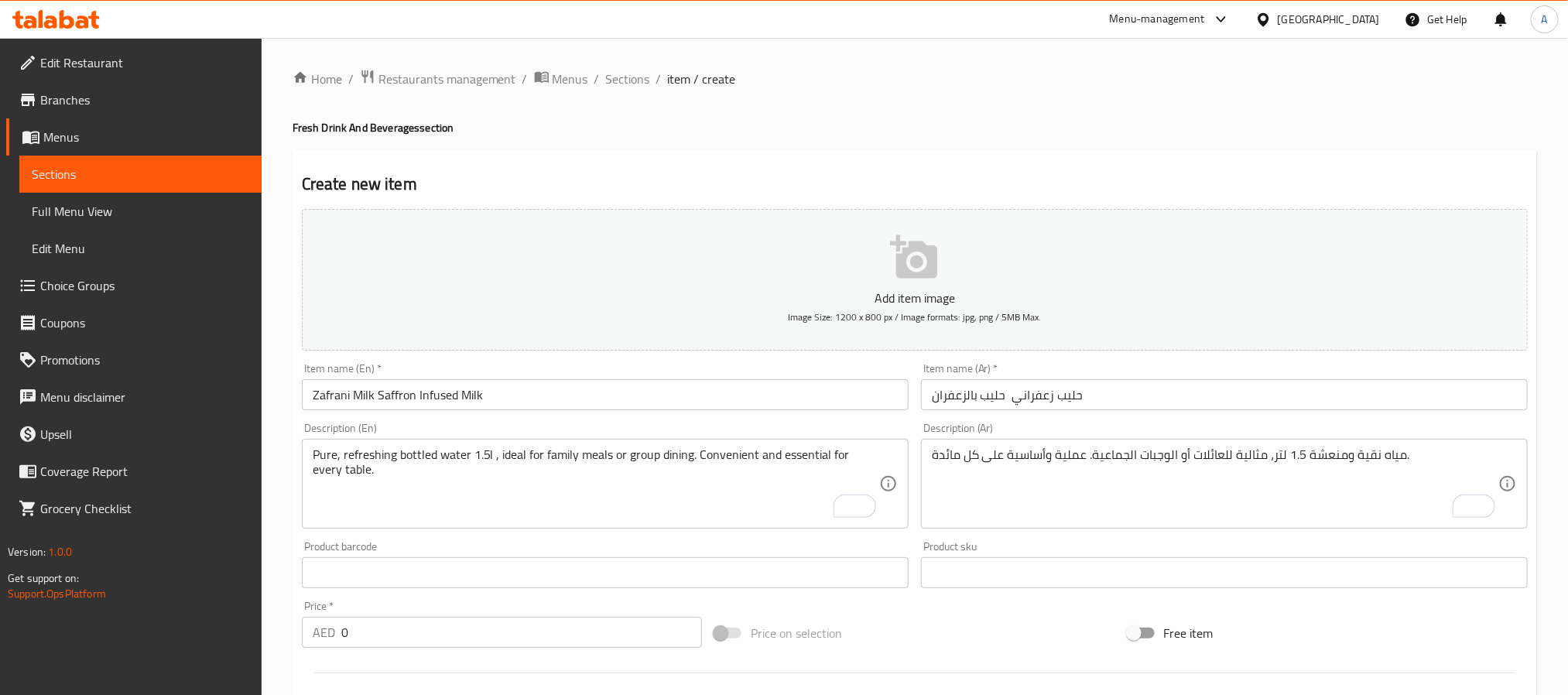
click at [619, 524] on div "Pure, refreshing bottled water 1.5l , ideal for family meals or group dining. C…" at bounding box center [605, 483] width 607 height 90
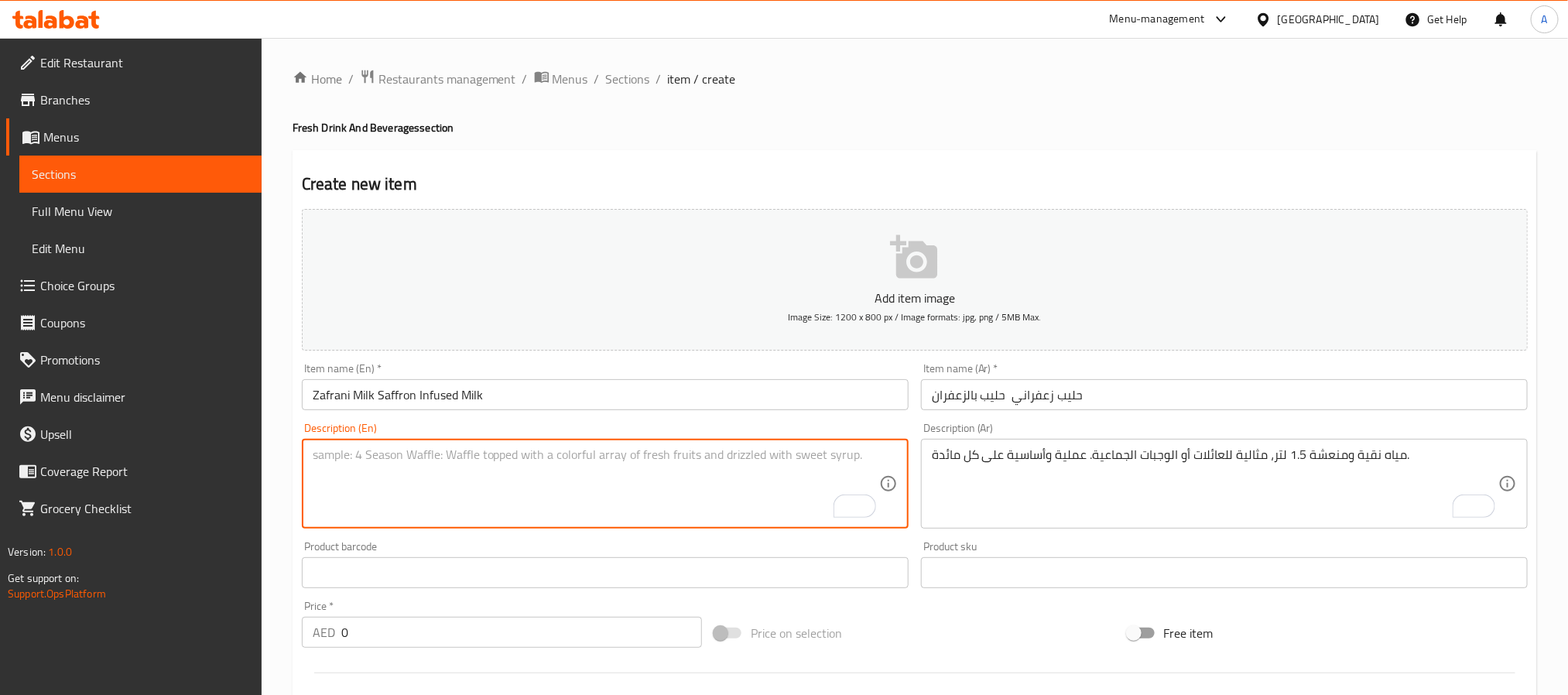
paste textarea "Zafrani Milk is a luxurious drink made with fresh milk infused with saffron and…"
type textarea "Zafrani Milk is a luxurious drink made with fresh milk infused with saffron and…"
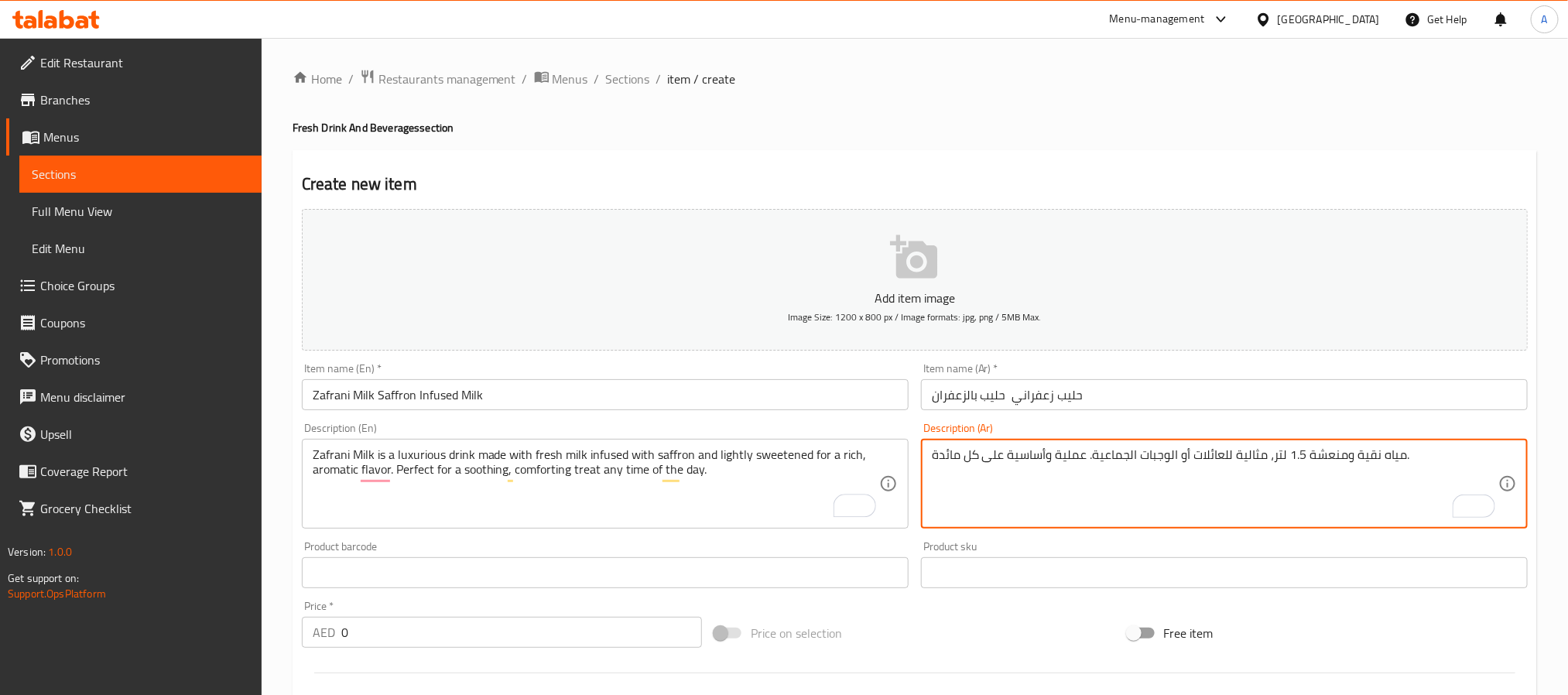
click at [1057, 495] on textarea "مياه نقية ومنعشة 1.5 لتر، مثالية للعائلات أو الوجبات الجماعية. عملية وأساسية عل…" at bounding box center [1214, 483] width 567 height 74
paste textarea "حليب زعفراني هو مشروب فاخر مصنوع من الحليب الطازج الممزوج بالزعفران مع تحلية خف…"
type textarea "حليب زعفراني هو مشروب فاخر مصنوع من الحليب الطازج الممزوج بالزعفران مع تحلية خف…"
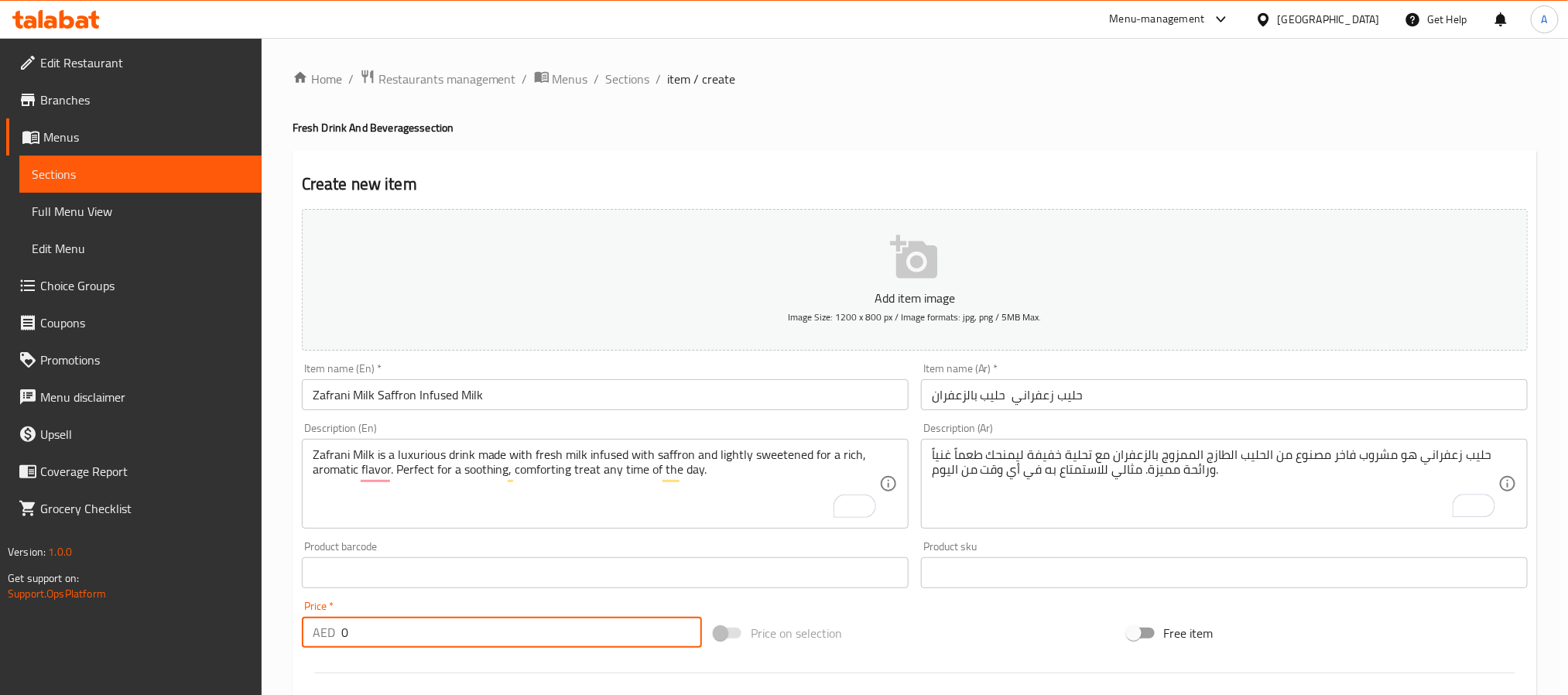
drag, startPoint x: 370, startPoint y: 638, endPoint x: 314, endPoint y: 642, distance: 56.1
click at [314, 642] on div "AED 0 Price *" at bounding box center [501, 632] width 400 height 31
paste input "8"
type input "8"
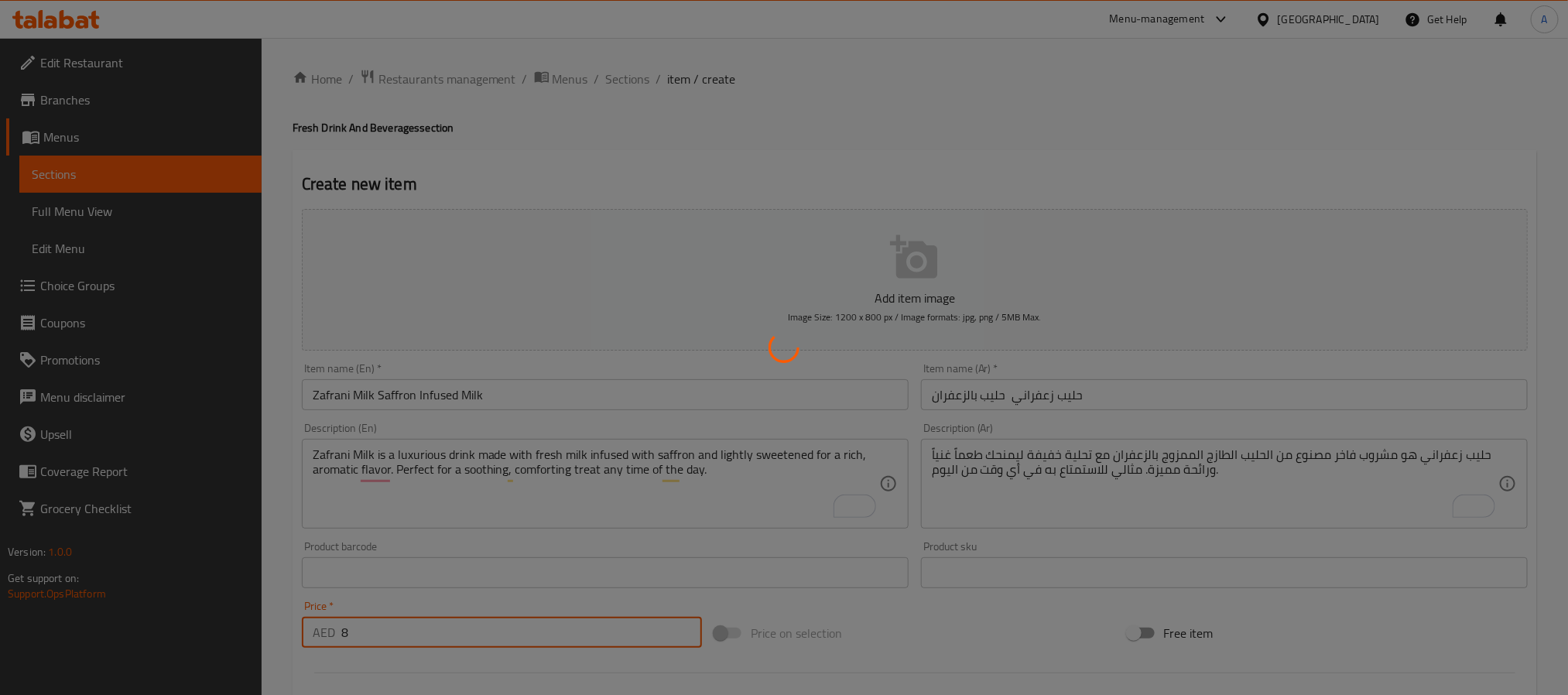
type input "0"
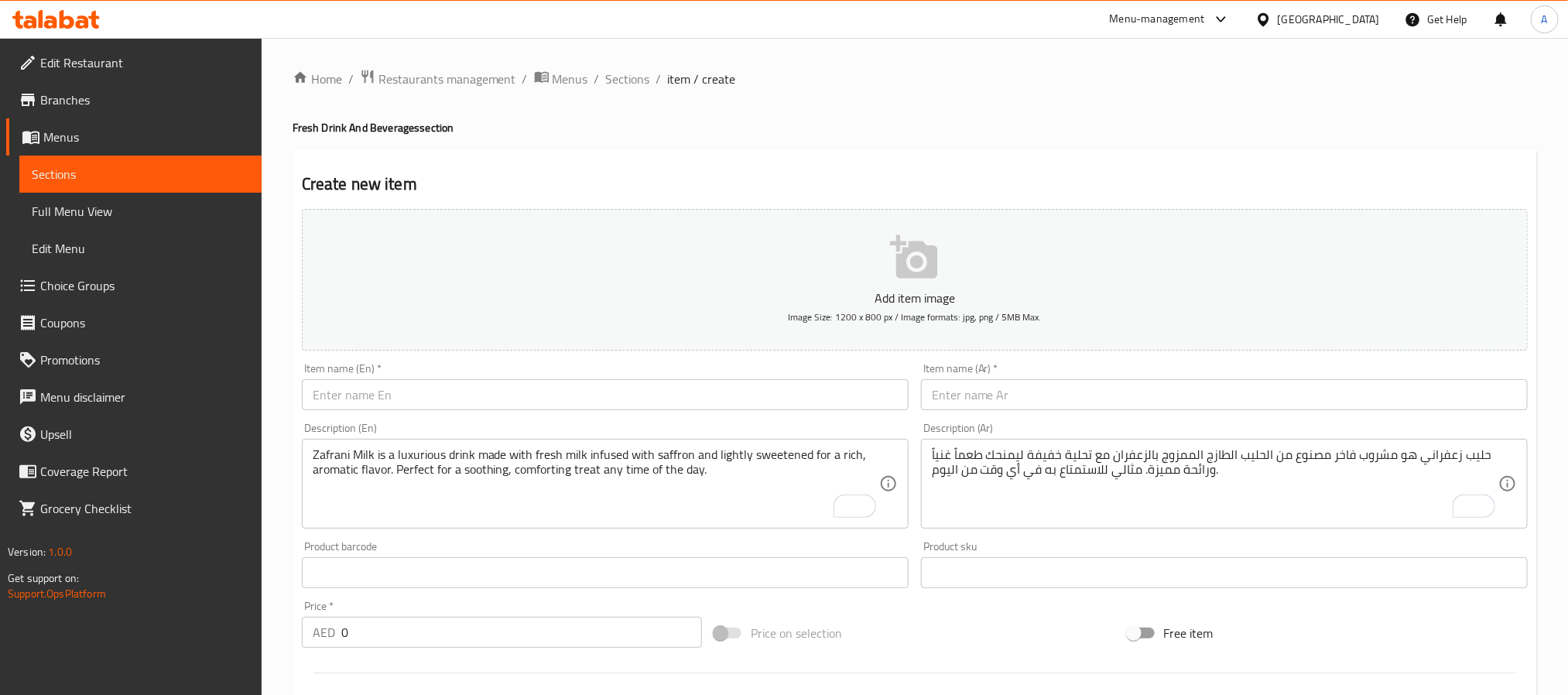
click at [363, 425] on div "Description (En) Zafrani Milk is a luxurious drink made with fresh milk infused…" at bounding box center [605, 476] width 607 height 106
click at [377, 418] on div "Description (En) Zafrani Milk is a luxurious drink made with fresh milk infused…" at bounding box center [605, 475] width 619 height 118
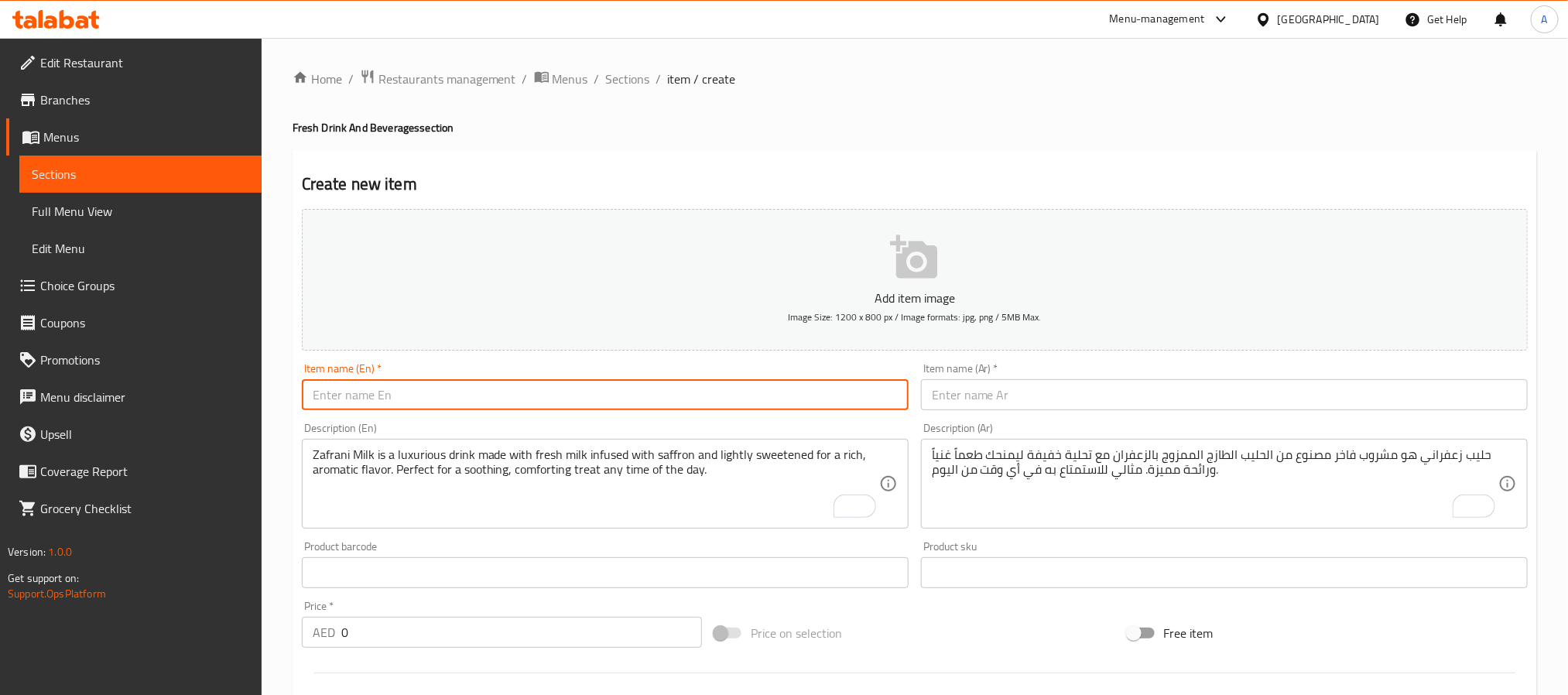
click at [402, 393] on input "text" at bounding box center [605, 394] width 607 height 31
paste input "Cold Drink – Chilled Soft Drink"
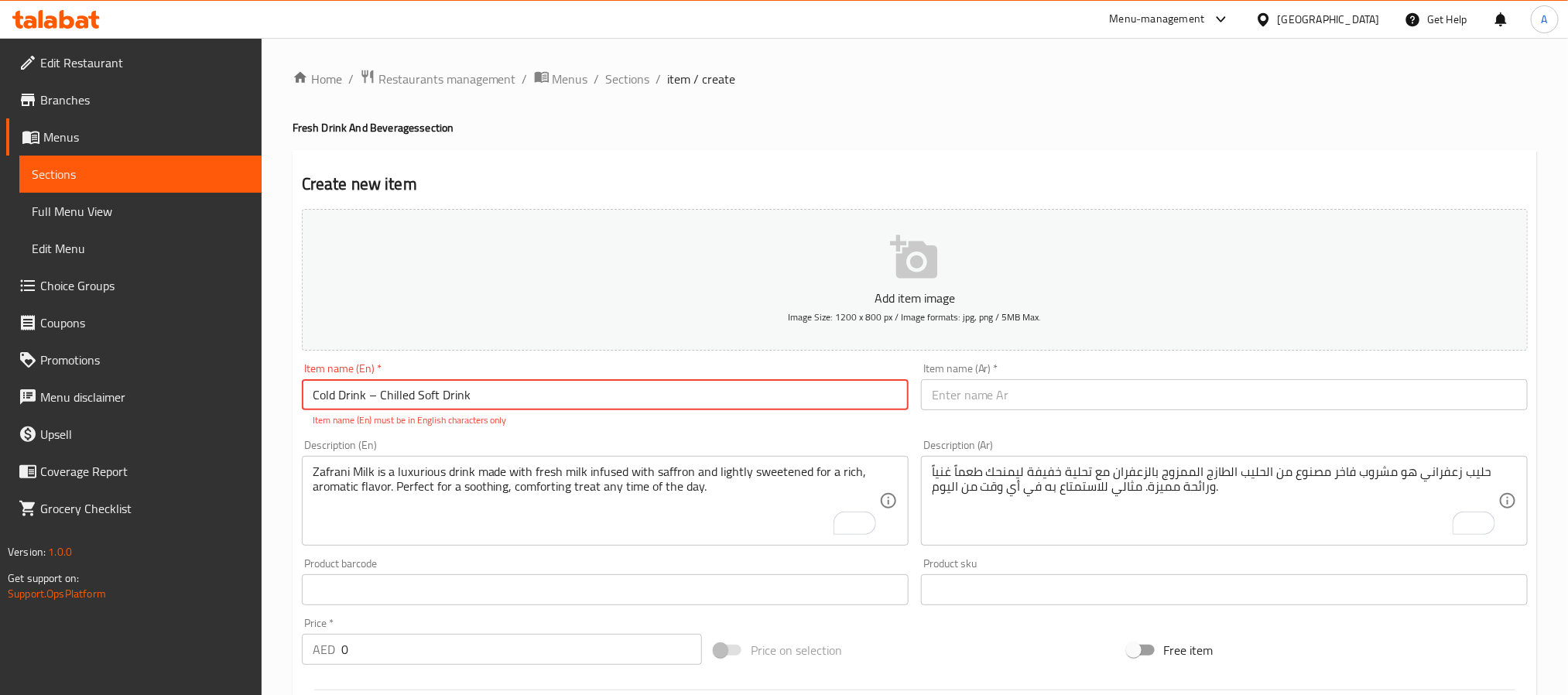
drag, startPoint x: 374, startPoint y: 404, endPoint x: 365, endPoint y: 404, distance: 9.0
click at [365, 404] on input "Cold Drink – Chilled Soft Drink" at bounding box center [605, 394] width 607 height 31
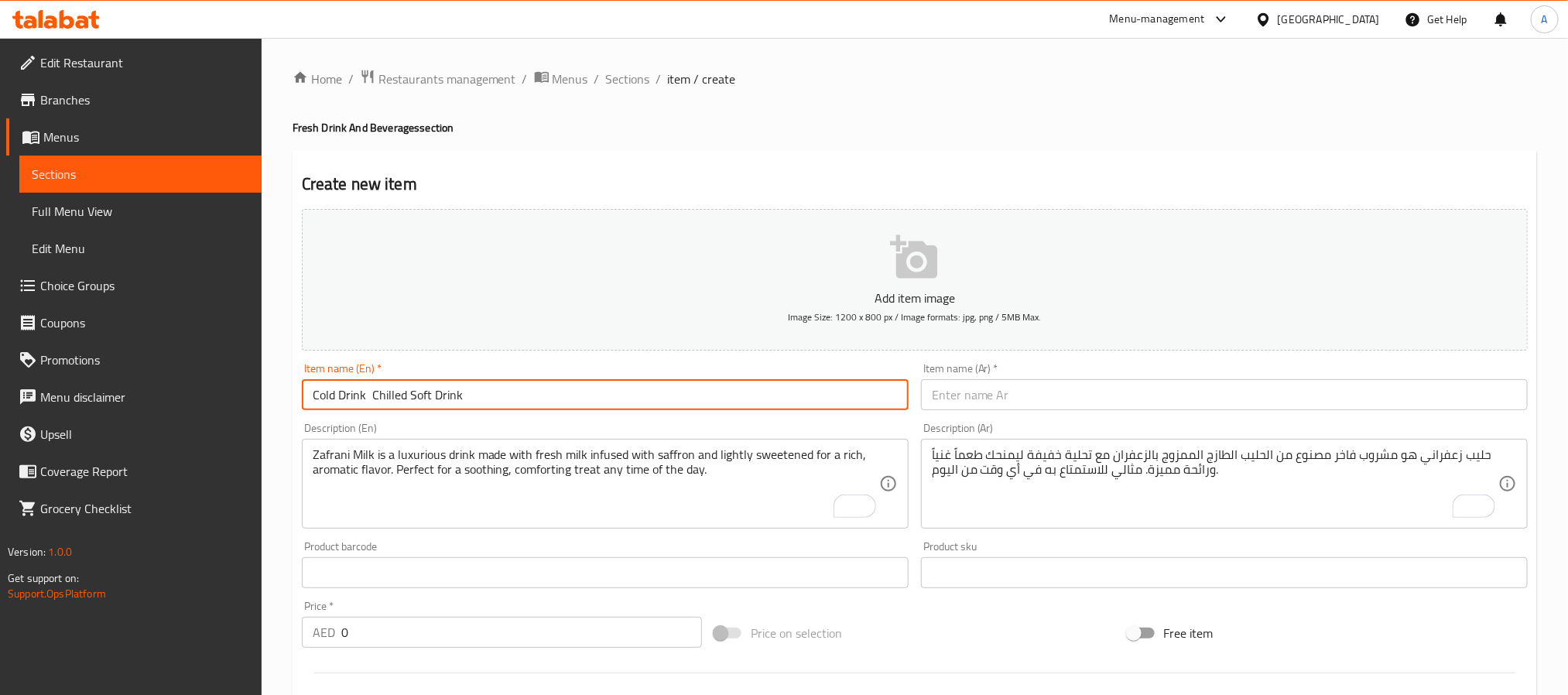
type input "Cold Drink Chilled Soft Drink"
click at [674, 360] on div "Item name (En)   * Cold Drink Chilled Soft Drink Item name (En) *" at bounding box center [605, 386] width 619 height 60
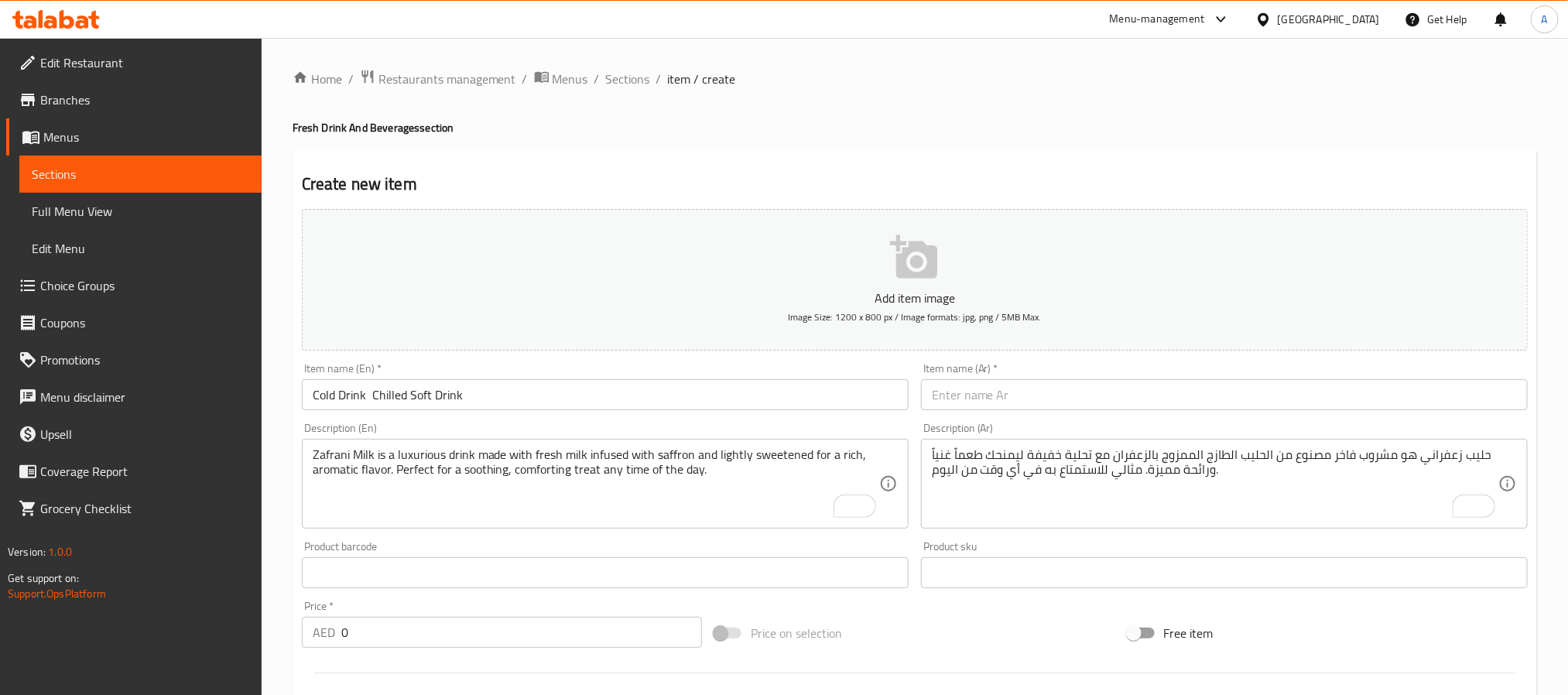
click at [655, 382] on input "Cold Drink Chilled Soft Drink" at bounding box center [605, 394] width 607 height 31
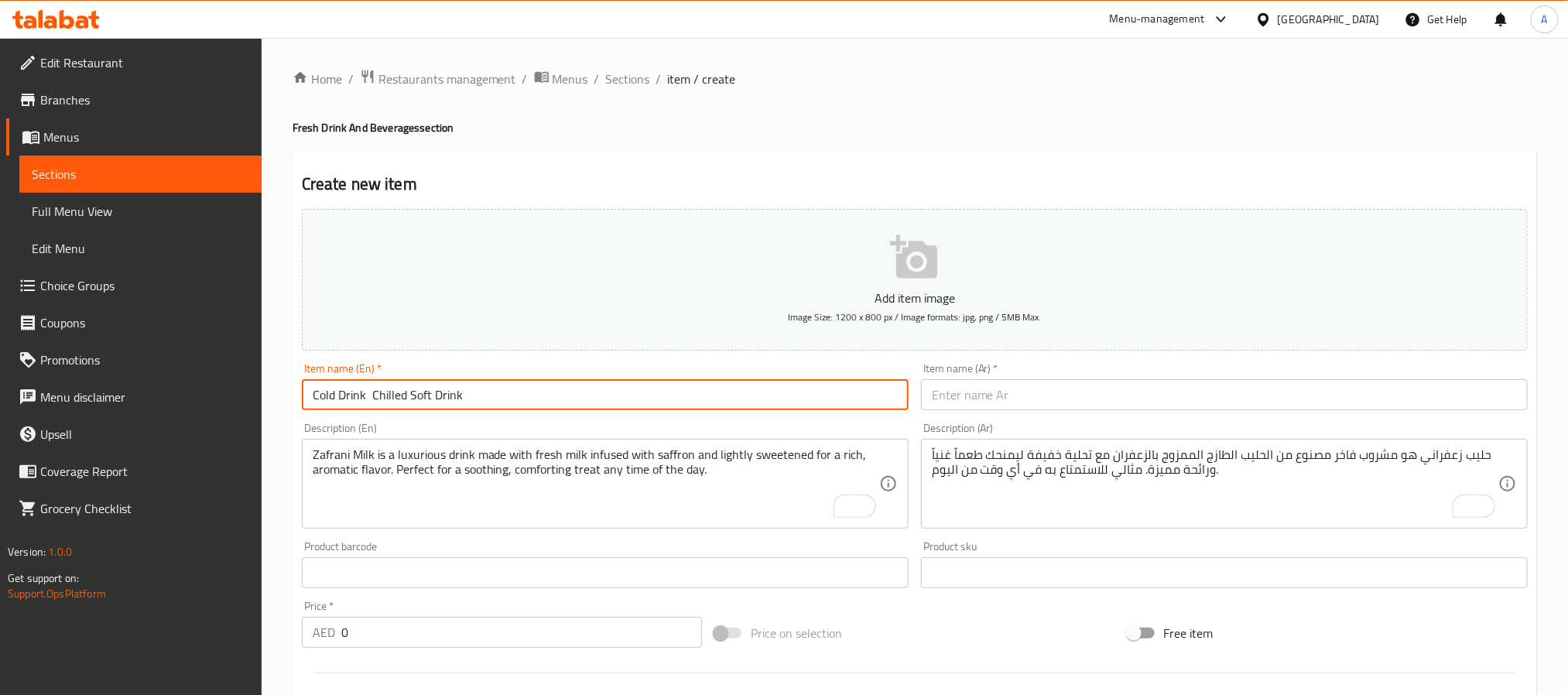
click at [655, 382] on input "Cold Drink Chilled Soft Drink" at bounding box center [605, 394] width 607 height 31
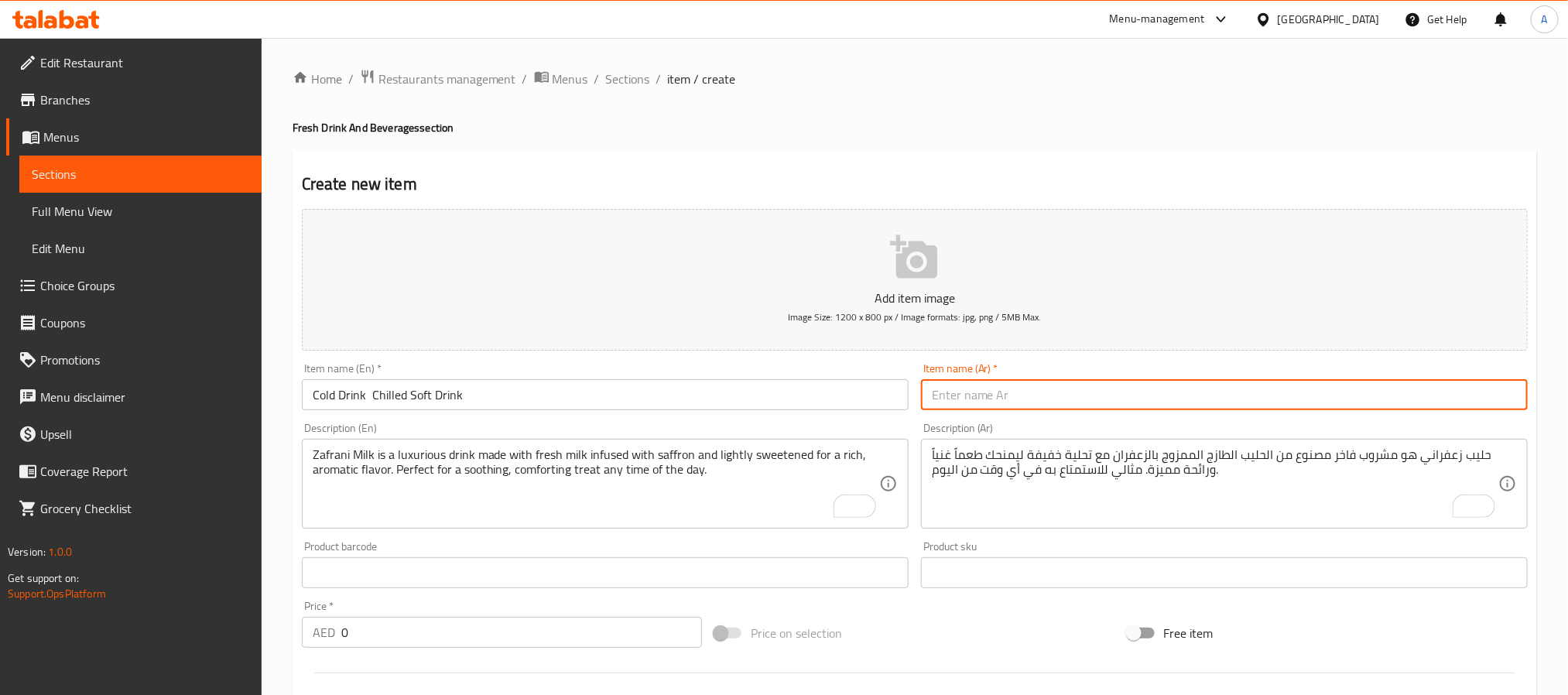
click at [1214, 379] on input "text" at bounding box center [1225, 394] width 607 height 31
paste input "مشروب [PERSON_NAME]"
type input "مشروب [PERSON_NAME]"
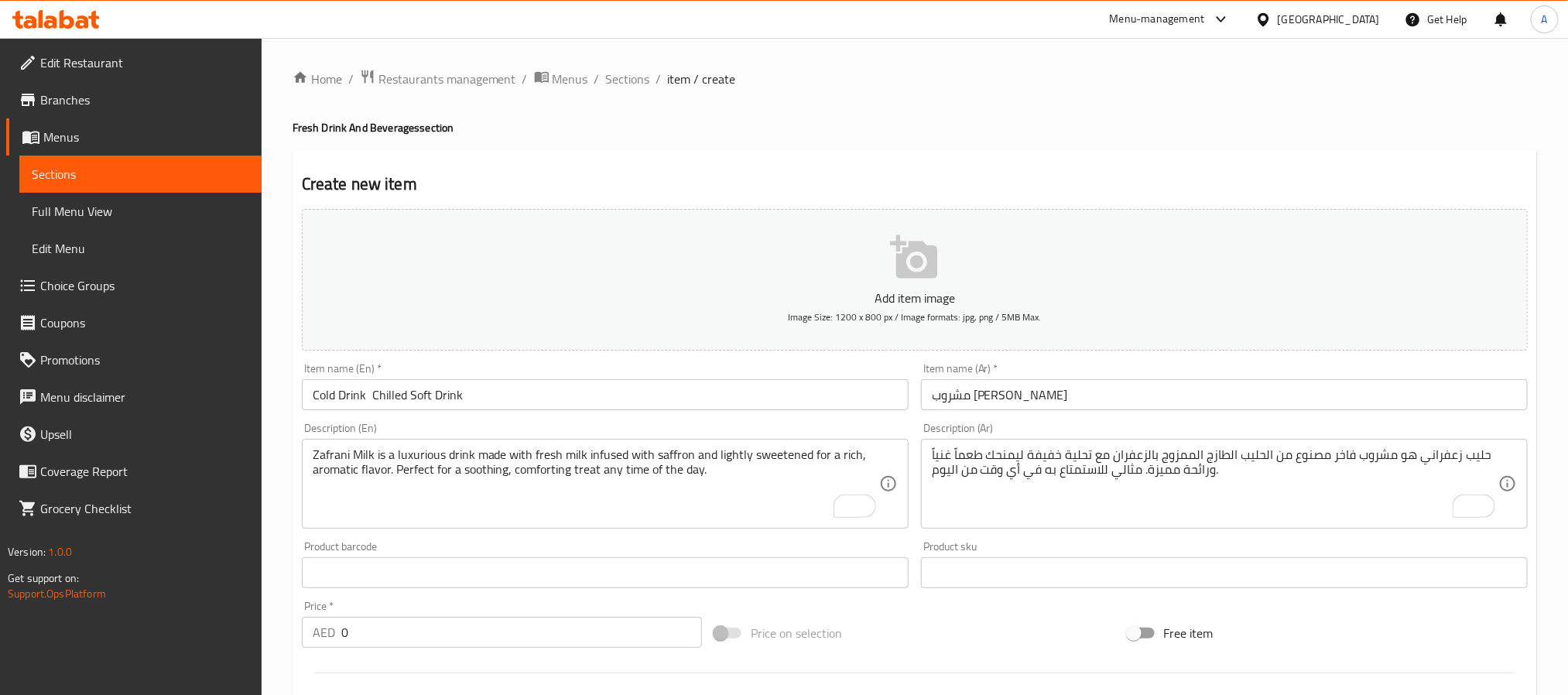
click at [472, 479] on textarea "Zafrani Milk is a luxurious drink made with fresh milk infused with saffron and…" at bounding box center [595, 483] width 567 height 74
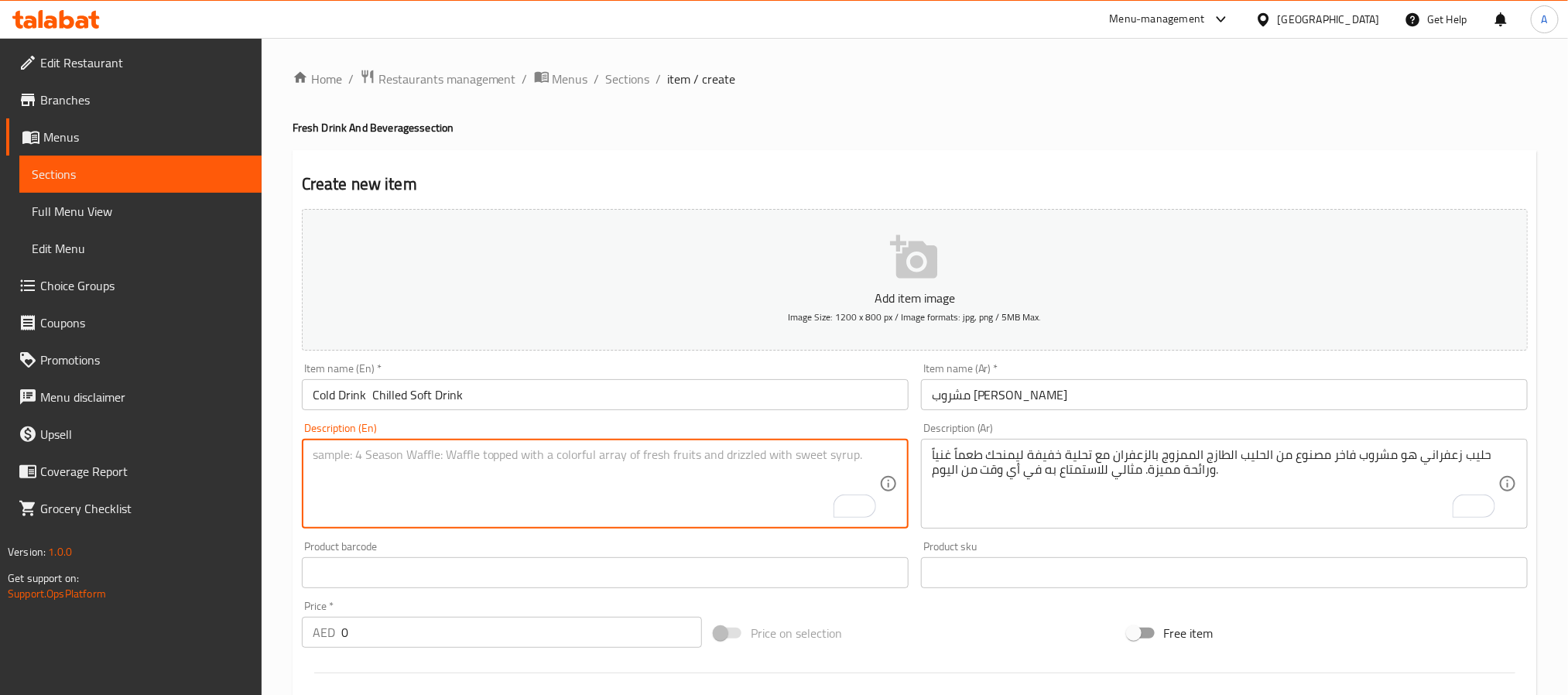
paste textarea "Enjoy an ice-cold soft drink served chilled, the perfect refreshing companion f…"
type textarea "Enjoy an ice-cold soft drink served chilled, the perfect refreshing companion f…"
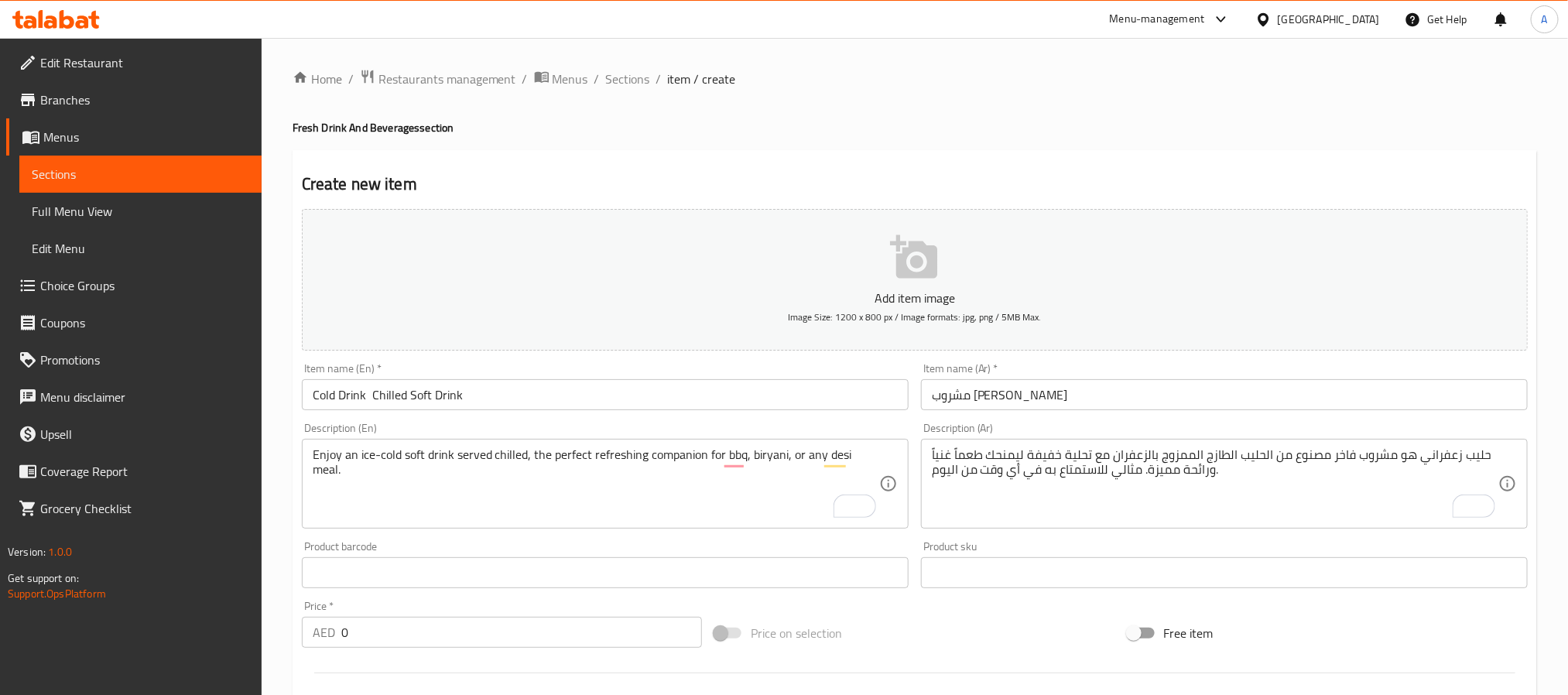
click at [1094, 508] on textarea "حليب زعفراني هو مشروب فاخر مصنوع من الحليب الطازج الممزوج بالزعفران مع تحلية خف…" at bounding box center [1214, 483] width 567 height 74
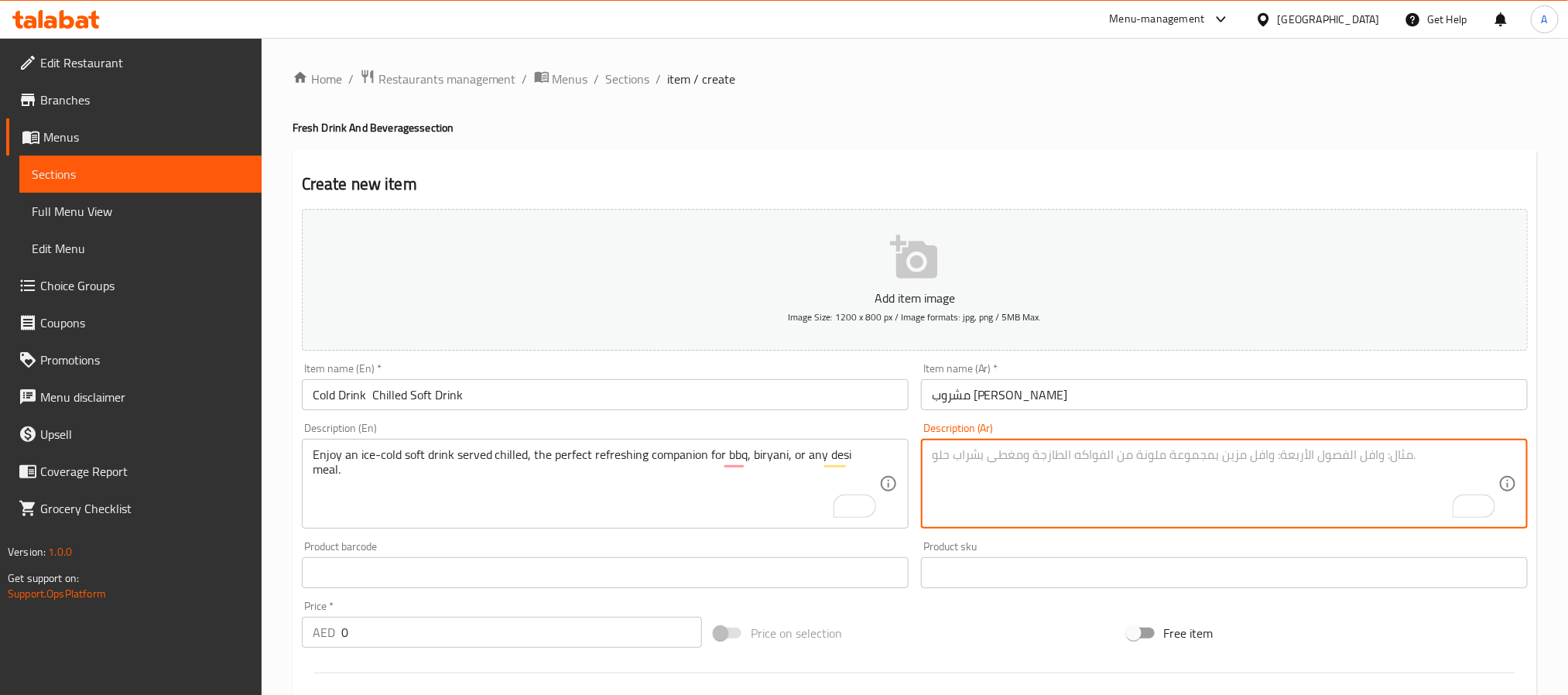
paste textarea "استمتع بمشروب [PERSON_NAME]، الرفيق المثالي لأطباق الشواء، البرياني، أو أي وجبة…"
type textarea "استمتع بمشروب [PERSON_NAME]، الرفيق المثالي لأطباق الشواء، البرياني، أو أي وجبة…"
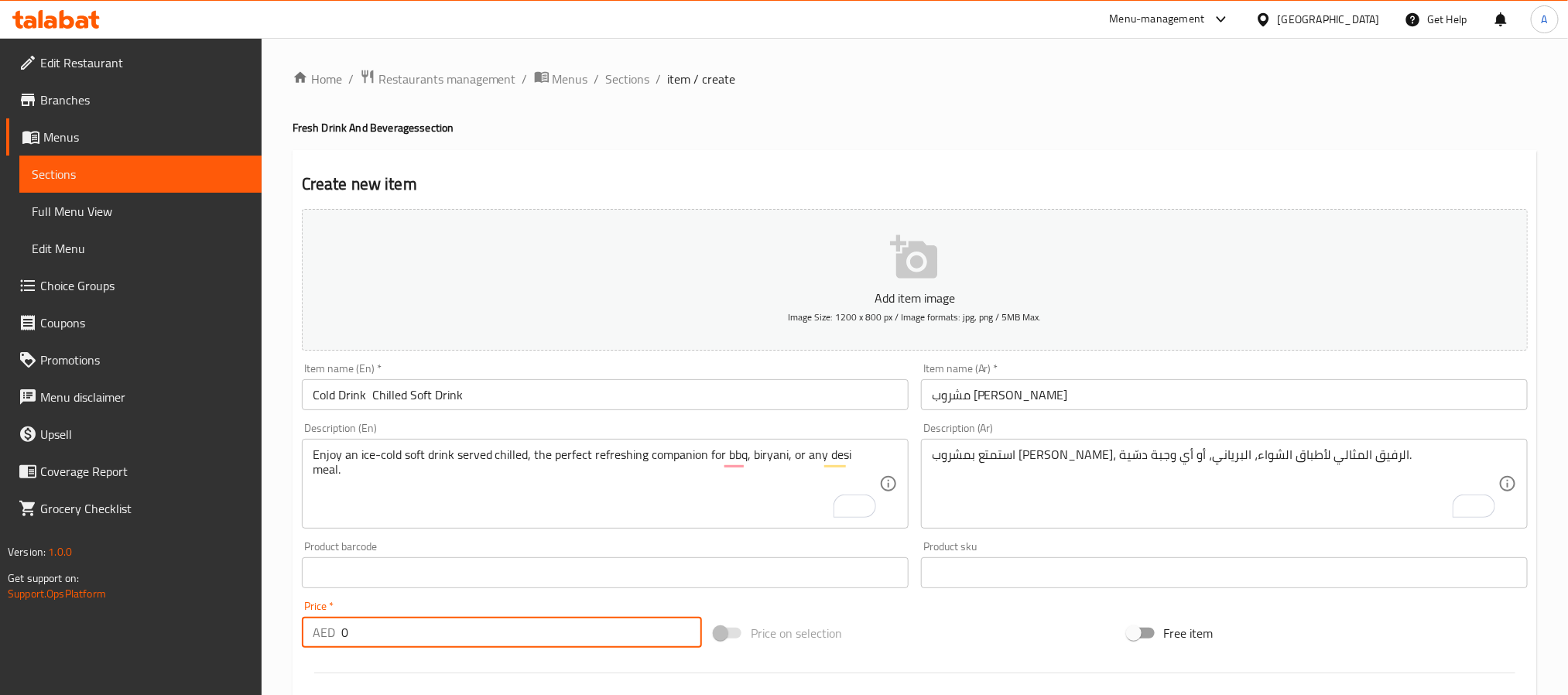
drag, startPoint x: 374, startPoint y: 642, endPoint x: 321, endPoint y: 650, distance: 53.6
click at [321, 650] on div "Price   * AED 0 Price *" at bounding box center [502, 624] width 413 height 60
paste input "8"
type input "8"
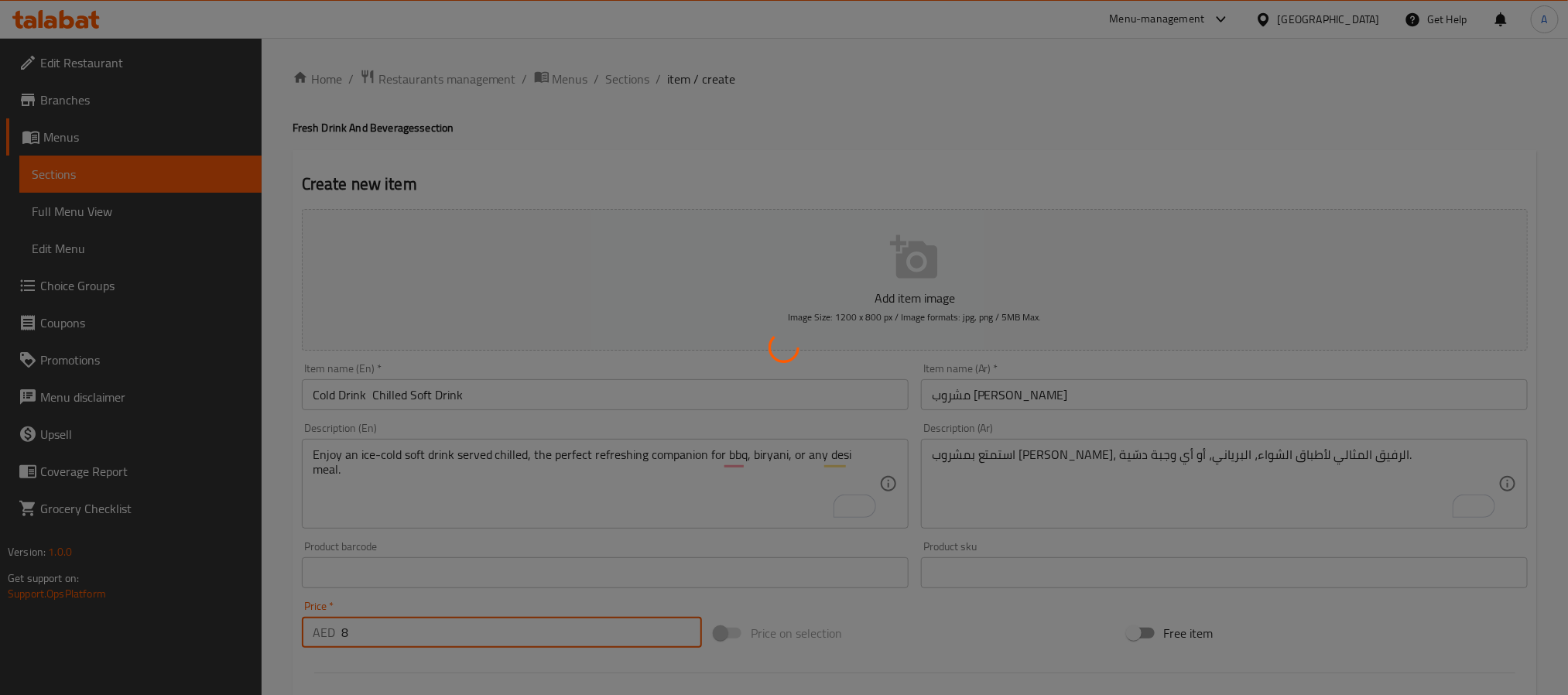
type input "0"
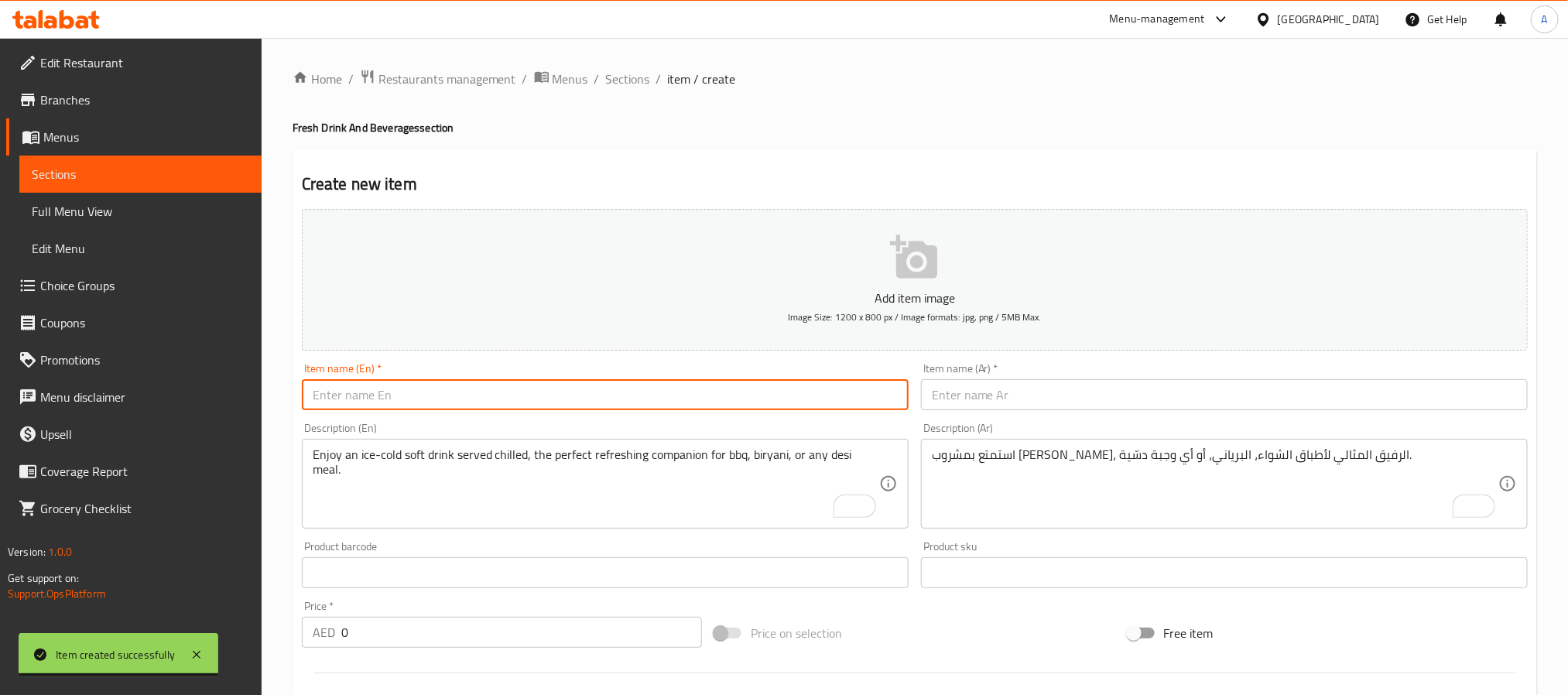
click at [716, 381] on input "text" at bounding box center [605, 394] width 607 height 31
paste input "Black Tea – Traditional Brewed Tea"
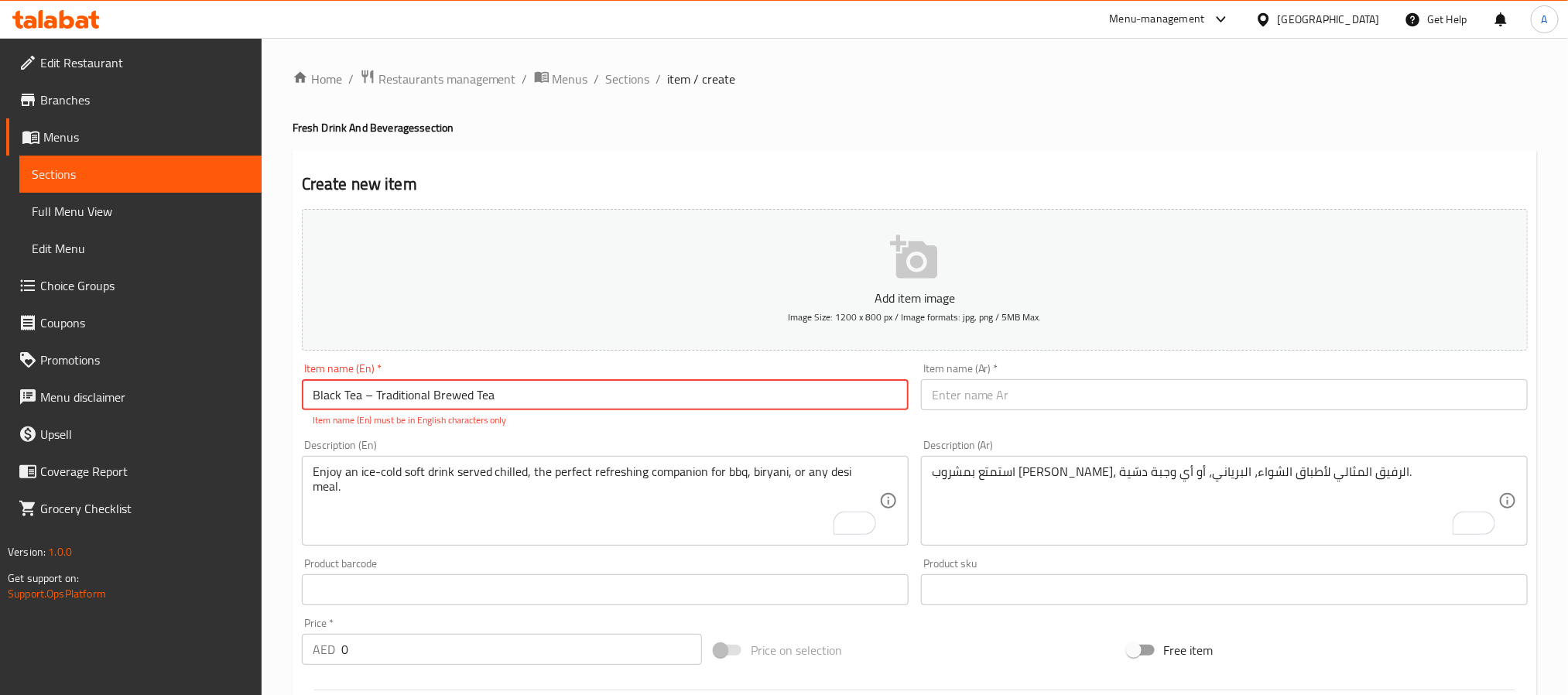
click at [370, 397] on input "Black Tea – Traditional Brewed Tea" at bounding box center [605, 394] width 607 height 31
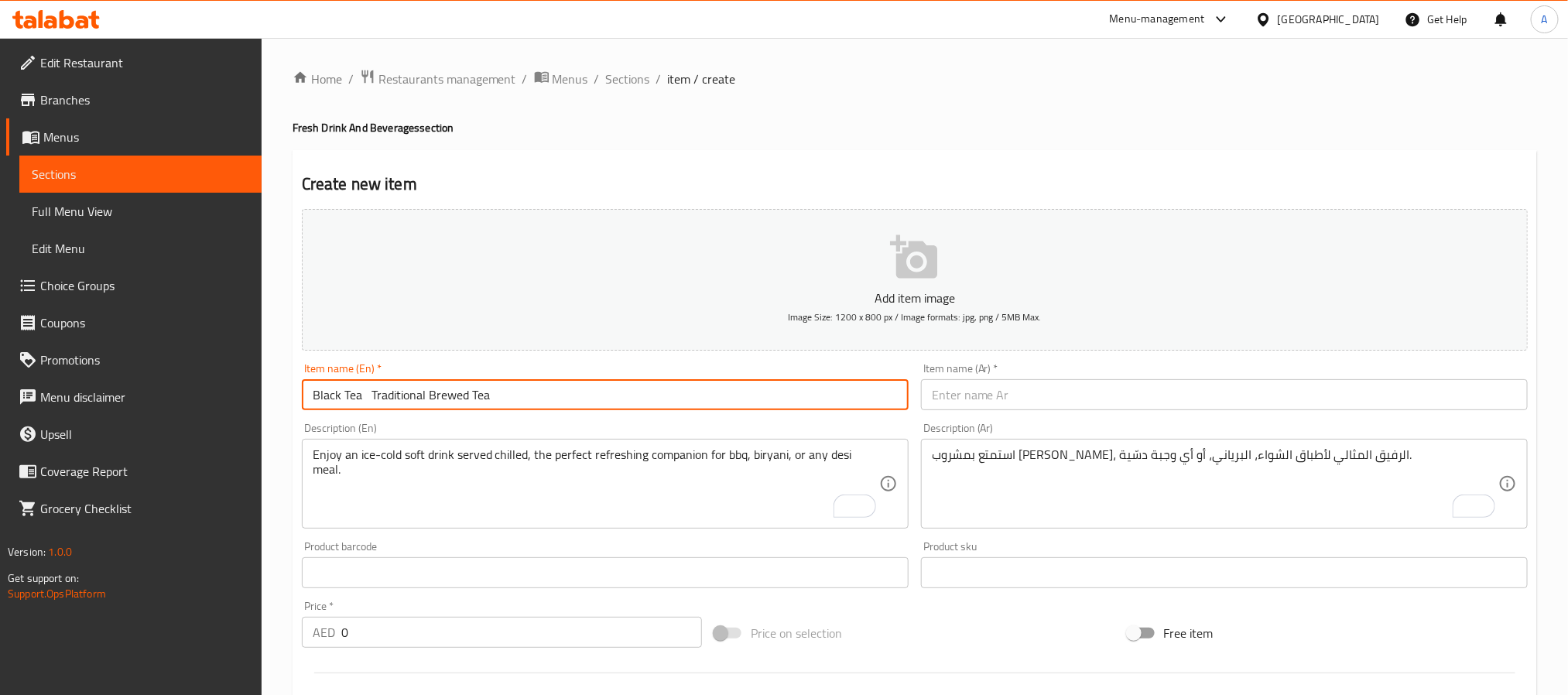
type input "Black Tea Traditional Brewed Tea"
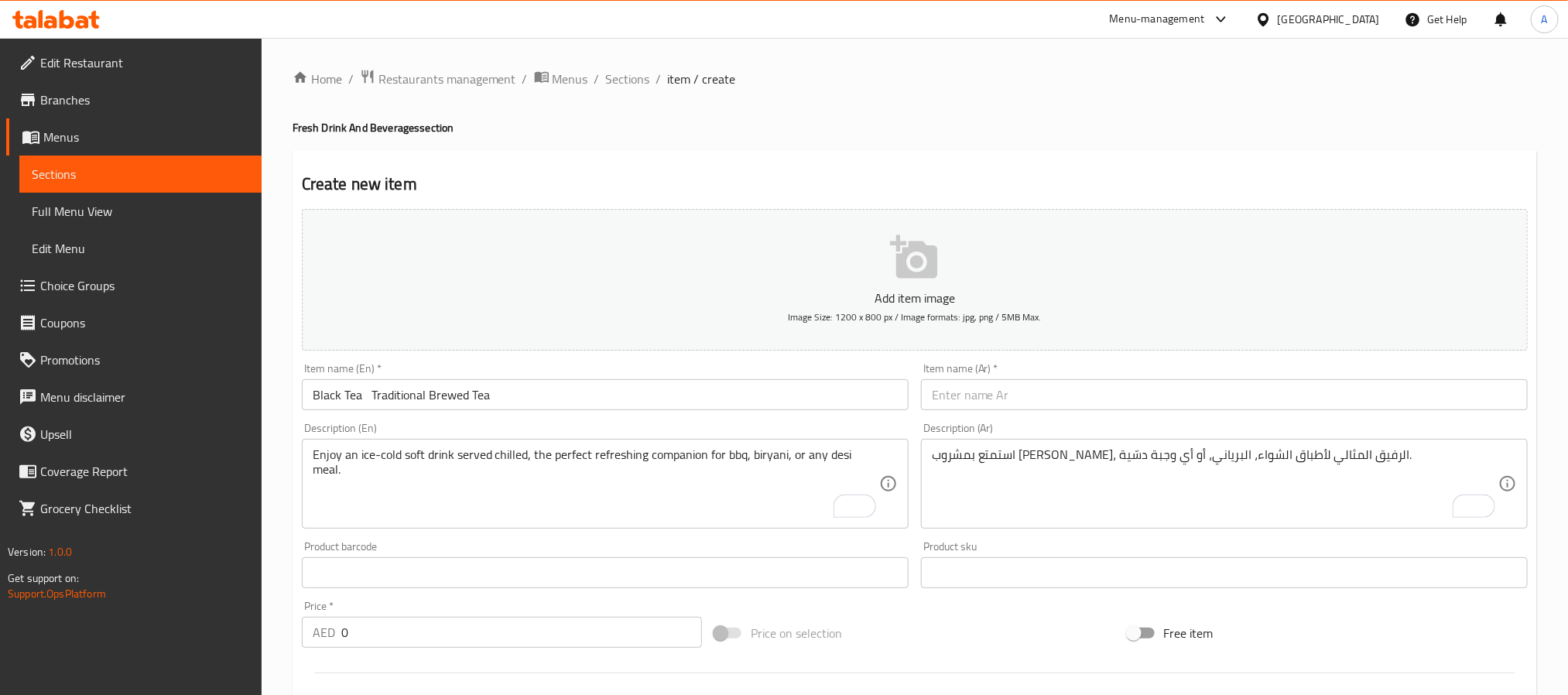
click at [1167, 402] on input "text" at bounding box center [1225, 394] width 607 height 31
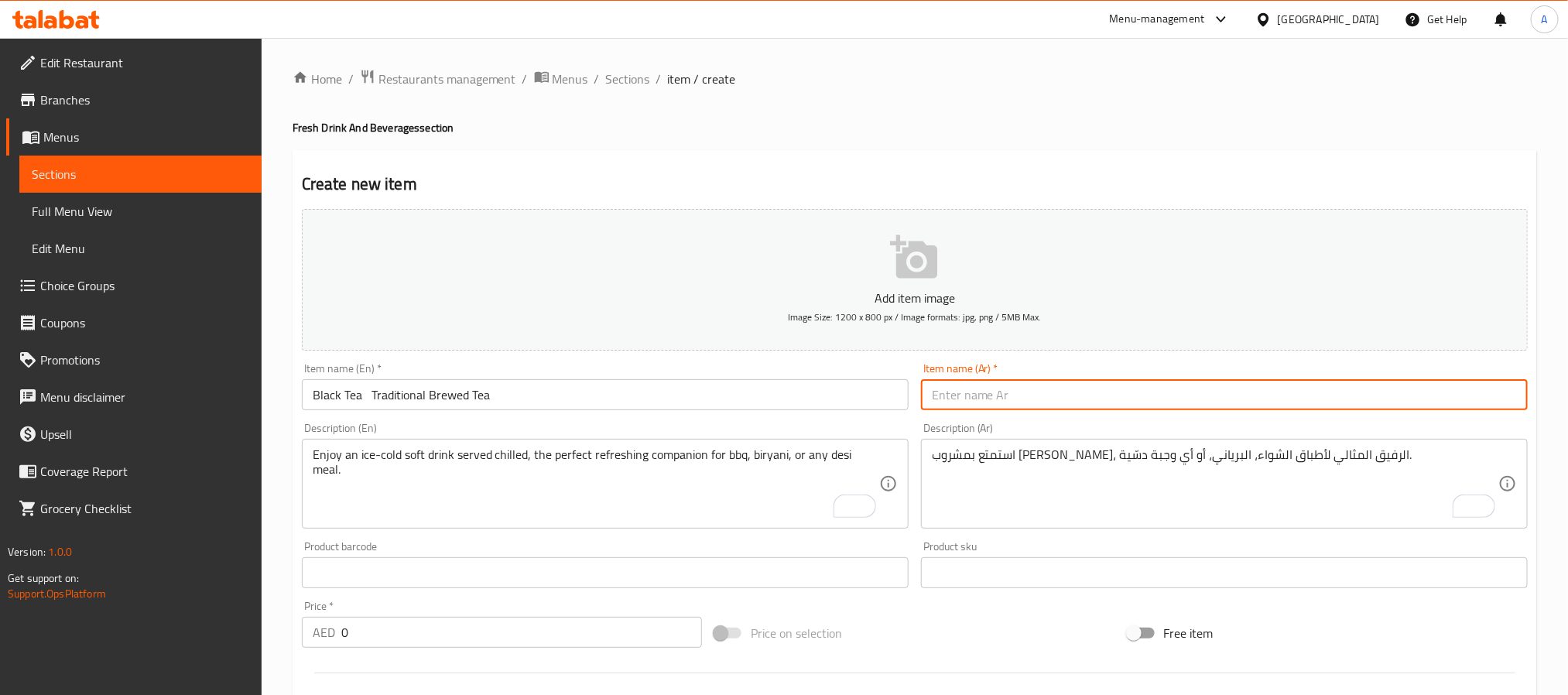
paste input "شاي أسود – شاي تقليدي"
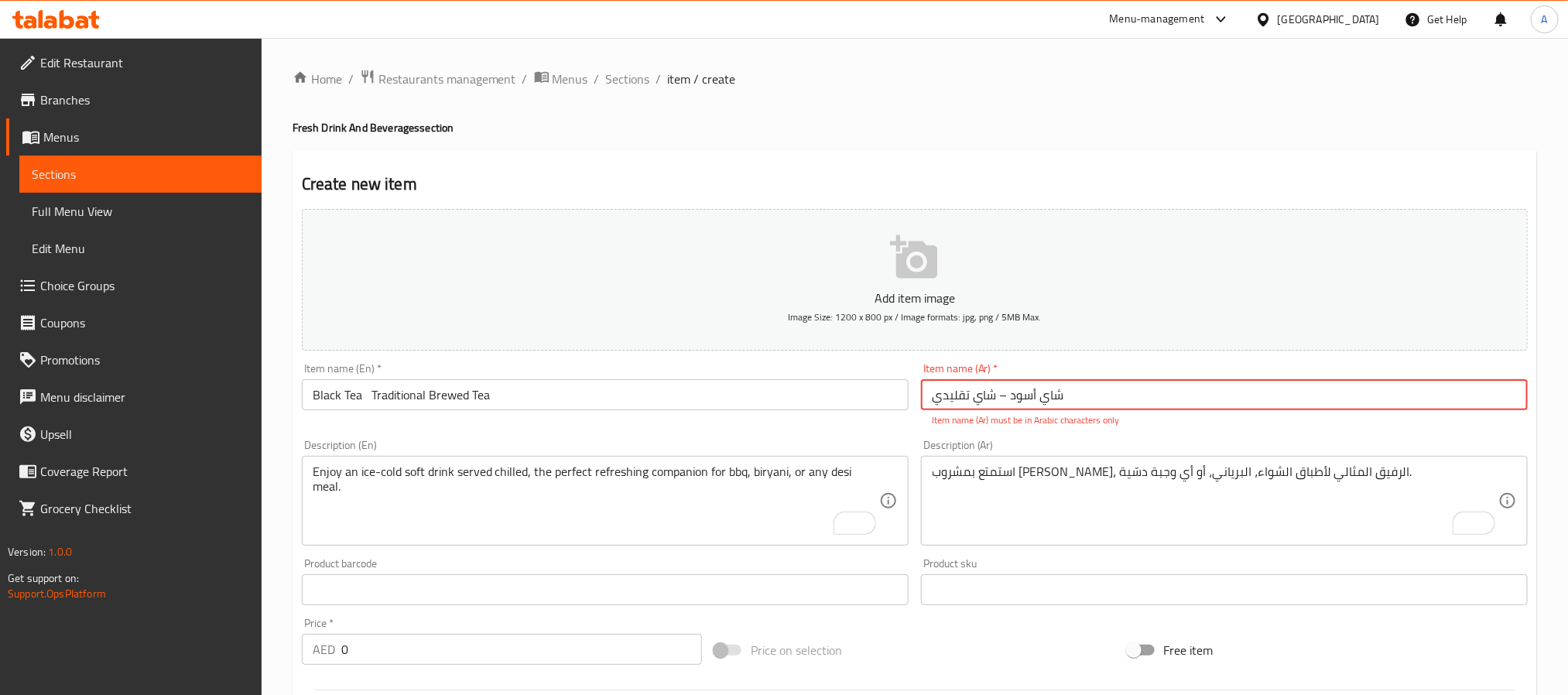
drag, startPoint x: 1001, startPoint y: 399, endPoint x: 1010, endPoint y: 401, distance: 9.2
click at [1010, 401] on input "شاي أسود – شاي تقليدي" at bounding box center [1225, 394] width 607 height 31
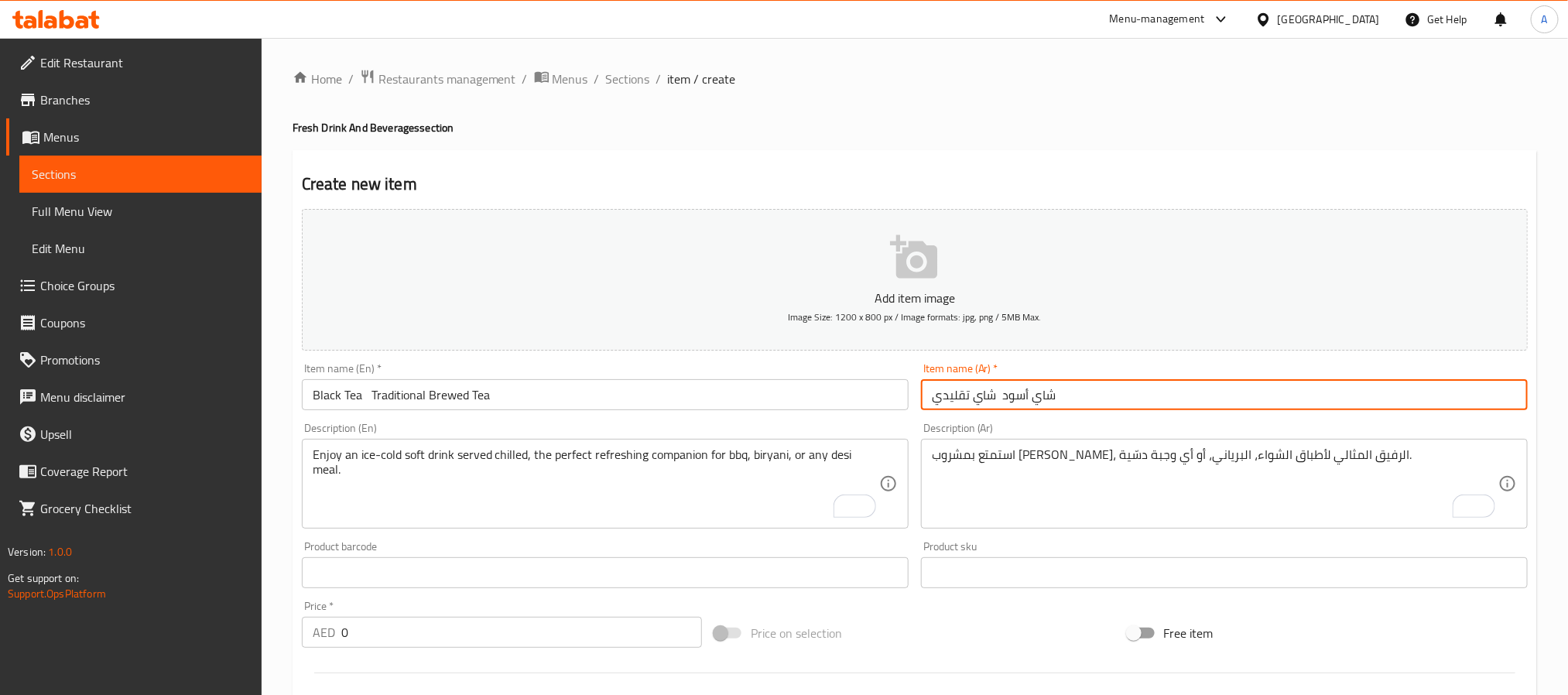
type input "شاي أسود شاي تقليدي"
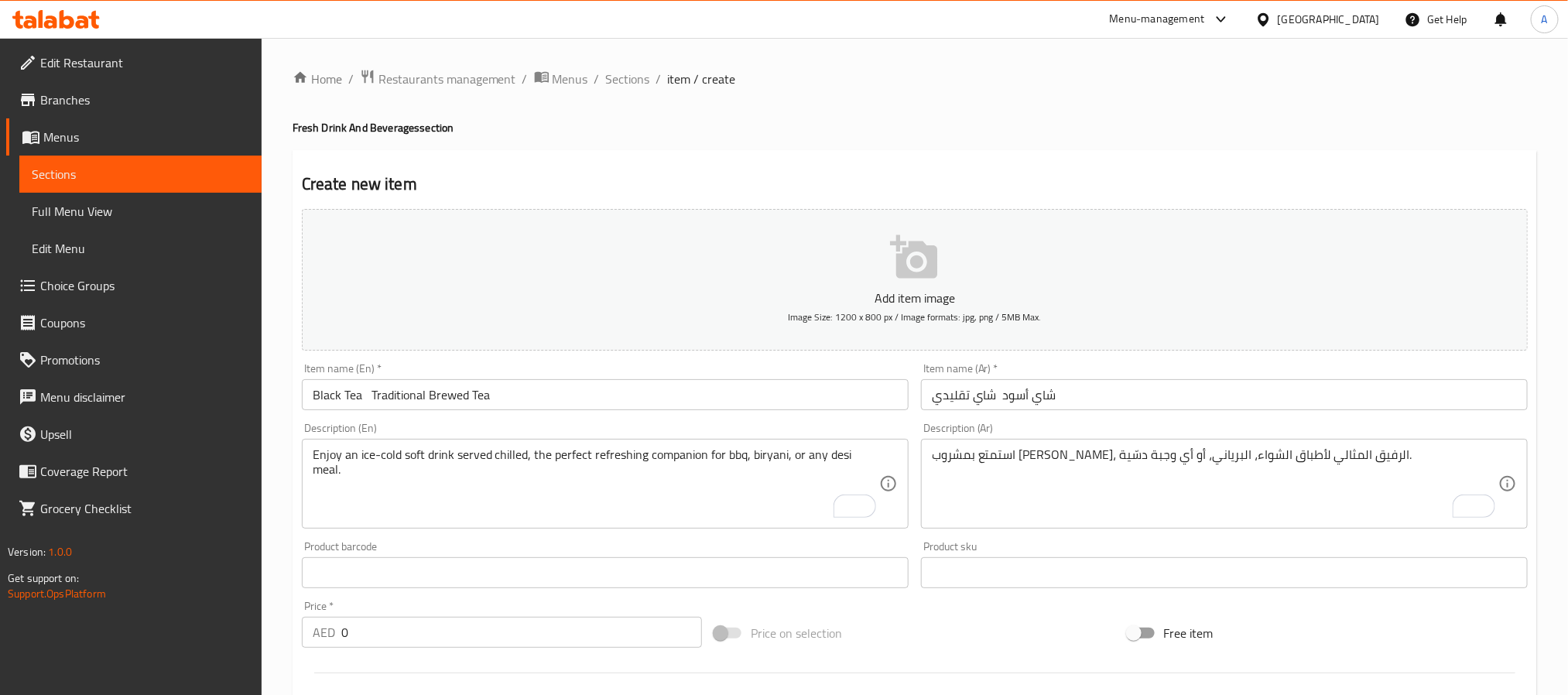
click at [541, 493] on textarea "Enjoy an ice-cold soft drink served chilled, the perfect refreshing companion f…" at bounding box center [595, 483] width 567 height 74
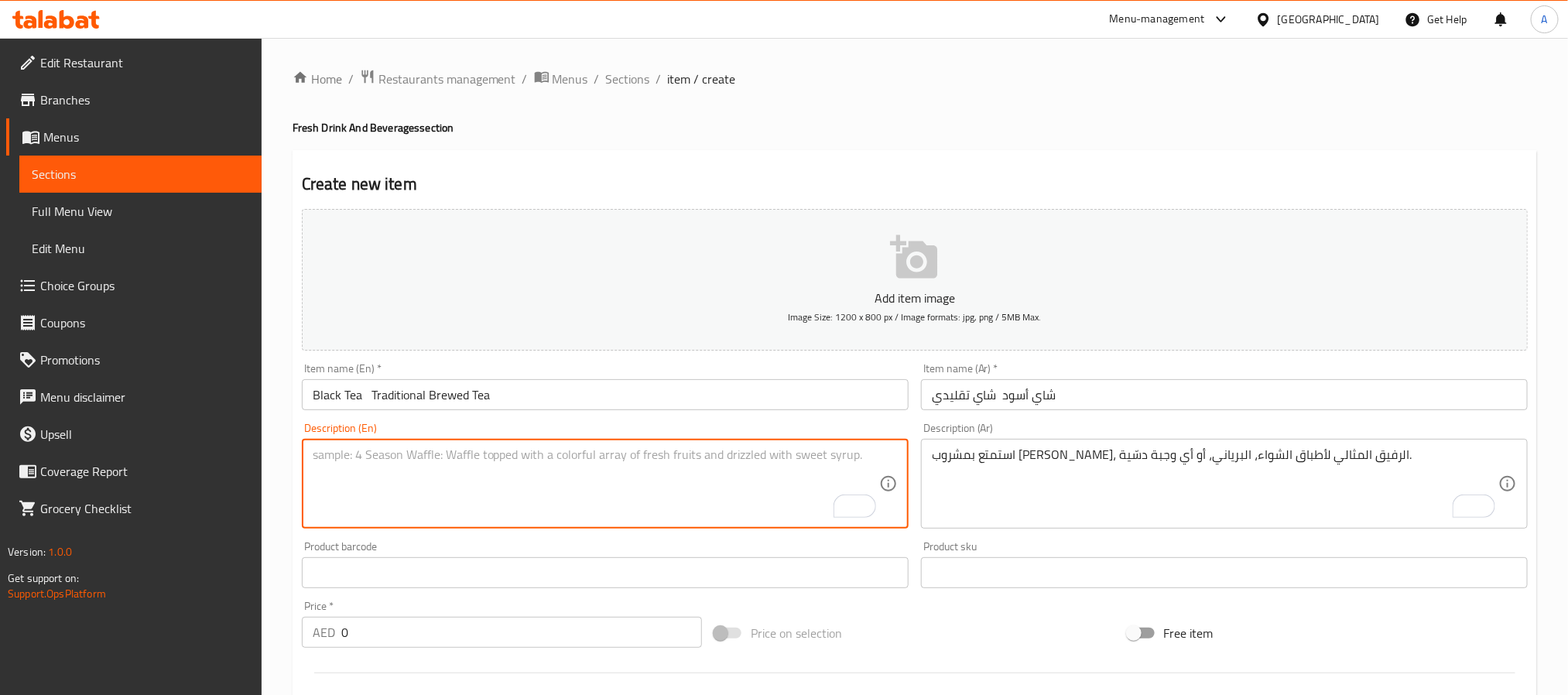
paste textarea "Black Tea is a classic beverage brewed from premium tea leaves, offering a rich…"
type textarea "Black Tea is a classic beverage brewed from premium tea leaves, offering a rich…"
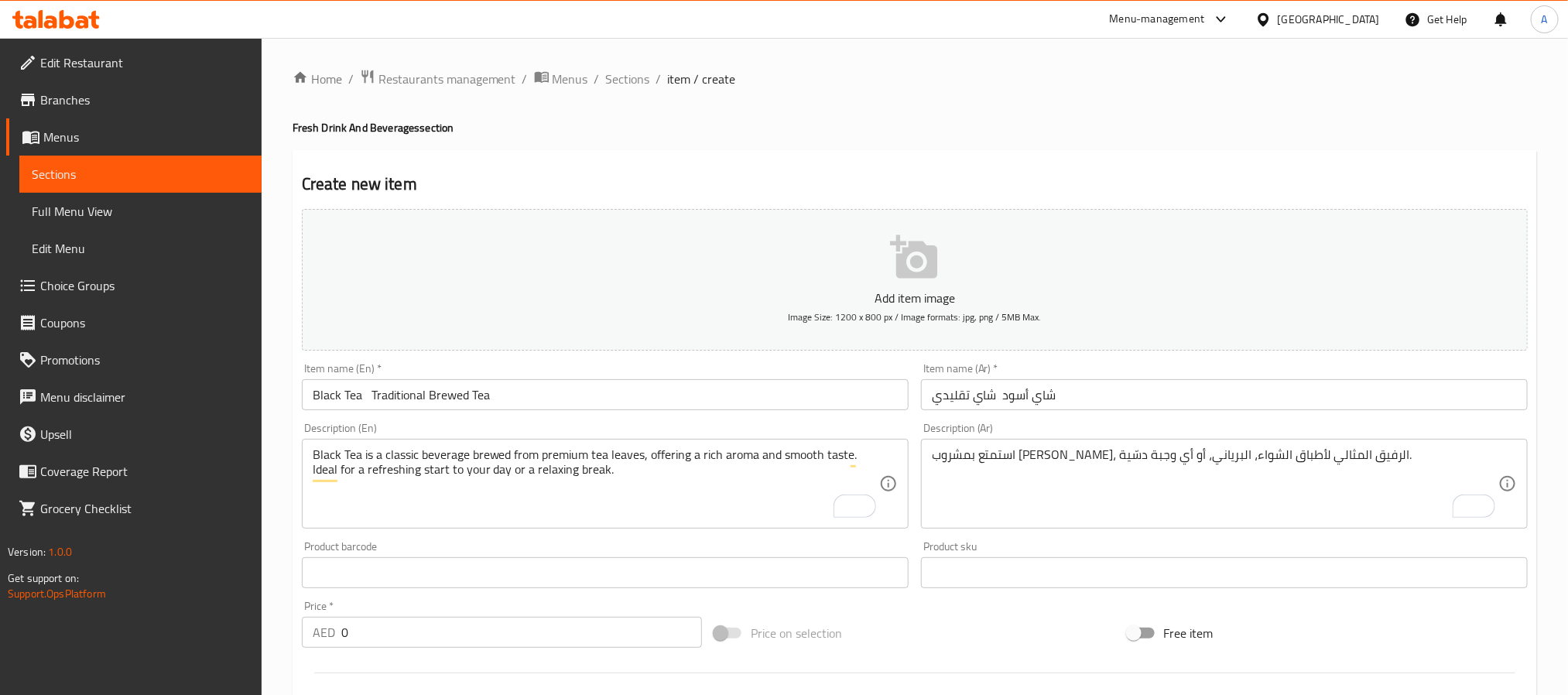
click at [1073, 474] on textarea "استمتع بمشروب [PERSON_NAME]، الرفيق المثالي لأطباق الشواء، البرياني، أو أي وجبة…" at bounding box center [1214, 483] width 567 height 74
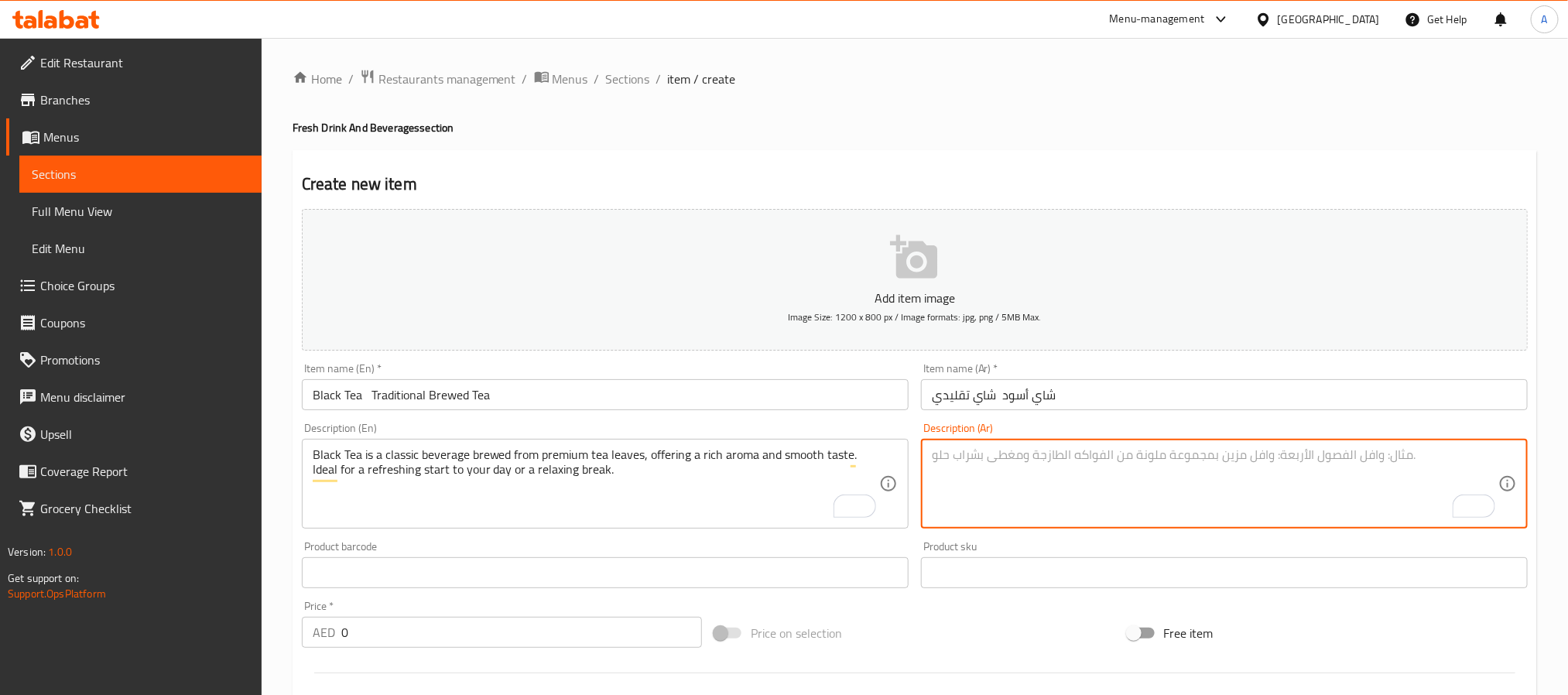
paste textarea "الشاي الأسود مشروب كلاسيكي يُحضَّر من أوراق الشاي الفاخرة، يتميز برائحته الغنية…"
type textarea "الشاي الأسود مشروب كلاسيكي يُحضَّر من أوراق الشاي الفاخرة، يتميز برائحته الغنية…"
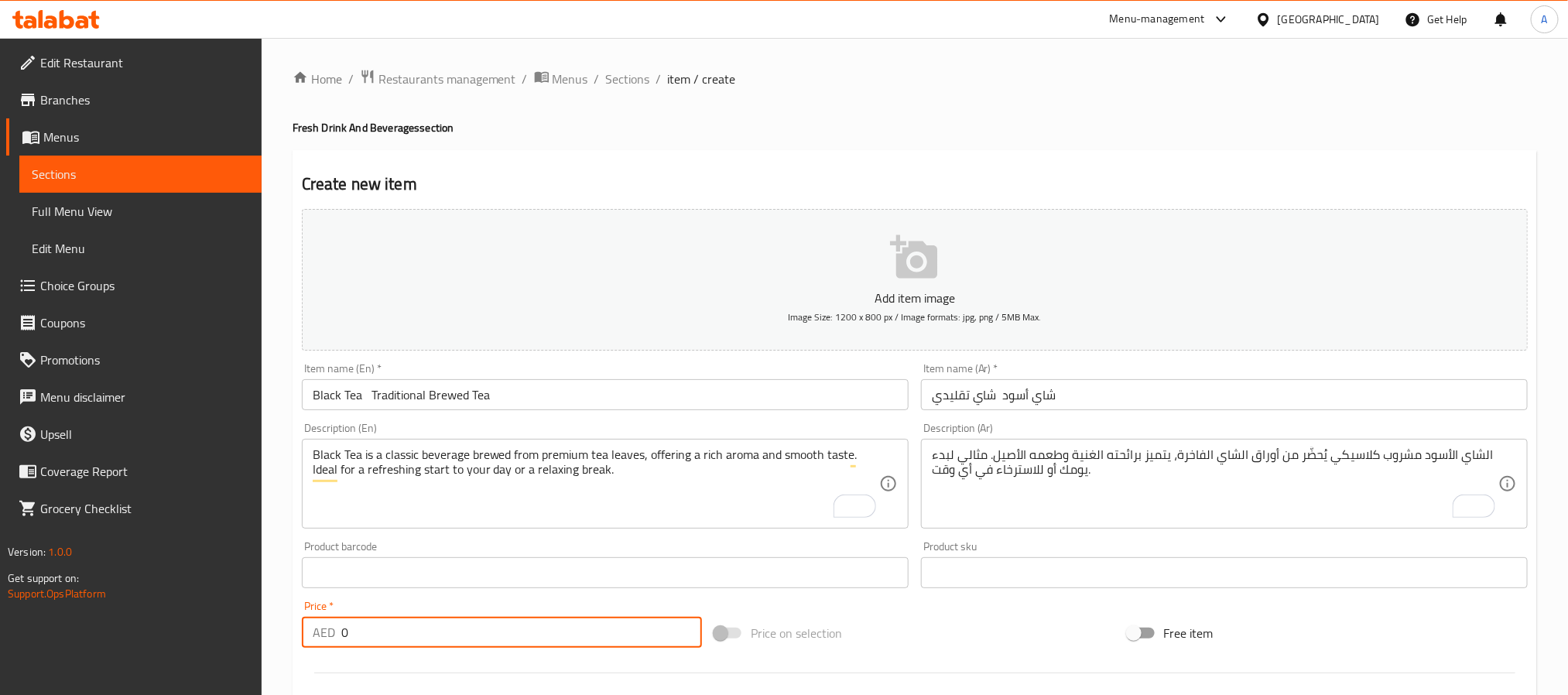
drag, startPoint x: 384, startPoint y: 629, endPoint x: 323, endPoint y: 630, distance: 61.0
click at [324, 630] on div "AED 0 Price *" at bounding box center [501, 632] width 400 height 31
paste input "3"
type input "3"
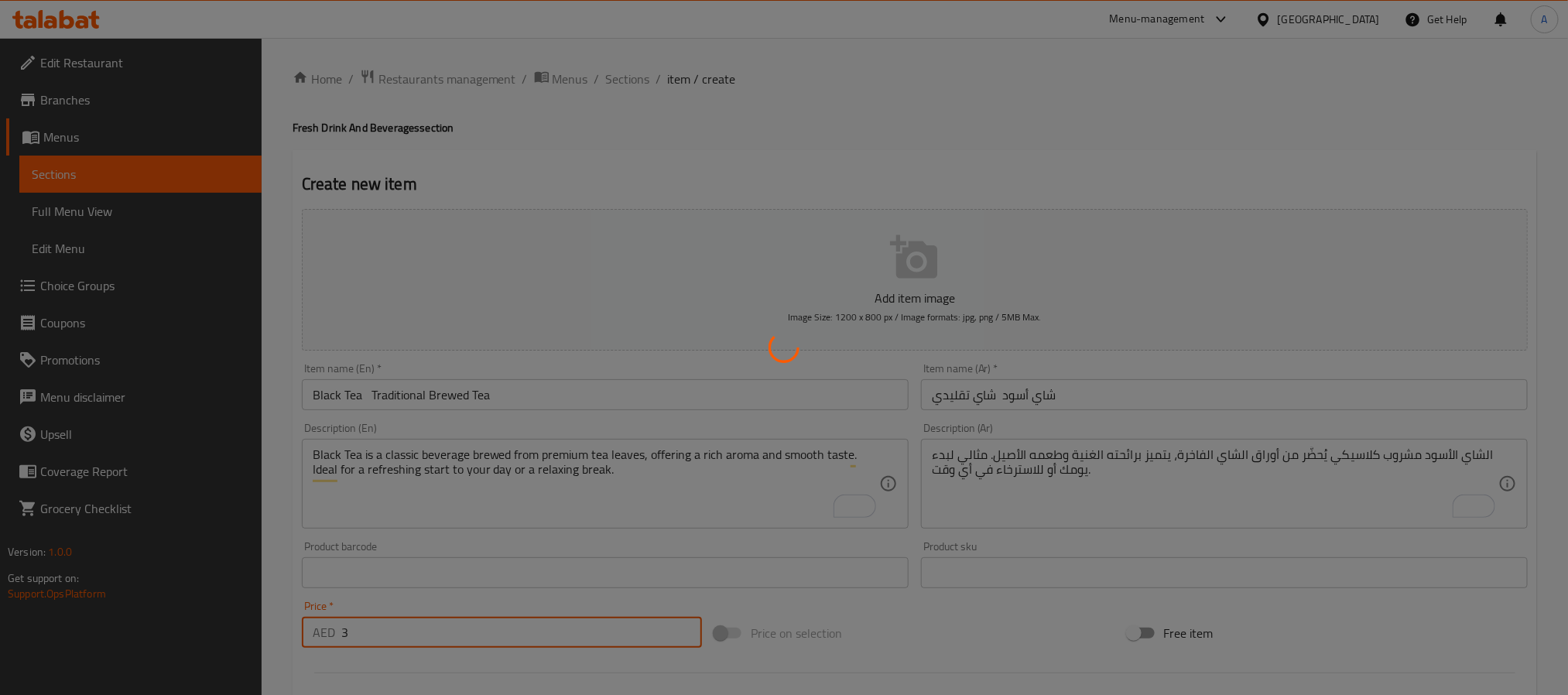
type input "0"
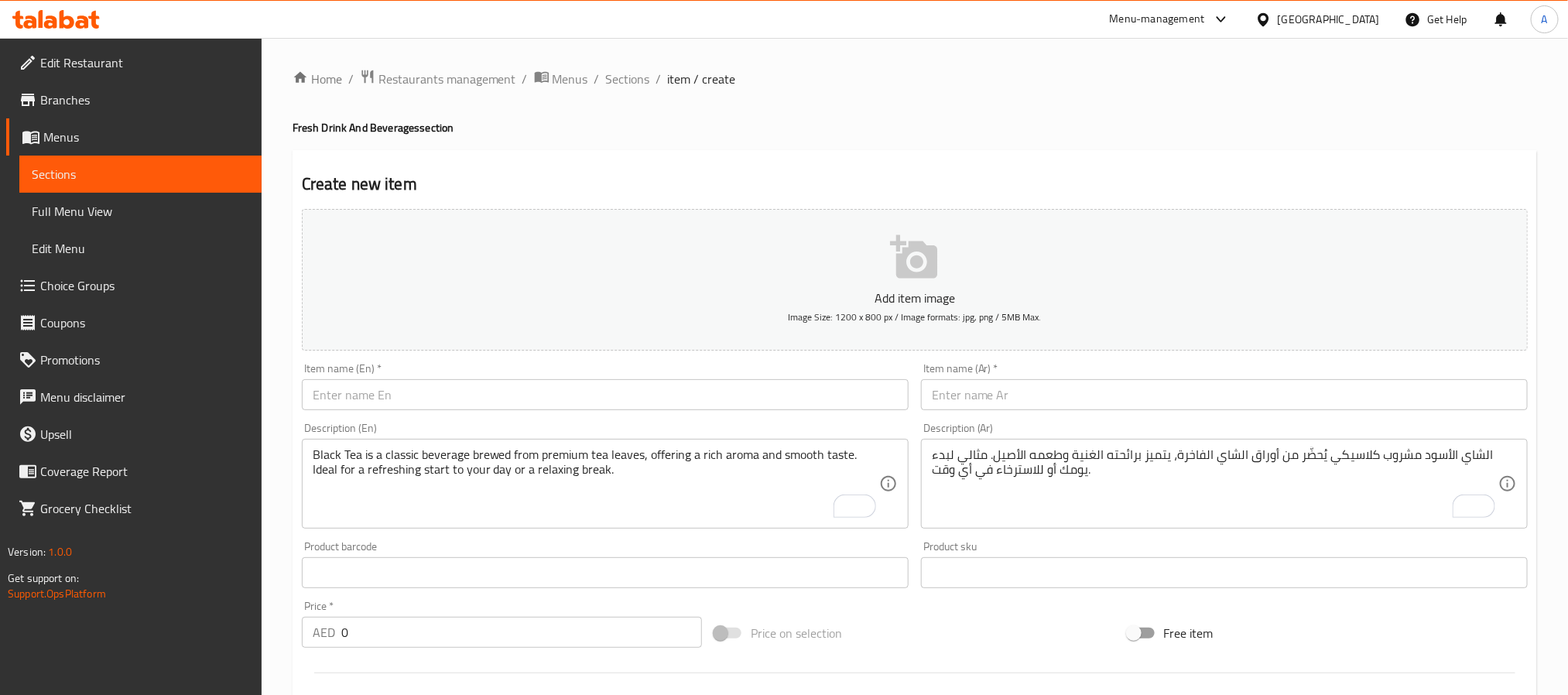
click at [601, 76] on ol "Home / Restaurants management / Menus / Sections / item / create" at bounding box center [915, 79] width 1245 height 21
click at [614, 79] on span "Sections" at bounding box center [627, 79] width 44 height 19
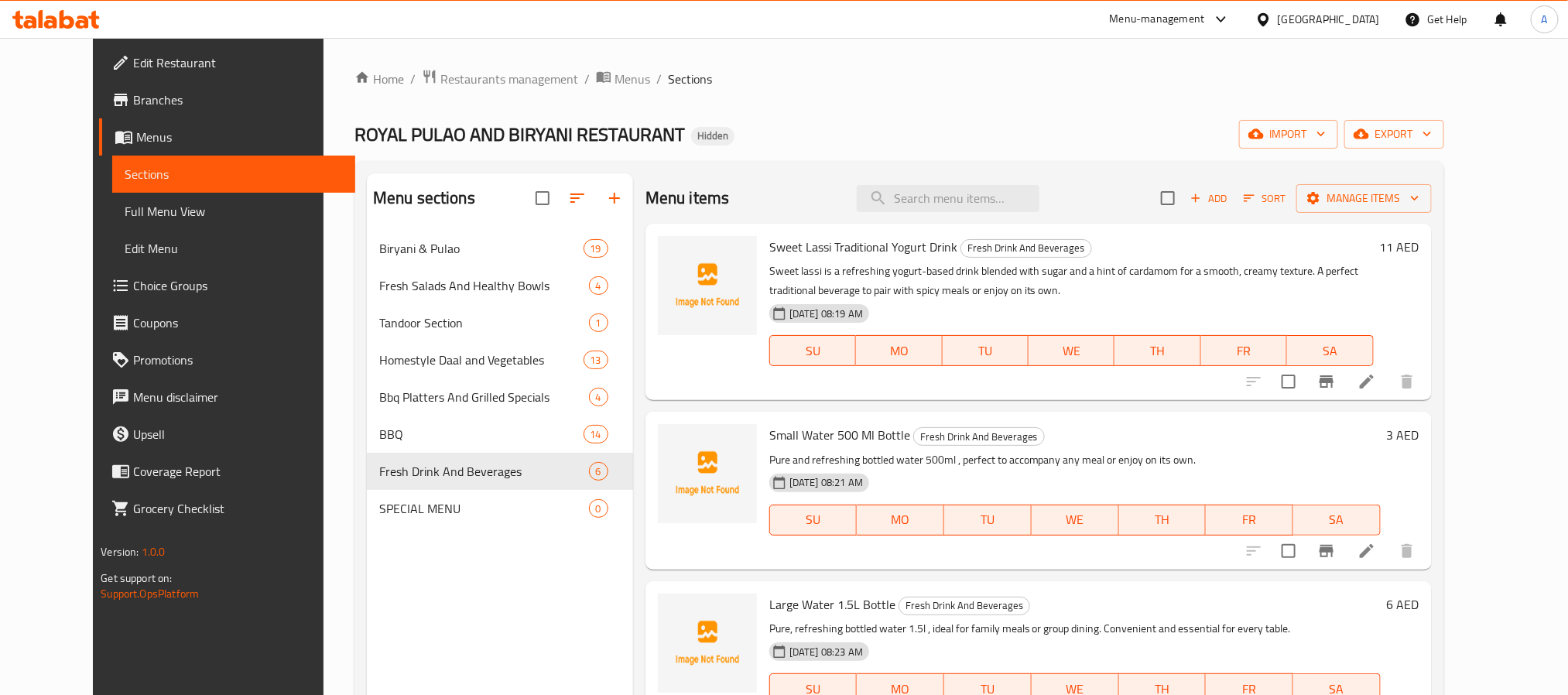
click at [93, 657] on div "Edit Restaurant Branches Menus Sections Full Menu View Edit Menu Choice Groups …" at bounding box center [224, 385] width 261 height 695
click at [992, 192] on input "search" at bounding box center [948, 198] width 183 height 27
paste input "[PERSON_NAME]"
type input "[PERSON_NAME]"
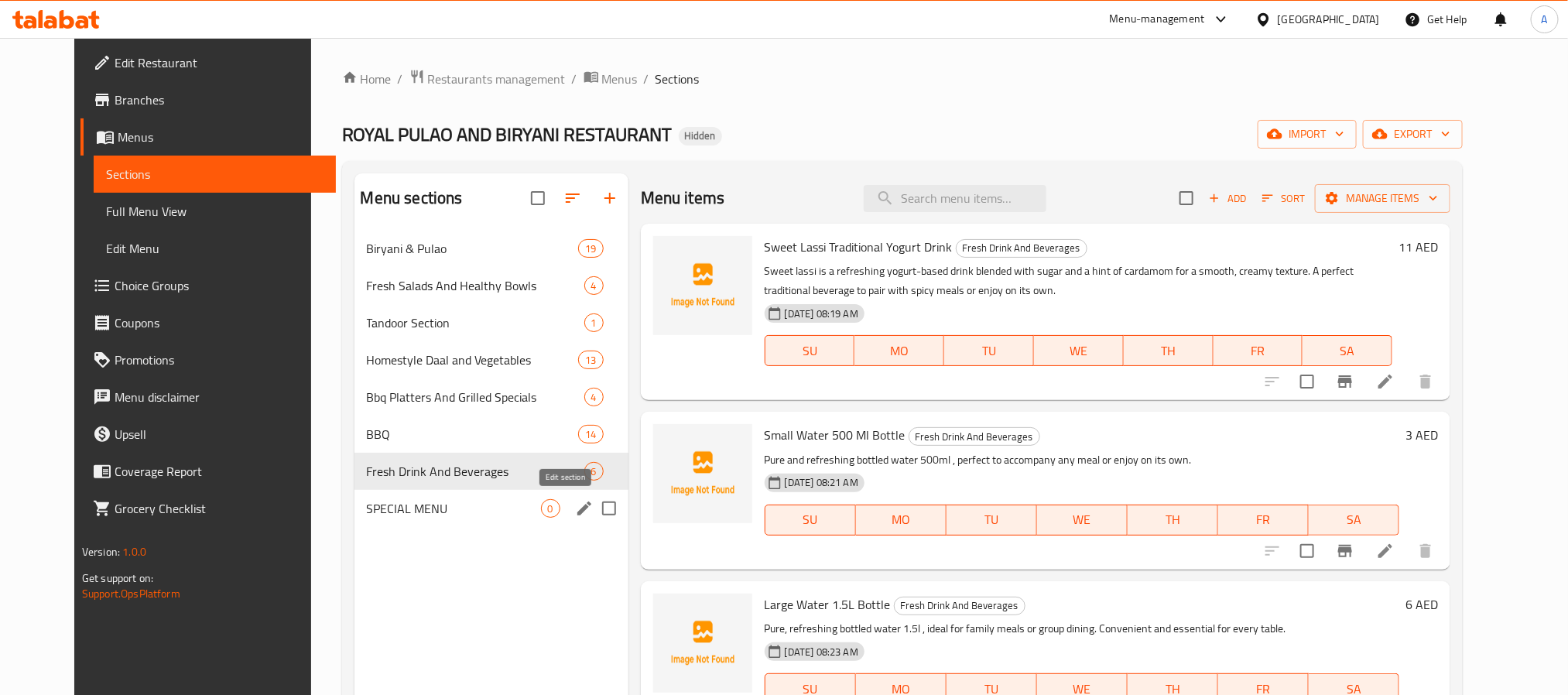
click at [575, 516] on icon "edit" at bounding box center [584, 508] width 19 height 19
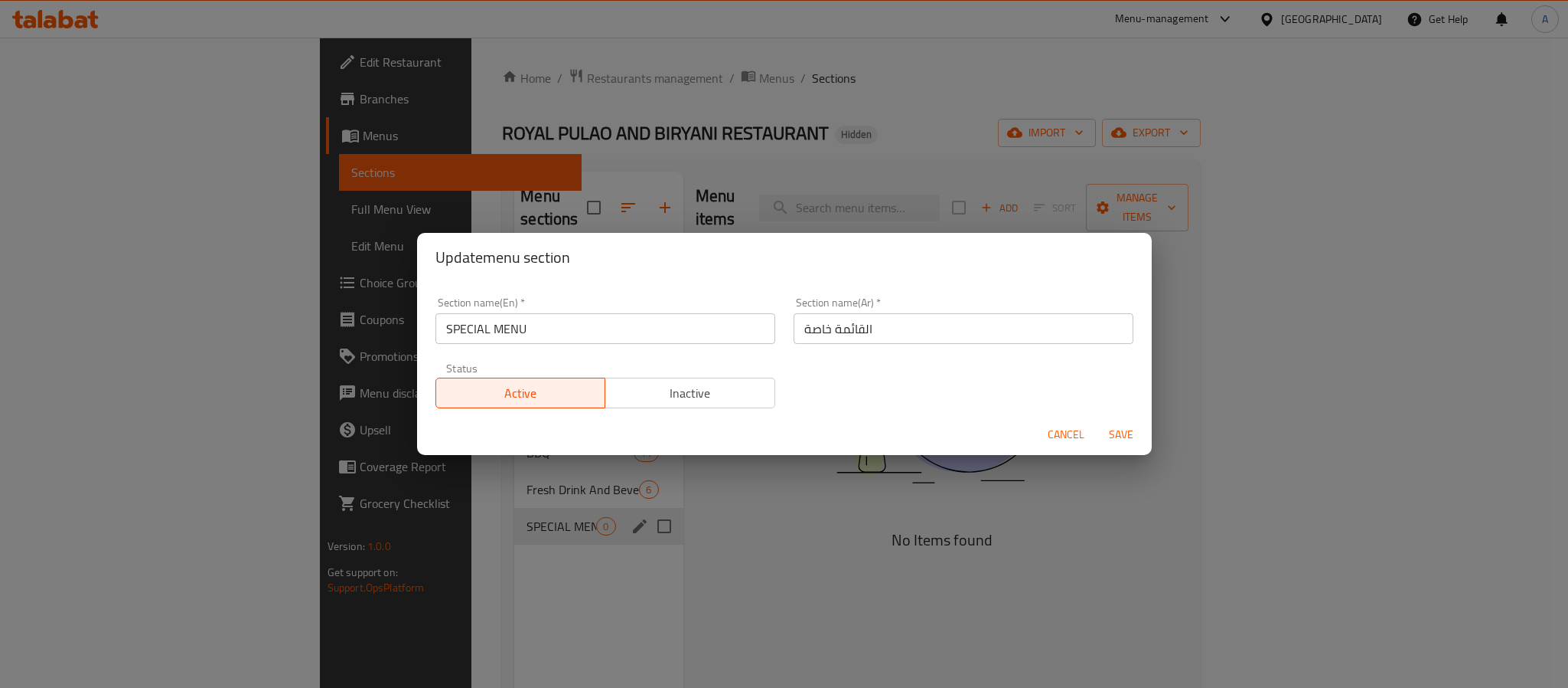
click at [1040, 442] on div "Cancel Save" at bounding box center [784, 435] width 735 height 41
click at [1049, 438] on span "Cancel" at bounding box center [1066, 434] width 37 height 19
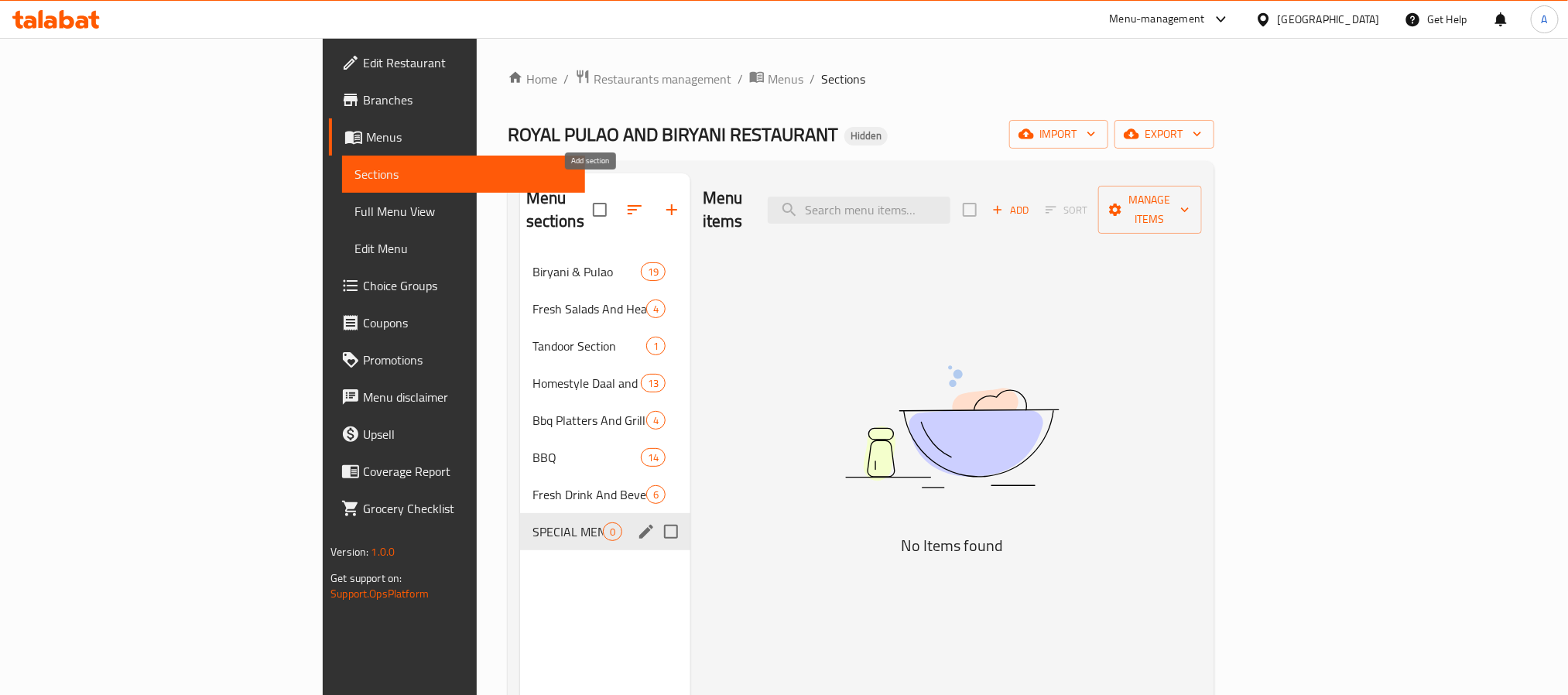
click at [663, 201] on icon "button" at bounding box center [672, 210] width 19 height 19
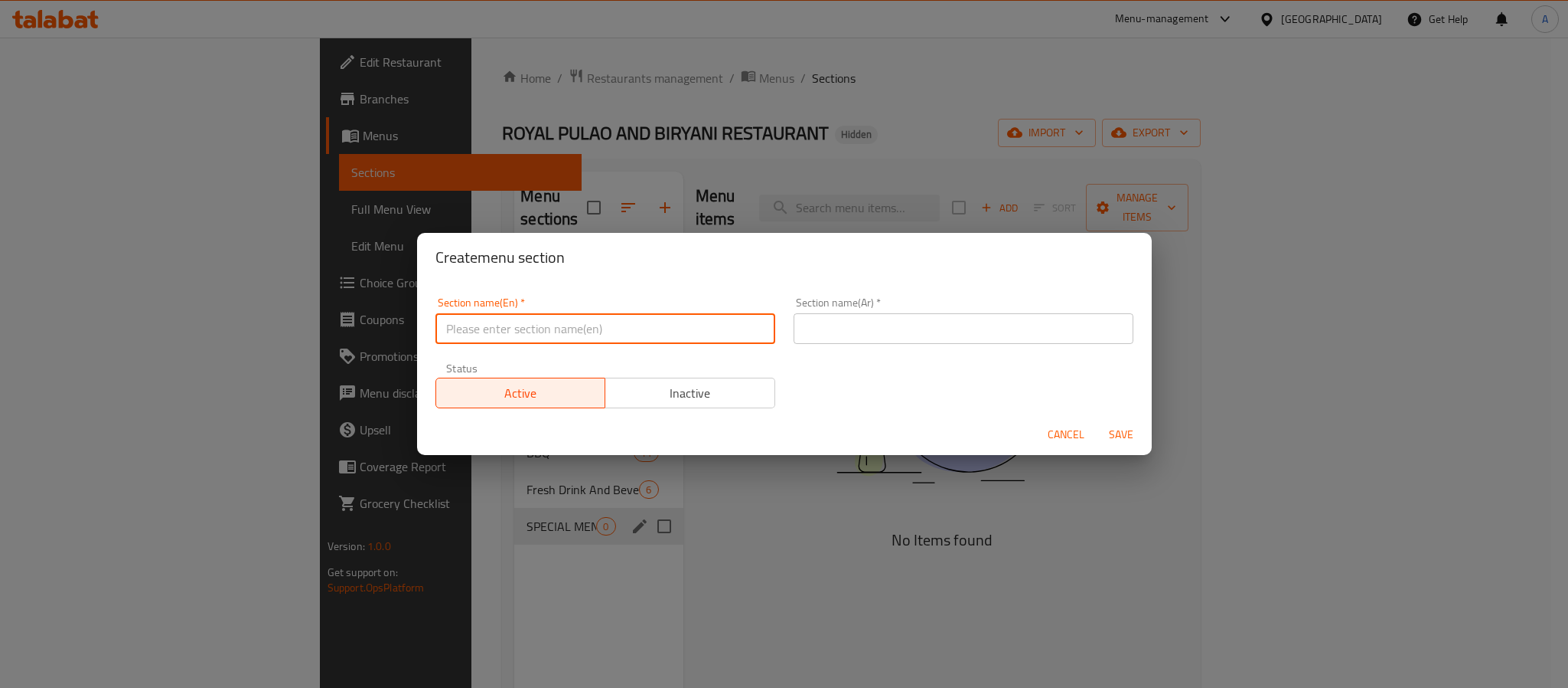
click at [625, 338] on input "text" at bounding box center [605, 328] width 340 height 30
paste input "Karahi And [PERSON_NAME] Specials"
type input "Karahi And [PERSON_NAME] Specials"
click at [1015, 330] on input "text" at bounding box center [964, 328] width 340 height 30
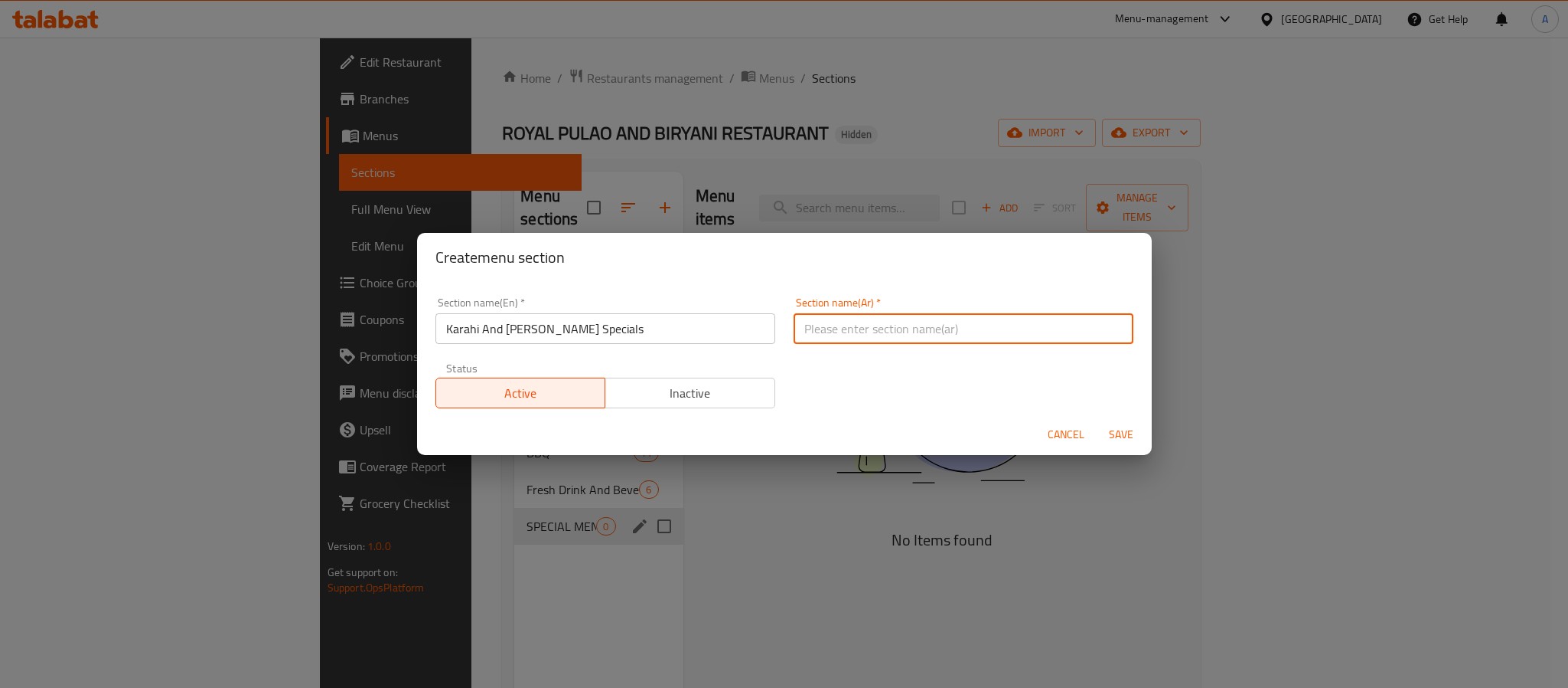
paste input "أطباق الكراهي والكاري المميزة"
type input "أطباق الكراهي والكاري المميزة"
click at [620, 326] on input "Karahi And [PERSON_NAME] Specials" at bounding box center [605, 328] width 340 height 30
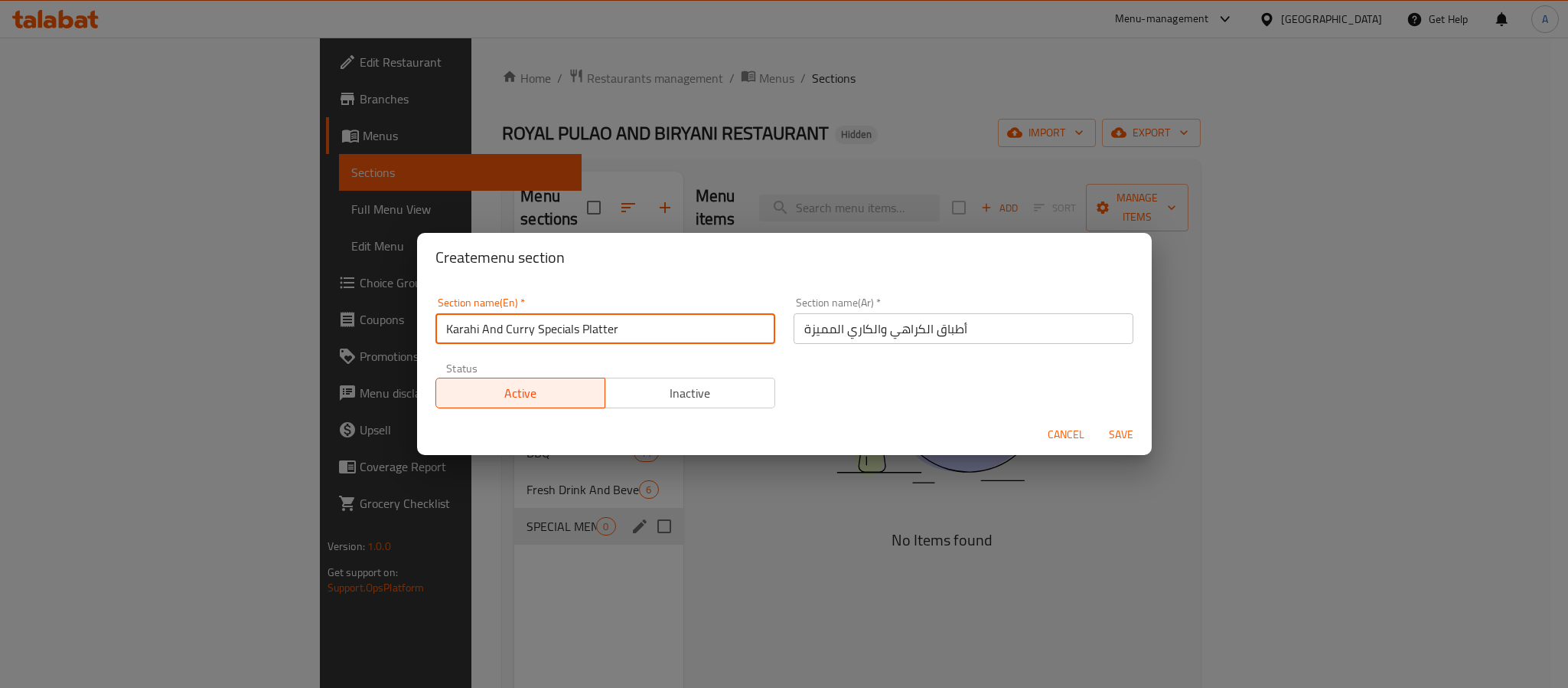
type input "Karahi And Curry Specials Platter"
click at [1107, 439] on span "Save" at bounding box center [1121, 434] width 37 height 19
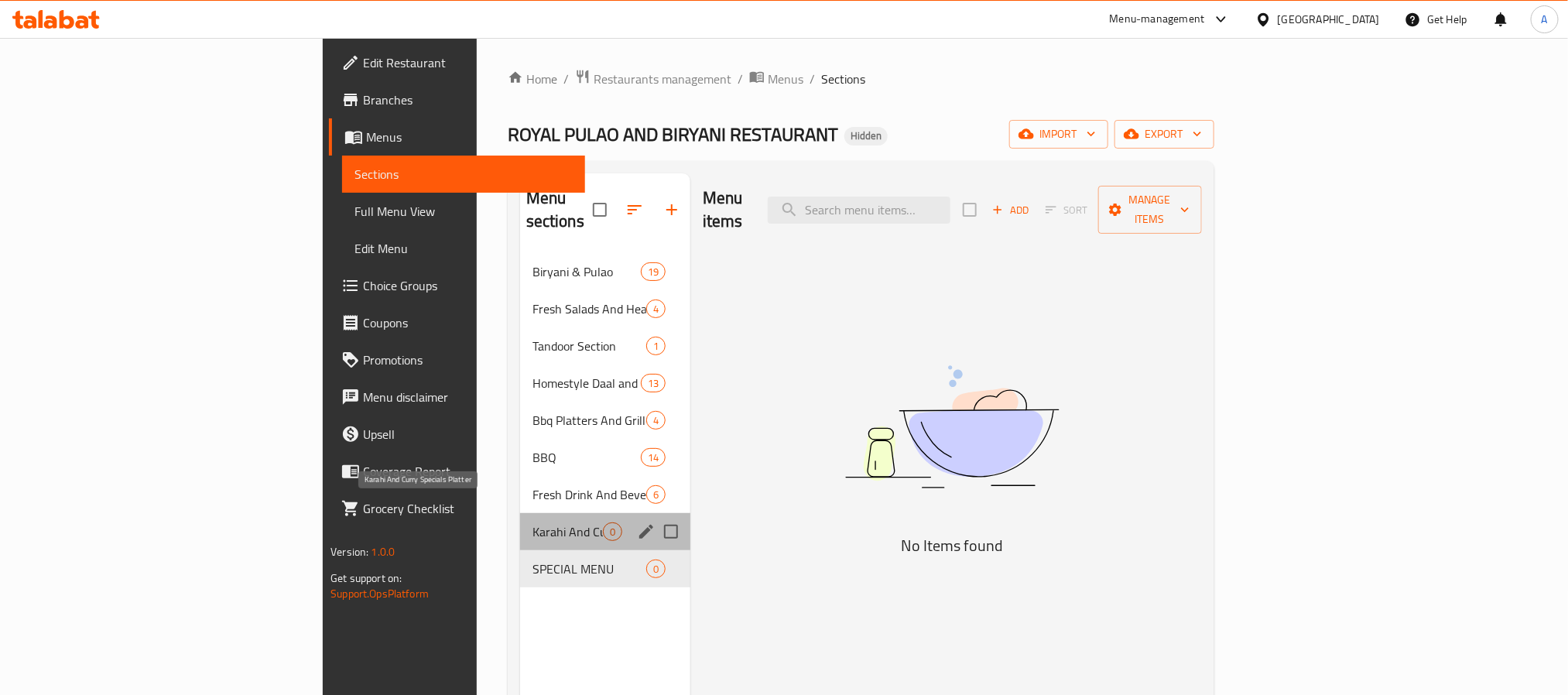
click at [533, 522] on span "Karahi And Curry Specials Platter" at bounding box center [567, 532] width 70 height 19
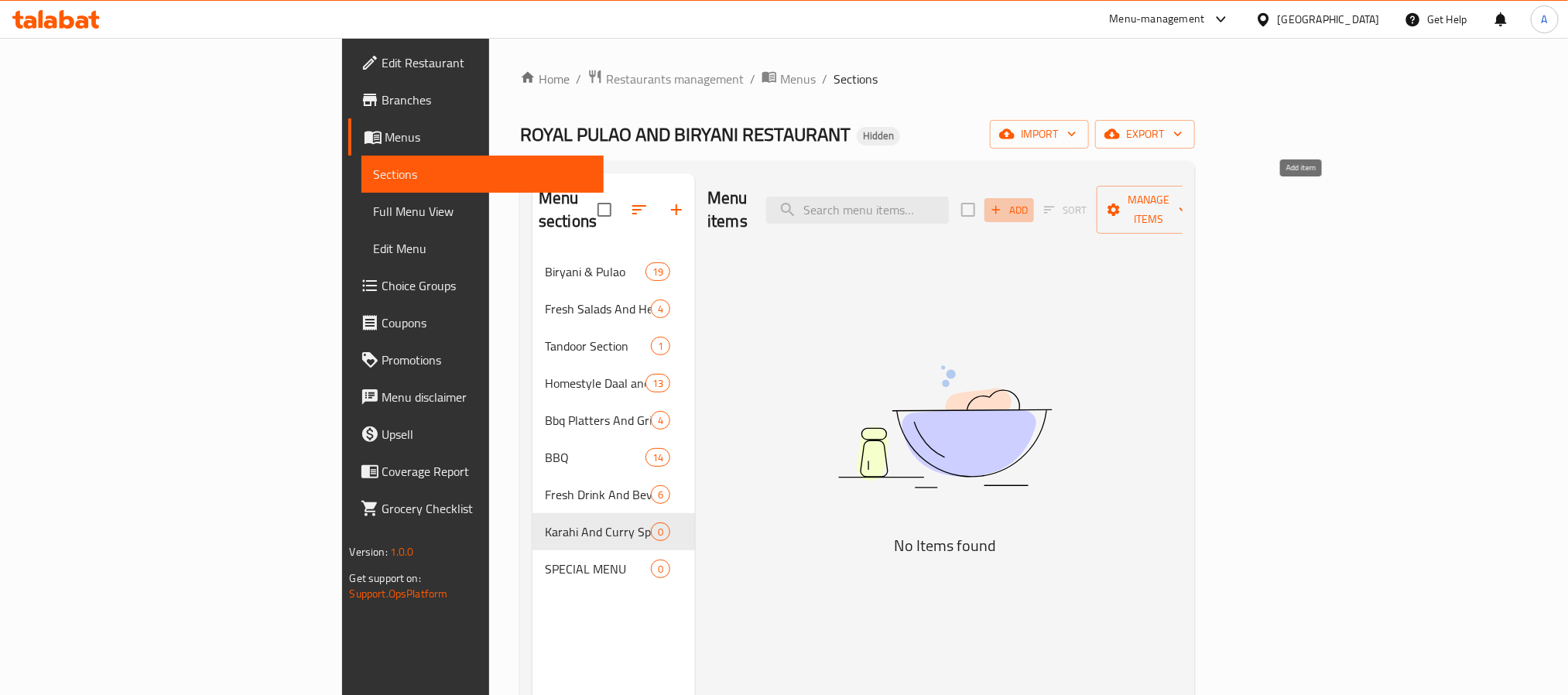
click at [1030, 202] on span "Add" at bounding box center [1009, 210] width 42 height 18
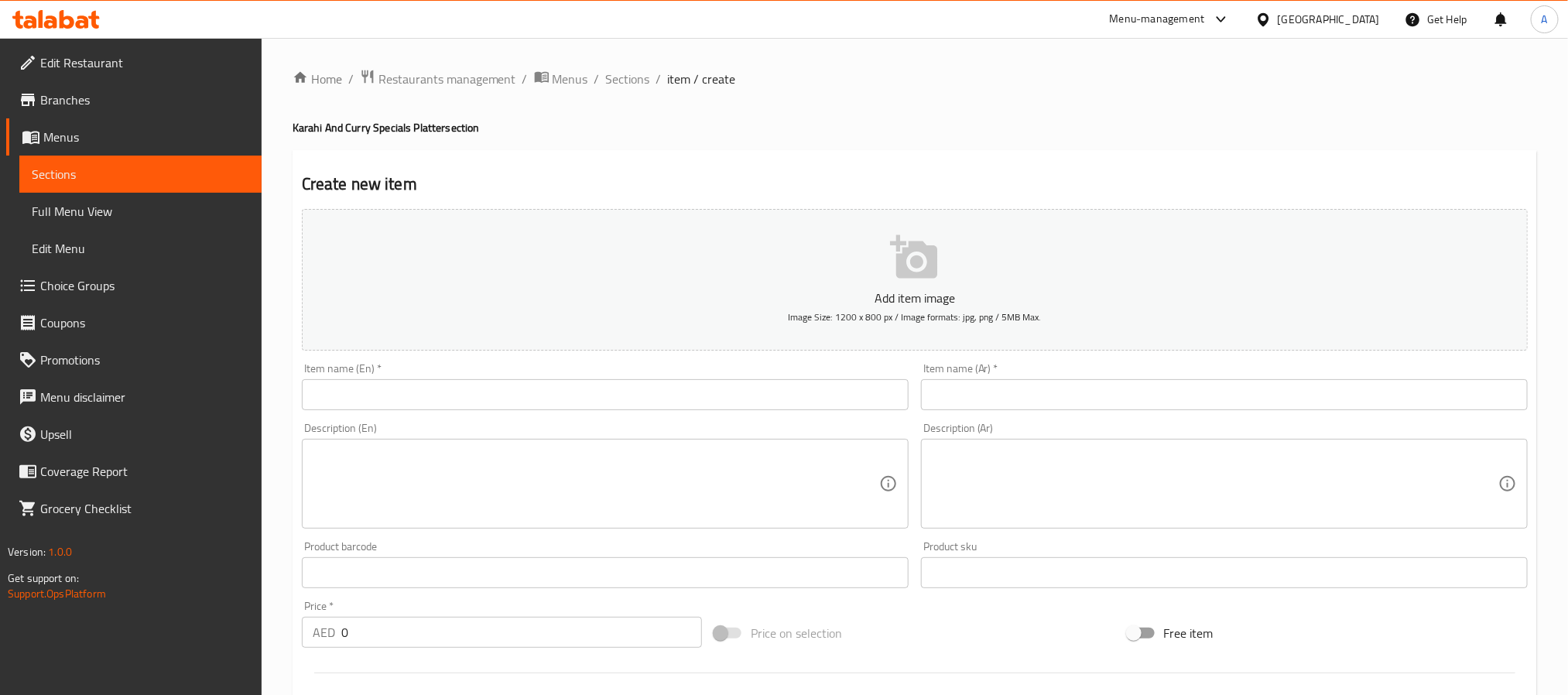
click at [1186, 414] on div "Item name (Ar)   * Item name (Ar) *" at bounding box center [1224, 386] width 619 height 60
click at [1186, 411] on div "Item name (Ar)   * Item name (Ar) *" at bounding box center [1224, 386] width 619 height 60
click at [1187, 401] on input "text" at bounding box center [1225, 394] width 607 height 31
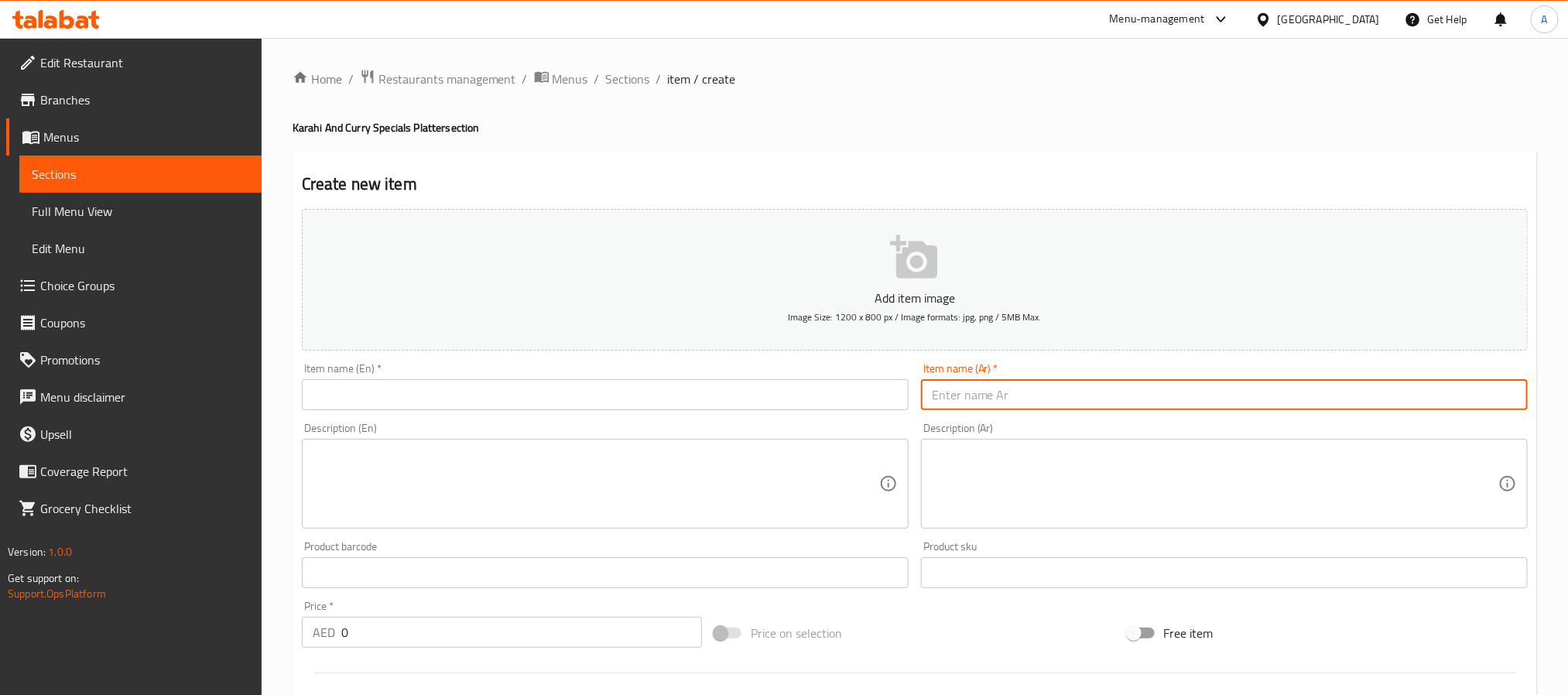
paste input "كراهي لحم – كاري لحم غنم حار تقليدي"
type input "كراهي لحم – كاري لحم غنم حار تقليدي"
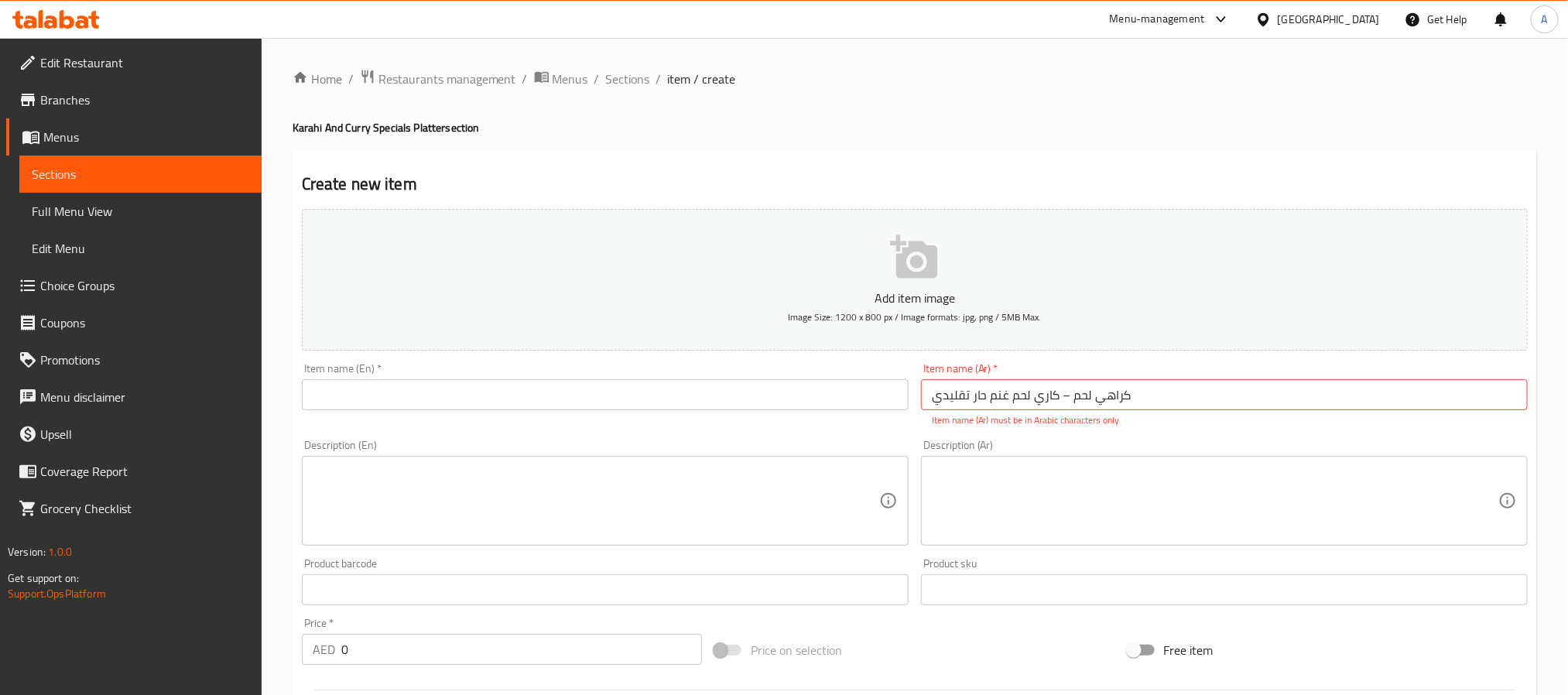
click at [499, 397] on input "text" at bounding box center [605, 394] width 607 height 31
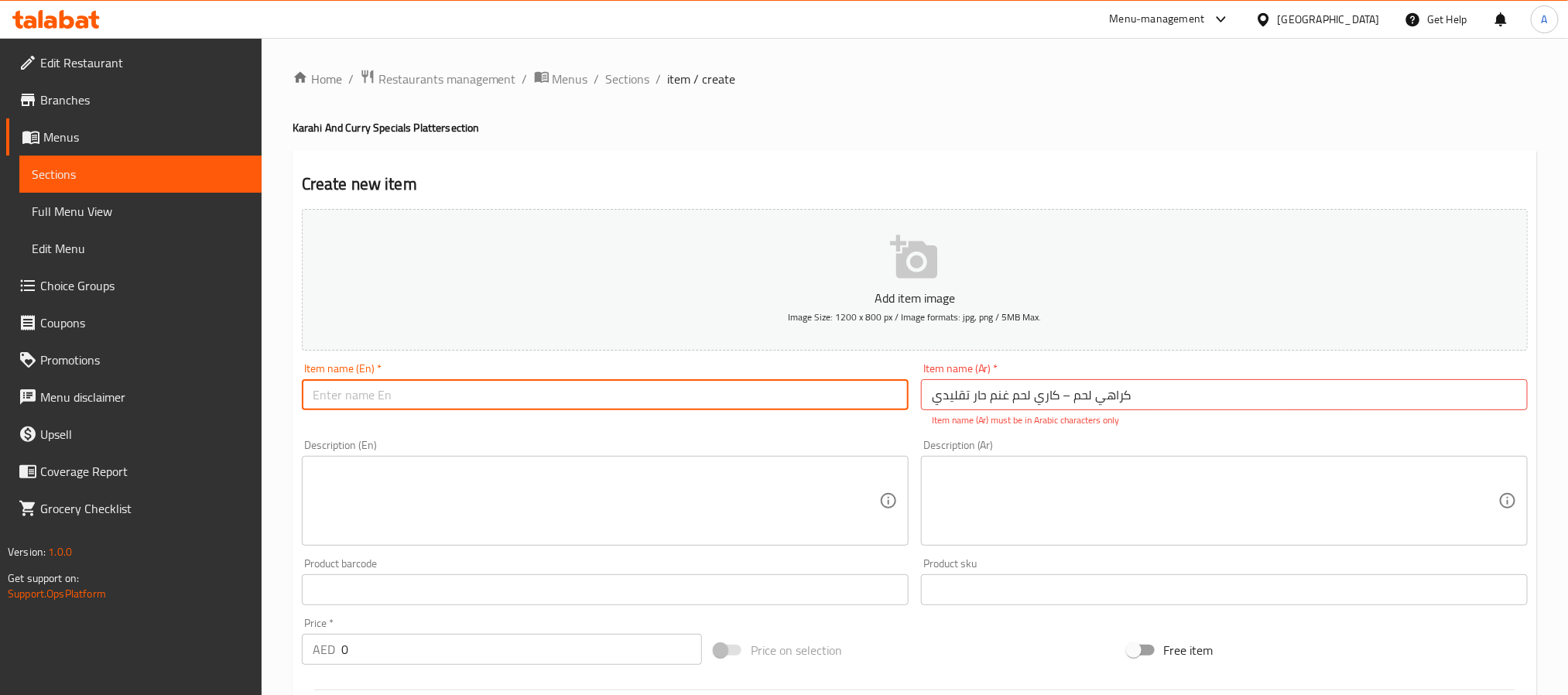
paste input "Mutton Karahi Traditional Spicy Wok-Cooked Curry"
type input "Mutton Karahi Traditional Spicy Wok-Cooked Curry"
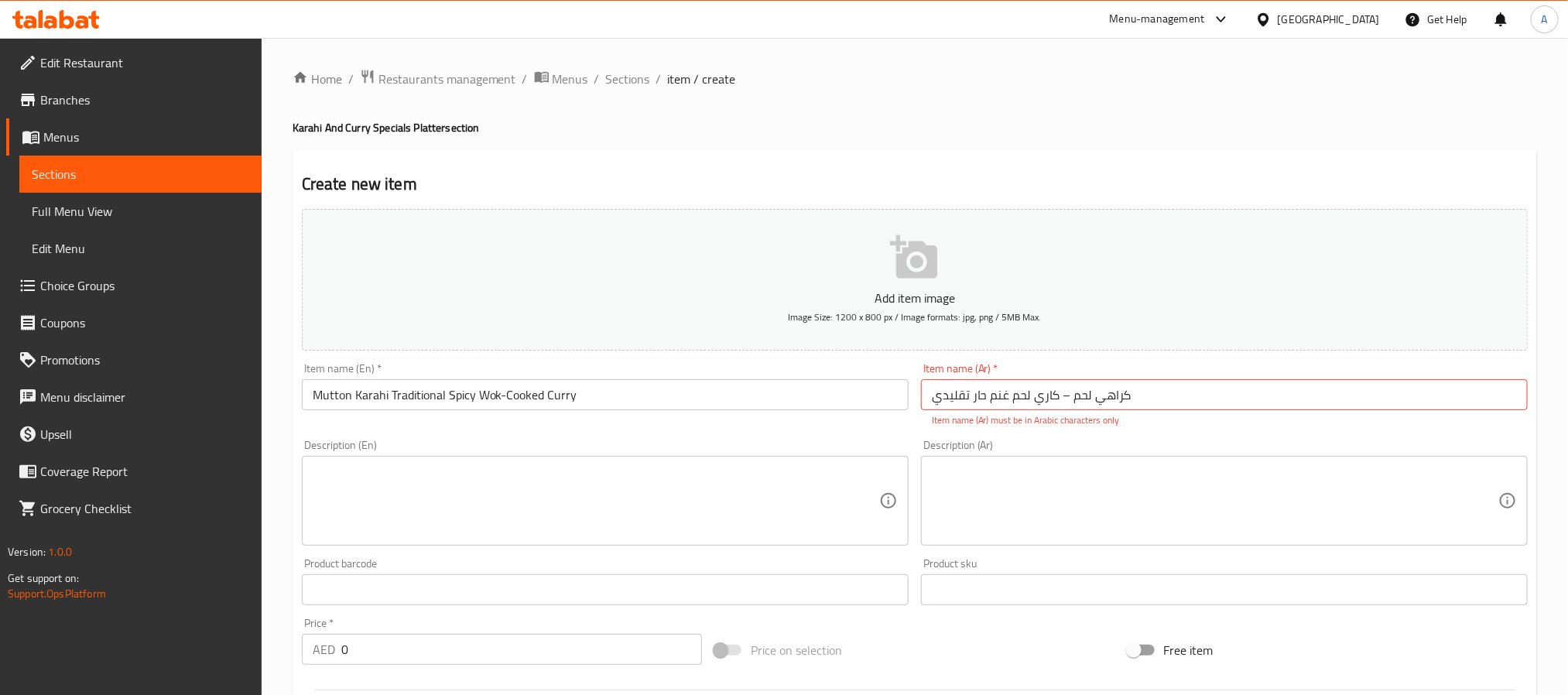
click at [558, 453] on div "Description (En) Description (En)" at bounding box center [605, 493] width 607 height 106
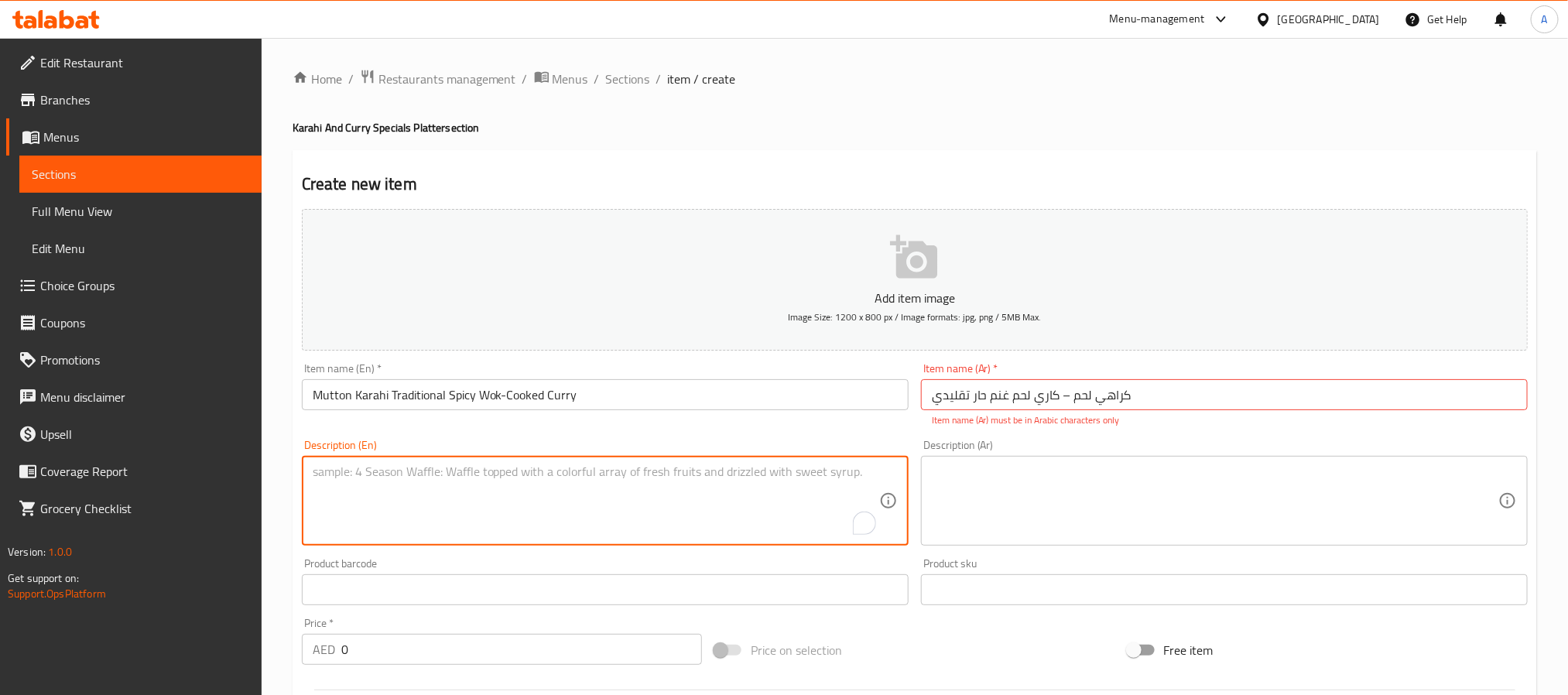
click at [549, 490] on textarea "To enrich screen reader interactions, please activate Accessibility in Grammarl…" at bounding box center [595, 501] width 567 height 74
paste textarea "Mutton karahi is made with tender bone-in goat meat cooked in a traditional wok…"
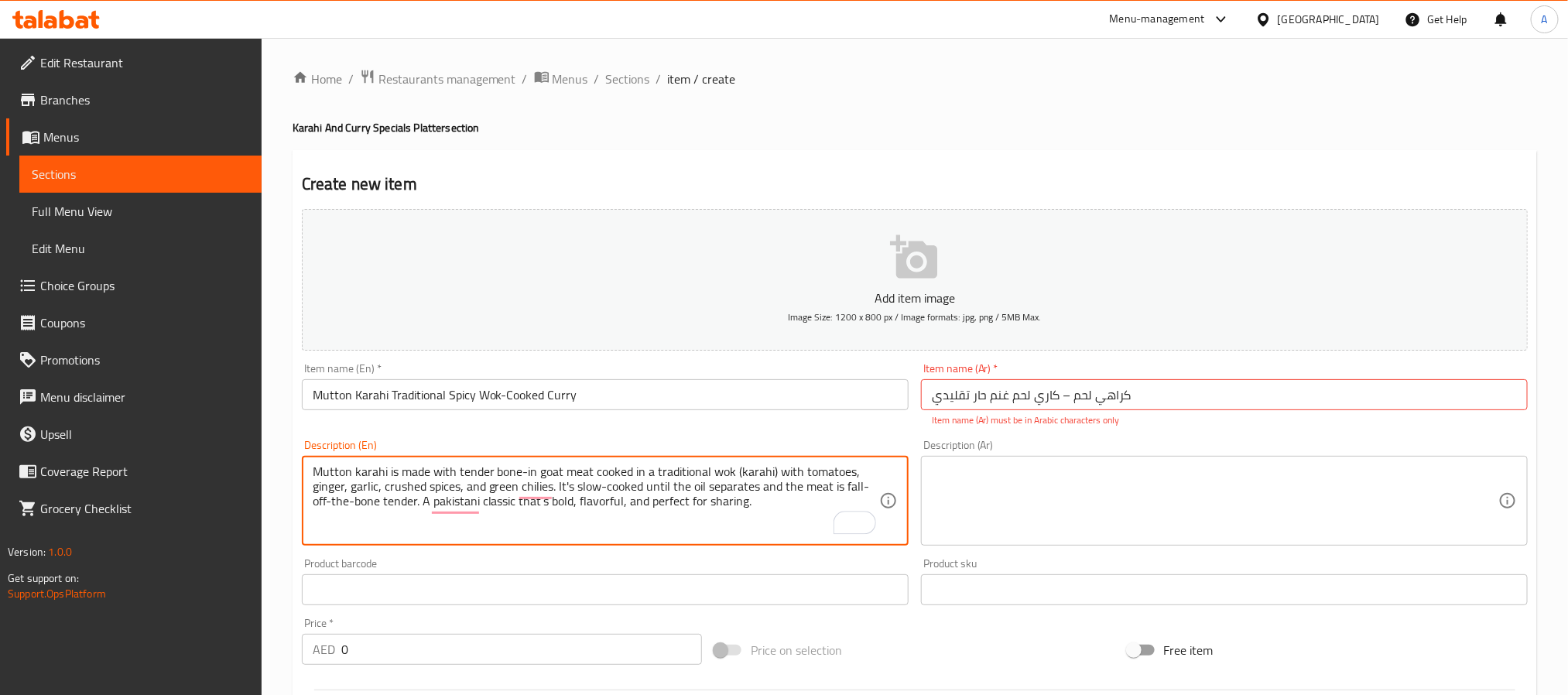
type textarea "Mutton karahi is made with tender bone-in goat meat cooked in a traditional wok…"
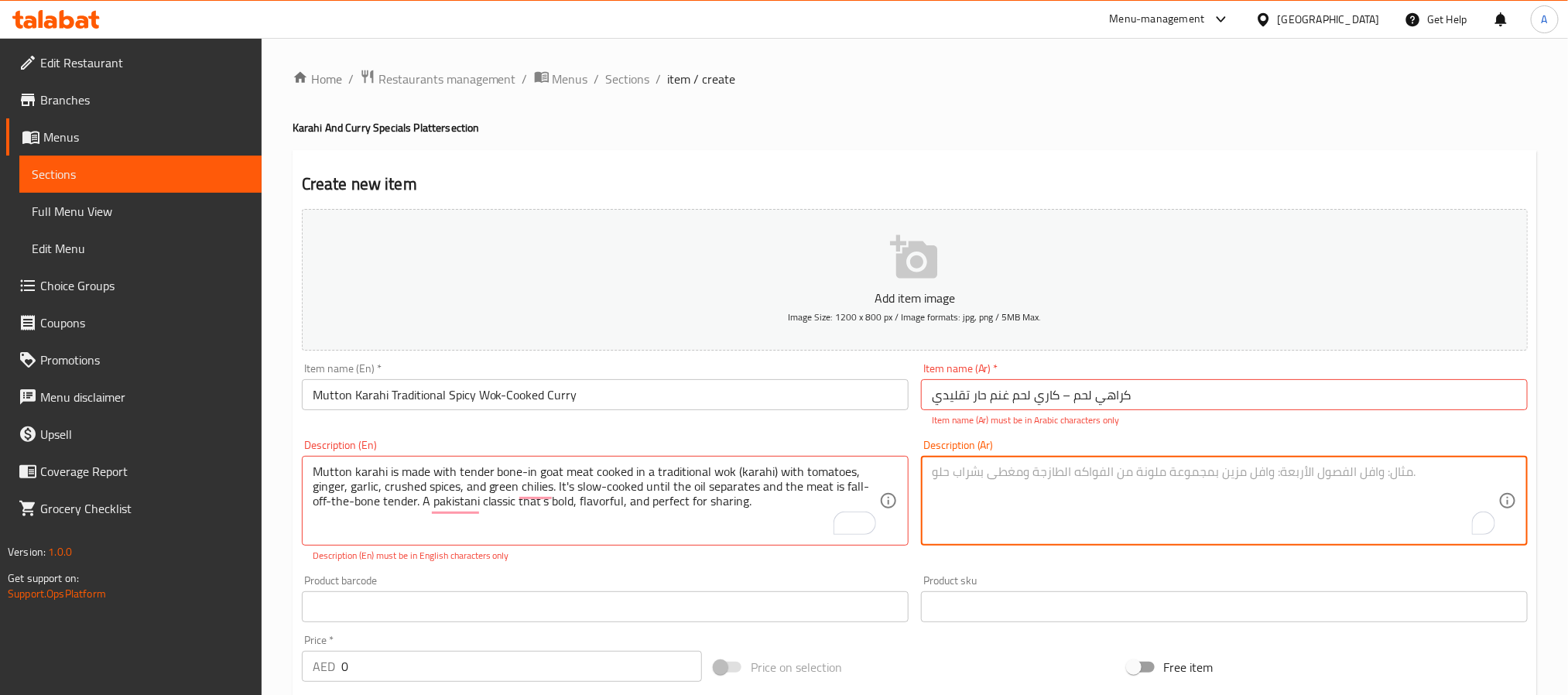
click at [1022, 502] on textarea "To enrich screen reader interactions, please activate Accessibility in Grammarl…" at bounding box center [1214, 501] width 567 height 74
paste textarea "كراهي لحم مصنوع من لحم الغنم بالعظم، يُطهى في قدر الكراهي التقليدي مع الطماطم و…"
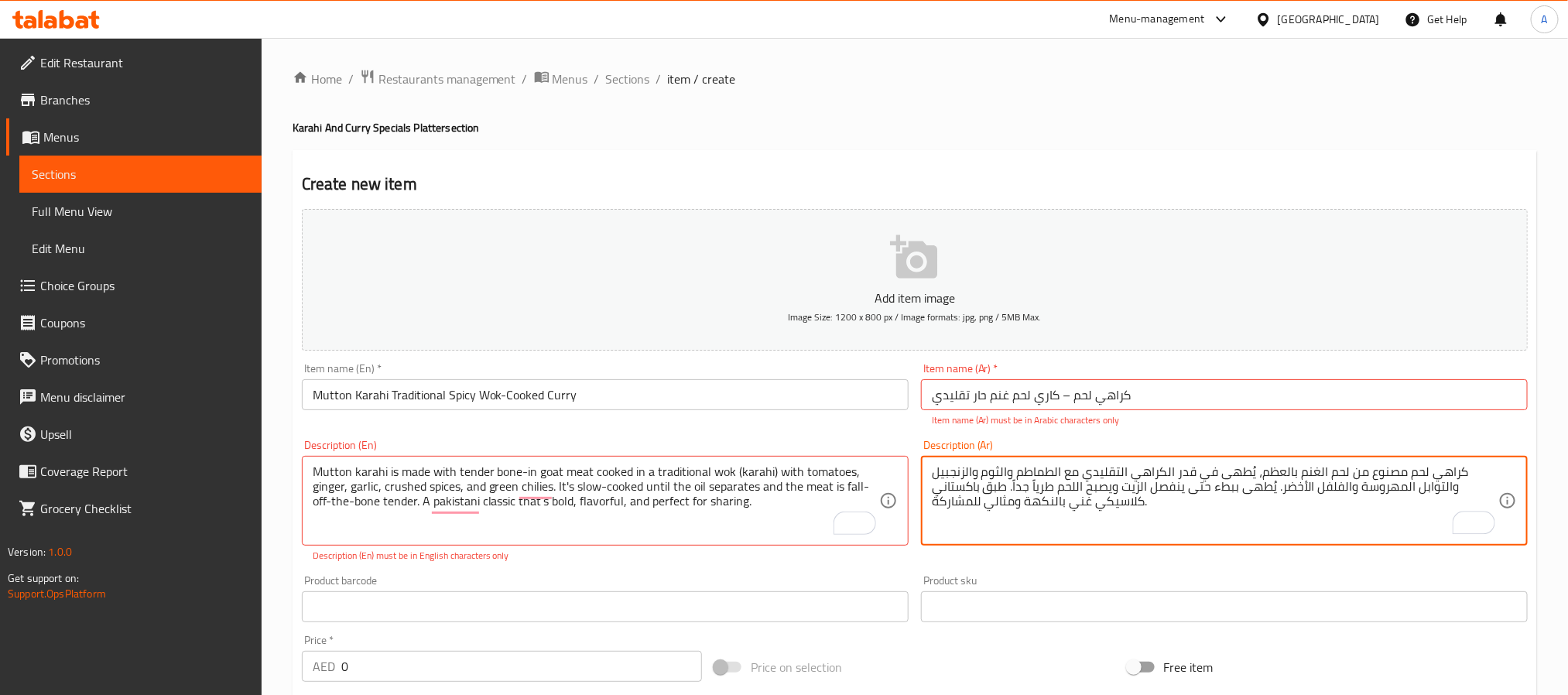
type textarea "كراهي لحم مصنوع من لحم الغنم بالعظم، يُطهى في قدر الكراهي التقليدي مع الطماطم و…"
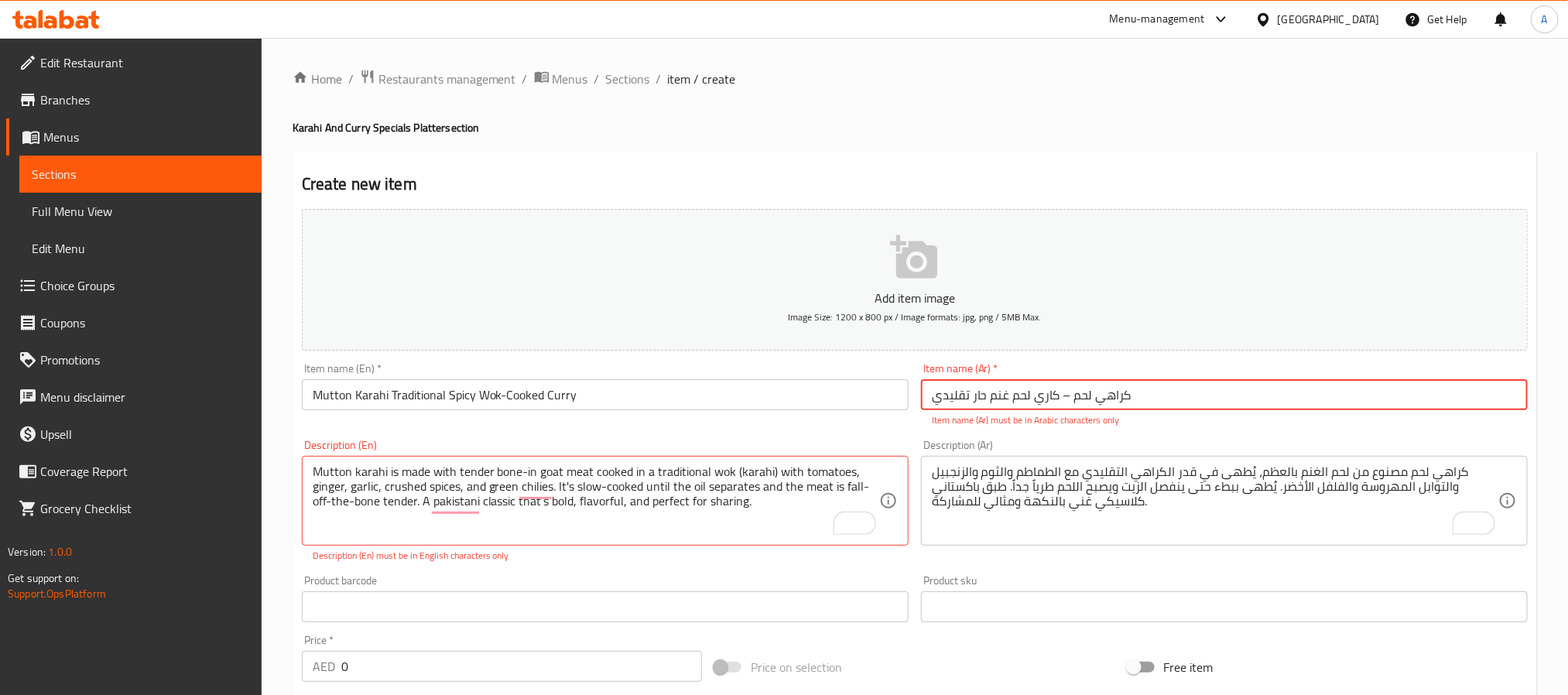
drag, startPoint x: 1057, startPoint y: 386, endPoint x: 1069, endPoint y: 385, distance: 12.0
click at [1069, 385] on input "كراهي لحم – كاري لحم غنم حار تقليدي" at bounding box center [1225, 394] width 607 height 31
drag, startPoint x: 1034, startPoint y: 406, endPoint x: 1043, endPoint y: 401, distance: 10.3
click at [1043, 401] on input "كراهي لحم كاري لحم غنم حار تقليدي" at bounding box center [1225, 394] width 607 height 31
click at [1094, 404] on input "كراهي لحم كاري لحم غنم حار تقليدي" at bounding box center [1225, 394] width 607 height 31
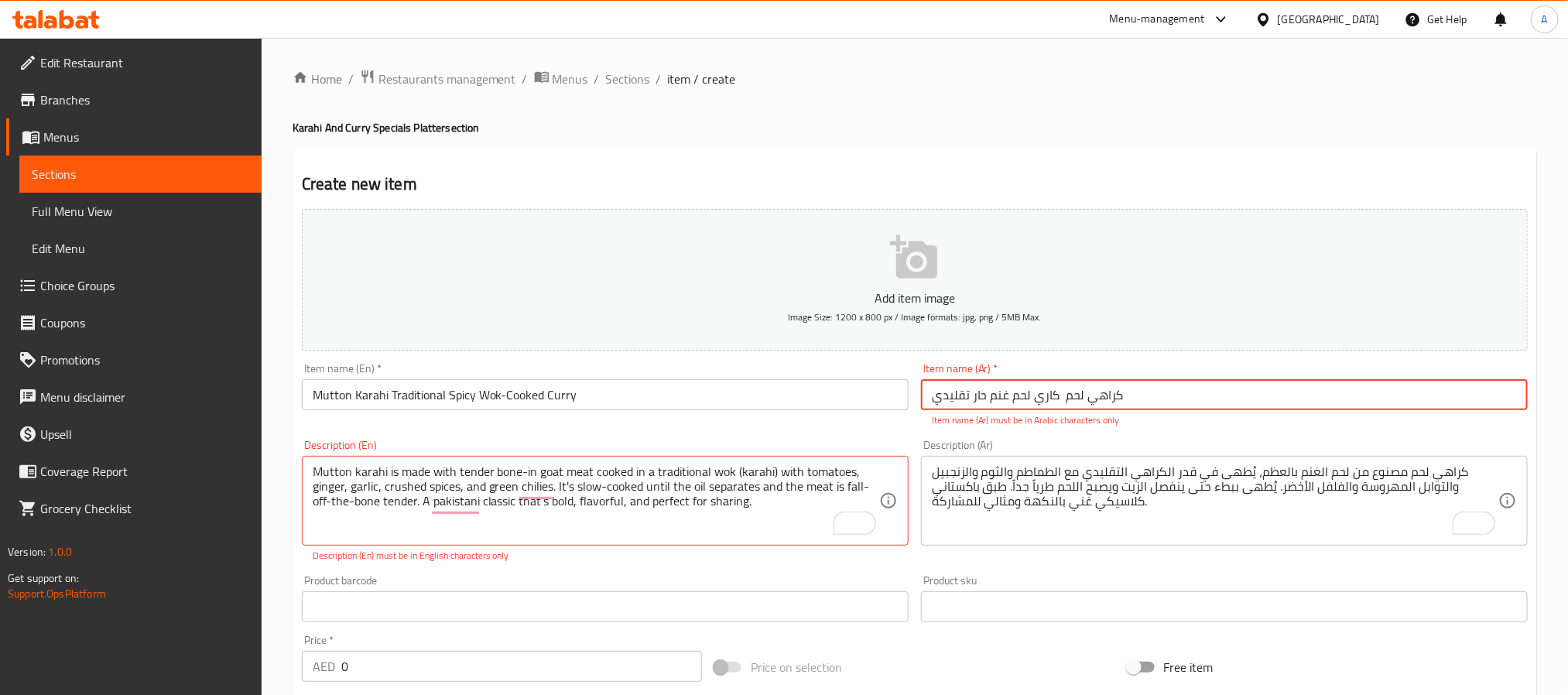
click at [1036, 399] on input "كراهي لحم كاري لحم غنم حار تقليدي" at bounding box center [1225, 394] width 607 height 31
drag, startPoint x: 943, startPoint y: 400, endPoint x: 934, endPoint y: 402, distance: 9.2
click at [934, 402] on input "كراهي لحم كاري لحم غنم حار تقليدي" at bounding box center [1225, 394] width 607 height 31
click at [1111, 397] on input "كراهي لحم كاري لحم غنم حار تقليدي" at bounding box center [1225, 394] width 607 height 31
click at [1119, 395] on input "كراهي لحم كاري لحم غنم حار تقليدي" at bounding box center [1225, 394] width 607 height 31
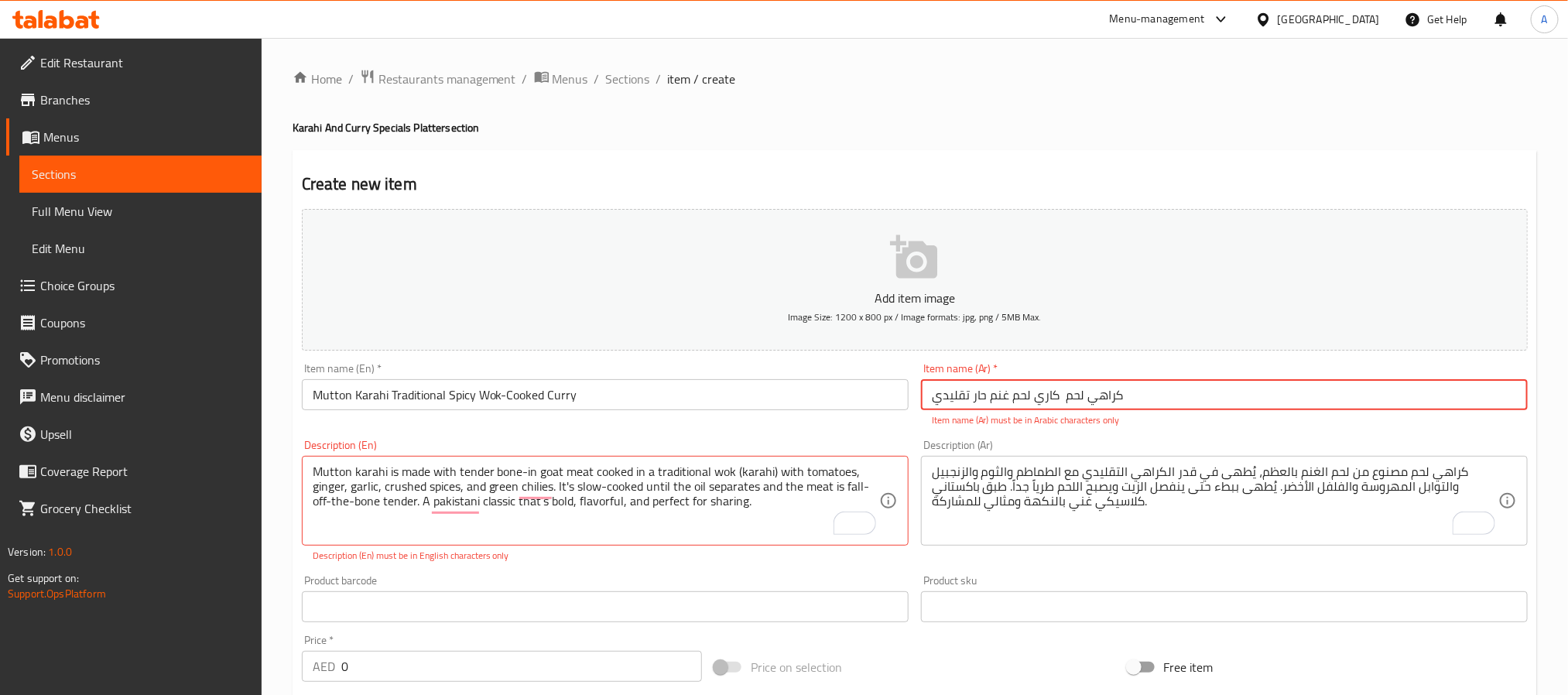
type input "كراهي لحم كاري لحم غنم حار تقليدي"
click at [1087, 541] on div "Description (Ar) كراهي لحم مصنوع من لحم الغنم بالعظم، يُطهى في قدر الكراهي التق…" at bounding box center [1224, 500] width 619 height 135
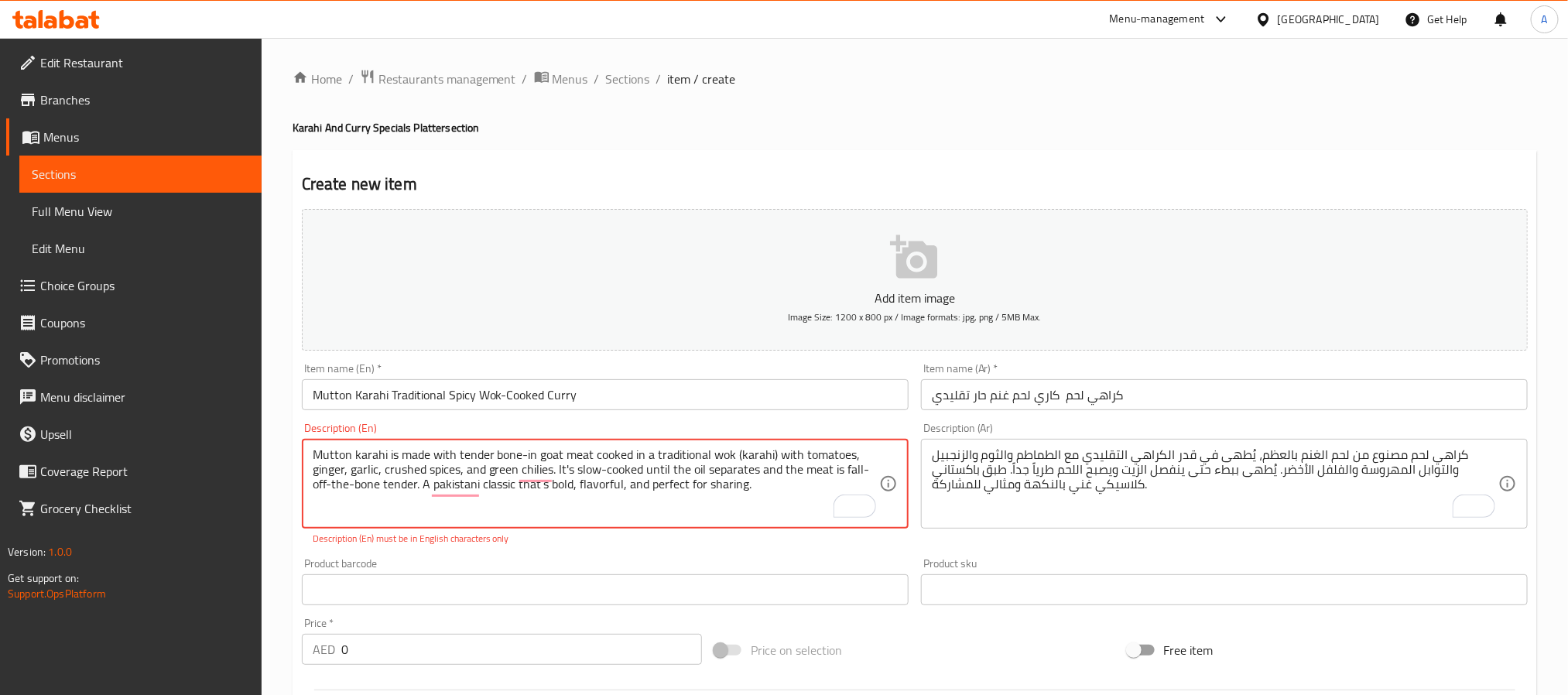
click at [524, 491] on textarea "Mutton karahi is made with tender bone-in goat meat cooked in a traditional wok…" at bounding box center [595, 483] width 567 height 74
click at [571, 486] on textarea "Mutton karahi is made with tender bone-in goat meat cooked in a traditional wok…" at bounding box center [595, 483] width 567 height 74
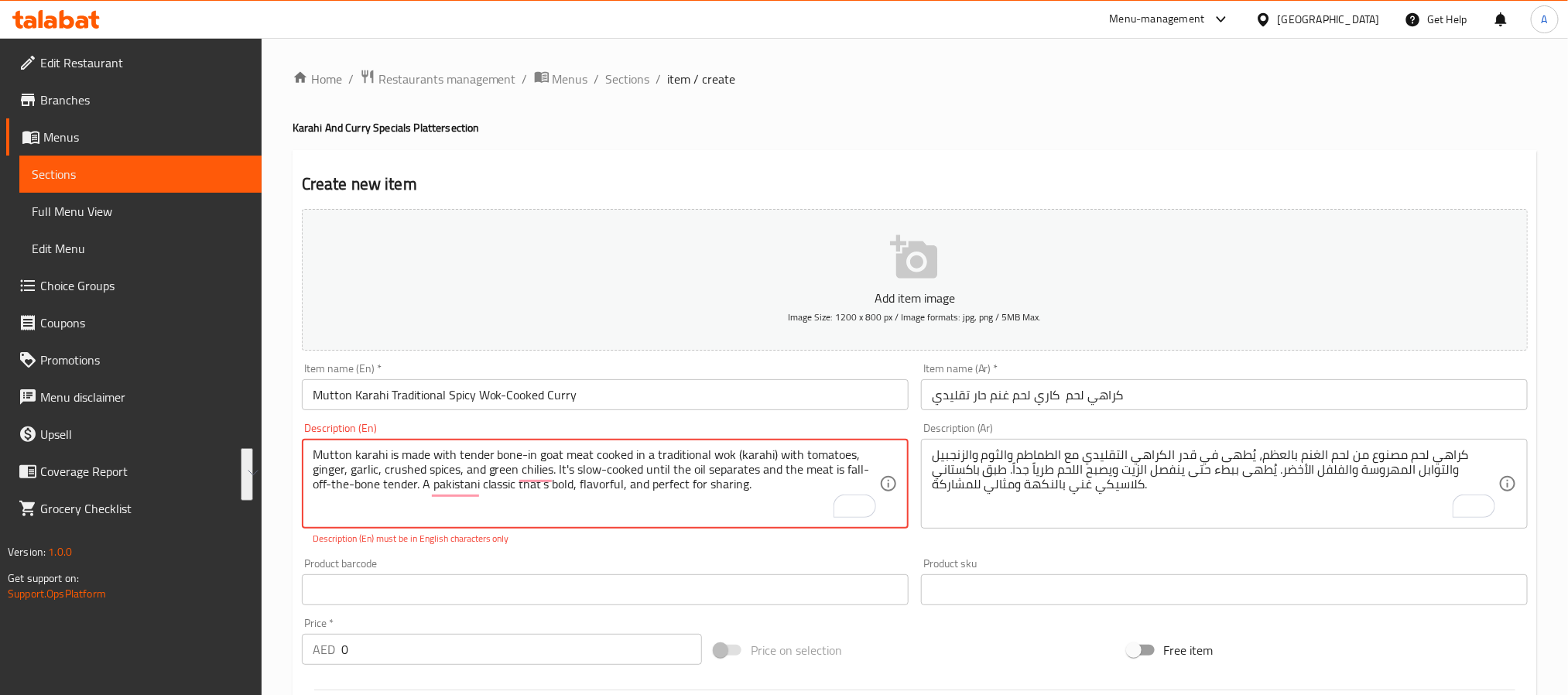
paste textarea "To enrich screen reader interactions, please activate Accessibility in Grammarl…"
click at [501, 481] on textarea "Mutton karahi is made with tender bone in goat meat cooked in a traditional wok…" at bounding box center [595, 483] width 567 height 74
paste textarea "karahi with tomatoes, ginger, garlic, crushed spices, and green chilies. It's s…"
type textarea "Mutton karahi is made with tender bone in goat meat cooked in a traditional wok…"
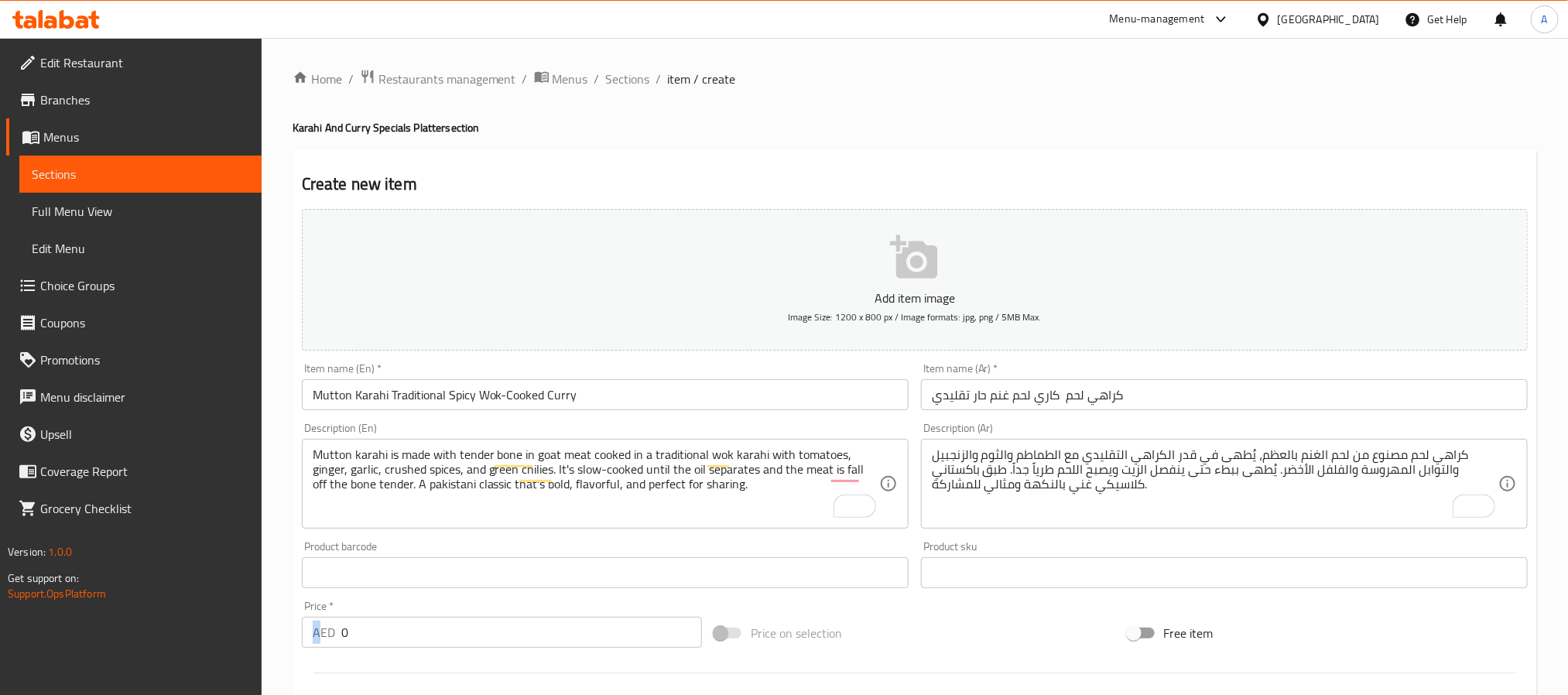
drag, startPoint x: 377, startPoint y: 616, endPoint x: 323, endPoint y: 624, distance: 54.6
click at [323, 624] on div "Price   * AED 0 Price *" at bounding box center [501, 624] width 400 height 48
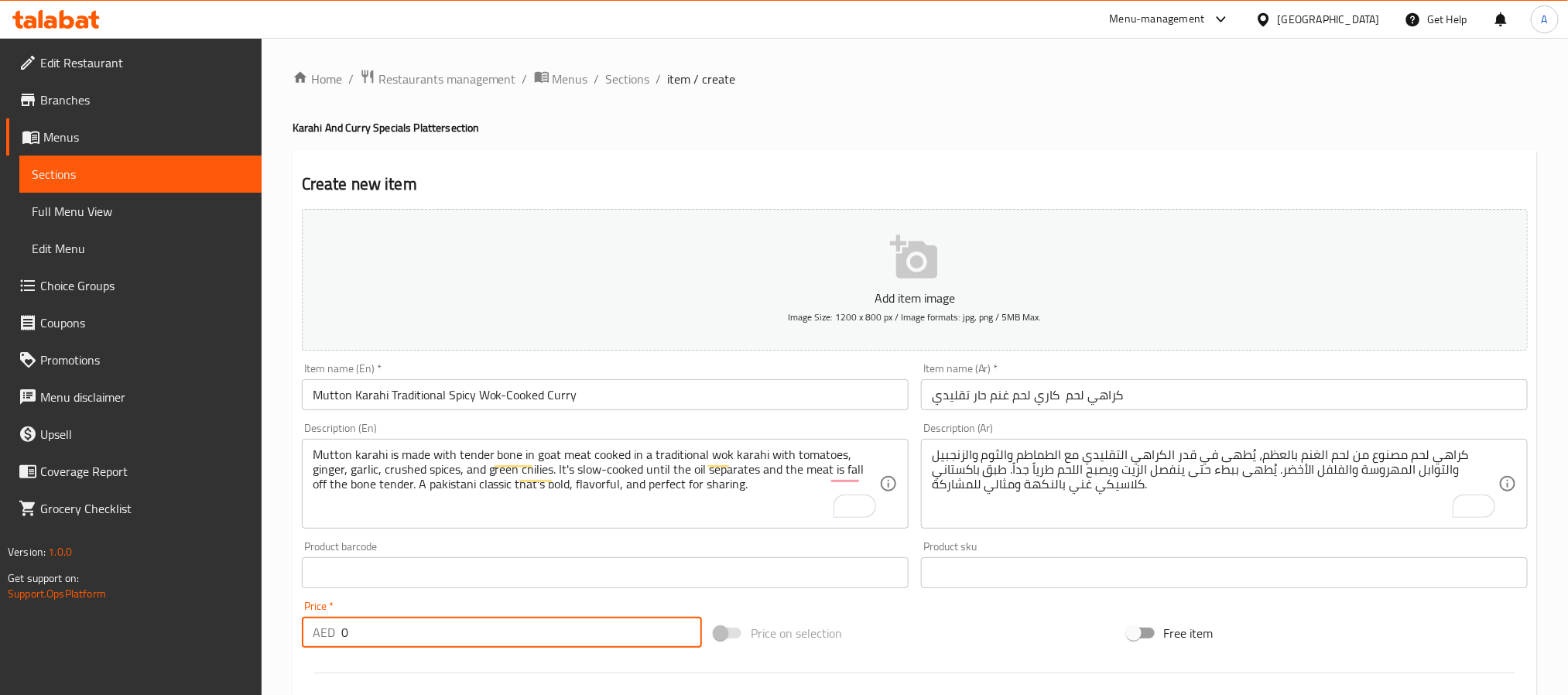
drag, startPoint x: 356, startPoint y: 634, endPoint x: 323, endPoint y: 642, distance: 34.0
click at [323, 642] on div "AED 0 Price *" at bounding box center [501, 632] width 400 height 31
paste input "4"
type input "40"
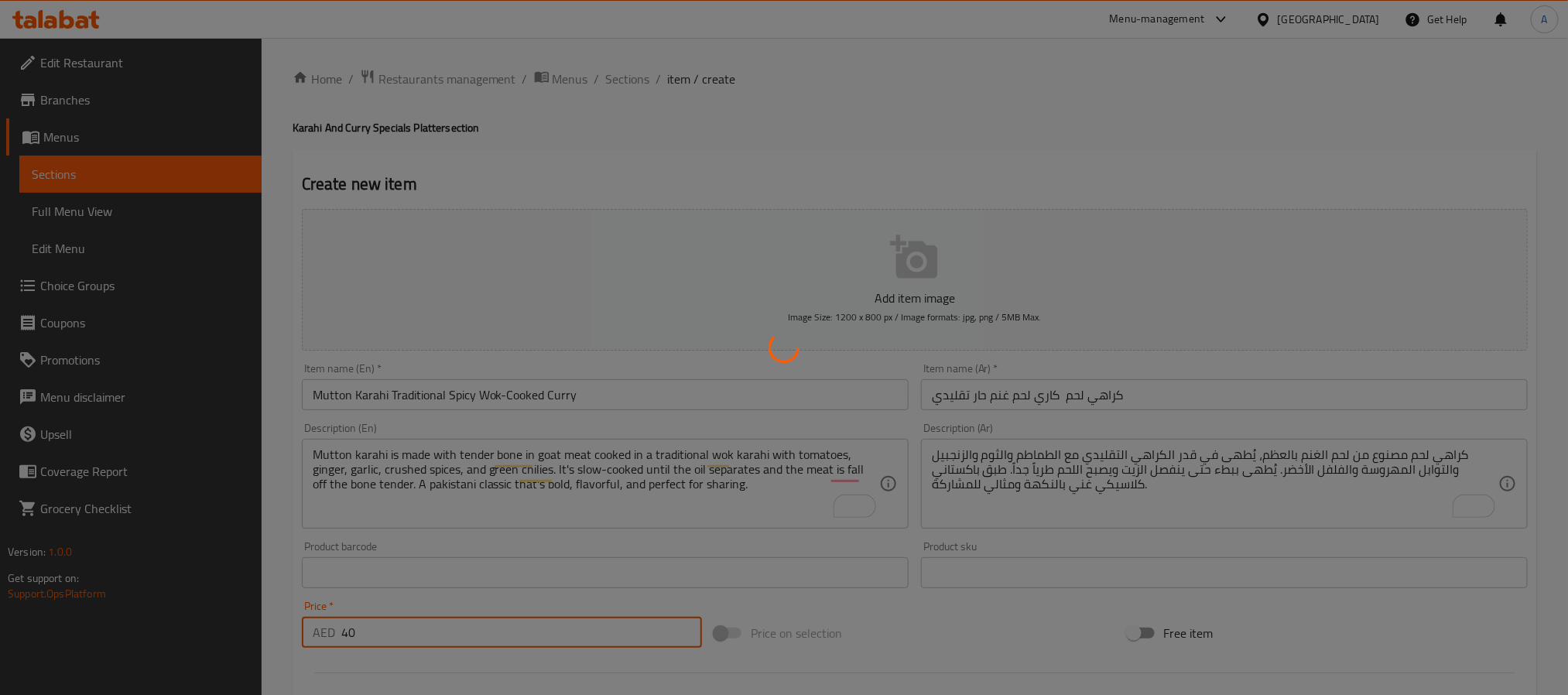
type input "0"
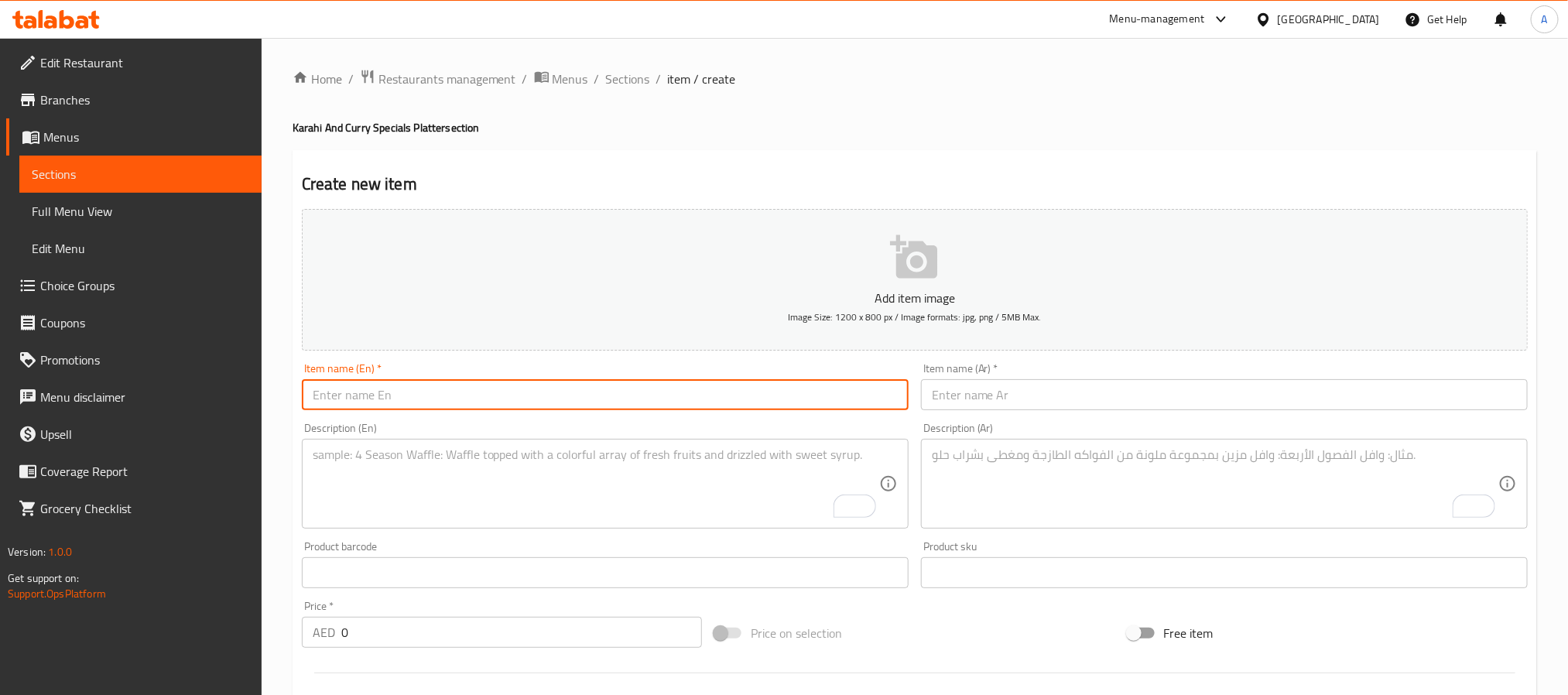
click at [560, 381] on input "text" at bounding box center [605, 394] width 607 height 31
paste input "Chicken Karahi Spicy Wok Cooked Chicken Curry"
type input "Chicken Karahi Spicy Wok Cooked Chicken Curry"
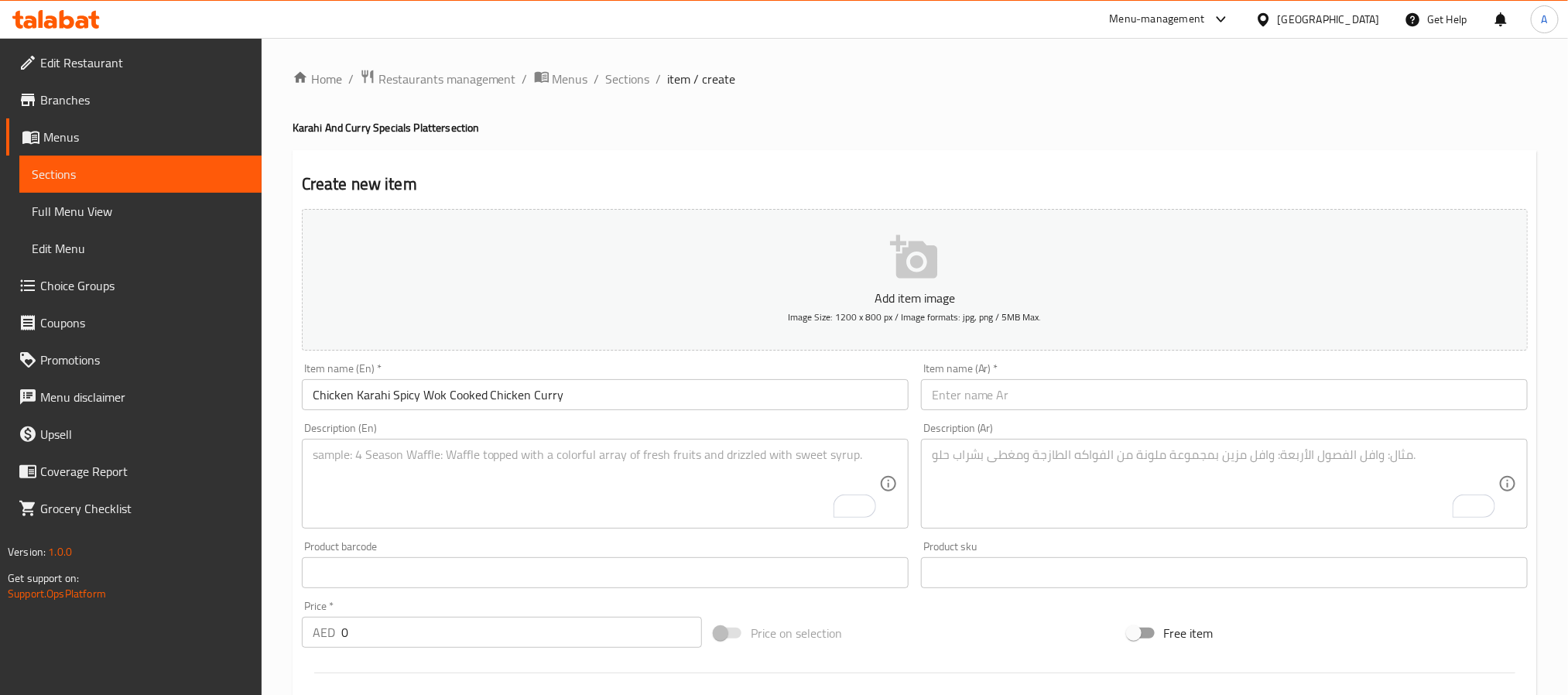
click at [975, 414] on div "Item name (Ar)   * Item name (Ar) *" at bounding box center [1224, 386] width 619 height 60
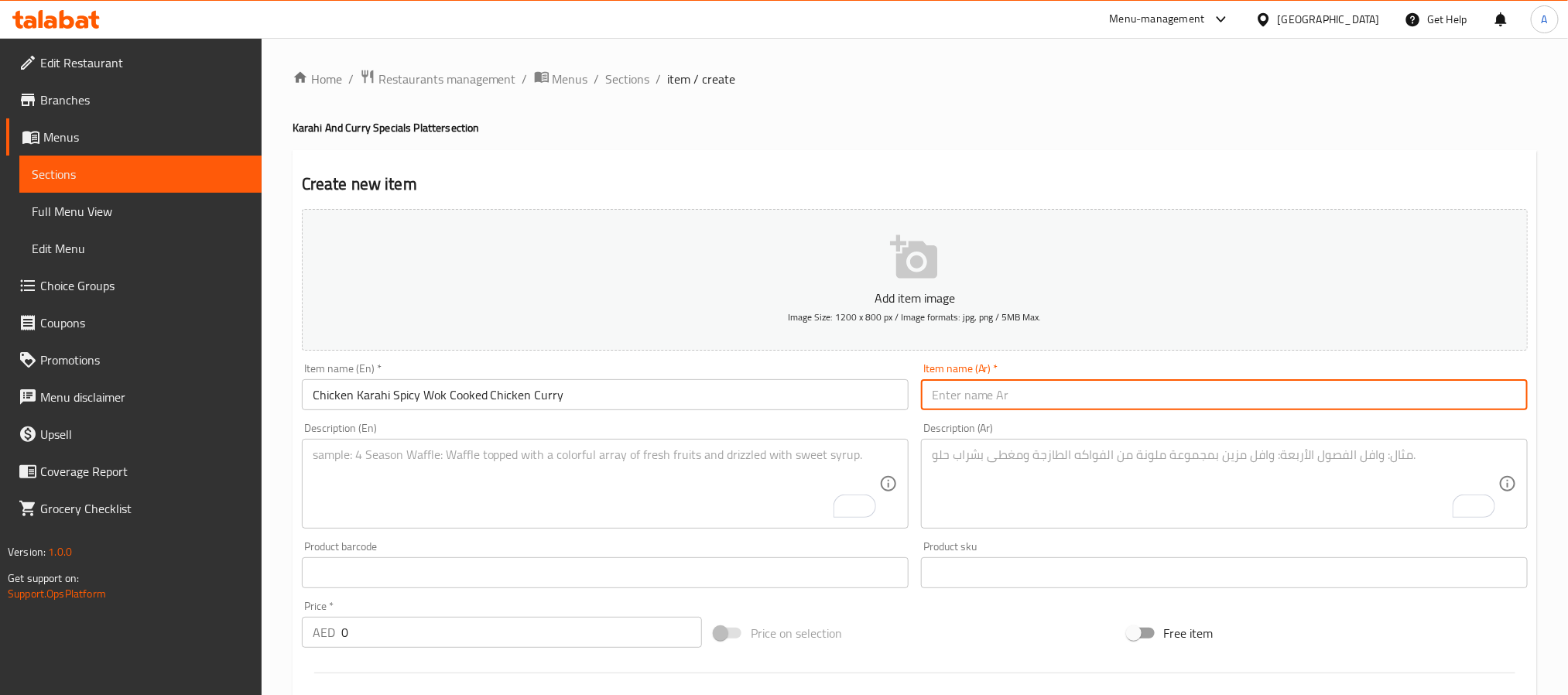
click at [976, 406] on input "text" at bounding box center [1225, 394] width 607 height 31
paste input "[PERSON_NAME] – كاري دجاج مطهو على الطريقة التقليدية"
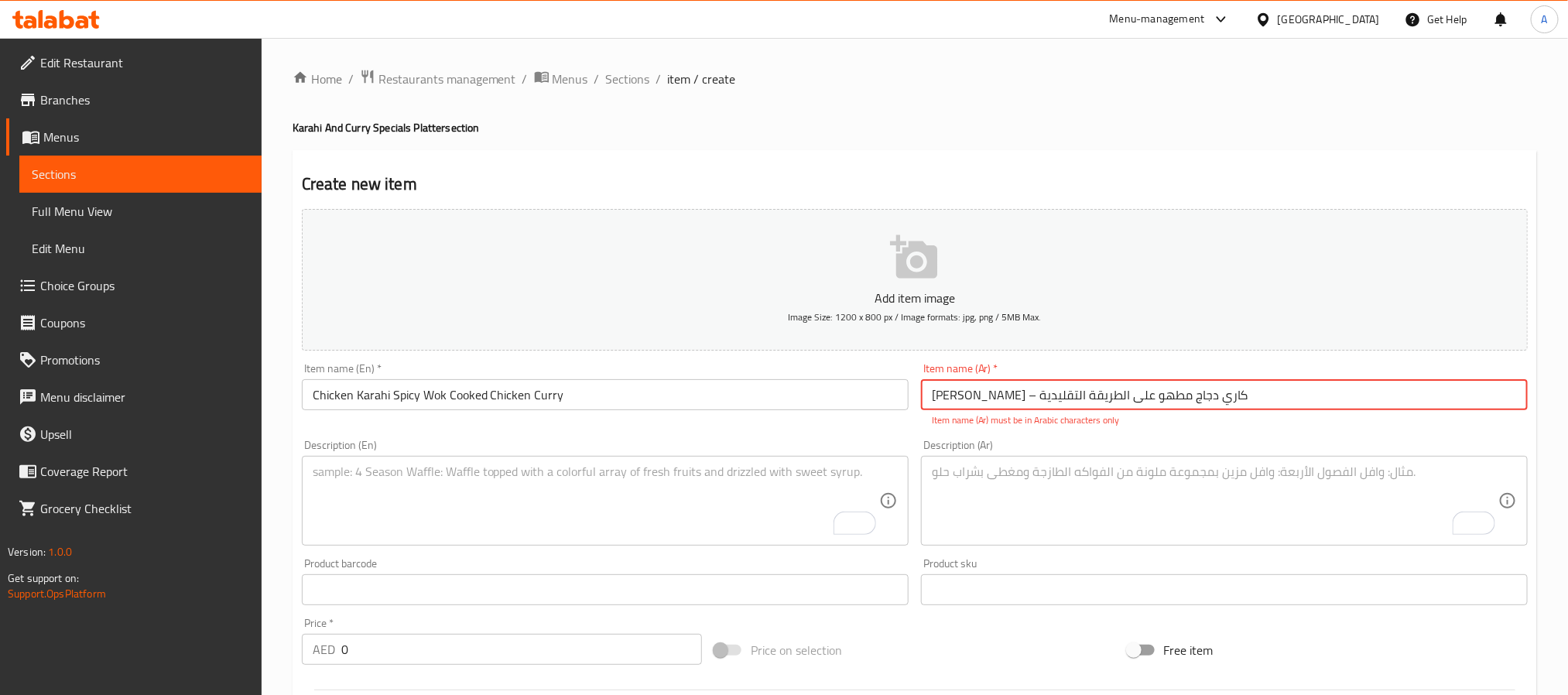
drag, startPoint x: 1141, startPoint y: 390, endPoint x: 1150, endPoint y: 386, distance: 9.8
click at [1150, 386] on input "[PERSON_NAME] – كاري دجاج مطهو على الطريقة التقليدية" at bounding box center [1225, 394] width 607 height 31
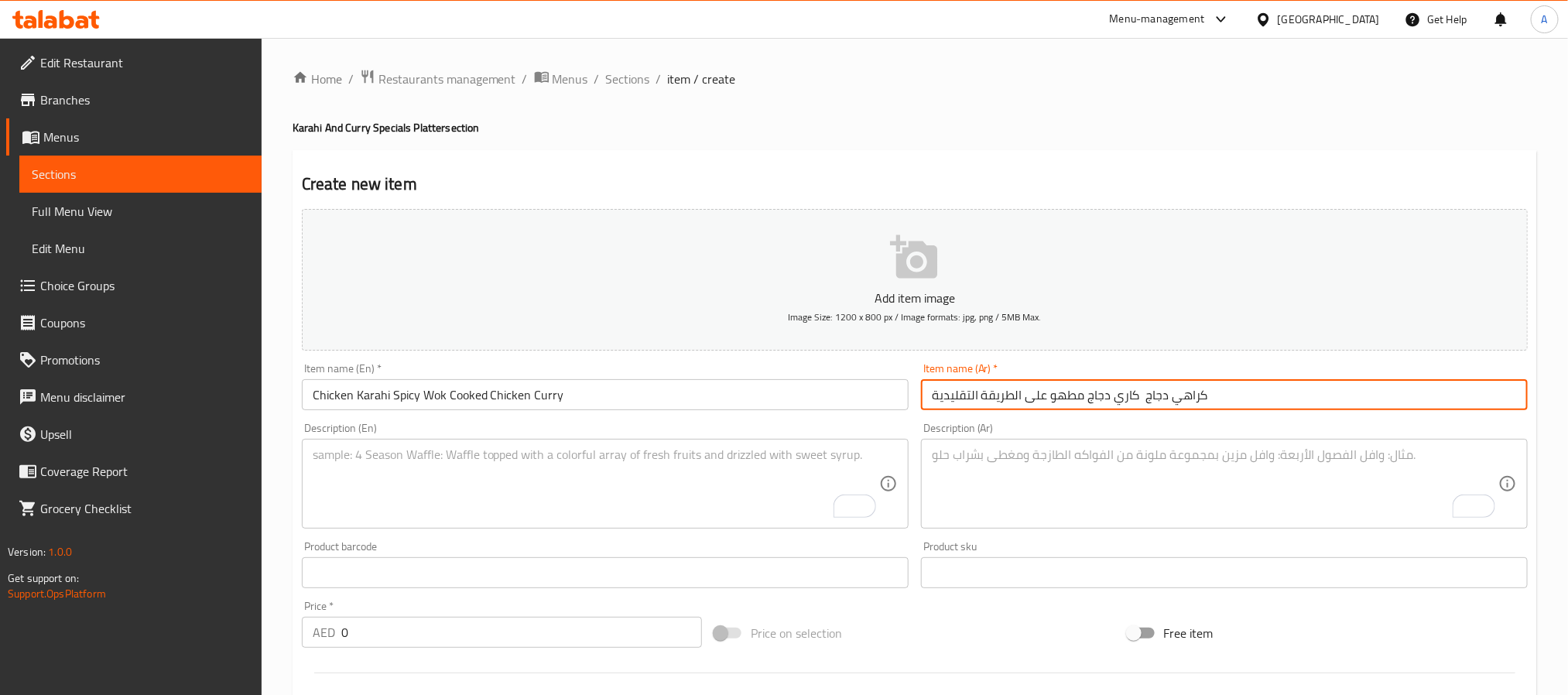
type input "كراهي دجاج كاري دجاج مطهو على الطريقة التقليدية"
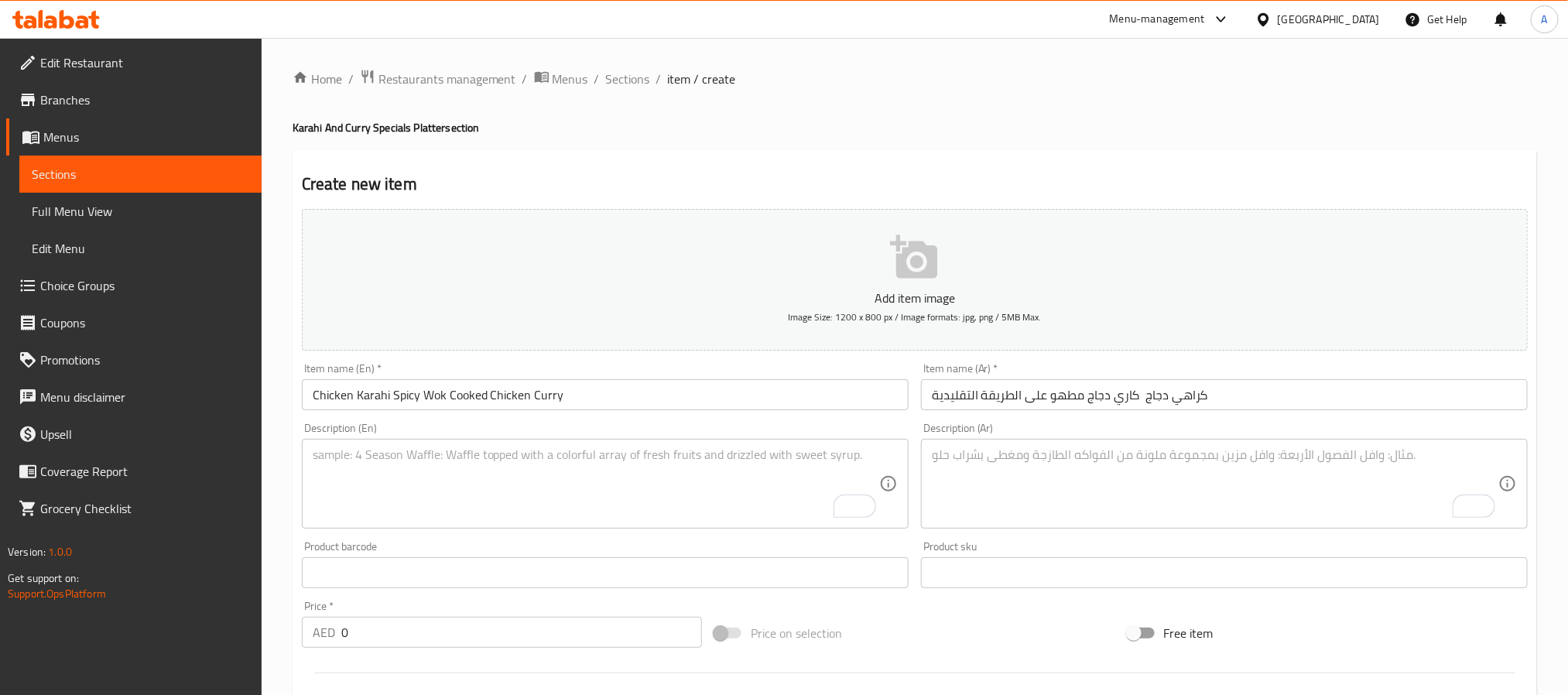
click at [513, 481] on textarea "To enrich screen reader interactions, please activate Accessibility in Grammarl…" at bounding box center [595, 483] width 567 height 74
paste textarea "Chicken Karahi is a traditional Pakistani curry made with juicy bone-in chicken…"
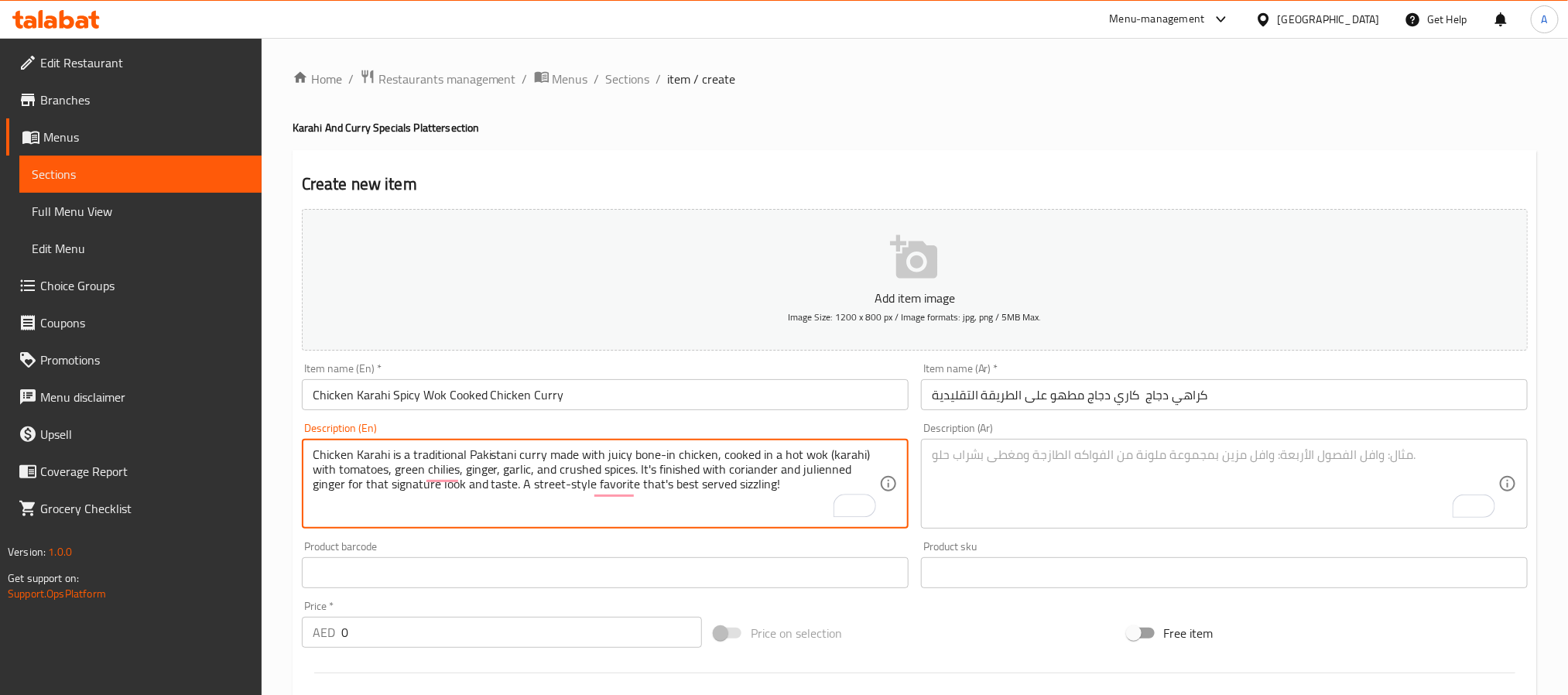
type textarea "Chicken Karahi is a traditional Pakistani curry made with juicy bone-in chicken…"
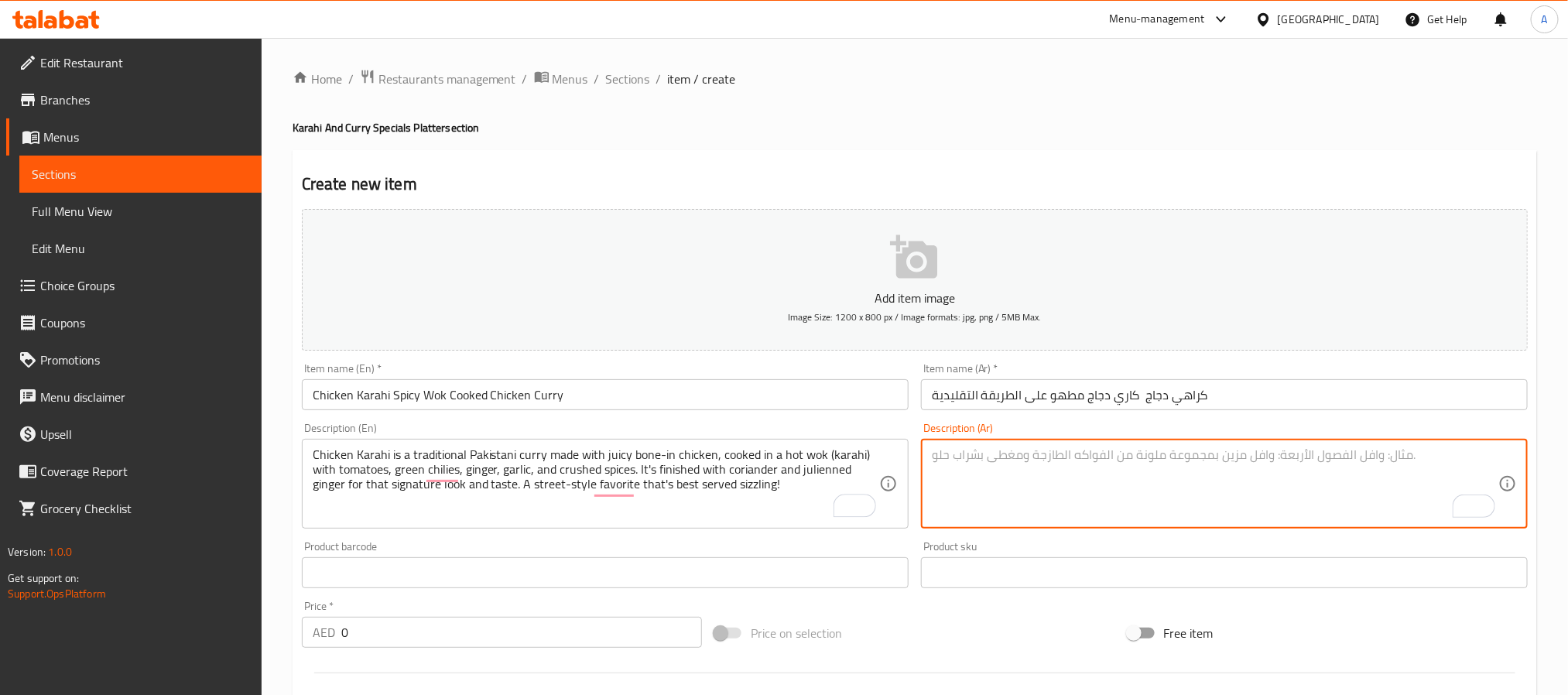
click at [1159, 511] on textarea "To enrich screen reader interactions, please activate Accessibility in Grammarl…" at bounding box center [1214, 483] width 567 height 74
paste textarea "[PERSON_NAME] هو طبق كاري [DEMOGRAPHIC_DATA] تقليدي يُطهى في قدر كراهي مع دجاج …"
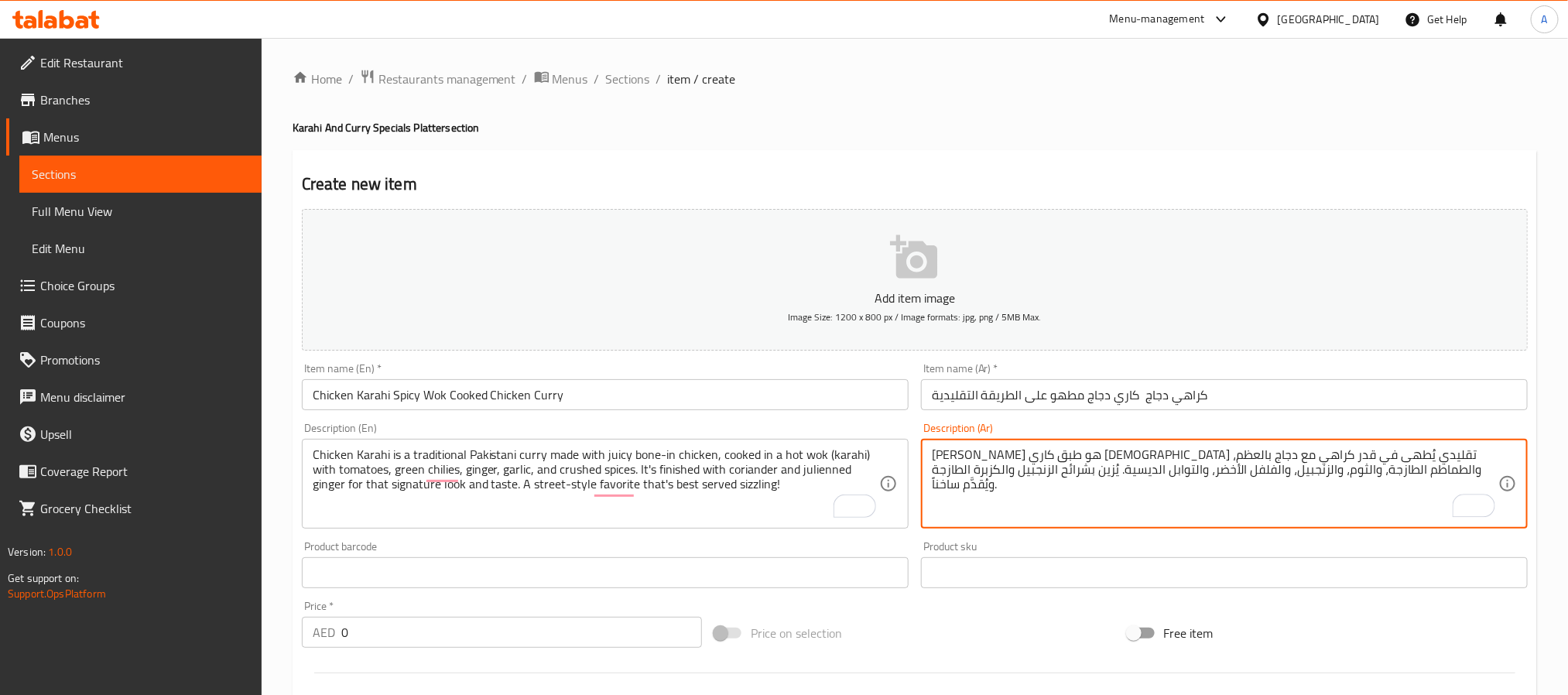
type textarea "[PERSON_NAME] هو طبق كاري [DEMOGRAPHIC_DATA] تقليدي يُطهى في قدر كراهي مع دجاج …"
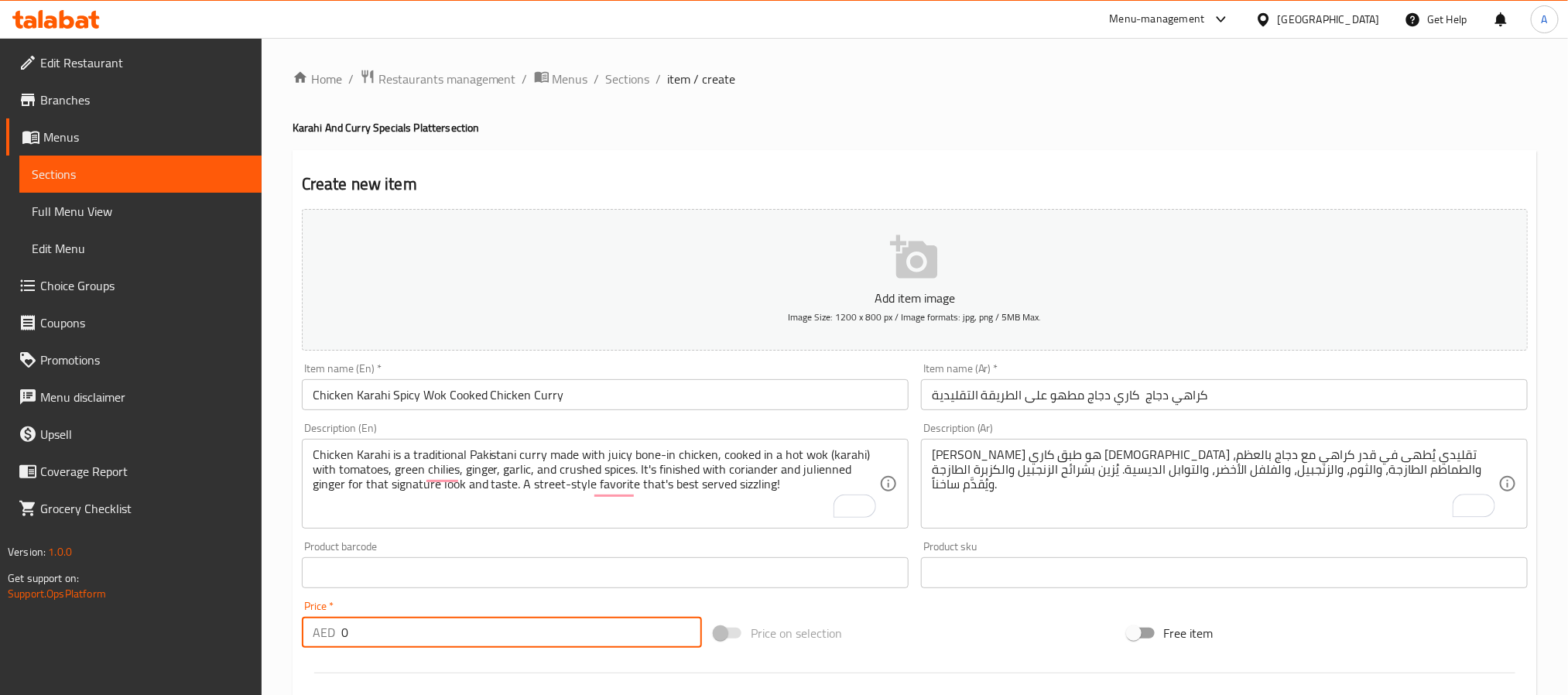
drag, startPoint x: 351, startPoint y: 642, endPoint x: 311, endPoint y: 655, distance: 42.1
click at [311, 655] on div "Add item image Image Size: 1200 x 800 px / Image formats: jpg, png / 5MB Max. I…" at bounding box center [915, 535] width 1239 height 667
paste input "35"
type input "35"
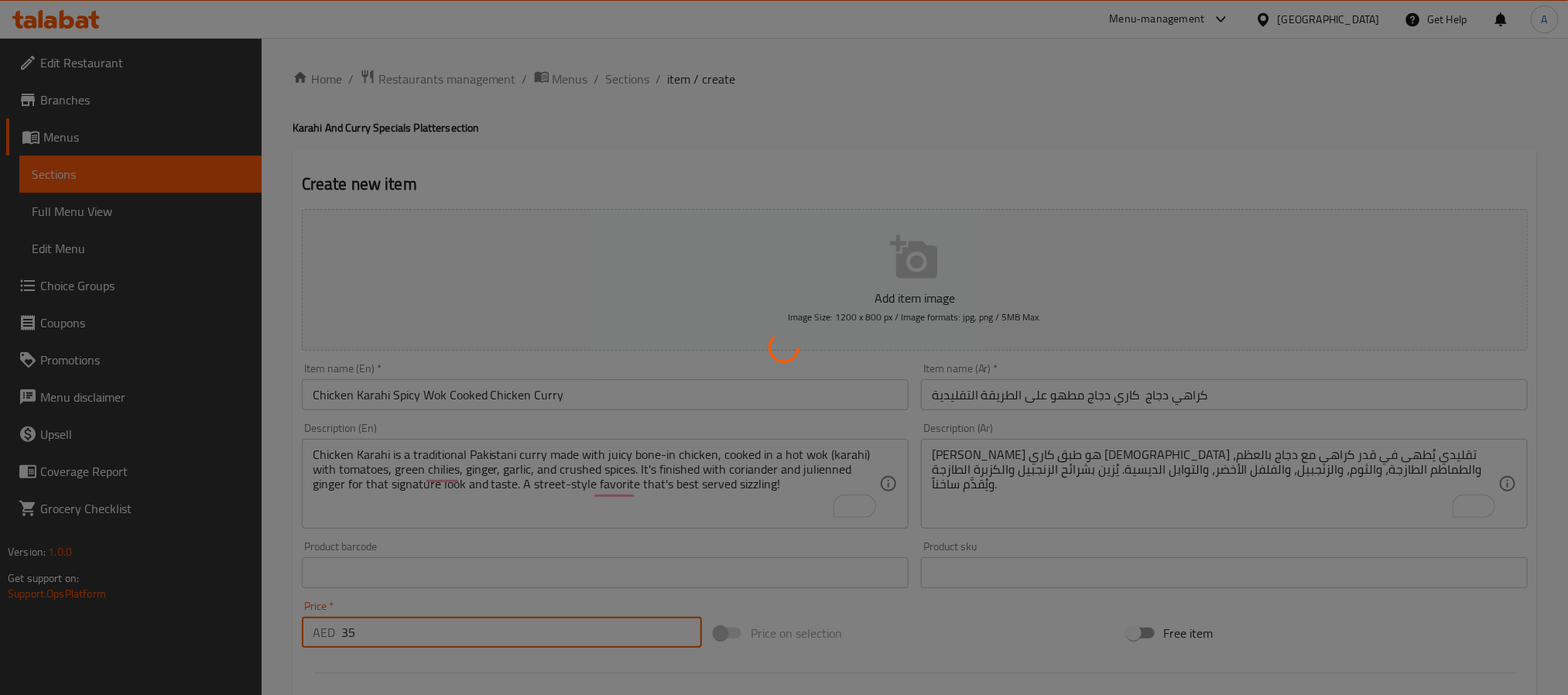
type input "0"
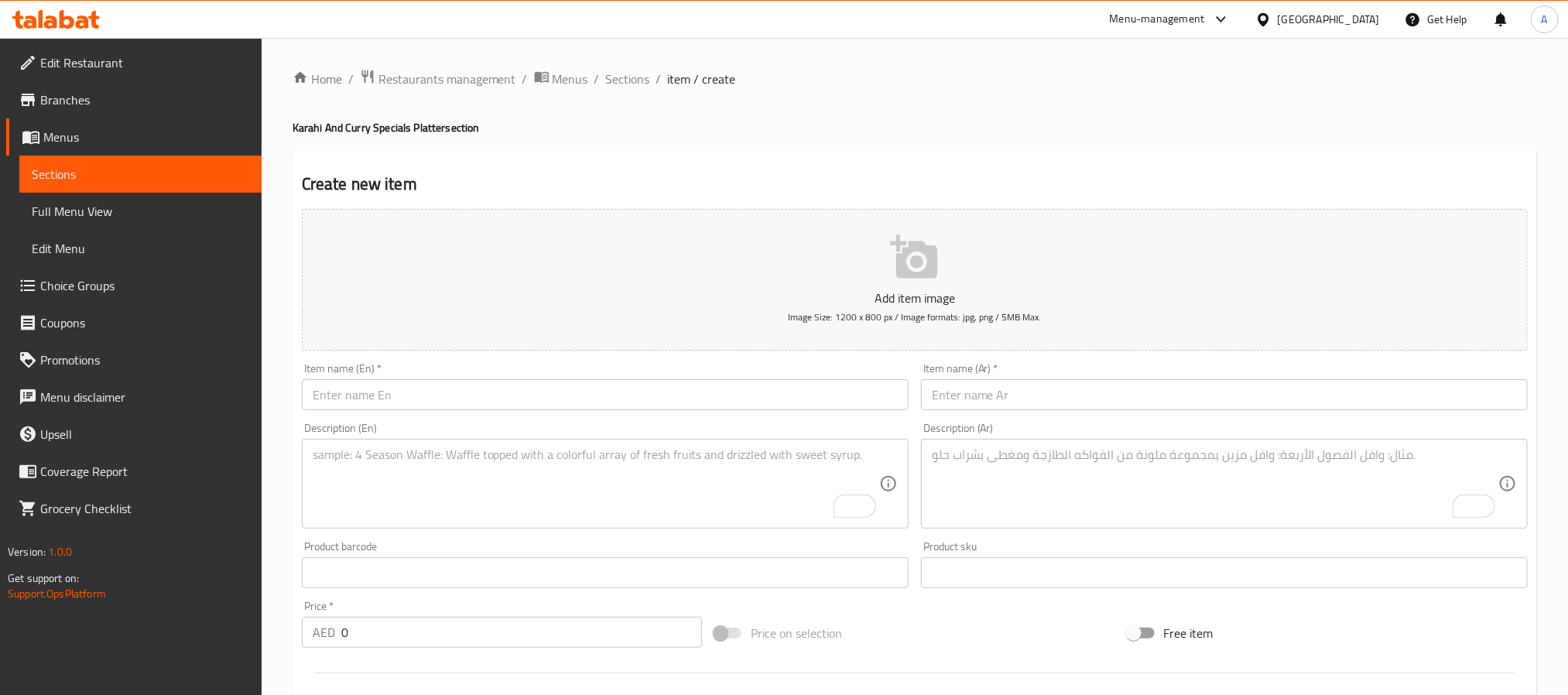
click at [506, 397] on input "text" at bounding box center [605, 394] width 607 height 31
paste input "Tawa Mutton Spicy Dry Fried Goat On Iron Griddle"
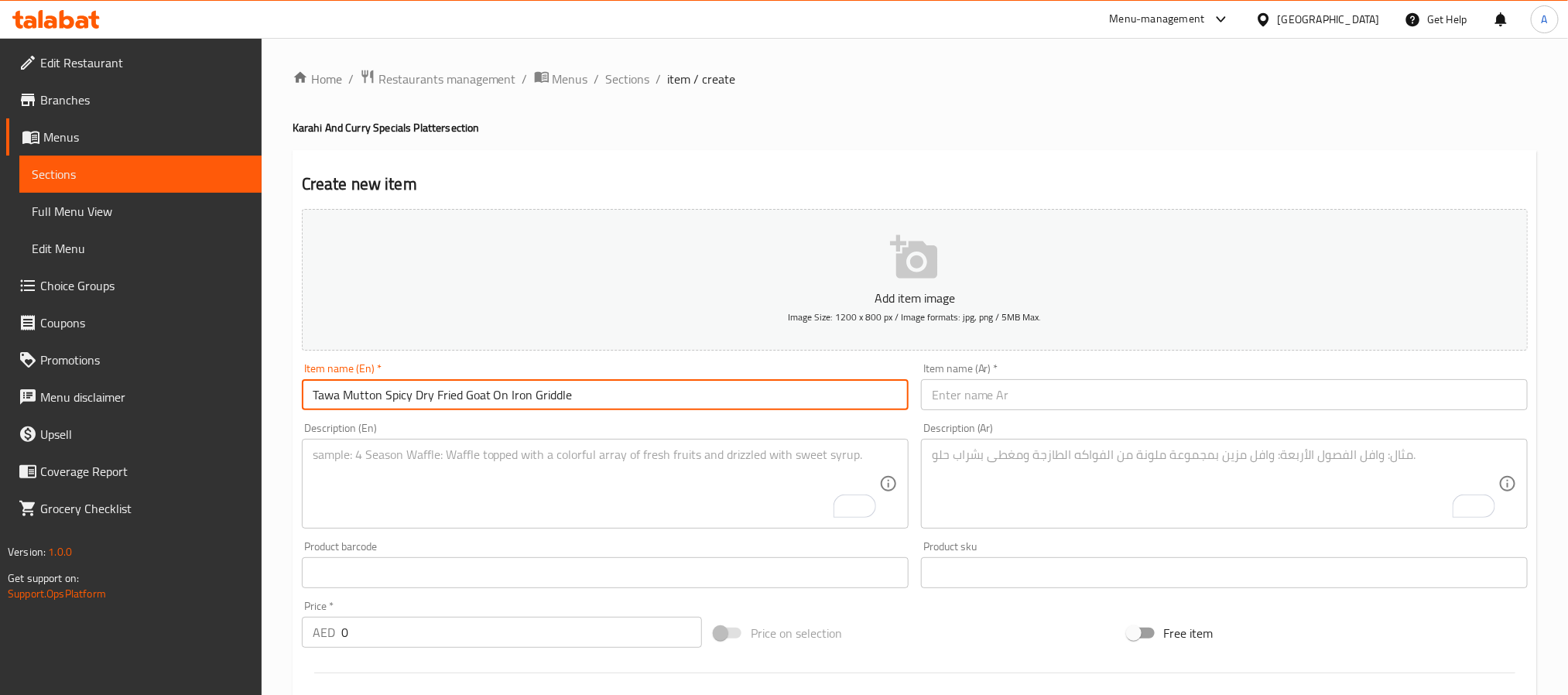
type input "Tawa Mutton Spicy Dry Fried Goat On Iron Griddle"
click at [1019, 391] on input "text" at bounding box center [1225, 394] width 607 height 31
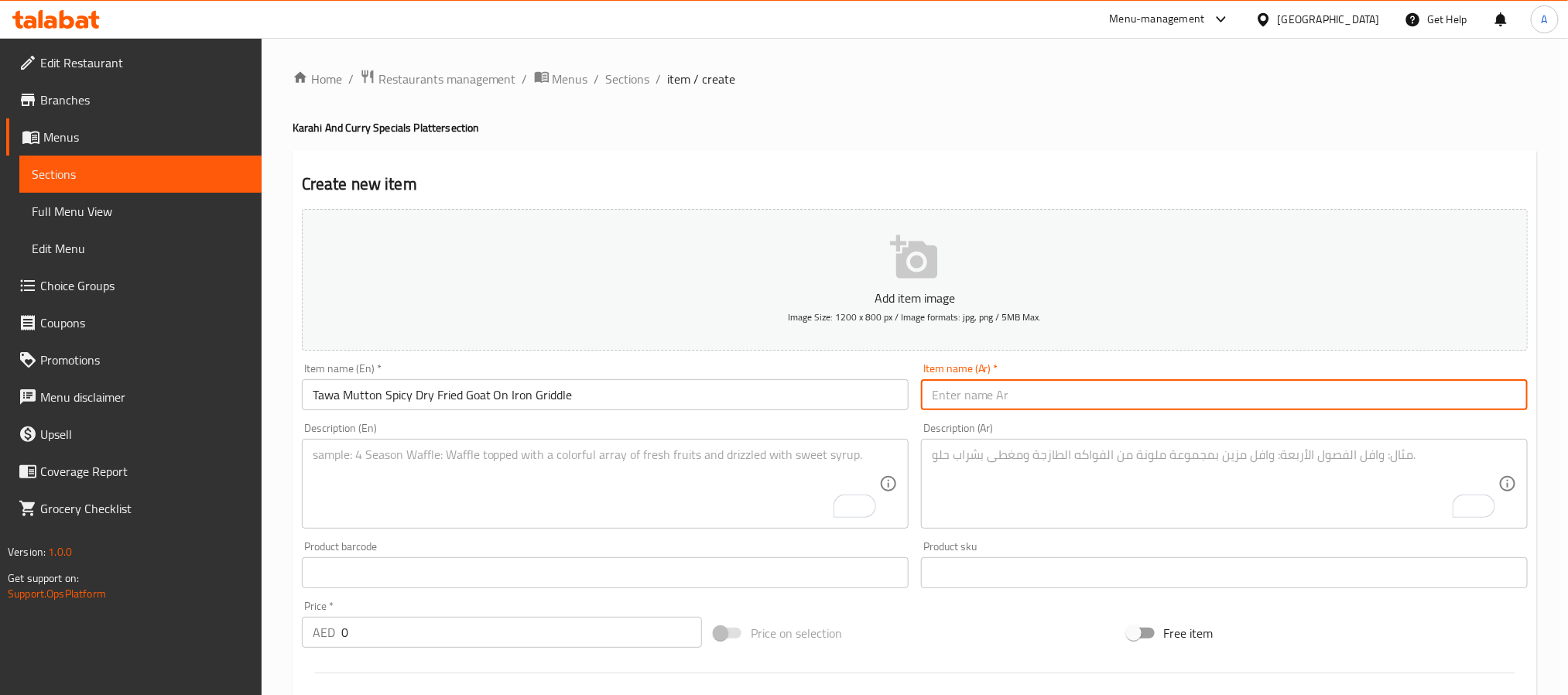
paste input "توا لحم – لحم غنم مقلي على الصاج بالتوابل الحارة"
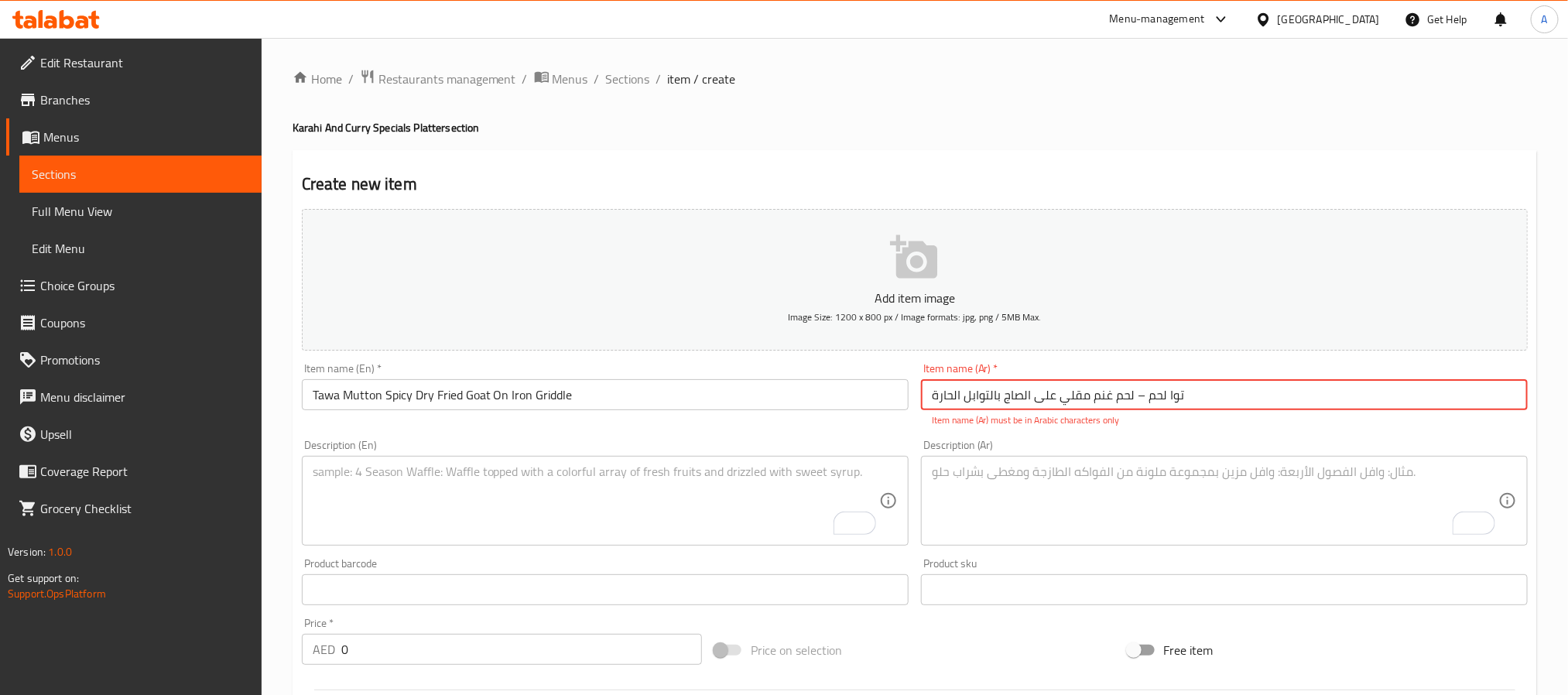
click at [1134, 396] on input "توا لحم – لحم غنم مقلي على الصاج بالتوابل الحارة" at bounding box center [1225, 394] width 607 height 31
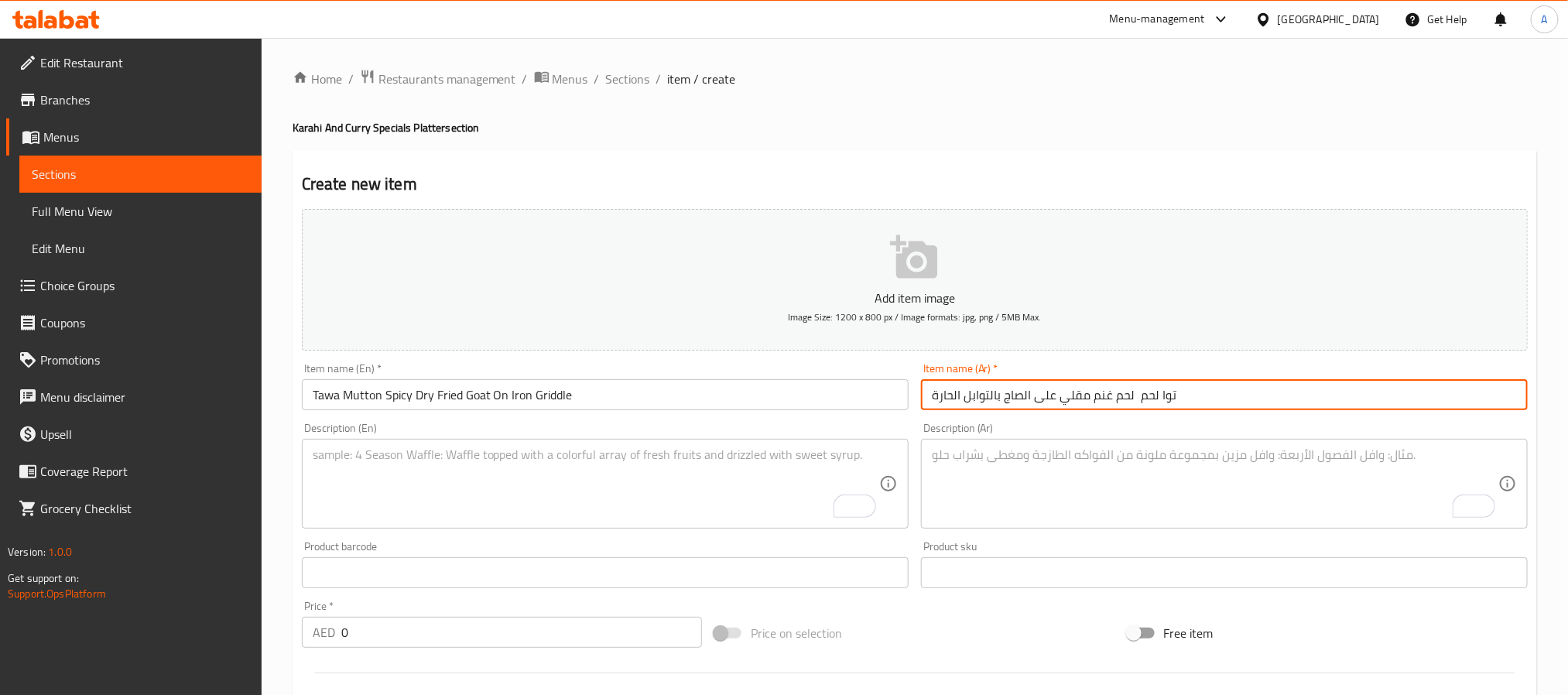
type input "توا لحم لحم غنم مقلي على الصاج بالتوابل الحارة"
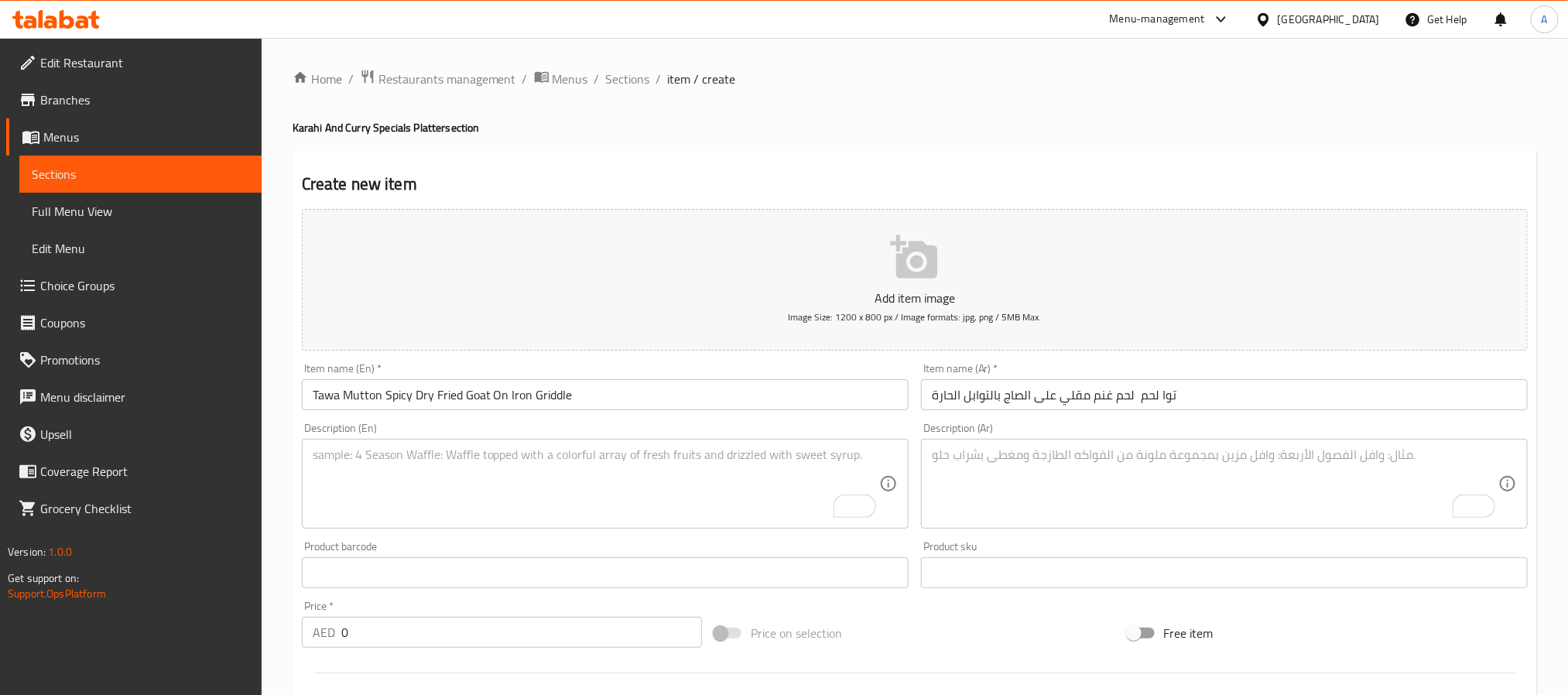
click at [301, 490] on div "Description (En)" at bounding box center [605, 483] width 607 height 90
paste textarea "Tawa Mutton is a flavorful dry-style goat dish where tender mutton pieces are s…"
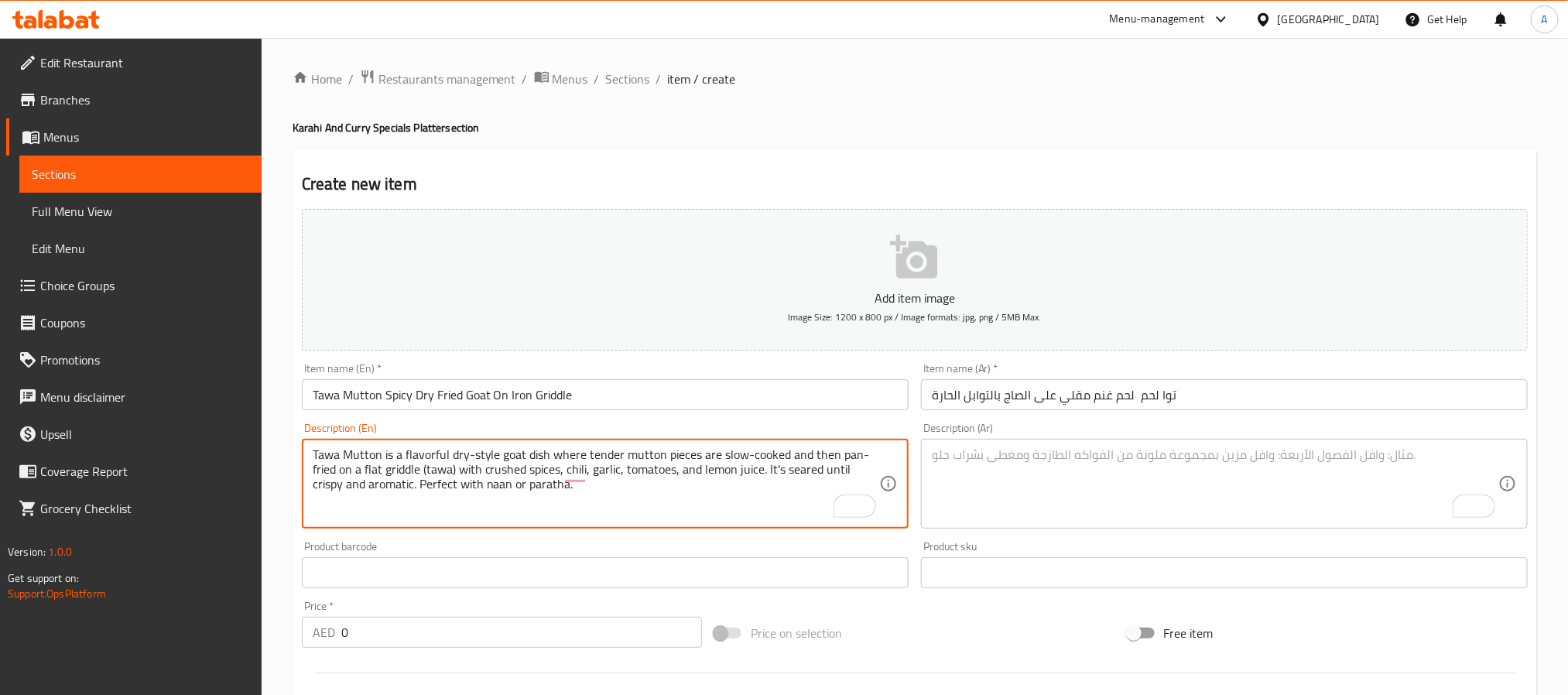
type textarea "Tawa Mutton is a flavorful dry-style goat dish where tender mutton pieces are s…"
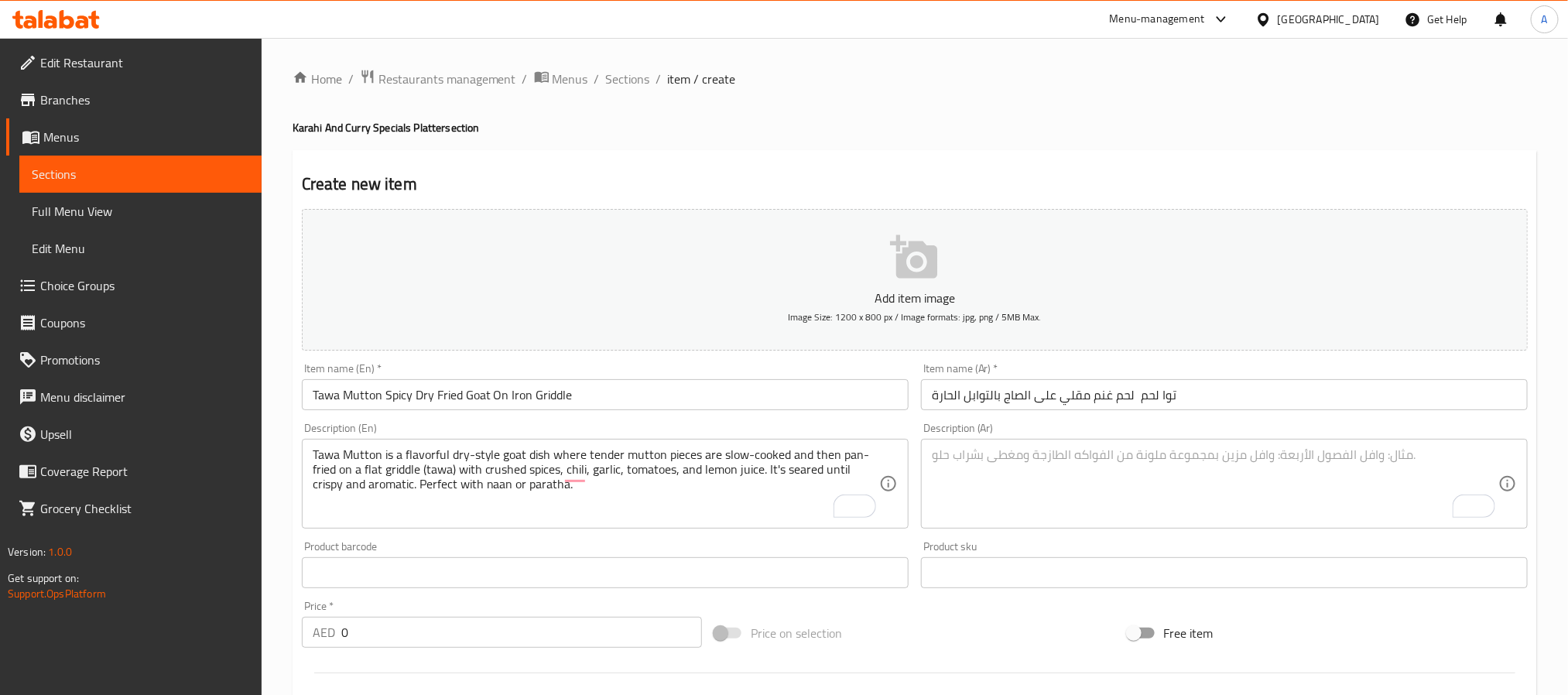
paste textarea "توا لحم هو طبق غني بالنكهة يُحضّر من قطع لحم الغنم بالعظم، تُطهى ببطء ثم تُقلى …"
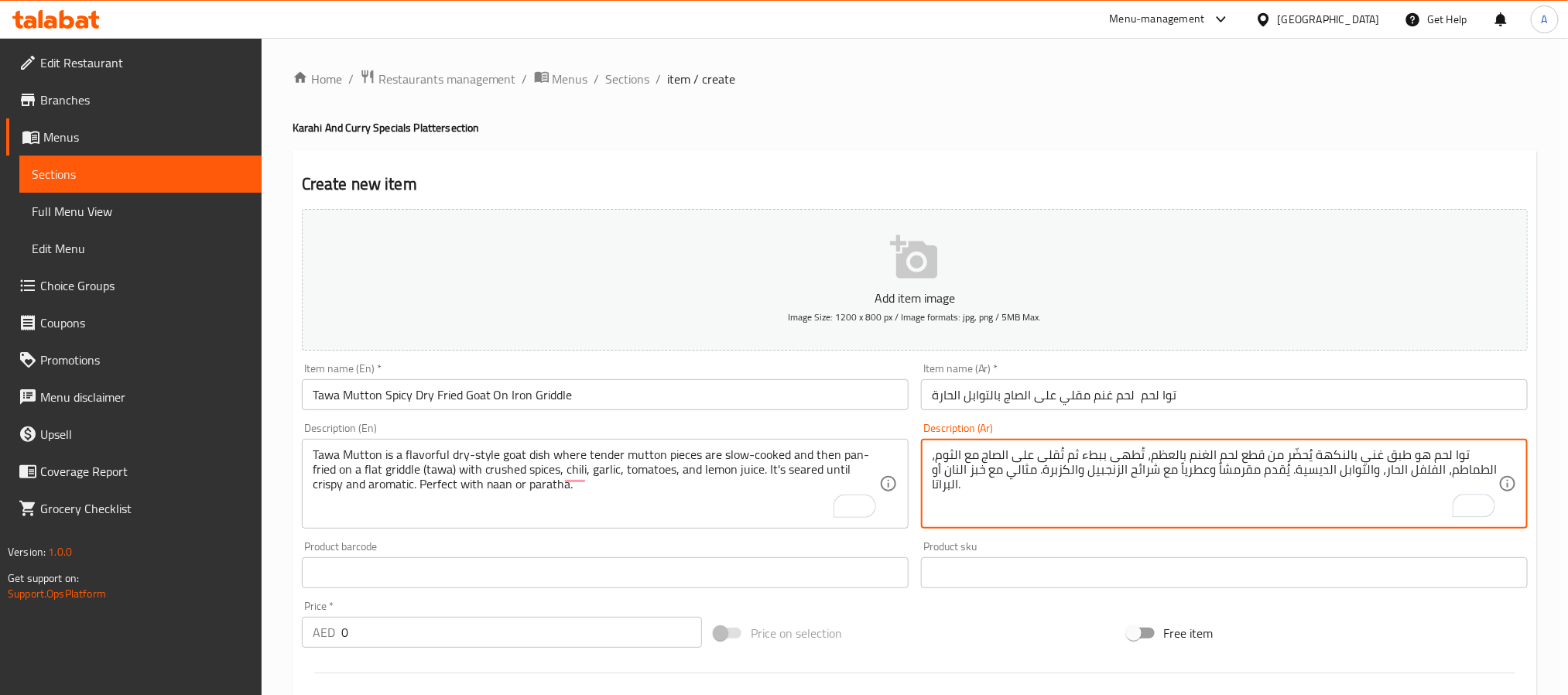
type textarea "توا لحم هو طبق غني بالنكهة يُحضّر من قطع لحم الغنم بالعظم، تُطهى ببطء ثم تُقلى …"
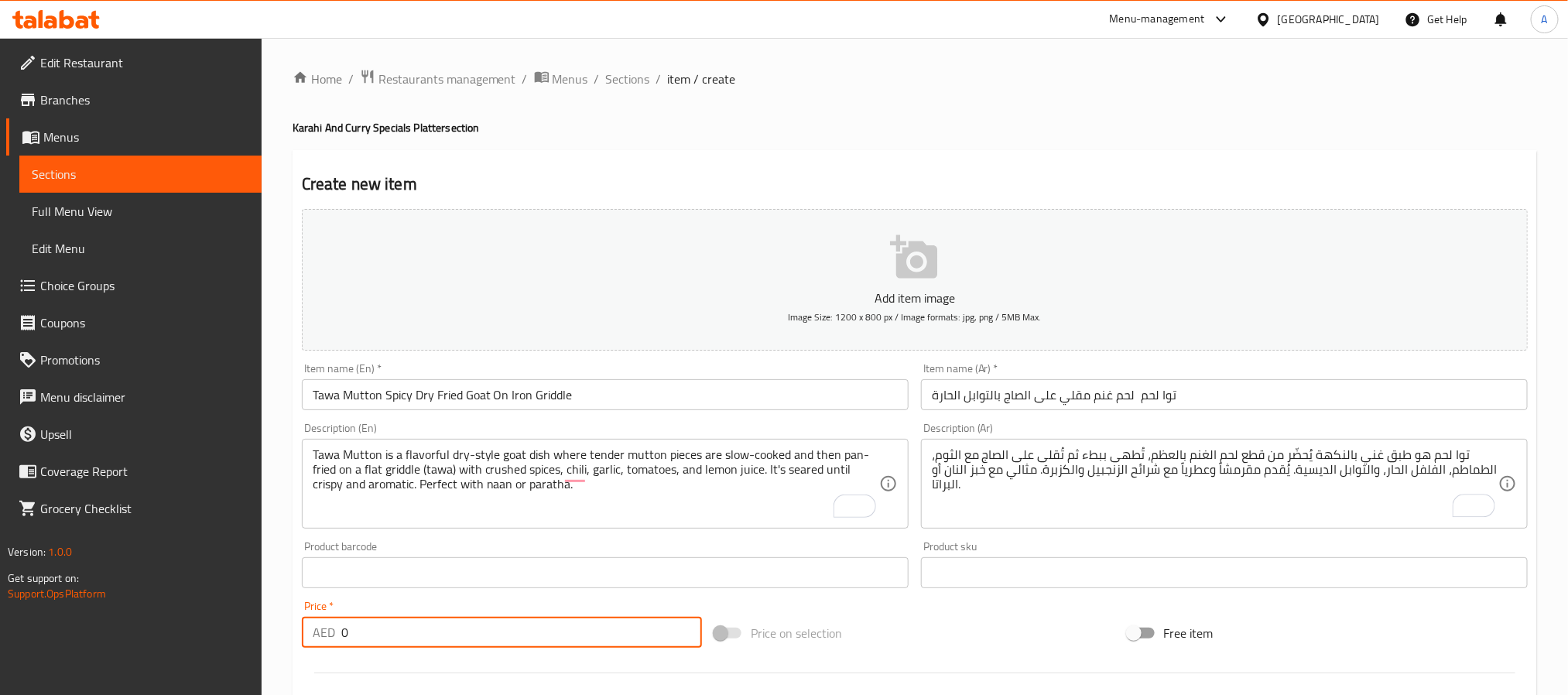
drag, startPoint x: 404, startPoint y: 623, endPoint x: 356, endPoint y: 625, distance: 48.0
click at [367, 625] on input "0" at bounding box center [522, 632] width 360 height 31
drag, startPoint x: 356, startPoint y: 625, endPoint x: 330, endPoint y: 638, distance: 29.1
click at [330, 638] on div "AED 0 Price *" at bounding box center [501, 632] width 400 height 31
paste input "43"
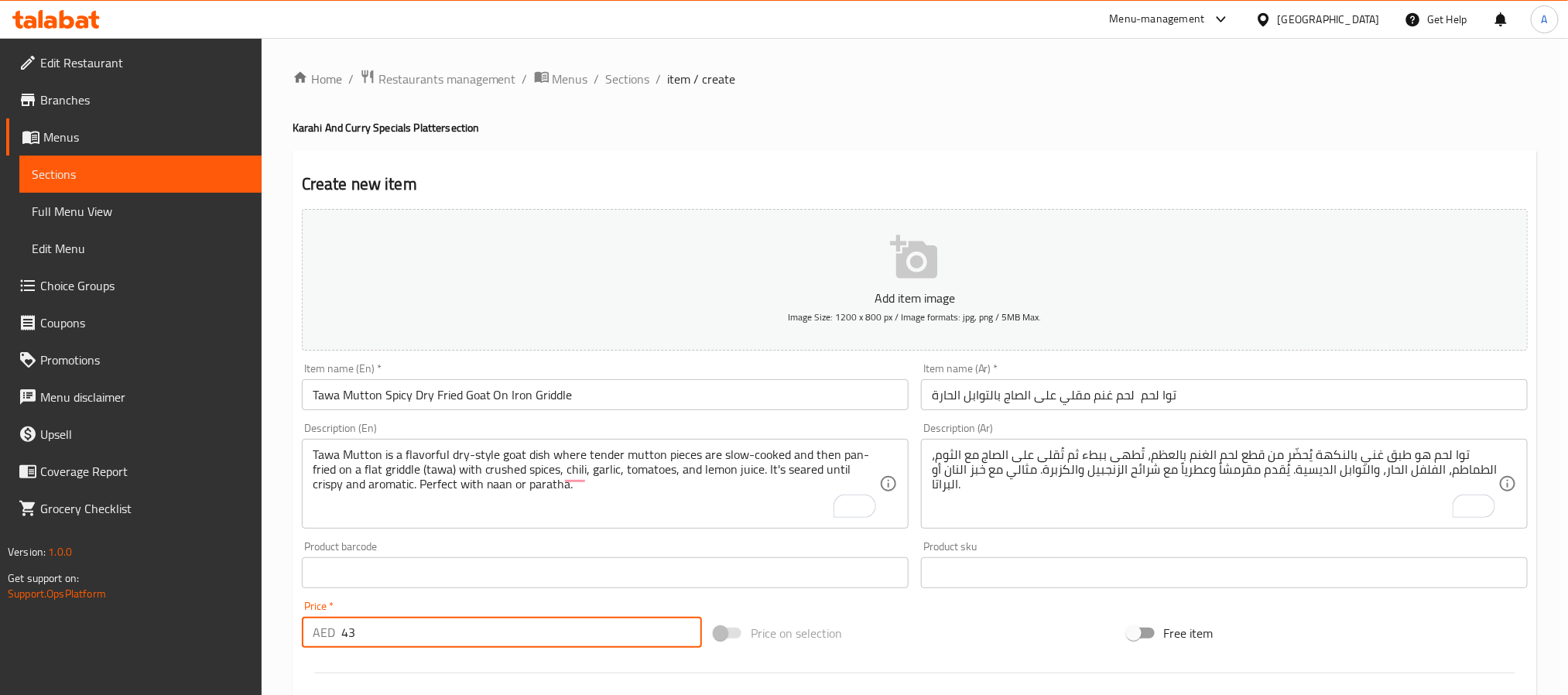
type input "43"
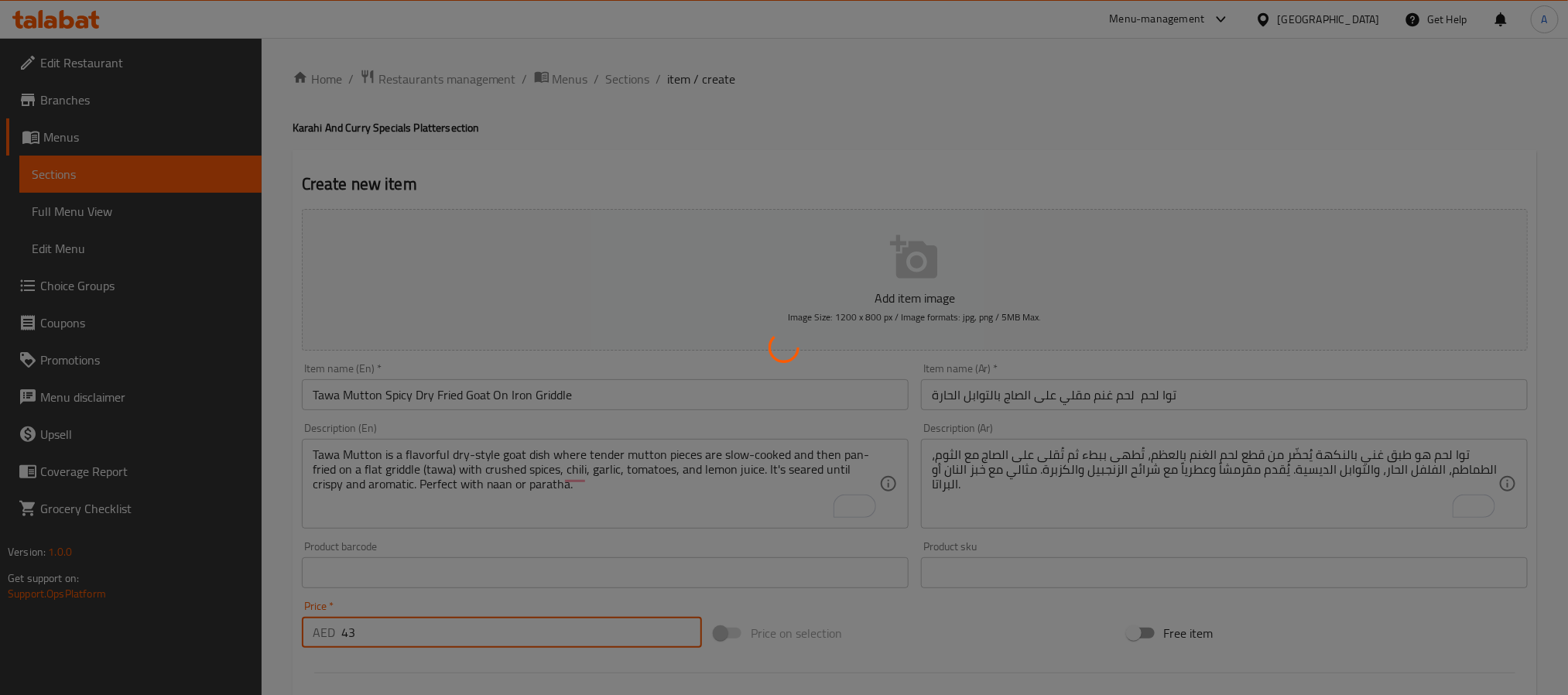
type input "0"
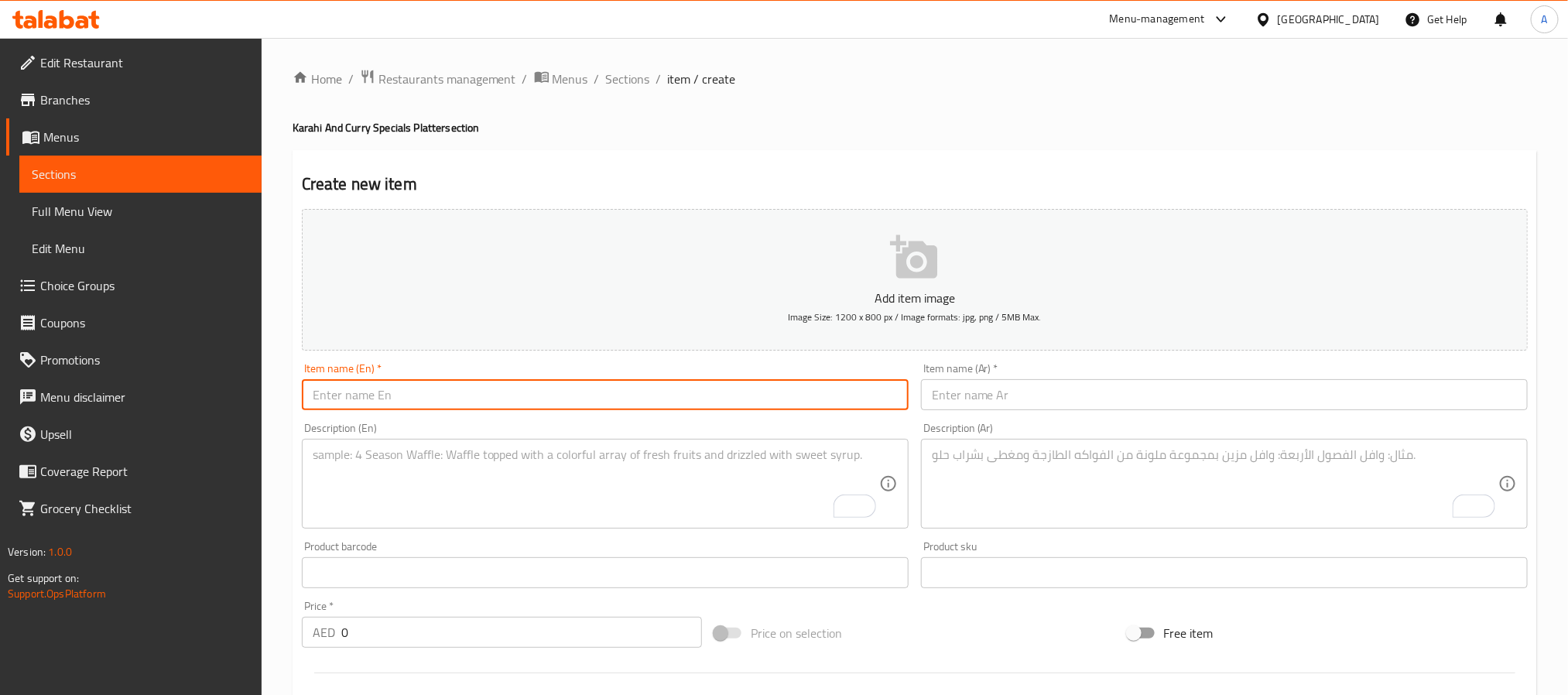
click at [586, 379] on input "text" at bounding box center [605, 394] width 607 height 31
paste input "Peshawari Mutton Traditional Mild Bone In Curry"
type input "Peshawari Mutton Traditional Mild Bone In Curry"
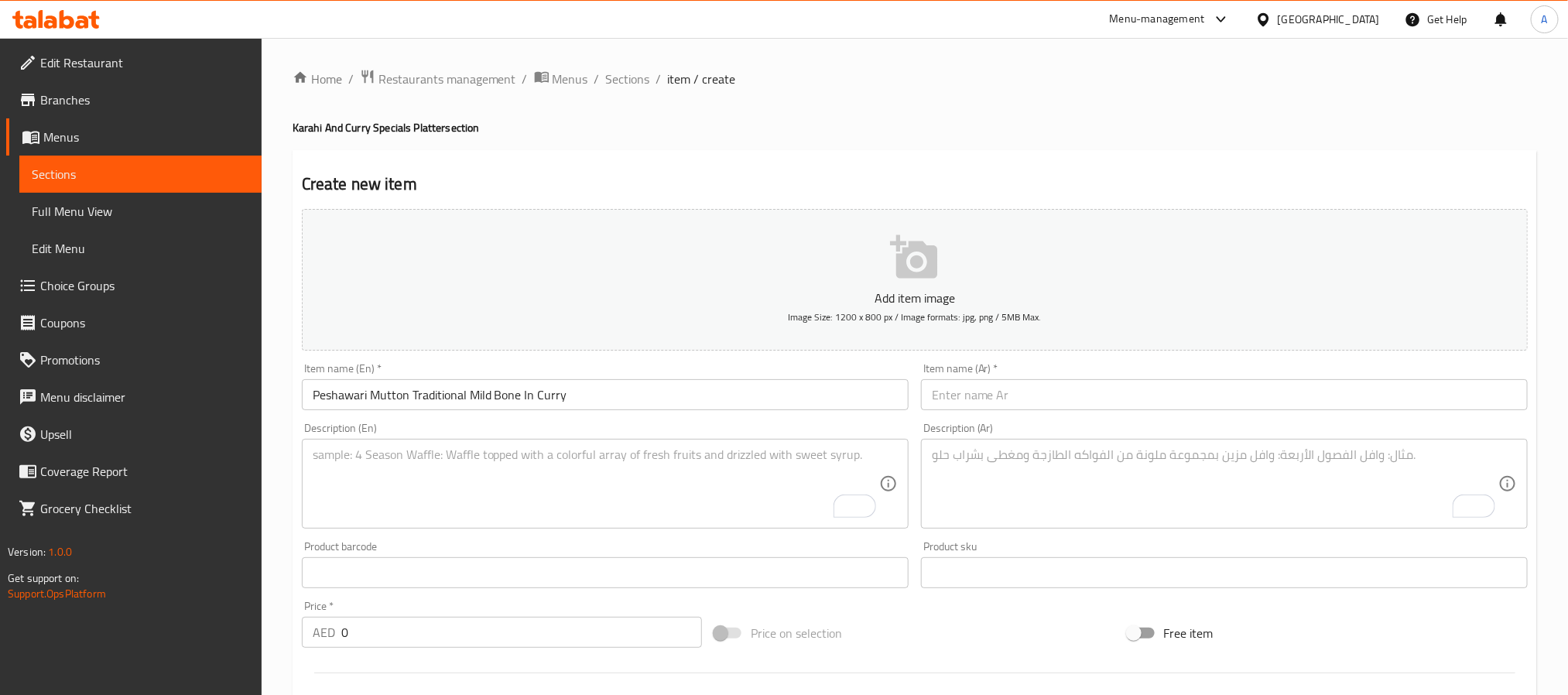
click at [999, 388] on input "text" at bounding box center [1225, 394] width 607 height 31
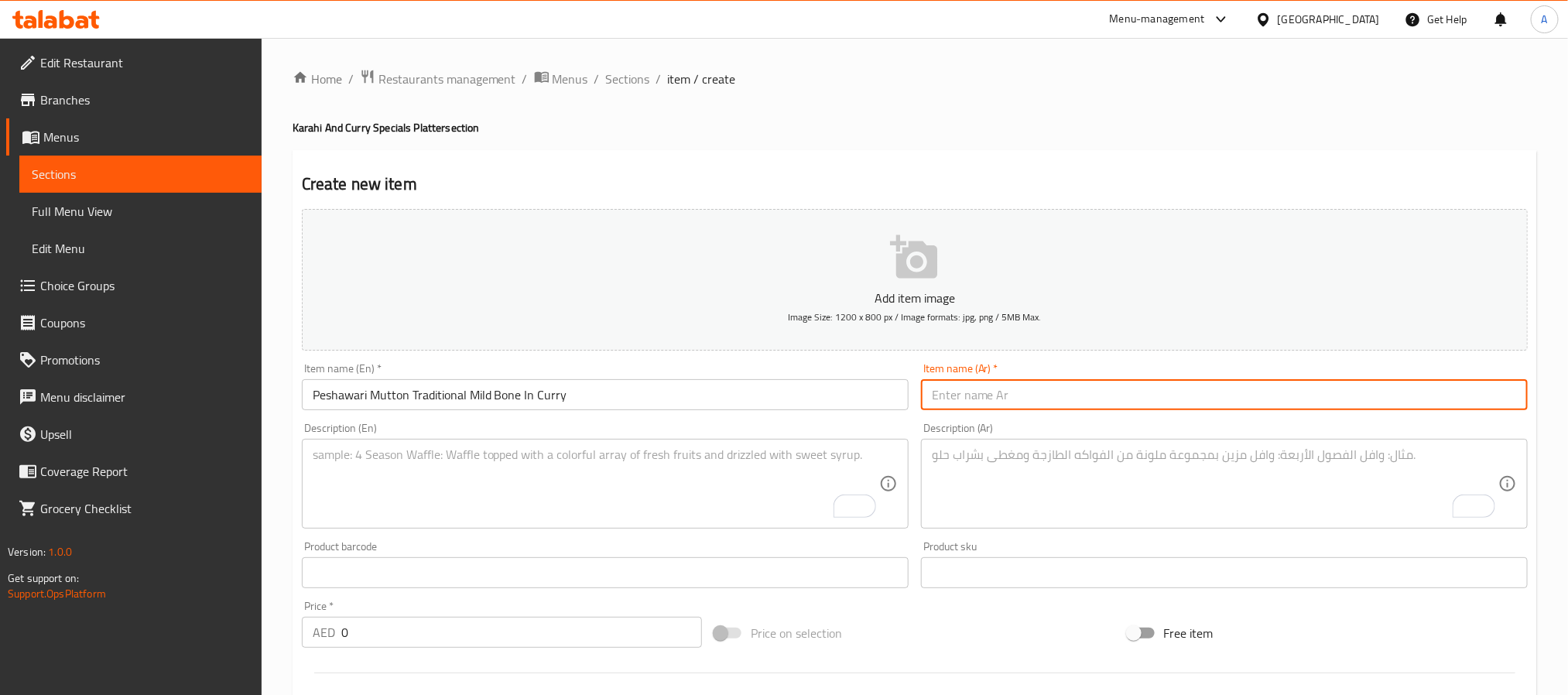
paste input "لحم بيشاوري – كاري لحم غنم تقليدي خفيف بالتوابل"
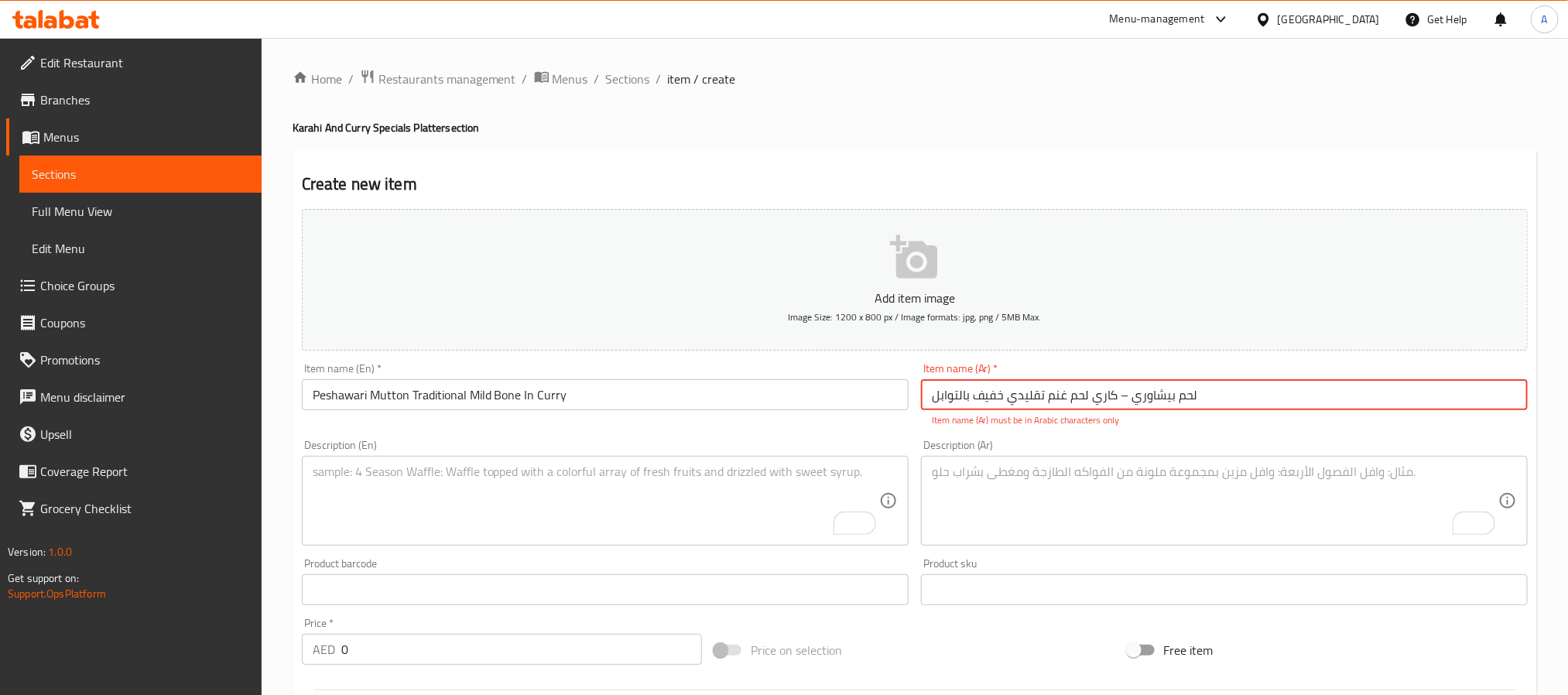
drag, startPoint x: 1113, startPoint y: 392, endPoint x: 1129, endPoint y: 392, distance: 16.0
click at [1129, 392] on input "لحم بيشاوري – كاري لحم غنم تقليدي خفيف بالتوابل" at bounding box center [1225, 394] width 607 height 31
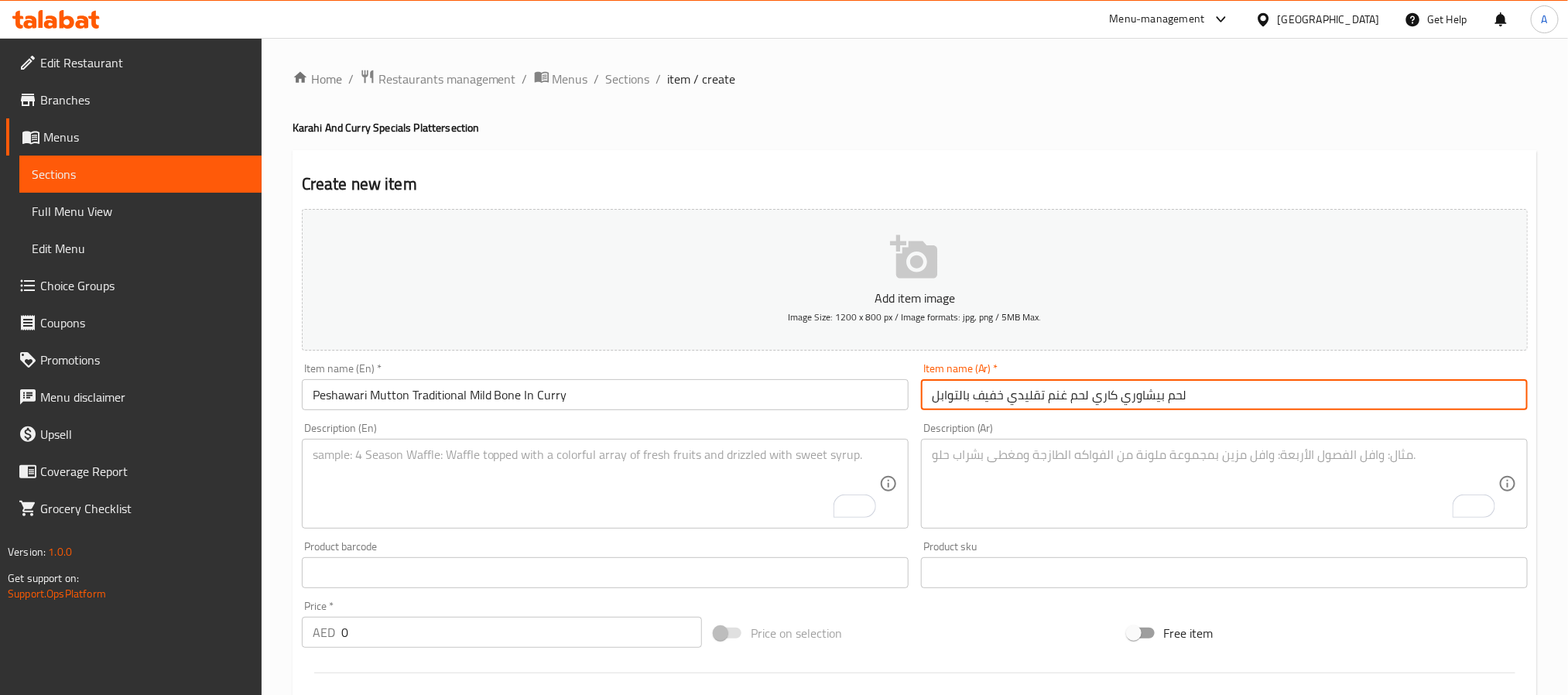
type input "لحم بيشاوري كاري لحم غنم تقليدي خفيف بالتوابل"
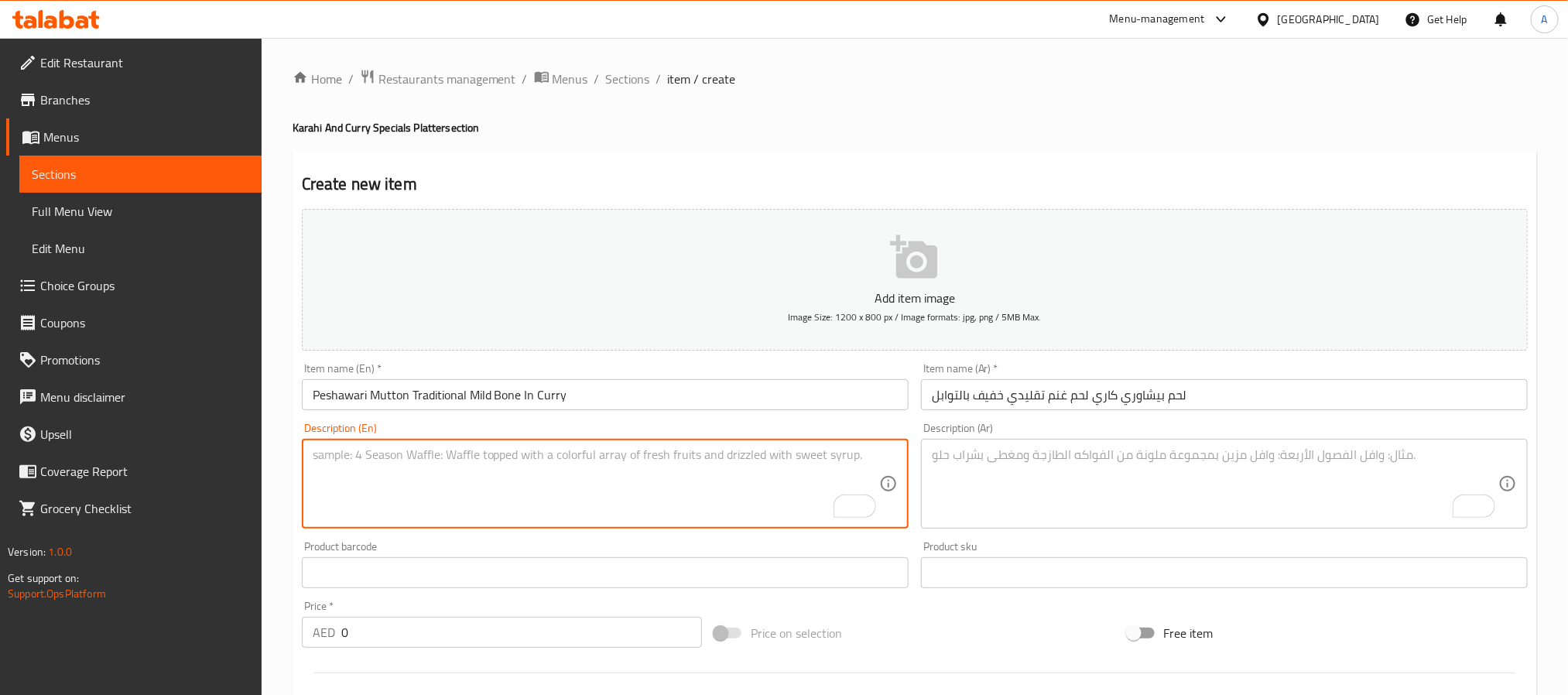
click at [574, 460] on textarea "To enrich screen reader interactions, please activate Accessibility in Grammarl…" at bounding box center [595, 483] width 567 height 74
paste textarea "Peshawari mutton is a traditional dish from northern [GEOGRAPHIC_DATA], made wi…"
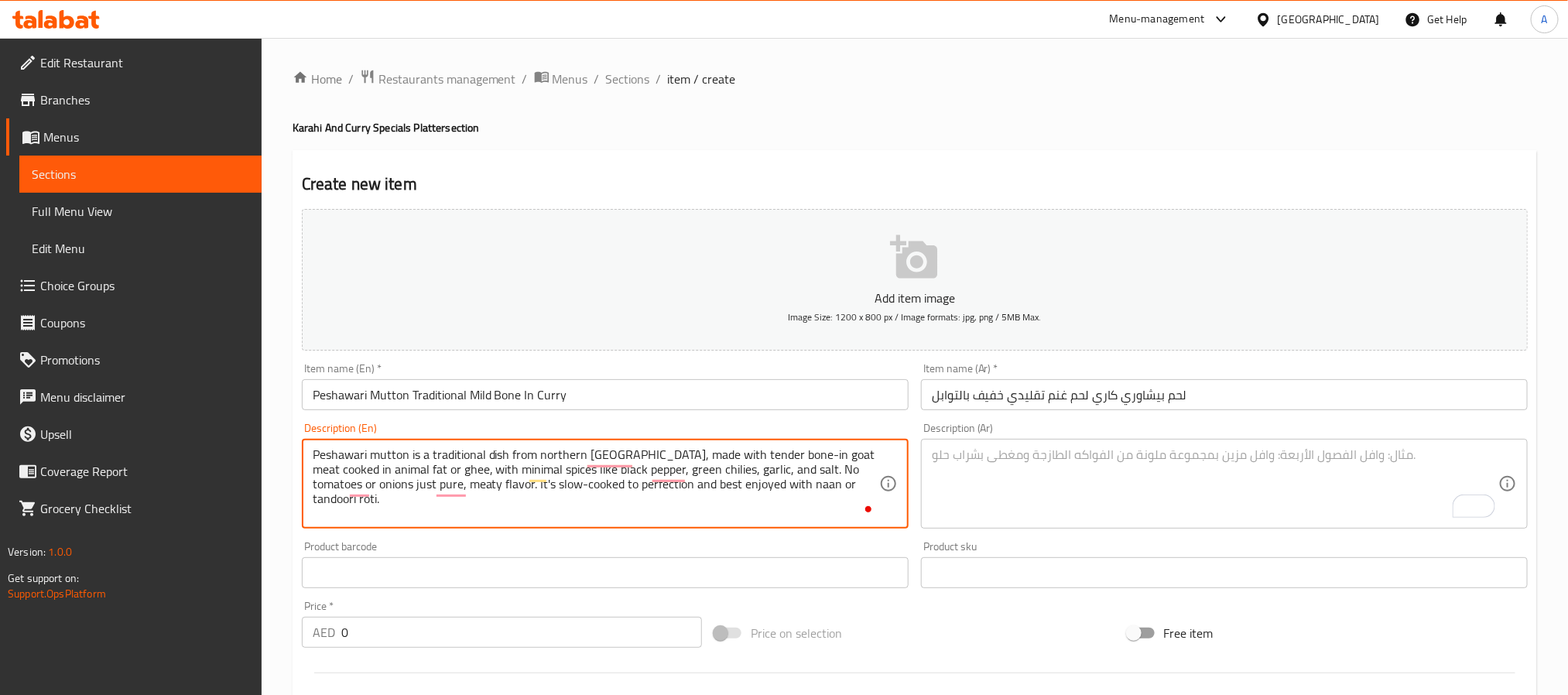
type textarea "Peshawari mutton is a traditional dish from northern [GEOGRAPHIC_DATA], made wi…"
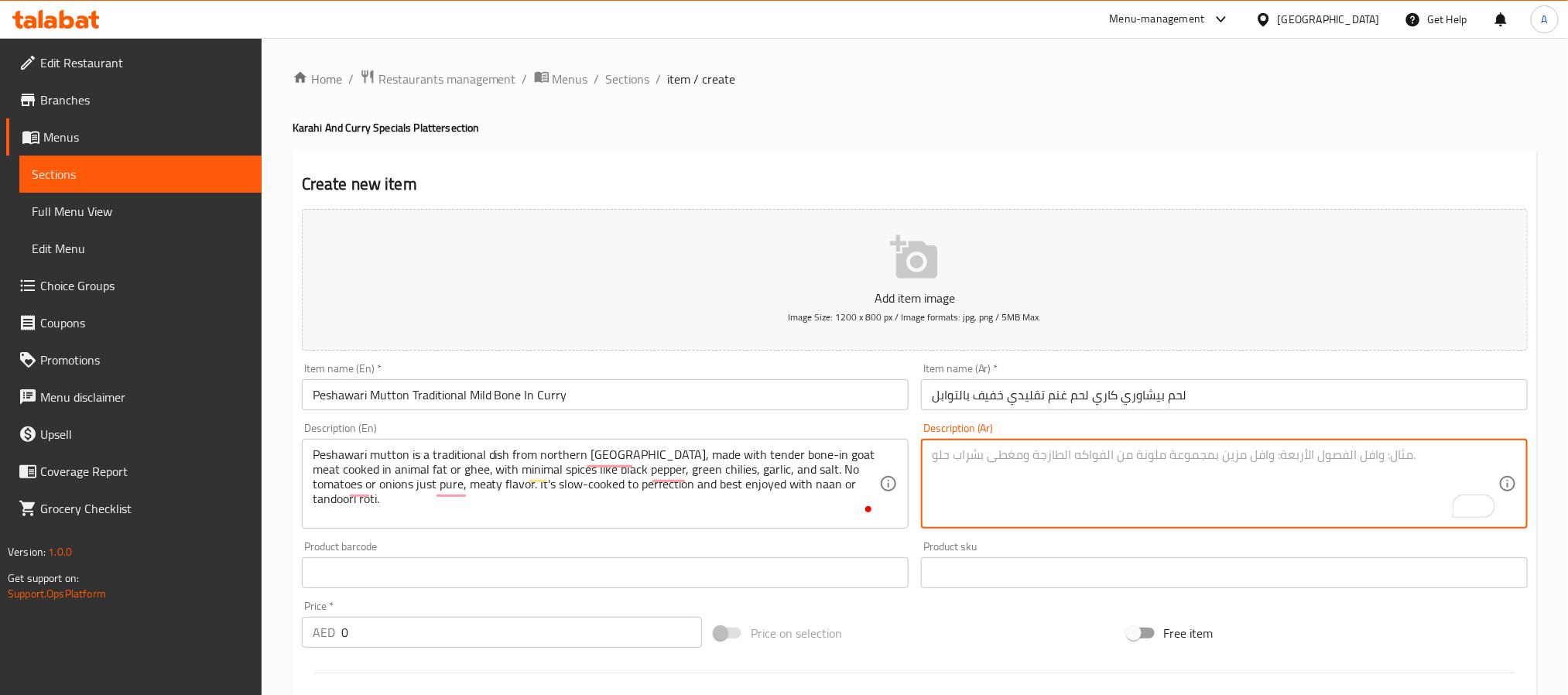
click at [1181, 463] on textarea "To enrich screen reader interactions, please activate Accessibility in Grammarl…" at bounding box center [1214, 483] width 567 height 74
paste textarea "لحم بيشاوري هو طبق تقليدي من شمال [GEOGRAPHIC_DATA]، يُحضّر من لحم الغنم بالعظم…"
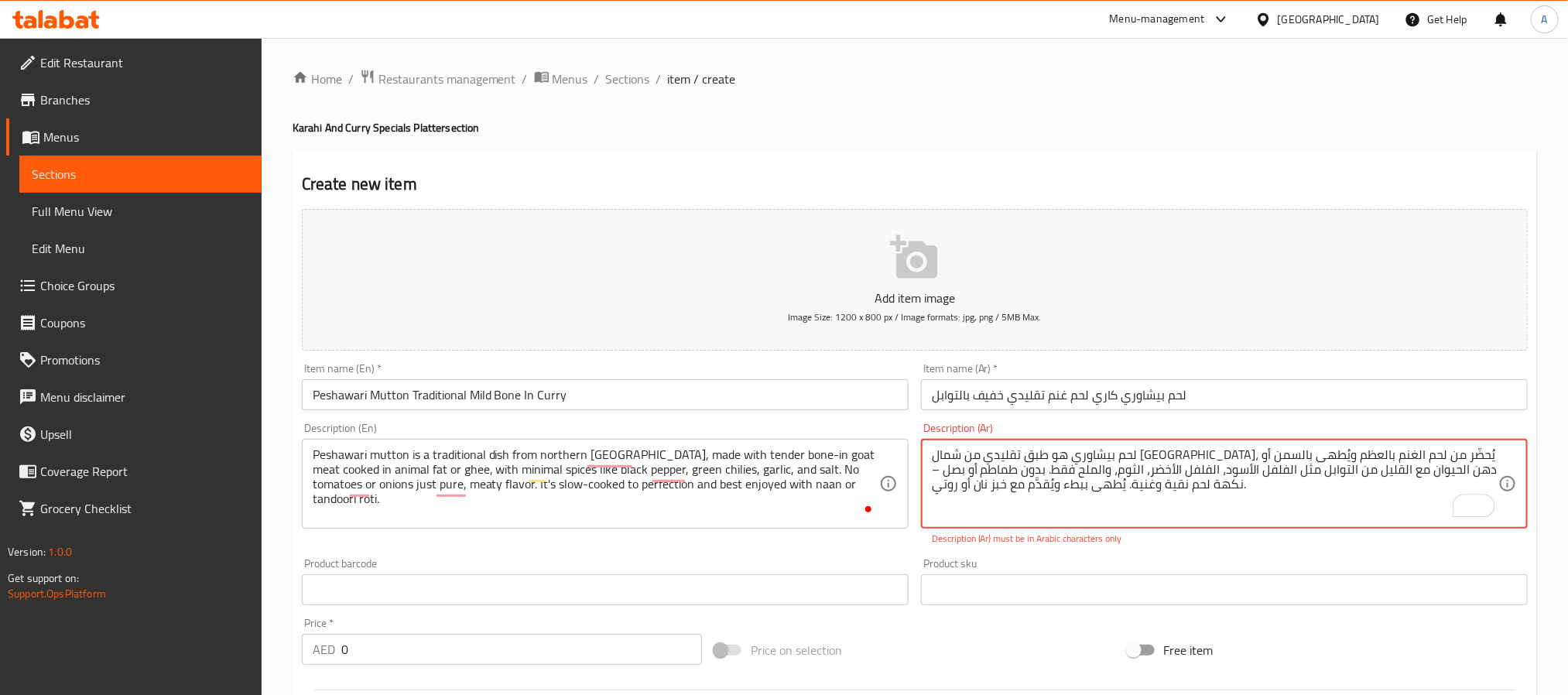
drag, startPoint x: 982, startPoint y: 474, endPoint x: 997, endPoint y: 469, distance: 15.8
click at [997, 469] on textarea "لحم بيشاوري هو طبق تقليدي من شمال [GEOGRAPHIC_DATA]، يُحضّر من لحم الغنم بالعظم…" at bounding box center [1214, 483] width 567 height 74
type textarea "لحم بيشاوري هو طبق تقليدي من شمال [GEOGRAPHIC_DATA]، يُحضّر من لحم الغنم بالعظم…"
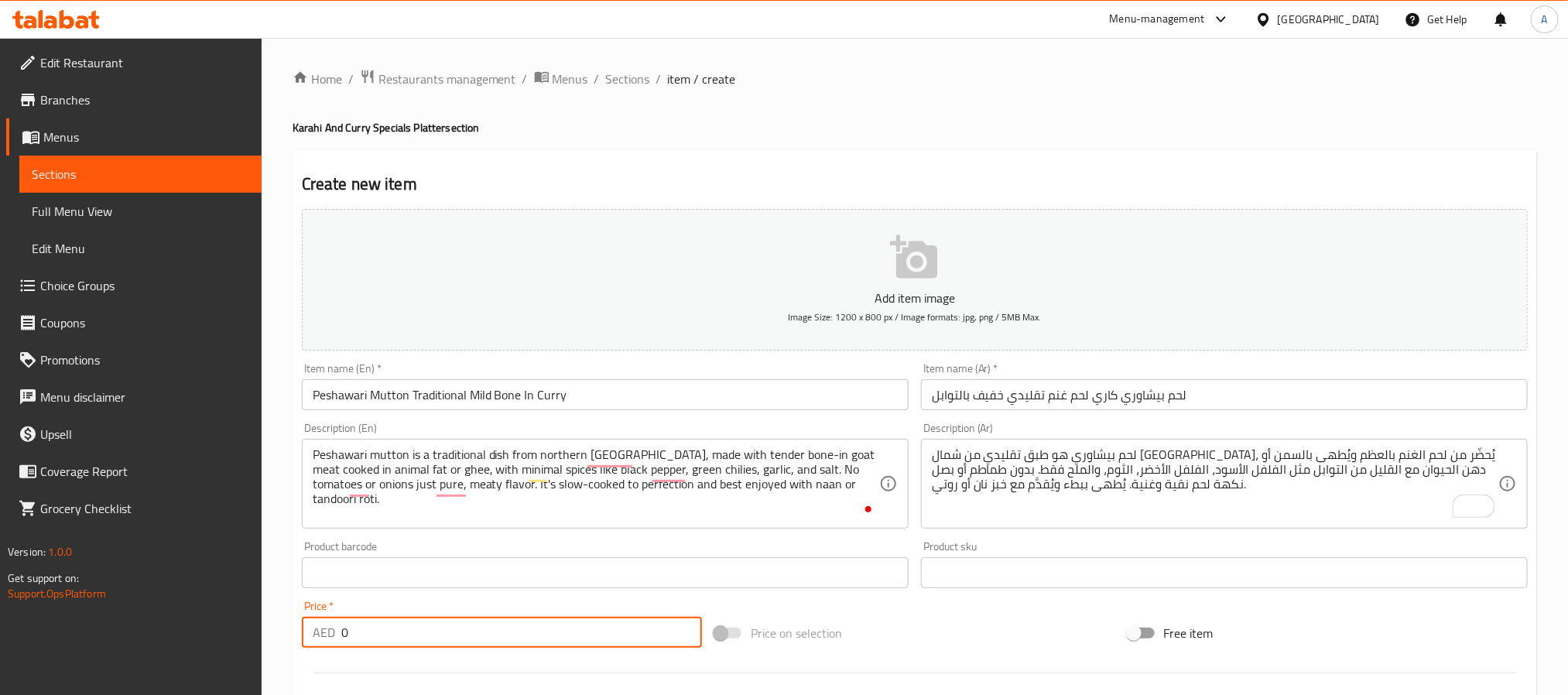
drag, startPoint x: 354, startPoint y: 618, endPoint x: 347, endPoint y: 622, distance: 8.1
click at [347, 622] on input "0" at bounding box center [522, 632] width 360 height 31
paste input "43"
drag, startPoint x: 368, startPoint y: 638, endPoint x: 314, endPoint y: 641, distance: 54.1
click at [314, 641] on div "AED 0 Price *" at bounding box center [501, 632] width 400 height 31
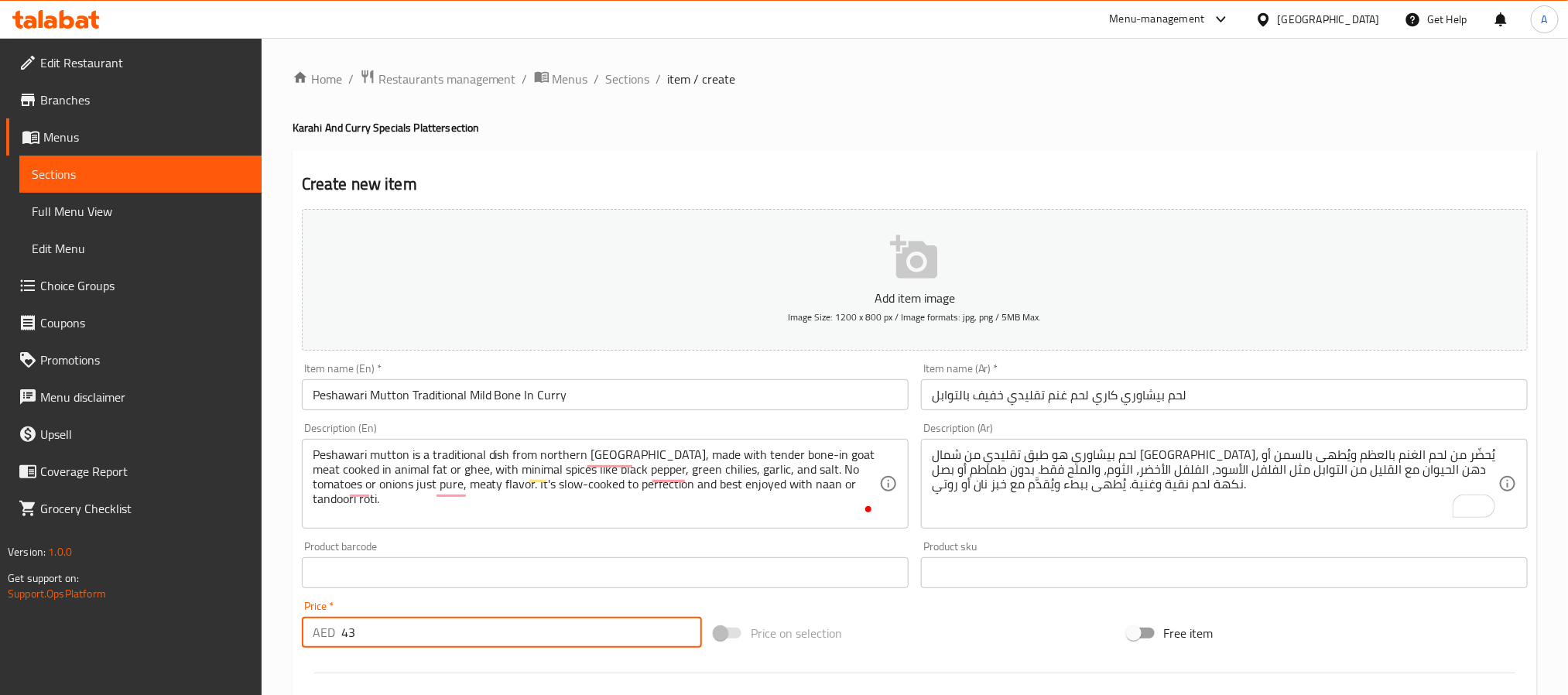
type input "43"
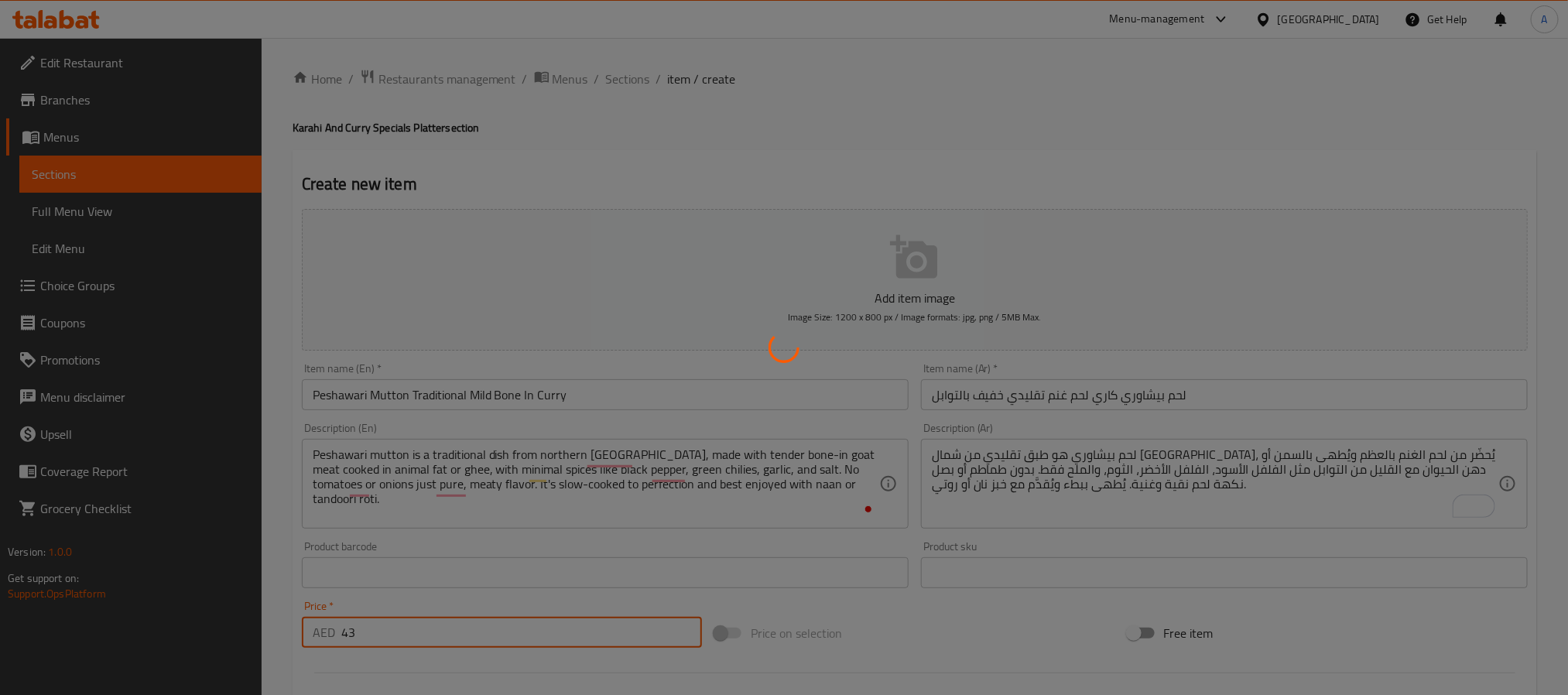
type input "0"
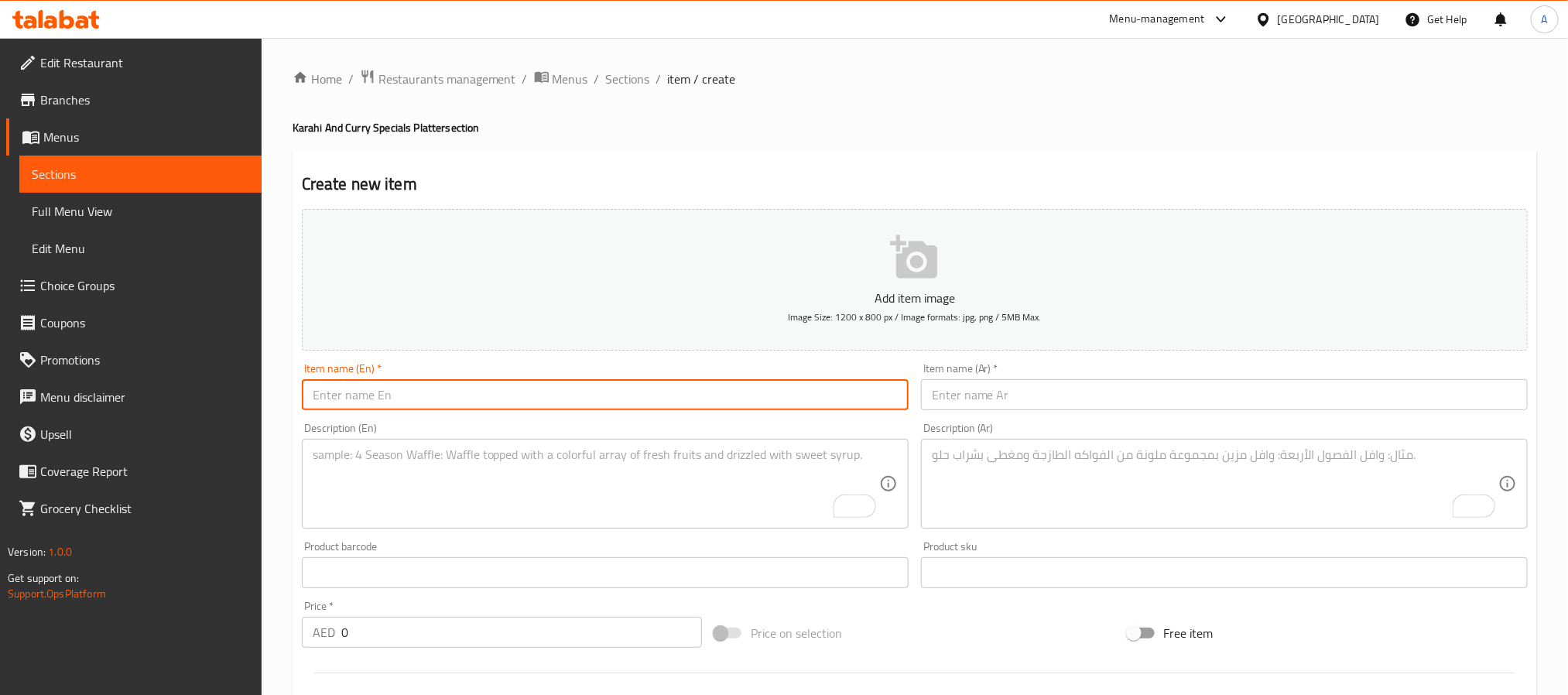
click at [505, 409] on input "text" at bounding box center [605, 394] width 607 height 31
paste input "White Mutton Karahi Creamy And Mild Goat Karahi"
type input "White Mutton Karahi Creamy And Mild Goat Karahi"
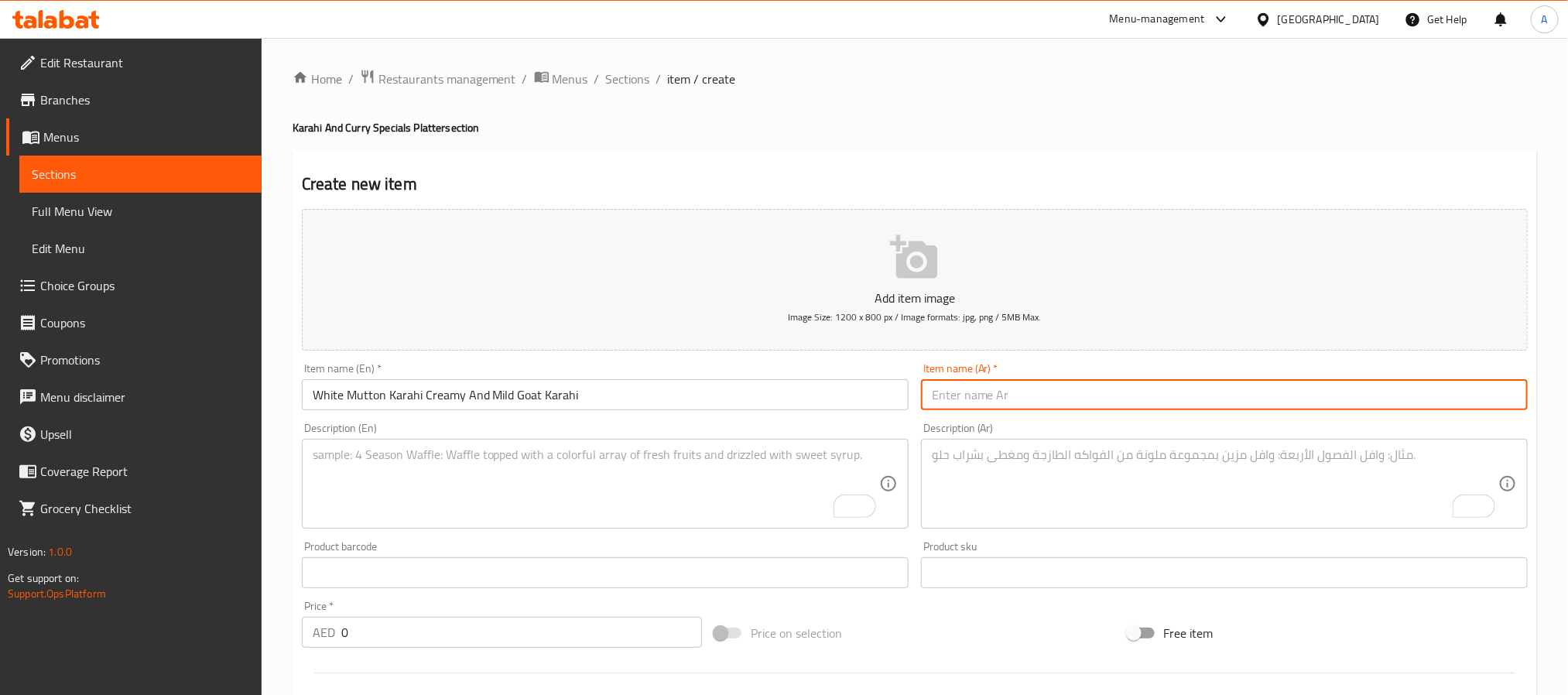
click at [1001, 410] on input "text" at bounding box center [1225, 394] width 607 height 31
paste input "كراهي لحم أبيض – كراهي لحم غنم كريمي وخفيف التوابل"
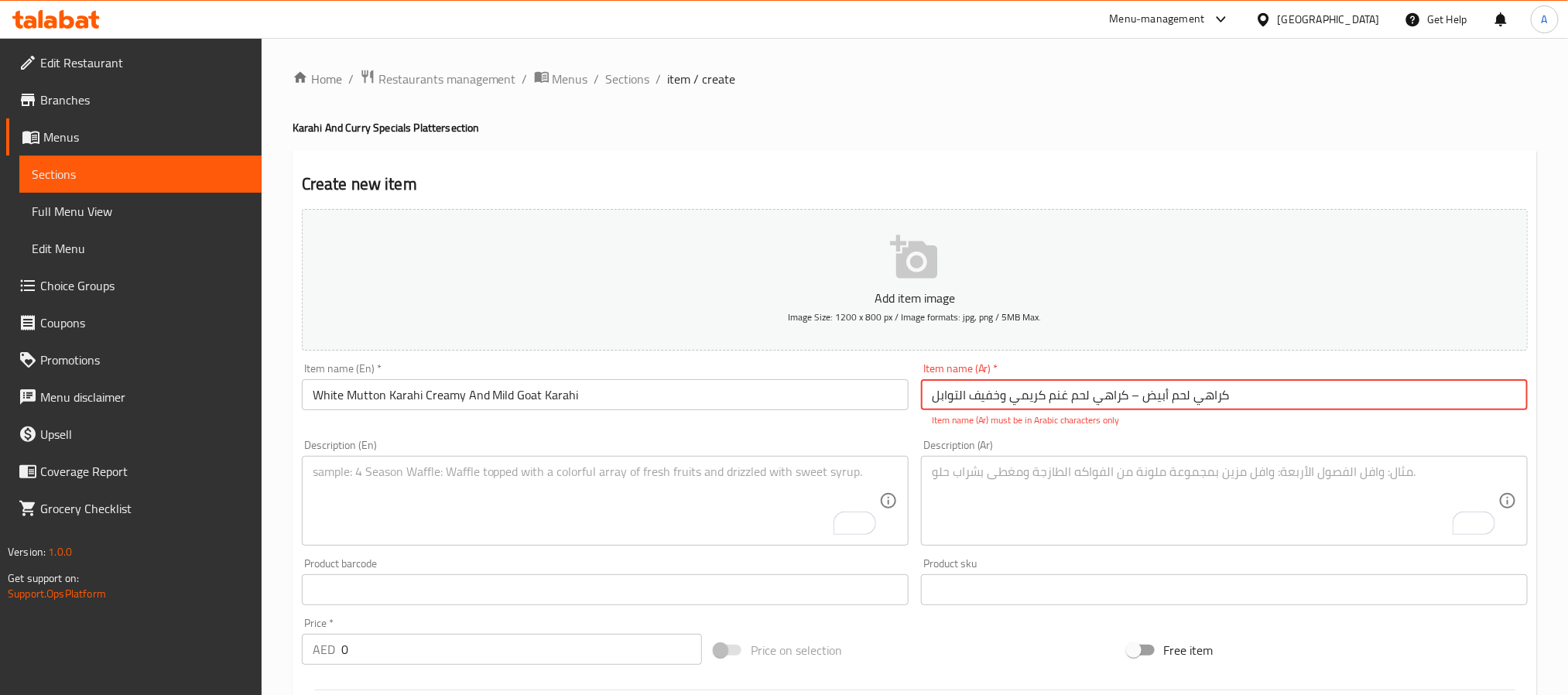
drag, startPoint x: 1127, startPoint y: 392, endPoint x: 1141, endPoint y: 391, distance: 14.0
click at [1141, 391] on input "كراهي لحم أبيض – كراهي لحم غنم كريمي وخفيف التوابل" at bounding box center [1225, 394] width 607 height 31
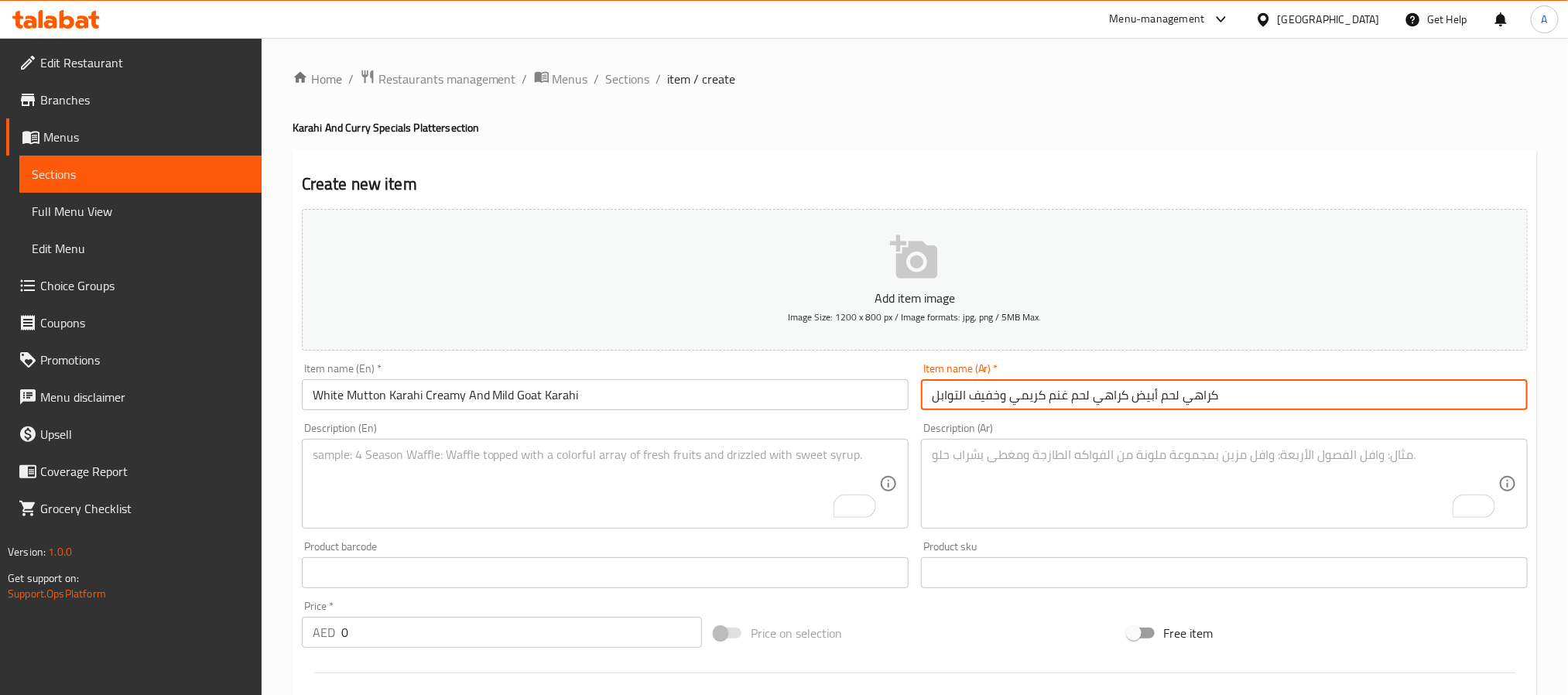
type input "كراهي لحم أبيض كراهي لحم غنم كريمي وخفيف التوابل"
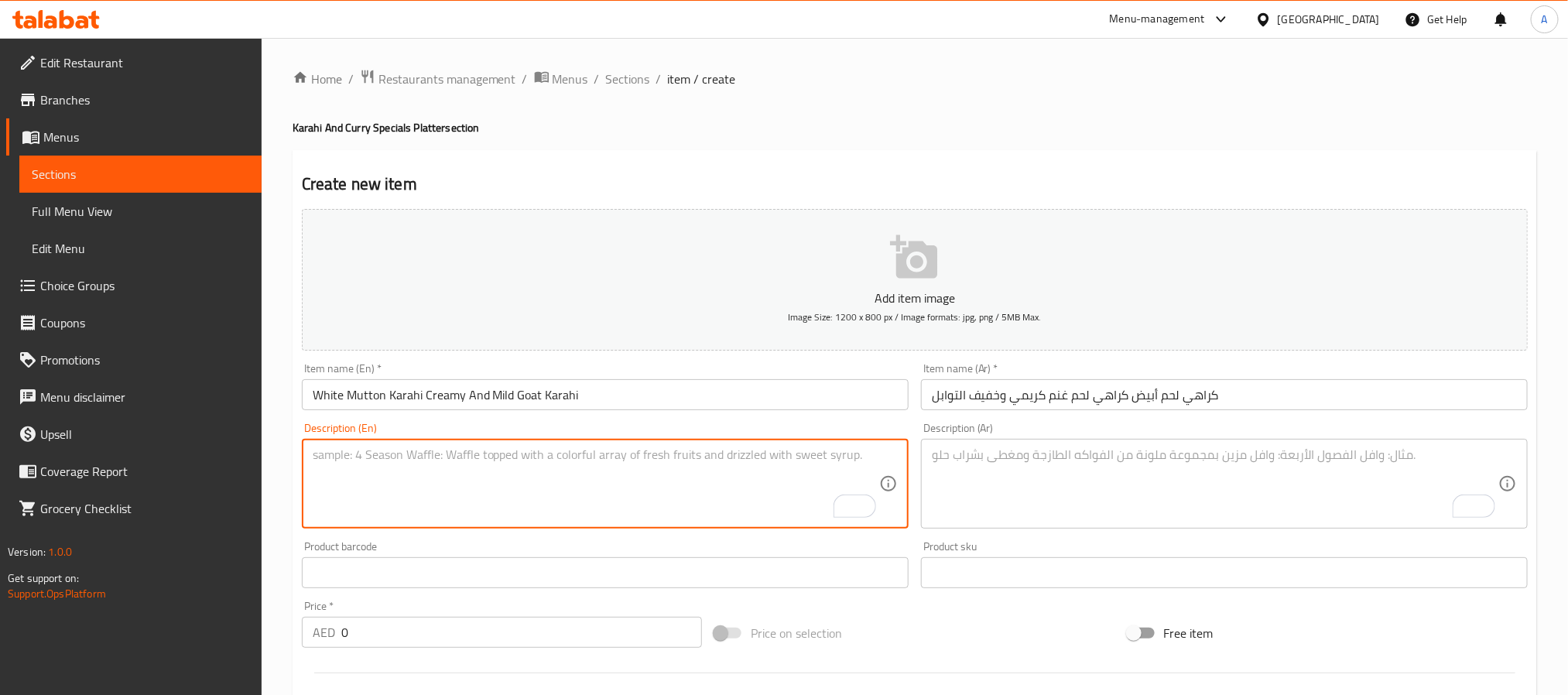
click at [332, 495] on textarea "To enrich screen reader interactions, please activate Accessibility in Grammarl…" at bounding box center [595, 483] width 567 height 74
paste textarea "White Mutton Karahi is a mild and creamy version of the classic karahi. Made wi…"
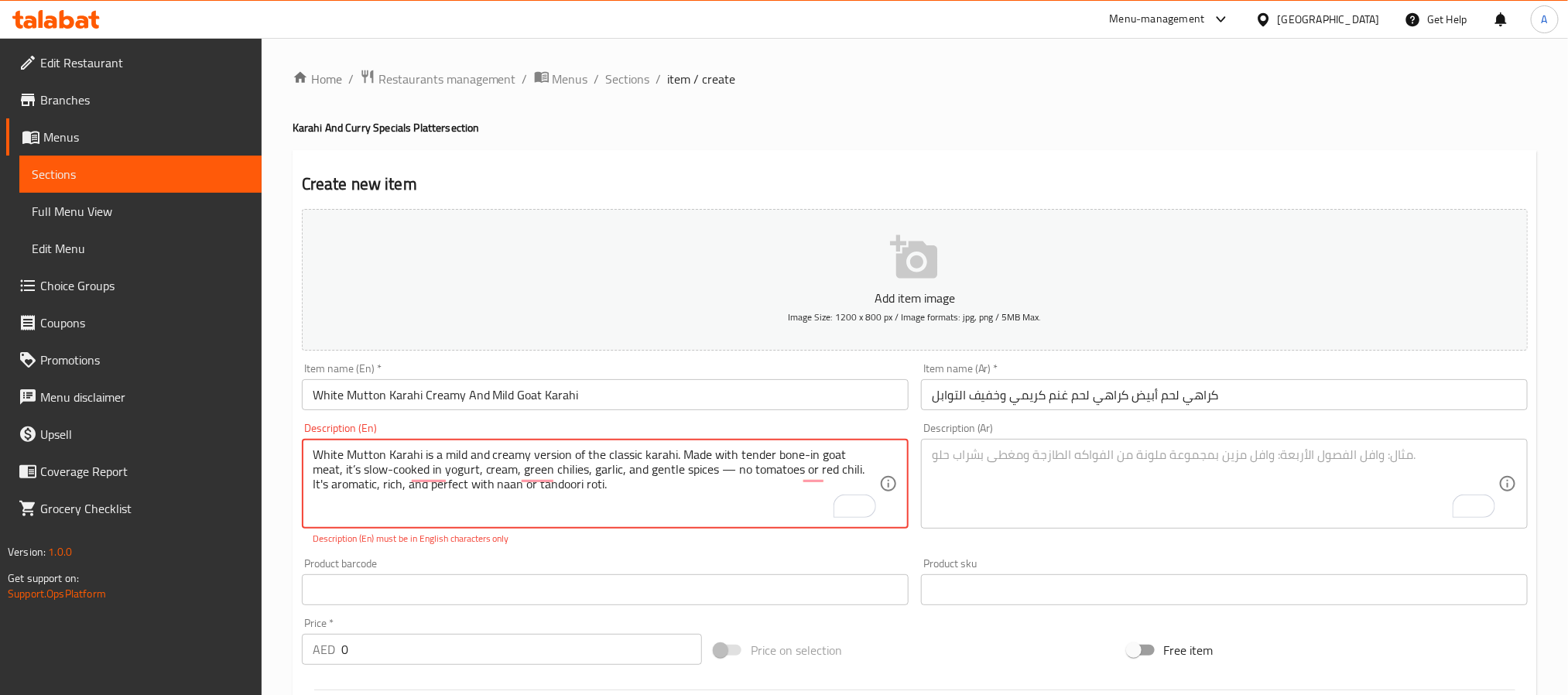
type textarea "White Mutton Karahi is a mild and creamy version of the classic karahi. Made wi…"
click at [1131, 495] on textarea "To enrich screen reader interactions, please activate Accessibility in Grammarl…" at bounding box center [1214, 483] width 567 height 74
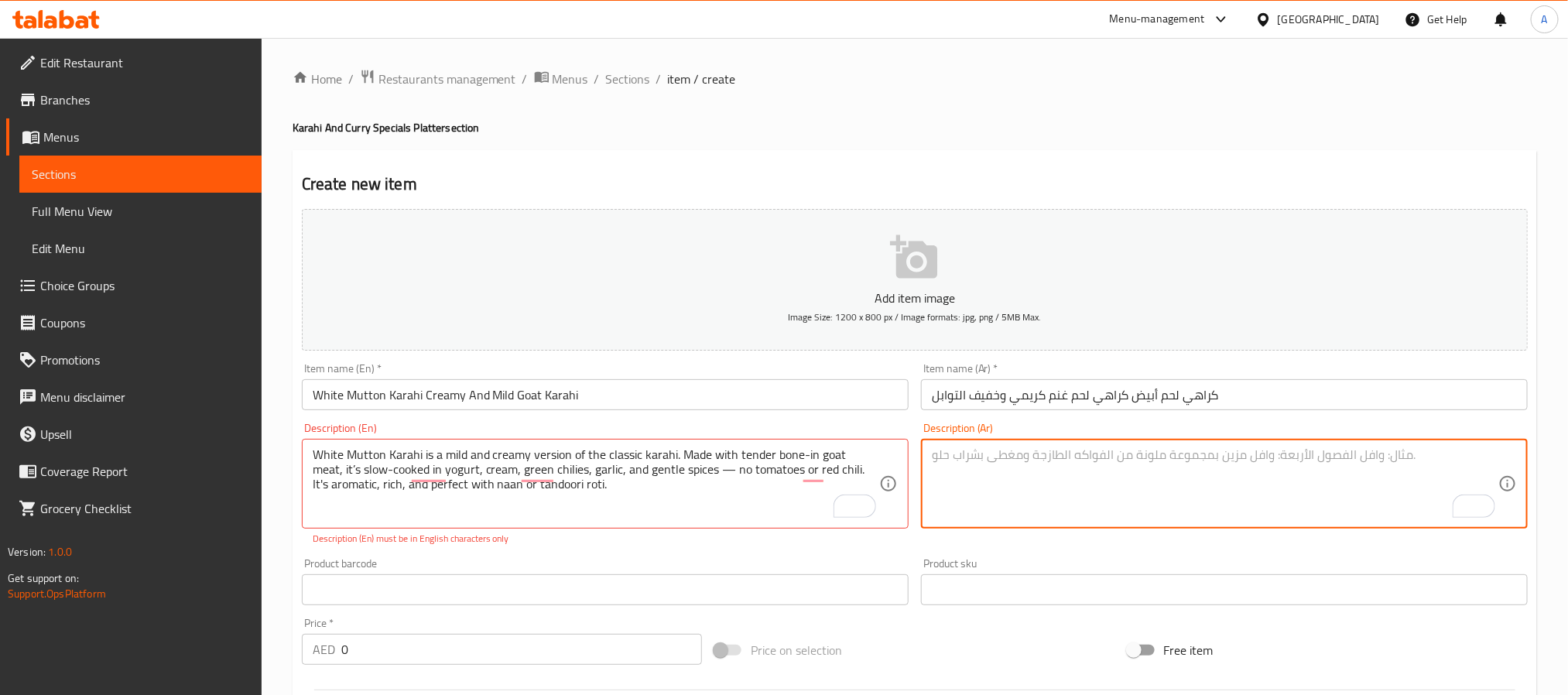
paste textarea "كراهي لحم أبيض هو نسخة كريمية وخفيفة من الكراهي الكلاسيكية. يُحضّر من لحم الغنم…"
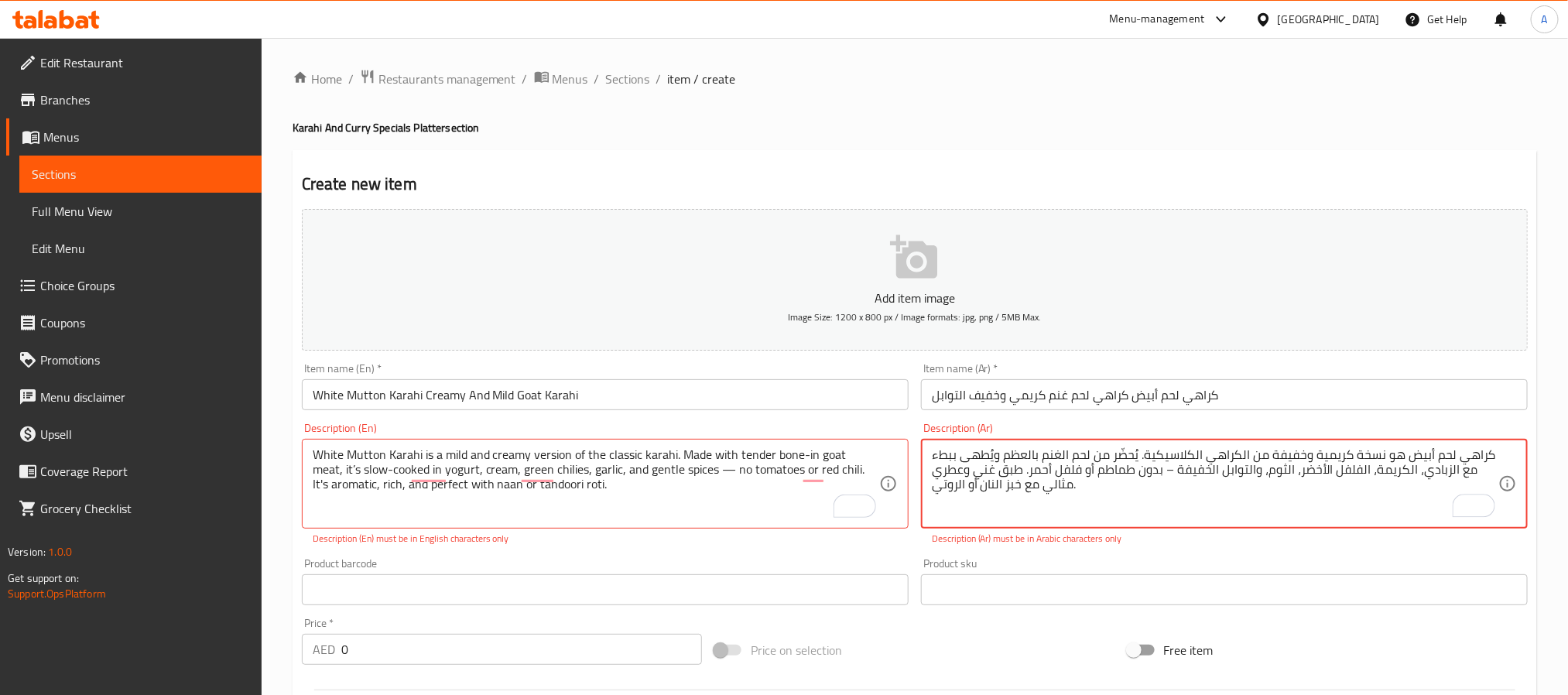
click at [1158, 469] on textarea "كراهي لحم أبيض هو نسخة كريمية وخفيفة من الكراهي الكلاسيكية. يُحضّر من لحم الغنم…" at bounding box center [1214, 483] width 567 height 74
drag, startPoint x: 1162, startPoint y: 469, endPoint x: 1175, endPoint y: 469, distance: 13.0
click at [1175, 469] on textarea "كراهي لحم أبيض هو نسخة كريمية وخفيفة من الكراهي الكلاسيكية. يُحضّر من لحم الغنم…" at bounding box center [1214, 483] width 567 height 74
type textarea "كراهي لحم أبيض هو نسخة كريمية وخفيفة من الكراهي الكلاسيكية. يُحضّر من لحم الغنم…"
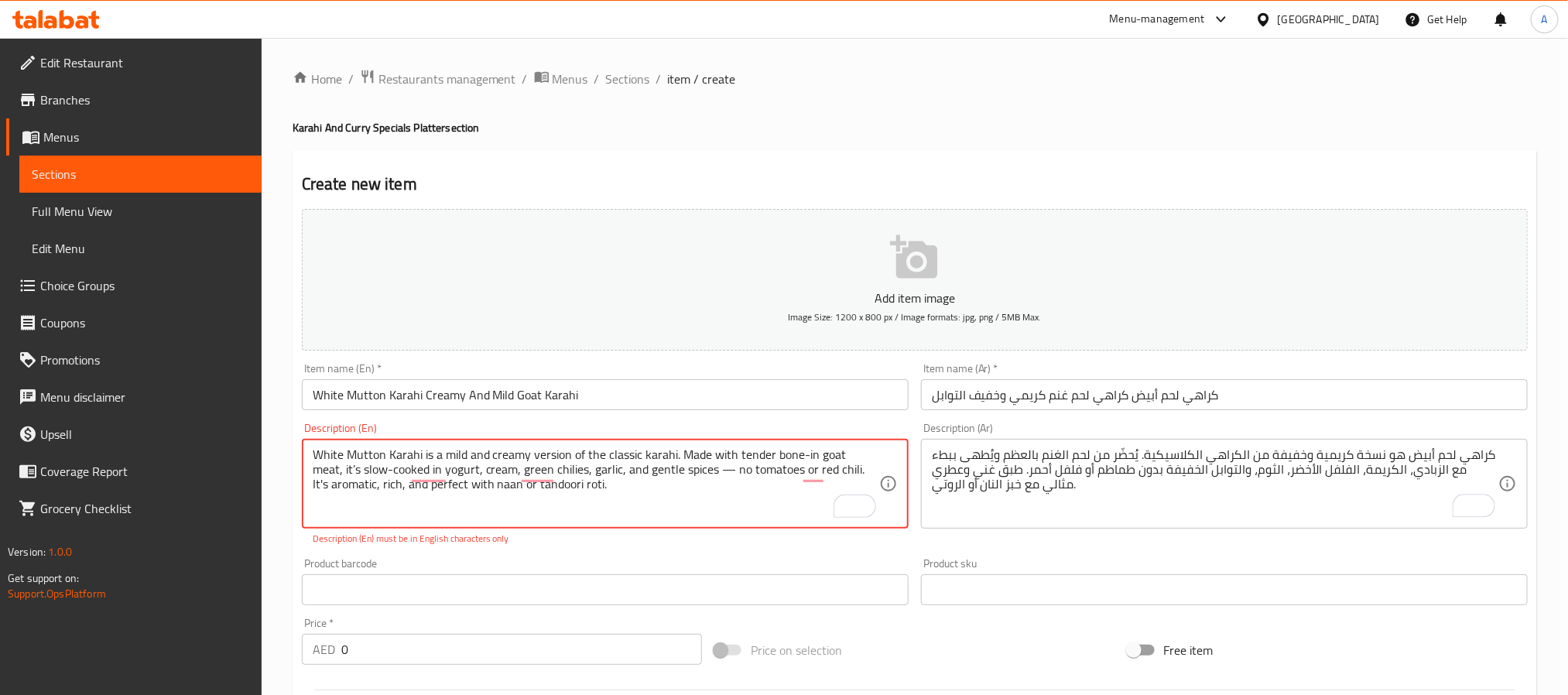
drag, startPoint x: 699, startPoint y: 479, endPoint x: 680, endPoint y: 477, distance: 19.1
click at [1053, 536] on div "Description (Ar) كراهي لحم أبيض هو نسخة كريمية وخفيفة من الكراهي الكلاسيكية. يُ…" at bounding box center [1224, 483] width 619 height 135
click at [497, 482] on textarea "White Mutton Karahi is a mild and creamy version of the classic karahi. Made wi…" at bounding box center [595, 483] width 567 height 74
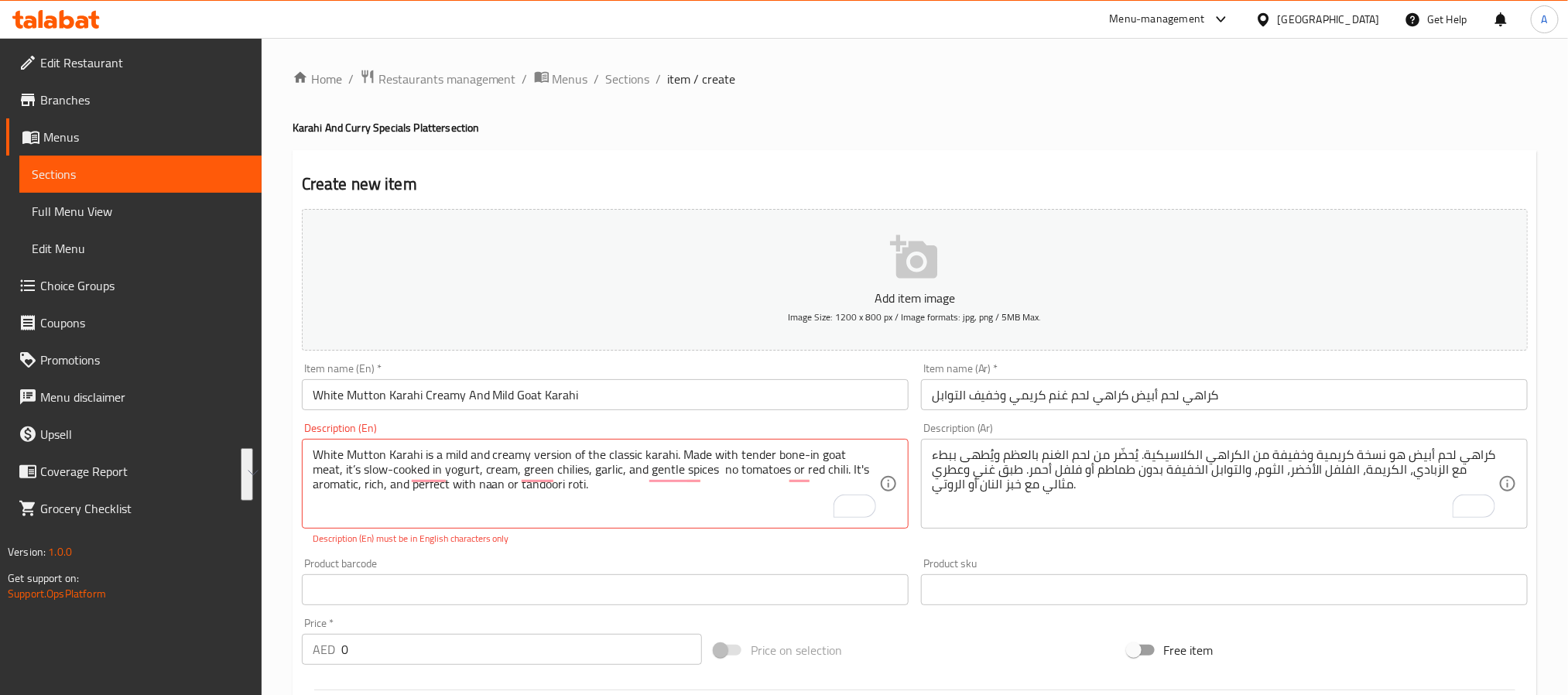
click at [582, 500] on textarea "White Mutton Karahi is a mild and creamy version of the classic karahi. Made wi…" at bounding box center [595, 483] width 567 height 74
paste textarea "'s slow"
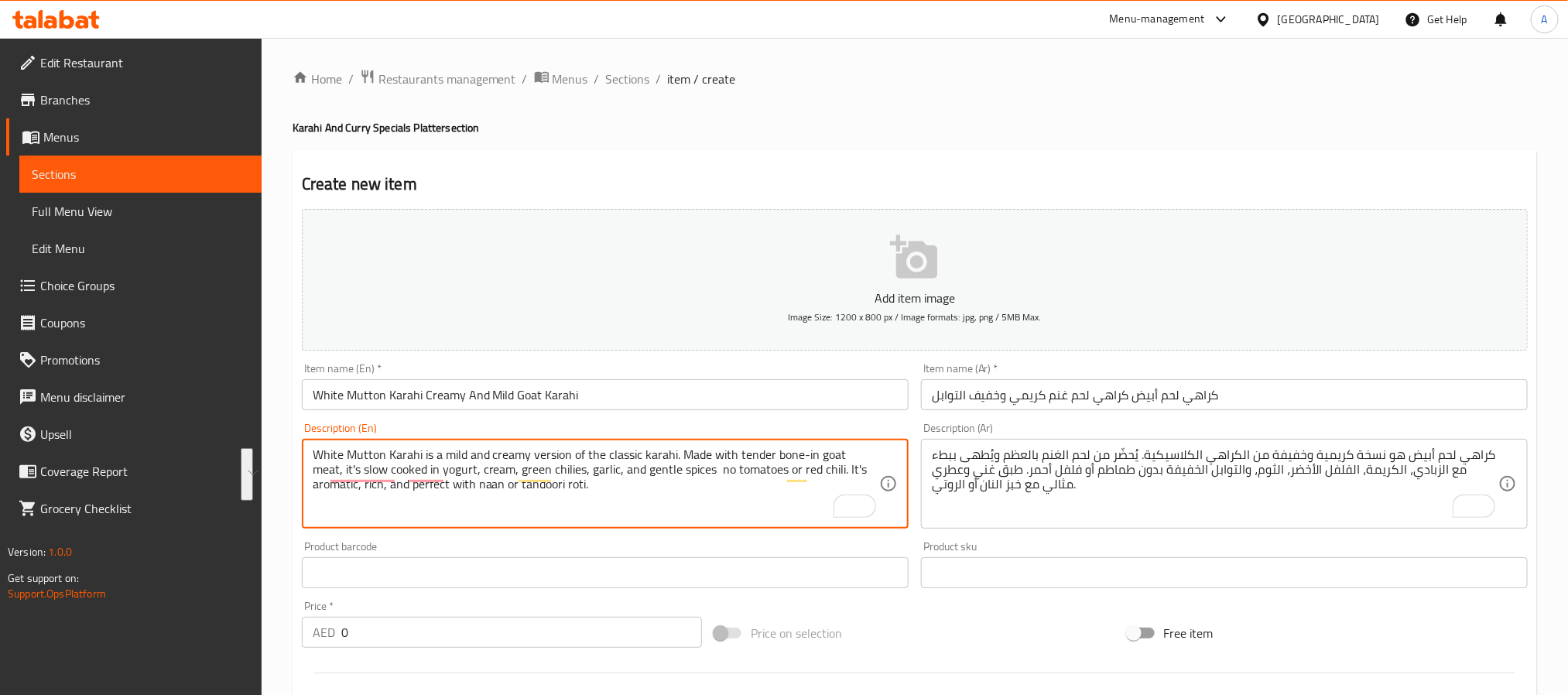
type textarea "White Mutton Karahi is a mild and creamy version of the classic karahi. Made wi…"
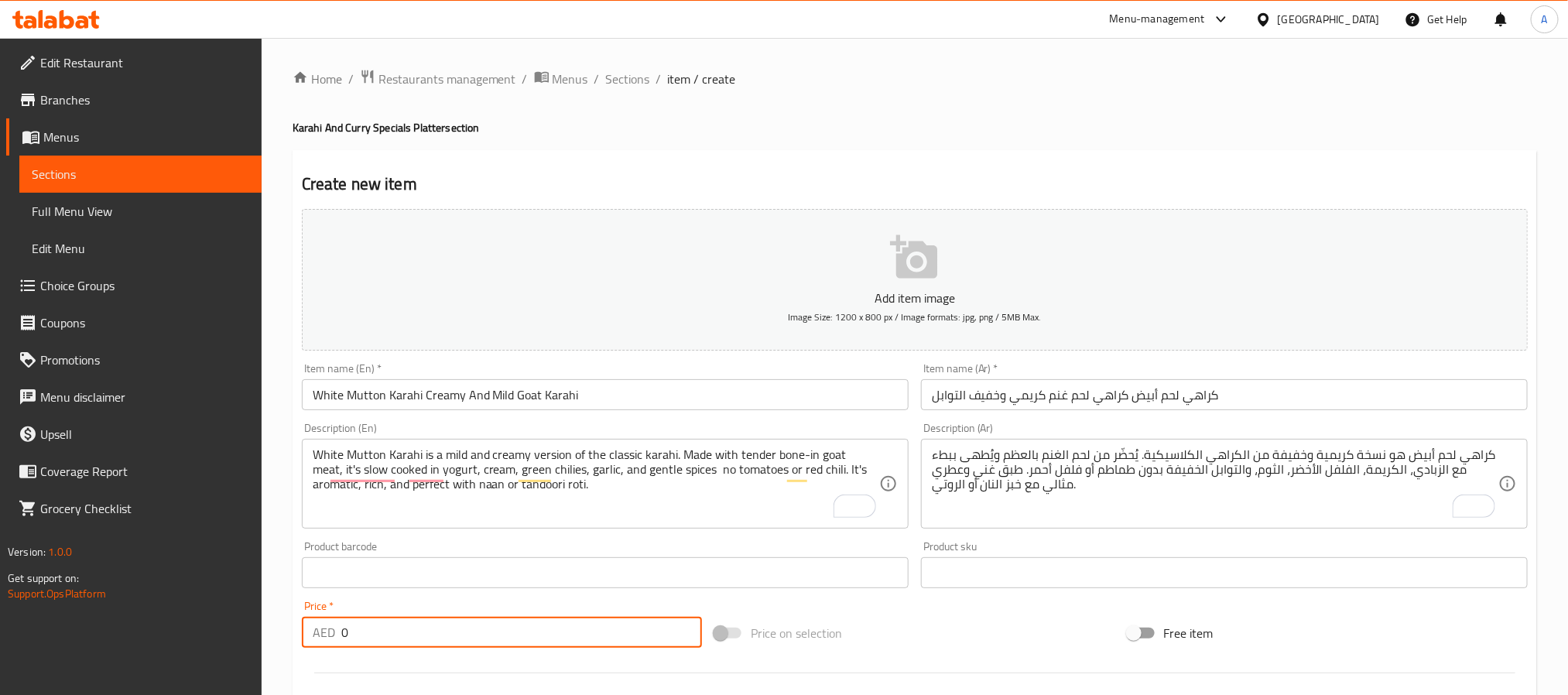
drag, startPoint x: 413, startPoint y: 637, endPoint x: 330, endPoint y: 642, distance: 83.2
click at [330, 642] on div "AED 0 Price *" at bounding box center [501, 632] width 400 height 31
paste input "46"
type input "46"
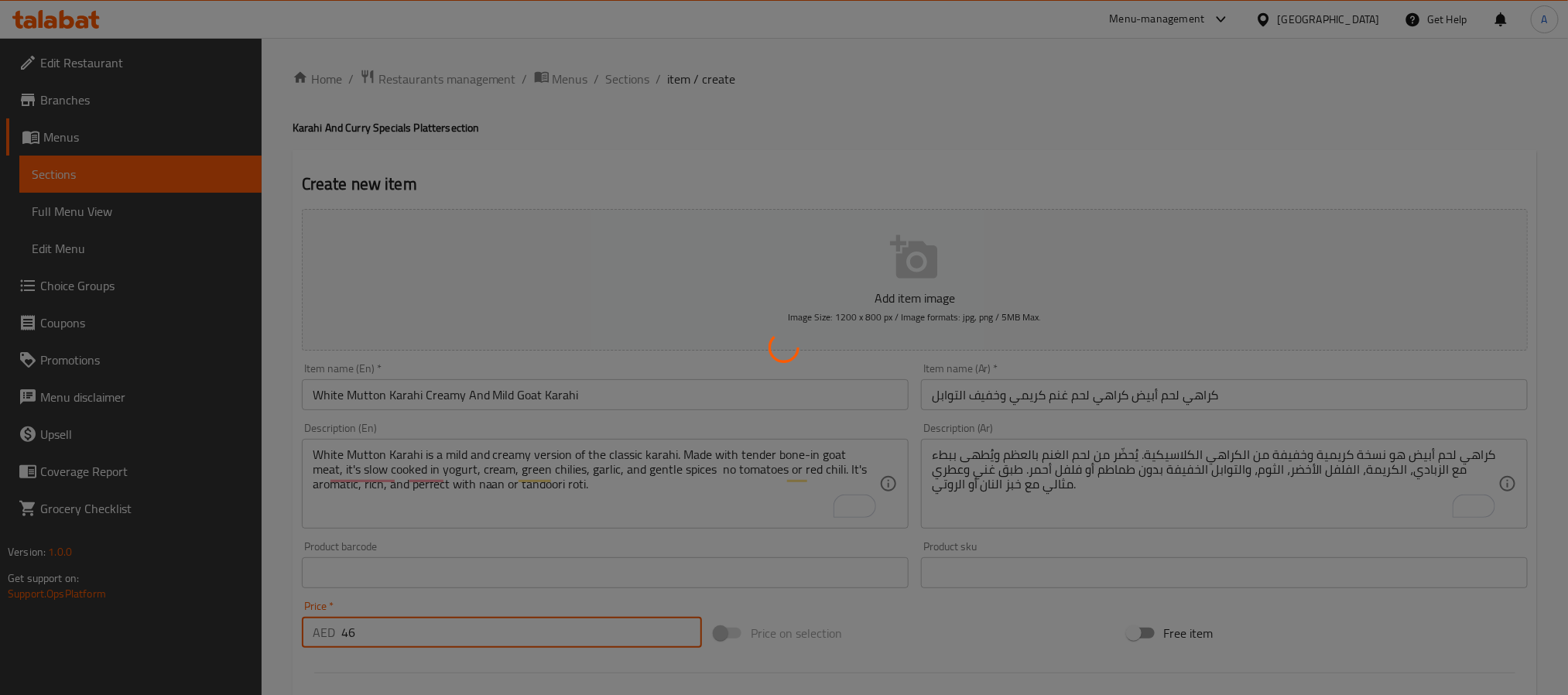
type input "0"
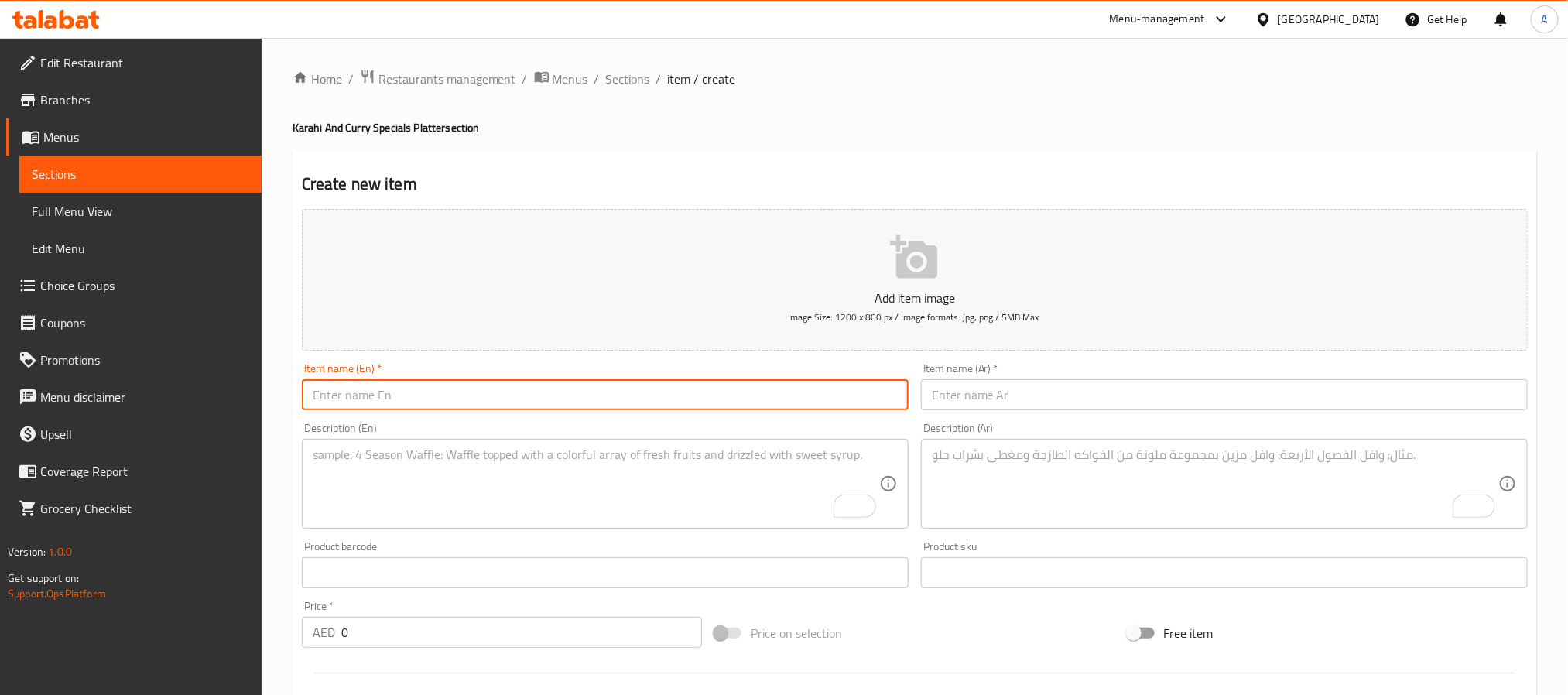
click at [401, 407] on input "text" at bounding box center [605, 394] width 607 height 31
paste input "Mutton Boneless Handi Creamy Boneless Goat Curry"
type input "Mutton Boneless Handi Creamy Boneless Goat Curry"
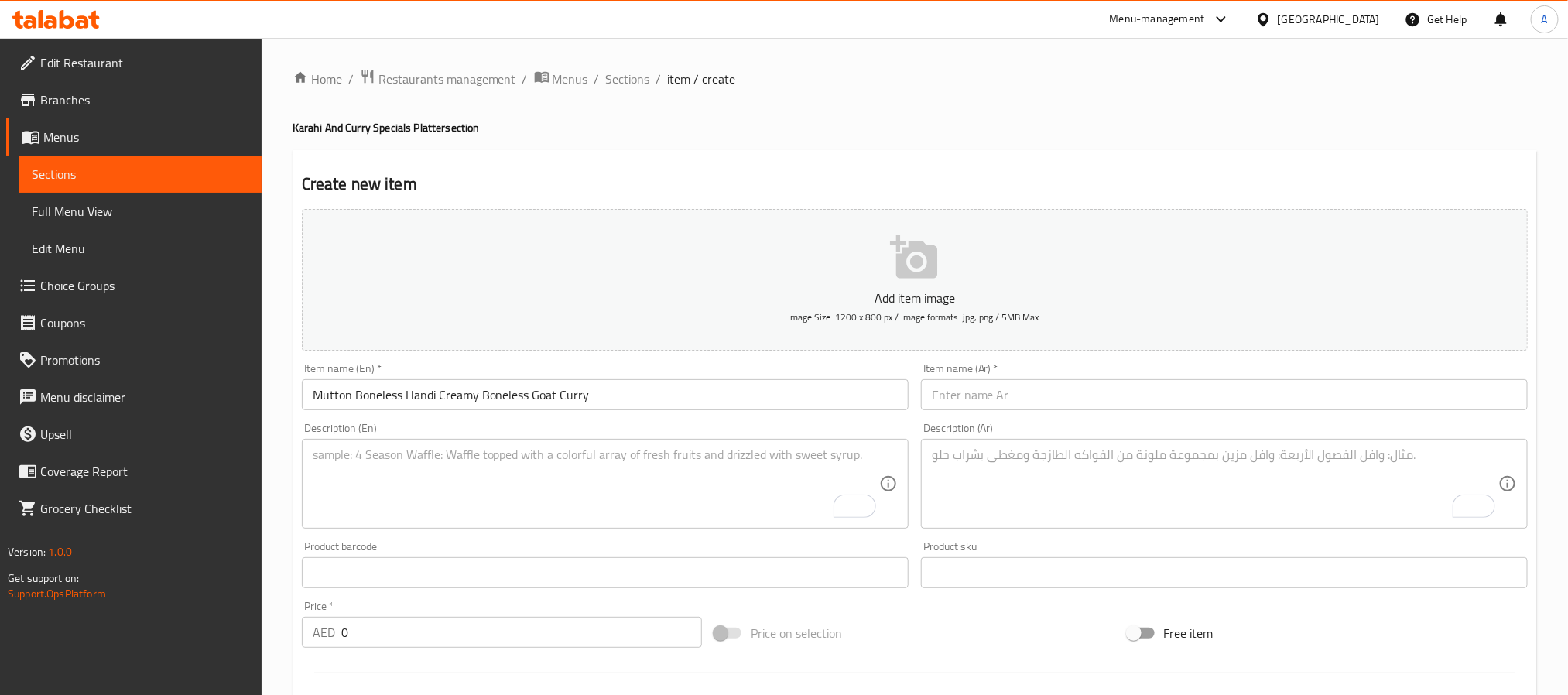
click at [1101, 406] on input "text" at bounding box center [1225, 394] width 607 height 31
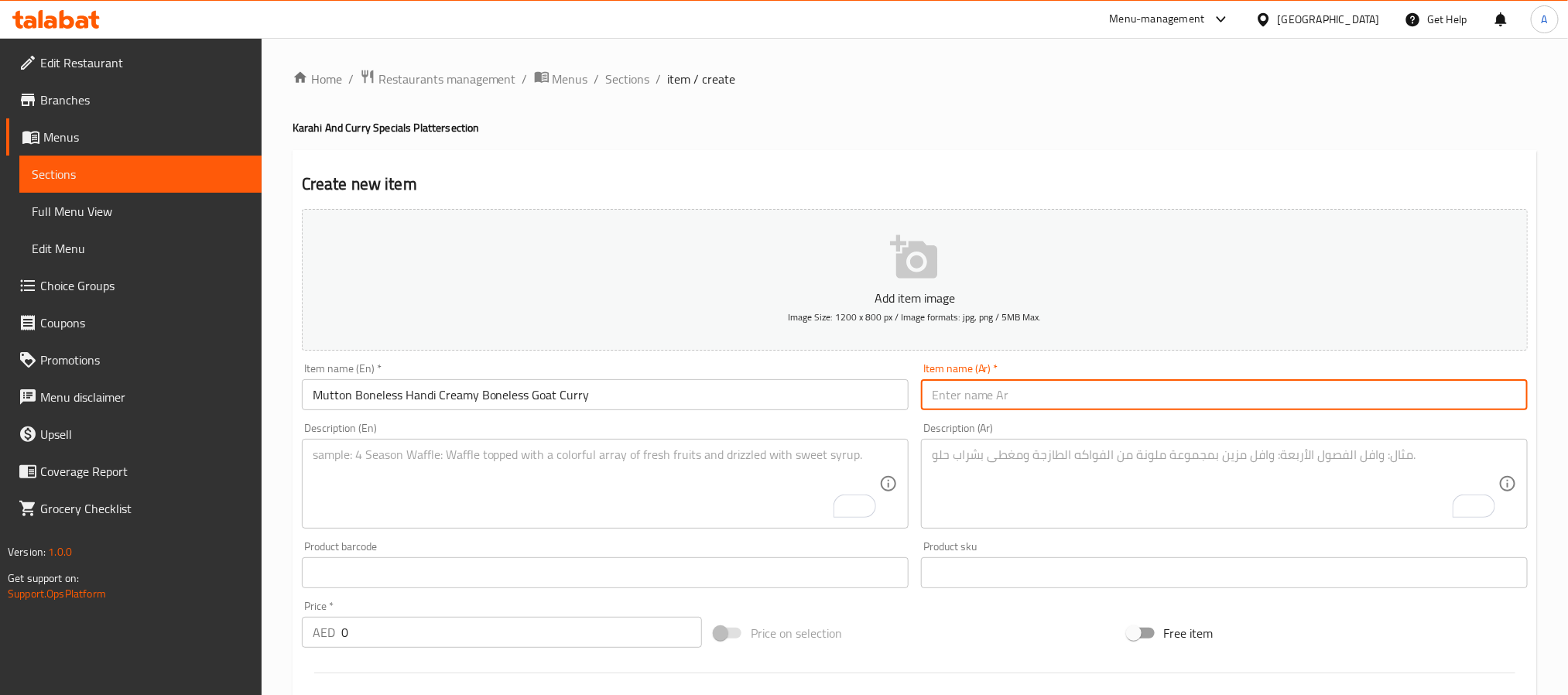
paste input "هاندي لحم بدون عظم – كاري لحم غنم كريمي بدون عظم"
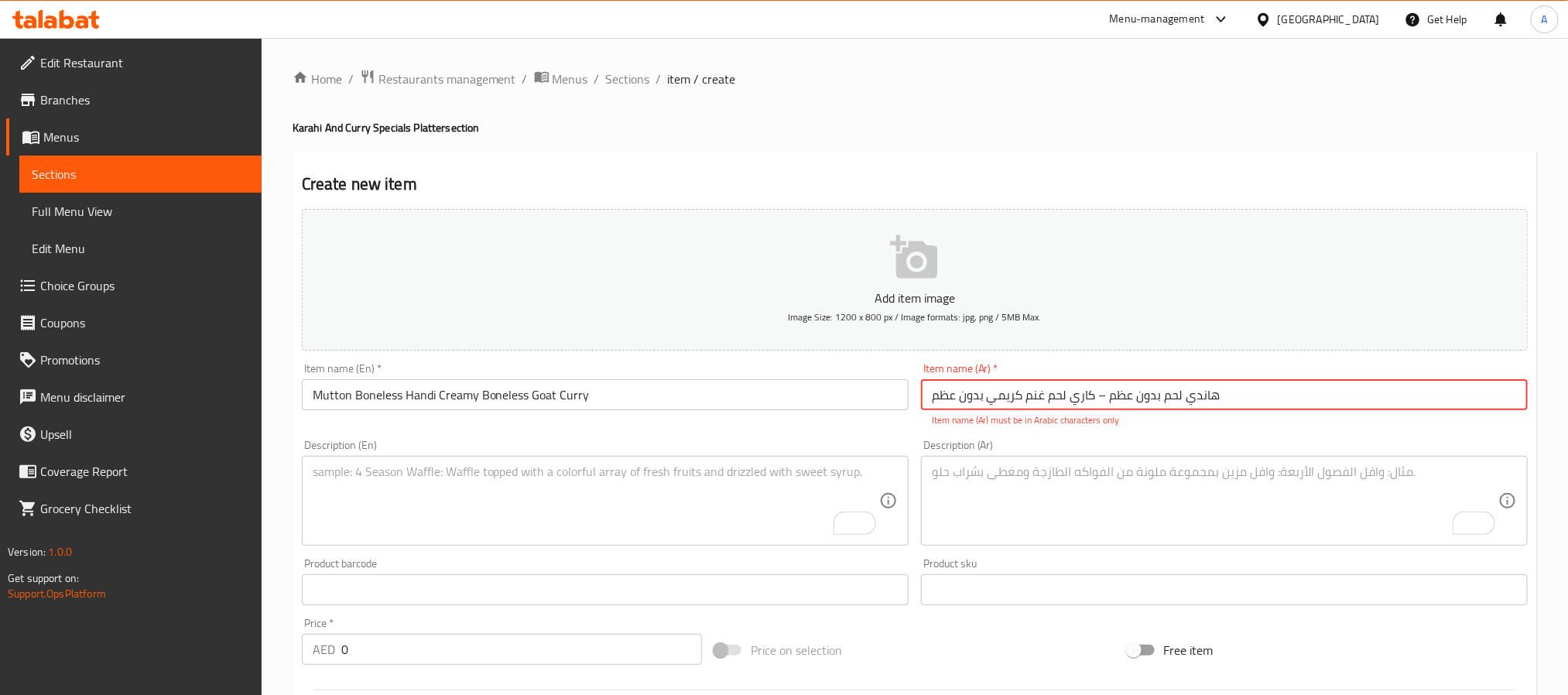
drag, startPoint x: 1094, startPoint y: 396, endPoint x: 1108, endPoint y: 396, distance: 14.0
click at [1108, 396] on input "هاندي لحم بدون عظم – كاري لحم غنم كريمي بدون عظم" at bounding box center [1225, 394] width 607 height 31
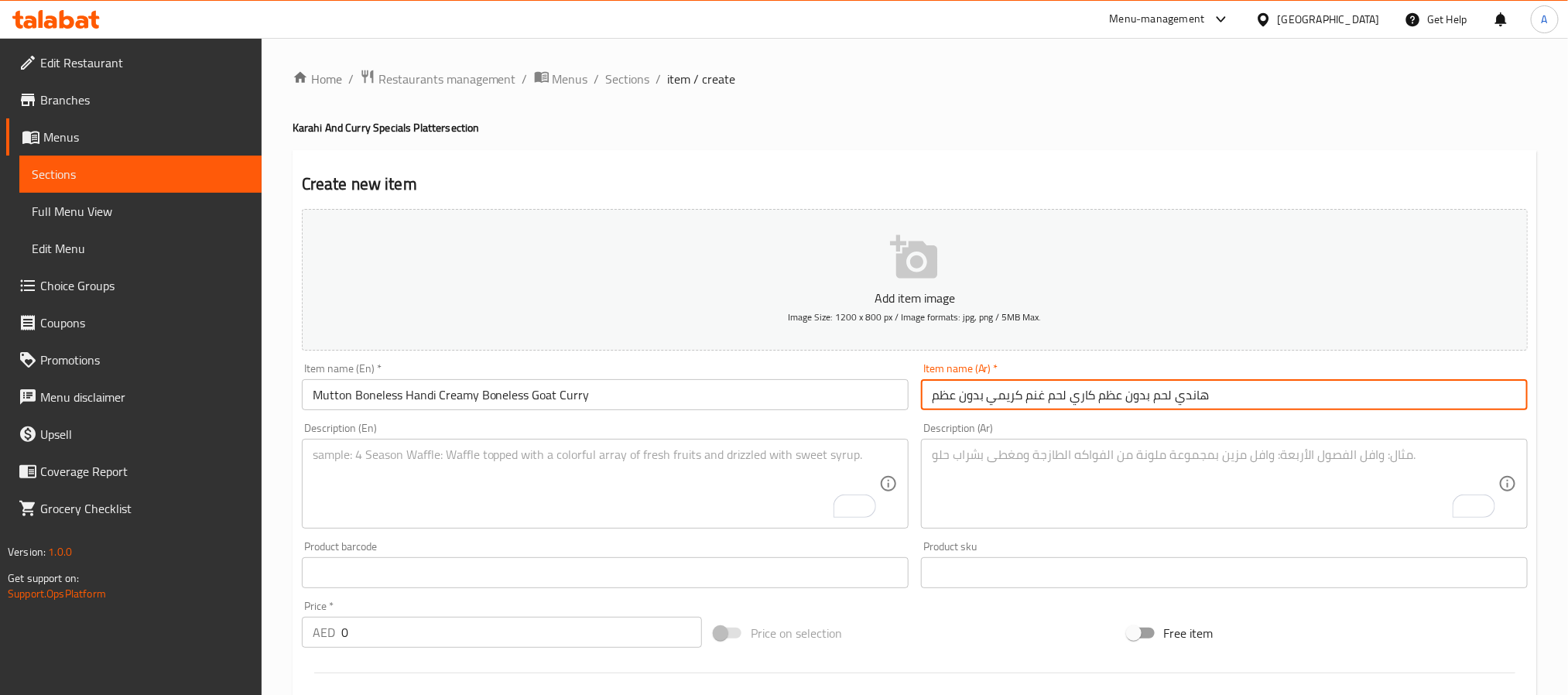
type input "هاندي لحم بدون عظم كاري لحم غنم كريمي بدون عظم"
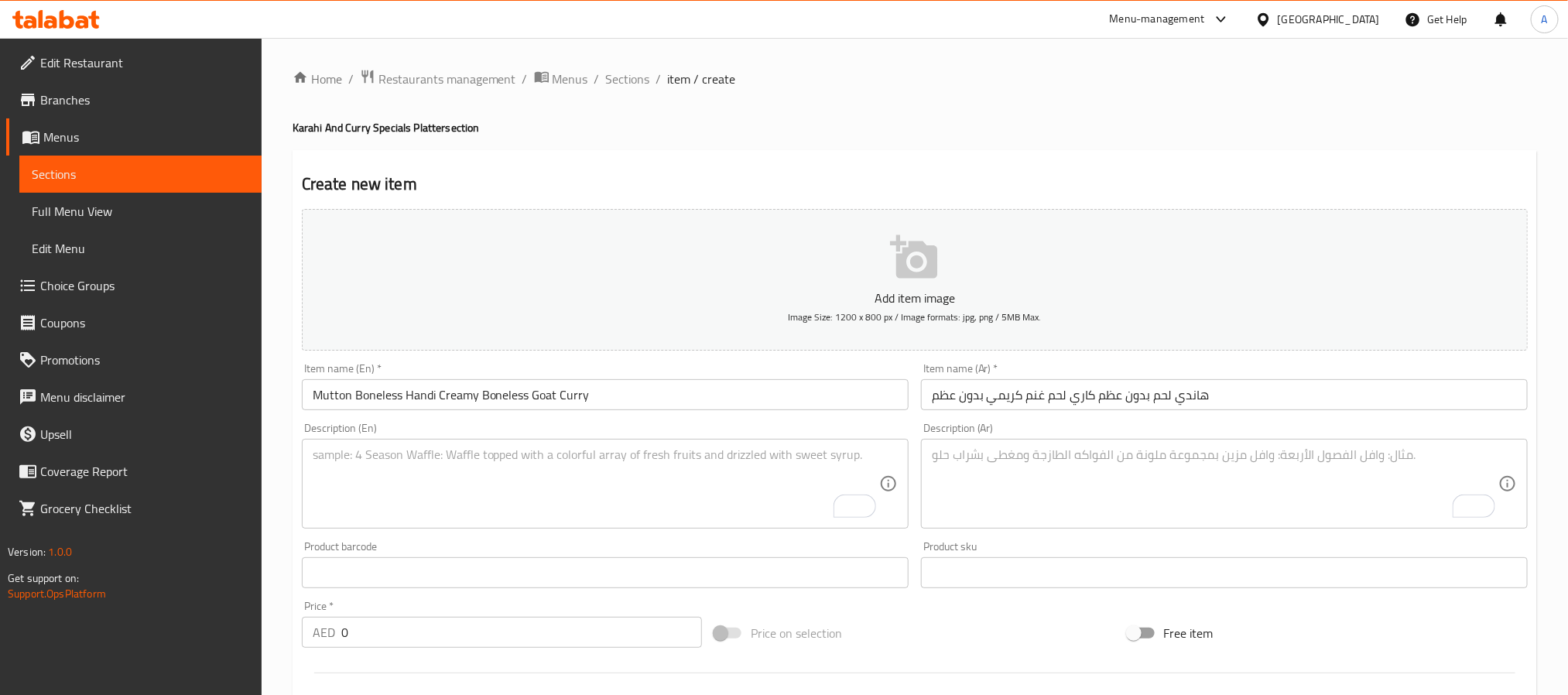
click at [499, 481] on textarea "To enrich screen reader interactions, please activate Accessibility in Grammarl…" at bounding box center [595, 483] width 567 height 74
paste textarea "Mutton Boneless Handi is a premium [PERSON_NAME] dish made with tender boneless…"
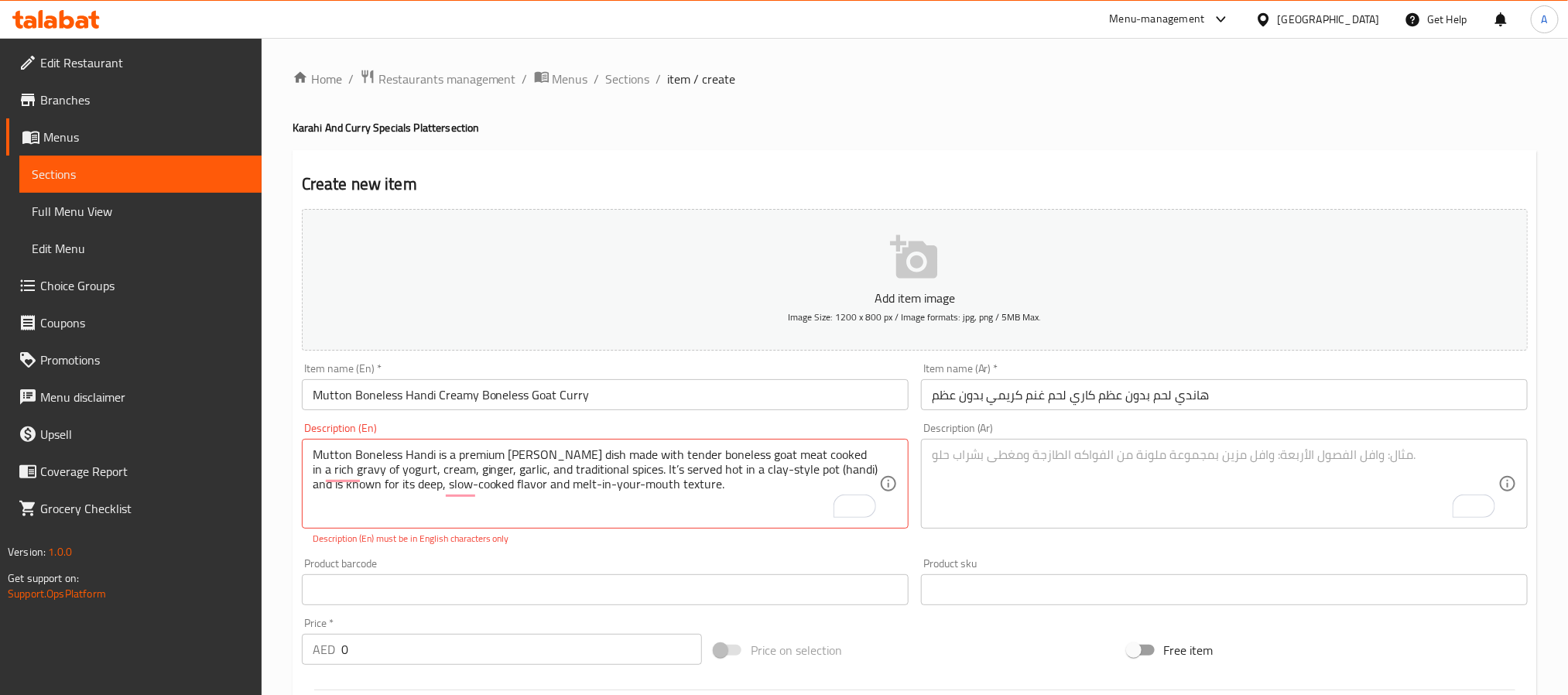
click at [551, 451] on textarea "Mutton Boneless Handi is a premium [PERSON_NAME] dish made with tender boneless…" at bounding box center [595, 483] width 567 height 74
paste textarea "'"
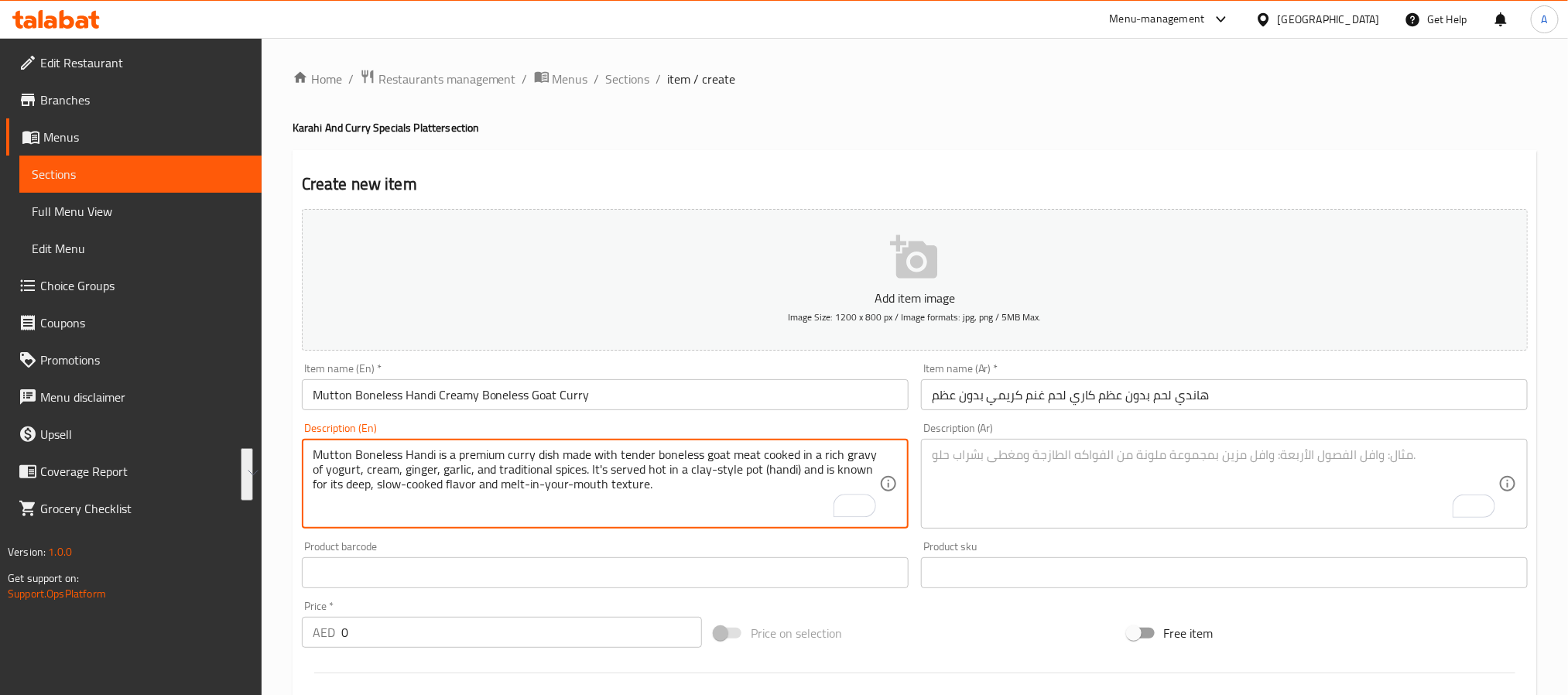
type textarea "Mutton Boneless Handi is a premium curry dish made with tender boneless goat me…"
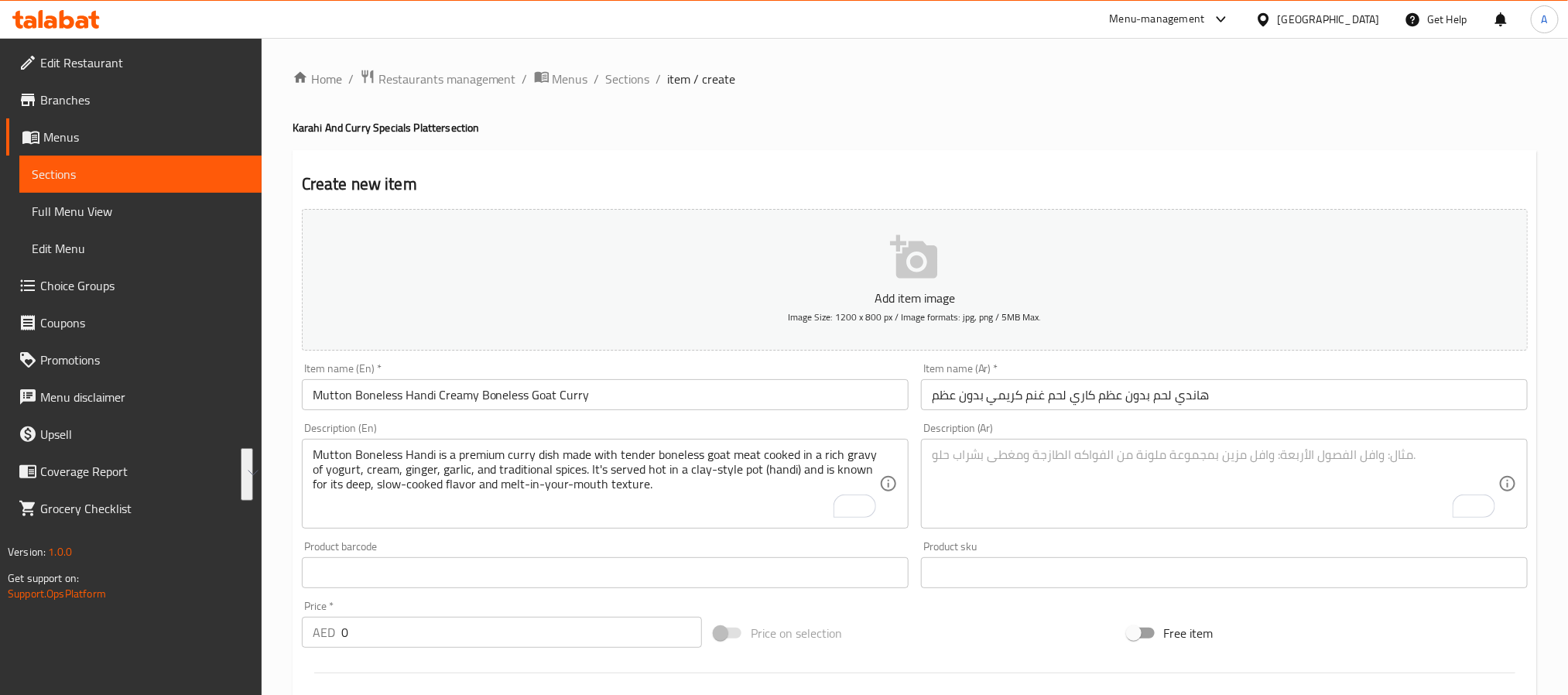
click at [1082, 448] on textarea "To enrich screen reader interactions, please activate Accessibility in Grammarl…" at bounding box center [1214, 483] width 567 height 74
paste textarea "هاندي لحم بدون عظم هو طبق كاري فاخر مصنوع من لحم الغنم الطري بدون عظم، يُطهى بب…"
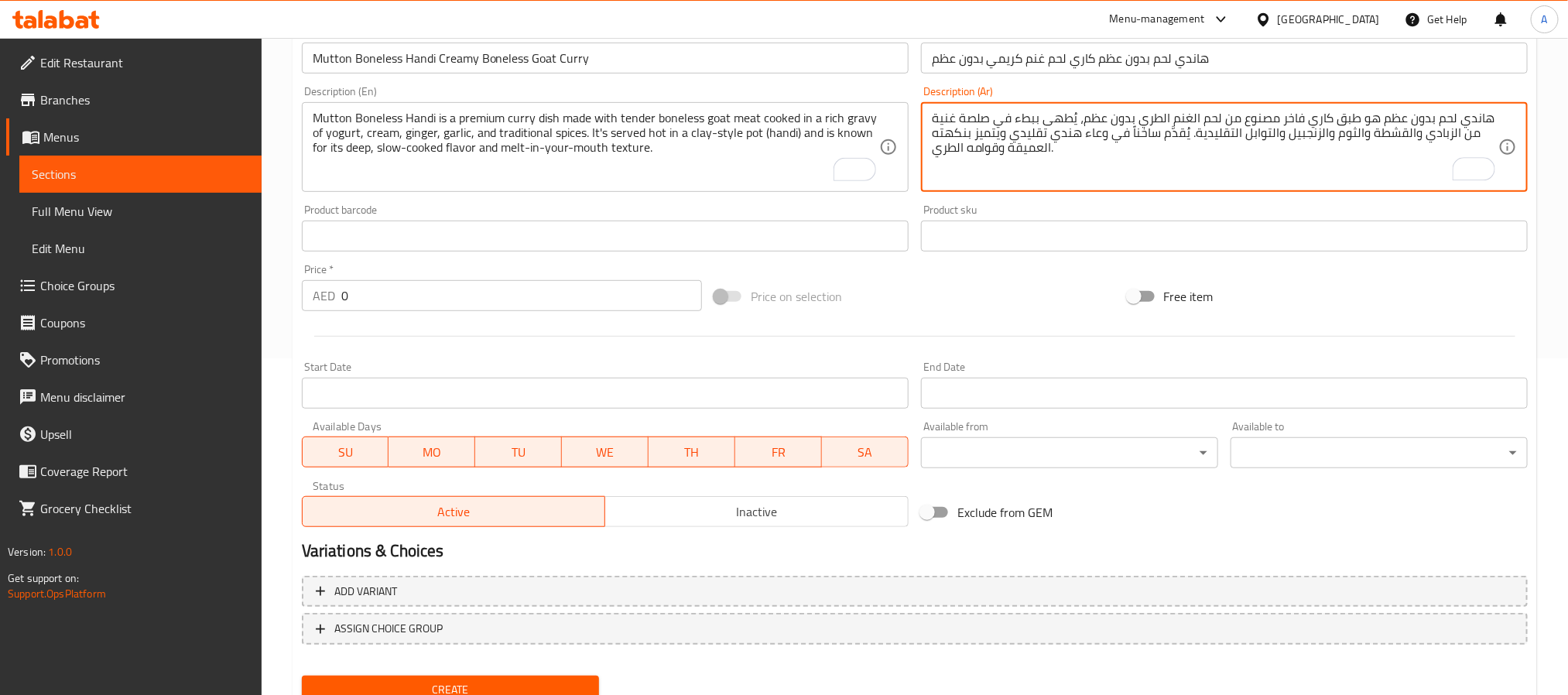
scroll to position [348, 0]
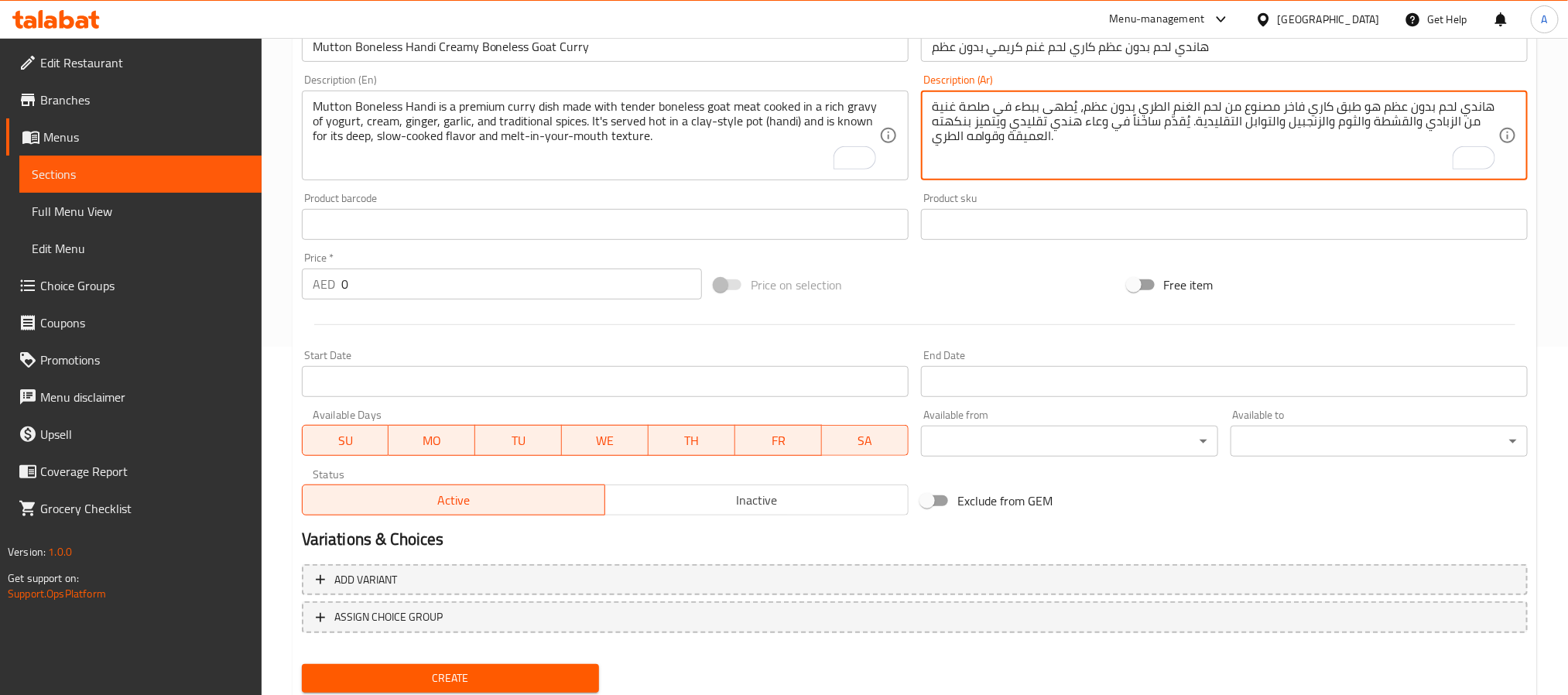
type textarea "هاندي لحم بدون عظم هو طبق كاري فاخر مصنوع من لحم الغنم الطري بدون عظم، يُطهى بب…"
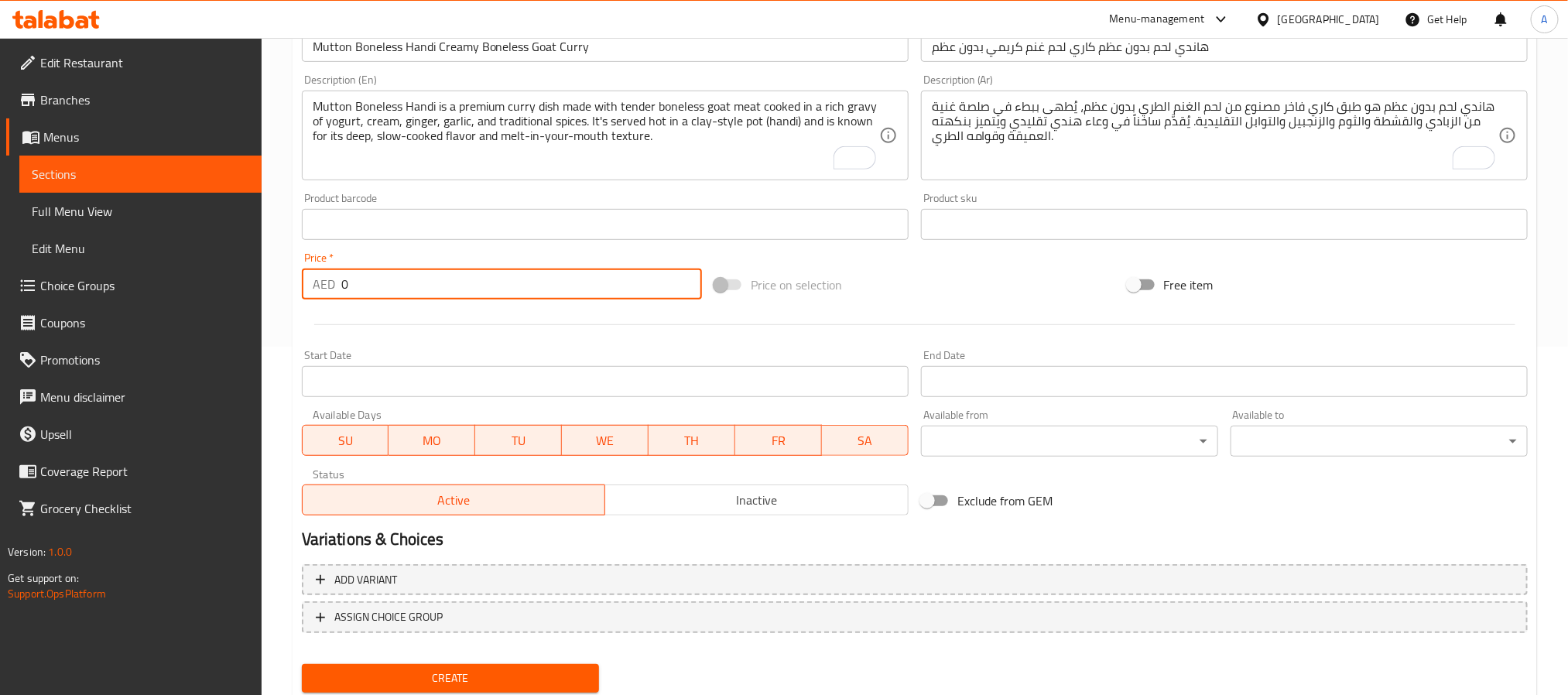
drag, startPoint x: 395, startPoint y: 295, endPoint x: 333, endPoint y: 299, distance: 62.1
click at [333, 299] on div "AED 0 Price *" at bounding box center [501, 284] width 400 height 31
paste input "46"
type input "46"
click at [301, 664] on button "Create" at bounding box center [450, 678] width 297 height 29
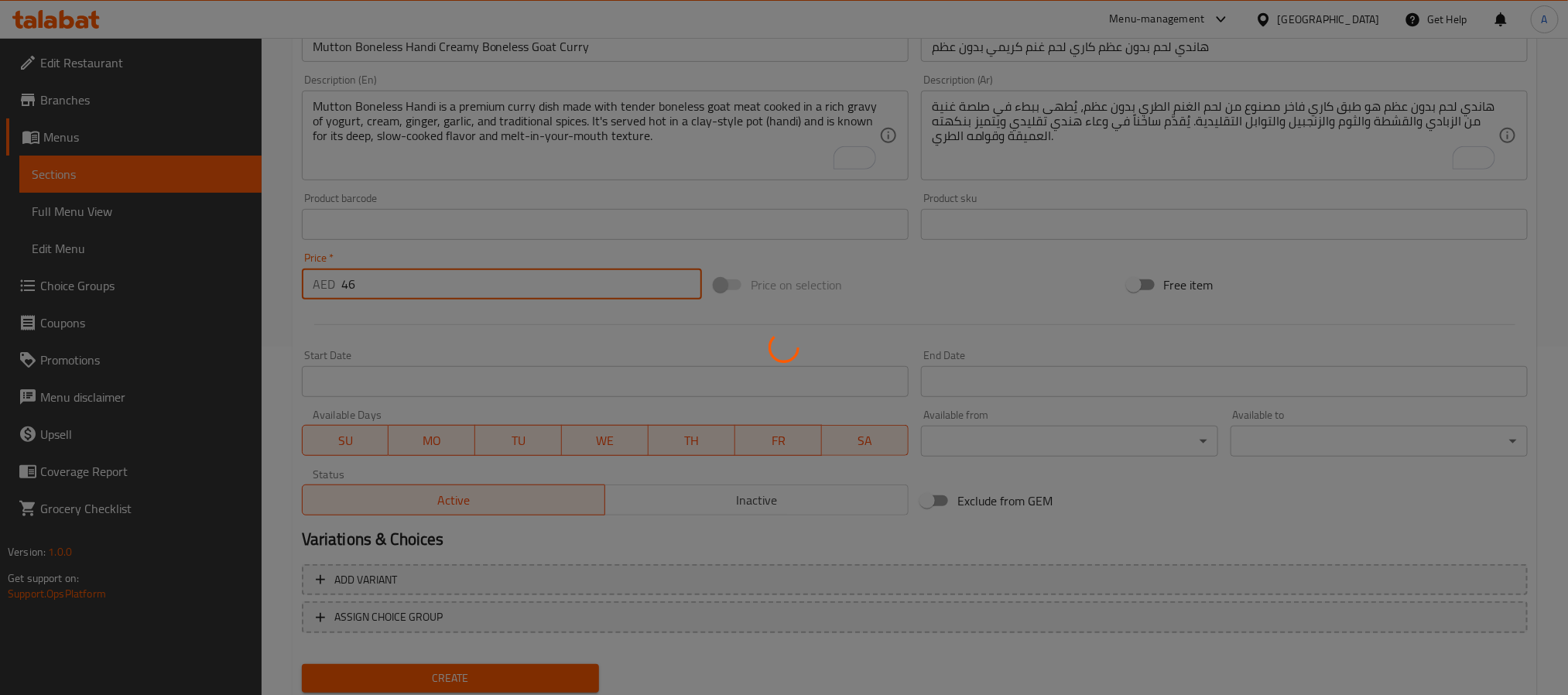
type input "0"
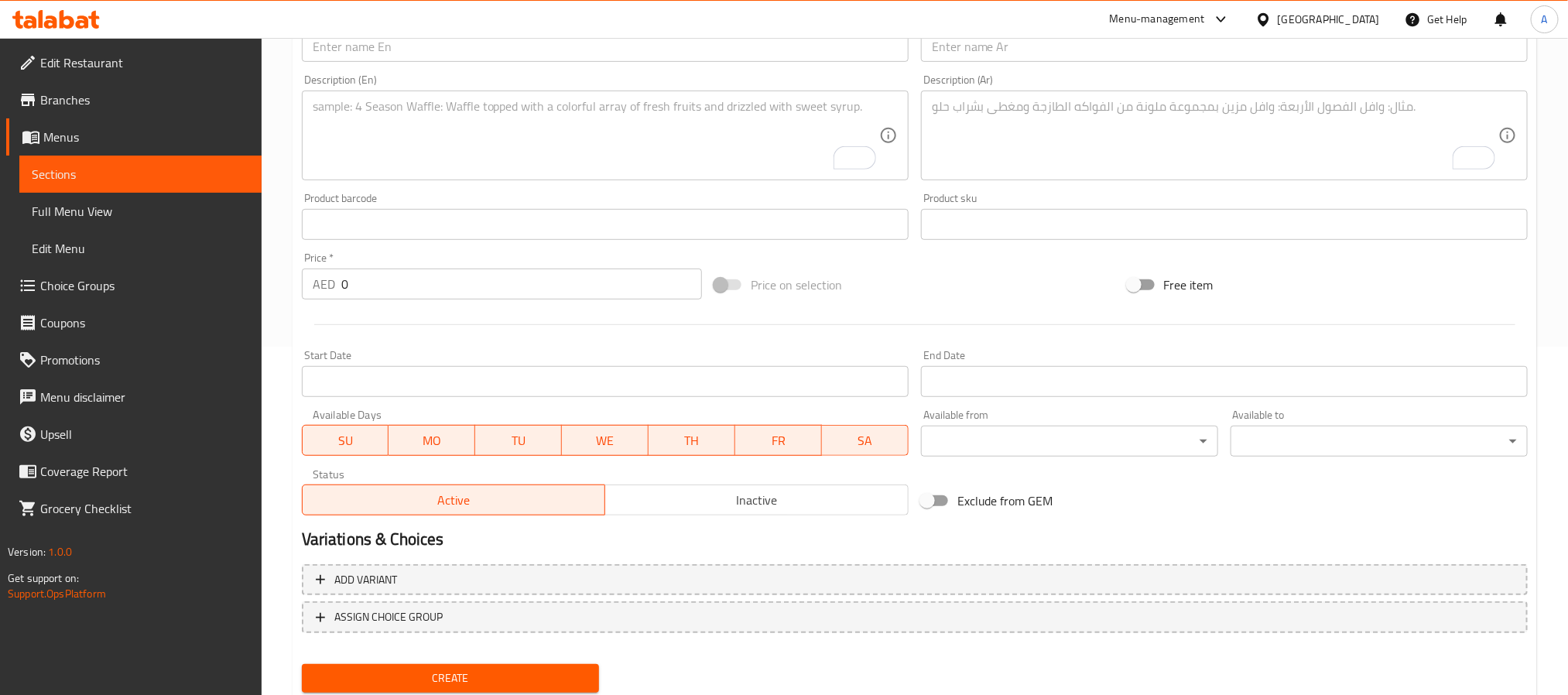
click at [516, 56] on input "text" at bounding box center [605, 46] width 607 height 31
click at [476, 62] on input "v" at bounding box center [605, 46] width 607 height 31
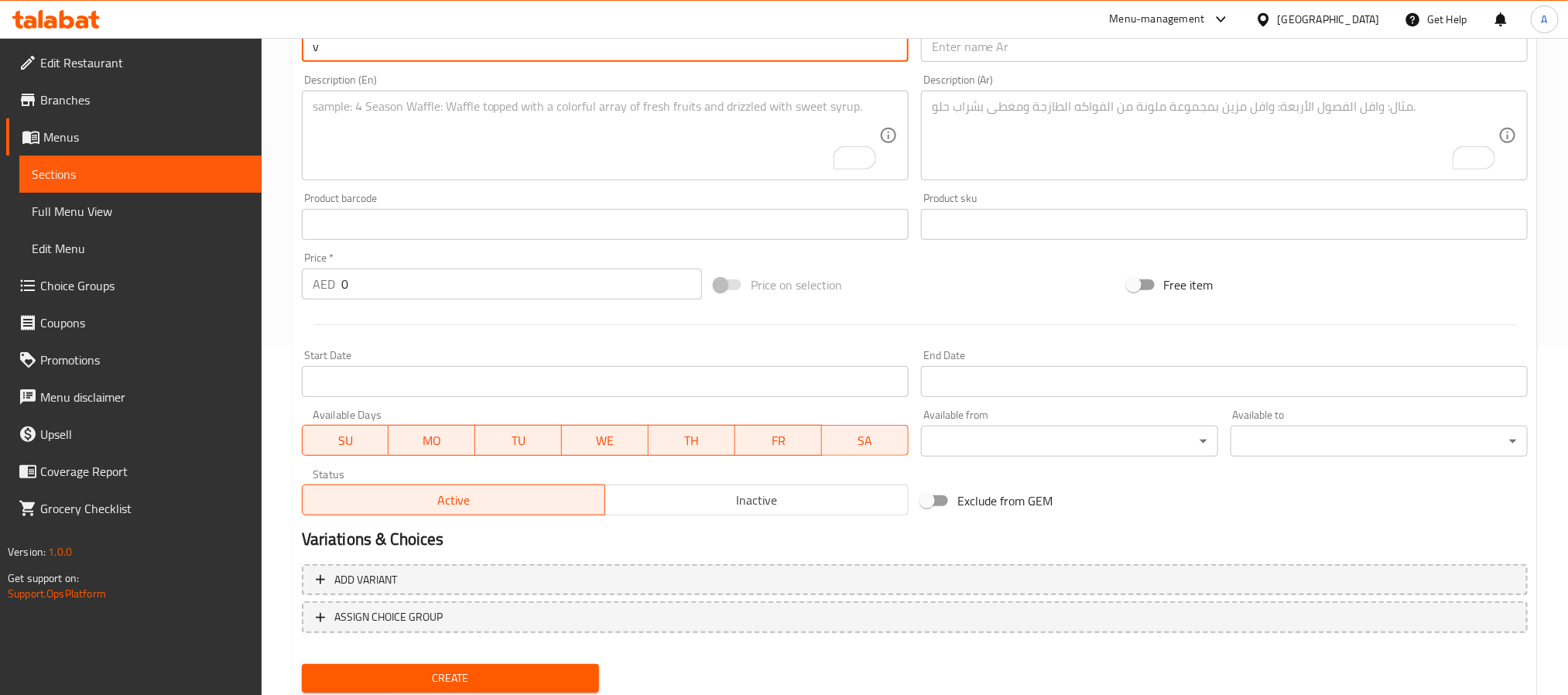
click at [476, 62] on input "v" at bounding box center [605, 46] width 607 height 31
paste input "Achar Gosht Spicy Tangy Mutton Curry"
type input "Achar Gosht Spicy Tangy Mutton Curry"
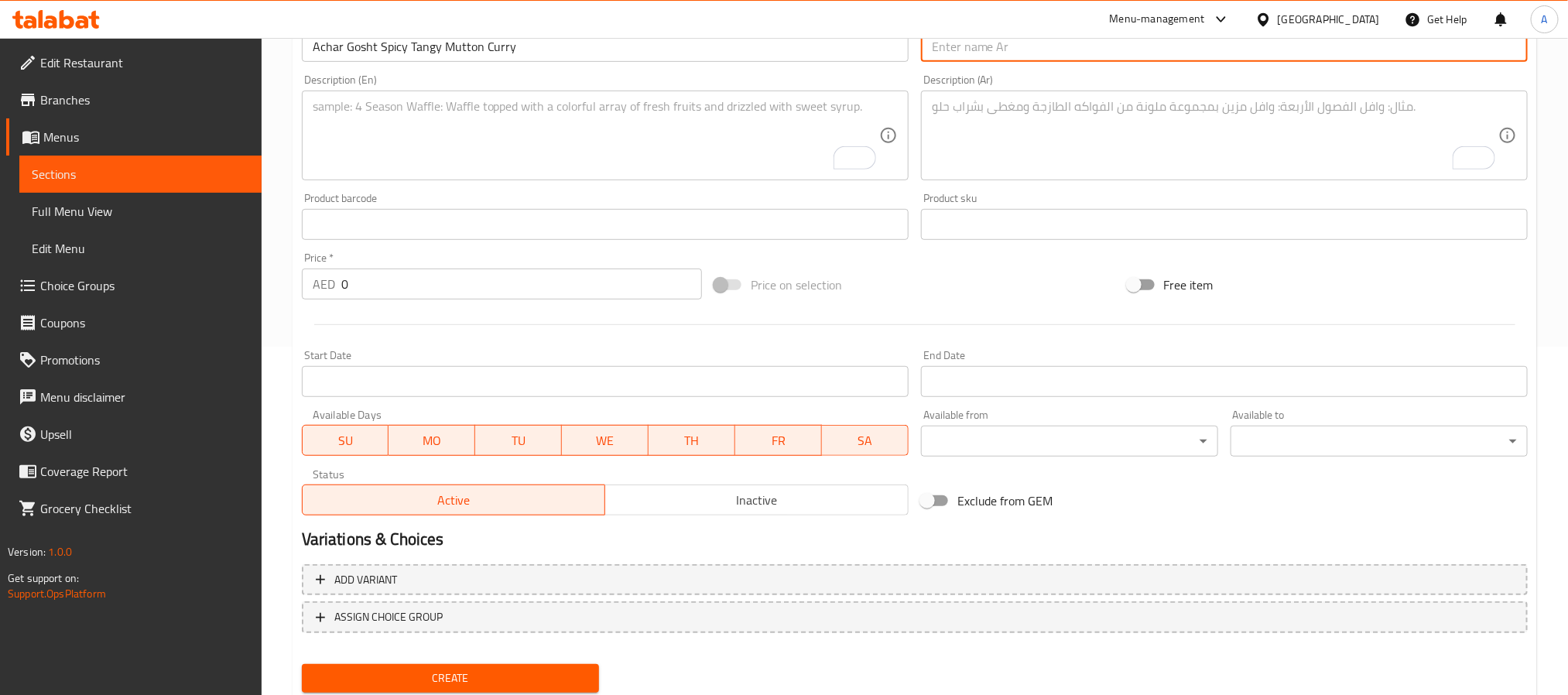
click at [961, 54] on input "text" at bounding box center [1225, 46] width 607 height 31
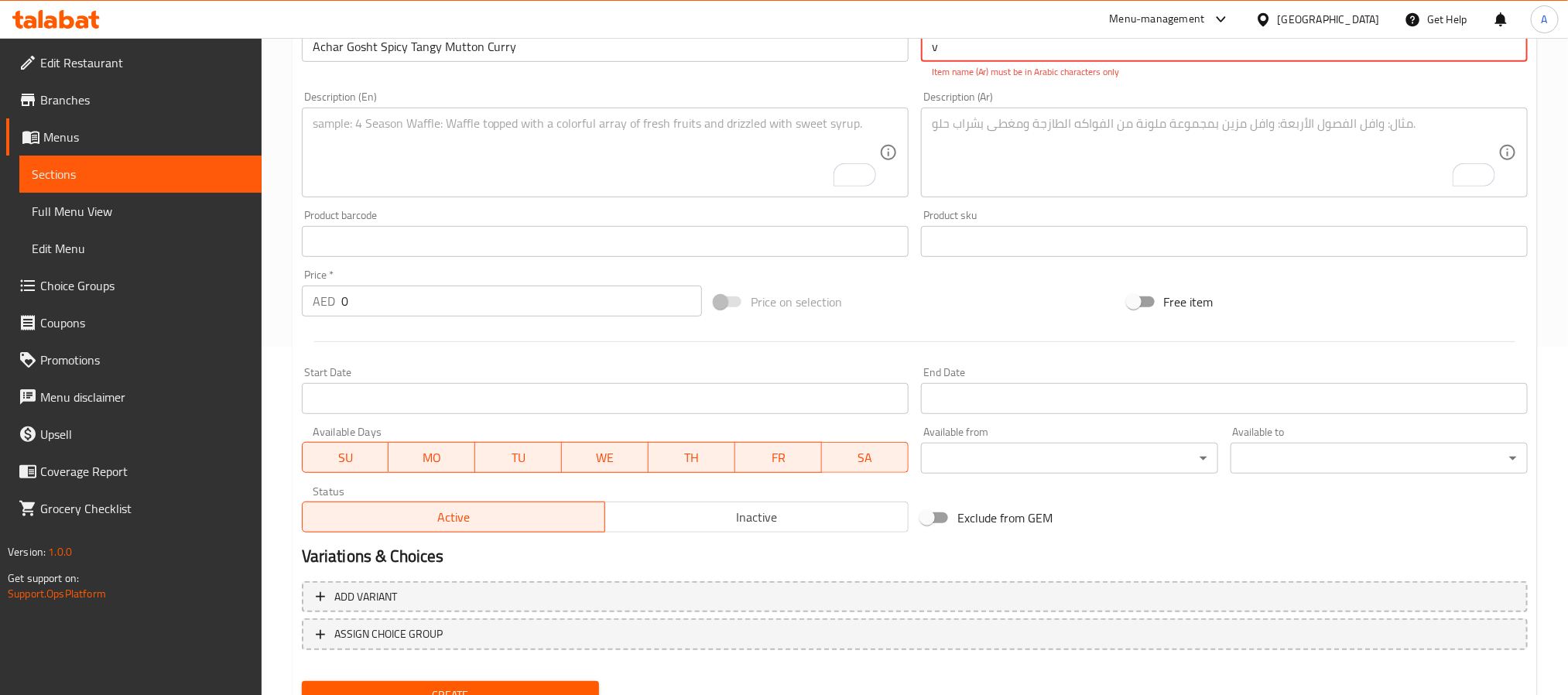
click at [961, 54] on input "v" at bounding box center [1225, 46] width 607 height 31
paste input "أچار غوشت – كاري لحم غنم حار بطعم المخلل"
drag, startPoint x: 1087, startPoint y: 53, endPoint x: 1101, endPoint y: 48, distance: 14.9
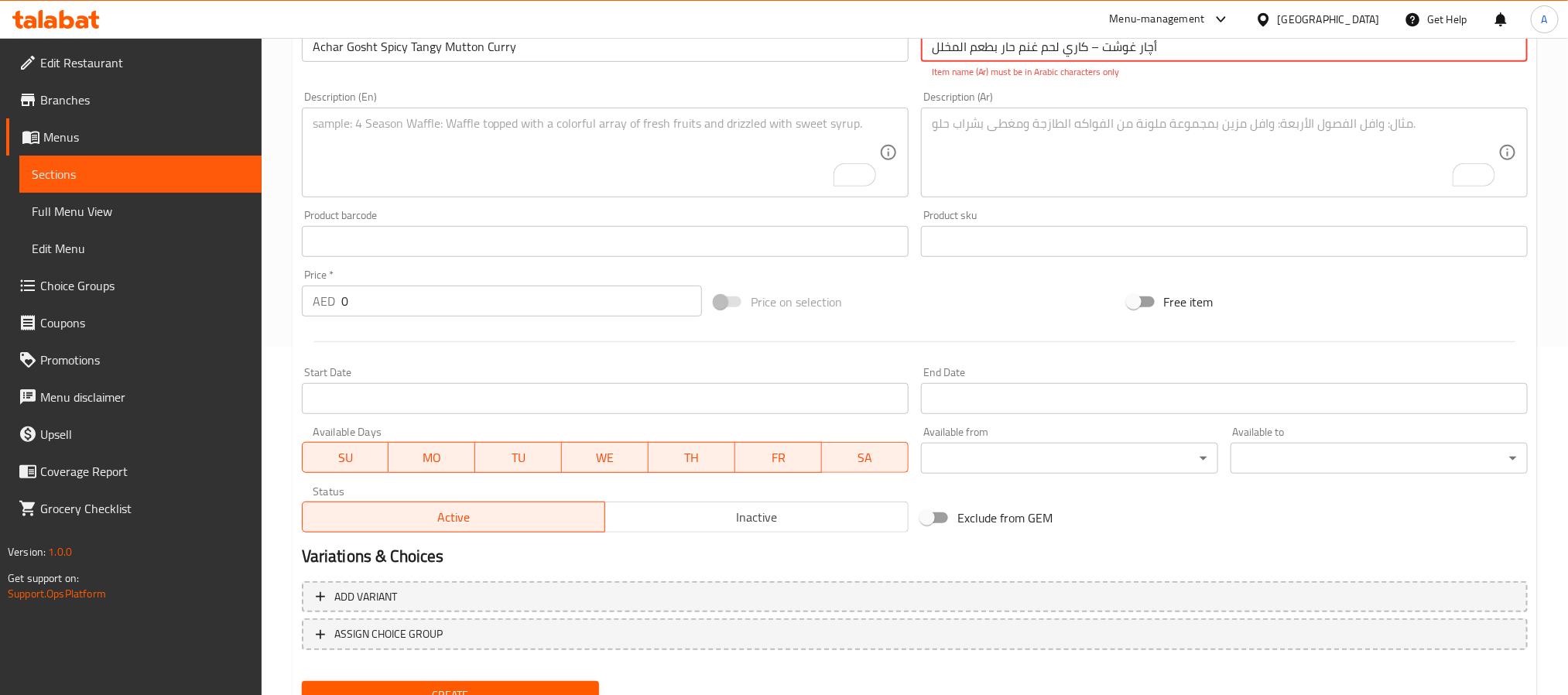
click at [1101, 48] on input "أچار غوشت – كاري لحم غنم حار بطعم المخلل" at bounding box center [1225, 46] width 607 height 31
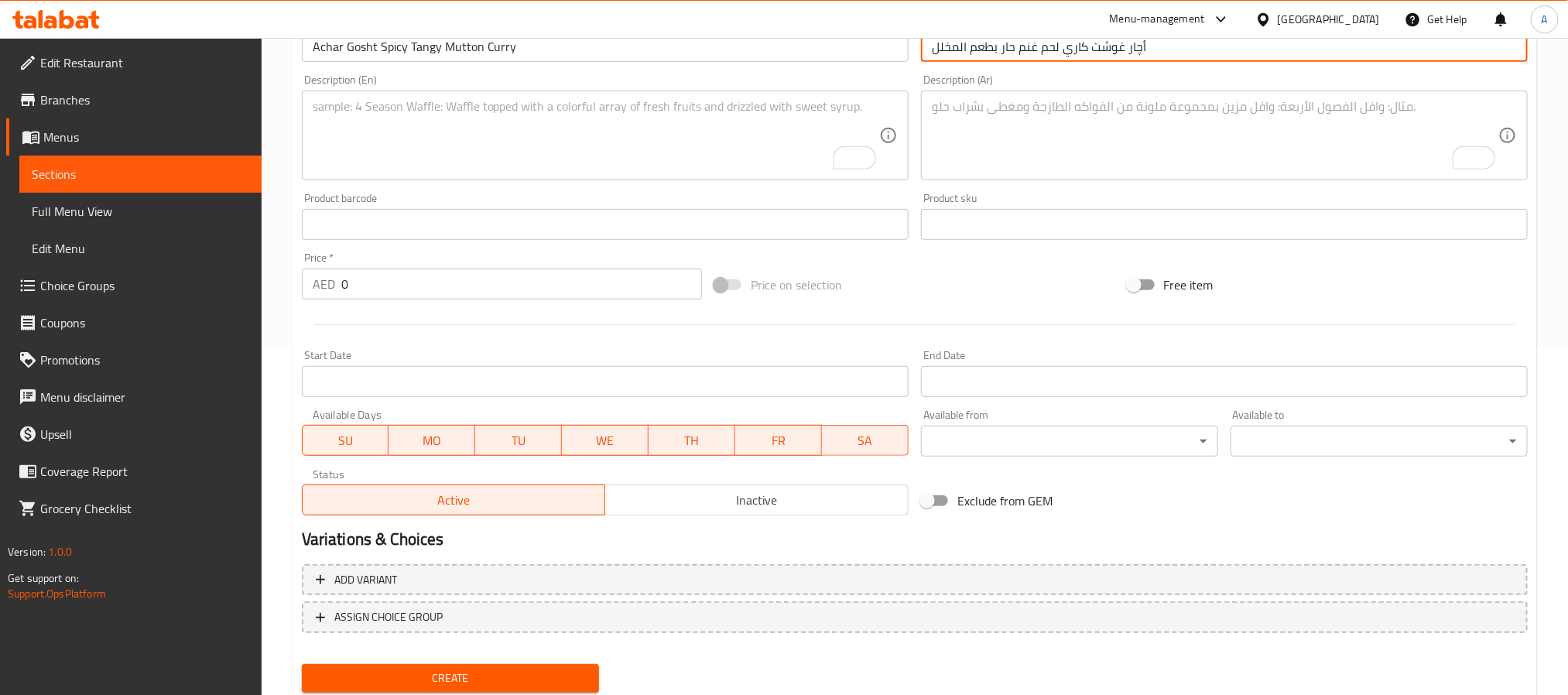
type input "أچار غوشت كاري لحم غنم حار بطعم المخلل"
click at [425, 142] on textarea "To enrich screen reader interactions, please activate Accessibility in Grammarl…" at bounding box center [595, 135] width 567 height 74
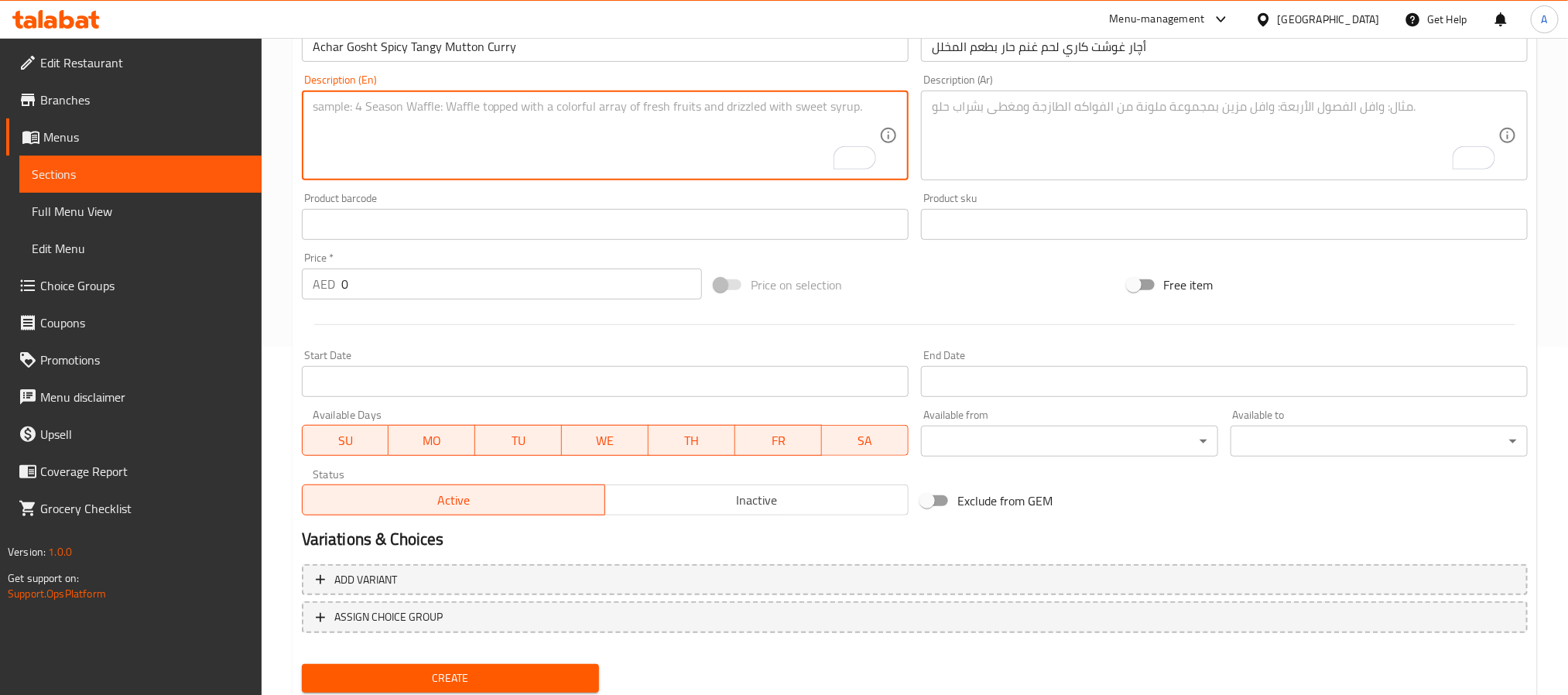
paste textarea "Achar Gosht is a fiery mutton [PERSON_NAME] made with bone-in goat meat cooked …"
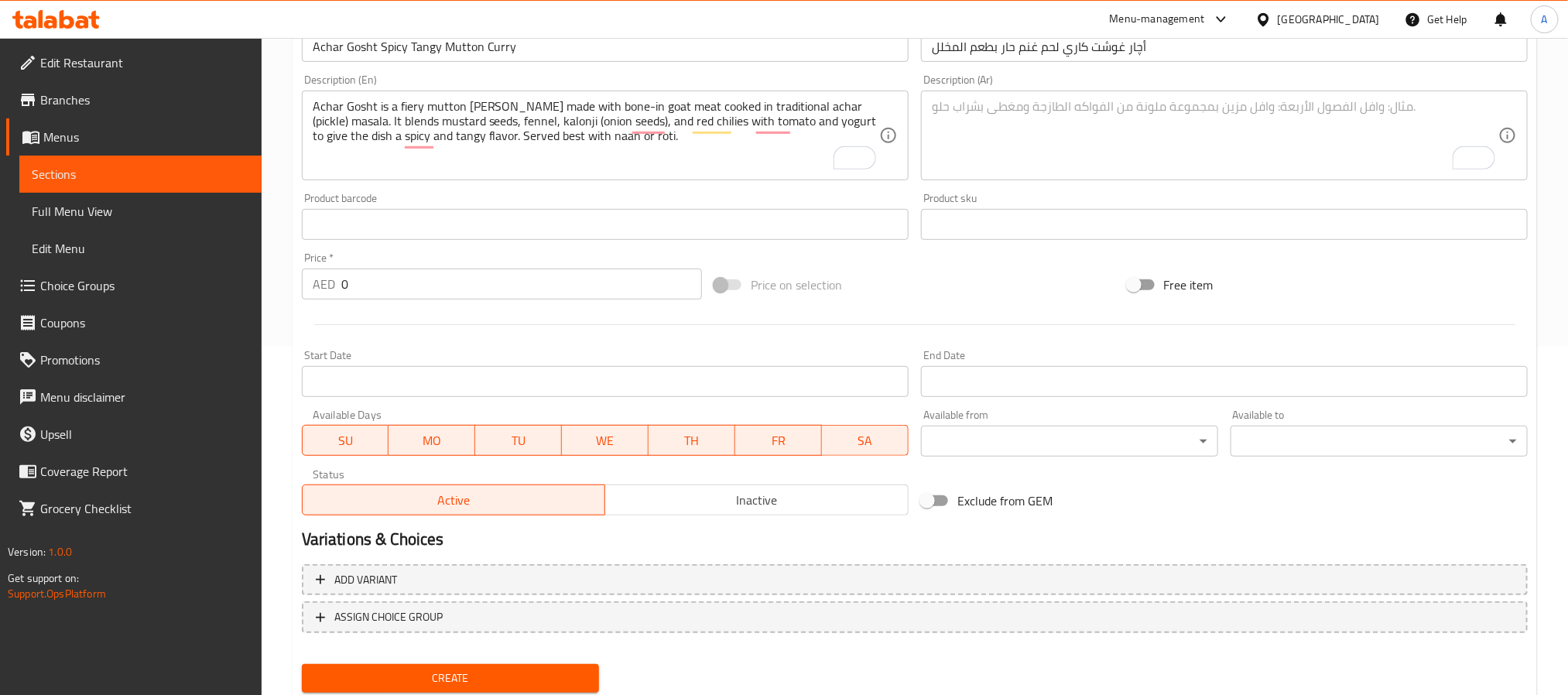
click at [541, 128] on textarea "Achar Gosht is a fiery mutton [PERSON_NAME] made with bone-in goat meat cooked …" at bounding box center [595, 135] width 567 height 74
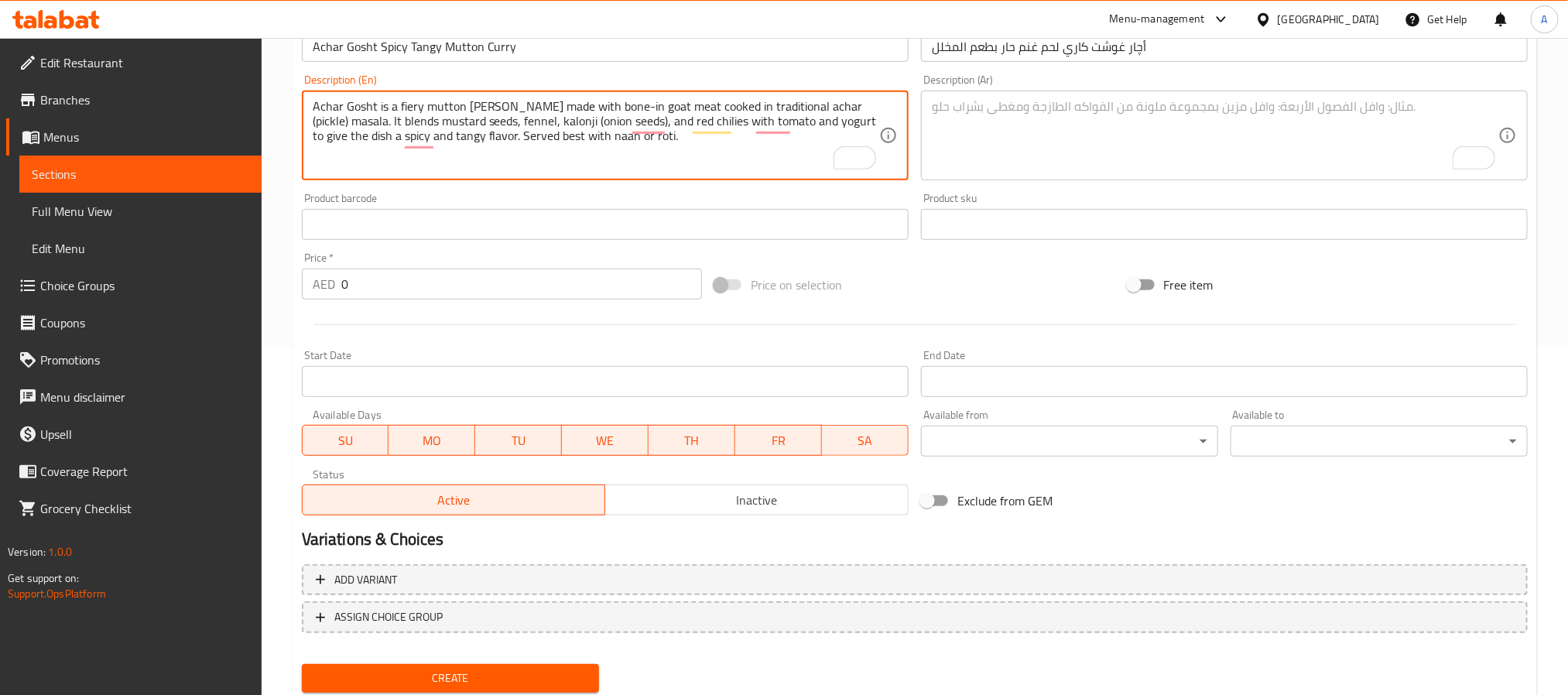
click at [541, 128] on textarea "Achar Gosht is a fiery mutton [PERSON_NAME] made with bone-in goat meat cooked …" at bounding box center [595, 135] width 567 height 74
paste textarea "g"
type textarea "Achar gosht is a fiery mutton curry made with bone-in goat meat cooked in tradi…"
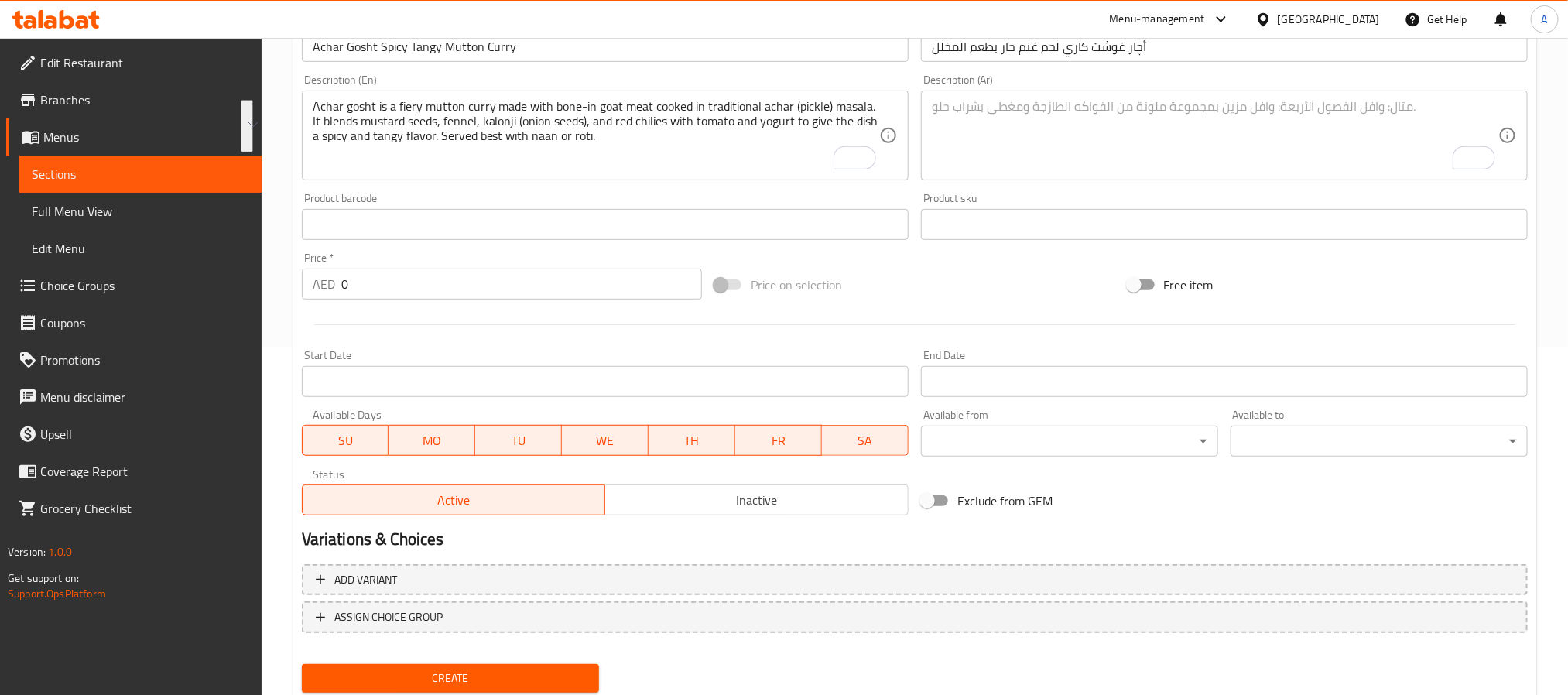
click at [1123, 137] on textarea "To enrich screen reader interactions, please activate Accessibility in Grammarl…" at bounding box center [1214, 135] width 567 height 74
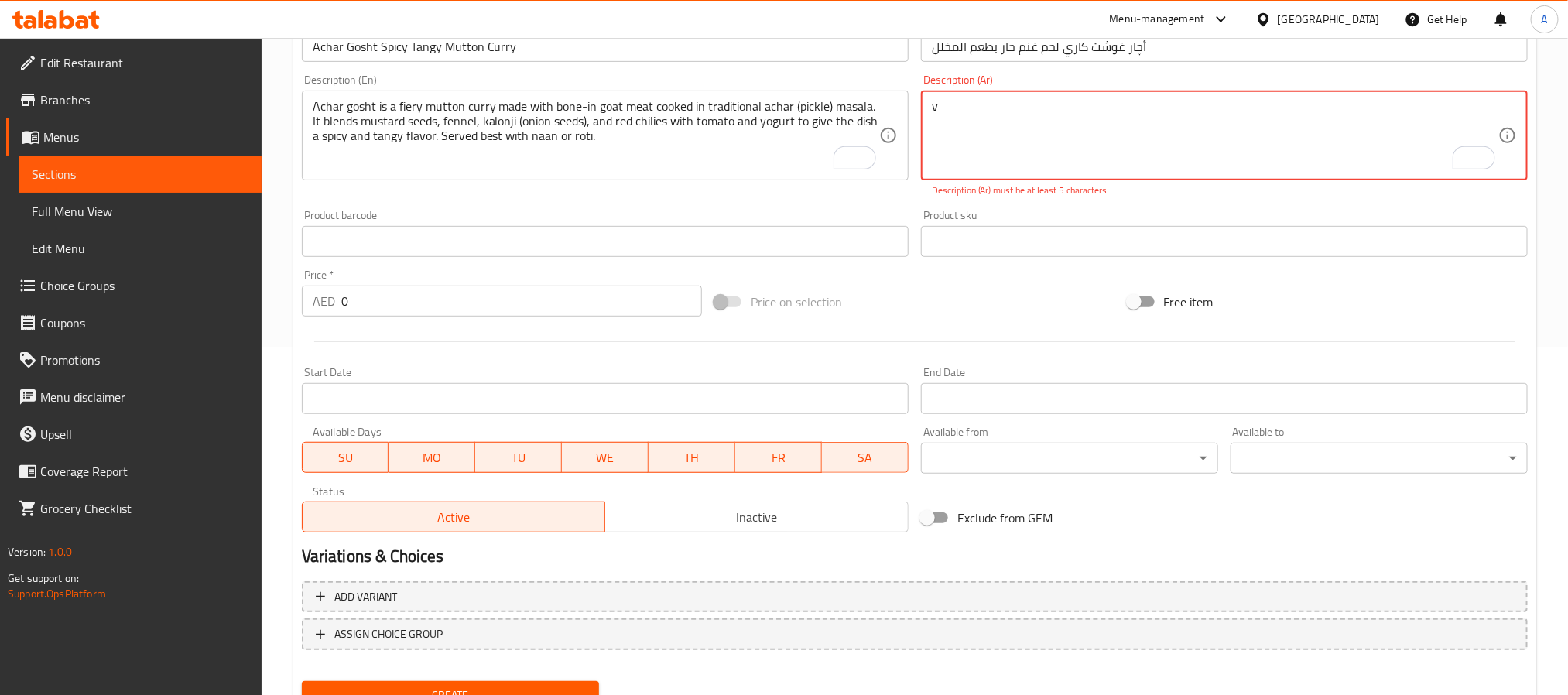
click at [1152, 143] on textarea "v" at bounding box center [1214, 135] width 567 height 74
paste textarea "أچار غوشت هو كاري لحم غنم بالعظم يُطهى بتوابل المخلل التقليدية. يتميز بمزيج من …"
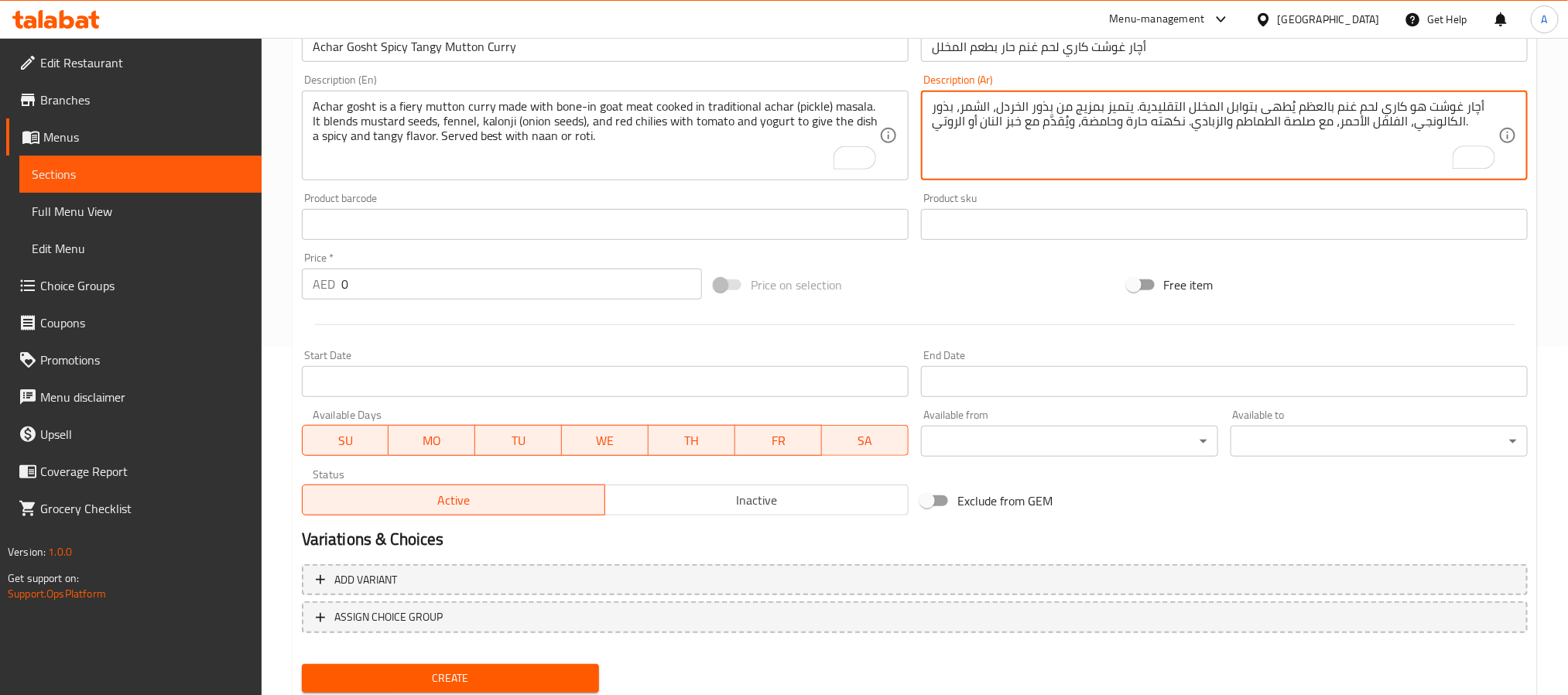
type textarea "أچار غوشت هو كاري لحم غنم بالعظم يُطهى بتوابل المخلل التقليدية. يتميز بمزيج من …"
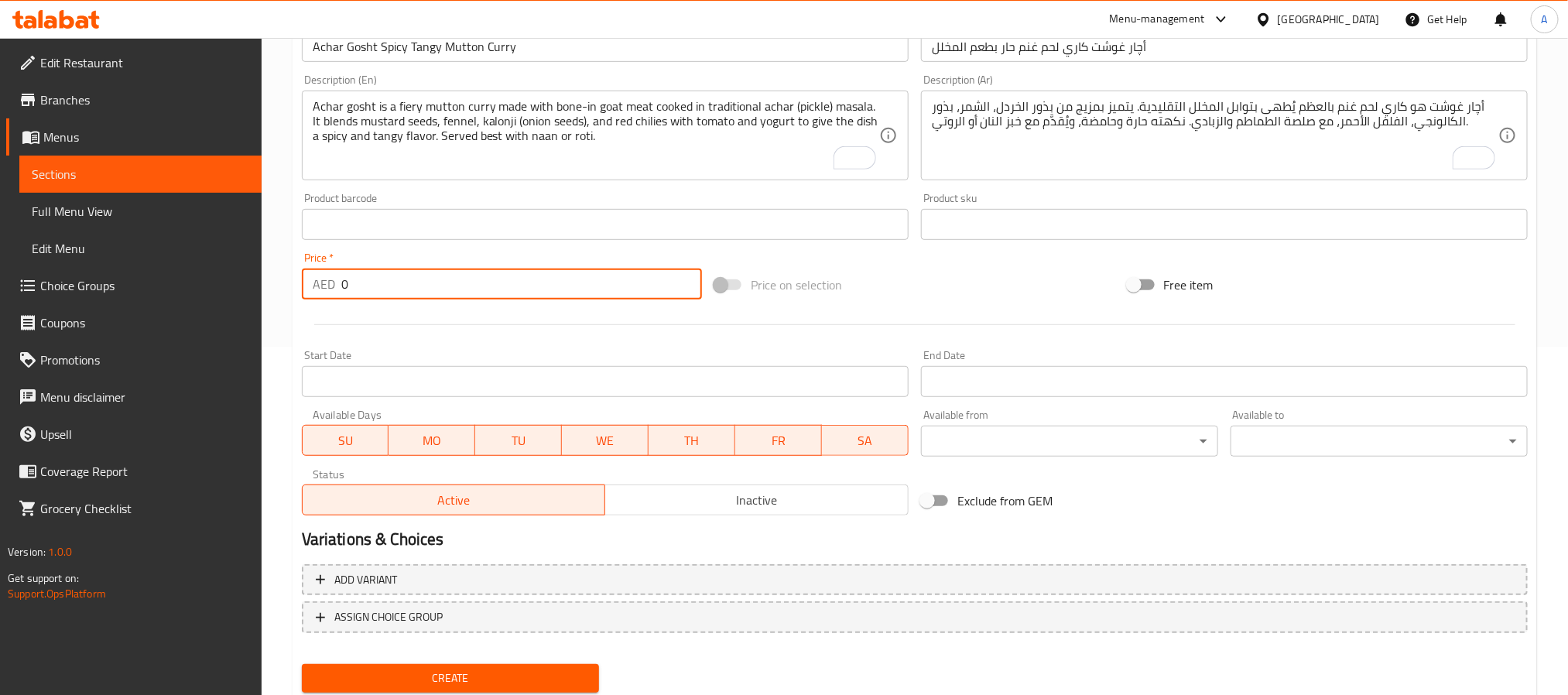
drag, startPoint x: 367, startPoint y: 288, endPoint x: 334, endPoint y: 305, distance: 37.1
click at [334, 305] on div "Price   * AED 0 Price *" at bounding box center [502, 276] width 413 height 60
paste input "43"
type input "43"
click at [301, 664] on button "Create" at bounding box center [450, 678] width 297 height 29
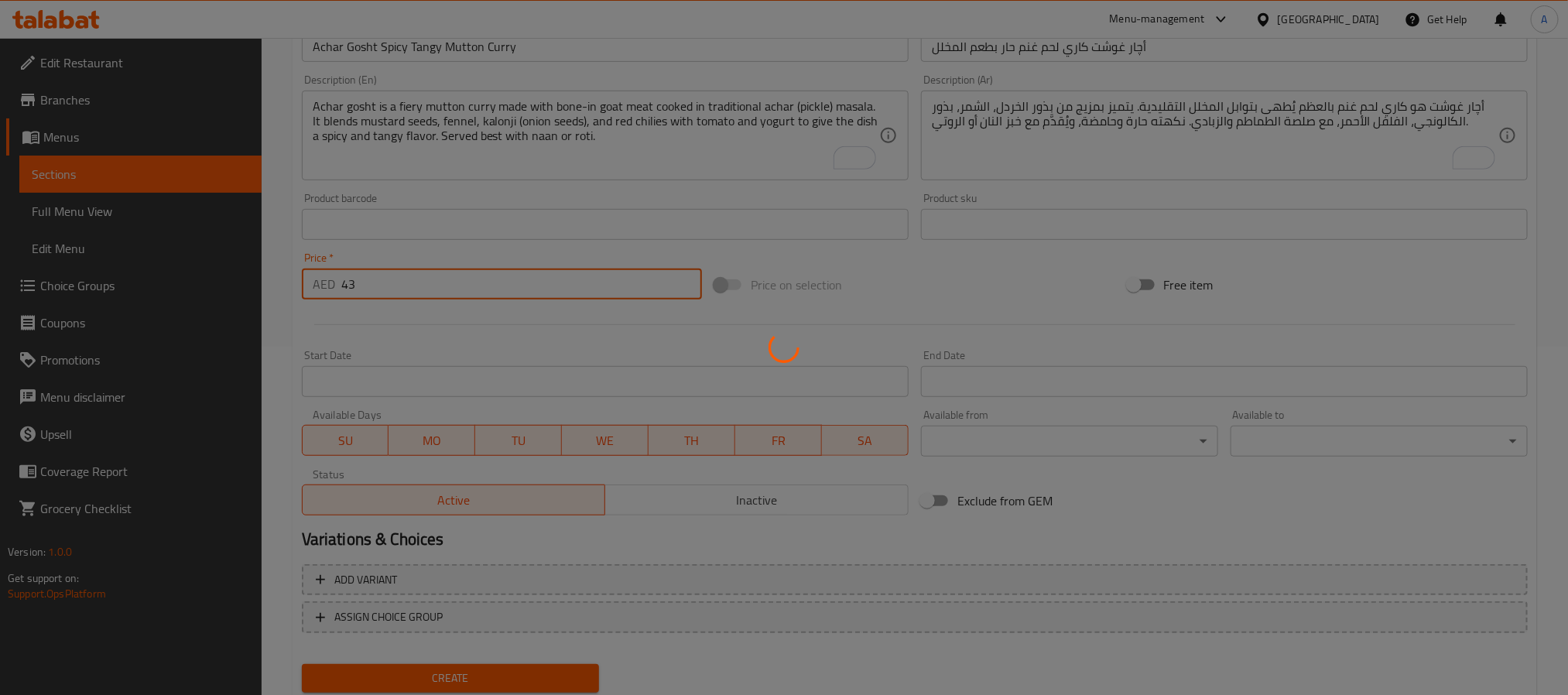
type input "0"
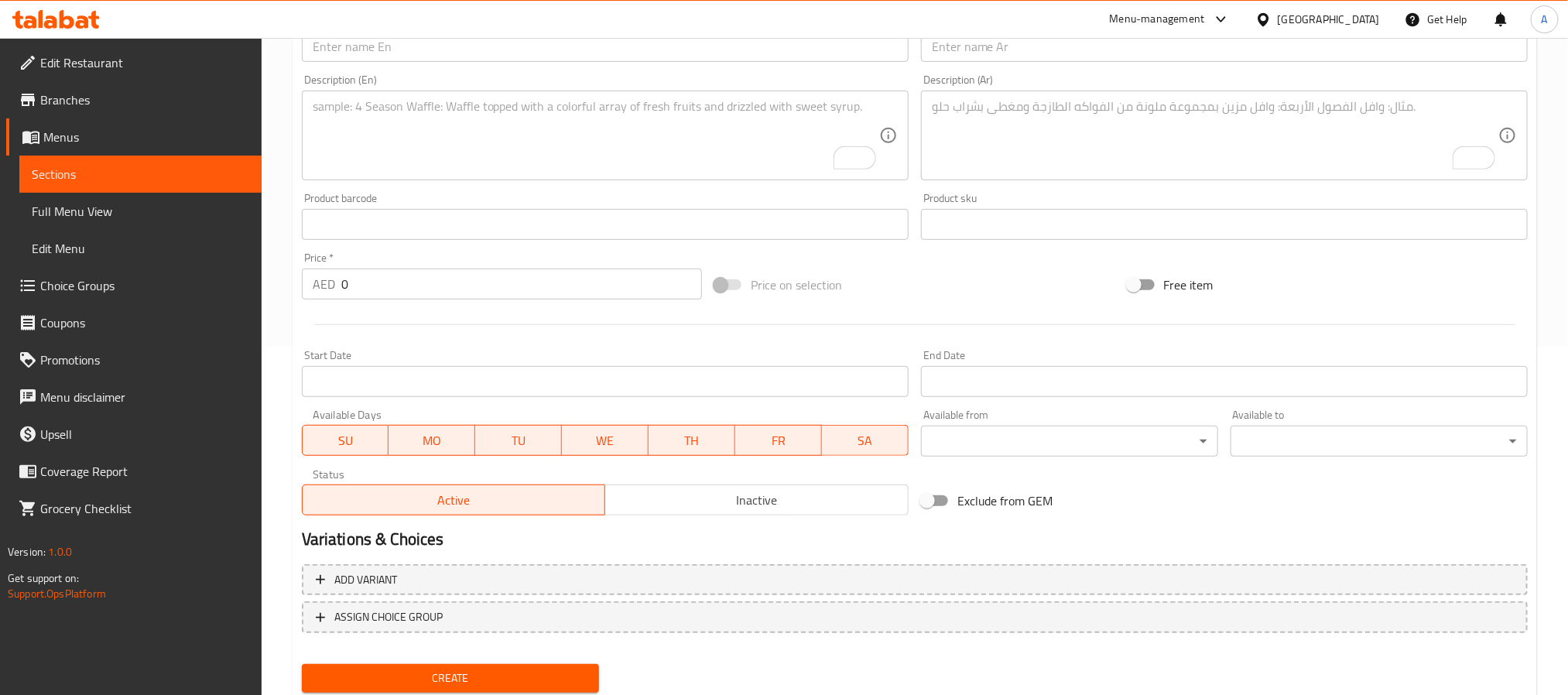
scroll to position [116, 0]
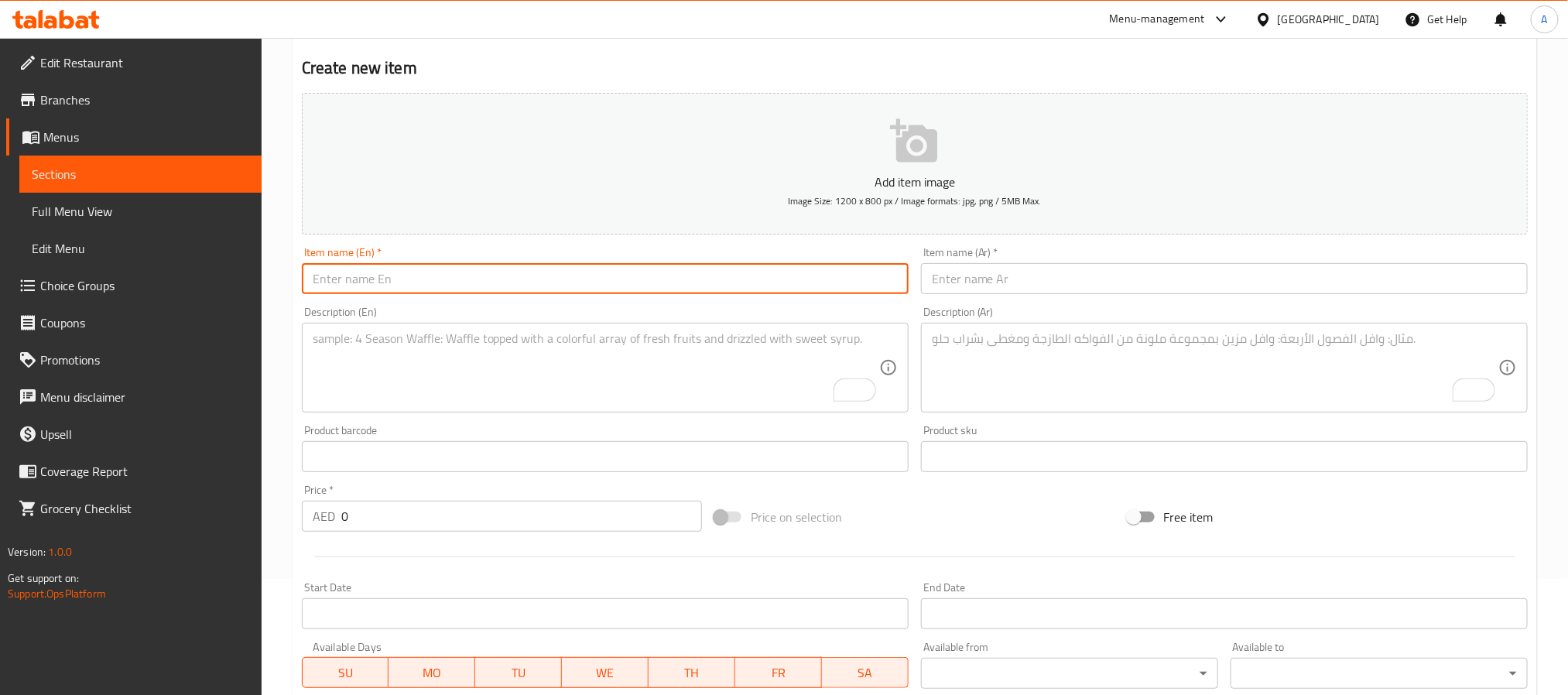
click at [609, 282] on input "text" at bounding box center [605, 278] width 607 height 31
paste input "Mutton Afghani – Creamy Mild Goat [PERSON_NAME]"
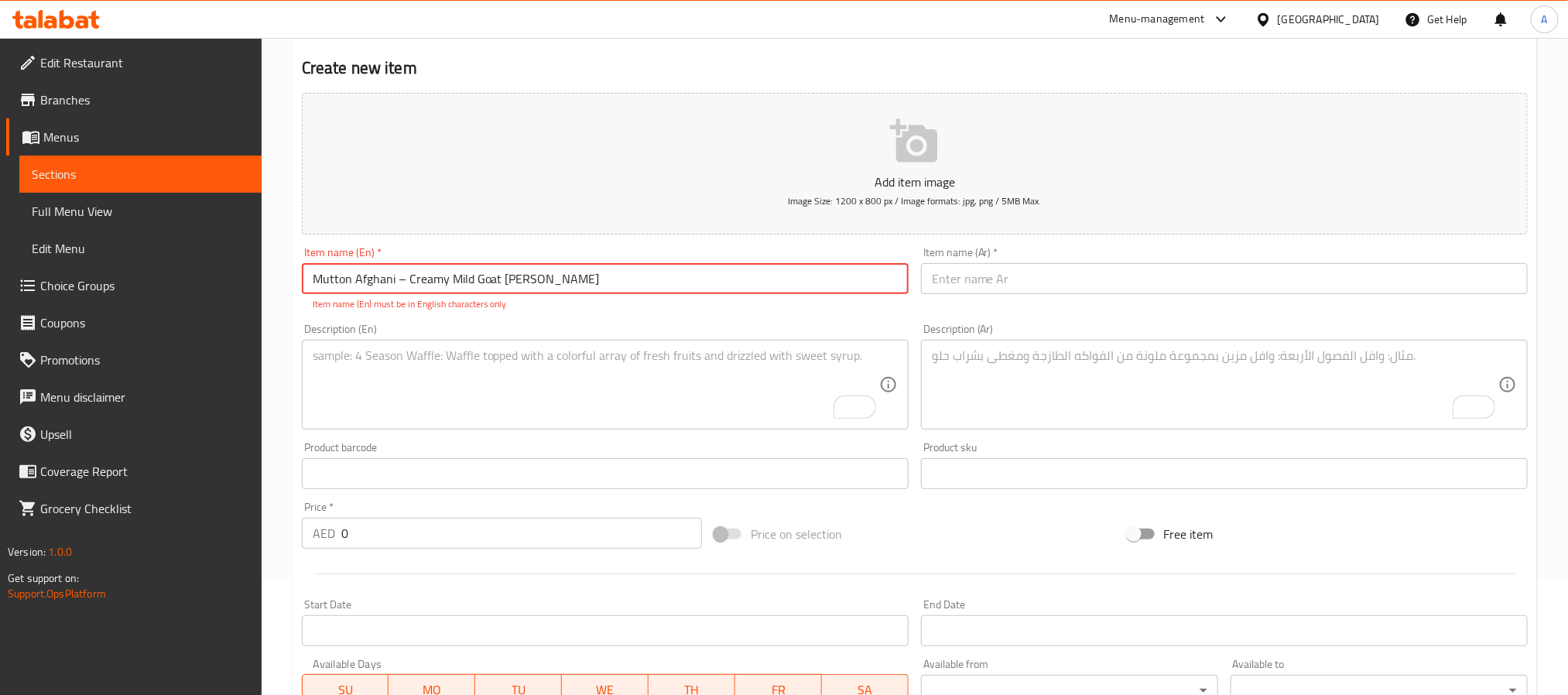
drag, startPoint x: 393, startPoint y: 274, endPoint x: 406, endPoint y: 277, distance: 13.3
click at [406, 277] on input "Mutton Afghani – Creamy Mild Goat [PERSON_NAME]" at bounding box center [605, 278] width 607 height 31
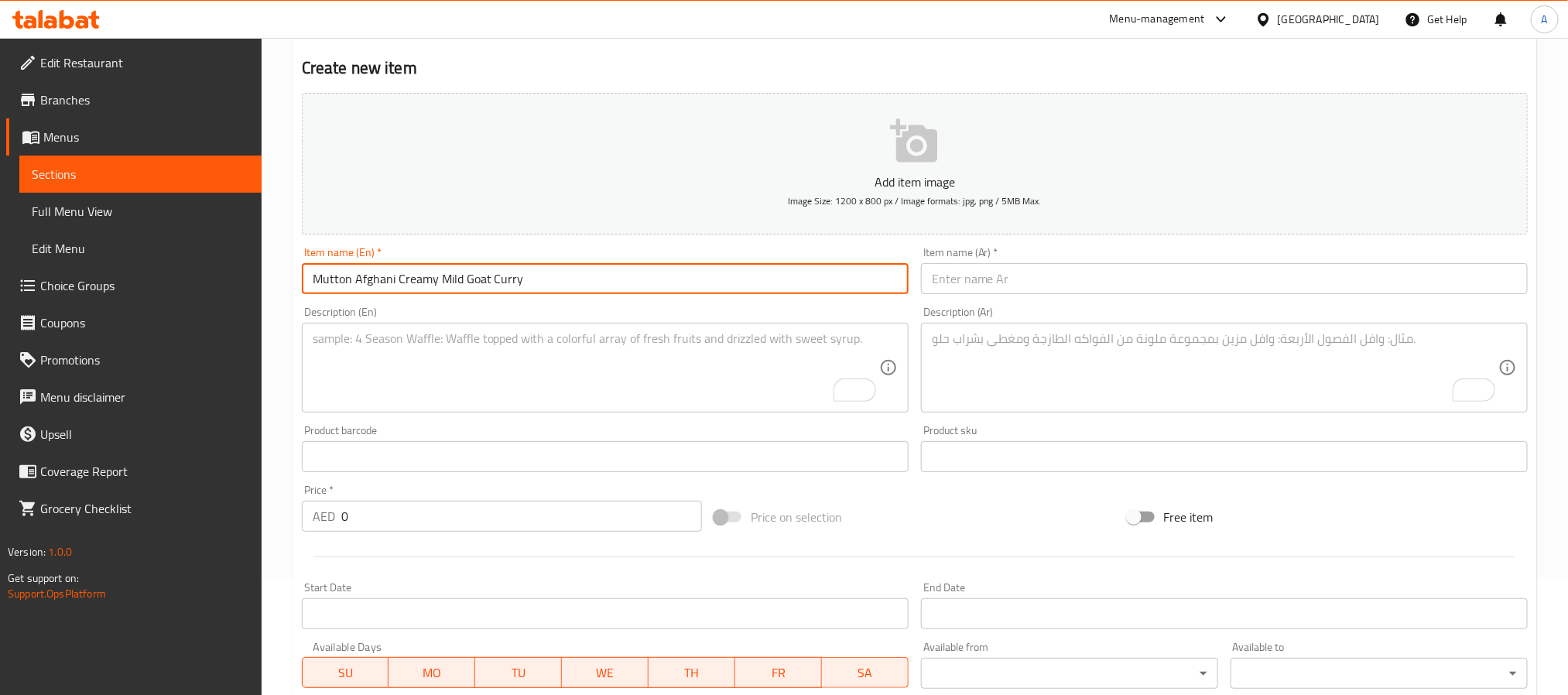
type input "Mutton Afghani Creamy Mild Goat Curry"
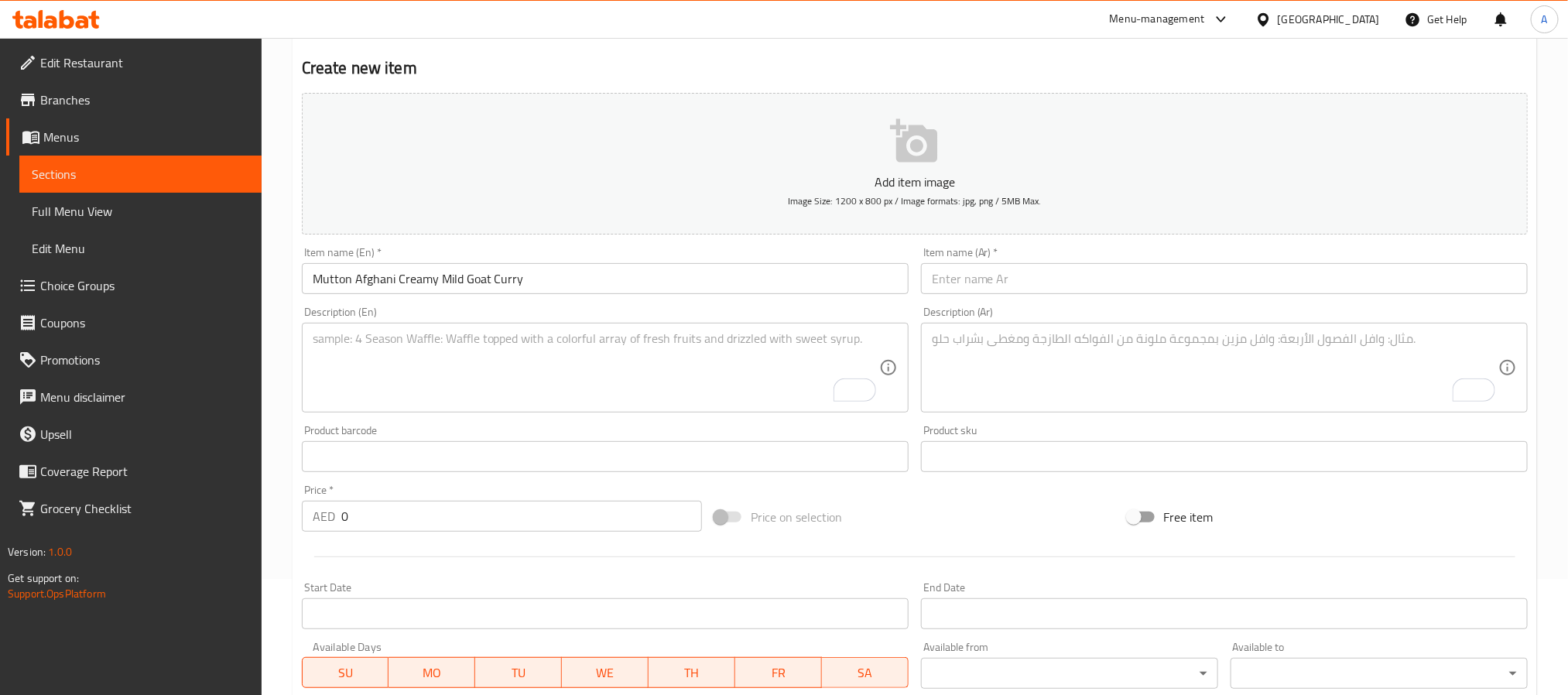
click at [1142, 279] on input "text" at bounding box center [1225, 278] width 607 height 31
paste input "لحم أفغاني – كاري لحم [PERSON_NAME] وخفيف التوابل"
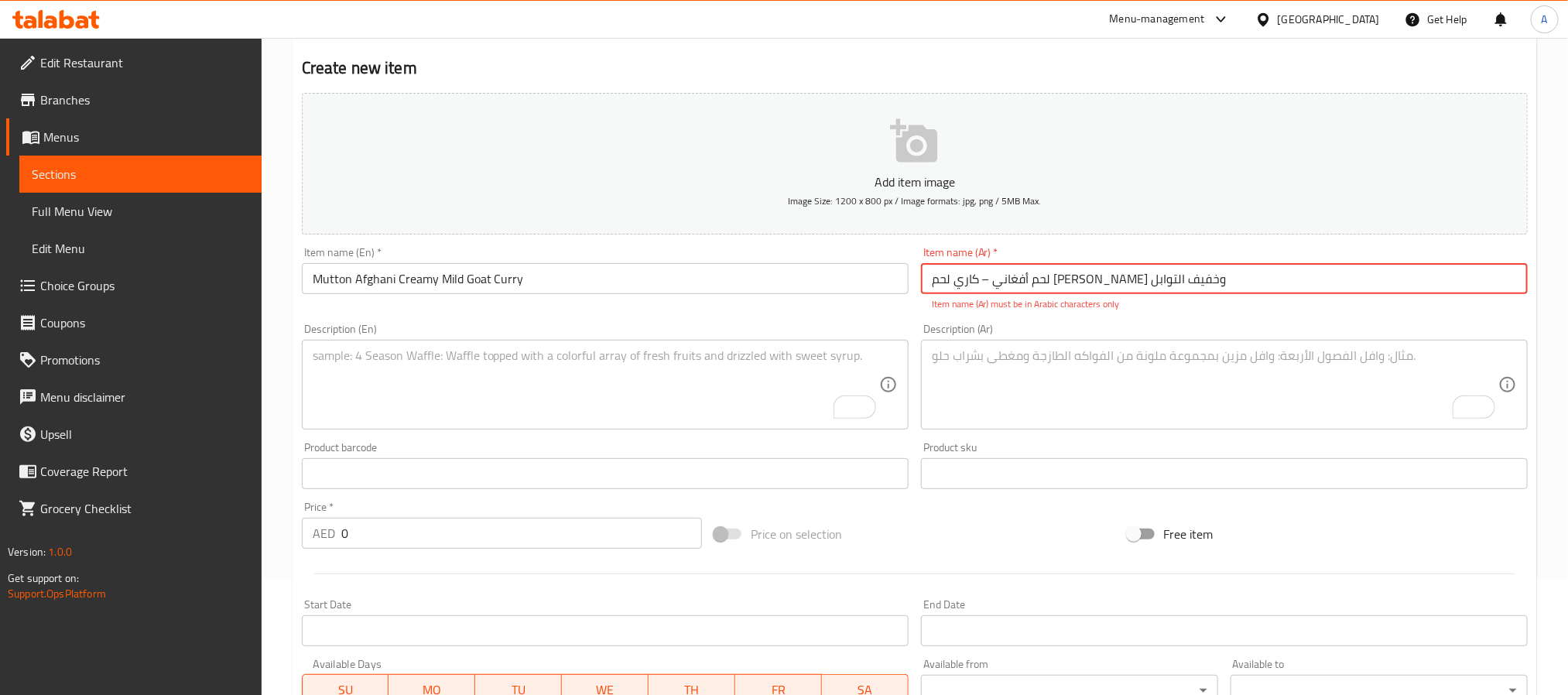
drag, startPoint x: 1142, startPoint y: 279, endPoint x: 1131, endPoint y: 284, distance: 12.1
click at [1131, 284] on input "لحم أفغاني – كاري لحم [PERSON_NAME] وخفيف التوابل" at bounding box center [1225, 278] width 607 height 31
drag, startPoint x: 1136, startPoint y: 284, endPoint x: 1122, endPoint y: 286, distance: 14.1
click at [1122, 286] on input "لحم أفغاني – كاري لحم [PERSON_NAME] وخفيف التوابل" at bounding box center [1225, 278] width 607 height 31
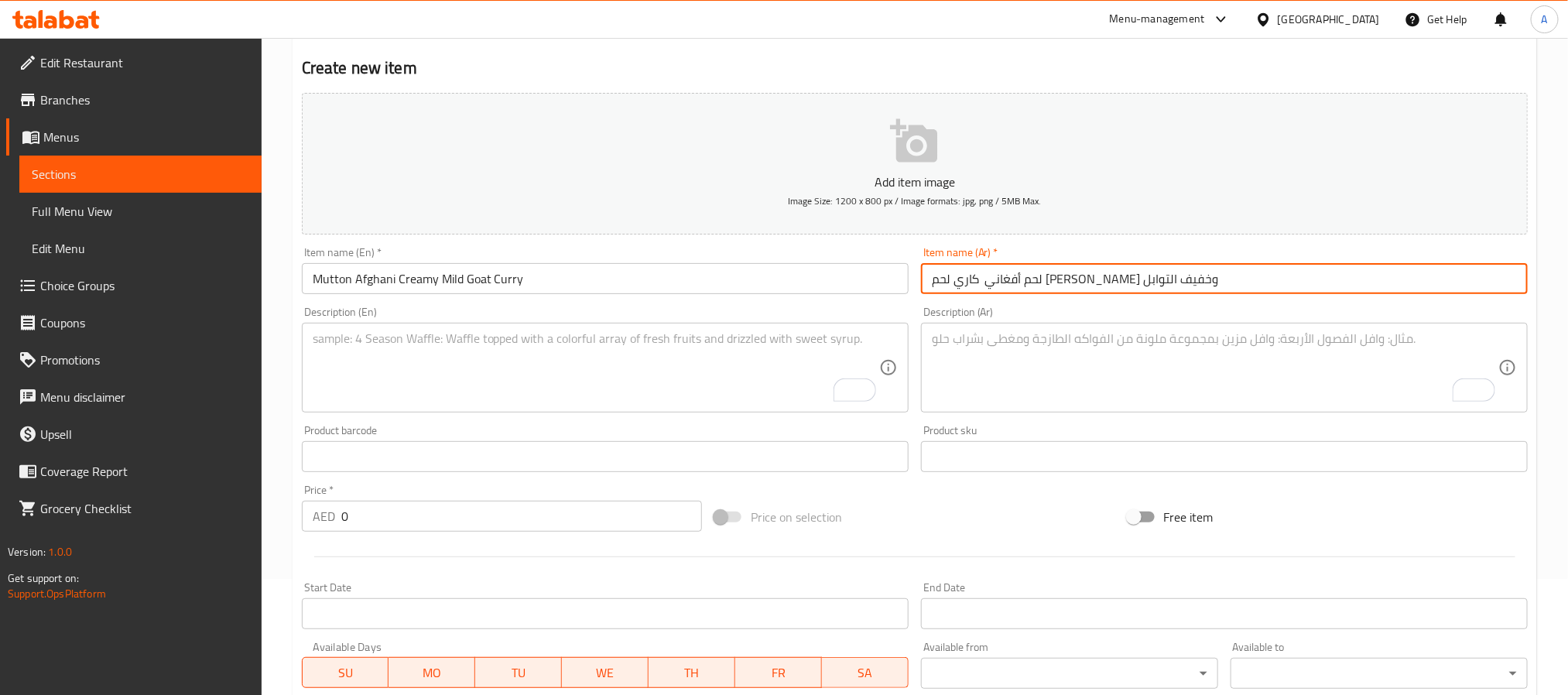
type input "لحم أفغاني كاري لحم [PERSON_NAME] وخفيف التوابل"
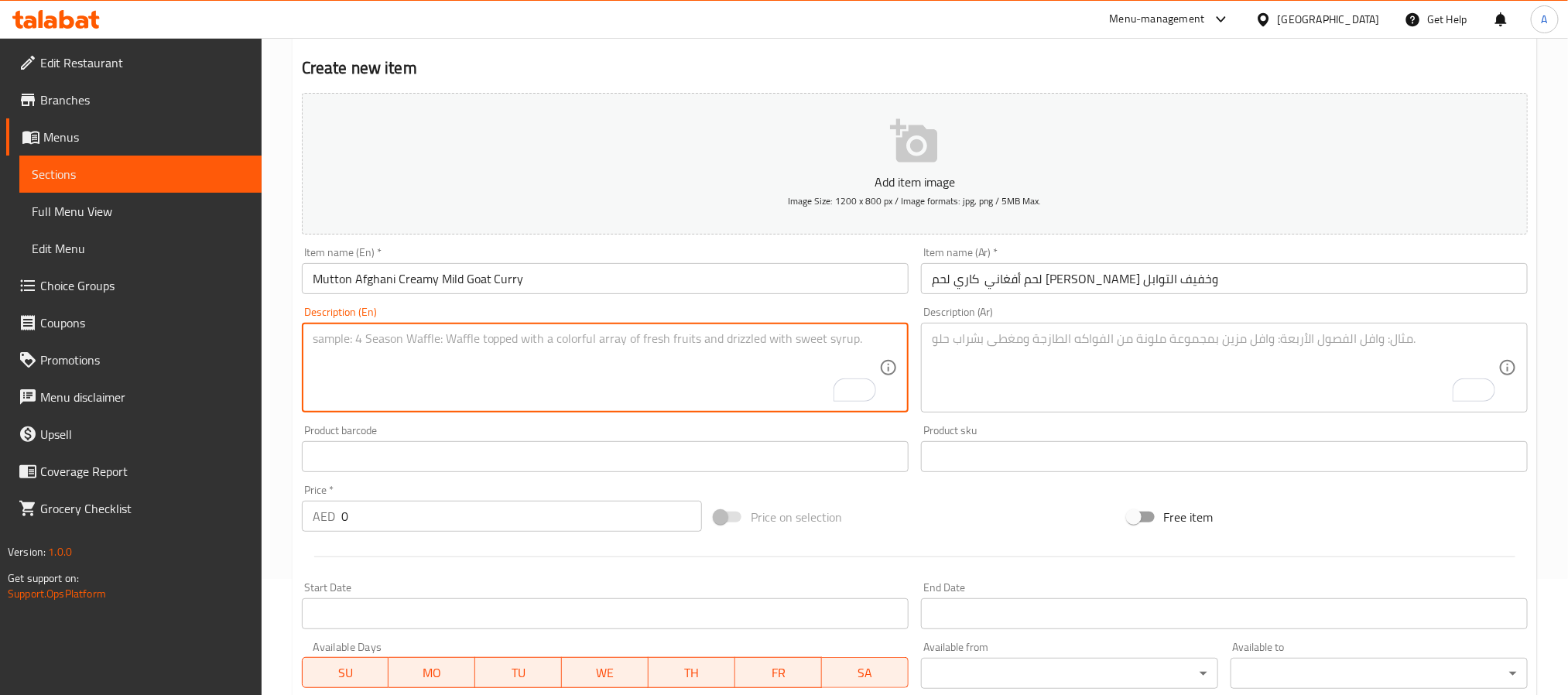
click at [574, 379] on textarea "To enrich screen reader interactions, please activate Accessibility in Grammarl…" at bounding box center [595, 368] width 567 height 74
paste textarea "Mutton afghani is a creamy, mildly spiced bone-in mutton dish cooked in a rich …"
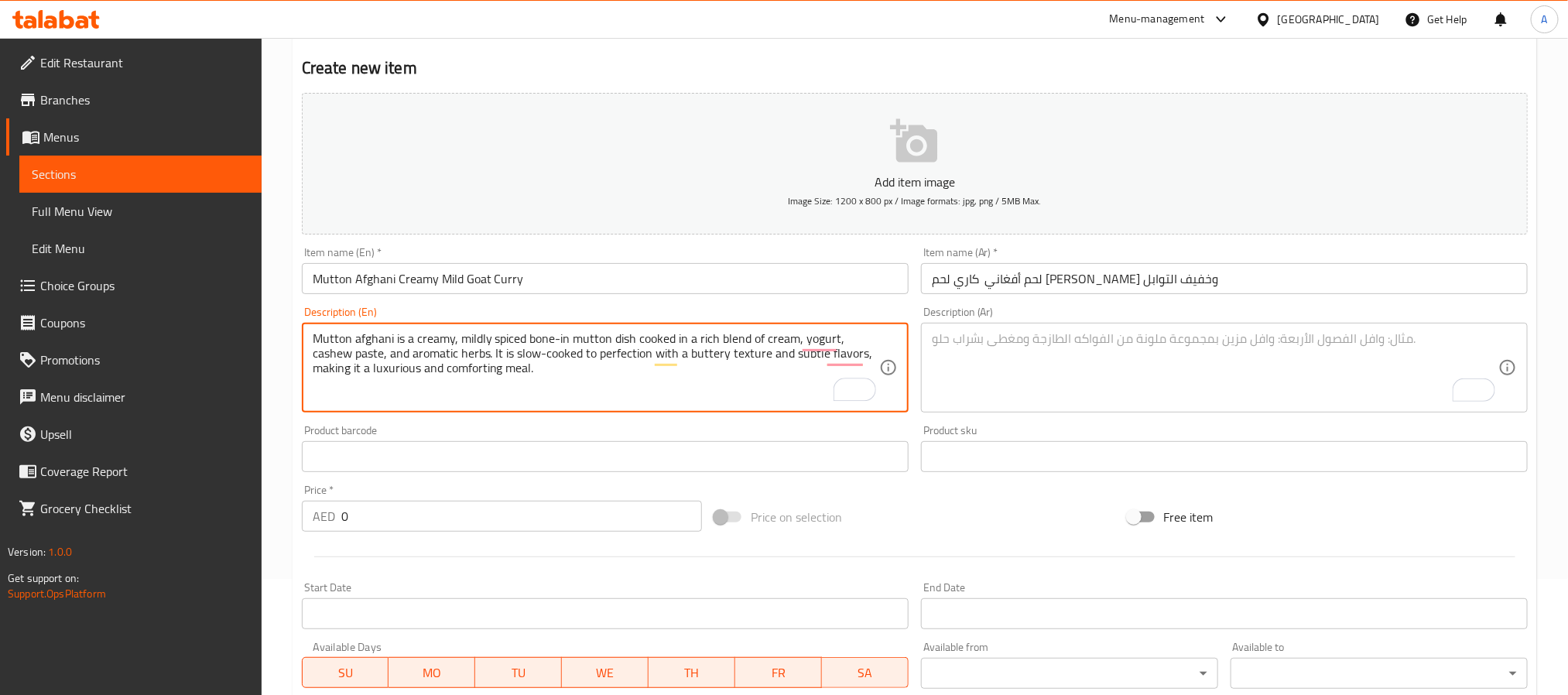
type textarea "Mutton afghani is a creamy, mildly spiced bone-in mutton dish cooked in a rich …"
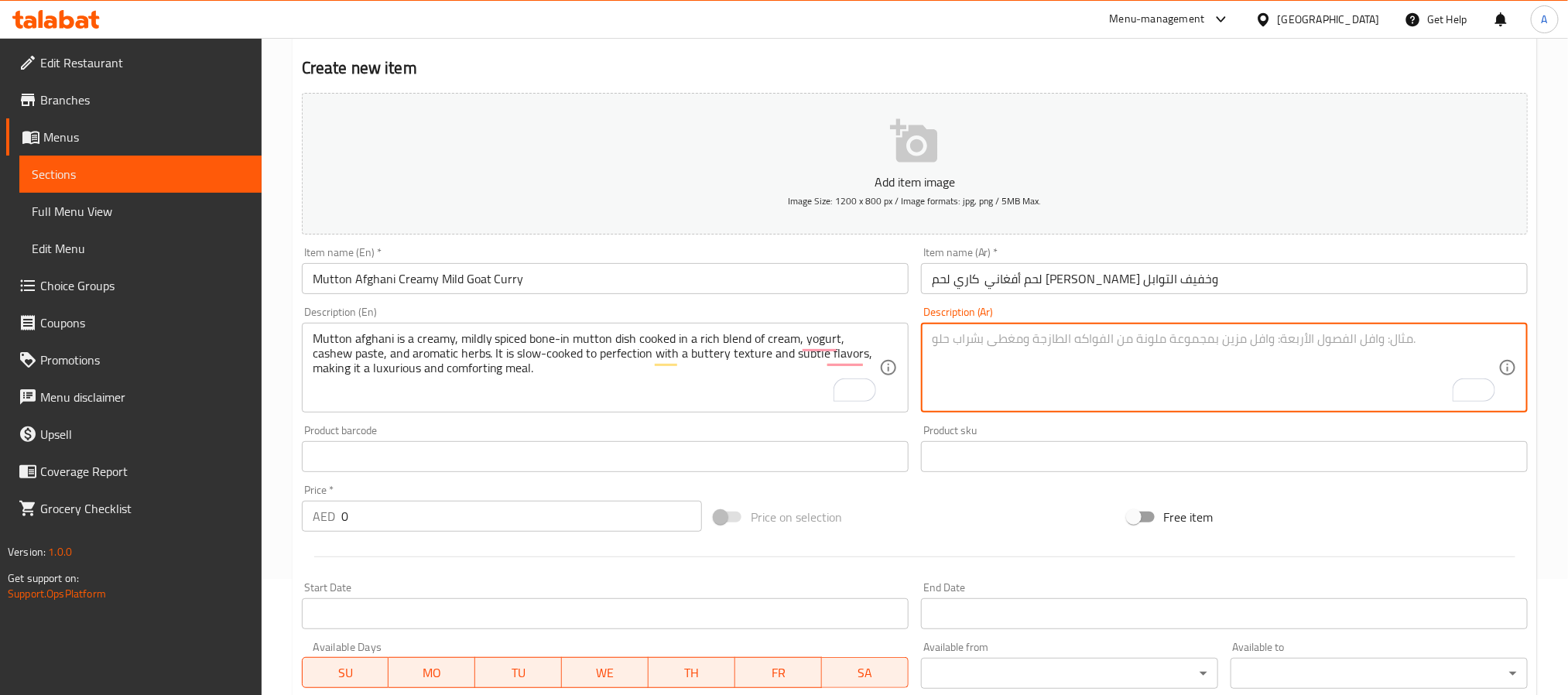
click at [987, 379] on textarea "To enrich screen reader interactions, please activate Accessibility in Grammarl…" at bounding box center [1214, 368] width 567 height 74
paste textarea "لحم أفغاني هو طبق كريمي ولذيذ من لحم الغنم بالعظم، يُطهى ببطء بمزيج من القشطة و…"
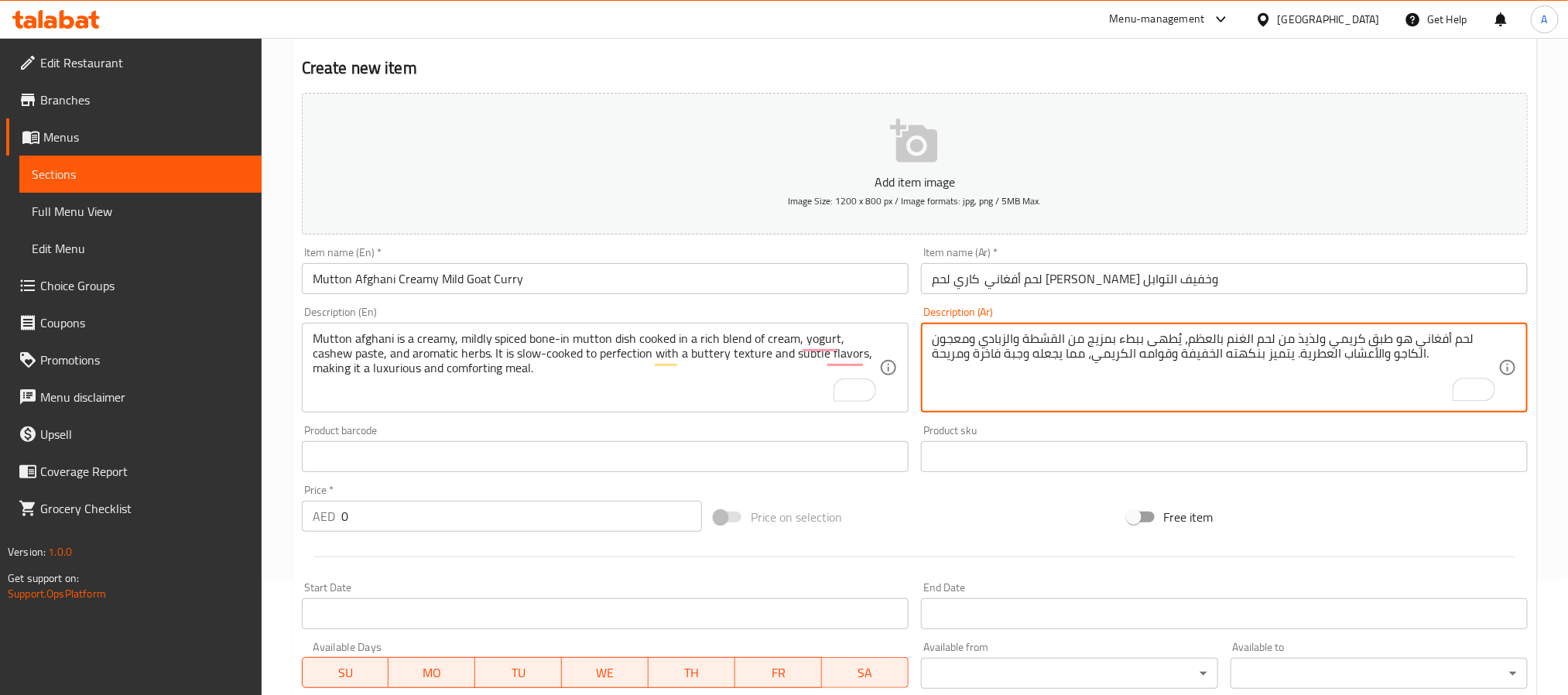
type textarea "لحم أفغاني هو طبق كريمي ولذيذ من لحم الغنم بالعظم، يُطهى ببطء بمزيج من القشطة و…"
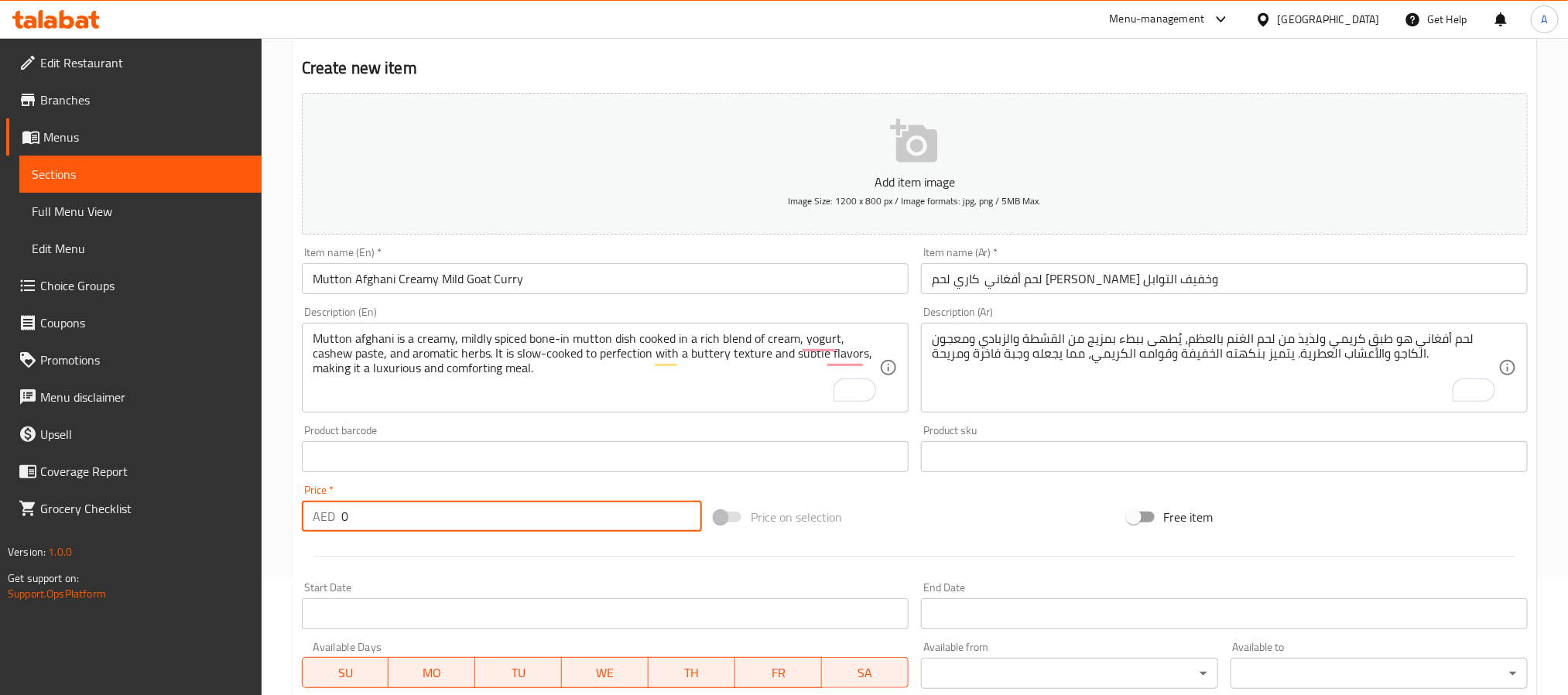
drag, startPoint x: 368, startPoint y: 524, endPoint x: 314, endPoint y: 537, distance: 55.5
click at [314, 537] on div "Price   * AED 0 Price *" at bounding box center [502, 508] width 413 height 60
paste input "48"
type input "48"
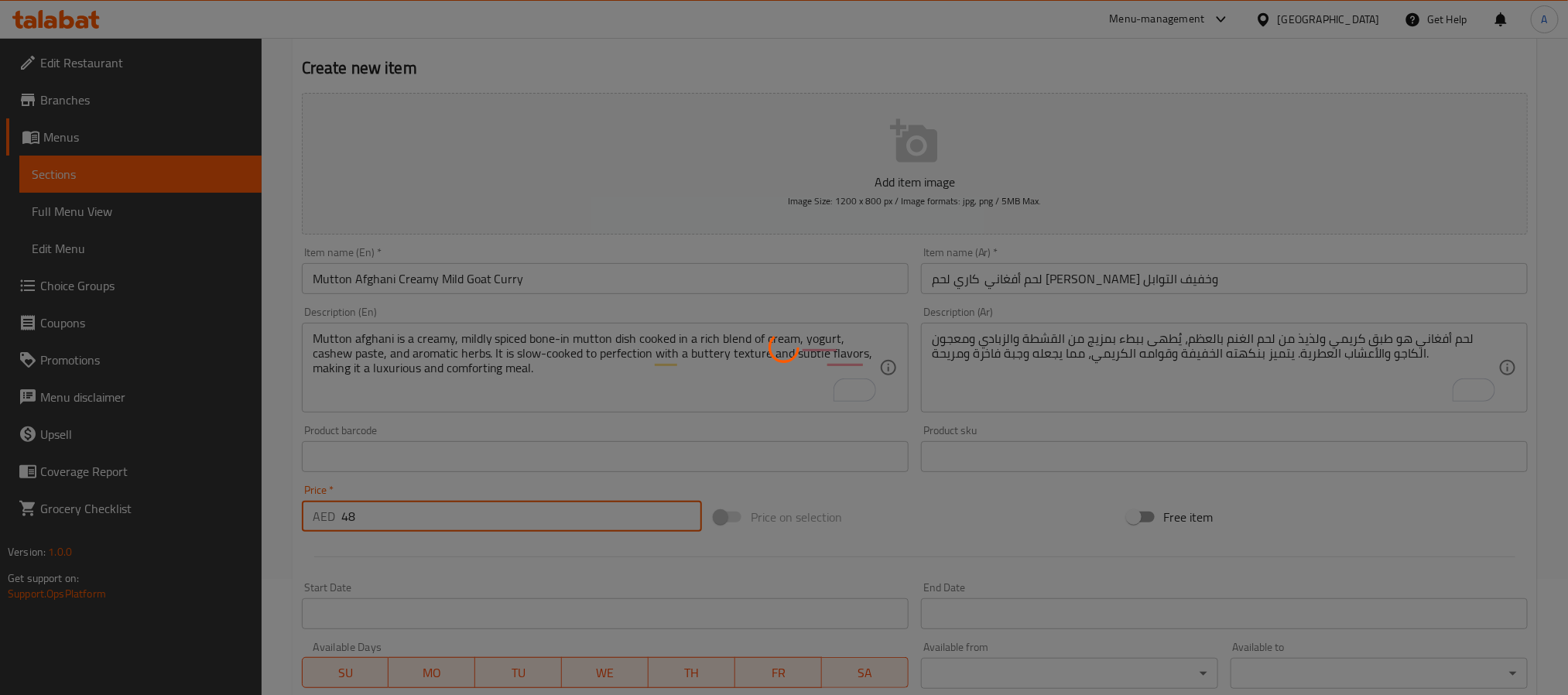
type input "0"
